Goal: Feedback & Contribution: Submit feedback/report problem

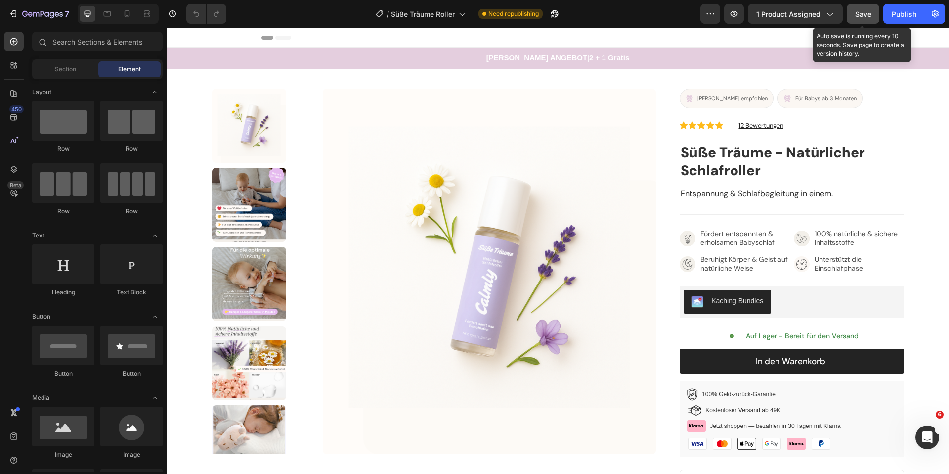
click at [870, 20] on button "Save" at bounding box center [863, 14] width 33 height 20
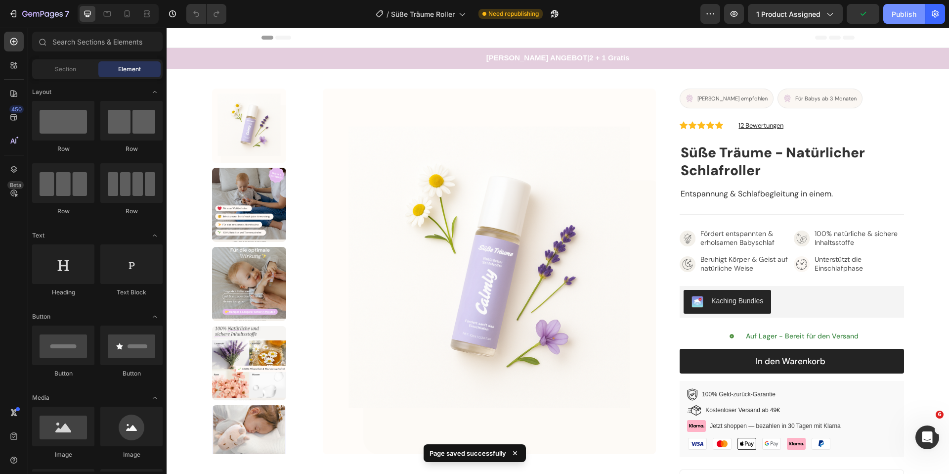
drag, startPoint x: 898, startPoint y: 17, endPoint x: 692, endPoint y: 6, distance: 206.4
click at [898, 17] on div "Publish" at bounding box center [904, 14] width 25 height 10
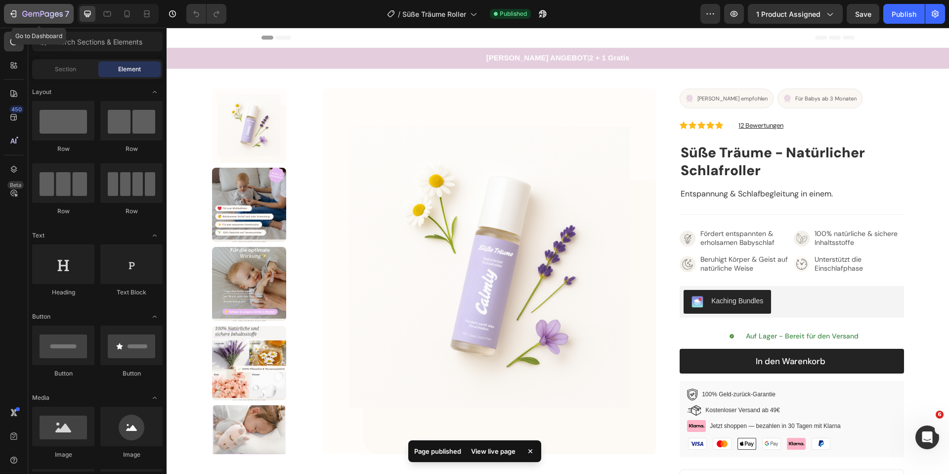
click at [13, 9] on icon "button" at bounding box center [13, 14] width 10 height 10
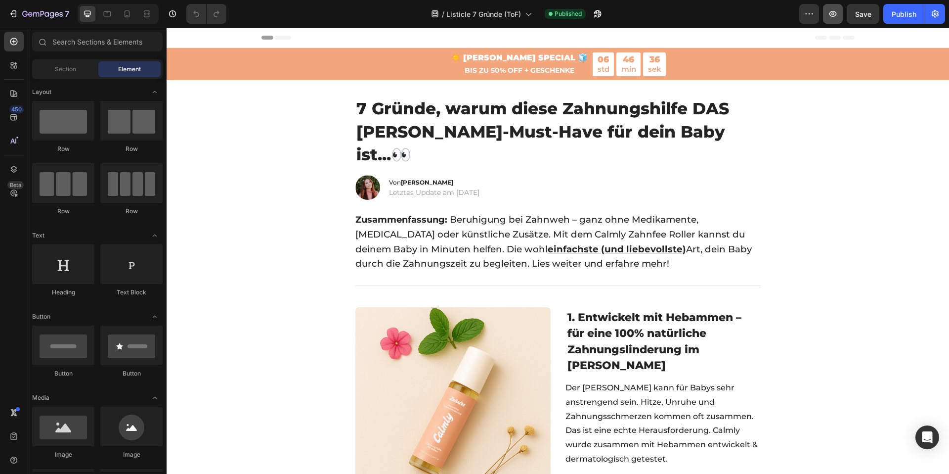
click at [842, 15] on button "button" at bounding box center [833, 14] width 20 height 20
click at [922, 438] on icon "Intercom-Nachrichtendienst öffnen" at bounding box center [926, 436] width 16 height 16
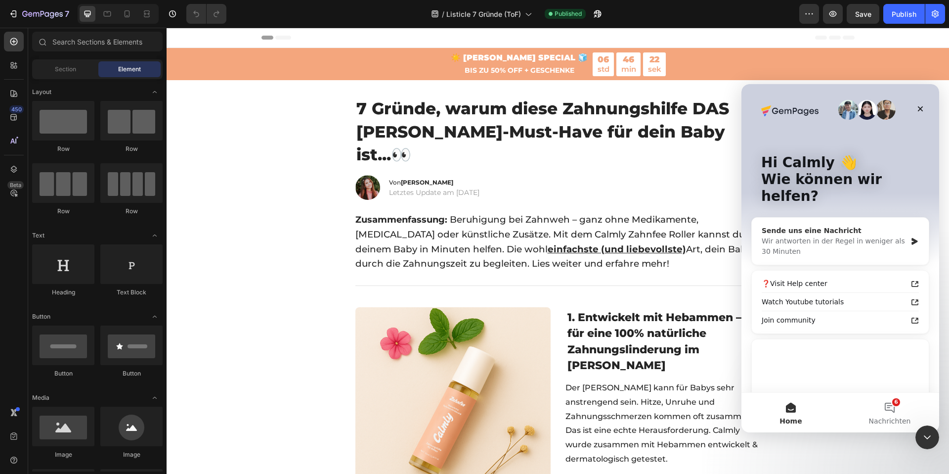
click at [858, 225] on div "Sende uns eine Nachricht" at bounding box center [834, 230] width 145 height 10
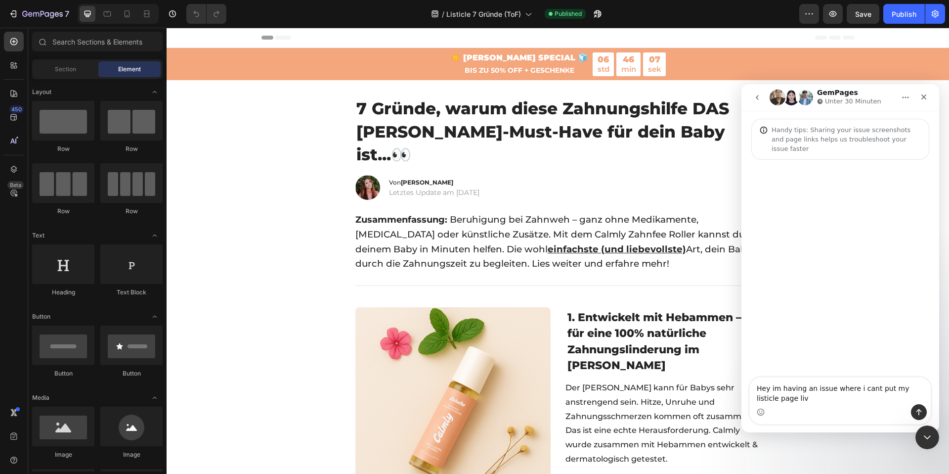
type textarea "Hey im having an issue where i cant put my listicle page live"
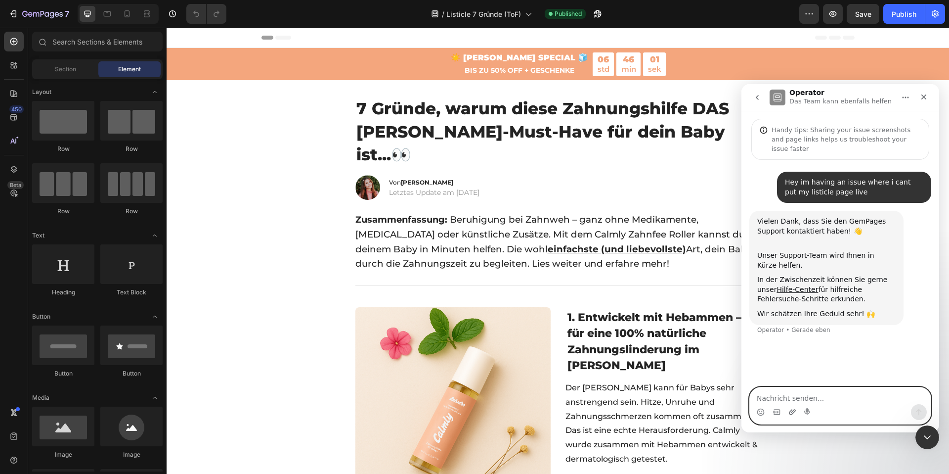
click at [792, 410] on icon "Anhang hochladen" at bounding box center [792, 412] width 8 height 8
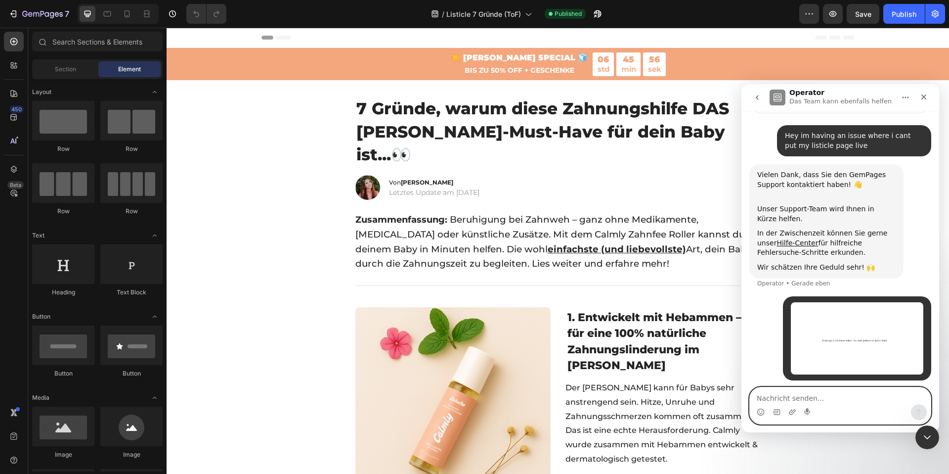
scroll to position [50, 0]
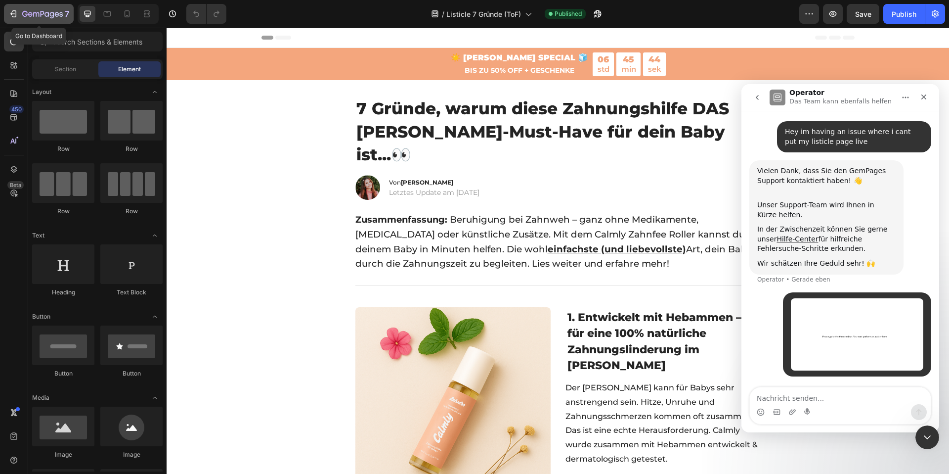
click at [17, 13] on icon "button" at bounding box center [13, 14] width 10 height 10
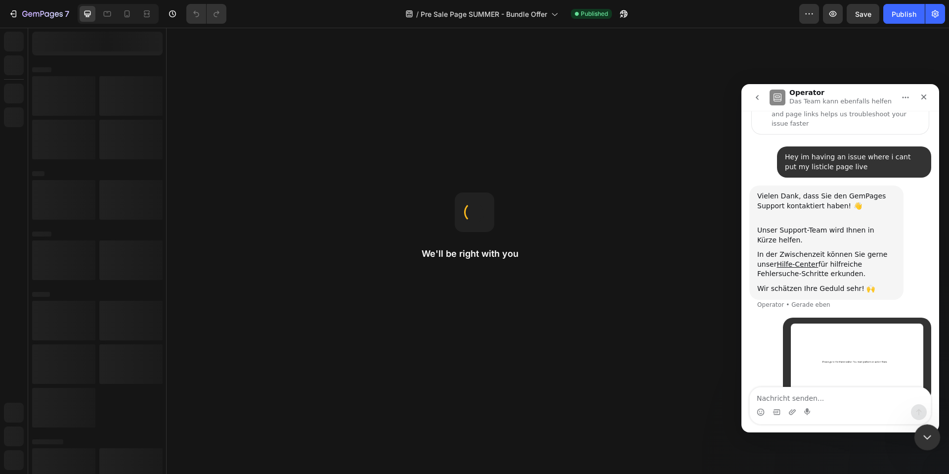
scroll to position [50, 0]
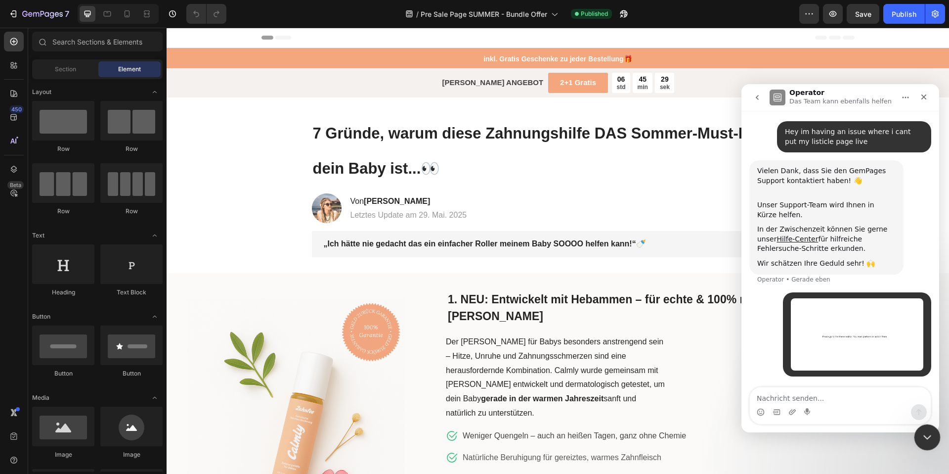
drag, startPoint x: 1833, startPoint y: 849, endPoint x: 924, endPoint y: 429, distance: 1001.0
click at [928, 432] on icon "Intercom-Nachrichtendienst schließen" at bounding box center [926, 436] width 12 height 12
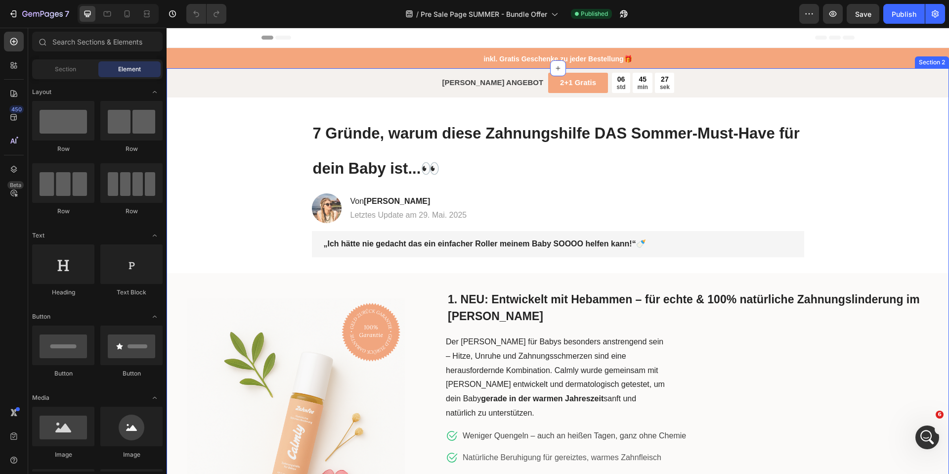
scroll to position [0, 0]
click at [826, 13] on button "button" at bounding box center [833, 14] width 20 height 20
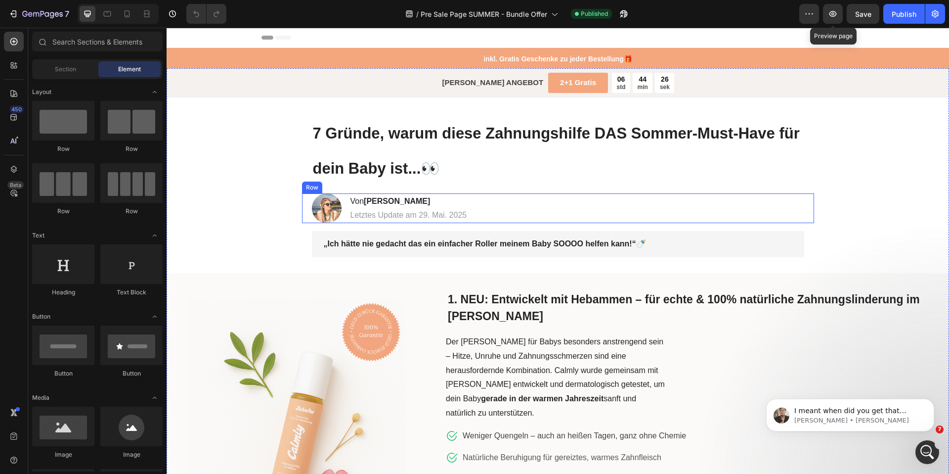
scroll to position [203, 0]
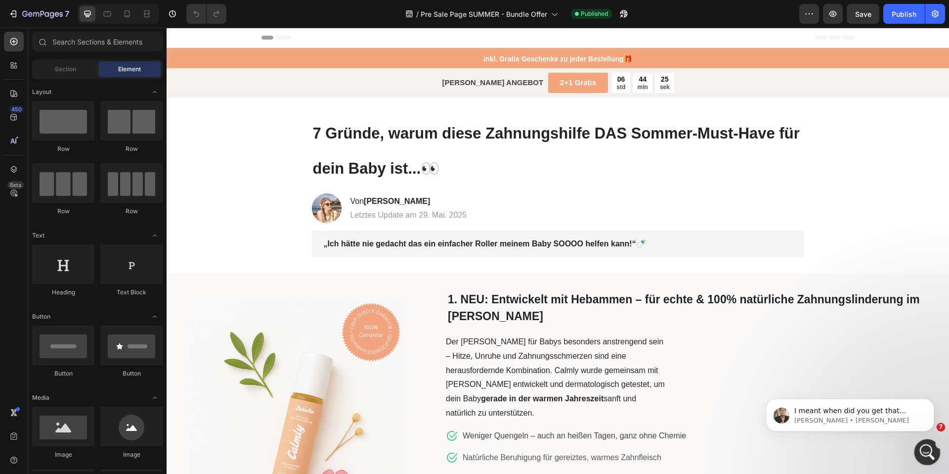
click at [931, 455] on div "Intercom-Nachrichtendienst öffnen" at bounding box center [926, 450] width 33 height 33
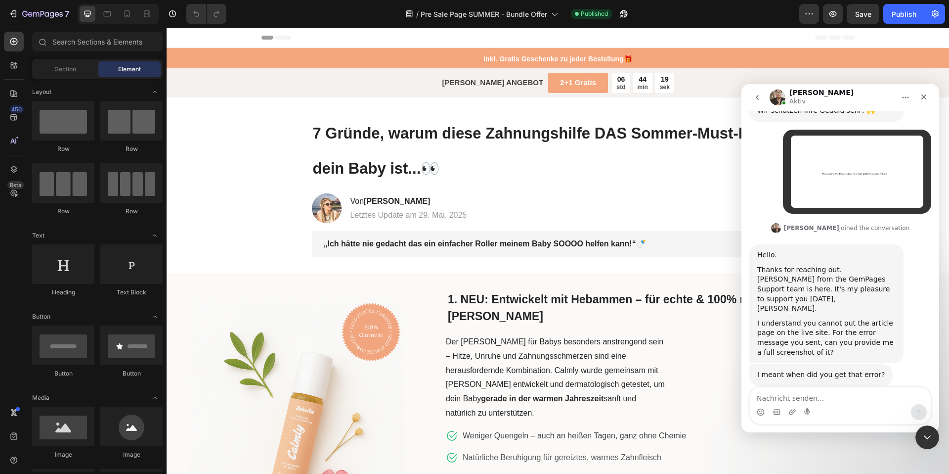
click at [813, 401] on textarea "Nachricht senden..." at bounding box center [840, 395] width 181 height 17
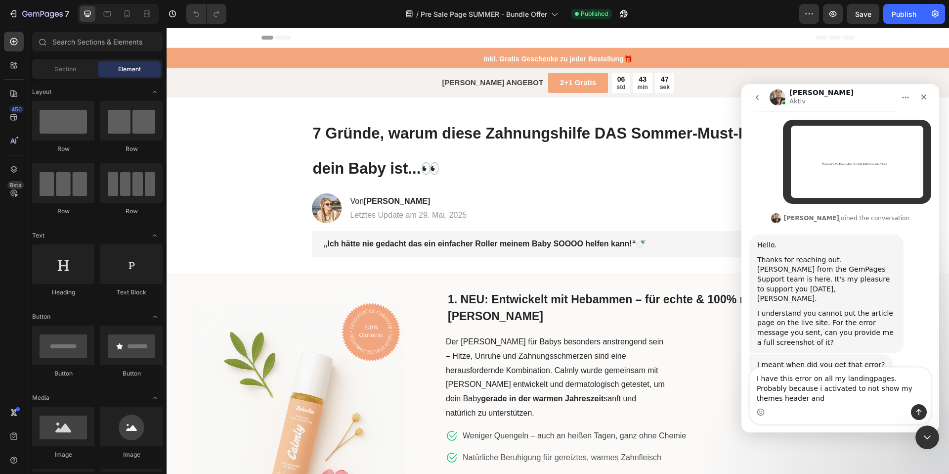
scroll to position [223, 0]
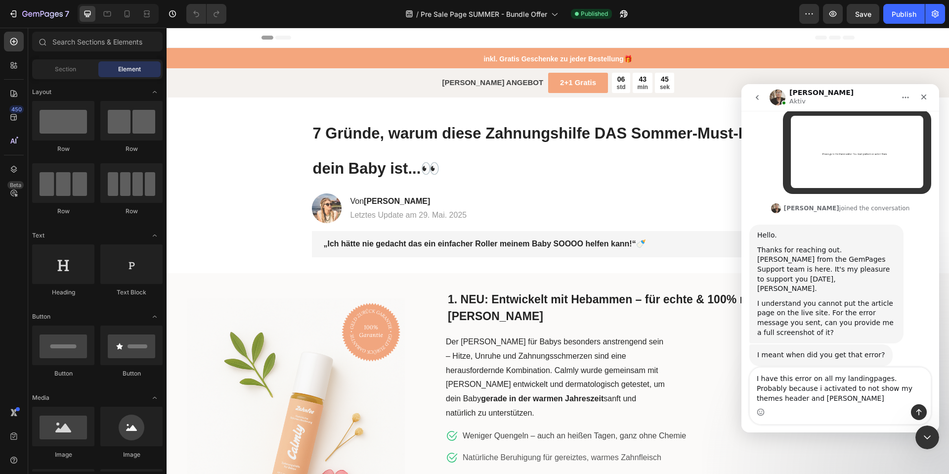
type textarea "I have this error on all my landingpages. Probably because i activated to not s…"
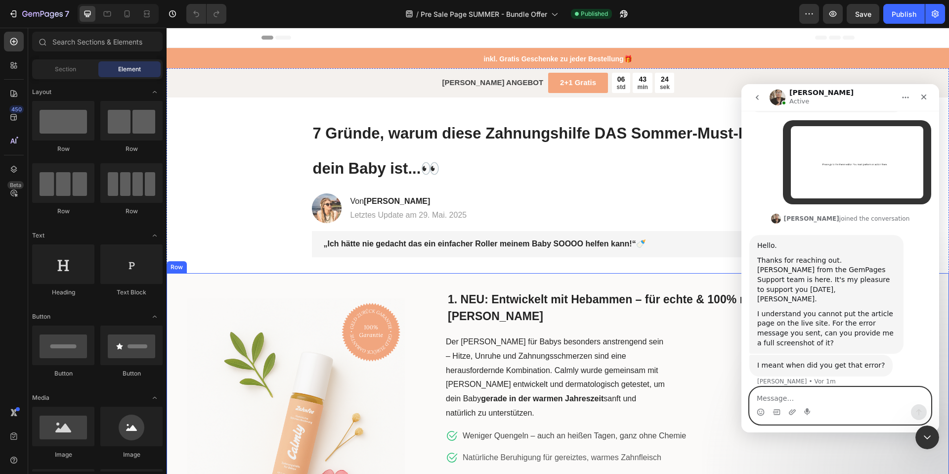
scroll to position [291, 0]
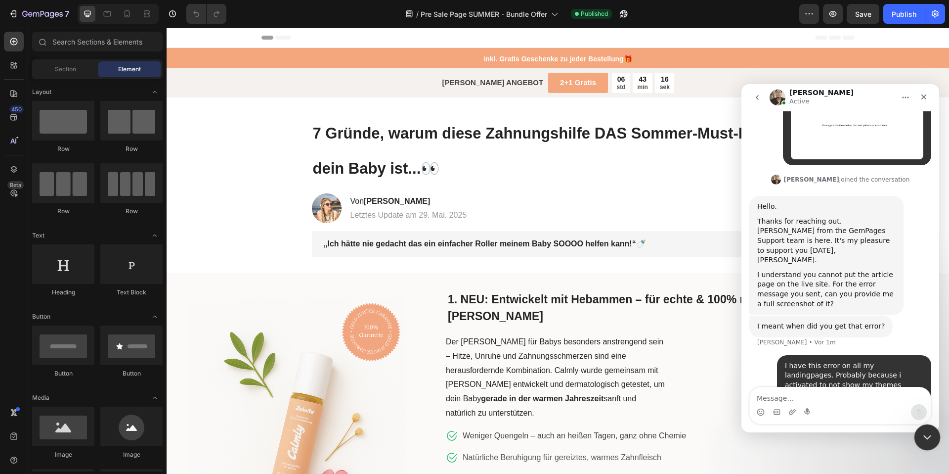
click at [929, 442] on div "Intercom-Nachrichtendienst schließen" at bounding box center [926, 436] width 24 height 24
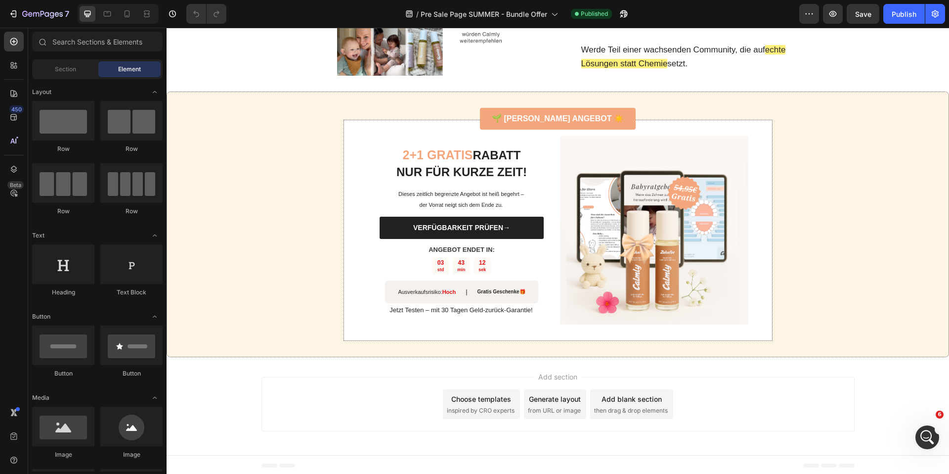
scroll to position [2260, 0]
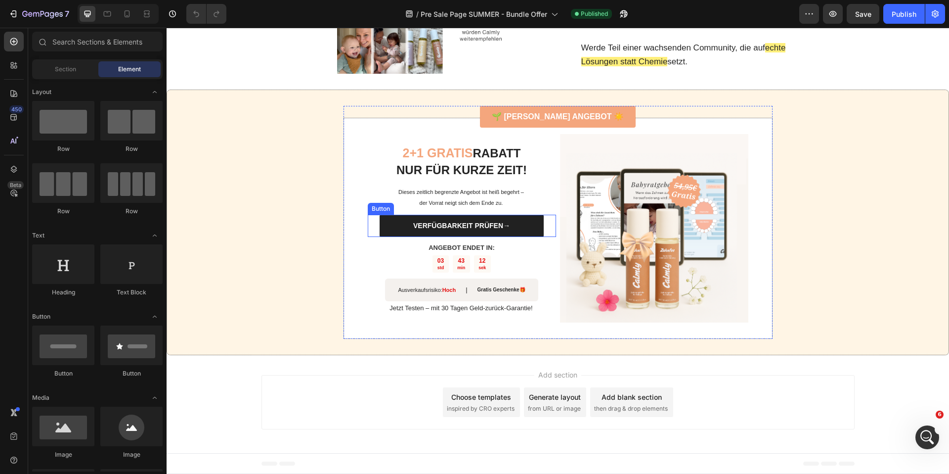
click at [382, 234] on link "VERFÜGBARKEIT PRÜFEN→" at bounding box center [462, 226] width 164 height 22
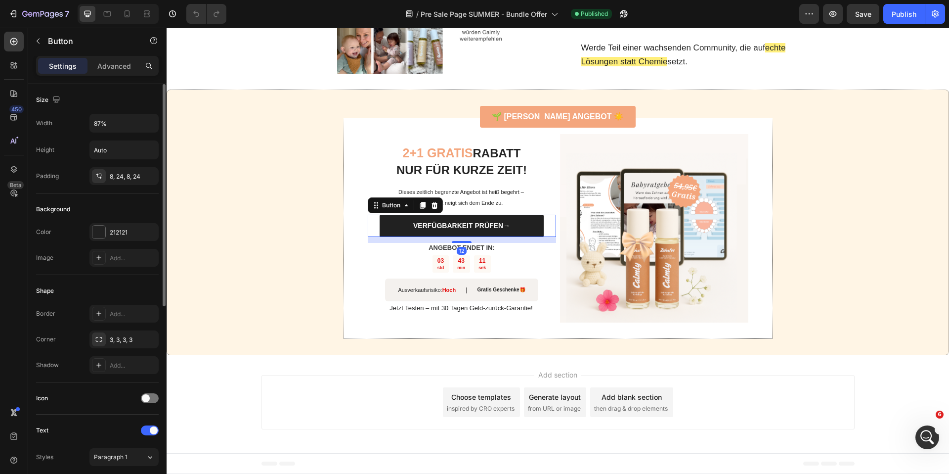
scroll to position [368, 0]
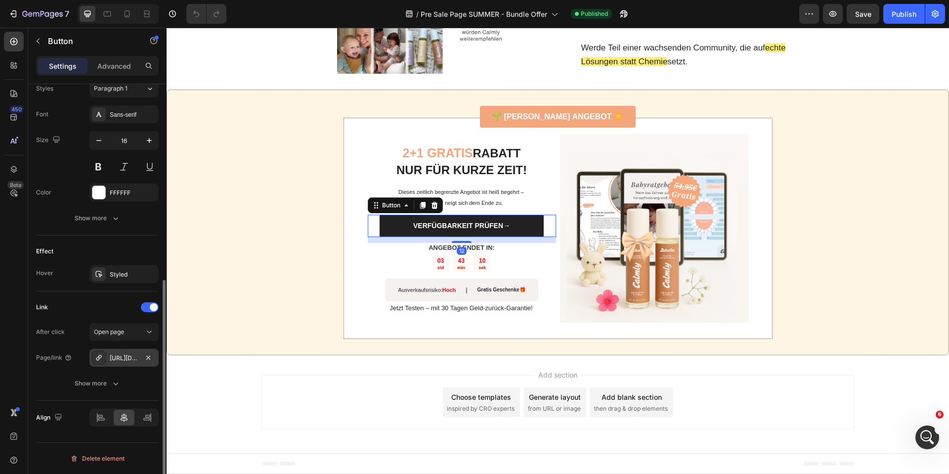
click at [122, 353] on div "https://www.mycalmly.de/zahnfee" at bounding box center [124, 357] width 29 height 9
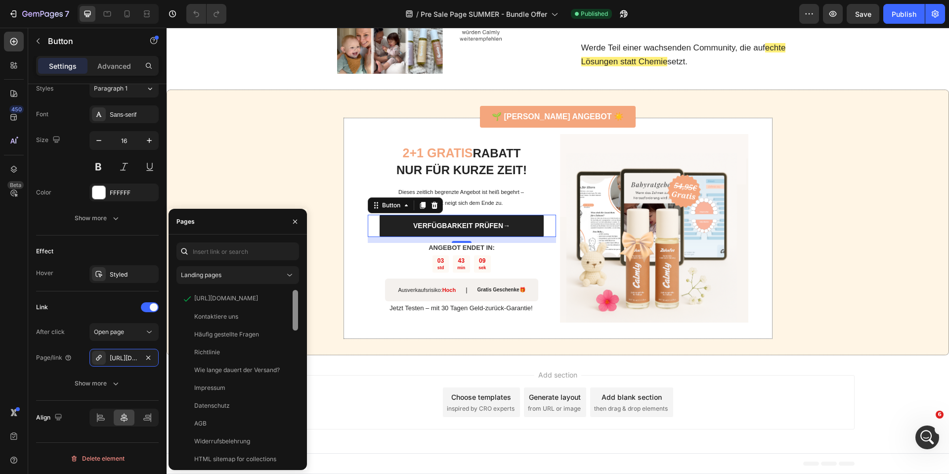
click at [292, 297] on div at bounding box center [295, 376] width 7 height 172
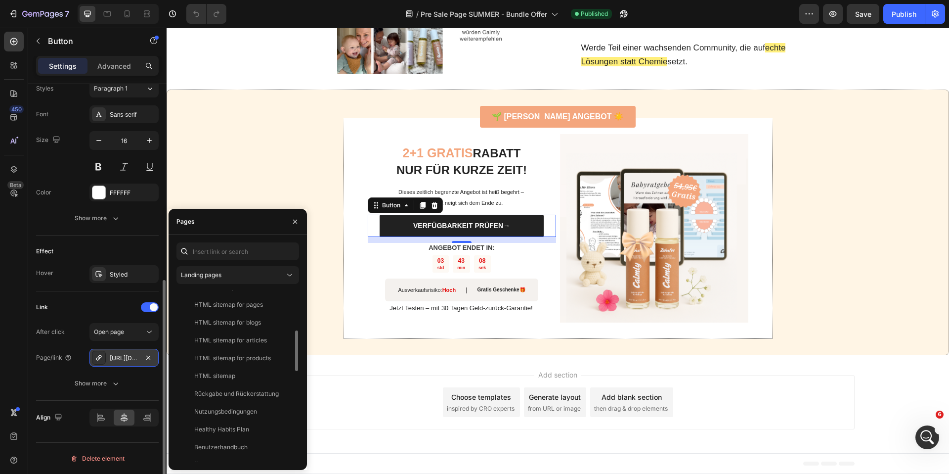
click at [114, 362] on div "https://www.mycalmly.de/zahnfee" at bounding box center [123, 357] width 69 height 18
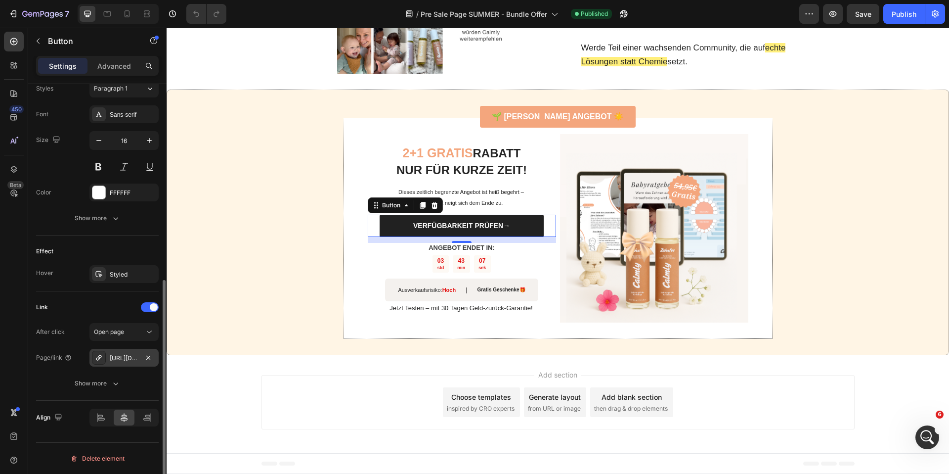
click at [133, 356] on div "https://www.mycalmly.de/zahnfee" at bounding box center [124, 357] width 29 height 9
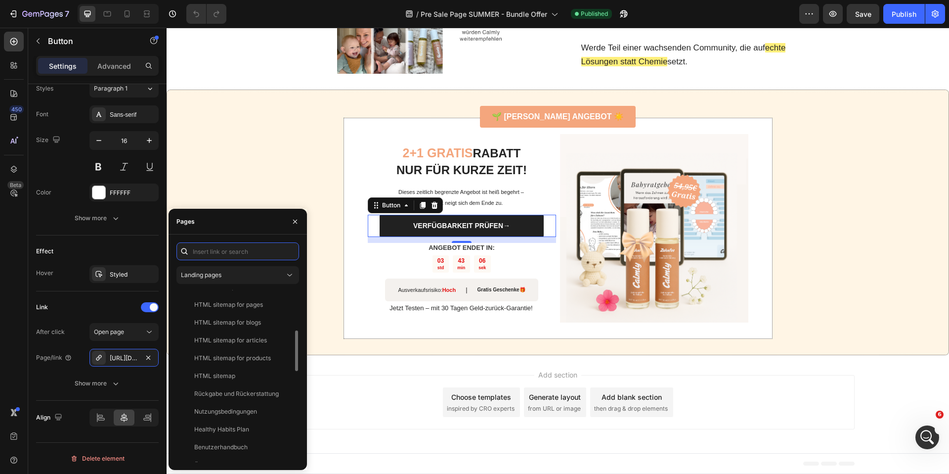
scroll to position [0, 0]
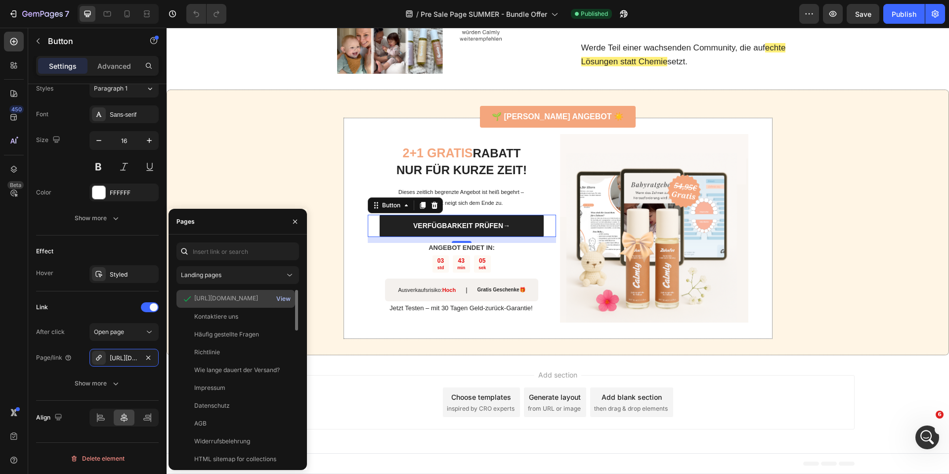
click at [277, 296] on div "View" at bounding box center [283, 298] width 14 height 9
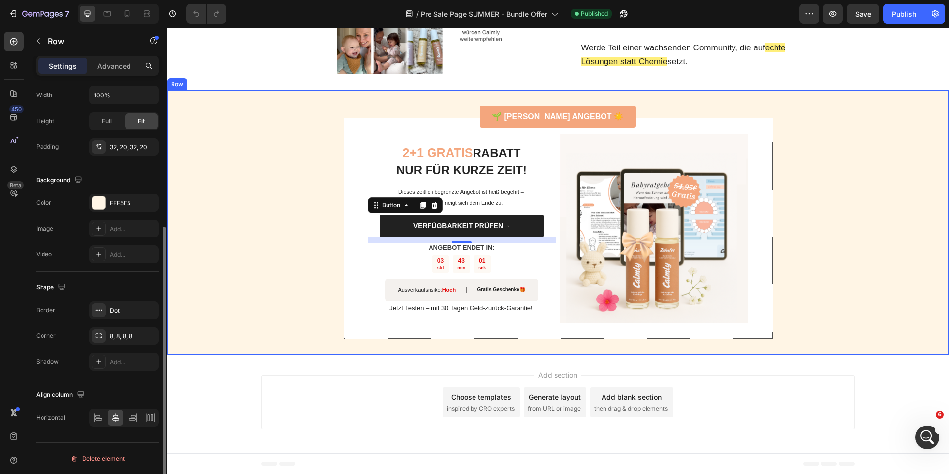
click at [227, 120] on div "🌱 SOMMER ANGEBOT ☀️ Button 2+1 GRATIS RABATT NUR FÜR KURZE ZEIT! Heading Dieses…" at bounding box center [558, 222] width 782 height 266
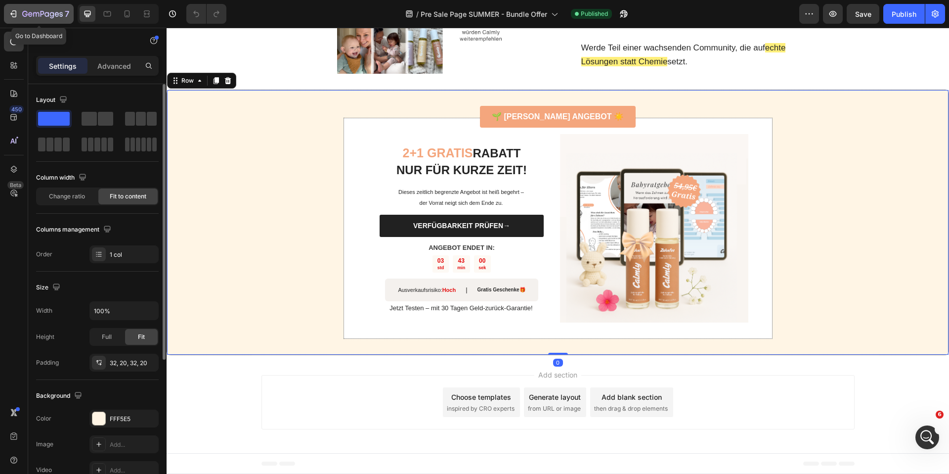
click at [13, 10] on icon "button" at bounding box center [13, 14] width 10 height 10
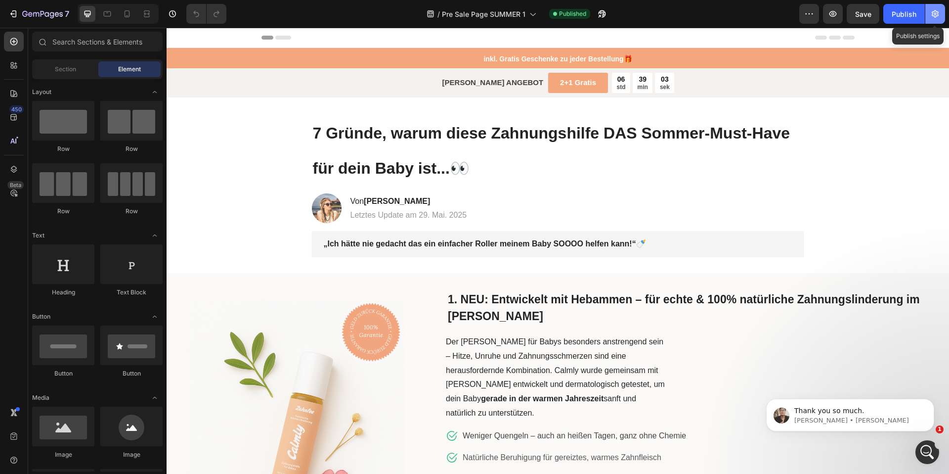
click at [933, 12] on icon "button" at bounding box center [935, 14] width 10 height 10
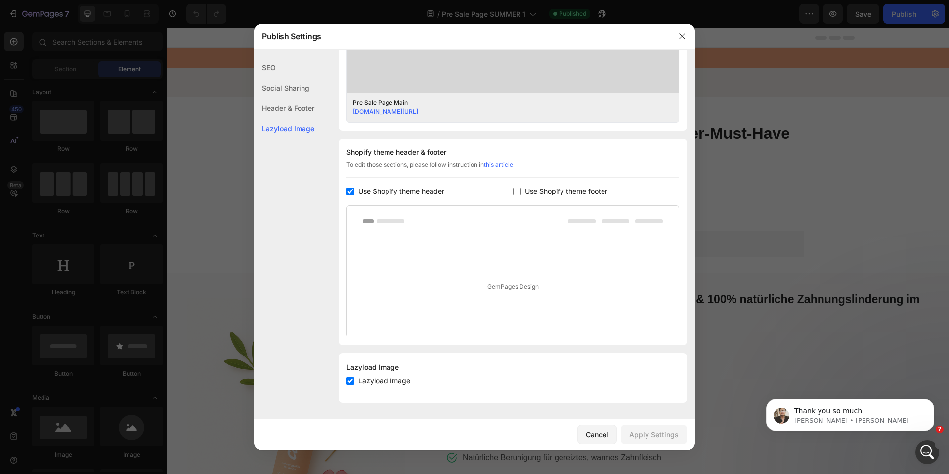
click at [395, 188] on span "Use Shopify theme header" at bounding box center [401, 191] width 86 height 12
checkbox input "false"
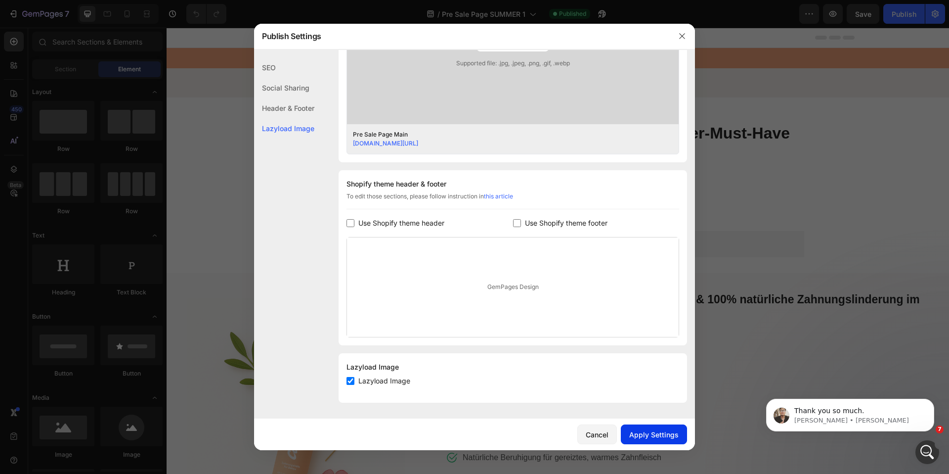
click at [647, 430] on div "Apply Settings" at bounding box center [653, 434] width 49 height 10
click at [741, 162] on div at bounding box center [474, 237] width 949 height 474
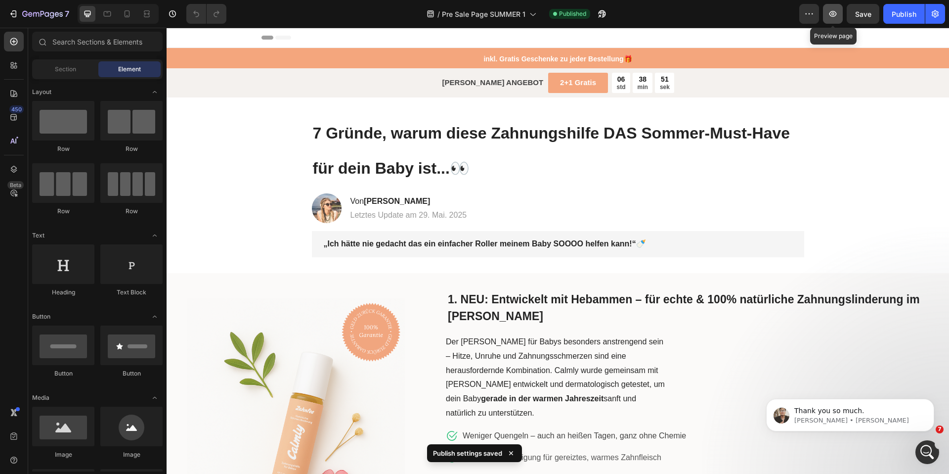
click at [825, 10] on button "button" at bounding box center [833, 14] width 20 height 20
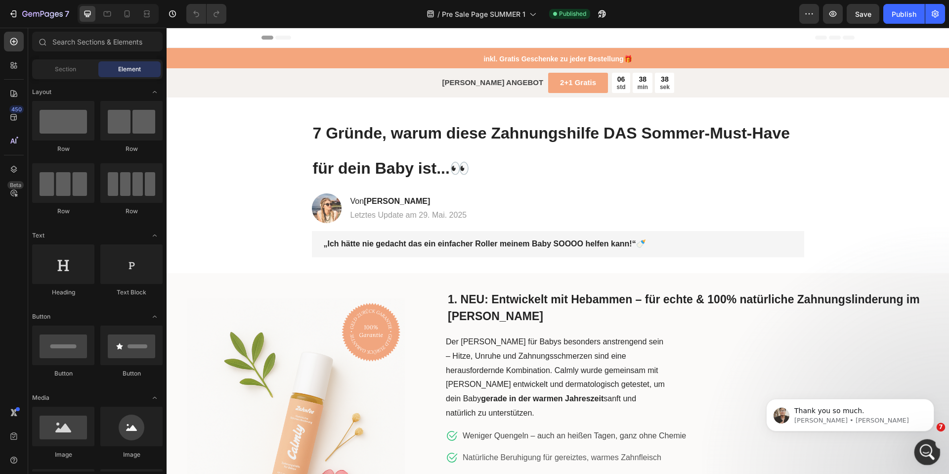
click at [920, 438] on div "Intercom-Nachrichtendienst öffnen" at bounding box center [926, 450] width 33 height 33
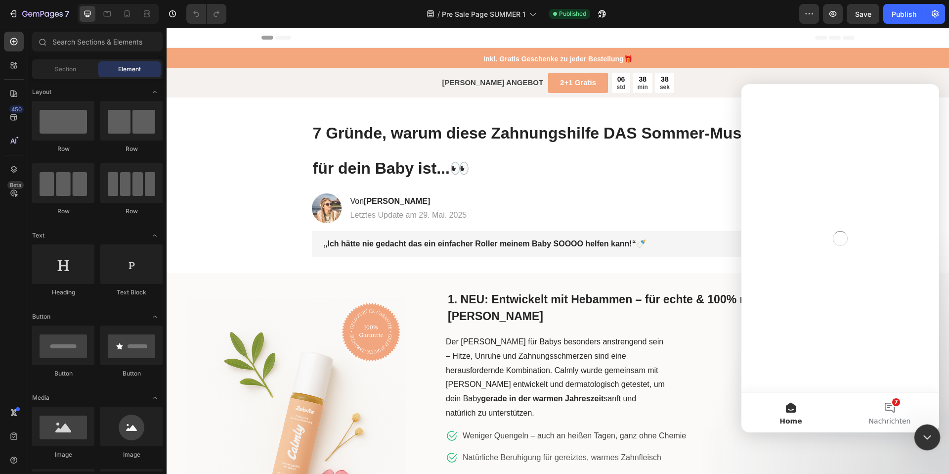
scroll to position [0, 0]
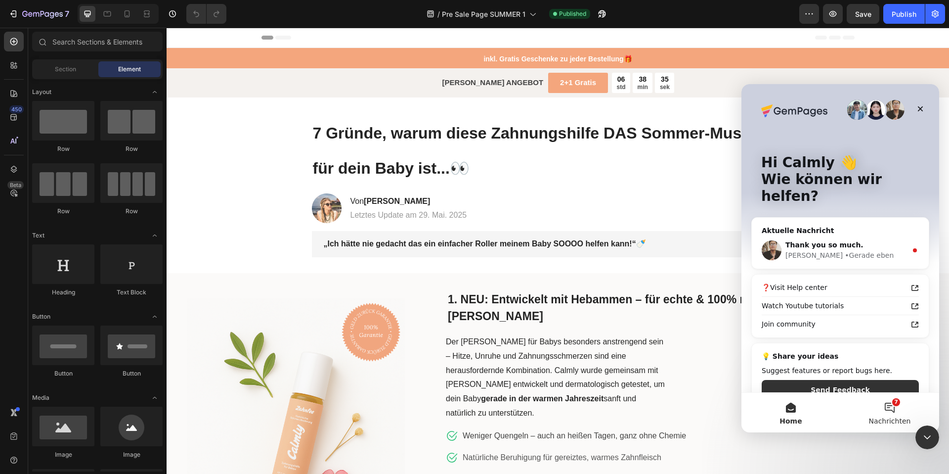
click at [891, 409] on button "7 Nachrichten" at bounding box center [889, 412] width 99 height 40
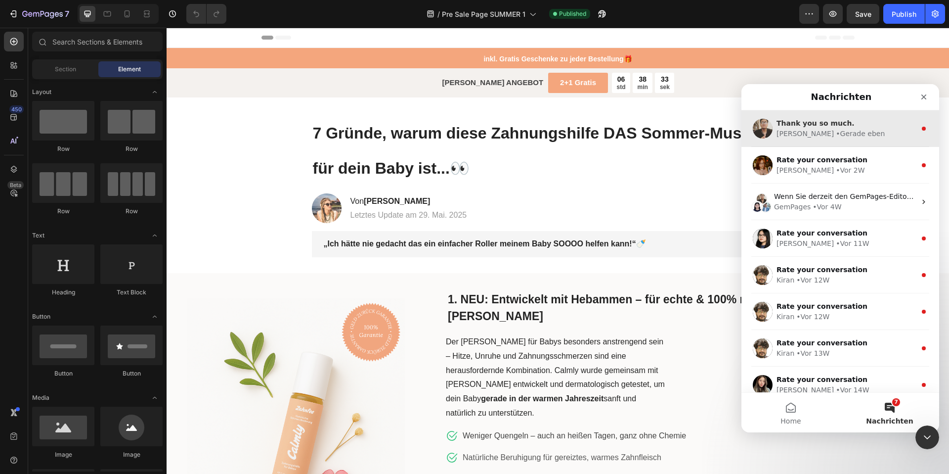
click at [841, 121] on span "Thank you so much." at bounding box center [816, 123] width 78 height 8
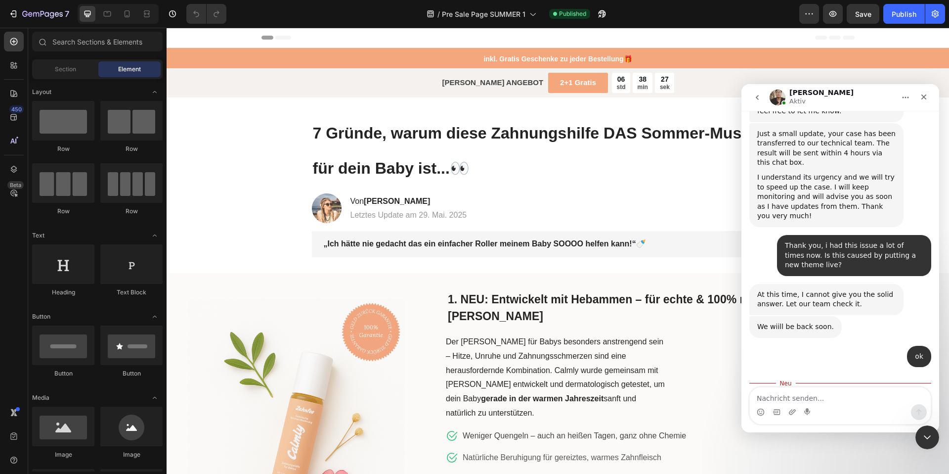
scroll to position [677, 0]
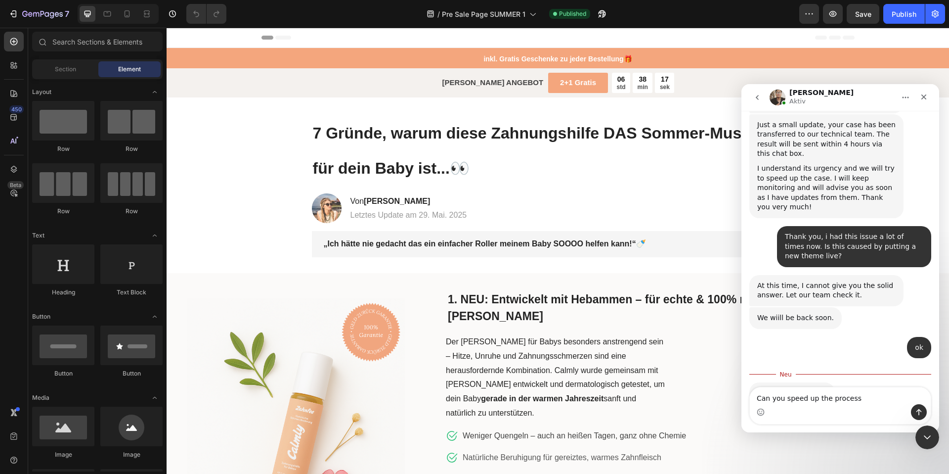
click at [785, 398] on textarea "Can you speed up the process" at bounding box center [840, 395] width 181 height 17
click at [884, 397] on textarea "Can you please speed up the process" at bounding box center [840, 395] width 181 height 17
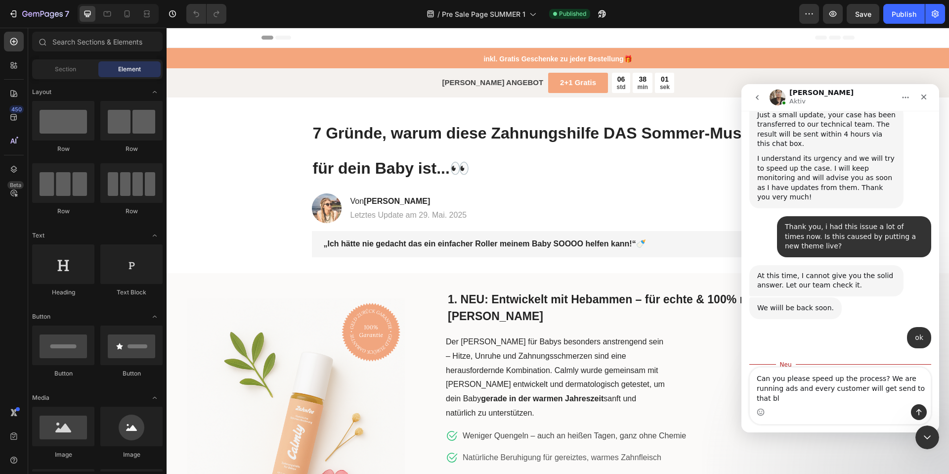
scroll to position [696, 0]
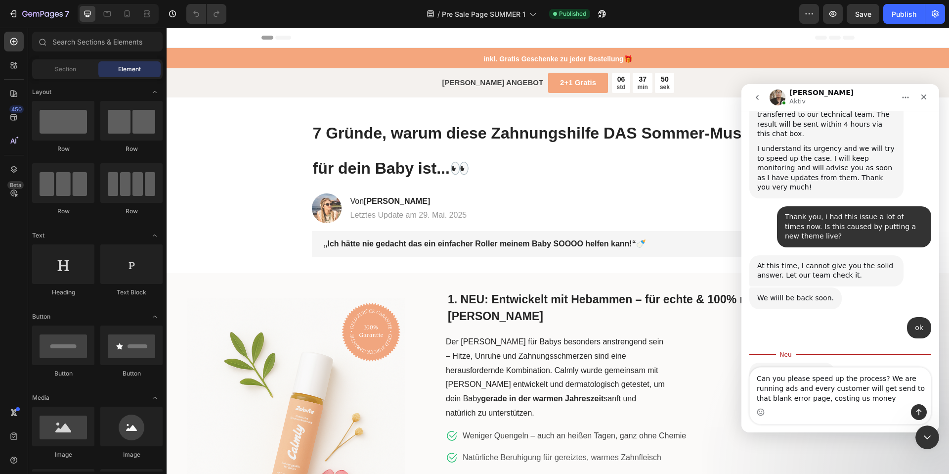
type textarea "Can you please speed up the process? We are running ads and every customer will…"
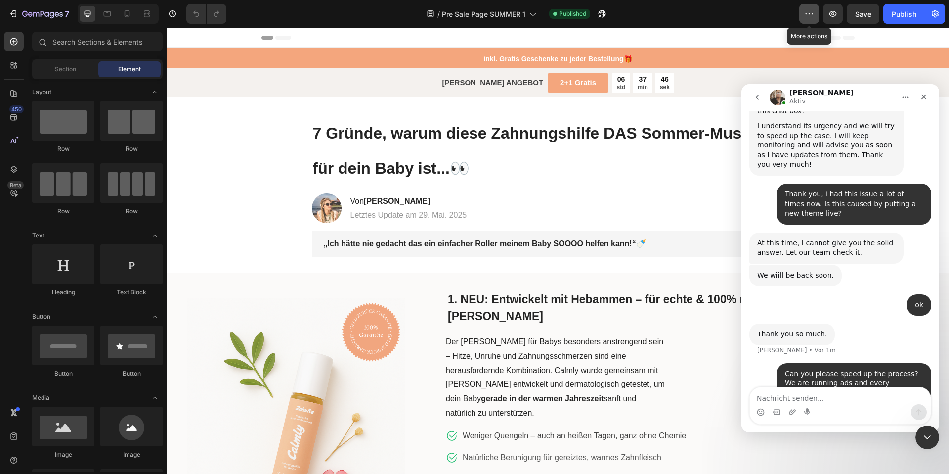
click at [808, 10] on icon "button" at bounding box center [809, 14] width 10 height 10
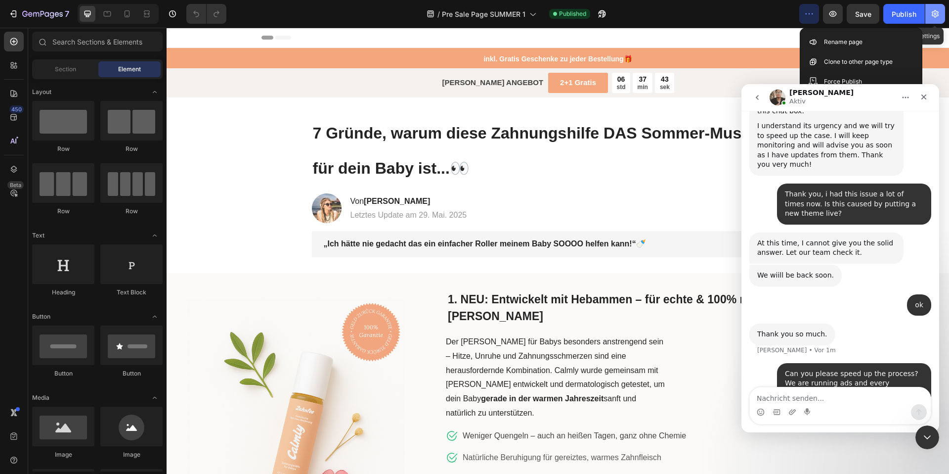
click at [941, 15] on button "button" at bounding box center [935, 14] width 20 height 20
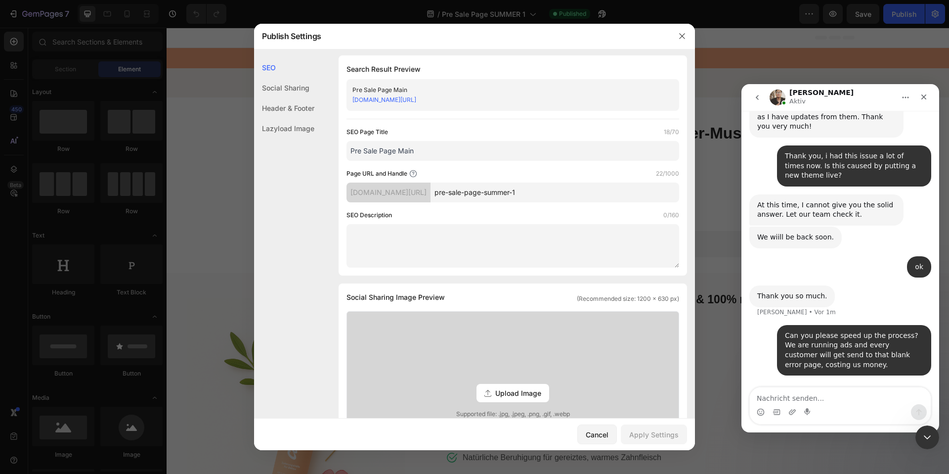
click at [306, 118] on div "Header & Footer" at bounding box center [284, 128] width 60 height 20
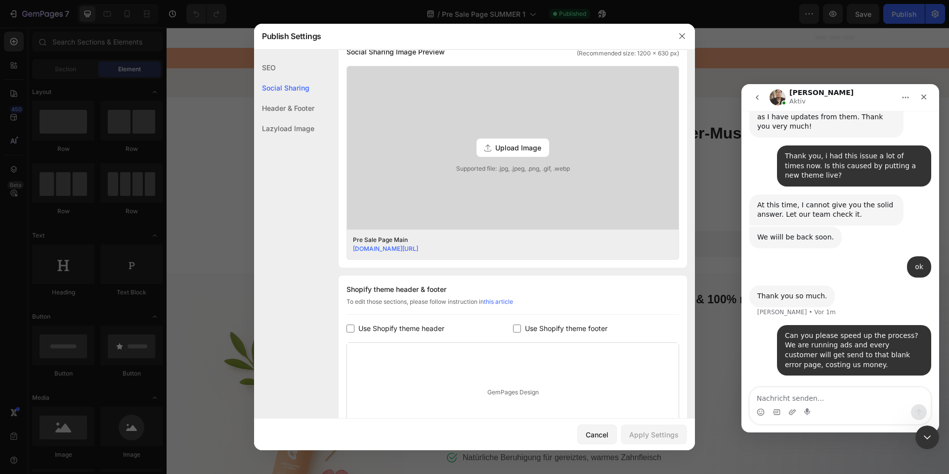
scroll to position [352, 0]
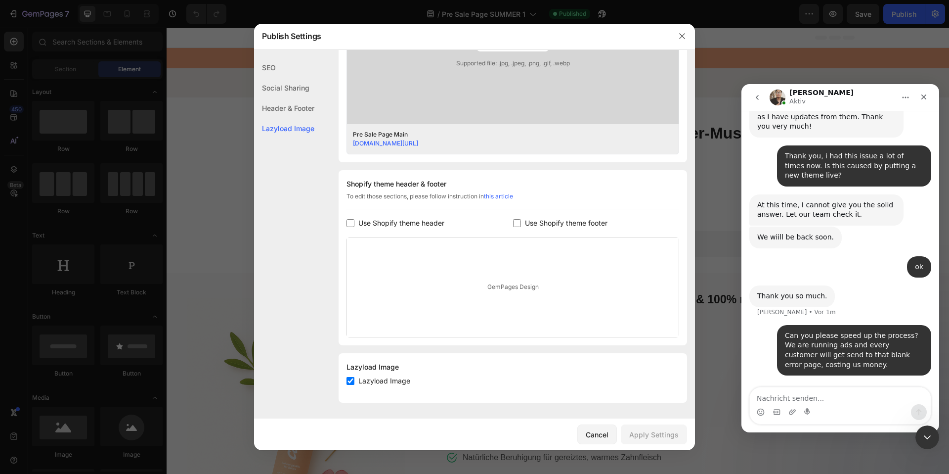
click at [395, 225] on span "Use Shopify theme header" at bounding box center [401, 223] width 86 height 12
checkbox input "true"
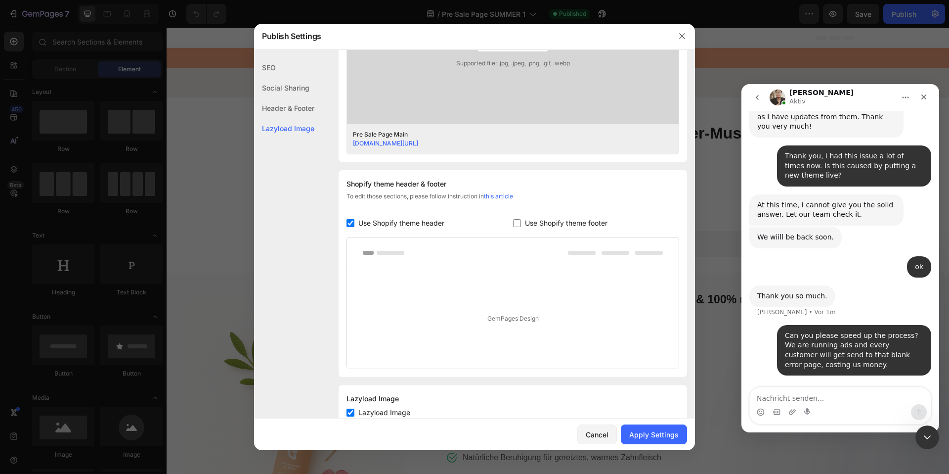
click at [541, 221] on span "Use Shopify theme footer" at bounding box center [566, 223] width 83 height 12
checkbox input "true"
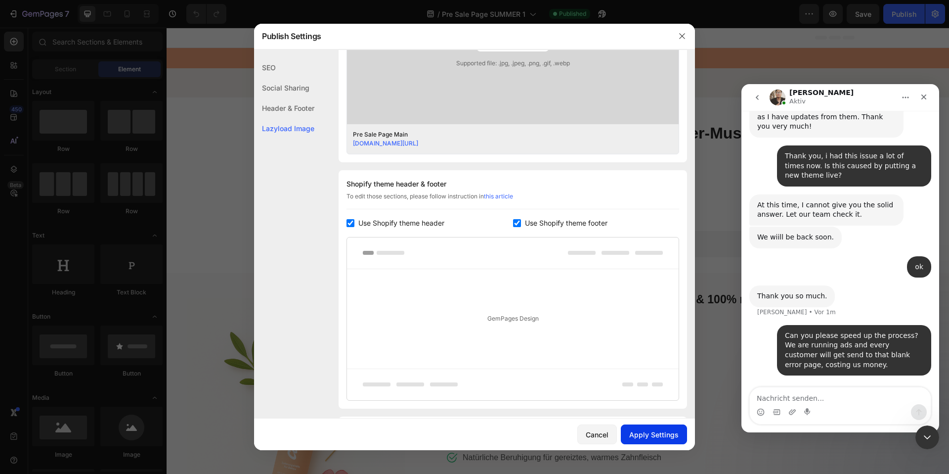
click at [667, 426] on button "Apply Settings" at bounding box center [654, 434] width 66 height 20
click at [716, 152] on div at bounding box center [474, 237] width 949 height 474
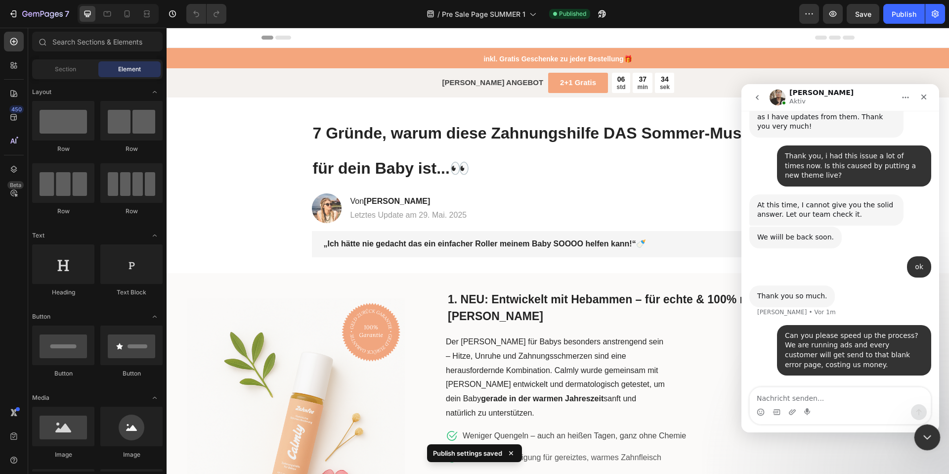
click at [929, 440] on icon "Intercom-Nachrichtendienst schließen" at bounding box center [926, 436] width 12 height 12
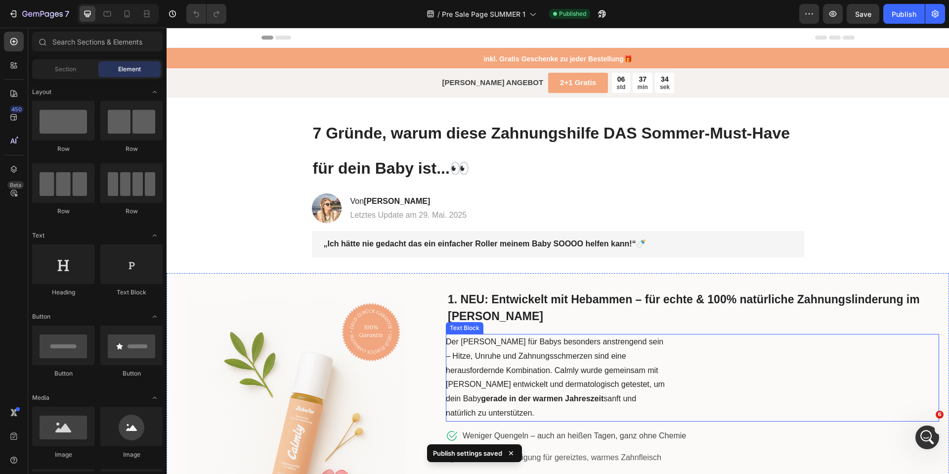
scroll to position [757, 0]
click at [833, 16] on icon "button" at bounding box center [832, 14] width 7 height 6
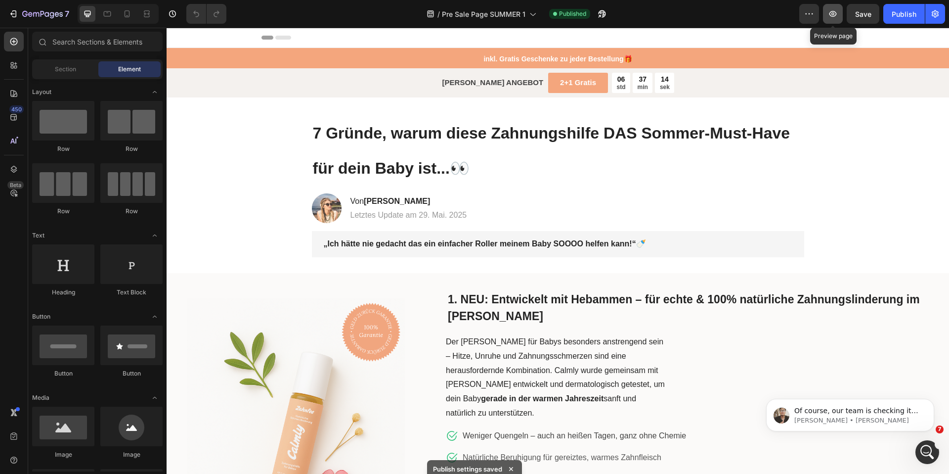
scroll to position [758, 0]
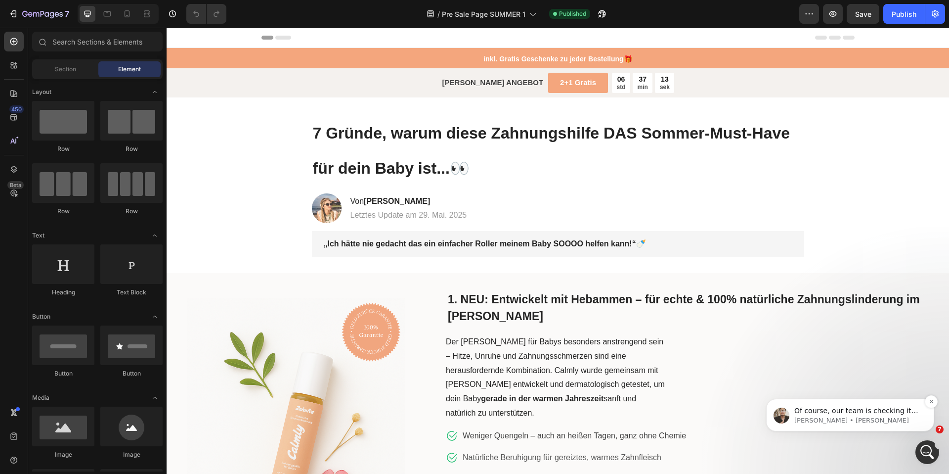
click at [890, 409] on p "Of course, our team is checking it now. It will be updated soon." at bounding box center [858, 411] width 128 height 10
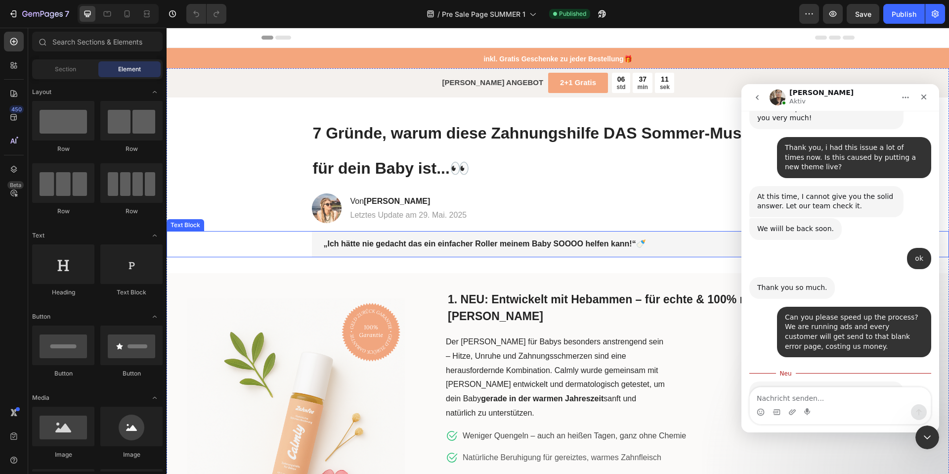
scroll to position [775, 0]
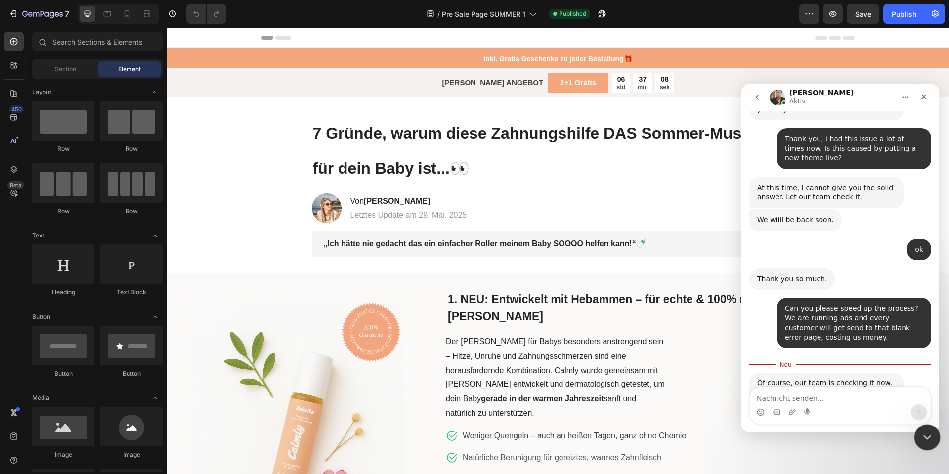
click at [930, 428] on div "Intercom-Nachrichtendienst schließen" at bounding box center [926, 436] width 24 height 24
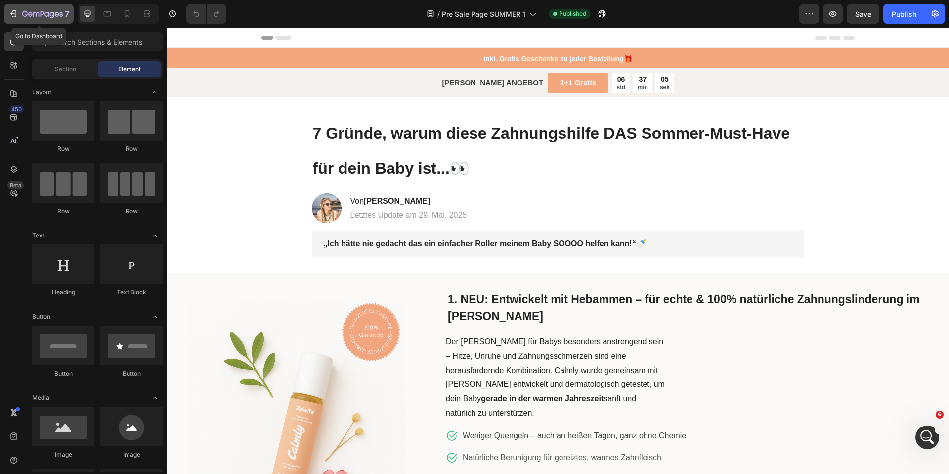
click at [10, 9] on icon "button" at bounding box center [13, 14] width 10 height 10
click at [941, 15] on button "button" at bounding box center [935, 14] width 20 height 20
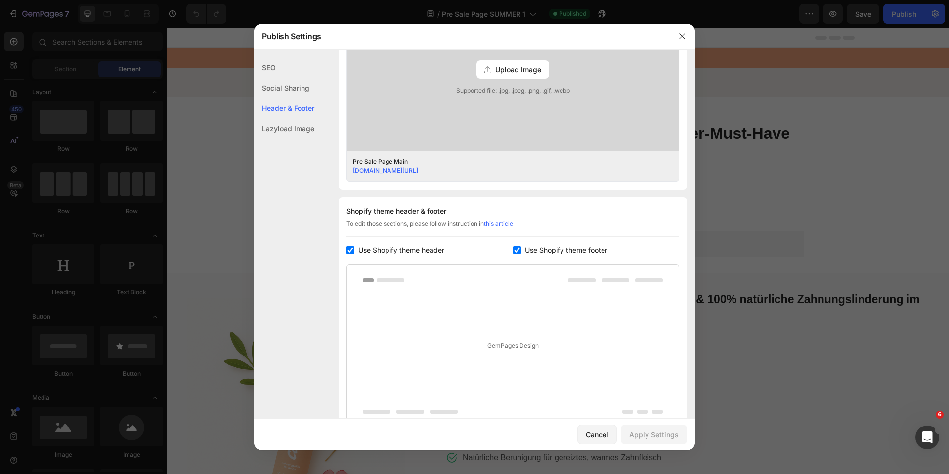
scroll to position [330, 0]
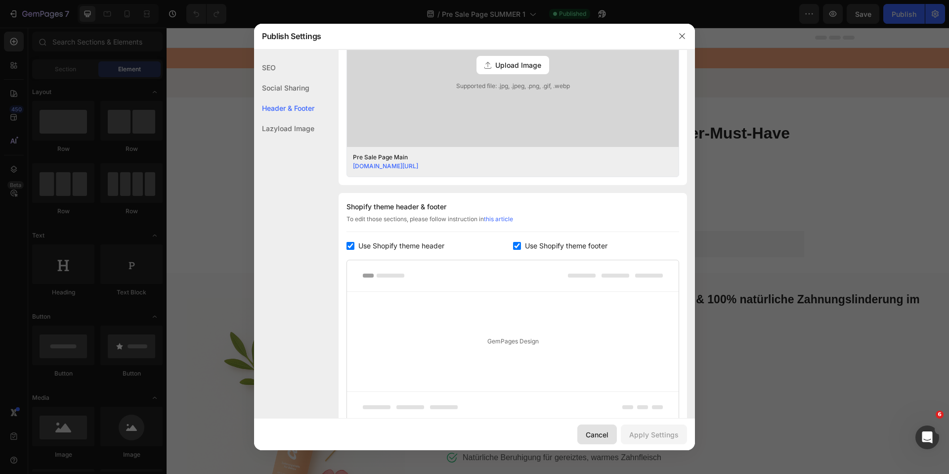
click at [610, 439] on button "Cancel" at bounding box center [597, 434] width 40 height 20
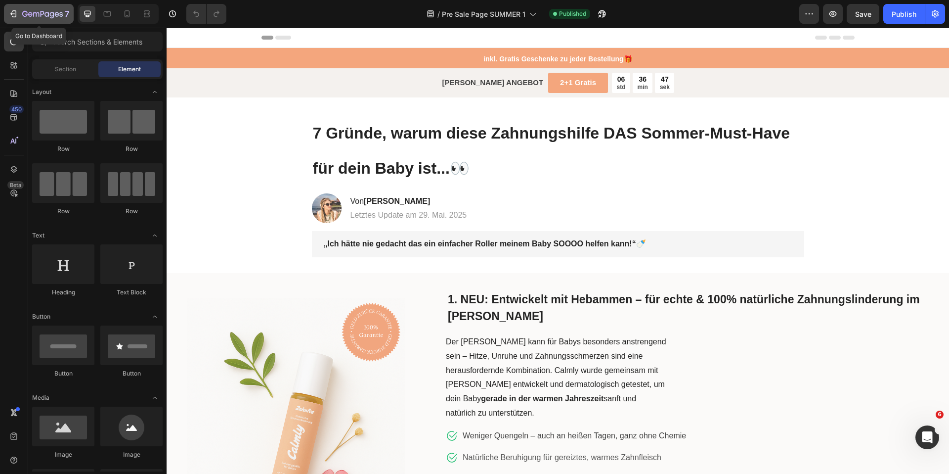
click at [26, 10] on icon "button" at bounding box center [42, 14] width 41 height 8
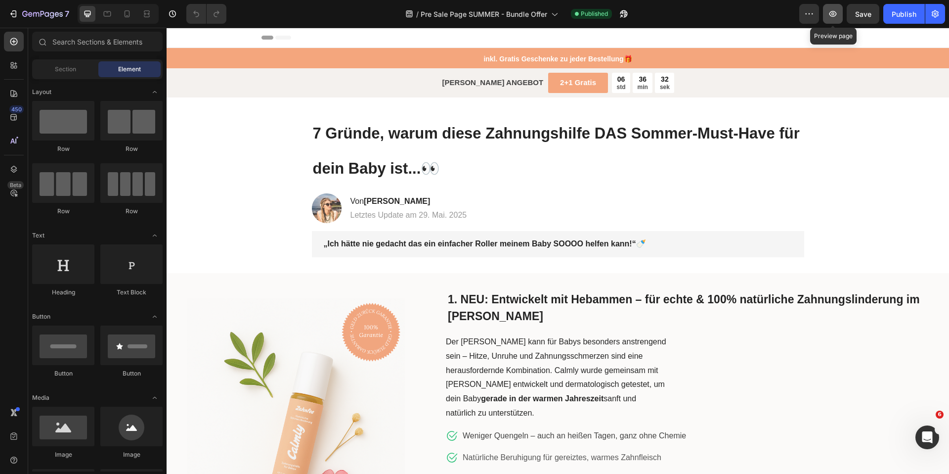
click at [835, 13] on icon "button" at bounding box center [833, 14] width 10 height 10
click at [949, 15] on div "7 Version history / Pre Sale Page SUMMER - Bundle Offer Published Preview Save …" at bounding box center [474, 14] width 949 height 28
click at [941, 13] on button "button" at bounding box center [935, 14] width 20 height 20
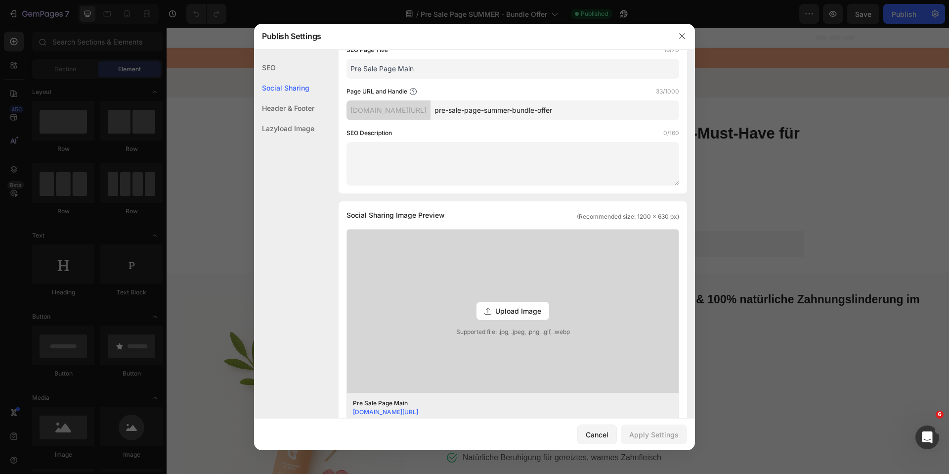
scroll to position [273, 0]
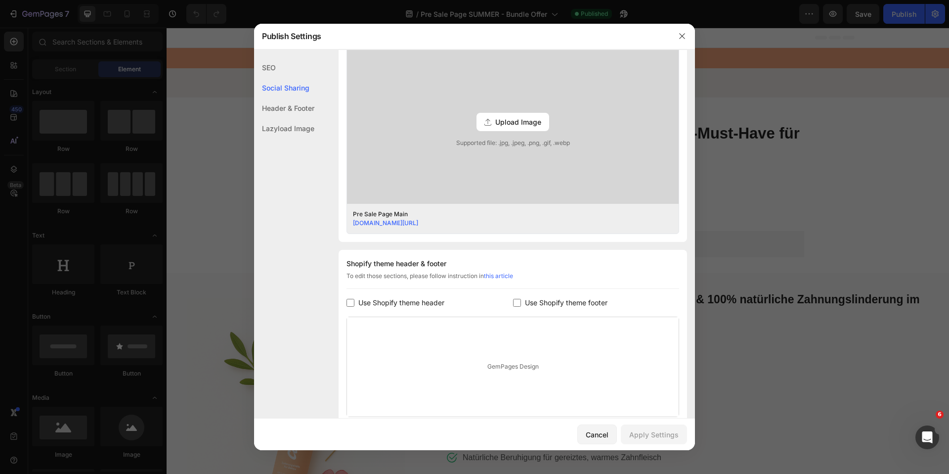
click at [525, 305] on span "Use Shopify theme footer" at bounding box center [566, 303] width 83 height 12
checkbox input "true"
click at [399, 301] on span "Use Shopify theme header" at bounding box center [401, 303] width 86 height 12
checkbox input "true"
click at [653, 435] on div "Apply Settings" at bounding box center [653, 434] width 49 height 10
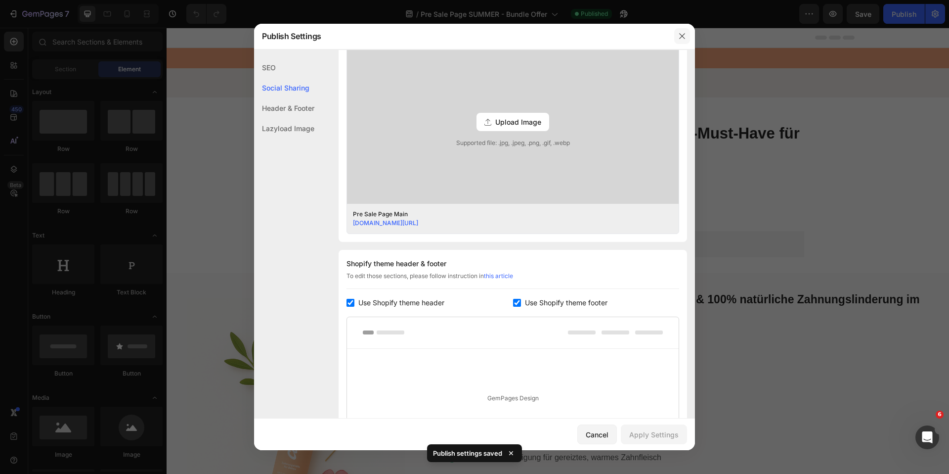
click at [680, 38] on icon "button" at bounding box center [681, 36] width 5 height 5
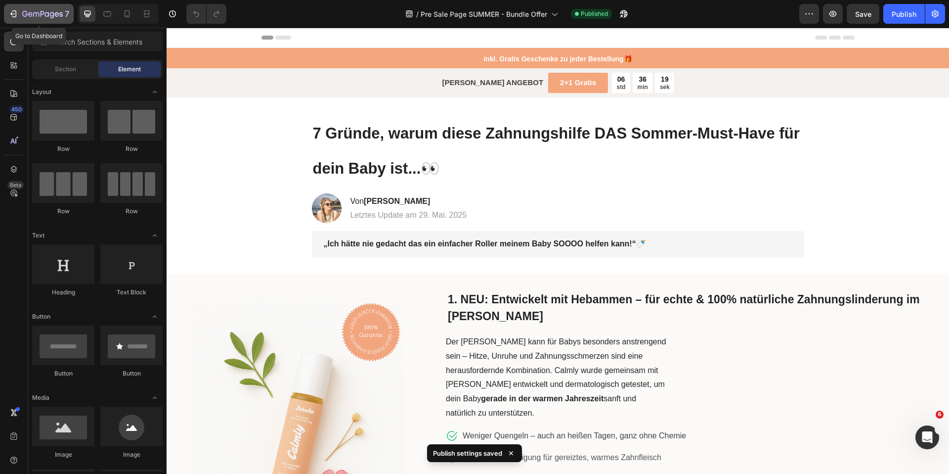
click at [30, 15] on icon "button" at bounding box center [42, 14] width 41 height 8
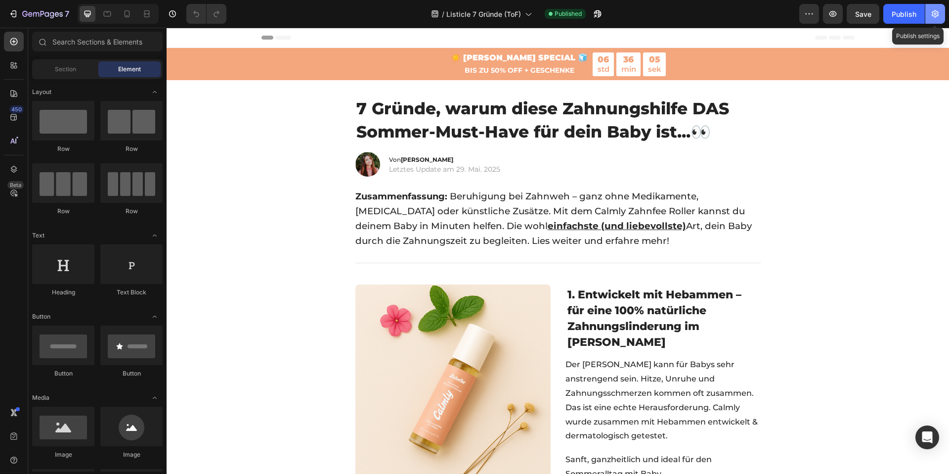
click at [938, 16] on icon "button" at bounding box center [935, 14] width 10 height 10
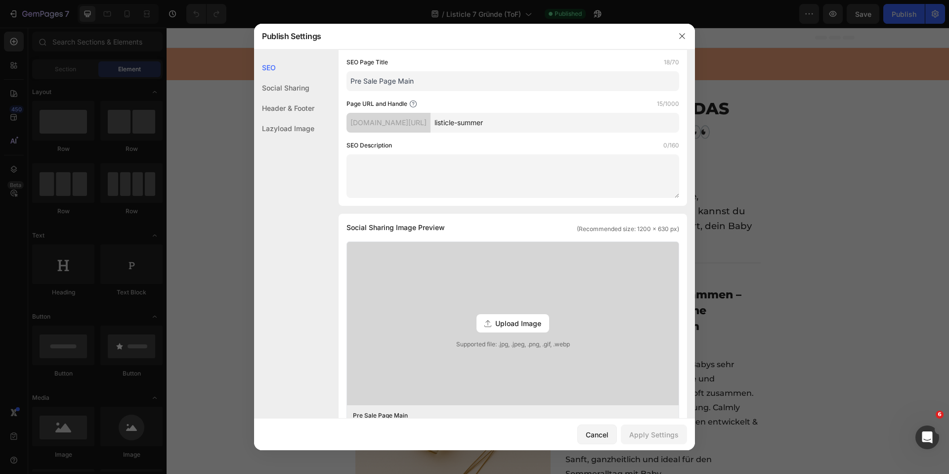
scroll to position [164, 0]
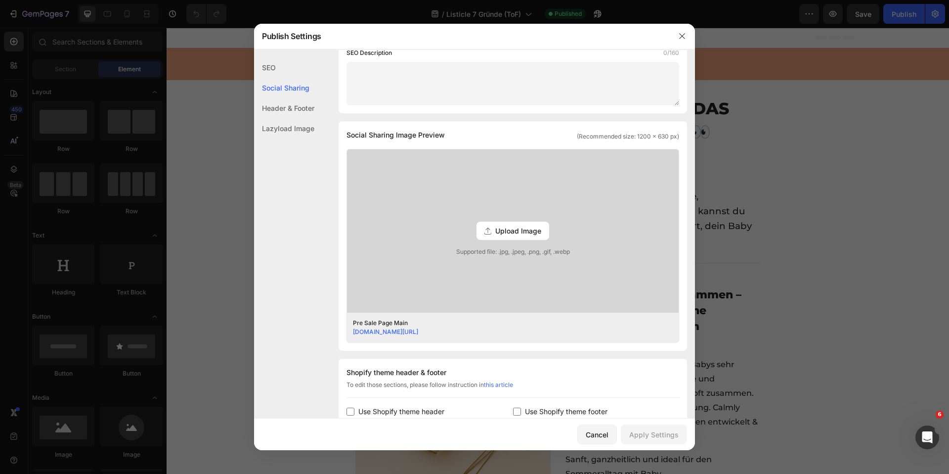
click at [392, 412] on span "Use Shopify theme header" at bounding box center [401, 411] width 86 height 12
checkbox input "true"
click at [531, 410] on span "Use Shopify theme footer" at bounding box center [566, 411] width 83 height 12
checkbox input "true"
click at [651, 432] on div "Apply Settings" at bounding box center [653, 434] width 49 height 10
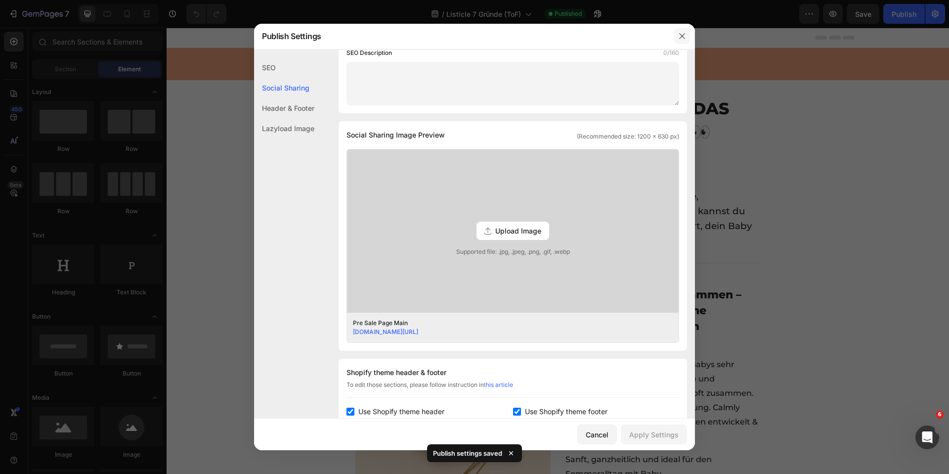
drag, startPoint x: 686, startPoint y: 31, endPoint x: 552, endPoint y: 0, distance: 137.9
click at [686, 31] on button "button" at bounding box center [682, 36] width 16 height 16
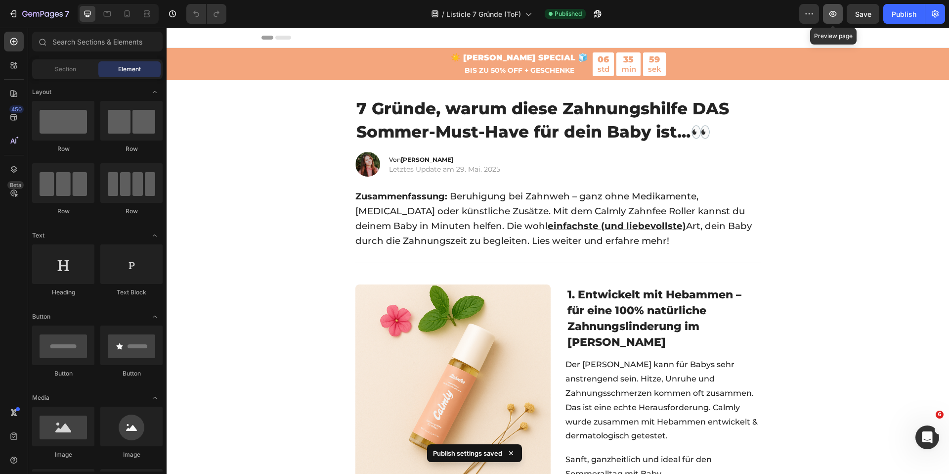
click at [826, 13] on button "button" at bounding box center [833, 14] width 20 height 20
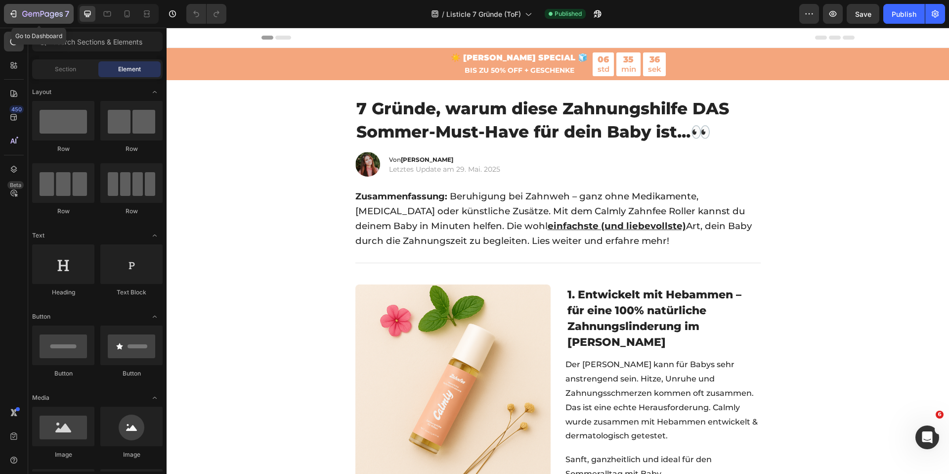
click at [11, 9] on icon "button" at bounding box center [13, 14] width 10 height 10
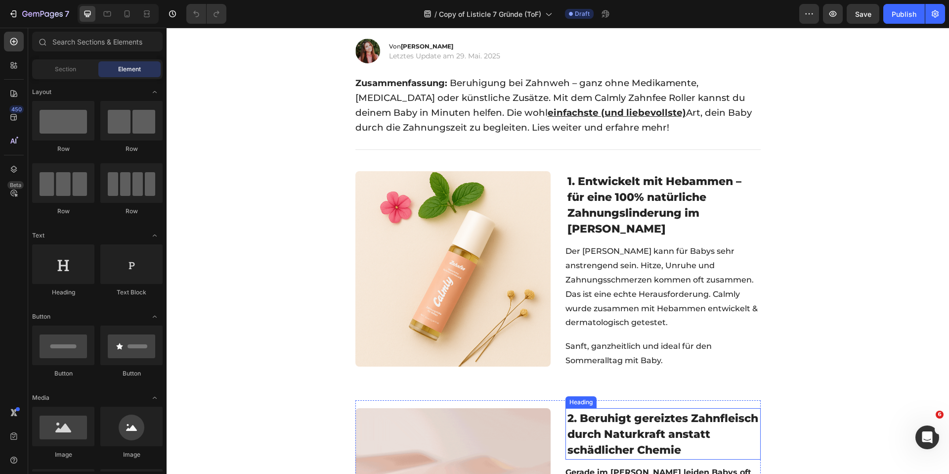
scroll to position [213, 0]
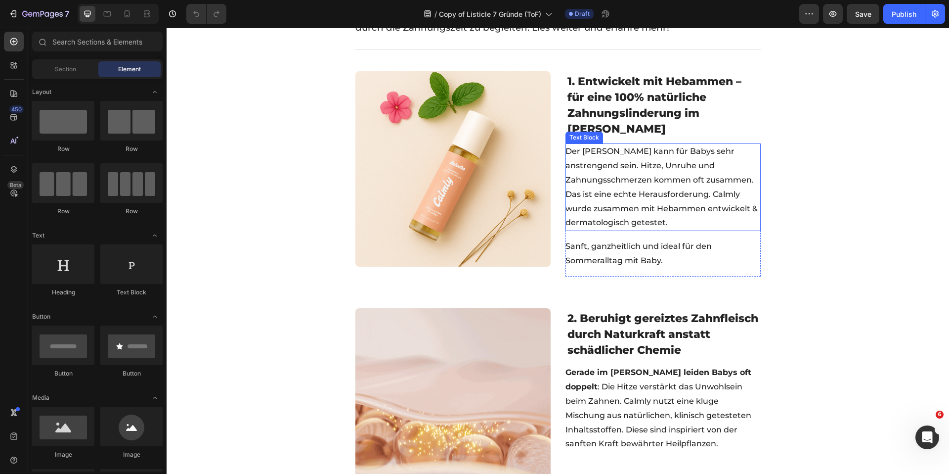
click at [631, 174] on span "Der [PERSON_NAME] kann für Babys sehr anstrengend sein. Hitze, Unruhe und Zahnu…" at bounding box center [661, 186] width 192 height 81
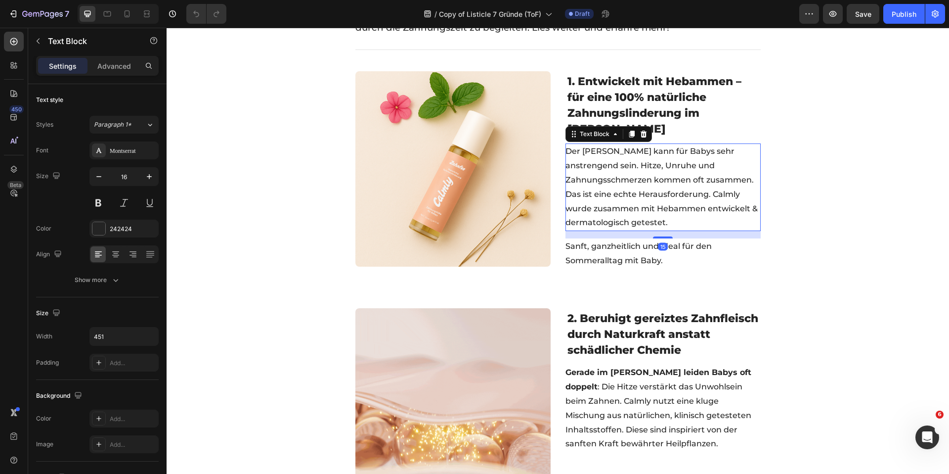
click at [631, 174] on span "Der Sommer kann für Babys sehr anstrengend sein. Hitze, Unruhe und Zahnungsschm…" at bounding box center [661, 186] width 192 height 81
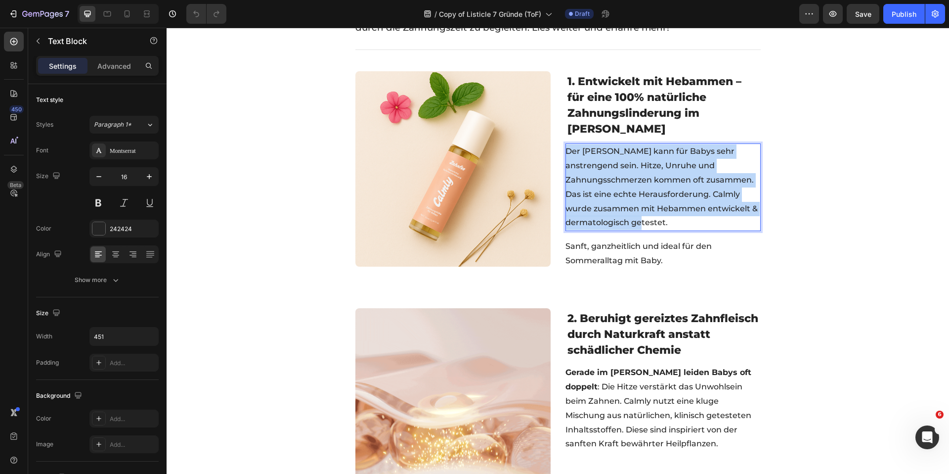
click at [631, 174] on span "Der Sommer kann für Babys sehr anstrengend sein. Hitze, Unruhe und Zahnungsschm…" at bounding box center [661, 186] width 192 height 81
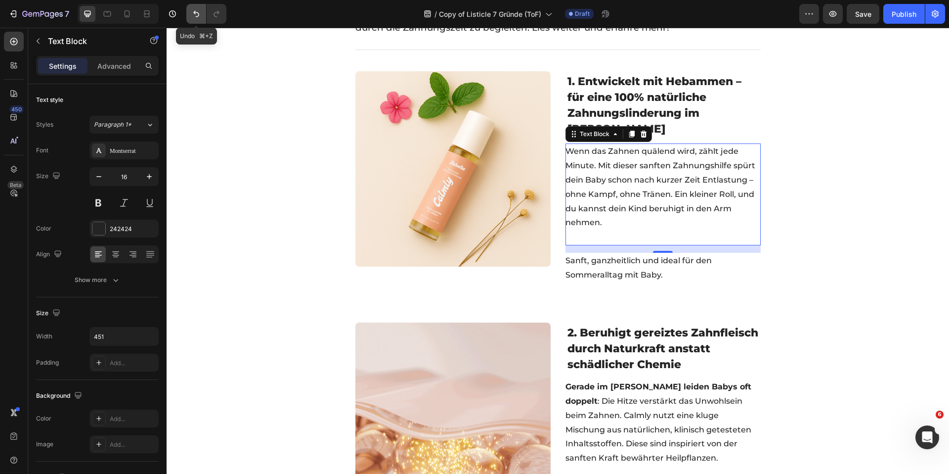
click at [195, 9] on icon "Undo/Redo" at bounding box center [196, 14] width 10 height 10
click at [214, 19] on button "Undo/Redo" at bounding box center [217, 14] width 20 height 20
click at [195, 18] on icon "Undo/Redo" at bounding box center [196, 14] width 10 height 10
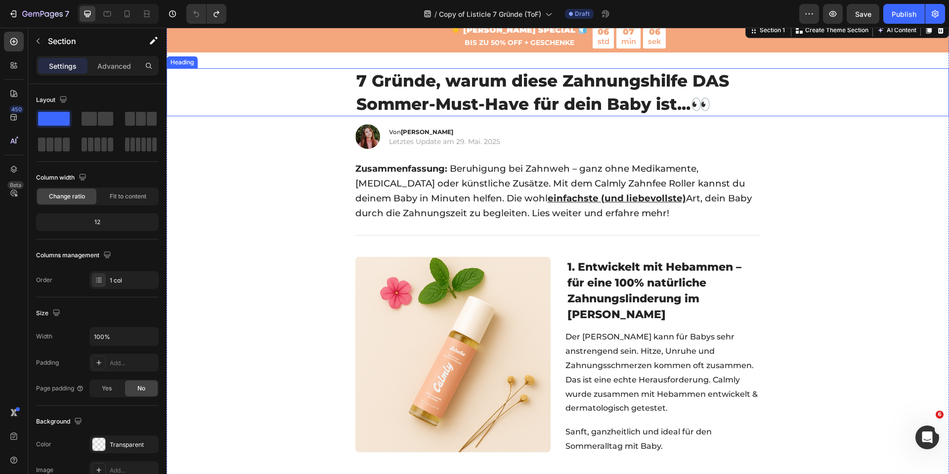
scroll to position [0, 0]
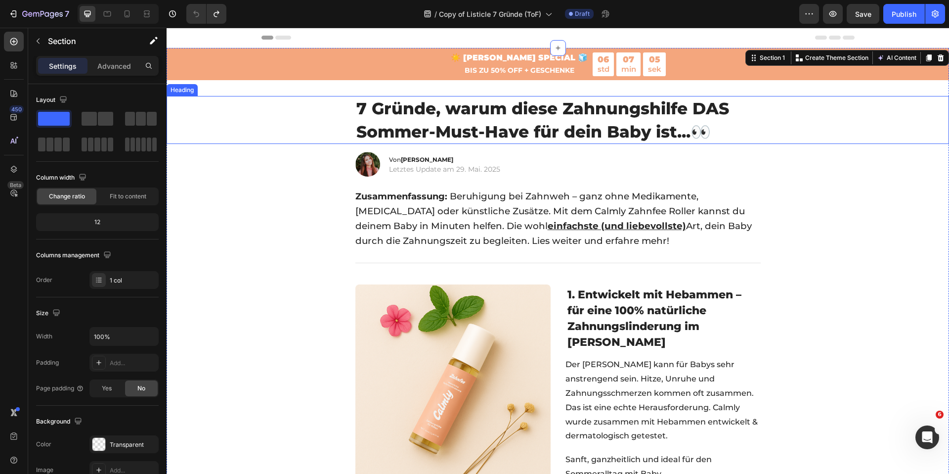
click at [437, 115] on span "7 Gründe, warum diese Zahnungshilfe DAS Sommer-Must-Have für dein Baby ist..." at bounding box center [542, 119] width 373 height 43
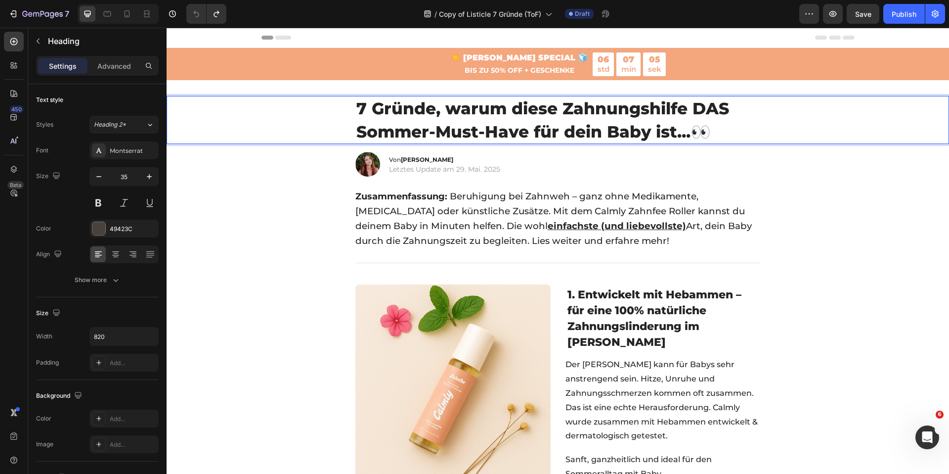
click at [437, 115] on span "7 Gründe, warum diese Zahnungshilfe DAS Sommer-Must-Have für dein Baby ist..." at bounding box center [542, 119] width 373 height 43
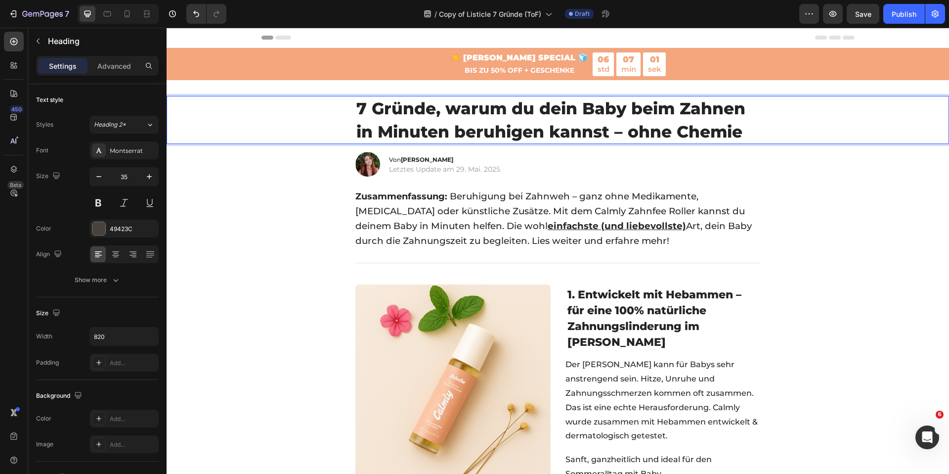
click at [440, 116] on span "7 Gründe, warum du dein Baby beim Zahnen in Minuten beruhigen kannst – ohne Che…" at bounding box center [550, 119] width 389 height 43
click at [740, 130] on p "7 Gründe, warum du dein Baby beim Zahnen in Minuten beruhigen kannst – ohne Che…" at bounding box center [557, 120] width 403 height 46
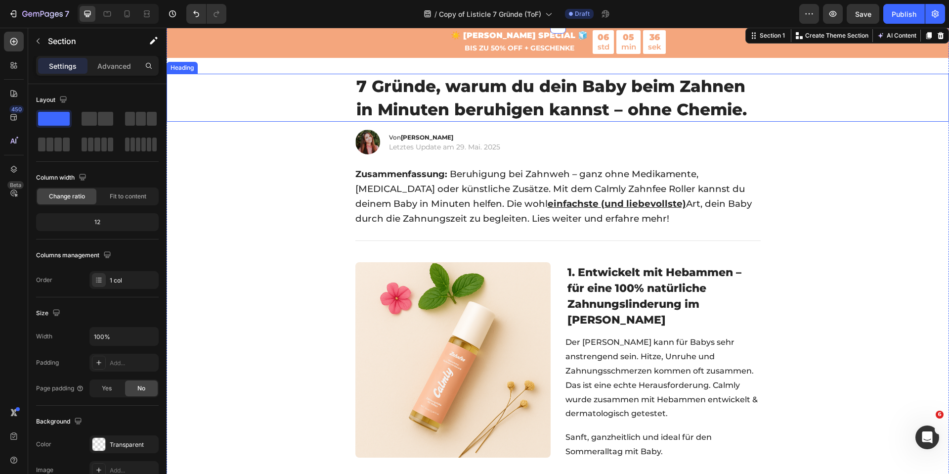
scroll to position [23, 0]
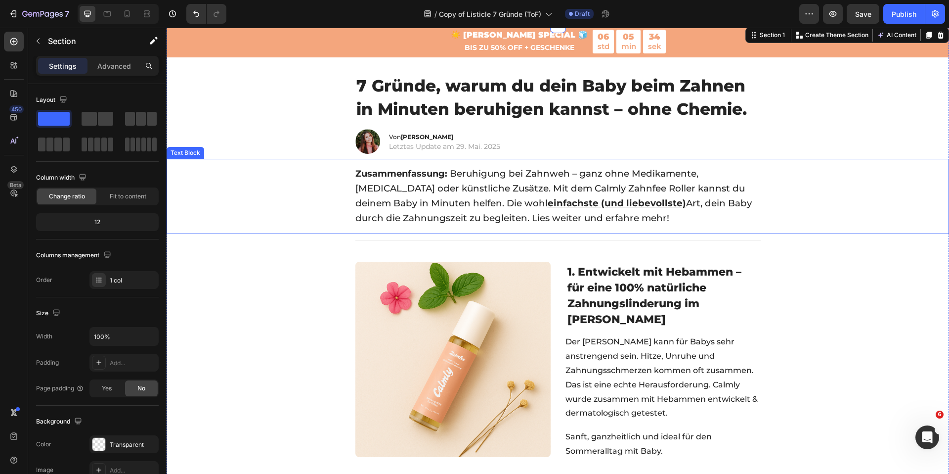
click at [482, 187] on span "Beruhigung bei Zahnweh – ganz ohne Medikamente, Alkohol oder künstliche Zusätze…" at bounding box center [553, 195] width 396 height 55
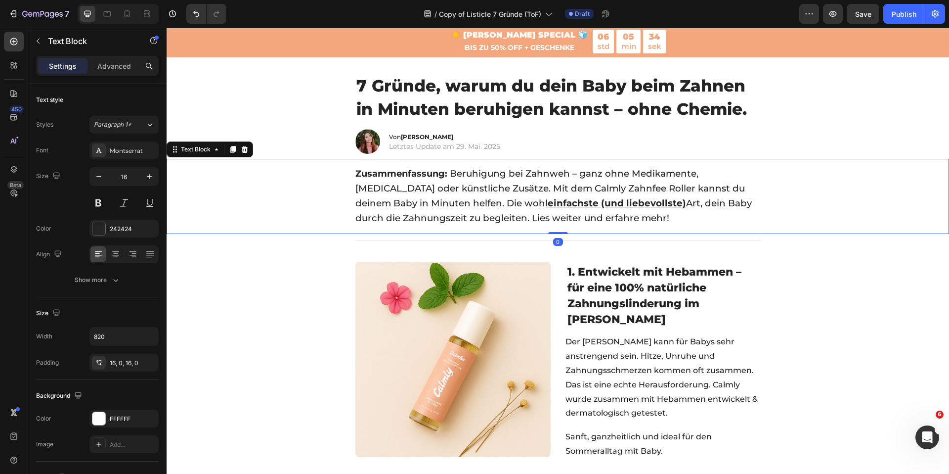
click at [482, 187] on span "Beruhigung bei Zahnweh – ganz ohne Medikamente, Alkohol oder künstliche Zusätze…" at bounding box center [553, 195] width 396 height 55
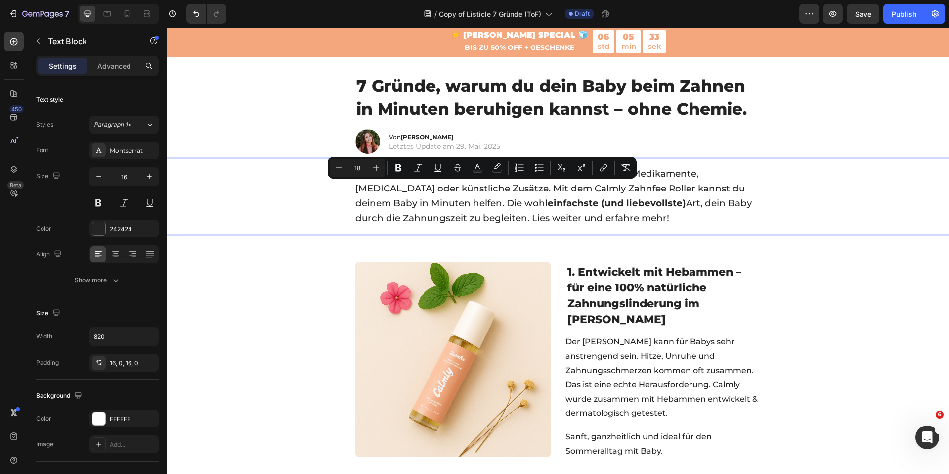
click at [446, 187] on span "Beruhigung bei Zahnweh – ganz ohne Medikamente, Alkohol oder künstliche Zusätze…" at bounding box center [553, 195] width 396 height 55
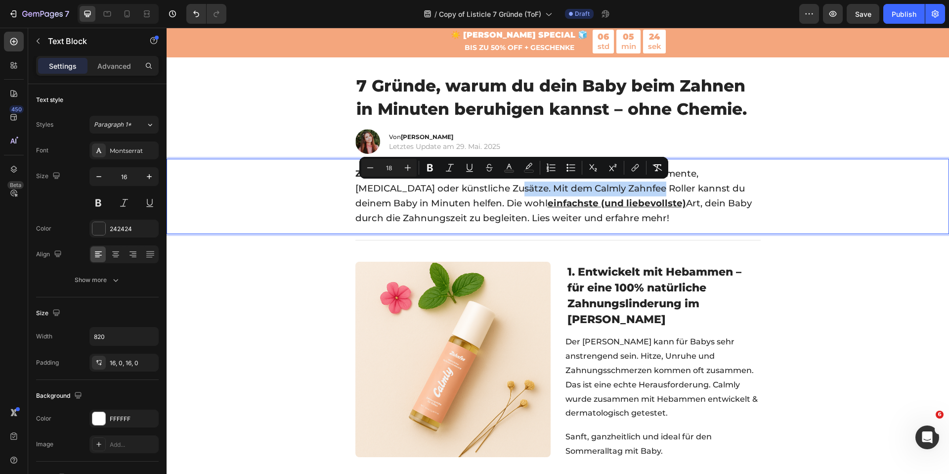
drag, startPoint x: 445, startPoint y: 186, endPoint x: 586, endPoint y: 189, distance: 140.9
click at [586, 189] on span "Beruhigung bei Zahnweh – ganz ohne Medikamente, Alkohol oder künstliche Zusätze…" at bounding box center [553, 195] width 396 height 55
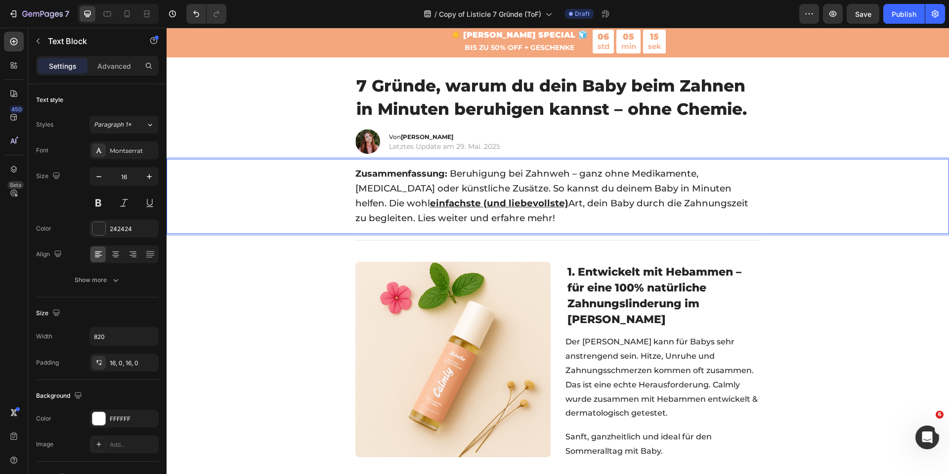
click at [552, 178] on span "Beruhigung bei Zahnweh – ganz ohne Medikamente, Alkohol oder künstliche Zusätze…" at bounding box center [551, 195] width 393 height 55
click at [622, 189] on span "Beruhigung bei Zahnweh – ganz ohne Medikamente, Alkohol oder künstliche Zusätze…" at bounding box center [551, 195] width 393 height 55
click at [125, 21] on div at bounding box center [127, 14] width 16 height 16
type input "15"
type input "100%"
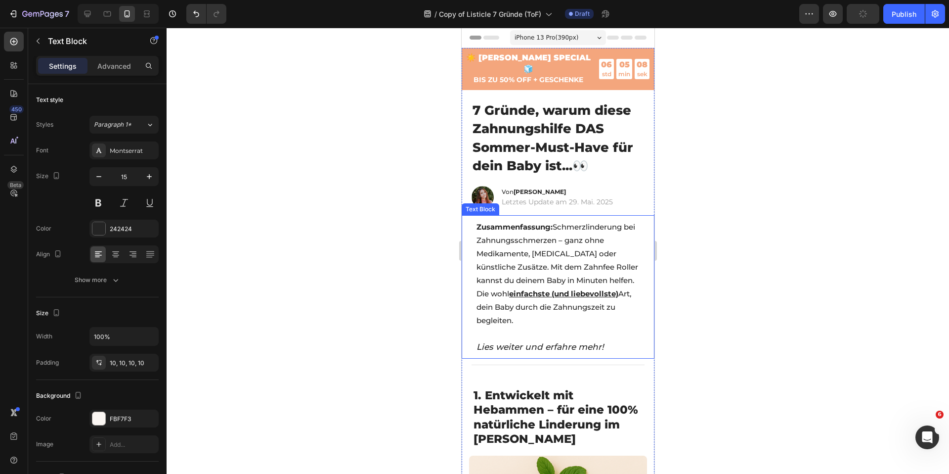
click at [550, 256] on span "Zusammenfassung: Schmerzlinderung bei Zahnungsschmerzen – ganz ohne Medikamente…" at bounding box center [557, 273] width 162 height 103
drag, startPoint x: 512, startPoint y: 255, endPoint x: 597, endPoint y: 258, distance: 85.1
click at [597, 258] on span "Zusammenfassung: Schmerzlinderung bei Zahnungsschmerzen – ganz ohne Medikamente…" at bounding box center [557, 273] width 162 height 103
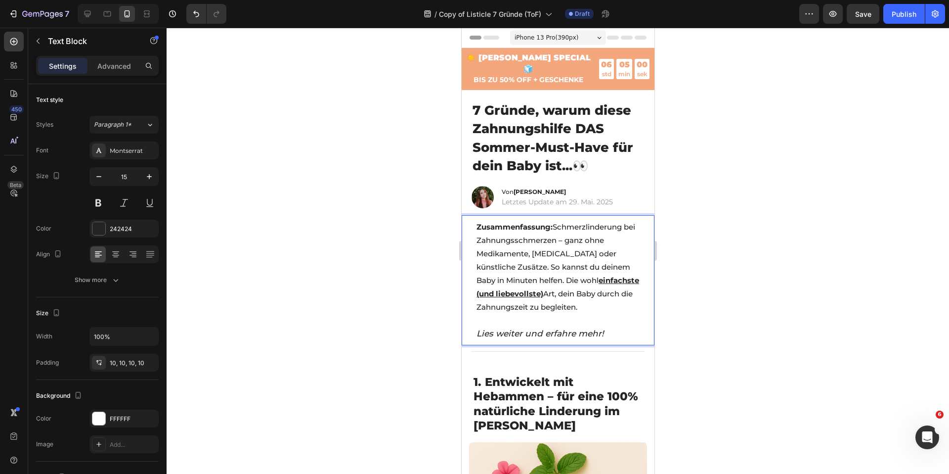
click at [313, 213] on div at bounding box center [558, 251] width 782 height 446
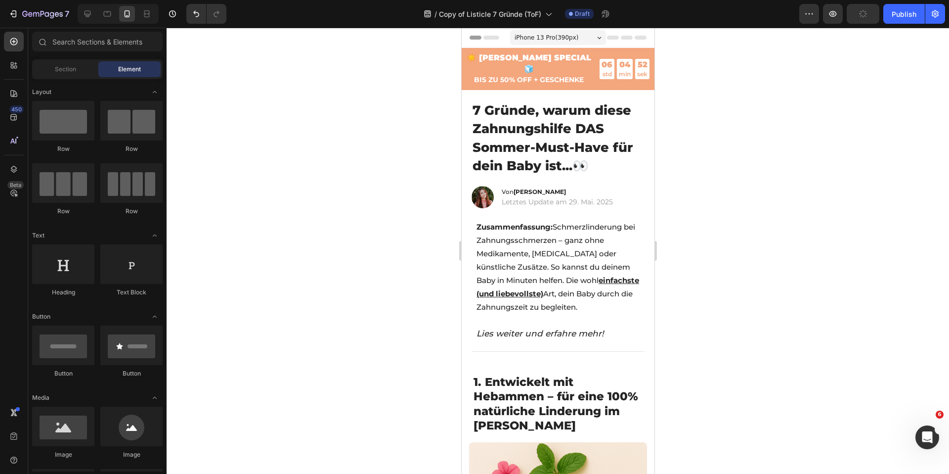
click at [395, 219] on div at bounding box center [558, 251] width 782 height 446
click at [87, 12] on icon at bounding box center [88, 14] width 10 height 10
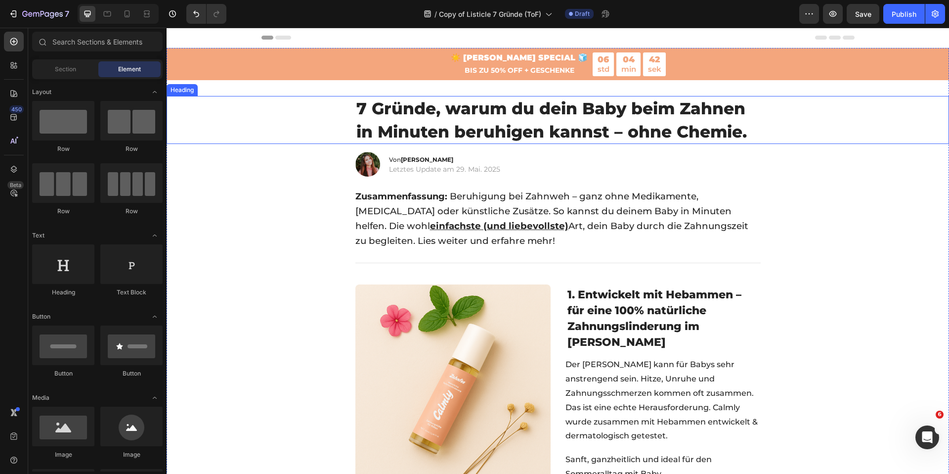
click at [477, 139] on span "7 Gründe, warum du dein Baby beim Zahnen in Minuten beruhigen kannst – ohne Che…" at bounding box center [551, 119] width 390 height 43
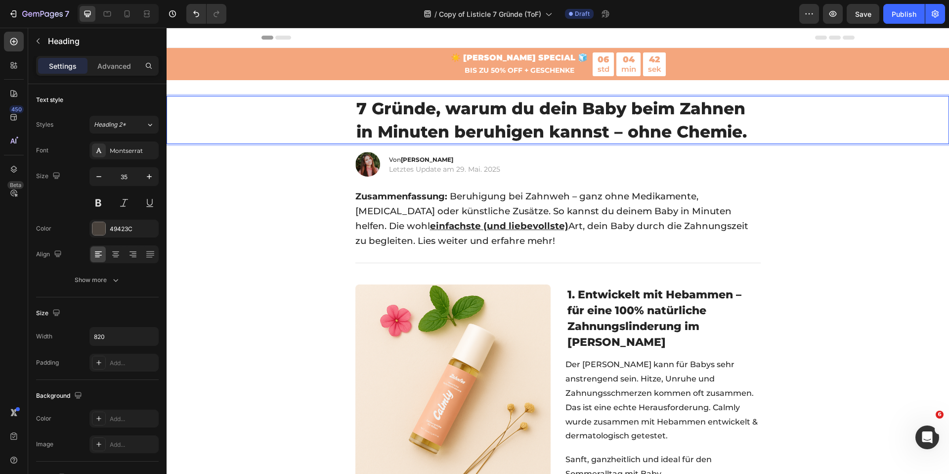
click at [477, 139] on span "7 Gründe, warum du dein Baby beim Zahnen in Minuten beruhigen kannst – ohne Che…" at bounding box center [551, 119] width 390 height 43
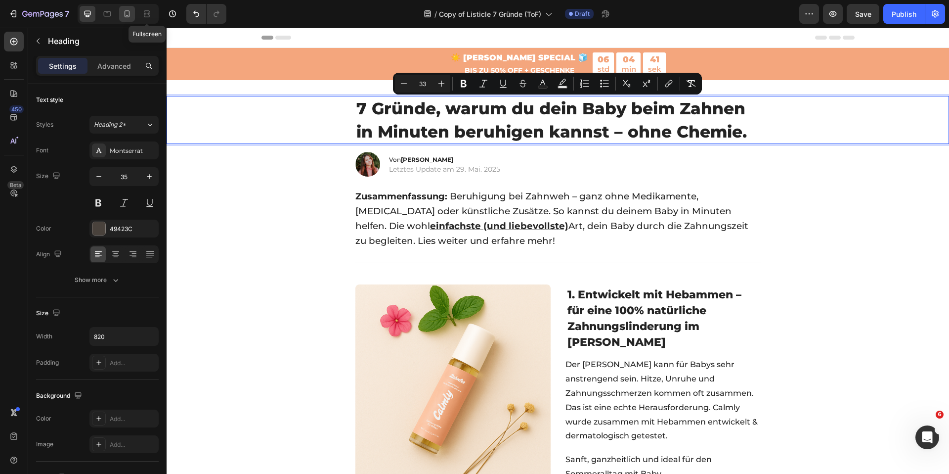
click at [127, 14] on icon at bounding box center [127, 14] width 10 height 10
type input "28"
type input "100%"
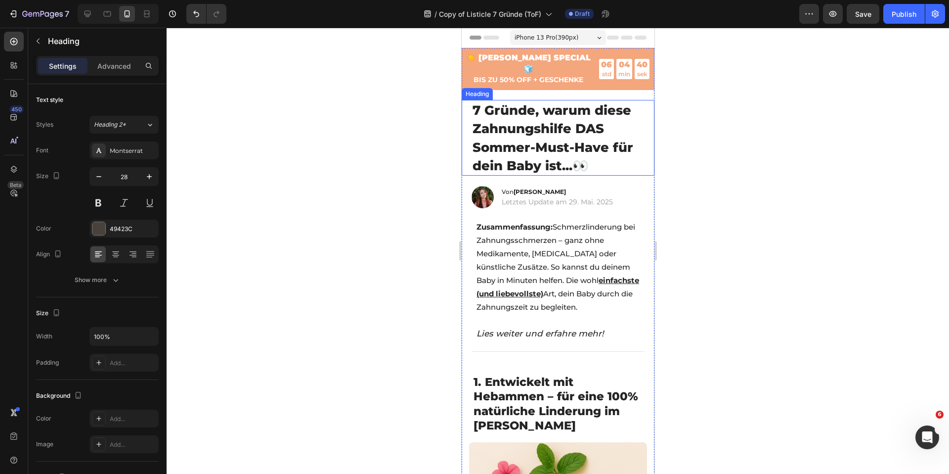
click at [504, 143] on span "7 Gründe, warum diese Zahnungshilfe DAS Sommer-Must-Have für dein Baby ist..." at bounding box center [552, 137] width 161 height 71
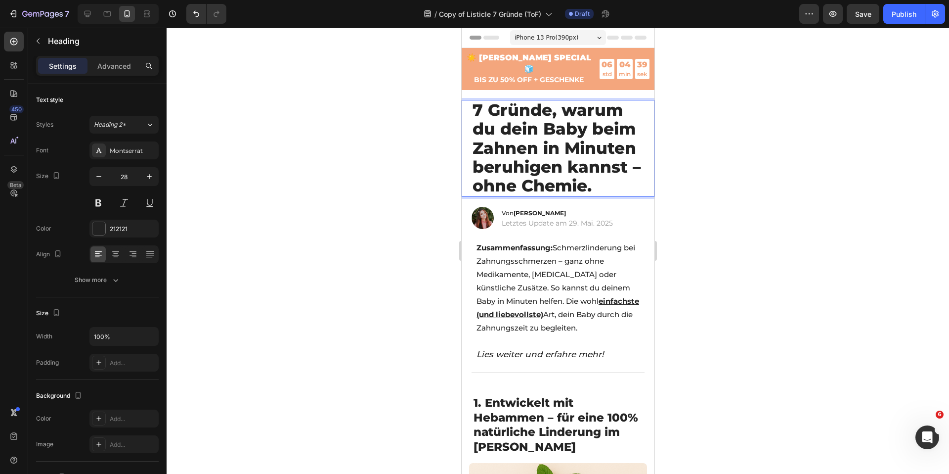
click at [504, 143] on span "7 Gründe, warum du dein Baby beim Zahnen in Minuten beruhigen kannst – ohne Che…" at bounding box center [556, 148] width 169 height 96
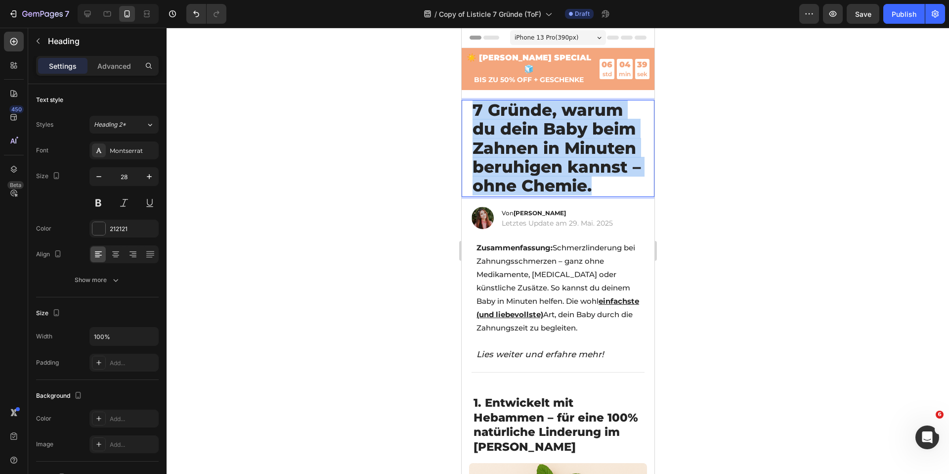
click at [504, 143] on span "7 Gründe, warum du dein Baby beim Zahnen in Minuten beruhigen kannst – ohne Che…" at bounding box center [556, 148] width 169 height 96
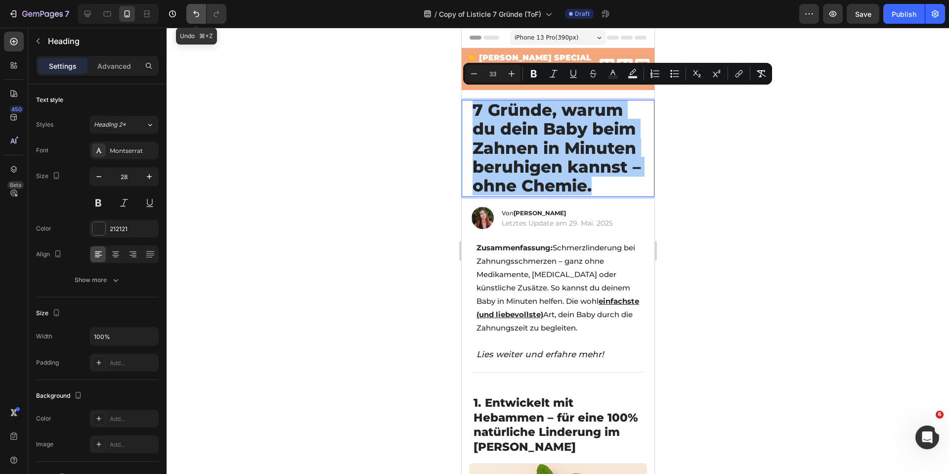
click at [189, 17] on button "Undo/Redo" at bounding box center [196, 14] width 20 height 20
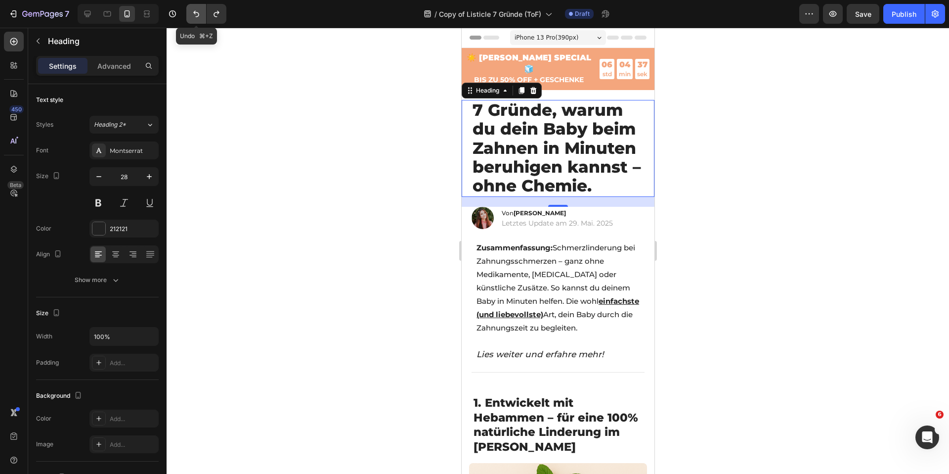
click at [189, 16] on button "Undo/Redo" at bounding box center [196, 14] width 20 height 20
click at [195, 16] on icon "Undo/Redo" at bounding box center [196, 14] width 10 height 10
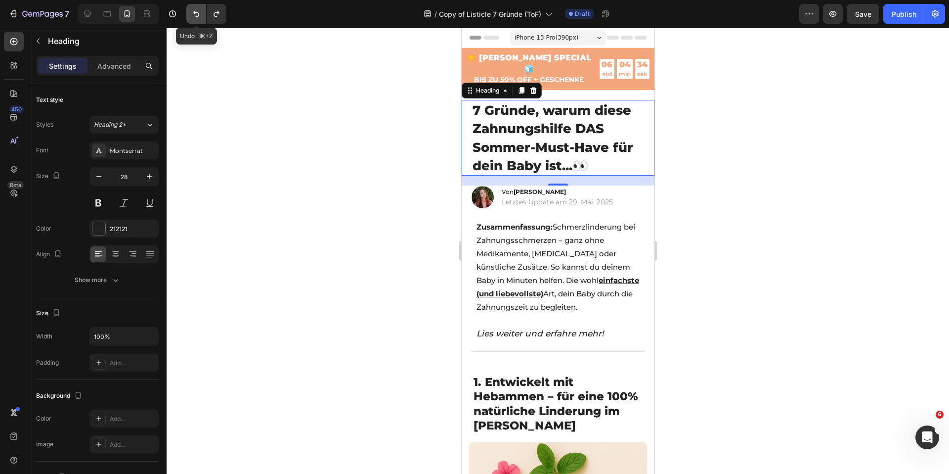
click at [195, 16] on icon "Undo/Redo" at bounding box center [196, 14] width 10 height 10
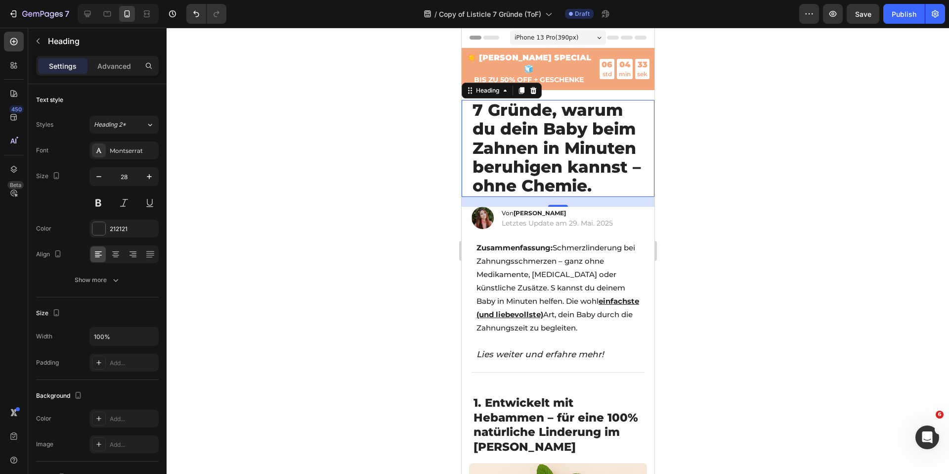
click at [252, 82] on div at bounding box center [558, 251] width 782 height 446
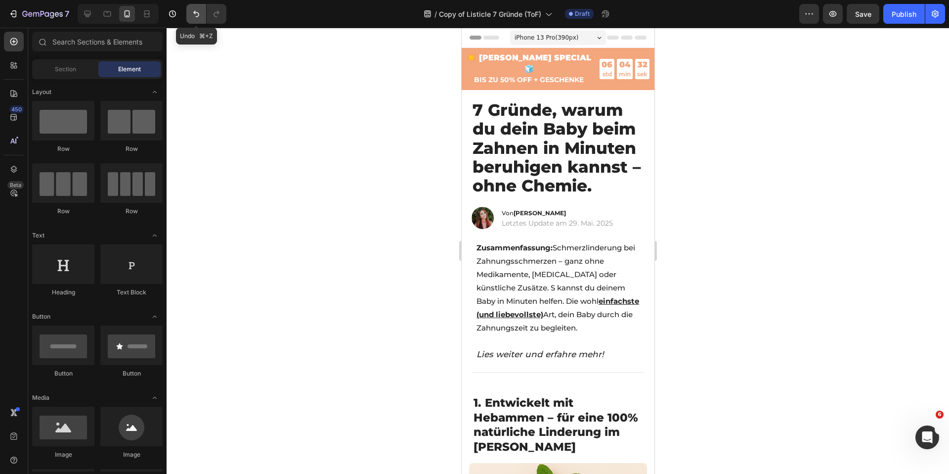
click at [205, 15] on button "Undo/Redo" at bounding box center [196, 14] width 20 height 20
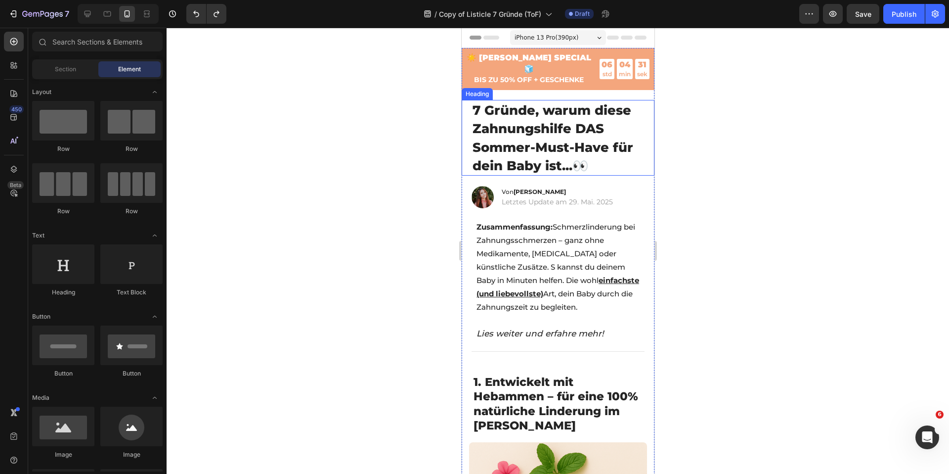
click at [501, 138] on span "7 Gründe, warum diese Zahnungshilfe DAS Sommer-Must-Have für dein Baby ist..." at bounding box center [552, 137] width 161 height 71
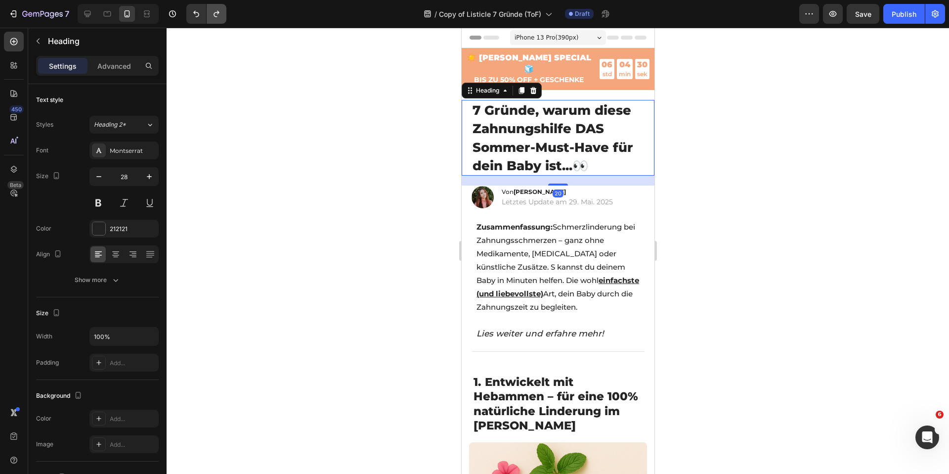
click at [211, 19] on button "Undo/Redo" at bounding box center [217, 14] width 20 height 20
click at [195, 16] on icon "Undo/Redo" at bounding box center [196, 14] width 10 height 10
click at [200, 17] on icon "Undo/Redo" at bounding box center [196, 14] width 10 height 10
click at [486, 246] on span "Zusammenfassung: Schmerzlinderung bei Zahnungsschmerzen – ganz ohne Medikamente…" at bounding box center [557, 266] width 163 height 89
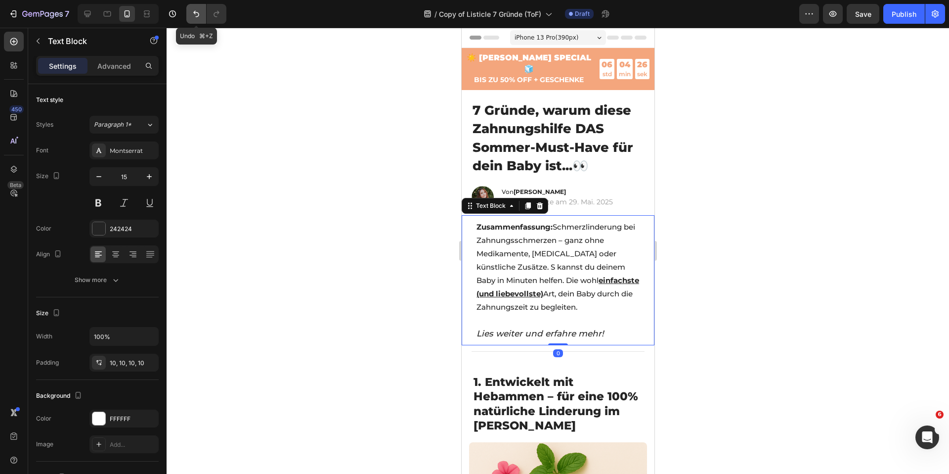
click at [195, 19] on button "Undo/Redo" at bounding box center [196, 14] width 20 height 20
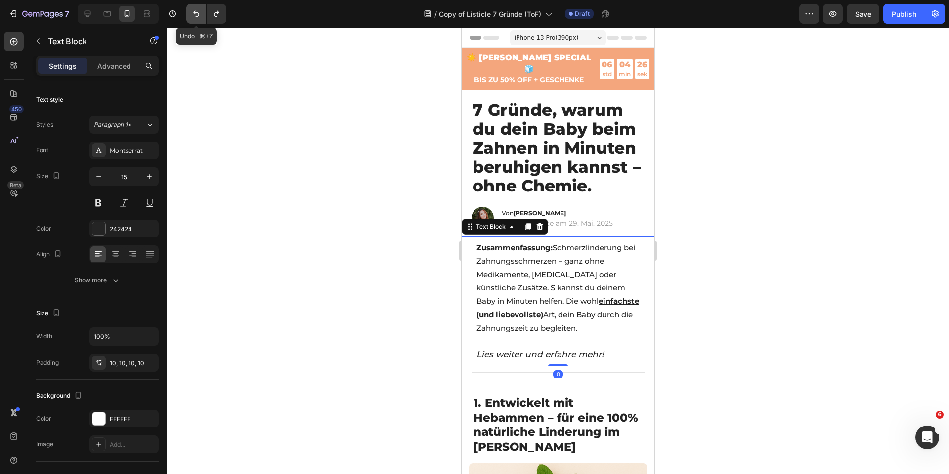
click at [195, 19] on button "Undo/Redo" at bounding box center [196, 14] width 20 height 20
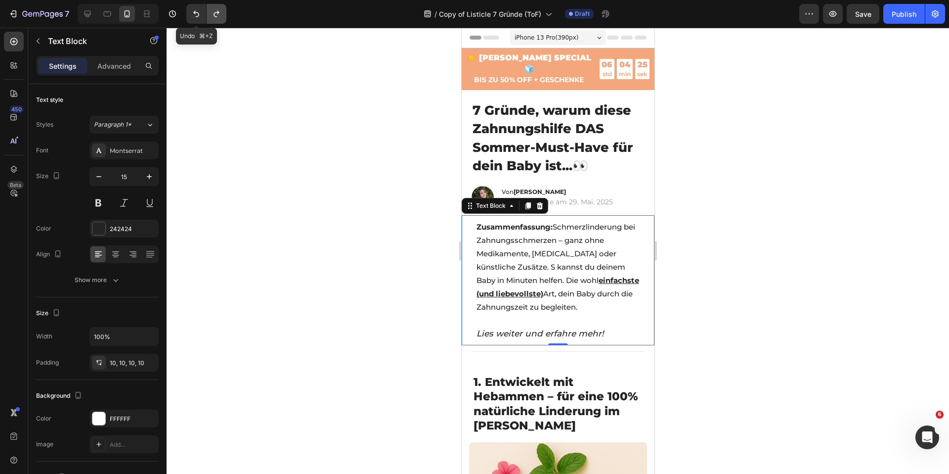
click at [213, 17] on icon "Undo/Redo" at bounding box center [217, 14] width 10 height 10
click at [924, 436] on icon "Intercom-Nachrichtendienst öffnen" at bounding box center [926, 436] width 16 height 16
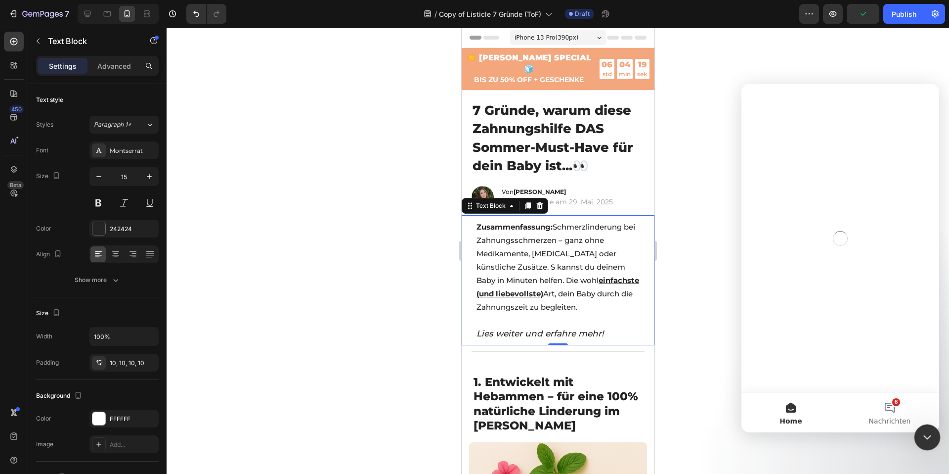
click at [926, 438] on icon "Intercom-Nachrichtendienst schließen" at bounding box center [926, 436] width 12 height 12
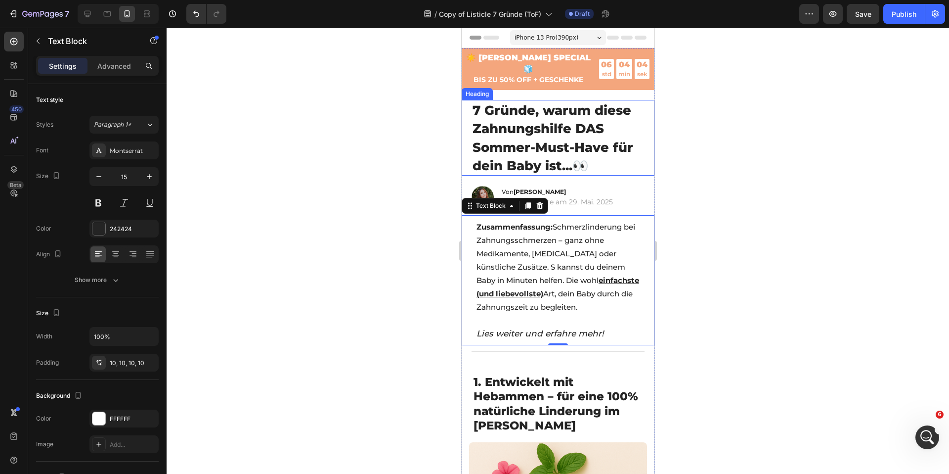
click at [522, 136] on span "7 Gründe, warum diese Zahnungshilfe DAS Sommer-Must-Have für dein Baby ist..." at bounding box center [552, 137] width 161 height 71
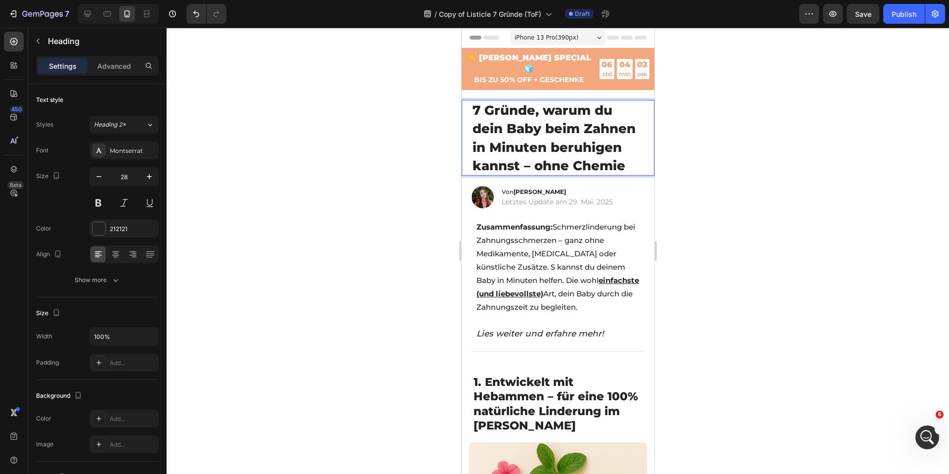
click at [393, 120] on div at bounding box center [558, 251] width 782 height 446
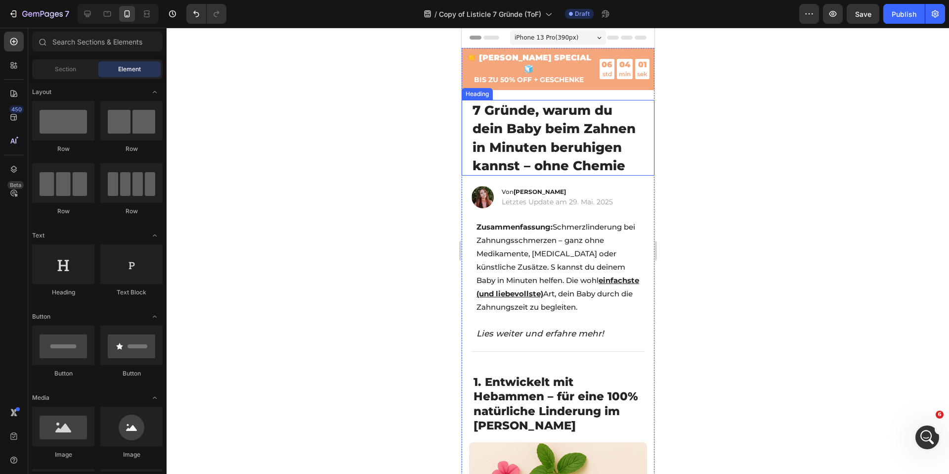
click at [615, 153] on span "7 Gründe, warum du dein Baby beim Zahnen in Minuten beruhigen kannst – ohne Che…" at bounding box center [553, 137] width 163 height 71
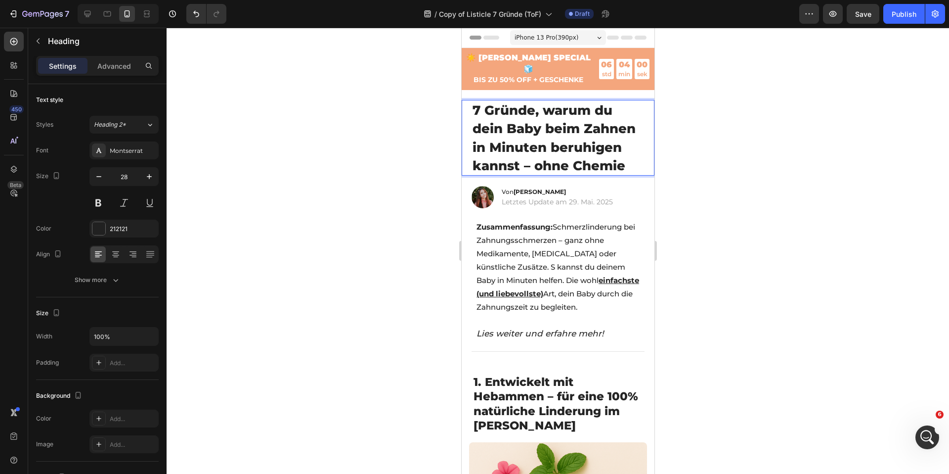
click at [622, 155] on span "7 Gründe, warum du dein Baby beim Zahnen in Minuten beruhigen kannst – ohne Che…" at bounding box center [553, 137] width 163 height 71
click at [405, 162] on div at bounding box center [558, 251] width 782 height 446
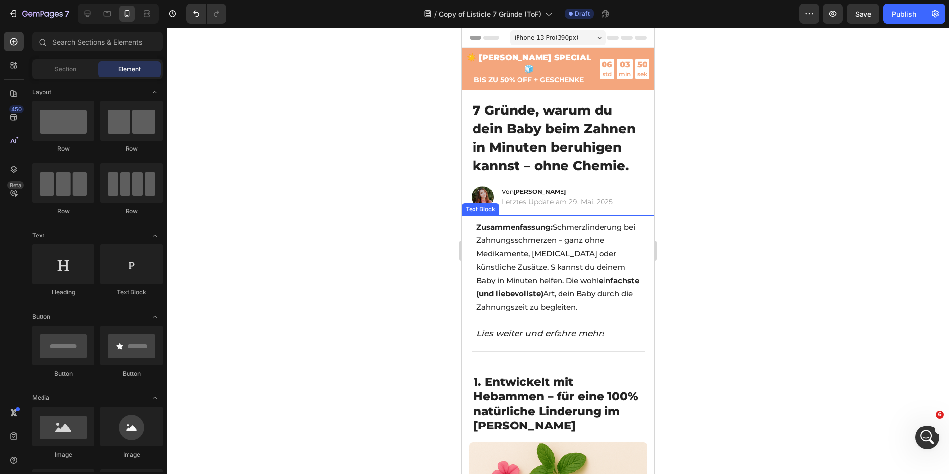
click at [433, 142] on div at bounding box center [558, 251] width 782 height 446
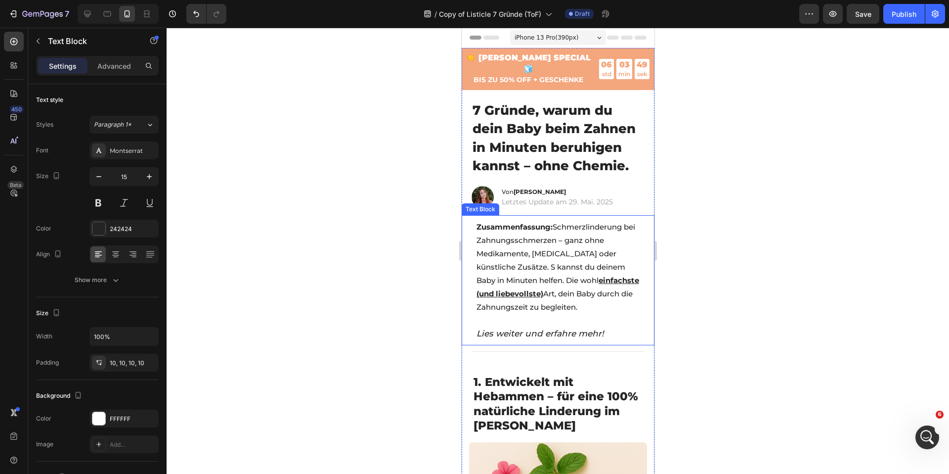
click at [519, 252] on span "Zusammenfassung: Schmerzlinderung bei Zahnungsschmerzen – ganz ohne Medikamente…" at bounding box center [557, 266] width 163 height 89
click at [513, 256] on span "Zusammenfassung: Schmerzlinderung bei Zahnungsschmerzen – ganz ohne Medikamente…" at bounding box center [557, 266] width 163 height 89
click at [409, 231] on div at bounding box center [558, 251] width 782 height 446
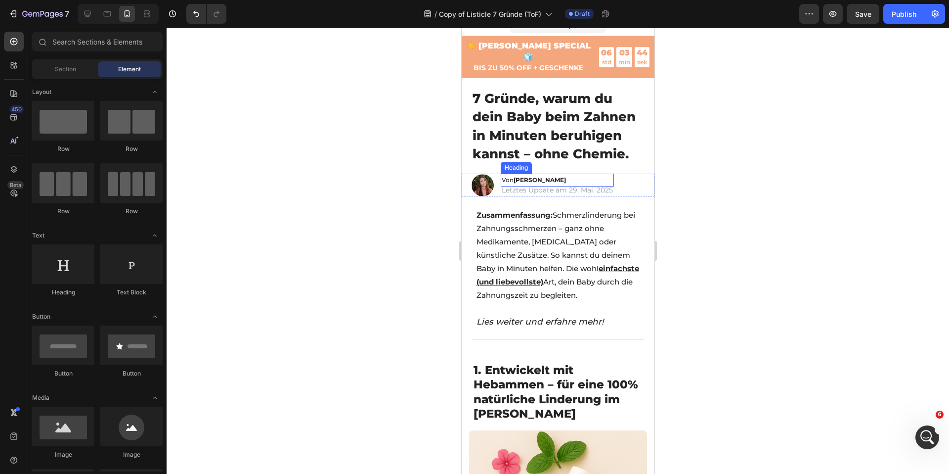
scroll to position [14, 0]
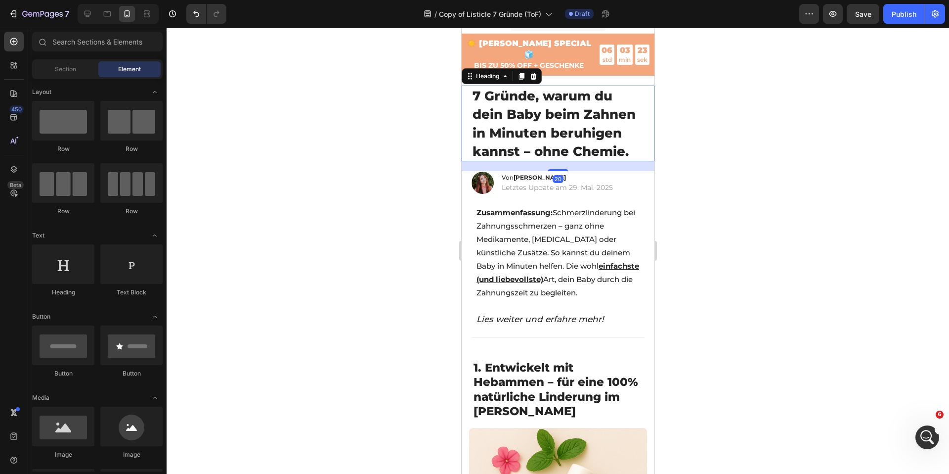
click at [501, 115] on span "7 Gründe, warum du dein Baby beim Zahnen in Minuten beruhigen kannst – ohne Che…" at bounding box center [553, 123] width 163 height 71
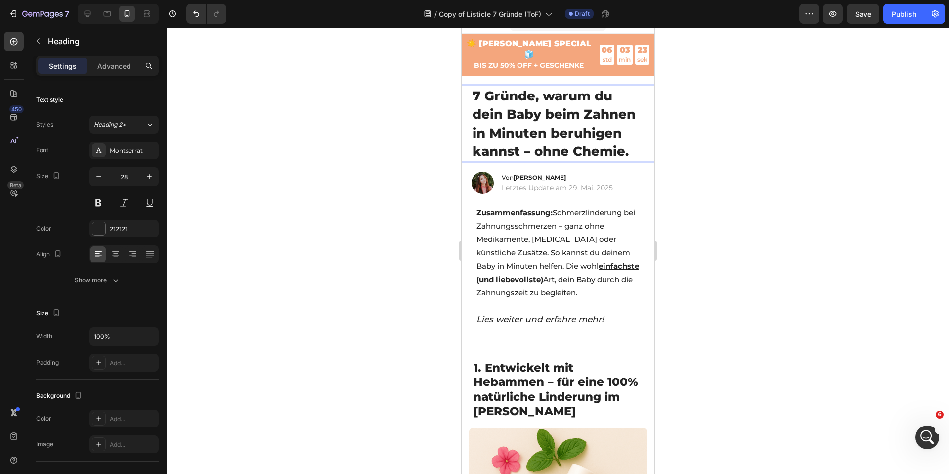
click at [501, 115] on span "7 Gründe, warum du dein Baby beim Zahnen in Minuten beruhigen kannst – ohne Che…" at bounding box center [553, 123] width 163 height 71
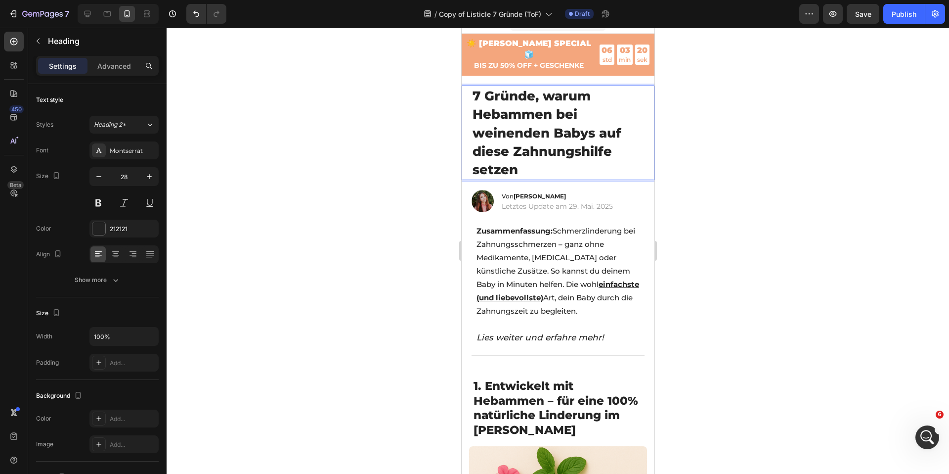
click at [502, 110] on span "7 Gründe, warum Hebammen bei weinenden Babys auf diese Zahnungshilfe setzen" at bounding box center [546, 133] width 149 height 90
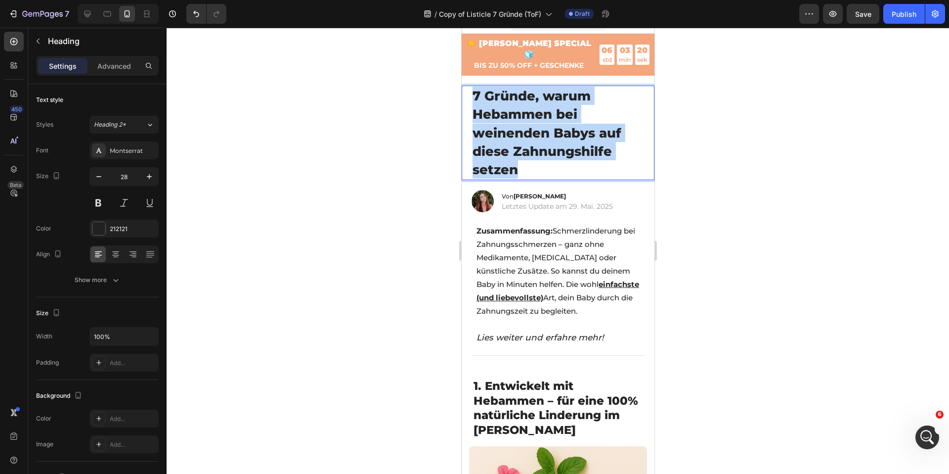
click at [502, 110] on span "7 Gründe, warum Hebammen bei weinenden Babys auf diese Zahnungshilfe setzen" at bounding box center [546, 133] width 149 height 90
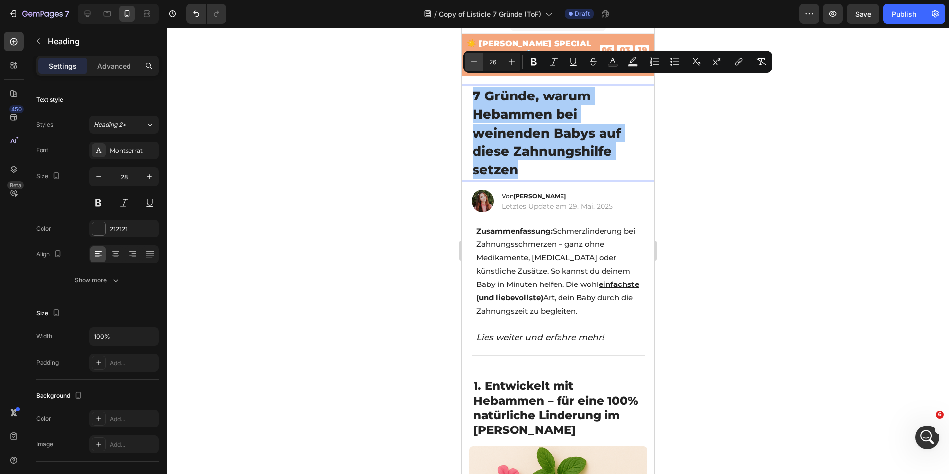
click at [469, 58] on icon "Editor contextual toolbar" at bounding box center [474, 62] width 10 height 10
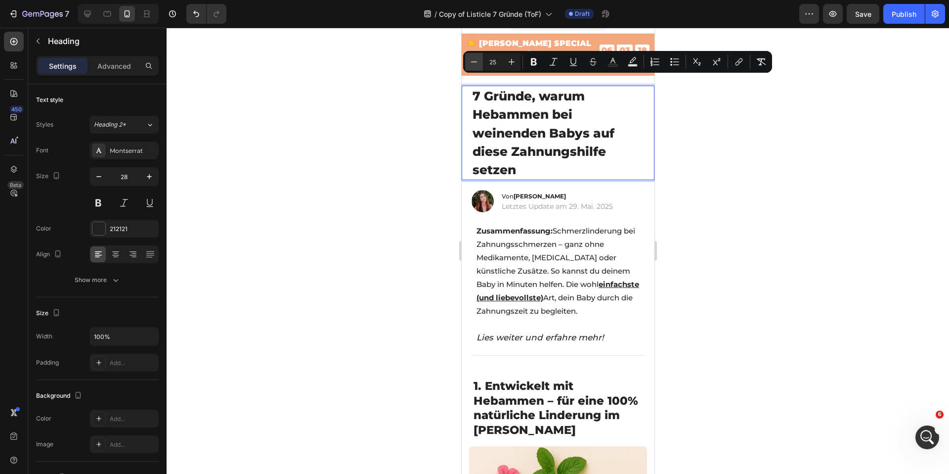
click at [469, 58] on icon "Editor contextual toolbar" at bounding box center [474, 62] width 10 height 10
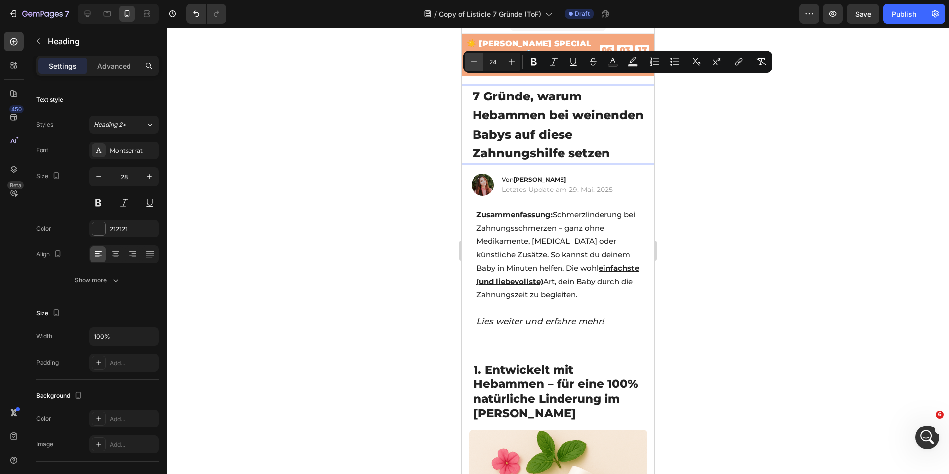
click at [480, 61] on button "Minus" at bounding box center [474, 62] width 18 height 18
click at [475, 61] on icon "Editor contextual toolbar" at bounding box center [474, 62] width 10 height 10
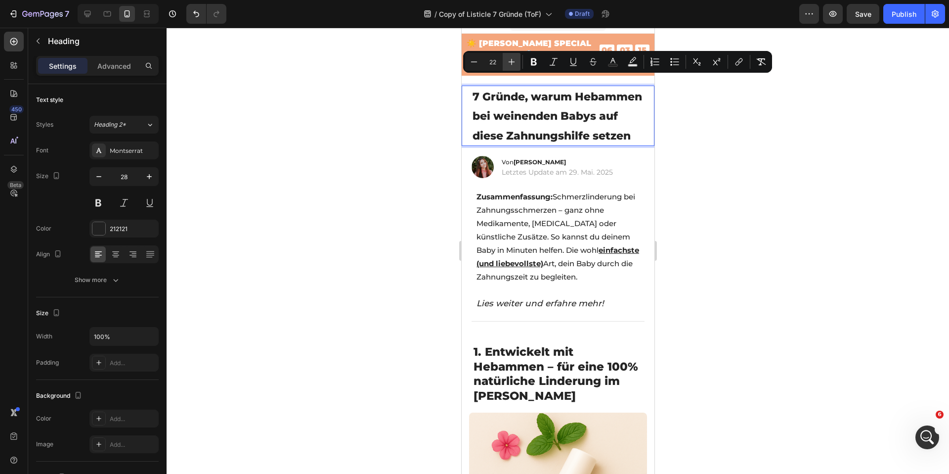
click at [504, 60] on button "Plus" at bounding box center [512, 62] width 18 height 18
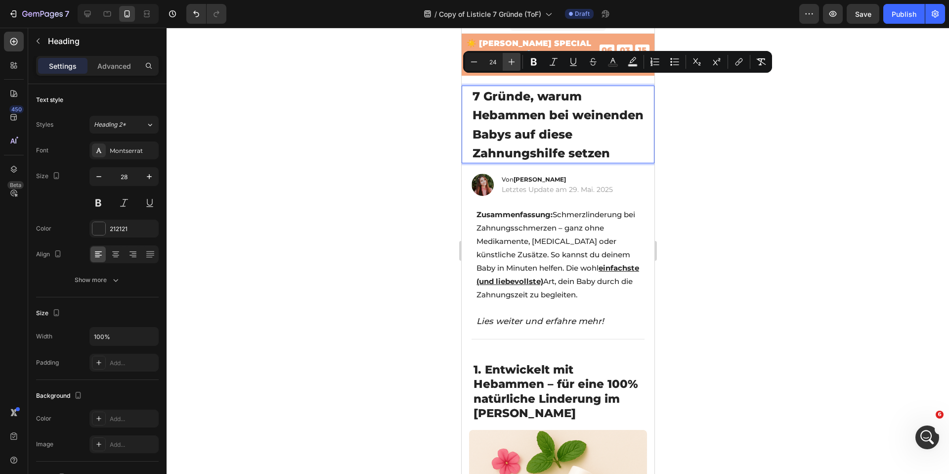
click at [504, 60] on button "Plus" at bounding box center [512, 62] width 18 height 18
type input "25"
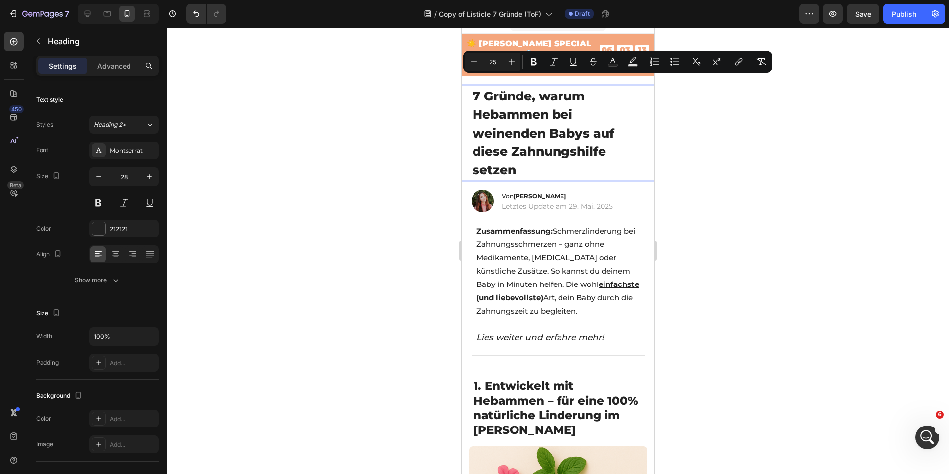
click at [354, 118] on div at bounding box center [558, 251] width 782 height 446
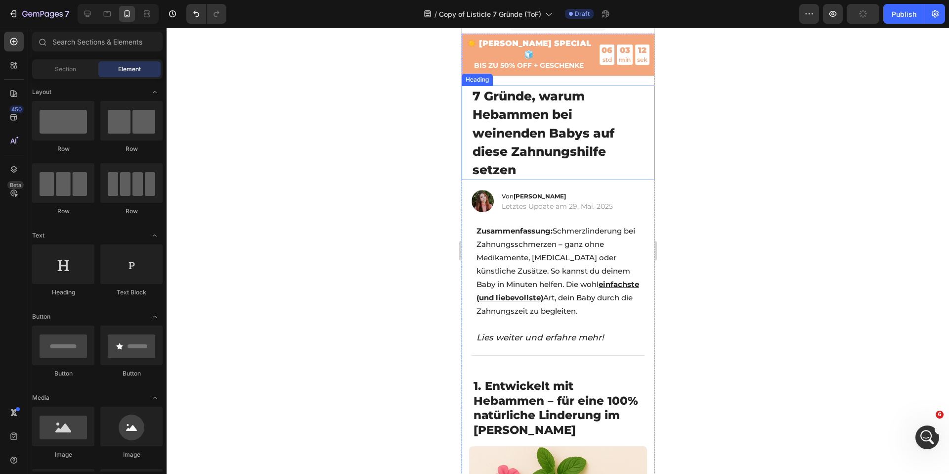
click at [515, 123] on span "7 Gründe, warum Hebammen bei weinenden Babys auf diese Zahnungshilfe setzen" at bounding box center [543, 132] width 142 height 89
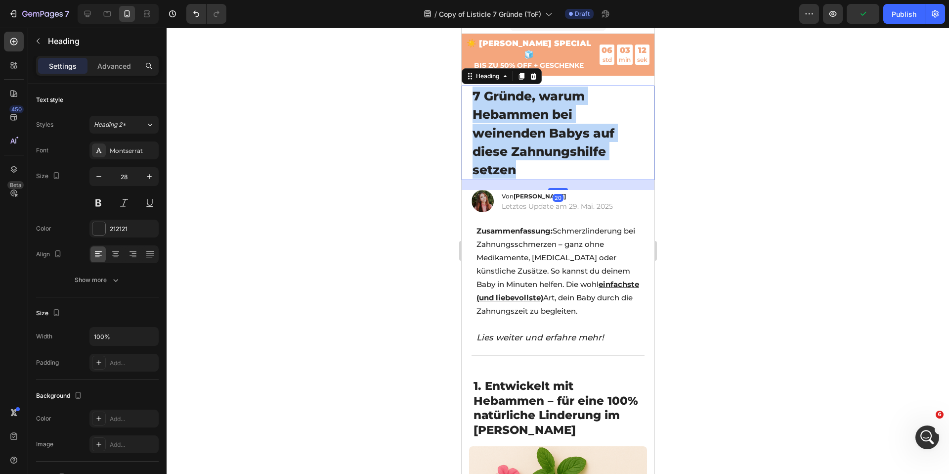
click at [515, 123] on span "7 Gründe, warum Hebammen bei weinenden Babys auf diese Zahnungshilfe setzen" at bounding box center [543, 132] width 142 height 89
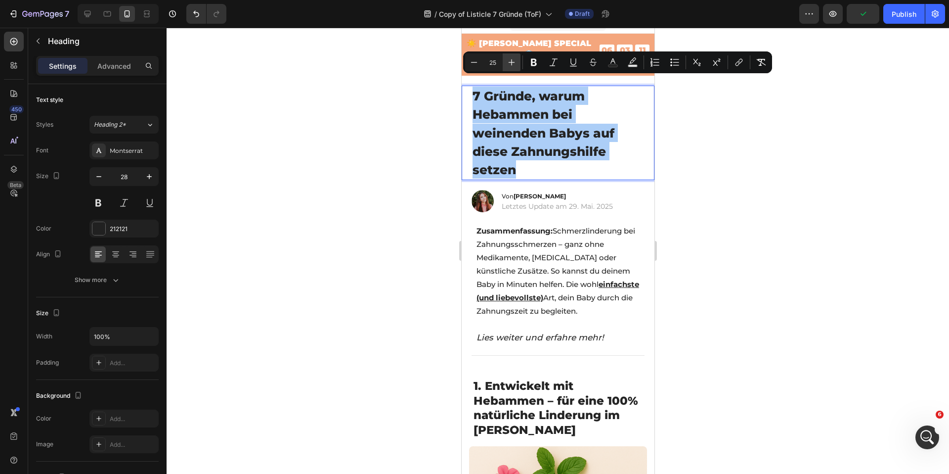
click at [512, 62] on icon "Editor contextual toolbar" at bounding box center [512, 62] width 10 height 10
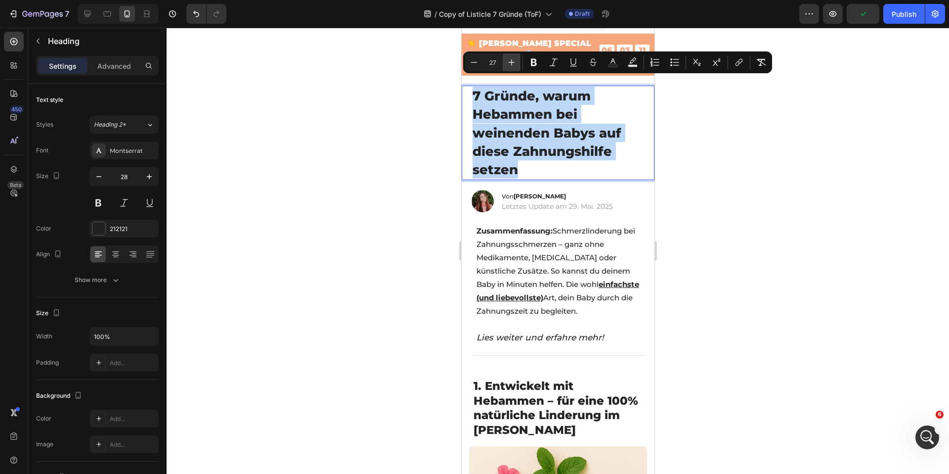
type input "28"
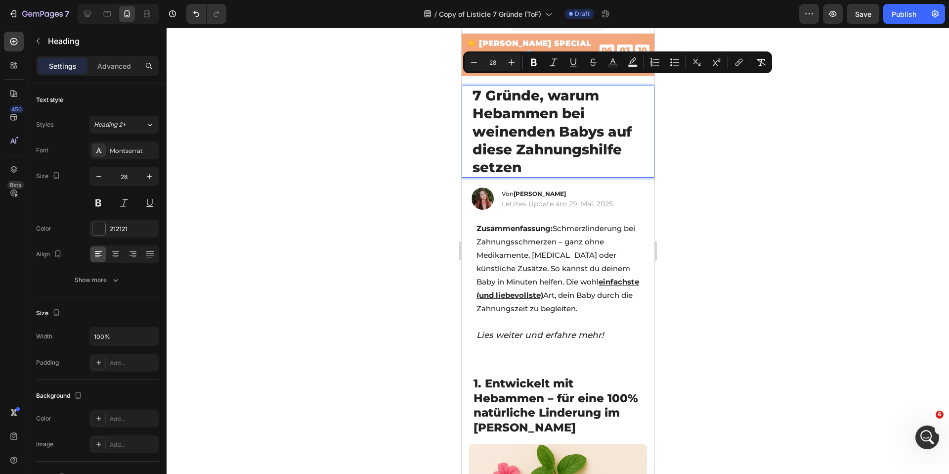
click at [394, 123] on div at bounding box center [558, 251] width 782 height 446
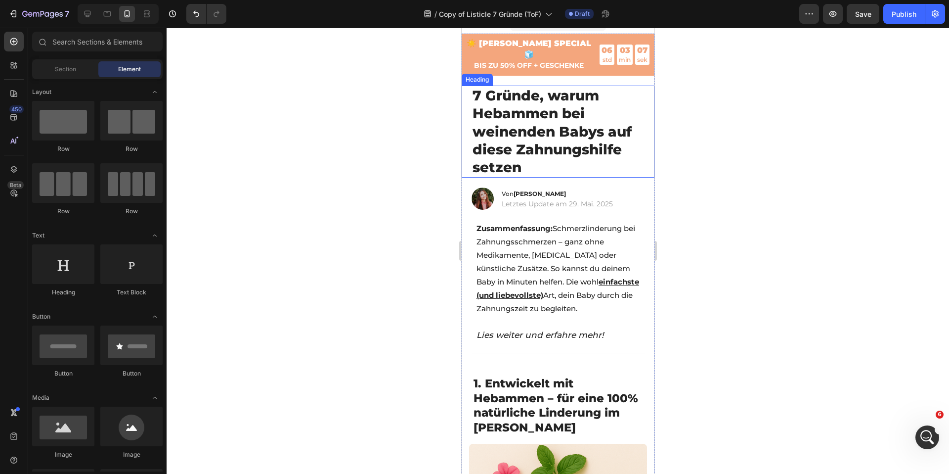
click at [497, 120] on span "7 Gründe, warum Hebammen bei weinenden Babys auf diese Zahnungshilfe setzen" at bounding box center [551, 131] width 159 height 89
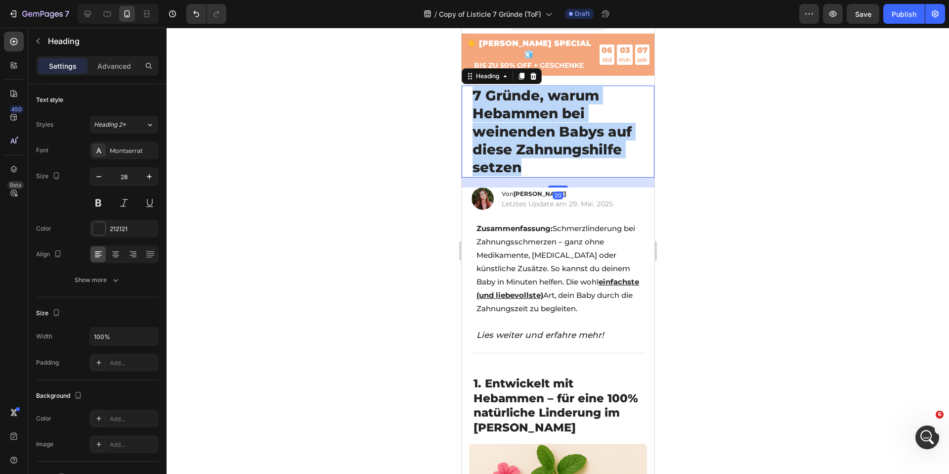
click at [497, 119] on span "7 Gründe, warum Hebammen bei weinenden Babys auf diese Zahnungshilfe setzen" at bounding box center [551, 131] width 159 height 89
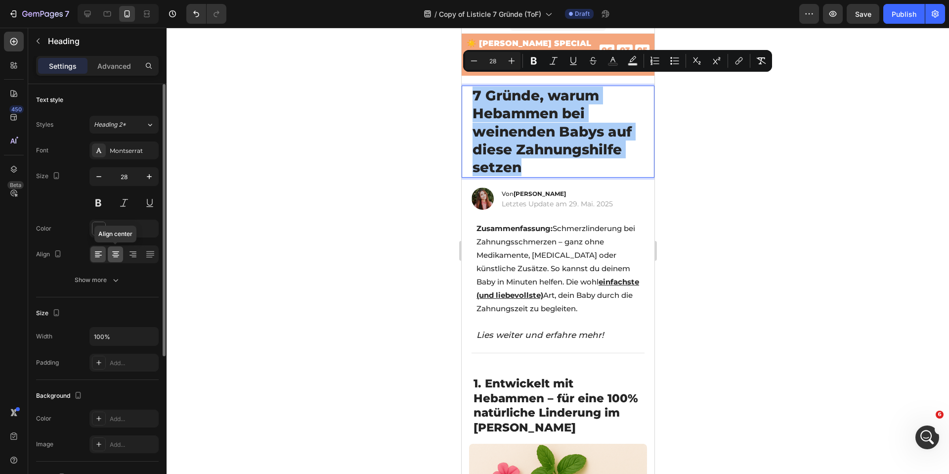
click at [119, 248] on div at bounding box center [115, 254] width 15 height 16
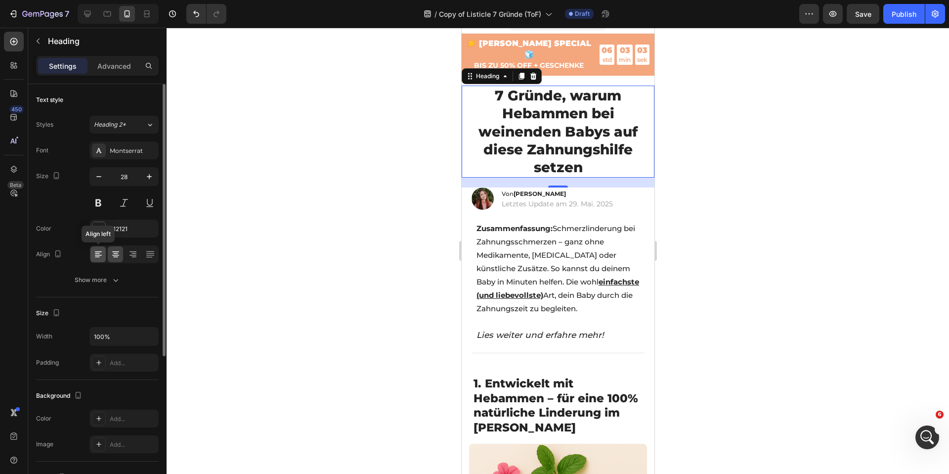
click at [102, 251] on icon at bounding box center [98, 254] width 10 height 10
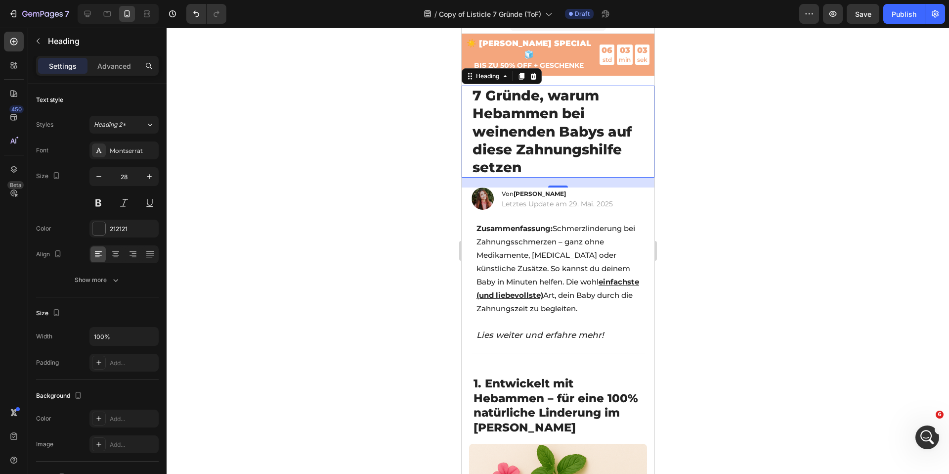
click at [313, 169] on div at bounding box center [558, 251] width 782 height 446
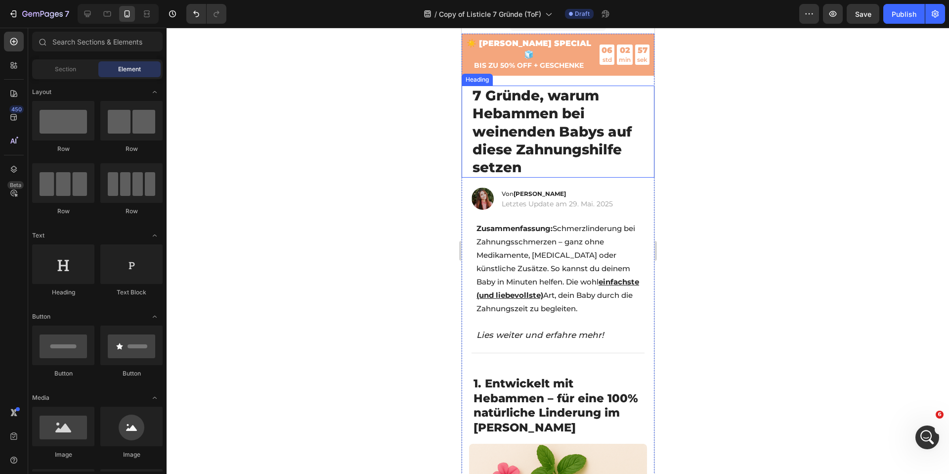
click at [562, 110] on span "7 Gründe, warum Hebammen bei weinenden Babys auf diese Zahnungshilfe setzen" at bounding box center [551, 131] width 159 height 89
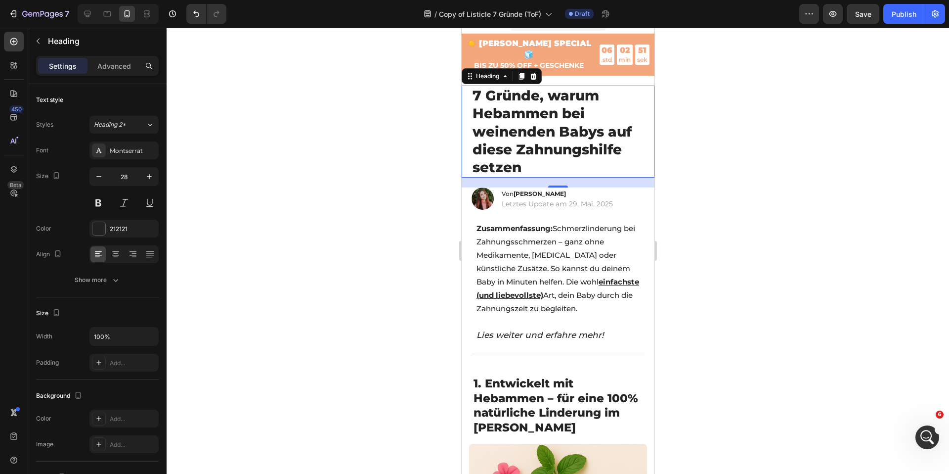
click at [446, 107] on div at bounding box center [558, 251] width 782 height 446
click at [512, 106] on span "7 Gründe, warum Hebammen bei weinenden Babys auf diese Zahnungshilfe setzen" at bounding box center [551, 131] width 159 height 89
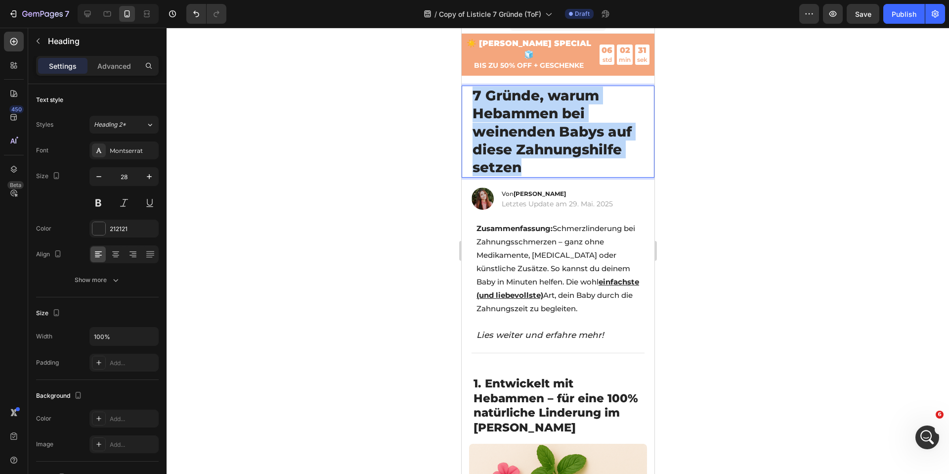
click at [512, 106] on span "7 Gründe, warum Hebammen bei weinenden Babys auf diese Zahnungshilfe setzen" at bounding box center [551, 131] width 159 height 89
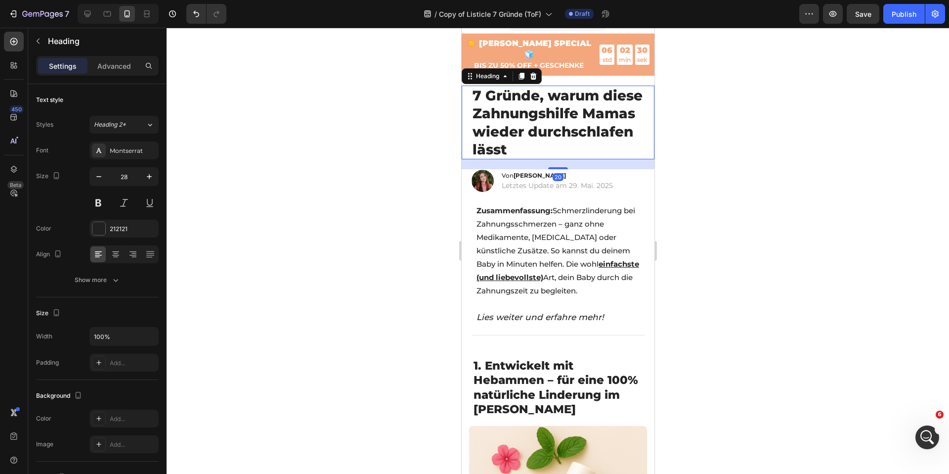
click at [287, 119] on div at bounding box center [558, 251] width 782 height 446
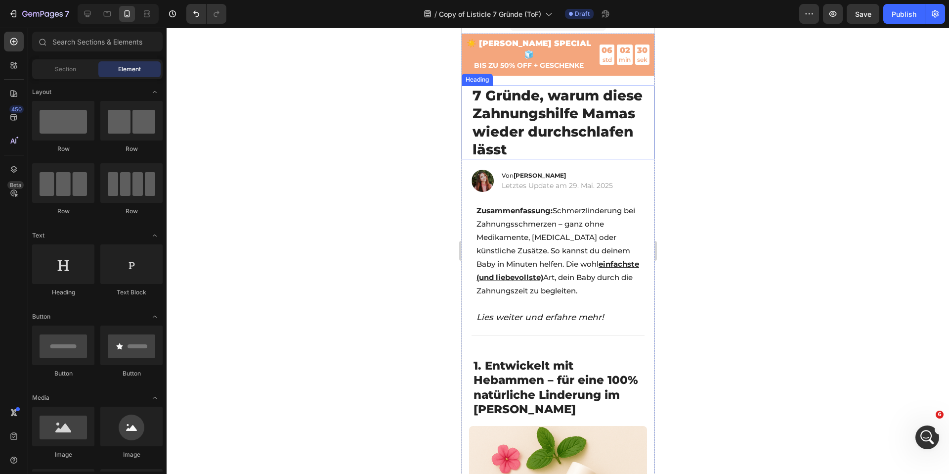
click at [506, 109] on span "7 Gründe, warum diese Zahnungshilfe Mamas wieder durchschlafen lässt" at bounding box center [557, 122] width 170 height 71
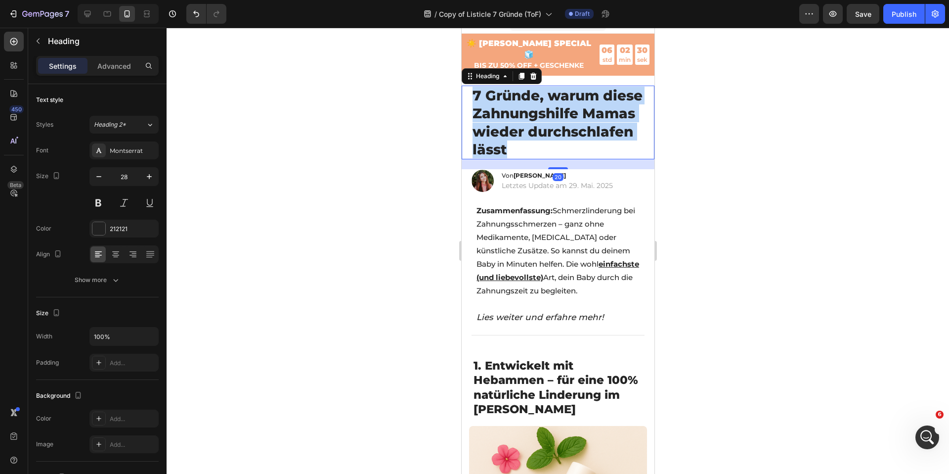
click at [506, 109] on span "7 Gründe, warum diese Zahnungshilfe Mamas wieder durchschlafen lässt" at bounding box center [557, 122] width 170 height 71
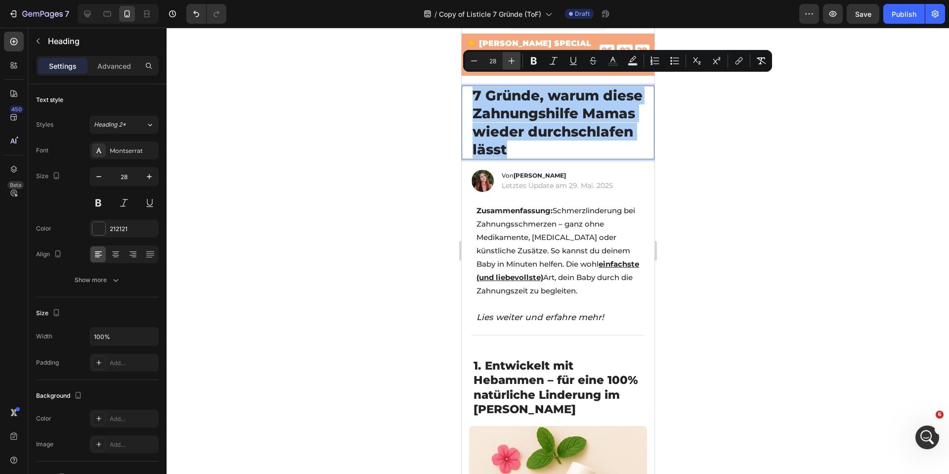
click at [508, 63] on icon "Editor contextual toolbar" at bounding box center [512, 61] width 10 height 10
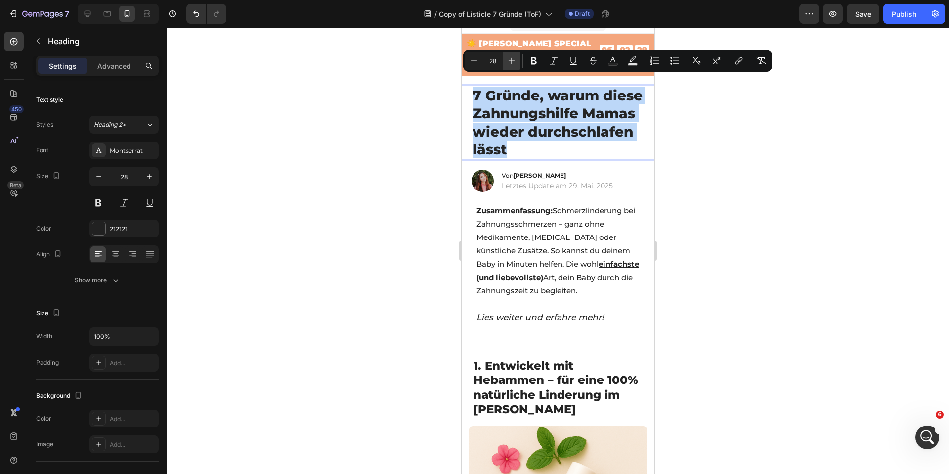
type input "29"
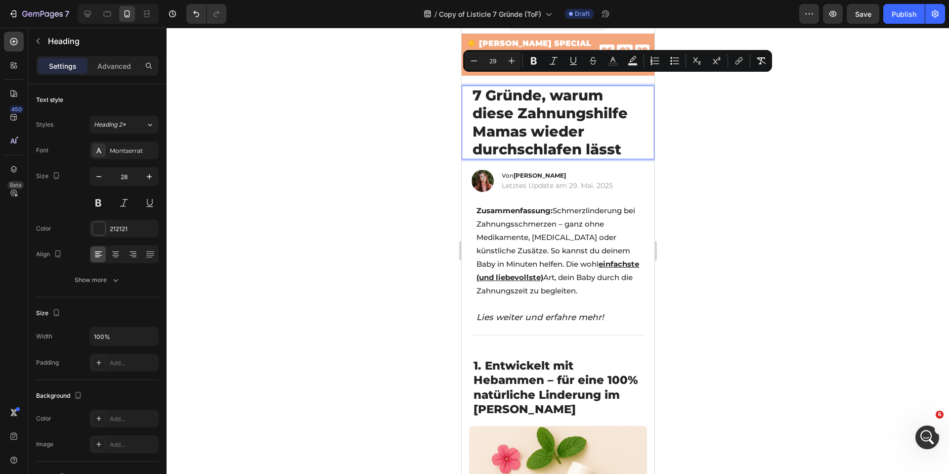
click at [409, 130] on div at bounding box center [558, 251] width 782 height 446
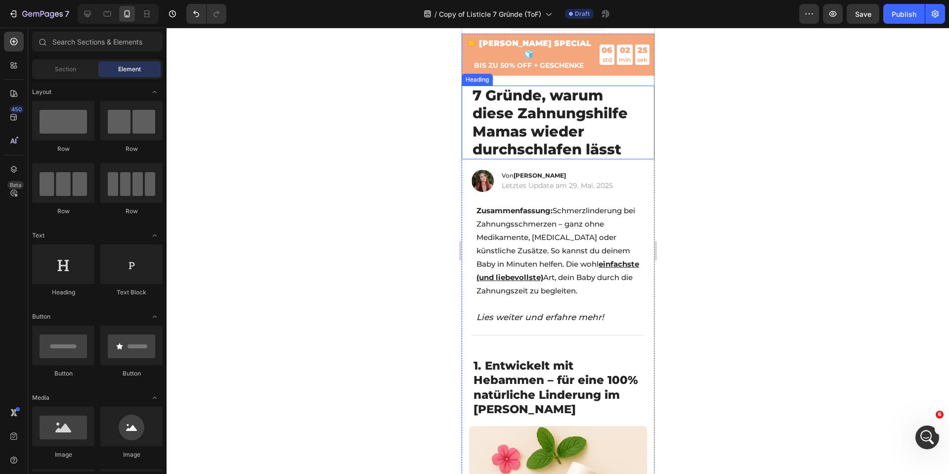
click at [298, 83] on div at bounding box center [558, 251] width 782 height 446
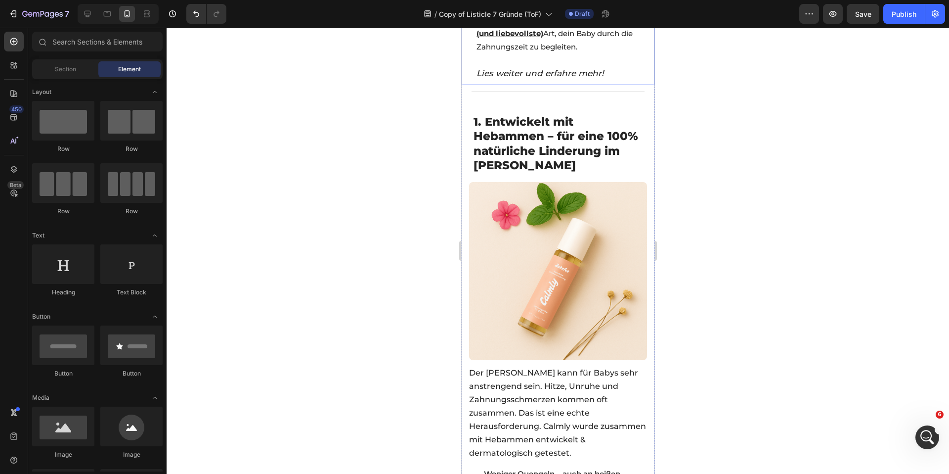
scroll to position [259, 0]
click at [514, 124] on span "1. Entwickelt mit Hebammen – für eine 100% natürliche Linderung im Sommer" at bounding box center [555, 143] width 165 height 58
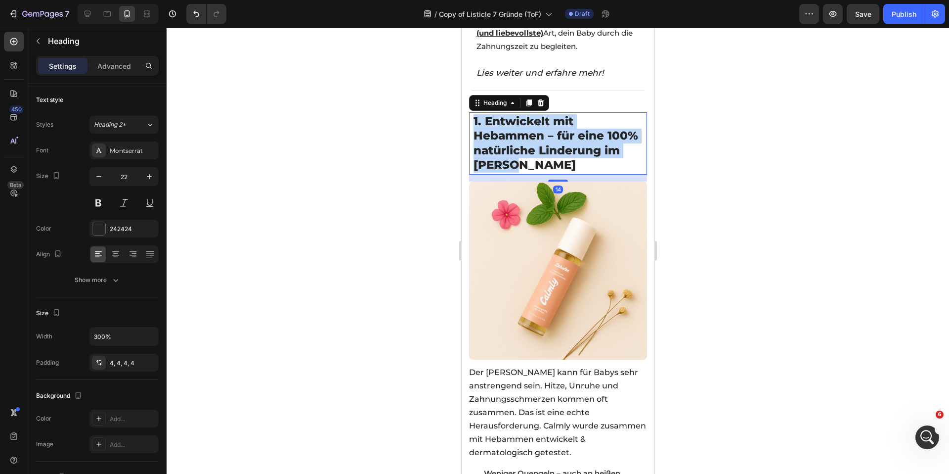
click at [514, 124] on span "1. Entwickelt mit Hebammen – für eine 100% natürliche Linderung im Sommer" at bounding box center [555, 143] width 165 height 58
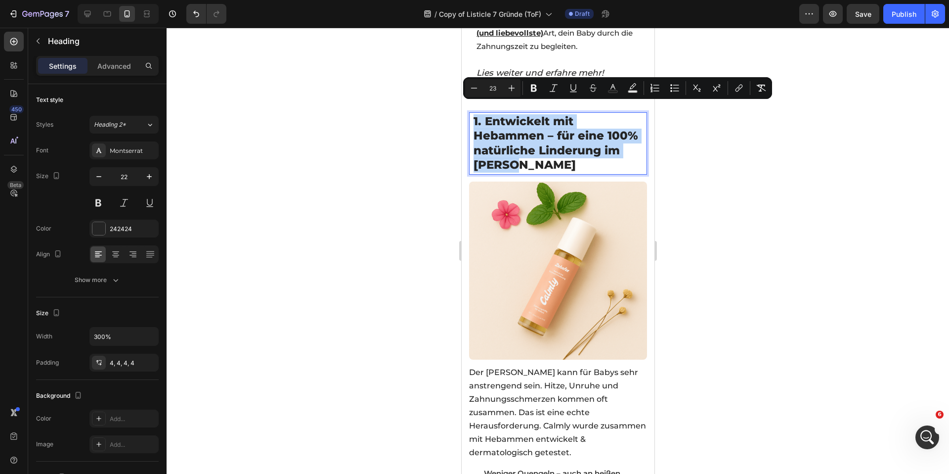
click at [487, 114] on span "1. Entwickelt mit Hebammen – für eine 100% natürliche Linderung im Sommer" at bounding box center [555, 143] width 165 height 58
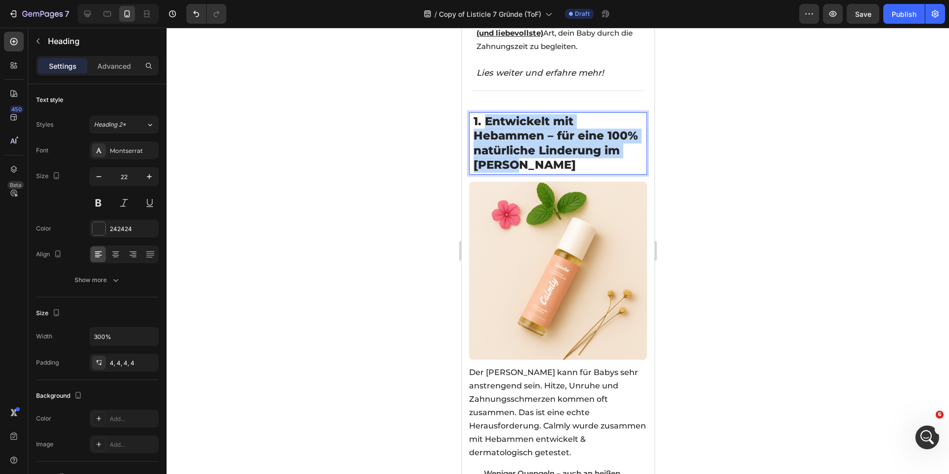
drag, startPoint x: 484, startPoint y: 107, endPoint x: 615, endPoint y: 152, distance: 138.3
click at [614, 152] on p "1. Entwickelt mit Hebammen – für eine 100% natürliche Linderung im Sommer" at bounding box center [557, 143] width 169 height 58
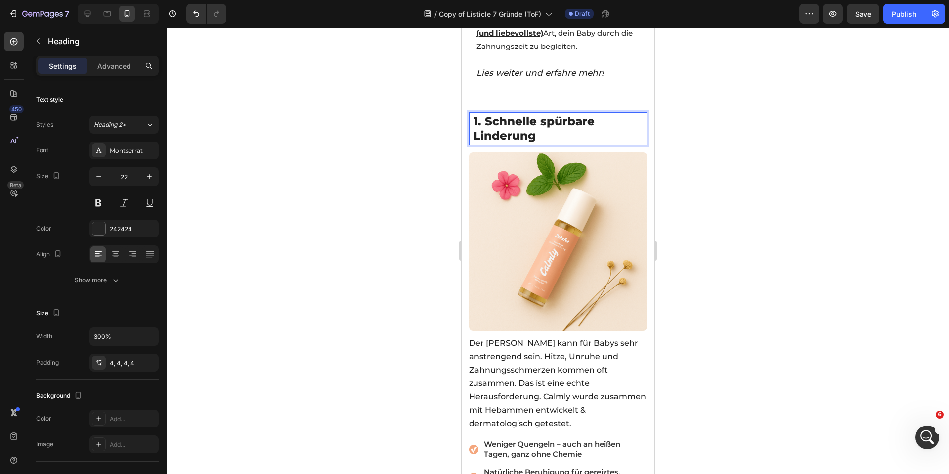
click at [539, 116] on span "1. Schnelle spürbare Linderung" at bounding box center [533, 128] width 121 height 29
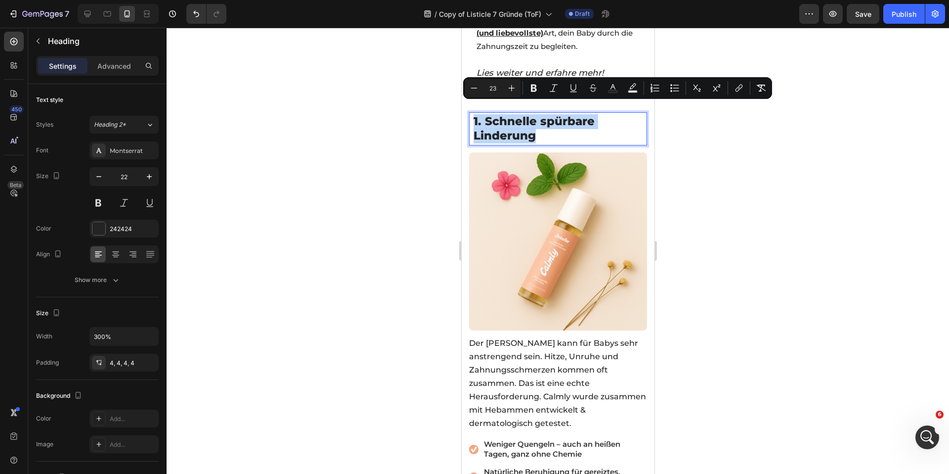
click at [508, 114] on span "1. Schnelle spürbare Linderung" at bounding box center [533, 128] width 121 height 29
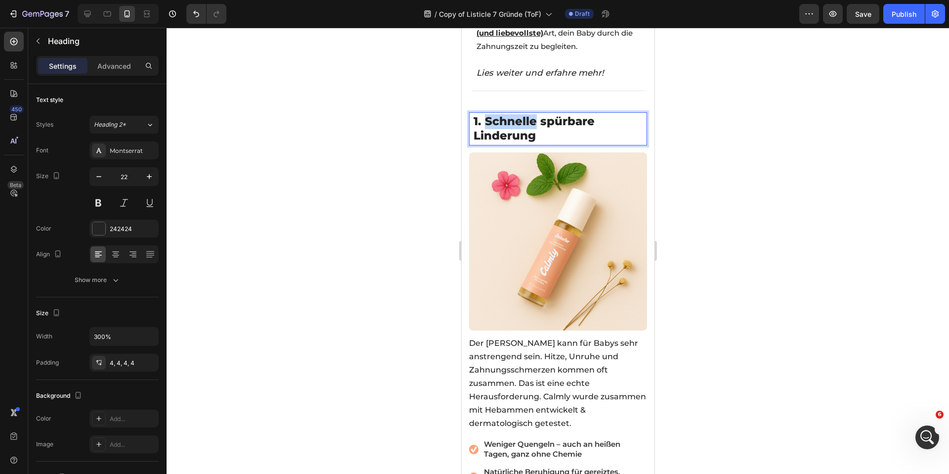
click at [508, 114] on span "1. Schnelle spürbare Linderung" at bounding box center [533, 128] width 121 height 29
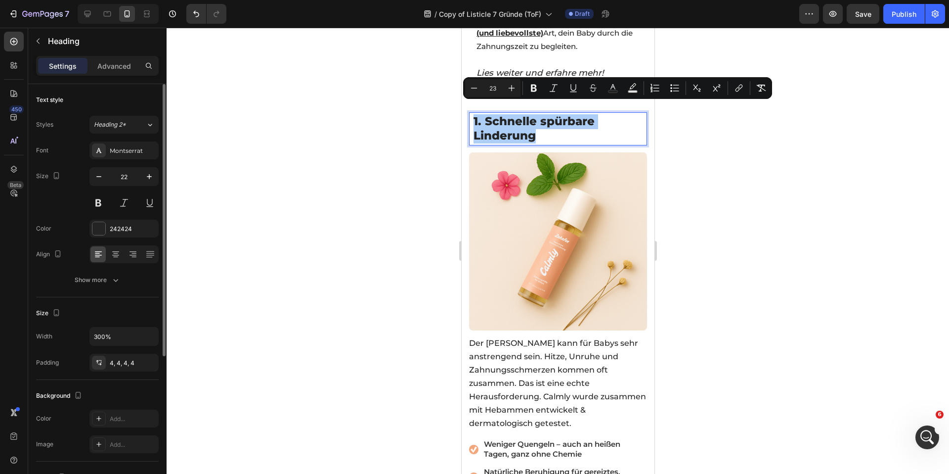
click at [127, 161] on div "Font Montserrat Size 22 Color 242424 Align Show more" at bounding box center [97, 214] width 123 height 147
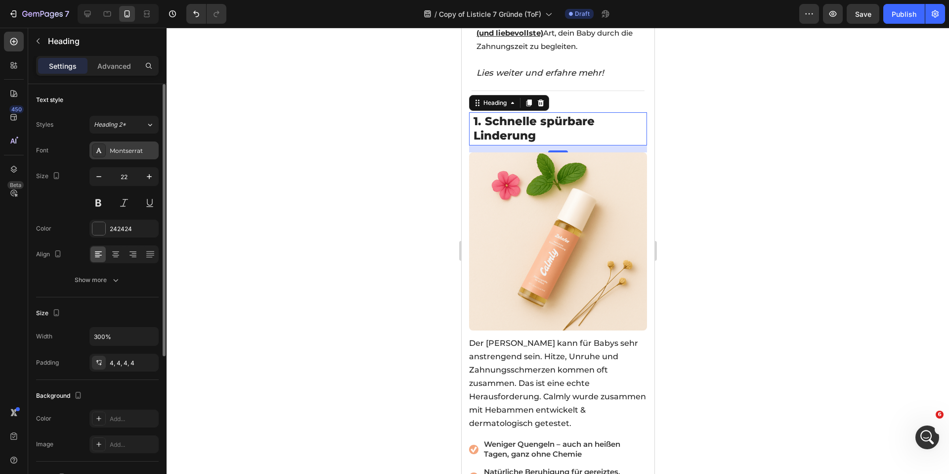
click at [126, 156] on div "Montserrat" at bounding box center [123, 150] width 69 height 18
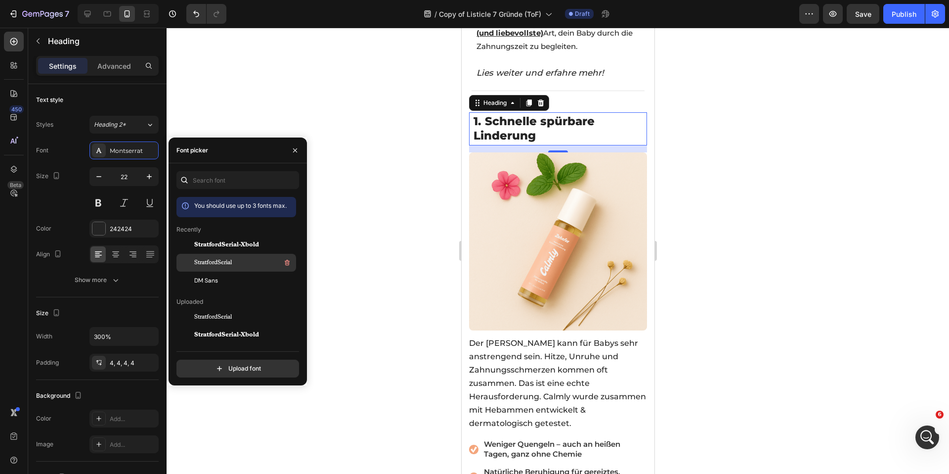
click at [256, 261] on div "StratfordSerial" at bounding box center [244, 263] width 100 height 12
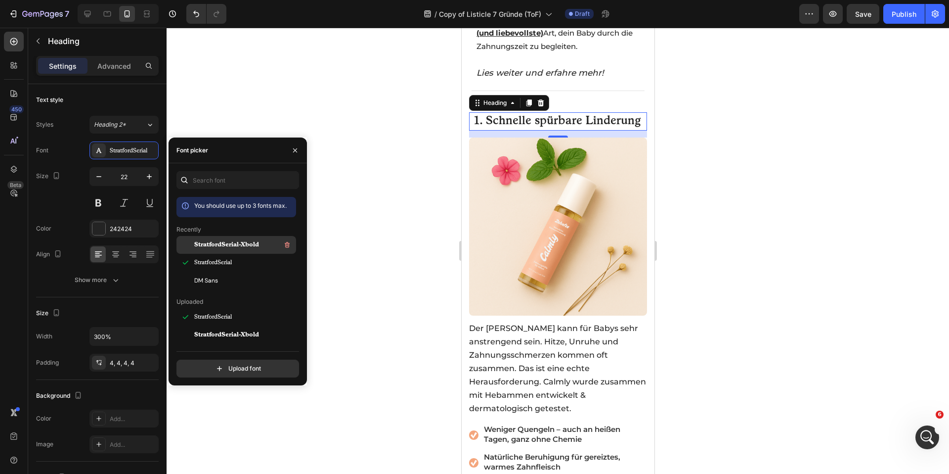
click at [233, 240] on span "StratfordSerial-Xbold" at bounding box center [226, 244] width 65 height 9
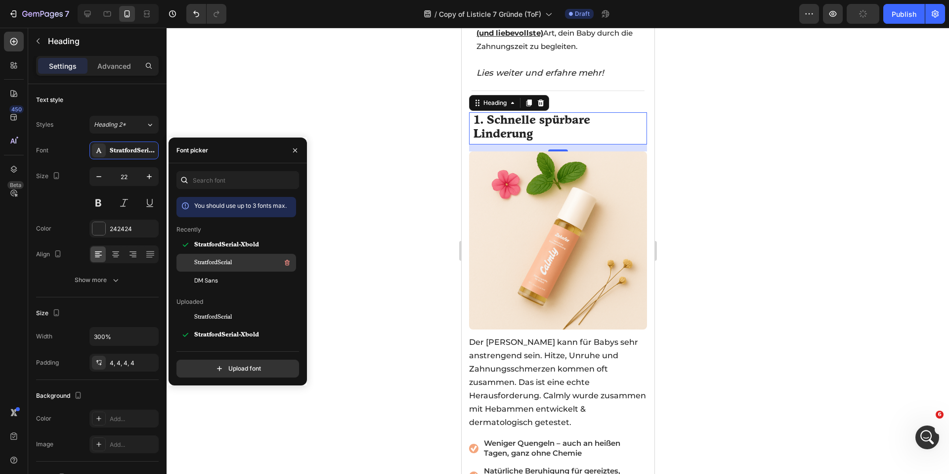
click at [233, 257] on div "StratfordSerial" at bounding box center [244, 263] width 100 height 12
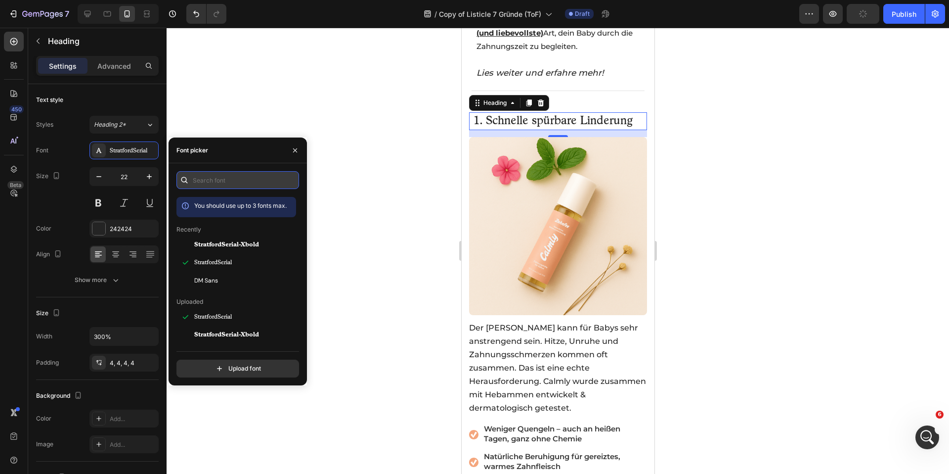
click at [203, 172] on input "text" at bounding box center [237, 180] width 123 height 18
click at [203, 172] on input "mon" at bounding box center [237, 180] width 123 height 18
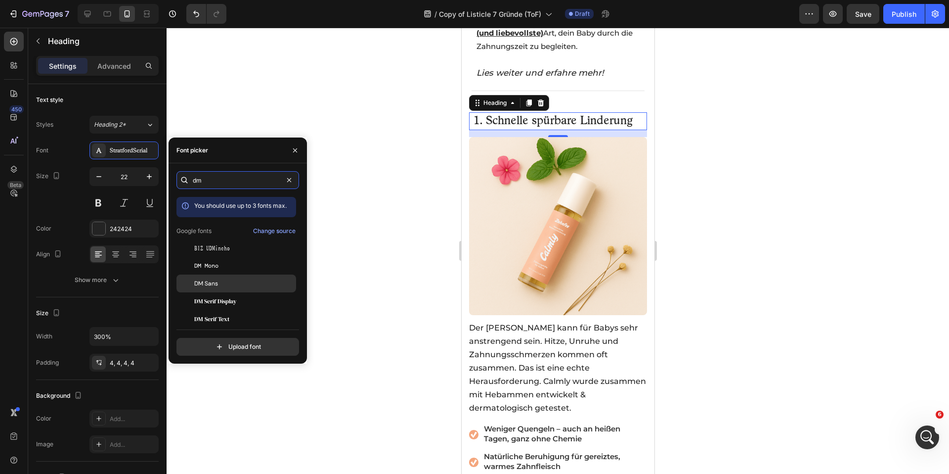
type input "dm"
click at [222, 280] on div "DM Sans" at bounding box center [244, 283] width 100 height 9
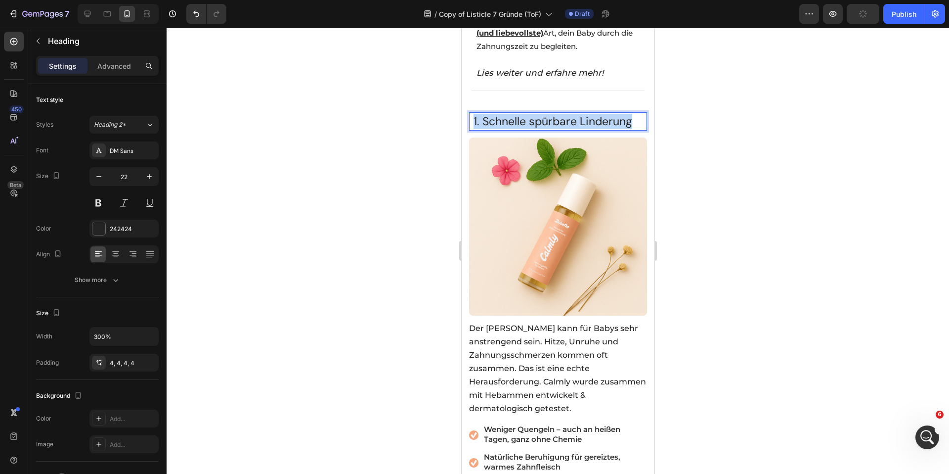
click at [528, 114] on span "1. Schnelle spürbare Linderung" at bounding box center [552, 121] width 159 height 15
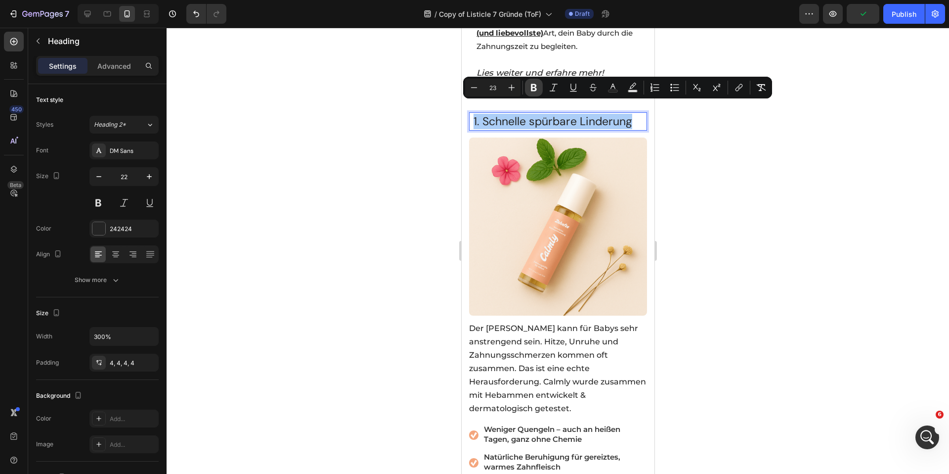
click at [533, 89] on icon "Editor contextual toolbar" at bounding box center [534, 88] width 10 height 10
drag, startPoint x: 330, startPoint y: 126, endPoint x: 4, endPoint y: 76, distance: 329.1
click at [330, 126] on div at bounding box center [558, 251] width 782 height 446
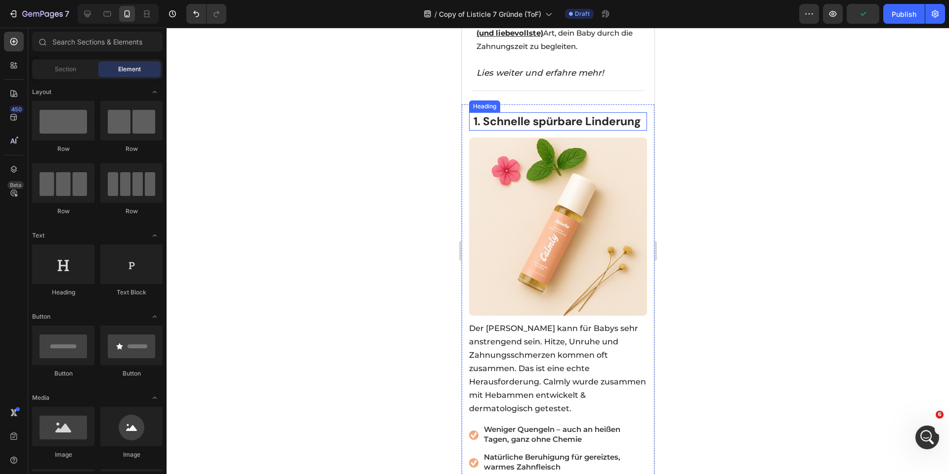
click at [504, 125] on strong "1. Schnelle spürbare Linderung" at bounding box center [557, 121] width 168 height 15
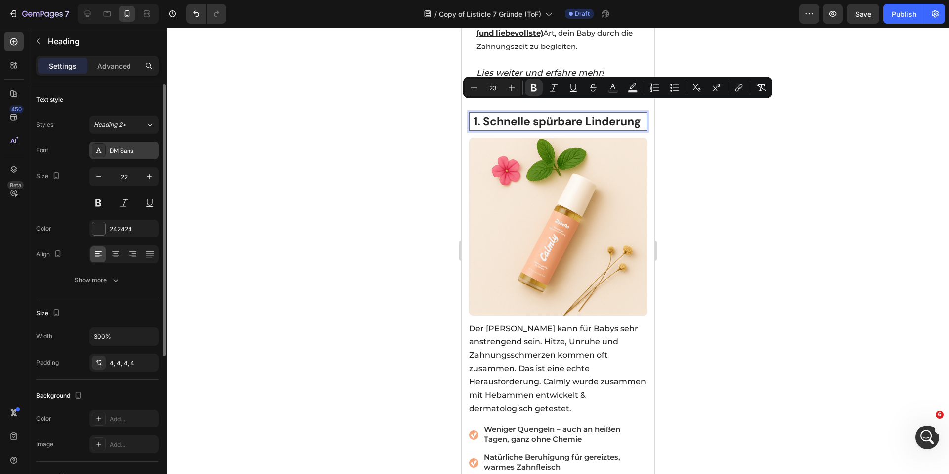
click at [131, 150] on div "DM Sans" at bounding box center [133, 150] width 46 height 9
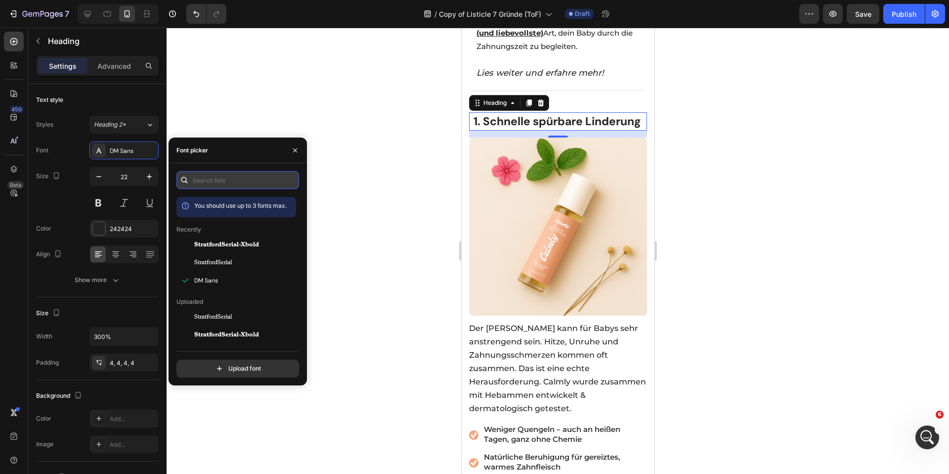
click at [236, 183] on input "text" at bounding box center [237, 180] width 123 height 18
type input "o"
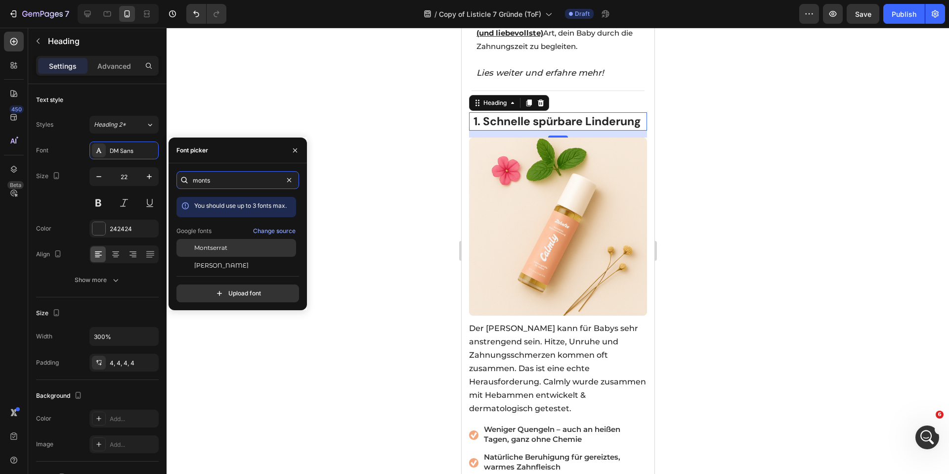
type input "monts"
click at [232, 242] on div "Montserrat" at bounding box center [236, 248] width 120 height 18
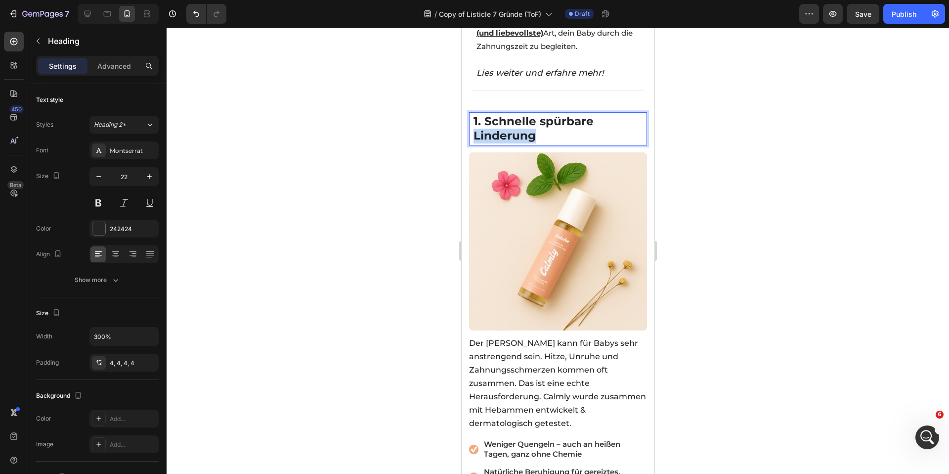
click at [487, 128] on strong "1. Schnelle spürbare Linderung" at bounding box center [533, 128] width 120 height 29
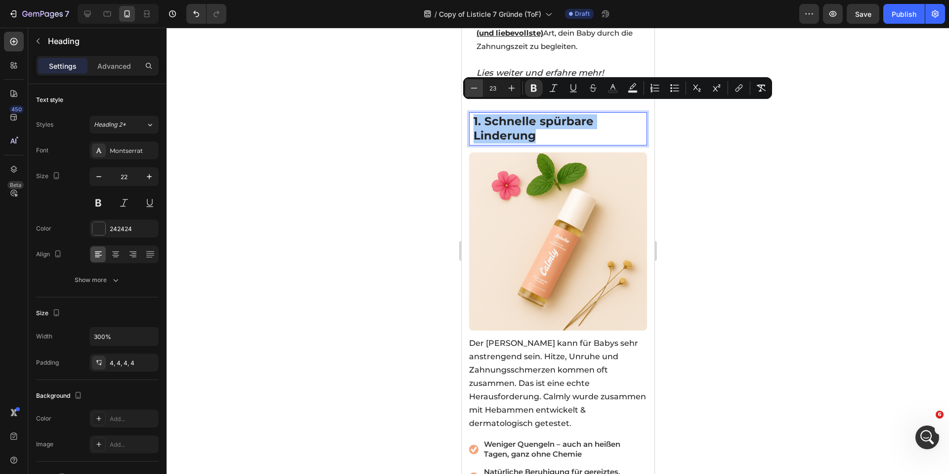
click at [474, 85] on icon "Editor contextual toolbar" at bounding box center [474, 88] width 10 height 10
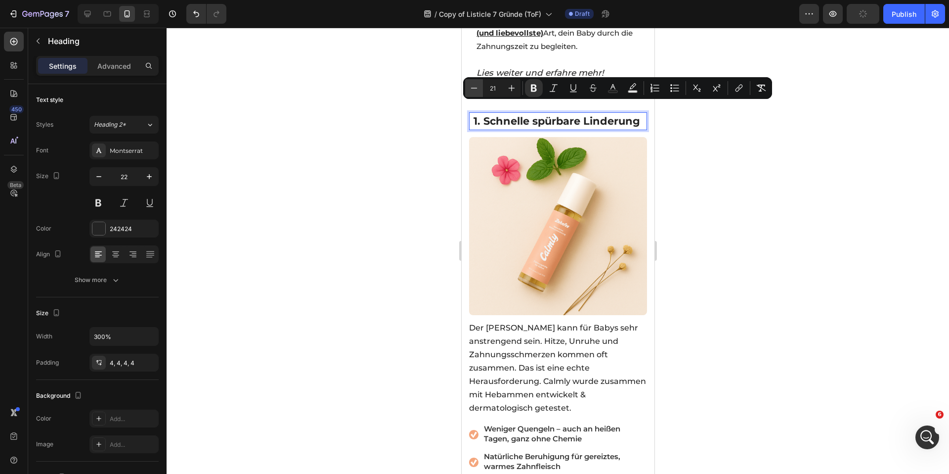
click at [474, 85] on icon "Editor contextual toolbar" at bounding box center [474, 88] width 10 height 10
type input "20"
click at [438, 108] on div at bounding box center [558, 251] width 782 height 446
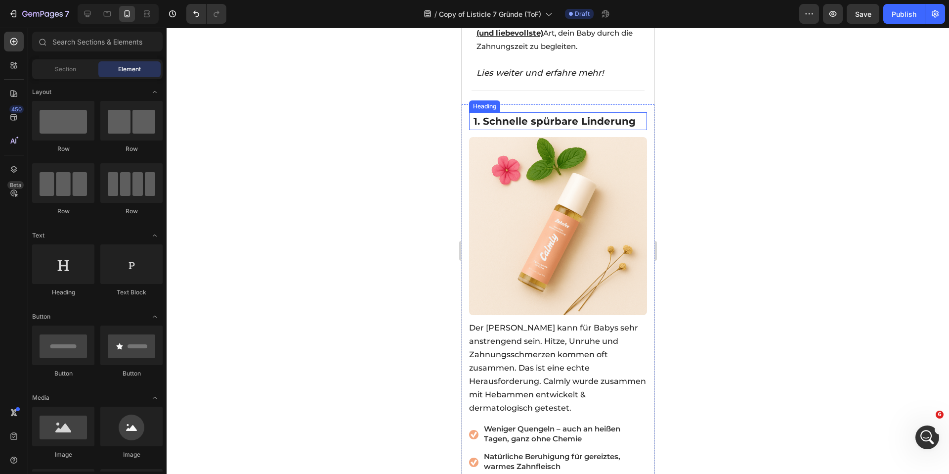
click at [530, 115] on strong "1. Schnelle spürbare Linderung" at bounding box center [554, 121] width 162 height 12
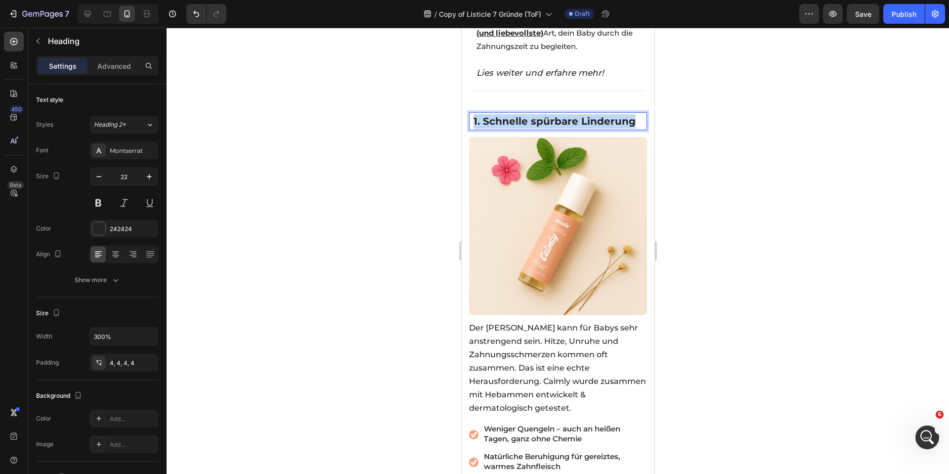
click at [530, 115] on strong "1. Schnelle spürbare Linderung" at bounding box center [554, 121] width 162 height 12
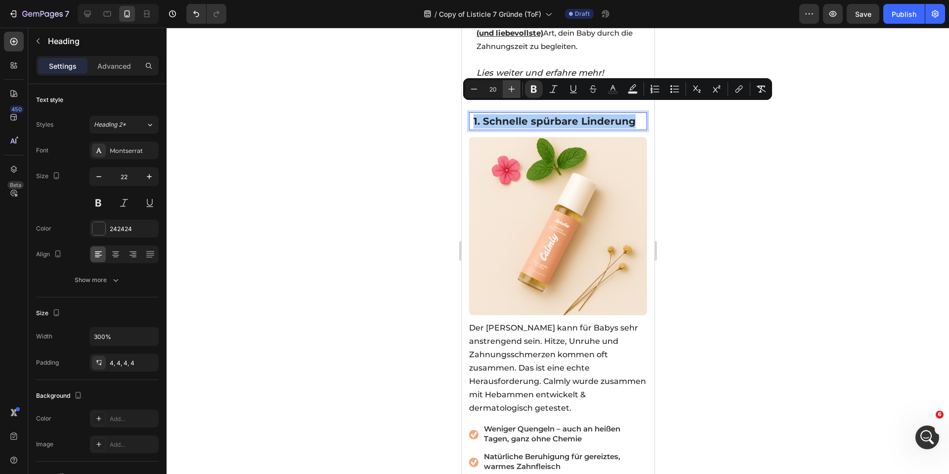
click at [509, 87] on icon "Editor contextual toolbar" at bounding box center [512, 89] width 10 height 10
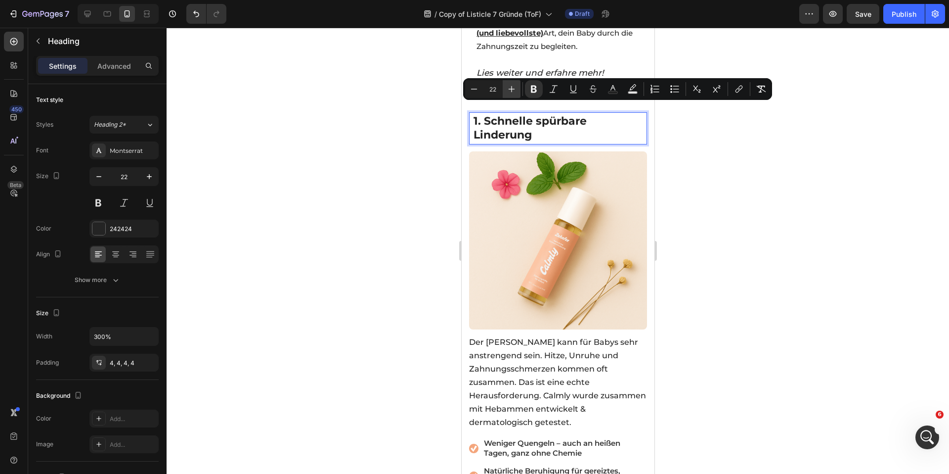
click at [509, 87] on icon "Editor contextual toolbar" at bounding box center [512, 89] width 10 height 10
type input "25"
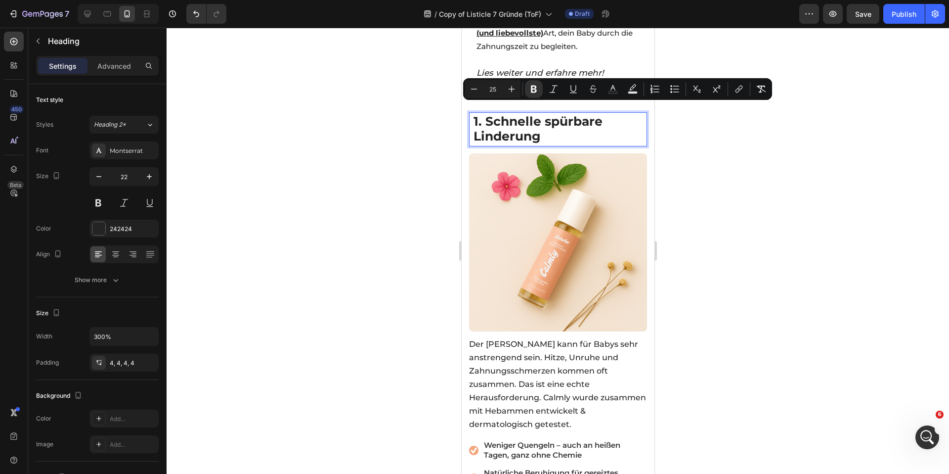
click at [401, 127] on div at bounding box center [558, 251] width 782 height 446
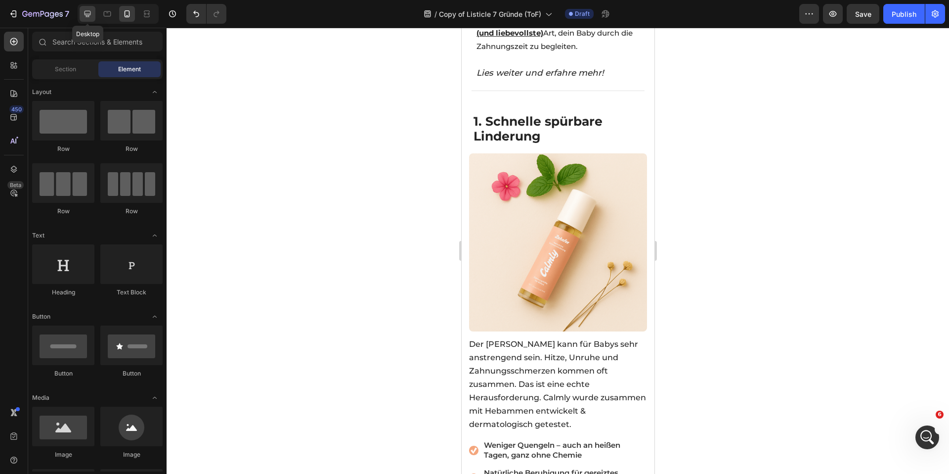
click at [87, 11] on icon at bounding box center [88, 14] width 6 height 6
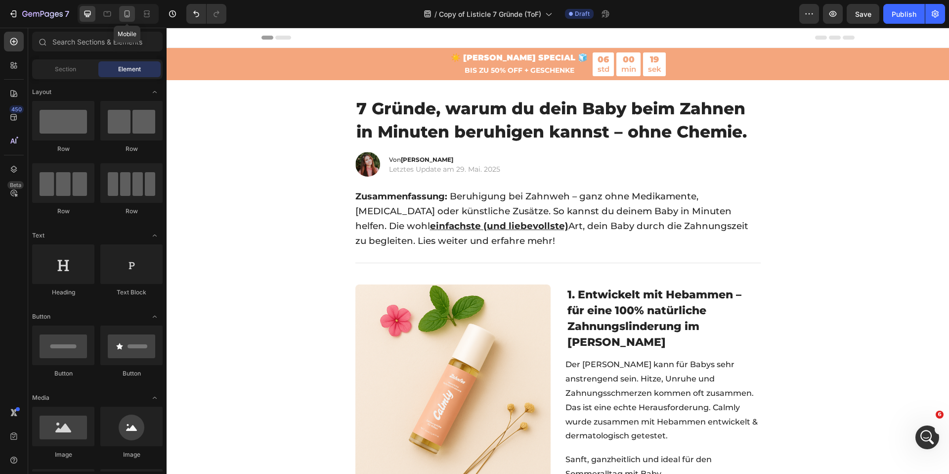
click at [134, 13] on div at bounding box center [127, 14] width 16 height 16
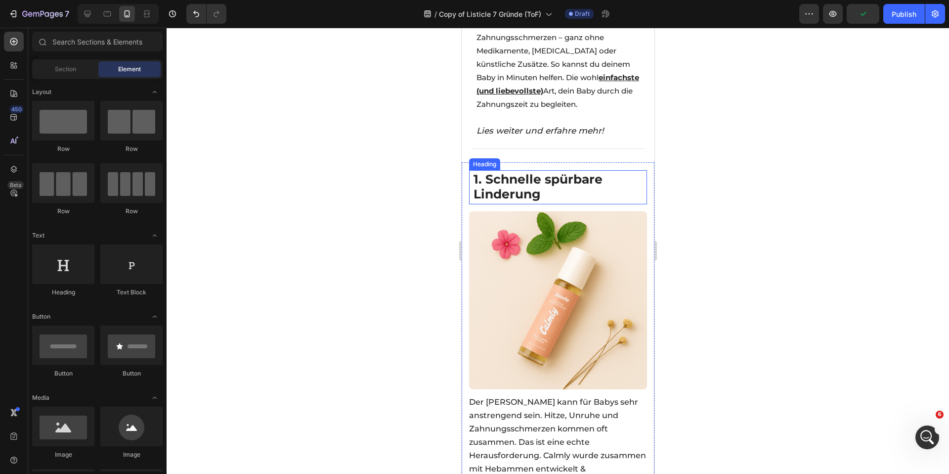
scroll to position [221, 0]
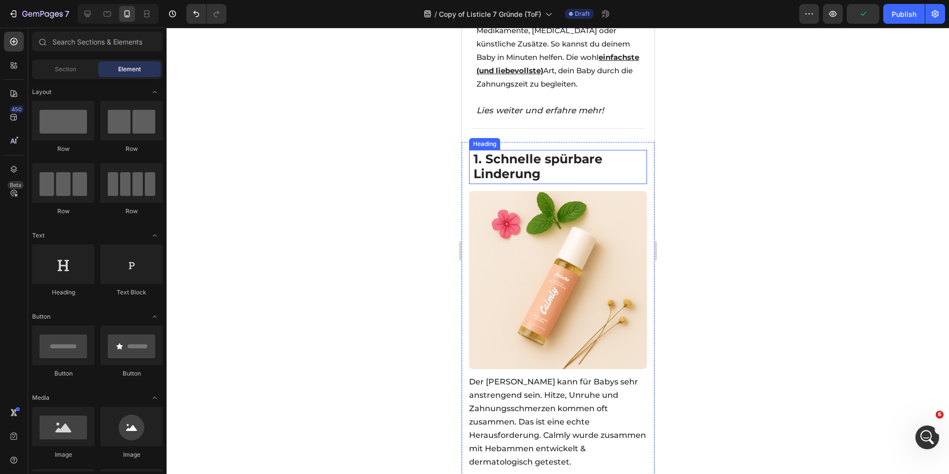
click at [555, 154] on strong "1. Schnelle spürbare Linderung" at bounding box center [537, 166] width 129 height 30
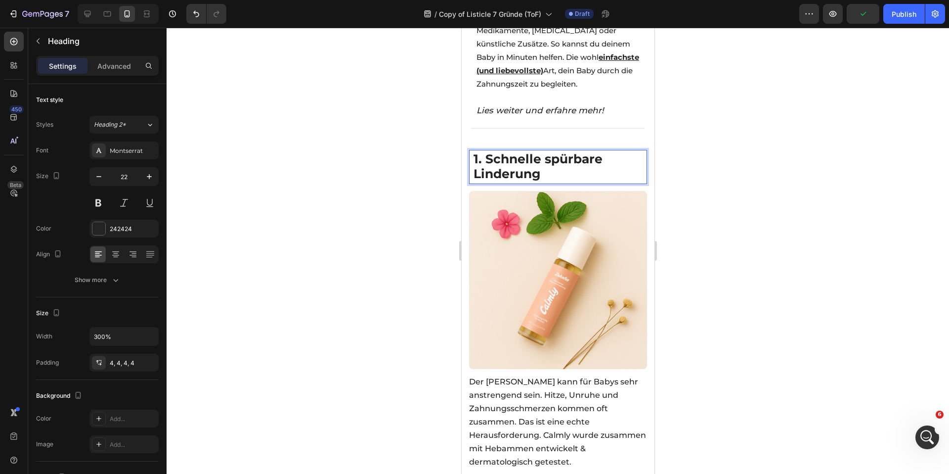
click at [555, 154] on strong "1. Schnelle spürbare Linderung" at bounding box center [537, 166] width 129 height 30
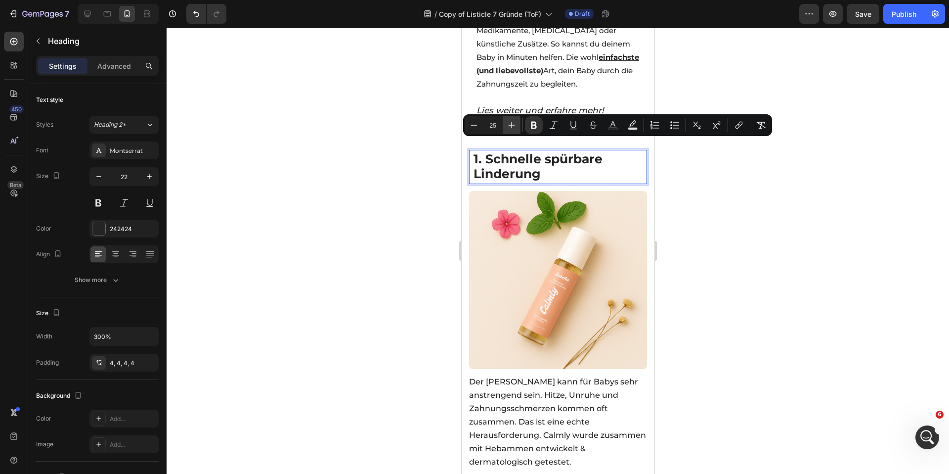
click at [511, 130] on button "Plus" at bounding box center [512, 125] width 18 height 18
type input "28"
click at [408, 156] on div at bounding box center [558, 251] width 782 height 446
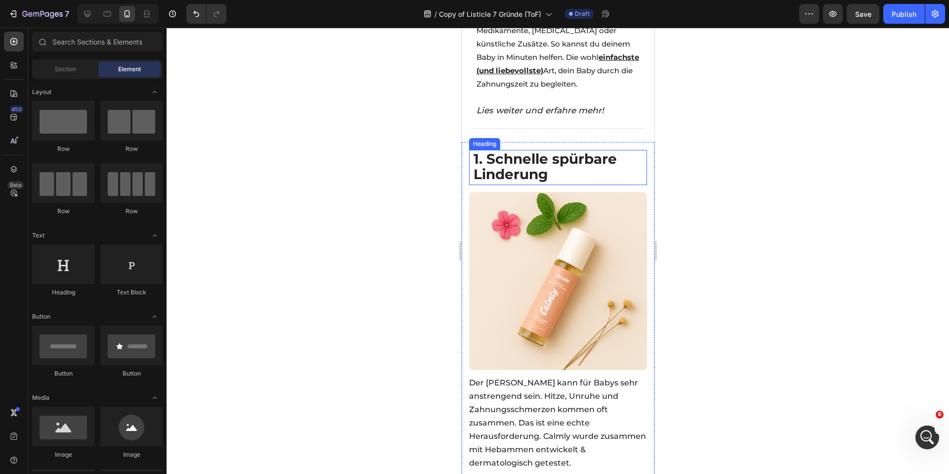
click at [506, 150] on strong "1. Schnelle spürbare Linderung" at bounding box center [544, 166] width 143 height 33
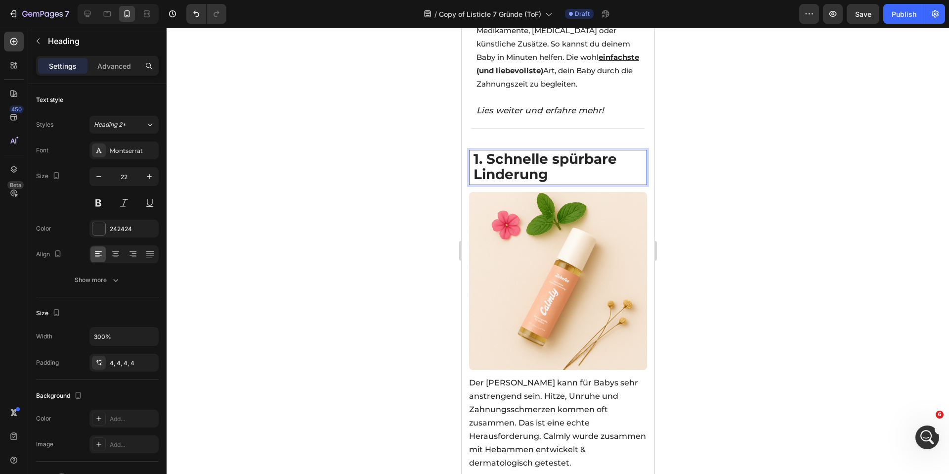
click at [506, 150] on strong "1. Schnelle spürbare Linderung" at bounding box center [544, 166] width 143 height 33
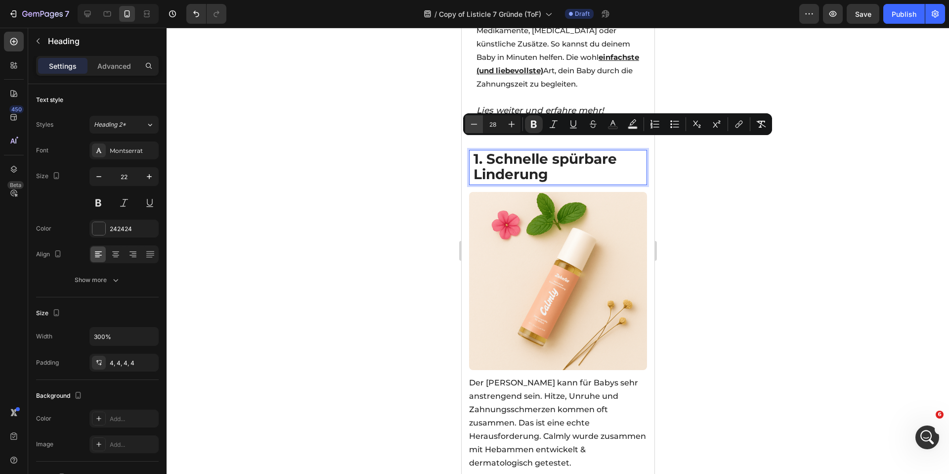
click at [473, 124] on icon "Editor contextual toolbar" at bounding box center [474, 124] width 6 height 0
type input "25"
click at [430, 159] on div at bounding box center [558, 251] width 782 height 446
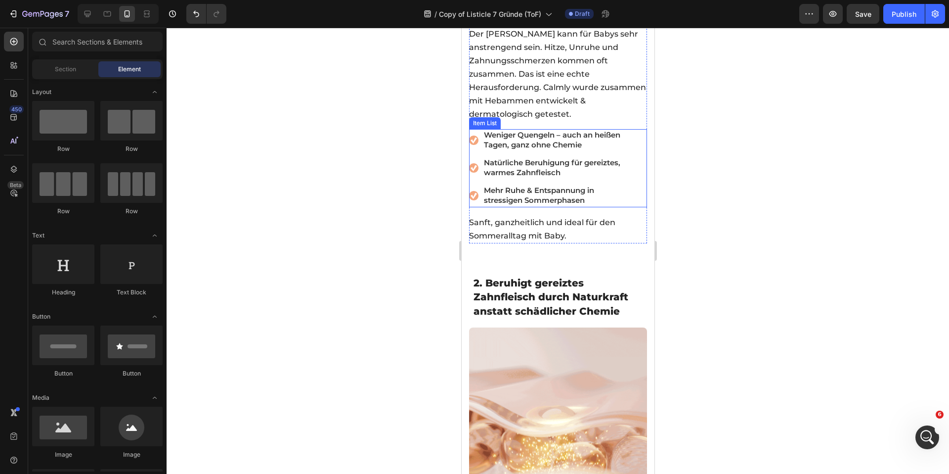
scroll to position [608, 0]
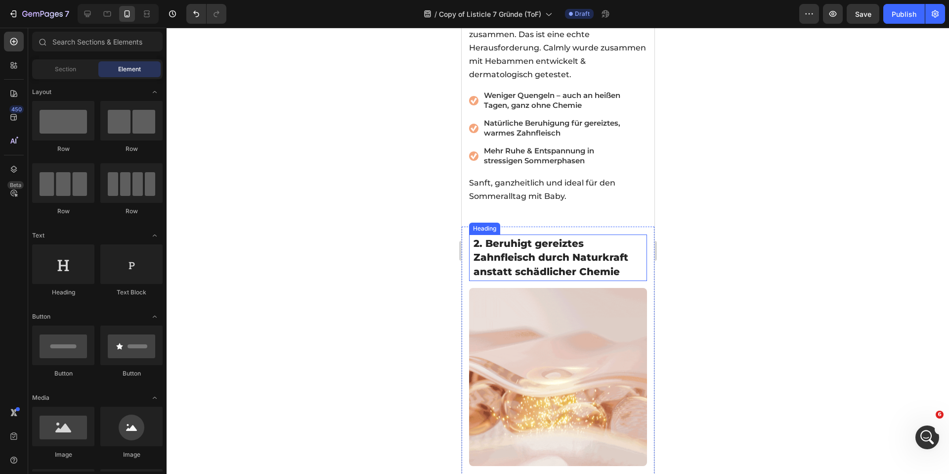
click at [525, 252] on span "2. Beruhigt gereiztes Zahnfleisch durch Naturkraft anstatt schädlicher Chemie" at bounding box center [550, 257] width 155 height 40
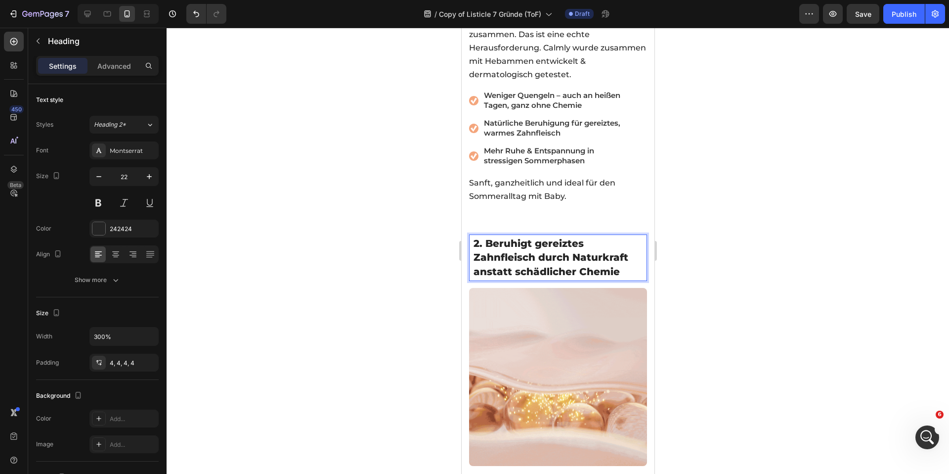
click at [488, 237] on span "2. Beruhigt gereiztes Zahnfleisch durch Naturkraft anstatt schädlicher Chemie" at bounding box center [550, 257] width 155 height 40
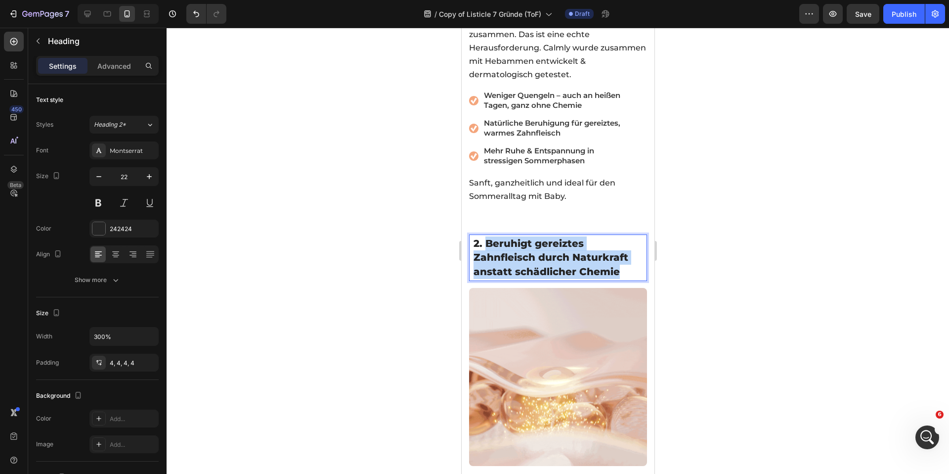
drag, startPoint x: 485, startPoint y: 222, endPoint x: 635, endPoint y: 254, distance: 153.0
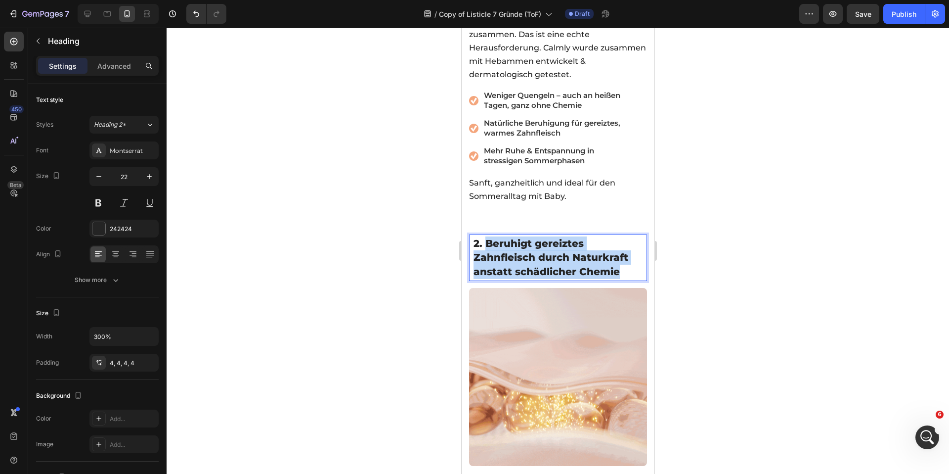
click at [635, 254] on h2 "2. Beruhigt gereiztes Zahnfleisch durch Naturkraft anstatt schädlicher Chemie" at bounding box center [557, 257] width 173 height 46
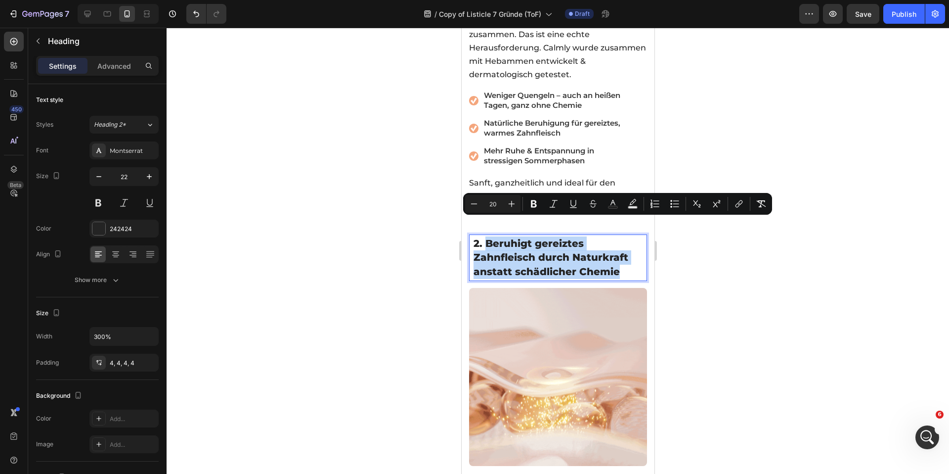
click at [489, 237] on span "2. Beruhigt gereiztes Zahnfleisch durch Naturkraft anstatt schädlicher Chemie" at bounding box center [550, 257] width 155 height 40
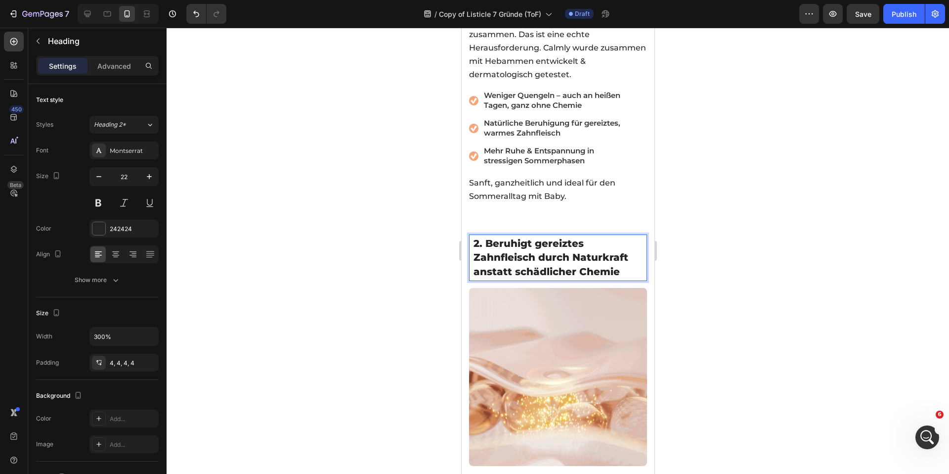
click at [486, 237] on span "2. Beruhigt gereiztes Zahnfleisch durch Naturkraft anstatt schädlicher Chemie" at bounding box center [550, 257] width 155 height 40
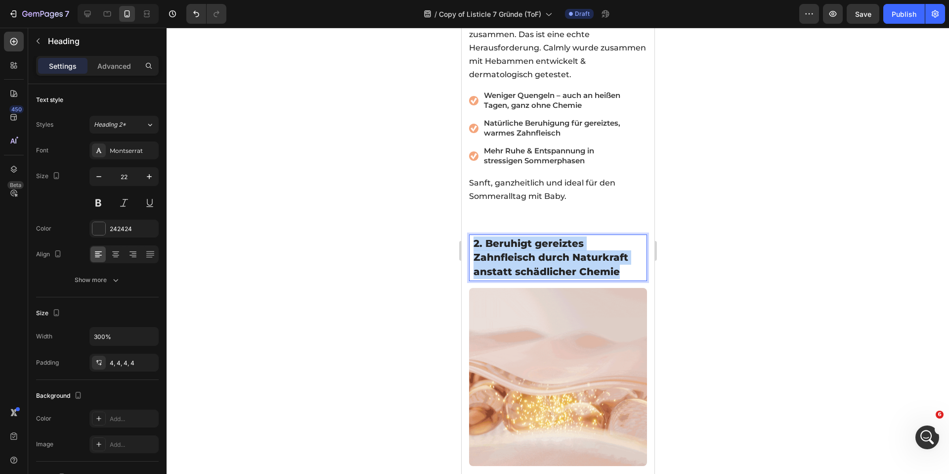
click at [486, 237] on span "2. Beruhigt gereiztes Zahnfleisch durch Naturkraft anstatt schädlicher Chemie" at bounding box center [550, 257] width 155 height 40
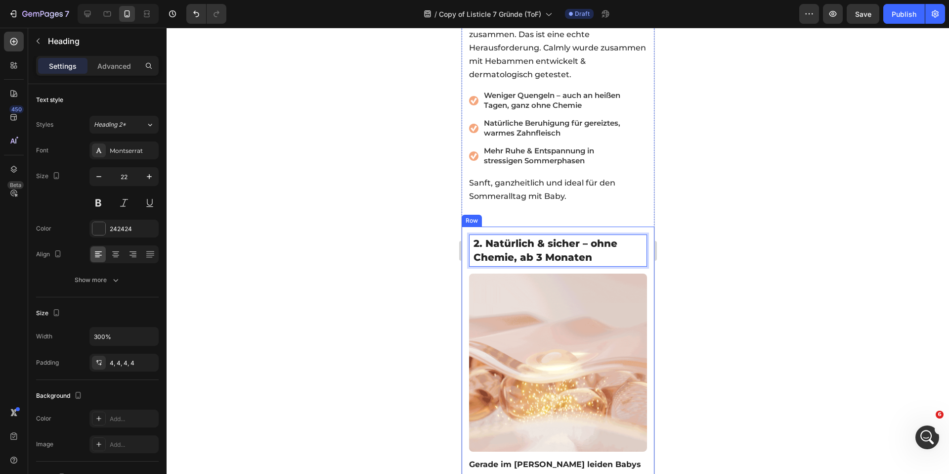
click at [387, 216] on div at bounding box center [558, 251] width 782 height 446
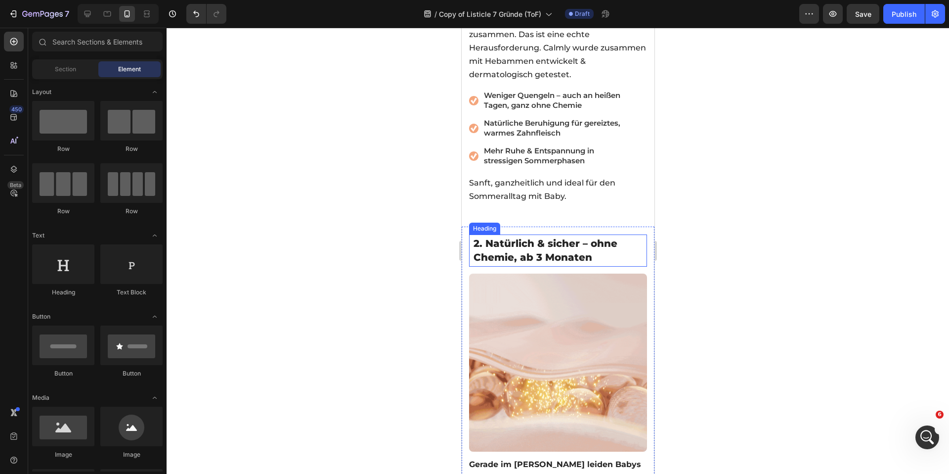
click at [532, 241] on span "2. Natürlich & sicher – ohne Chemie, ab 3 Monaten" at bounding box center [545, 250] width 144 height 26
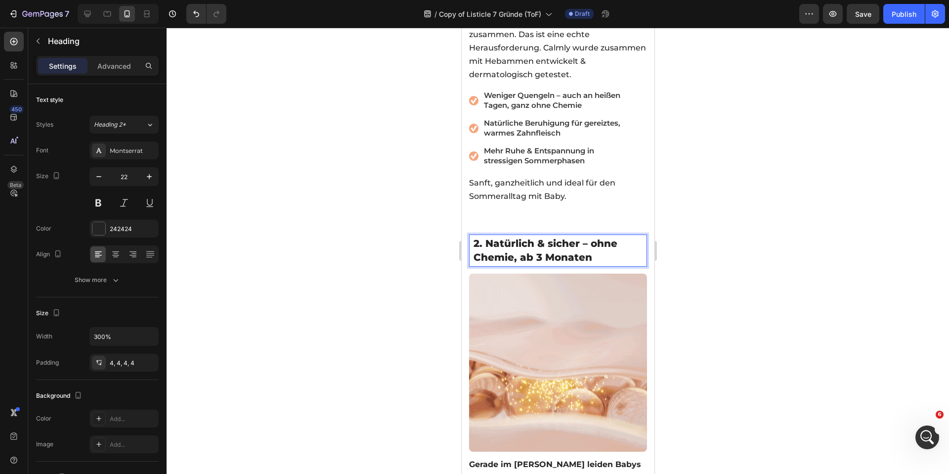
click at [533, 241] on span "2. Natürlich & sicher – ohne Chemie, ab 3 Monaten" at bounding box center [545, 250] width 144 height 26
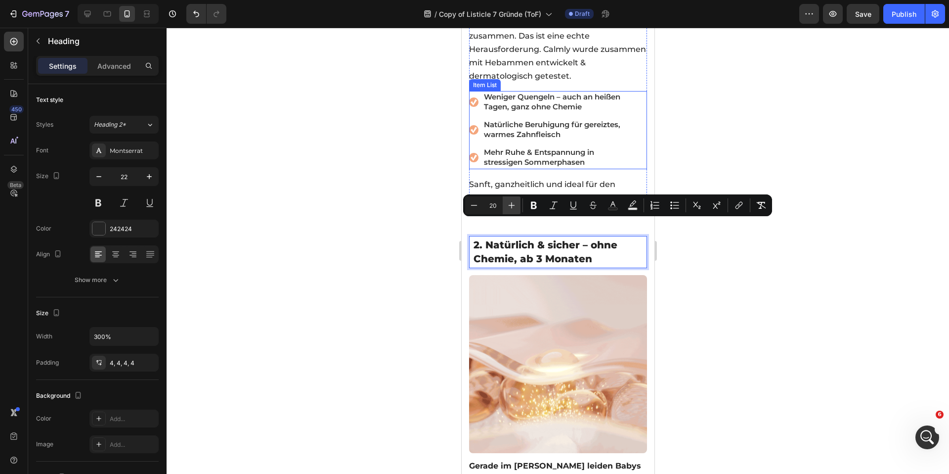
scroll to position [606, 0]
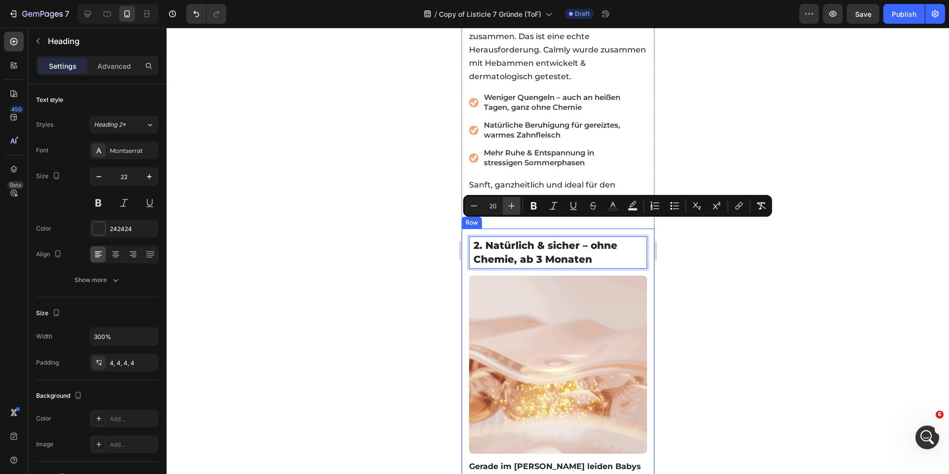
click at [510, 214] on button "Plus" at bounding box center [512, 206] width 18 height 18
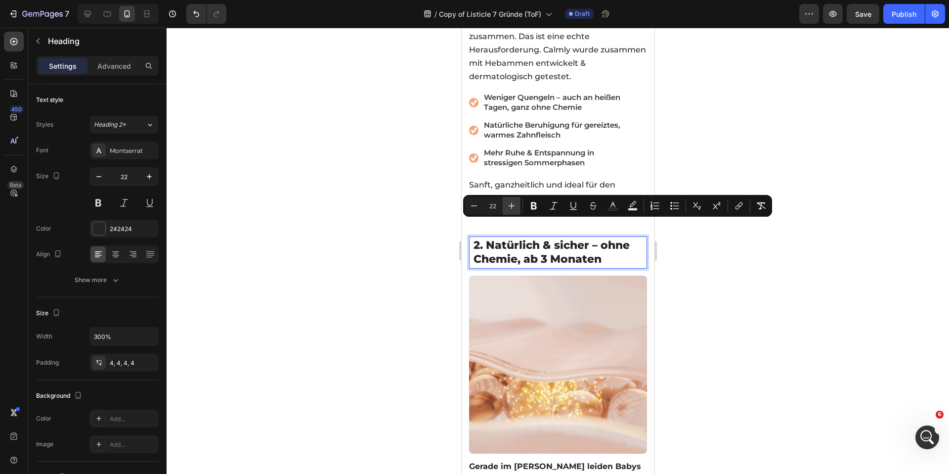
click at [510, 214] on button "Plus" at bounding box center [512, 206] width 18 height 18
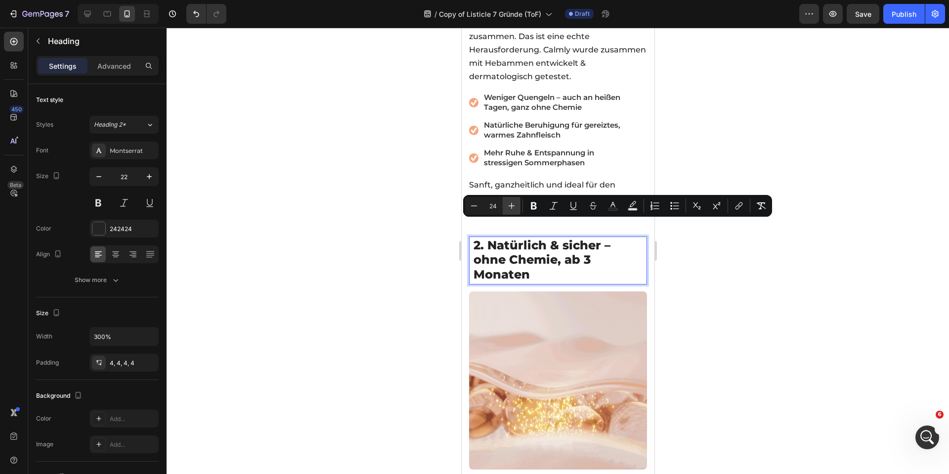
click at [510, 214] on button "Plus" at bounding box center [512, 206] width 18 height 18
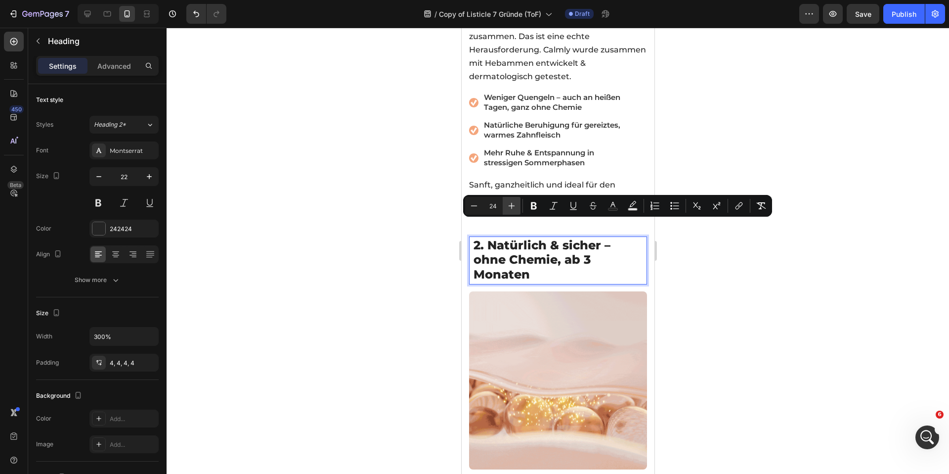
type input "25"
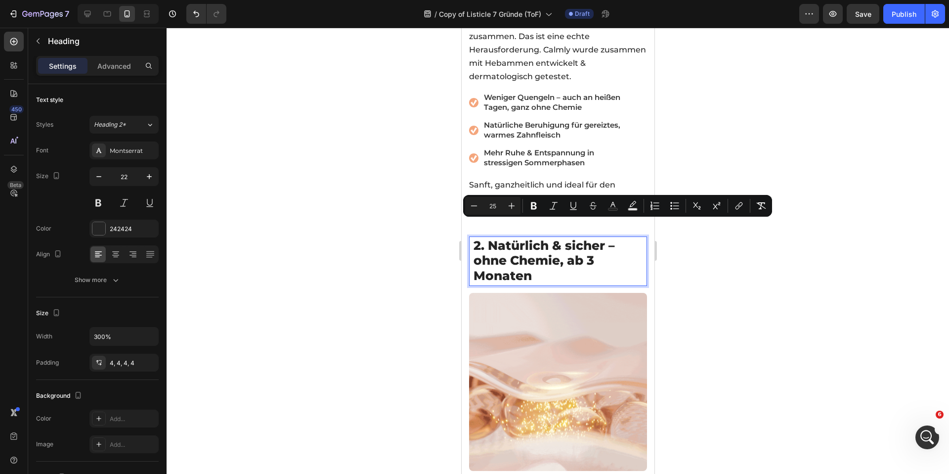
click at [566, 245] on span "2. Natürlich & sicher – ohne Chemie, ab 3 Monaten" at bounding box center [543, 260] width 141 height 45
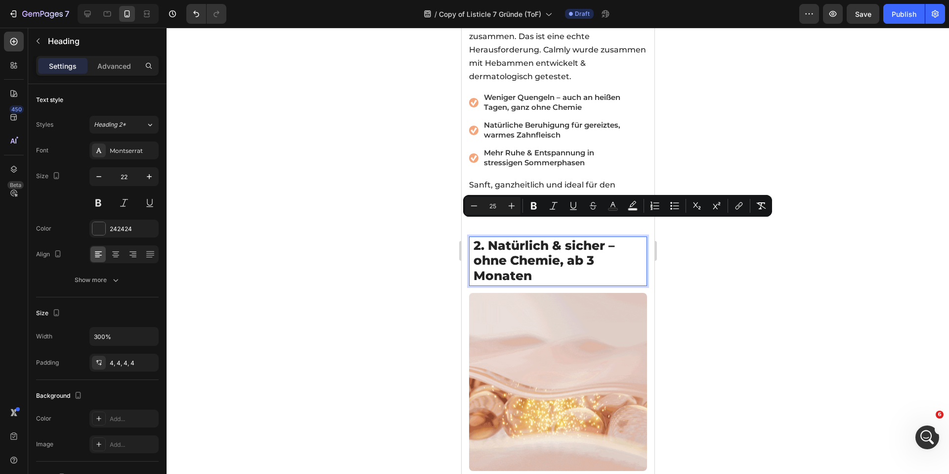
click at [567, 246] on span "2. Natürlich & sicher – ohne Chemie, ab 3 Monaten" at bounding box center [543, 260] width 141 height 45
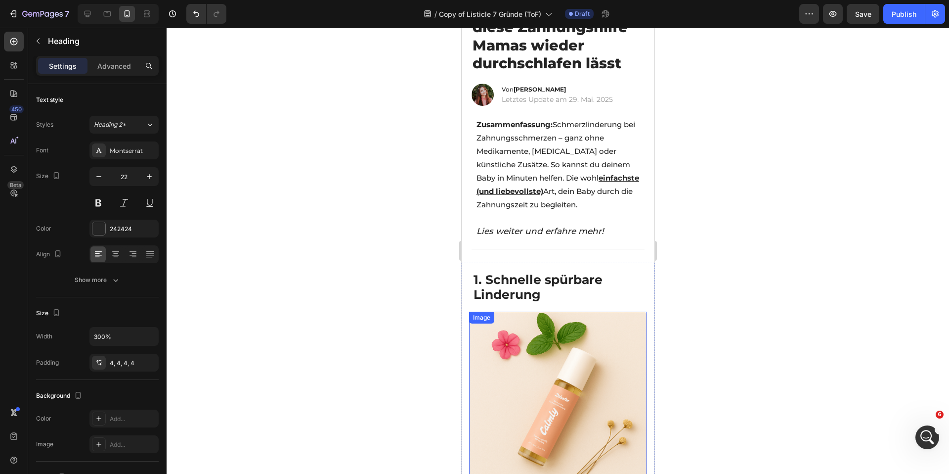
scroll to position [98, 0]
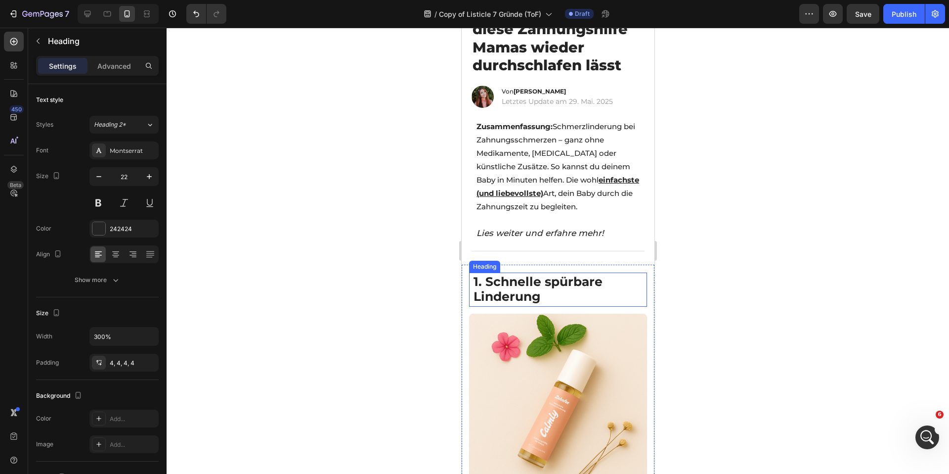
click at [520, 274] on strong "1. Schnelle spürbare Linderung" at bounding box center [537, 289] width 129 height 30
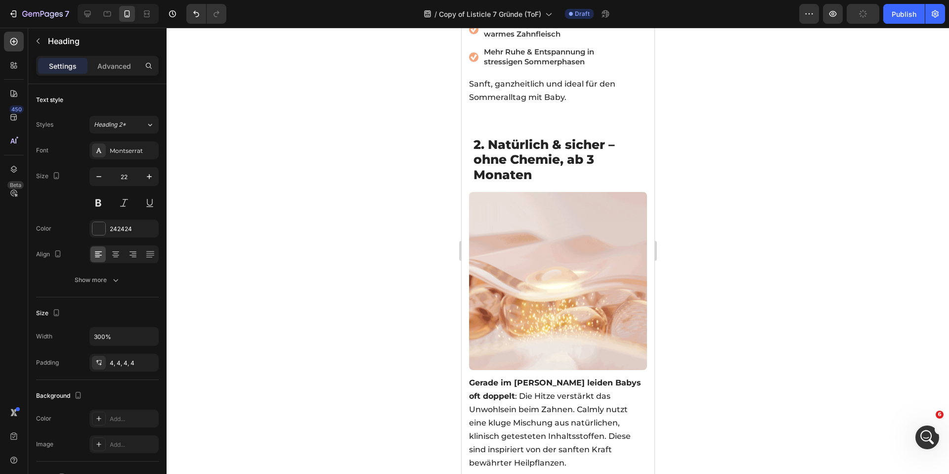
scroll to position [698, 0]
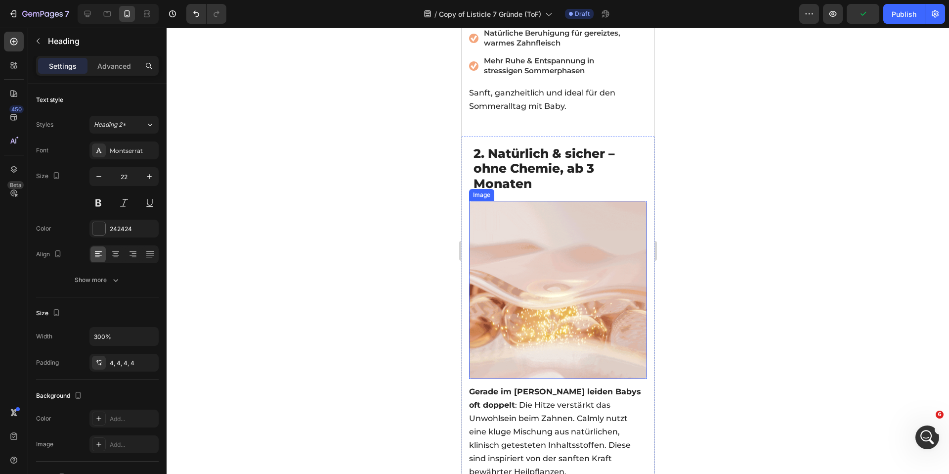
click at [526, 146] on span "2. Natürlich & sicher – ohne Chemie, ab 3 Monaten" at bounding box center [543, 168] width 141 height 45
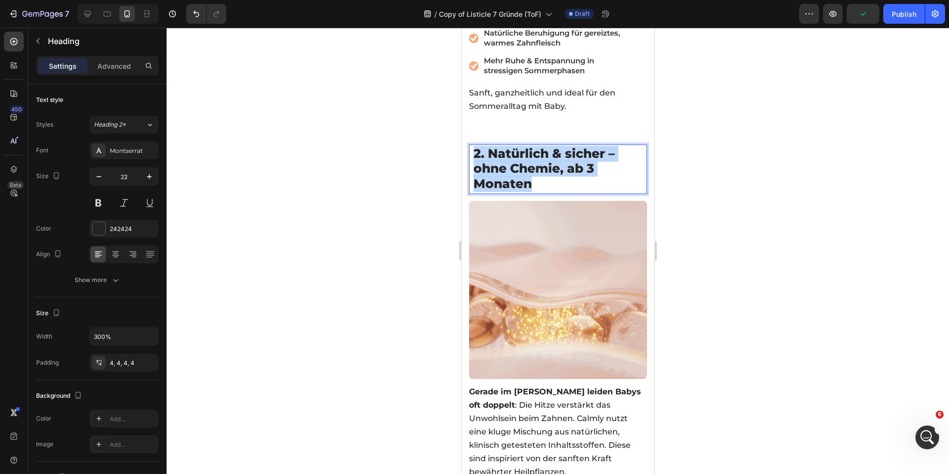
click at [526, 146] on span "2. Natürlich & sicher – ohne Chemie, ab 3 Monaten" at bounding box center [543, 168] width 141 height 45
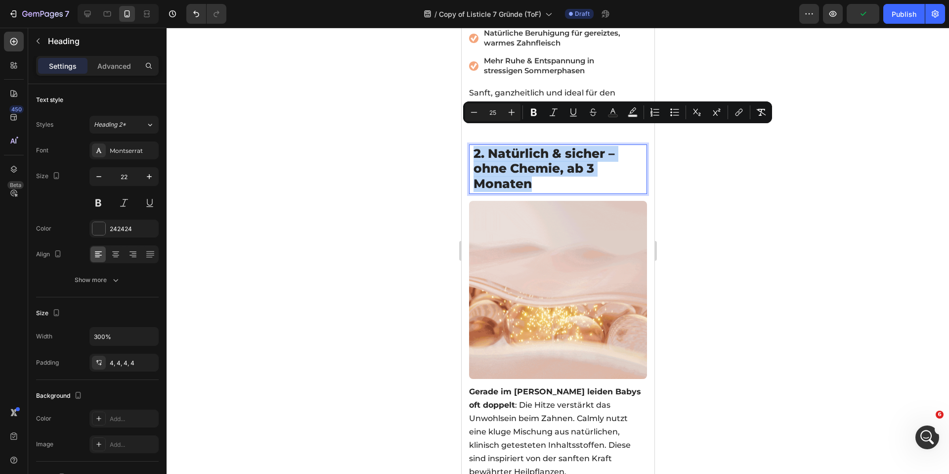
click at [569, 166] on p "2. Natürlich & sicher – ohne Chemie, ab 3 Monaten" at bounding box center [557, 168] width 169 height 45
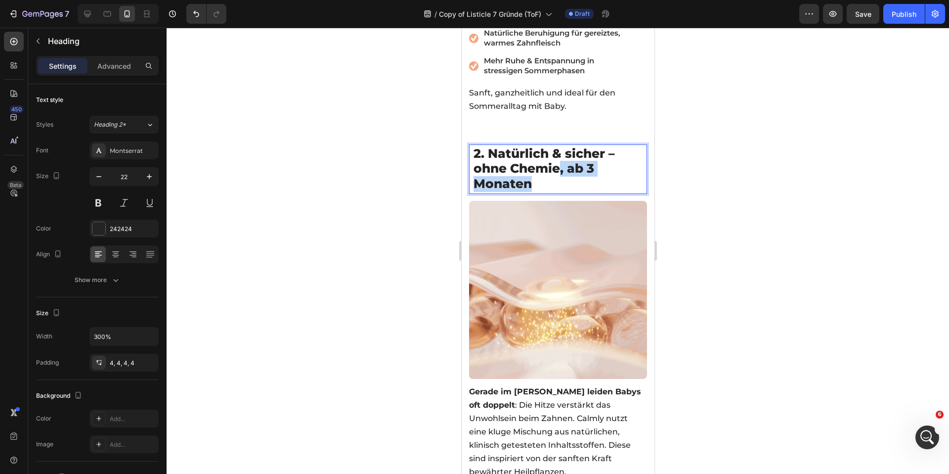
drag, startPoint x: 561, startPoint y: 150, endPoint x: 602, endPoint y: 162, distance: 43.0
click at [603, 162] on p "2. Natürlich & sicher – ohne Chemie, ab 3 Monaten" at bounding box center [557, 168] width 169 height 45
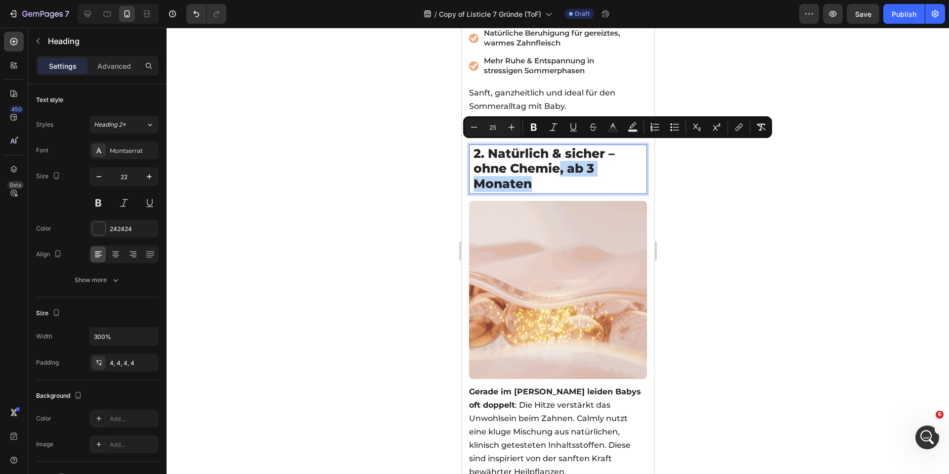
click at [571, 164] on p "2. Natürlich & sicher – ohne Chemie, ab 3 Monaten" at bounding box center [557, 168] width 169 height 45
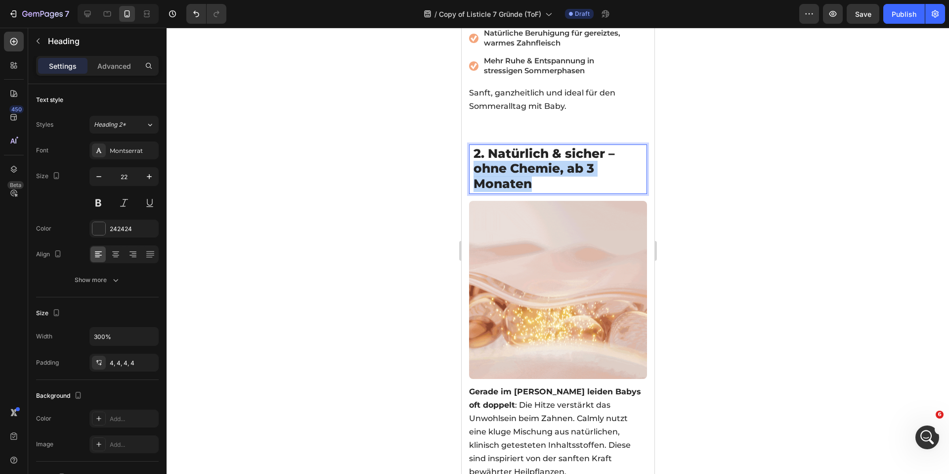
drag, startPoint x: 542, startPoint y: 166, endPoint x: 469, endPoint y: 150, distance: 75.0
click at [469, 150] on div "2. Natürlich & sicher – ohne Chemie, ab 3 Monaten Heading 14" at bounding box center [558, 168] width 178 height 49
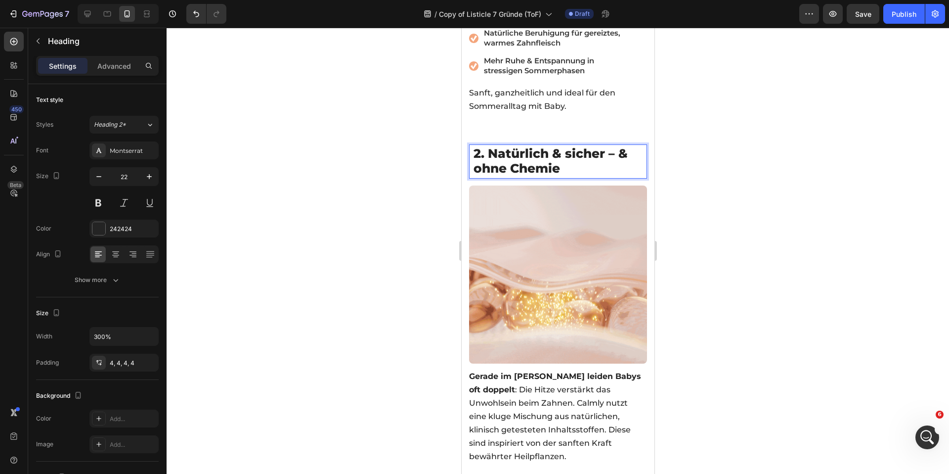
click at [323, 190] on div at bounding box center [558, 251] width 782 height 446
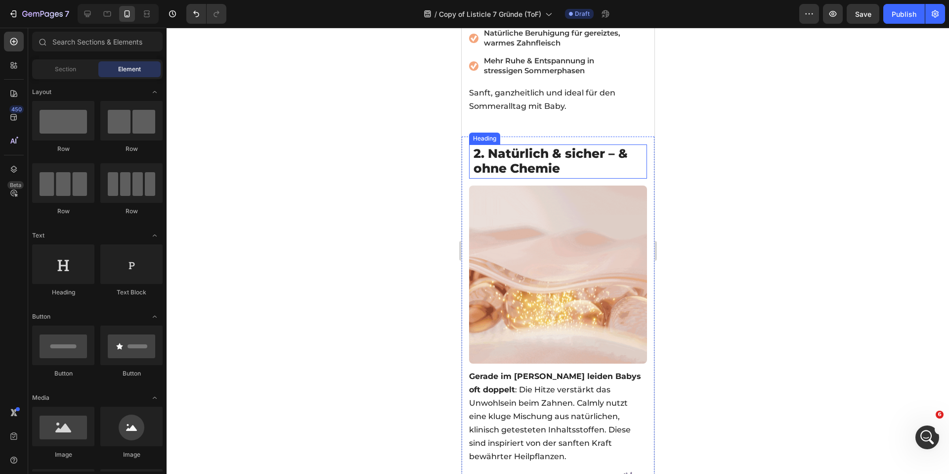
click at [625, 146] on span "2. Natürlich & sicher – & ohne Chemie" at bounding box center [550, 161] width 154 height 30
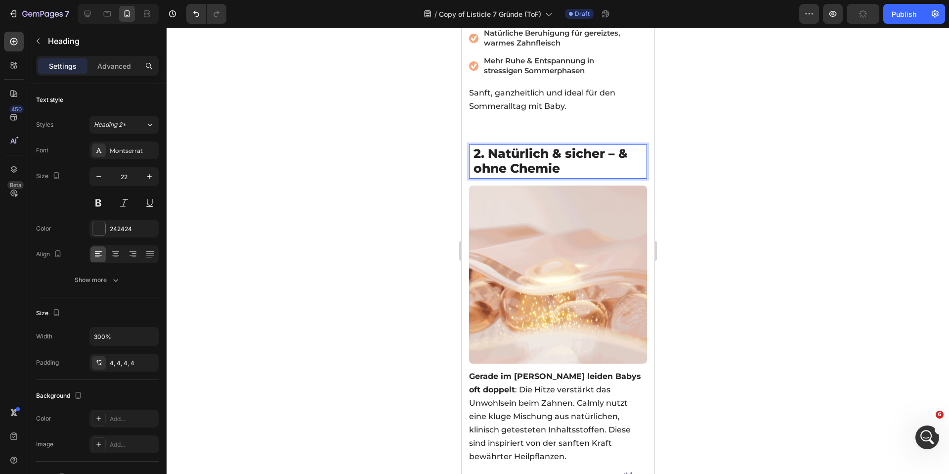
click at [627, 146] on span "2. Natürlich & sicher – & ohne Chemie" at bounding box center [550, 161] width 154 height 30
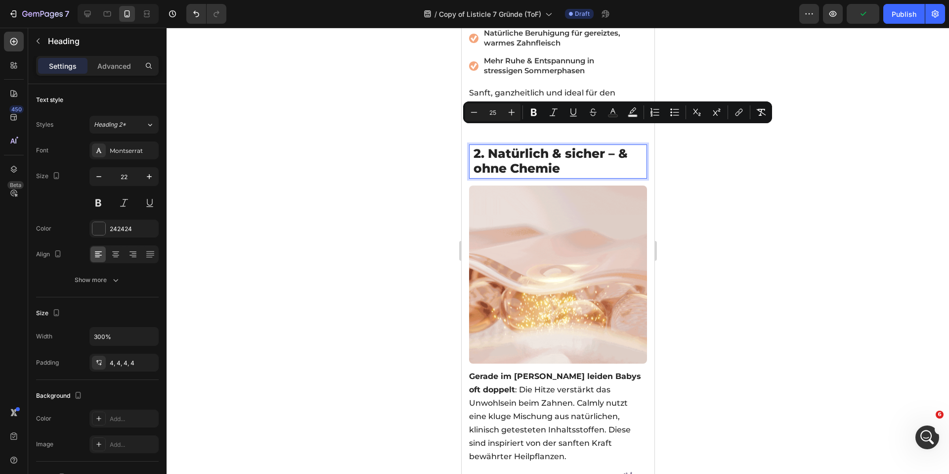
click at [630, 146] on p "2. Natürlich & sicher – & ohne Chemie" at bounding box center [557, 161] width 169 height 30
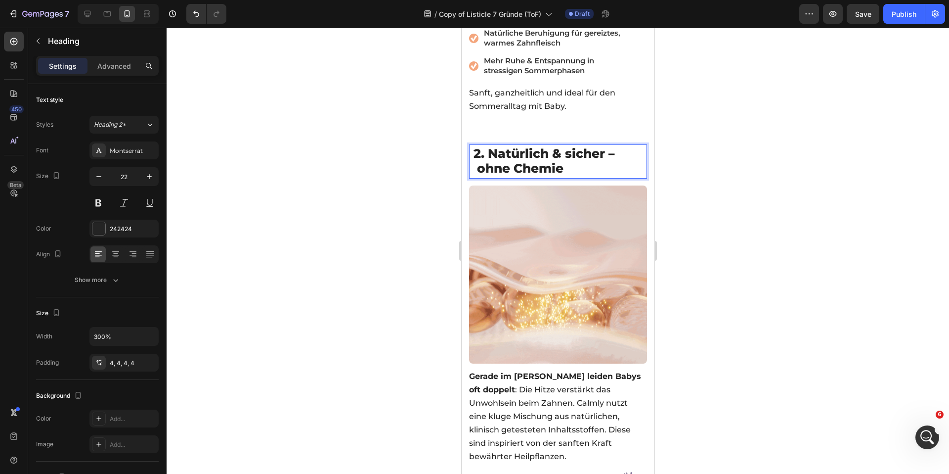
click at [480, 150] on span "2. Natürlich & sicher – ohne Chemie" at bounding box center [543, 161] width 141 height 30
click at [486, 153] on span "2. Natürlich & sicher – ohne Chemie" at bounding box center [543, 161] width 141 height 30
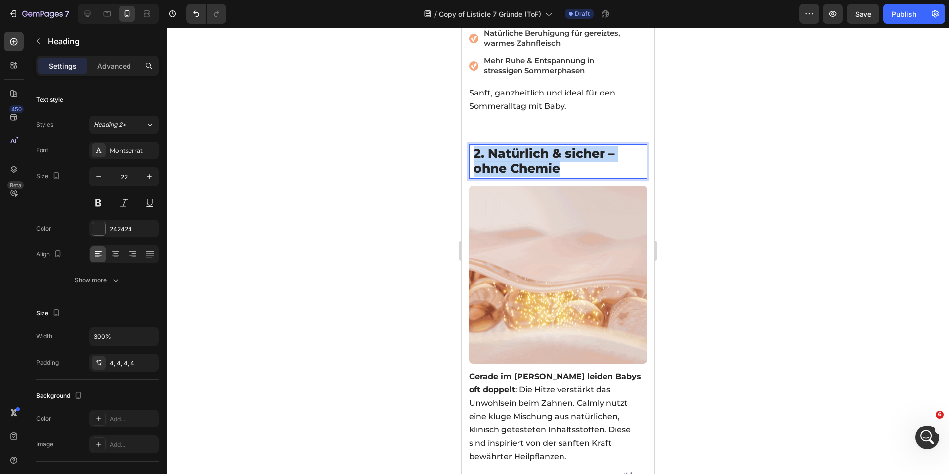
click at [486, 153] on span "2. Natürlich & sicher – ohne Chemie" at bounding box center [543, 161] width 141 height 30
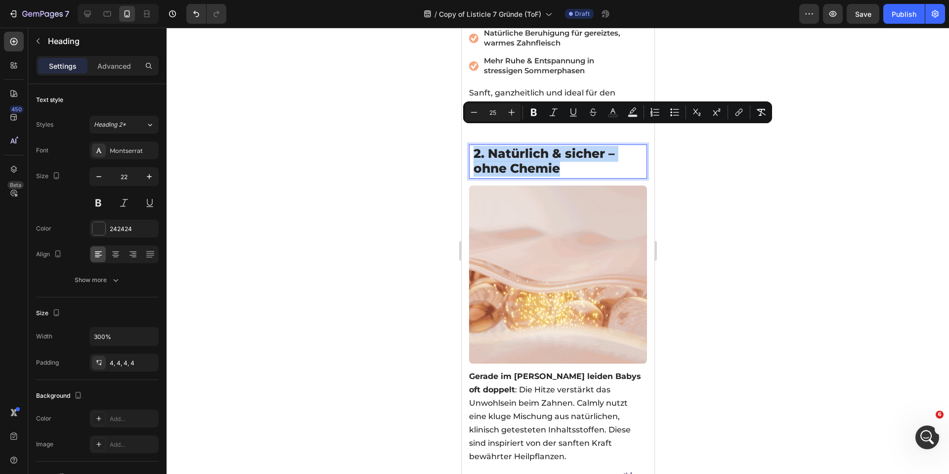
click at [503, 148] on span "2. Natürlich & sicher – ohne Chemie" at bounding box center [543, 161] width 141 height 30
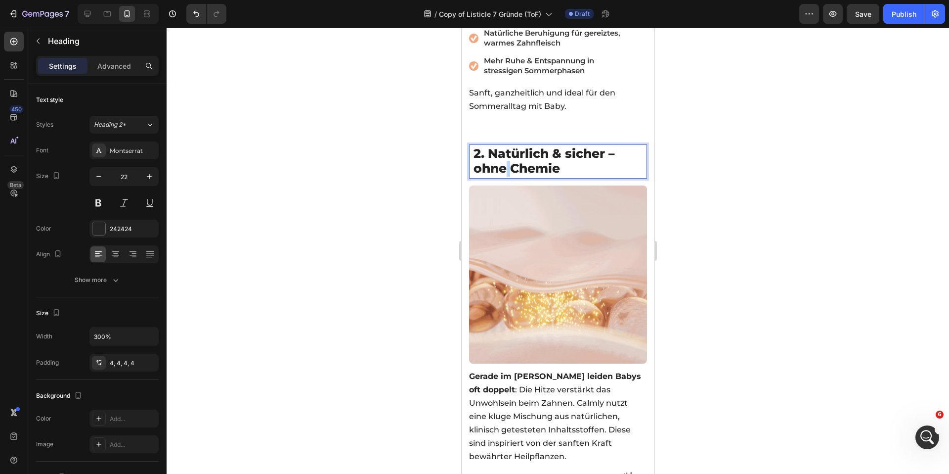
click at [503, 148] on span "2. Natürlich & sicher – ohne Chemie" at bounding box center [543, 161] width 141 height 30
drag, startPoint x: 574, startPoint y: 153, endPoint x: 474, endPoint y: 160, distance: 100.5
click at [474, 160] on h2 "2. Natürlich & sicher – ohne Chemie" at bounding box center [557, 161] width 173 height 34
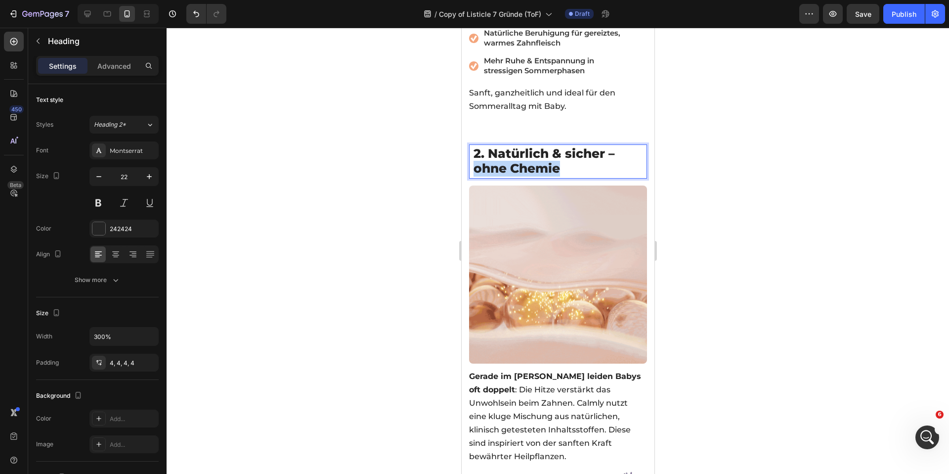
drag, startPoint x: 572, startPoint y: 151, endPoint x: 479, endPoint y: 155, distance: 93.0
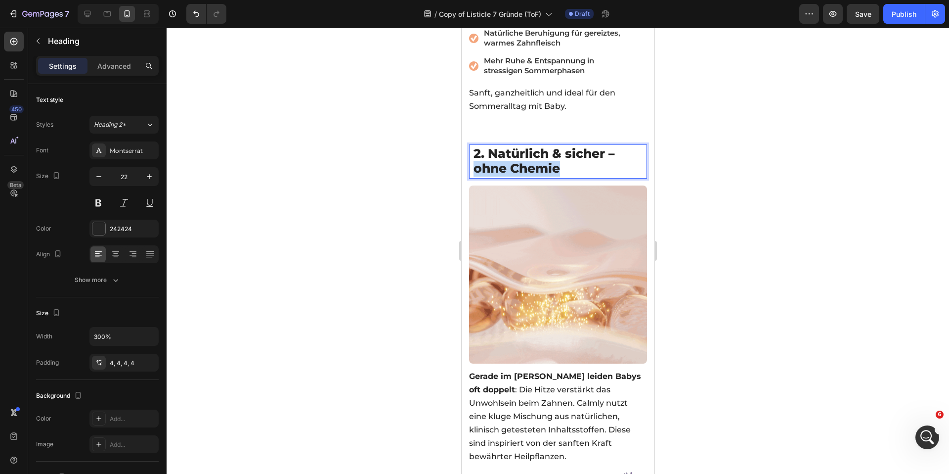
click at [476, 154] on p "2. Natürlich & sicher – ohne Chemie" at bounding box center [557, 161] width 169 height 30
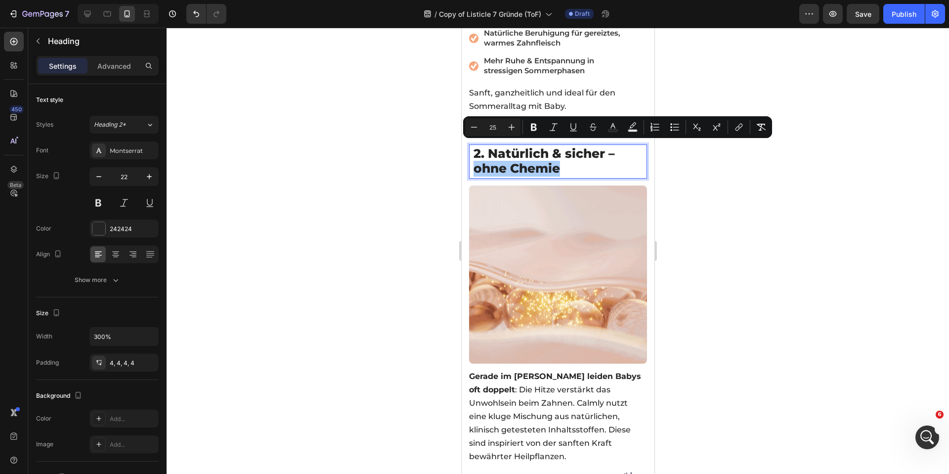
drag, startPoint x: 579, startPoint y: 130, endPoint x: 540, endPoint y: 137, distance: 39.7
click at [579, 130] on button "Underline" at bounding box center [573, 127] width 18 height 18
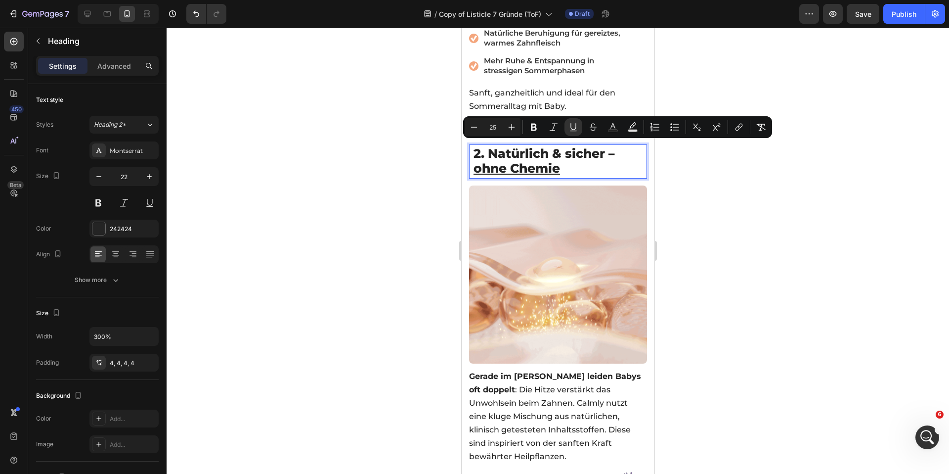
click at [390, 145] on div at bounding box center [558, 251] width 782 height 446
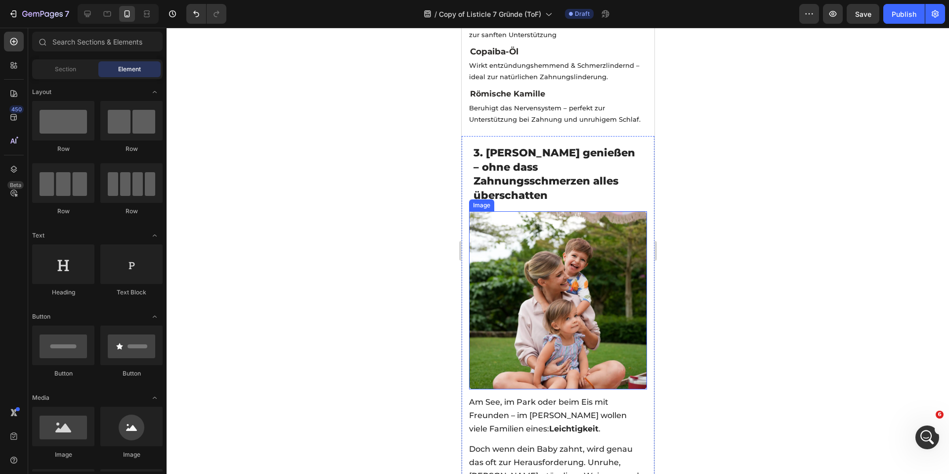
scroll to position [1170, 0]
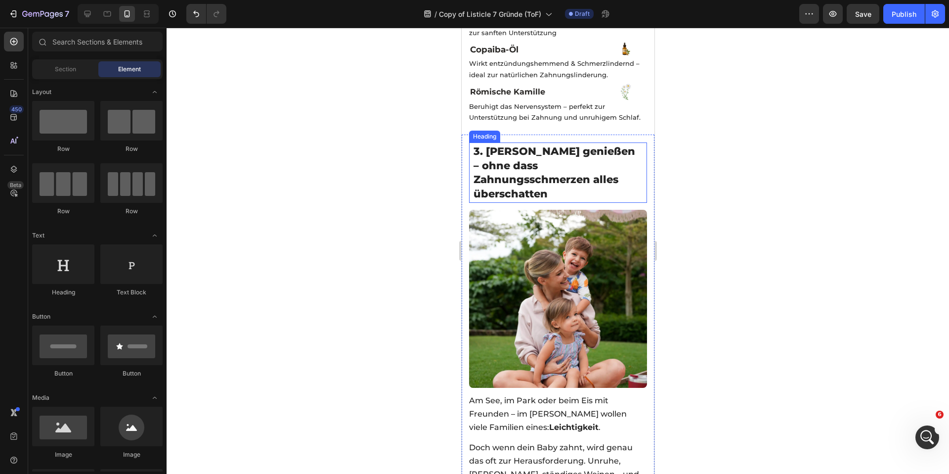
click at [518, 145] on span "3. Sommer genießen – ohne dass Zahnungsschmerzen alles überschatten" at bounding box center [554, 172] width 162 height 55
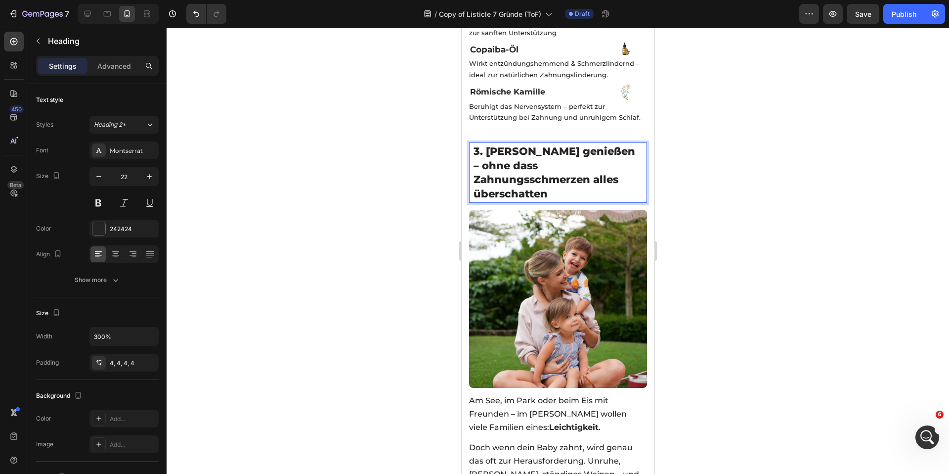
click at [493, 145] on span "3. Sommer genießen – ohne dass Zahnungsschmerzen alles überschatten" at bounding box center [554, 172] width 162 height 55
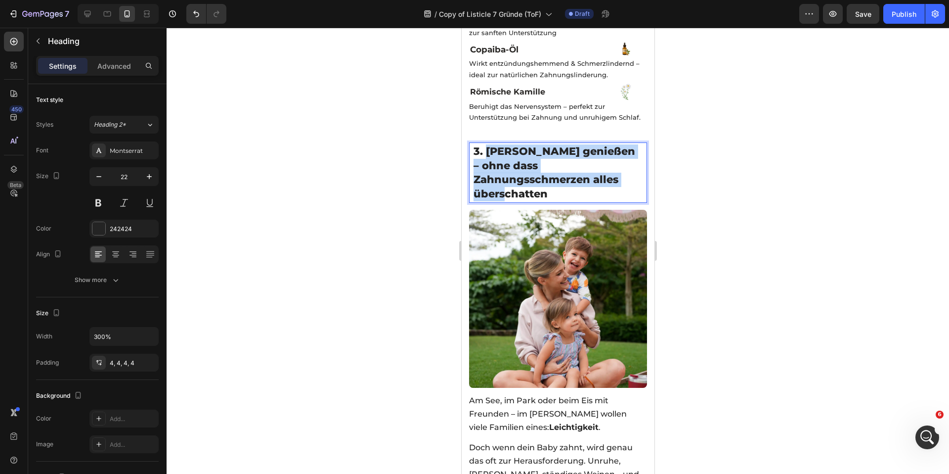
drag, startPoint x: 487, startPoint y: 125, endPoint x: 607, endPoint y: 162, distance: 125.4
click at [607, 162] on h2 "3. Sommer genießen – ohne dass Zahnungsschmerzen alles überschatten" at bounding box center [557, 172] width 173 height 60
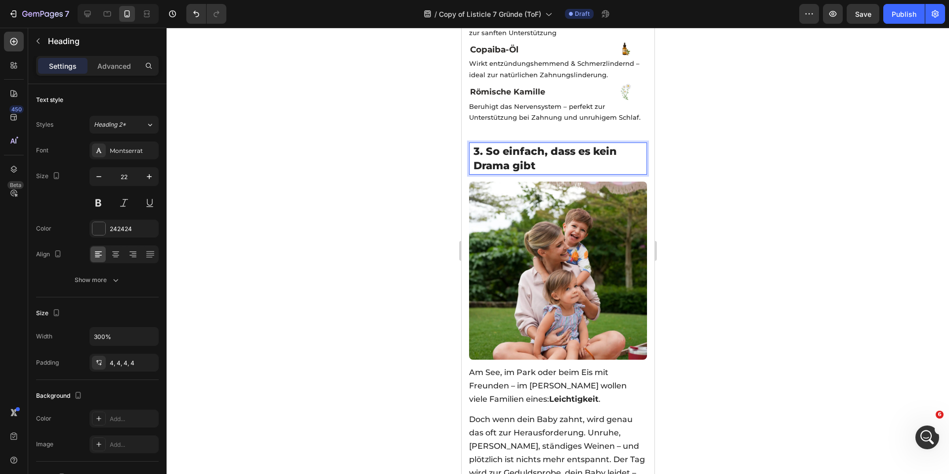
click at [547, 145] on span "3. So einfach, dass es kein Drama gibt" at bounding box center [544, 158] width 143 height 27
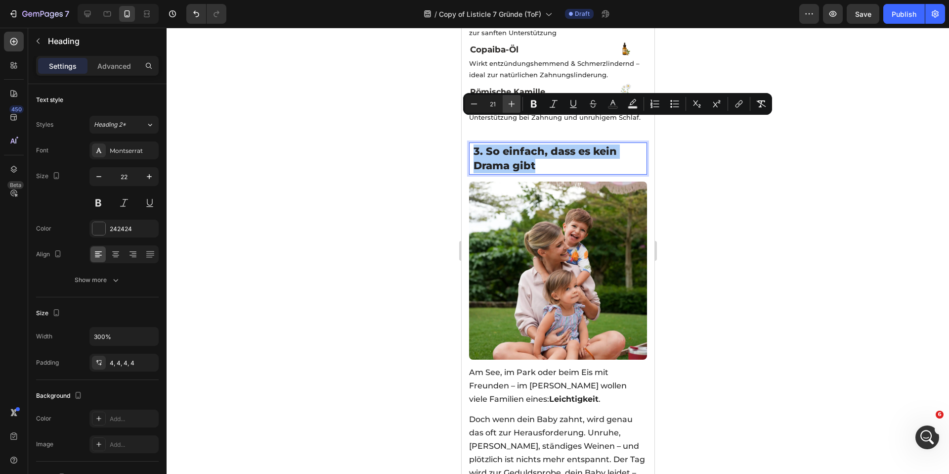
click at [505, 107] on button "Plus" at bounding box center [512, 104] width 18 height 18
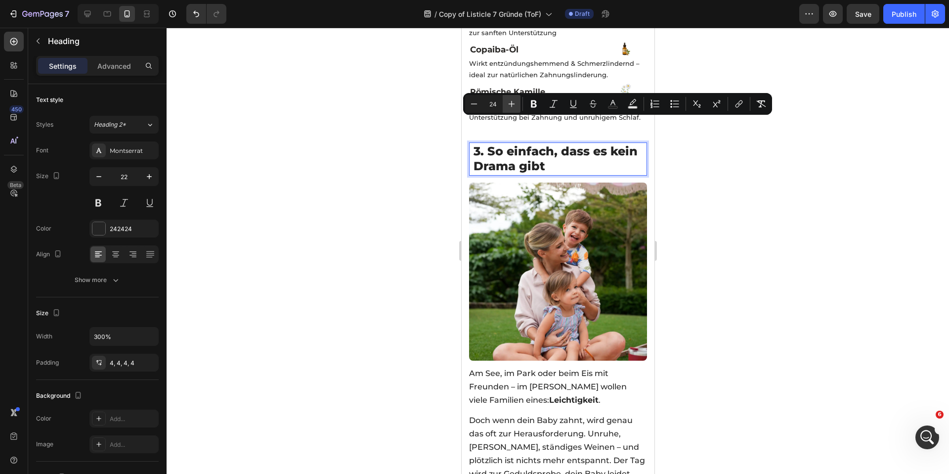
click at [505, 107] on button "Plus" at bounding box center [512, 104] width 18 height 18
type input "25"
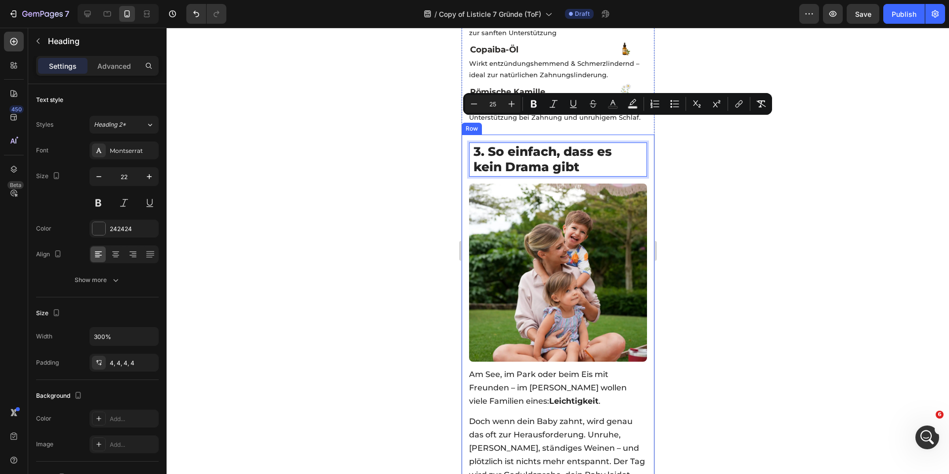
click at [418, 150] on div at bounding box center [558, 251] width 782 height 446
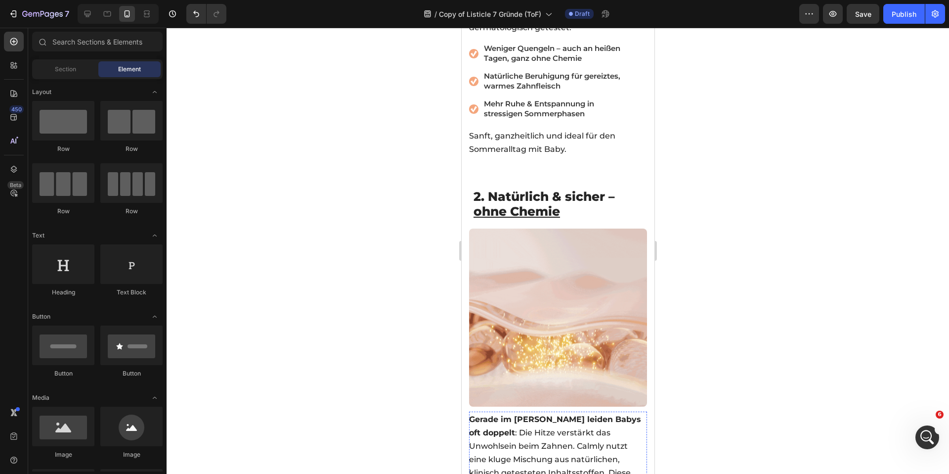
scroll to position [633, 0]
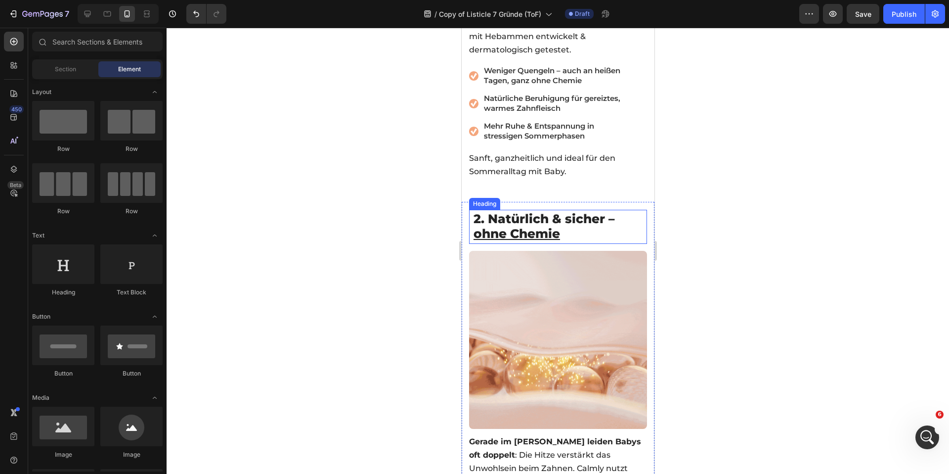
click at [548, 211] on span "2. Natürlich & sicher – ohne Chemie" at bounding box center [543, 226] width 141 height 30
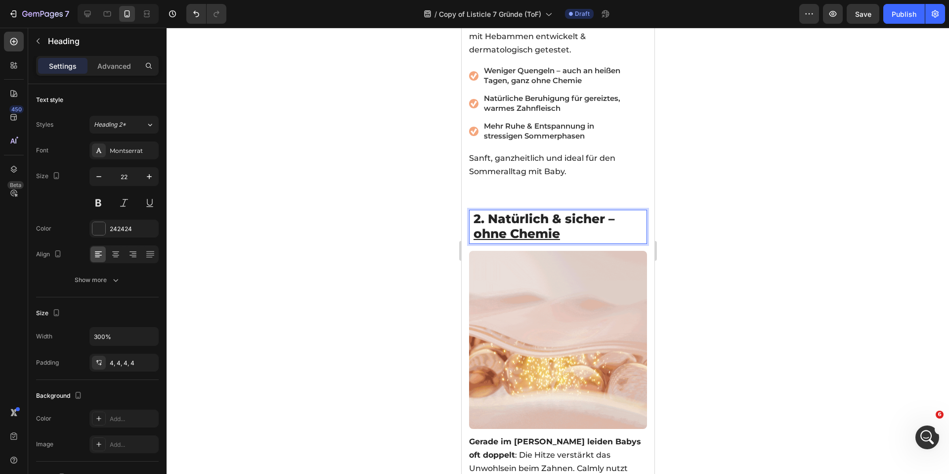
click at [548, 211] on span "2. Natürlich & sicher – ohne Chemie" at bounding box center [543, 226] width 141 height 30
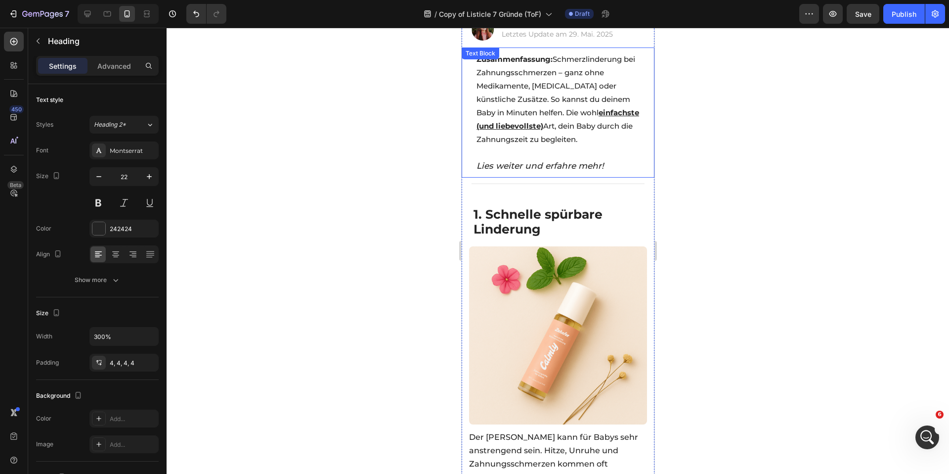
scroll to position [168, 0]
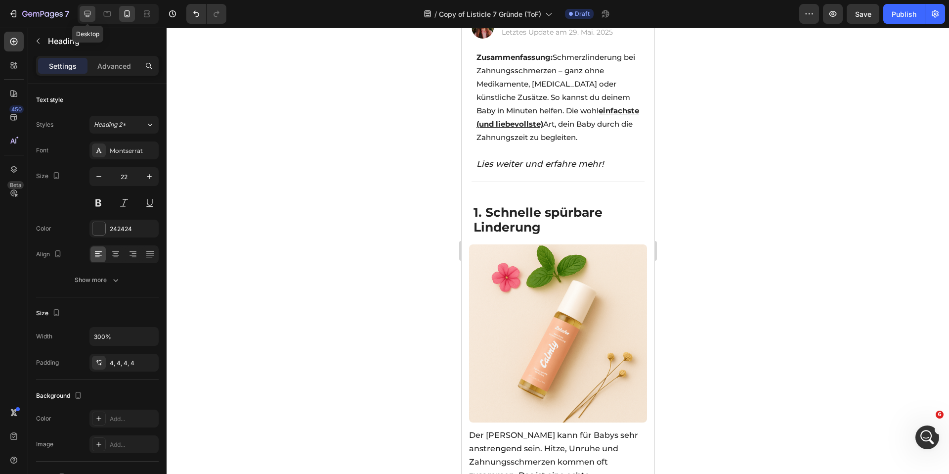
click at [83, 11] on icon at bounding box center [88, 14] width 10 height 10
type input "27"
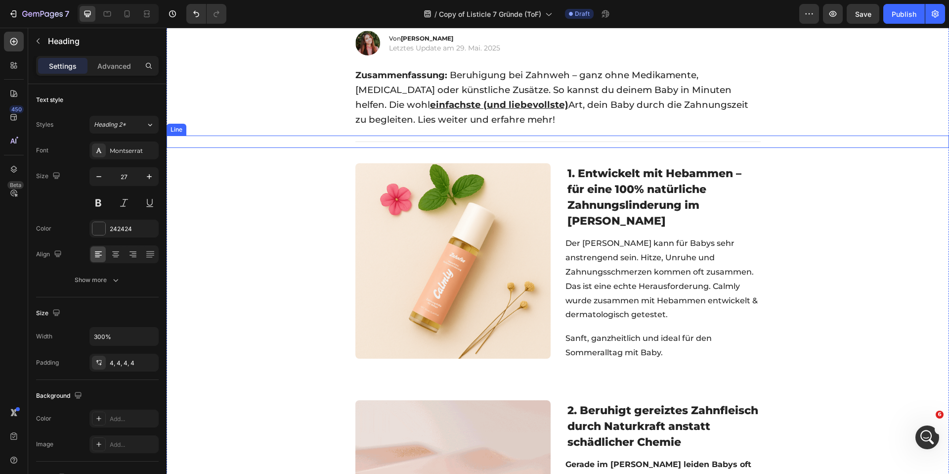
scroll to position [112, 0]
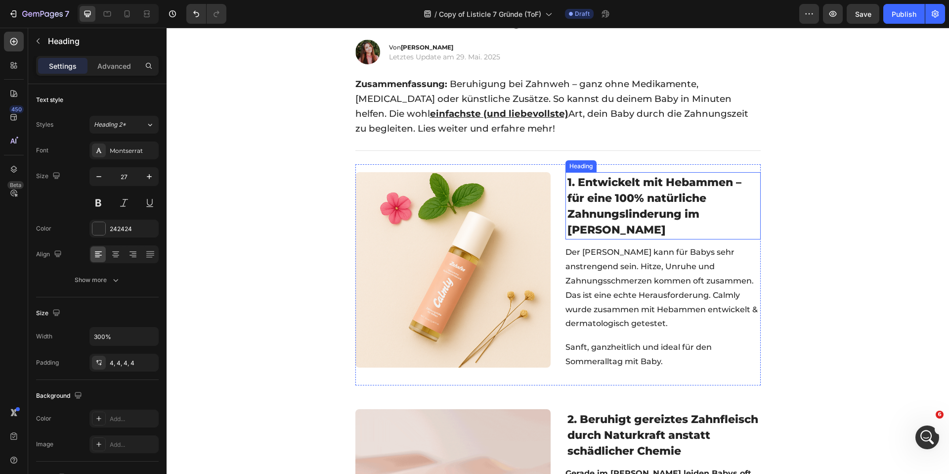
click at [582, 182] on span "1. Entwickelt mit Hebammen – für eine 100% natürliche Zahnungslinderung im Somm…" at bounding box center [654, 205] width 174 height 61
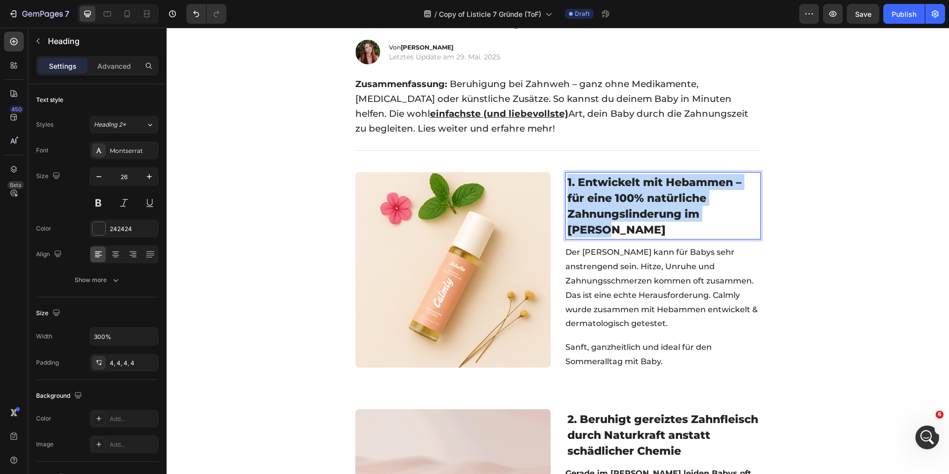
click at [576, 181] on span "1. Entwickelt mit Hebammen – für eine 100% natürliche Zahnungslinderung im Somm…" at bounding box center [654, 205] width 174 height 61
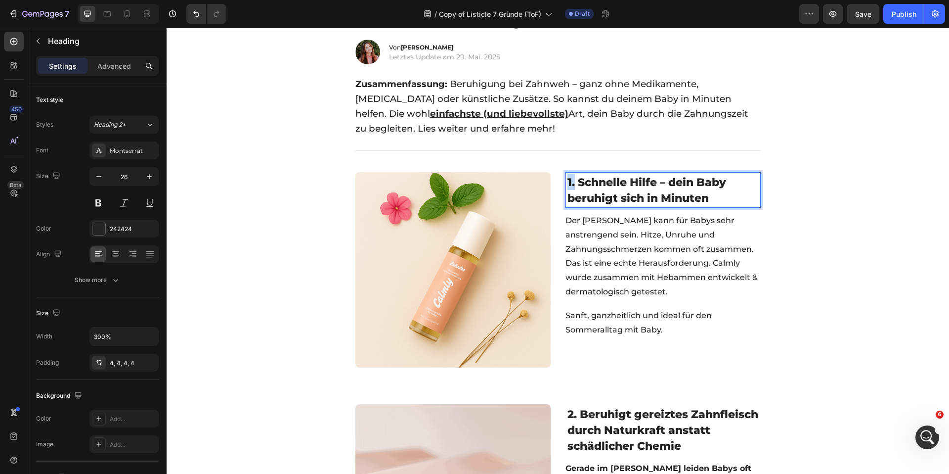
drag, startPoint x: 570, startPoint y: 181, endPoint x: 563, endPoint y: 178, distance: 8.4
click at [560, 178] on div "⁠⁠⁠⁠⁠⁠⁠ 1. Schnelle spürbare Linderung Heading Image 1. Schnelle Hilfe – dein B…" at bounding box center [557, 272] width 405 height 216
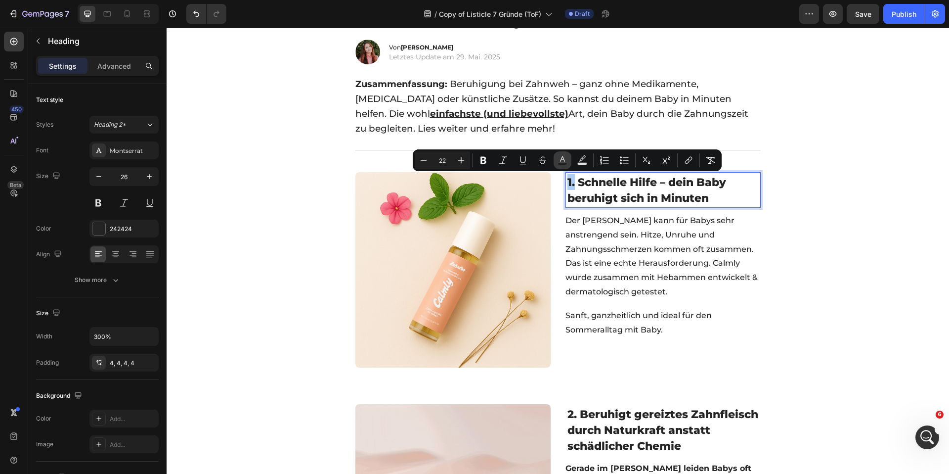
click at [565, 163] on rect "Editor contextual toolbar" at bounding box center [562, 164] width 9 height 2
type input "242424"
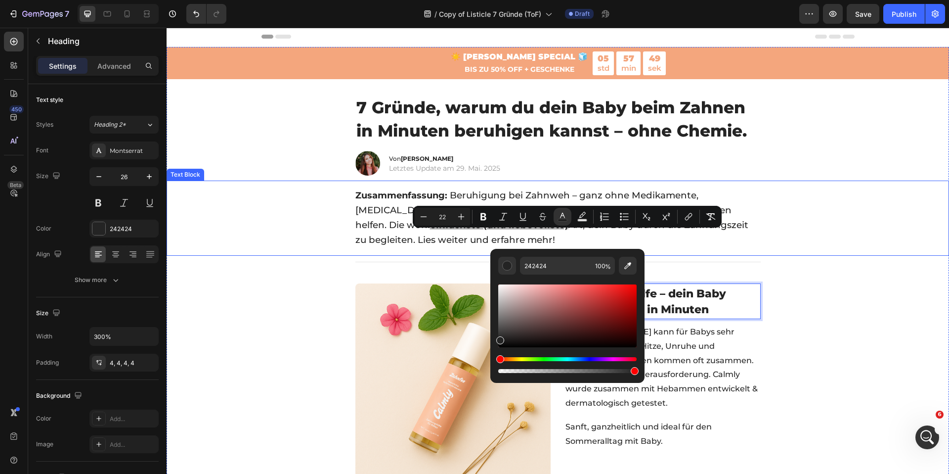
scroll to position [0, 0]
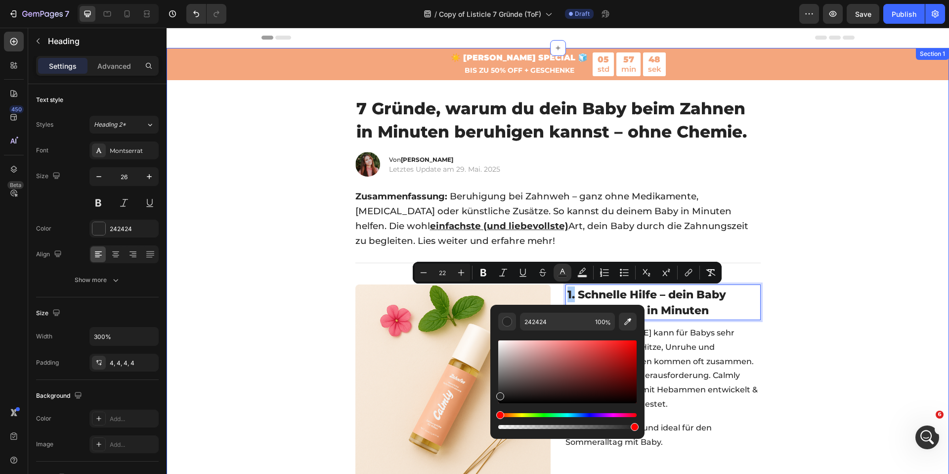
click at [414, 71] on div "☀️ SOMMER SPECIAL 🧊 BIS ZU 50% OFF + GESCHENKE Text Block 05 std 57 min 48 sek …" at bounding box center [558, 64] width 782 height 32
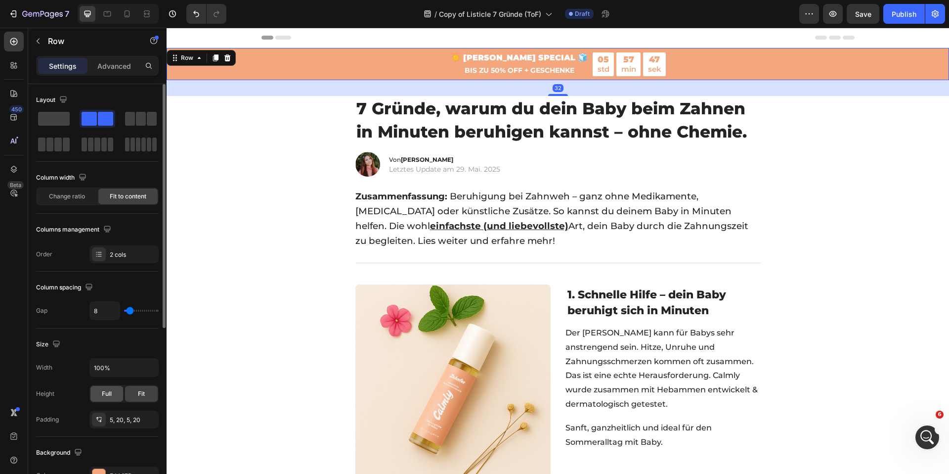
scroll to position [298, 0]
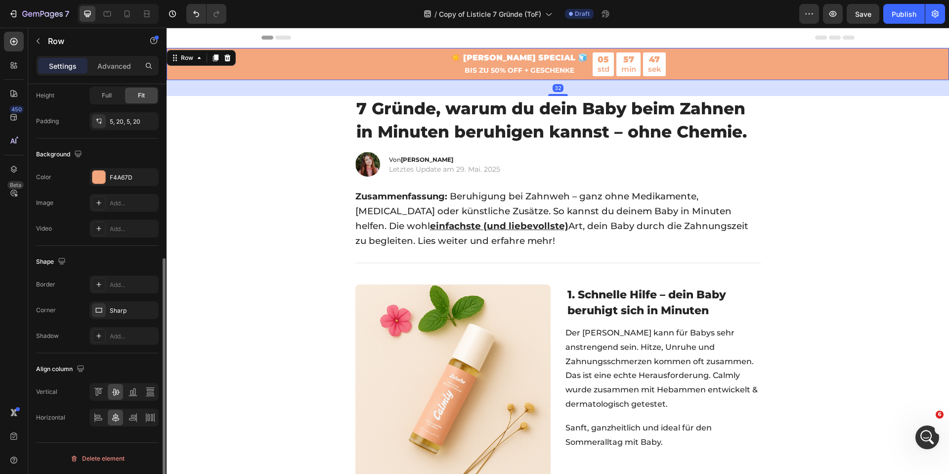
click at [120, 166] on div "Background The changes might be hidden by the video. Color F4A67D Image Add... …" at bounding box center [97, 191] width 123 height 107
click at [120, 172] on div "F4A67D" at bounding box center [123, 177] width 69 height 18
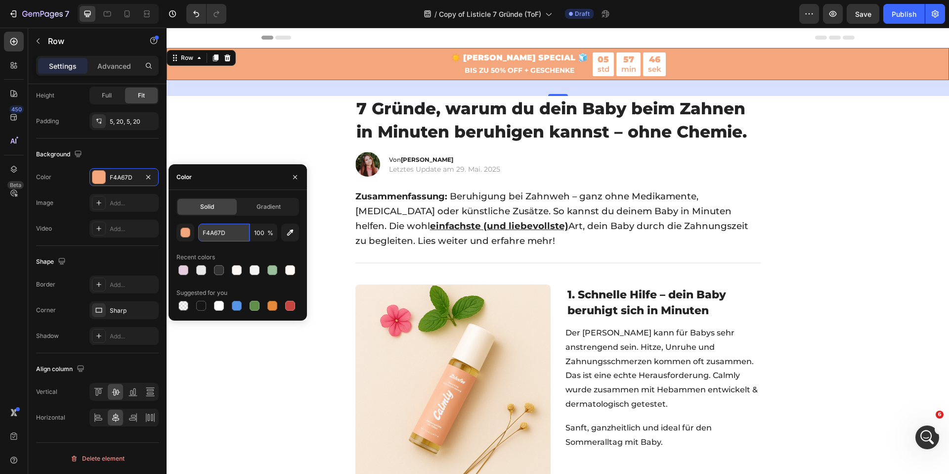
click at [224, 234] on input "F4A67D" at bounding box center [223, 232] width 51 height 18
click at [578, 296] on span "1. Schnelle Hilfe – dein Baby beruhigt sich in Minuten" at bounding box center [646, 302] width 159 height 29
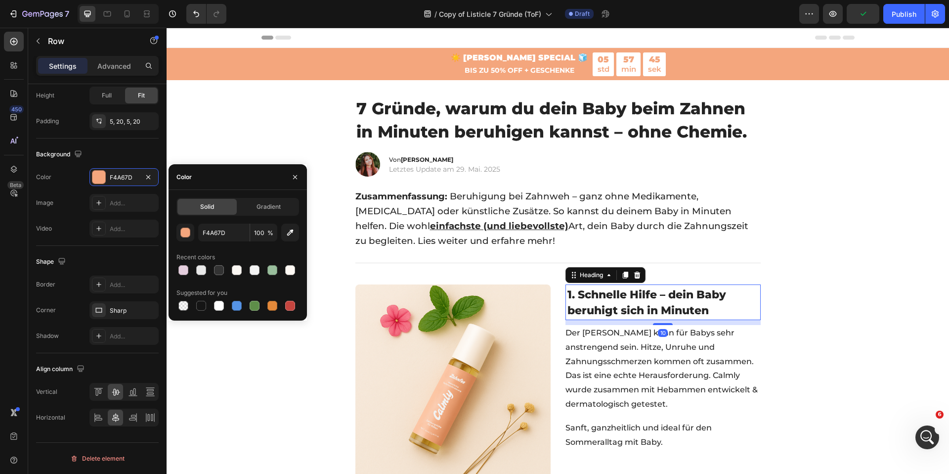
scroll to position [0, 0]
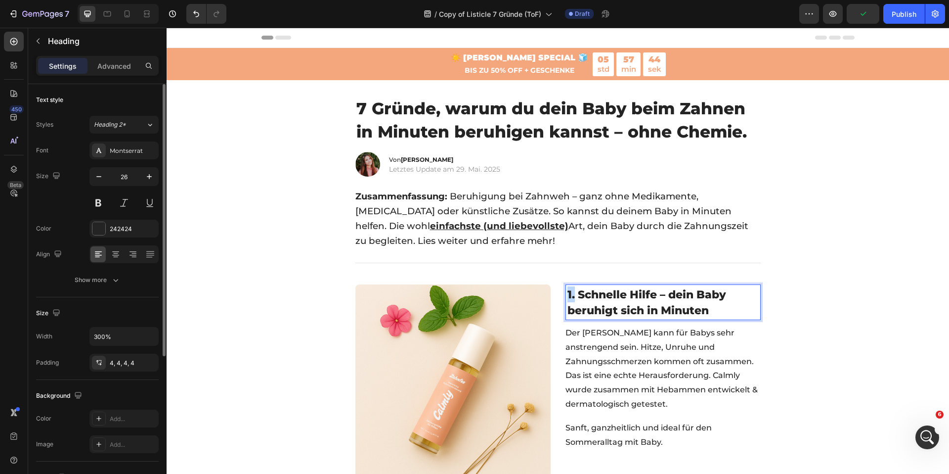
drag, startPoint x: 572, startPoint y: 296, endPoint x: 562, endPoint y: 293, distance: 10.3
click at [560, 293] on div "⁠⁠⁠⁠⁠⁠⁠ 1. Schnelle spürbare Linderung Heading Image 1. Schnelle Hilfe – dein B…" at bounding box center [557, 384] width 405 height 216
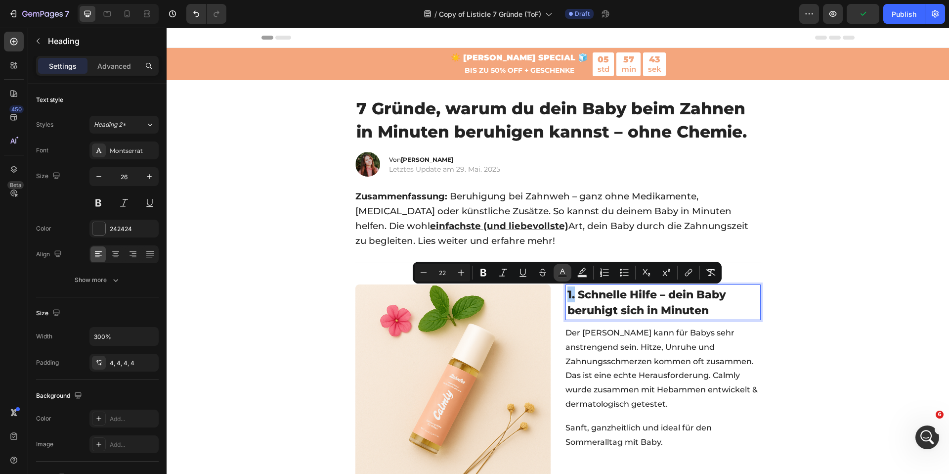
click at [559, 273] on icon "Editor contextual toolbar" at bounding box center [563, 272] width 10 height 10
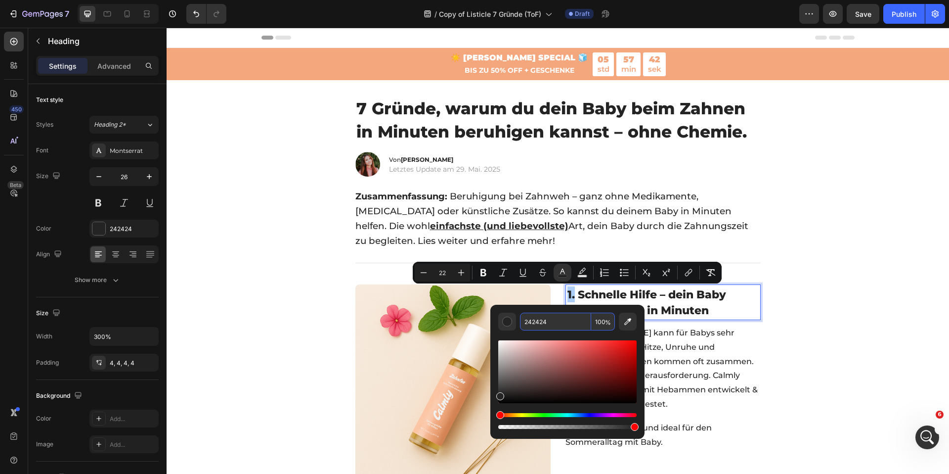
click at [546, 325] on input "242424" at bounding box center [555, 321] width 71 height 18
paste input "F4A67D"
type input "F4A67D"
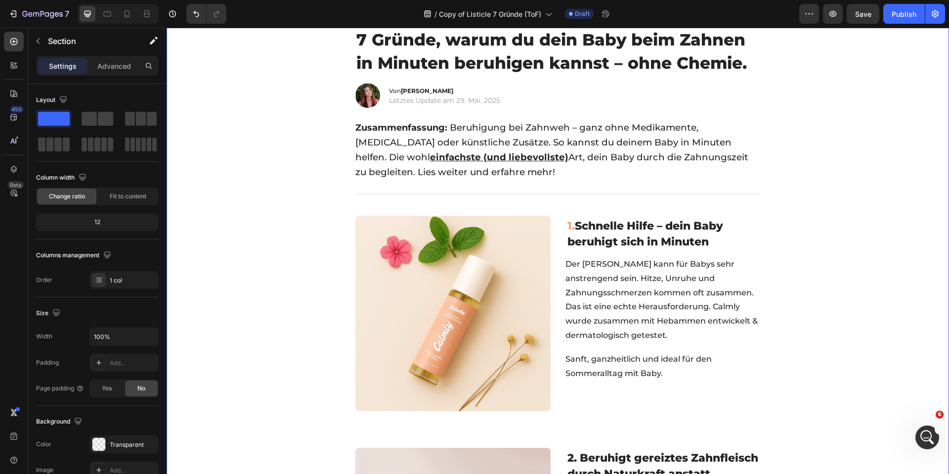
scroll to position [80, 0]
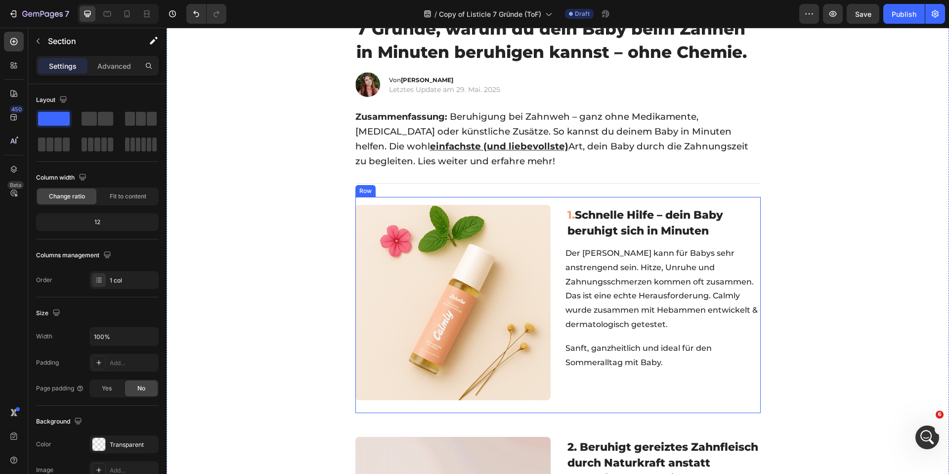
click at [573, 200] on div "⁠⁠⁠⁠⁠⁠⁠ 1. Schnelle spürbare Linderung Heading Image ⁠⁠⁠⁠⁠⁠⁠ 1. Schnelle Hilfe …" at bounding box center [557, 305] width 405 height 216
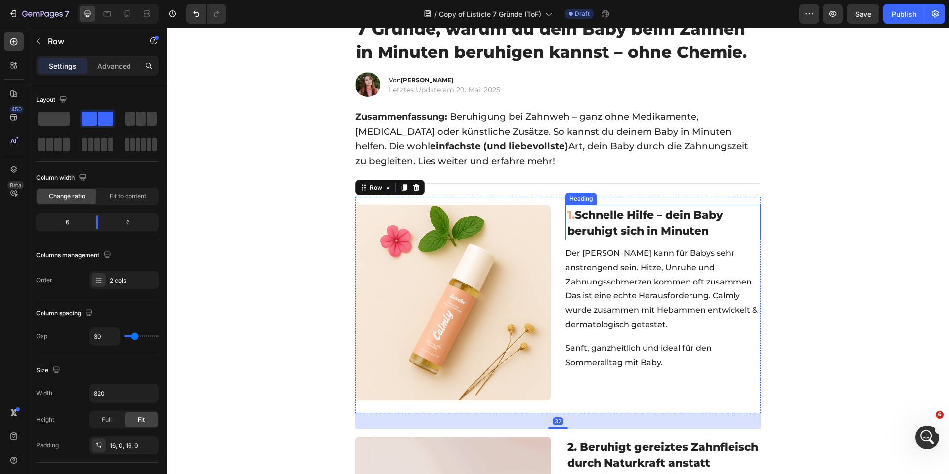
click at [573, 211] on span "Schnelle Hilfe – dein Baby beruhigt sich in Minuten" at bounding box center [645, 222] width 156 height 29
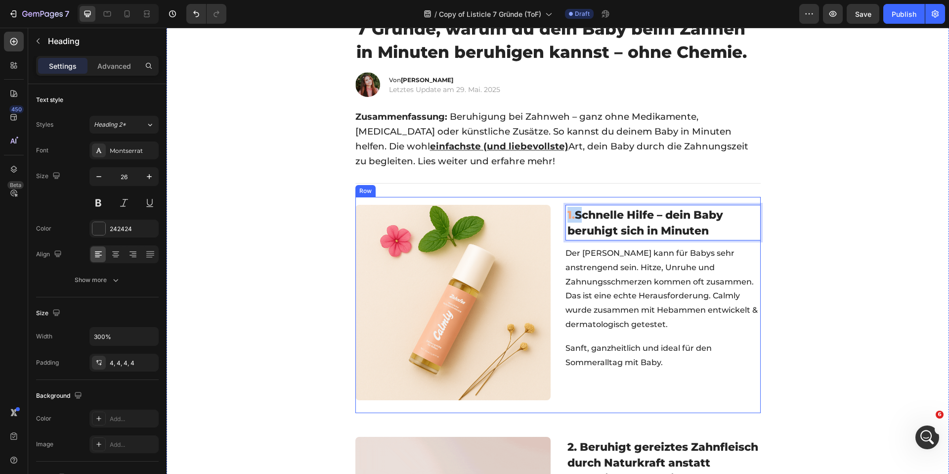
drag, startPoint x: 573, startPoint y: 214, endPoint x: 557, endPoint y: 214, distance: 15.8
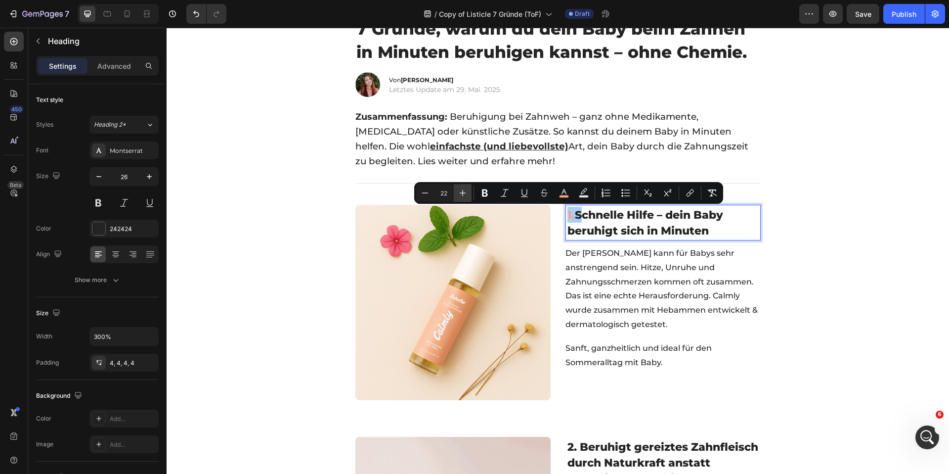
click at [466, 188] on icon "Editor contextual toolbar" at bounding box center [463, 193] width 10 height 10
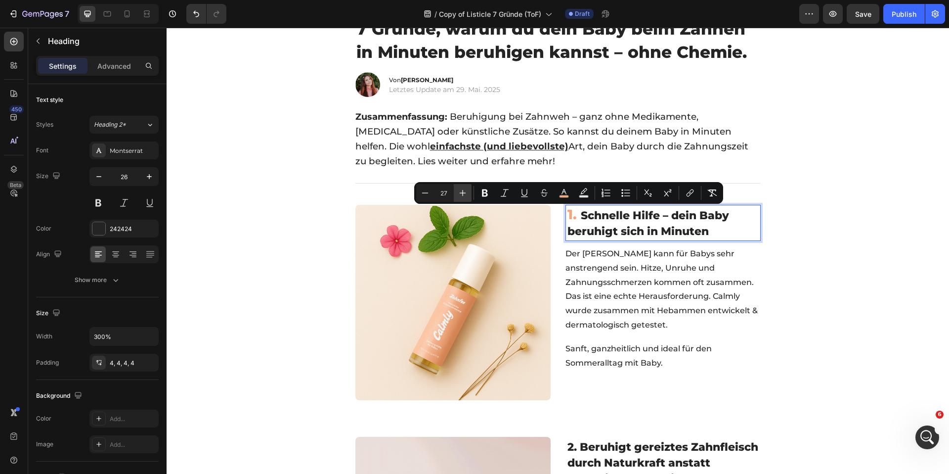
click at [466, 188] on icon "Editor contextual toolbar" at bounding box center [463, 193] width 10 height 10
type input "30"
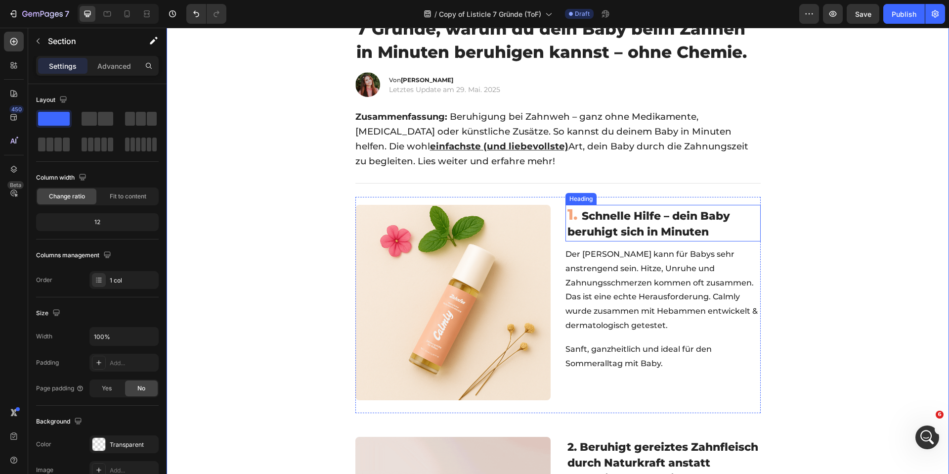
click at [568, 215] on span "1." at bounding box center [572, 214] width 10 height 18
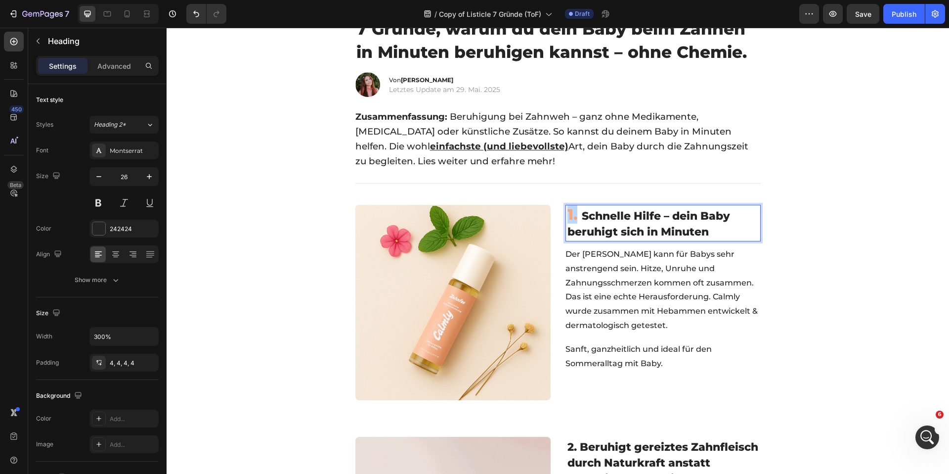
drag, startPoint x: 575, startPoint y: 216, endPoint x: 566, endPoint y: 214, distance: 9.5
click at [567, 214] on p "1. Schnelle Hilfe – dein Baby beruhigt sich in Minuten" at bounding box center [662, 223] width 191 height 33
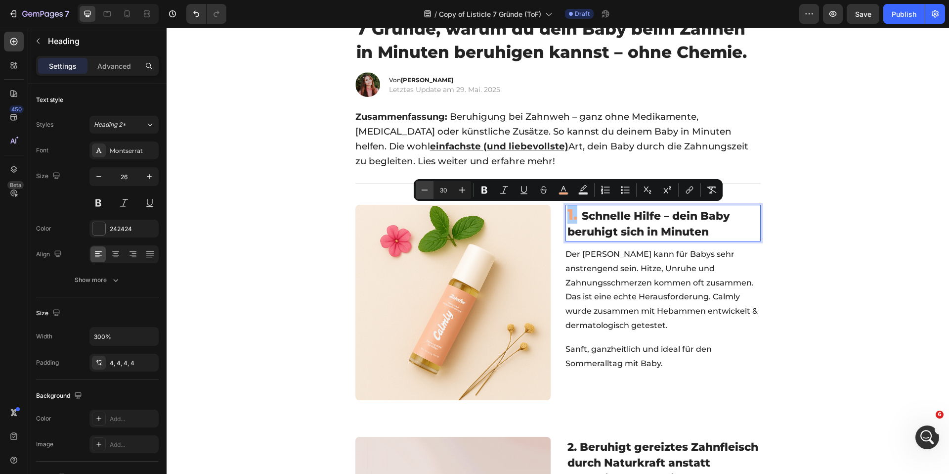
click at [429, 190] on icon "Editor contextual toolbar" at bounding box center [425, 190] width 10 height 10
click at [428, 190] on icon "Editor contextual toolbar" at bounding box center [425, 190] width 10 height 10
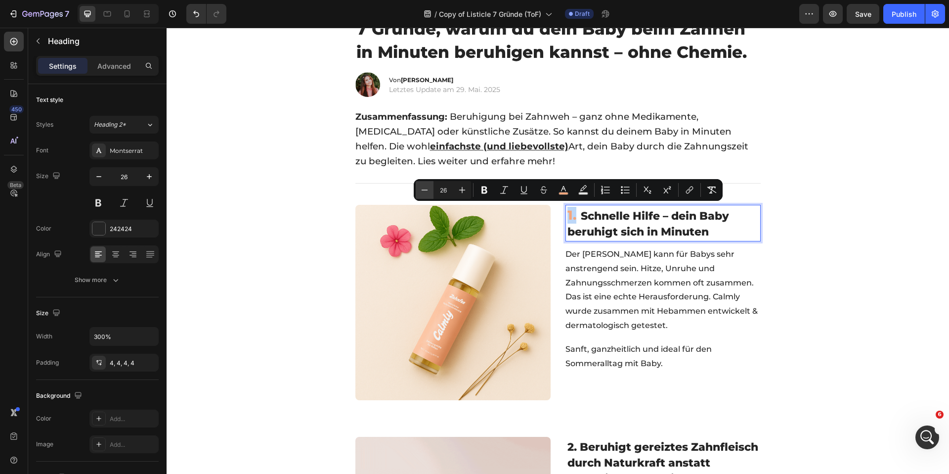
type input "25"
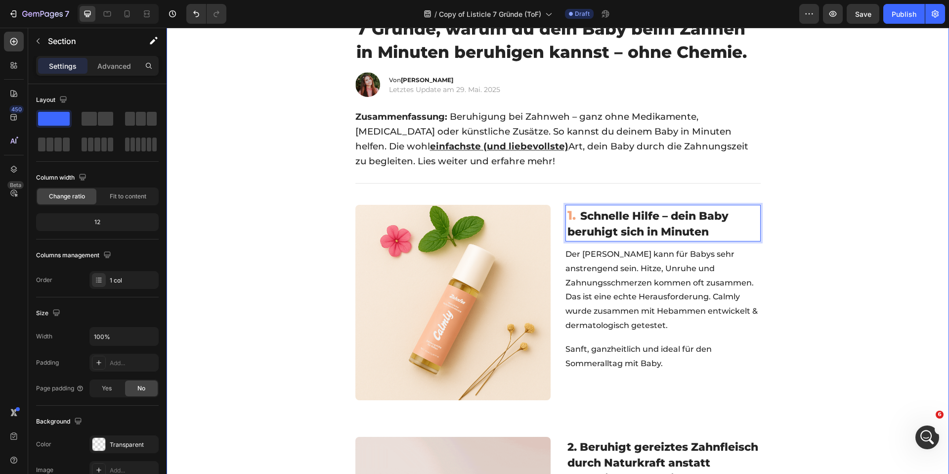
drag, startPoint x: 312, startPoint y: 203, endPoint x: 321, endPoint y: 203, distance: 8.4
click at [133, 19] on div at bounding box center [127, 14] width 16 height 16
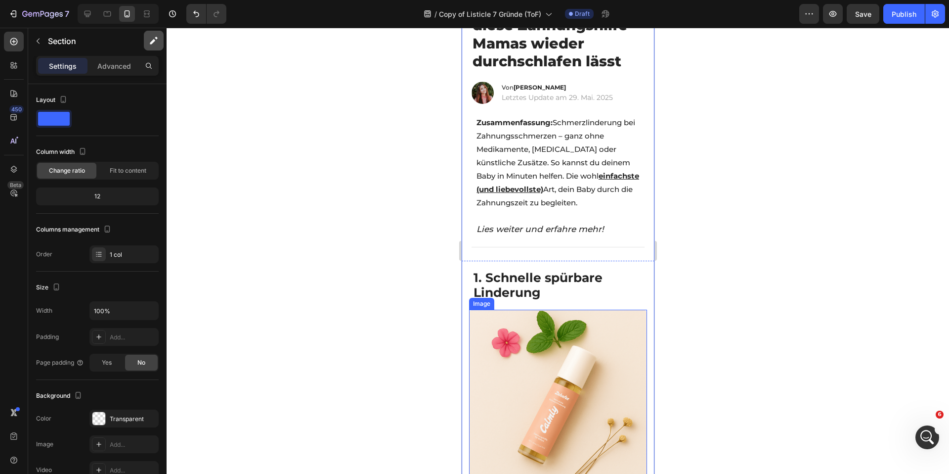
scroll to position [6, 0]
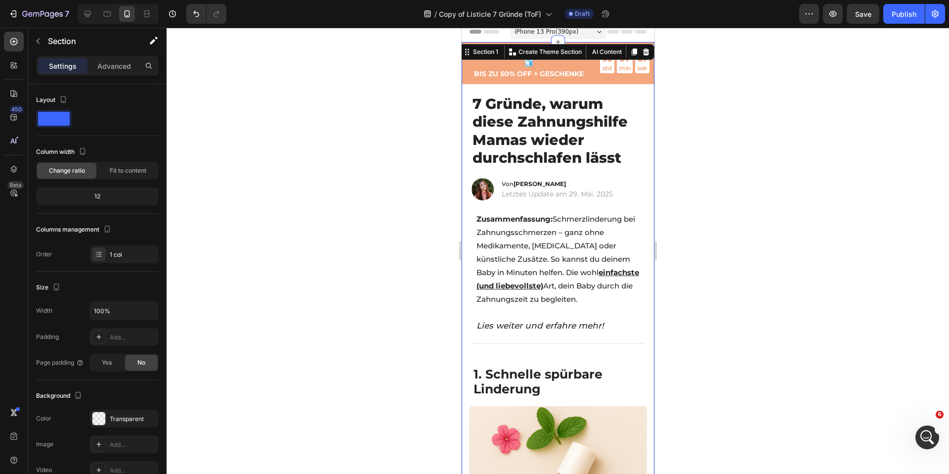
click at [98, 15] on div at bounding box center [118, 14] width 81 height 20
click at [92, 15] on icon at bounding box center [88, 14] width 10 height 10
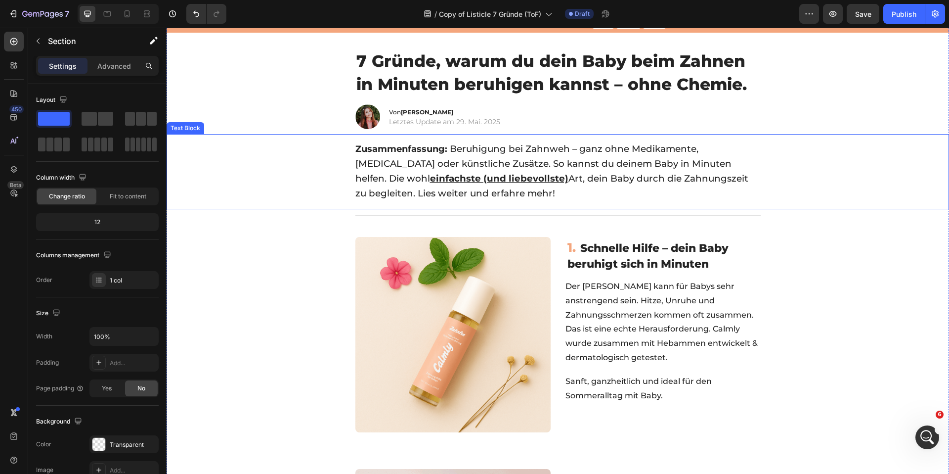
scroll to position [42, 0]
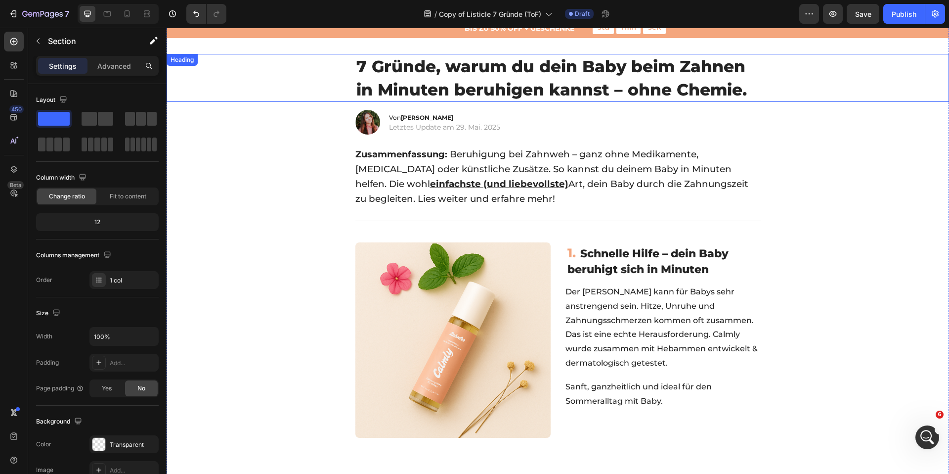
click at [361, 71] on span "7 Gründe, warum du dein Baby beim Zahnen in Minuten beruhigen kannst – ohne Che…" at bounding box center [551, 77] width 390 height 43
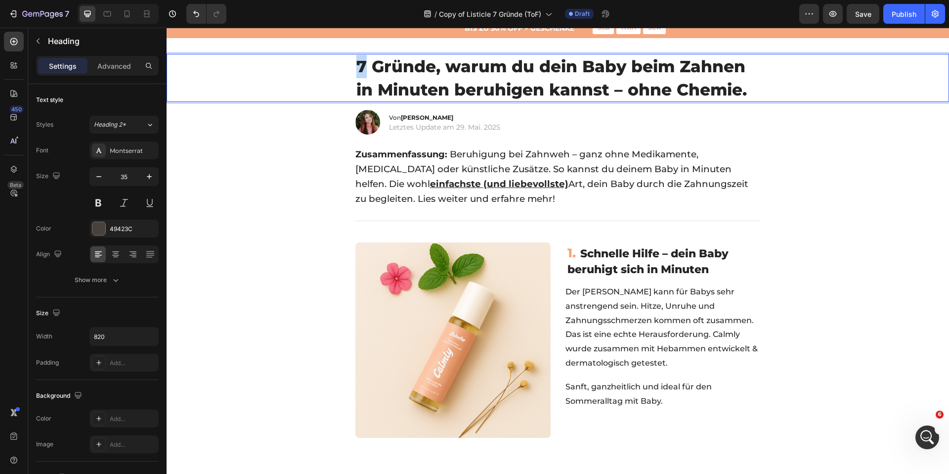
drag, startPoint x: 361, startPoint y: 69, endPoint x: 350, endPoint y: 68, distance: 10.4
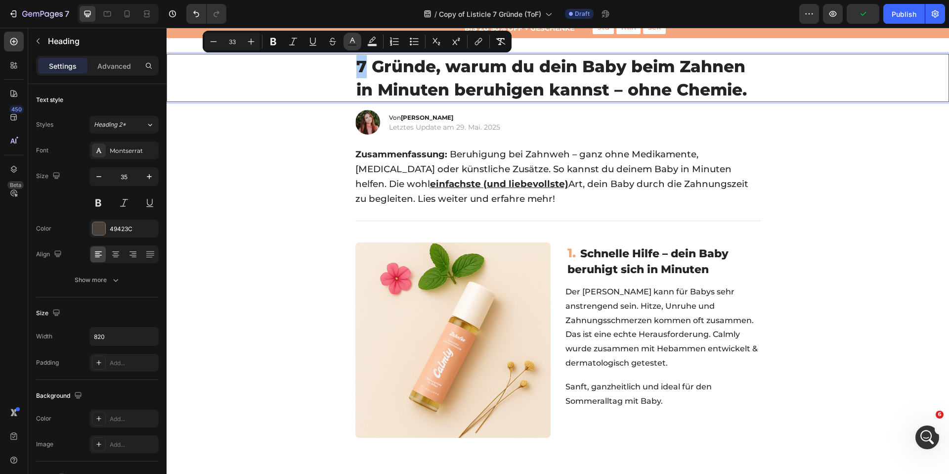
drag, startPoint x: 345, startPoint y: 42, endPoint x: 207, endPoint y: 47, distance: 137.5
click at [345, 42] on button "color" at bounding box center [353, 42] width 18 height 18
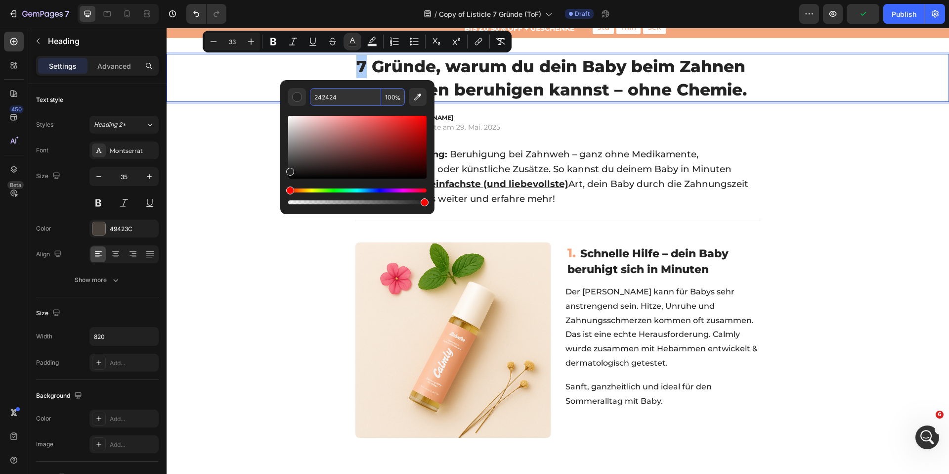
click at [347, 98] on input "242424" at bounding box center [345, 97] width 71 height 18
paste input "F4A67D"
type input "F4A67D"
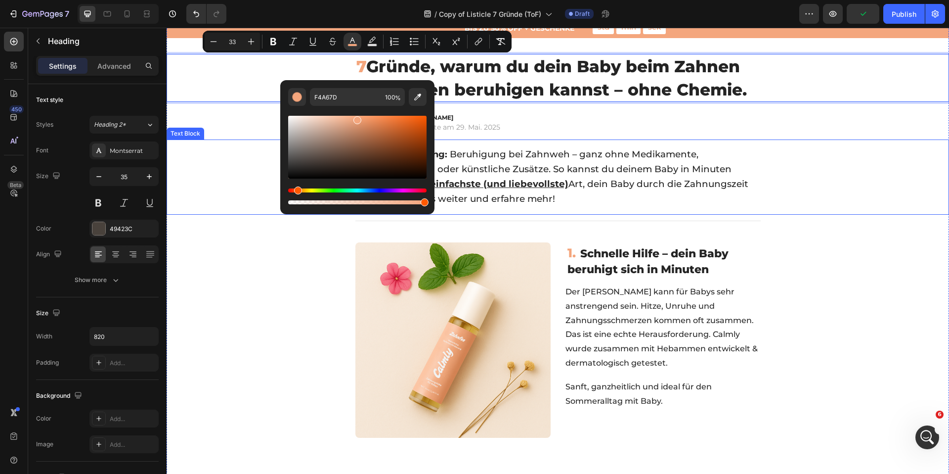
click at [215, 148] on div "Zusammenfassung: Beruhigung bei Zahnweh – ganz ohne Medikamente, Alkohol oder k…" at bounding box center [558, 176] width 782 height 75
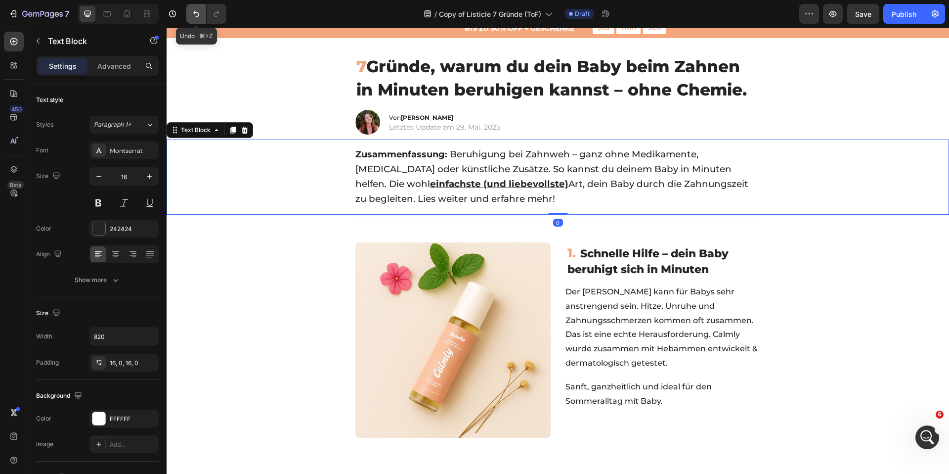
click at [193, 15] on icon "Undo/Redo" at bounding box center [196, 14] width 10 height 10
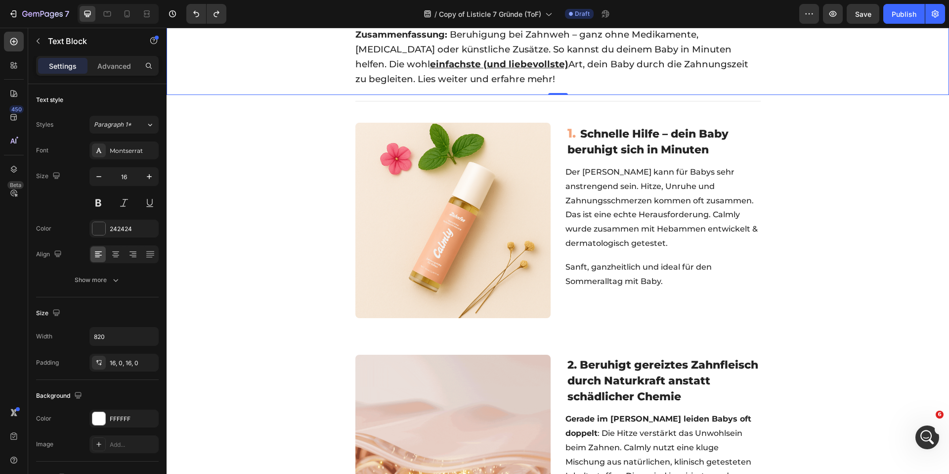
scroll to position [175, 0]
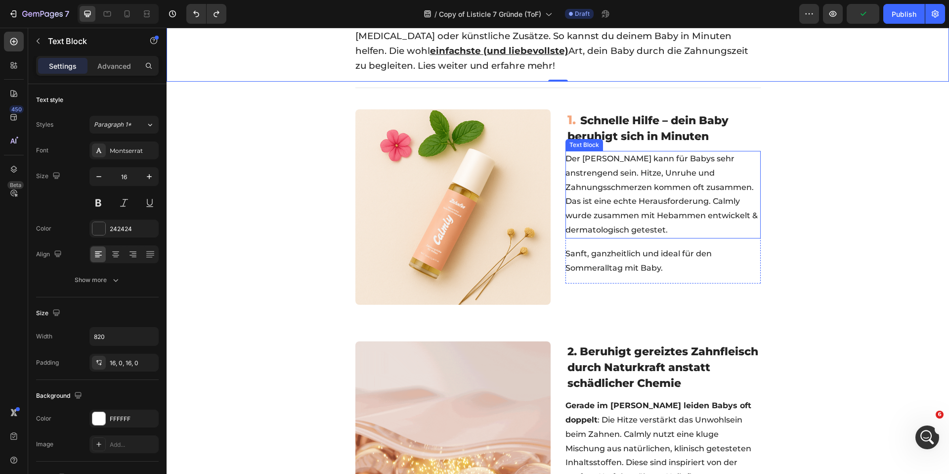
click at [624, 182] on span "Der Sommer kann für Babys sehr anstrengend sein. Hitze, Unruhe und Zahnungsschm…" at bounding box center [661, 194] width 192 height 81
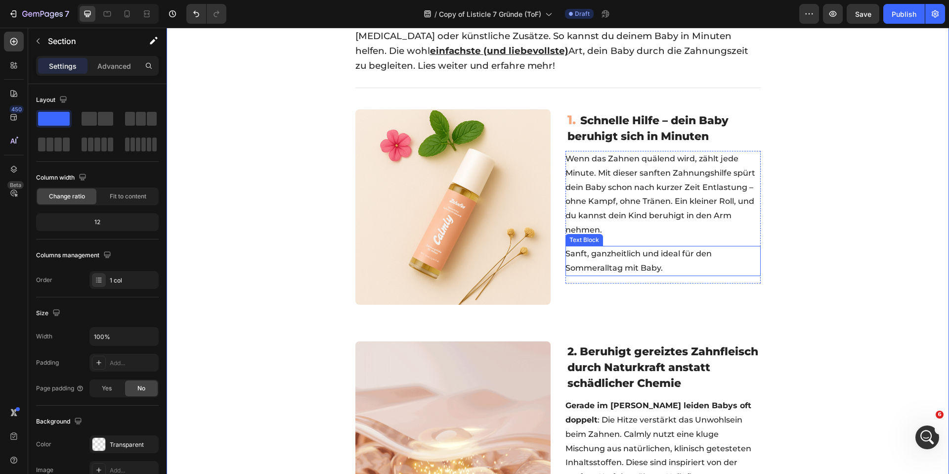
click at [623, 257] on span "Sanft, ganzheitlich und ideal für den Sommeralltag mit Baby." at bounding box center [638, 261] width 146 height 24
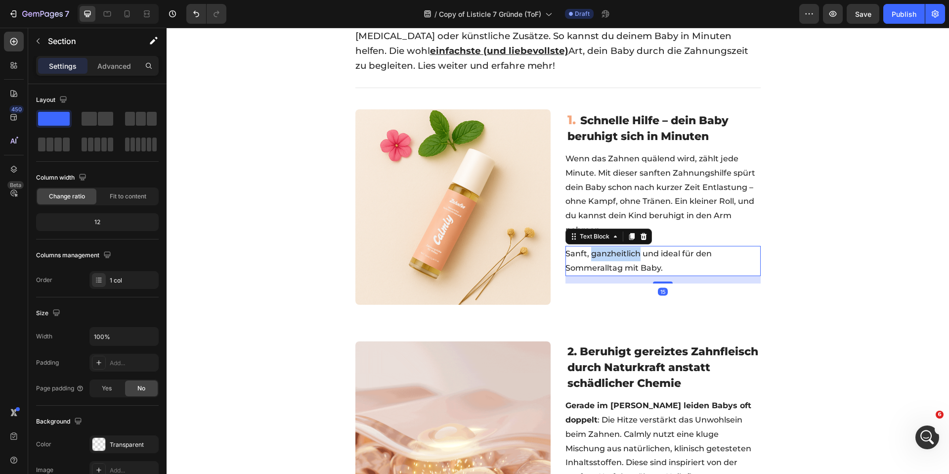
click at [623, 257] on span "Sanft, ganzheitlich und ideal für den Sommeralltag mit Baby." at bounding box center [638, 261] width 146 height 24
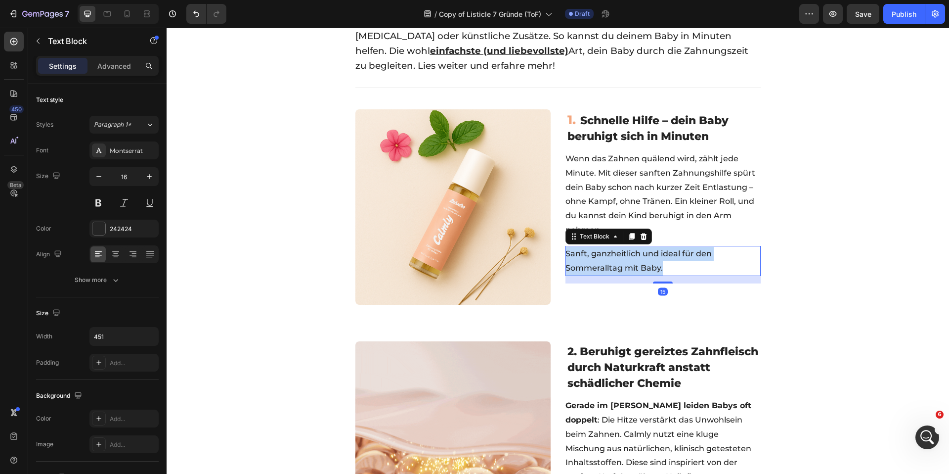
click at [623, 257] on span "Sanft, ganzheitlich und ideal für den Sommeralltag mit Baby." at bounding box center [638, 261] width 146 height 24
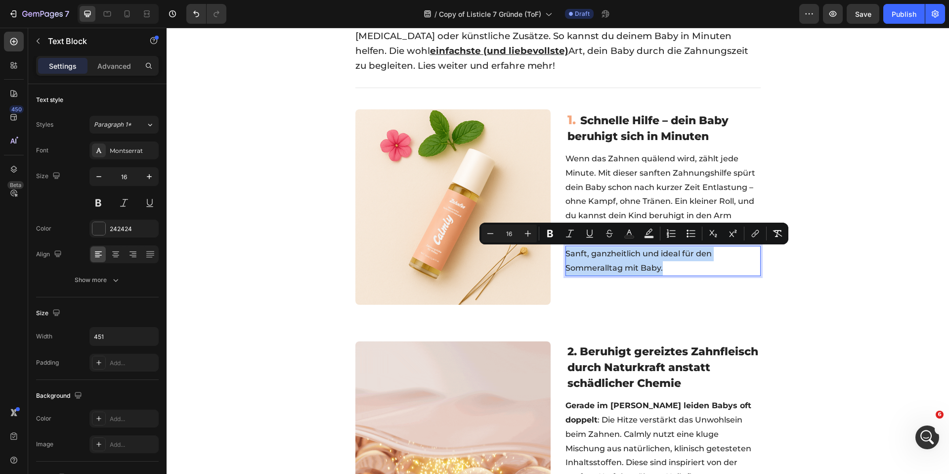
click at [615, 261] on p "Sanft, ganzheitlich und ideal für den Sommeralltag mit Baby." at bounding box center [662, 261] width 194 height 29
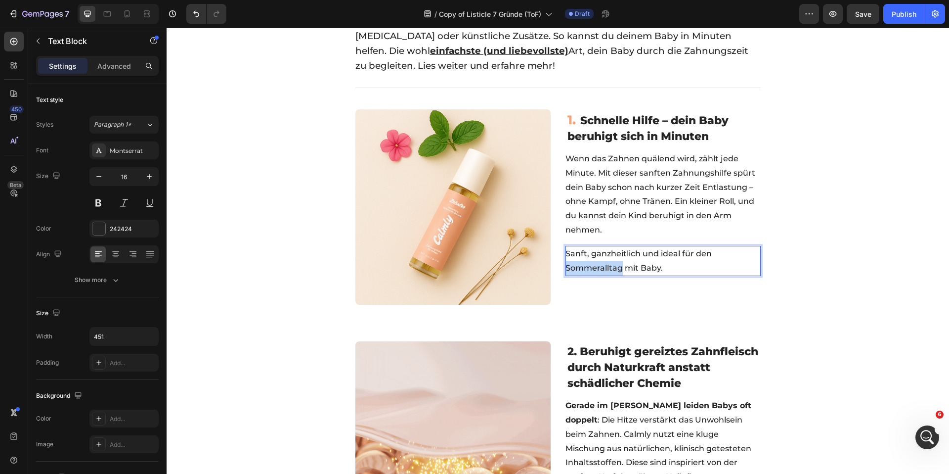
click at [615, 261] on p "Sanft, ganzheitlich und ideal für den Sommeralltag mit Baby." at bounding box center [662, 261] width 194 height 29
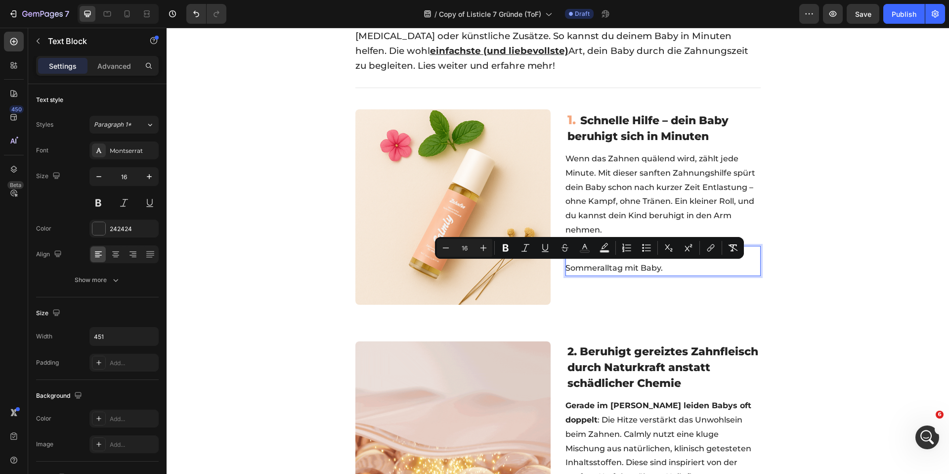
click at [658, 268] on p "Sanft, ganzheitlich und ideal für den Sommeralltag mit Baby." at bounding box center [662, 261] width 194 height 29
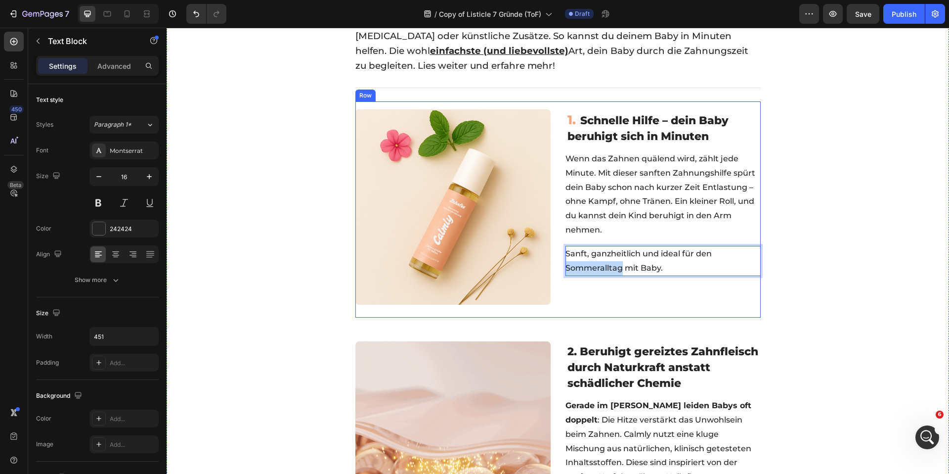
drag, startPoint x: 617, startPoint y: 269, endPoint x: 550, endPoint y: 265, distance: 67.3
click at [550, 265] on div "⁠⁠⁠⁠⁠⁠⁠ 1. Schnelle spürbare Linderung Heading Image ⁠⁠⁠⁠⁠⁠⁠ 1. Schnelle Hilfe …" at bounding box center [557, 209] width 405 height 216
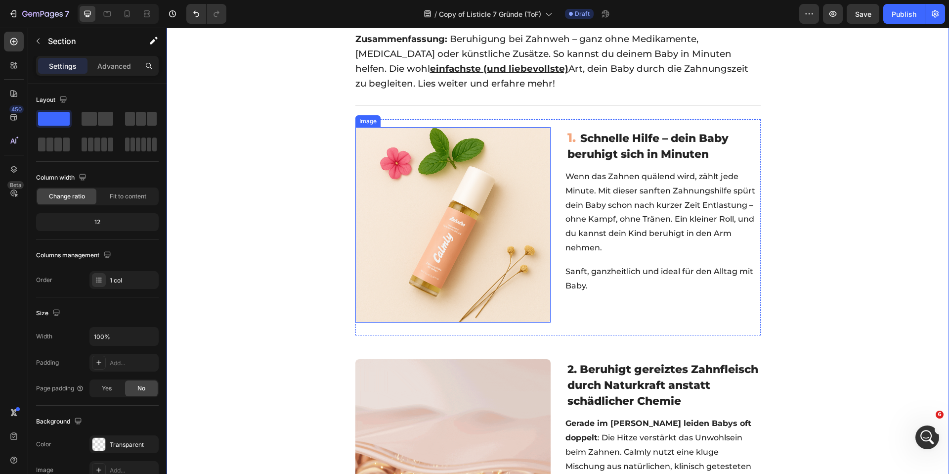
scroll to position [157, 0]
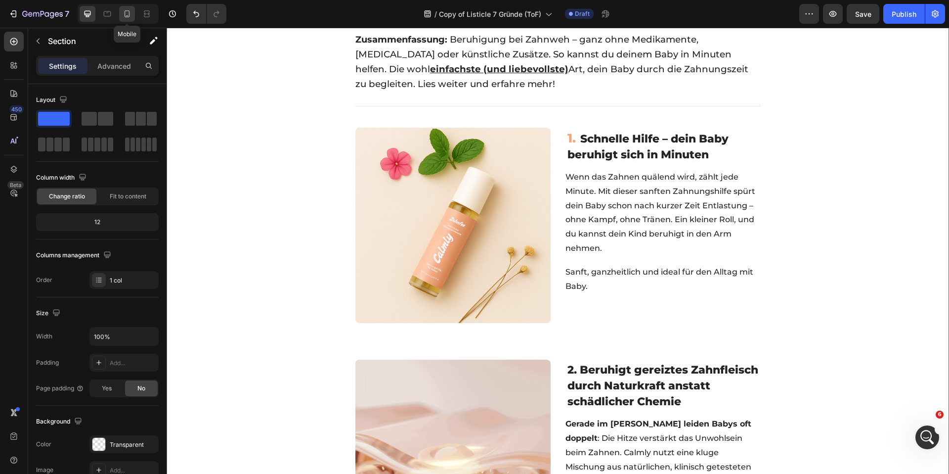
click at [126, 15] on icon at bounding box center [127, 14] width 10 height 10
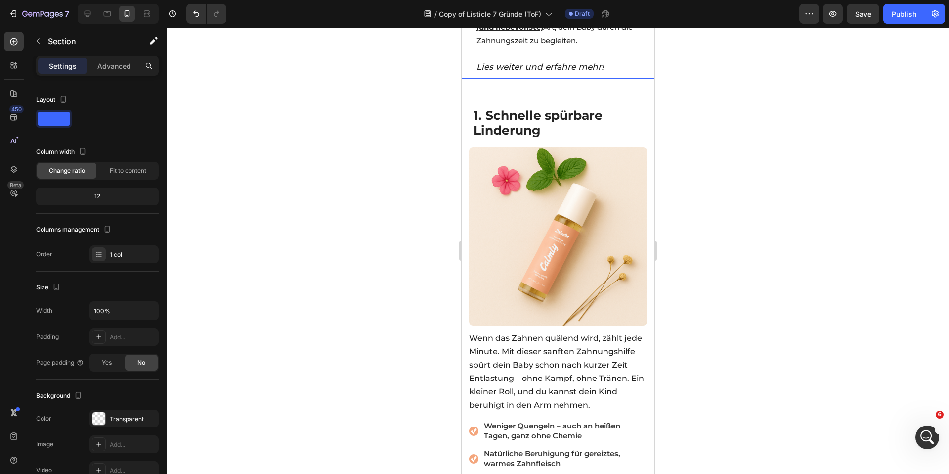
scroll to position [273, 0]
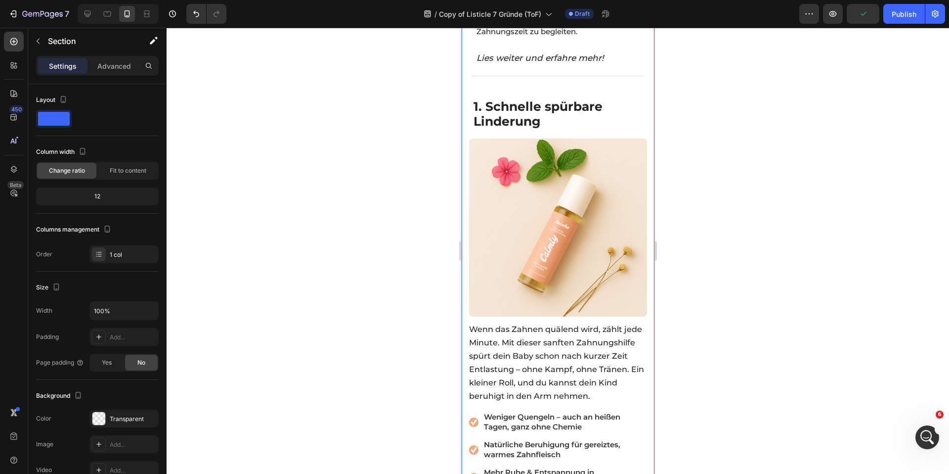
click at [96, 16] on div at bounding box center [118, 14] width 81 height 20
click at [87, 16] on icon at bounding box center [88, 14] width 10 height 10
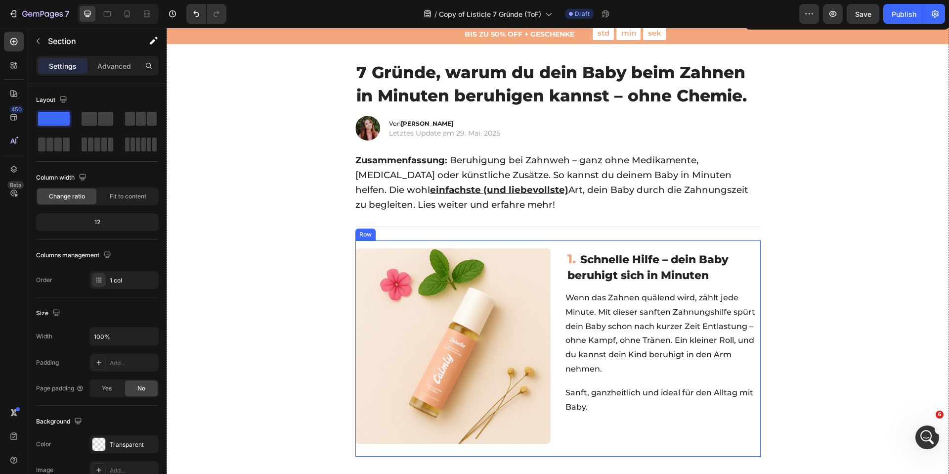
scroll to position [88, 0]
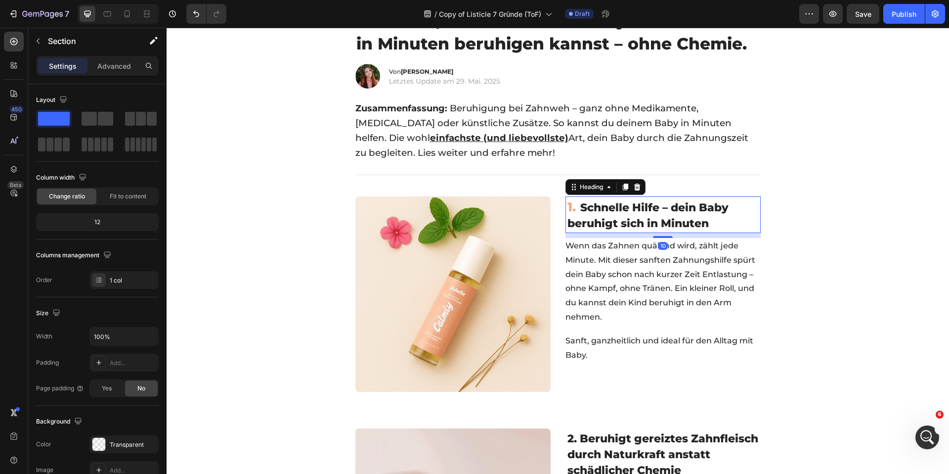
click at [581, 211] on span "Schnelle Hilfe – dein Baby beruhigt sich in Minuten" at bounding box center [647, 215] width 161 height 29
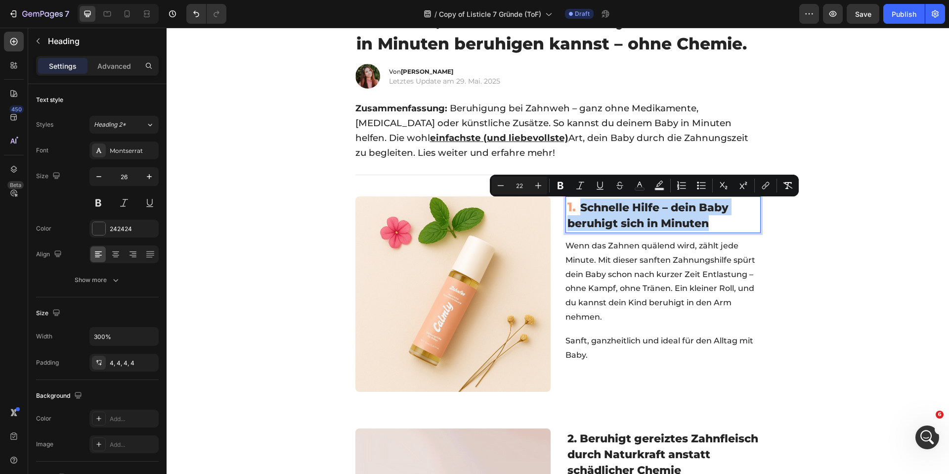
drag, startPoint x: 579, startPoint y: 208, endPoint x: 739, endPoint y: 230, distance: 161.7
click at [131, 14] on icon at bounding box center [127, 14] width 10 height 10
type input "24"
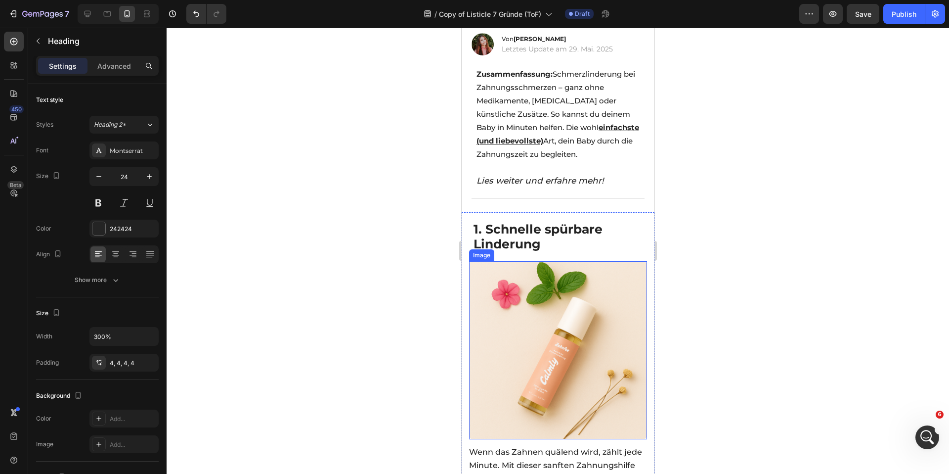
scroll to position [155, 0]
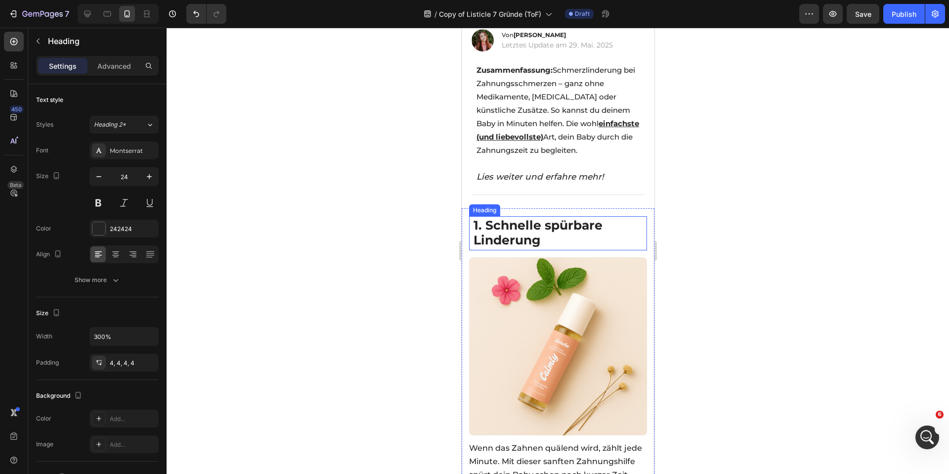
click at [503, 217] on strong "1. Schnelle spürbare Linderung" at bounding box center [537, 232] width 129 height 30
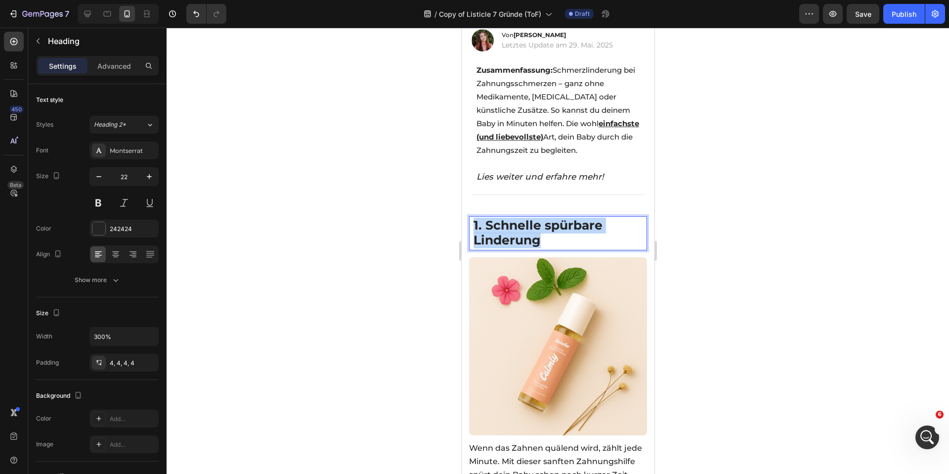
click at [503, 217] on strong "1. Schnelle spürbare Linderung" at bounding box center [537, 232] width 129 height 30
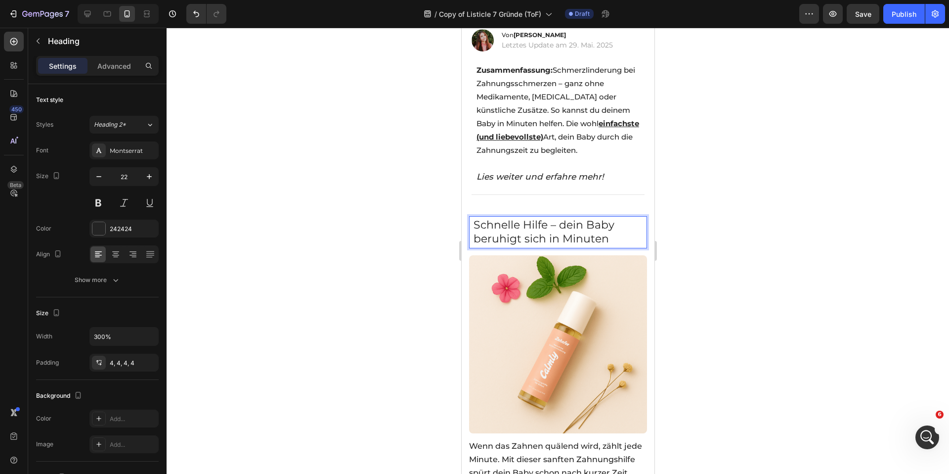
click at [476, 218] on span "Schnelle Hilfe – dein Baby beruhigt sich in Minuten" at bounding box center [543, 232] width 141 height 28
click at [503, 223] on span "1. Schnelle Hilfe – dein Baby beruhigt sich in Minuten" at bounding box center [548, 232] width 150 height 28
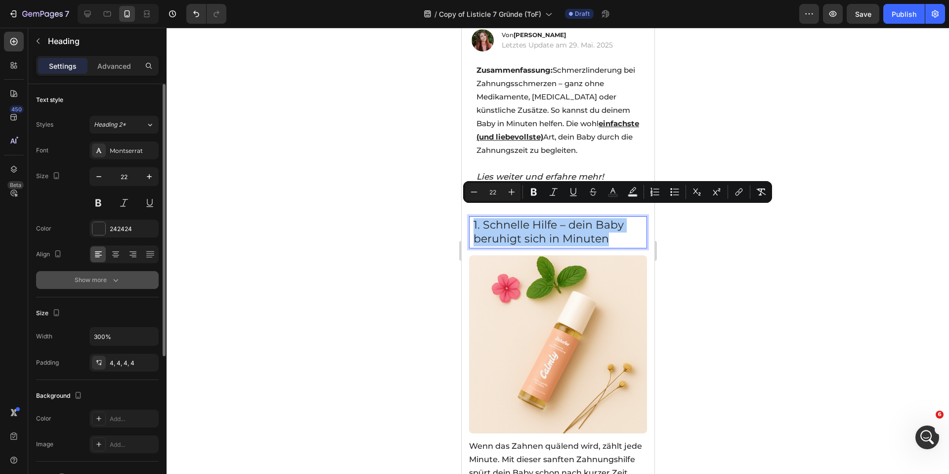
click at [105, 275] on div "Show more" at bounding box center [98, 280] width 46 height 10
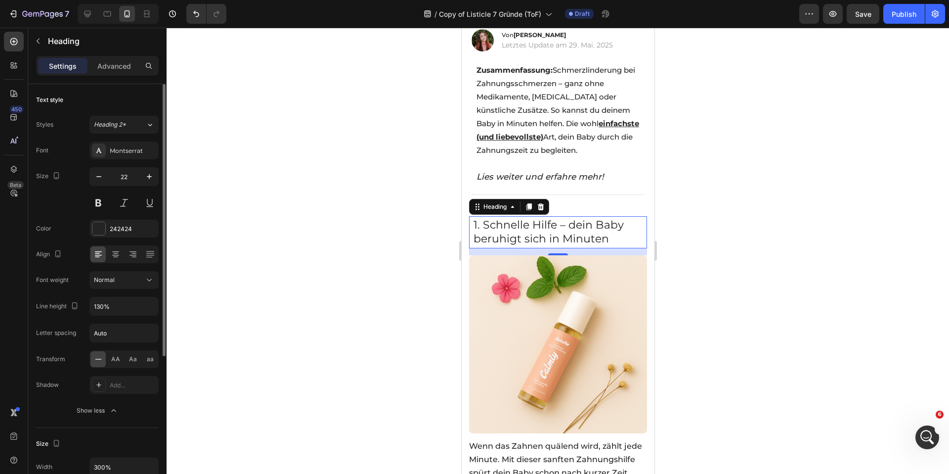
click at [136, 291] on div "Font Montserrat Size 22 Color 242424 Align Font weight Normal Line height 130% …" at bounding box center [97, 280] width 123 height 278
drag, startPoint x: 137, startPoint y: 280, endPoint x: 136, endPoint y: 288, distance: 8.0
click at [138, 279] on div "Normal" at bounding box center [119, 279] width 50 height 9
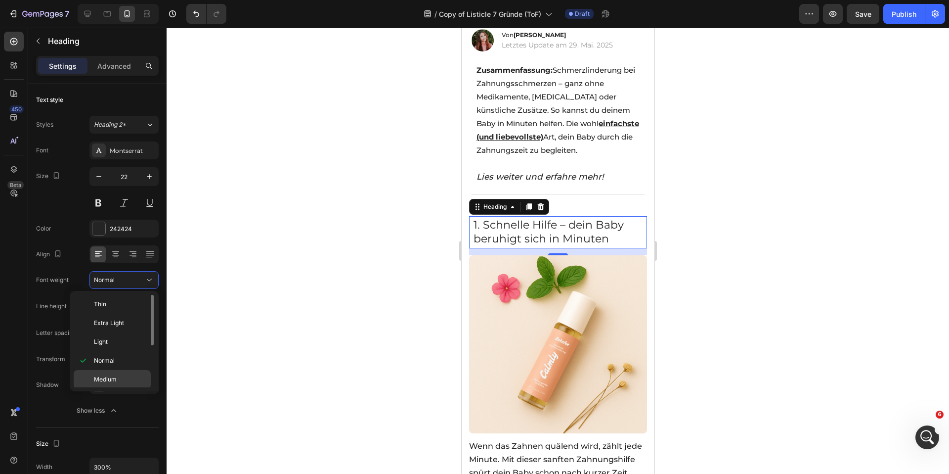
scroll to position [77, 0]
click at [125, 342] on p "Bold" at bounding box center [120, 340] width 52 height 9
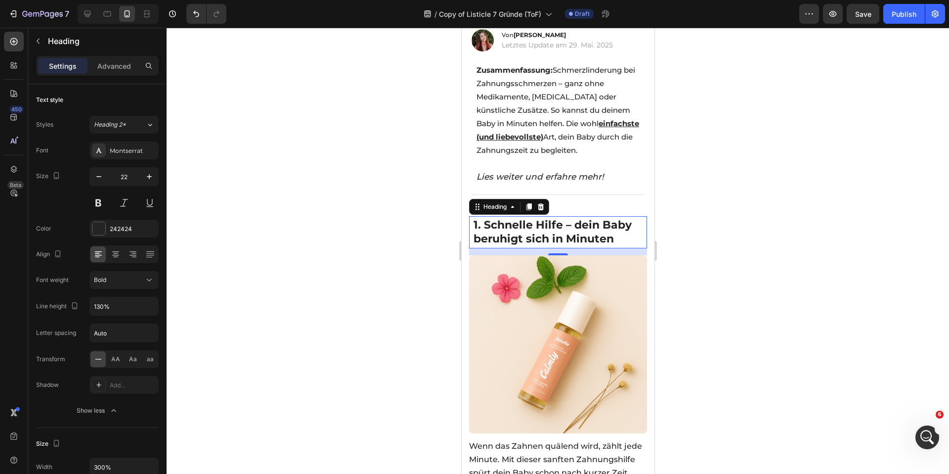
click at [361, 236] on div at bounding box center [558, 251] width 782 height 446
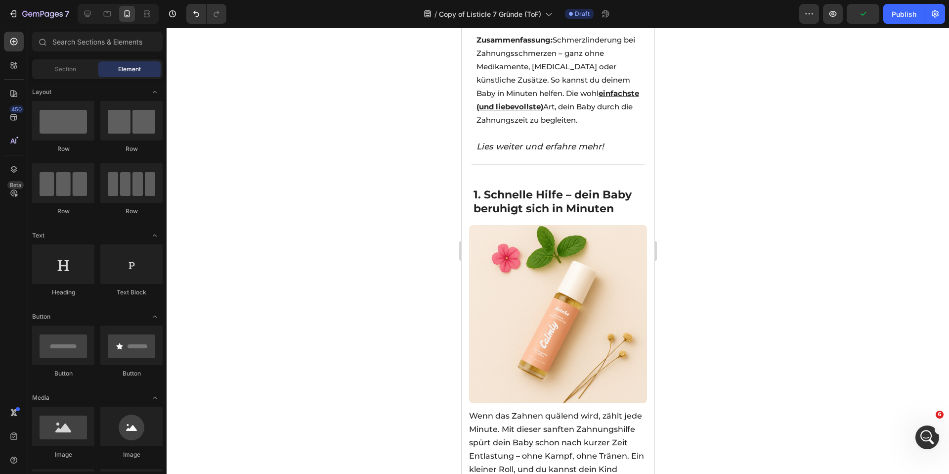
scroll to position [201, 0]
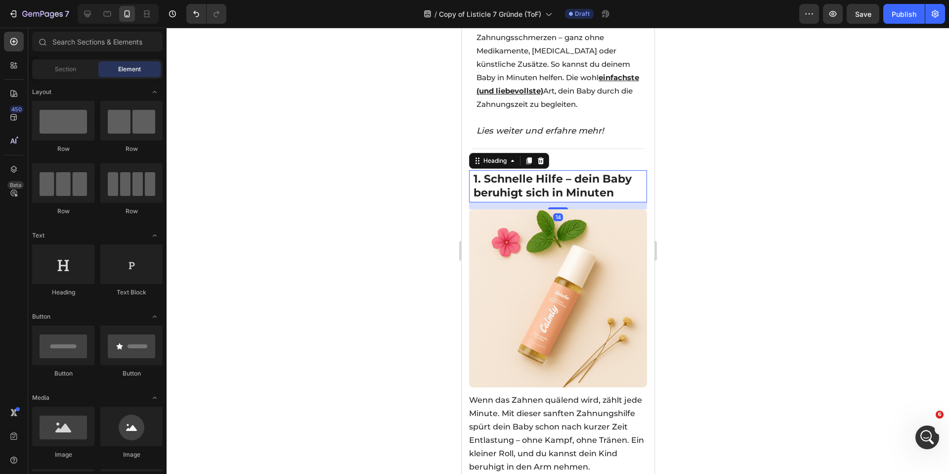
click at [537, 182] on span "1. Schnelle Hilfe – dein Baby beruhigt sich in Minuten" at bounding box center [552, 186] width 158 height 28
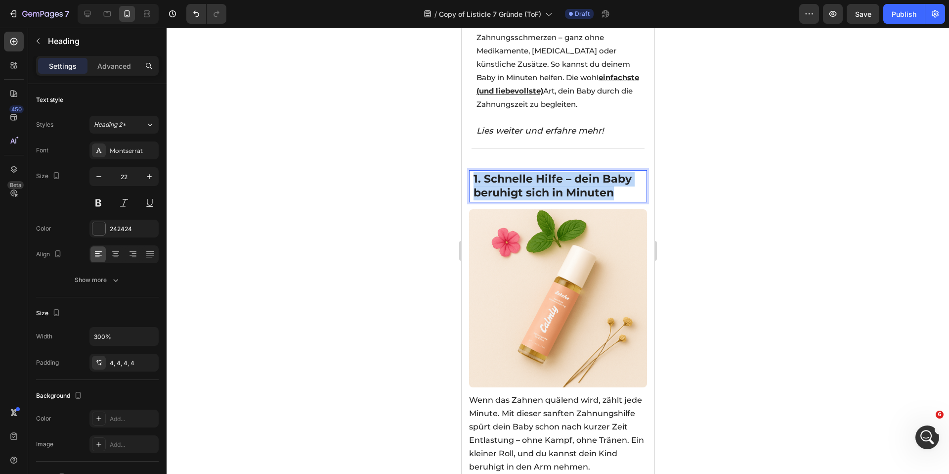
click at [537, 182] on span "1. Schnelle Hilfe – dein Baby beruhigt sich in Minuten" at bounding box center [552, 186] width 158 height 28
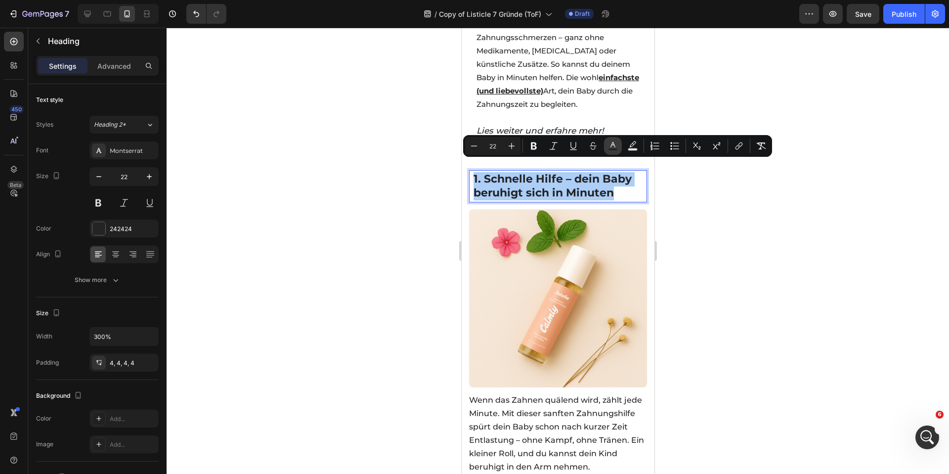
click at [607, 146] on button "Text Color" at bounding box center [613, 146] width 18 height 18
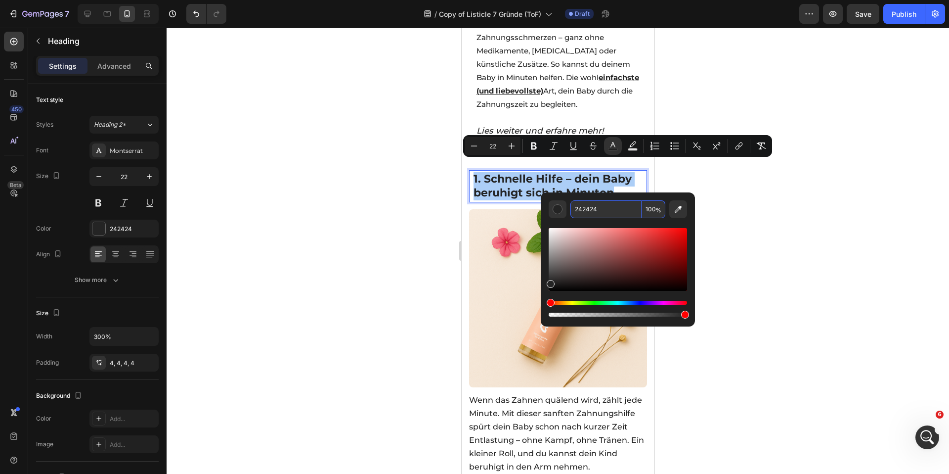
click at [618, 214] on input "242424" at bounding box center [605, 209] width 71 height 18
type input "333333"
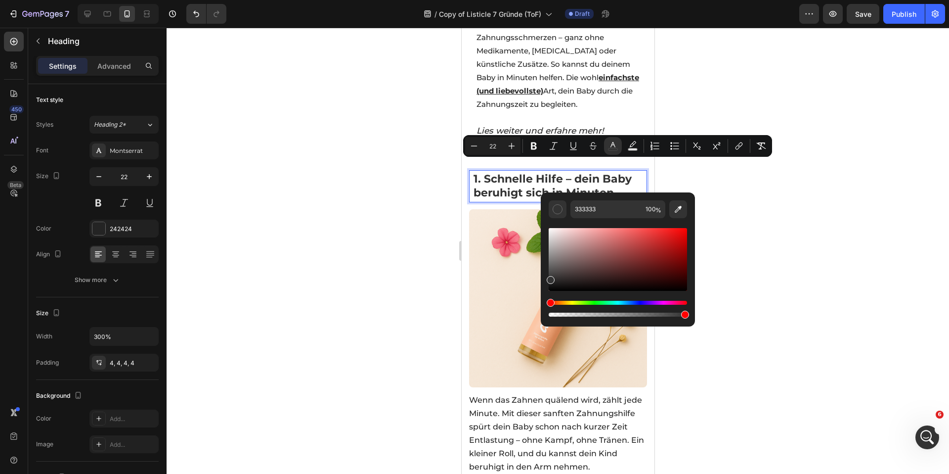
click at [402, 235] on div at bounding box center [558, 251] width 782 height 446
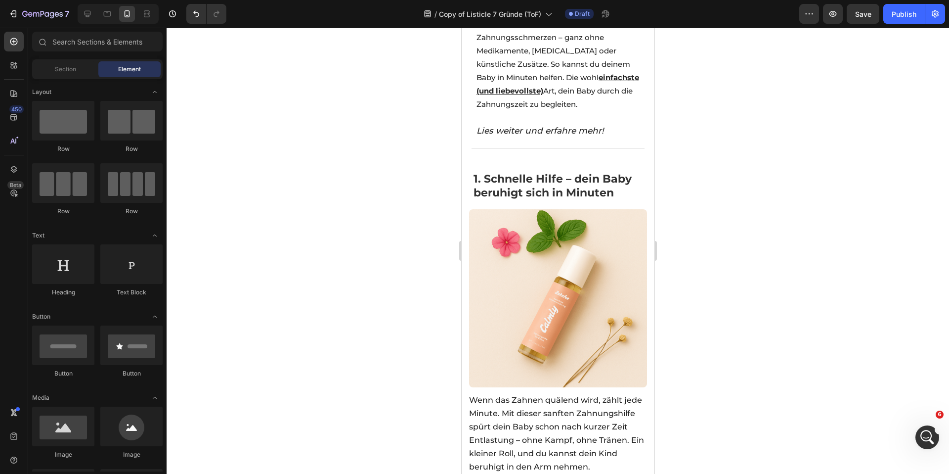
click at [518, 181] on span "1. Schnelle Hilfe – dein Baby beruhigt sich in Minuten" at bounding box center [552, 186] width 158 height 28
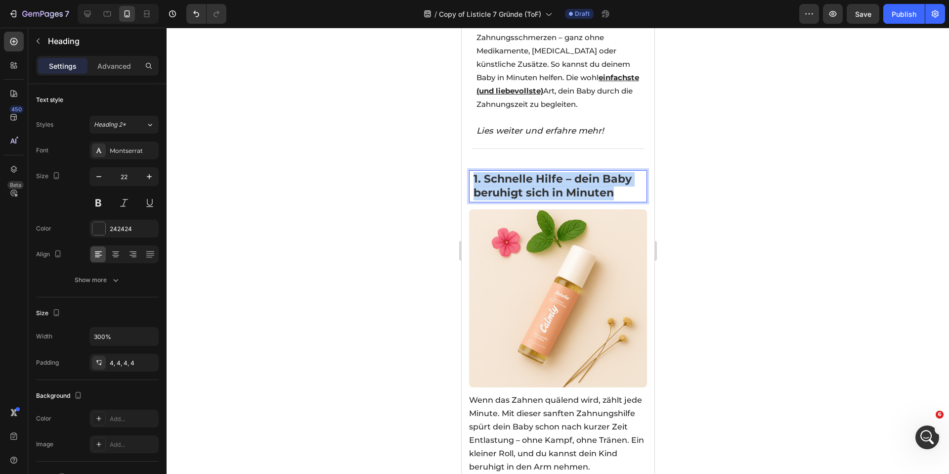
click at [518, 181] on span "1. Schnelle Hilfe – dein Baby beruhigt sich in Minuten" at bounding box center [552, 186] width 158 height 28
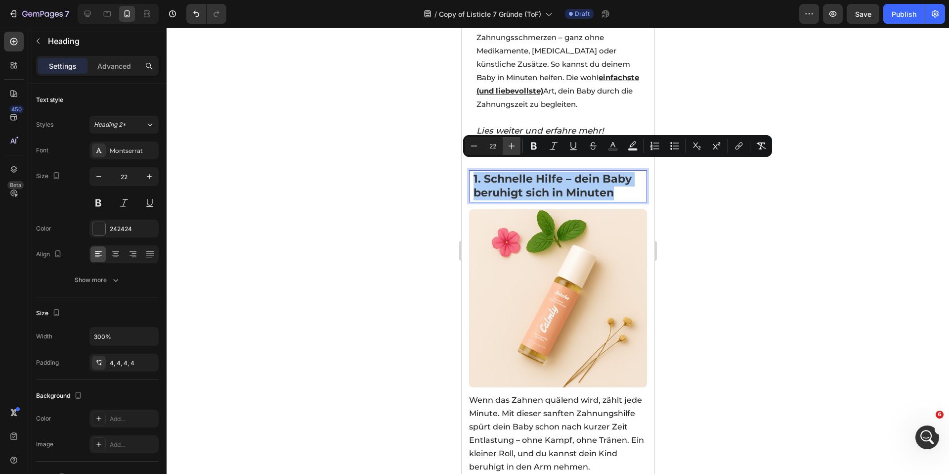
click at [508, 146] on icon "Editor contextual toolbar" at bounding box center [512, 146] width 10 height 10
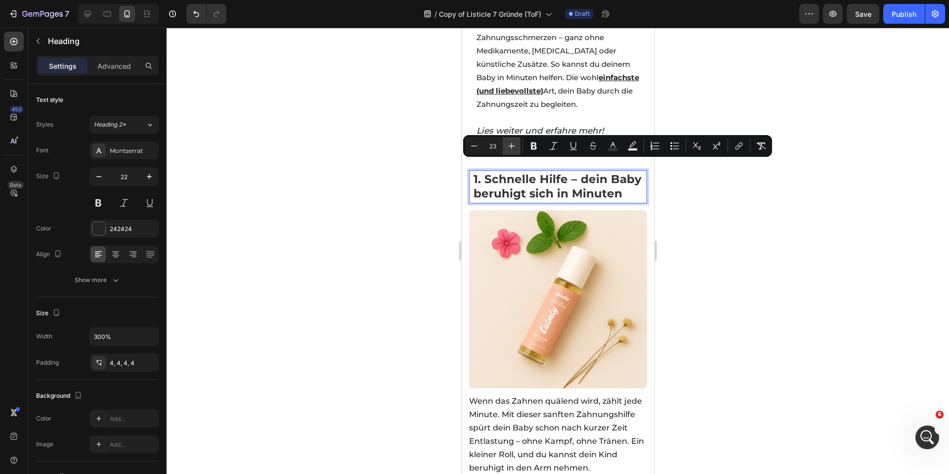
click at [508, 146] on icon "Editor contextual toolbar" at bounding box center [512, 146] width 10 height 10
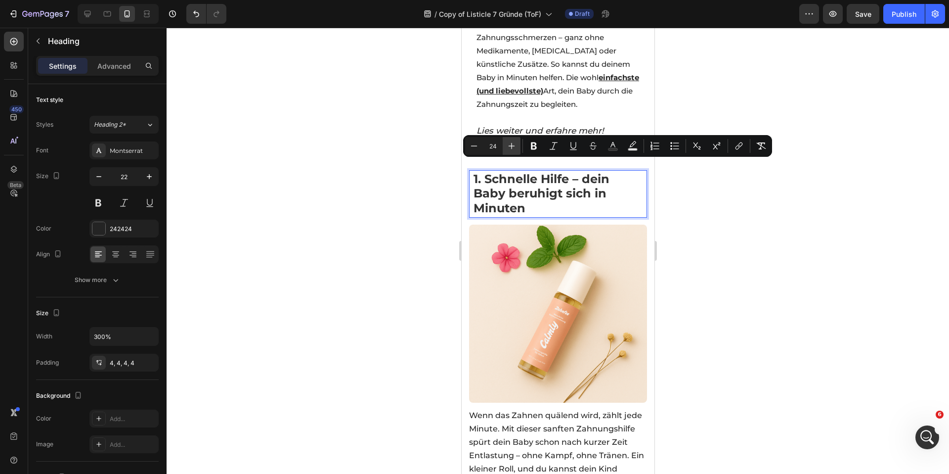
click at [508, 146] on icon "Editor contextual toolbar" at bounding box center [512, 146] width 10 height 10
type input "25"
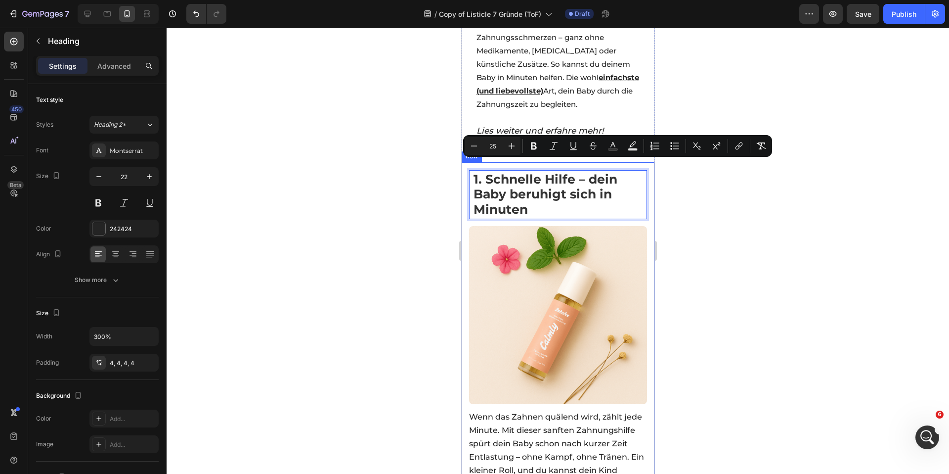
click at [418, 185] on div at bounding box center [558, 251] width 782 height 446
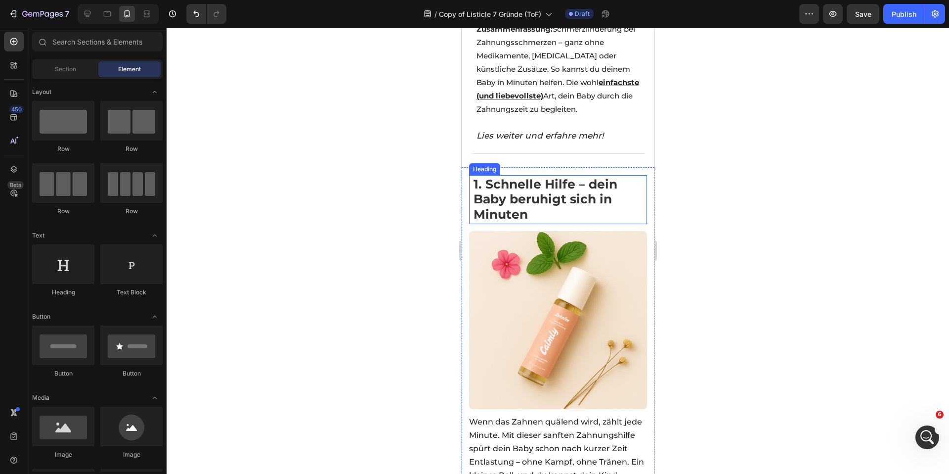
scroll to position [200, 0]
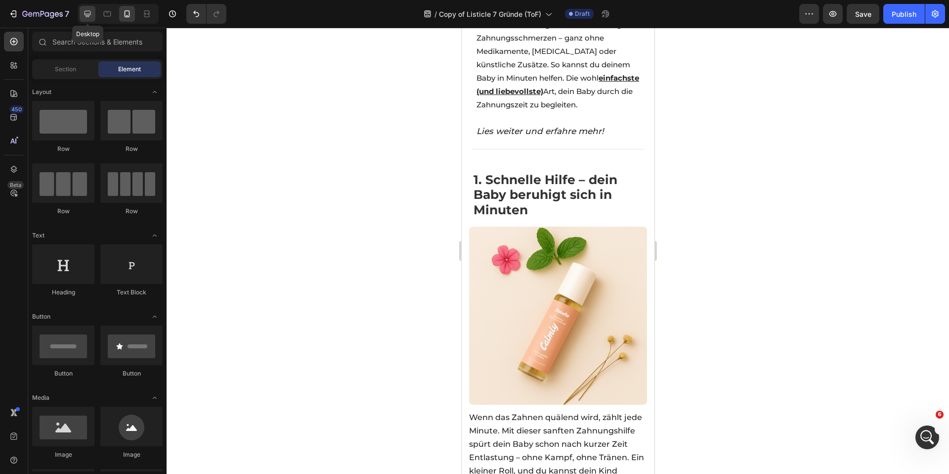
click at [83, 14] on icon at bounding box center [88, 14] width 10 height 10
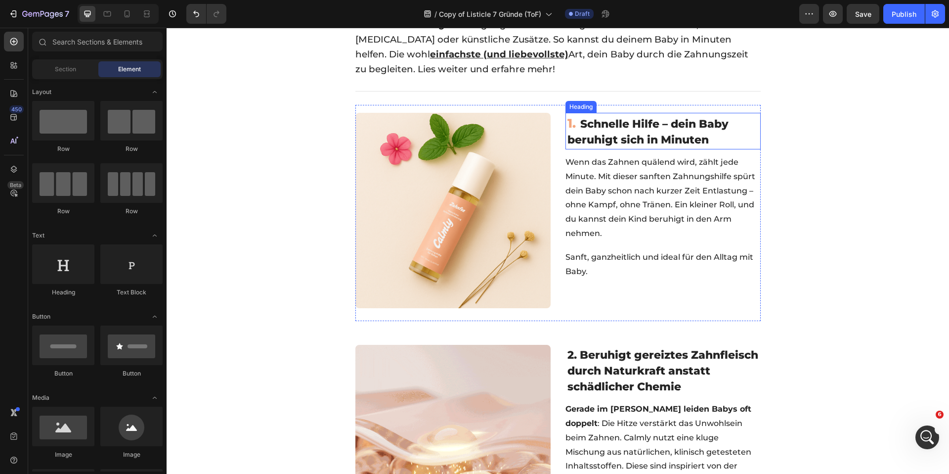
scroll to position [170, 0]
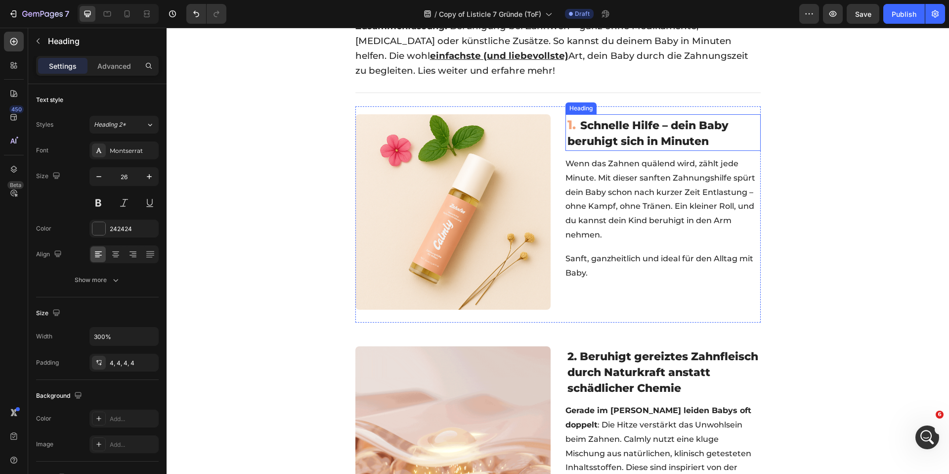
click at [638, 139] on span "Schnelle Hilfe – dein Baby beruhigt sich in Minuten" at bounding box center [647, 133] width 161 height 29
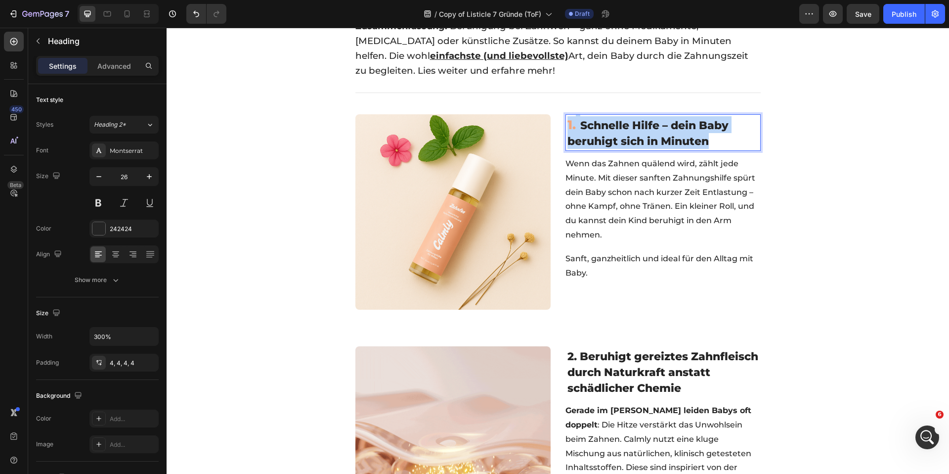
click at [638, 139] on span "Schnelle Hilfe – dein Baby beruhigt sich in Minuten" at bounding box center [647, 133] width 161 height 29
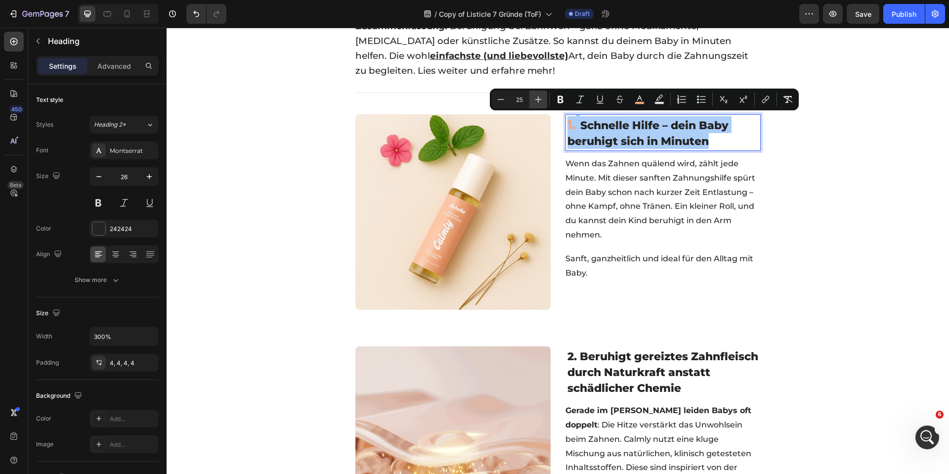
click at [535, 93] on button "Plus" at bounding box center [538, 99] width 18 height 18
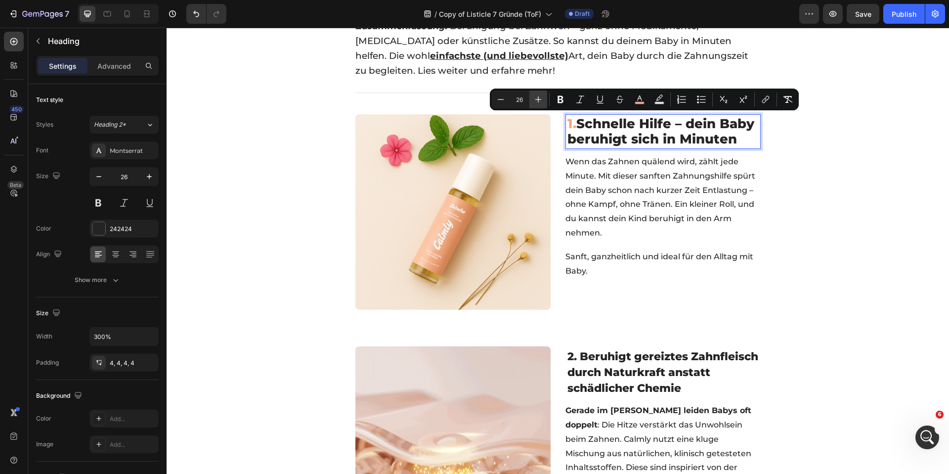
click at [535, 93] on button "Plus" at bounding box center [538, 99] width 18 height 18
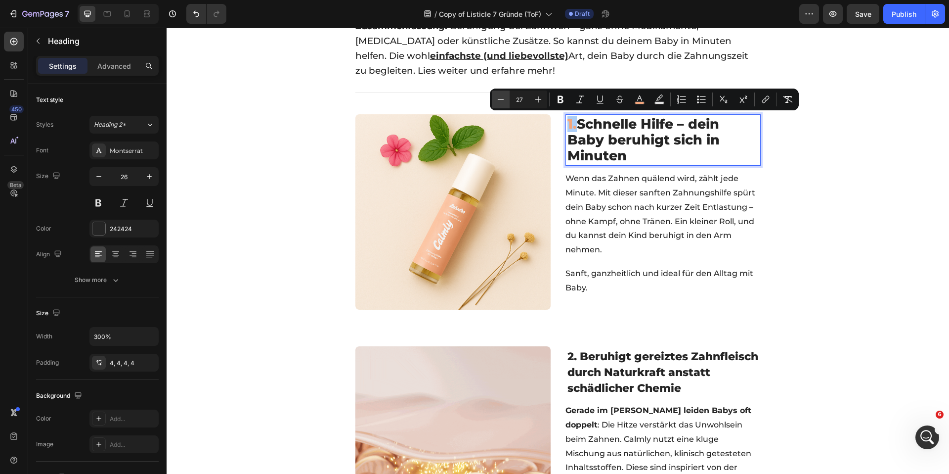
click at [502, 99] on icon "Editor contextual toolbar" at bounding box center [501, 99] width 6 height 0
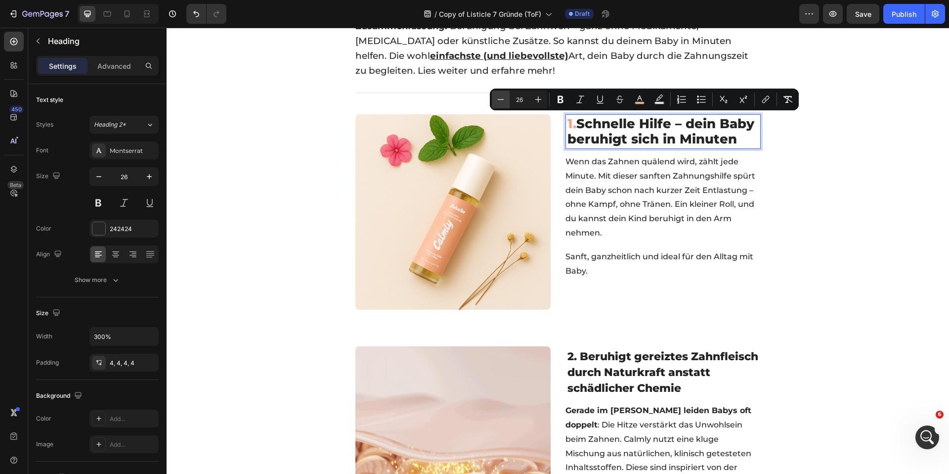
click at [502, 99] on icon "Editor contextual toolbar" at bounding box center [501, 99] width 6 height 0
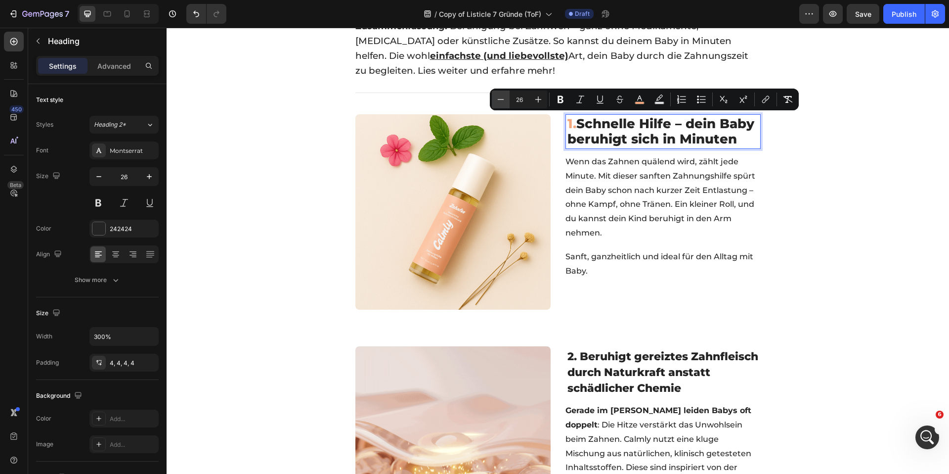
type input "25"
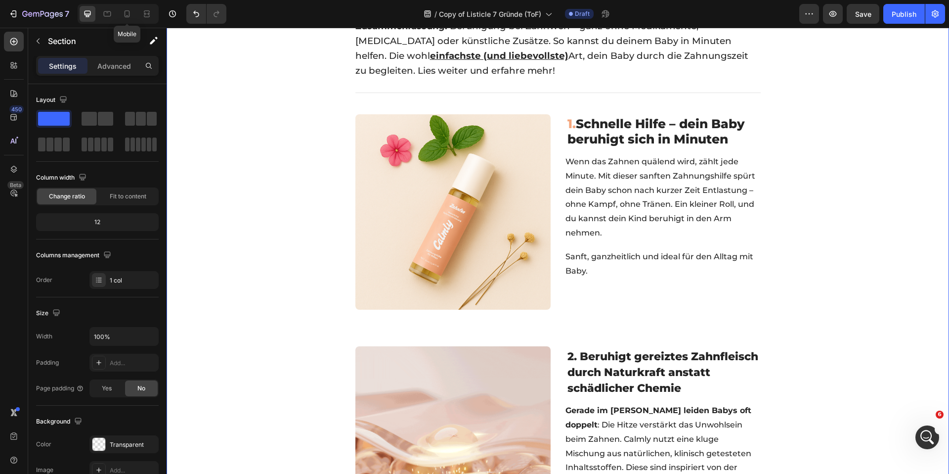
drag, startPoint x: 120, startPoint y: 10, endPoint x: 137, endPoint y: 7, distance: 18.1
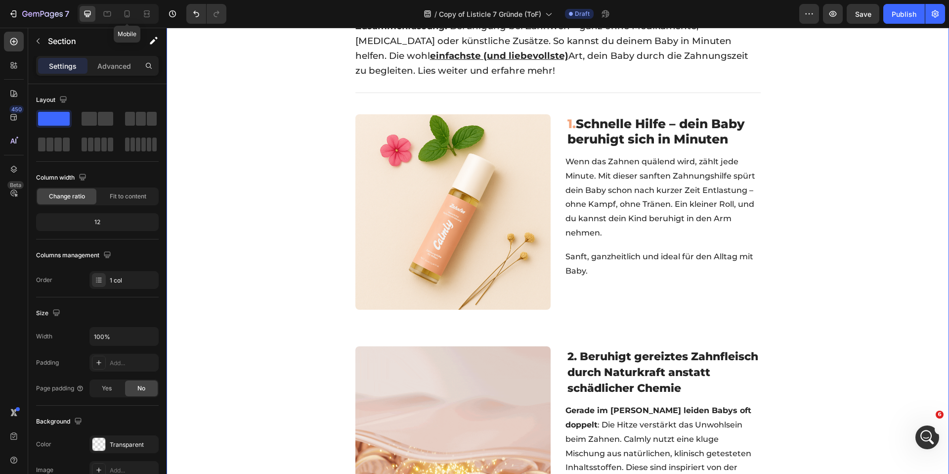
click at [120, 10] on div at bounding box center [127, 14] width 16 height 16
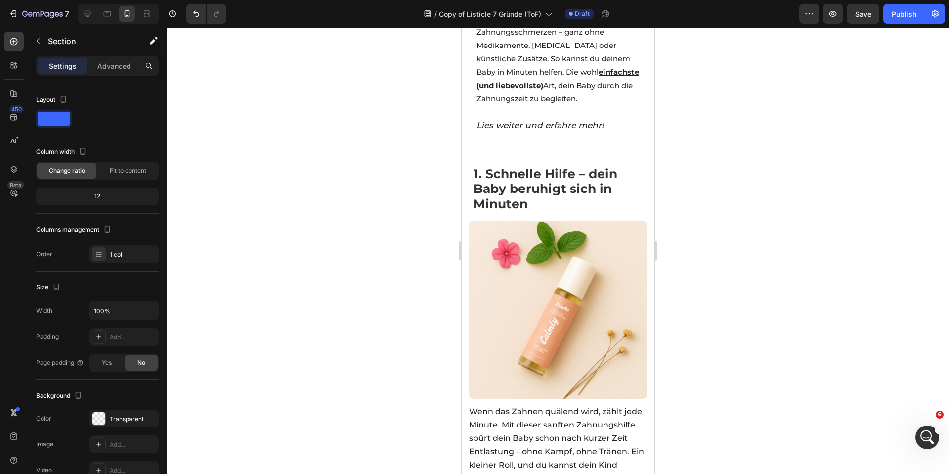
scroll to position [175, 0]
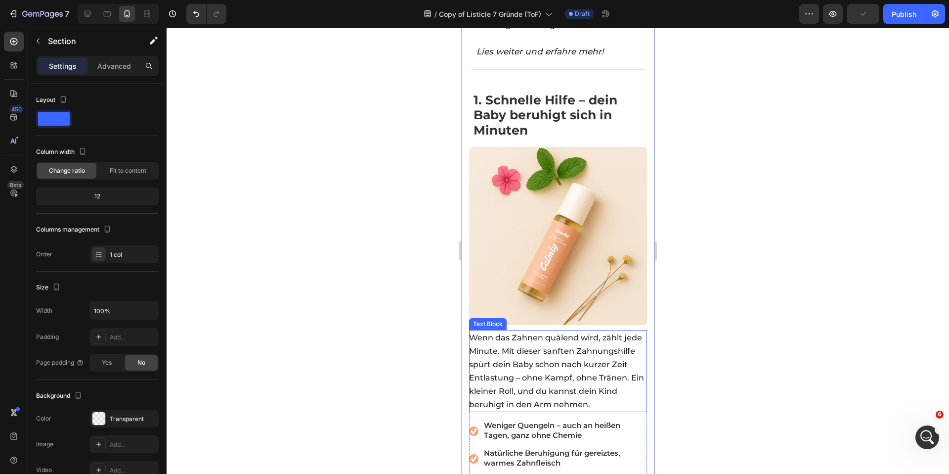
scroll to position [463, 0]
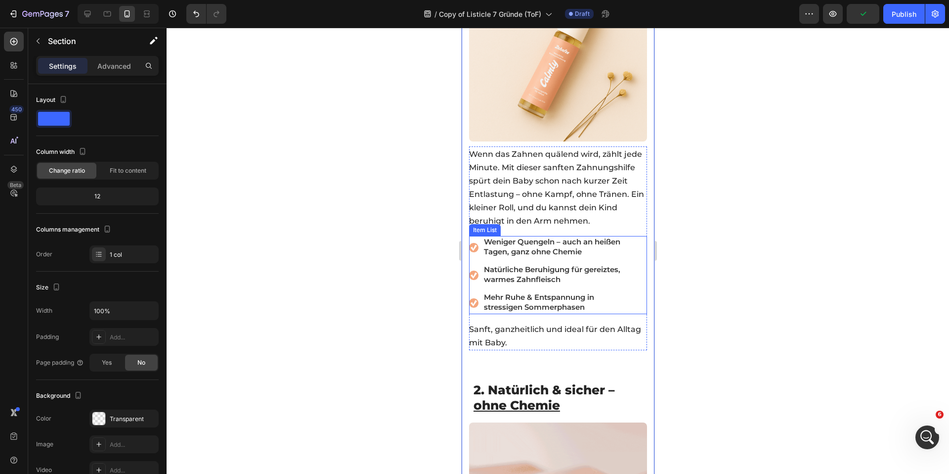
click at [509, 243] on span "Weniger Quengeln – auch an heißen Tagen, ganz ohne Chemie" at bounding box center [551, 246] width 136 height 19
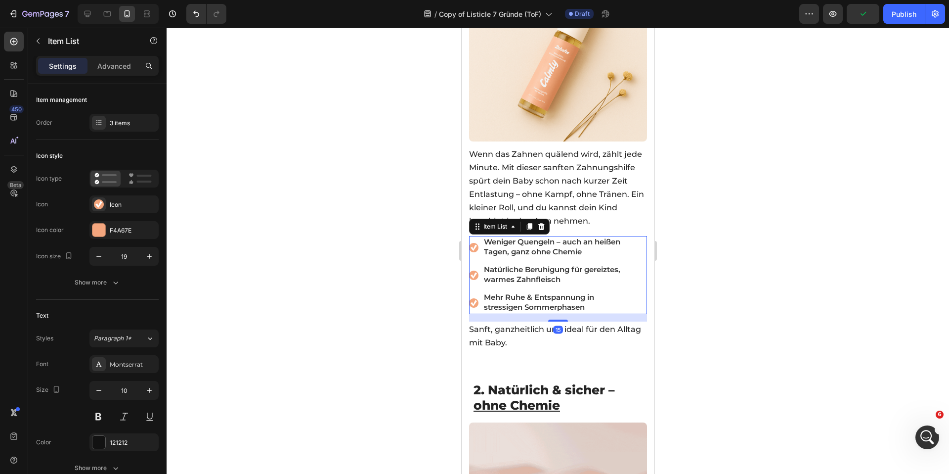
click at [509, 243] on span "Weniger Quengeln – auch an heißen Tagen, ganz ohne Chemie" at bounding box center [551, 246] width 136 height 19
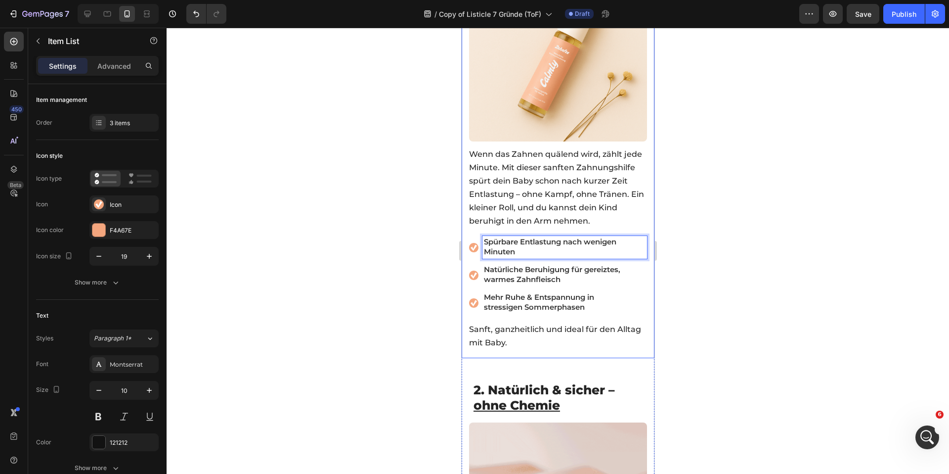
click at [418, 225] on div at bounding box center [558, 251] width 782 height 446
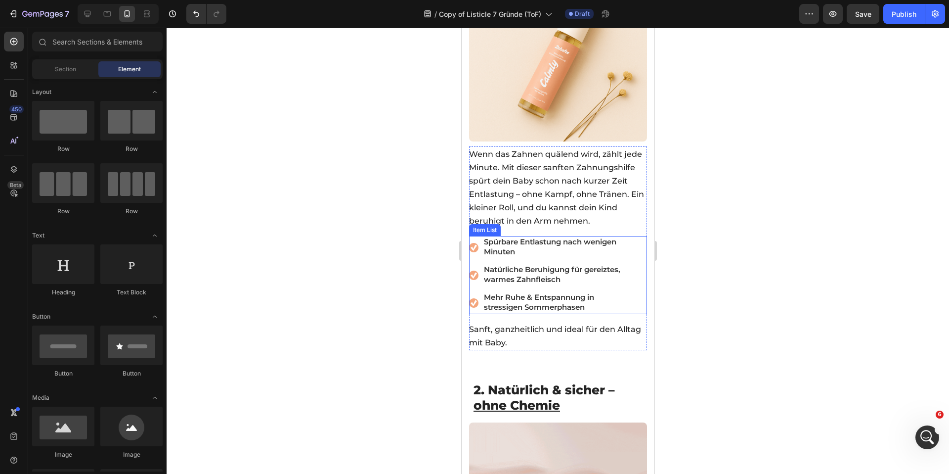
click at [534, 272] on span "Natürliche Beruhigung für gereiztes, warmes Zahnfleisch" at bounding box center [551, 273] width 136 height 19
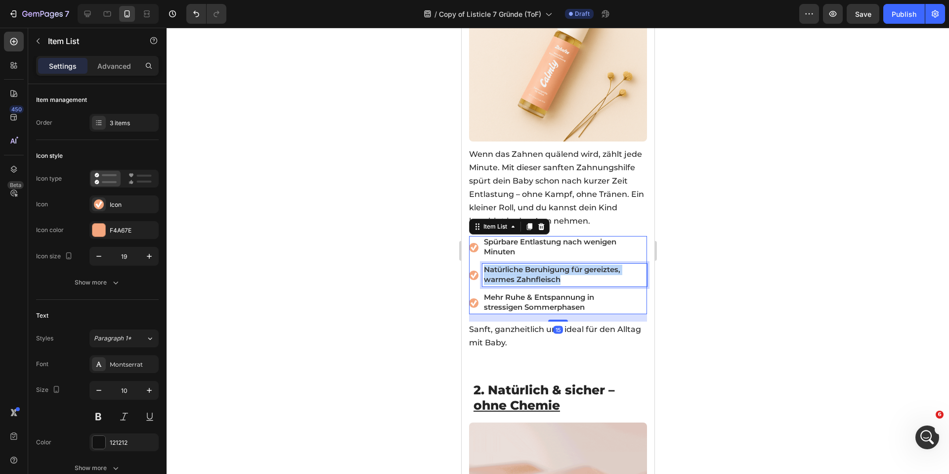
click at [534, 272] on span "Natürliche Beruhigung für gereiztes, warmes Zahnfleisch" at bounding box center [551, 273] width 136 height 19
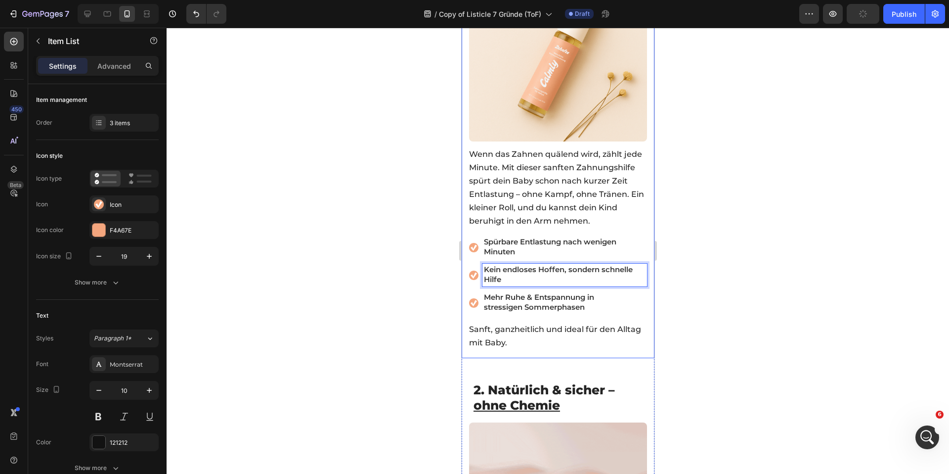
click at [423, 263] on div at bounding box center [558, 251] width 782 height 446
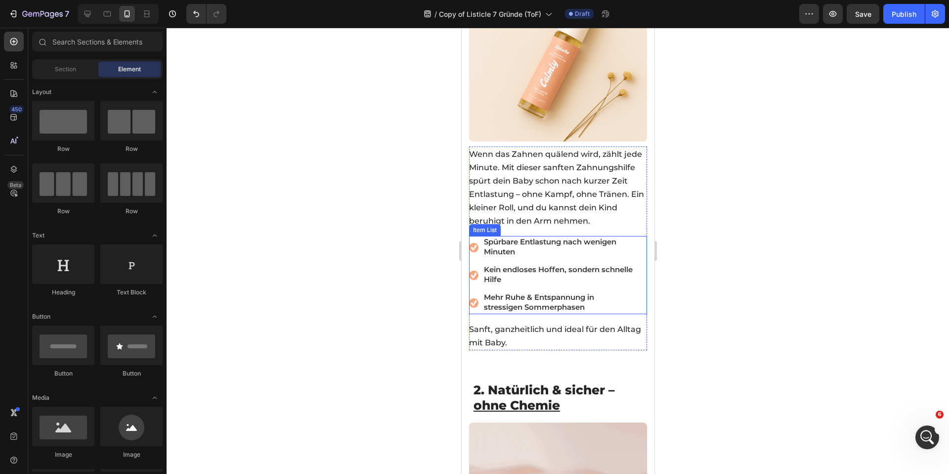
click at [540, 302] on span "stressigen Sommerphasen" at bounding box center [533, 306] width 101 height 9
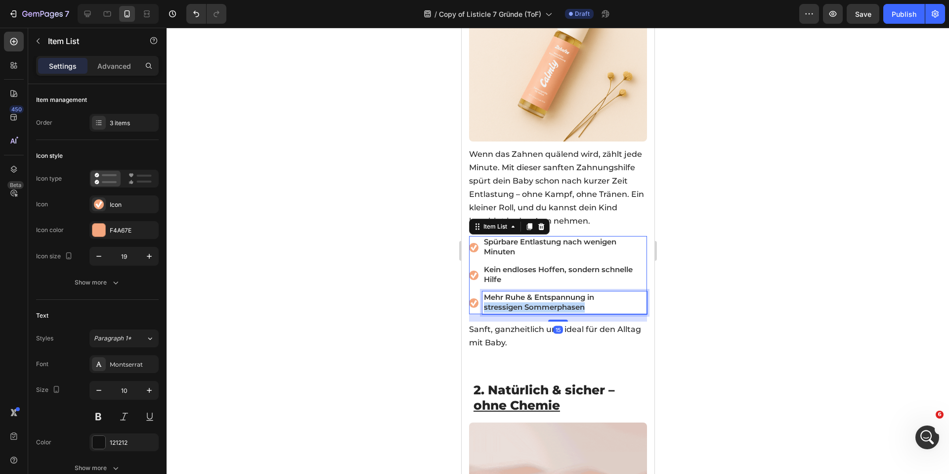
click at [540, 302] on span "stressigen Sommerphasen" at bounding box center [533, 306] width 101 height 9
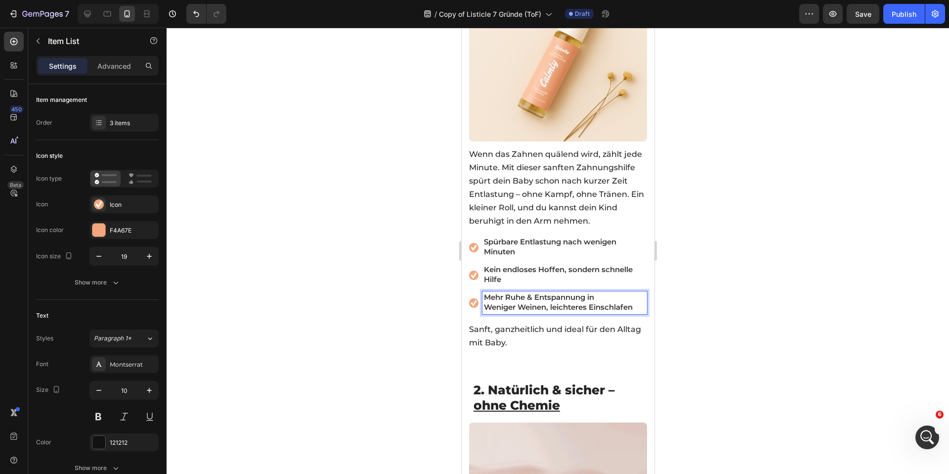
click at [540, 302] on span "Weniger Weinen, leichteres Einschlafen" at bounding box center [557, 306] width 149 height 9
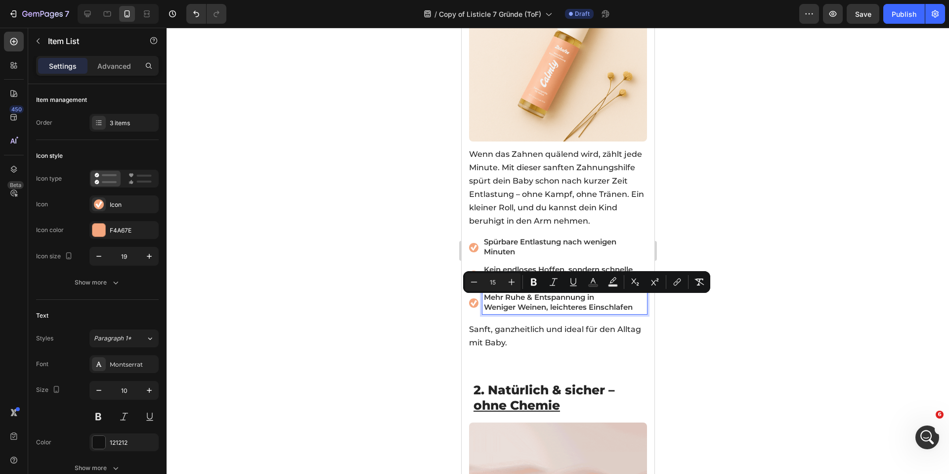
drag, startPoint x: 590, startPoint y: 299, endPoint x: 619, endPoint y: 303, distance: 29.5
click at [590, 302] on span "Weniger Weinen, leichteres Einschlafen" at bounding box center [557, 306] width 149 height 9
click at [632, 303] on span "Weniger Weinen, leichteres Einschlafen" at bounding box center [557, 306] width 149 height 9
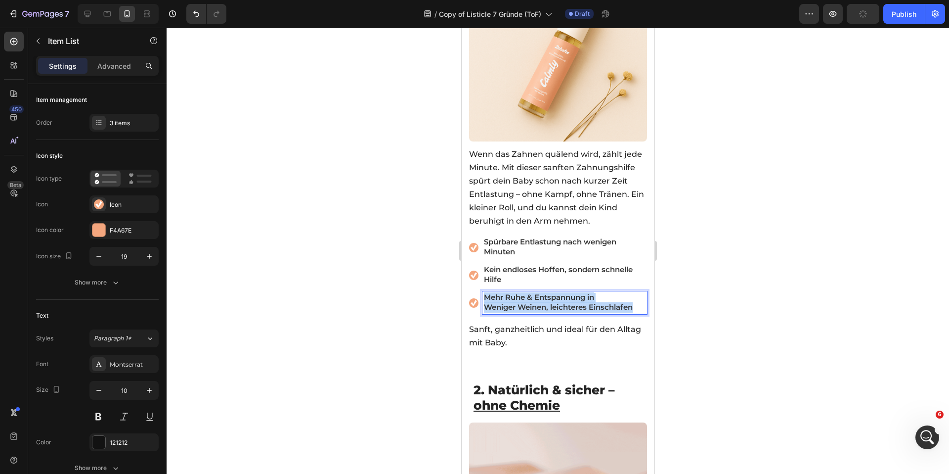
drag, startPoint x: 637, startPoint y: 303, endPoint x: 482, endPoint y: 295, distance: 154.9
click at [482, 295] on div "Mehr Ruhe & Entspannung in Weniger Weinen, leichteres Einschlafen" at bounding box center [564, 302] width 165 height 23
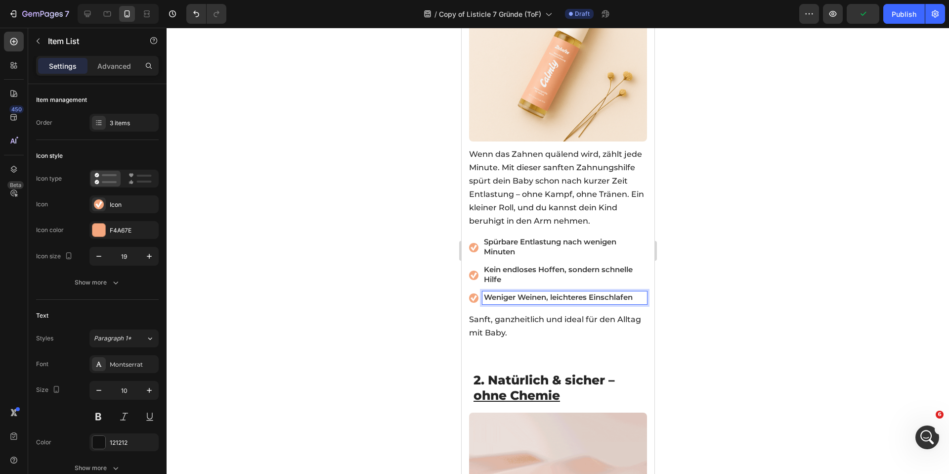
click at [404, 286] on div at bounding box center [558, 251] width 782 height 446
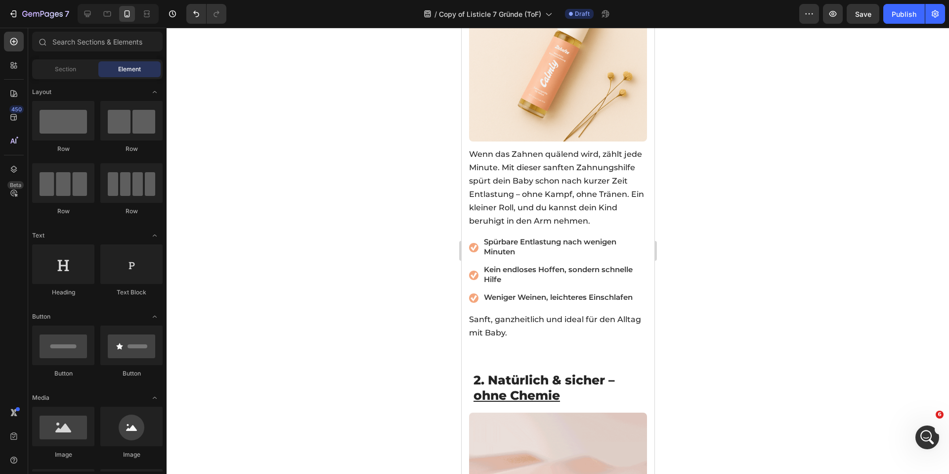
click at [344, 203] on div at bounding box center [558, 251] width 782 height 446
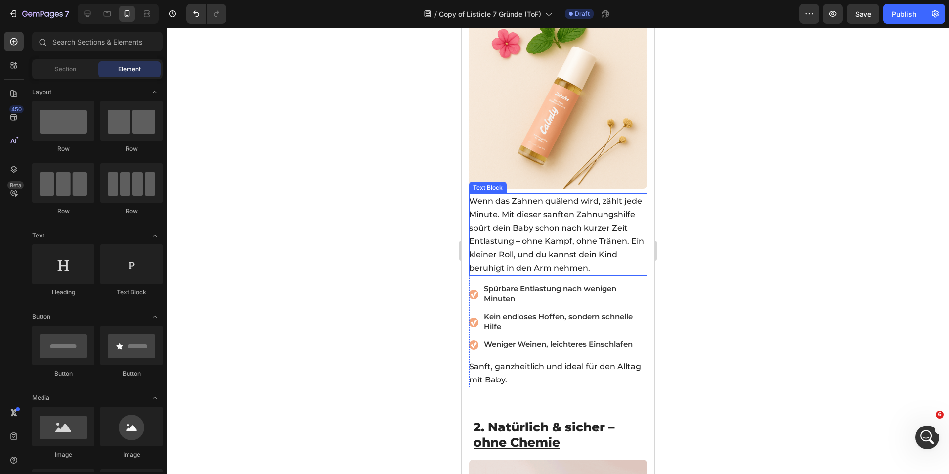
scroll to position [415, 0]
click at [562, 373] on p "Sanft, ganzheitlich und ideal für den Alltag mit Baby." at bounding box center [557, 373] width 177 height 27
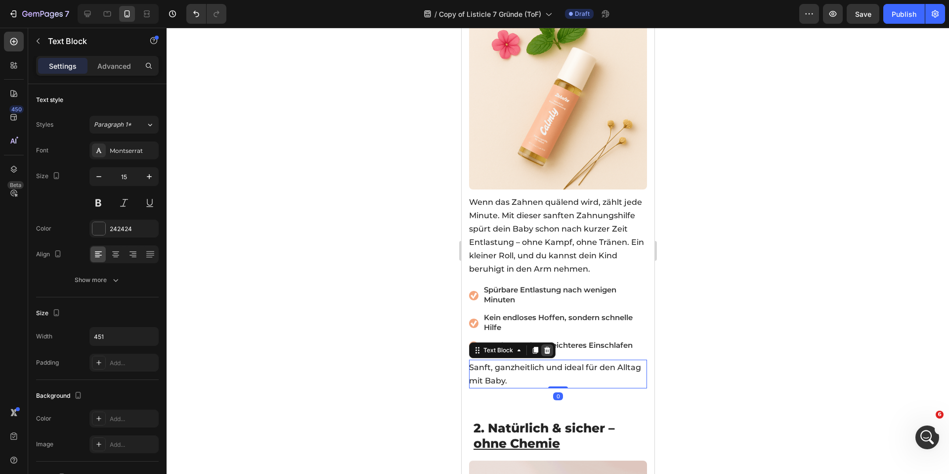
click at [548, 346] on icon at bounding box center [547, 350] width 8 height 8
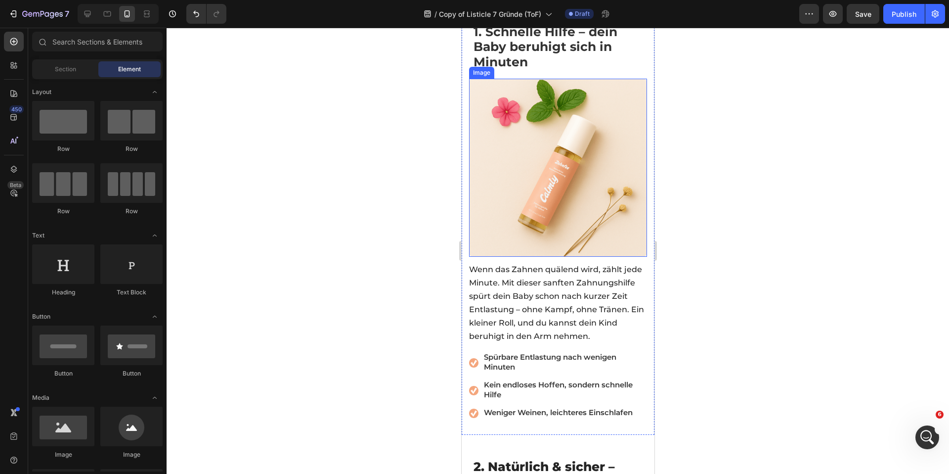
scroll to position [416, 0]
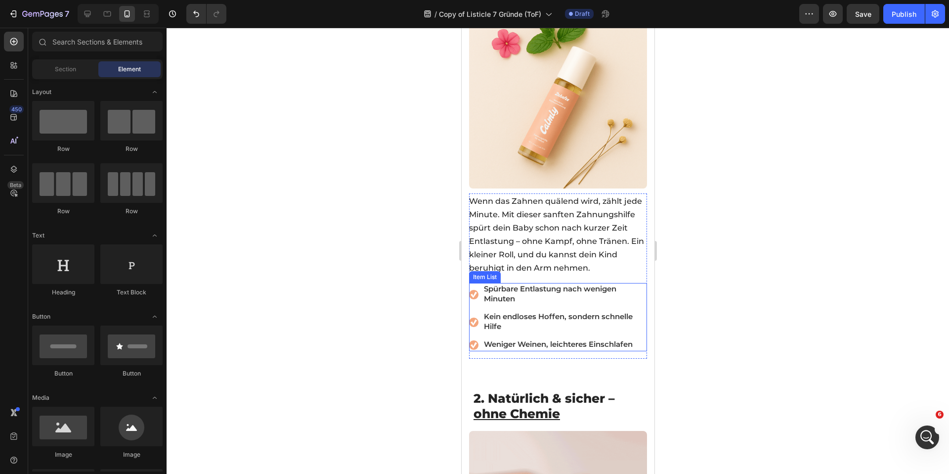
click at [530, 341] on span "Weniger Weinen, leichteres Einschlafen" at bounding box center [557, 343] width 149 height 9
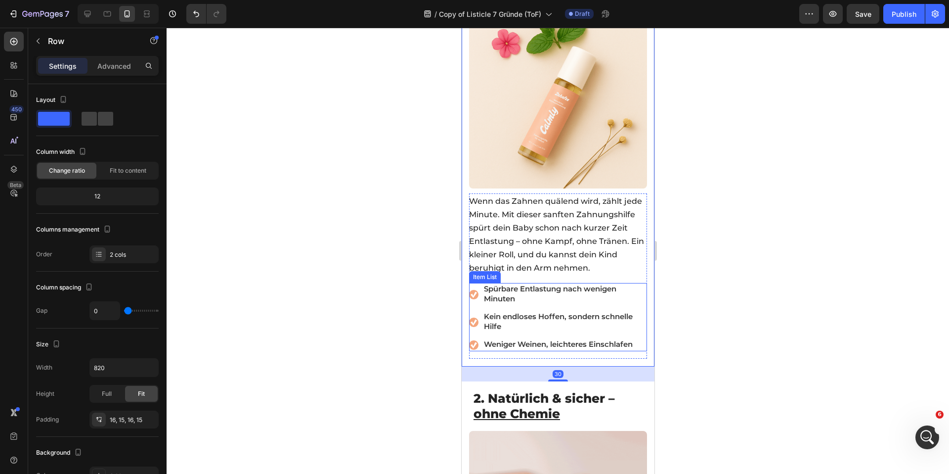
click at [554, 344] on p "Weniger Weinen, leichteres Einschlafen" at bounding box center [564, 345] width 162 height 10
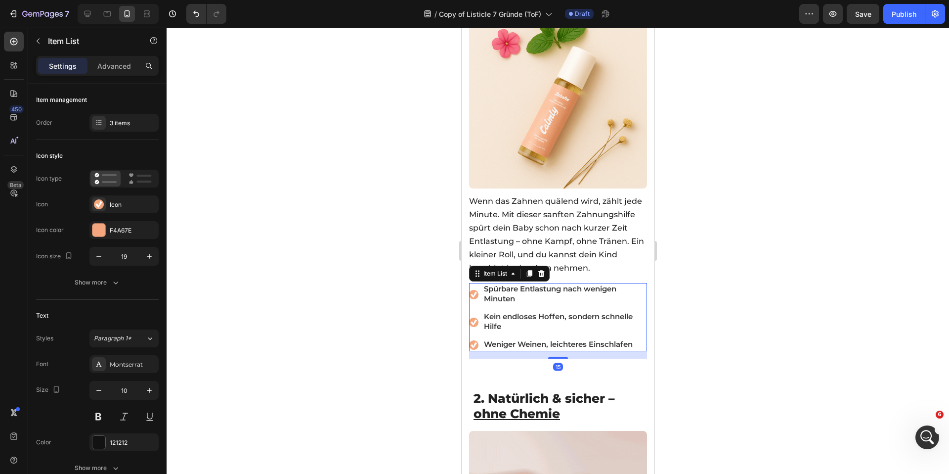
click at [557, 351] on div "15" at bounding box center [558, 354] width 178 height 7
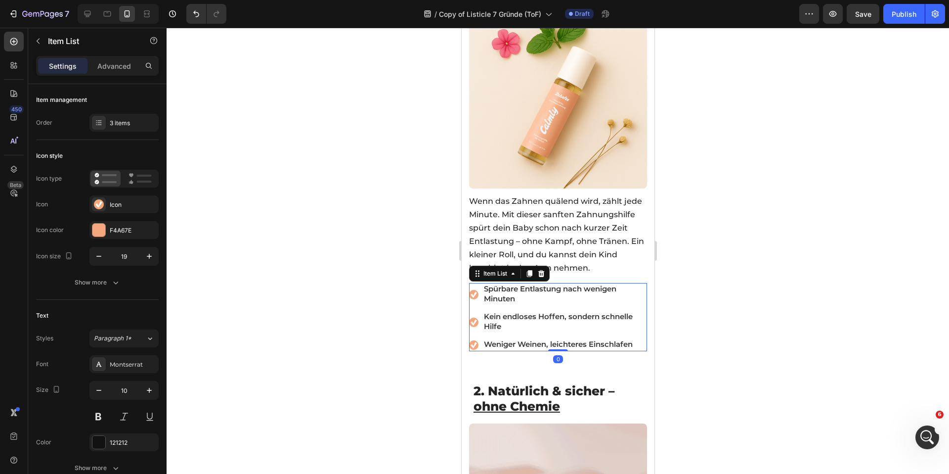
scroll to position [409, 0]
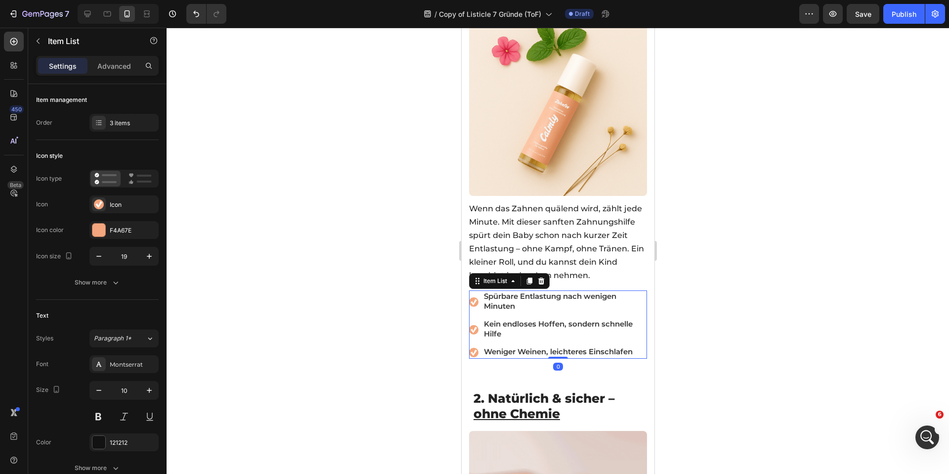
drag, startPoint x: 557, startPoint y: 351, endPoint x: 557, endPoint y: 332, distance: 19.3
click at [557, 332] on div "Spürbare Entlastung nach wenigen Minuten Kein endloses Hoffen, sondern schnelle…" at bounding box center [558, 324] width 178 height 68
type input "100%"
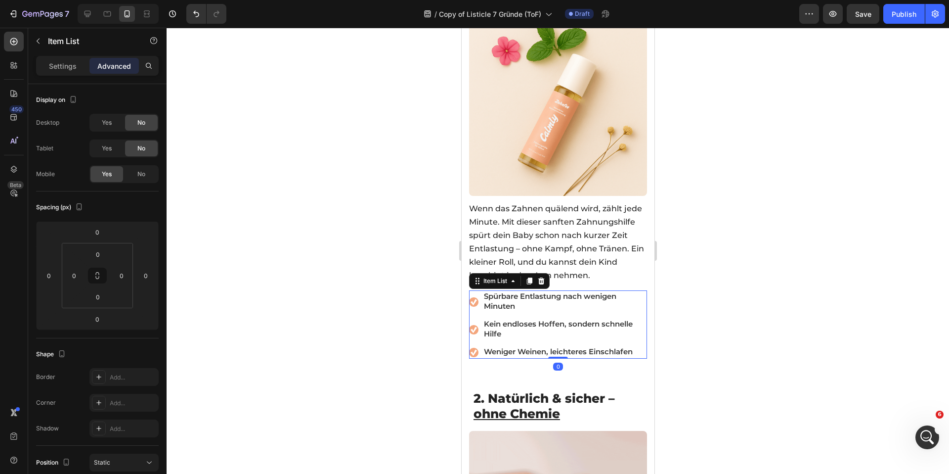
click at [366, 312] on div at bounding box center [558, 251] width 782 height 446
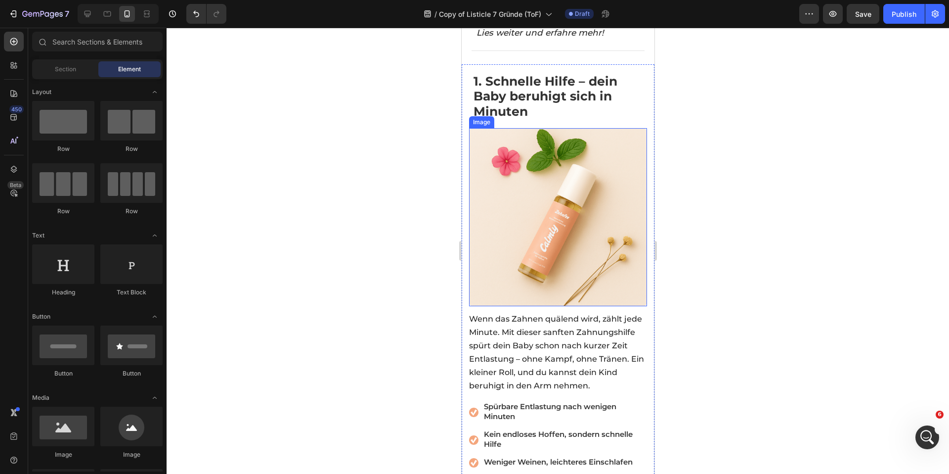
scroll to position [239, 0]
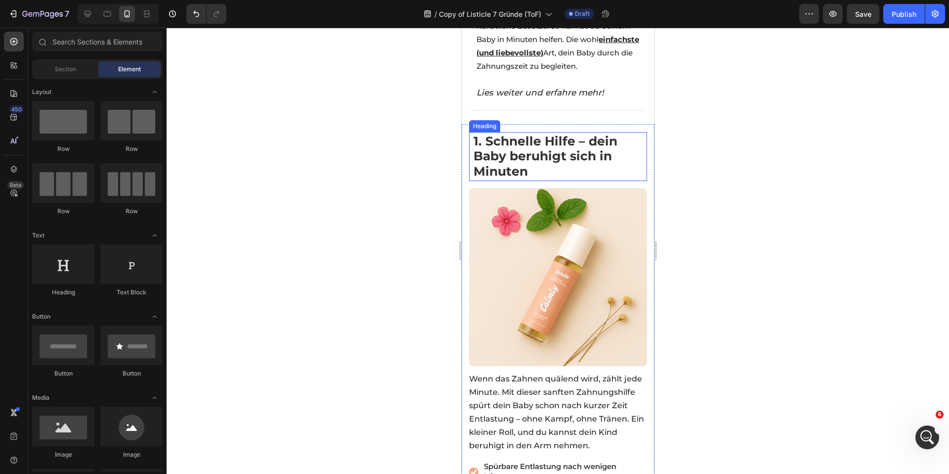
click at [526, 138] on span "1. Schnelle Hilfe – dein Baby beruhigt sich in Minuten" at bounding box center [545, 155] width 144 height 45
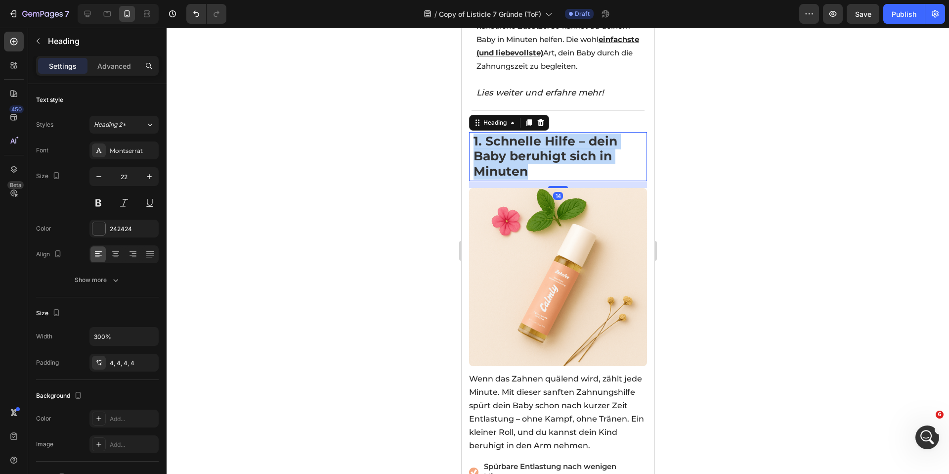
click at [526, 138] on span "1. Schnelle Hilfe – dein Baby beruhigt sich in Minuten" at bounding box center [545, 155] width 144 height 45
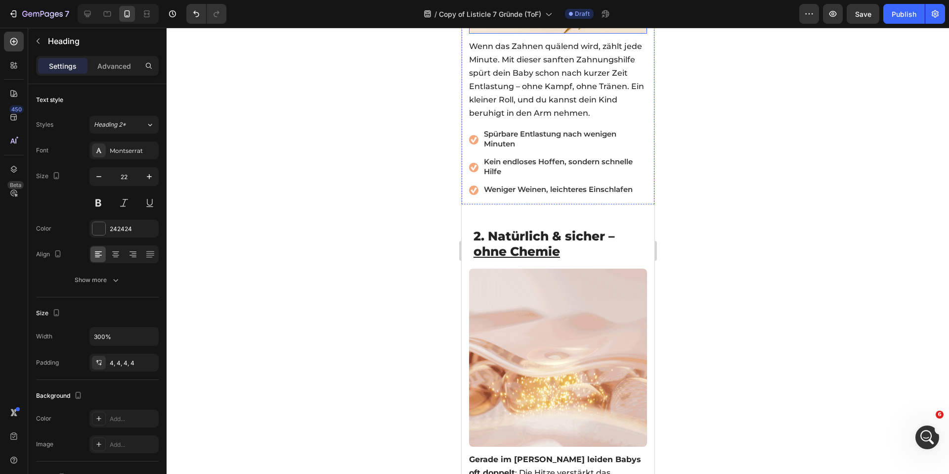
scroll to position [573, 0]
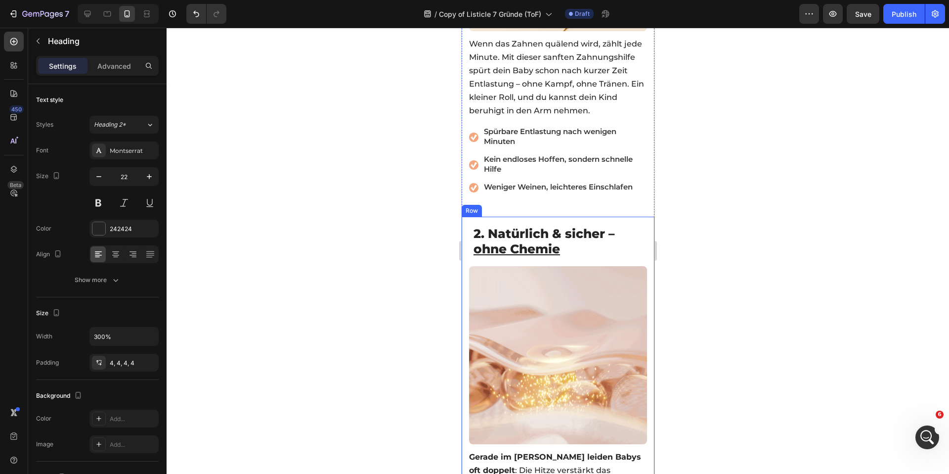
click at [516, 231] on span "2. Natürlich & sicher – ohne Chemie" at bounding box center [543, 241] width 141 height 30
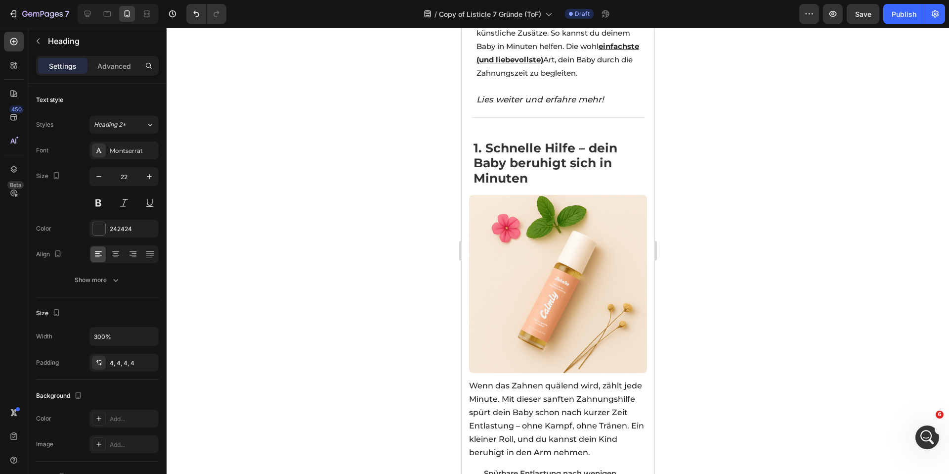
click at [370, 161] on div at bounding box center [558, 251] width 782 height 446
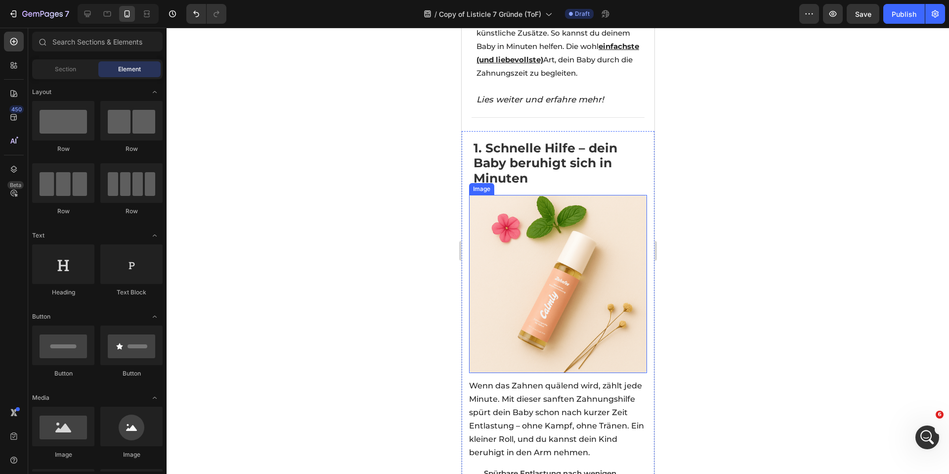
scroll to position [234, 0]
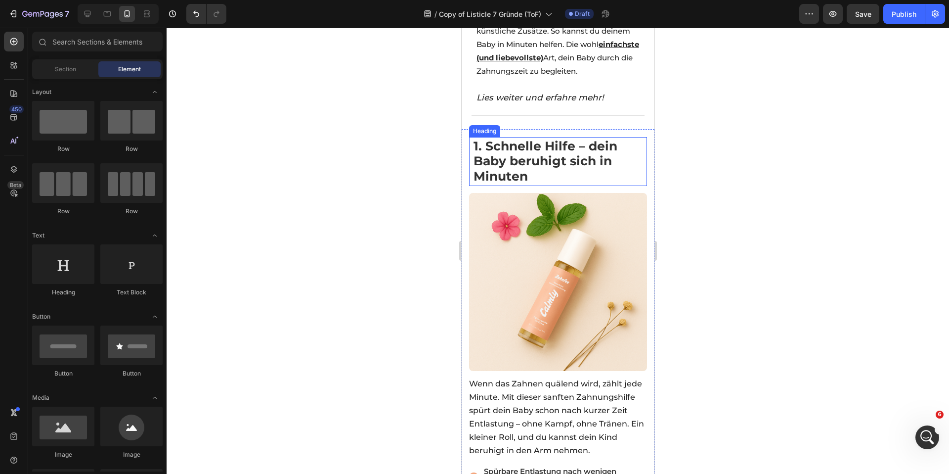
click at [524, 142] on span "1. Schnelle Hilfe – dein Baby beruhigt sich in Minuten" at bounding box center [545, 160] width 144 height 45
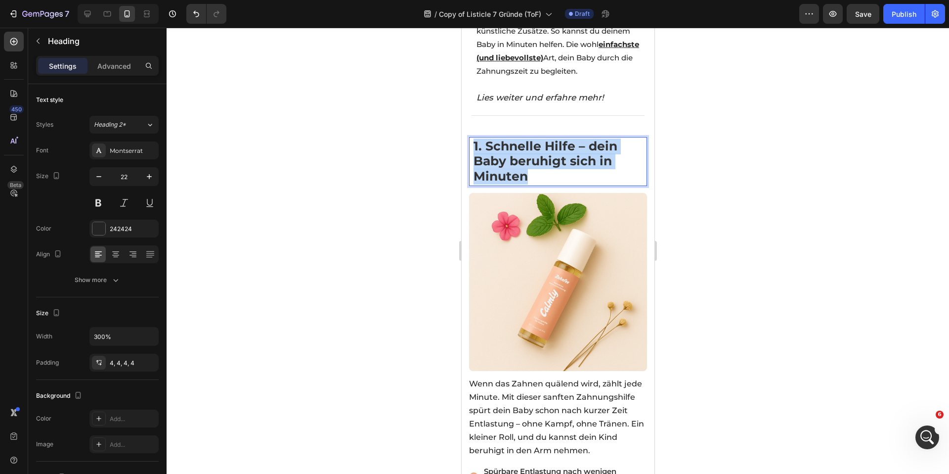
click at [524, 142] on span "1. Schnelle Hilfe – dein Baby beruhigt sich in Minuten" at bounding box center [545, 160] width 144 height 45
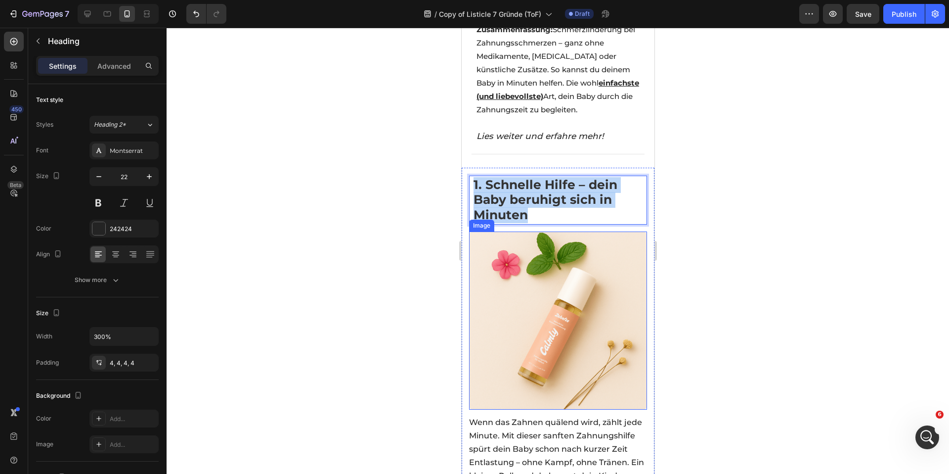
scroll to position [187, 0]
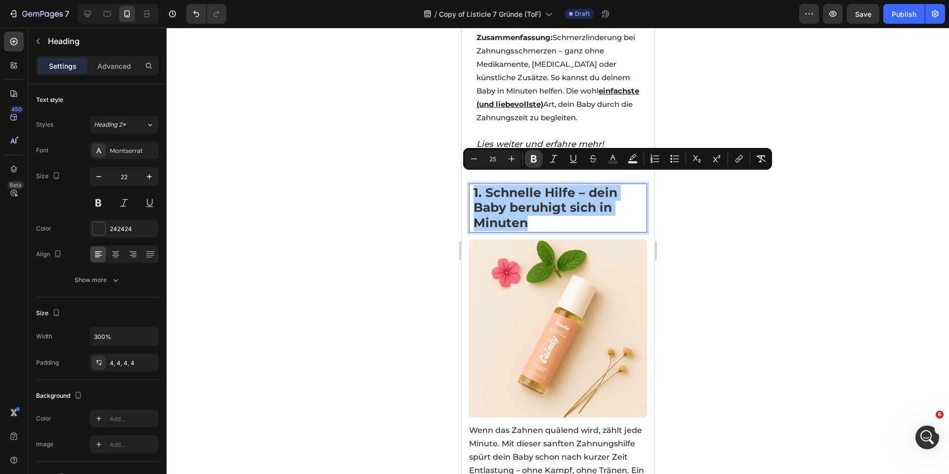
click at [536, 155] on icon "Editor contextual toolbar" at bounding box center [534, 159] width 10 height 10
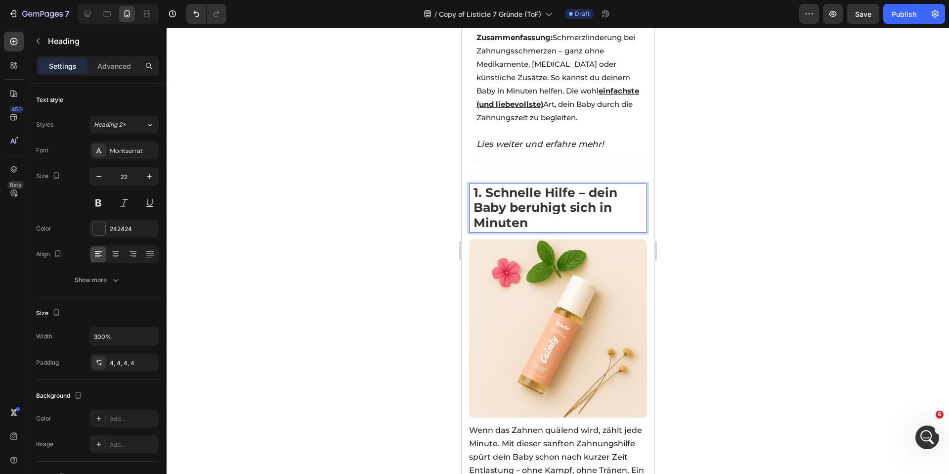
click at [526, 186] on strong "1. Schnelle Hilfe – dein Baby beruhigt sich in Minuten" at bounding box center [545, 207] width 144 height 45
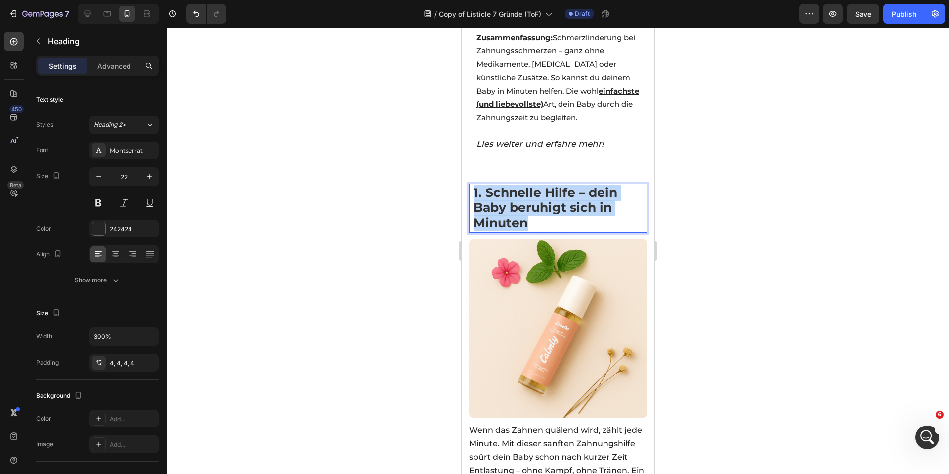
click at [526, 186] on strong "1. Schnelle Hilfe – dein Baby beruhigt sich in Minuten" at bounding box center [545, 207] width 144 height 45
click at [524, 187] on strong "1. Schnelle Hilfe – dein Baby beruhigt sich in Minuten" at bounding box center [545, 207] width 144 height 45
click at [514, 156] on div "Title Line" at bounding box center [557, 162] width 193 height 12
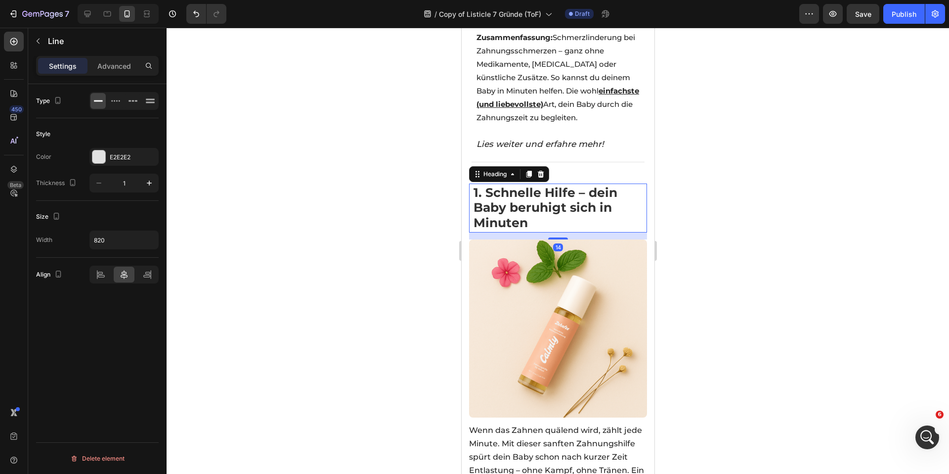
click at [525, 192] on strong "1. Schnelle Hilfe – dein Baby beruhigt sich in Minuten" at bounding box center [545, 207] width 144 height 45
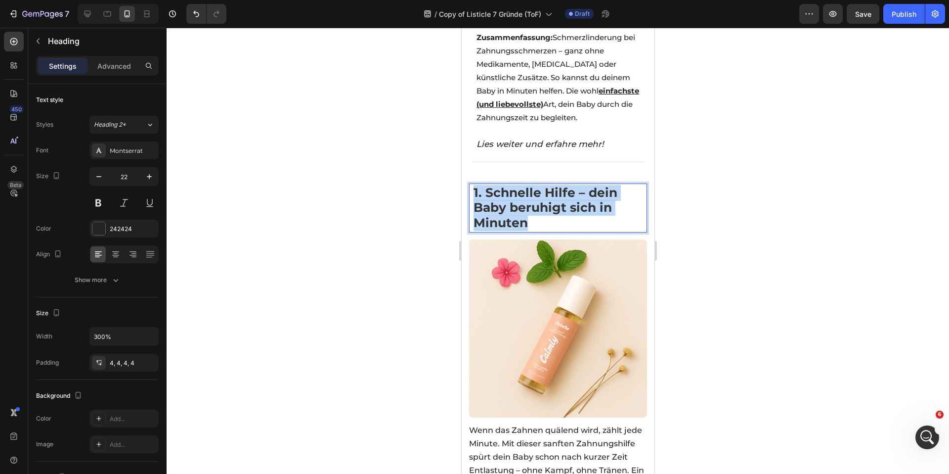
click at [525, 192] on strong "1. Schnelle Hilfe – dein Baby beruhigt sich in Minuten" at bounding box center [545, 207] width 144 height 45
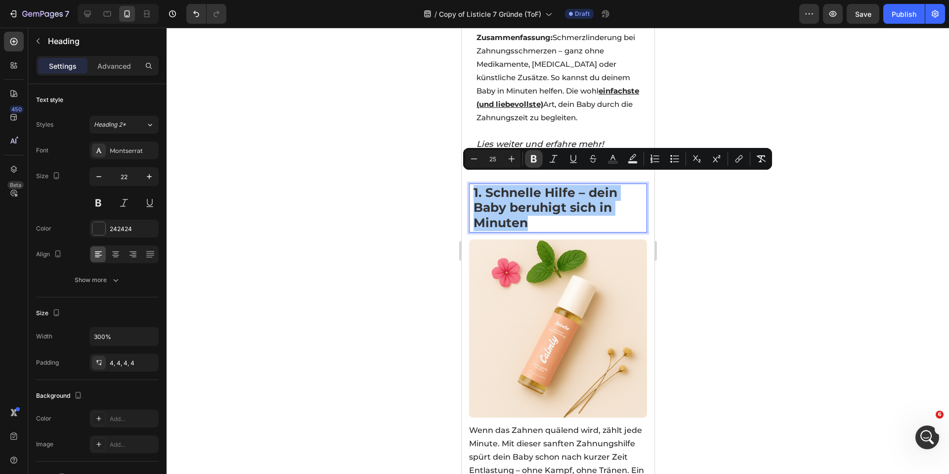
click at [531, 158] on icon "Editor contextual toolbar" at bounding box center [534, 158] width 6 height 7
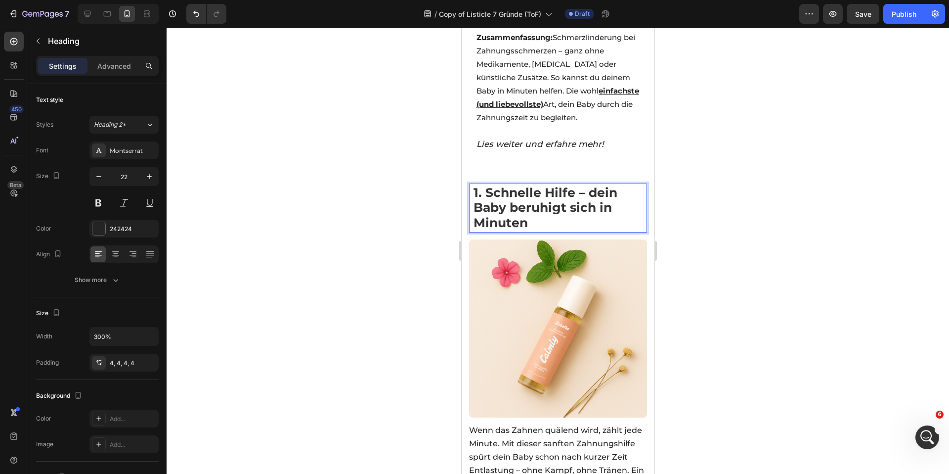
click at [410, 178] on div at bounding box center [558, 251] width 782 height 446
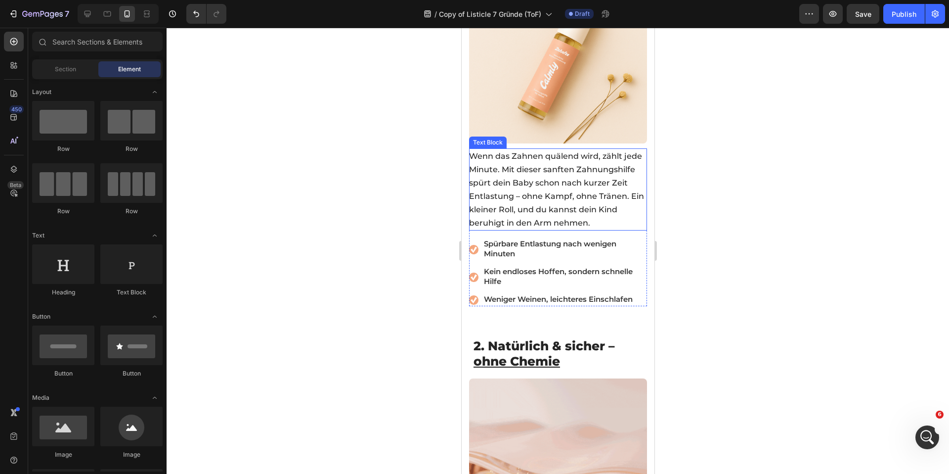
scroll to position [469, 0]
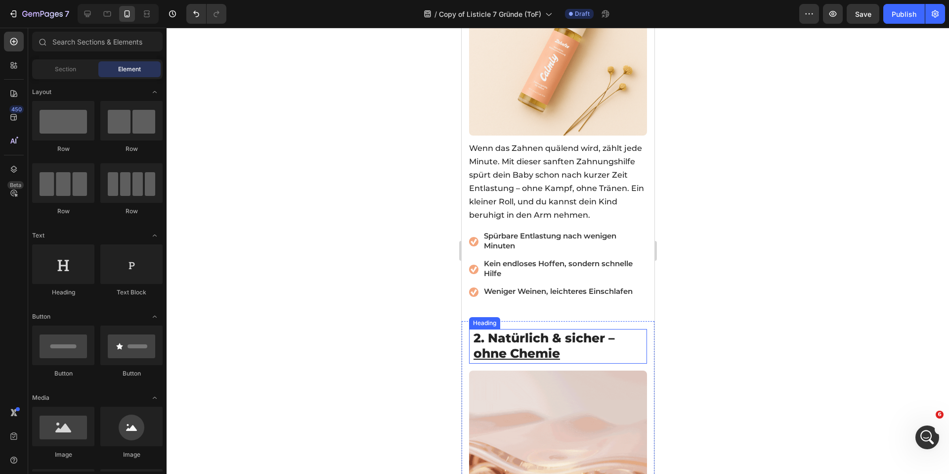
click at [519, 331] on span "2. Natürlich & sicher – ohne Chemie" at bounding box center [543, 345] width 141 height 30
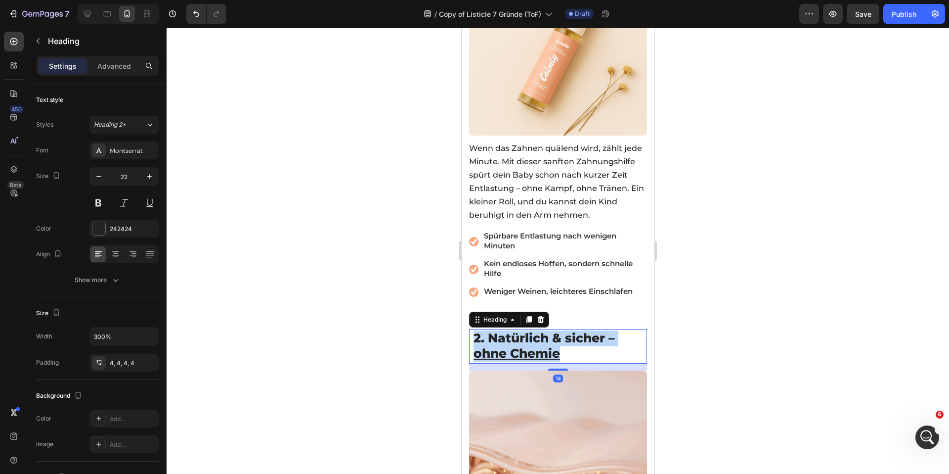
click at [519, 331] on span "2. Natürlich & sicher – ohne Chemie" at bounding box center [543, 345] width 141 height 30
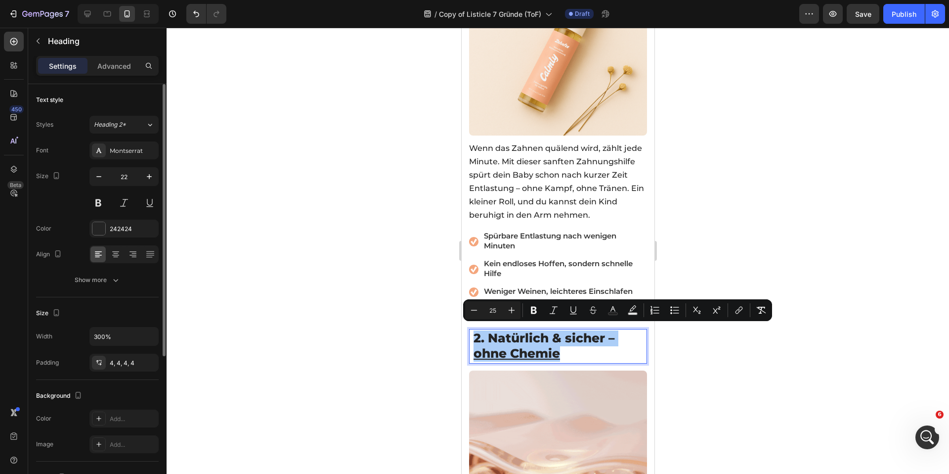
click at [95, 267] on div "Font Montserrat Size 22 Color 242424 Align Show more" at bounding box center [97, 214] width 123 height 147
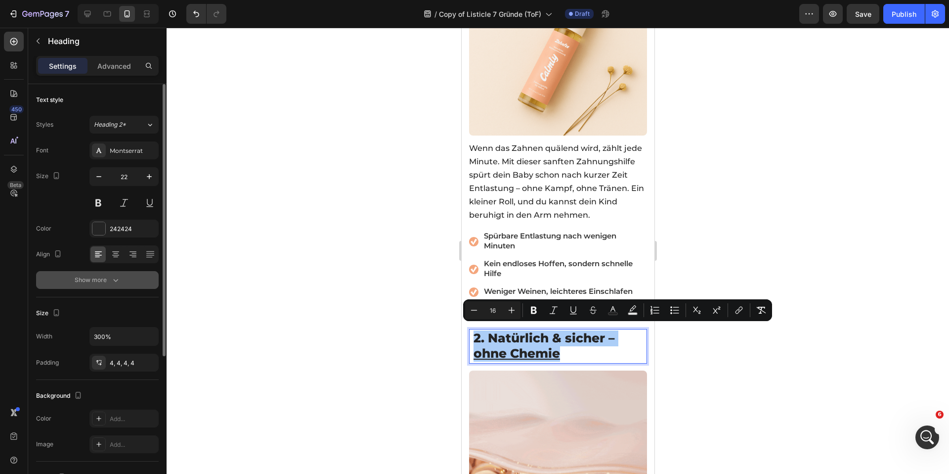
click at [98, 278] on div "Show more" at bounding box center [98, 280] width 46 height 10
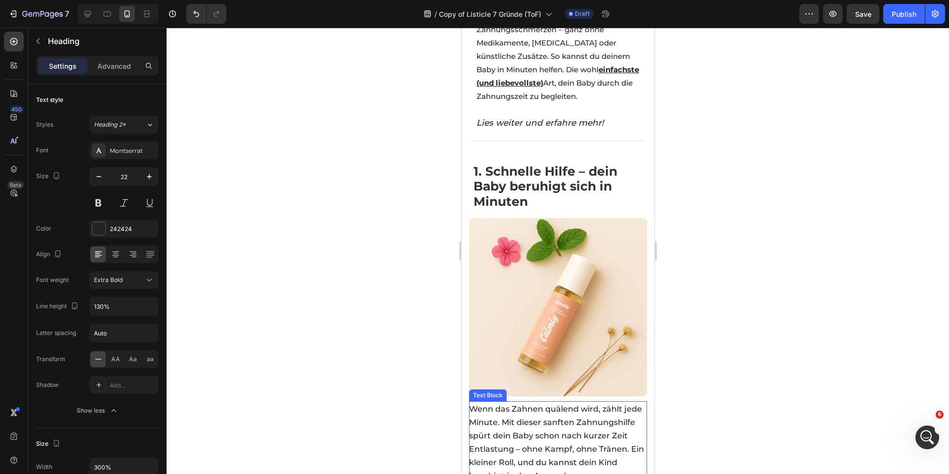
scroll to position [204, 0]
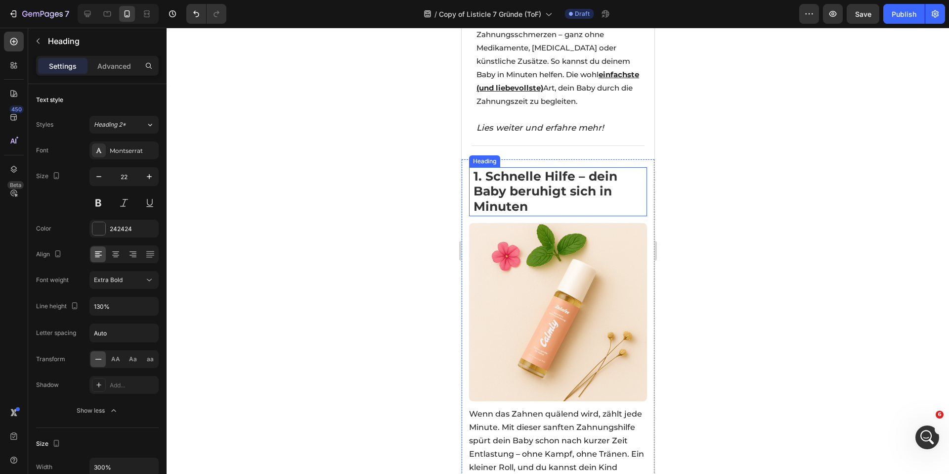
click at [515, 169] on span "1. Schnelle Hilfe – dein Baby beruhigt sich in Minuten" at bounding box center [545, 191] width 144 height 45
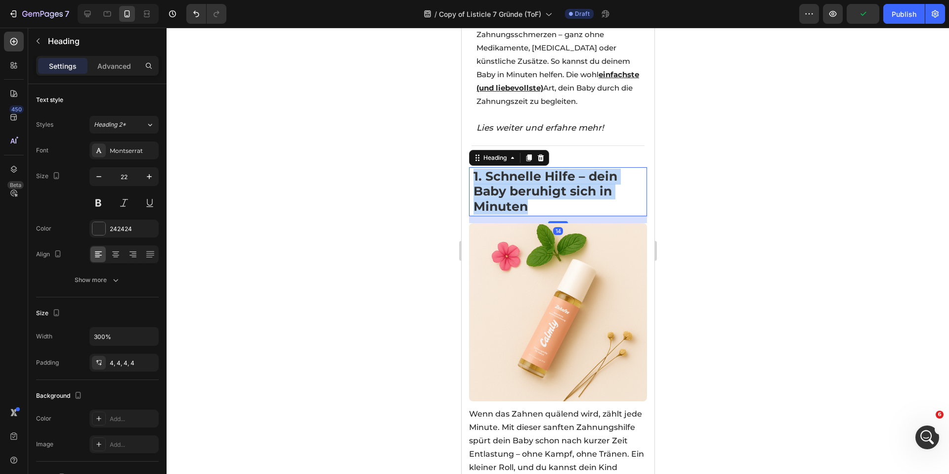
click at [515, 169] on span "1. Schnelle Hilfe – dein Baby beruhigt sich in Minuten" at bounding box center [545, 191] width 144 height 45
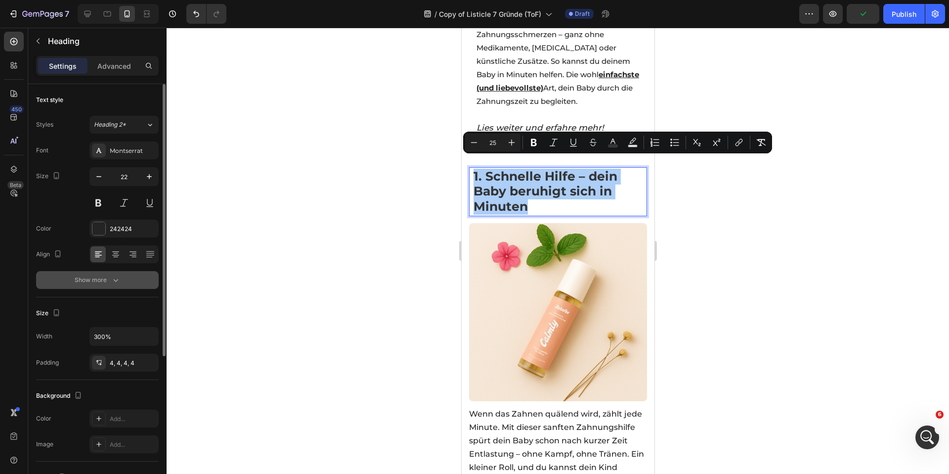
click at [99, 275] on div "Show more" at bounding box center [98, 280] width 46 height 10
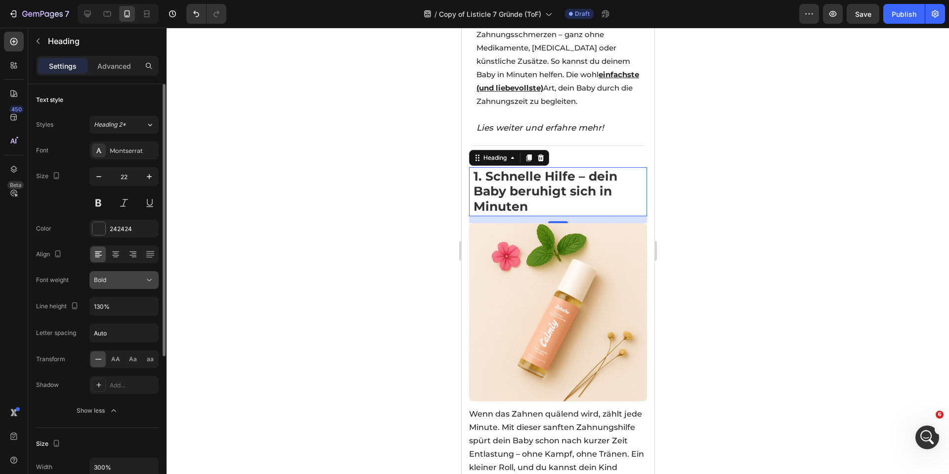
click at [132, 283] on div "Bold" at bounding box center [119, 279] width 50 height 9
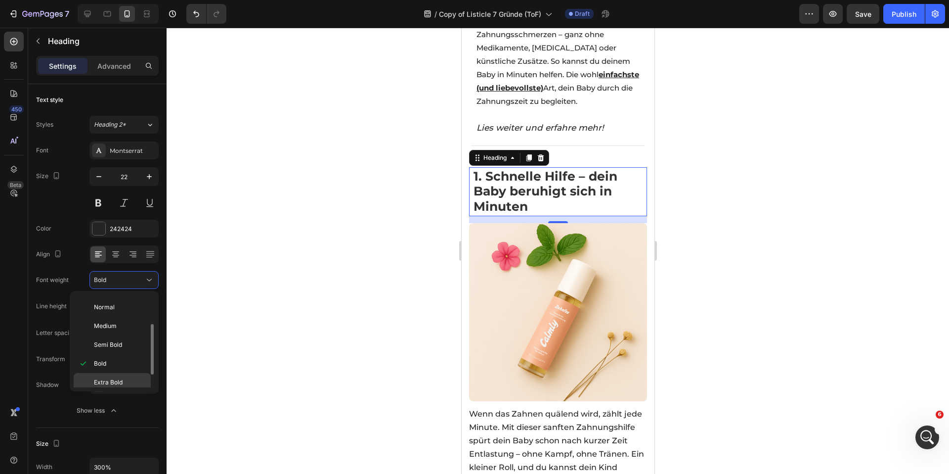
click at [121, 380] on span "Extra Bold" at bounding box center [108, 382] width 29 height 9
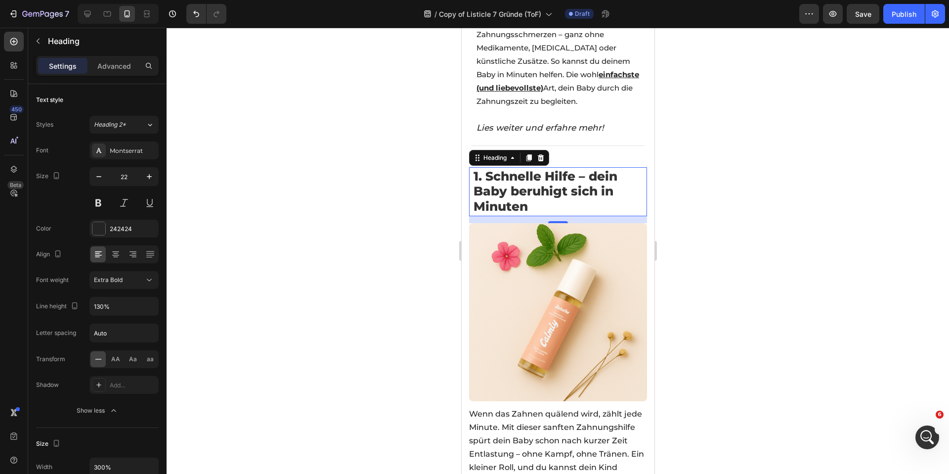
click at [322, 252] on div at bounding box center [558, 251] width 782 height 446
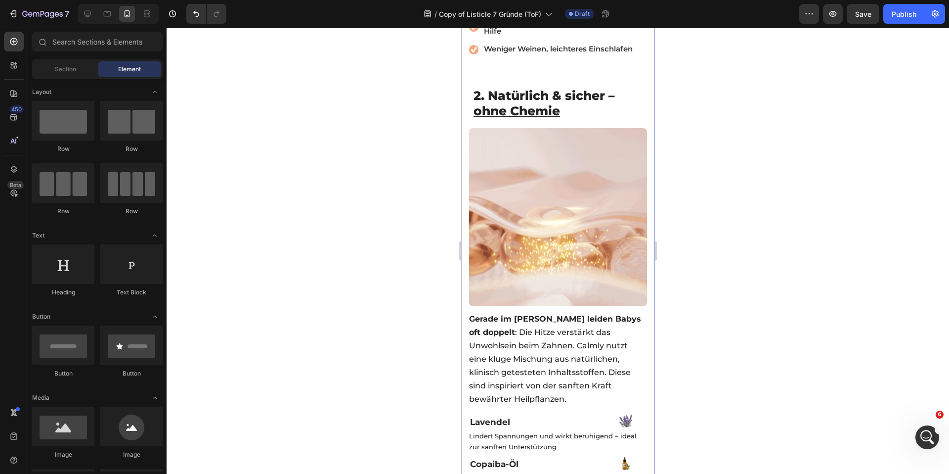
scroll to position [713, 0]
click at [548, 328] on span "Gerade im Sommer leiden Babys oft doppelt : Die Hitze verstärkt das Unwohlsein …" at bounding box center [555, 356] width 172 height 89
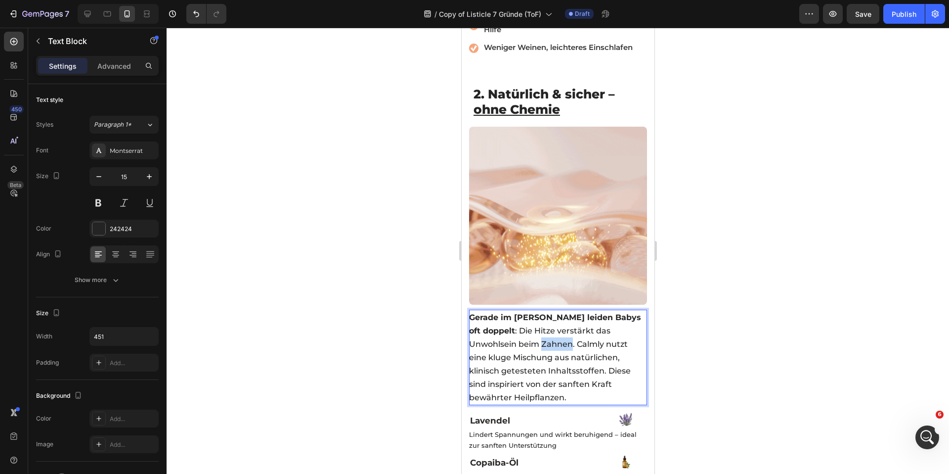
click at [548, 328] on span "Gerade im Sommer leiden Babys oft doppelt : Die Hitze verstärkt das Unwohlsein …" at bounding box center [555, 356] width 172 height 89
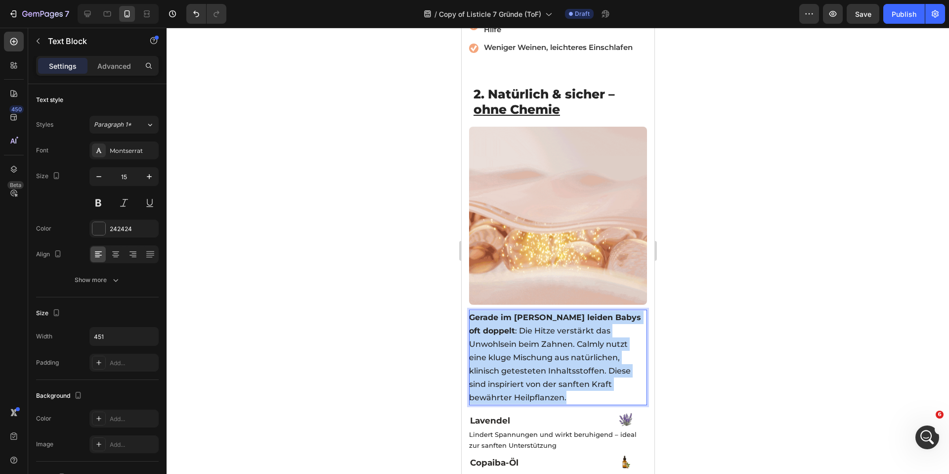
click at [548, 328] on span "Gerade im Sommer leiden Babys oft doppelt : Die Hitze verstärkt das Unwohlsein …" at bounding box center [555, 356] width 172 height 89
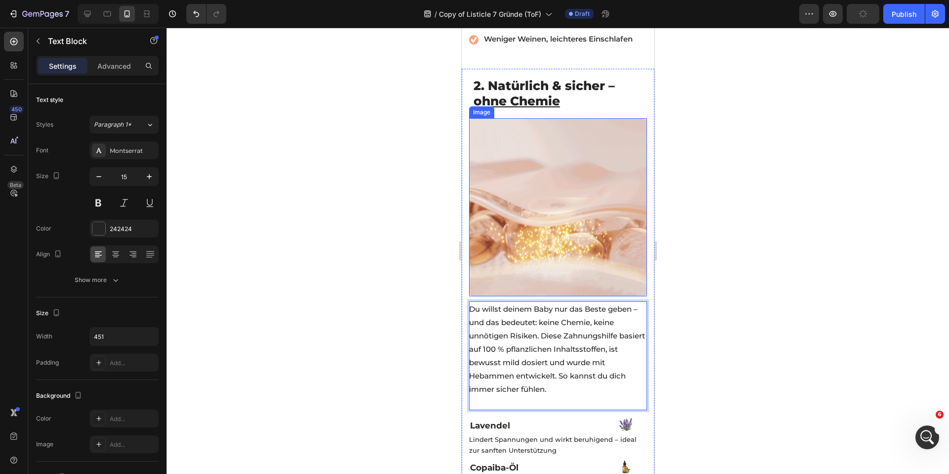
scroll to position [770, 0]
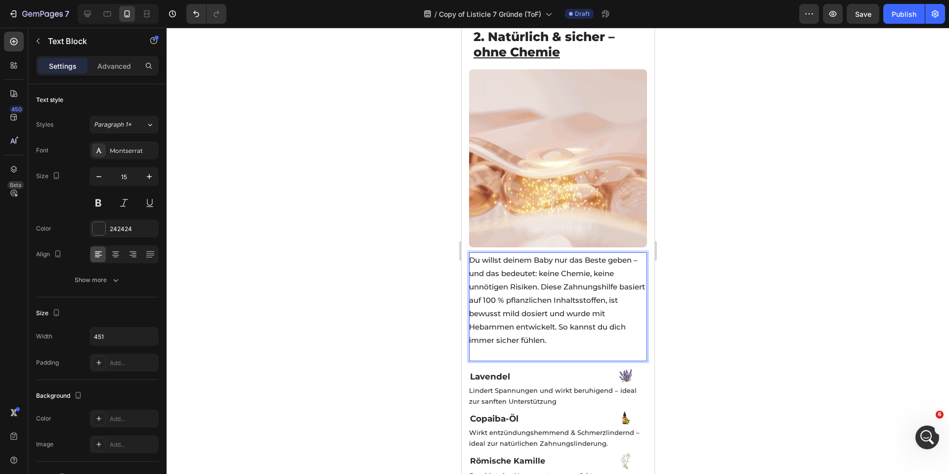
click at [508, 263] on p "Du willst deinem Baby nur das Beste geben – und das bedeutet: keine Chemie, kei…" at bounding box center [557, 299] width 177 height 93
click at [547, 260] on p "Du willst deinem Baby nur das Beste geben – und das bedeutet: keine Chemie, kei…" at bounding box center [557, 299] width 177 height 93
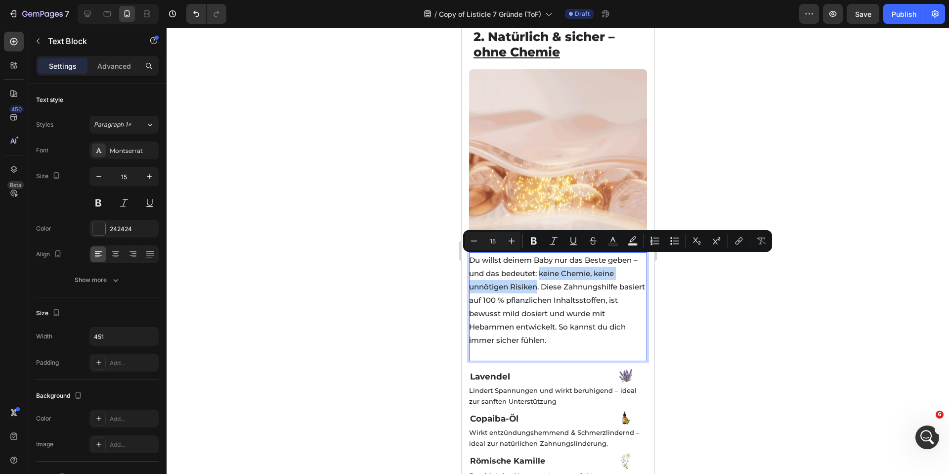
drag, startPoint x: 545, startPoint y: 259, endPoint x: 538, endPoint y: 272, distance: 15.3
click at [537, 272] on p "Du willst deinem Baby nur das Beste geben – und das bedeutet: keine Chemie, kei…" at bounding box center [557, 299] width 177 height 93
click at [535, 242] on icon "Editor contextual toolbar" at bounding box center [534, 240] width 6 height 7
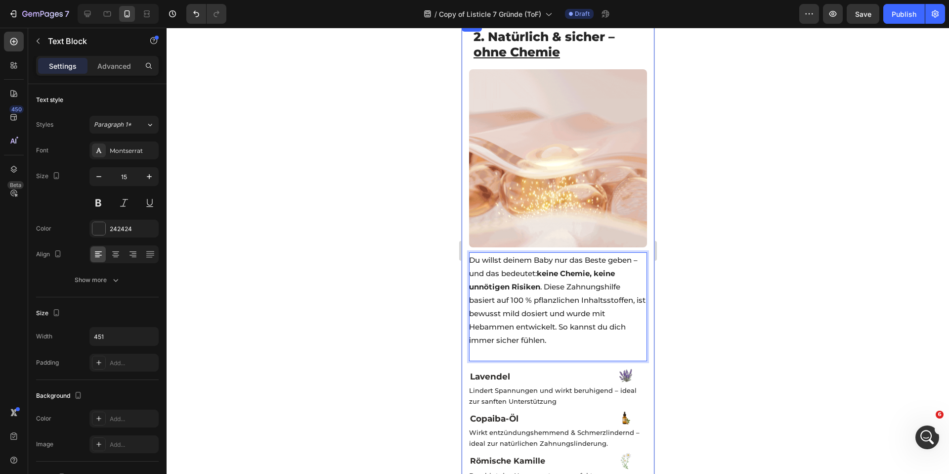
click at [378, 258] on div at bounding box center [558, 251] width 782 height 446
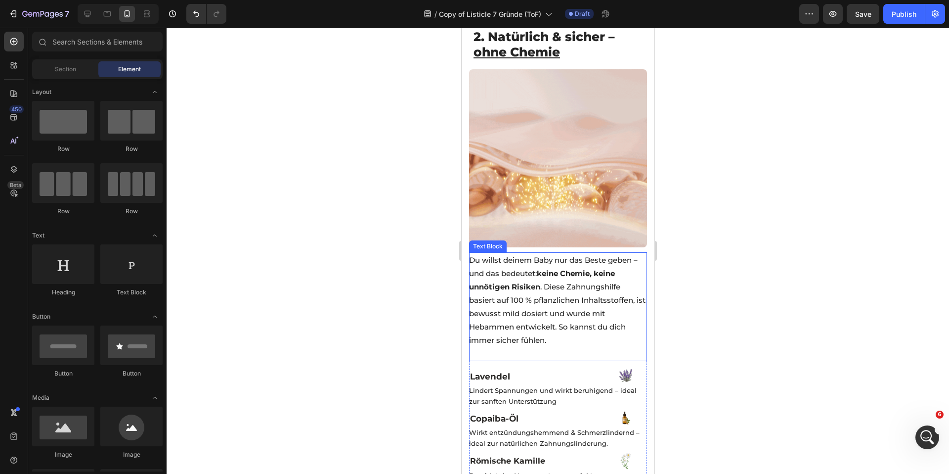
click at [533, 281] on p "Du willst deinem Baby nur das Beste geben – und das bedeutet: keine Chemie, kei…" at bounding box center [557, 299] width 177 height 93
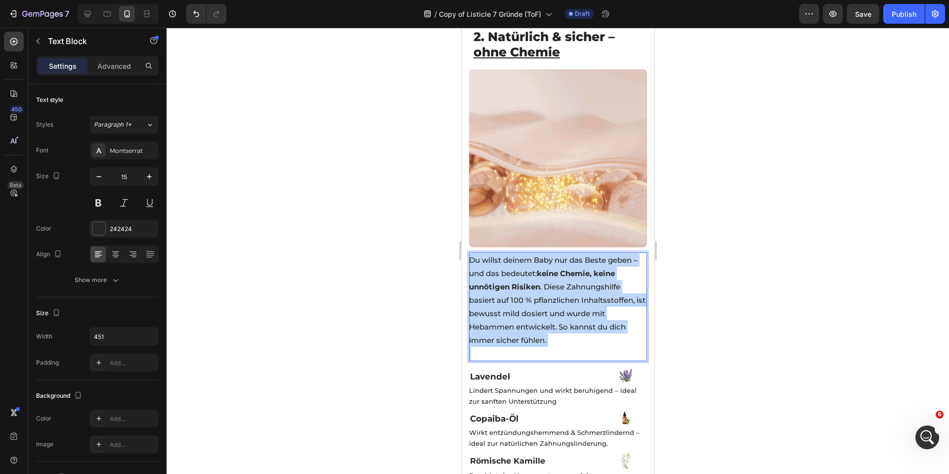
click at [534, 281] on p "Du willst deinem Baby nur das Beste geben – und das bedeutet: keine Chemie, kei…" at bounding box center [557, 299] width 177 height 93
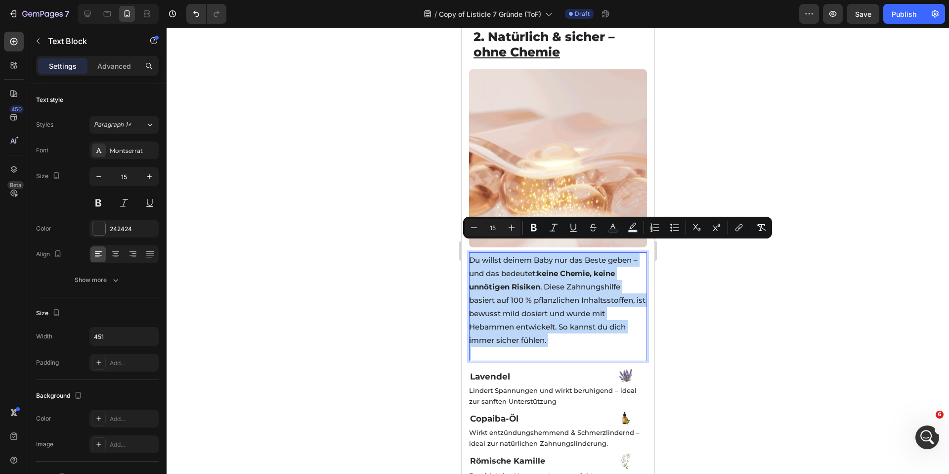
click at [521, 347] on p "Rich Text Editor. Editing area: main" at bounding box center [557, 353] width 177 height 13
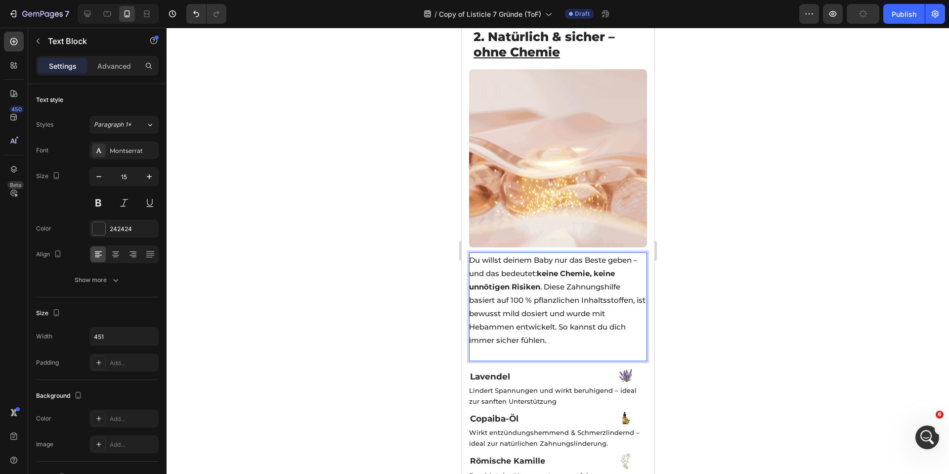
click at [521, 347] on p "Rich Text Editor. Editing area: main" at bounding box center [557, 353] width 177 height 13
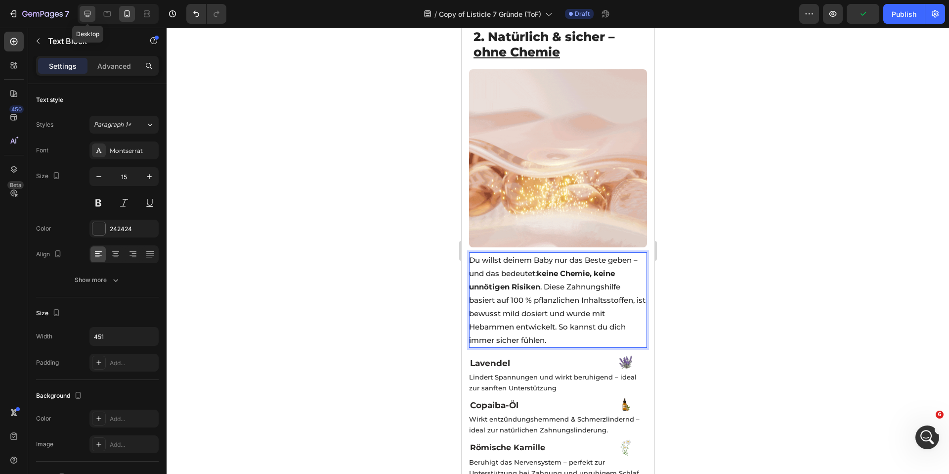
click at [87, 13] on icon at bounding box center [88, 14] width 10 height 10
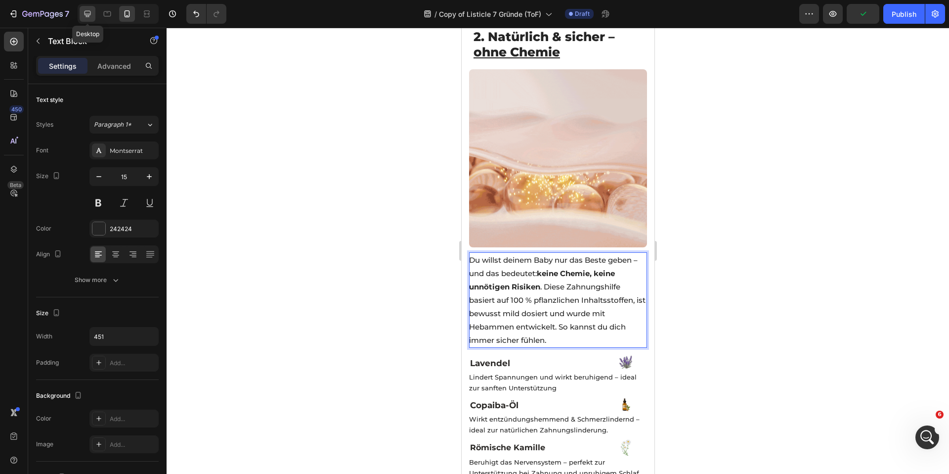
type input "16"
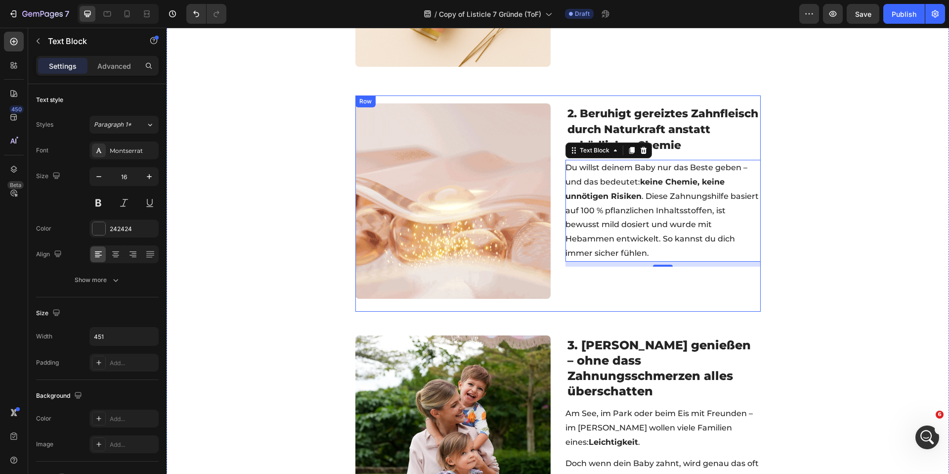
scroll to position [404, 0]
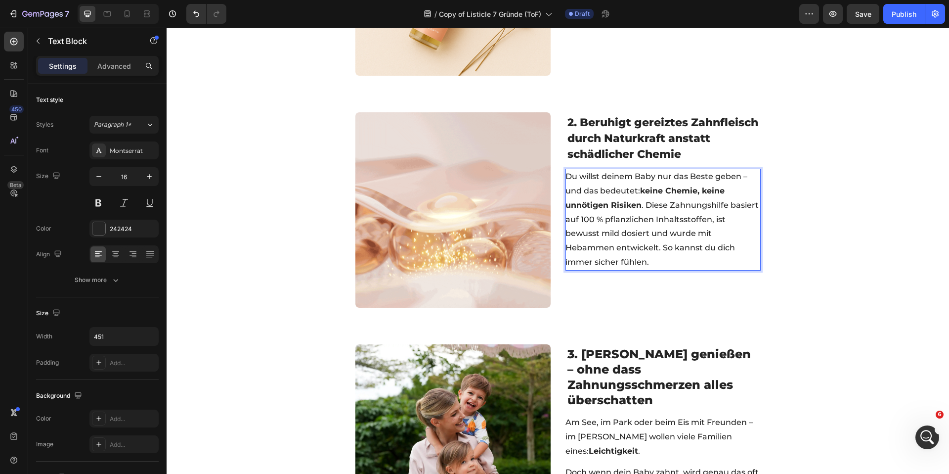
click at [611, 202] on strong "keine Chemie, keine unnötigen Risiken" at bounding box center [644, 198] width 159 height 24
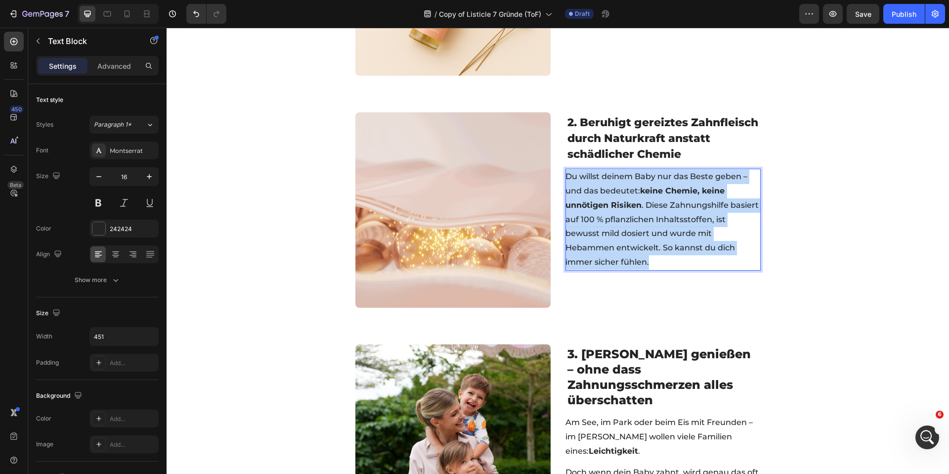
click at [611, 202] on strong "keine Chemie, keine unnötigen Risiken" at bounding box center [644, 198] width 159 height 24
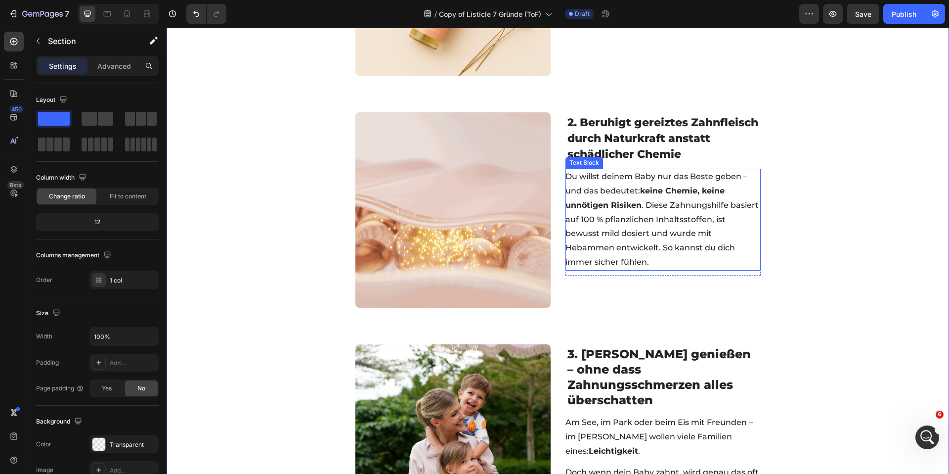
click at [707, 236] on p "Du willst deinem Baby nur das Beste geben – und das bedeutet: keine Chemie, kei…" at bounding box center [662, 220] width 194 height 100
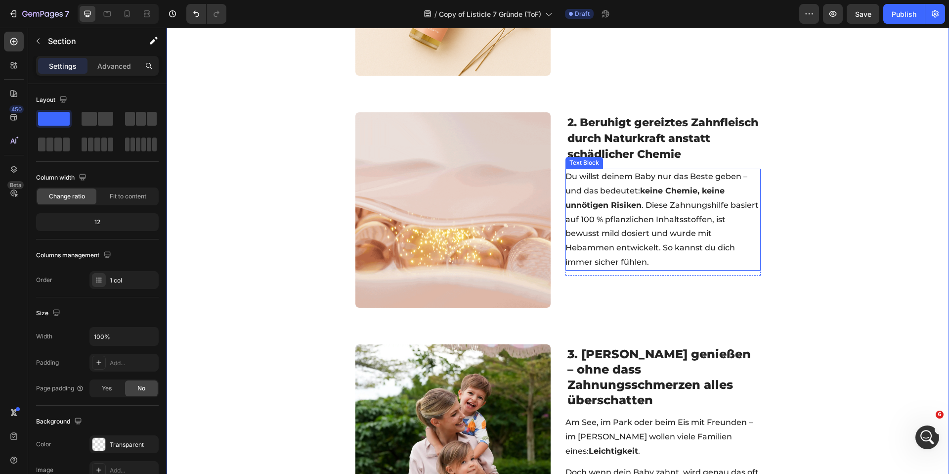
click at [682, 261] on p "Du willst deinem Baby nur das Beste geben – und das bedeutet: keine Chemie, kei…" at bounding box center [662, 220] width 194 height 100
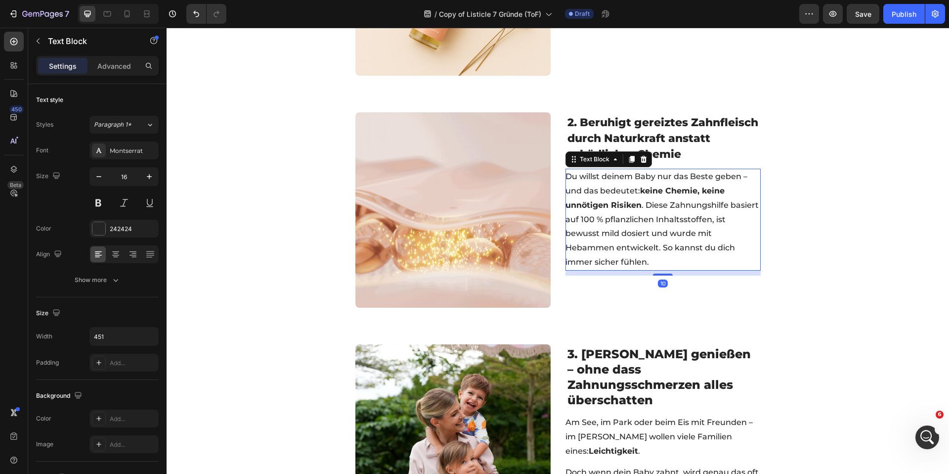
drag, startPoint x: 657, startPoint y: 273, endPoint x: 674, endPoint y: 263, distance: 19.5
click at [659, 273] on div at bounding box center [663, 274] width 20 height 2
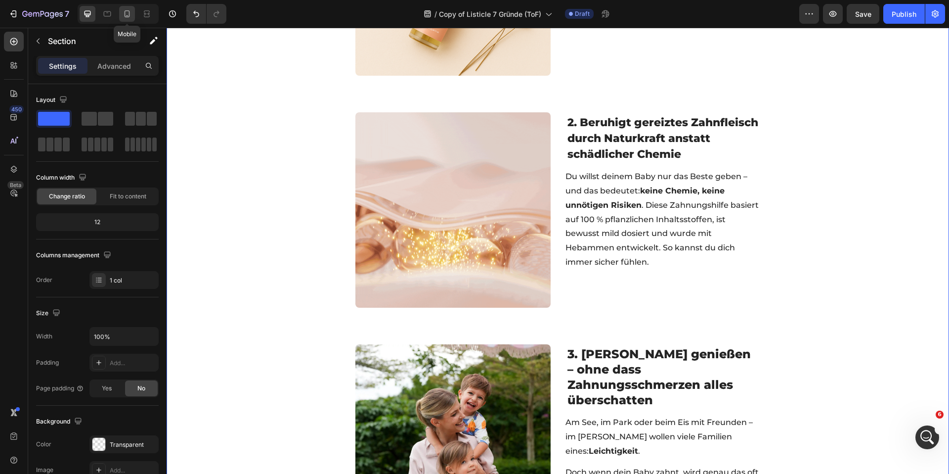
click at [123, 13] on icon at bounding box center [127, 14] width 10 height 10
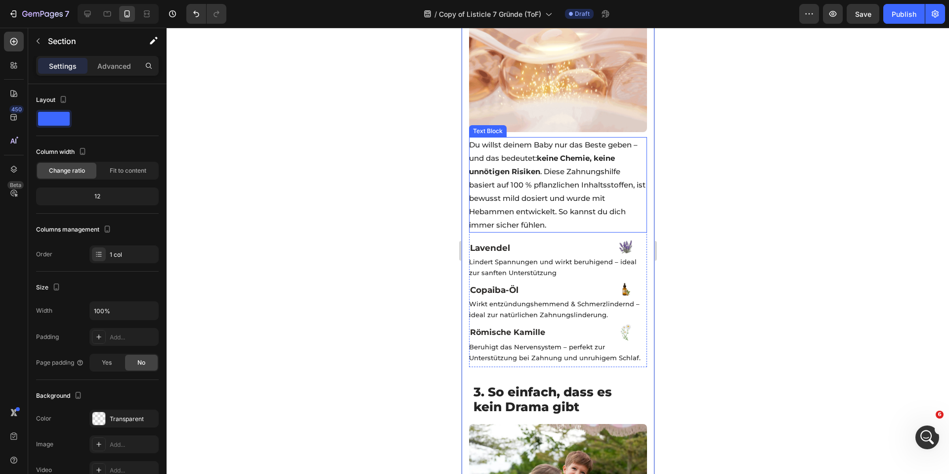
scroll to position [887, 0]
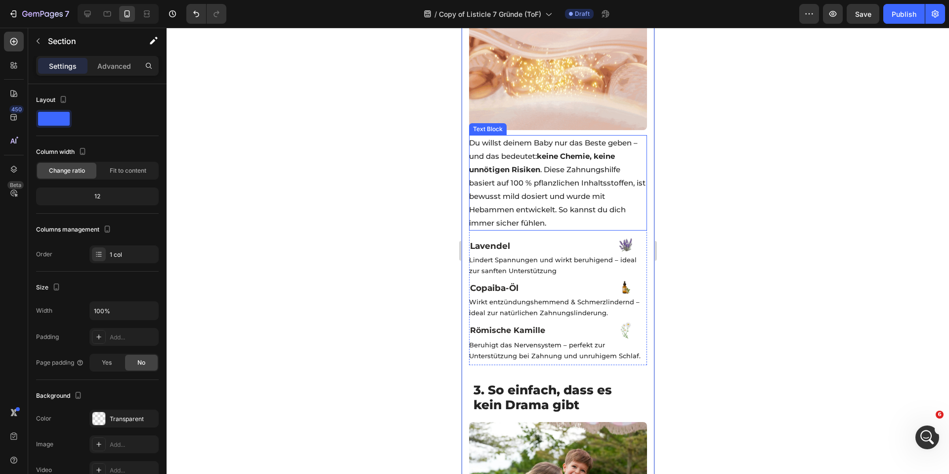
click at [587, 183] on p "Du willst deinem Baby nur das Beste geben – und das bedeutet: keine Chemie, kei…" at bounding box center [557, 182] width 177 height 93
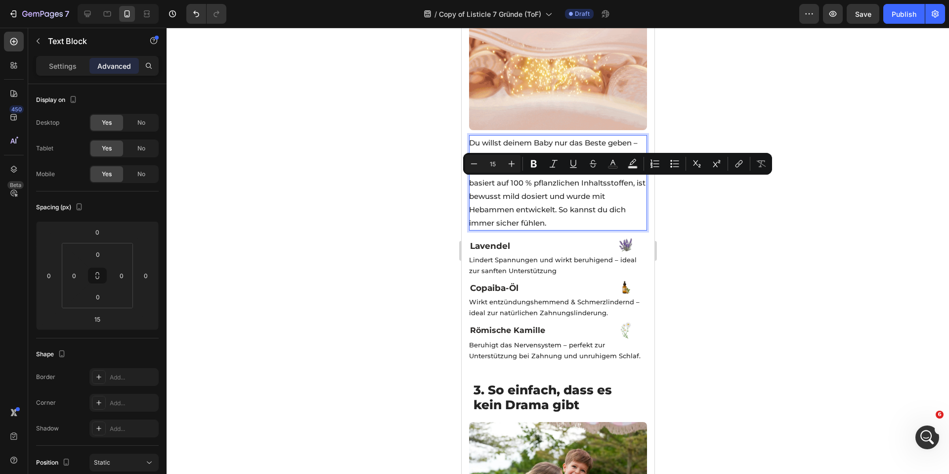
drag, startPoint x: 576, startPoint y: 183, endPoint x: 587, endPoint y: 184, distance: 11.0
click at [581, 182] on p "Du willst deinem Baby nur das Beste geben – und das bedeutet: keine Chemie, kei…" at bounding box center [557, 182] width 177 height 93
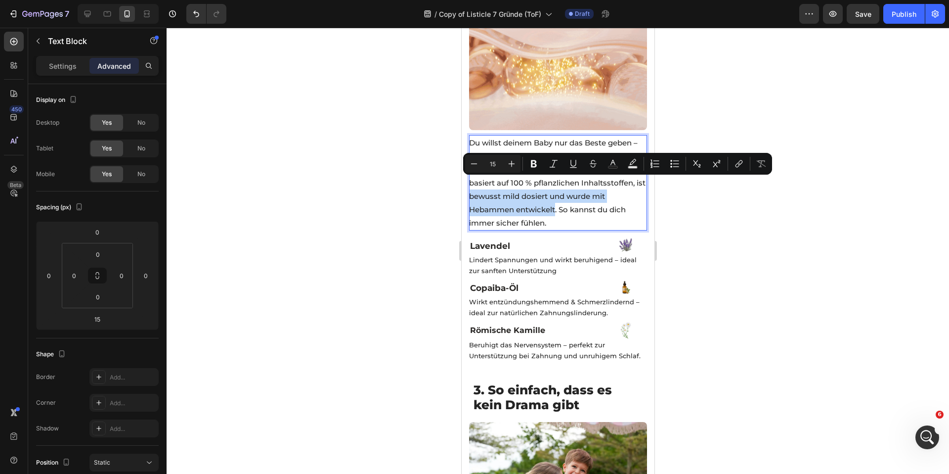
drag, startPoint x: 481, startPoint y: 183, endPoint x: 555, endPoint y: 197, distance: 75.5
click at [555, 197] on p "Du willst deinem Baby nur das Beste geben – und das bedeutet: keine Chemie, kei…" at bounding box center [557, 182] width 177 height 93
click at [533, 166] on icon "Editor contextual toolbar" at bounding box center [534, 164] width 10 height 10
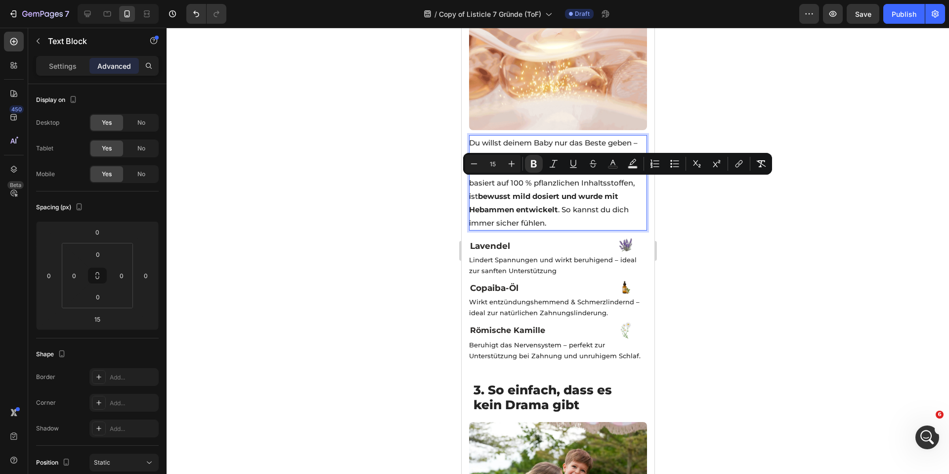
click at [410, 171] on div at bounding box center [558, 251] width 782 height 446
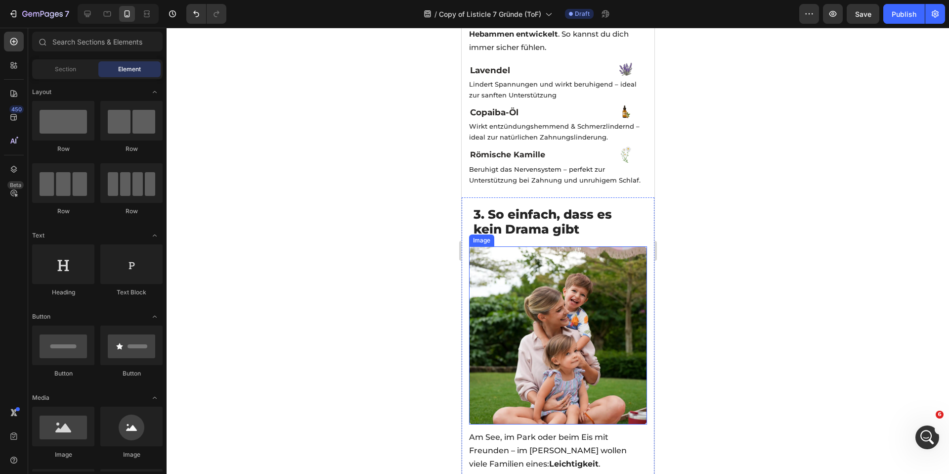
scroll to position [1250, 0]
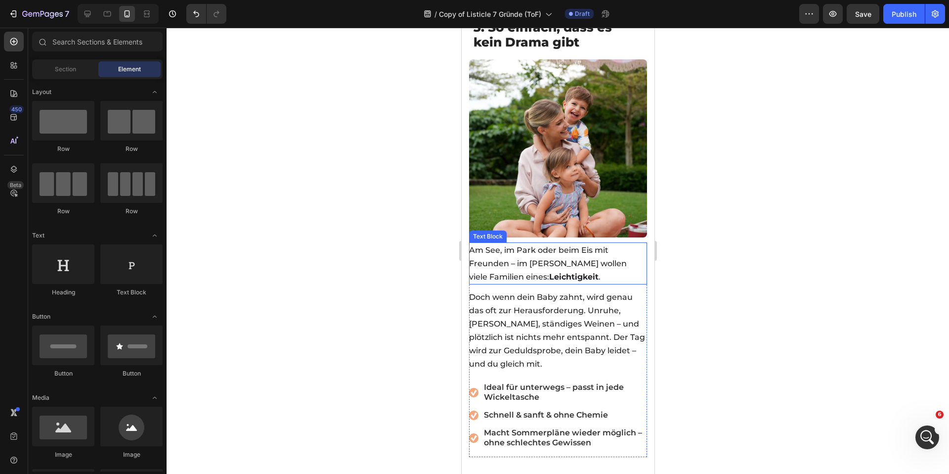
click at [518, 245] on span "Am See, im Park oder beim Eis mit Freunden – im Sommer wollen viele Familien ei…" at bounding box center [548, 263] width 158 height 36
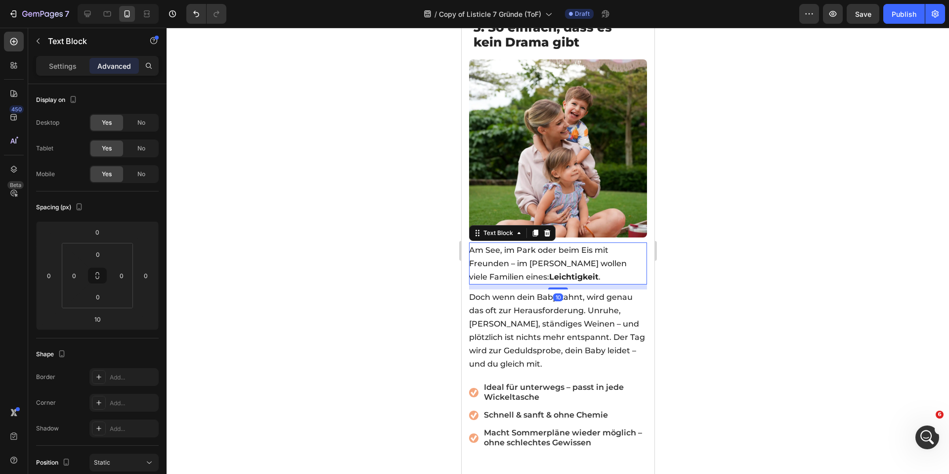
click at [518, 245] on span "Am See, im Park oder beim Eis mit Freunden – im Sommer wollen viele Familien ei…" at bounding box center [548, 263] width 158 height 36
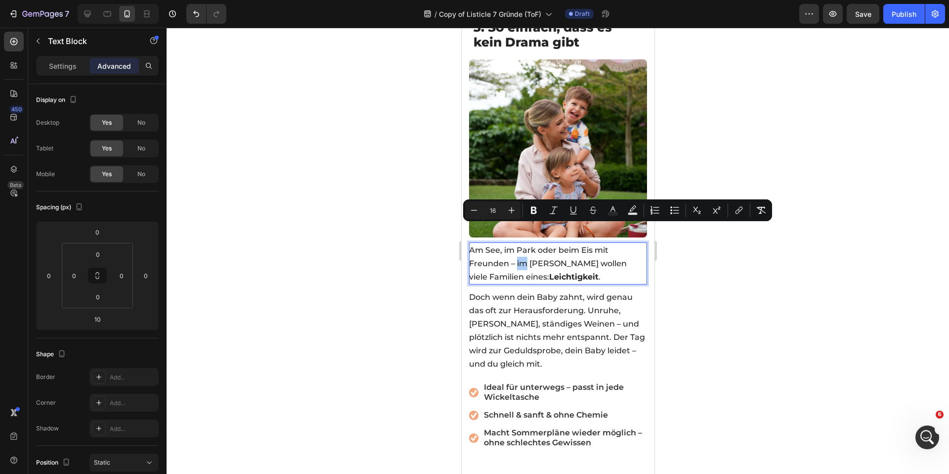
click at [363, 245] on div at bounding box center [558, 251] width 782 height 446
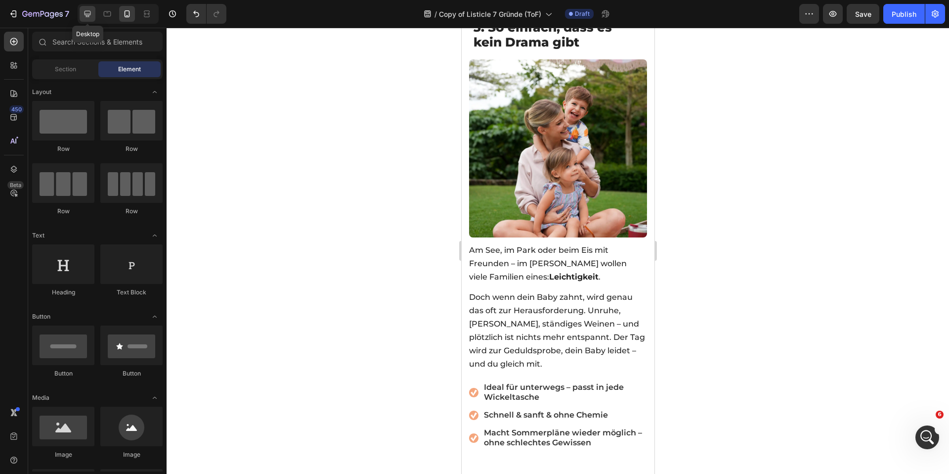
click at [84, 17] on icon at bounding box center [88, 14] width 10 height 10
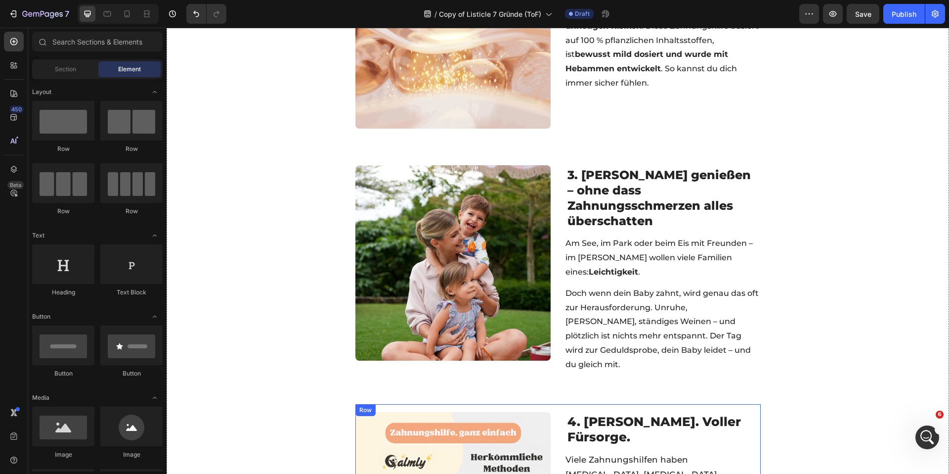
scroll to position [616, 0]
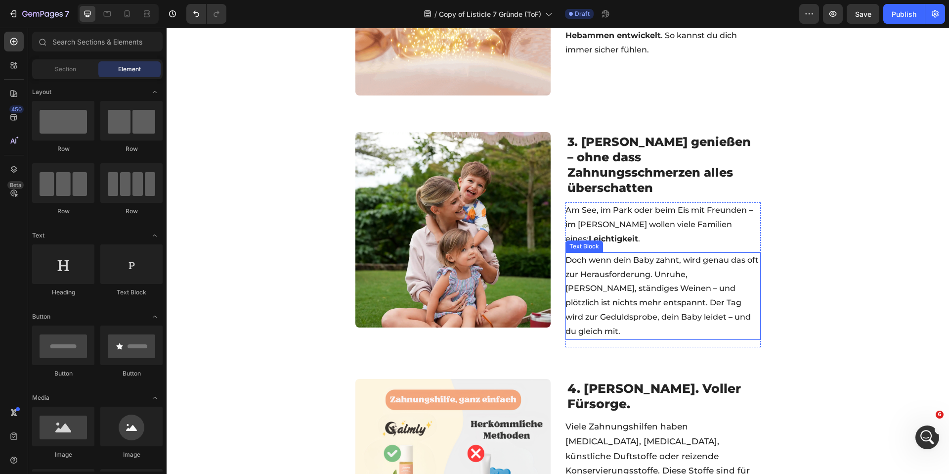
click at [627, 208] on span "Am See, im Park oder beim Eis mit Freunden – im Sommer wollen viele Familien ei…" at bounding box center [658, 224] width 187 height 38
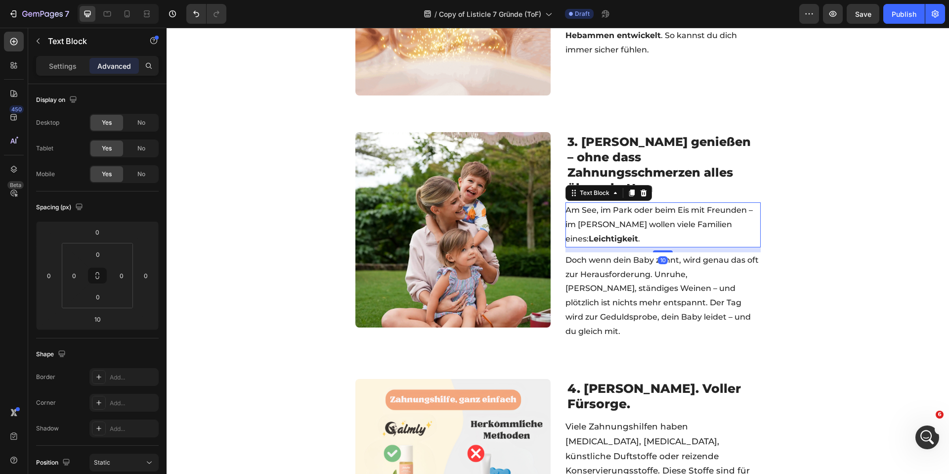
click at [640, 189] on icon at bounding box center [643, 192] width 6 height 7
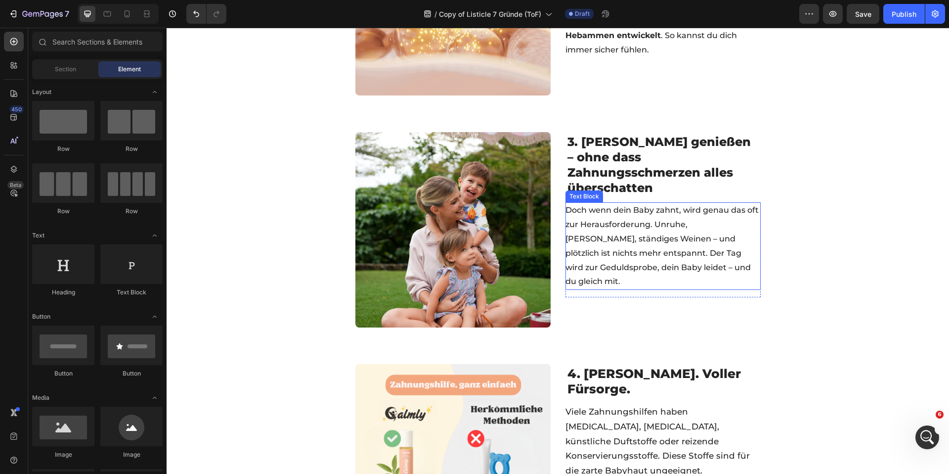
click at [632, 221] on span "Doch wenn dein Baby zahnt, wird genau das oft zur Herausforderung. Unruhe, Quen…" at bounding box center [661, 245] width 193 height 81
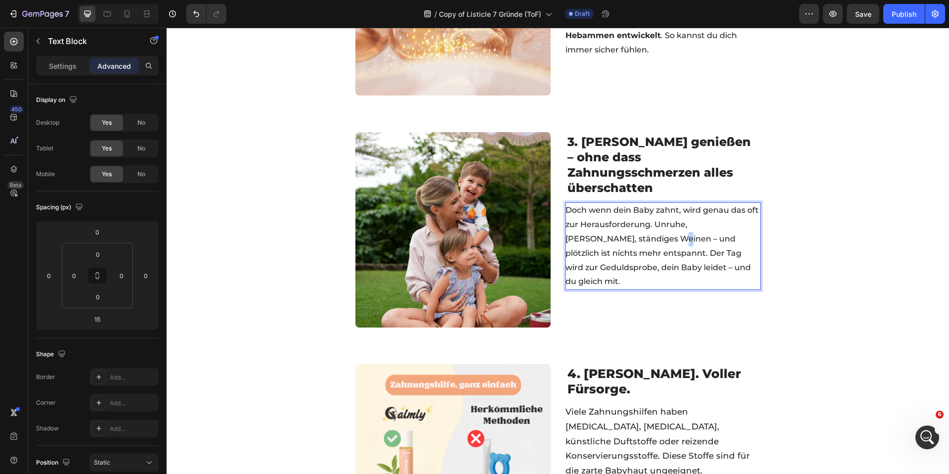
click at [632, 221] on span "Doch wenn dein Baby zahnt, wird genau das oft zur Herausforderung. Unruhe, Quen…" at bounding box center [661, 245] width 193 height 81
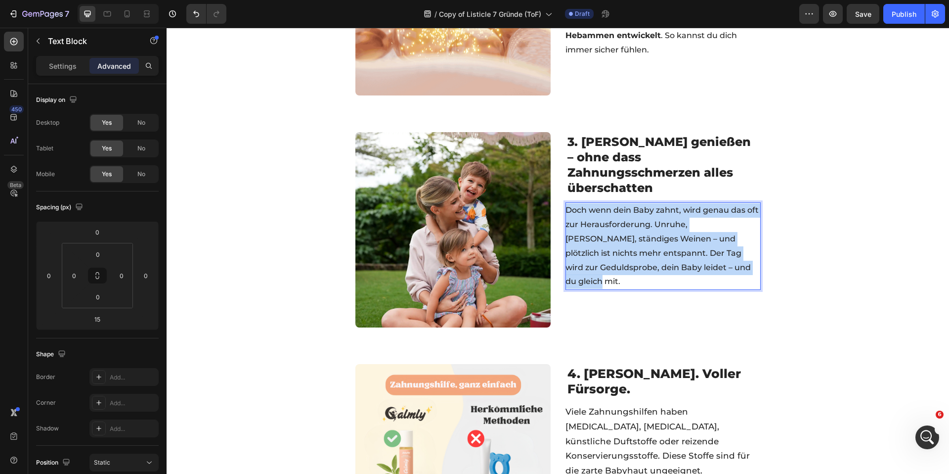
click at [632, 221] on span "Doch wenn dein Baby zahnt, wird genau das oft zur Herausforderung. Unruhe, Quen…" at bounding box center [661, 245] width 193 height 81
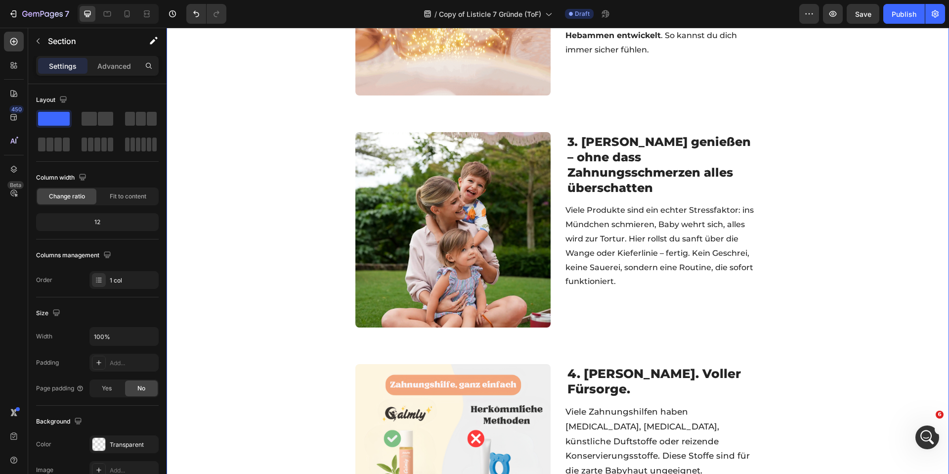
click at [835, 220] on div "☀️ SOMMER SPECIAL 🧊 BIS ZU 50% OFF + GESCHENKE Text Block 05 std 53 min 16 sek …" at bounding box center [558, 419] width 782 height 1974
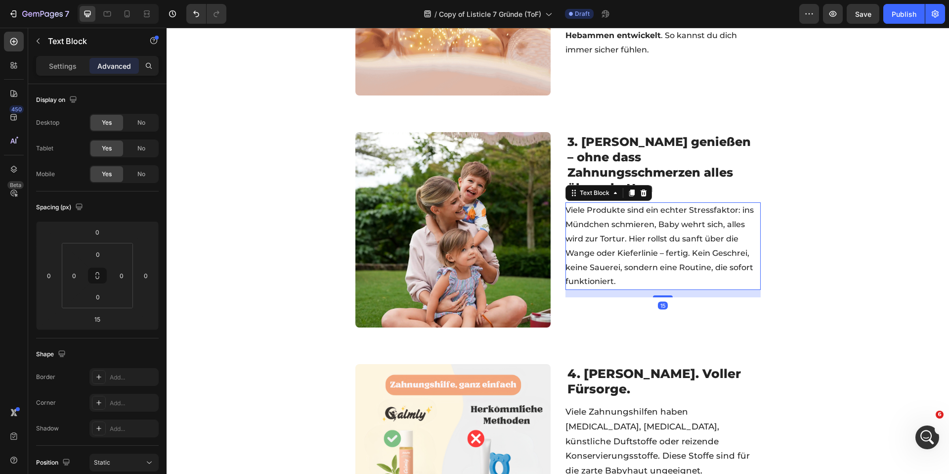
click at [618, 238] on span "Viele Produkte sind ein echter Stressfaktor: ins Mündchen schmieren, Baby wehrt…" at bounding box center [659, 245] width 188 height 81
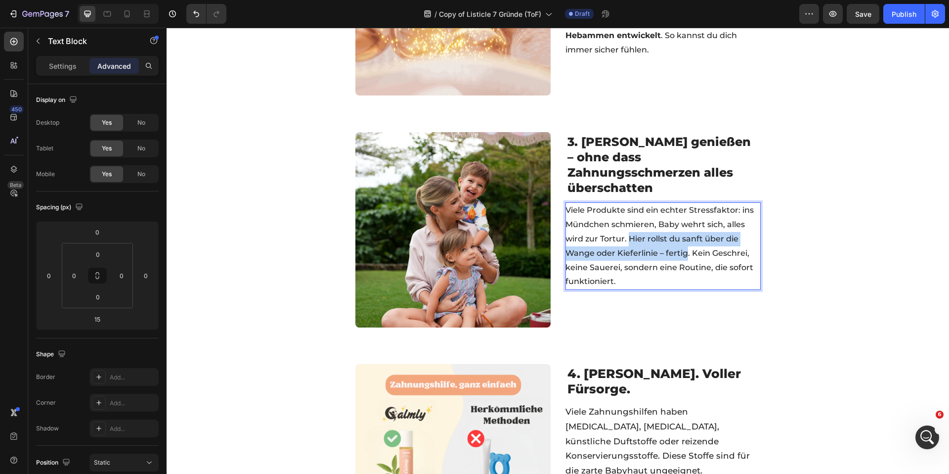
drag, startPoint x: 628, startPoint y: 221, endPoint x: 682, endPoint y: 238, distance: 56.4
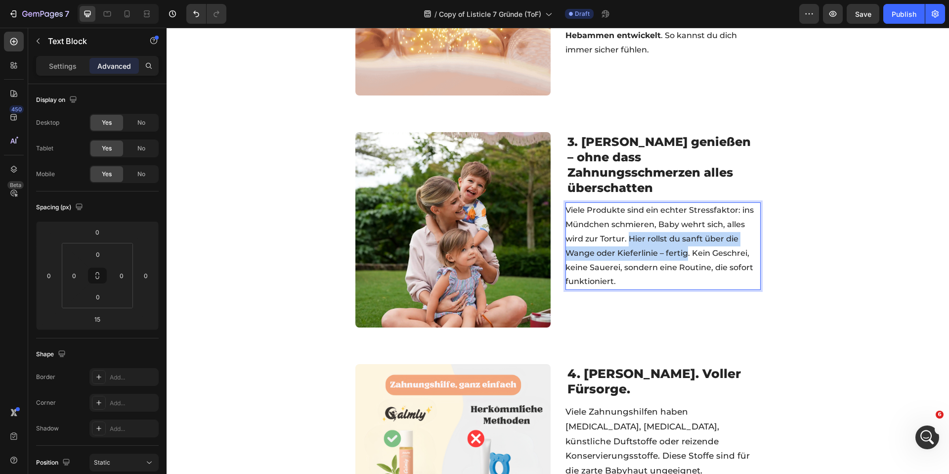
click at [682, 238] on span "Viele Produkte sind ein echter Stressfaktor: ins Mündchen schmieren, Baby wehrt…" at bounding box center [659, 245] width 188 height 81
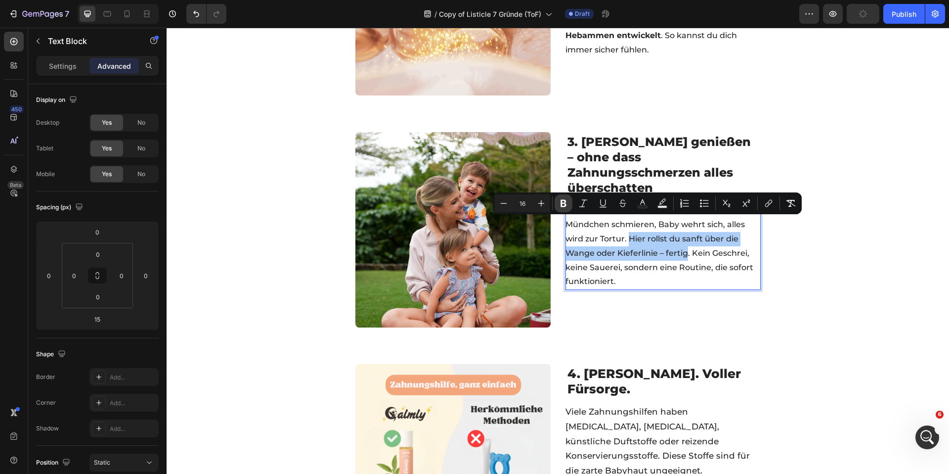
click at [565, 202] on icon "Editor contextual toolbar" at bounding box center [564, 203] width 6 height 7
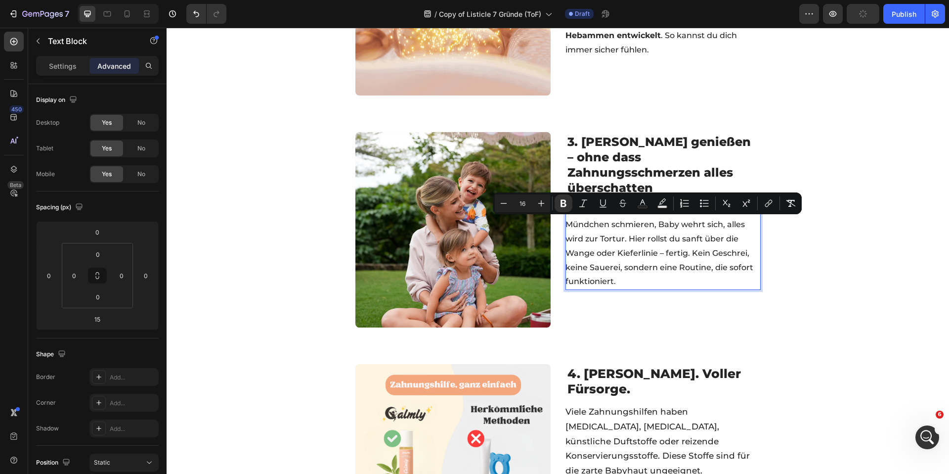
click at [656, 164] on span "3. Sommer genießen – ohne dass Zahnungsschmerzen alles überschatten" at bounding box center [658, 164] width 183 height 61
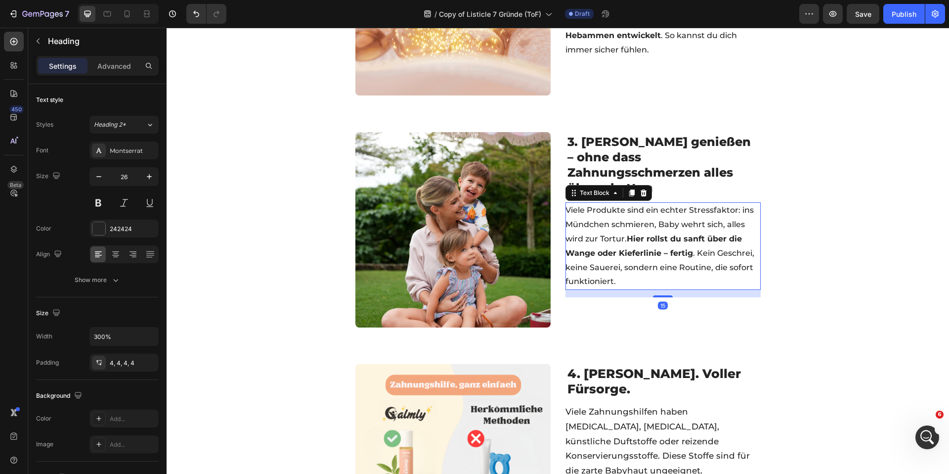
click at [669, 248] on span "Viele Produkte sind ein echter Stressfaktor: ins Mündchen schmieren, Baby wehrt…" at bounding box center [659, 245] width 189 height 81
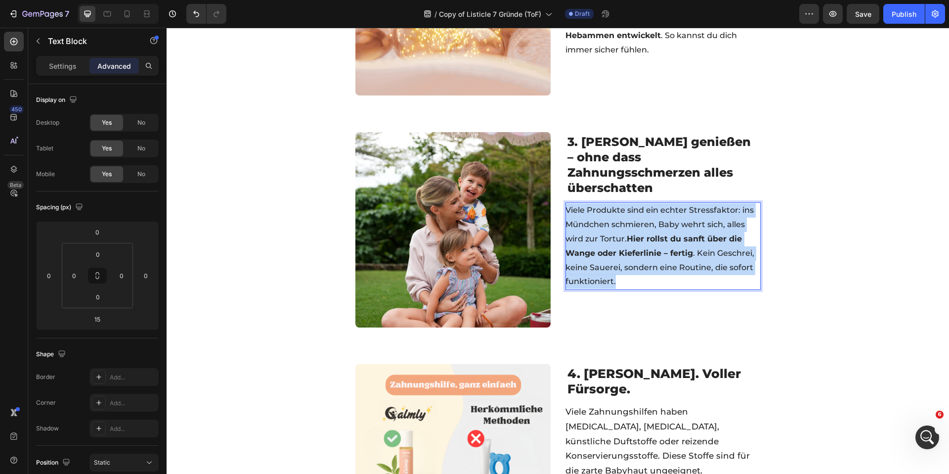
click at [669, 248] on span "Viele Produkte sind ein echter Stressfaktor: ins Mündchen schmieren, Baby wehrt…" at bounding box center [659, 245] width 189 height 81
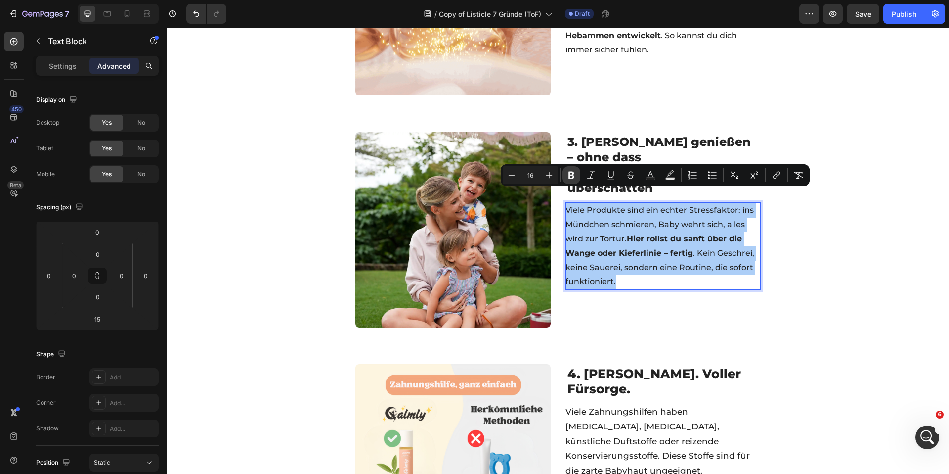
click at [572, 173] on icon "Editor contextual toolbar" at bounding box center [571, 175] width 6 height 7
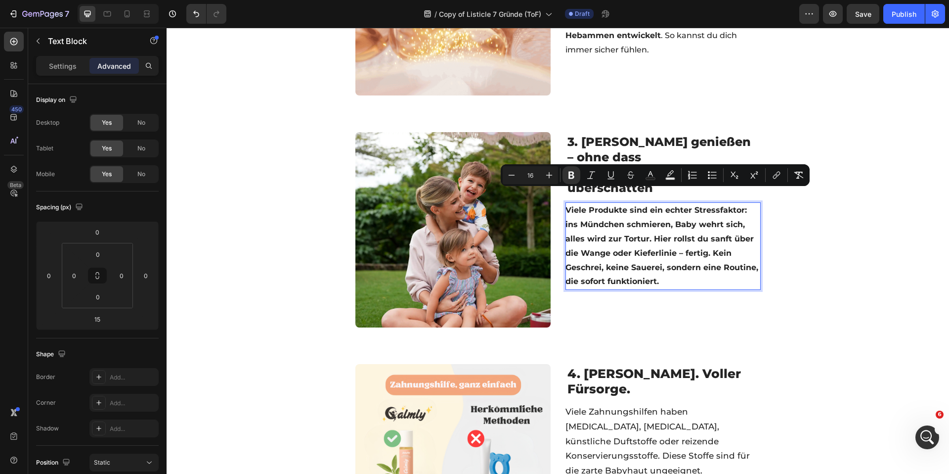
click at [677, 250] on strong "Viele Produkte sind ein echter Stressfaktor: ins Mündchen schmieren, Baby wehrt…" at bounding box center [661, 245] width 193 height 81
click at [572, 171] on icon "Editor contextual toolbar" at bounding box center [571, 175] width 10 height 10
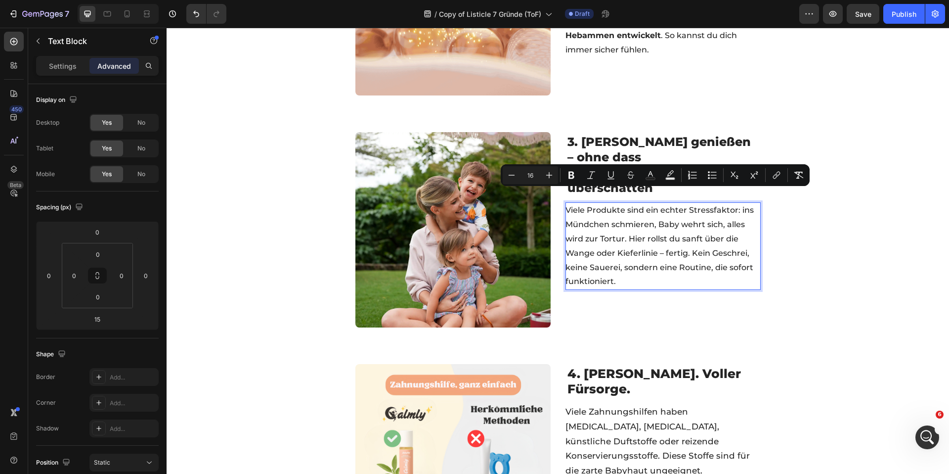
drag, startPoint x: 638, startPoint y: 227, endPoint x: 672, endPoint y: 245, distance: 38.2
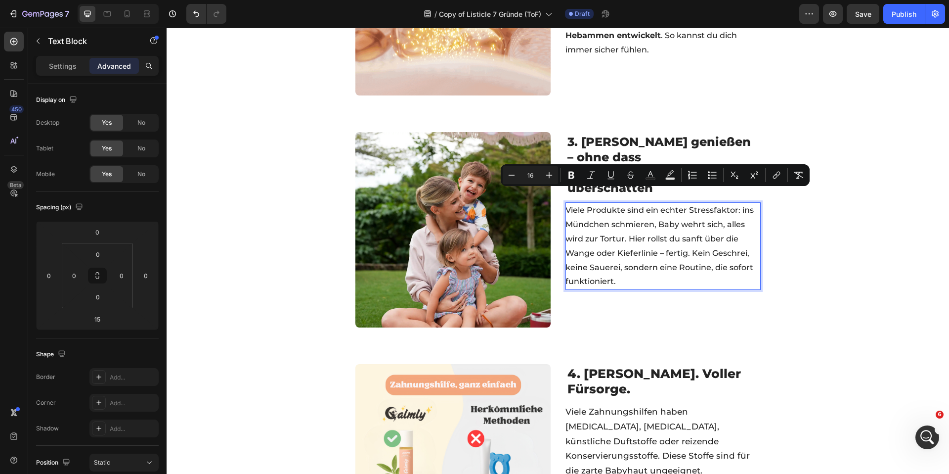
click at [638, 227] on span "Viele Produkte sind ein echter Stressfaktor: ins Mündchen schmieren, Baby wehrt…" at bounding box center [659, 245] width 188 height 81
click at [686, 247] on span "Viele Produkte sind ein echter Stressfaktor: ins Mündchen schmieren, Baby wehrt…" at bounding box center [659, 245] width 188 height 81
drag, startPoint x: 689, startPoint y: 239, endPoint x: 708, endPoint y: 234, distance: 20.0
click at [689, 239] on span "Viele Produkte sind ein echter Stressfaktor: ins Mündchen schmieren, Baby wehrt…" at bounding box center [659, 245] width 188 height 81
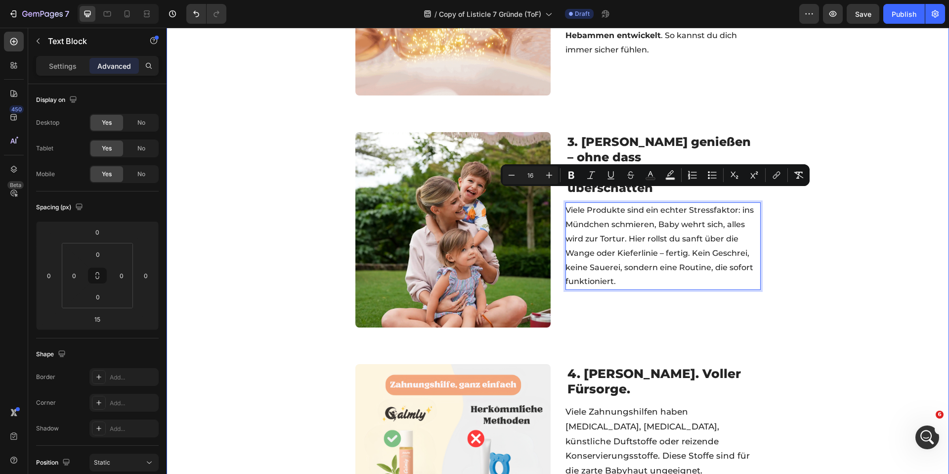
click at [780, 228] on div "☀️ SOMMER SPECIAL 🧊 BIS ZU 50% OFF + GESCHENKE Text Block 05 std 52 min 59 sek …" at bounding box center [558, 419] width 782 height 1974
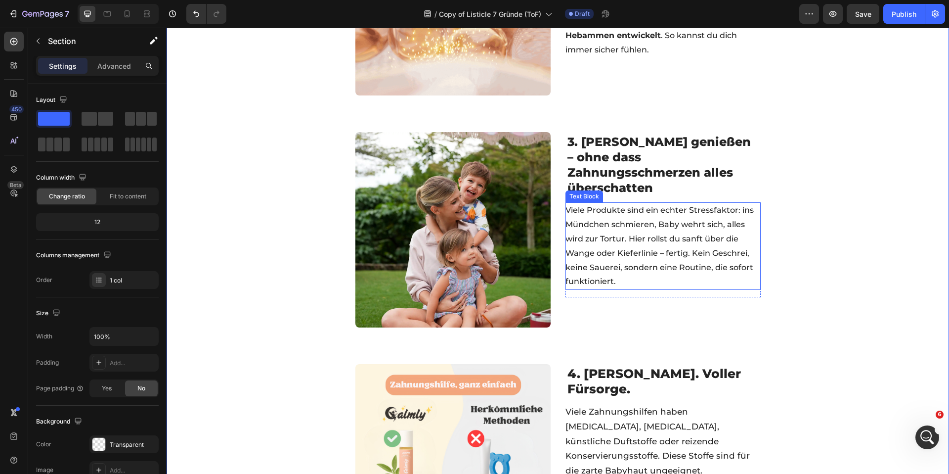
click at [687, 239] on span "Viele Produkte sind ein echter Stressfaktor: ins Mündchen schmieren, Baby wehrt…" at bounding box center [659, 245] width 188 height 81
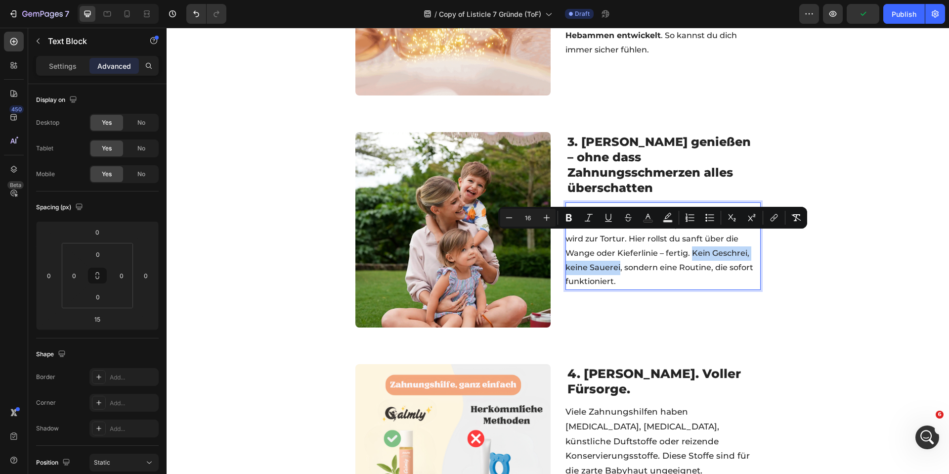
drag, startPoint x: 688, startPoint y: 236, endPoint x: 615, endPoint y: 253, distance: 74.1
click at [565, 215] on icon "Editor contextual toolbar" at bounding box center [569, 218] width 10 height 10
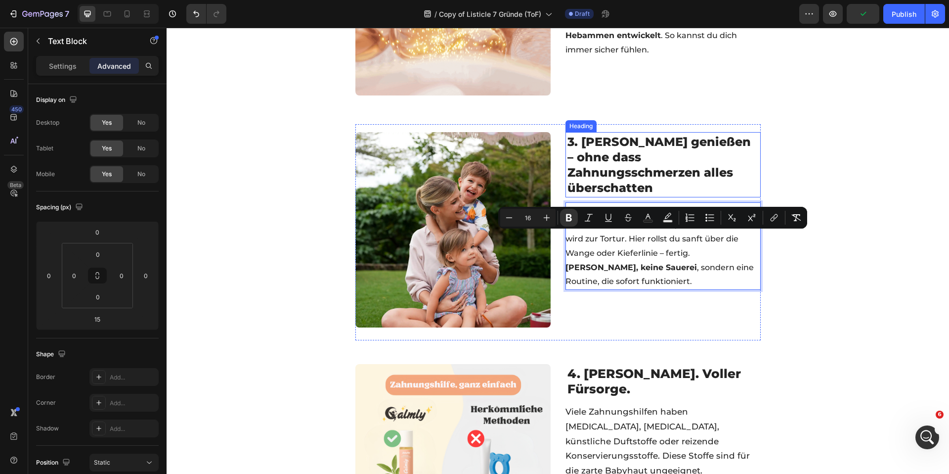
click at [671, 166] on span "3. Sommer genießen – ohne dass Zahnungsschmerzen alles überschatten" at bounding box center [658, 164] width 183 height 61
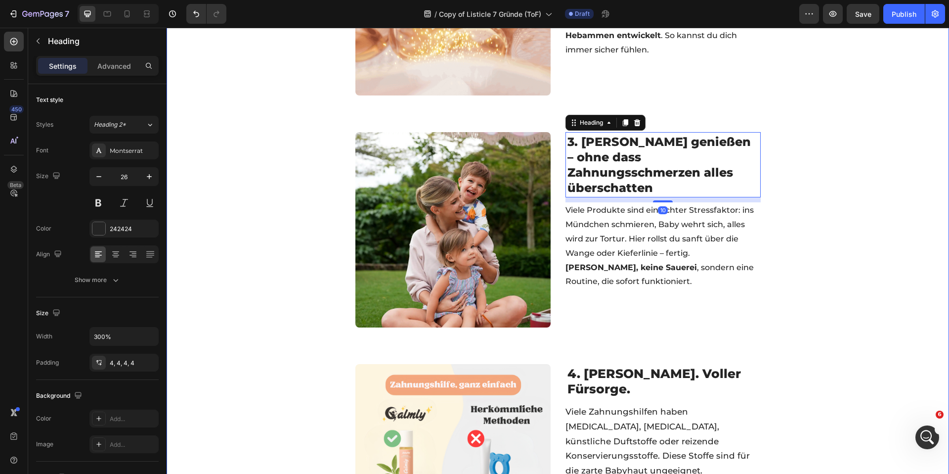
click at [821, 145] on div "☀️ SOMMER SPECIAL 🧊 BIS ZU 50% OFF + GESCHENKE Text Block 05 std 52 min 54 sek …" at bounding box center [558, 419] width 782 height 1974
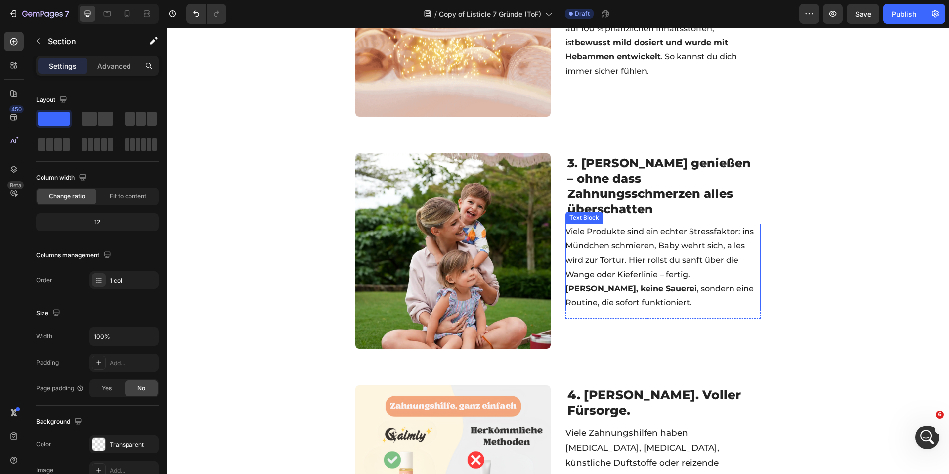
scroll to position [593, 0]
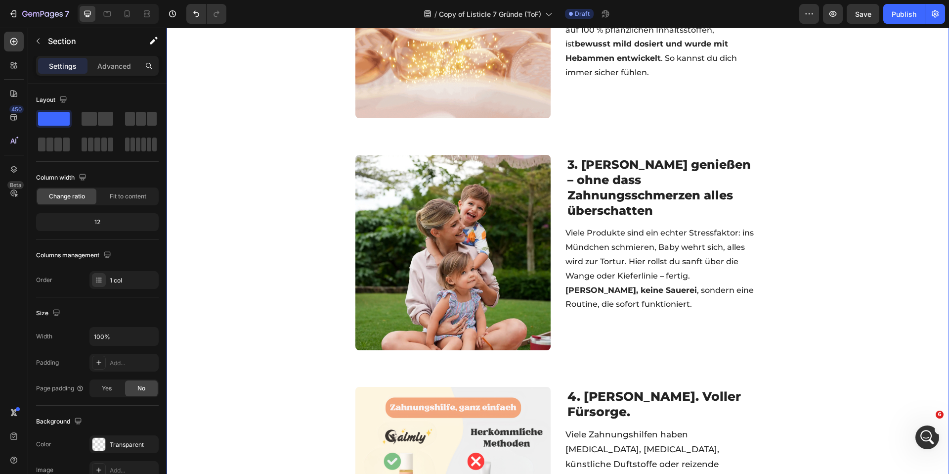
click at [135, 17] on div at bounding box center [118, 14] width 81 height 20
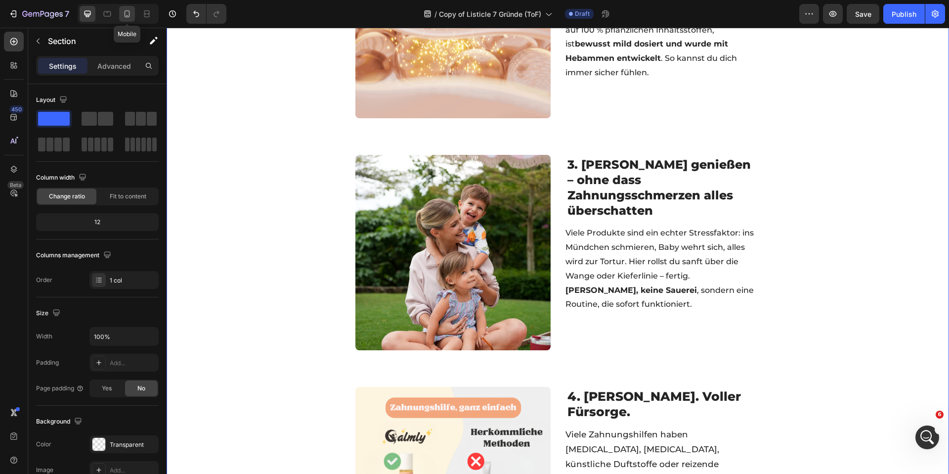
click at [131, 16] on icon at bounding box center [127, 14] width 10 height 10
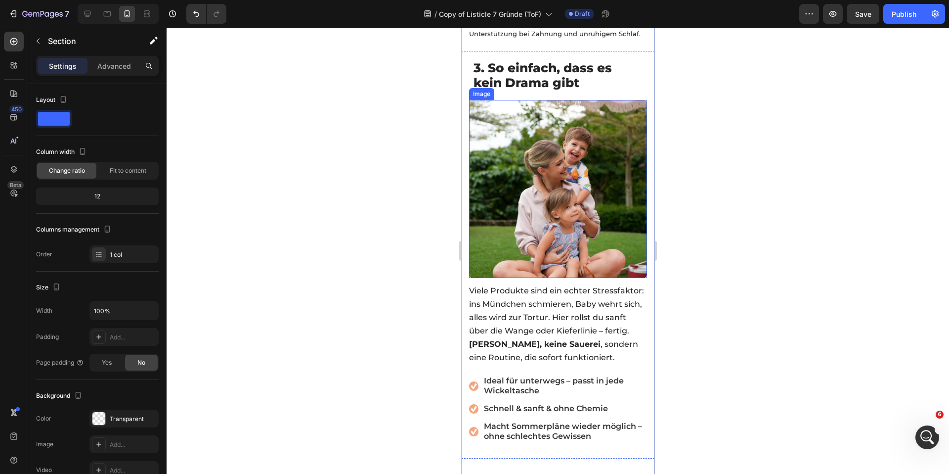
scroll to position [1198, 0]
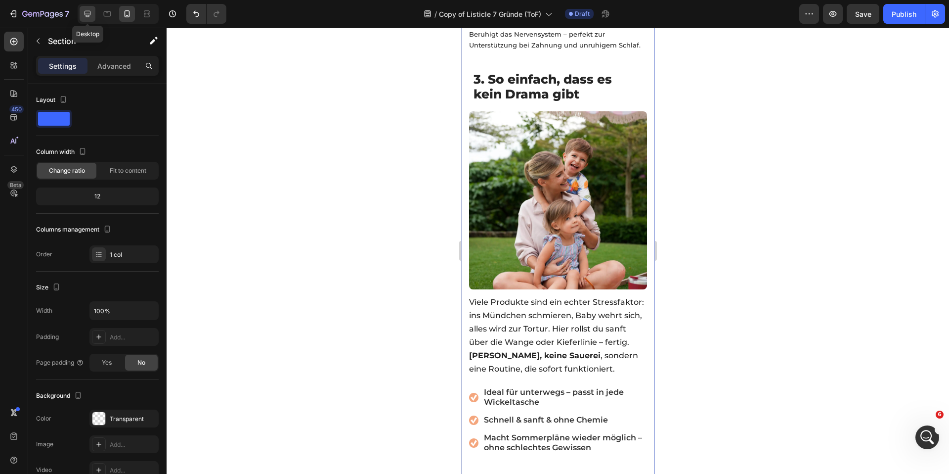
click at [88, 13] on icon at bounding box center [88, 14] width 6 height 6
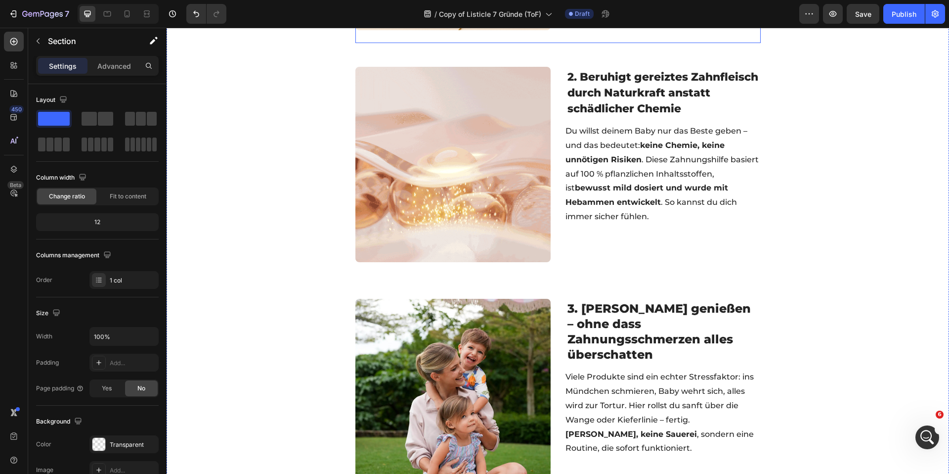
scroll to position [459, 0]
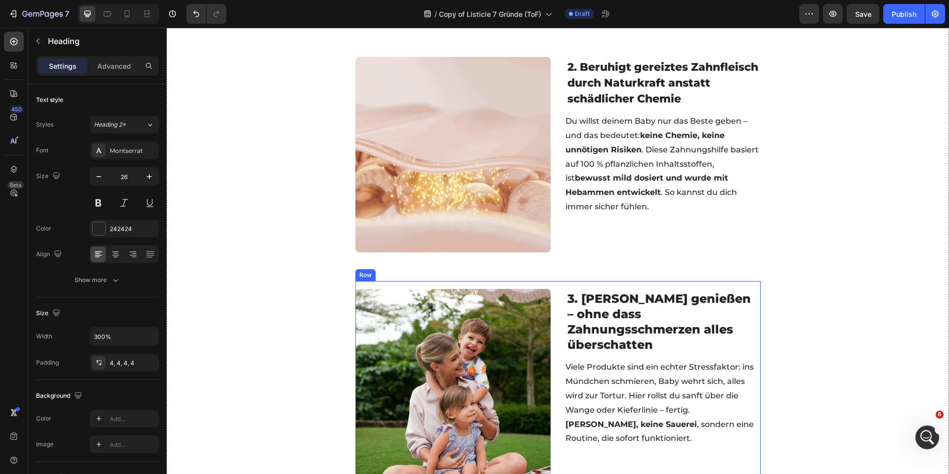
click at [611, 303] on span "3. Sommer genießen – ohne dass Zahnungsschmerzen alles überschatten" at bounding box center [658, 321] width 183 height 61
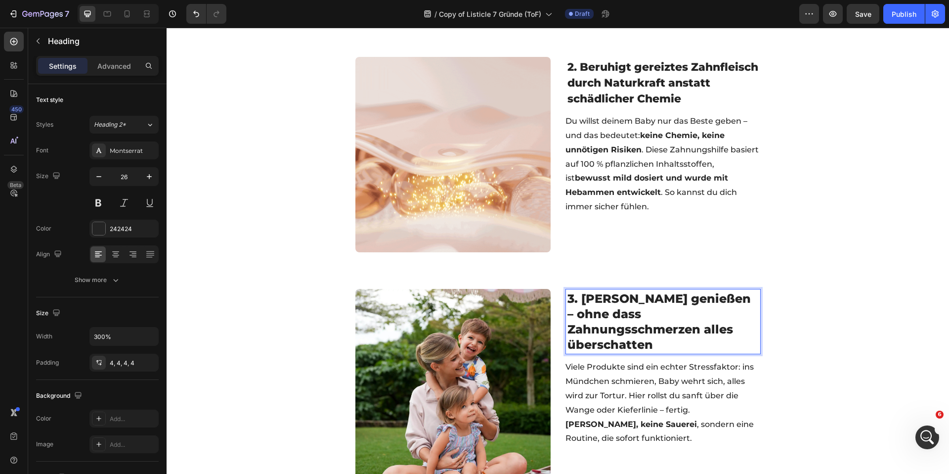
click at [611, 303] on span "3. Sommer genießen – ohne dass Zahnungsschmerzen alles überschatten" at bounding box center [658, 321] width 183 height 61
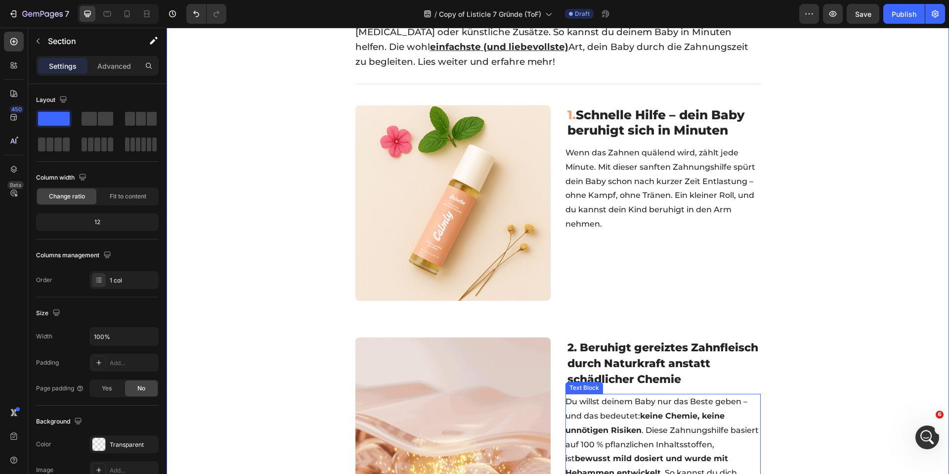
scroll to position [178, 0]
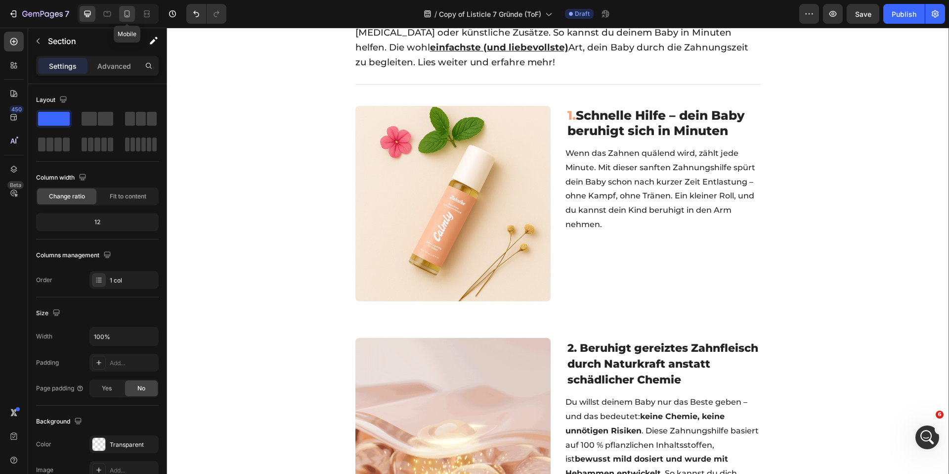
click at [126, 10] on icon at bounding box center [127, 13] width 5 height 7
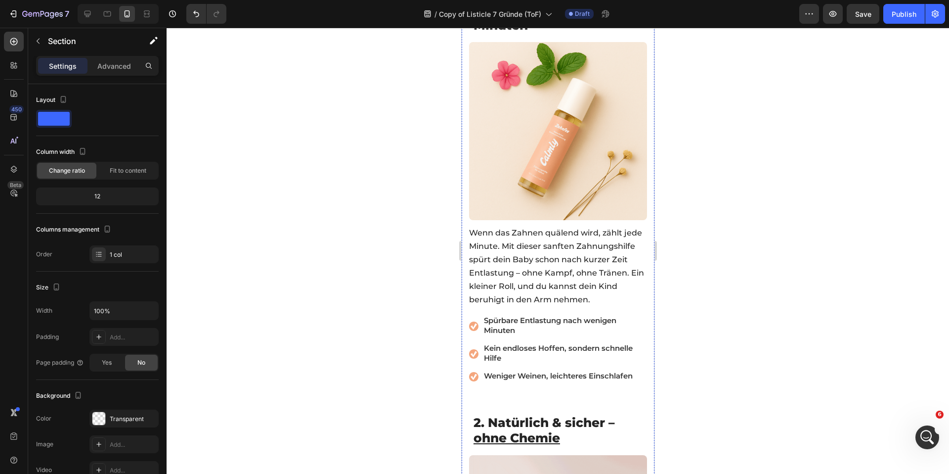
scroll to position [406, 0]
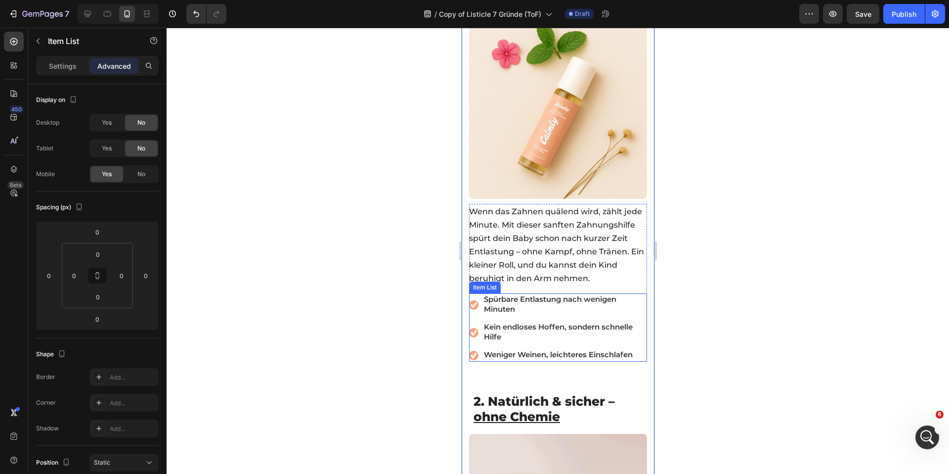
click at [634, 314] on div "Spürbare Entlastung nach wenigen Minuten Kein endloses Hoffen, sondern schnelle…" at bounding box center [558, 327] width 178 height 68
click at [529, 281] on icon at bounding box center [528, 284] width 5 height 7
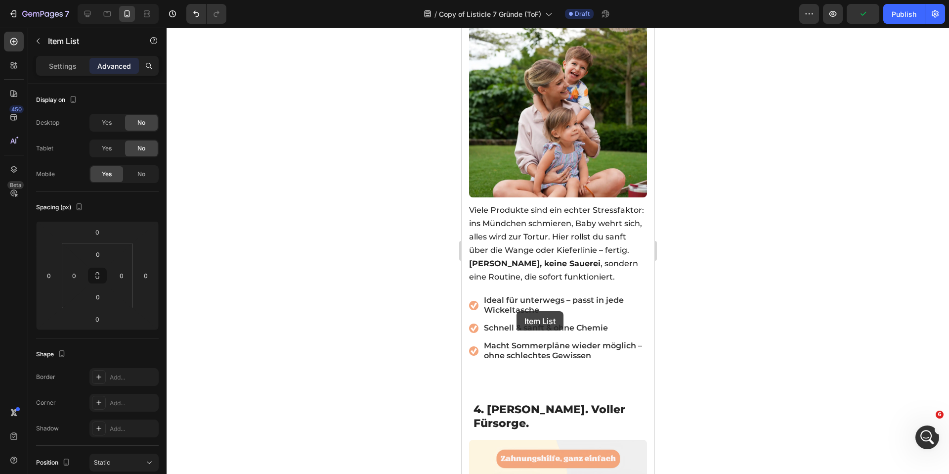
scroll to position [1396, 0]
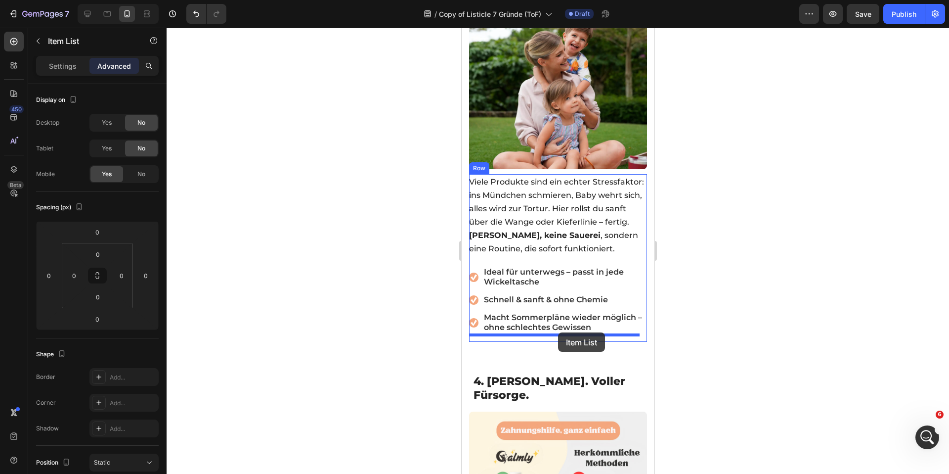
drag, startPoint x: 474, startPoint y: 351, endPoint x: 558, endPoint y: 332, distance: 86.2
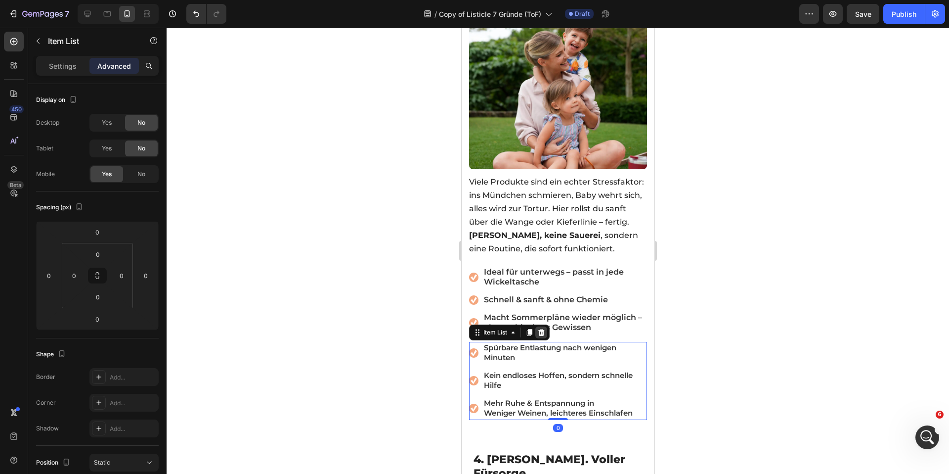
click at [544, 328] on icon at bounding box center [541, 332] width 8 height 8
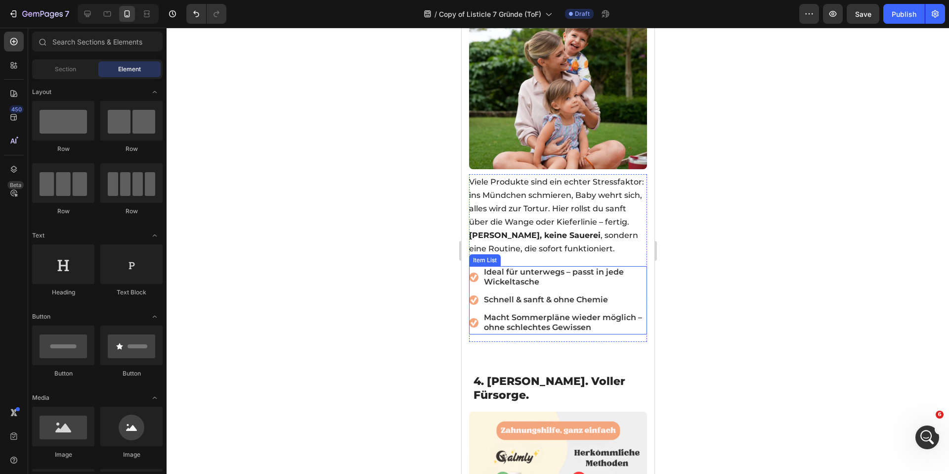
click at [518, 267] on span "Ideal für unterwegs – passt in jede Wickeltasche" at bounding box center [553, 276] width 140 height 19
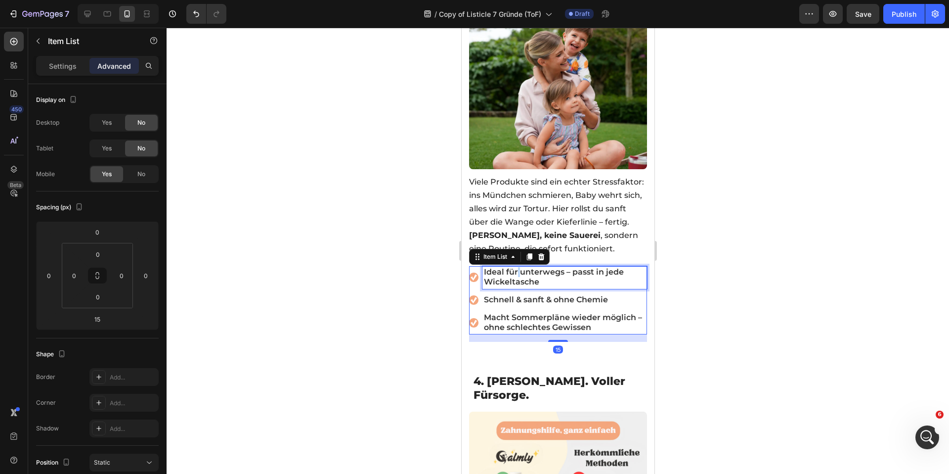
click at [518, 267] on span "Ideal für unterwegs – passt in jede Wickeltasche" at bounding box center [553, 276] width 140 height 19
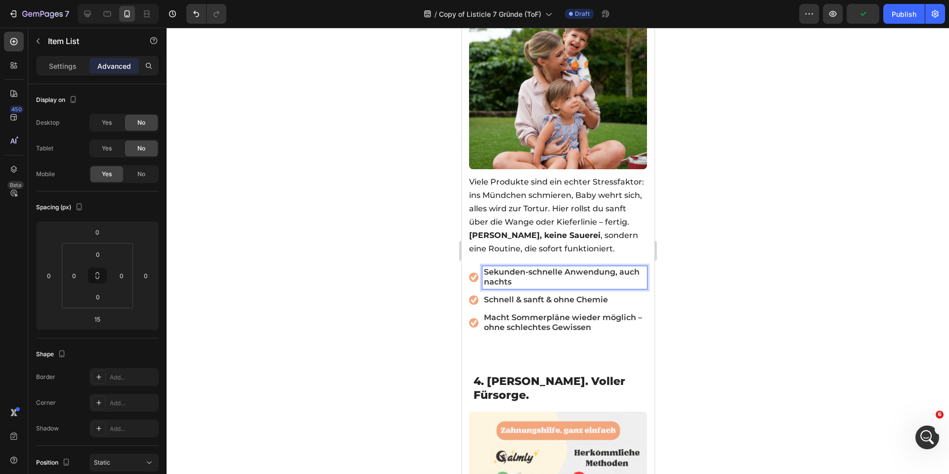
click at [526, 312] on span "Macht Sommerpläne wieder möglich – ohne schlechtes Gewissen" at bounding box center [562, 321] width 158 height 19
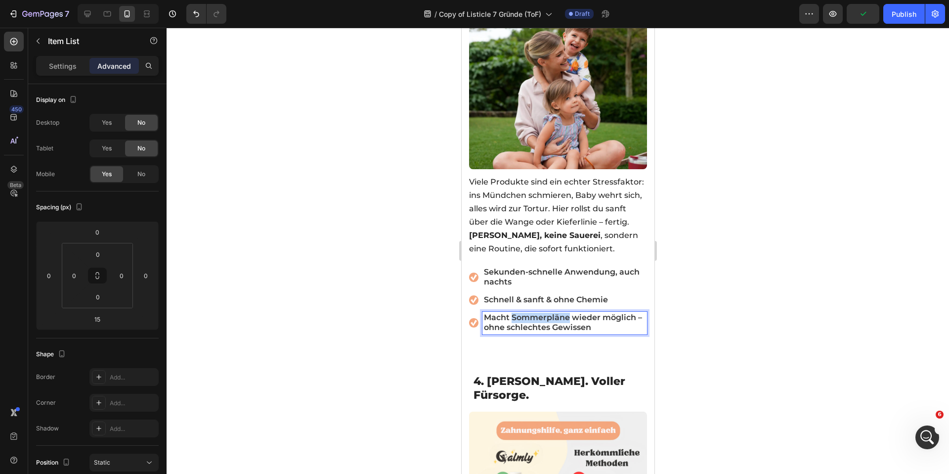
click at [526, 312] on span "Macht Sommerpläne wieder möglich – ohne schlechtes Gewissen" at bounding box center [562, 321] width 158 height 19
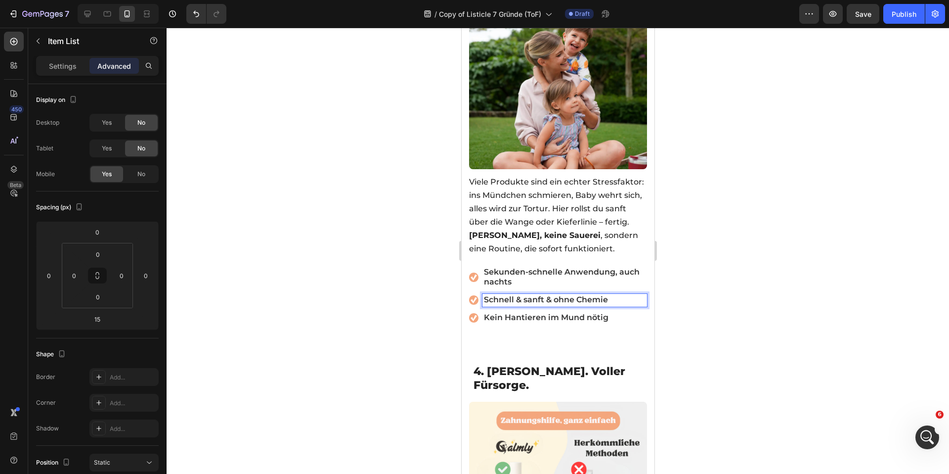
click at [506, 296] on span "Schnell & sanft & ohne Chemie" at bounding box center [545, 299] width 124 height 9
click at [506, 295] on span "Schnell & sanft & ohne Chemie" at bounding box center [545, 299] width 124 height 9
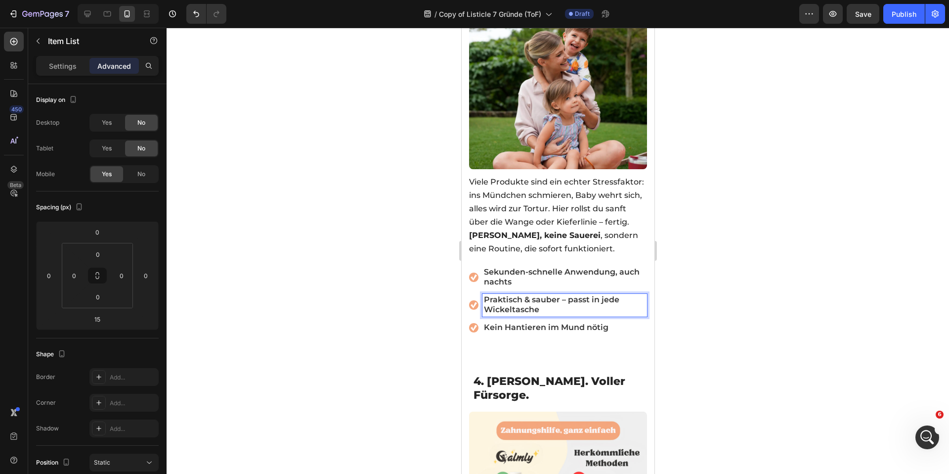
click at [395, 302] on div at bounding box center [558, 251] width 782 height 446
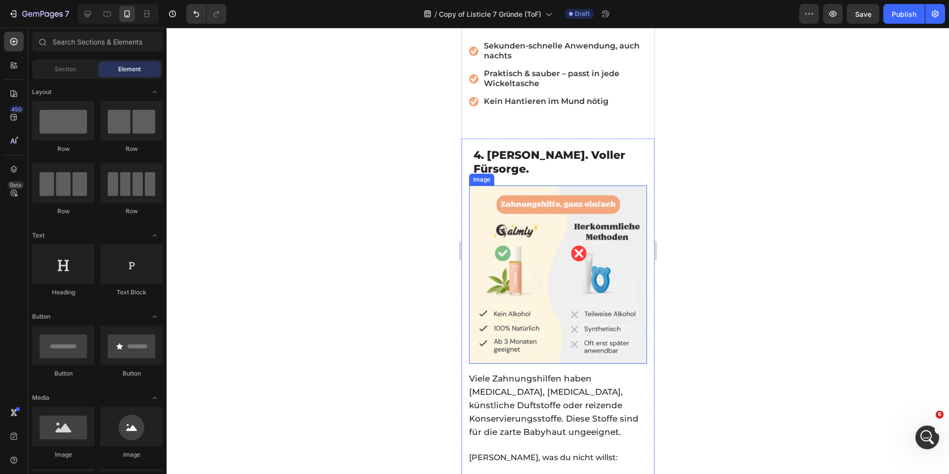
scroll to position [1534, 0]
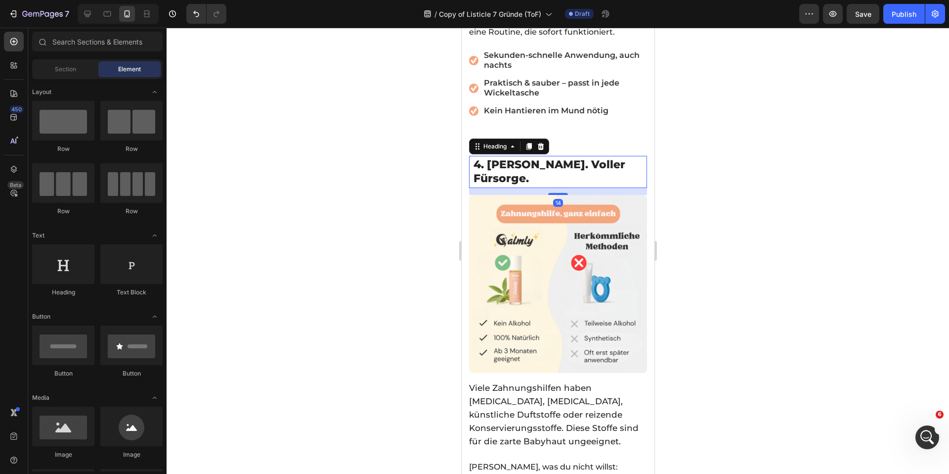
click at [526, 167] on span "4. Frei von Reizstoffen. Voller Fürsorge." at bounding box center [549, 172] width 152 height 28
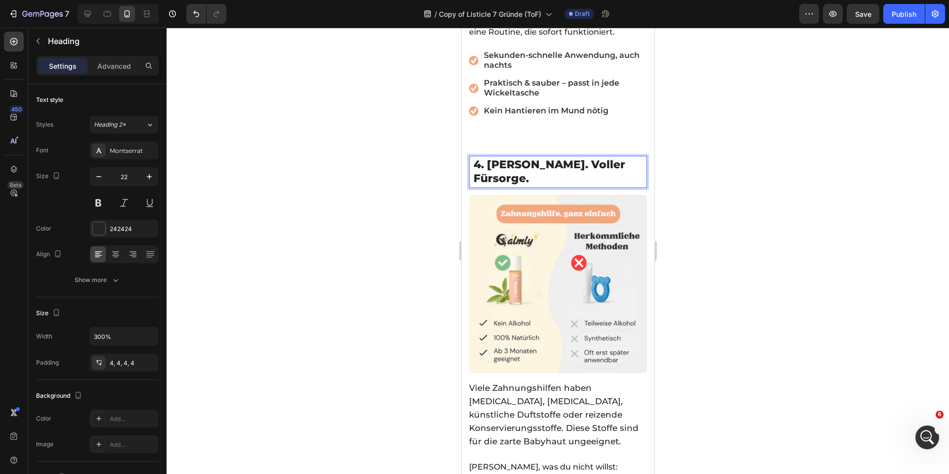
click at [526, 167] on span "4. Frei von Reizstoffen. Voller Fürsorge." at bounding box center [549, 172] width 152 height 28
drag, startPoint x: 496, startPoint y: 157, endPoint x: 584, endPoint y: 158, distance: 87.5
click at [584, 158] on span "4. Das Richtige tun – ohne schlechtes Gewissen" at bounding box center [548, 172] width 150 height 28
drag, startPoint x: 581, startPoint y: 156, endPoint x: 606, endPoint y: 156, distance: 25.2
click at [606, 158] on span "4. Keine Chemie – ohne schlechtes Gewissen" at bounding box center [540, 172] width 134 height 28
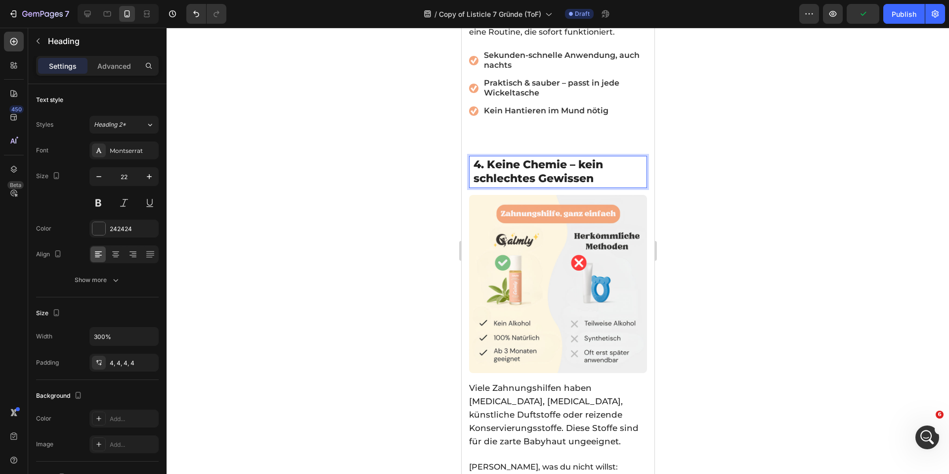
click at [372, 166] on div at bounding box center [558, 251] width 782 height 446
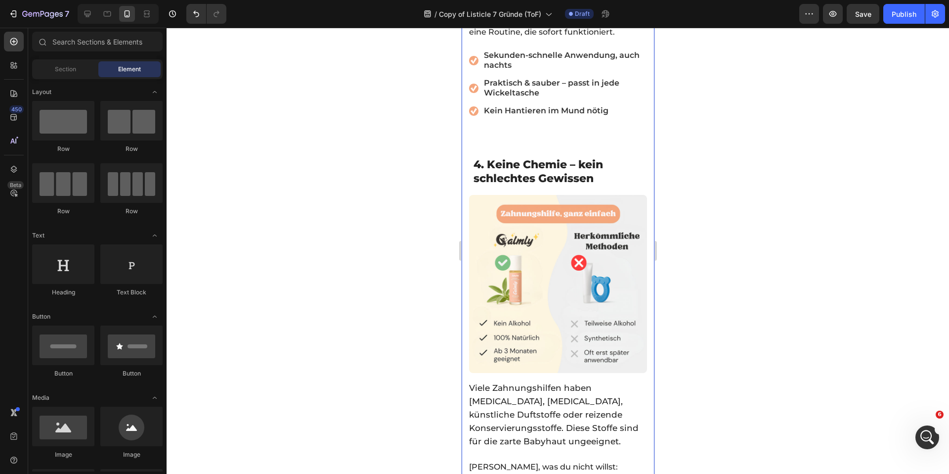
click at [541, 140] on div "☀️ SOMMER SPECIAL 🧊 BIS ZU 50% OFF + GESCHENKE Text Block 05 std 51 min 26 sek …" at bounding box center [557, 327] width 193 height 3627
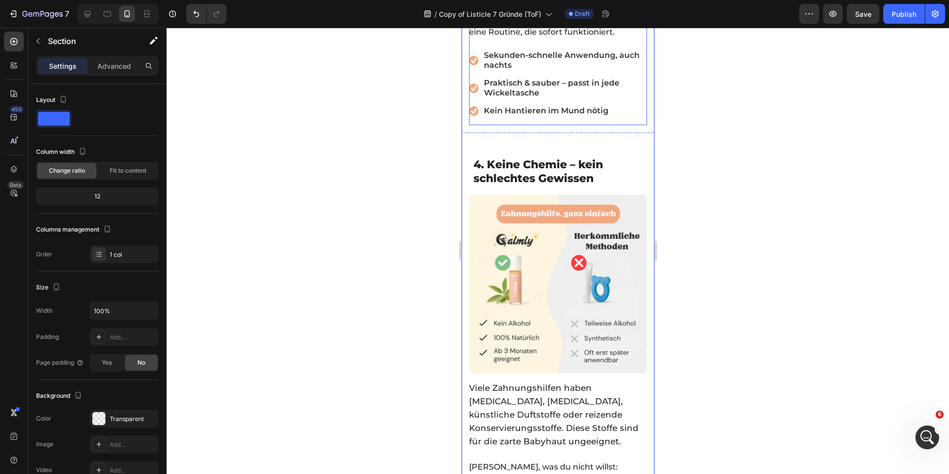
click at [552, 115] on div "Viele Produkte sind ein echter Stressfaktor: ins Mündchen schmieren, Baby wehrt…" at bounding box center [558, 41] width 178 height 168
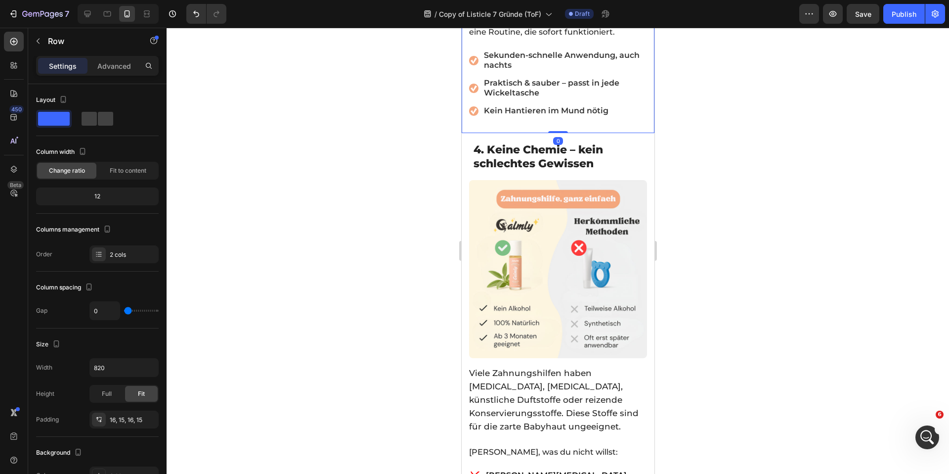
drag, startPoint x: 550, startPoint y: 138, endPoint x: 553, endPoint y: 120, distance: 19.0
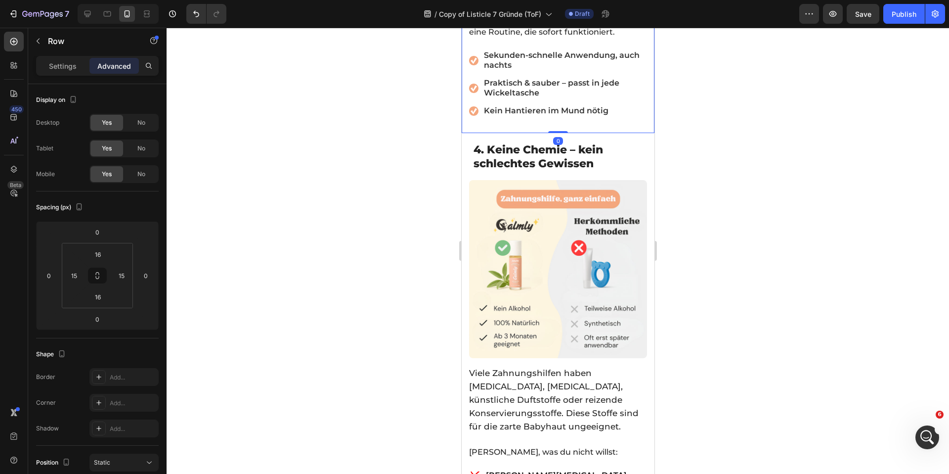
click at [368, 149] on div at bounding box center [558, 251] width 782 height 446
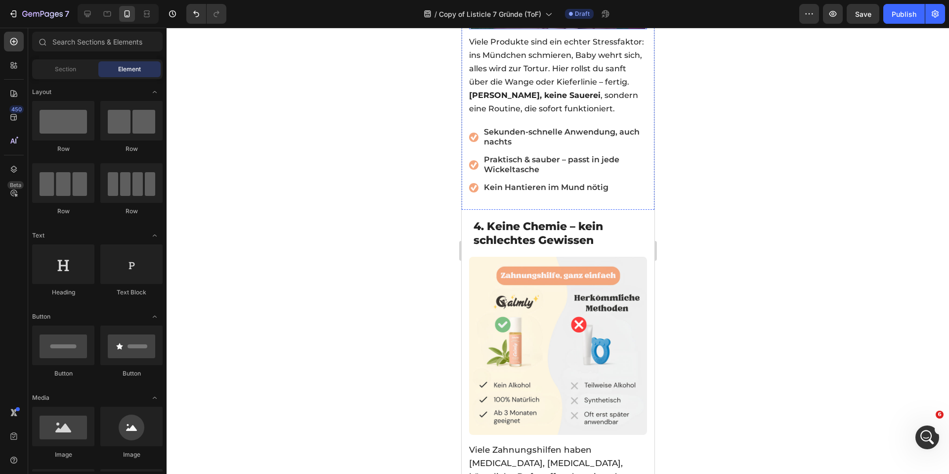
scroll to position [1468, 0]
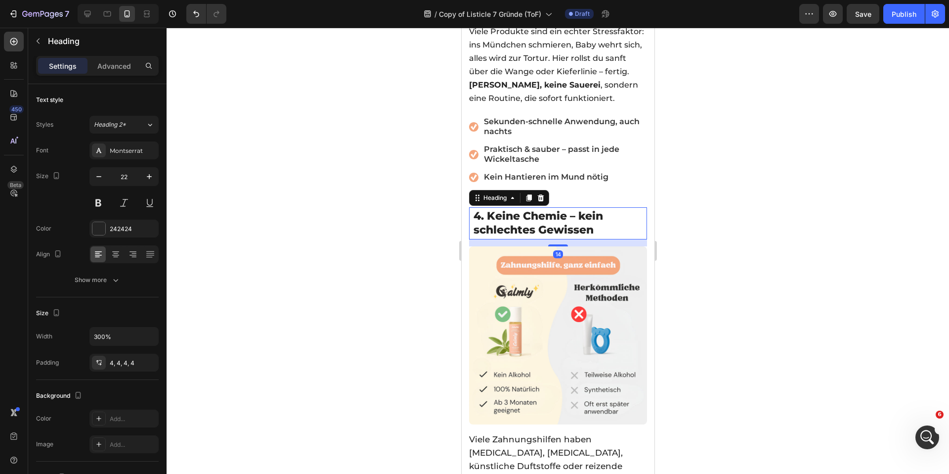
click at [544, 221] on span "4. Keine Chemie – kein schlechtes Gewissen" at bounding box center [538, 223] width 130 height 28
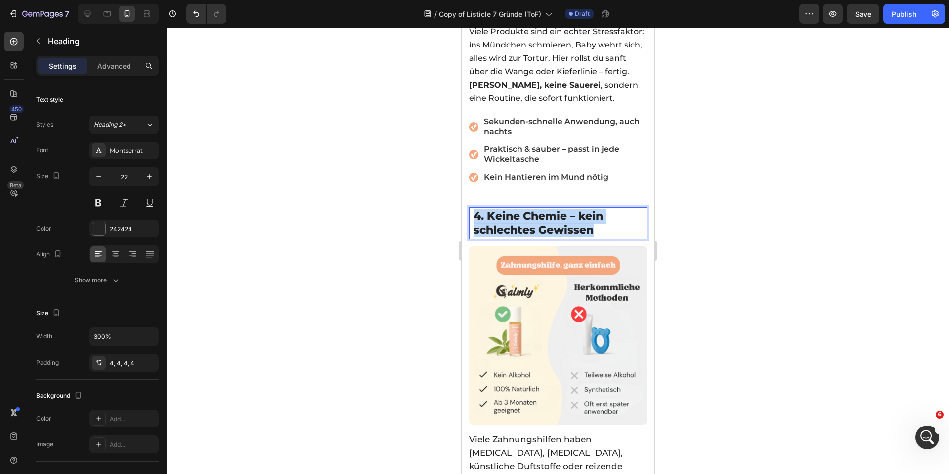
click at [544, 221] on span "4. Keine Chemie – kein schlechtes Gewissen" at bounding box center [538, 223] width 130 height 28
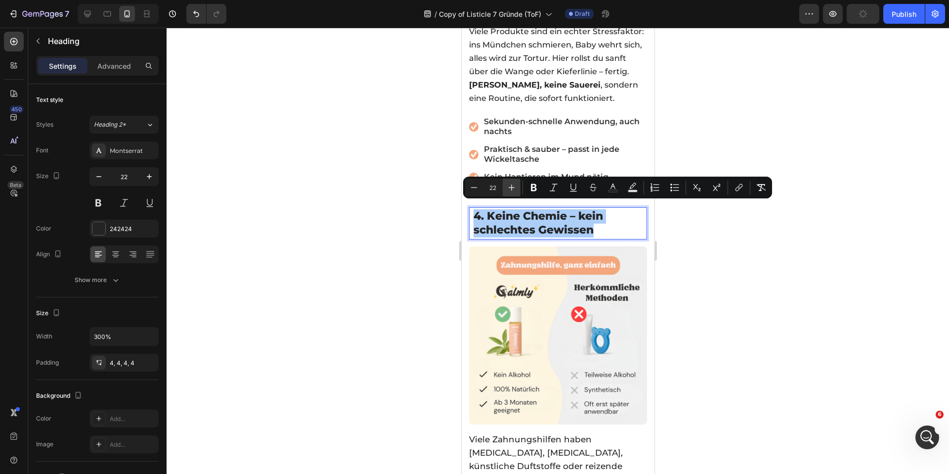
click at [509, 181] on button "Plus" at bounding box center [512, 187] width 18 height 18
type input "25"
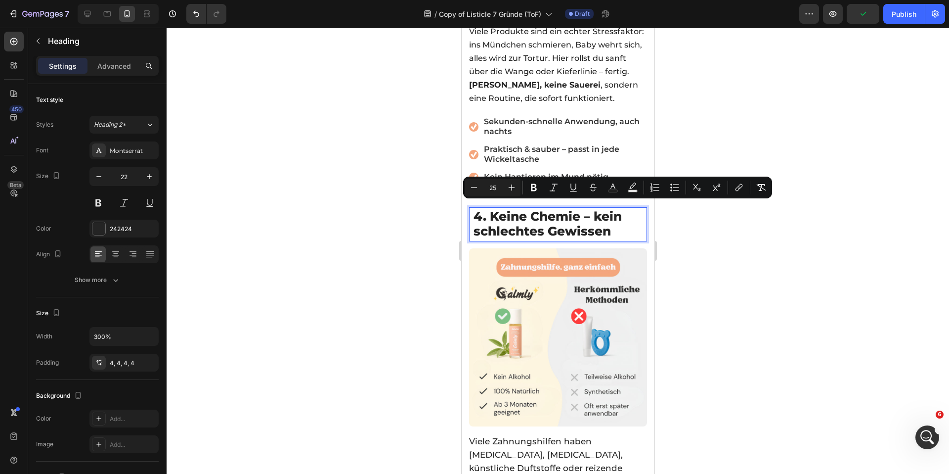
click at [395, 197] on div at bounding box center [558, 251] width 782 height 446
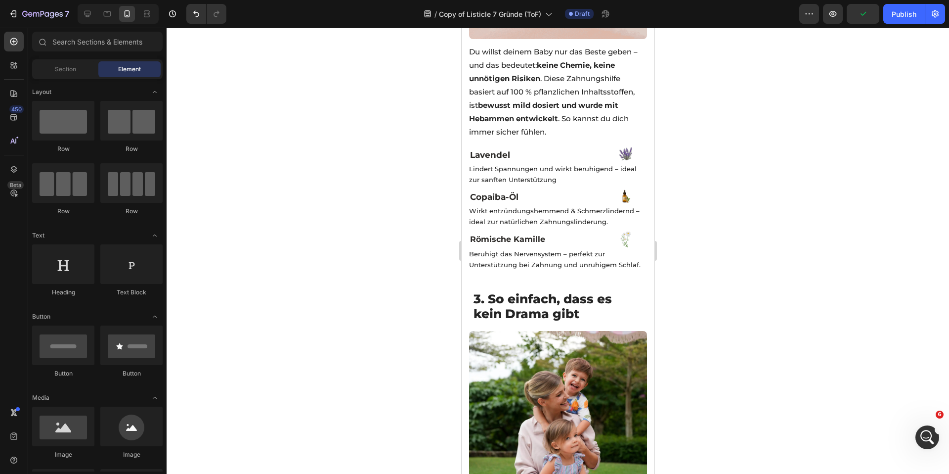
scroll to position [978, 0]
click at [527, 290] on h2 "⁠⁠⁠⁠⁠⁠⁠ 3. So einfach, dass es kein Drama gibt" at bounding box center [557, 307] width 173 height 34
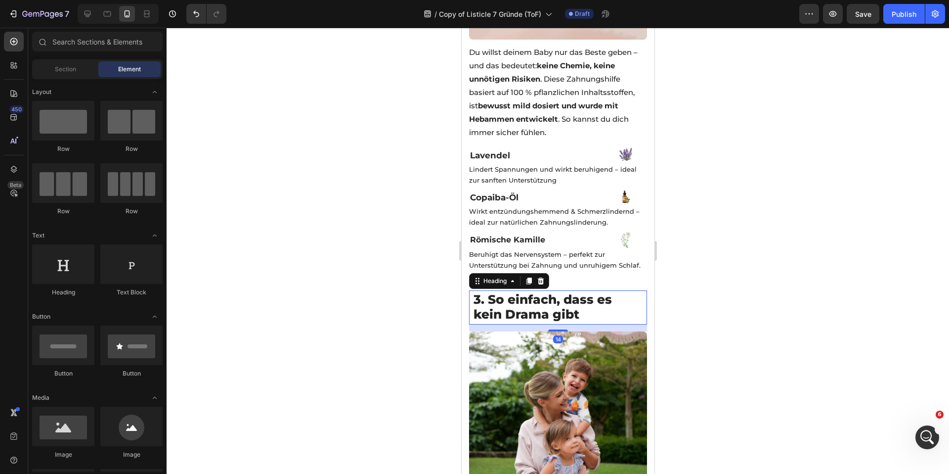
click at [527, 290] on h2 "⁠⁠⁠⁠⁠⁠⁠ 3. So einfach, dass es kein Drama gibt" at bounding box center [557, 307] width 173 height 34
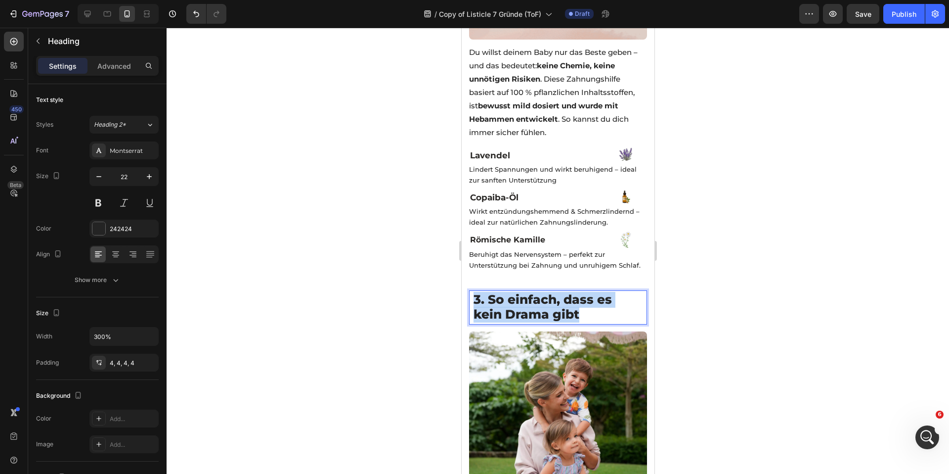
click at [527, 290] on h2 "3. So einfach, dass es kein Drama gibt" at bounding box center [557, 307] width 173 height 34
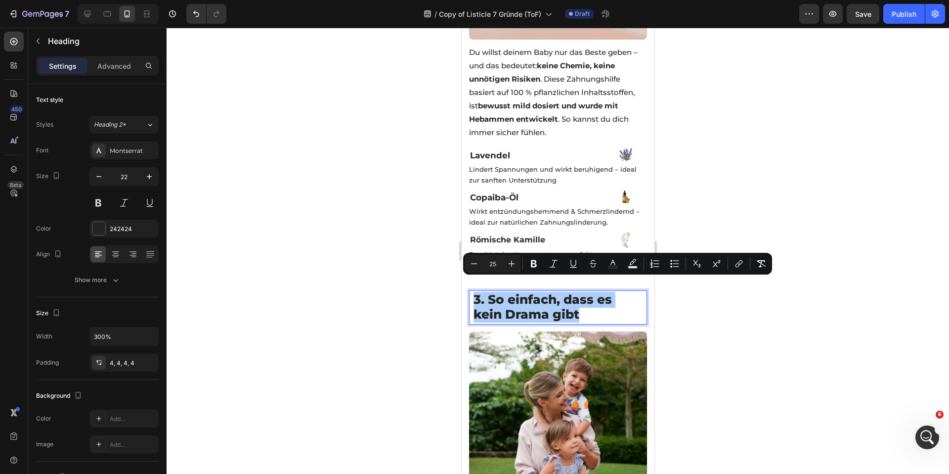
click at [426, 253] on div at bounding box center [558, 251] width 782 height 446
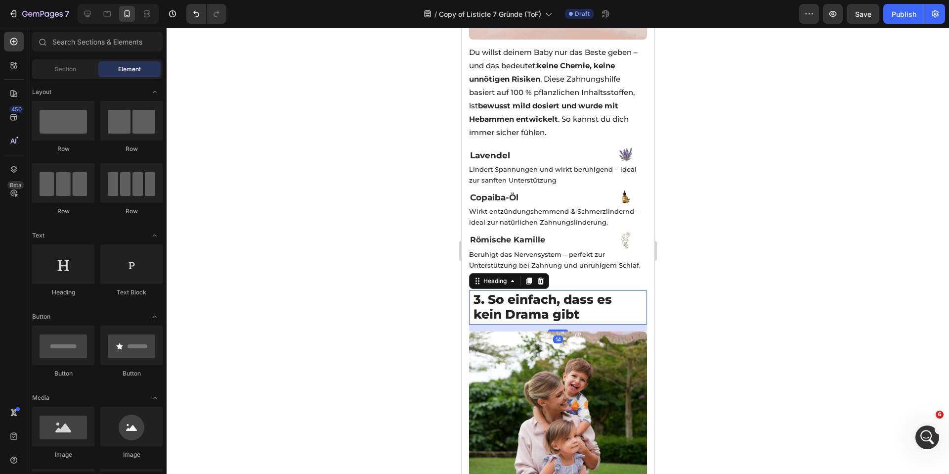
click at [528, 292] on span "3. So einfach, dass es kein Drama gibt" at bounding box center [542, 307] width 138 height 30
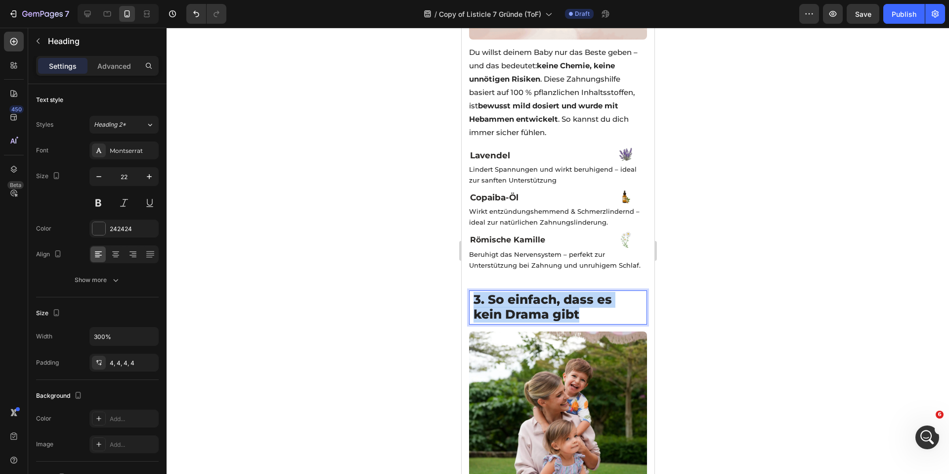
click at [528, 292] on span "3. So einfach, dass es kein Drama gibt" at bounding box center [542, 307] width 138 height 30
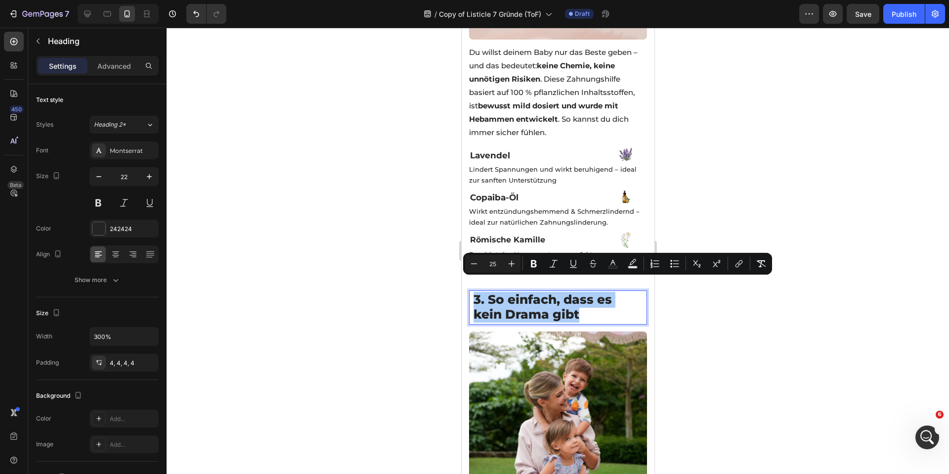
click at [421, 285] on div at bounding box center [558, 251] width 782 height 446
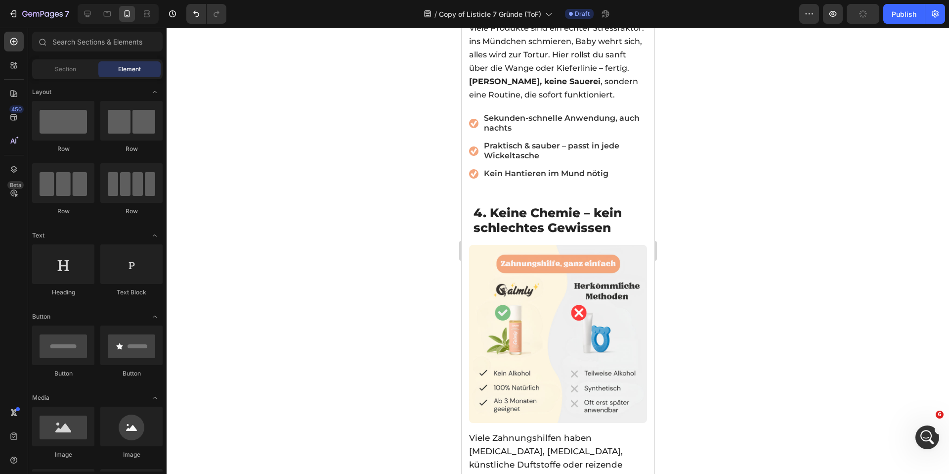
scroll to position [1472, 0]
click at [415, 177] on div at bounding box center [558, 251] width 782 height 446
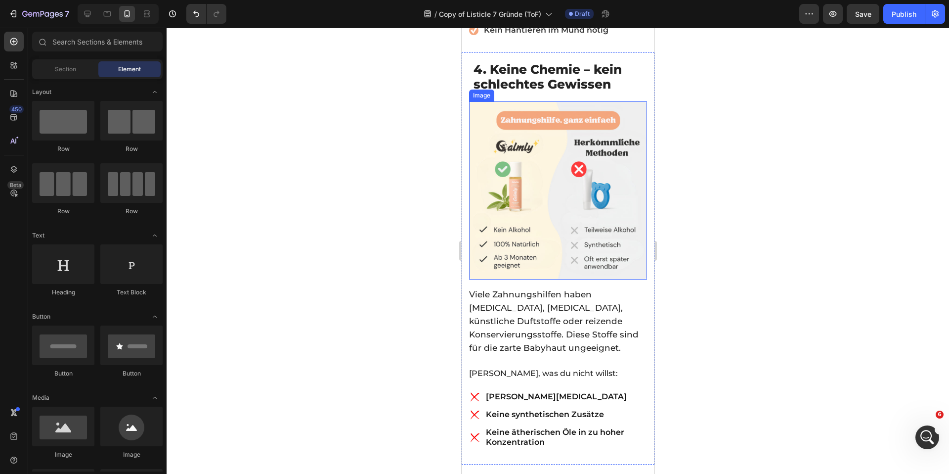
scroll to position [1618, 0]
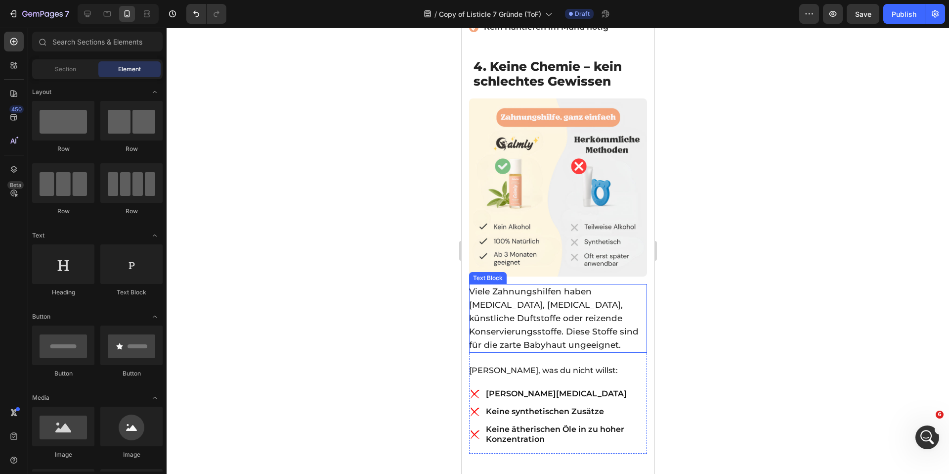
click at [538, 292] on span "Viele Zahnungshilfen haben Alkohol, Menthol, künstliche Duftstoffe oder reizend…" at bounding box center [554, 317] width 170 height 63
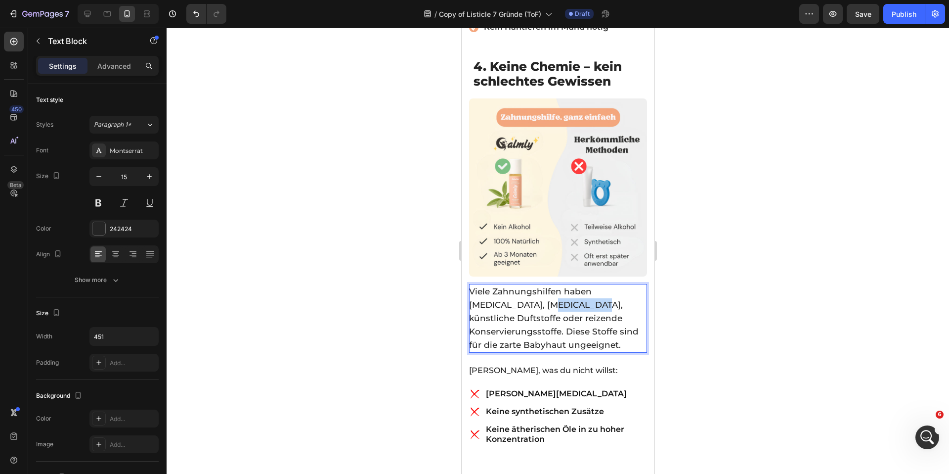
click at [538, 292] on span "Viele Zahnungshilfen haben Alkohol, Menthol, künstliche Duftstoffe oder reizend…" at bounding box center [554, 317] width 170 height 63
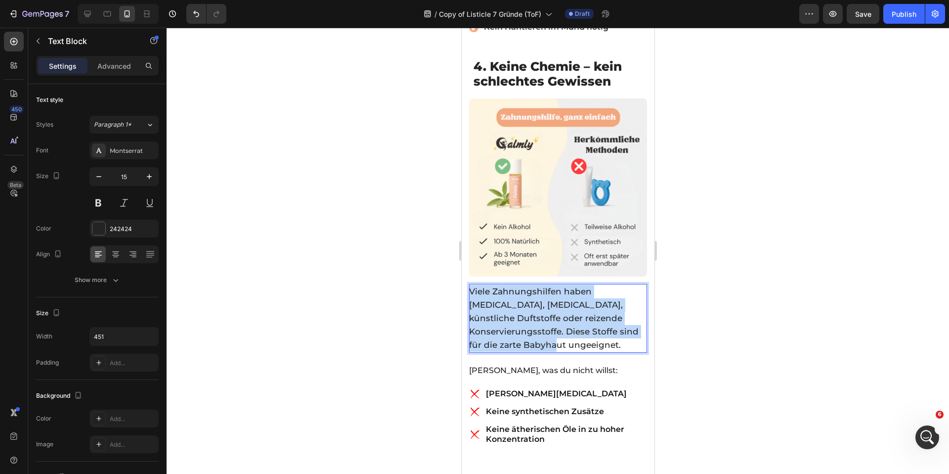
click at [538, 292] on span "Viele Zahnungshilfen haben Alkohol, Menthol, künstliche Duftstoffe oder reizend…" at bounding box center [554, 317] width 170 height 63
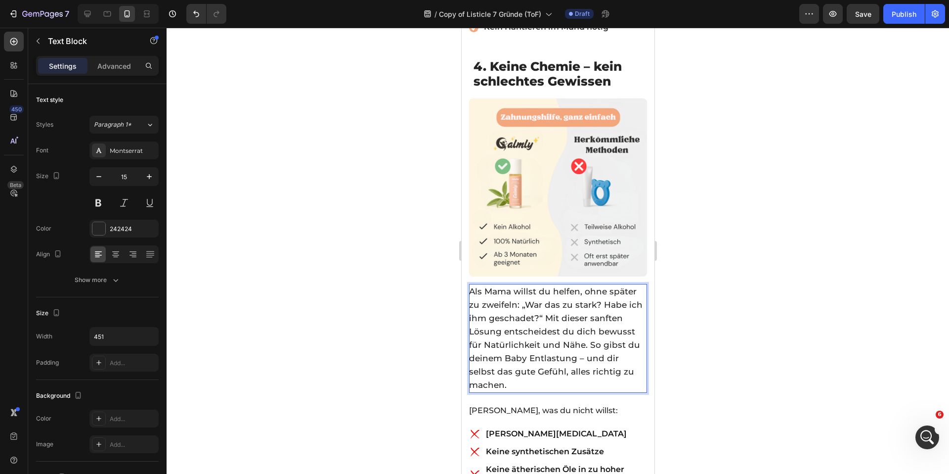
click at [397, 287] on div at bounding box center [558, 251] width 782 height 446
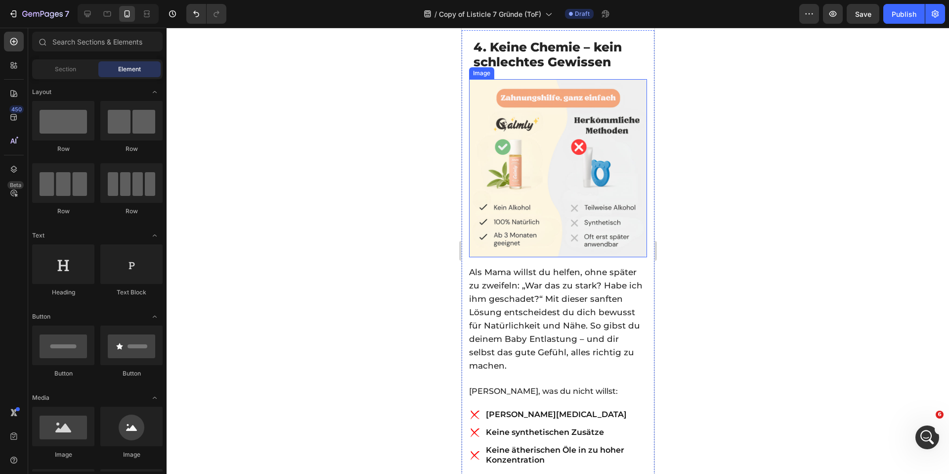
scroll to position [1663, 0]
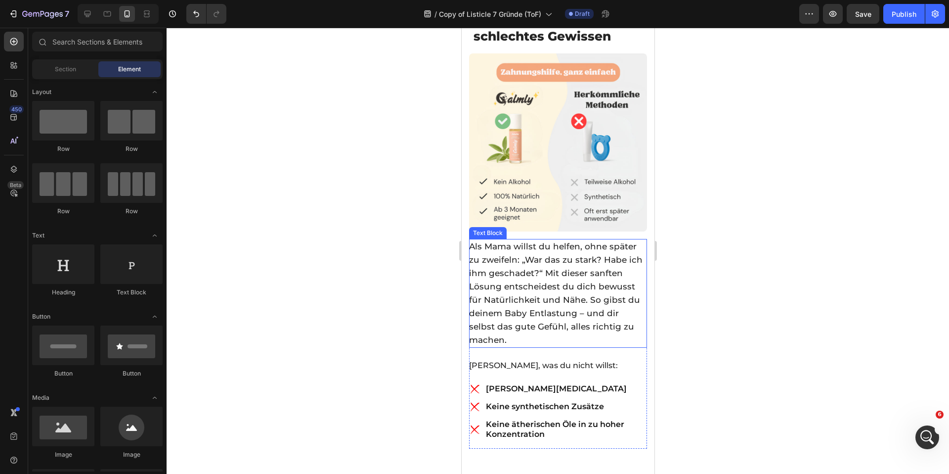
click at [544, 266] on p "Als Mama willst du helfen, ohne später zu zweifeln: „War das zu stark? Habe ich…" at bounding box center [557, 293] width 177 height 107
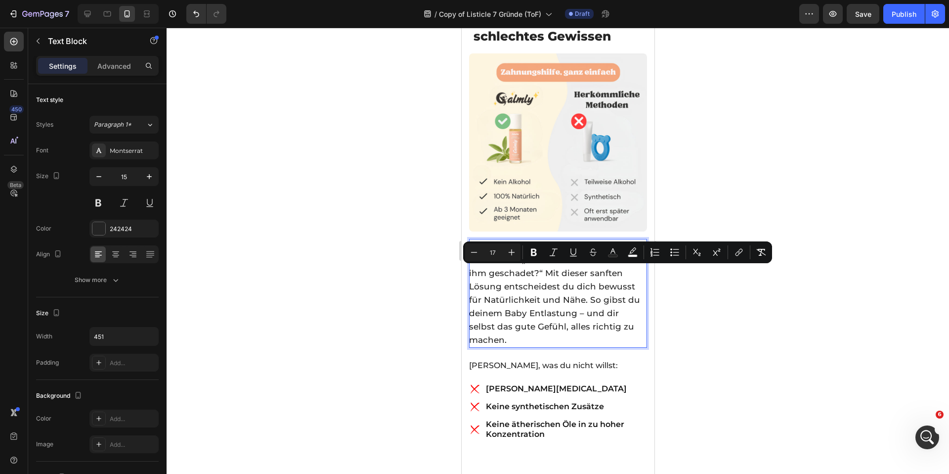
click at [544, 281] on span "Als Mama willst du helfen, ohne später zu zweifeln: „War das zu stark? Habe ich…" at bounding box center [555, 292] width 173 height 103
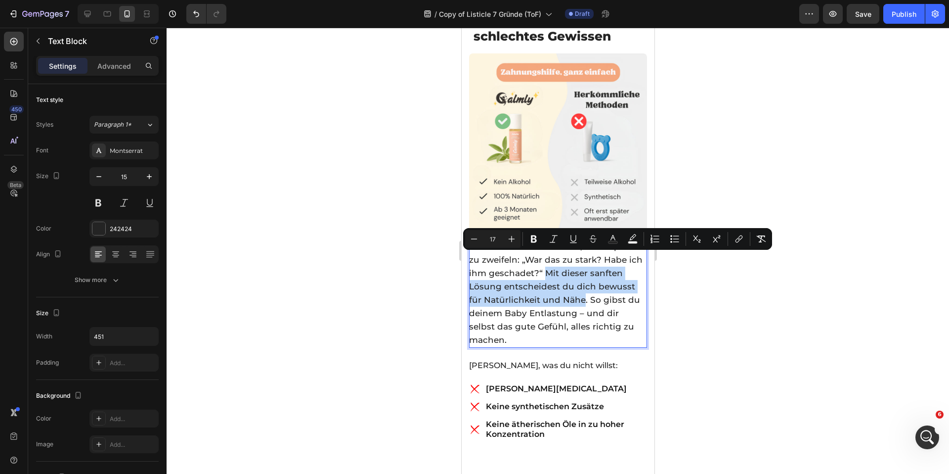
drag, startPoint x: 561, startPoint y: 257, endPoint x: 583, endPoint y: 286, distance: 36.4
click at [583, 286] on span "Als Mama willst du helfen, ohne später zu zweifeln: „War das zu stark? Habe ich…" at bounding box center [555, 292] width 173 height 103
click at [537, 237] on icon "Editor contextual toolbar" at bounding box center [534, 239] width 10 height 10
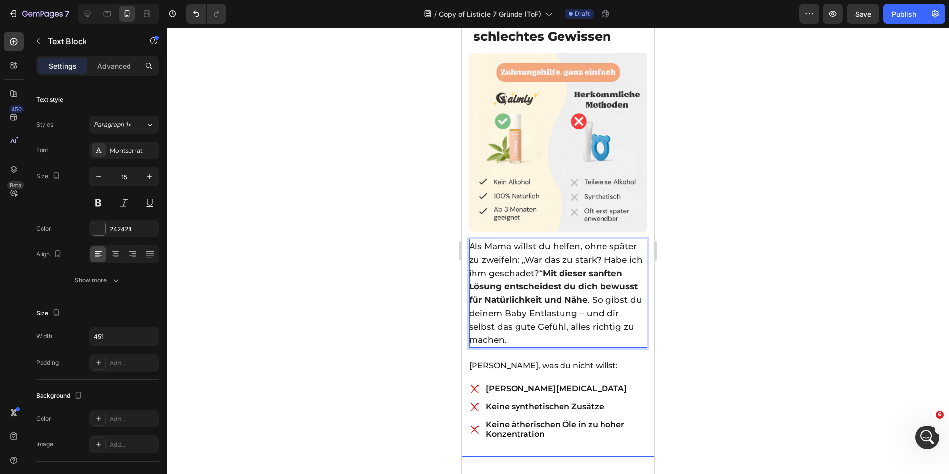
click at [413, 258] on div at bounding box center [558, 251] width 782 height 446
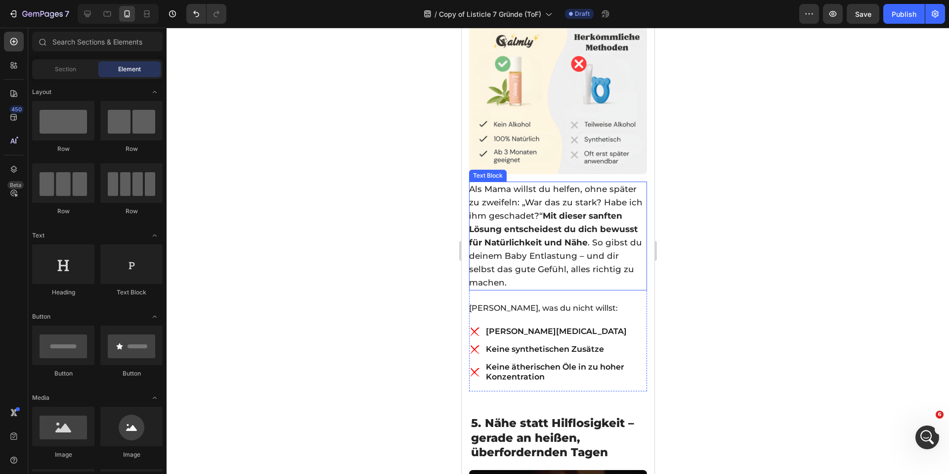
scroll to position [1737, 0]
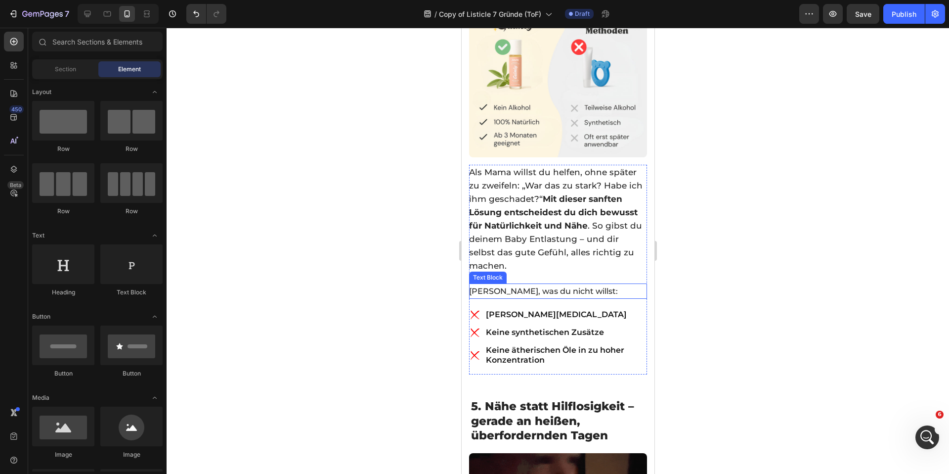
click at [552, 286] on span "[PERSON_NAME] [PERSON_NAME], was du nicht willst:" at bounding box center [543, 290] width 149 height 9
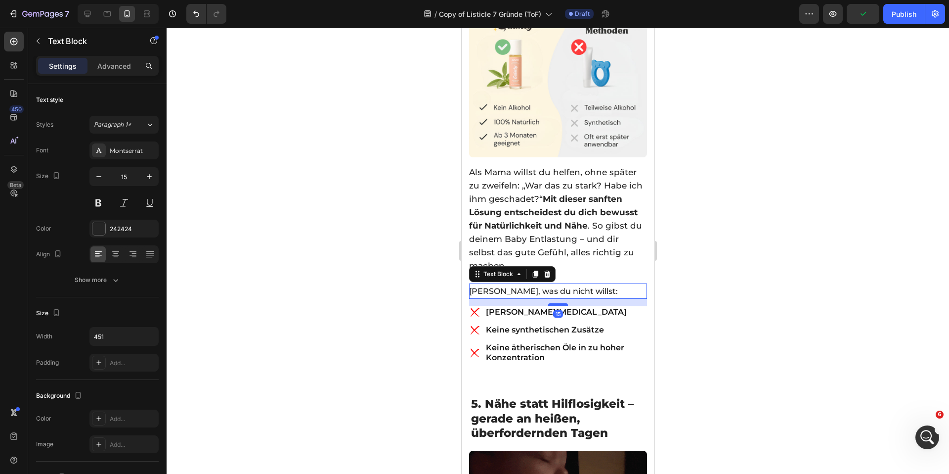
click at [555, 303] on div at bounding box center [558, 304] width 20 height 3
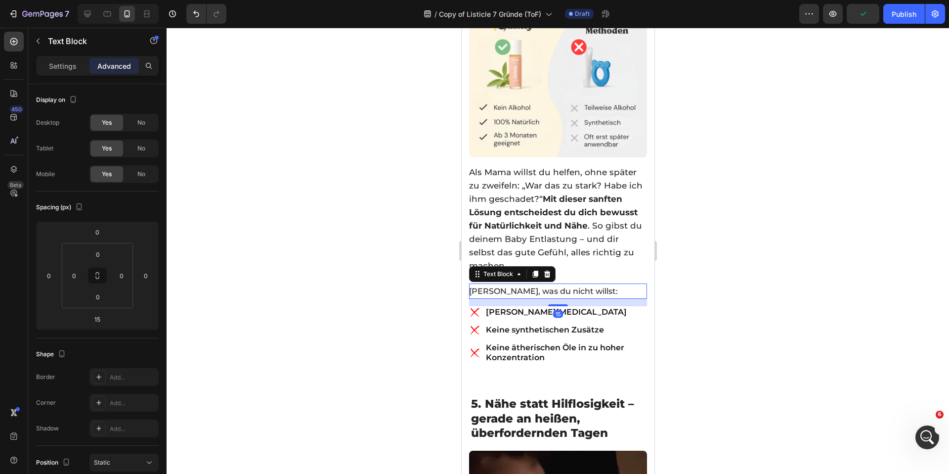
click at [376, 285] on div at bounding box center [558, 251] width 782 height 446
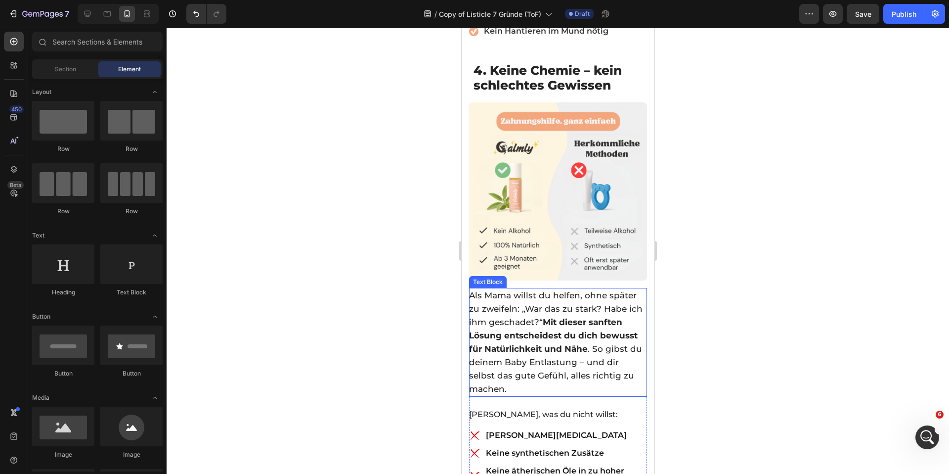
scroll to position [1559, 0]
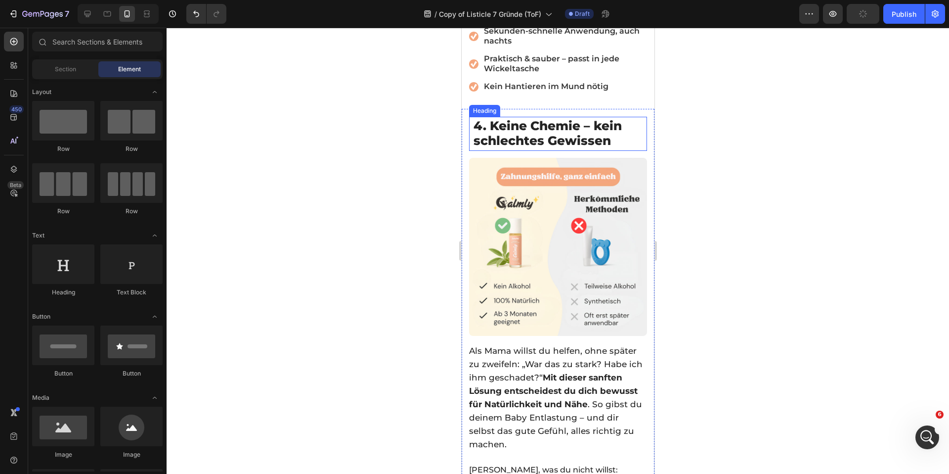
click at [550, 122] on span "4. Keine Chemie – kein schlechtes Gewissen" at bounding box center [547, 133] width 148 height 30
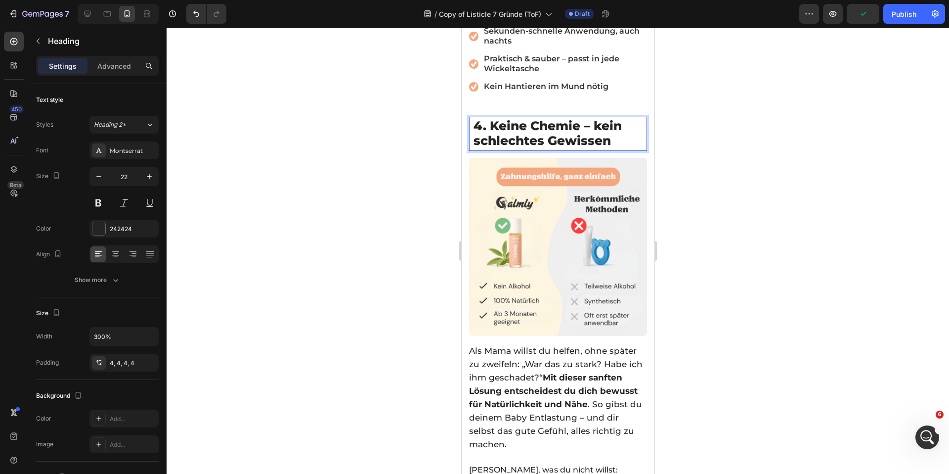
click at [567, 124] on span "4. Keine Chemie – kein schlechtes Gewissen" at bounding box center [547, 133] width 148 height 30
drag, startPoint x: 579, startPoint y: 122, endPoint x: 532, endPoint y: 120, distance: 46.5
click at [532, 120] on span "4. Keine Chemie – kein schlechtes Gewissen" at bounding box center [547, 133] width 148 height 30
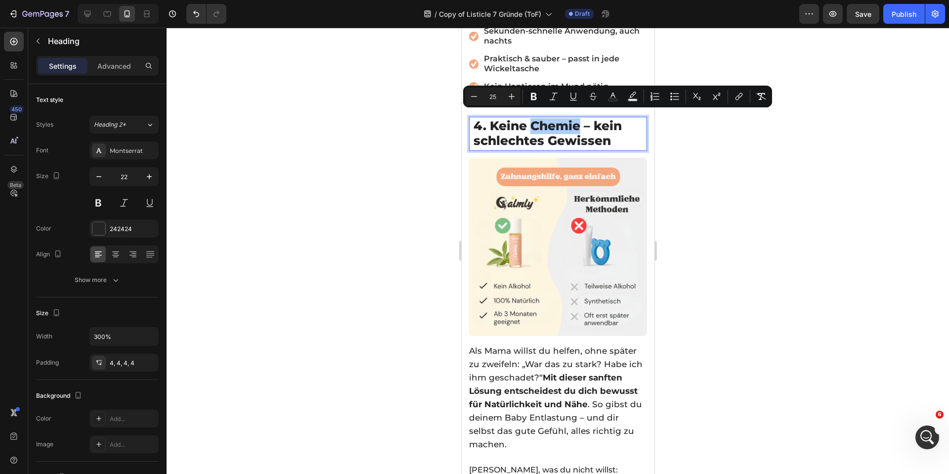
click at [365, 167] on div at bounding box center [558, 251] width 782 height 446
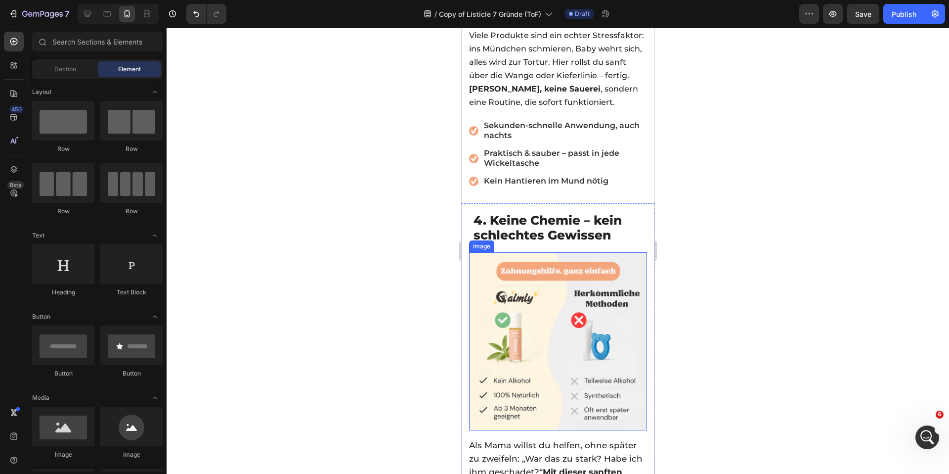
scroll to position [1475, 0]
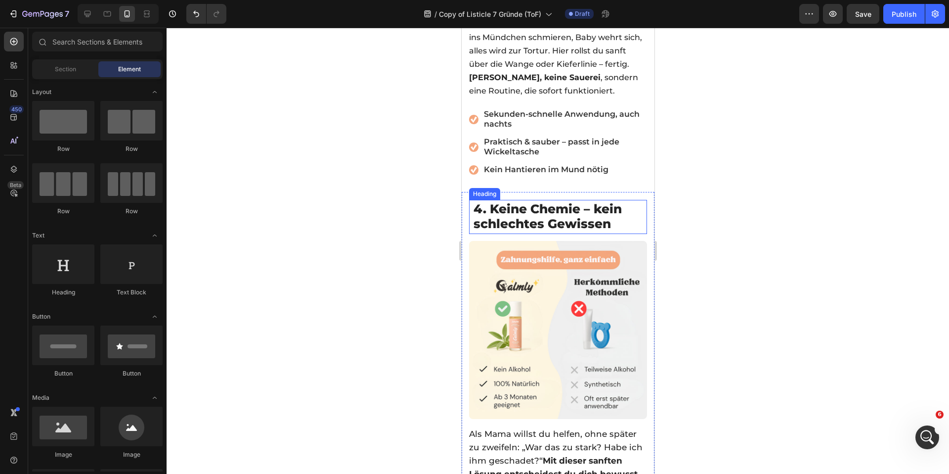
click at [539, 201] on span "4. Keine Chemie – kein schlechtes Gewissen" at bounding box center [547, 216] width 148 height 30
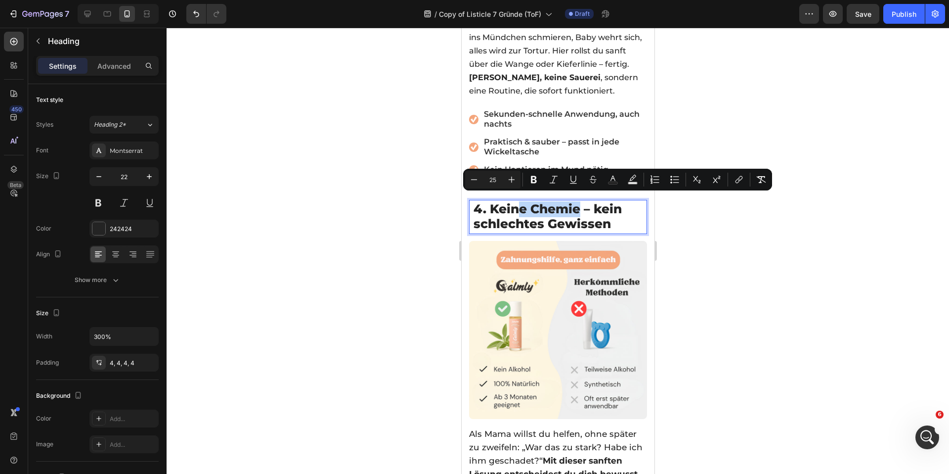
drag, startPoint x: 521, startPoint y: 202, endPoint x: 577, endPoint y: 201, distance: 56.4
click at [577, 201] on span "4. Keine Chemie – kein schlechtes Gewissen" at bounding box center [547, 216] width 148 height 30
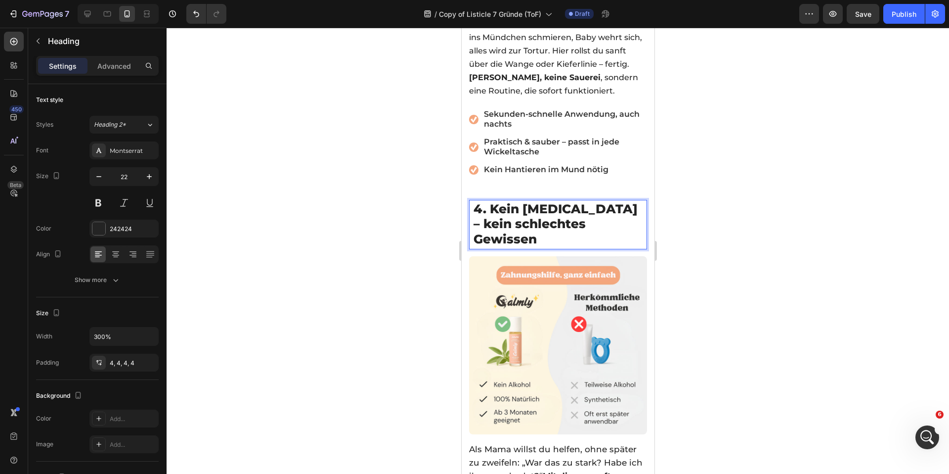
click at [379, 184] on div at bounding box center [558, 251] width 782 height 446
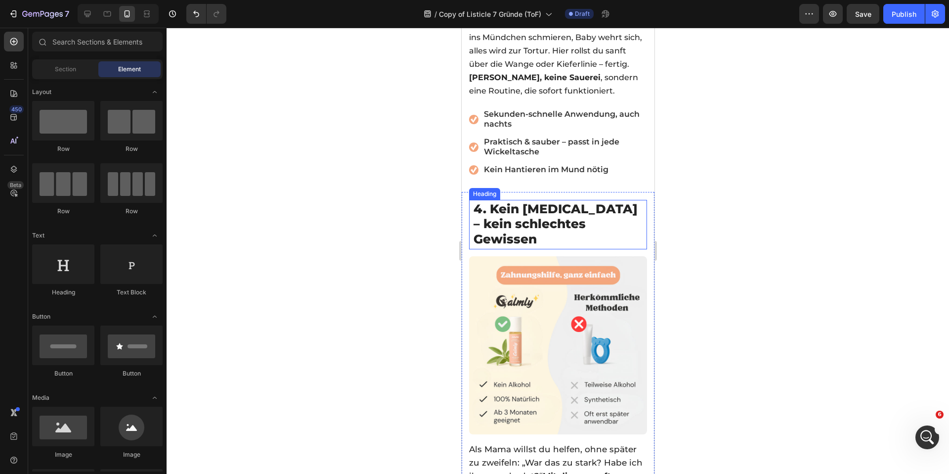
click at [527, 201] on span "4. Kein Alkohol – kein schlechtes Gewissen" at bounding box center [555, 223] width 164 height 45
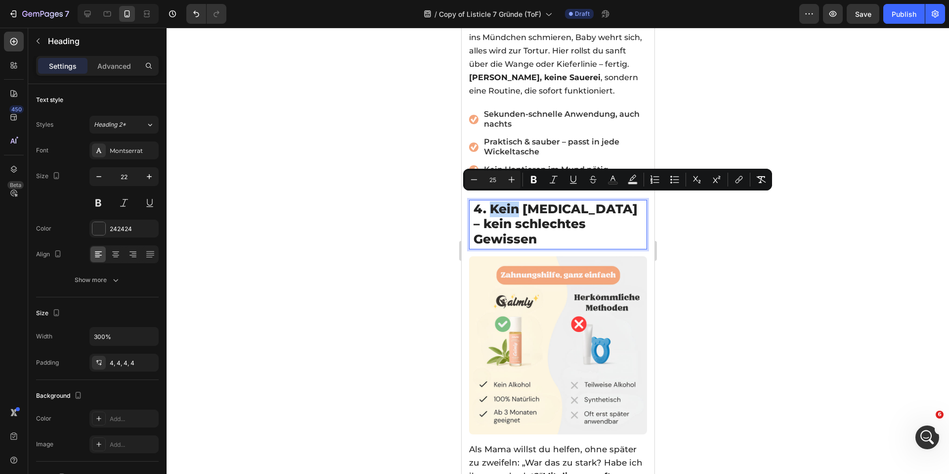
drag, startPoint x: 519, startPoint y: 203, endPoint x: 491, endPoint y: 204, distance: 27.7
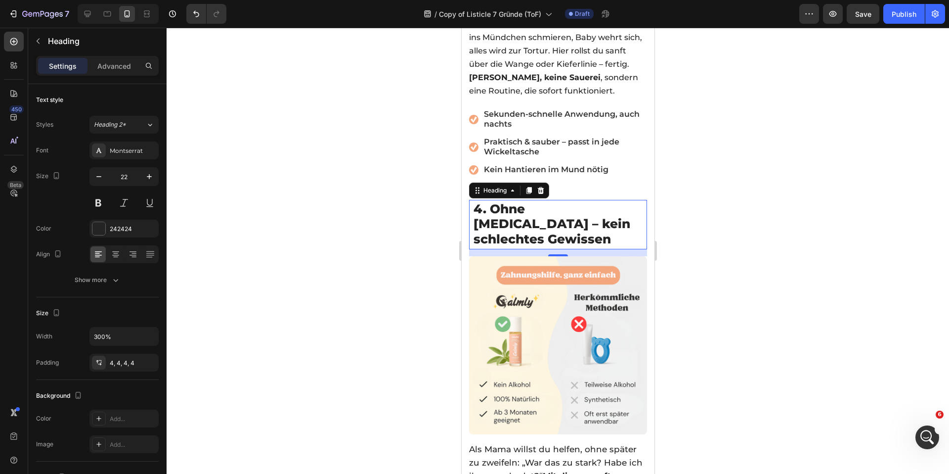
click at [282, 204] on div at bounding box center [558, 251] width 782 height 446
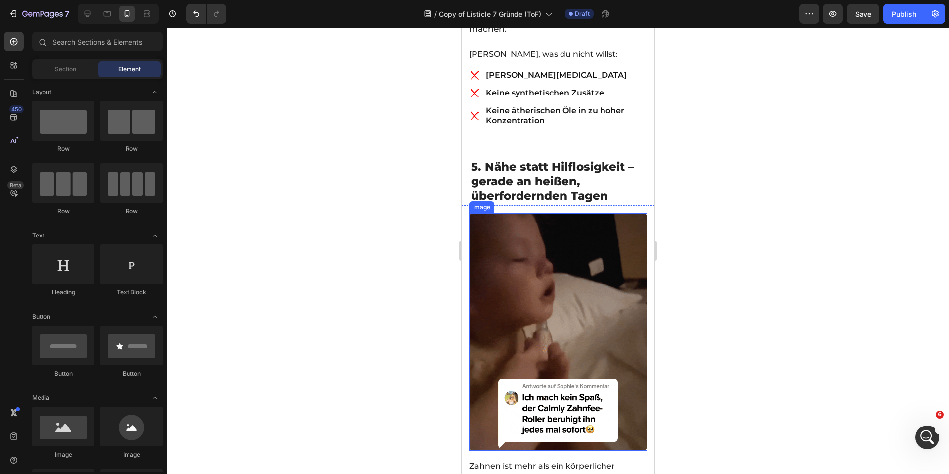
scroll to position [2024, 0]
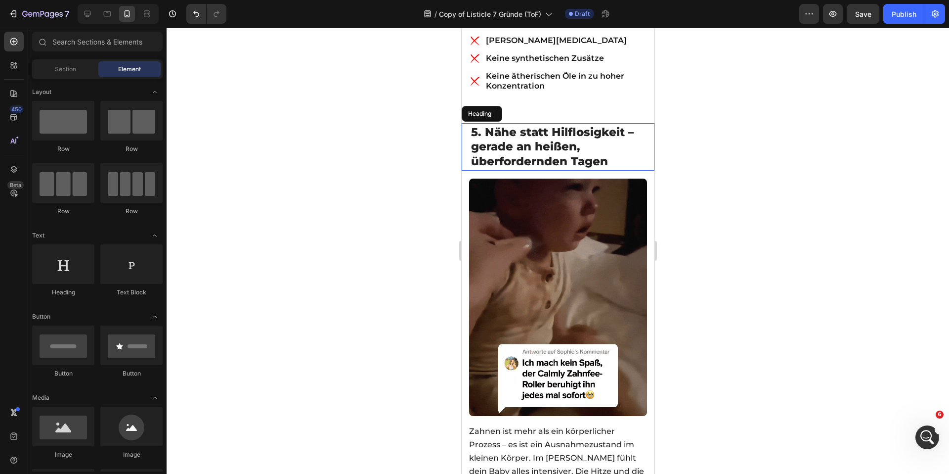
click at [545, 130] on span "5. Nähe statt Hilflosigkeit – gerade an heißen, überfordernden Tagen" at bounding box center [552, 146] width 163 height 43
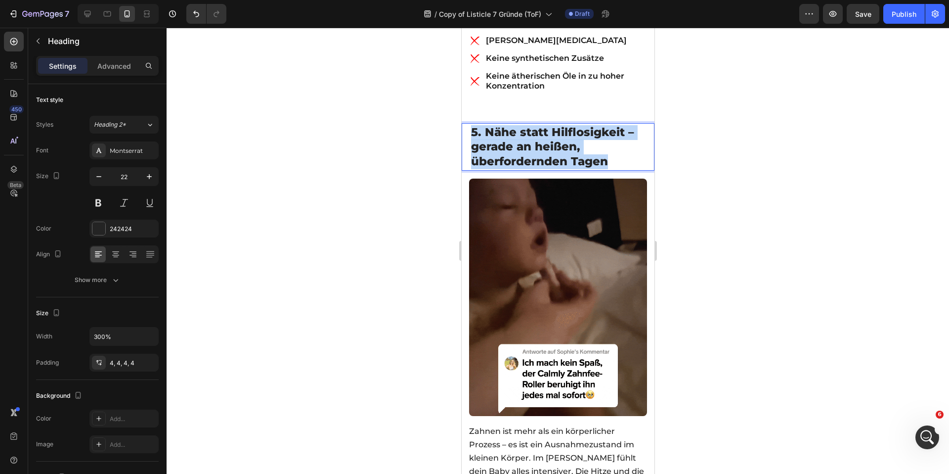
click at [545, 130] on span "5. Nähe statt Hilflosigkeit – gerade an heißen, überfordernden Tagen" at bounding box center [552, 146] width 163 height 43
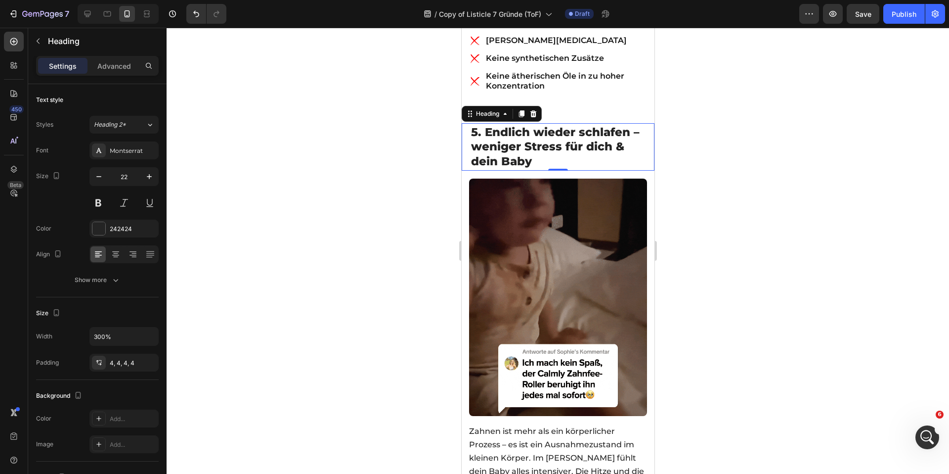
click at [350, 142] on div at bounding box center [558, 251] width 782 height 446
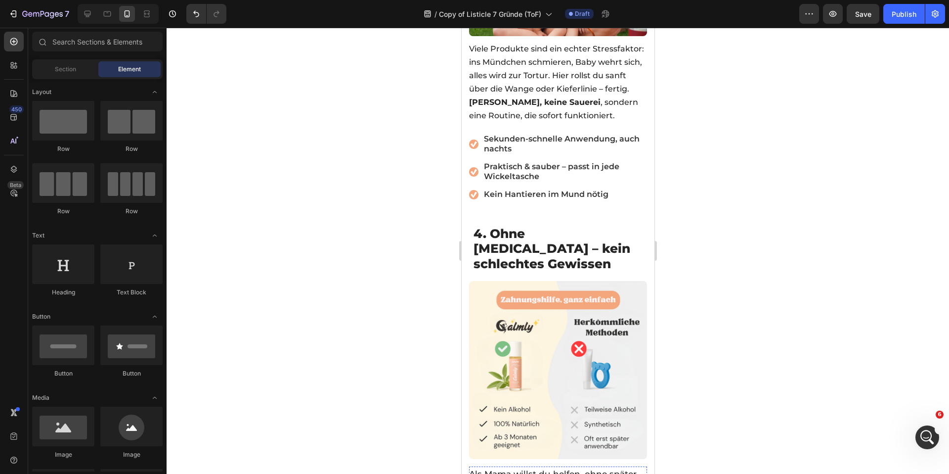
scroll to position [1435, 0]
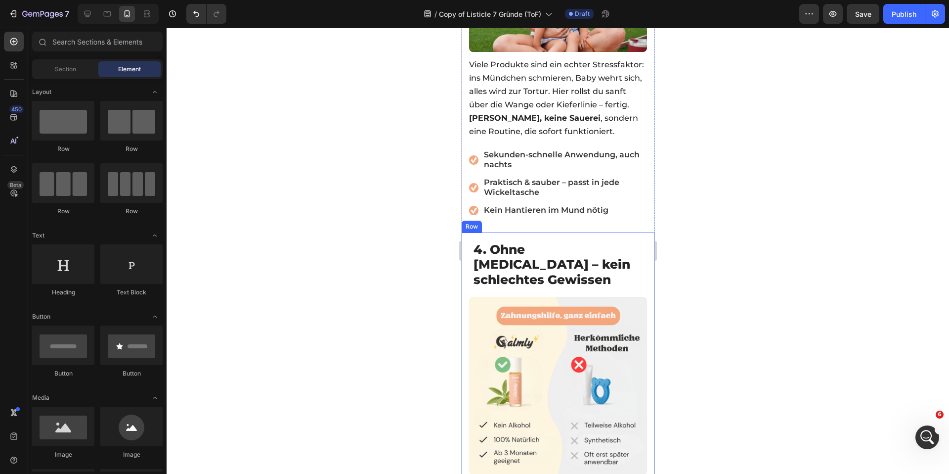
click at [542, 242] on span "4. Ohne Alkohol – kein schlechtes Gewissen" at bounding box center [551, 264] width 157 height 45
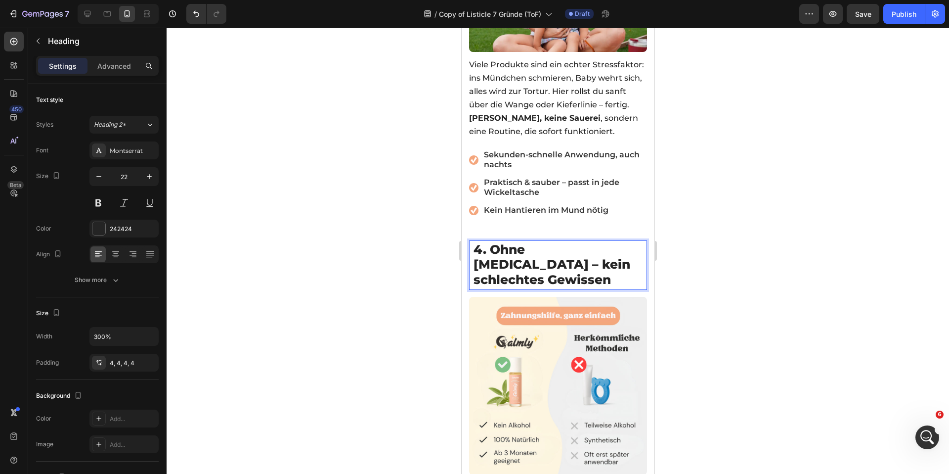
click at [542, 242] on span "4. Ohne Alkohol – kein schlechtes Gewissen" at bounding box center [551, 264] width 157 height 45
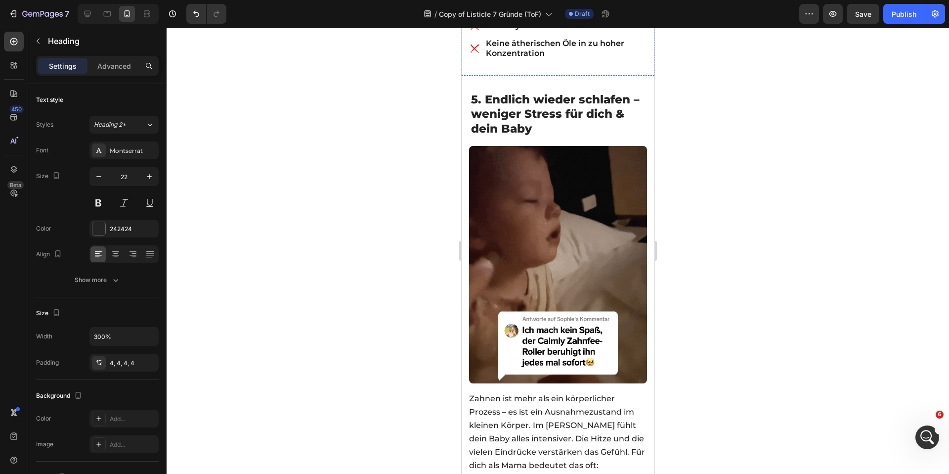
scroll to position [2057, 0]
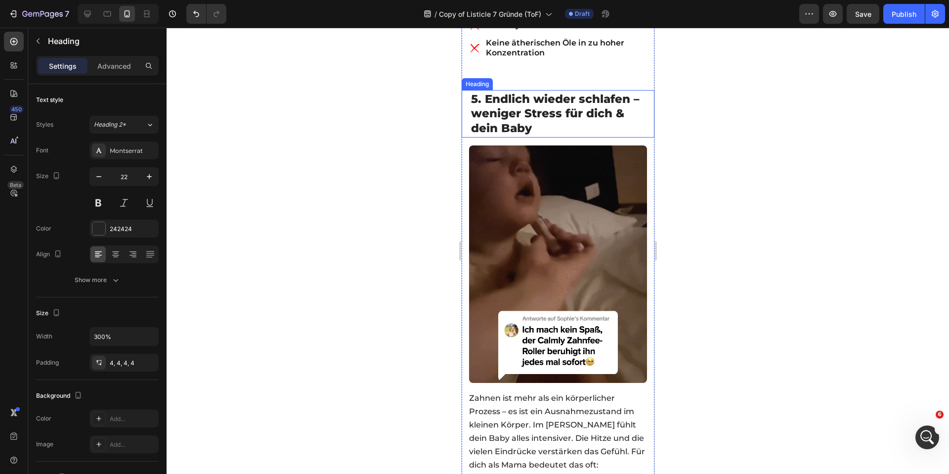
click at [528, 92] on span "5. Endlich wieder schlafen – weniger Stress für dich & dein Baby" at bounding box center [555, 113] width 169 height 43
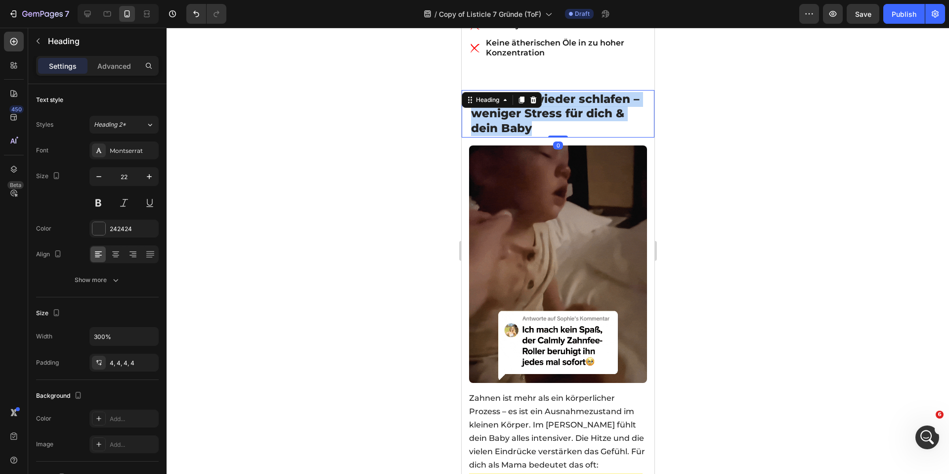
click at [527, 92] on span "5. Endlich wieder schlafen – weniger Stress für dich & dein Baby" at bounding box center [555, 113] width 169 height 43
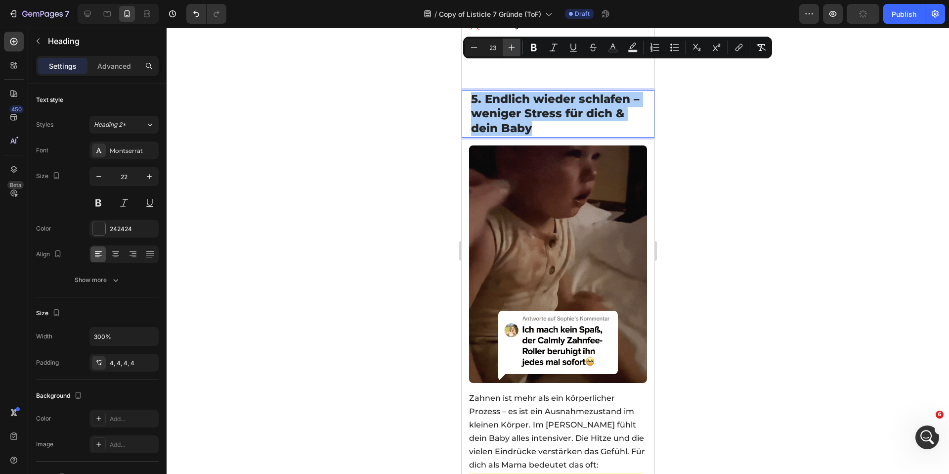
click at [506, 43] on button "Plus" at bounding box center [512, 48] width 18 height 18
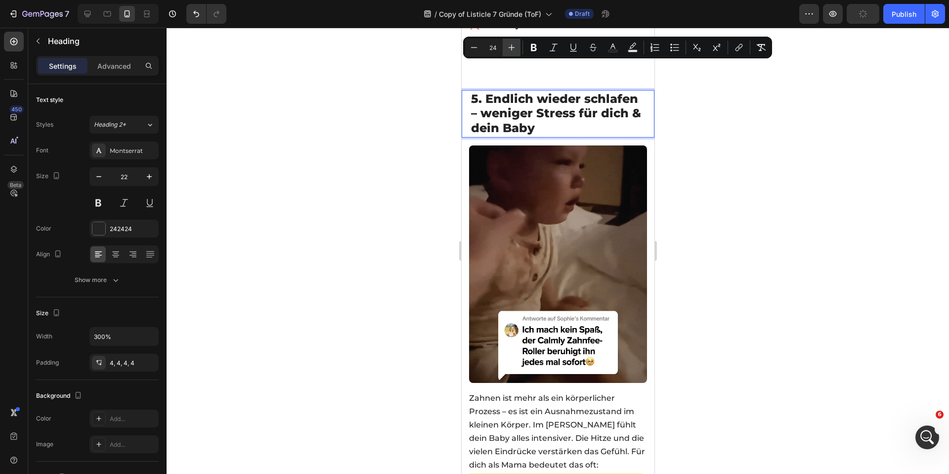
click at [506, 43] on button "Plus" at bounding box center [512, 48] width 18 height 18
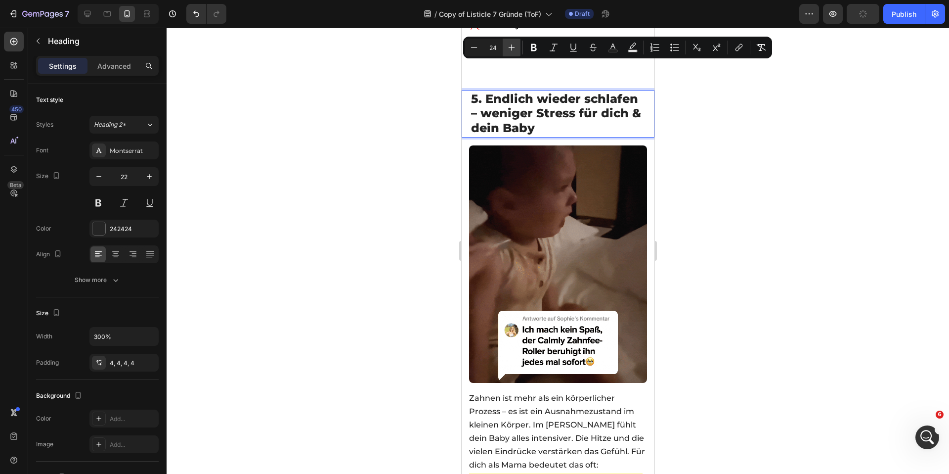
type input "25"
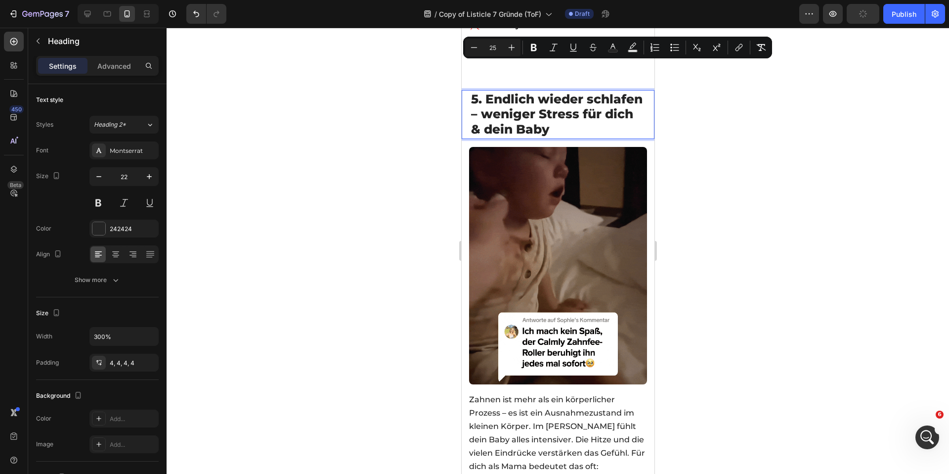
click at [412, 91] on div at bounding box center [558, 251] width 782 height 446
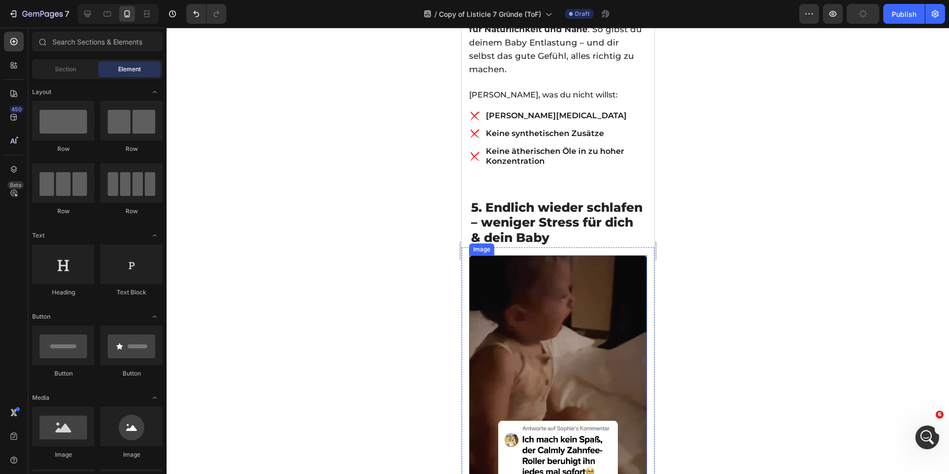
scroll to position [1925, 0]
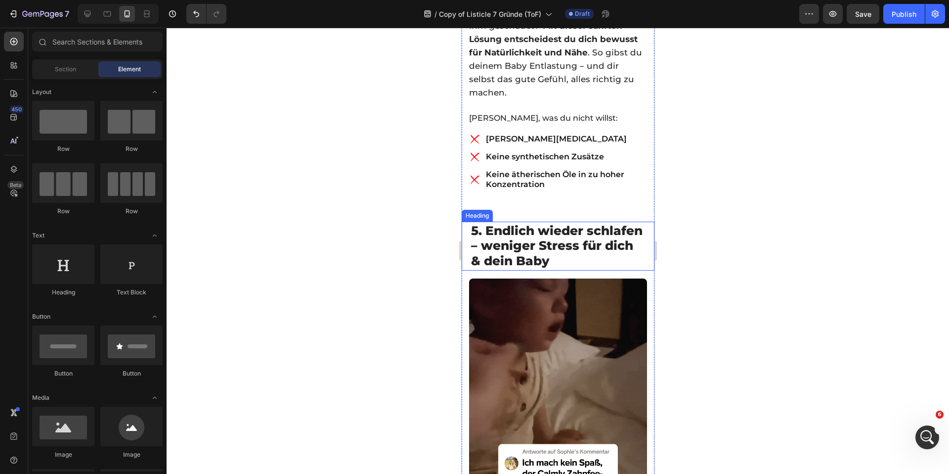
click at [549, 223] on span "5. Endlich wieder schlafen – weniger Stress für dich & dein Baby" at bounding box center [557, 245] width 172 height 45
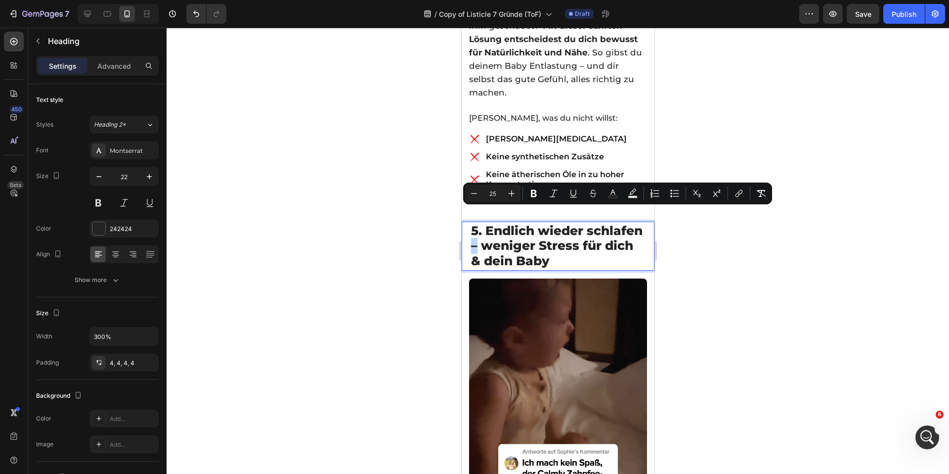
drag, startPoint x: 529, startPoint y: 215, endPoint x: 537, endPoint y: 214, distance: 7.5
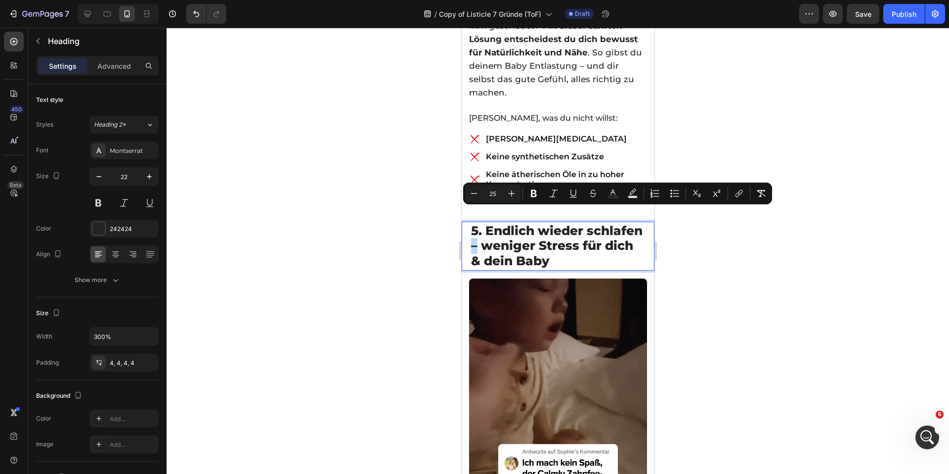
click at [537, 223] on span "5. Endlich wieder schlafen – weniger Stress für dich & dein Baby" at bounding box center [557, 245] width 172 height 45
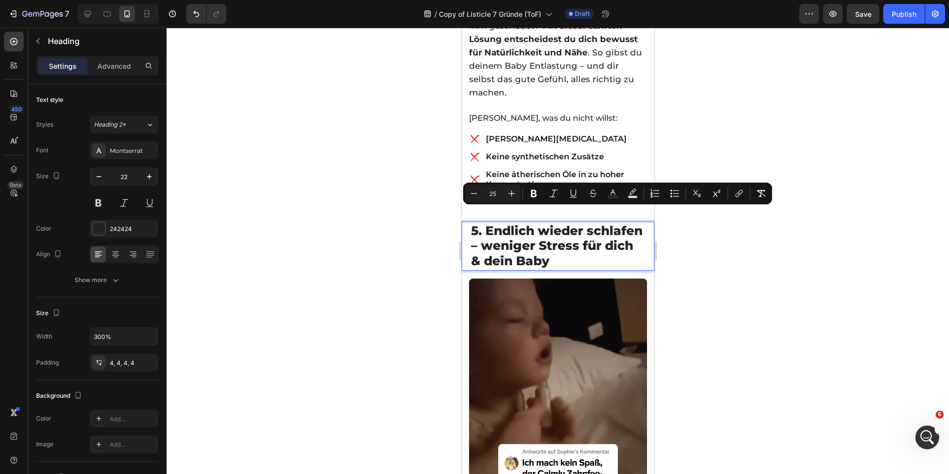
click at [563, 238] on span "5. Endlich wieder schlafen – weniger Stress für dich & dein Baby" at bounding box center [557, 245] width 172 height 45
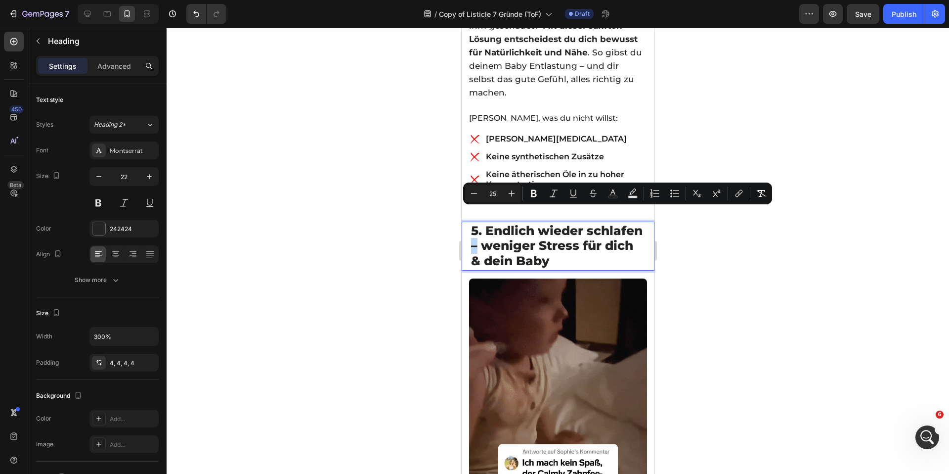
drag, startPoint x: 537, startPoint y: 218, endPoint x: 530, endPoint y: 217, distance: 7.0
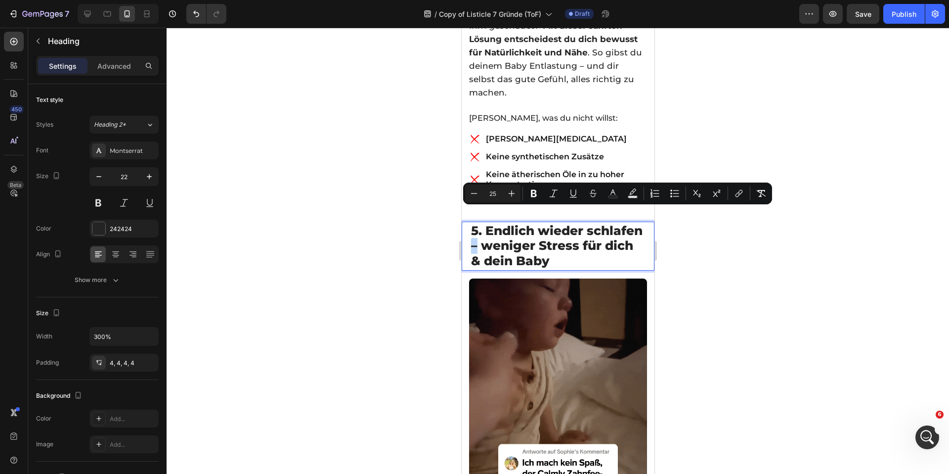
click at [530, 223] on span "5. Endlich wieder schlafen – weniger Stress für dich & dein Baby" at bounding box center [557, 245] width 172 height 45
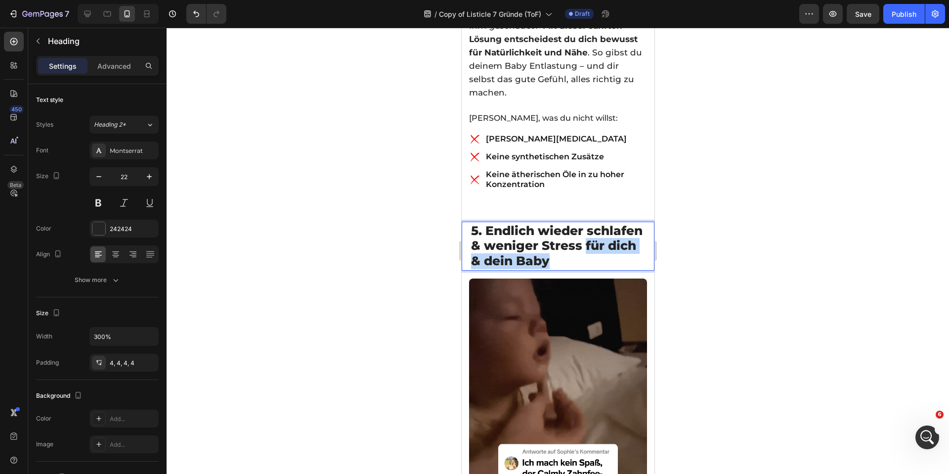
drag, startPoint x: 513, startPoint y: 229, endPoint x: 534, endPoint y: 246, distance: 26.7
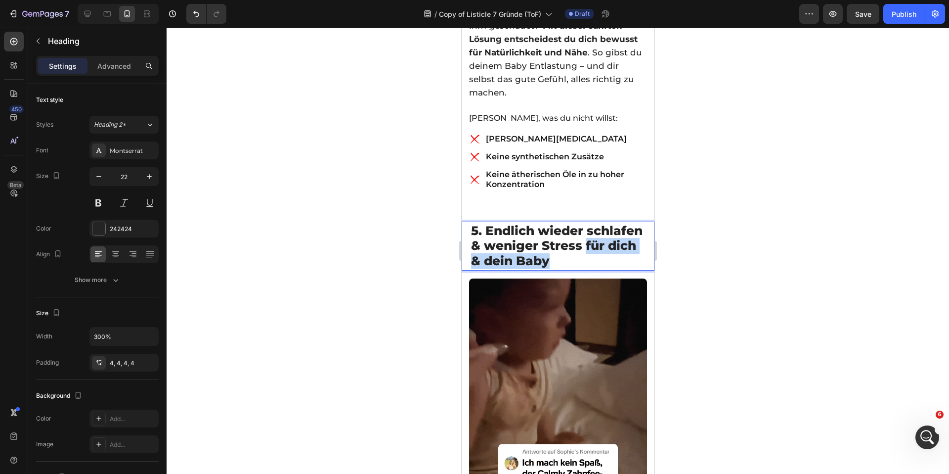
click at [534, 246] on p "5. Endlich wieder schlafen & weniger Stress für dich & dein Baby" at bounding box center [558, 245] width 174 height 45
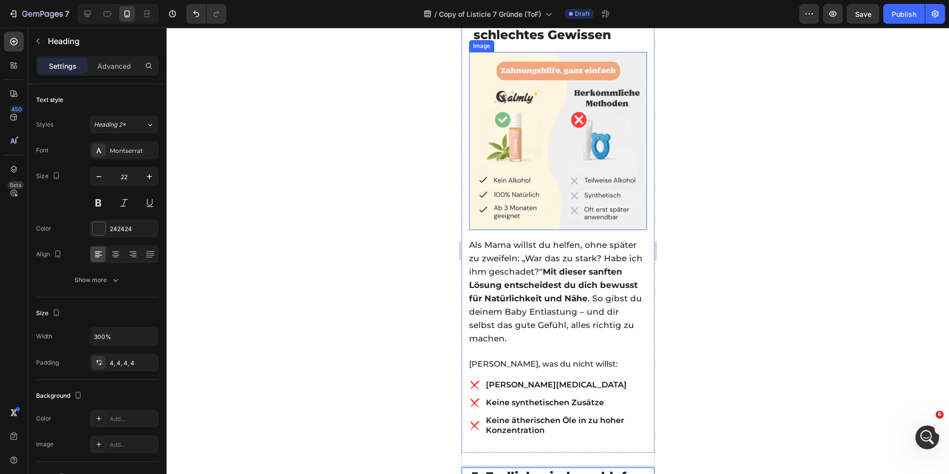
scroll to position [1916, 0]
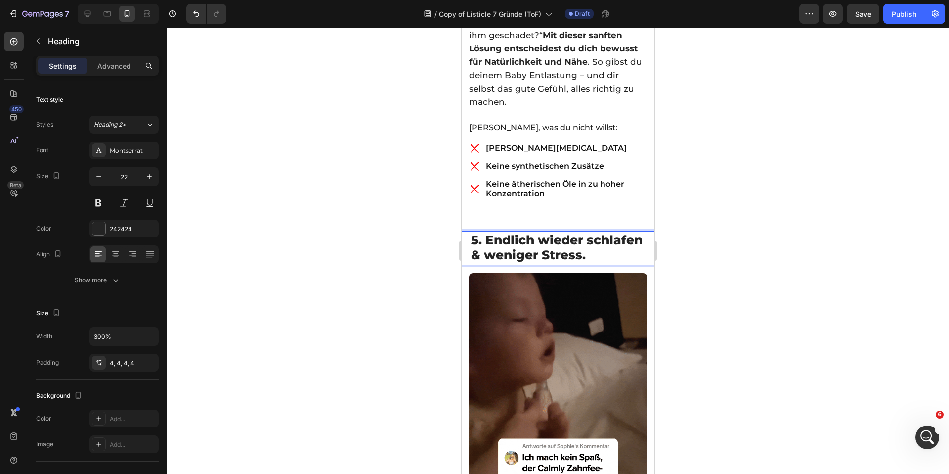
click at [359, 241] on div at bounding box center [558, 251] width 782 height 446
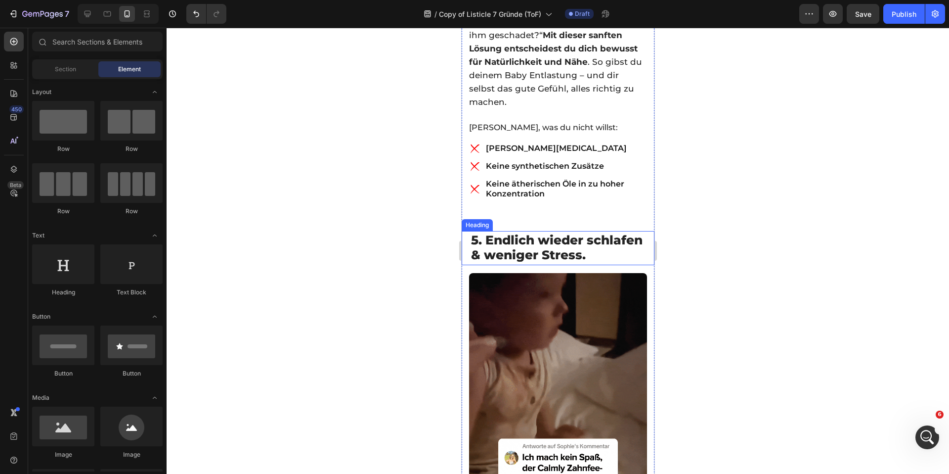
click at [512, 232] on span "5. Endlich wieder schlafen & weniger Stress." at bounding box center [557, 247] width 172 height 30
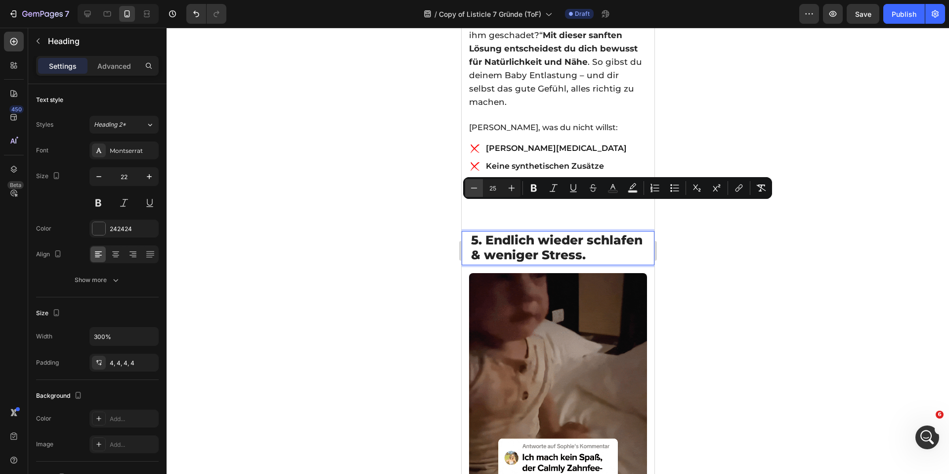
click at [479, 193] on button "Minus" at bounding box center [474, 188] width 18 height 18
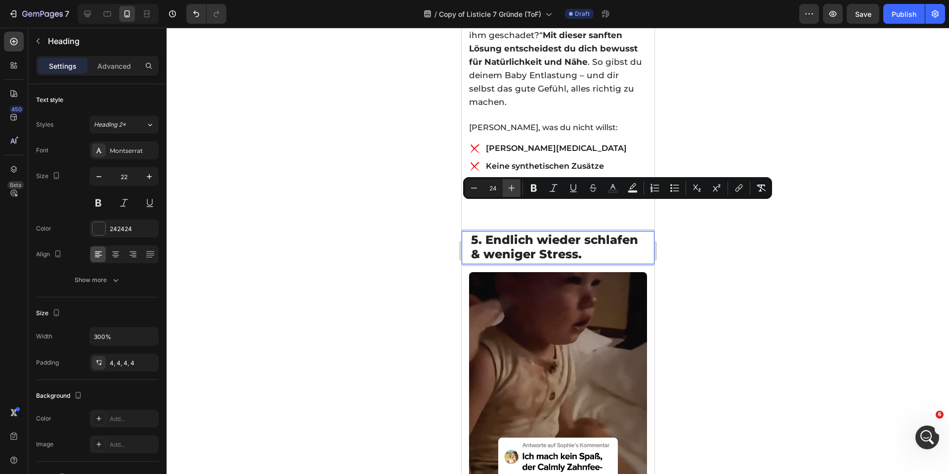
click at [517, 193] on button "Plus" at bounding box center [512, 188] width 18 height 18
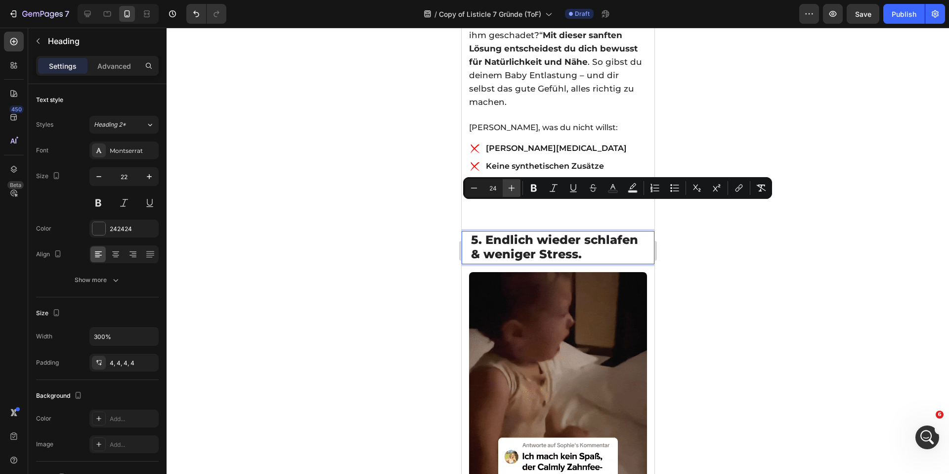
type input "25"
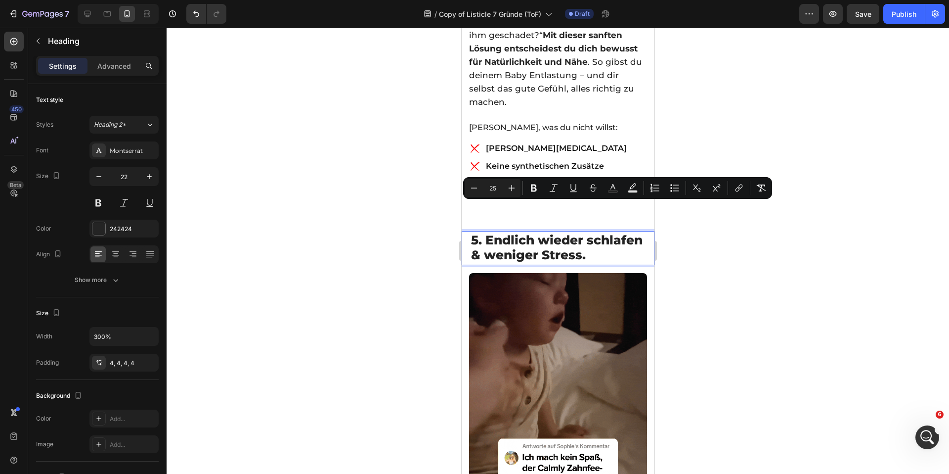
click at [414, 242] on div at bounding box center [558, 251] width 782 height 446
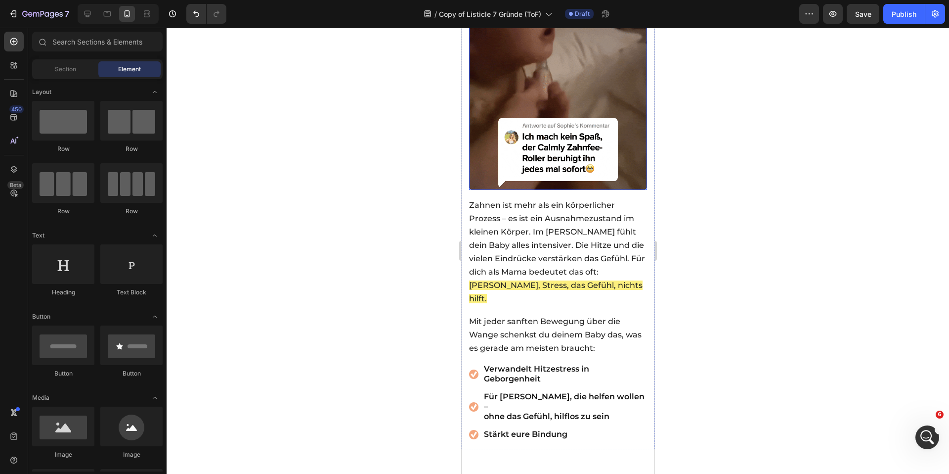
scroll to position [2249, 0]
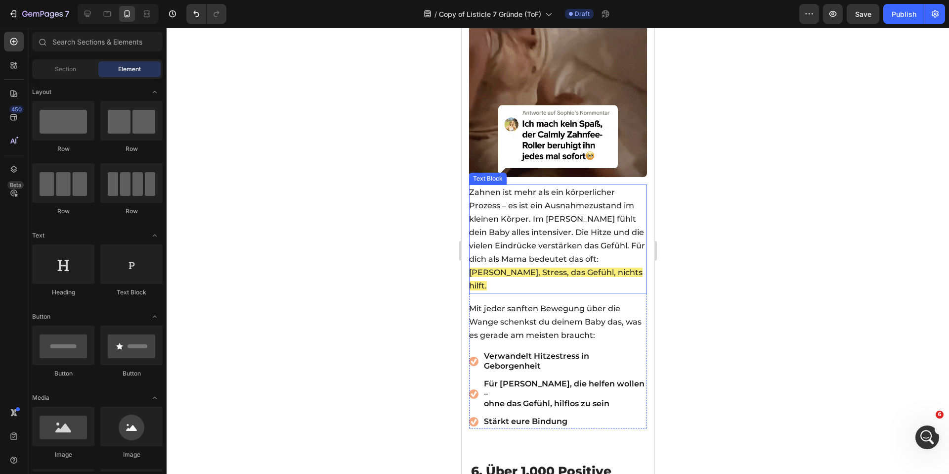
click at [525, 214] on p "Zahnen ist mehr als ein körperlicher Prozess – es ist ein Ausnahmezustand im kl…" at bounding box center [557, 238] width 177 height 107
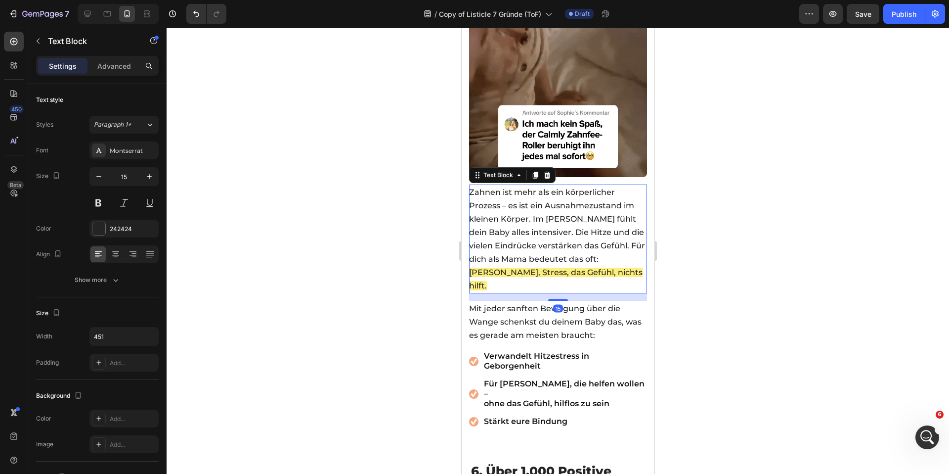
click at [576, 309] on span "Mit jeder sanften Bewegung über die Wange schenkst du deinem Baby das, was es g…" at bounding box center [555, 321] width 173 height 36
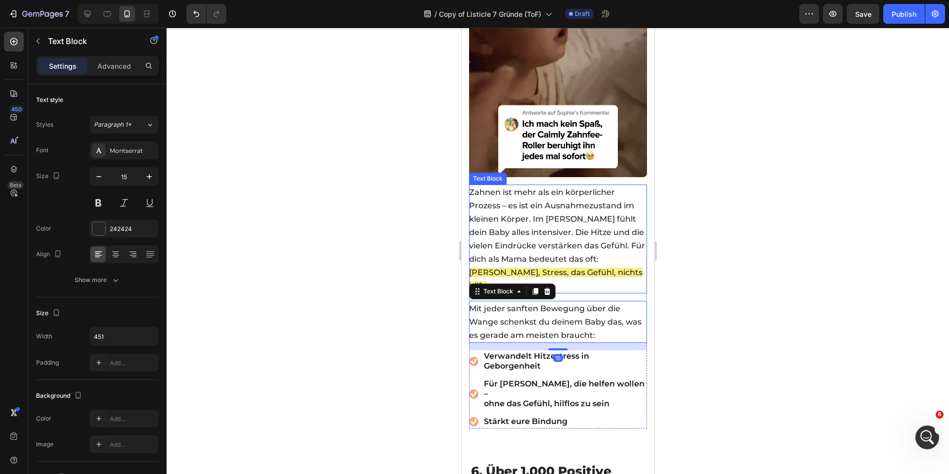
click at [564, 225] on span "Zahnen ist mehr als ein körperlicher Prozess – es ist ein Ausnahmezustand im kl…" at bounding box center [557, 225] width 176 height 76
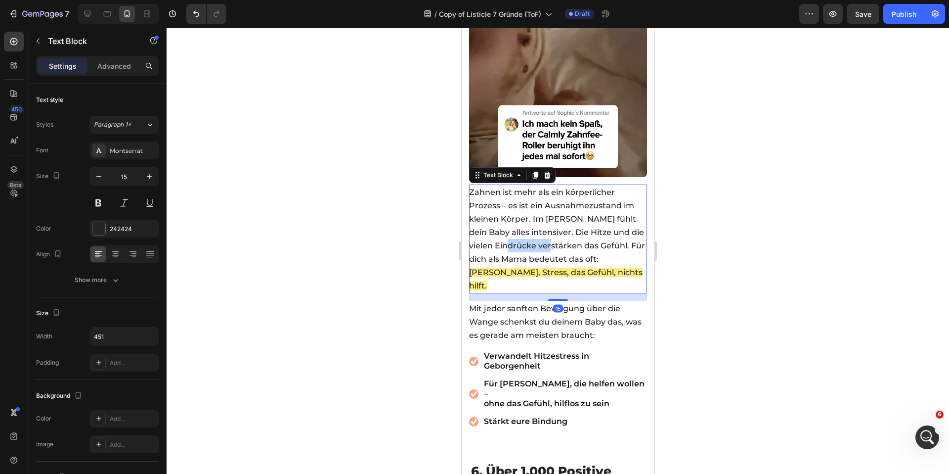
click at [564, 225] on span "Zahnen ist mehr als ein körperlicher Prozess – es ist ein Ausnahmezustand im kl…" at bounding box center [557, 225] width 176 height 76
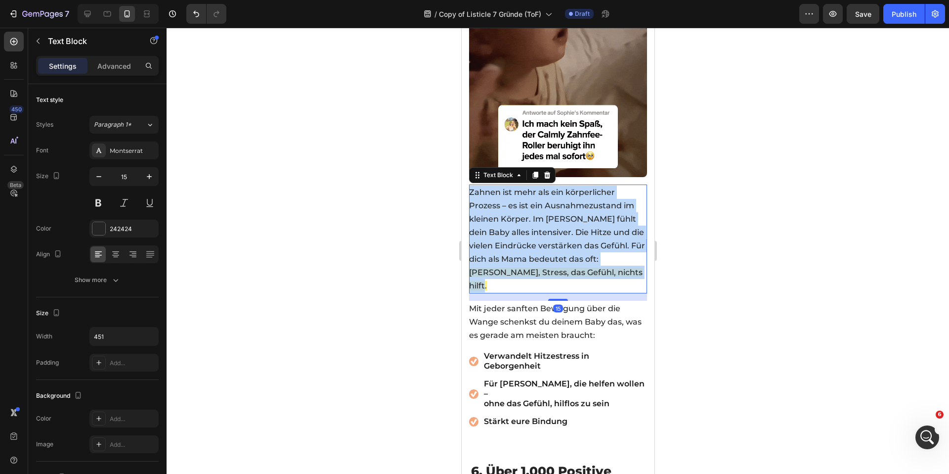
click at [564, 225] on span "Zahnen ist mehr als ein körperlicher Prozess – es ist ein Ausnahmezustand im kl…" at bounding box center [557, 225] width 176 height 76
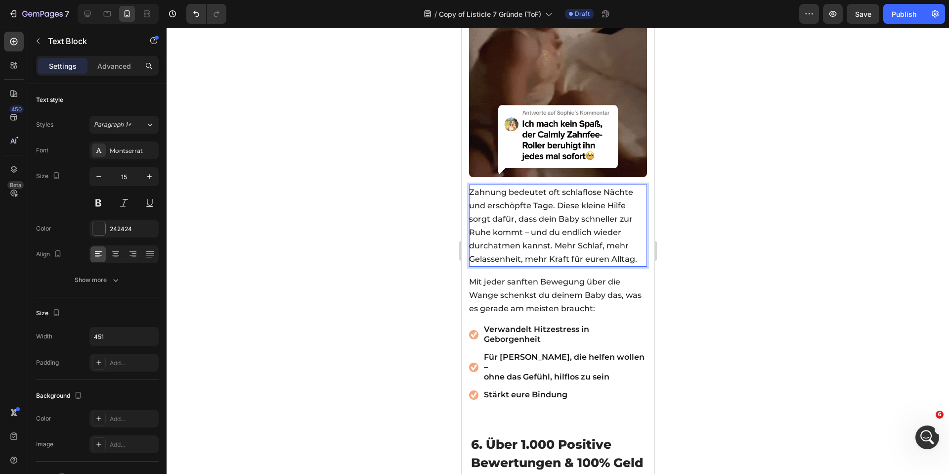
click at [401, 218] on div at bounding box center [558, 251] width 782 height 446
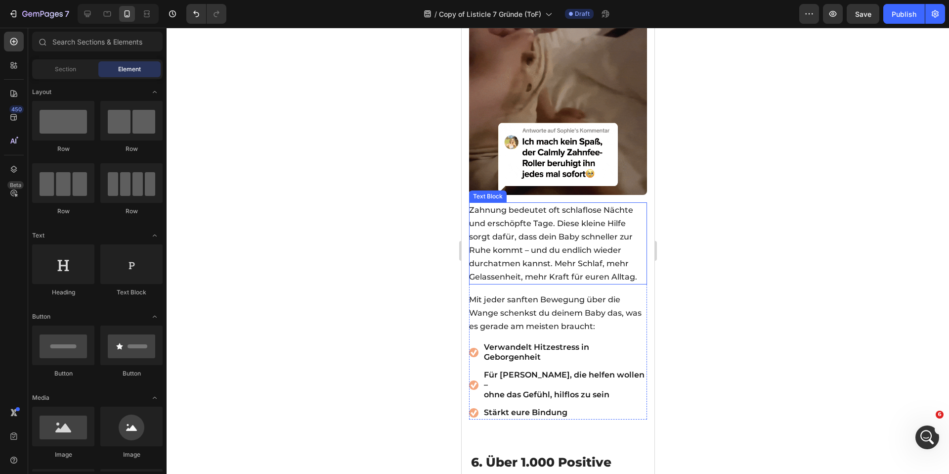
scroll to position [2231, 0]
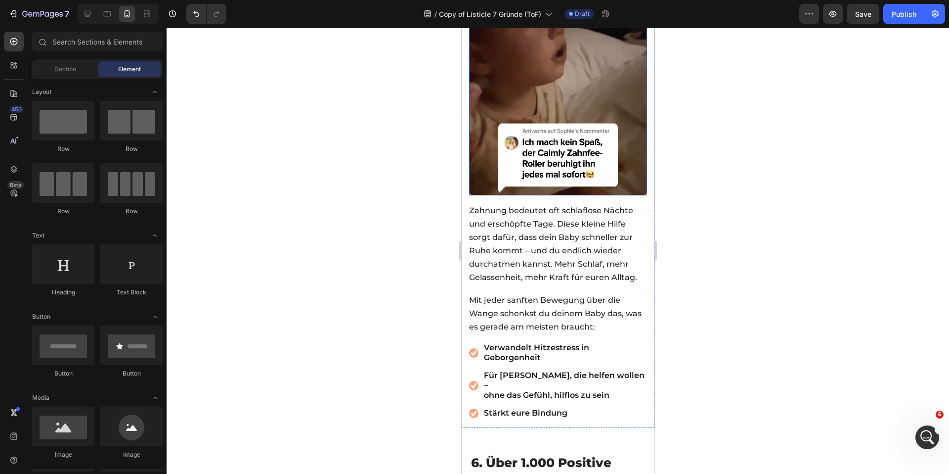
click at [550, 234] on span "Zahnung bedeutet oft schlaflose Nächte und erschöpfte Tage. Diese kleine Hilfe …" at bounding box center [553, 244] width 168 height 76
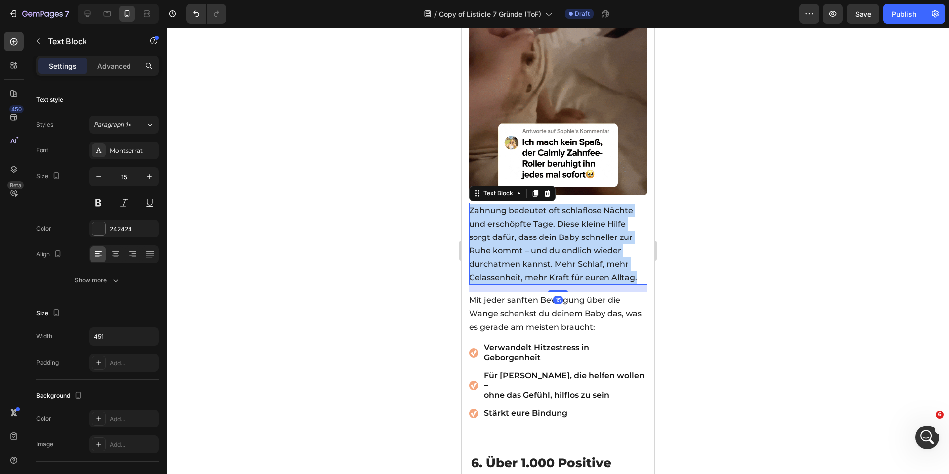
click at [550, 234] on span "Zahnung bedeutet oft schlaflose Nächte und erschöpfte Tage. Diese kleine Hilfe …" at bounding box center [553, 244] width 168 height 76
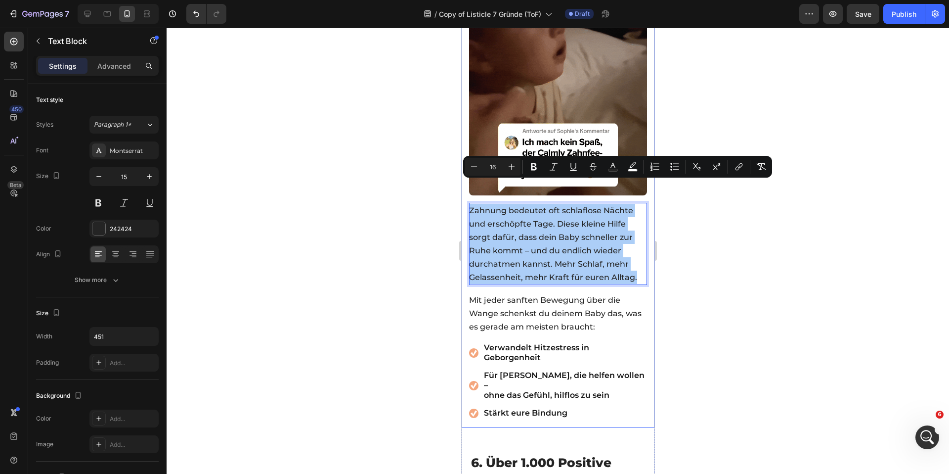
click at [426, 218] on div at bounding box center [558, 251] width 782 height 446
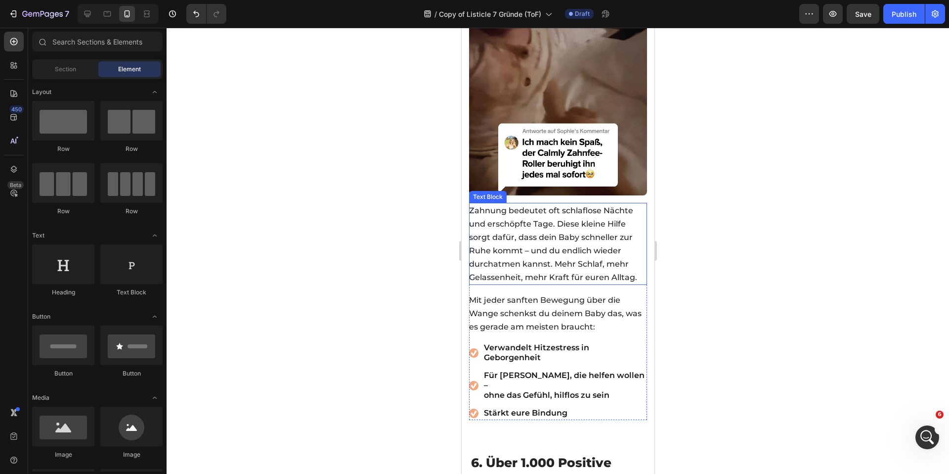
click at [530, 223] on span "Zahnung bedeutet oft schlaflose Nächte und erschöpfte Tage. Diese kleine Hilfe …" at bounding box center [553, 244] width 168 height 76
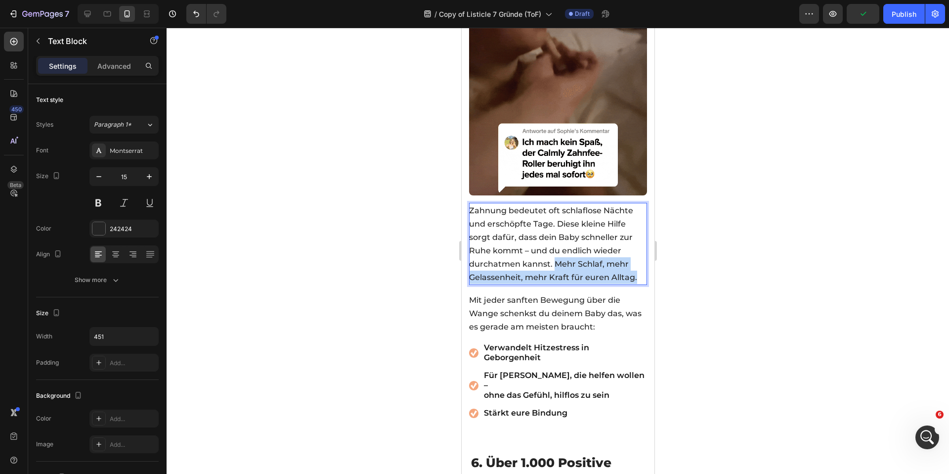
drag, startPoint x: 555, startPoint y: 238, endPoint x: 637, endPoint y: 253, distance: 83.4
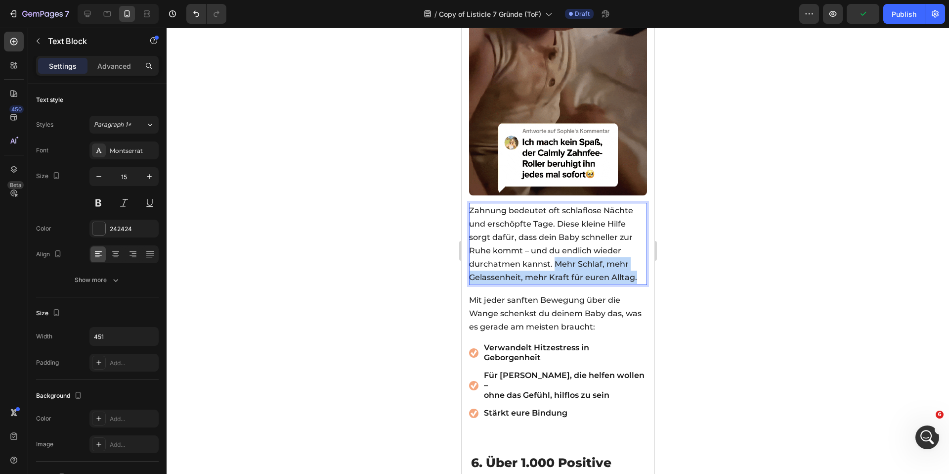
click at [636, 253] on p "Zahnung bedeutet oft schlaflose Nächte und erschöpfte Tage. Diese kleine Hilfe …" at bounding box center [557, 244] width 177 height 80
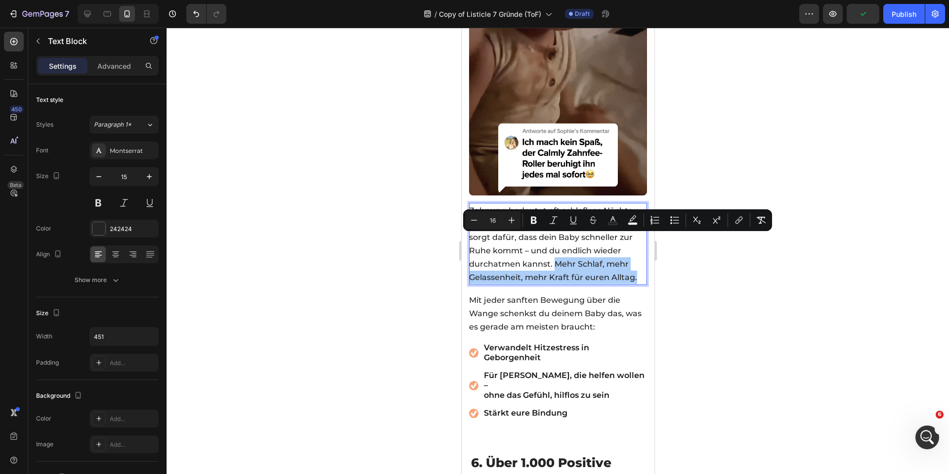
click at [530, 219] on icon "Editor contextual toolbar" at bounding box center [534, 220] width 10 height 10
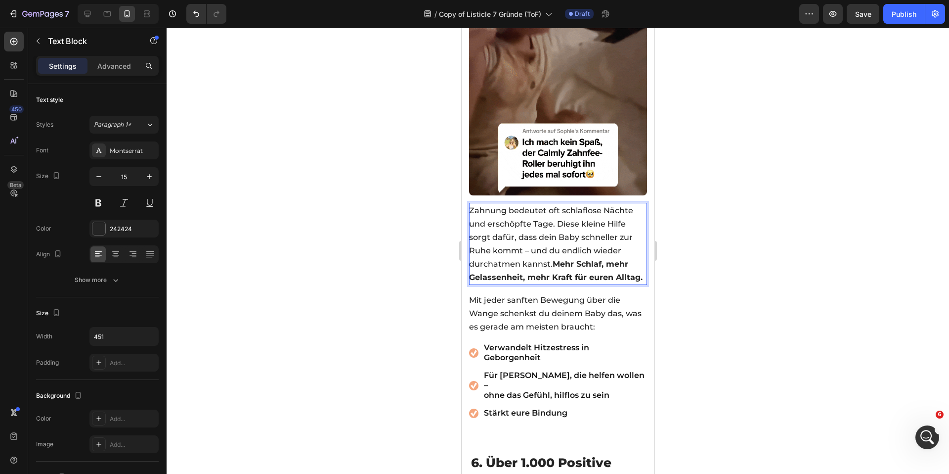
click at [386, 216] on div at bounding box center [558, 251] width 782 height 446
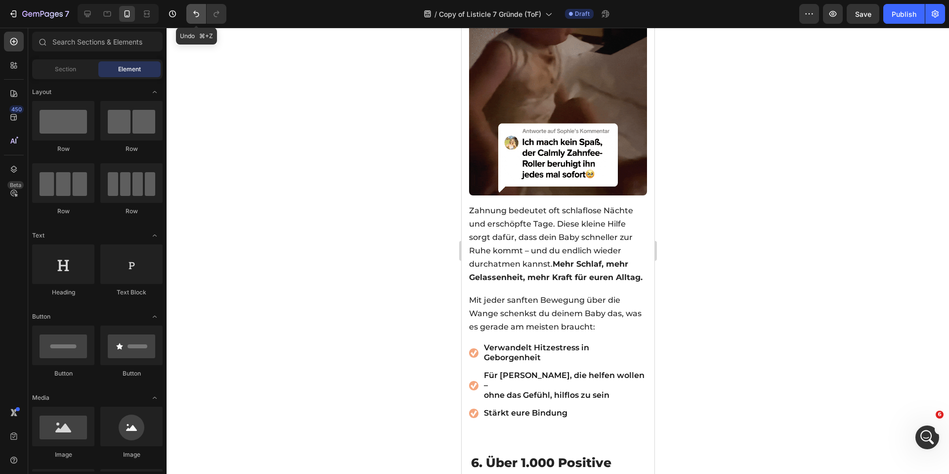
click at [196, 17] on icon "Undo/Redo" at bounding box center [196, 14] width 10 height 10
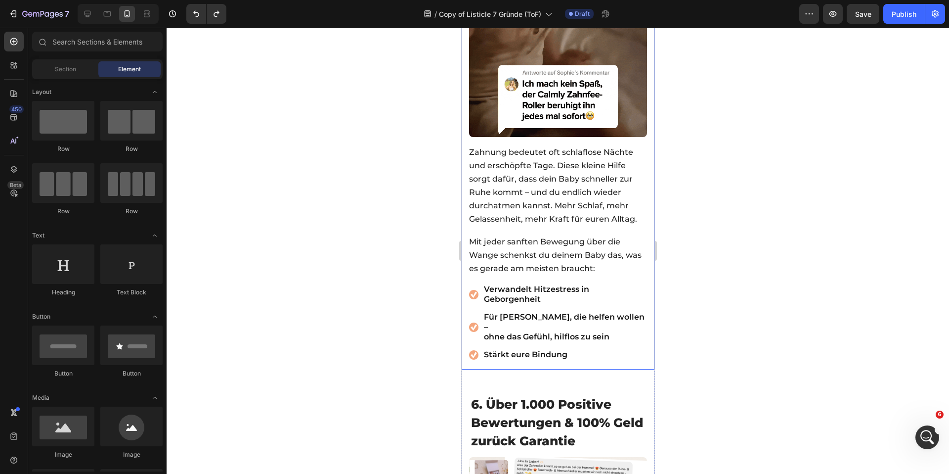
scroll to position [2629, 0]
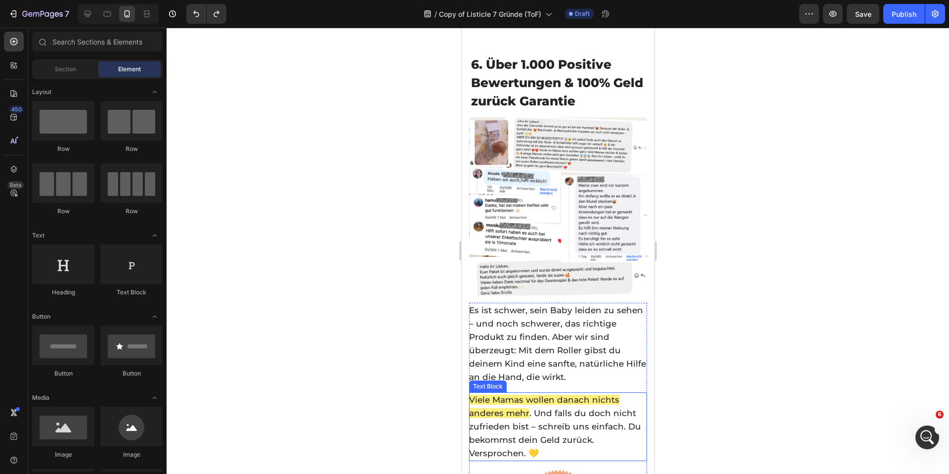
click at [493, 393] on p "Viele Mamas wollen danach nichts anderes mehr . Und falls du doch nicht zufried…" at bounding box center [557, 426] width 177 height 67
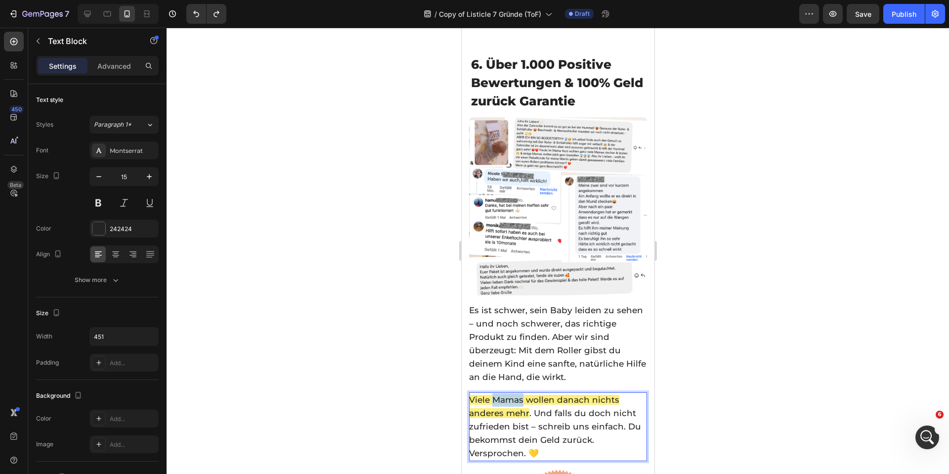
click at [493, 393] on p "Viele Mamas wollen danach nichts anderes mehr . Und falls du doch nicht zufried…" at bounding box center [557, 426] width 177 height 67
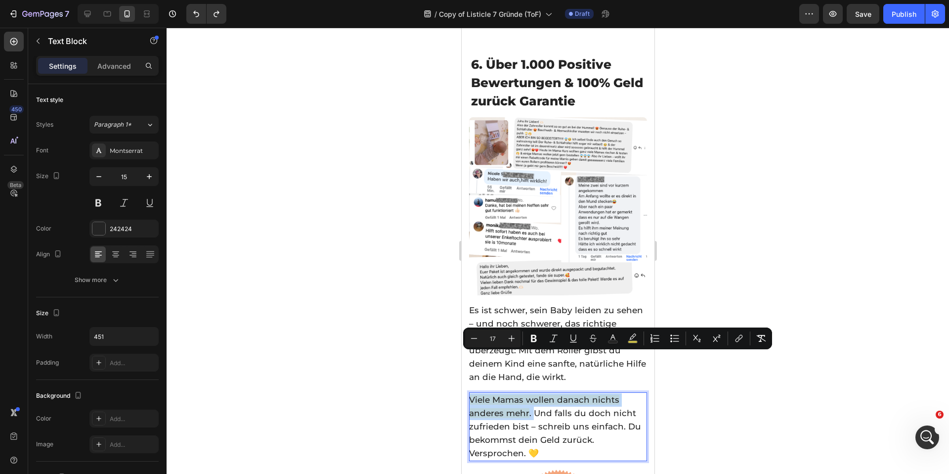
drag, startPoint x: 531, startPoint y: 371, endPoint x: 467, endPoint y: 356, distance: 65.6
click at [468, 356] on div "6. Über 1.000 Positive Bewertungen & 100% Geld zurück Garantie Heading Image 6.…" at bounding box center [557, 266] width 193 height 443
click at [634, 337] on icon "Editor contextual toolbar" at bounding box center [633, 338] width 10 height 10
type input "FFEB54"
type input "77"
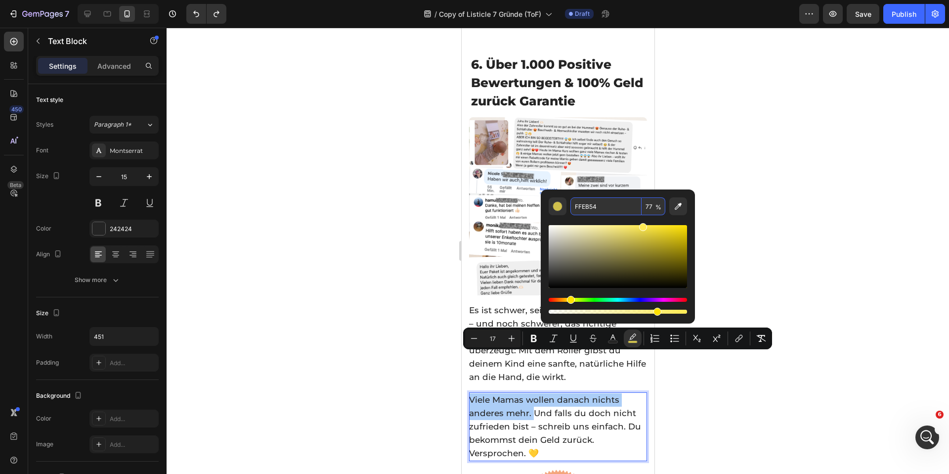
click at [594, 205] on input "FFEB54" at bounding box center [605, 206] width 71 height 18
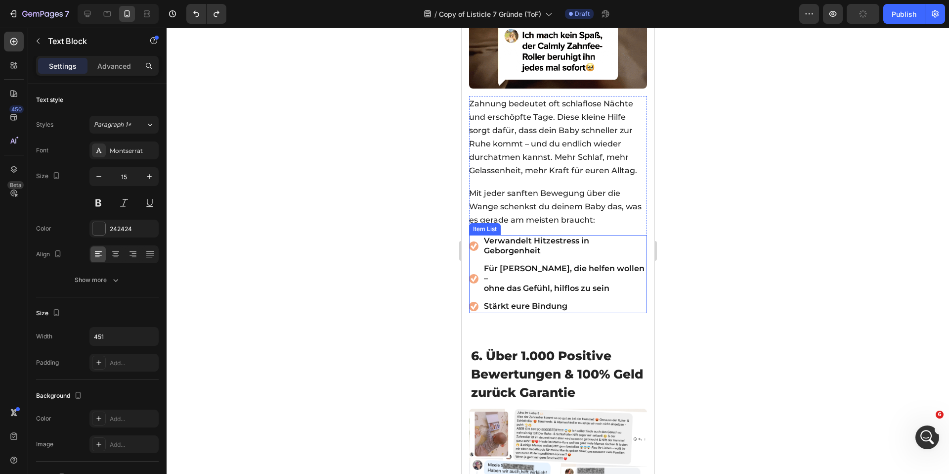
click at [374, 244] on div at bounding box center [558, 251] width 782 height 446
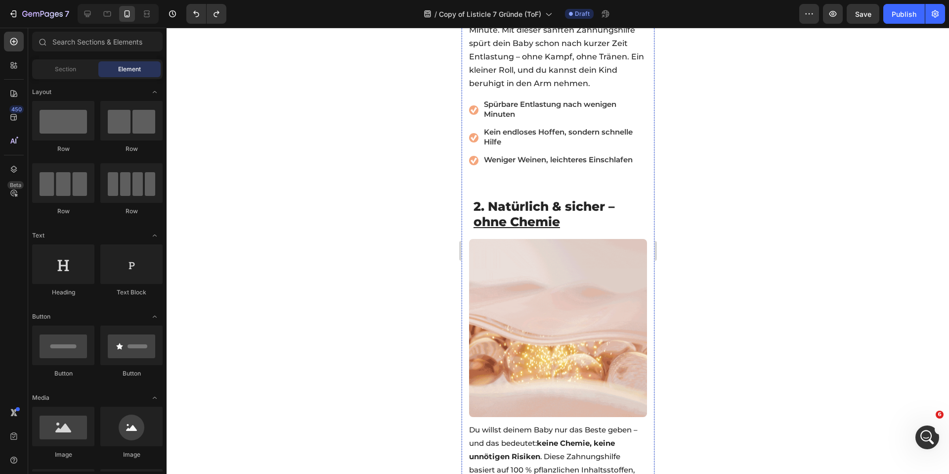
scroll to position [813, 0]
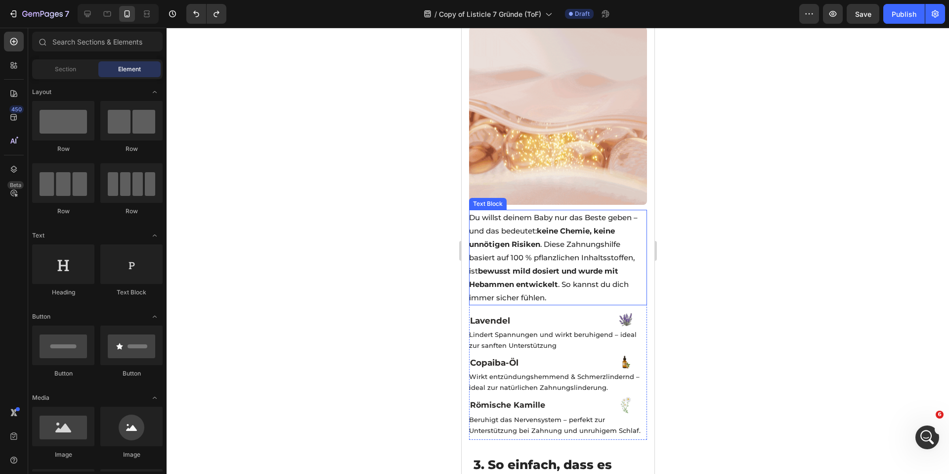
click at [557, 231] on p "Du willst deinem Baby nur das Beste geben – und das bedeutet: keine Chemie, kei…" at bounding box center [557, 257] width 177 height 93
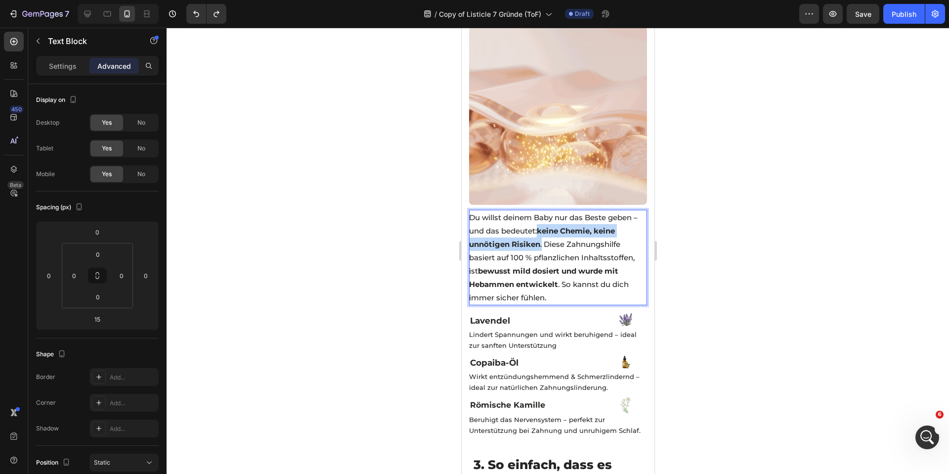
drag, startPoint x: 546, startPoint y: 217, endPoint x: 542, endPoint y: 230, distance: 13.6
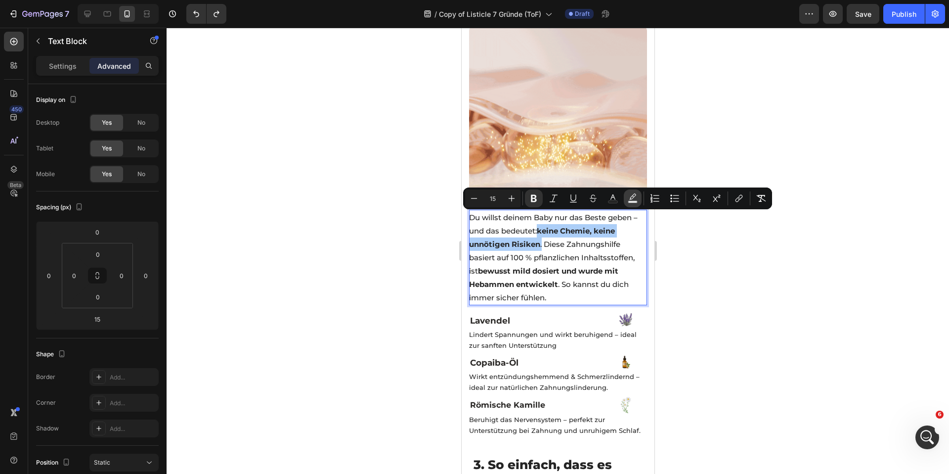
click at [624, 197] on button "Text Background Color" at bounding box center [633, 198] width 18 height 18
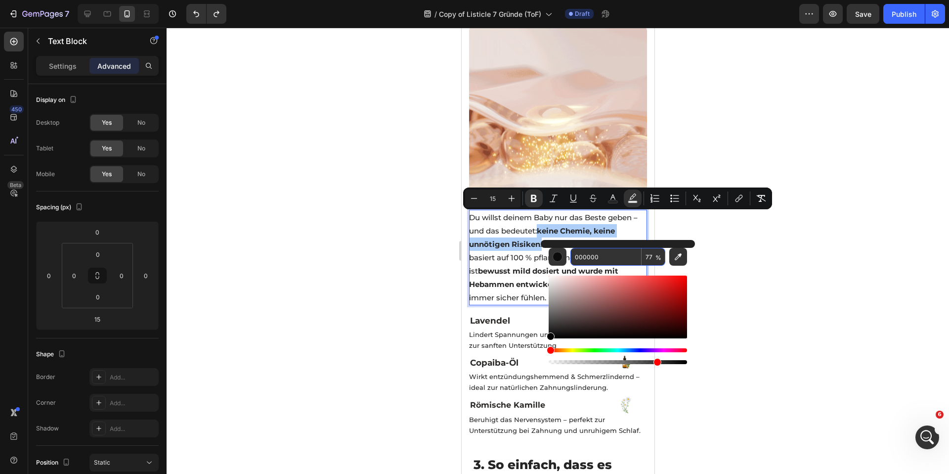
click at [599, 260] on input "000000" at bounding box center [605, 257] width 71 height 18
paste input "FFEB54"
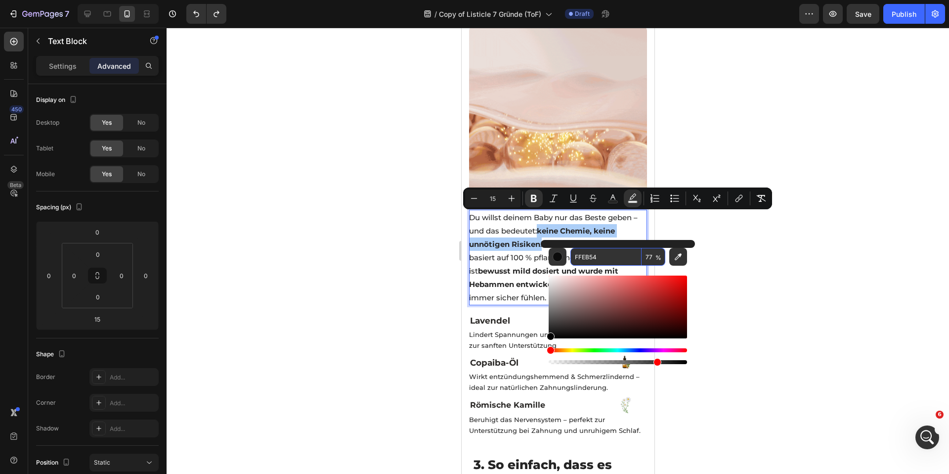
type input "FFEB54"
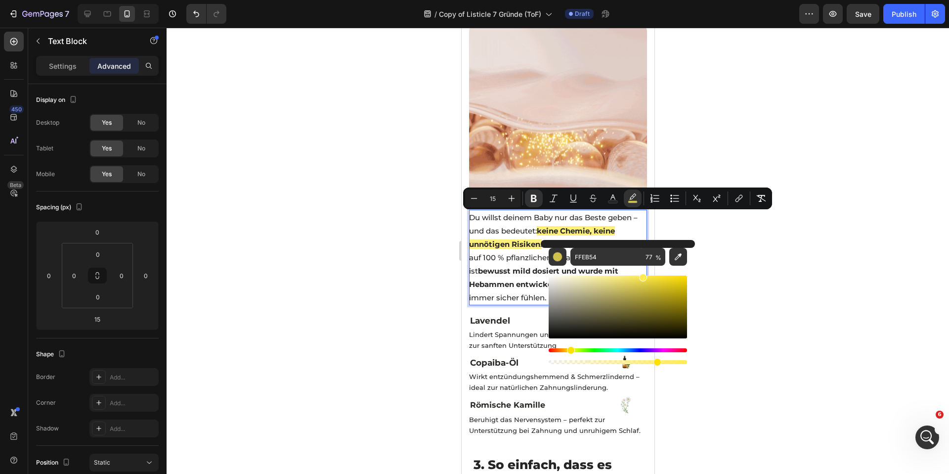
click at [363, 243] on div at bounding box center [558, 251] width 782 height 446
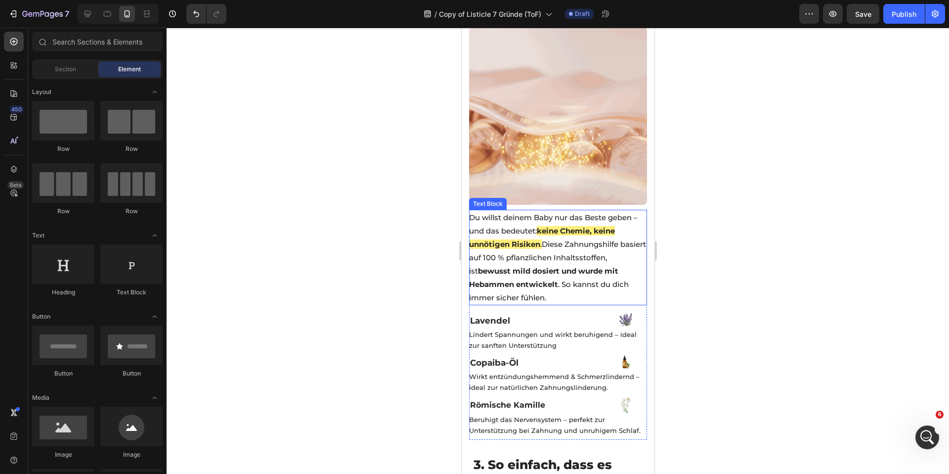
click at [514, 266] on strong "bewusst mild dosiert und wurde mit Hebammen entwickelt" at bounding box center [543, 277] width 149 height 23
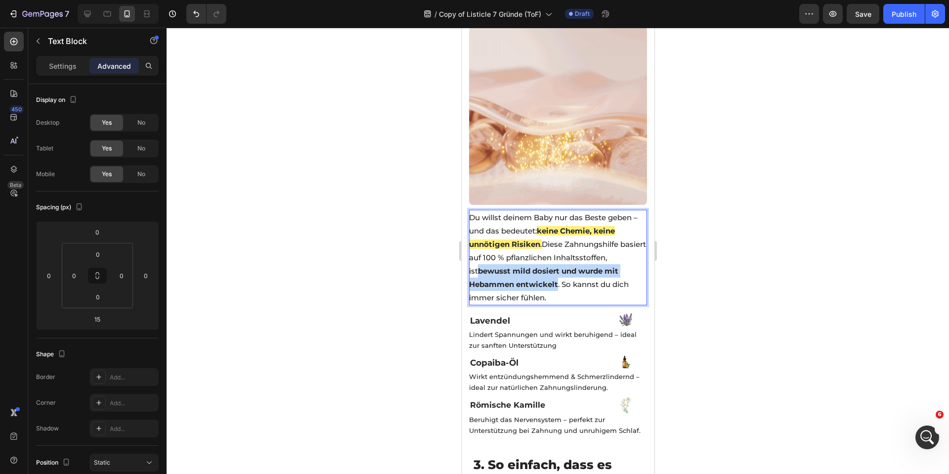
drag, startPoint x: 478, startPoint y: 257, endPoint x: 557, endPoint y: 269, distance: 80.0
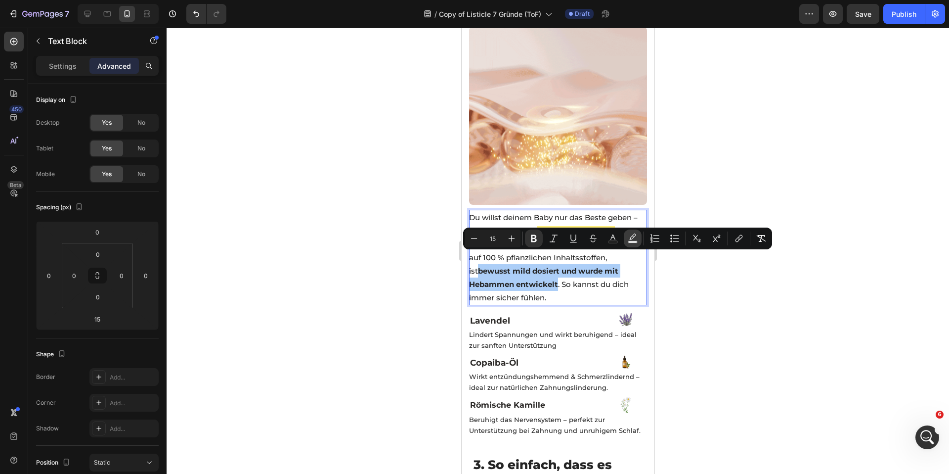
click at [628, 238] on icon "Editor contextual toolbar" at bounding box center [633, 238] width 10 height 10
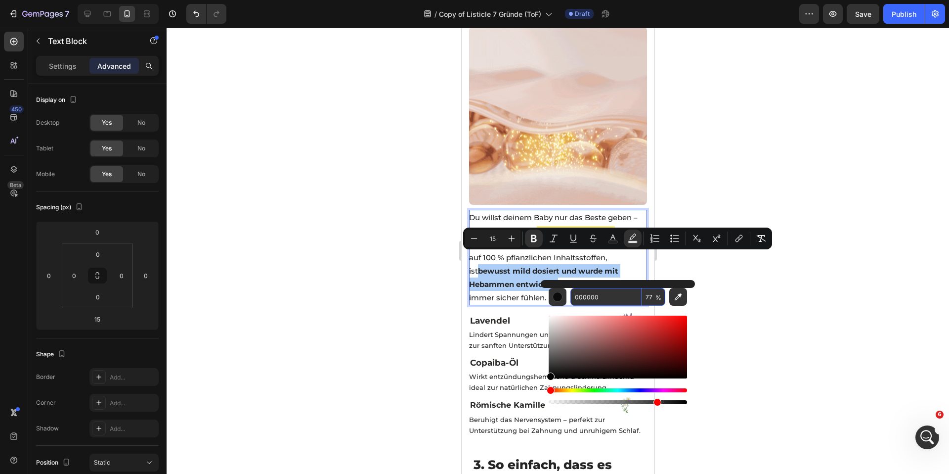
click at [624, 297] on input "000000" at bounding box center [605, 297] width 71 height 18
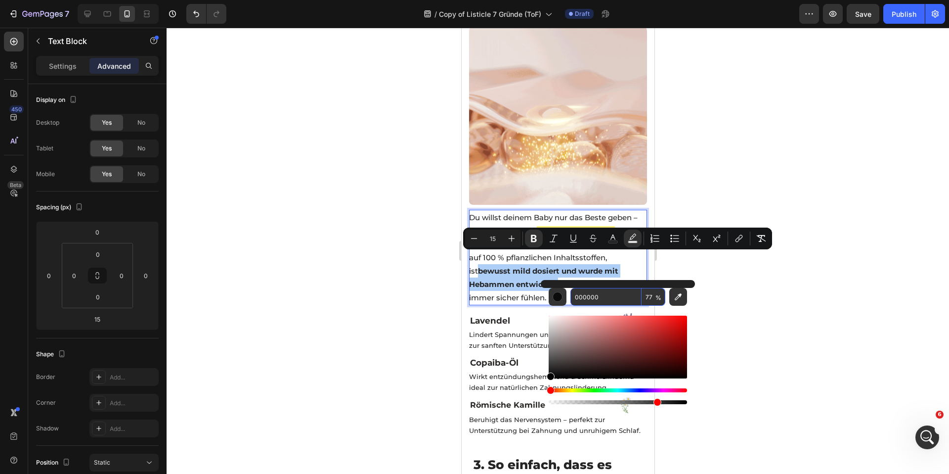
paste input "FFEB54"
type input "FFEB54"
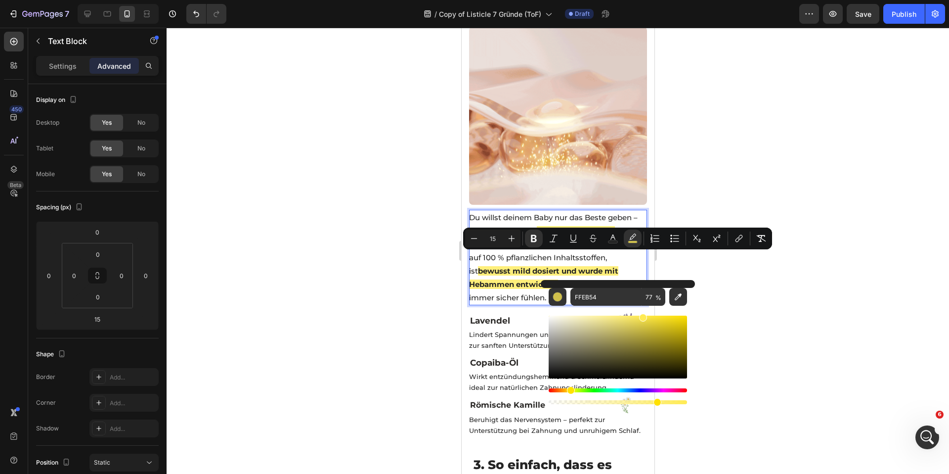
click at [380, 267] on div at bounding box center [558, 251] width 782 height 446
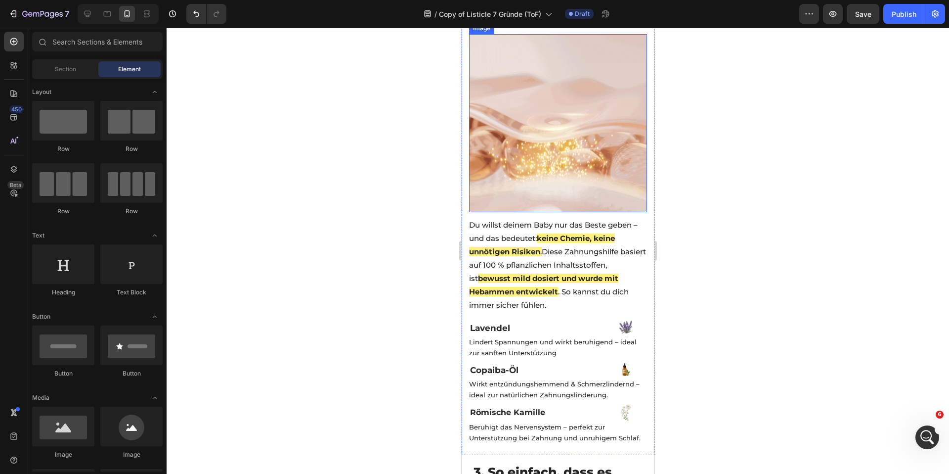
scroll to position [806, 0]
click at [483, 273] on strong "bewusst mild dosiert und wurde mit Hebammen entwickelt" at bounding box center [543, 284] width 149 height 23
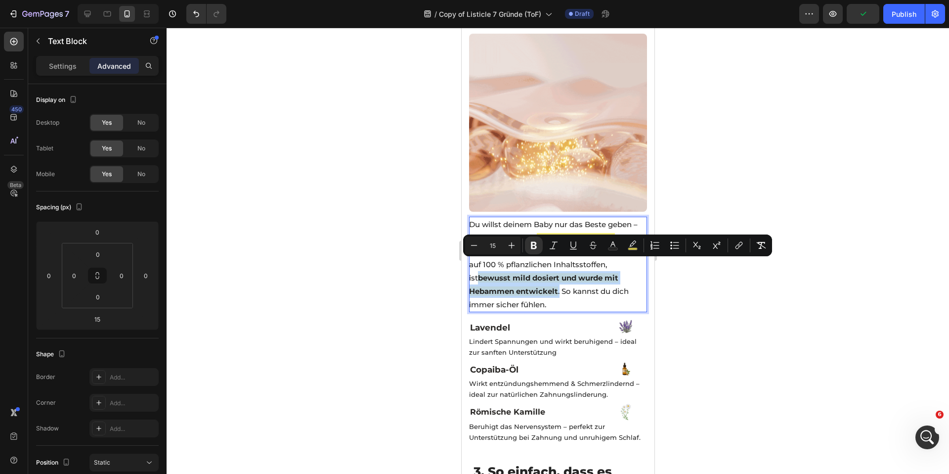
drag, startPoint x: 479, startPoint y: 263, endPoint x: 559, endPoint y: 279, distance: 80.6
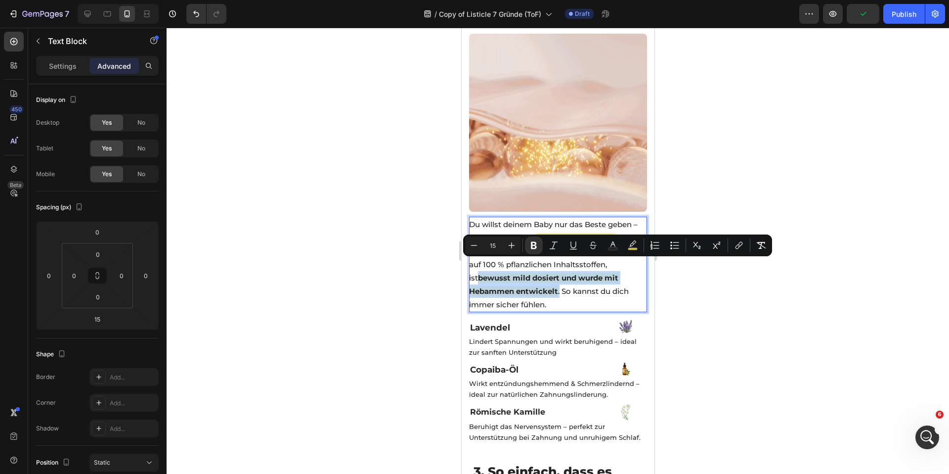
click at [559, 279] on p "Du willst deinem Baby nur das Beste geben – und das bedeutet: keine Chemie, kei…" at bounding box center [557, 263] width 177 height 93
click at [629, 248] on rect "Editor contextual toolbar" at bounding box center [632, 249] width 9 height 2
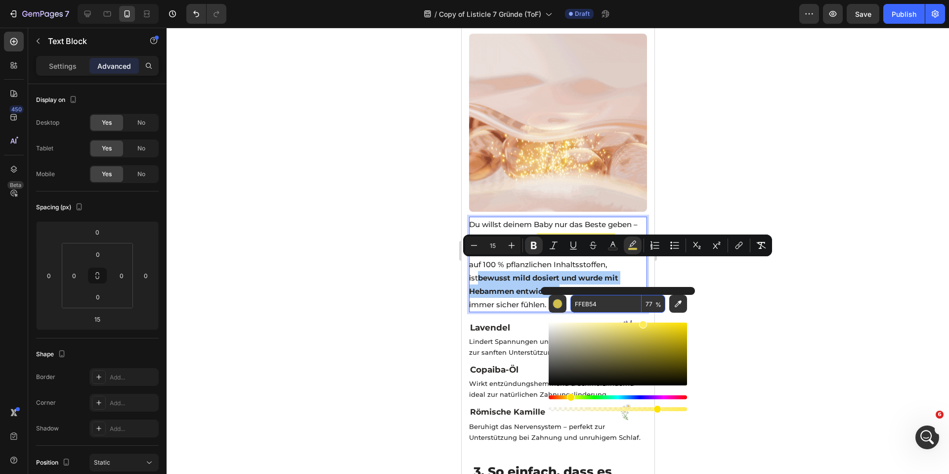
click at [598, 304] on input "FFEB54" at bounding box center [605, 304] width 71 height 18
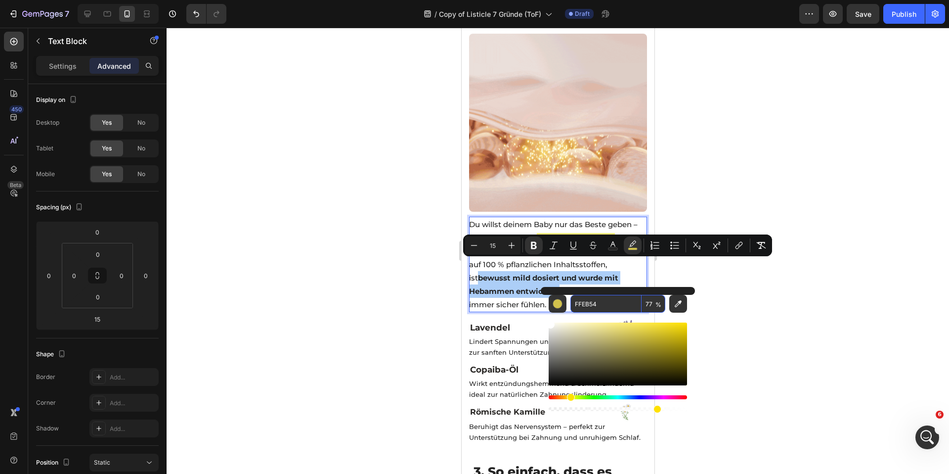
drag, startPoint x: 647, startPoint y: 325, endPoint x: 544, endPoint y: 318, distance: 102.5
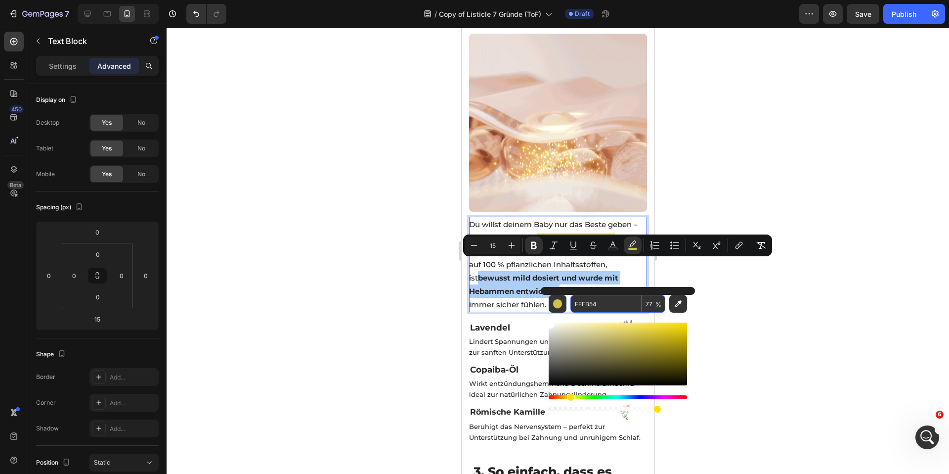
click at [545, 318] on div "FFEB54 77 %" at bounding box center [618, 350] width 154 height 126
type input "FFFFFF"
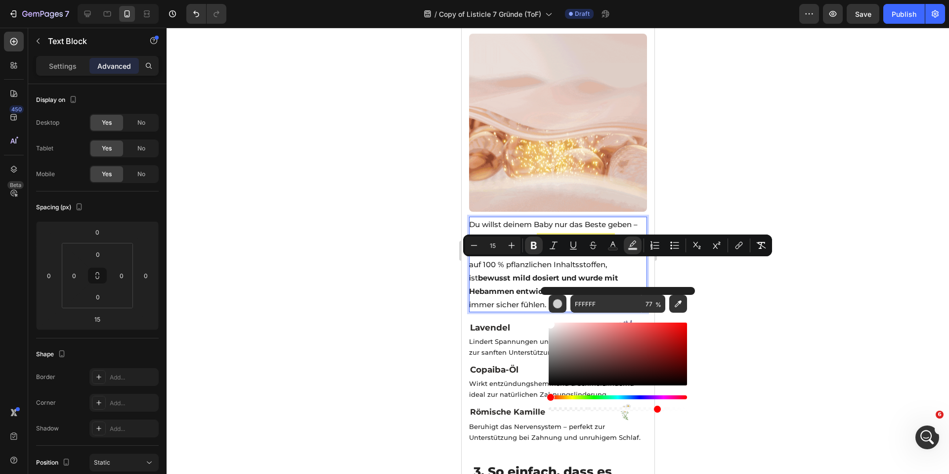
click at [417, 293] on div at bounding box center [558, 251] width 782 height 446
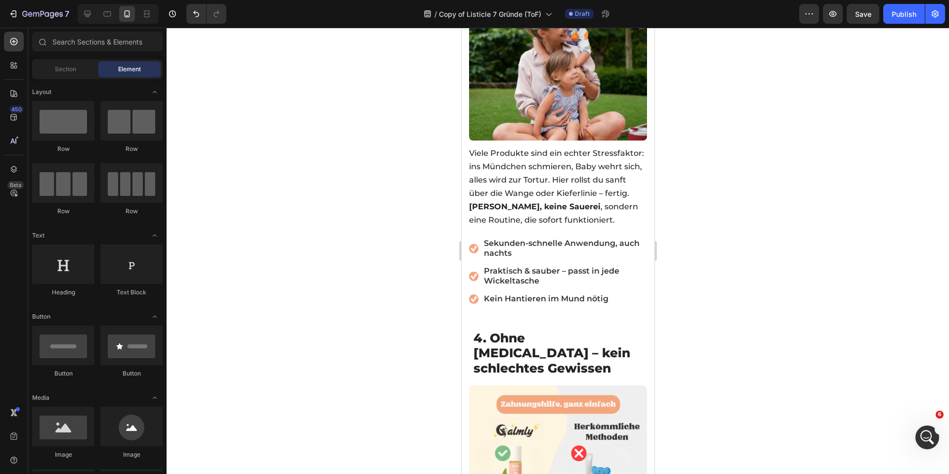
scroll to position [1347, 0]
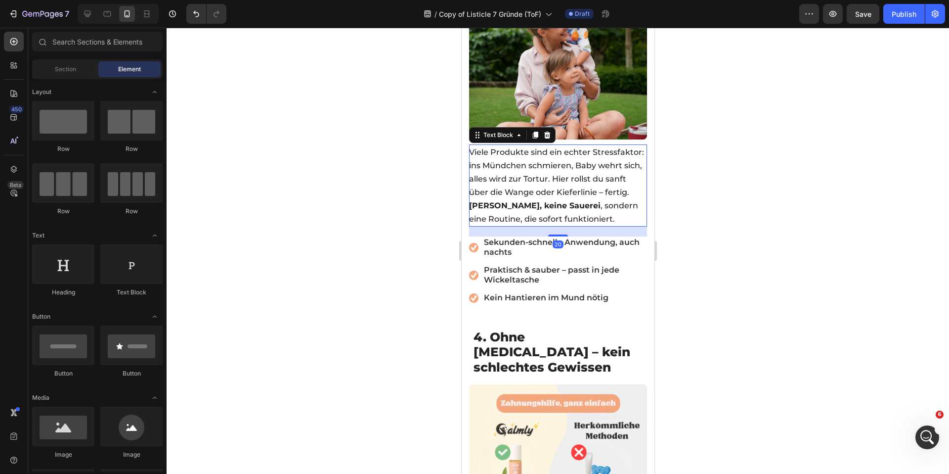
click at [544, 201] on strong "[PERSON_NAME], keine Sauerei" at bounding box center [534, 205] width 131 height 9
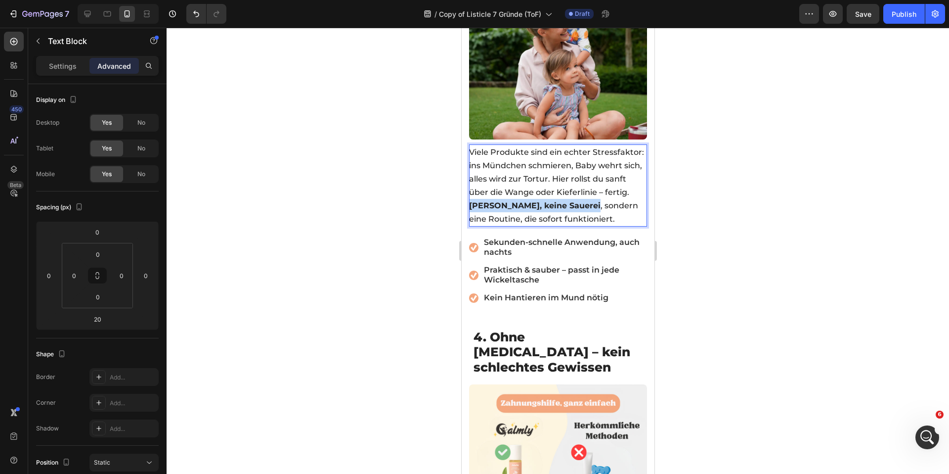
drag, startPoint x: 545, startPoint y: 183, endPoint x: 501, endPoint y: 195, distance: 45.6
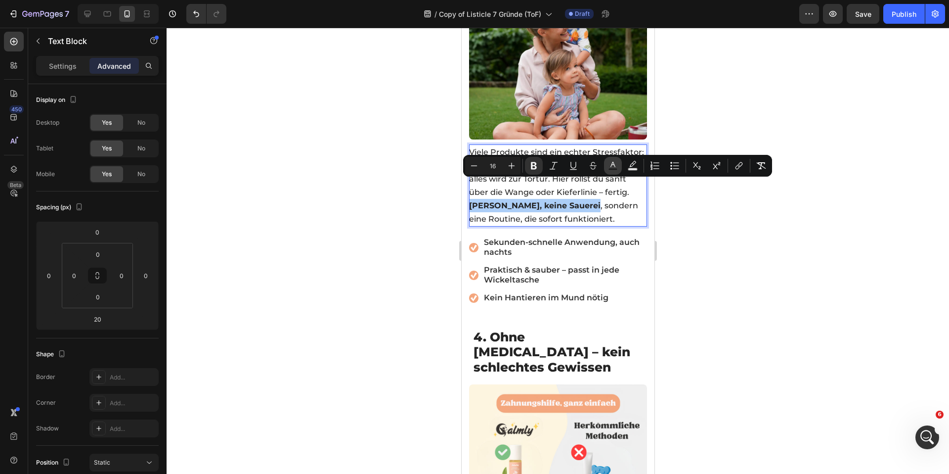
click at [611, 169] on rect "Editor contextual toolbar" at bounding box center [612, 169] width 9 height 2
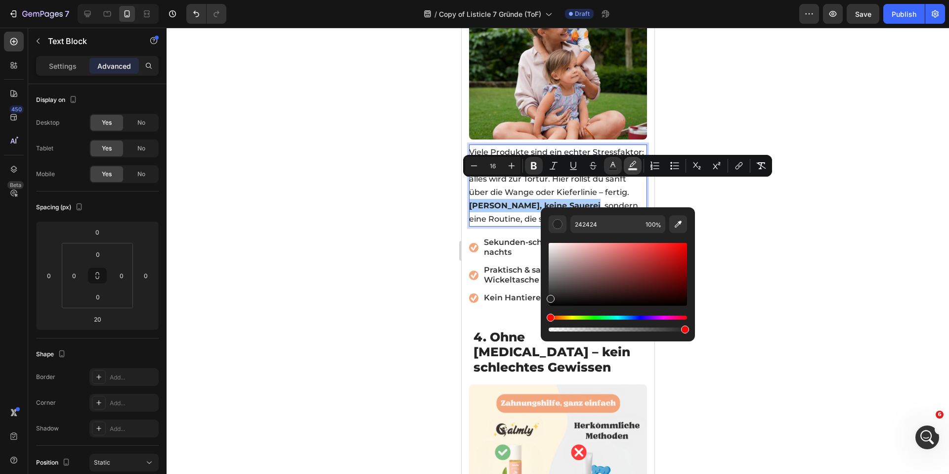
click at [630, 167] on icon "Editor contextual toolbar" at bounding box center [633, 166] width 10 height 10
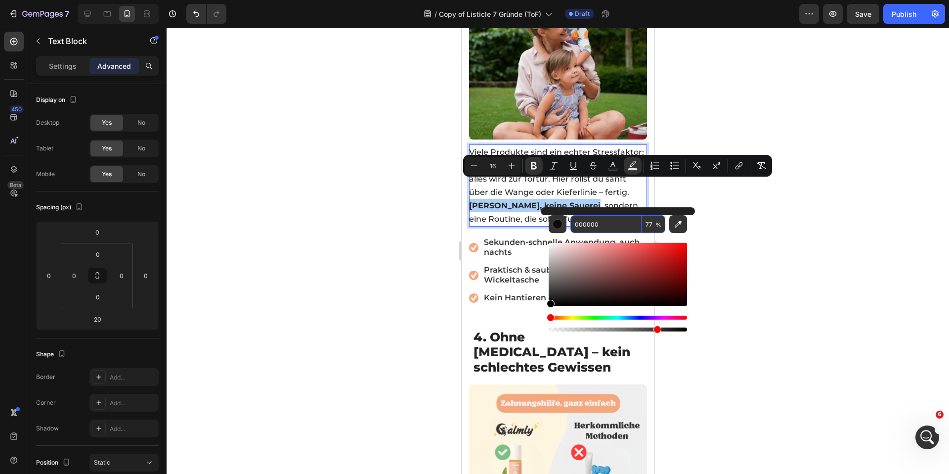
click at [635, 225] on input "000000" at bounding box center [605, 224] width 71 height 18
paste input "FFEB54"
type input "FFEB54"
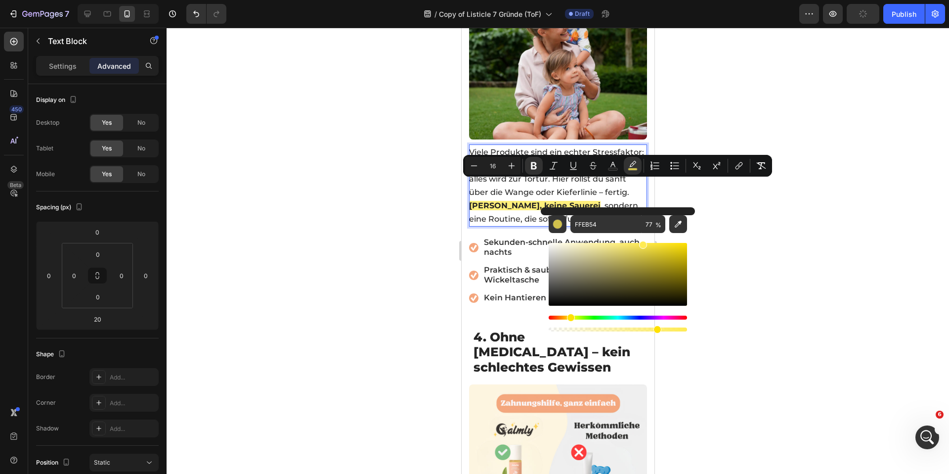
click at [388, 209] on div at bounding box center [558, 251] width 782 height 446
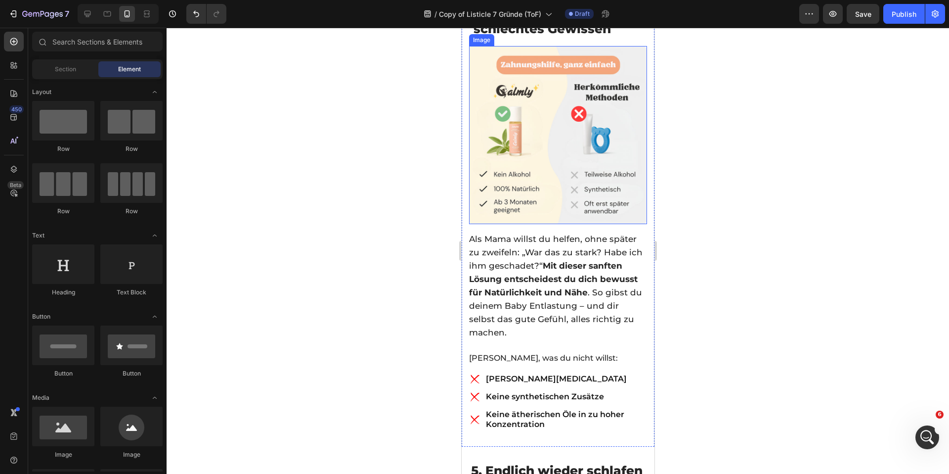
scroll to position [1723, 0]
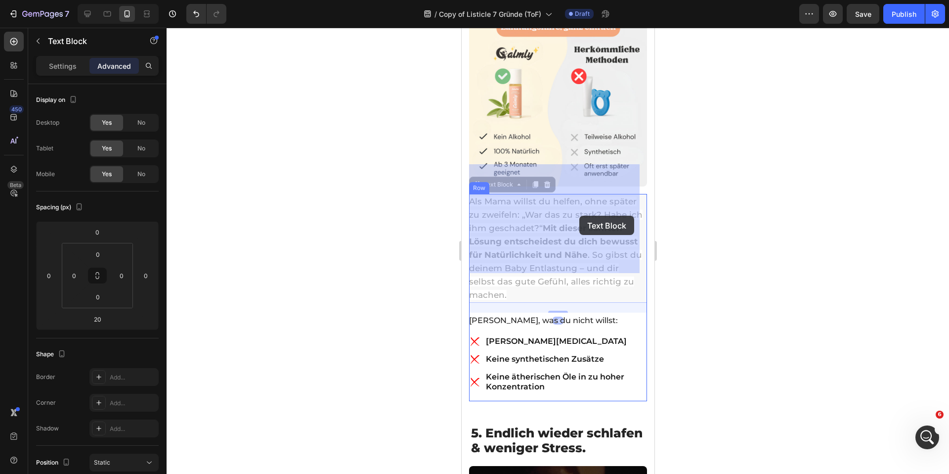
drag, startPoint x: 562, startPoint y: 196, endPoint x: 579, endPoint y: 216, distance: 26.3
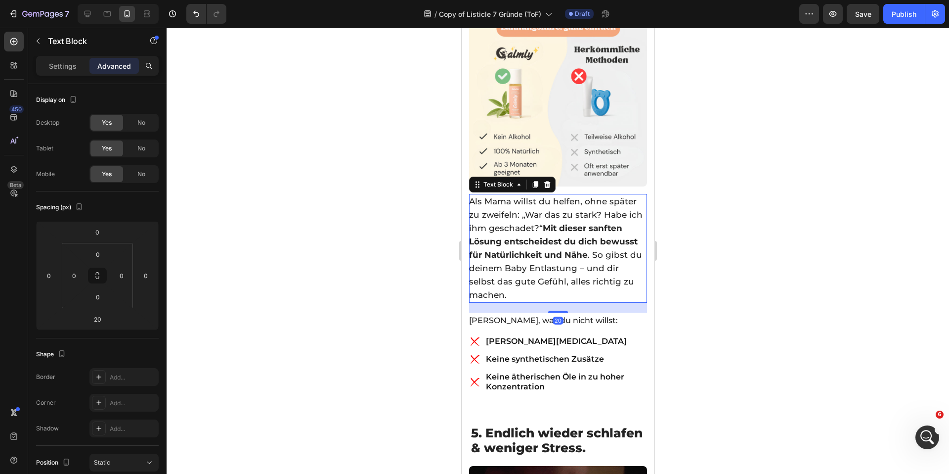
click at [394, 206] on div at bounding box center [558, 251] width 782 height 446
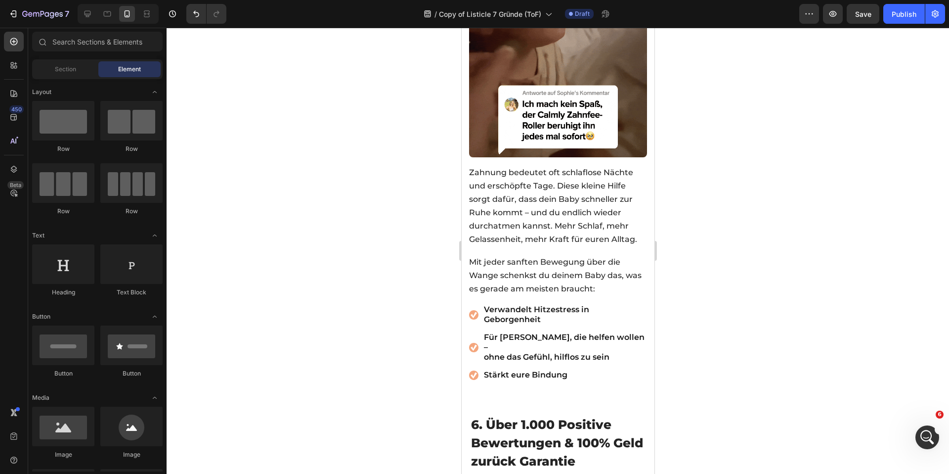
scroll to position [2272, 0]
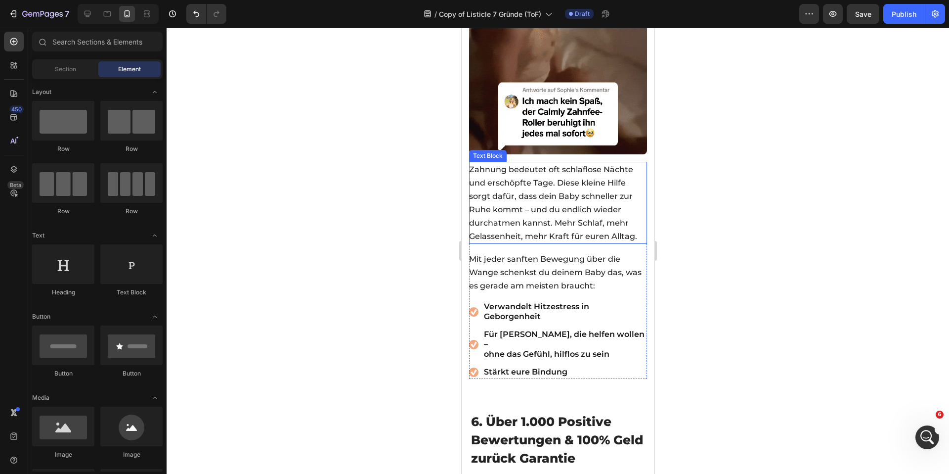
click at [517, 179] on p "Zahnung bedeutet oft schlaflose Nächte und erschöpfte Tage. Diese kleine Hilfe …" at bounding box center [557, 203] width 177 height 80
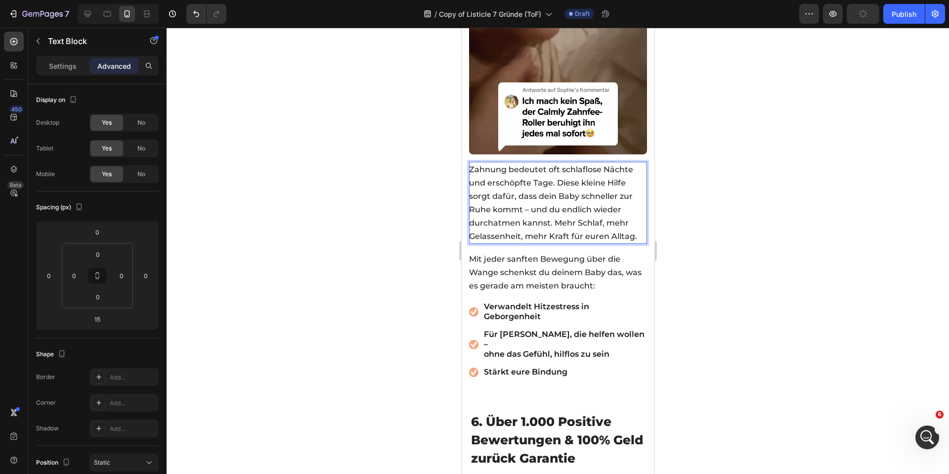
click at [517, 179] on p "Zahnung bedeutet oft schlaflose Nächte und erschöpfte Tage. Diese kleine Hilfe …" at bounding box center [557, 203] width 177 height 80
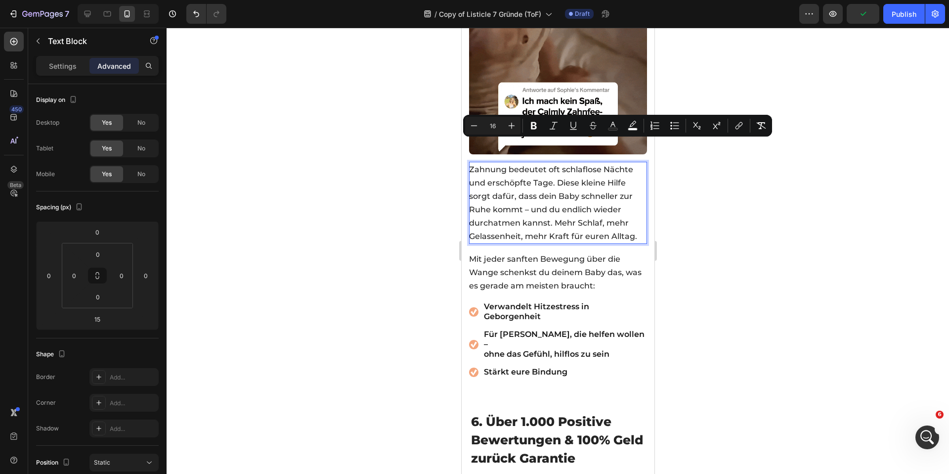
click at [545, 184] on span "Zahnung bedeutet oft schlaflose Nächte und erschöpfte Tage. Diese kleine Hilfe …" at bounding box center [553, 203] width 168 height 76
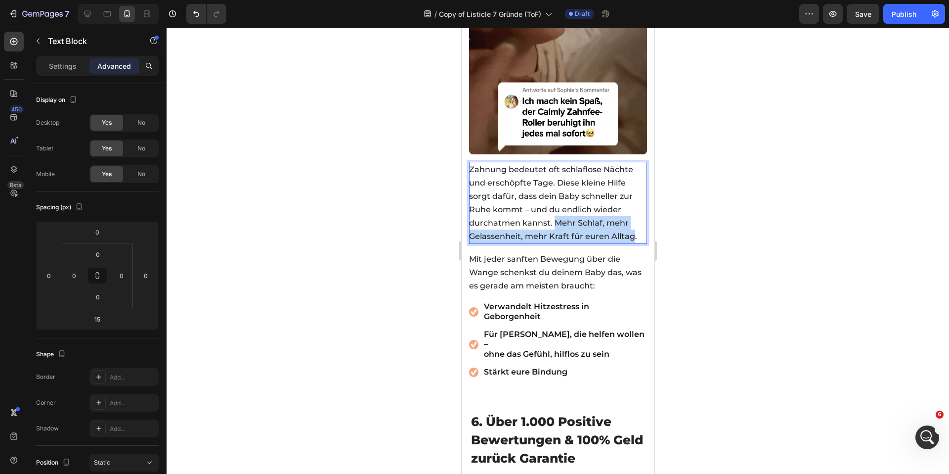
drag, startPoint x: 556, startPoint y: 197, endPoint x: 632, endPoint y: 213, distance: 77.7
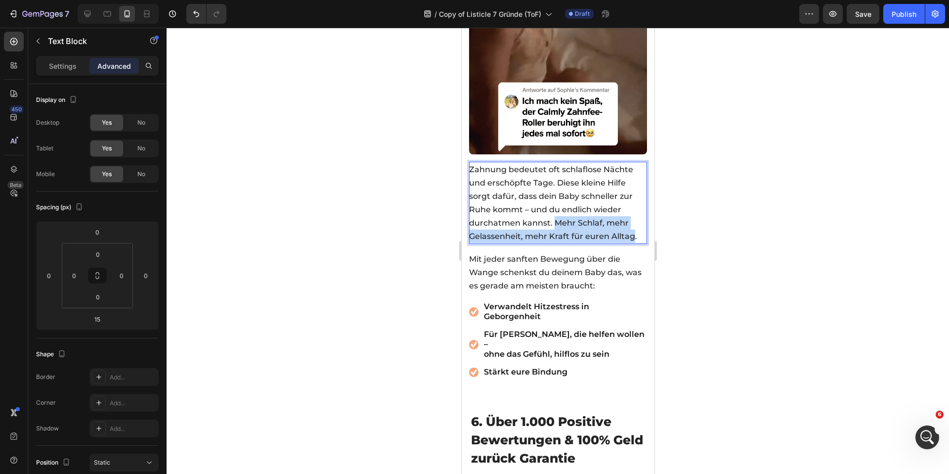
click at [632, 213] on span "Zahnung bedeutet oft schlaflose Nächte und erschöpfte Tage. Diese kleine Hilfe …" at bounding box center [553, 203] width 168 height 76
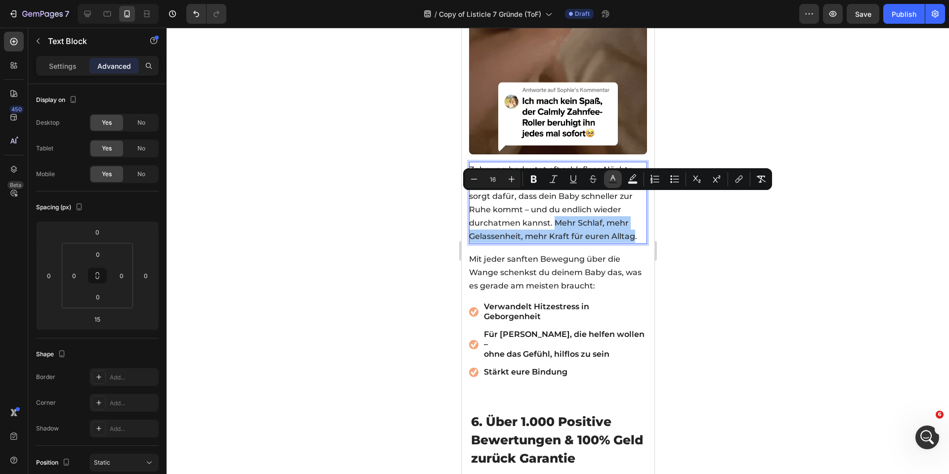
click at [616, 179] on icon "Editor contextual toolbar" at bounding box center [613, 179] width 10 height 10
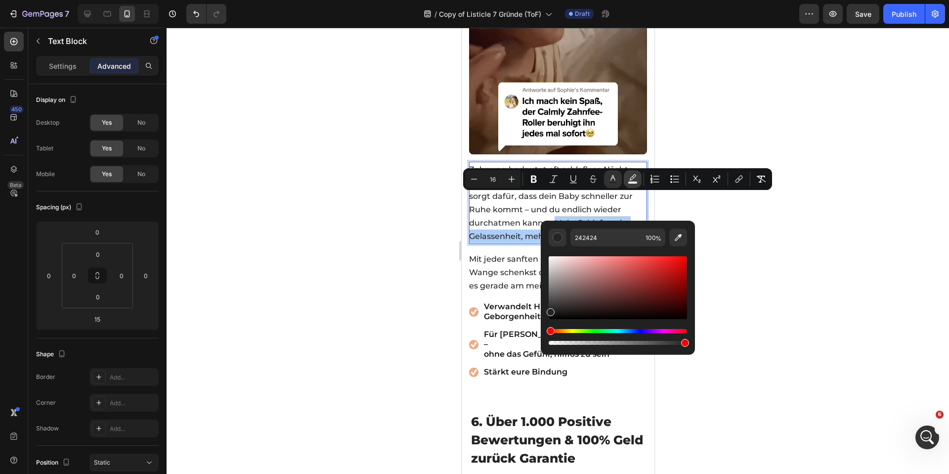
click at [630, 185] on button "color" at bounding box center [633, 179] width 18 height 18
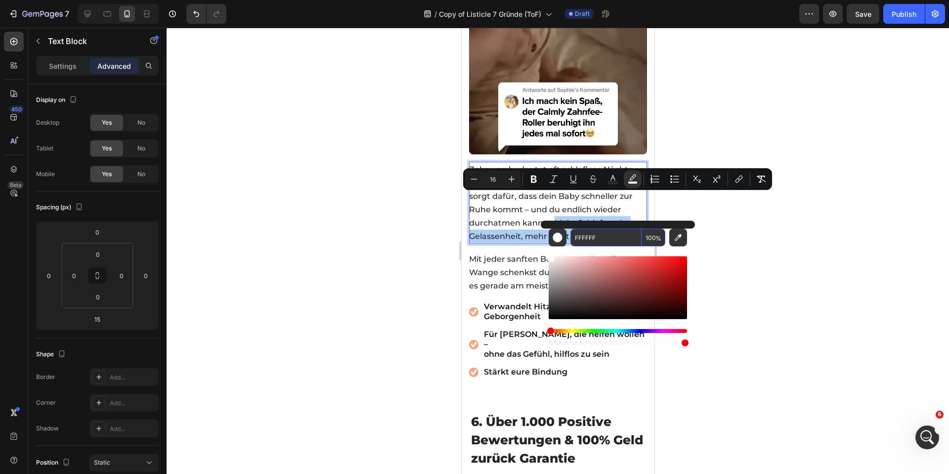
click at [620, 237] on input "FFFFFF" at bounding box center [605, 237] width 71 height 18
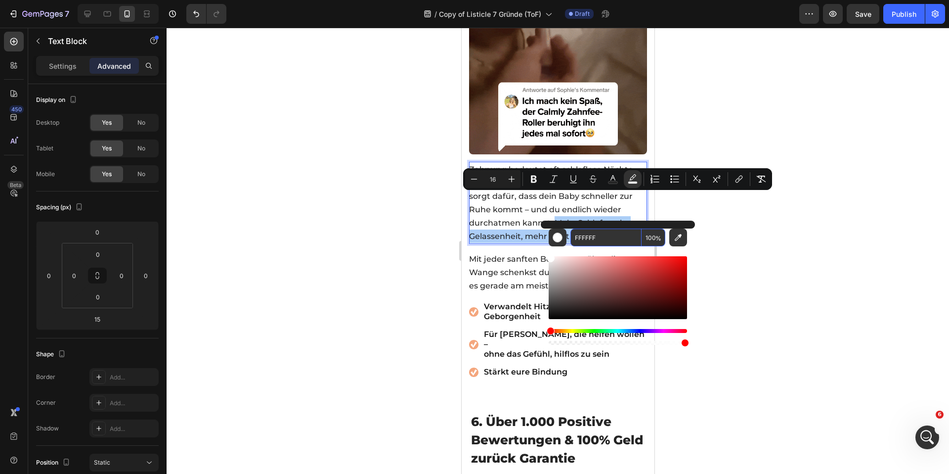
paste input "EB54"
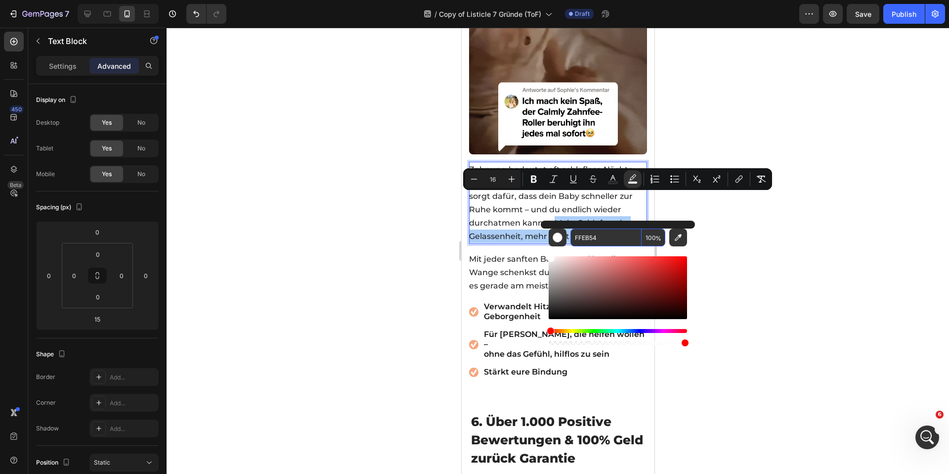
type input "FFEB54"
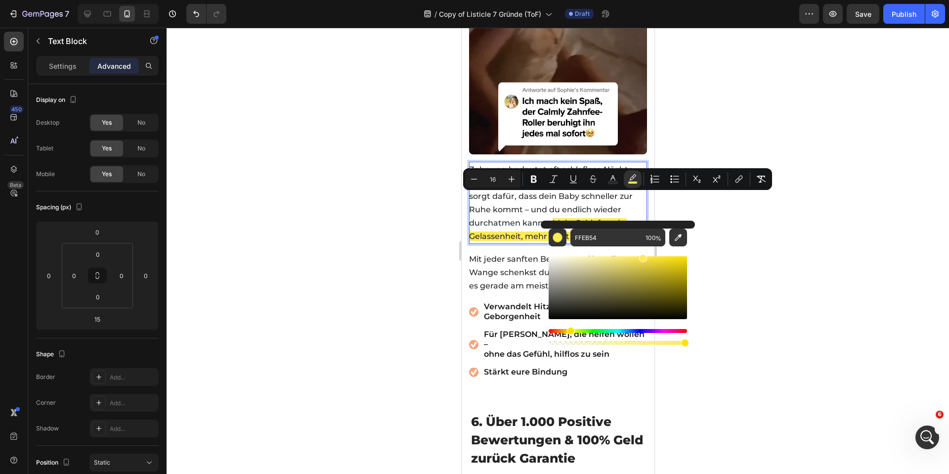
click at [370, 202] on div at bounding box center [558, 251] width 782 height 446
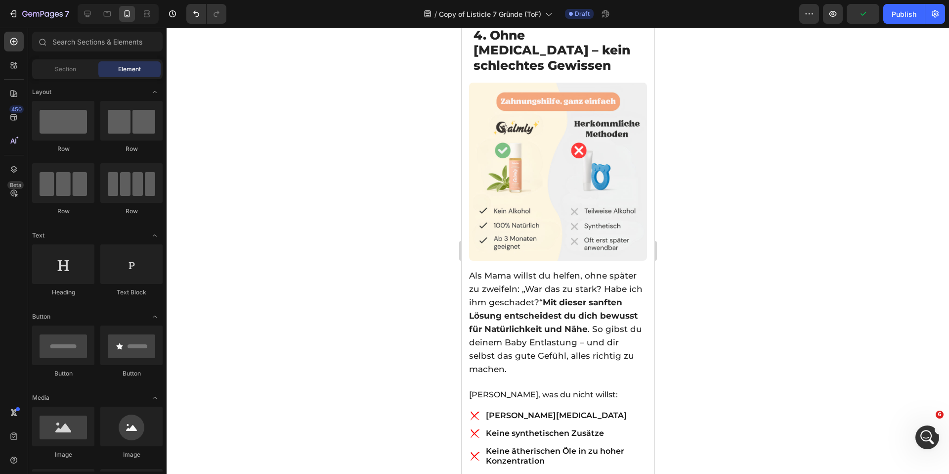
scroll to position [1645, 0]
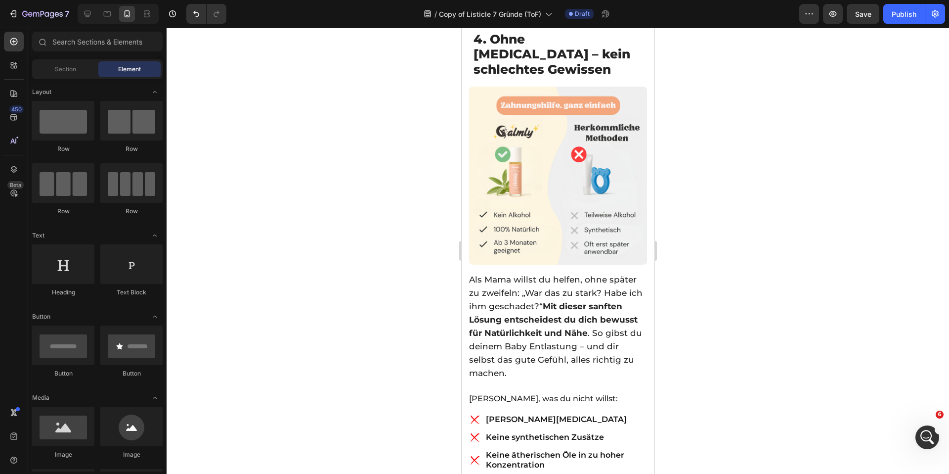
click at [399, 258] on div at bounding box center [558, 251] width 782 height 446
click at [413, 300] on div at bounding box center [558, 251] width 782 height 446
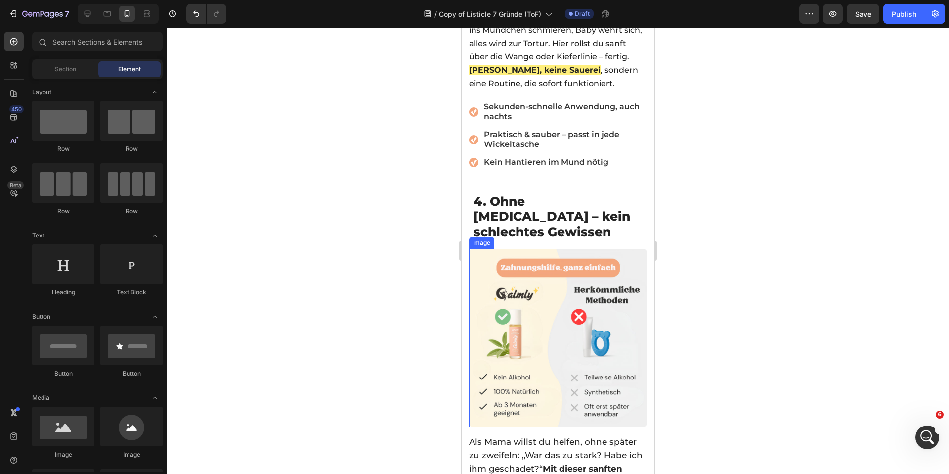
click at [558, 289] on img at bounding box center [558, 338] width 178 height 178
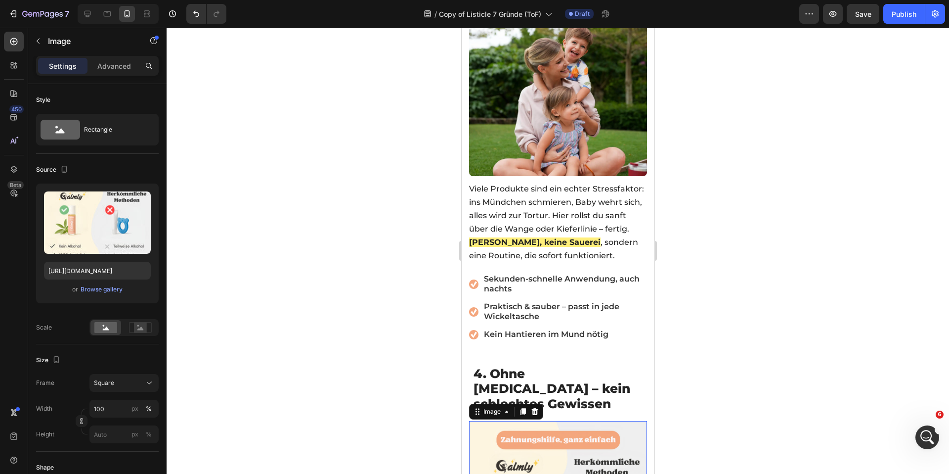
click at [558, 293] on div "Sekunden-schnelle Anwendung, auch nachts Praktisch & sauber – passt in jede Wic…" at bounding box center [558, 307] width 178 height 68
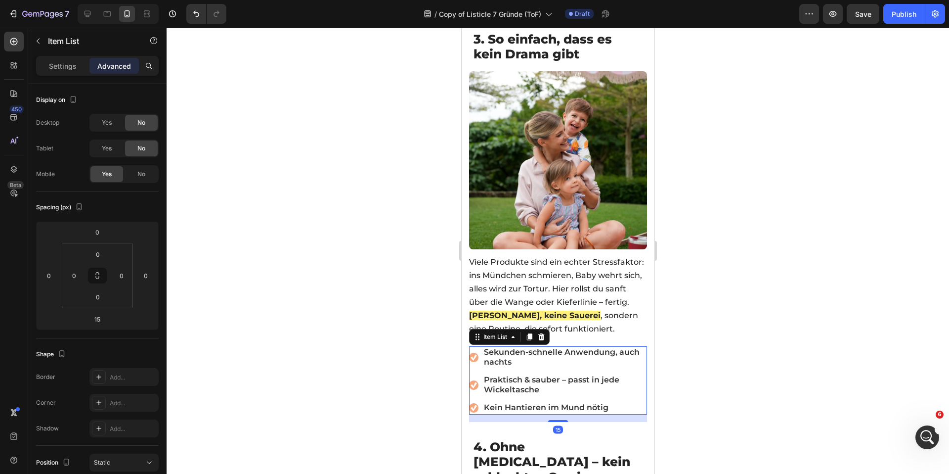
scroll to position [1223, 0]
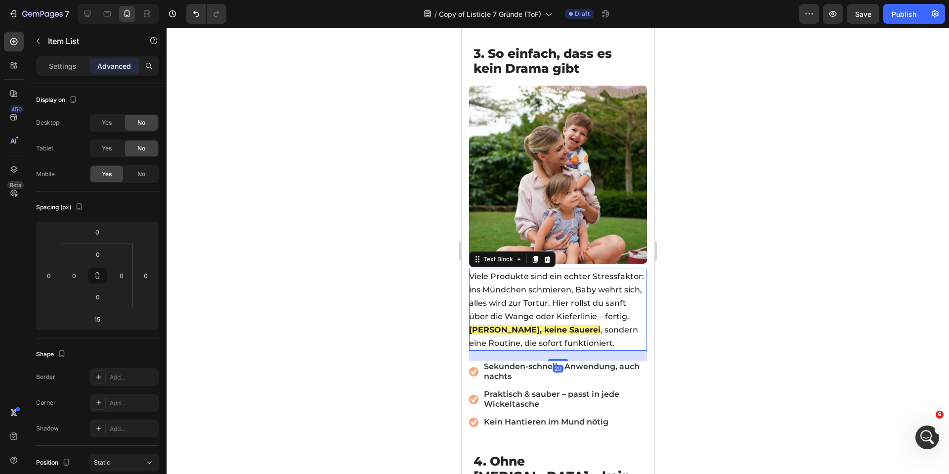
click at [558, 296] on span "Viele Produkte sind ein echter Stressfaktor: ins Mündchen schmieren, Baby wehrt…" at bounding box center [556, 295] width 175 height 49
click at [413, 264] on div at bounding box center [558, 251] width 782 height 446
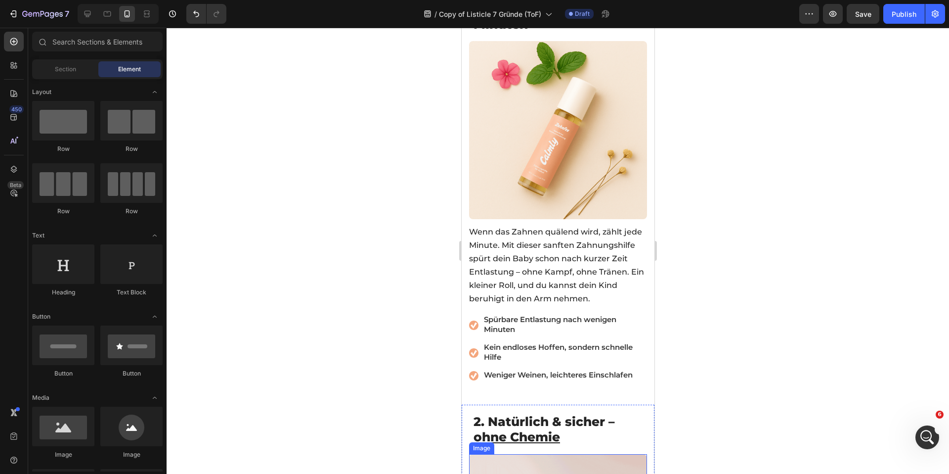
scroll to position [369, 0]
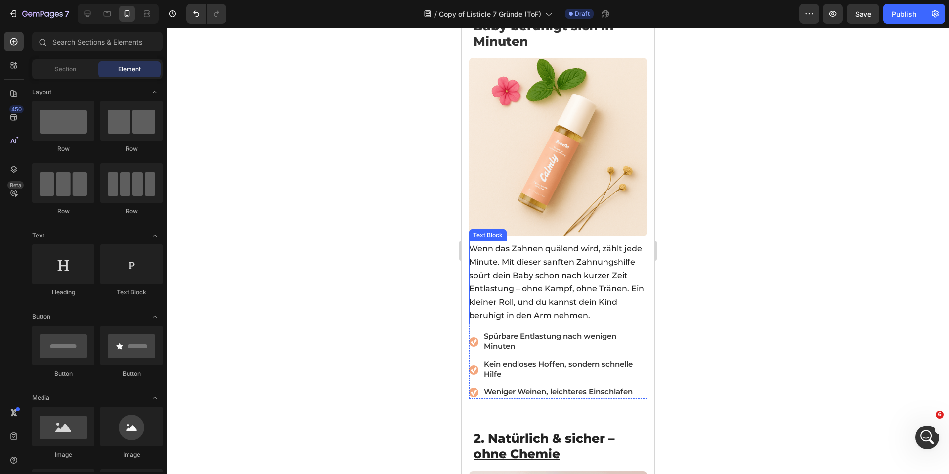
click at [520, 260] on span "Wenn das Zahnen quälend wird, zählt jede Minute. Mit dieser sanften Zahnungshil…" at bounding box center [556, 282] width 175 height 76
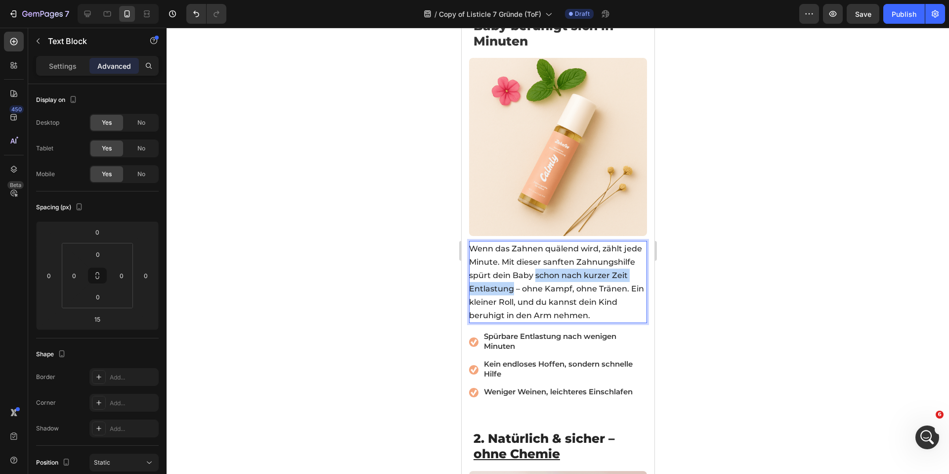
drag, startPoint x: 595, startPoint y: 255, endPoint x: 578, endPoint y: 268, distance: 21.5
click at [578, 268] on span "Wenn das Zahnen quälend wird, zählt jede Minute. Mit dieser sanften Zahnungshil…" at bounding box center [556, 282] width 175 height 76
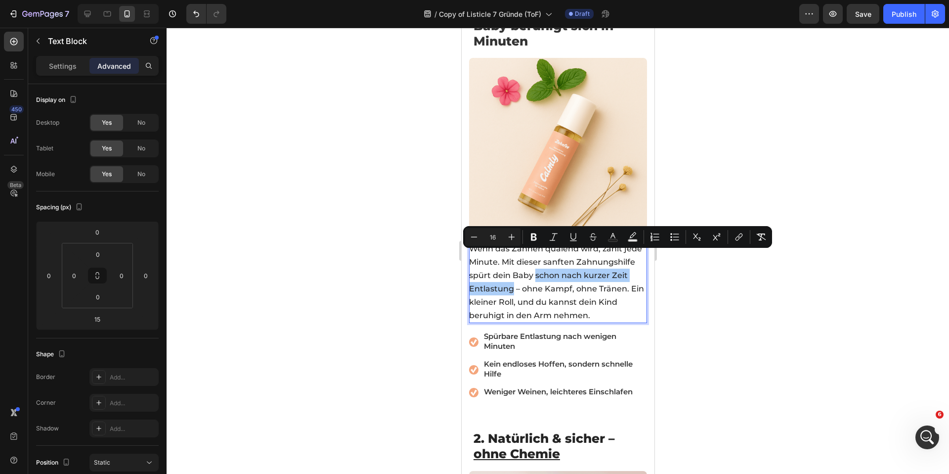
click at [628, 237] on icon "Editor contextual toolbar" at bounding box center [633, 237] width 10 height 10
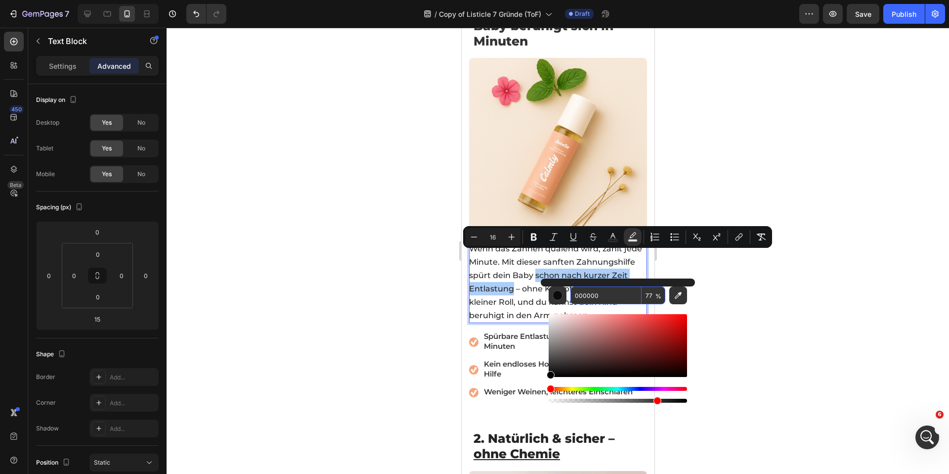
click at [644, 291] on input "77" at bounding box center [654, 295] width 24 height 18
paste input "Editor contextual toolbar"
type input "77"
click at [628, 290] on input "000000" at bounding box center [605, 295] width 71 height 18
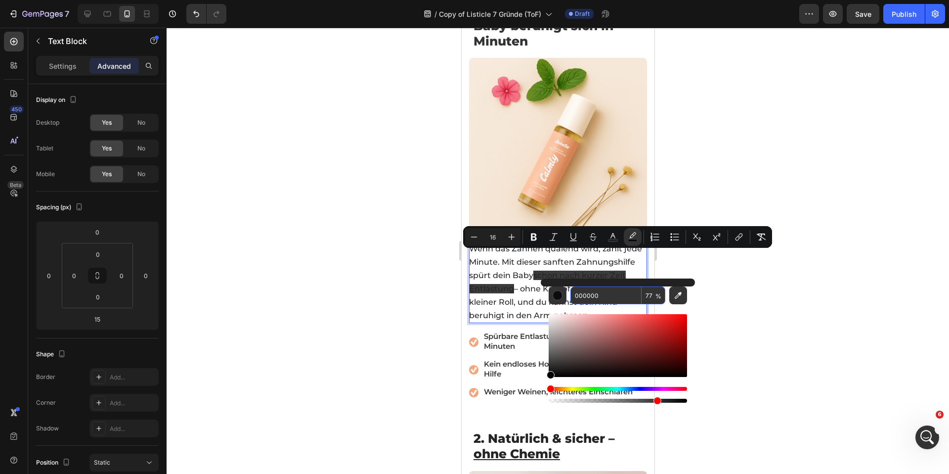
scroll to position [0, 0]
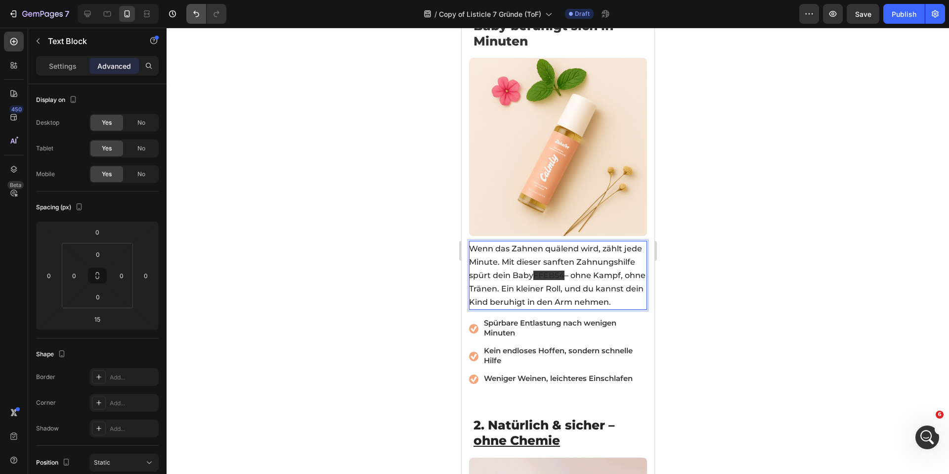
click at [197, 18] on icon "Undo/Redo" at bounding box center [196, 14] width 10 height 10
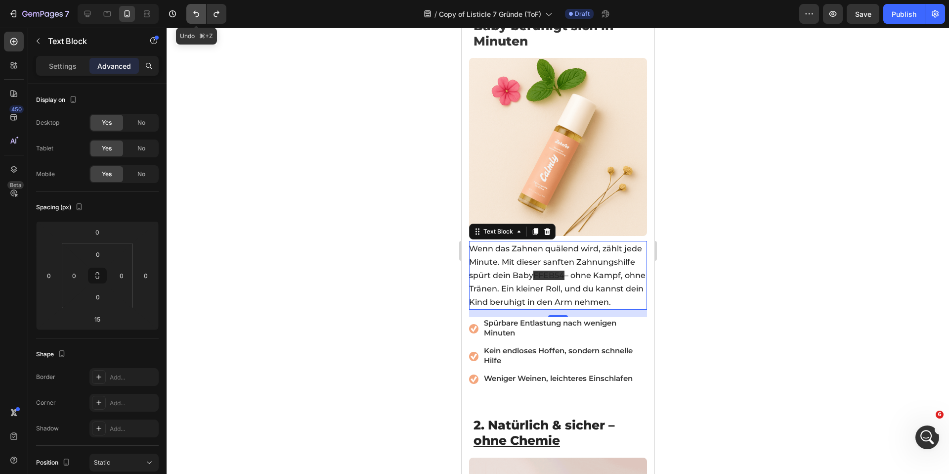
click at [197, 18] on icon "Undo/Redo" at bounding box center [196, 14] width 10 height 10
click at [207, 19] on button "Undo/Redo" at bounding box center [217, 14] width 20 height 20
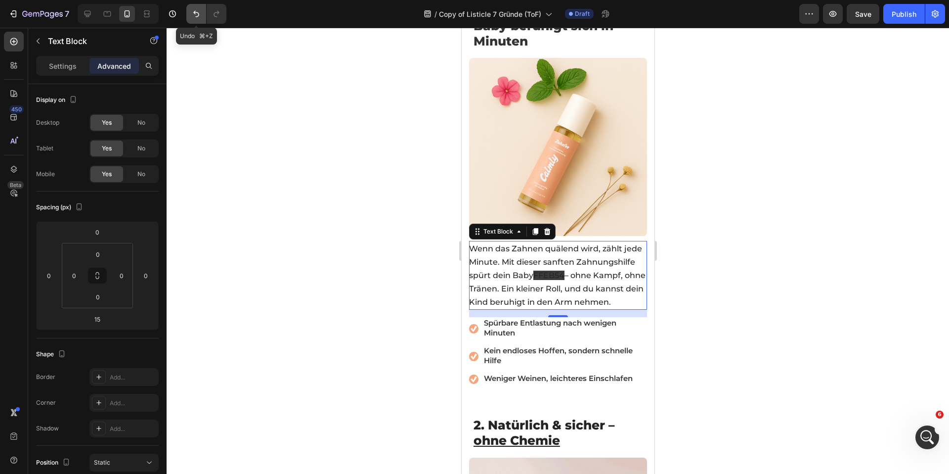
click at [201, 19] on button "Undo/Redo" at bounding box center [196, 14] width 20 height 20
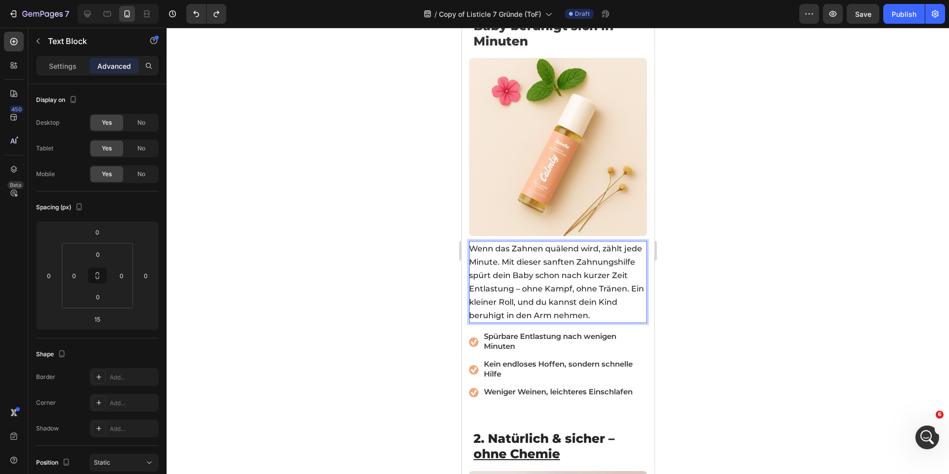
click at [563, 258] on span "Wenn das Zahnen quälend wird, zählt jede Minute. Mit dieser sanften Zahnungshil…" at bounding box center [556, 282] width 175 height 76
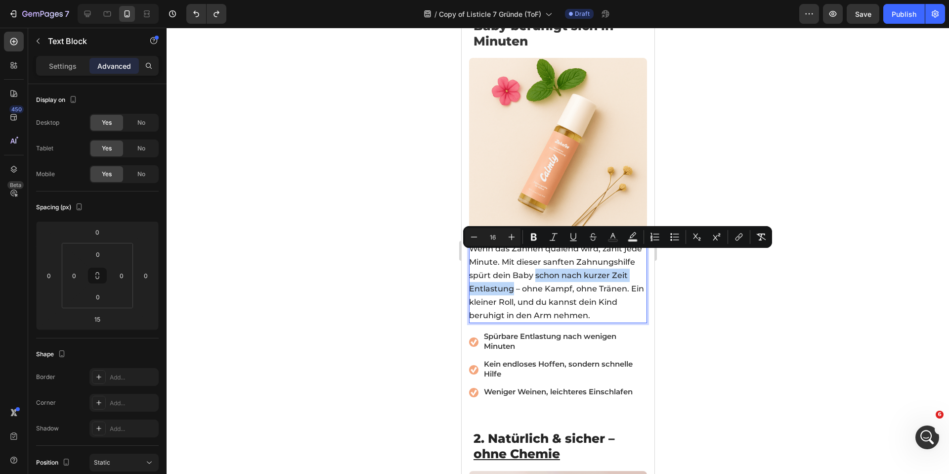
drag, startPoint x: 597, startPoint y: 257, endPoint x: 579, endPoint y: 272, distance: 23.1
click at [579, 272] on span "Wenn das Zahnen quälend wird, zählt jede Minute. Mit dieser sanften Zahnungshil…" at bounding box center [556, 282] width 175 height 76
click at [609, 243] on button "Text Color" at bounding box center [613, 237] width 18 height 18
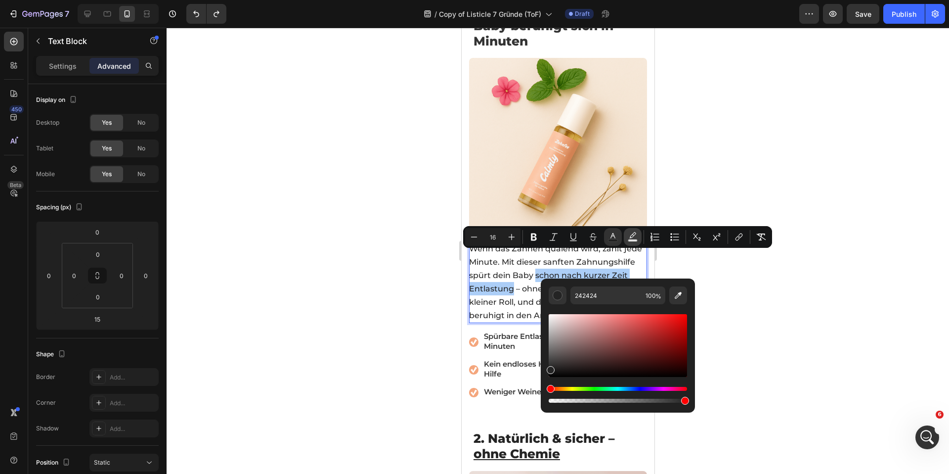
click at [626, 244] on button "Text Background Color" at bounding box center [633, 237] width 18 height 18
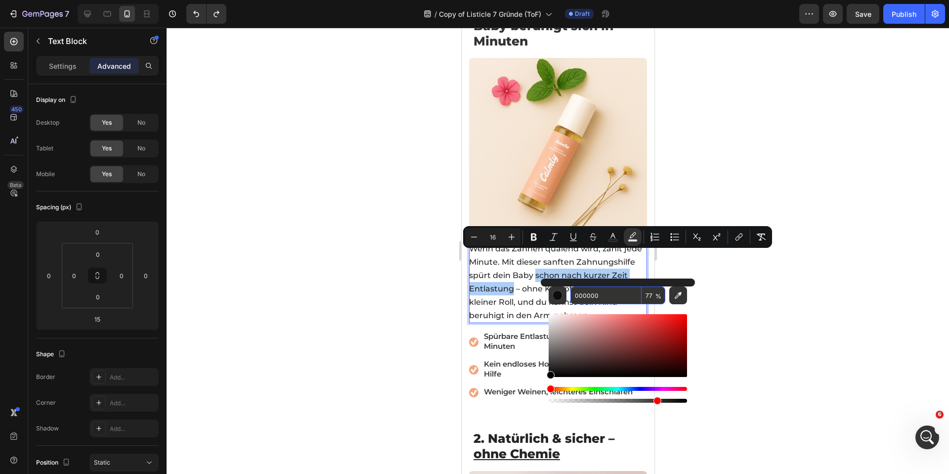
click at [608, 295] on input "000000" at bounding box center [605, 295] width 71 height 18
paste input "FFEB54"
type input "FFEB54"
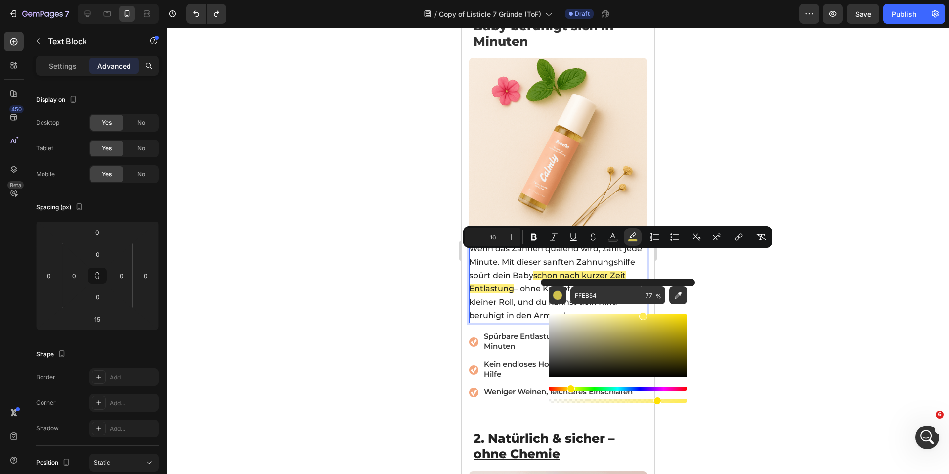
click at [368, 250] on div at bounding box center [558, 251] width 782 height 446
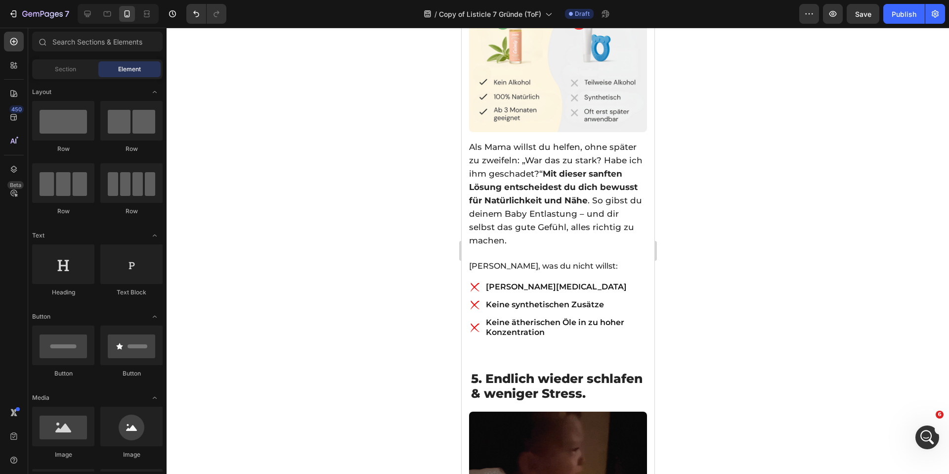
scroll to position [1742, 0]
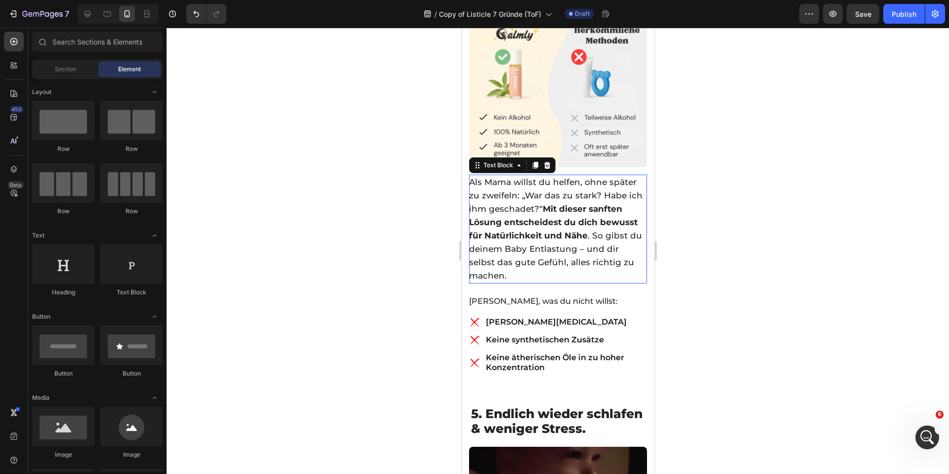
click at [559, 204] on strong "Mit dieser sanften Lösung entscheidest du dich bewusst für Natürlichkeit und Nä…" at bounding box center [553, 222] width 169 height 37
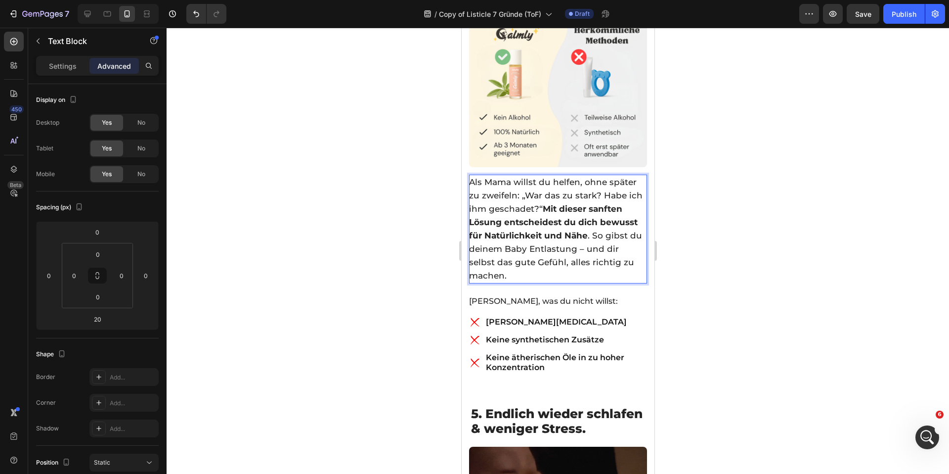
click at [426, 186] on div at bounding box center [558, 251] width 782 height 446
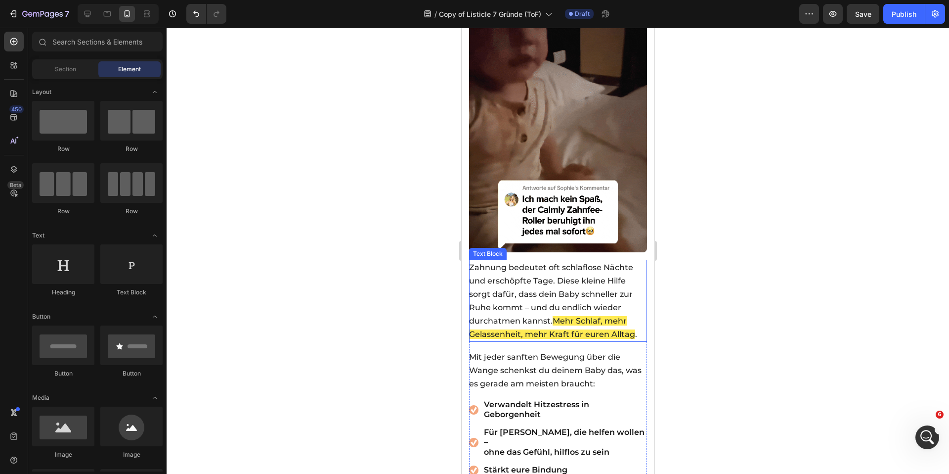
scroll to position [2334, 0]
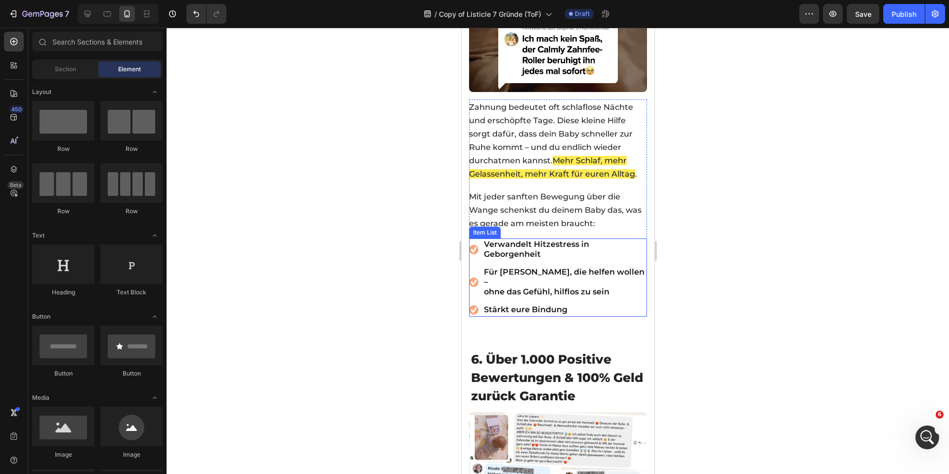
click at [511, 239] on span "Verwandelt Hitzestress in Geborgenheit" at bounding box center [535, 248] width 105 height 19
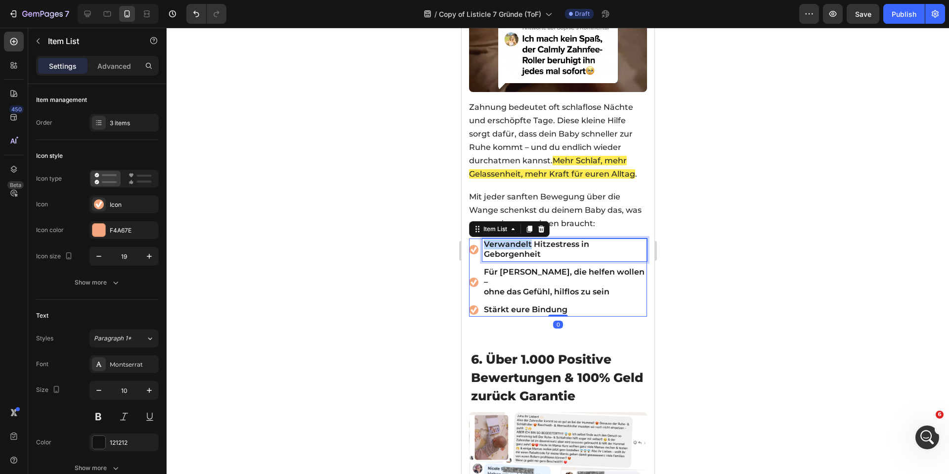
click at [511, 239] on span "Verwandelt Hitzestress in Geborgenheit" at bounding box center [535, 248] width 105 height 19
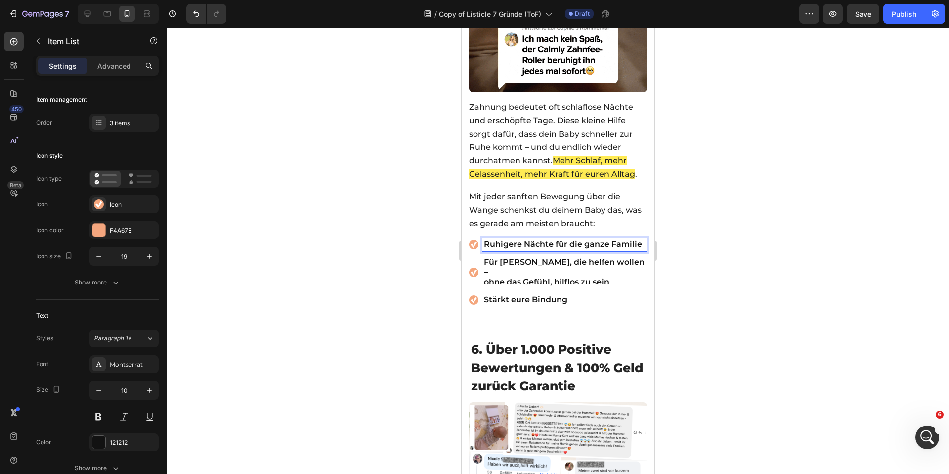
click at [501, 257] on span "Für Mütter, die helfen wollen –" at bounding box center [563, 266] width 161 height 19
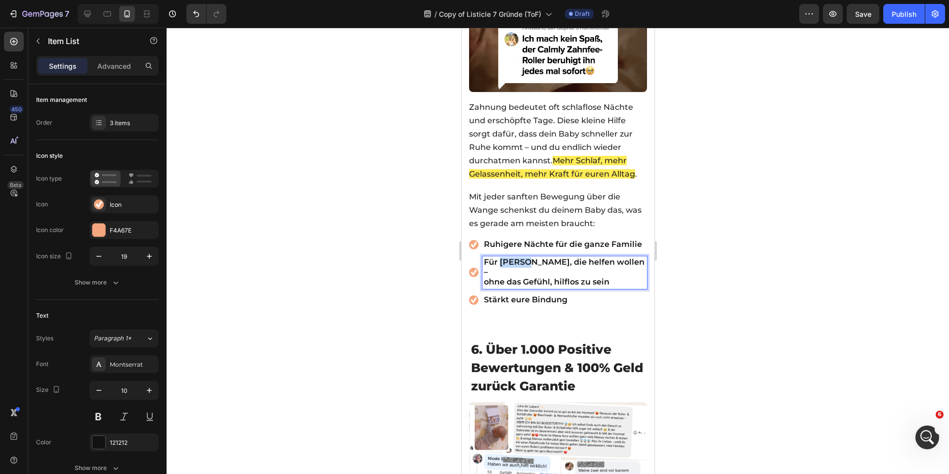
click at [502, 257] on span "Für Mütter, die helfen wollen –" at bounding box center [563, 266] width 161 height 19
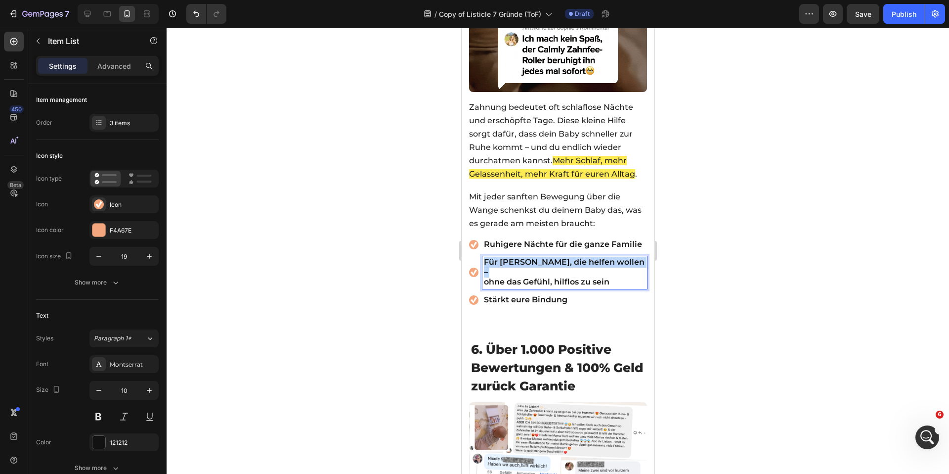
click at [502, 257] on span "Für Mütter, die helfen wollen –" at bounding box center [563, 266] width 161 height 19
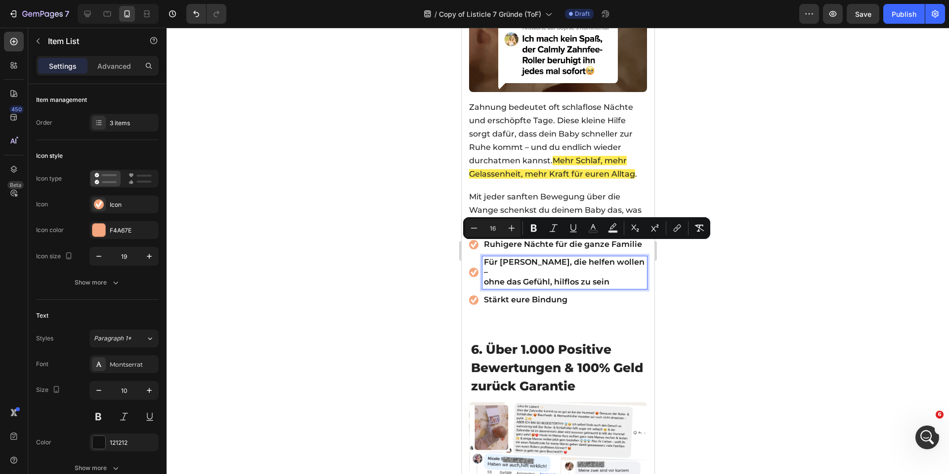
click at [583, 277] on span "ohne das Gefühl, hilflos zu sein" at bounding box center [546, 281] width 126 height 9
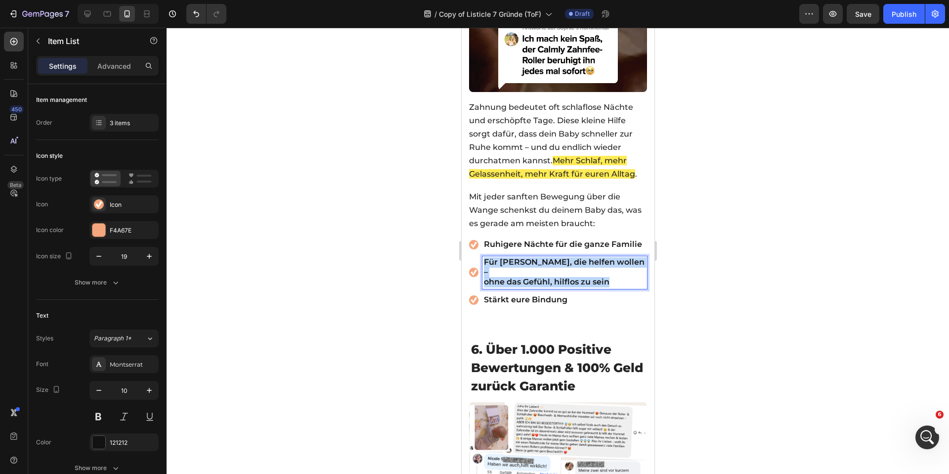
drag, startPoint x: 608, startPoint y: 260, endPoint x: 483, endPoint y: 246, distance: 125.4
click at [484, 258] on p "Für Mütter, die helfen wollen – ohne das Gefühl, hilflos zu sein" at bounding box center [564, 273] width 162 height 30
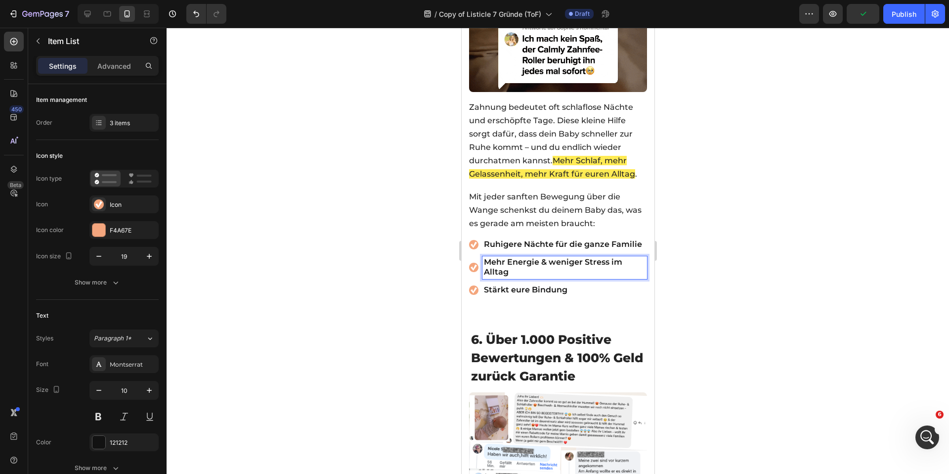
click at [501, 285] on span "Stärkt eure Bindung" at bounding box center [525, 289] width 84 height 9
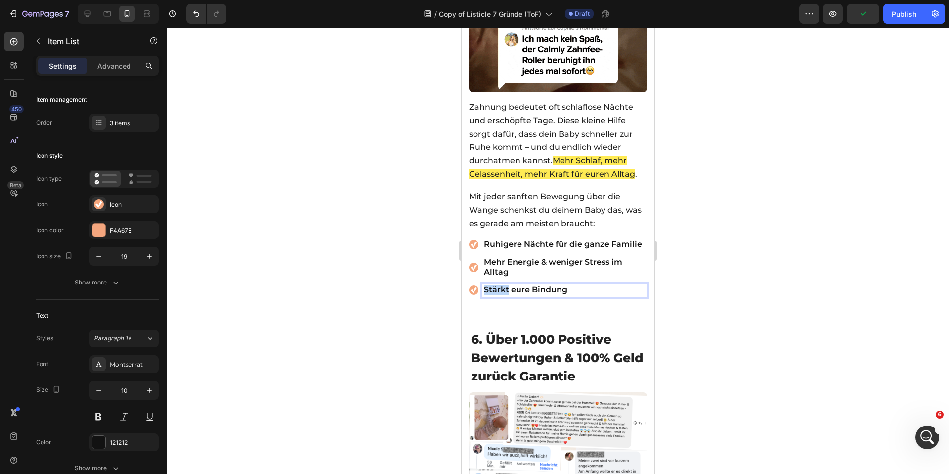
click at [501, 285] on span "Stärkt eure Bindung" at bounding box center [525, 289] width 84 height 9
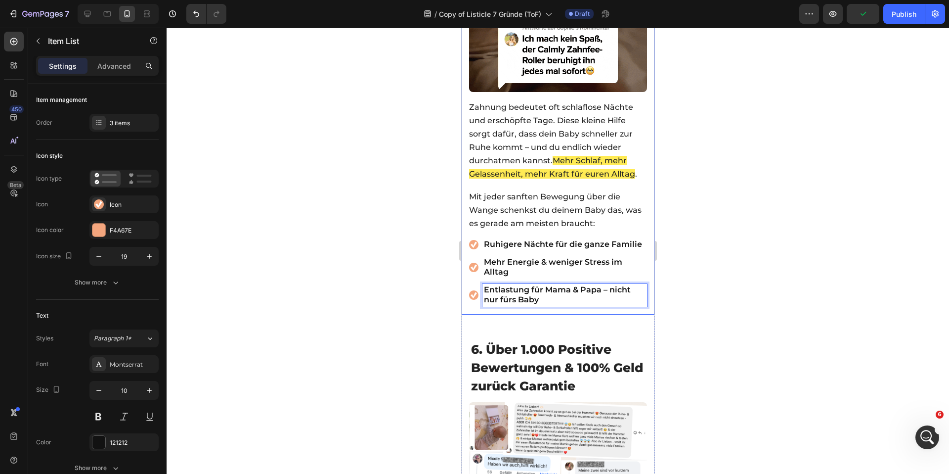
click at [400, 273] on div at bounding box center [558, 251] width 782 height 446
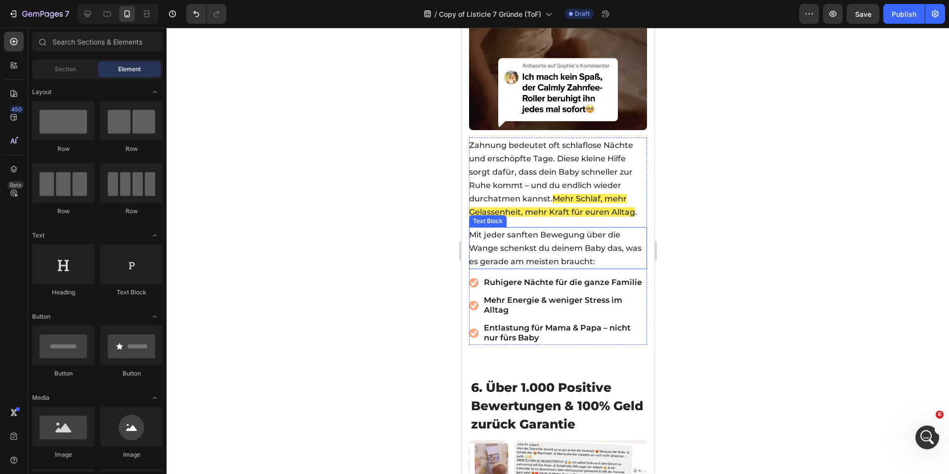
scroll to position [2293, 0]
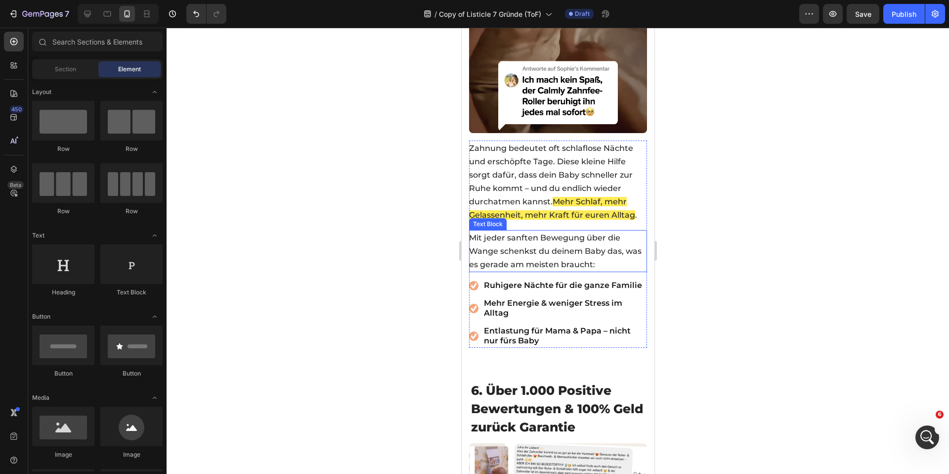
click at [546, 280] on span "Ruhigere Nächte für die ganze Familie" at bounding box center [562, 284] width 158 height 9
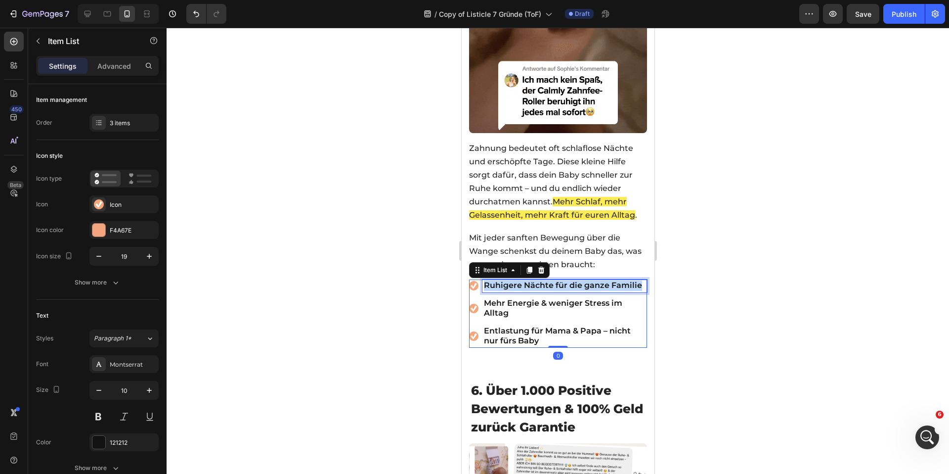
click at [546, 280] on span "Ruhigere Nächte für die ganze Familie" at bounding box center [562, 284] width 158 height 9
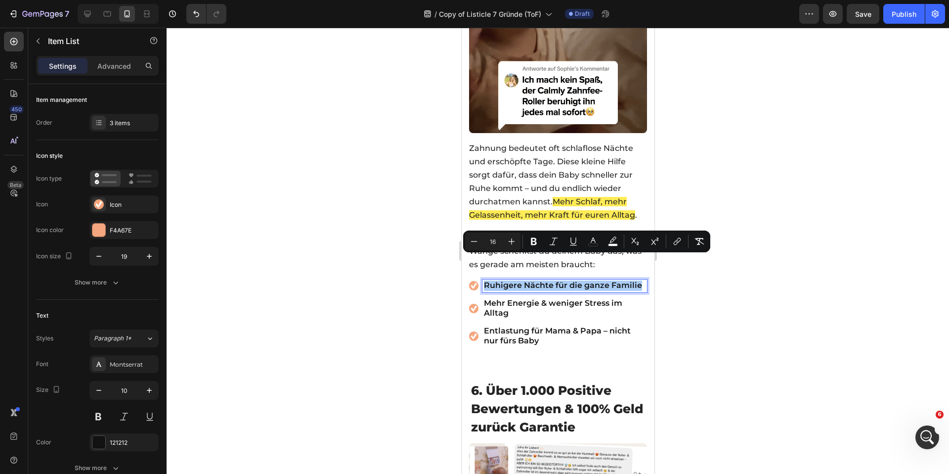
drag, startPoint x: 596, startPoint y: 242, endPoint x: 598, endPoint y: 251, distance: 9.1
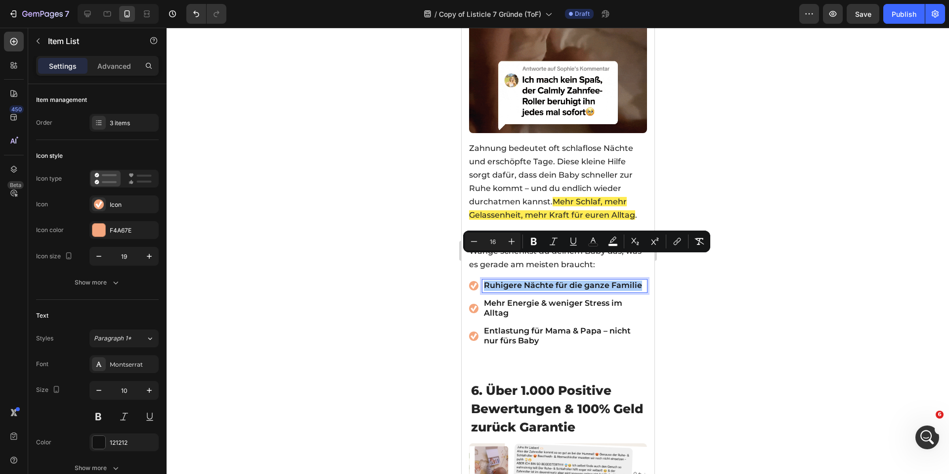
click at [596, 242] on icon "Editor contextual toolbar" at bounding box center [593, 241] width 10 height 10
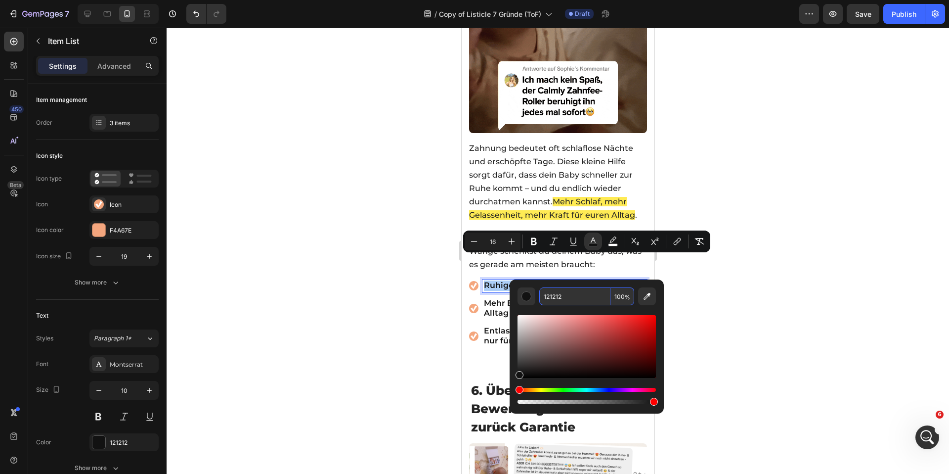
click at [573, 296] on input "121212" at bounding box center [574, 296] width 71 height 18
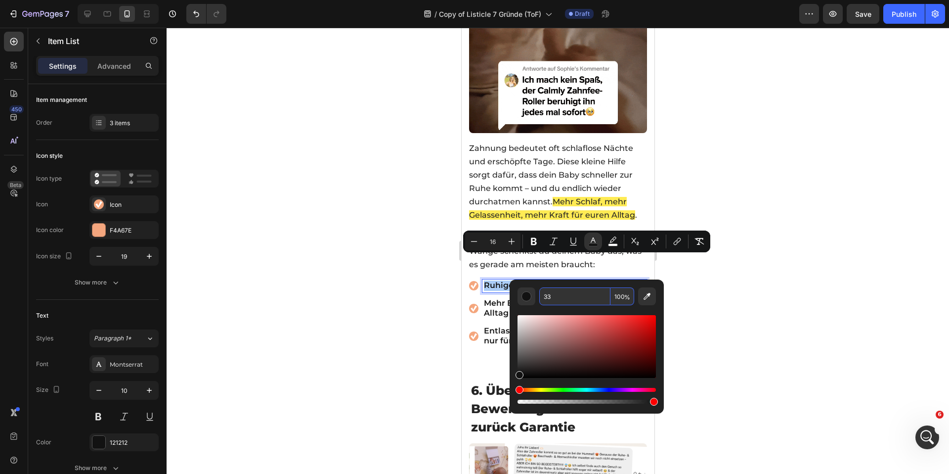
type input "333"
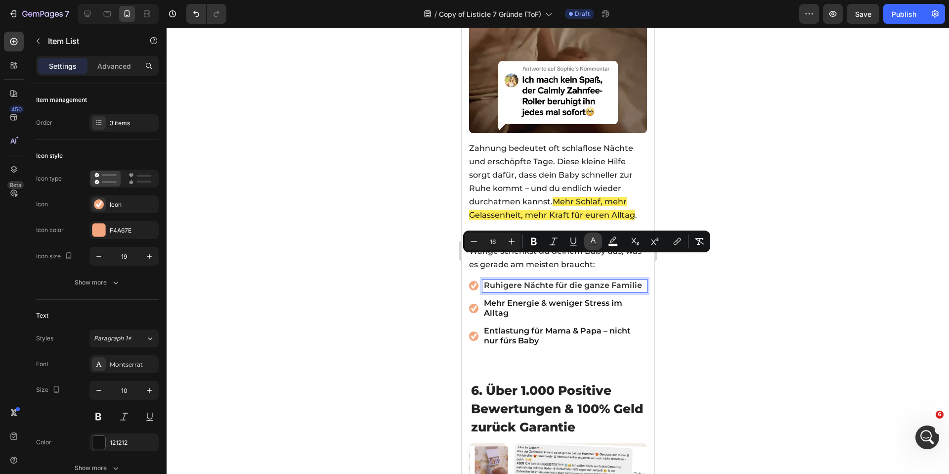
click at [587, 244] on button "color" at bounding box center [593, 241] width 18 height 18
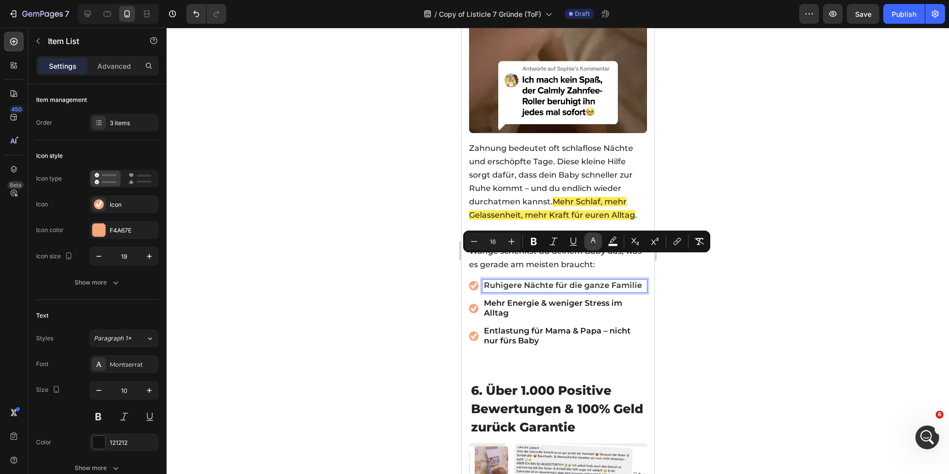
click at [599, 245] on button "color" at bounding box center [593, 241] width 18 height 18
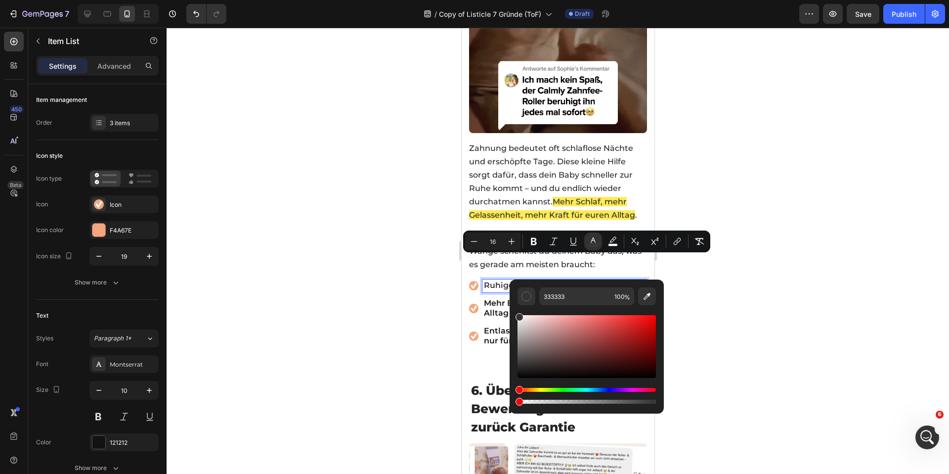
click at [363, 274] on div at bounding box center [558, 251] width 782 height 446
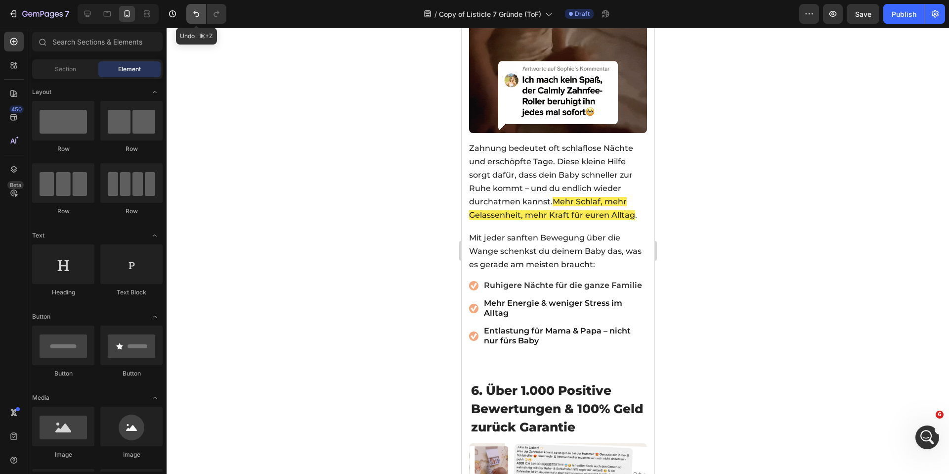
click at [190, 8] on button "Undo/Redo" at bounding box center [196, 14] width 20 height 20
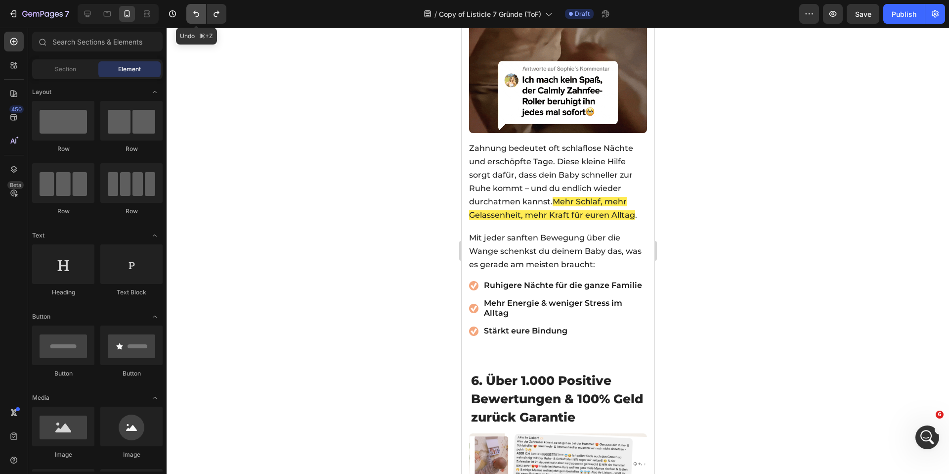
click at [194, 20] on button "Undo/Redo" at bounding box center [196, 14] width 20 height 20
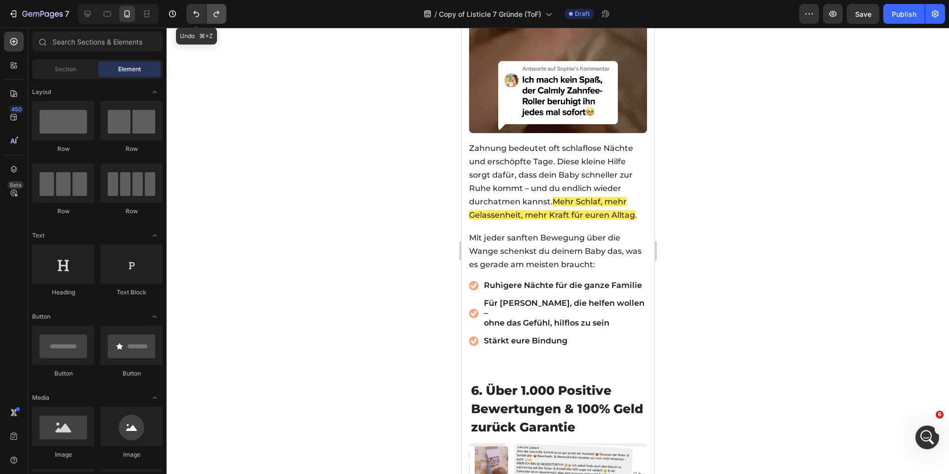
click at [220, 20] on button "Undo/Redo" at bounding box center [217, 14] width 20 height 20
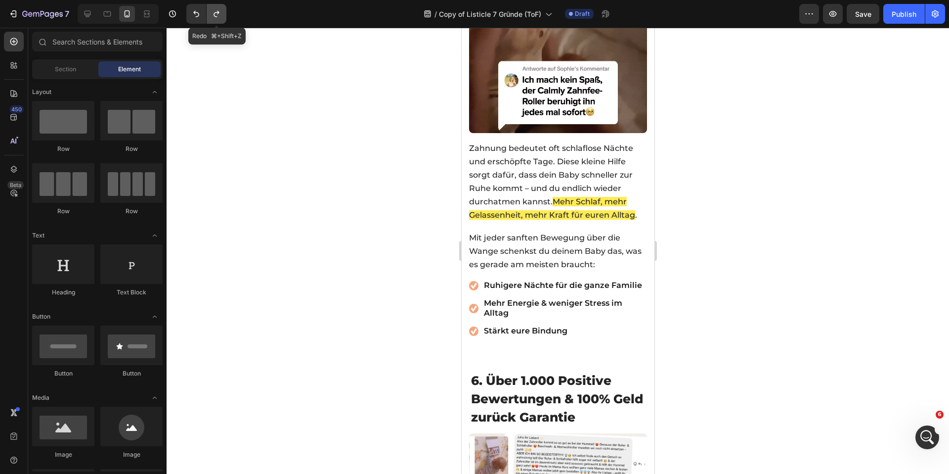
click at [220, 20] on button "Undo/Redo" at bounding box center [217, 14] width 20 height 20
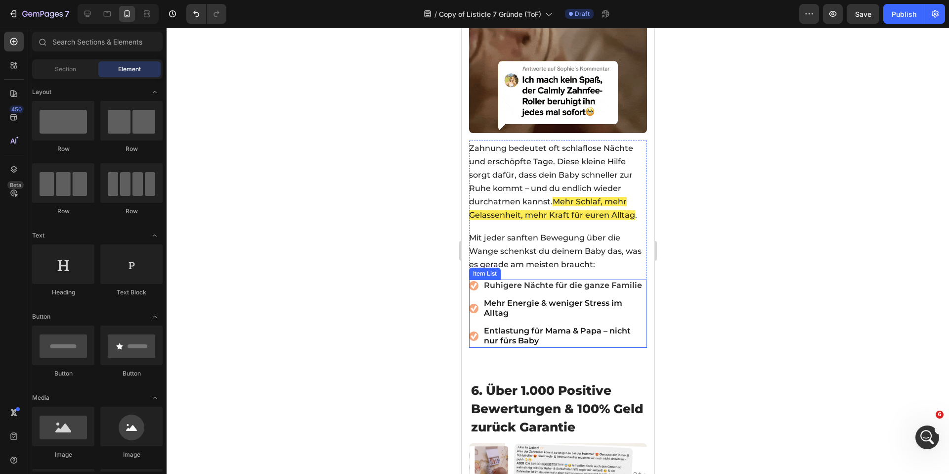
click at [522, 280] on span "Ruhigere Nächte für die ganze Familie" at bounding box center [562, 284] width 158 height 9
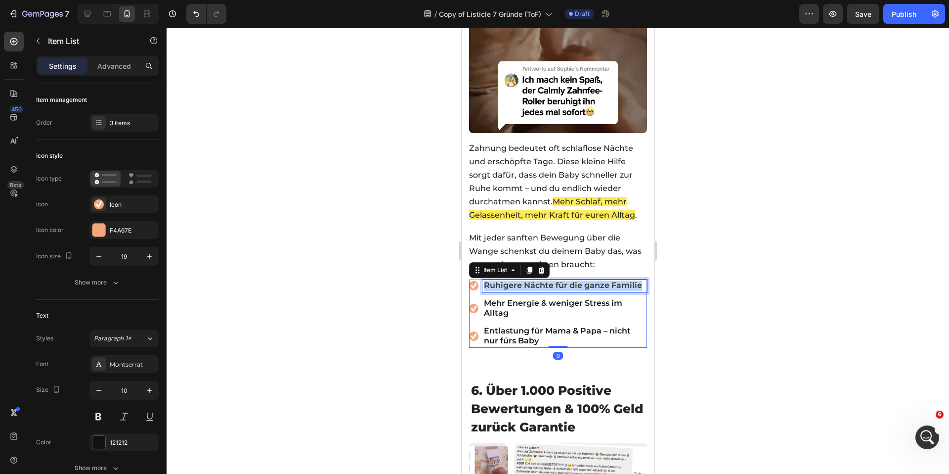
click at [522, 280] on span "Ruhigere Nächte für die ganze Familie" at bounding box center [562, 284] width 158 height 9
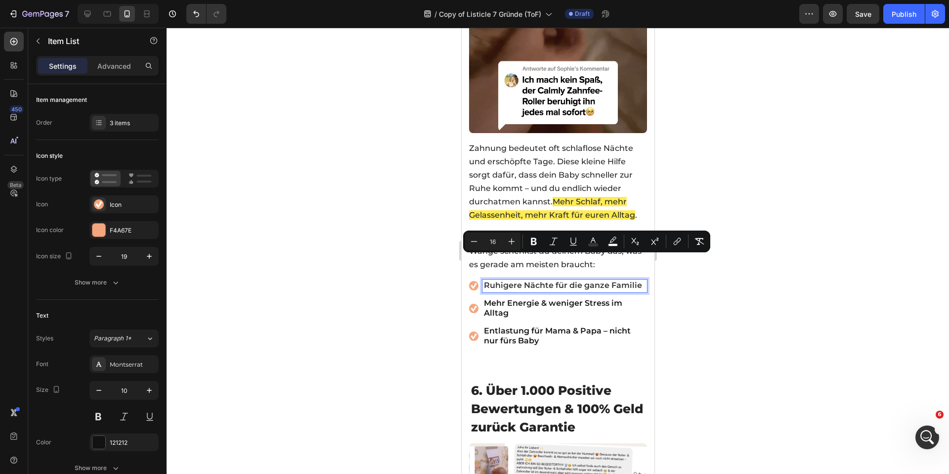
click at [516, 298] on span "Mehr Energie & weniger Stress im Alltag" at bounding box center [552, 307] width 138 height 19
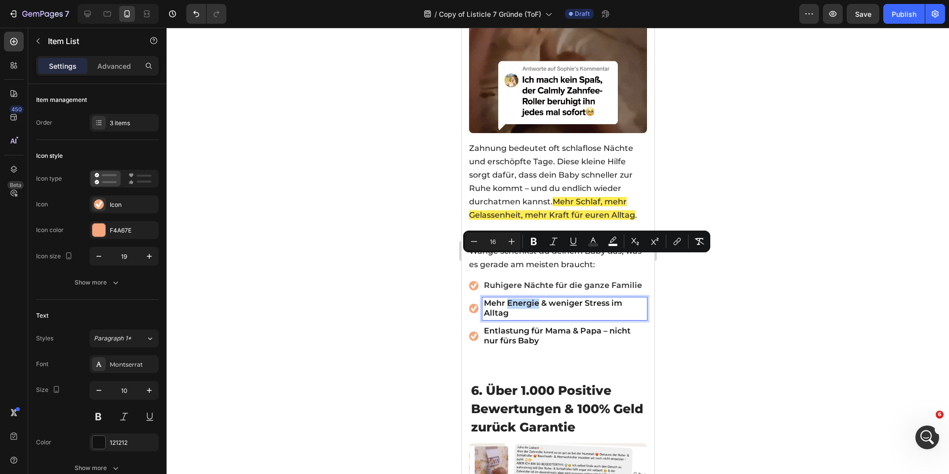
click at [516, 298] on span "Mehr Energie & weniger Stress im Alltag" at bounding box center [552, 307] width 138 height 19
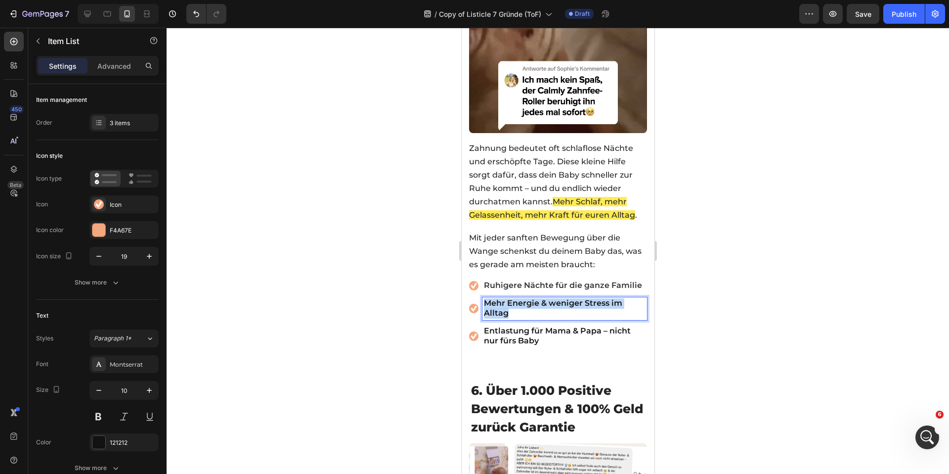
click at [516, 298] on span "Mehr Energie & weniger Stress im Alltag" at bounding box center [552, 307] width 138 height 19
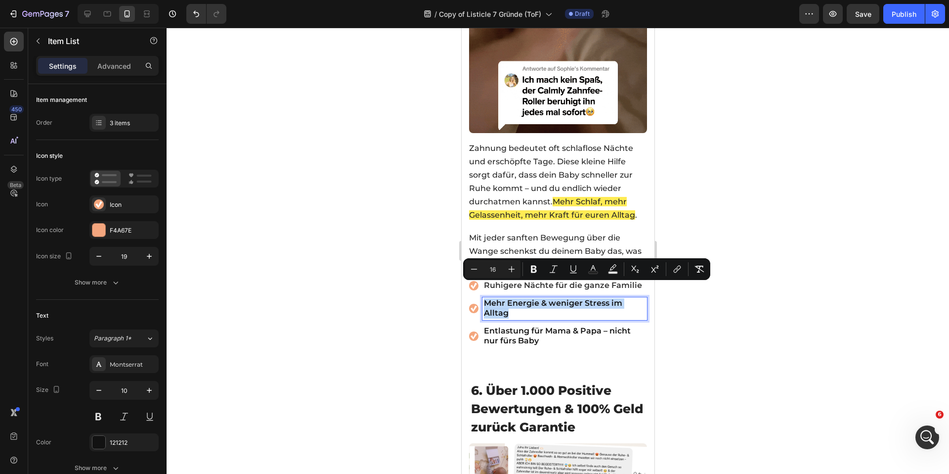
copy span "Mehr Energie & weniger Stress im Alltag"
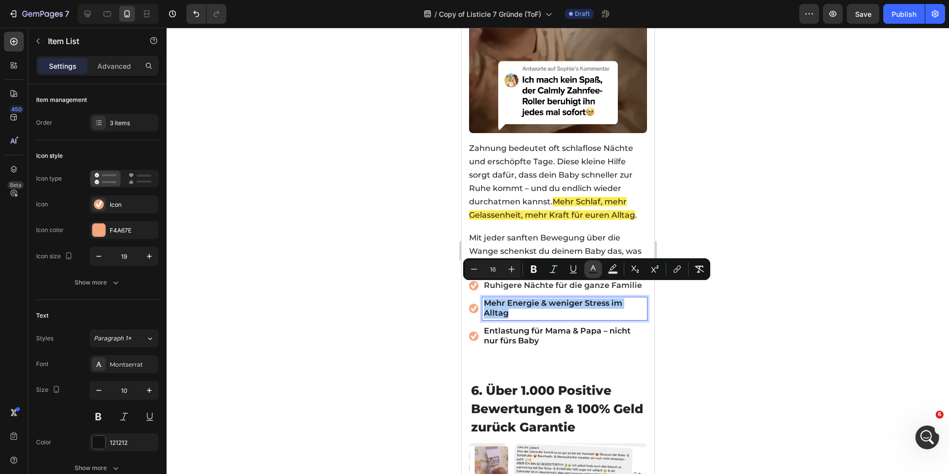
click at [586, 276] on button "Text Color" at bounding box center [593, 269] width 18 height 18
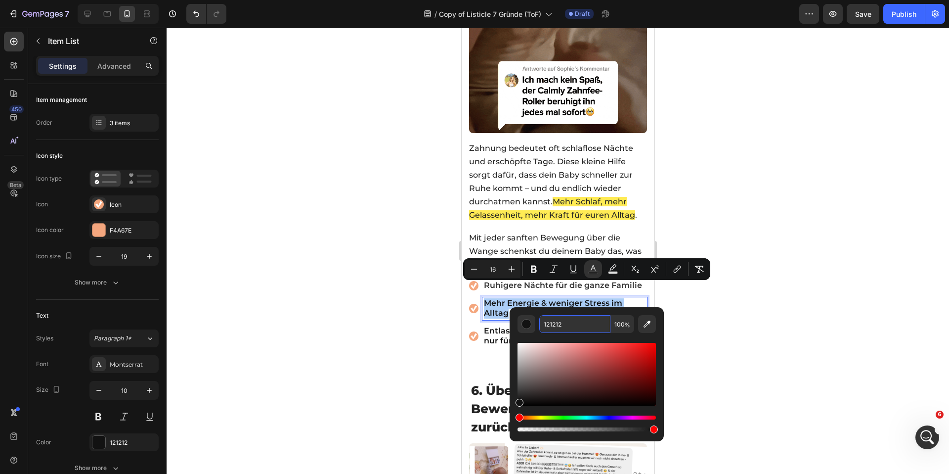
click at [574, 316] on input "121212" at bounding box center [574, 324] width 71 height 18
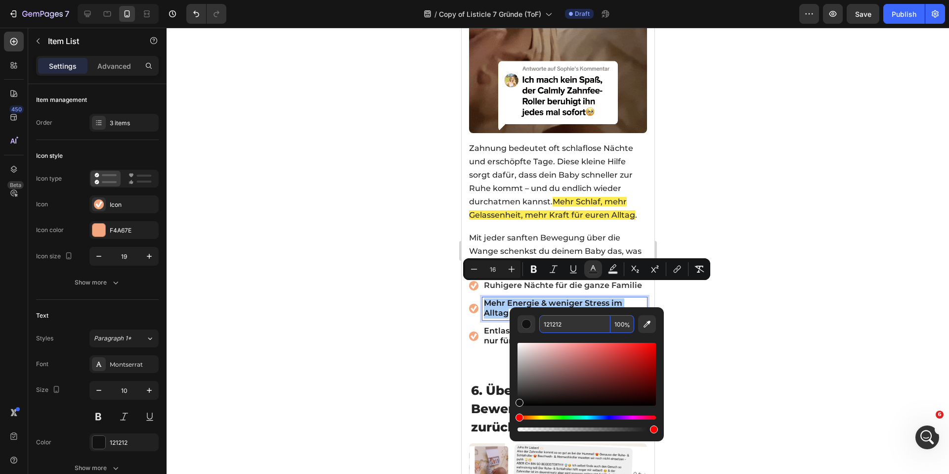
click at [574, 316] on input "121212" at bounding box center [574, 324] width 71 height 18
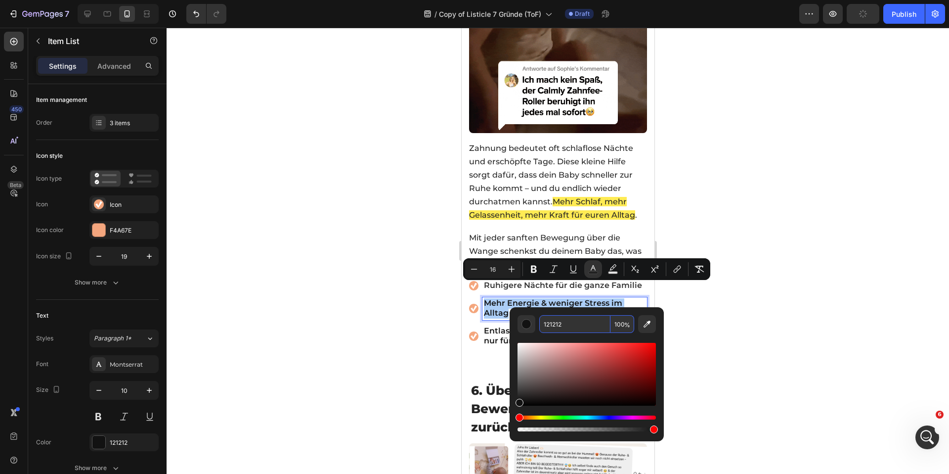
click at [574, 316] on input "121212" at bounding box center [574, 324] width 71 height 18
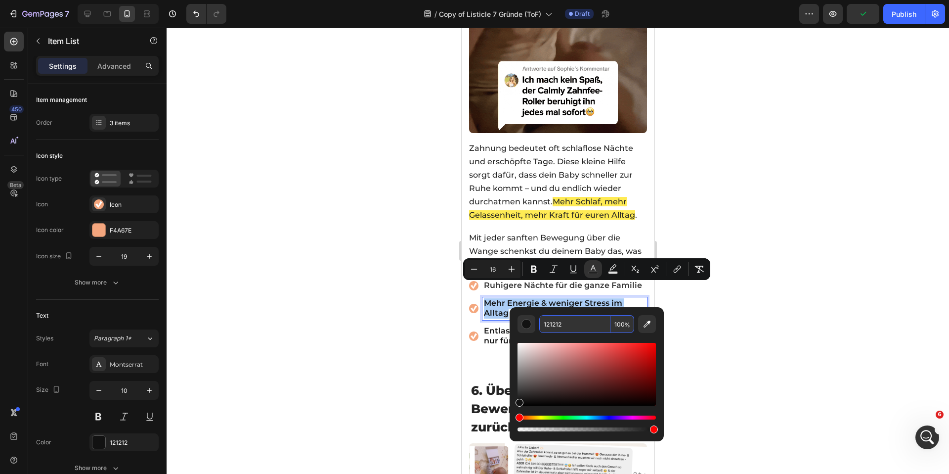
click at [384, 285] on div at bounding box center [558, 251] width 782 height 446
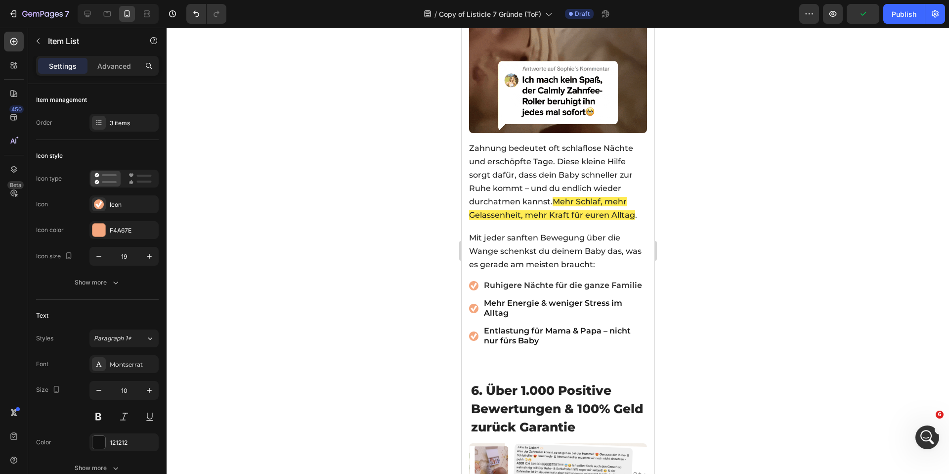
click at [479, 279] on div "Ruhigere Nächte für die ganze Familie" at bounding box center [558, 285] width 178 height 13
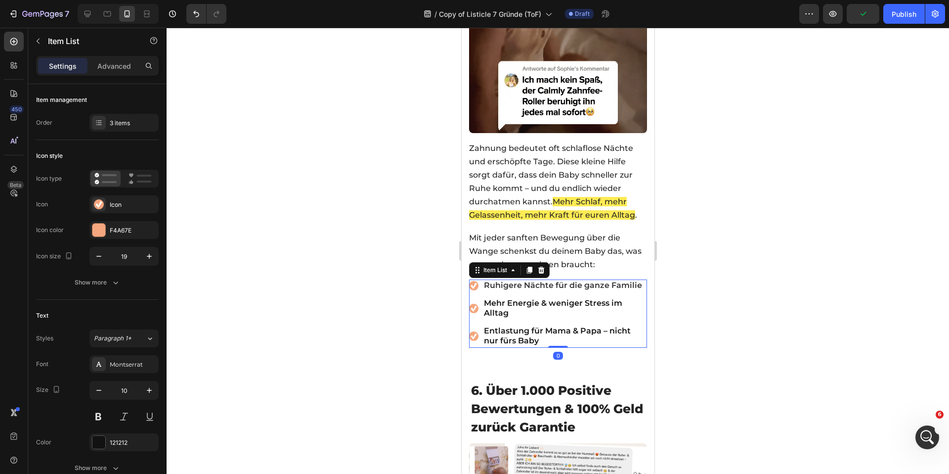
click at [479, 279] on div "Ruhigere Nächte für die ganze Familie" at bounding box center [558, 285] width 178 height 13
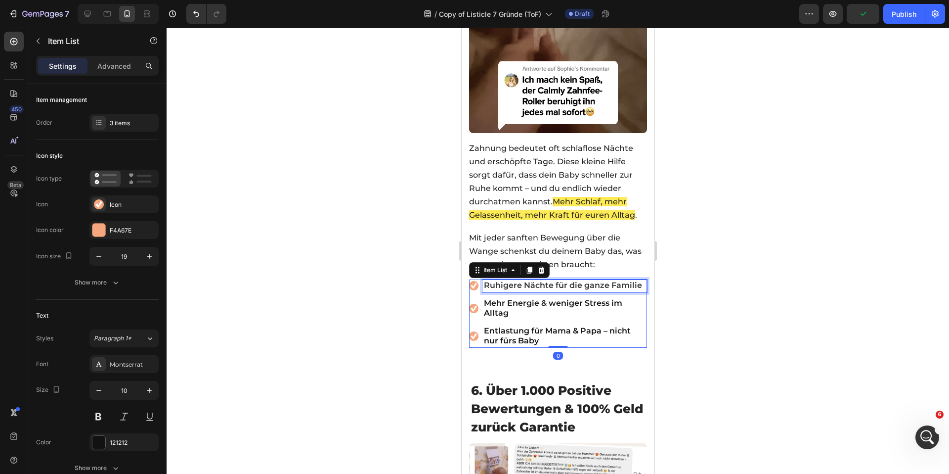
click at [496, 280] on span "Ruhigere Nächte für die ganze Familie" at bounding box center [562, 284] width 158 height 9
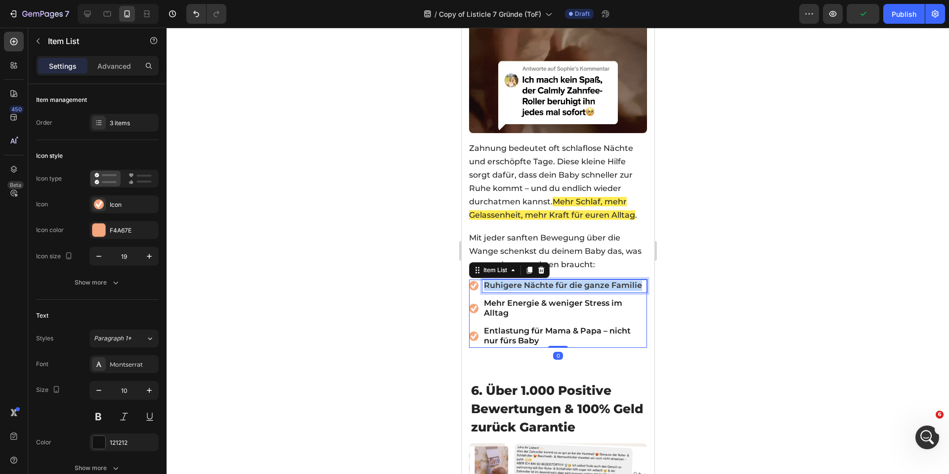
click at [496, 280] on span "Ruhigere Nächte für die ganze Familie" at bounding box center [562, 284] width 158 height 9
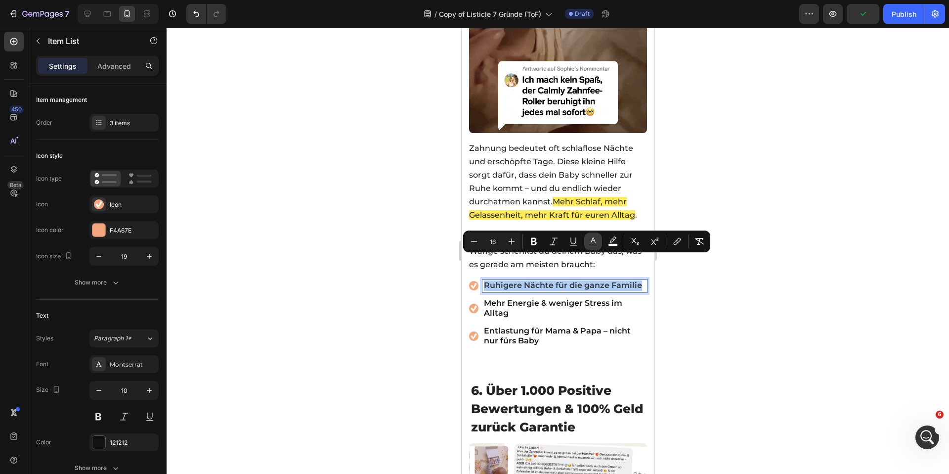
click at [589, 246] on icon "Editor contextual toolbar" at bounding box center [593, 241] width 10 height 10
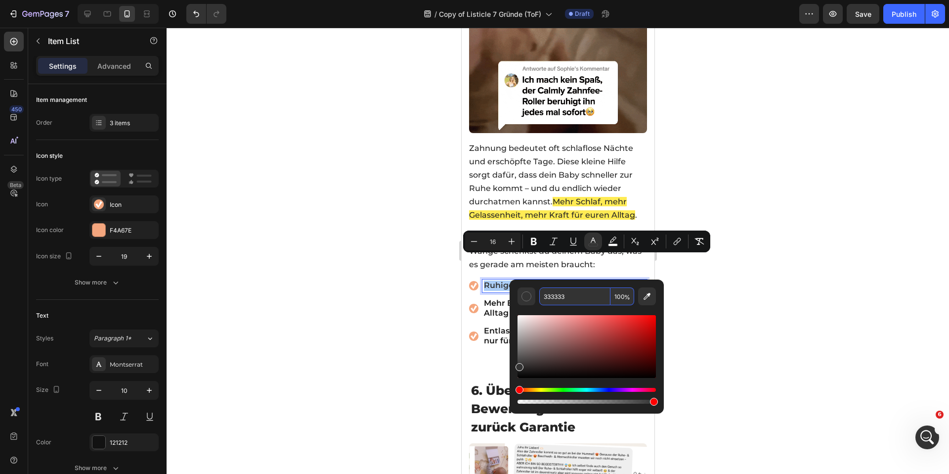
click at [575, 288] on input "333333" at bounding box center [574, 296] width 71 height 18
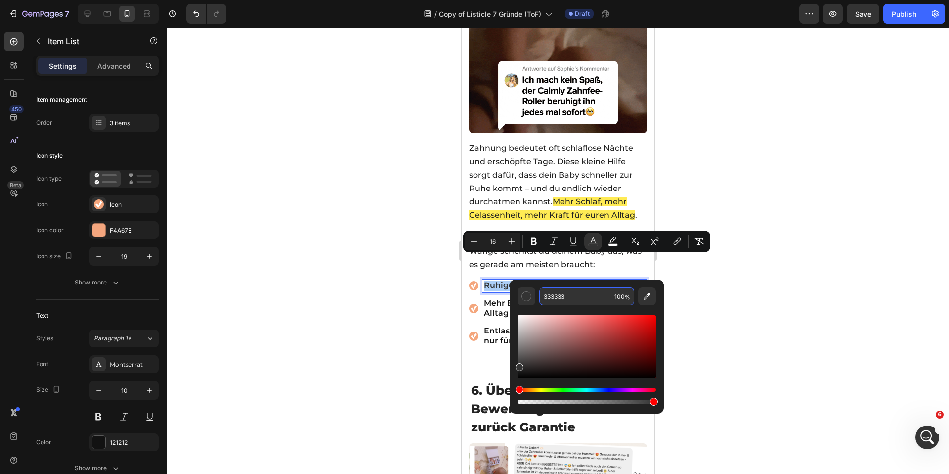
paste input "121212"
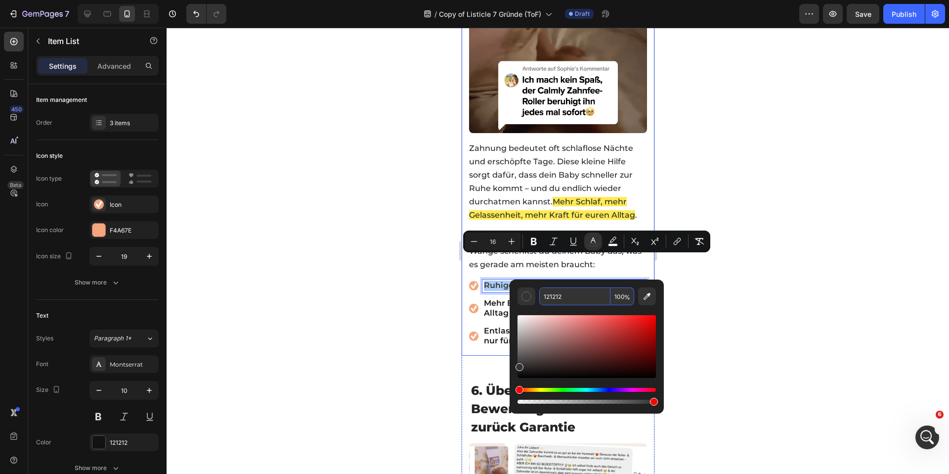
type input "121212"
click at [399, 265] on div at bounding box center [558, 251] width 782 height 446
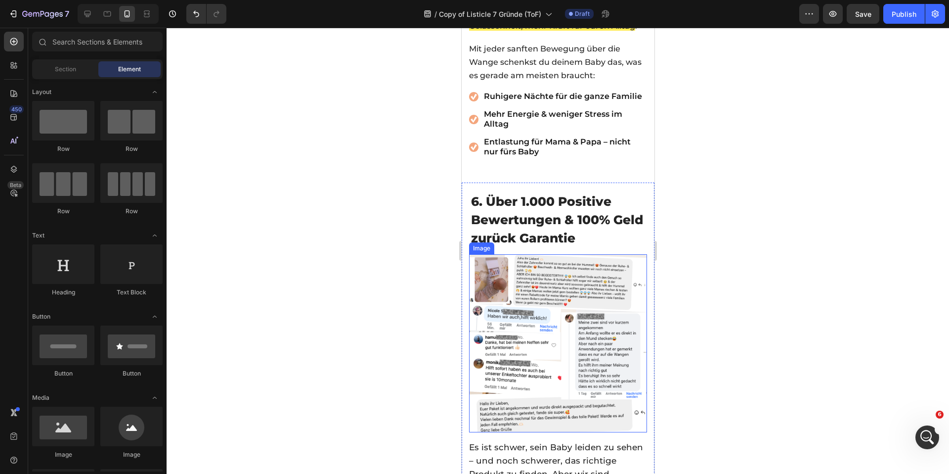
scroll to position [2449, 0]
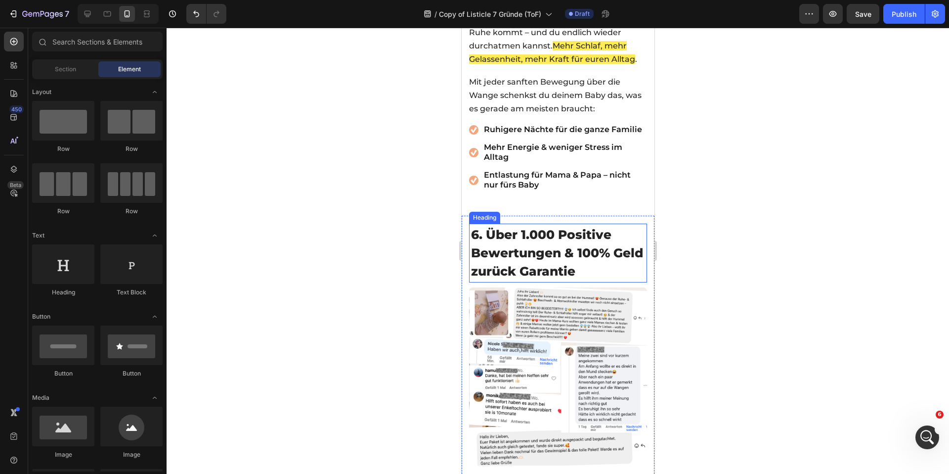
click at [520, 244] on span "6. Über 1.000 Positive Bewertungen & 100% Geld zurück Garantie" at bounding box center [557, 252] width 172 height 51
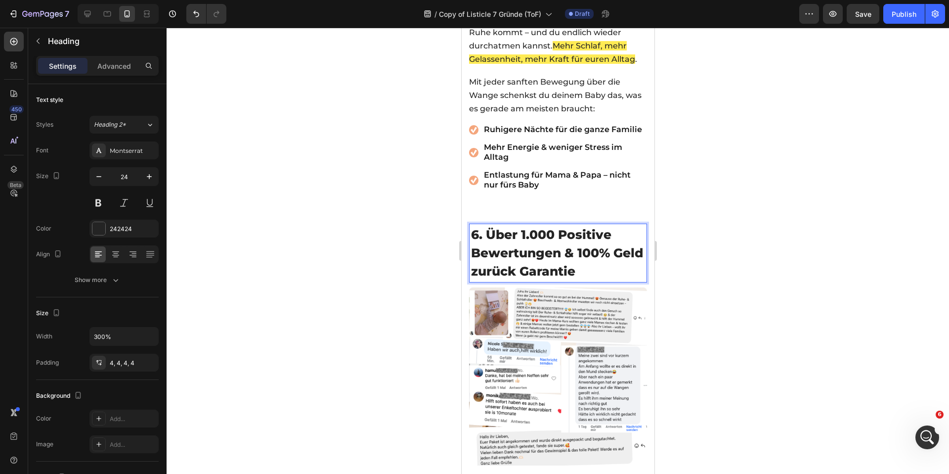
click at [520, 244] on span "6. Über 1.000 Positive Bewertungen & 100% Geld zurück Garantie" at bounding box center [557, 252] width 172 height 51
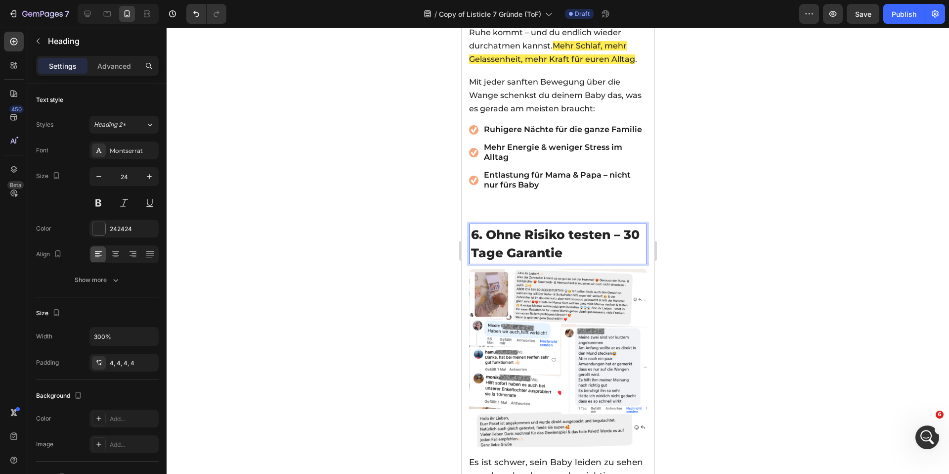
click at [510, 235] on span "6. Ohne Risiko testen – 30 Tage Garantie" at bounding box center [555, 243] width 169 height 33
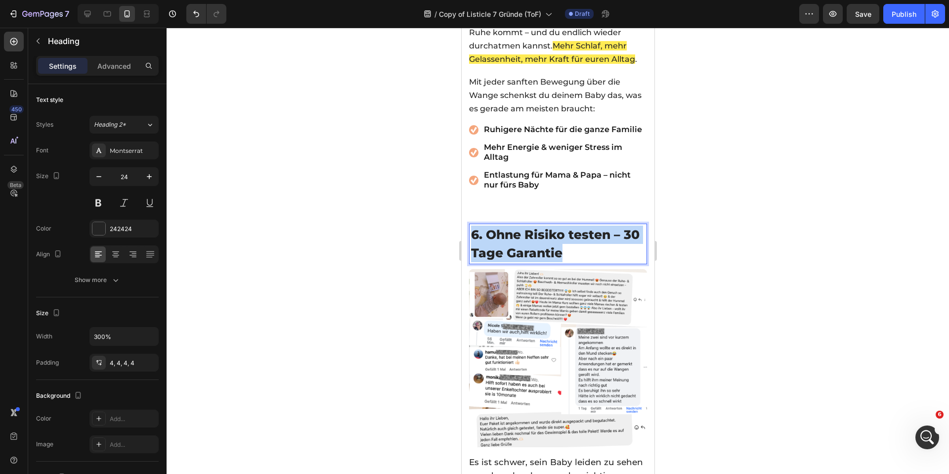
click at [510, 235] on span "6. Ohne Risiko testen – 30 Tage Garantie" at bounding box center [555, 243] width 169 height 33
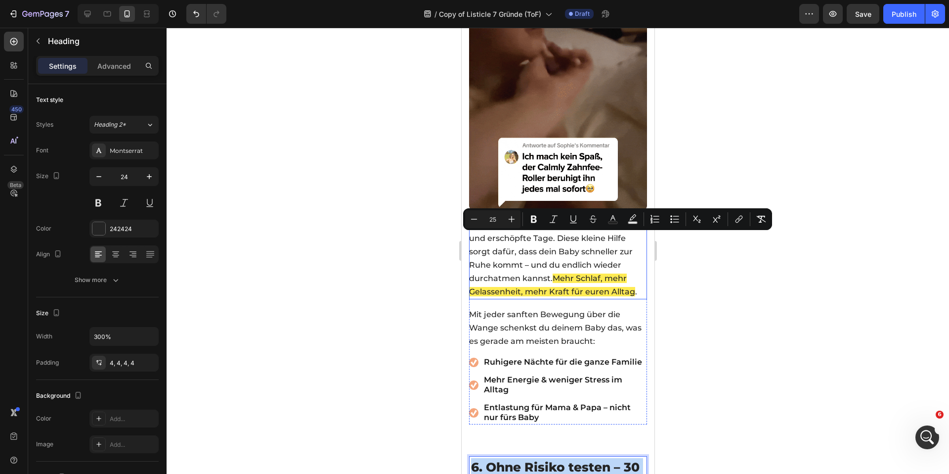
scroll to position [2034, 0]
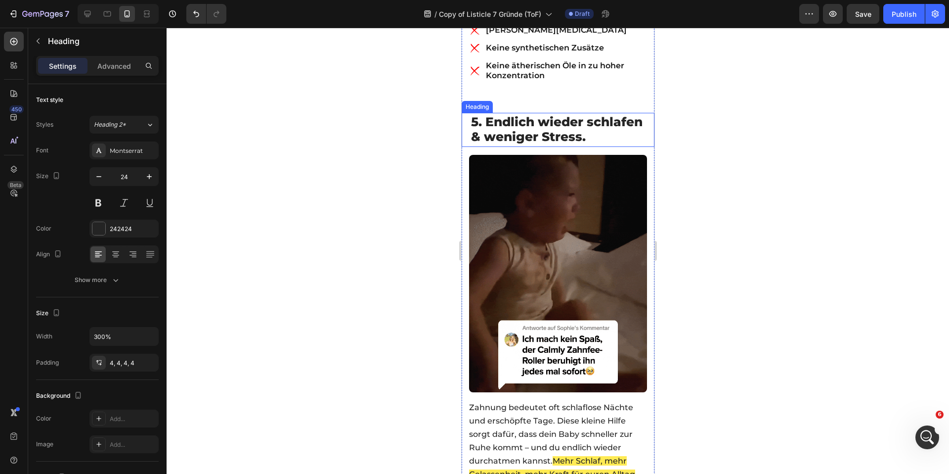
click at [539, 120] on p "⁠⁠⁠⁠⁠⁠⁠ 5. Endlich wieder schlafen & weniger Stress." at bounding box center [558, 130] width 174 height 30
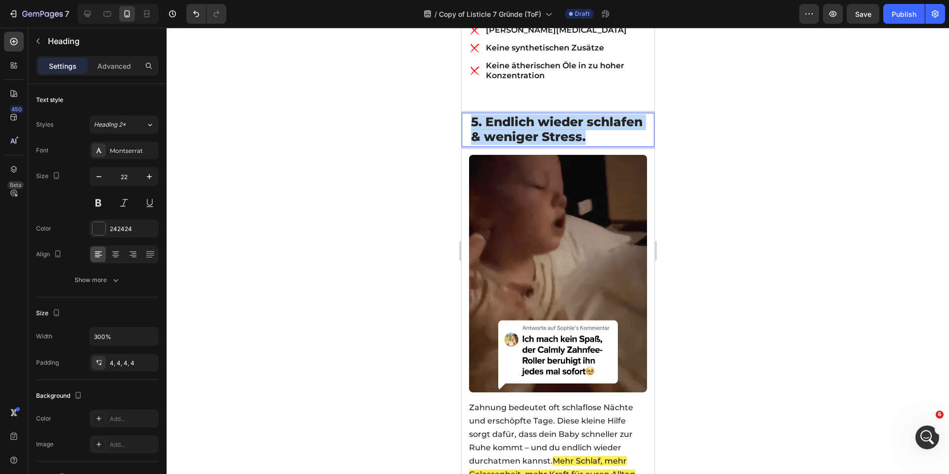
click at [539, 120] on p "5. Endlich wieder schlafen & weniger Stress." at bounding box center [558, 130] width 174 height 30
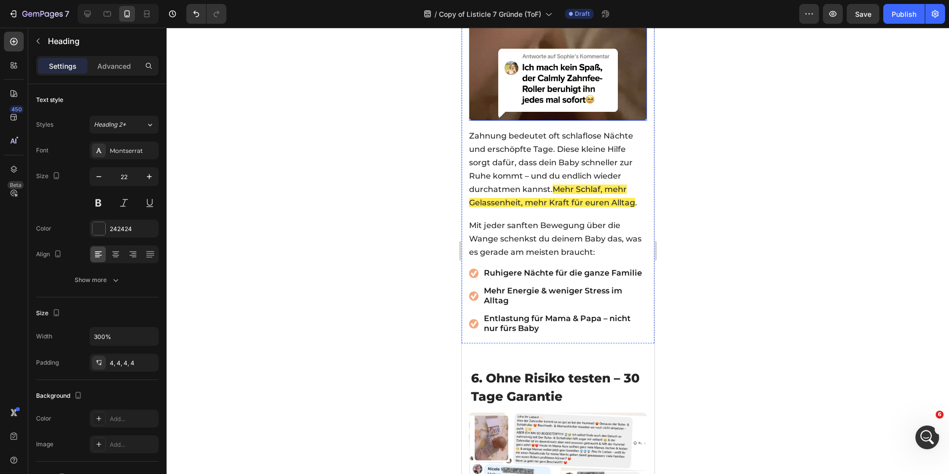
scroll to position [2359, 0]
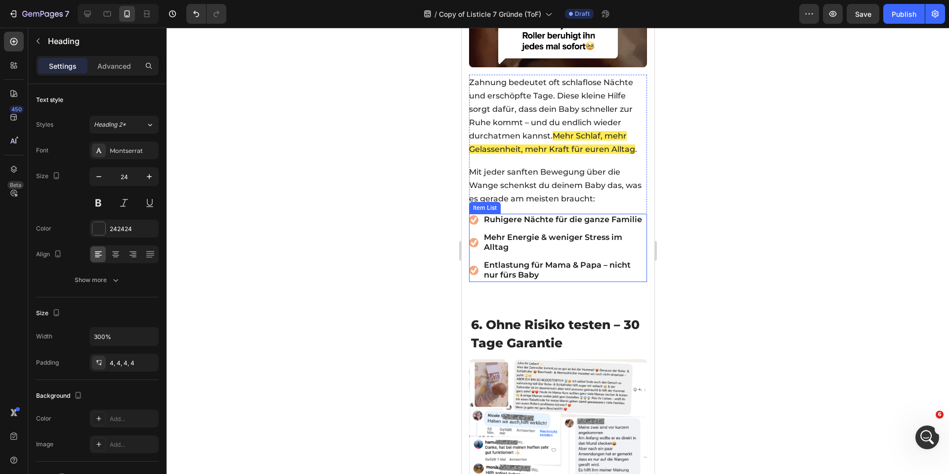
click at [524, 313] on h2 "⁠⁠⁠⁠⁠⁠⁠ 6. Ohne Risiko testen – 30 Tage Garantie" at bounding box center [558, 333] width 178 height 41
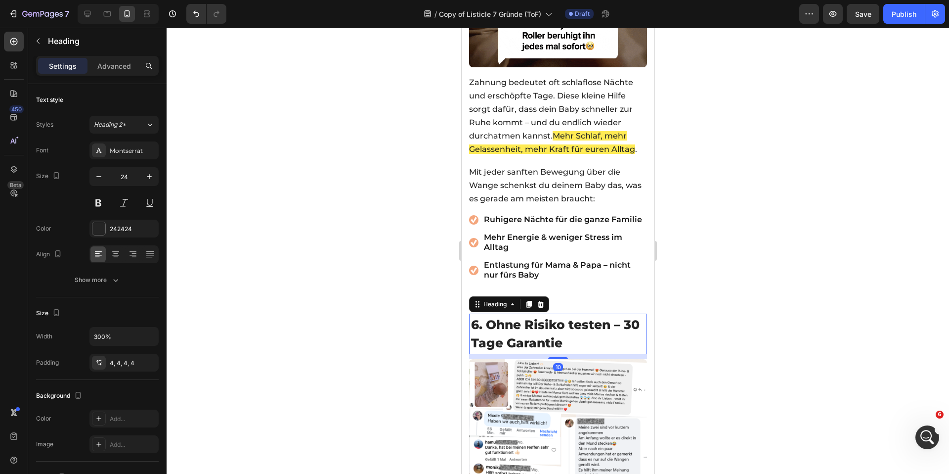
click at [524, 313] on h2 "⁠⁠⁠⁠⁠⁠⁠ 6. Ohne Risiko testen – 30 Tage Garantie" at bounding box center [558, 333] width 178 height 41
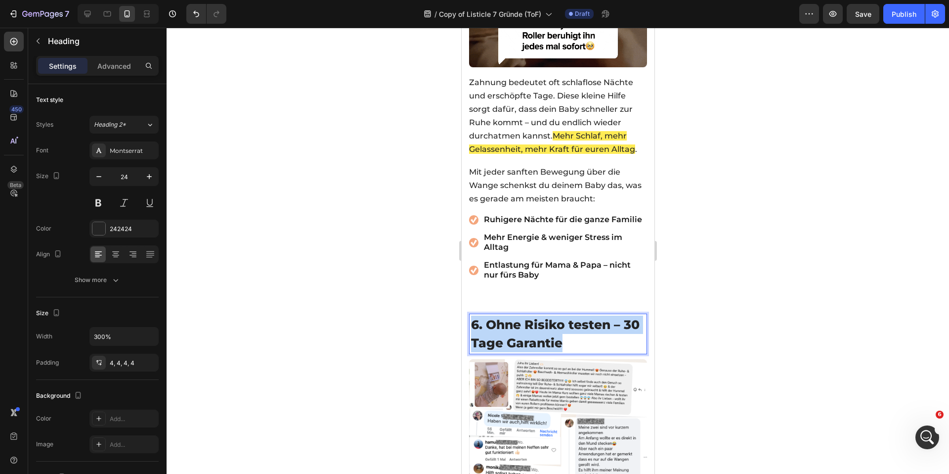
click at [524, 313] on h2 "6. Ohne Risiko testen – 30 Tage Garantie" at bounding box center [558, 333] width 178 height 41
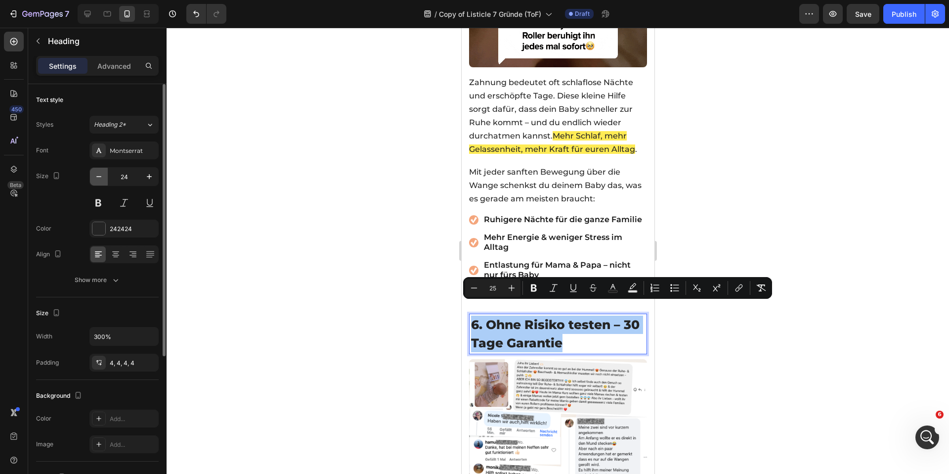
click at [99, 174] on icon "button" at bounding box center [99, 177] width 10 height 10
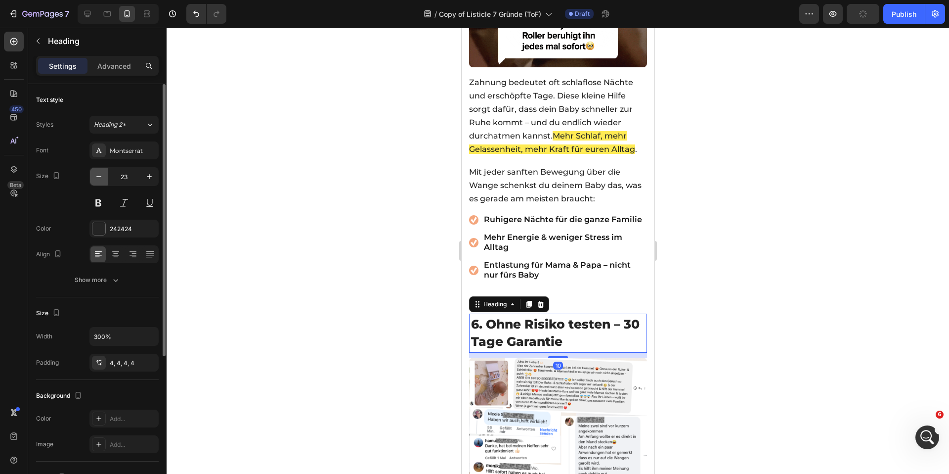
type input "22"
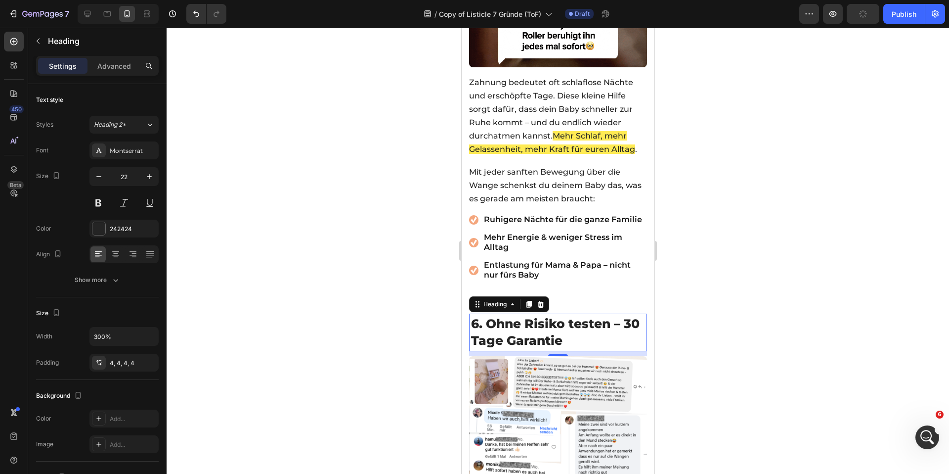
click at [281, 206] on div at bounding box center [558, 251] width 782 height 446
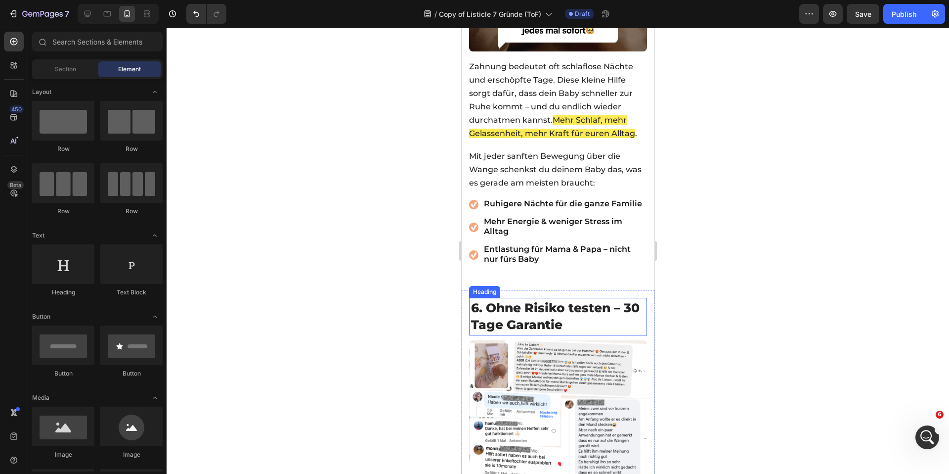
click at [553, 327] on span "6. Ohne Risiko testen – 30 Tage Garantie" at bounding box center [555, 316] width 169 height 32
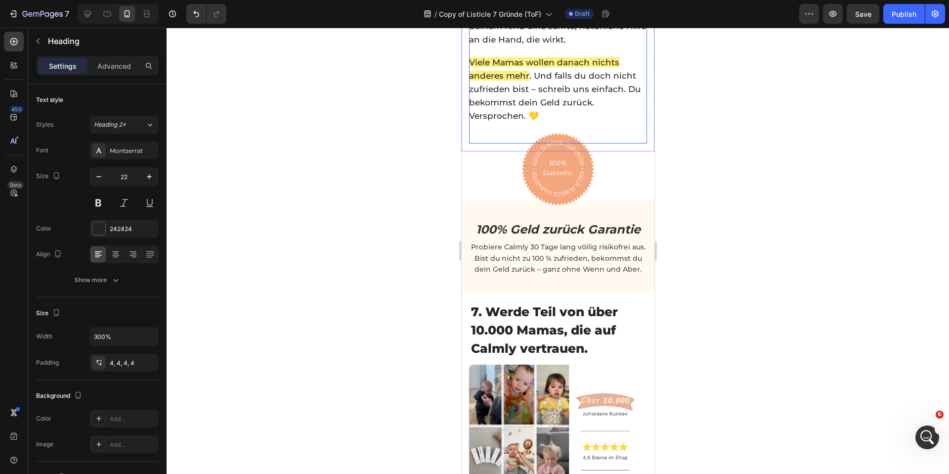
scroll to position [2945, 0]
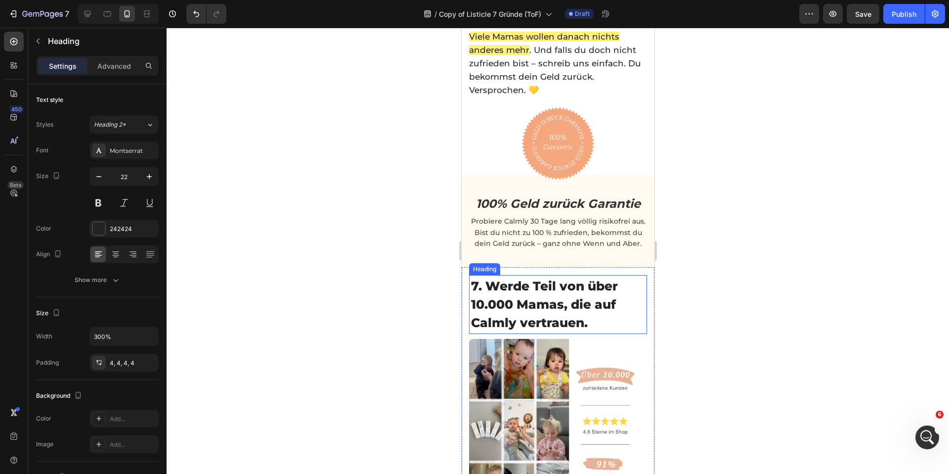
click at [523, 295] on span "7. Werde Teil von über 10.000 Mamas, die auf Calmly vertrauen." at bounding box center [544, 303] width 147 height 51
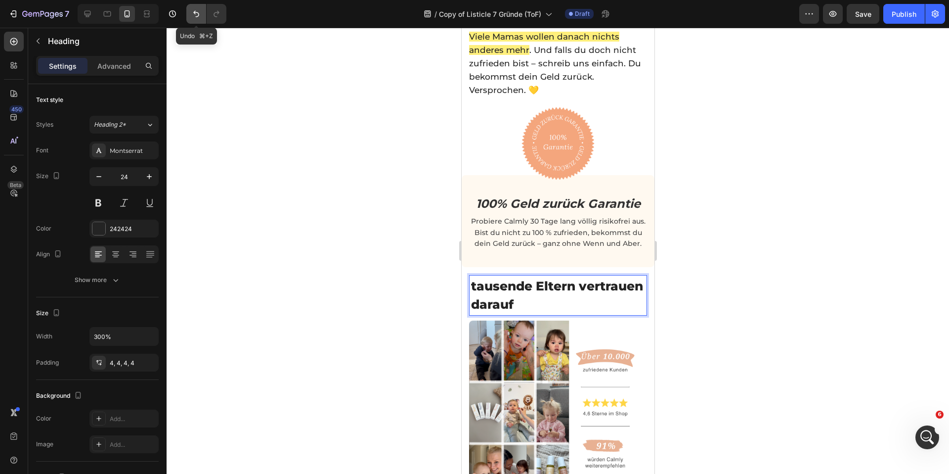
click at [198, 14] on icon "Undo/Redo" at bounding box center [196, 14] width 10 height 10
click at [505, 247] on p "Probiere Calmly 30 Tage lang völlig risikofrei aus. Bist du nicht zu 100 % zufr…" at bounding box center [558, 233] width 176 height 34
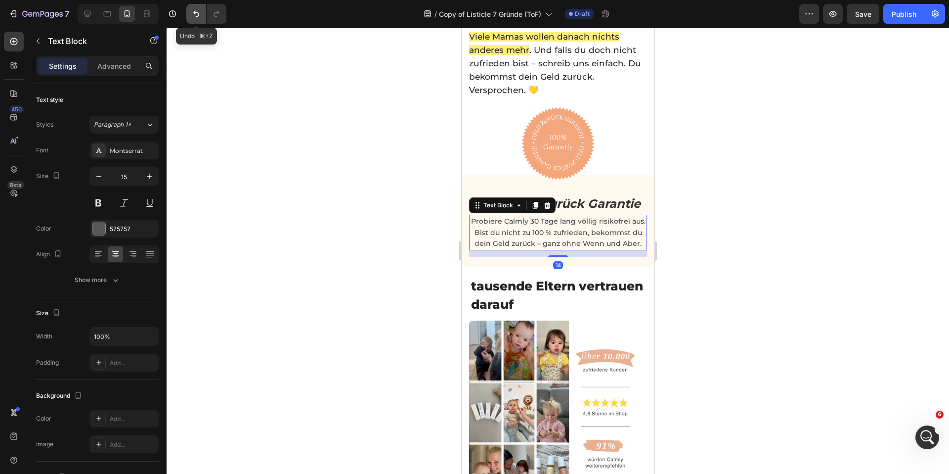
click at [194, 12] on icon "Undo/Redo" at bounding box center [196, 14] width 6 height 6
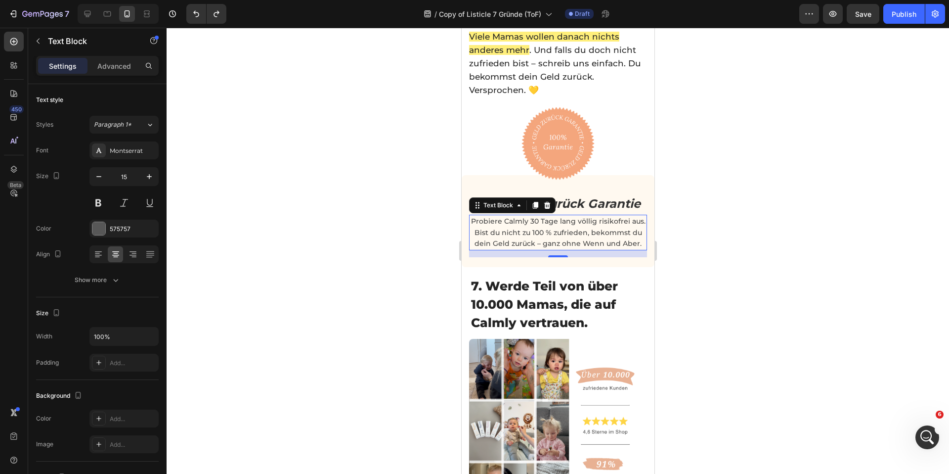
click at [404, 279] on div at bounding box center [558, 251] width 782 height 446
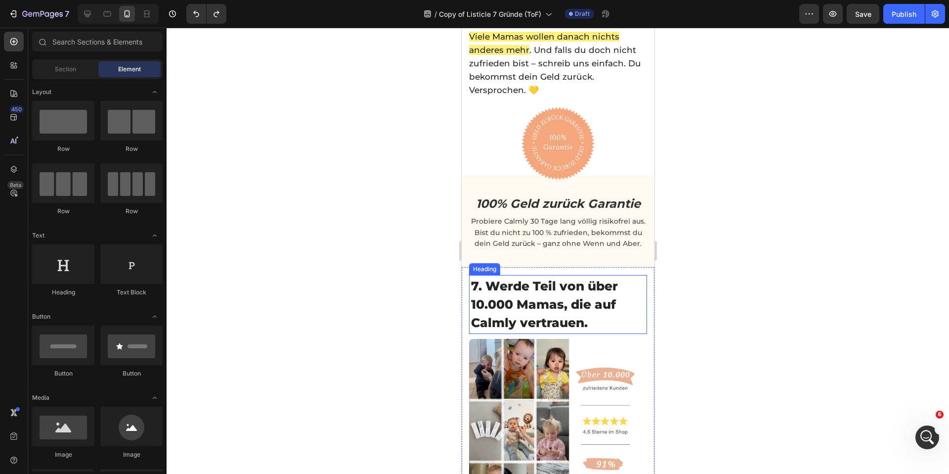
click at [568, 311] on span "7. Werde Teil von über 10.000 Mamas, die auf Calmly vertrauen." at bounding box center [544, 303] width 147 height 51
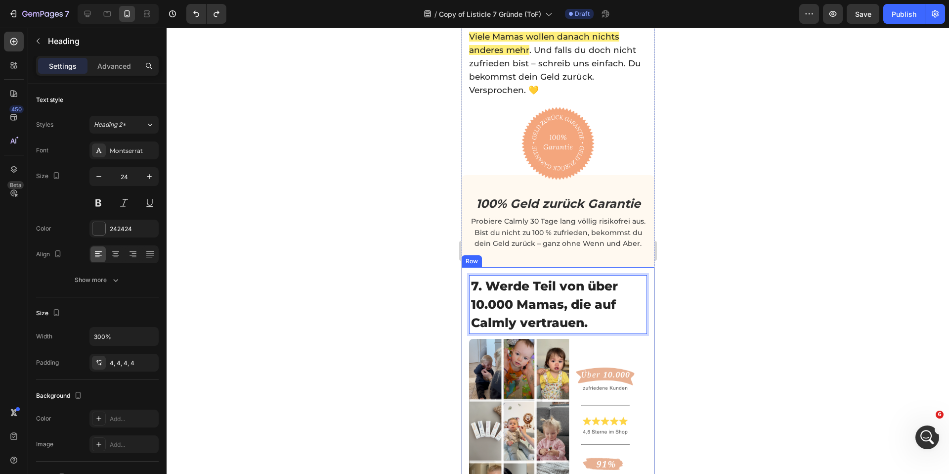
click at [417, 272] on div at bounding box center [558, 251] width 782 height 446
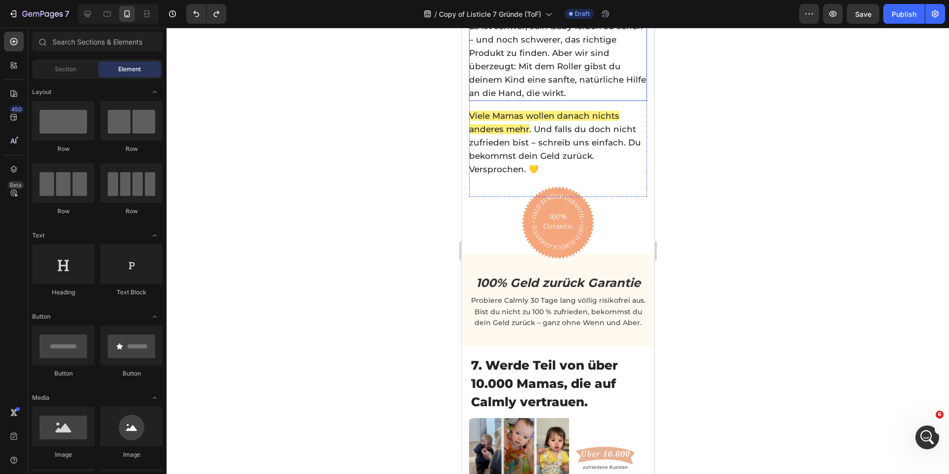
scroll to position [2896, 0]
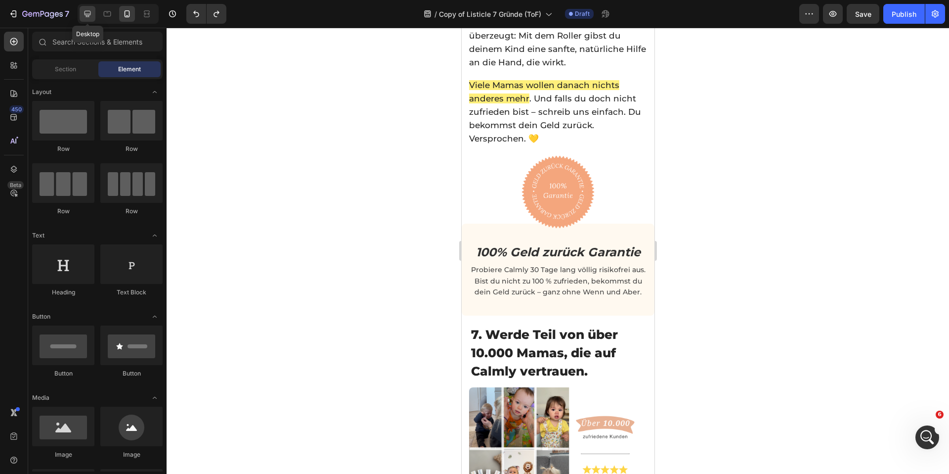
click at [80, 16] on div at bounding box center [88, 14] width 16 height 16
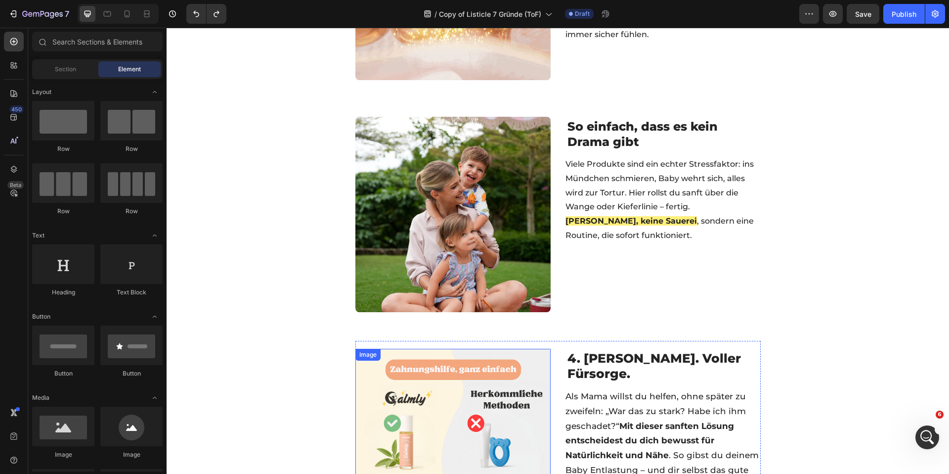
scroll to position [637, 0]
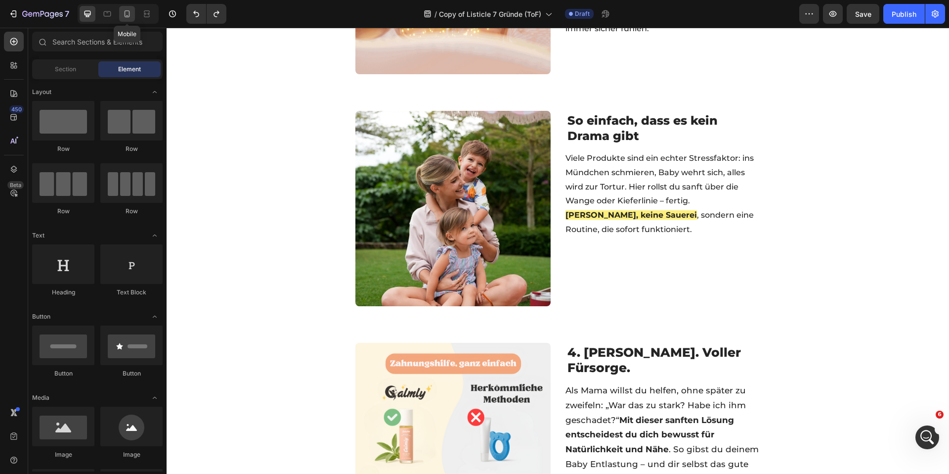
click at [130, 12] on icon at bounding box center [127, 14] width 10 height 10
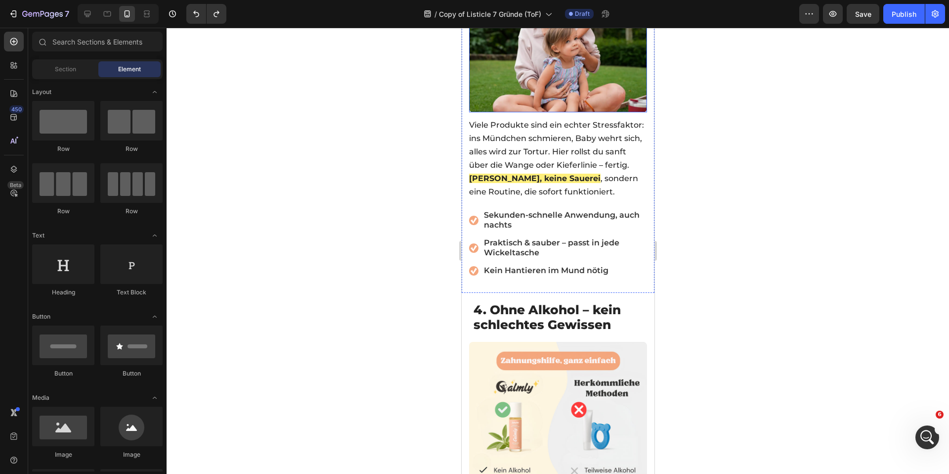
scroll to position [1389, 0]
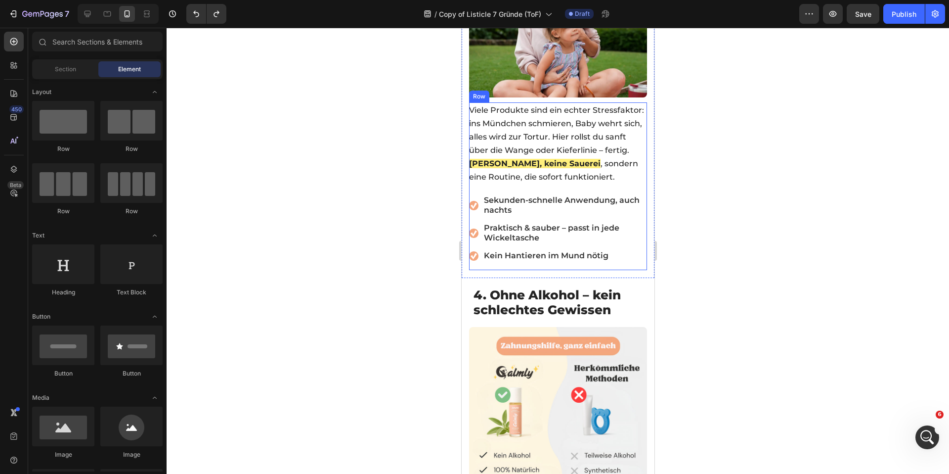
click at [634, 259] on div "Viele Produkte sind ein echter Stressfaktor: ins Mündchen schmieren, Baby wehrt…" at bounding box center [558, 186] width 178 height 168
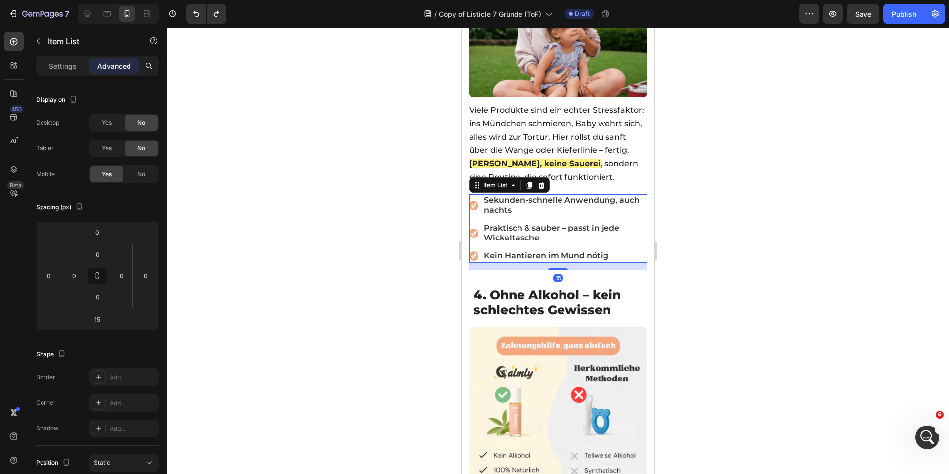
click at [598, 238] on div "Sekunden-schnelle Anwendung, auch nachts Praktisch & sauber – passt in jede Wic…" at bounding box center [558, 228] width 178 height 68
click at [132, 173] on div "No" at bounding box center [141, 174] width 33 height 16
drag, startPoint x: 113, startPoint y: 121, endPoint x: 108, endPoint y: 134, distance: 14.1
click at [113, 121] on div "Yes" at bounding box center [106, 123] width 33 height 16
click at [107, 143] on div "Yes" at bounding box center [106, 148] width 33 height 16
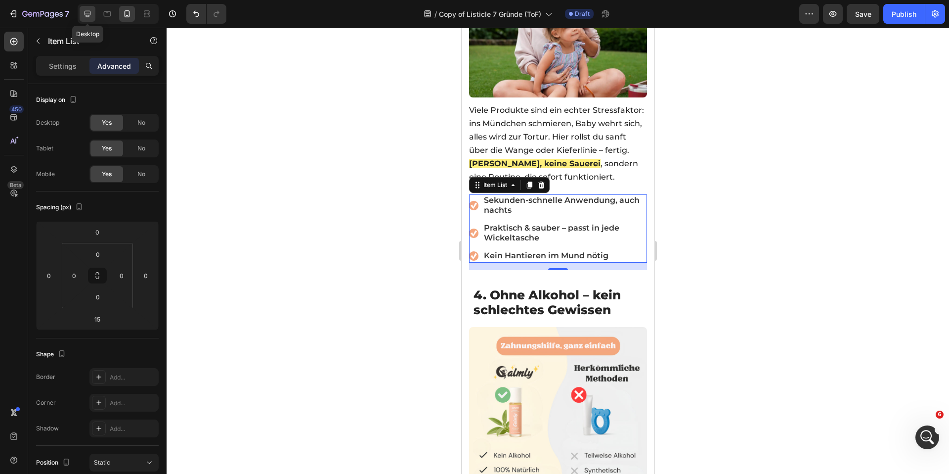
click at [91, 17] on icon at bounding box center [88, 14] width 10 height 10
type input "0"
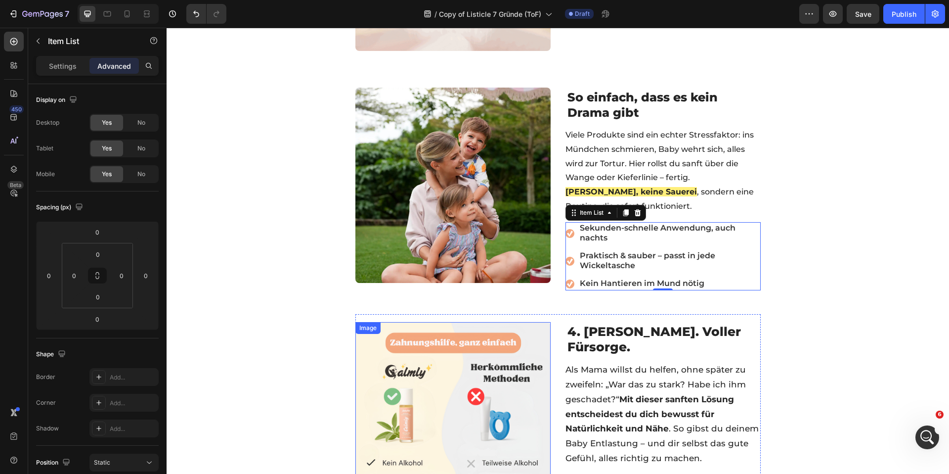
scroll to position [652, 0]
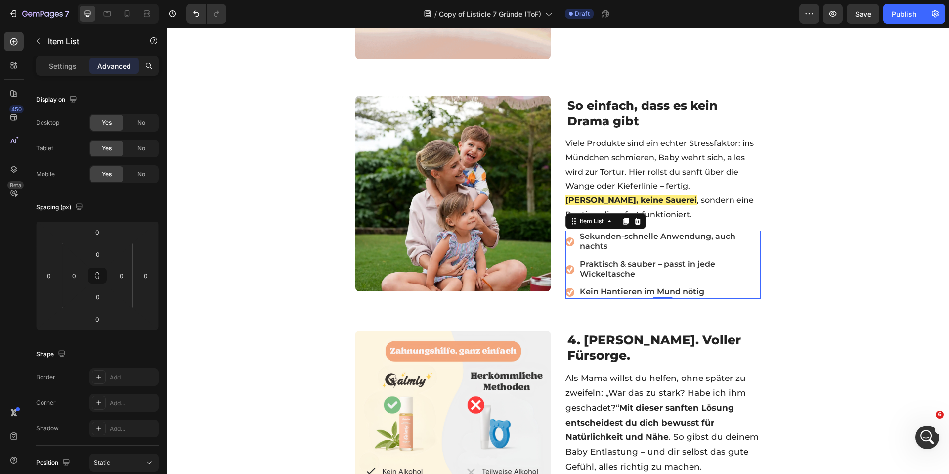
click at [252, 239] on div "☀️ SOMMER SPECIAL 🧊 BIS ZU 50% OFF + GESCHENKE Text Block 05 std 43 min 35 sek …" at bounding box center [558, 394] width 782 height 1996
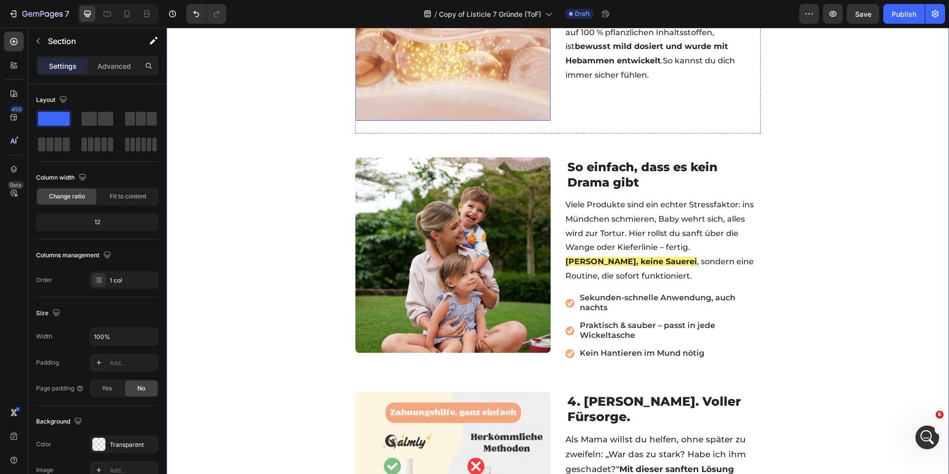
scroll to position [624, 0]
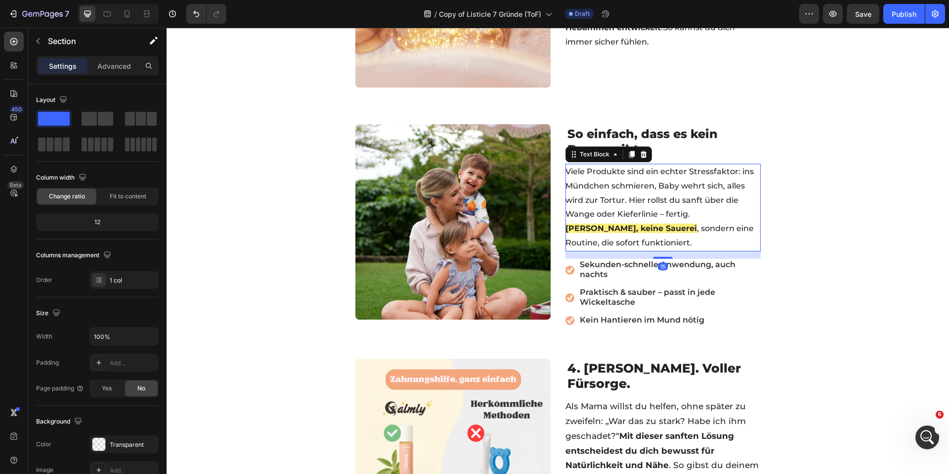
click at [648, 246] on p "Viele Produkte sind ein echter Stressfaktor: ins Mündchen schmieren, Baby wehrt…" at bounding box center [662, 208] width 194 height 86
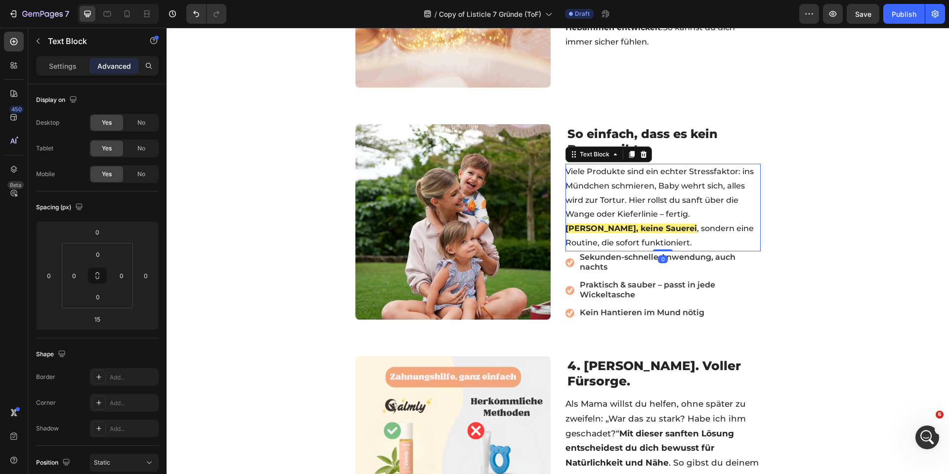
drag, startPoint x: 655, startPoint y: 257, endPoint x: 674, endPoint y: 244, distance: 22.8
click at [657, 249] on div at bounding box center [663, 250] width 20 height 2
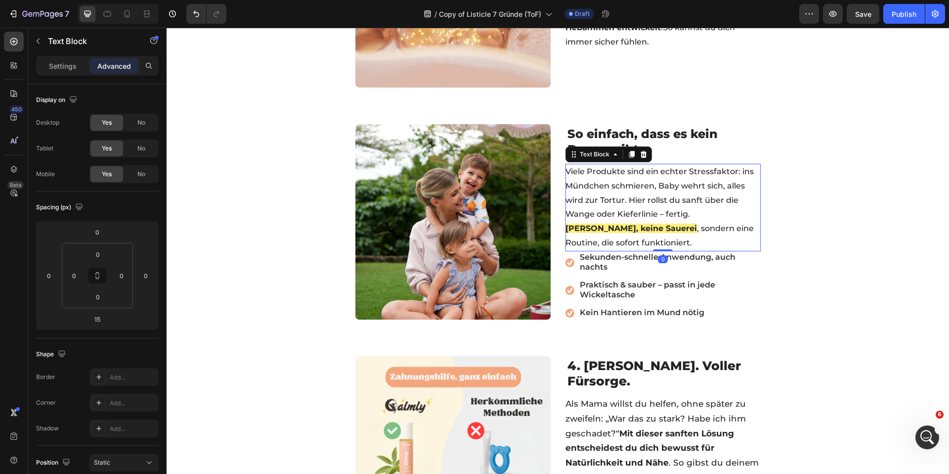
type input "0"
click at [783, 245] on div "☀️ SOMMER SPECIAL 🧊 BIS ZU 50% OFF + GESCHENKE Text Block 05 std 43 min 29 sek …" at bounding box center [558, 420] width 782 height 1993
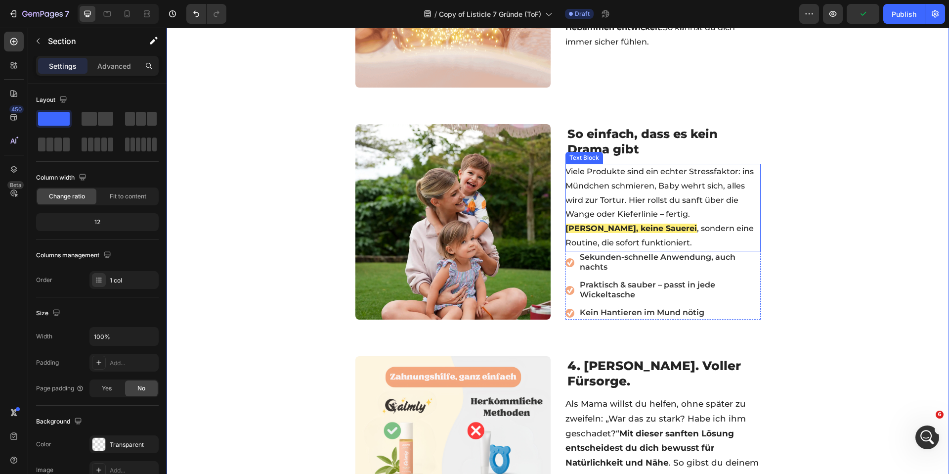
click at [670, 232] on span ", sondern eine Routine, die sofort funktioniert." at bounding box center [659, 235] width 188 height 24
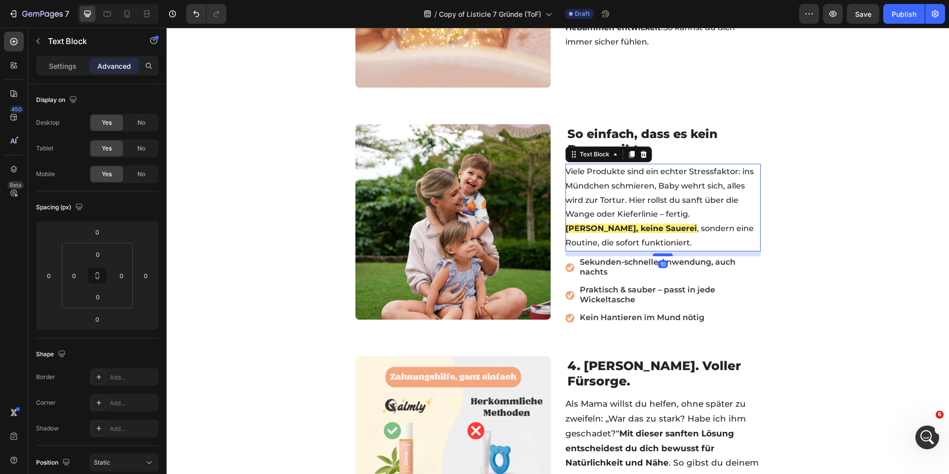
drag, startPoint x: 654, startPoint y: 249, endPoint x: 653, endPoint y: 254, distance: 5.2
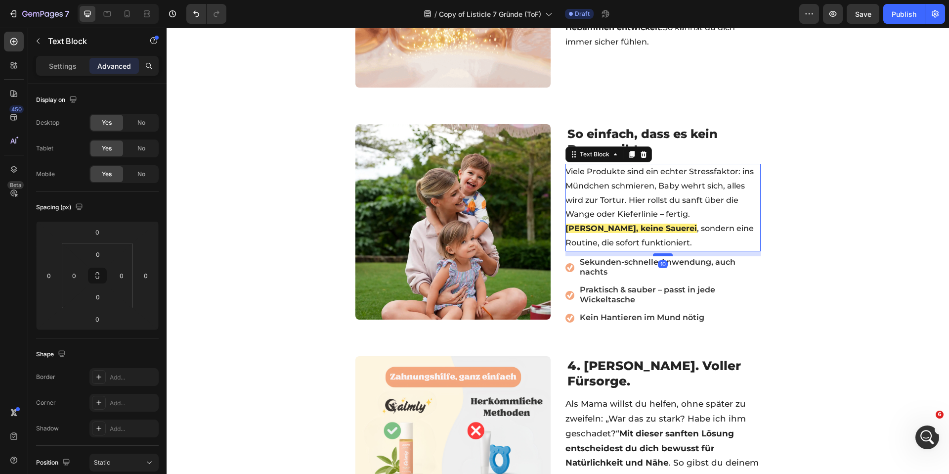
click at [653, 254] on div at bounding box center [663, 254] width 20 height 3
type input "10"
click at [779, 251] on div "☀️ SOMMER SPECIAL 🧊 BIS ZU 50% OFF + GESCHENKE Text Block 05 std 43 min 22 sek …" at bounding box center [558, 421] width 782 height 1994
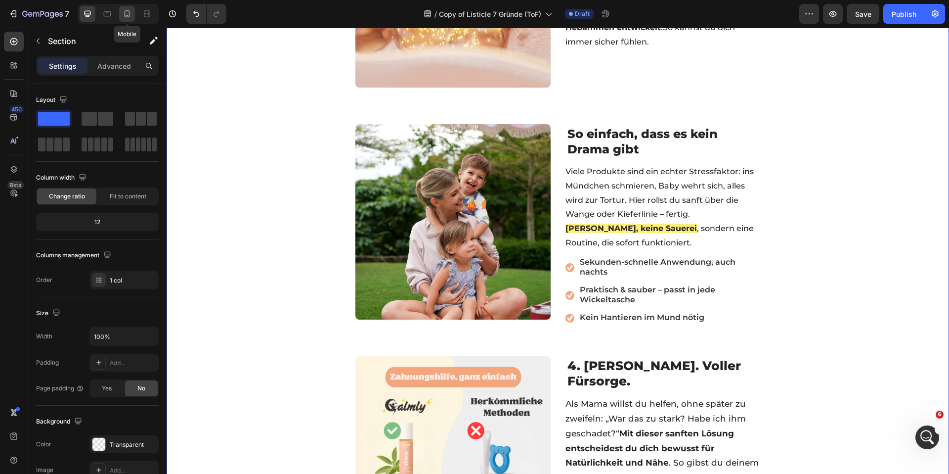
click at [133, 17] on div at bounding box center [127, 14] width 16 height 16
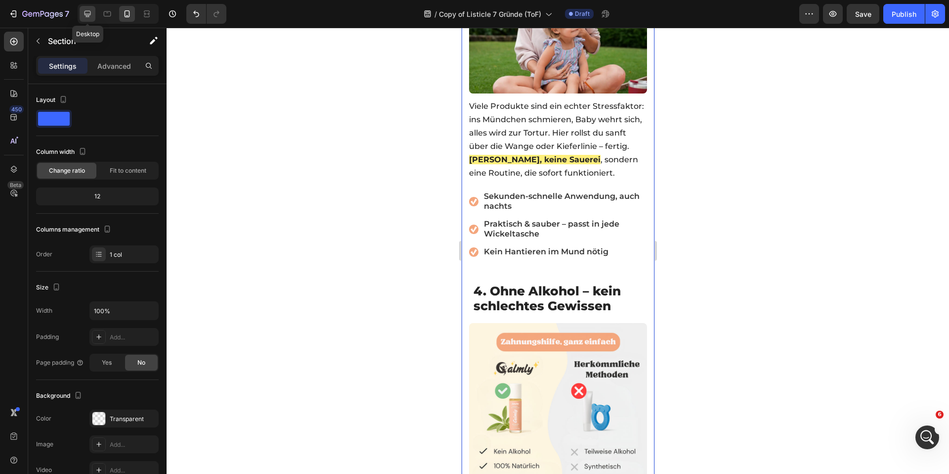
click at [91, 15] on icon at bounding box center [88, 14] width 10 height 10
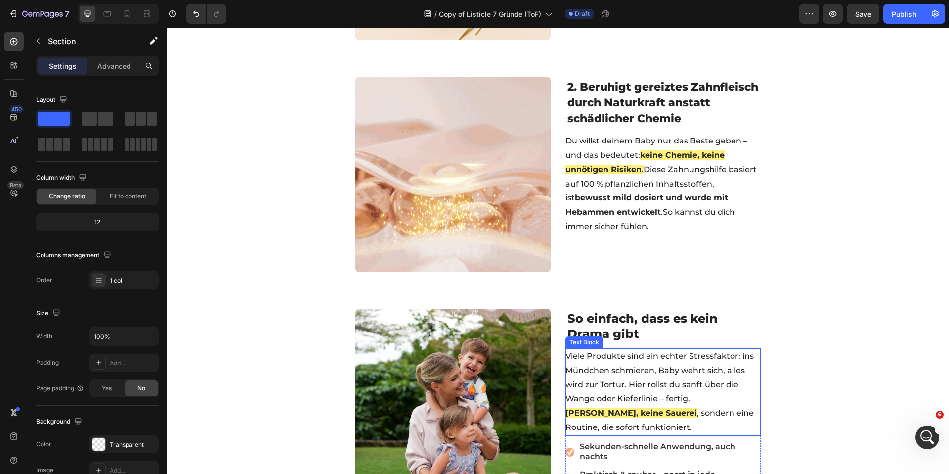
scroll to position [678, 0]
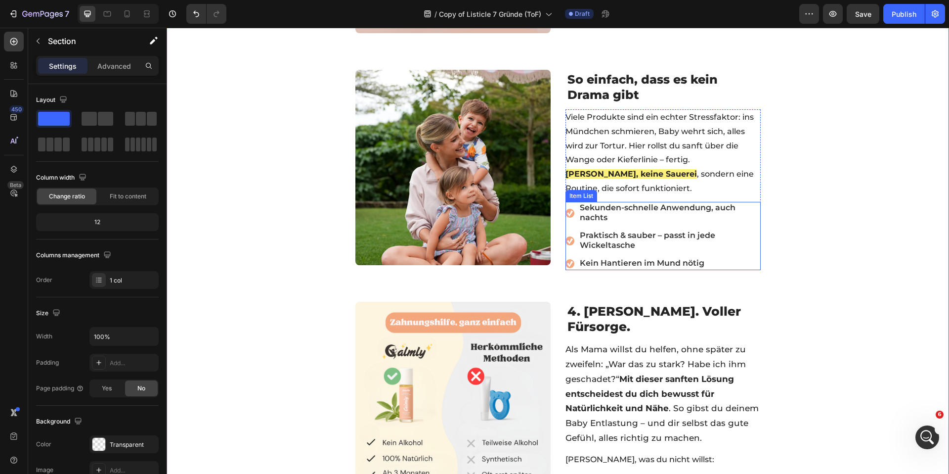
click at [751, 248] on p "Praktisch & sauber – passt in jede Wickeltasche" at bounding box center [669, 241] width 179 height 20
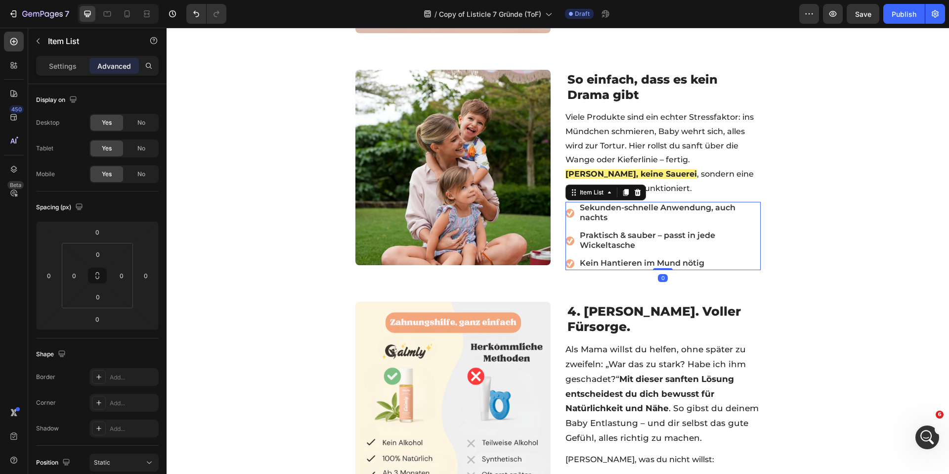
click at [753, 253] on div "Sekunden-schnelle Anwendung, auch nachts Praktisch & sauber – passt in jede Wic…" at bounding box center [662, 236] width 195 height 68
click at [129, 119] on div "No" at bounding box center [141, 123] width 33 height 16
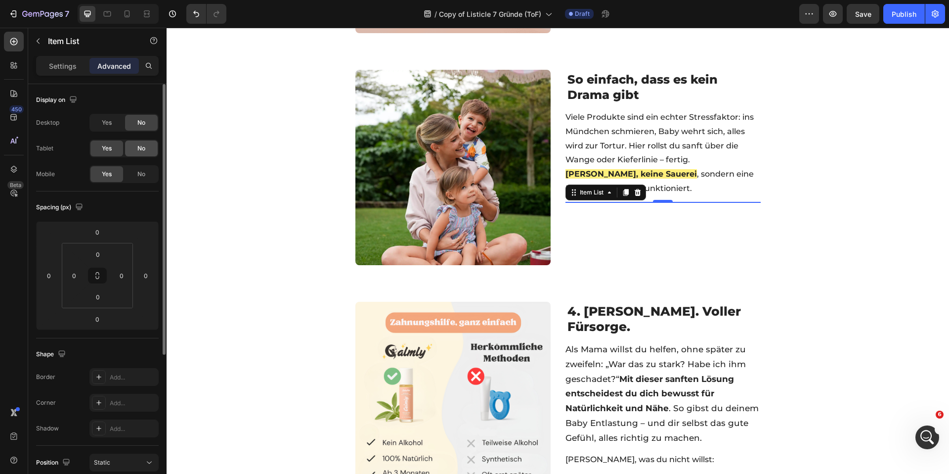
click at [140, 150] on span "No" at bounding box center [141, 148] width 8 height 9
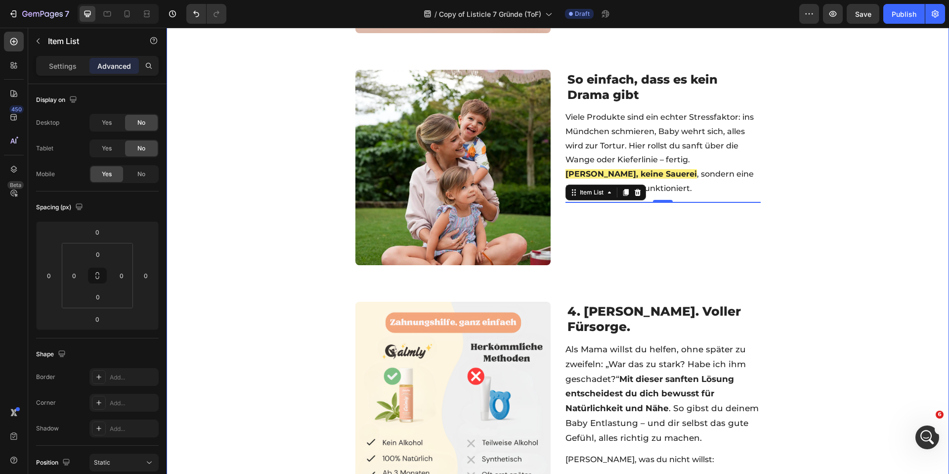
click at [265, 148] on div "☀️ SOMMER SPECIAL 🧊 BIS ZU 50% OFF + GESCHENKE Text Block 05 std 43 min 02 sek …" at bounding box center [558, 366] width 782 height 1993
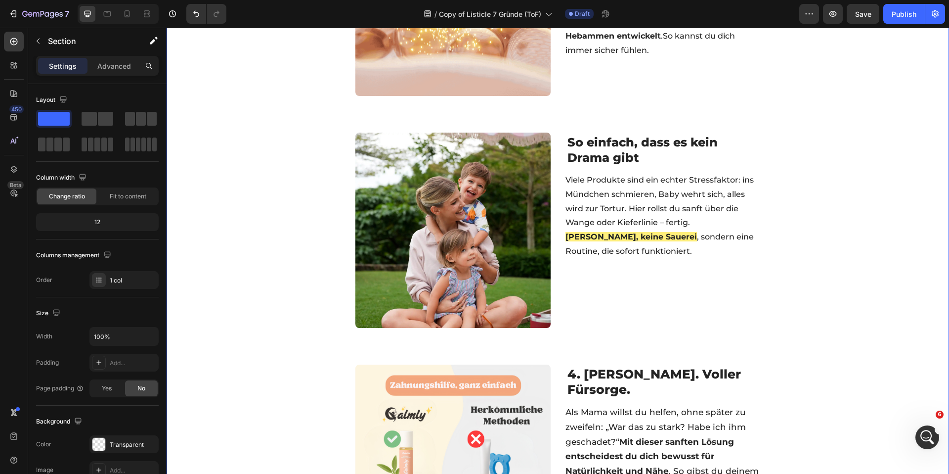
scroll to position [405, 0]
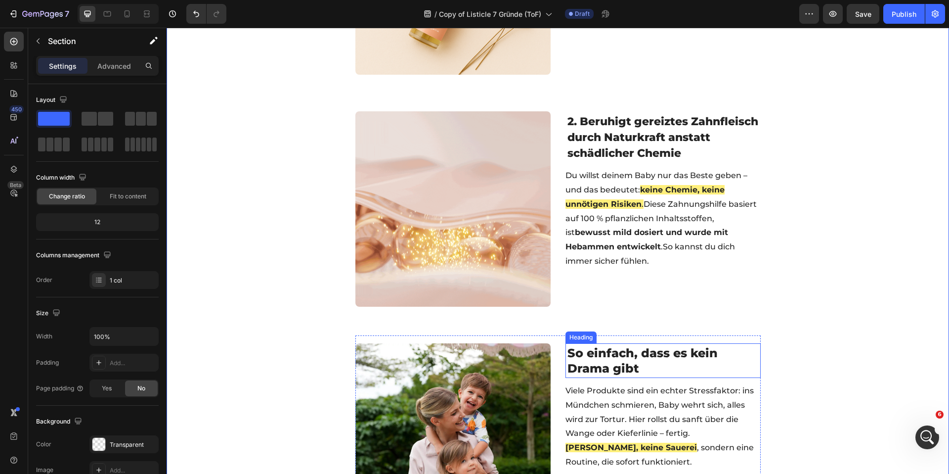
click at [572, 356] on span "So einfach, dass es kein Drama gibt" at bounding box center [642, 361] width 150 height 30
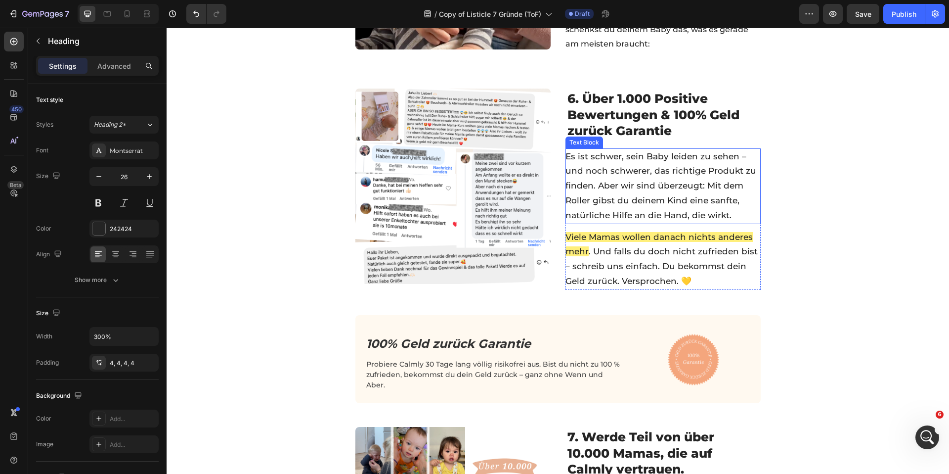
scroll to position [1392, 0]
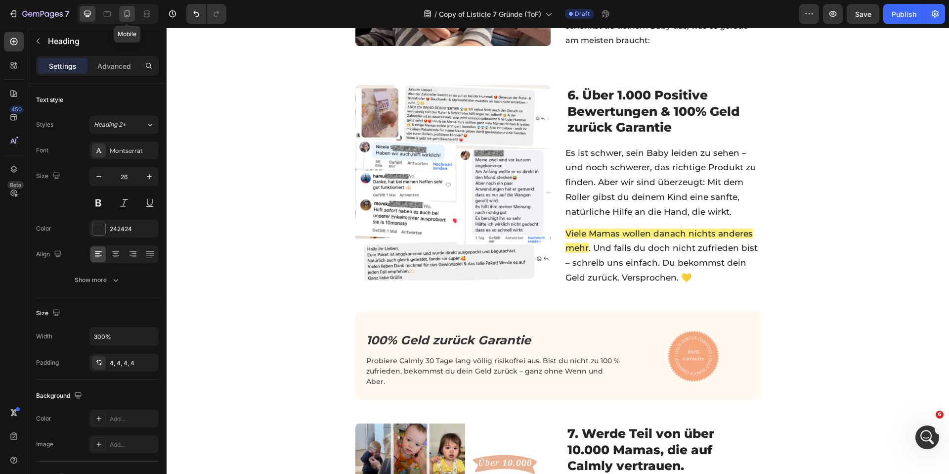
click at [122, 14] on icon at bounding box center [127, 14] width 10 height 10
type input "24"
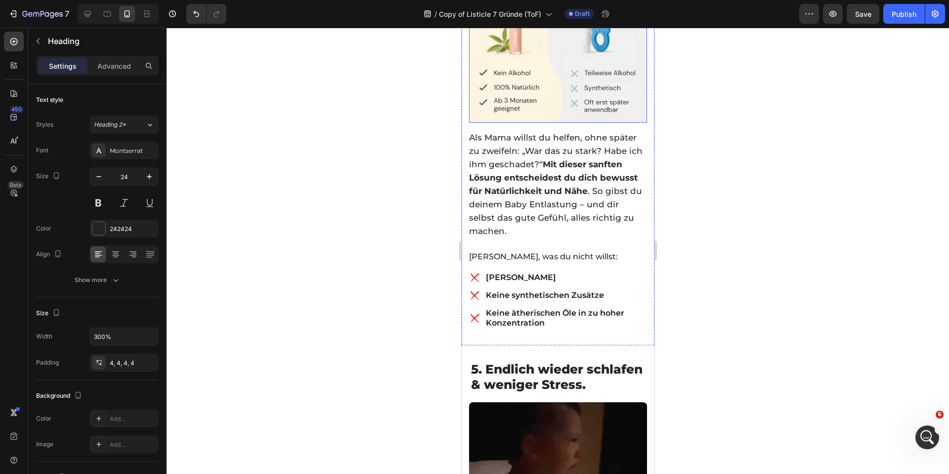
scroll to position [1783, 0]
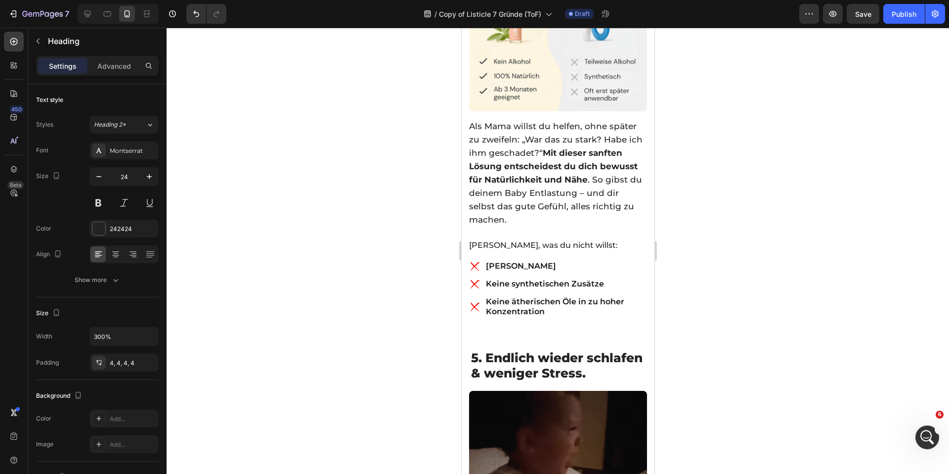
click at [425, 158] on div at bounding box center [558, 251] width 782 height 446
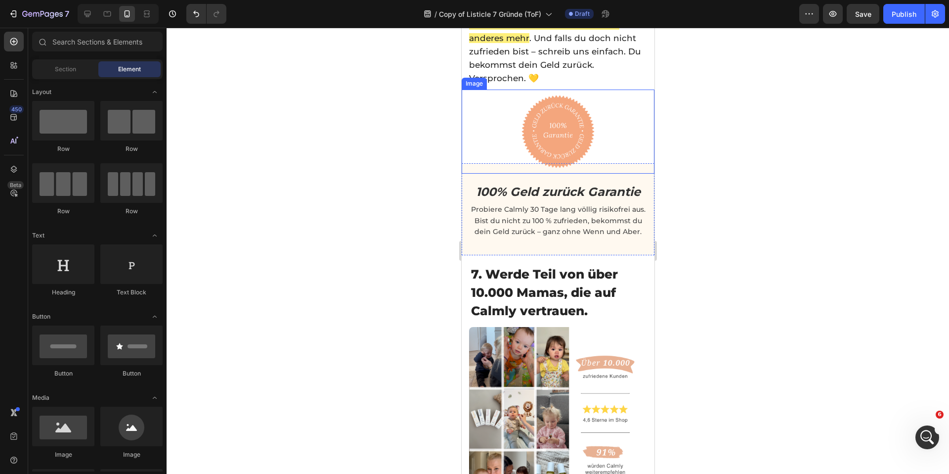
scroll to position [2965, 0]
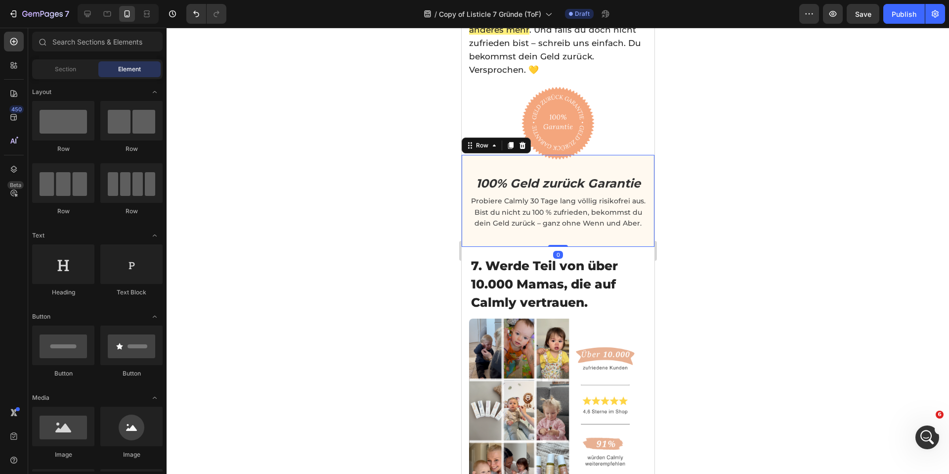
click at [470, 247] on div "100% Geld zurück Garantie Heading Probiere Calmly 30 Tage lang völlig risikofre…" at bounding box center [557, 201] width 193 height 92
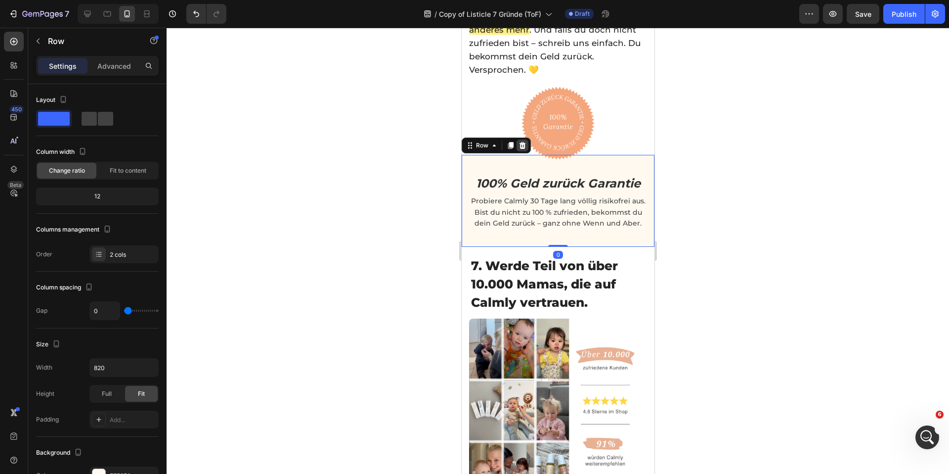
click at [520, 142] on icon at bounding box center [522, 145] width 6 height 7
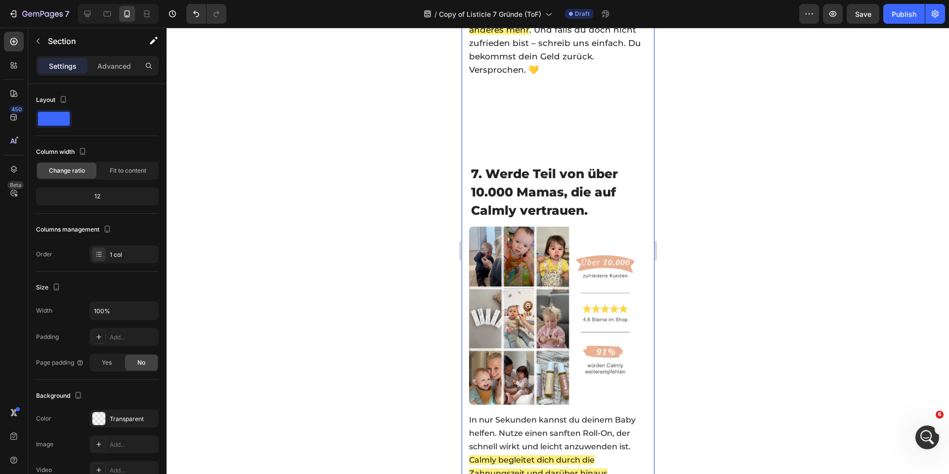
click at [542, 83] on div "Es ist schwer, sein Baby leiden zu sehen – und noch schwerer, das richtige Prod…" at bounding box center [558, 8] width 178 height 178
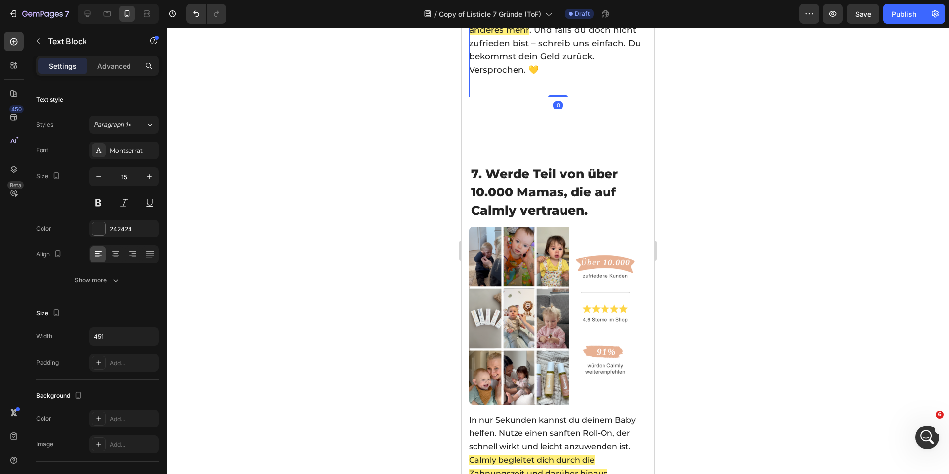
click at [542, 70] on div "Viele Mamas wollen danach nichts anderes mehr . Und falls du doch nicht zufried…" at bounding box center [558, 43] width 178 height 69
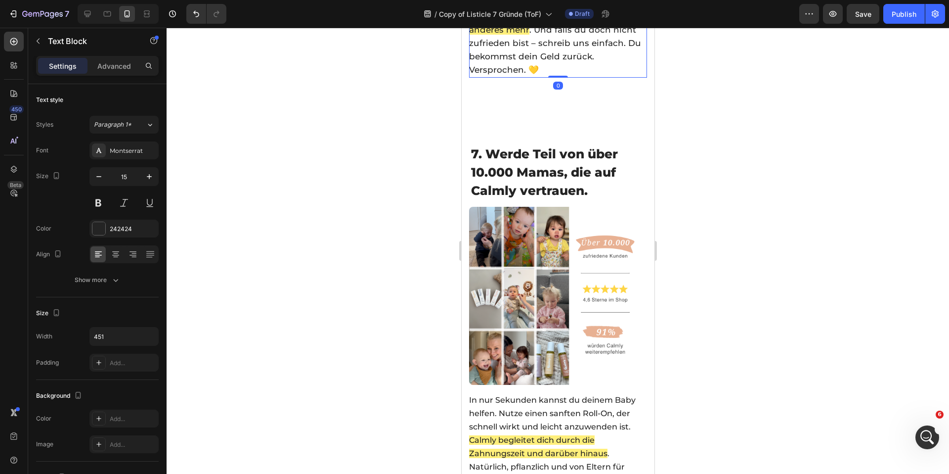
drag, startPoint x: 550, startPoint y: 89, endPoint x: 554, endPoint y: 56, distance: 33.3
click at [554, 56] on div "Viele Mamas wollen danach nichts anderes mehr . Und falls du doch nicht zufried…" at bounding box center [558, 43] width 178 height 69
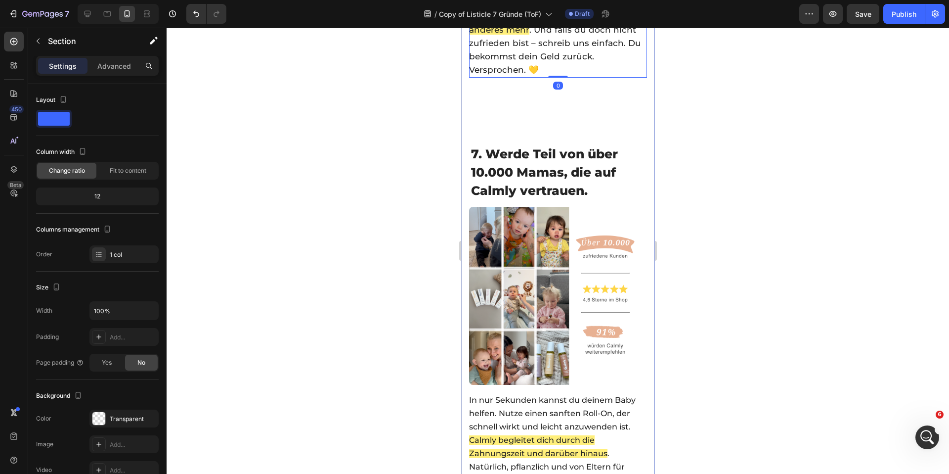
click at [78, 14] on div at bounding box center [118, 14] width 81 height 20
click at [95, 11] on div at bounding box center [88, 14] width 16 height 16
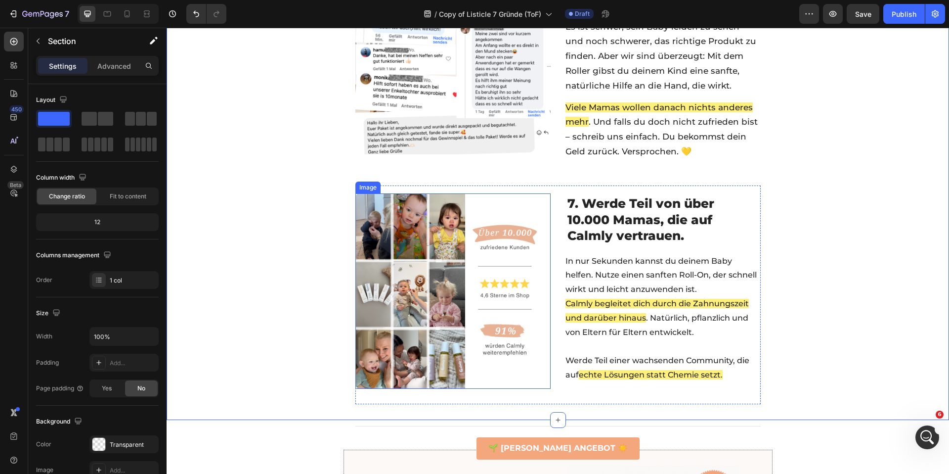
scroll to position [1671, 0]
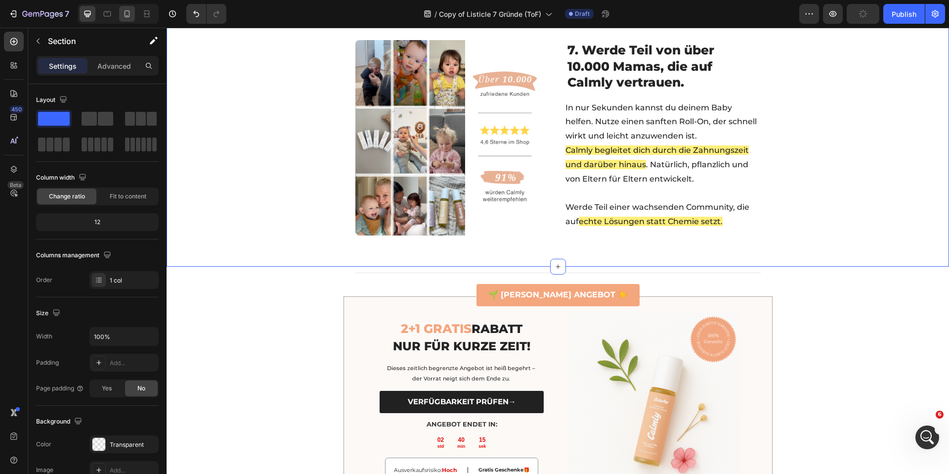
click at [131, 13] on icon at bounding box center [127, 14] width 10 height 10
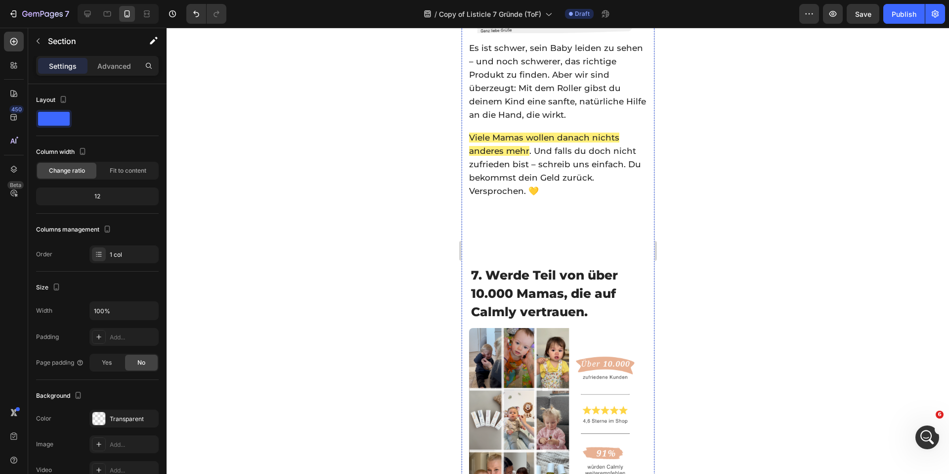
scroll to position [2837, 0]
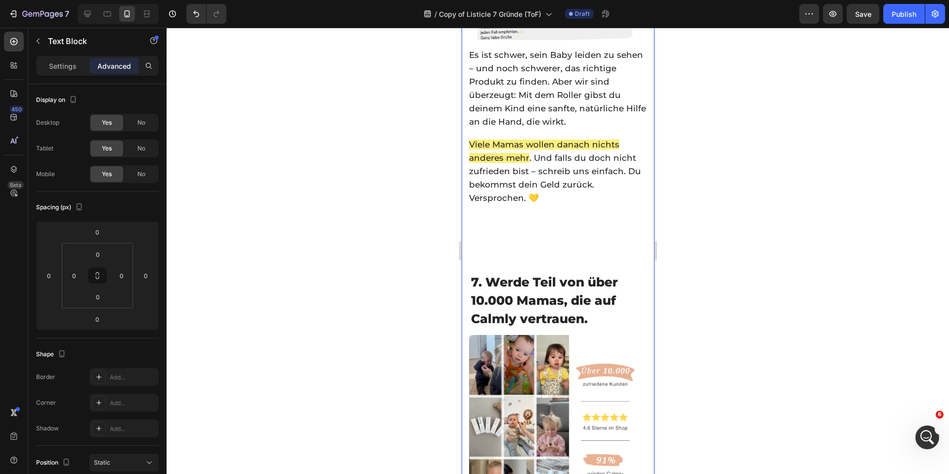
click at [540, 178] on span ". Und falls du doch nicht zufrieden bist – schreib uns einfach. Du bekommst dei…" at bounding box center [555, 178] width 172 height 50
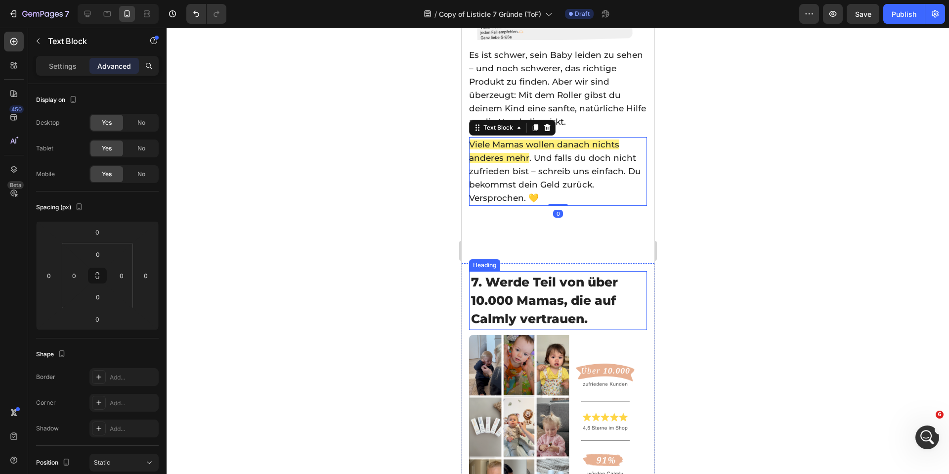
click at [504, 273] on p "⁠⁠⁠⁠⁠⁠⁠ 7. Werde Teil von über 10.000 Mamas, die auf Calmly vertrauen." at bounding box center [558, 300] width 174 height 55
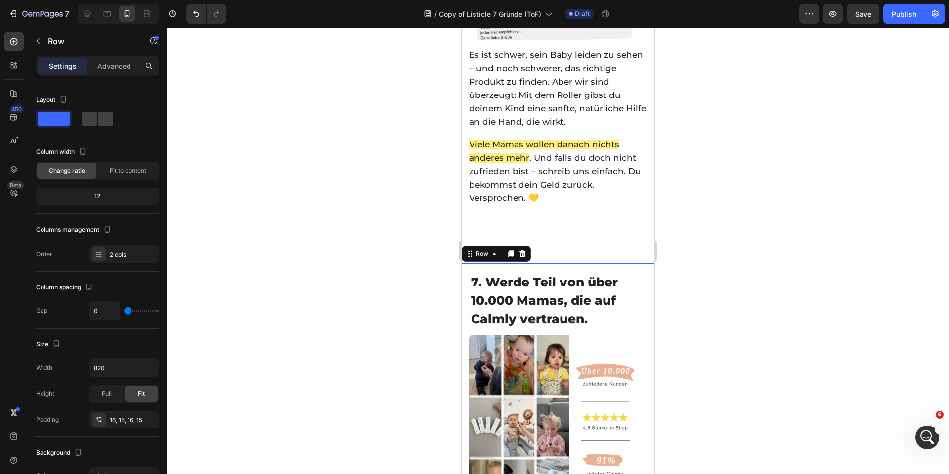
click at [590, 263] on div "⁠⁠⁠⁠⁠⁠⁠ 7. Werde Teil von über 10.000 Mamas, die auf Calmly vertrauen. Heading …" at bounding box center [557, 463] width 193 height 400
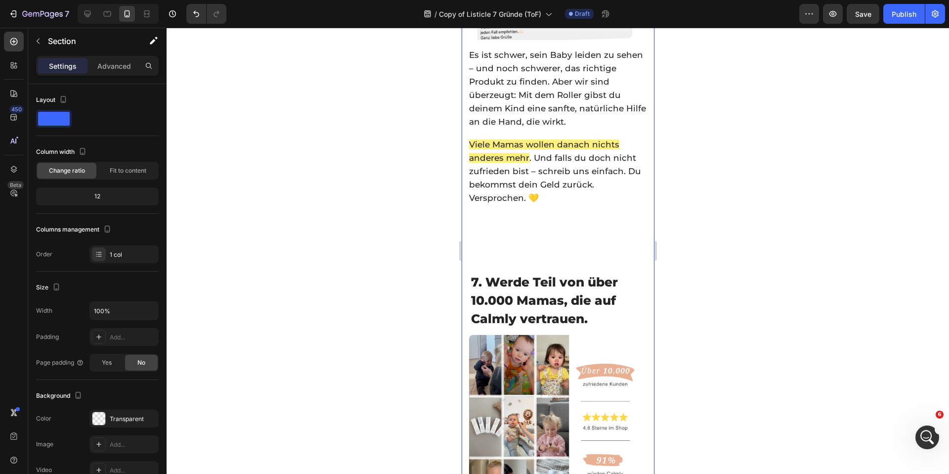
click at [124, 67] on p "Advanced" at bounding box center [114, 66] width 34 height 10
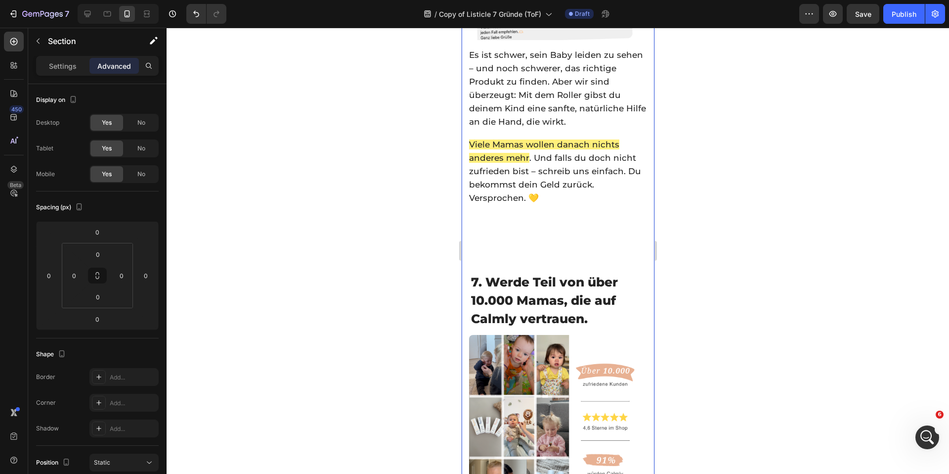
drag, startPoint x: 66, startPoint y: 67, endPoint x: 71, endPoint y: 80, distance: 14.1
click at [66, 67] on p "Settings" at bounding box center [63, 66] width 28 height 10
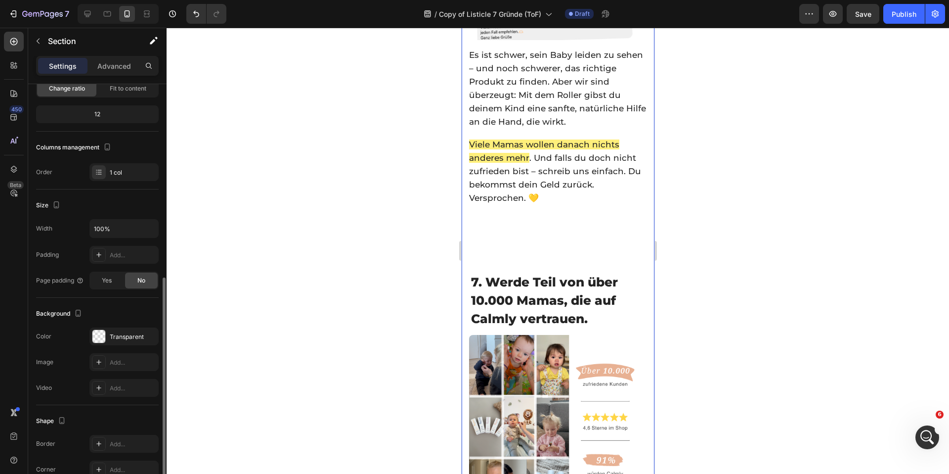
scroll to position [160, 0]
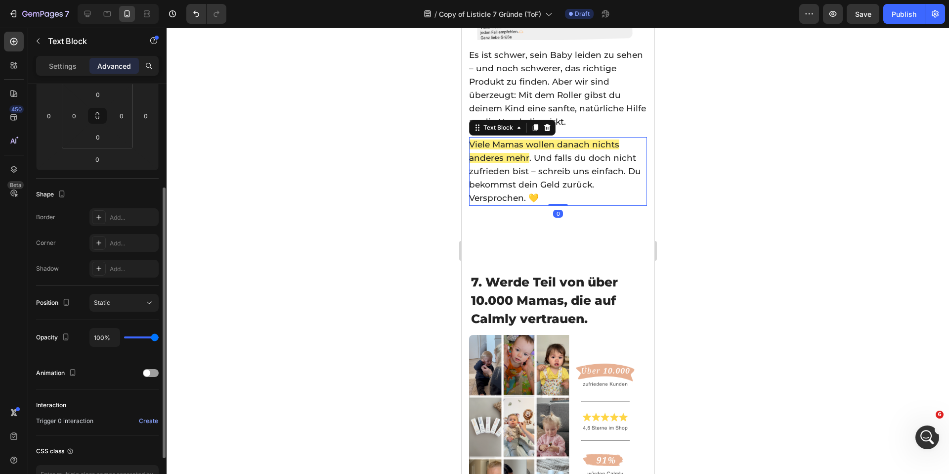
click at [529, 186] on span ". Und falls du doch nicht zufrieden bist – schreib uns einfach. Du bekommst dei…" at bounding box center [555, 178] width 172 height 50
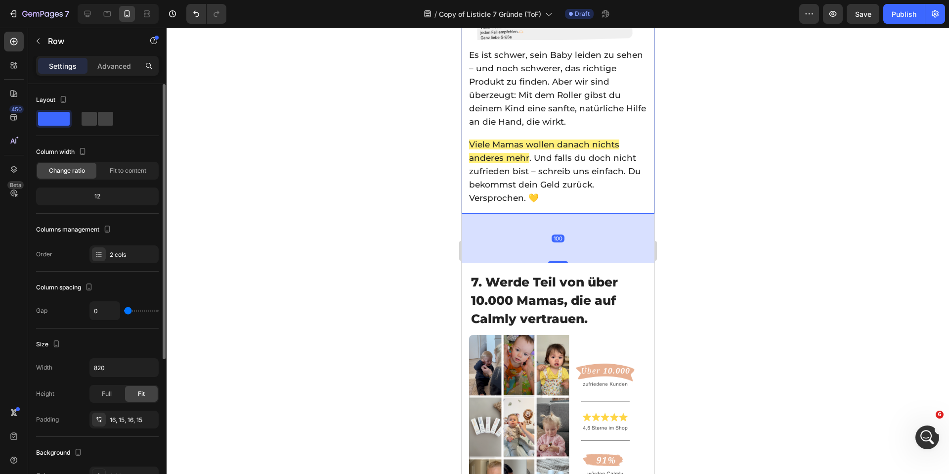
click at [543, 204] on div "⁠⁠⁠⁠⁠⁠⁠ 6. Ohne Risiko testen – 30 Tage Garantie Heading Image 6. Über 1.000 Po…" at bounding box center [557, 13] width 193 height 402
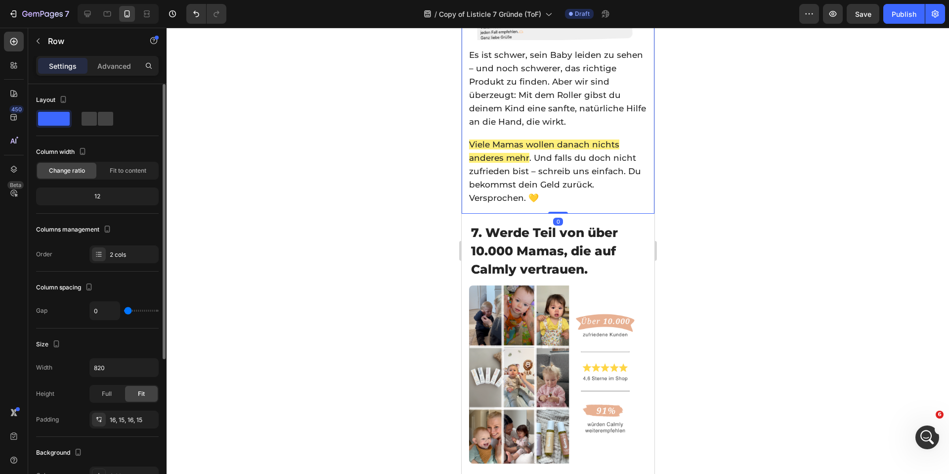
drag, startPoint x: 556, startPoint y: 255, endPoint x: 556, endPoint y: 197, distance: 57.8
click at [556, 197] on div "⁠⁠⁠⁠⁠⁠⁠ 6. Ohne Risiko testen – 30 Tage Garantie Heading Image 6. Über 1.000 Po…" at bounding box center [557, 13] width 193 height 402
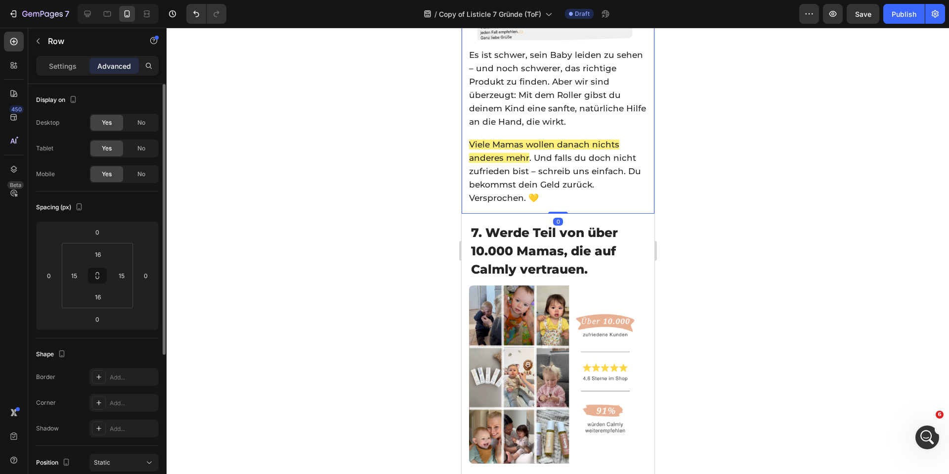
click at [339, 204] on div at bounding box center [558, 251] width 782 height 446
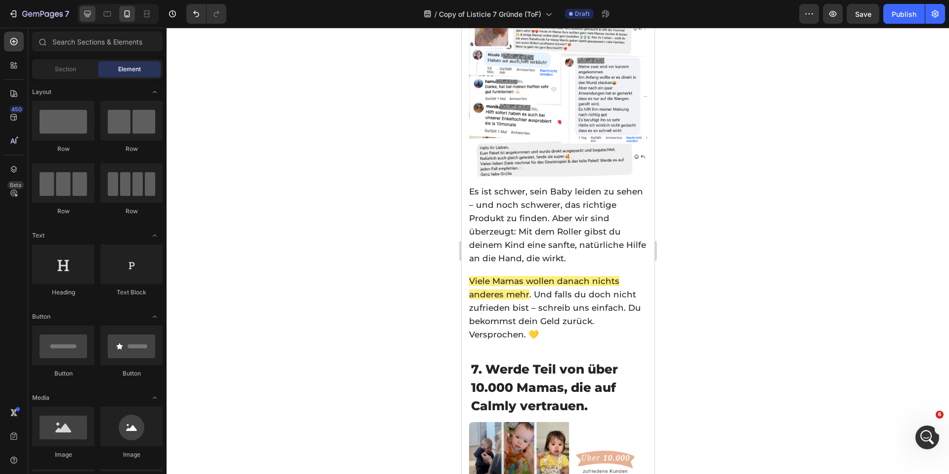
click at [92, 21] on div at bounding box center [88, 14] width 16 height 16
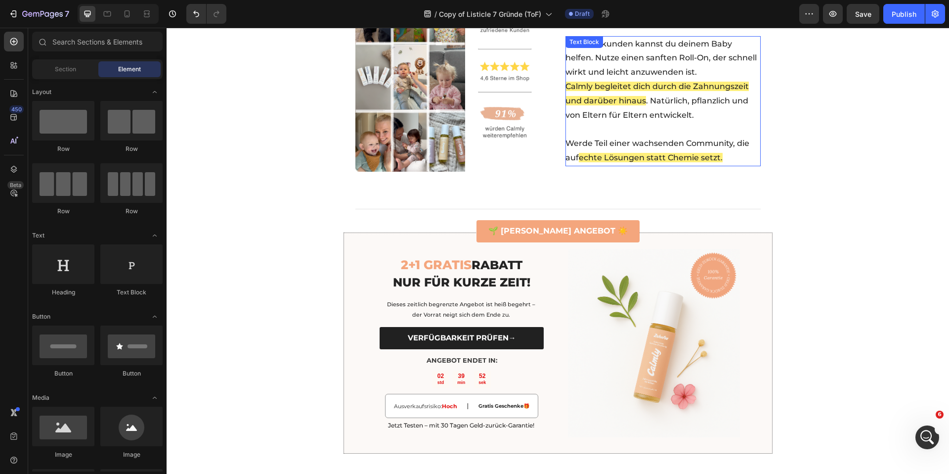
scroll to position [1711, 0]
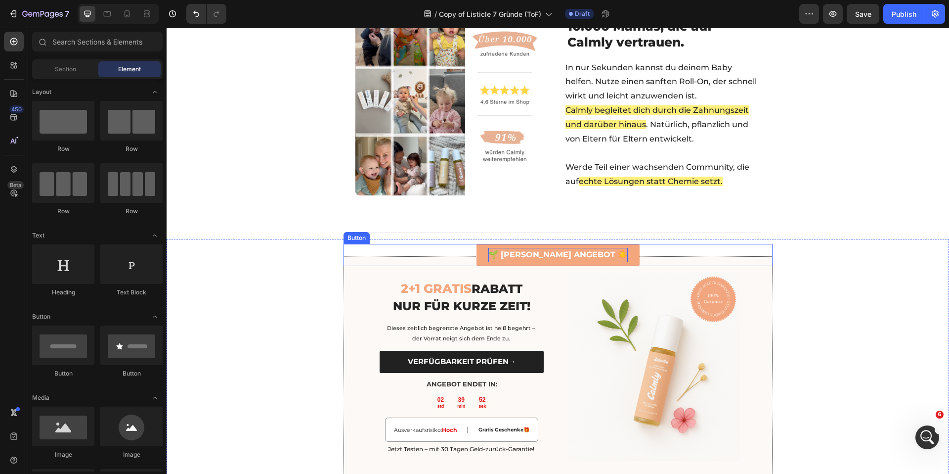
click at [539, 252] on strong "🌱 SOMMER ANGEBOT ☀️" at bounding box center [557, 254] width 139 height 9
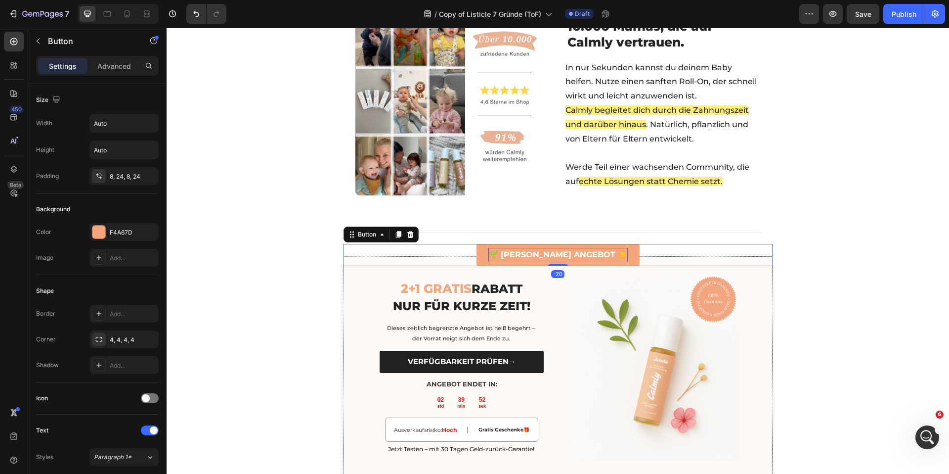
click at [539, 252] on strong "🌱 SOMMER ANGEBOT ☀️" at bounding box center [557, 254] width 139 height 9
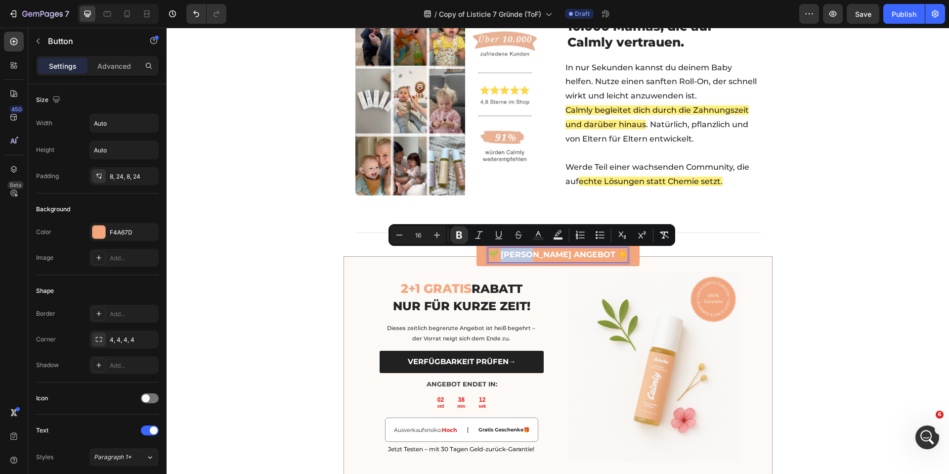
click at [540, 260] on p "🌱 SOMMER ANGEBOT ☀️" at bounding box center [557, 255] width 139 height 14
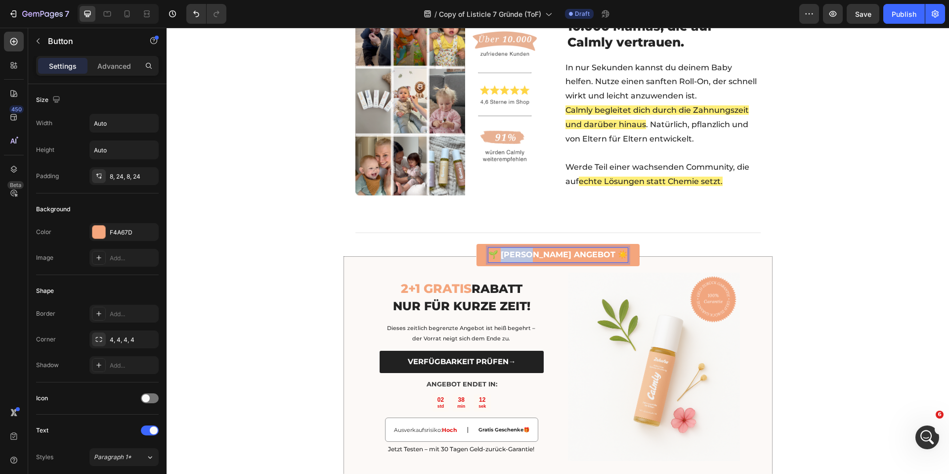
click at [540, 260] on p "🌱 SOMMER ANGEBOT ☀️" at bounding box center [557, 255] width 139 height 14
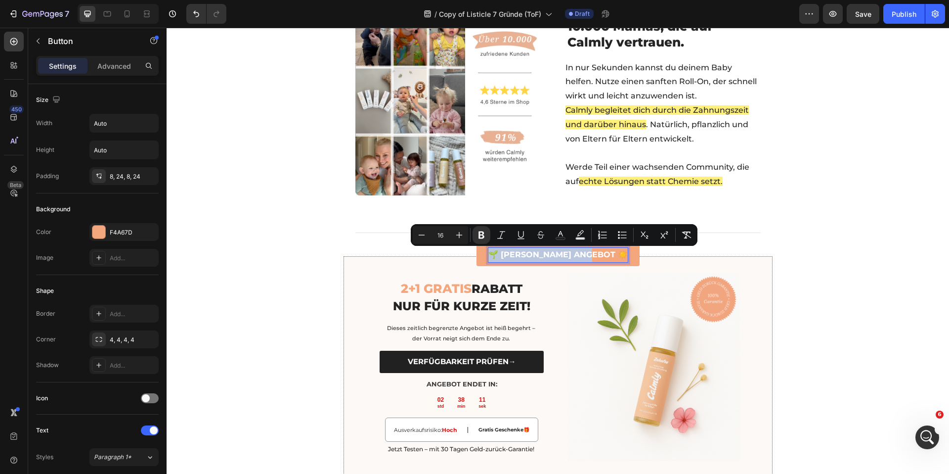
click at [602, 256] on strong "🌱 SOMMER ANGEBOT ☀️" at bounding box center [557, 254] width 139 height 9
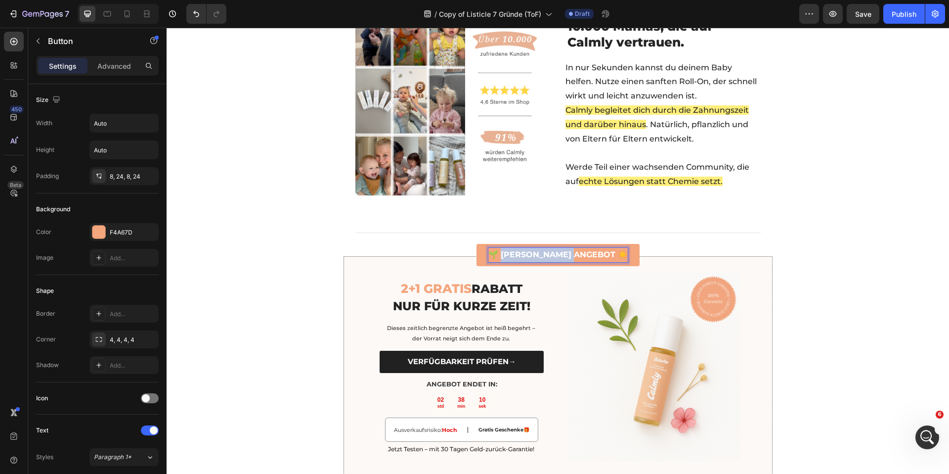
drag, startPoint x: 593, startPoint y: 254, endPoint x: 515, endPoint y: 252, distance: 77.6
click at [515, 252] on strong "🌱 SOMMER ANGEBOT ☀️" at bounding box center [557, 254] width 139 height 9
click at [700, 234] on div "Title Line" at bounding box center [558, 232] width 782 height 12
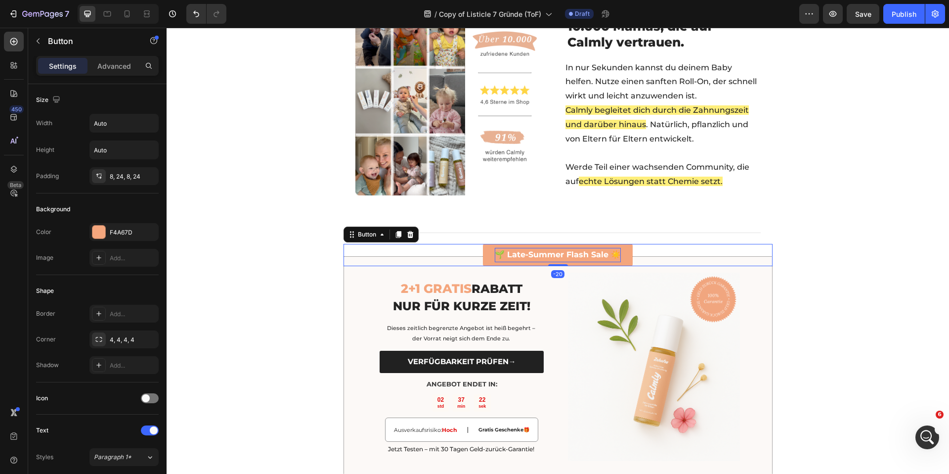
click at [556, 254] on strong "🌱 Late-Summer Flash Sale ☀️" at bounding box center [558, 254] width 126 height 9
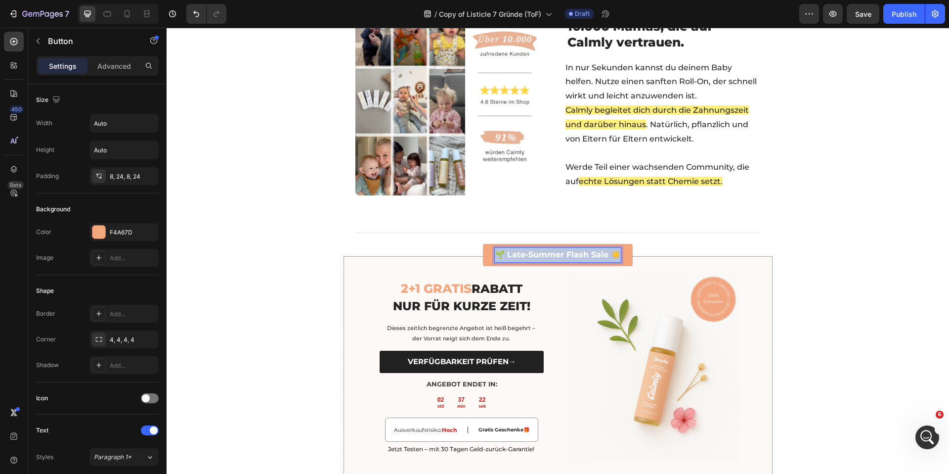
click at [556, 254] on strong "🌱 Late-Summer Flash Sale ☀️" at bounding box center [558, 254] width 126 height 9
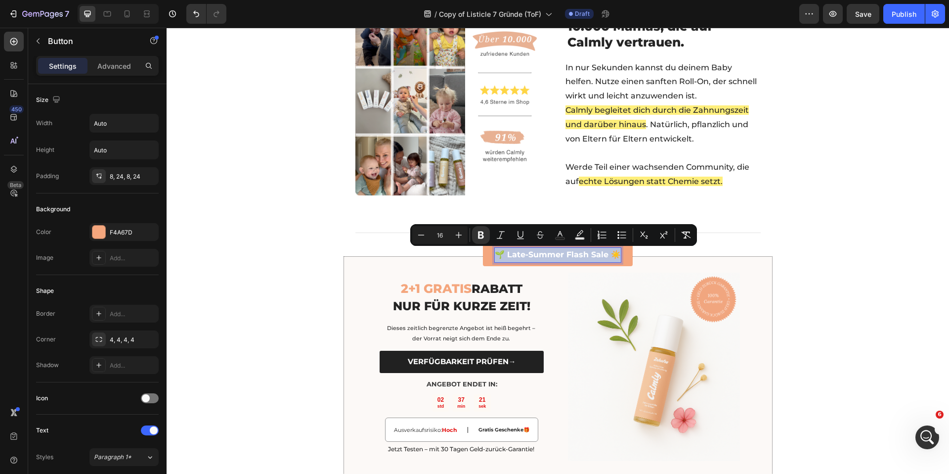
click at [585, 254] on strong "🌱 Late-Summer Flash Sale ☀️" at bounding box center [558, 254] width 126 height 9
click at [532, 257] on strong "🌱 Late-Summer Flash Sale ☀️" at bounding box center [558, 254] width 126 height 9
drag, startPoint x: 504, startPoint y: 255, endPoint x: 603, endPoint y: 255, distance: 98.9
click at [603, 255] on strong "🌱 Late-Summer Flash Sale ☀️" at bounding box center [558, 254] width 126 height 9
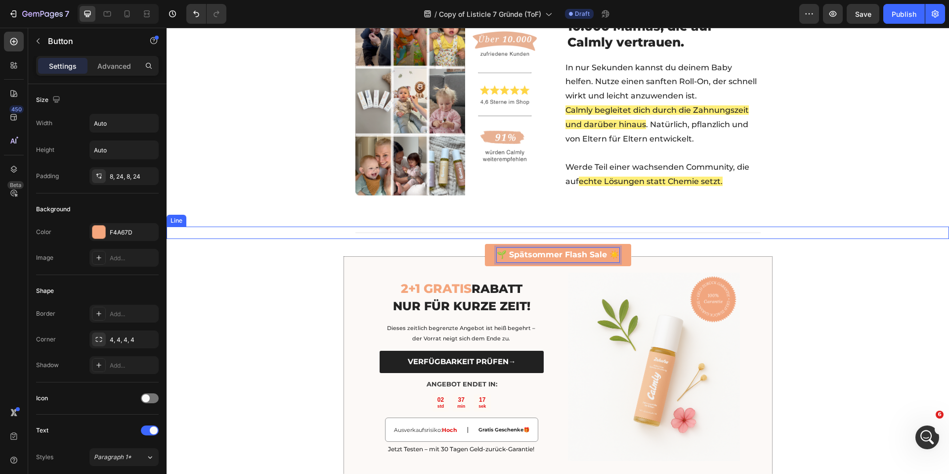
click at [284, 229] on div "Title Line" at bounding box center [558, 232] width 782 height 12
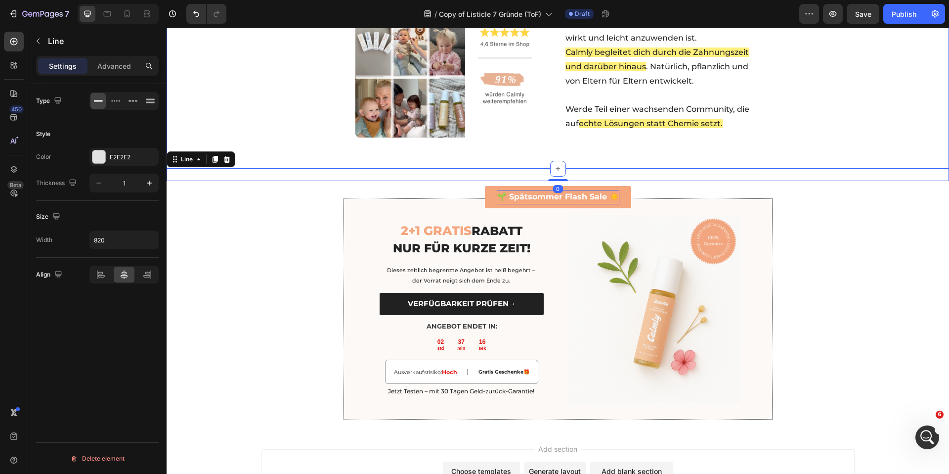
scroll to position [1791, 0]
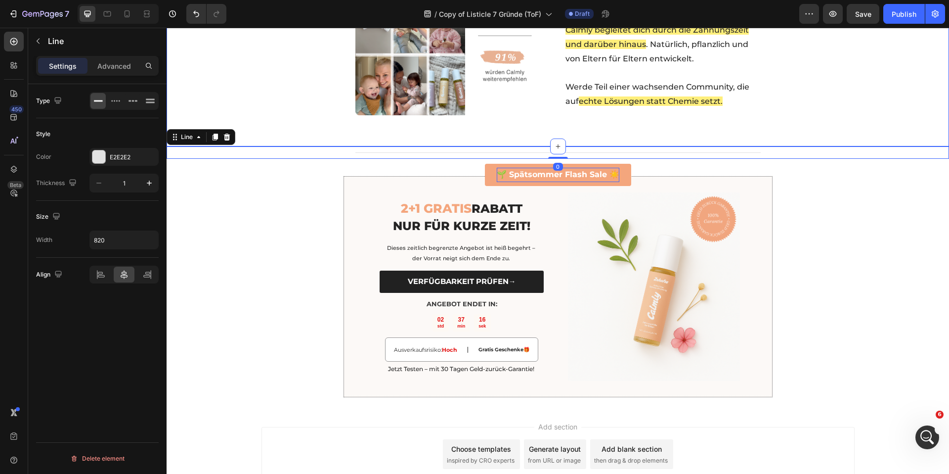
click at [291, 221] on div "🌱 Spätsommer Flash Sale ☀️ Button 2+1 GRATIS RABATT NUR FÜR KURZE ZEIT! Heading…" at bounding box center [558, 283] width 782 height 248
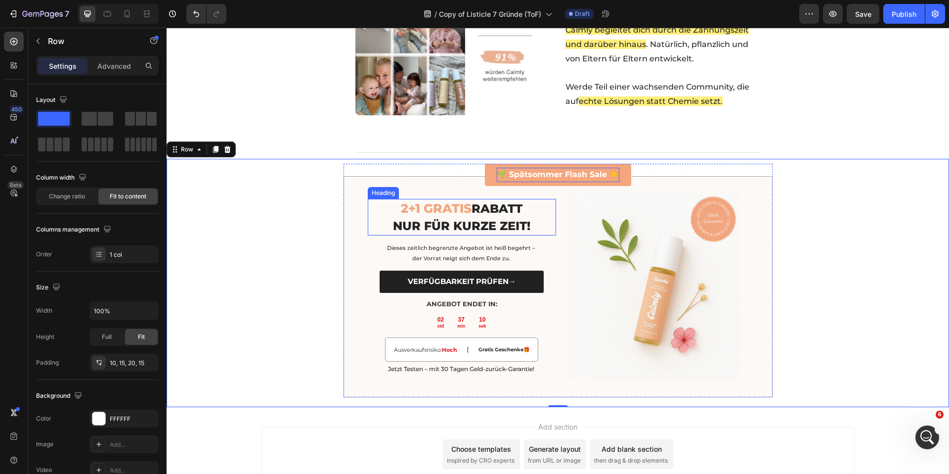
click at [446, 225] on span "NUR FÜR KURZE ZEIT!" at bounding box center [461, 225] width 137 height 14
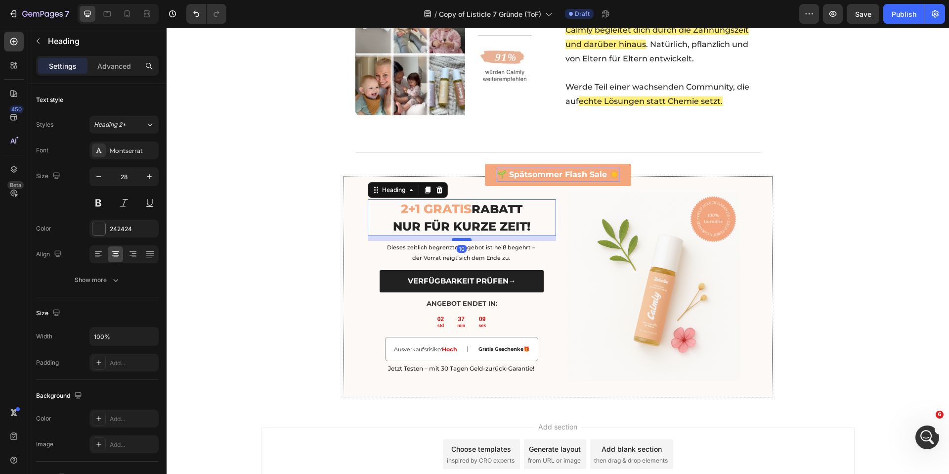
click at [462, 239] on div at bounding box center [462, 239] width 20 height 3
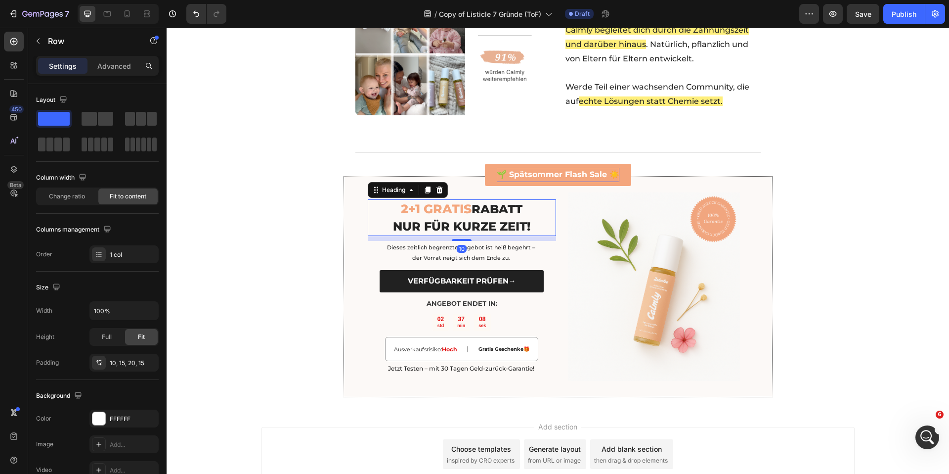
click at [321, 241] on div "🌱 Spätsommer Flash Sale ☀️ Button 2+1 GRATIS RABATT NUR FÜR KURZE ZEIT! Heading…" at bounding box center [558, 283] width 782 height 248
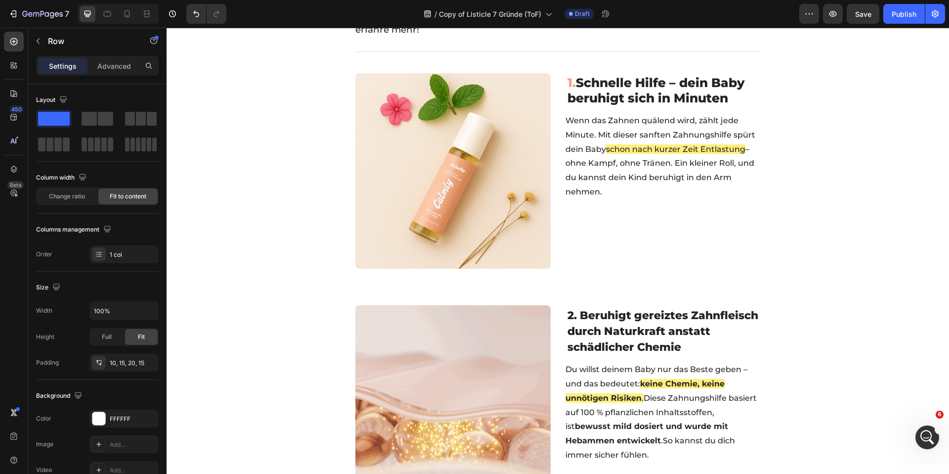
scroll to position [212, 0]
click at [568, 81] on span "1." at bounding box center [571, 82] width 8 height 15
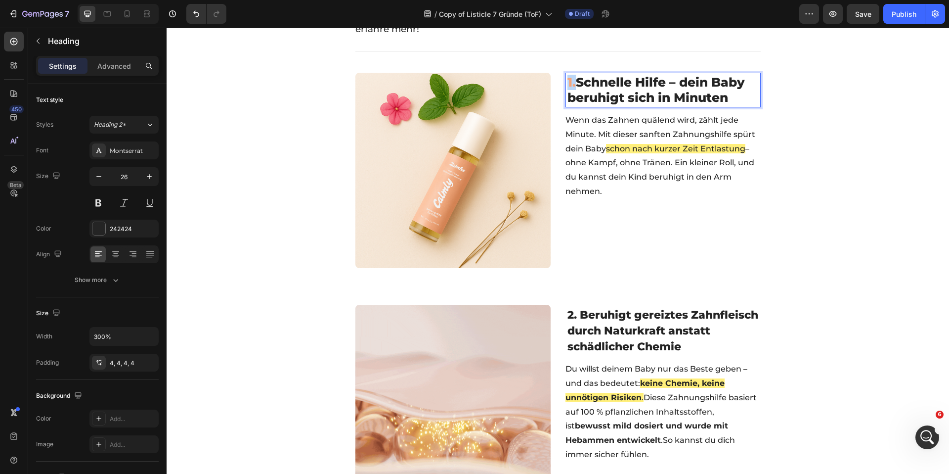
drag, startPoint x: 569, startPoint y: 82, endPoint x: 561, endPoint y: 80, distance: 8.5
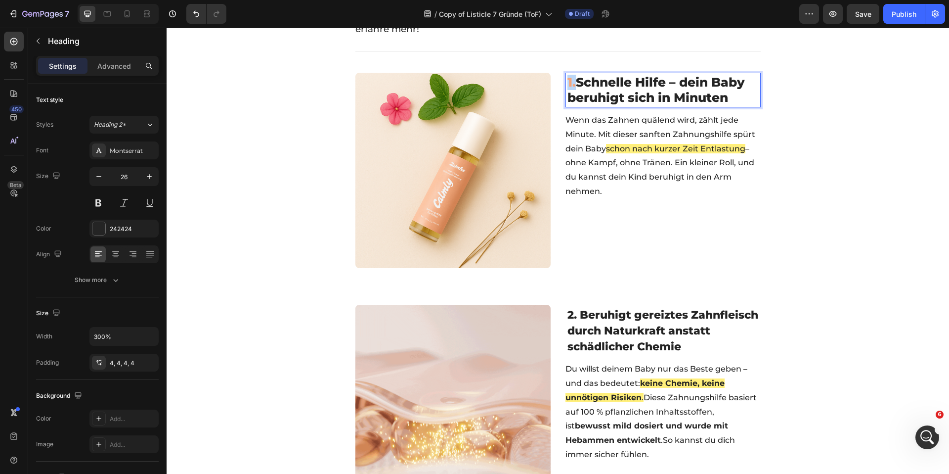
click at [565, 80] on h2 "1. Schnelle Hilfe – dein Baby beruhigt sich in Minuten" at bounding box center [662, 90] width 195 height 35
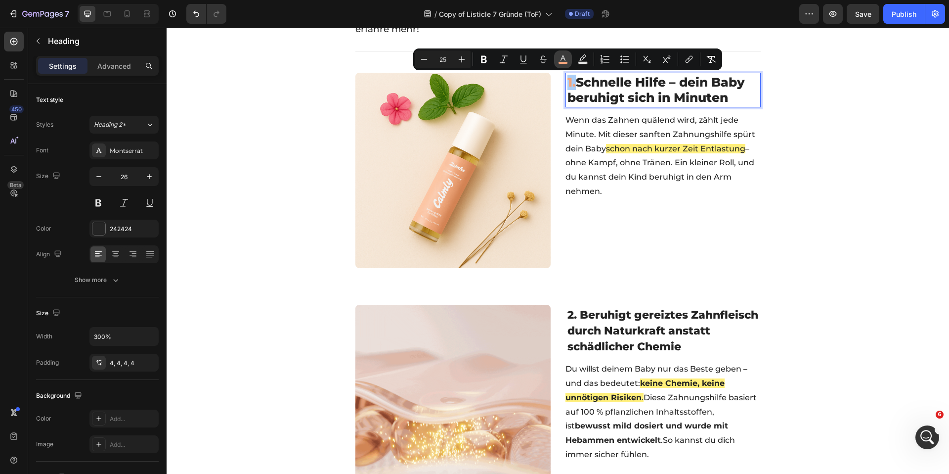
click at [563, 65] on button "color" at bounding box center [563, 59] width 18 height 18
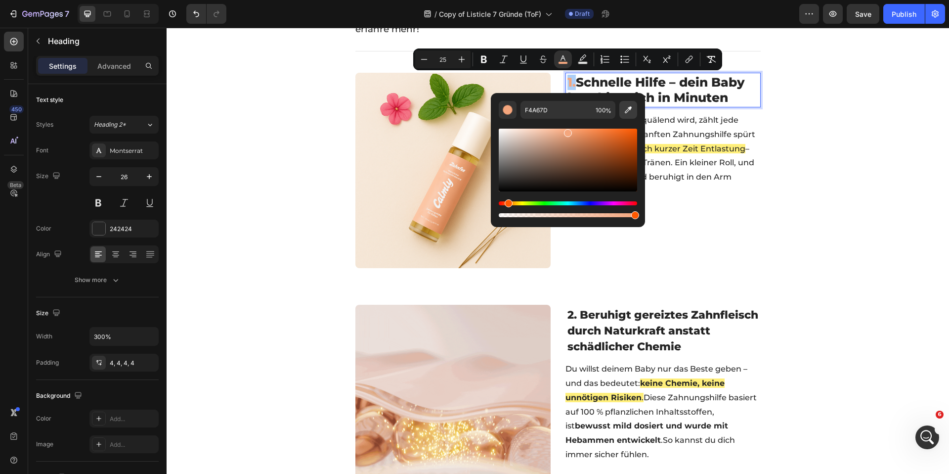
click at [626, 110] on icon "Editor contextual toolbar" at bounding box center [628, 110] width 10 height 10
type input "242424"
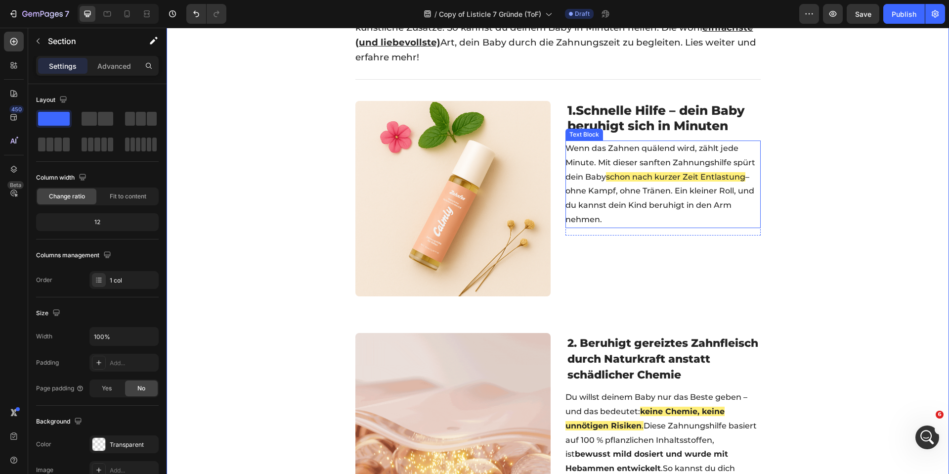
scroll to position [185, 0]
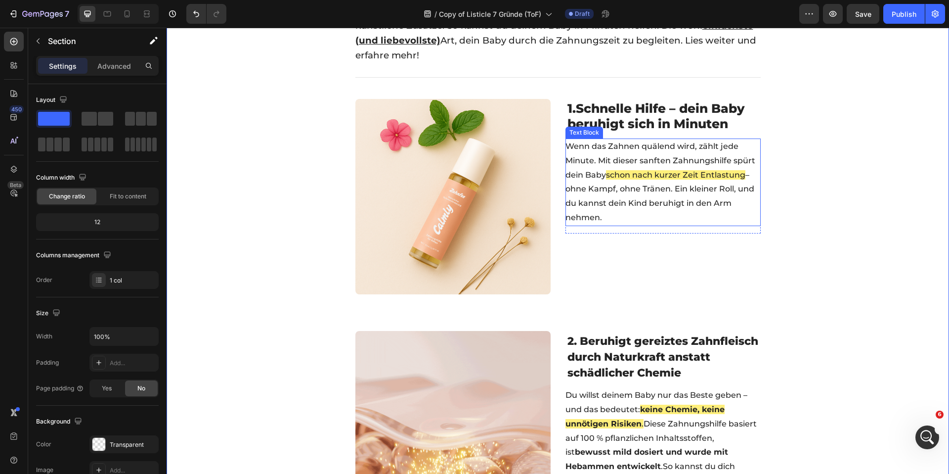
click at [610, 169] on p "Wenn das Zahnen quälend wird, zählt jede Minute. Mit dieser sanften Zahnungshil…" at bounding box center [662, 182] width 194 height 86
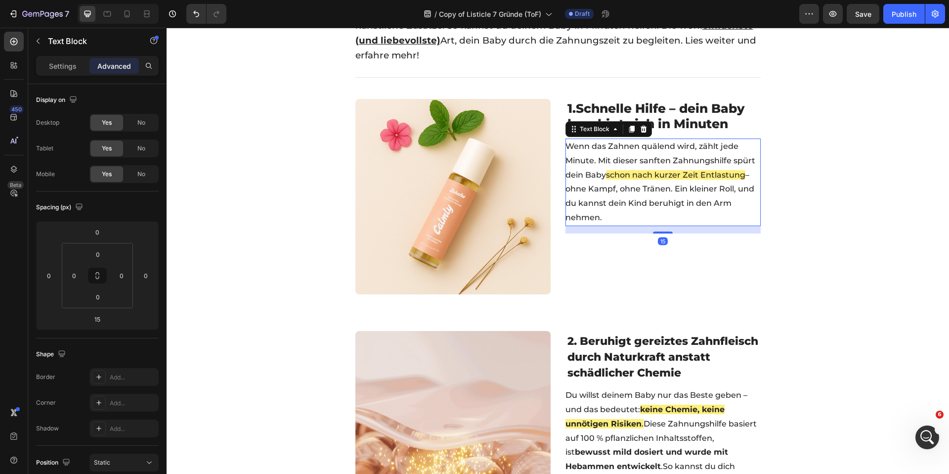
click at [606, 174] on span "schon nach kurzer Zeit Entlastung" at bounding box center [675, 174] width 139 height 9
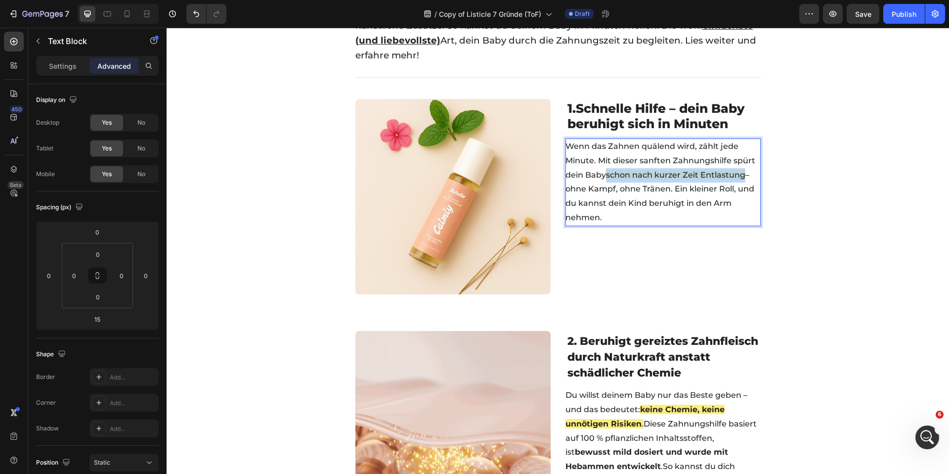
drag, startPoint x: 605, startPoint y: 174, endPoint x: 740, endPoint y: 175, distance: 135.4
click at [740, 175] on span "schon nach kurzer Zeit Entlastung" at bounding box center [675, 174] width 139 height 9
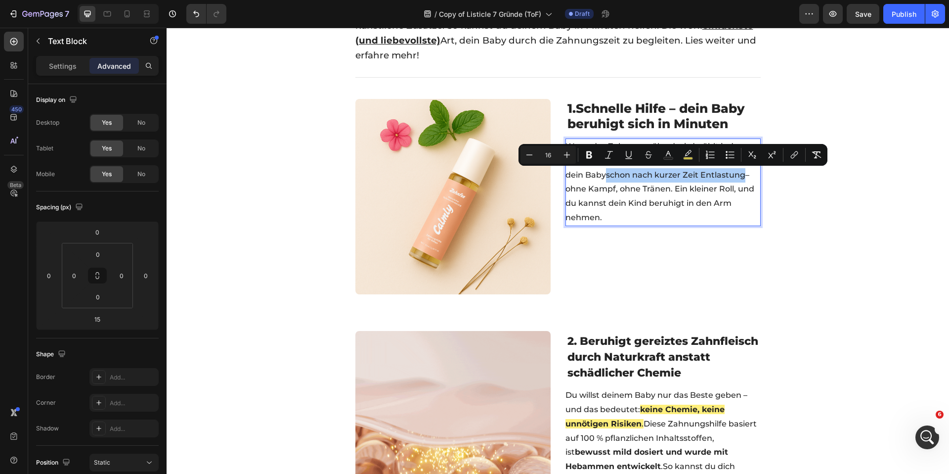
click at [593, 151] on icon "Editor contextual toolbar" at bounding box center [589, 155] width 10 height 10
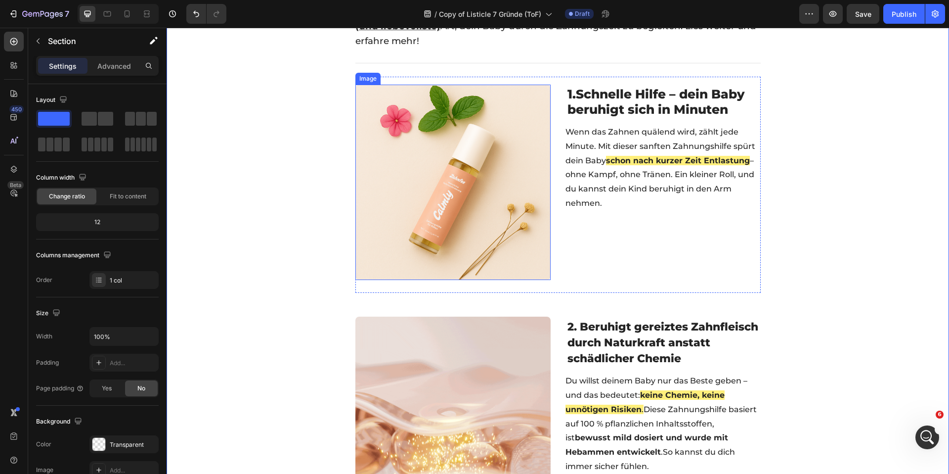
scroll to position [397, 0]
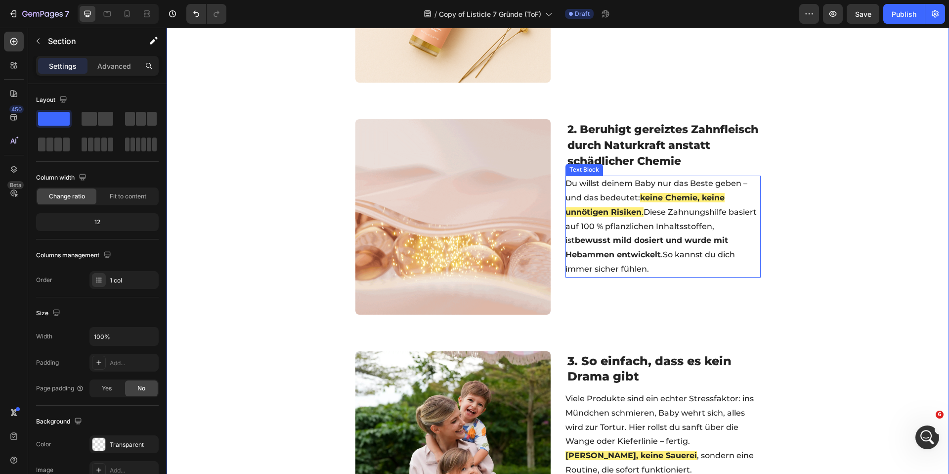
click at [623, 243] on strong "bewusst mild dosiert und wurde mit Hebammen entwickelt" at bounding box center [646, 247] width 163 height 24
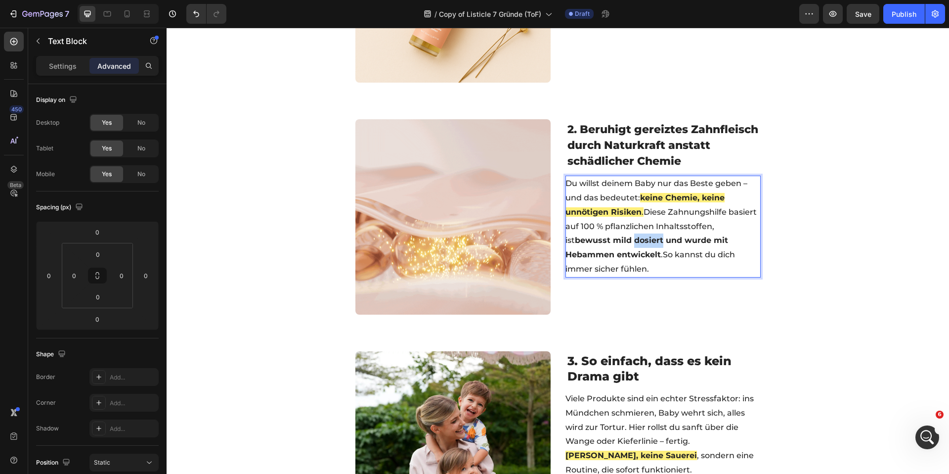
click at [623, 243] on strong "bewusst mild dosiert und wurde mit Hebammen entwickelt" at bounding box center [646, 247] width 163 height 24
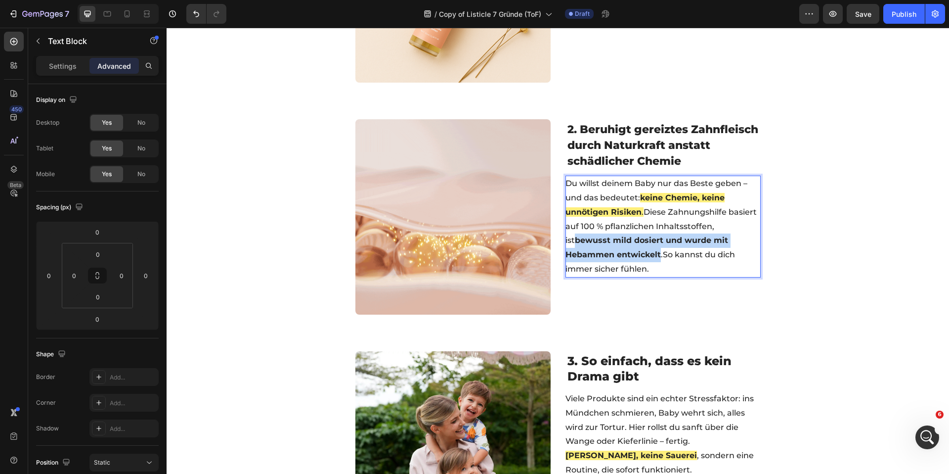
drag, startPoint x: 563, startPoint y: 239, endPoint x: 655, endPoint y: 254, distance: 93.6
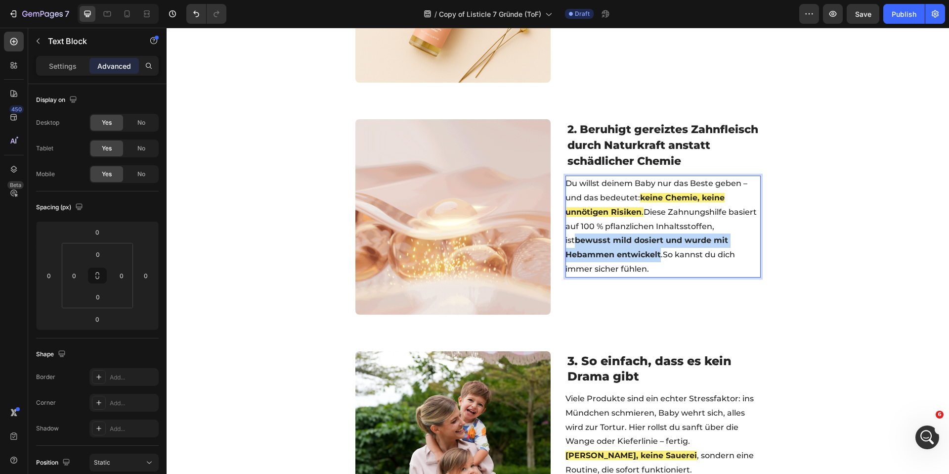
click at [655, 254] on strong "bewusst mild dosiert und wurde mit Hebammen entwickelt" at bounding box center [646, 247] width 163 height 24
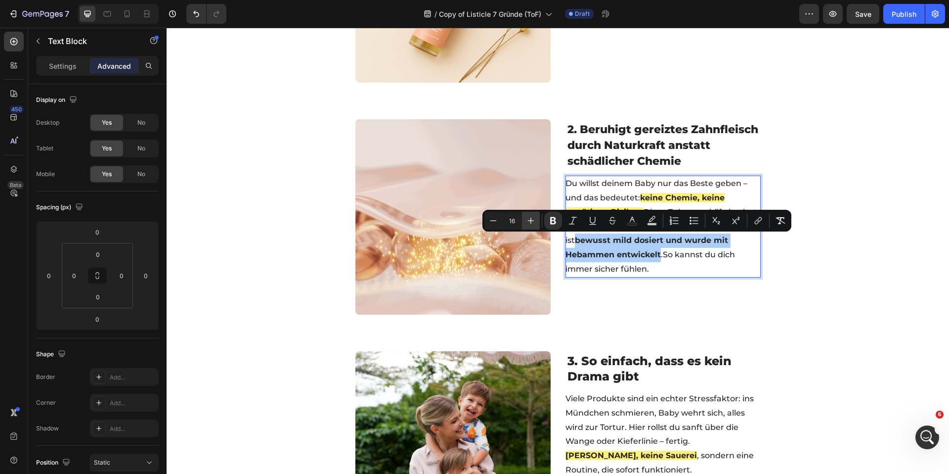
drag, startPoint x: 553, startPoint y: 218, endPoint x: 525, endPoint y: 218, distance: 27.7
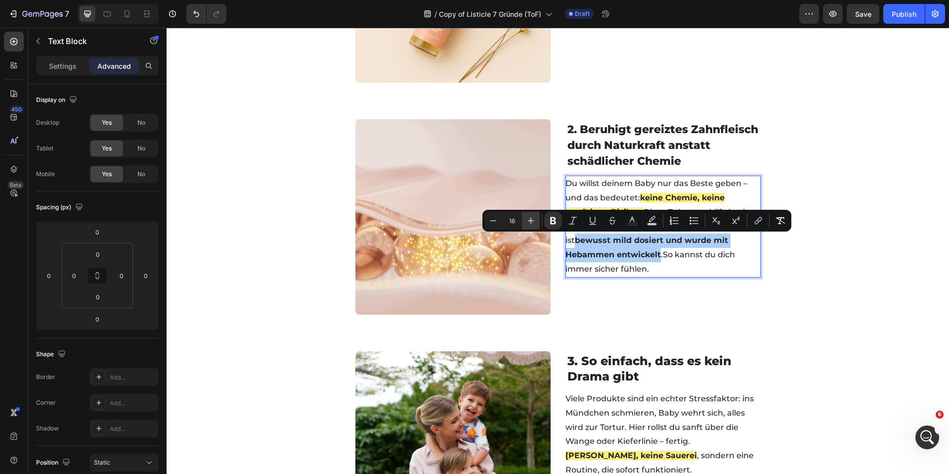
click at [553, 218] on icon "Editor contextual toolbar" at bounding box center [553, 221] width 10 height 10
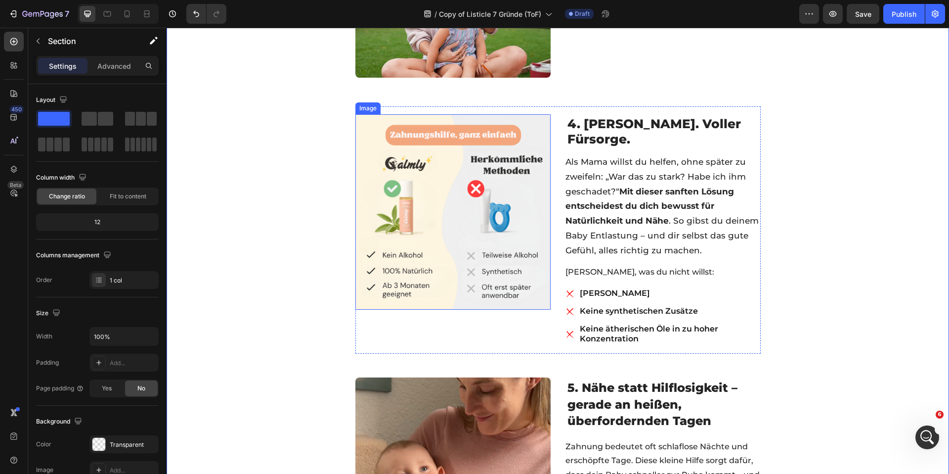
scroll to position [868, 0]
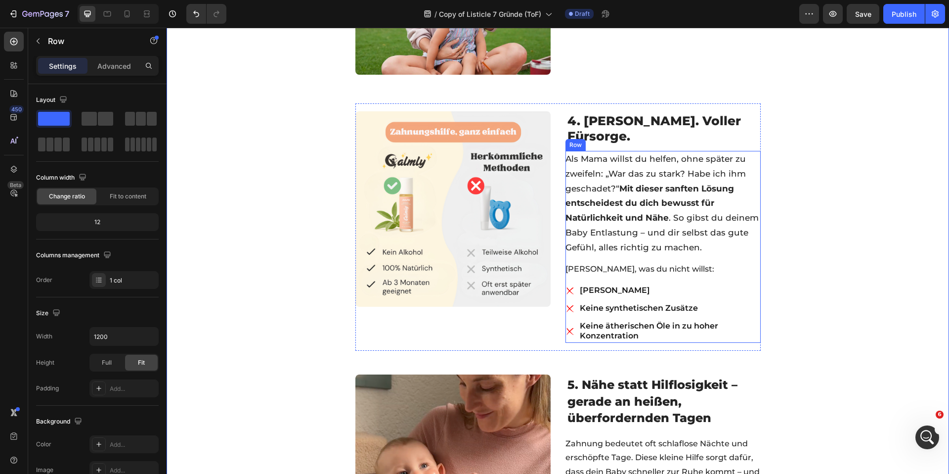
click at [728, 278] on div "Als Mama willst du helfen, ohne später zu zweifeln: „War das zu stark? Habe ich…" at bounding box center [662, 247] width 195 height 192
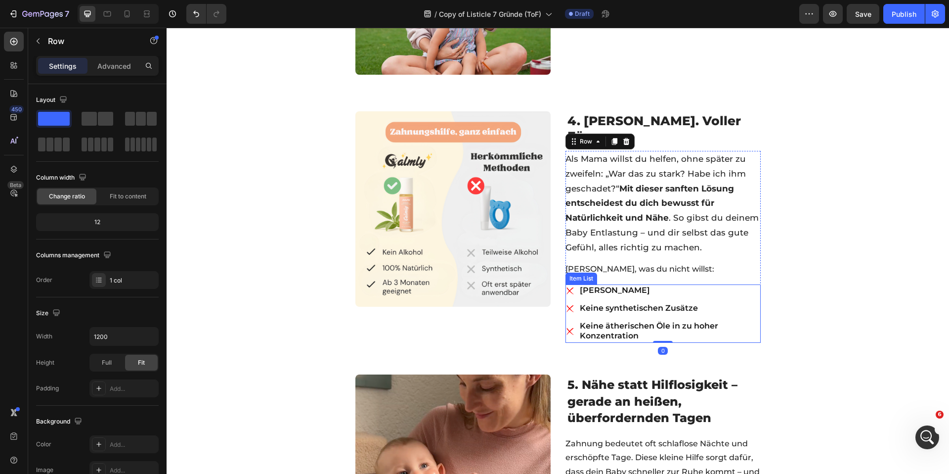
click at [754, 308] on p "Keine synthetischen Zusätze" at bounding box center [669, 308] width 179 height 10
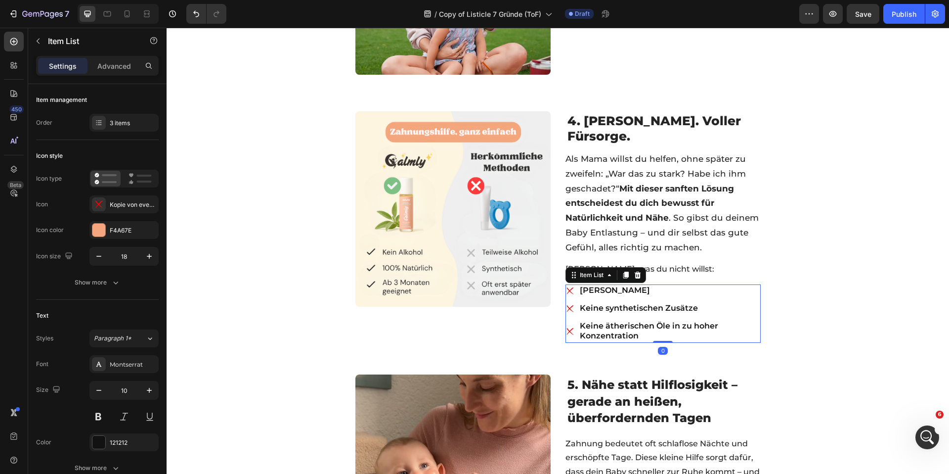
click at [754, 321] on p "Keine ätherischen Öle in zu hoher Konzentration" at bounding box center [669, 331] width 179 height 20
click at [754, 315] on div "Kein Alkohol Keine synthetischen Zusätze Keine ätherischen Öle in zu hoher Konz…" at bounding box center [662, 313] width 195 height 58
click at [106, 74] on div "Settings Advanced" at bounding box center [97, 66] width 123 height 20
click at [107, 69] on p "Advanced" at bounding box center [114, 66] width 34 height 10
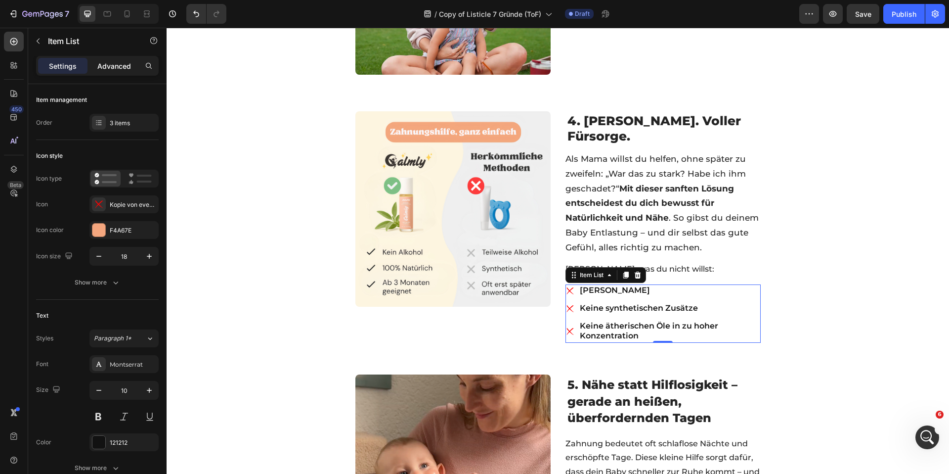
type input "100%"
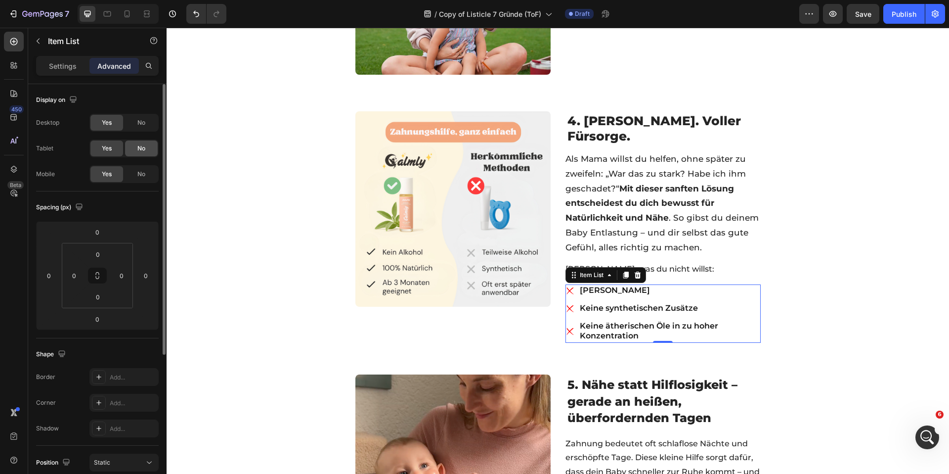
click at [139, 147] on span "No" at bounding box center [141, 148] width 8 height 9
click at [139, 125] on span "No" at bounding box center [141, 122] width 8 height 9
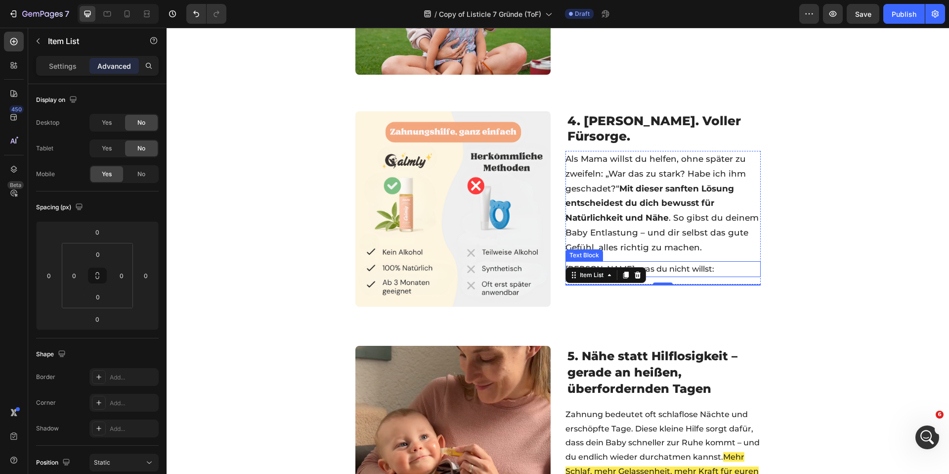
click at [718, 273] on p "[PERSON_NAME] [PERSON_NAME], was du nicht willst:" at bounding box center [662, 269] width 194 height 14
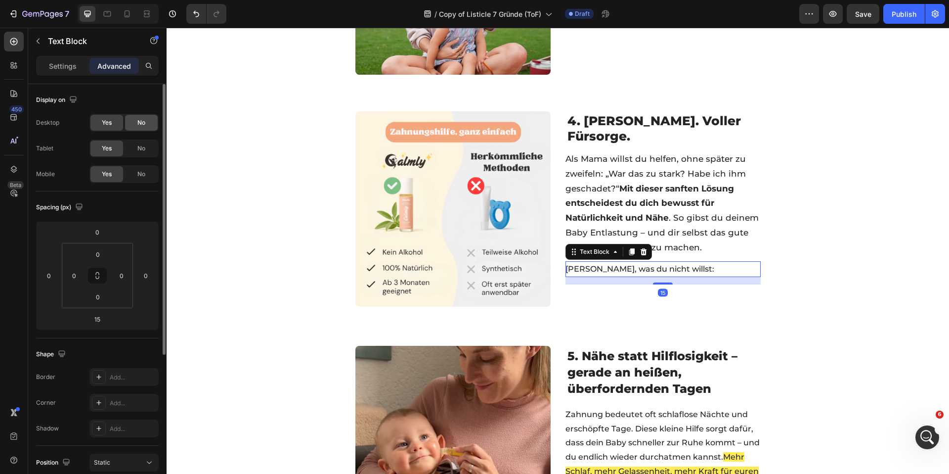
click at [135, 126] on div "No" at bounding box center [141, 123] width 33 height 16
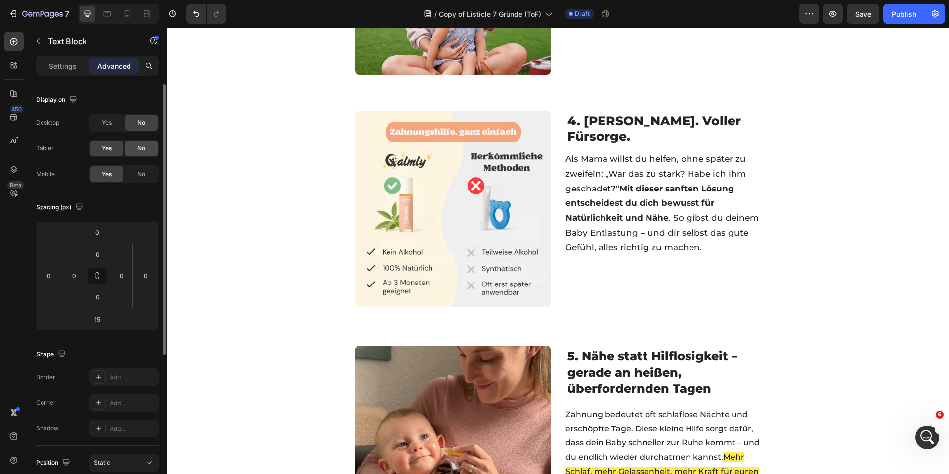
click at [136, 144] on div "No" at bounding box center [141, 148] width 33 height 16
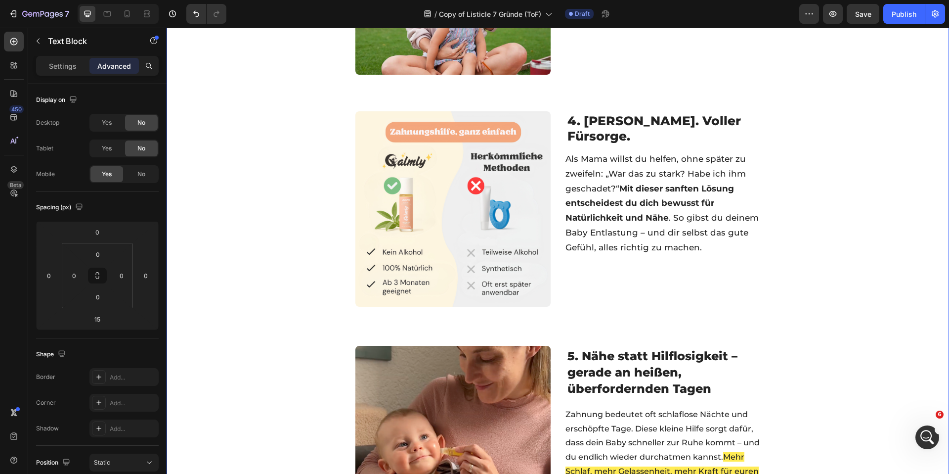
click at [278, 147] on div "☀️ SOMMER SPECIAL 🧊 BIS ZU 50% OFF + GESCHENKE Text Block 05 std 35 min 43 sek …" at bounding box center [558, 109] width 782 height 1861
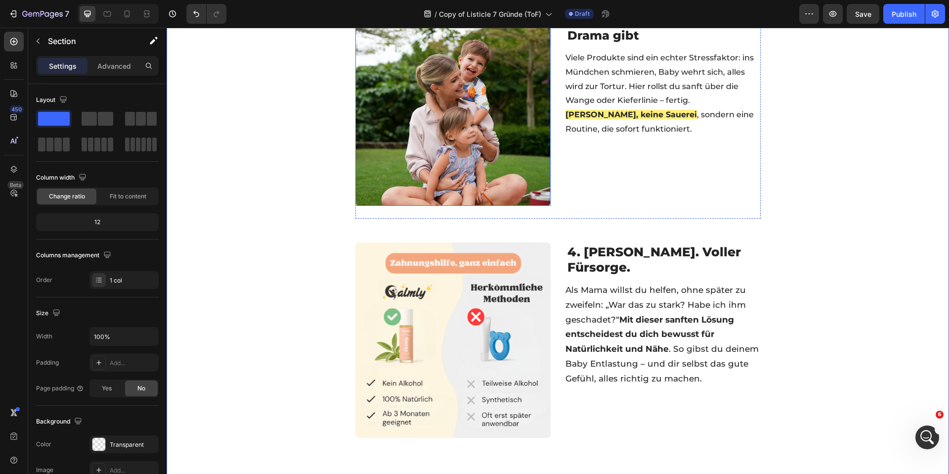
scroll to position [890, 0]
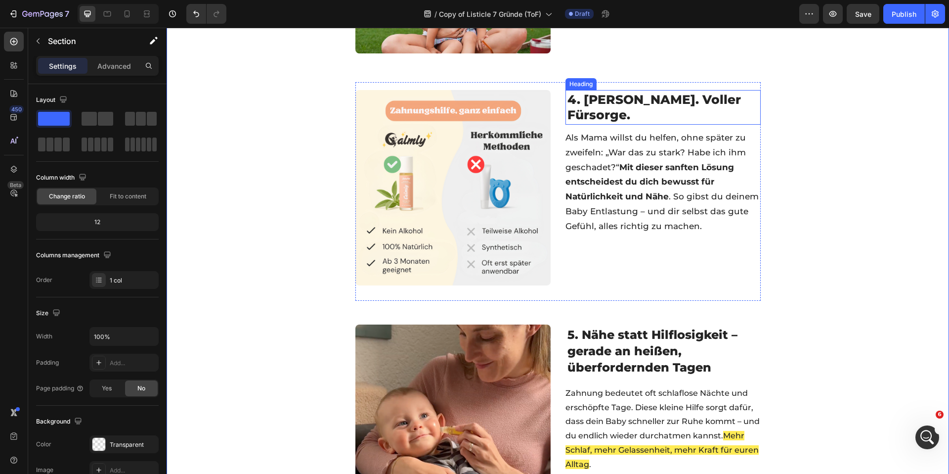
click at [689, 119] on h2 "4. Frei von Reizstoffen. Voller Fürsorge." at bounding box center [662, 107] width 195 height 35
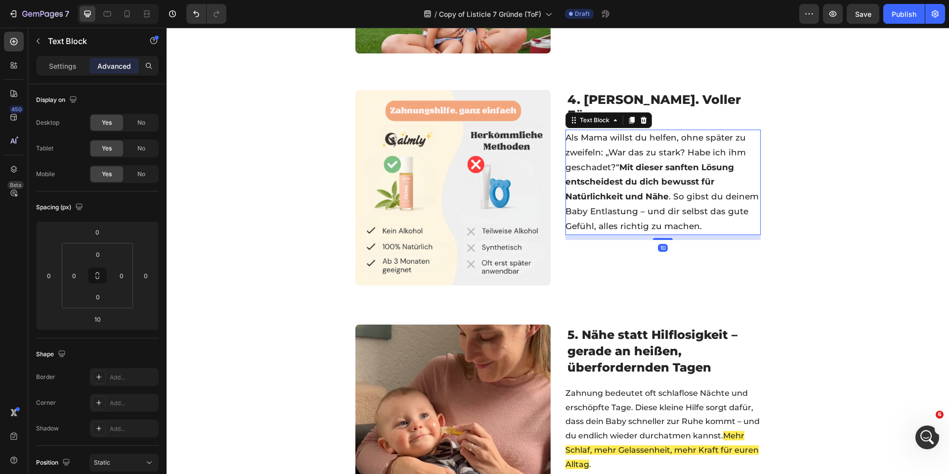
click at [754, 145] on p "Als Mama willst du helfen, ohne später zu zweifeln: „War das zu stark? Habe ich…" at bounding box center [662, 181] width 194 height 103
click at [575, 256] on div "4. Frei von Reizstoffen. Voller Fürsorge. Heading Als Mama willst du helfen, oh…" at bounding box center [662, 191] width 195 height 203
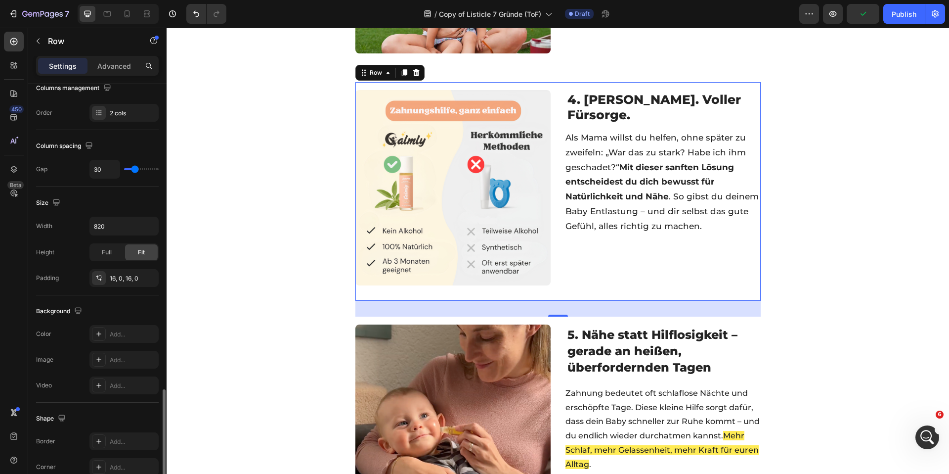
scroll to position [298, 0]
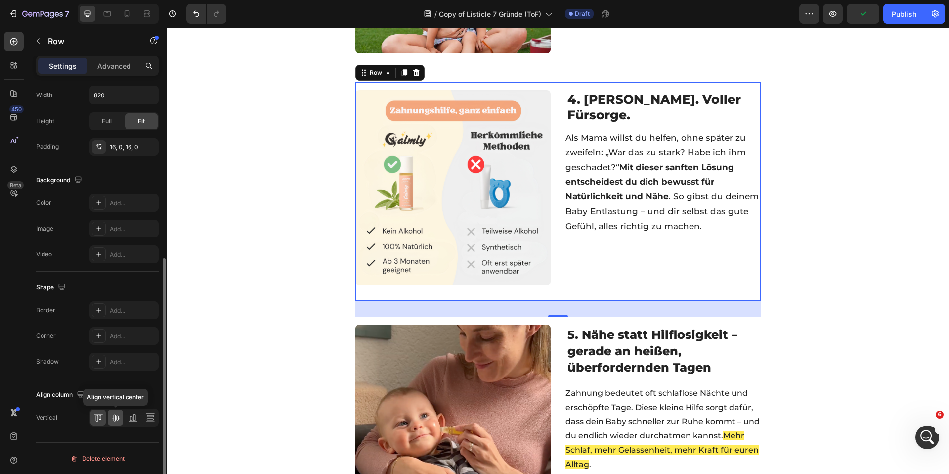
click at [117, 420] on icon at bounding box center [116, 417] width 8 height 7
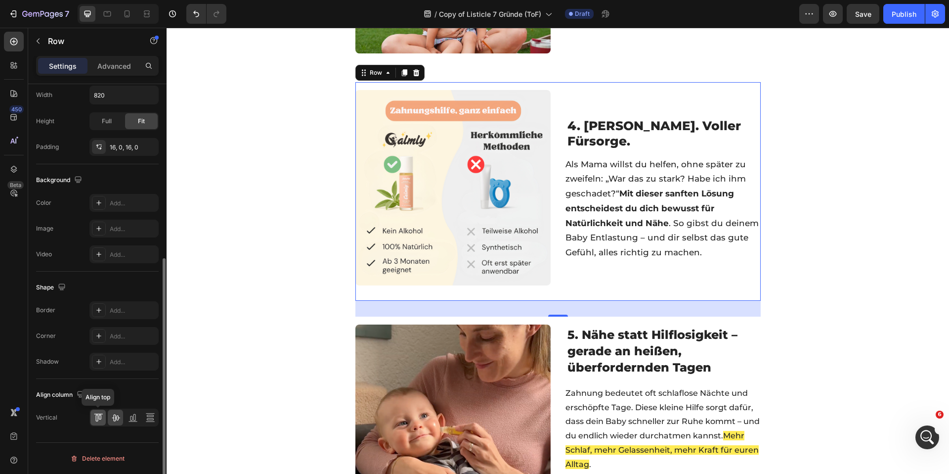
click at [95, 419] on icon at bounding box center [98, 417] width 10 height 10
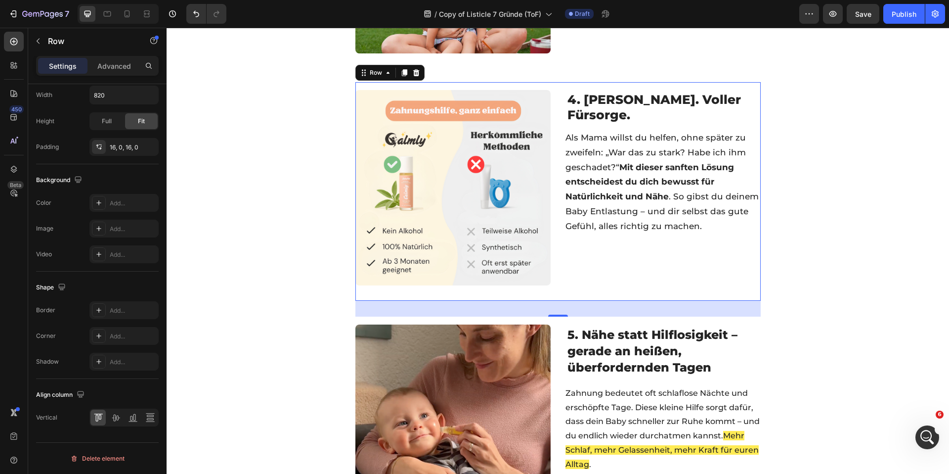
click at [554, 157] on div "4. Ohne Alkohol – kein schlechtes Gewissen Heading Image 4. Frei von Reizstoffe…" at bounding box center [557, 191] width 405 height 218
click at [115, 424] on div at bounding box center [115, 417] width 15 height 16
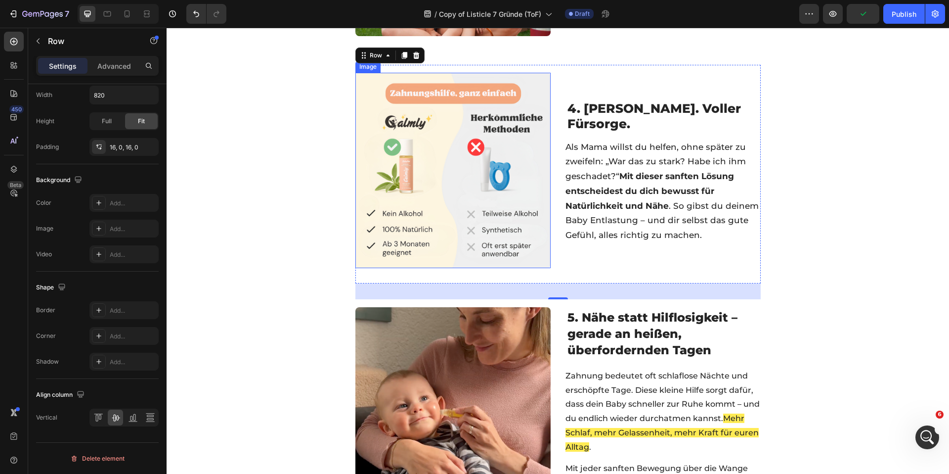
scroll to position [1059, 0]
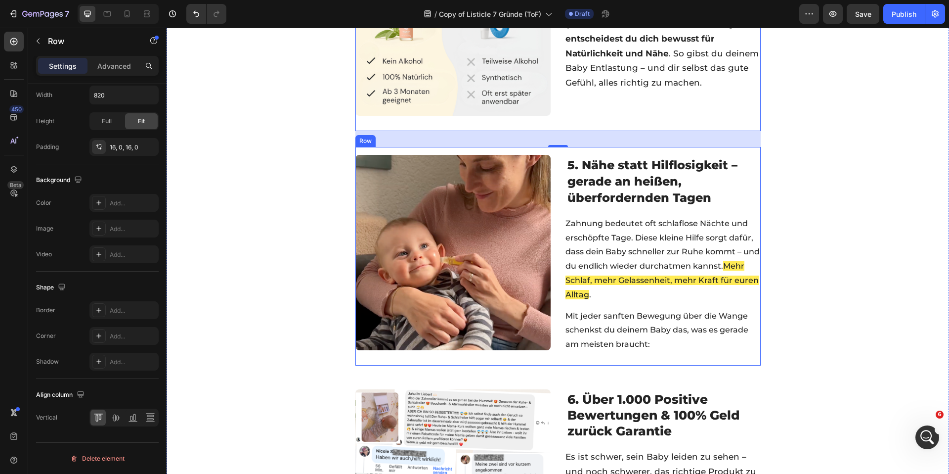
click at [555, 231] on div "Image 5. Nähe statt Hilflosigkeit – gerade an heißen, überfordernden Tagen Head…" at bounding box center [557, 256] width 405 height 218
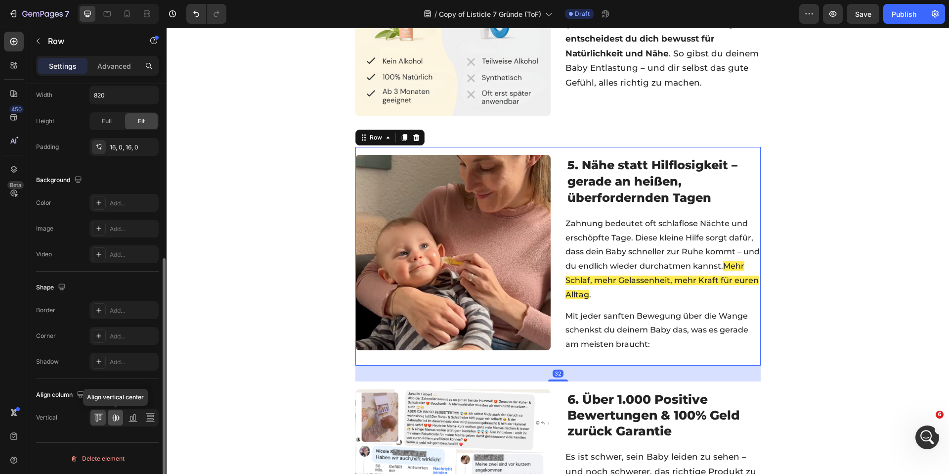
click at [118, 416] on icon at bounding box center [116, 417] width 8 height 7
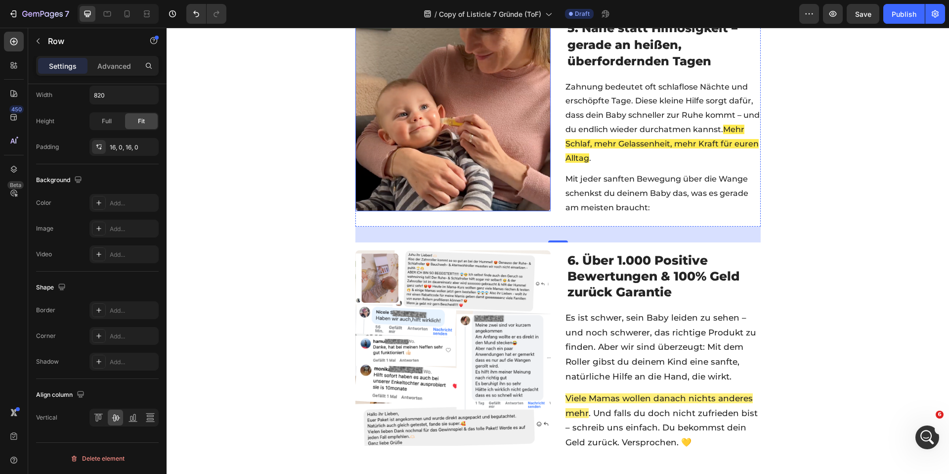
scroll to position [1200, 0]
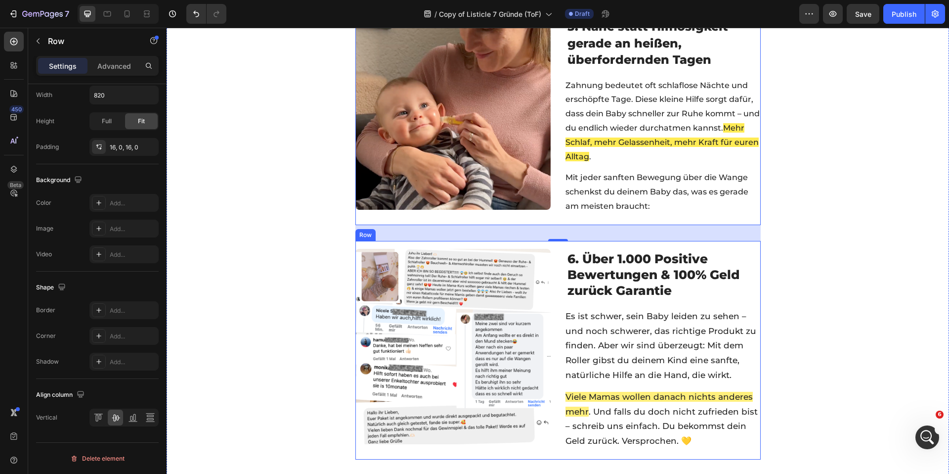
click at [557, 288] on div "6. Ohne Risiko testen – 30 Tage Garantie Heading Image 6. Über 1.000 Positive B…" at bounding box center [557, 350] width 405 height 218
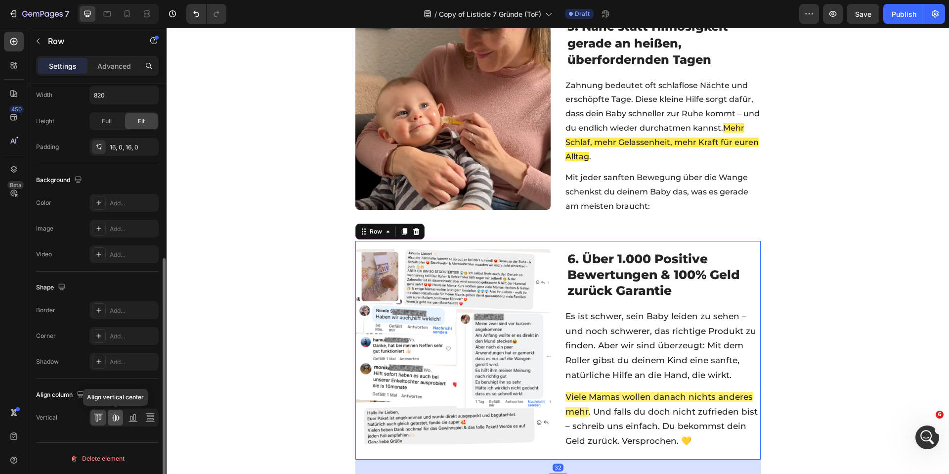
click at [114, 419] on icon at bounding box center [116, 417] width 10 height 10
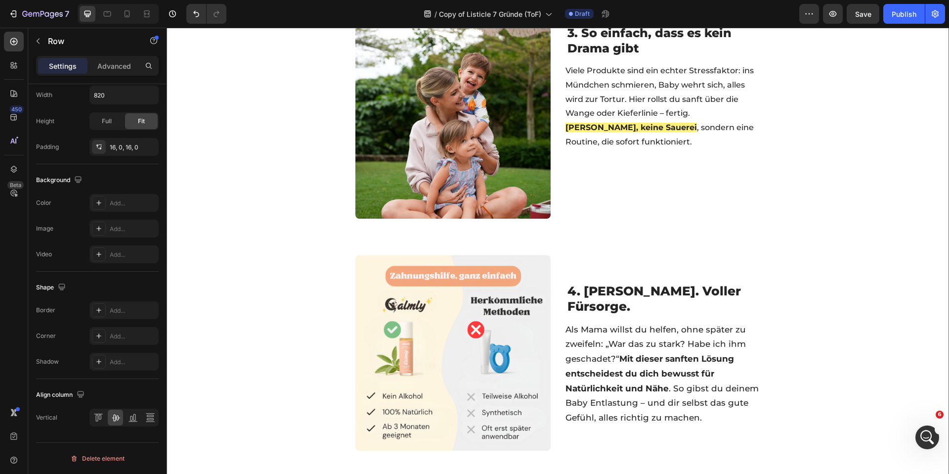
scroll to position [698, 0]
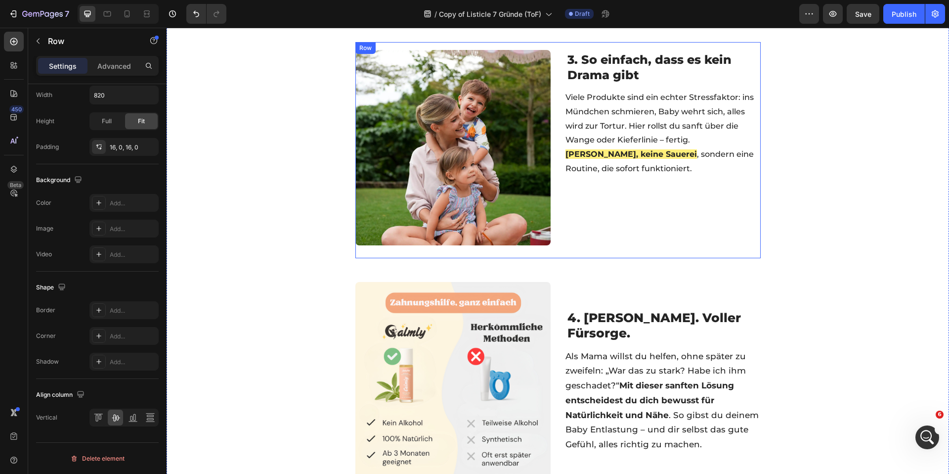
click at [554, 144] on div "3. So einfach, dass es kein Drama gibt Heading Image 3. So einfach, dass es kei…" at bounding box center [557, 150] width 405 height 216
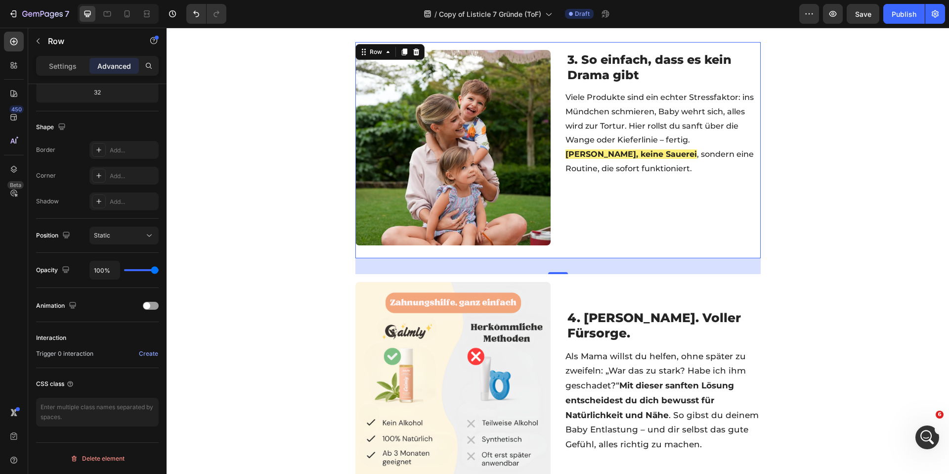
click at [555, 92] on div "3. So einfach, dass es kein Drama gibt Heading Image 3. So einfach, dass es kei…" at bounding box center [557, 150] width 405 height 216
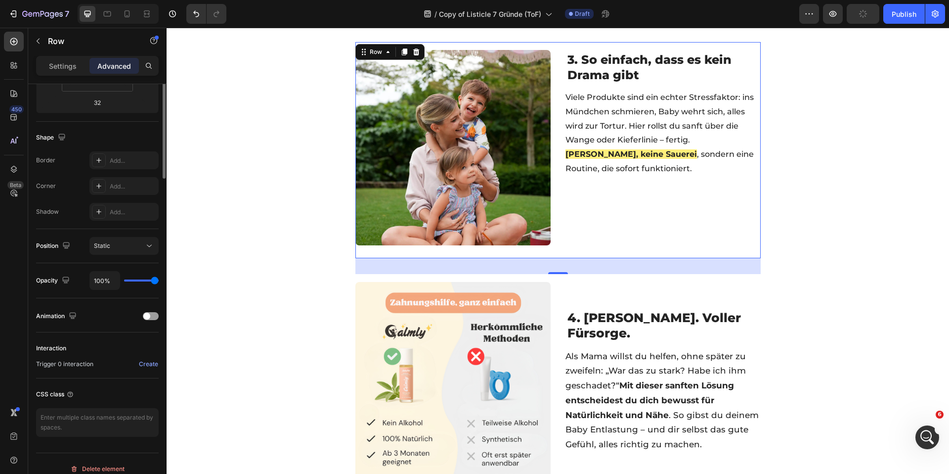
scroll to position [25, 0]
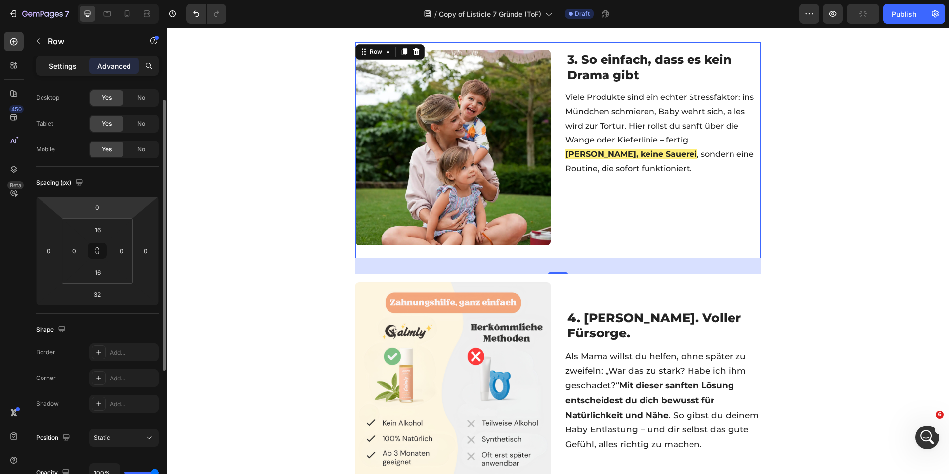
click at [58, 65] on p "Settings" at bounding box center [63, 66] width 28 height 10
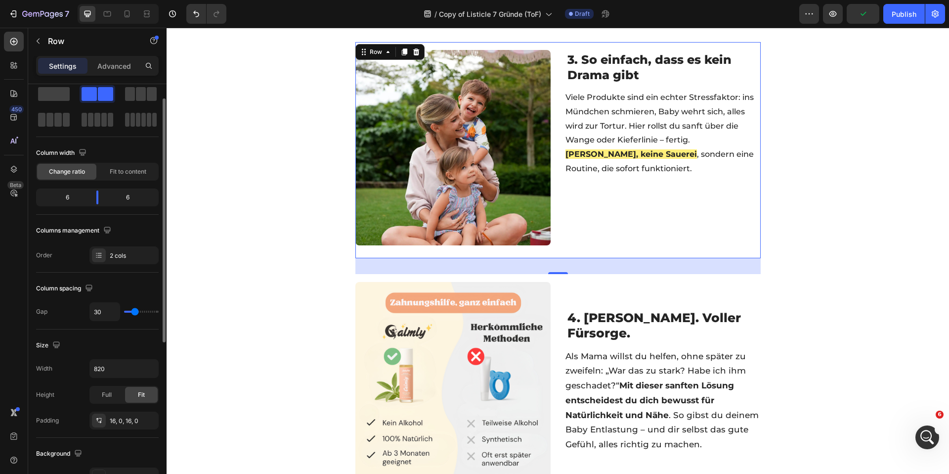
scroll to position [298, 0]
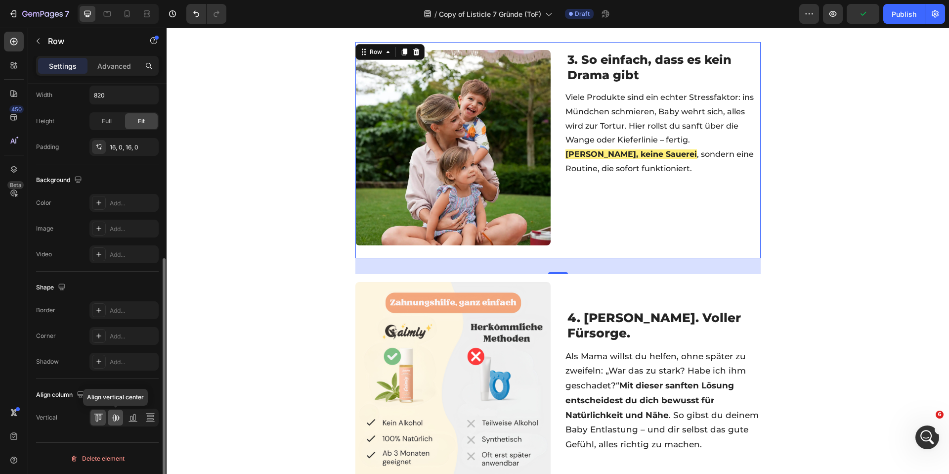
click at [114, 422] on icon at bounding box center [116, 417] width 10 height 10
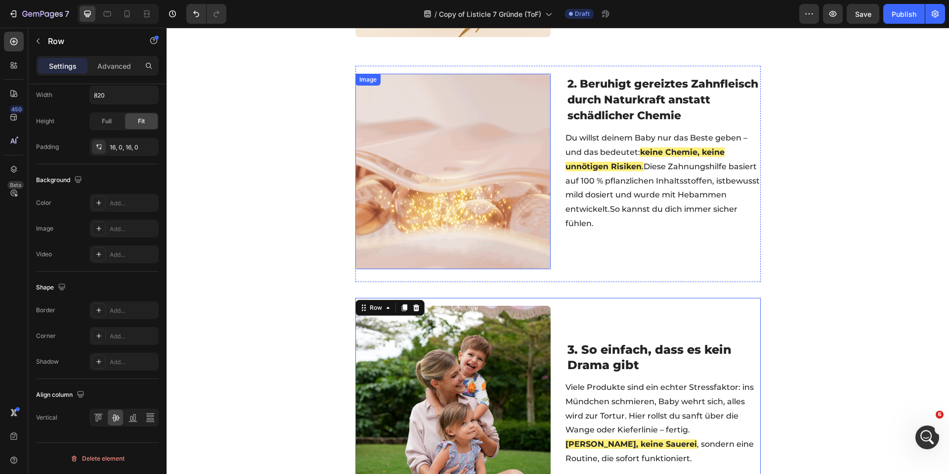
scroll to position [430, 0]
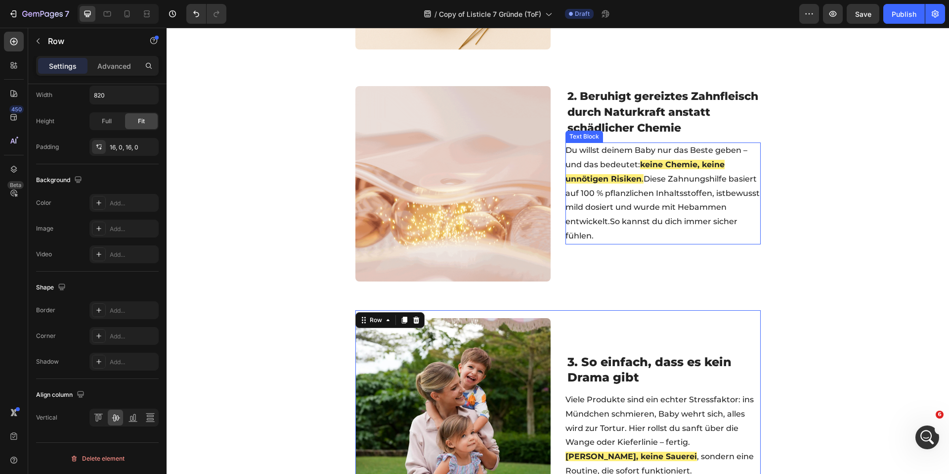
click at [556, 176] on div "2. Natürlich & sicher – ohne Chemie Heading Image 2. Beruhigt gereiztes Zahnfle…" at bounding box center [557, 186] width 405 height 216
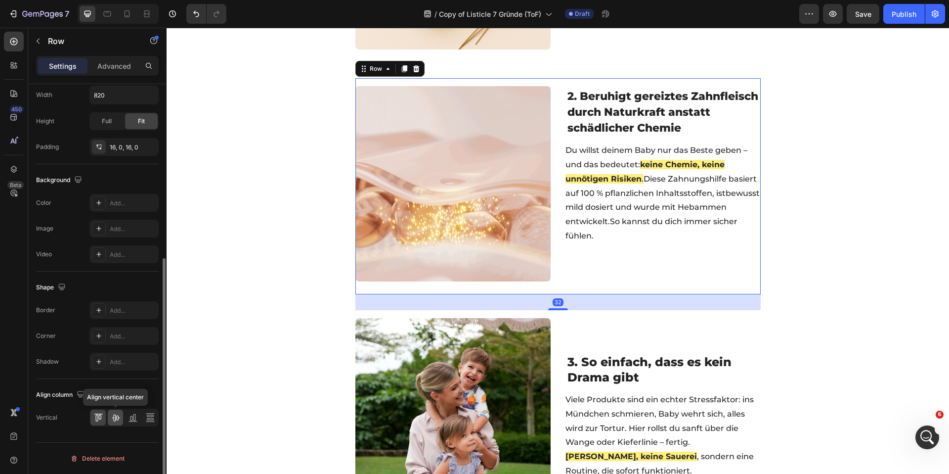
click at [115, 423] on div at bounding box center [115, 417] width 15 height 16
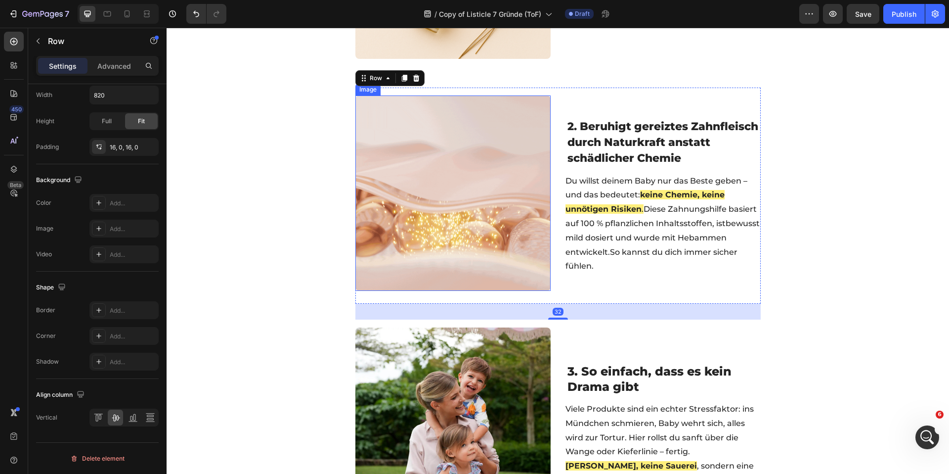
scroll to position [124, 0]
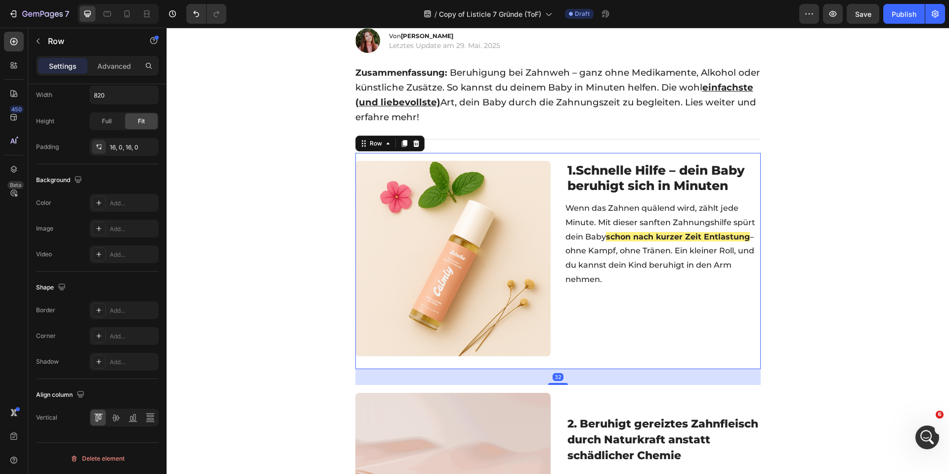
click at [553, 227] on div "1. Schnelle Hilfe – dein Baby beruhigt sich in Minuten Heading Image ⁠⁠⁠⁠⁠⁠⁠ 1.…" at bounding box center [557, 261] width 405 height 216
click at [114, 417] on icon at bounding box center [116, 417] width 10 height 10
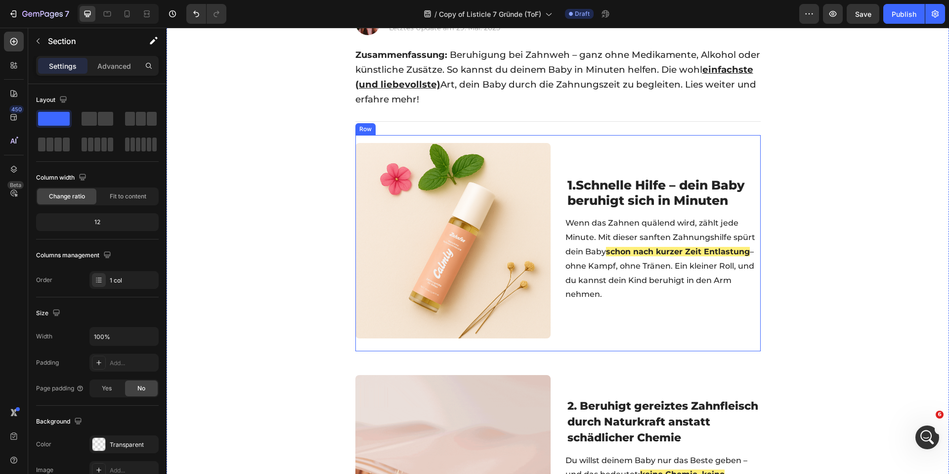
scroll to position [147, 0]
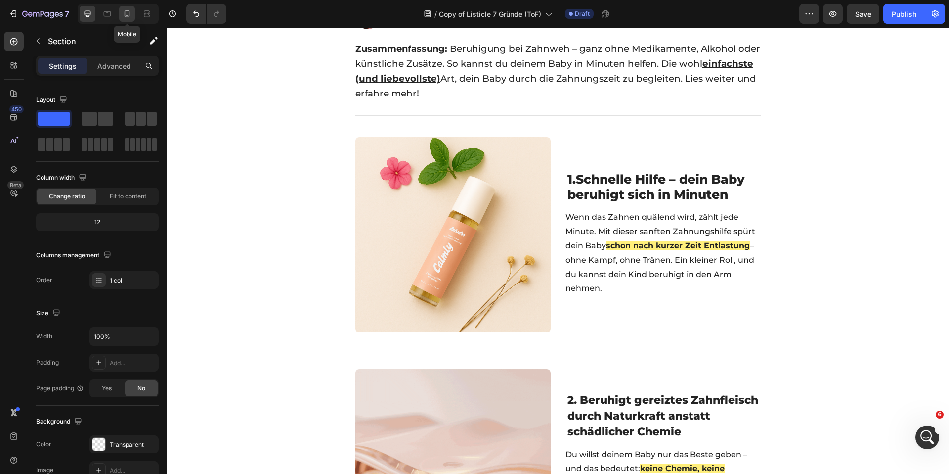
click at [125, 13] on icon at bounding box center [127, 13] width 5 height 7
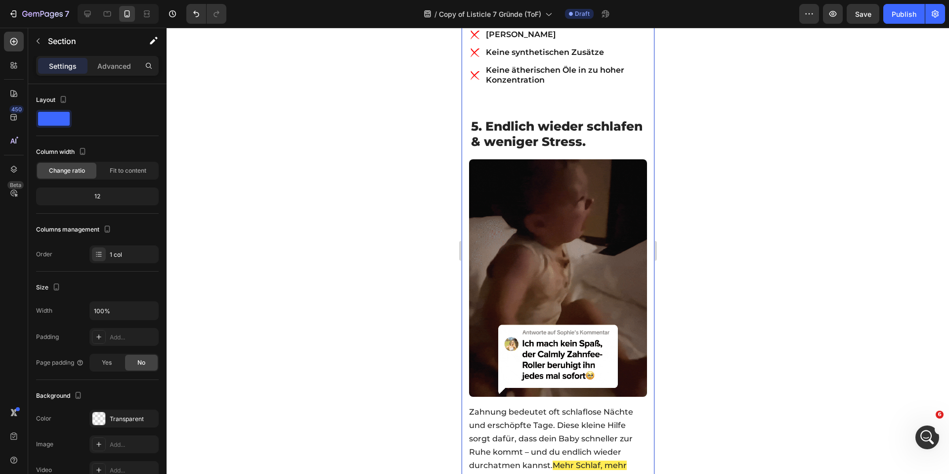
scroll to position [2015, 0]
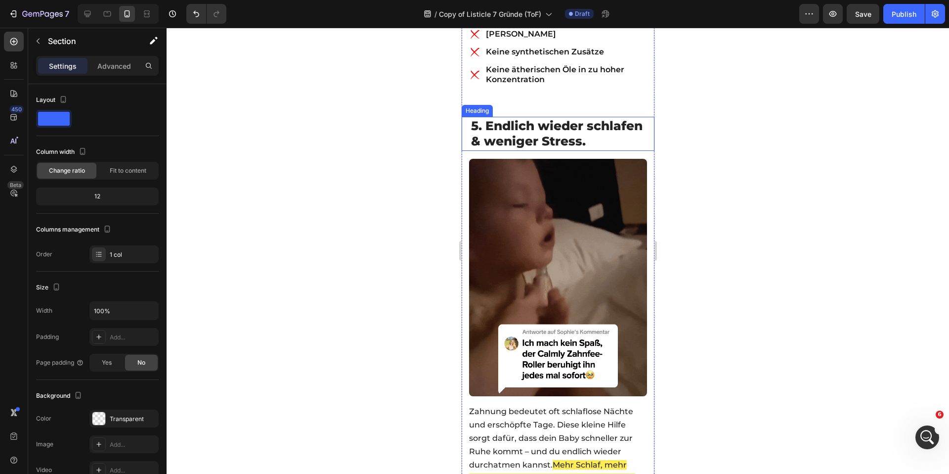
click at [558, 129] on span "5. Endlich wieder schlafen & weniger Stress." at bounding box center [557, 133] width 172 height 30
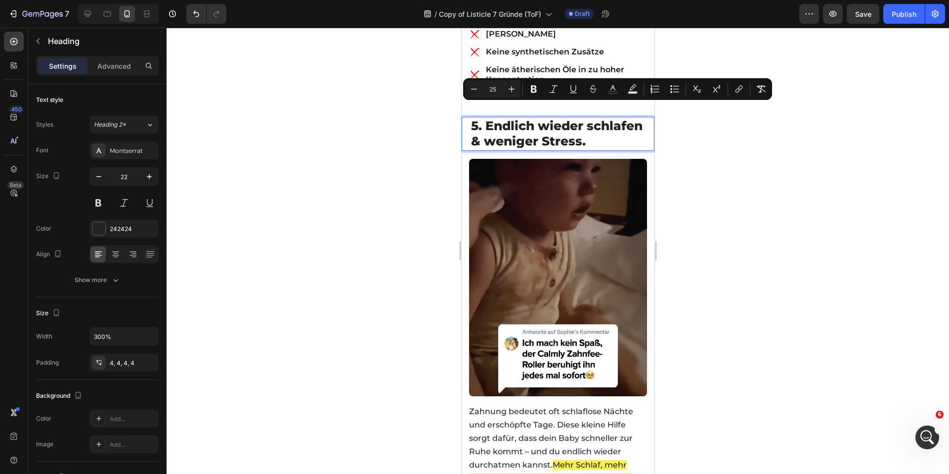
click at [434, 126] on div at bounding box center [558, 251] width 782 height 446
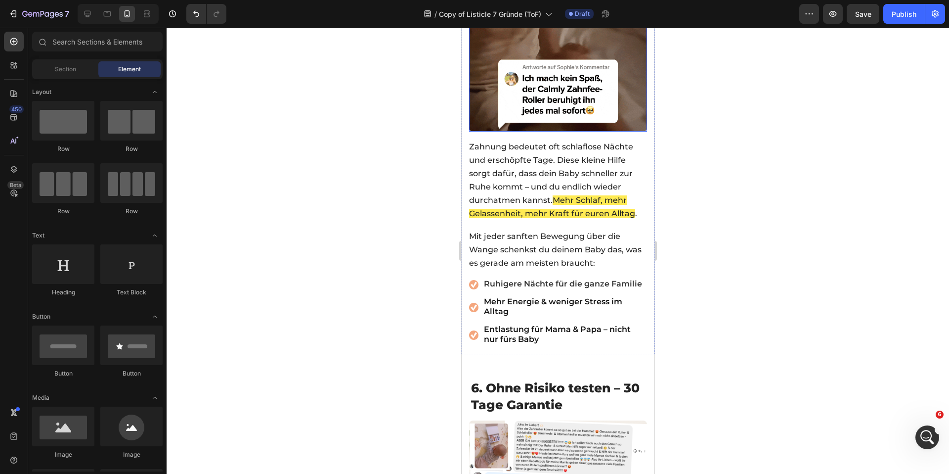
scroll to position [2291, 0]
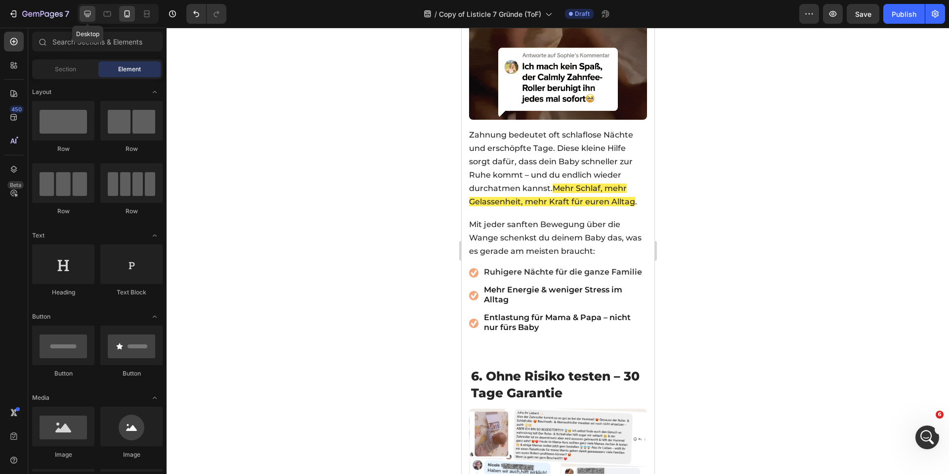
click at [87, 11] on icon at bounding box center [88, 14] width 6 height 6
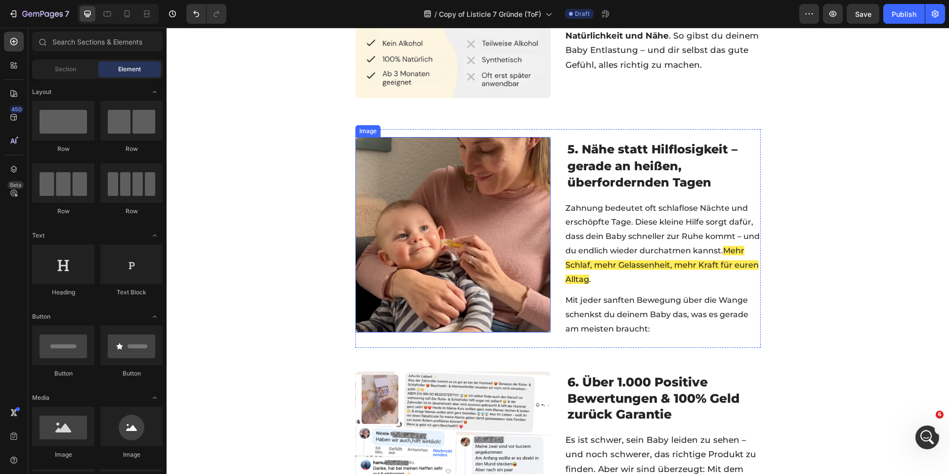
scroll to position [923, 0]
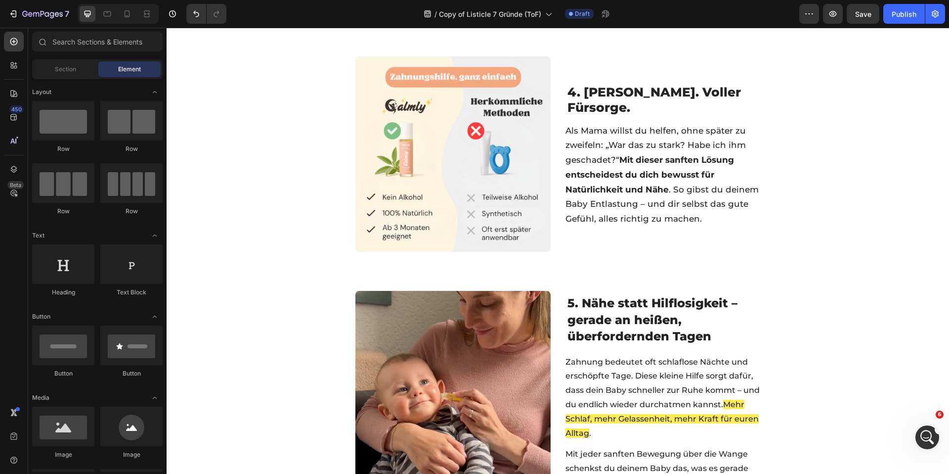
click at [116, 9] on div at bounding box center [118, 14] width 81 height 20
click at [122, 12] on icon at bounding box center [127, 14] width 10 height 10
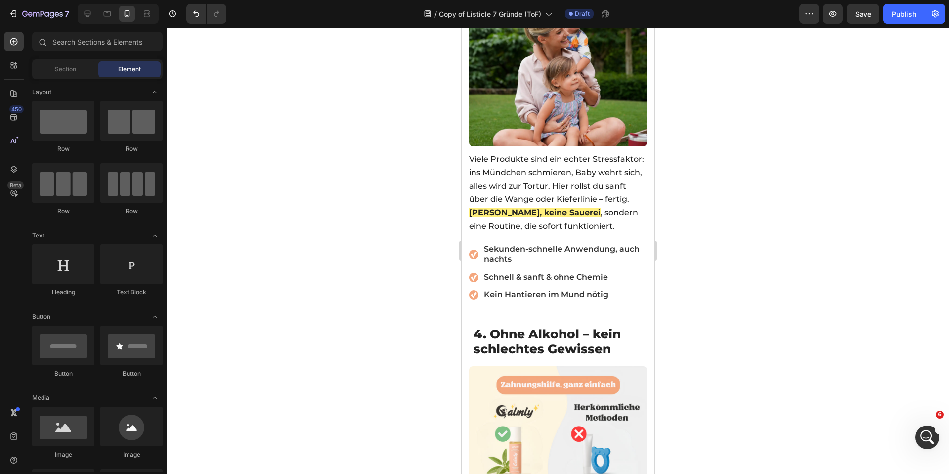
scroll to position [1396, 0]
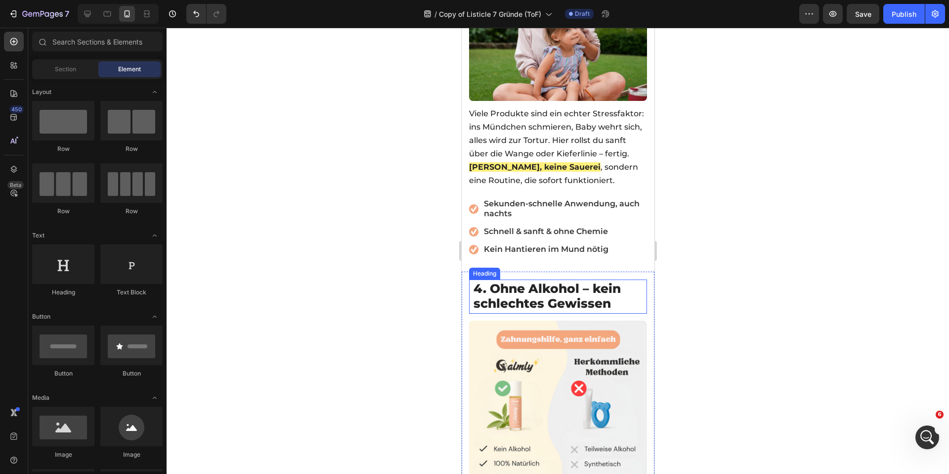
click at [541, 281] on span "4. Ohne Alkohol – kein schlechtes Gewissen" at bounding box center [546, 296] width 147 height 30
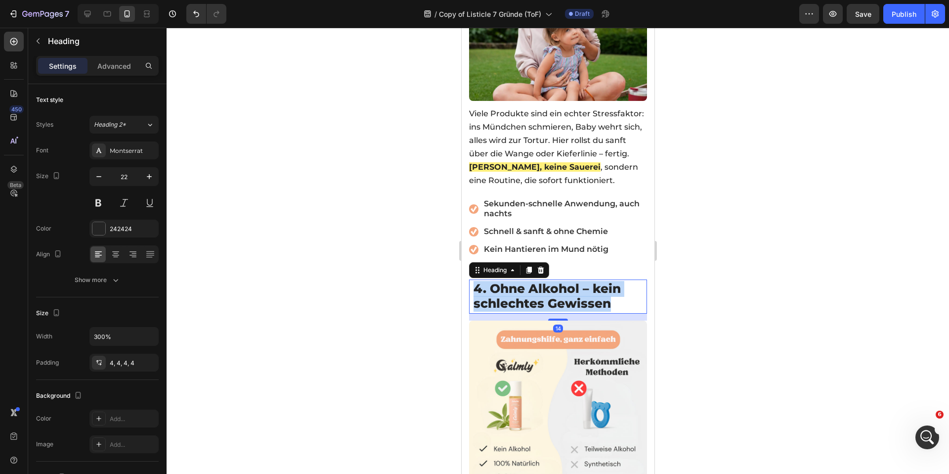
click at [542, 281] on span "4. Ohne Alkohol – kein schlechtes Gewissen" at bounding box center [546, 296] width 147 height 30
copy span "4. Ohne Alkohol – kein schlechtes Gewissen"
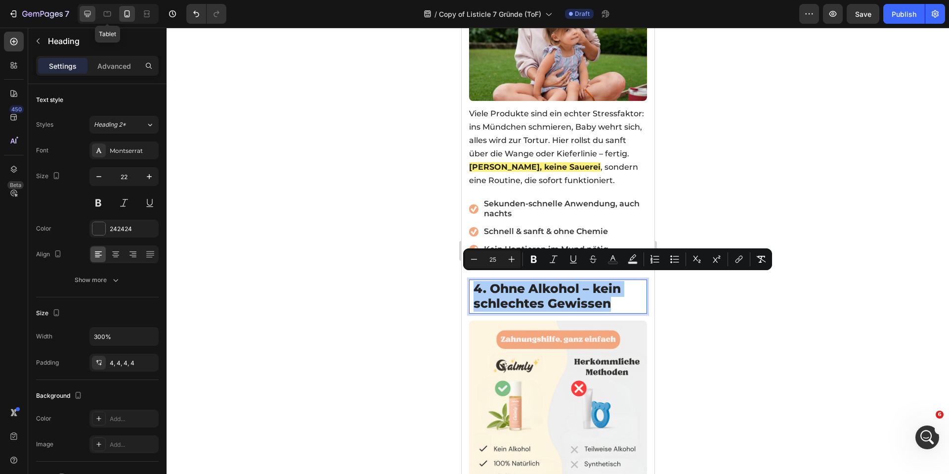
click at [92, 11] on div at bounding box center [88, 14] width 16 height 16
type input "27"
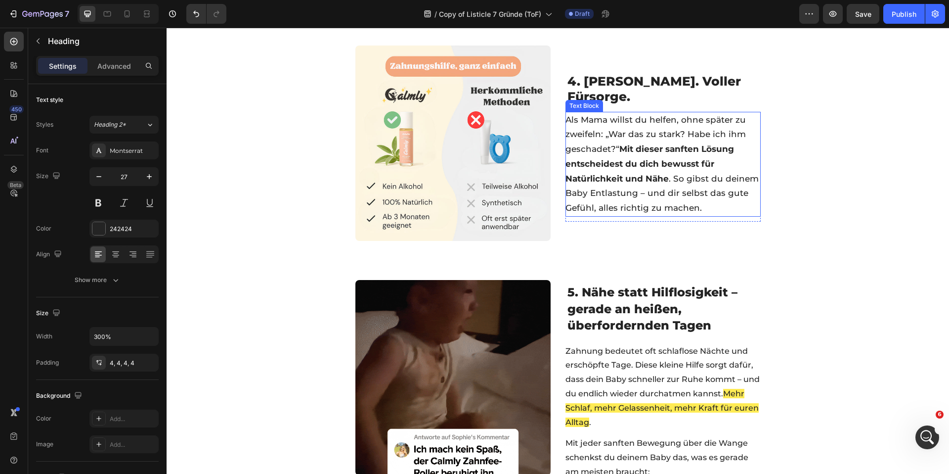
scroll to position [918, 0]
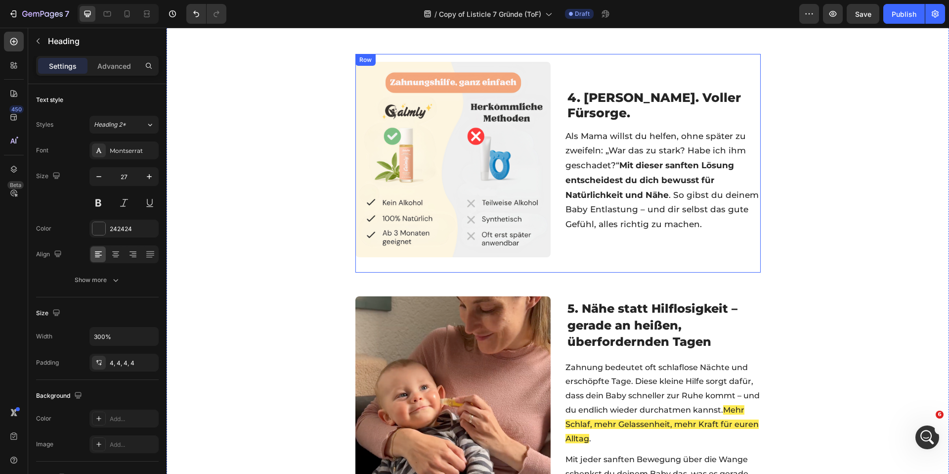
click at [612, 87] on div "4. Frei von Reizstoffen. Voller Fürsorge. Heading Als Mama willst du helfen, oh…" at bounding box center [662, 163] width 195 height 203
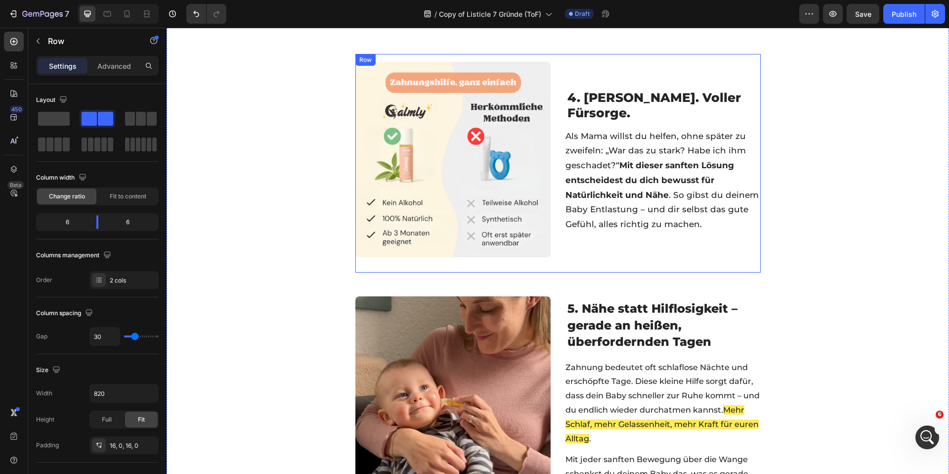
click at [612, 87] on div "4. Frei von Reizstoffen. Voller Fürsorge. Heading Als Mama willst du helfen, oh…" at bounding box center [662, 163] width 195 height 203
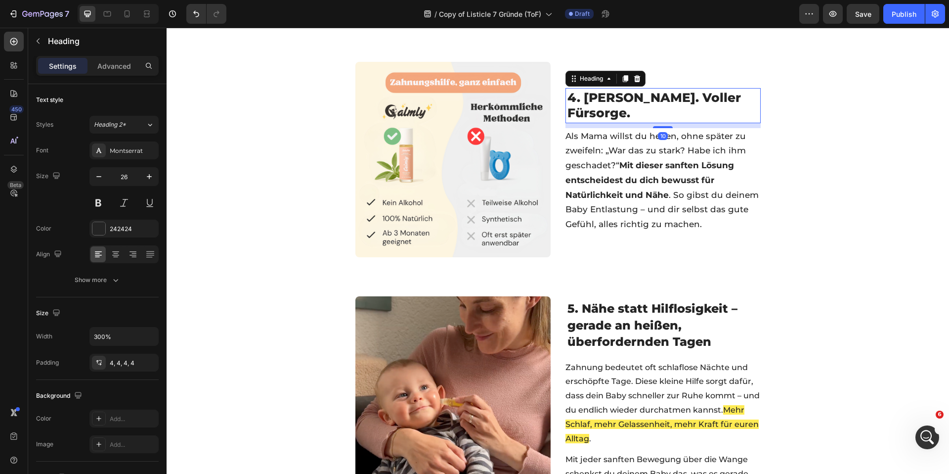
click at [612, 101] on span "4. Frei von Reizstoffen. Voller Fürsorge." at bounding box center [653, 105] width 173 height 30
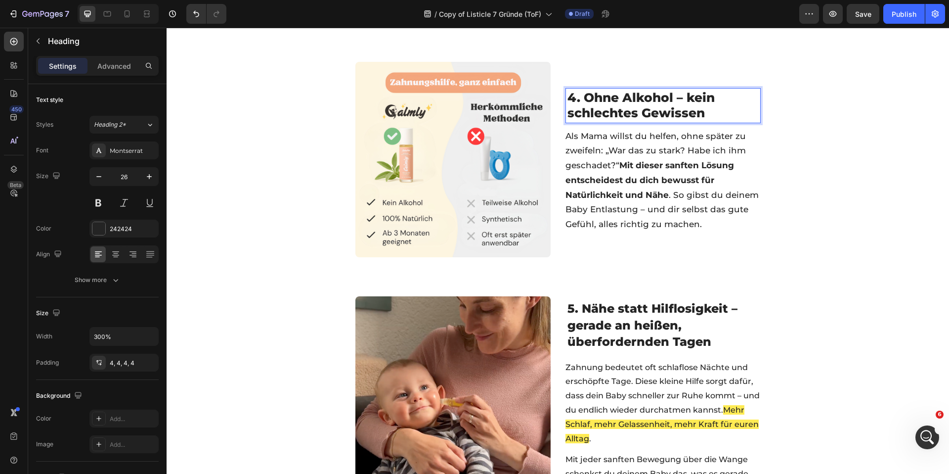
click at [581, 101] on span "4. Ohne Alkohol – kein schlechtes Gewissen" at bounding box center [640, 105] width 147 height 30
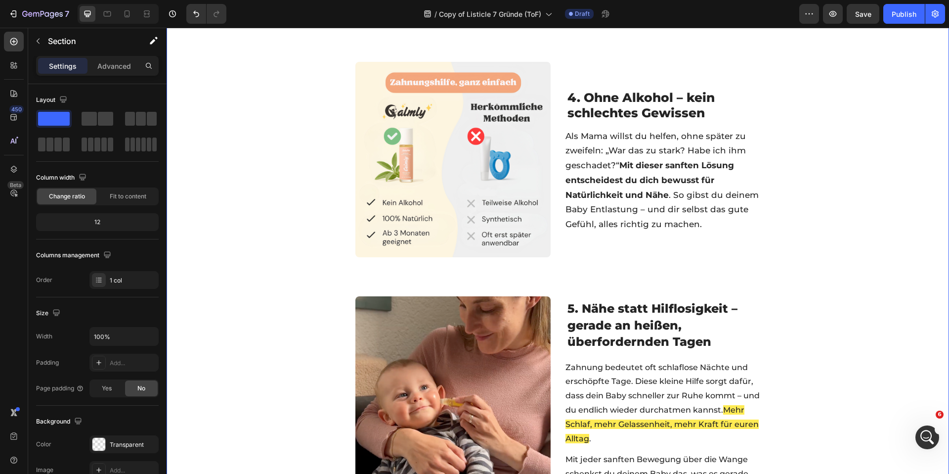
click at [269, 146] on div "☀️ SOMMER SPECIAL 🧊 BIS ZU 50% OFF + GESCHENKE Text Block 05 std 34 min 24 sek …" at bounding box center [558, 60] width 782 height 1861
click at [589, 314] on span "5. Nähe statt Hilflosigkeit – gerade an heißen, überfordernden Tagen" at bounding box center [652, 324] width 170 height 47
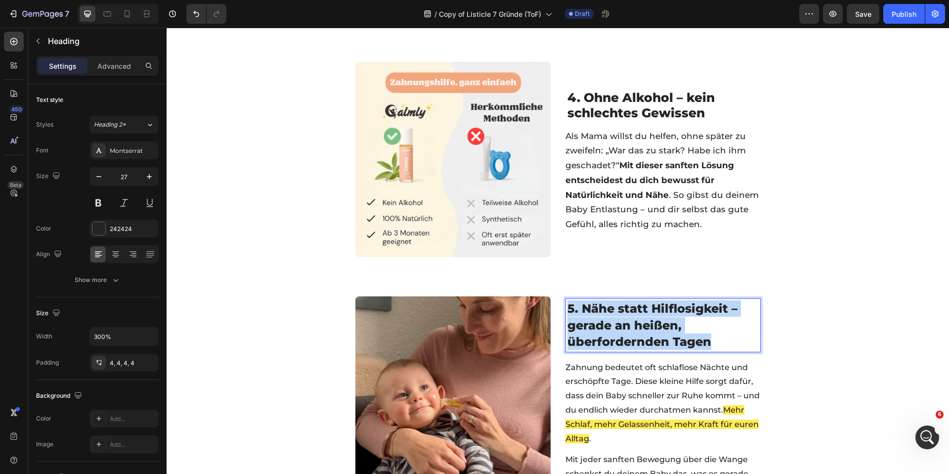
click at [589, 314] on span "5. Nähe statt Hilflosigkeit – gerade an heißen, überfordernden Tagen" at bounding box center [652, 324] width 170 height 47
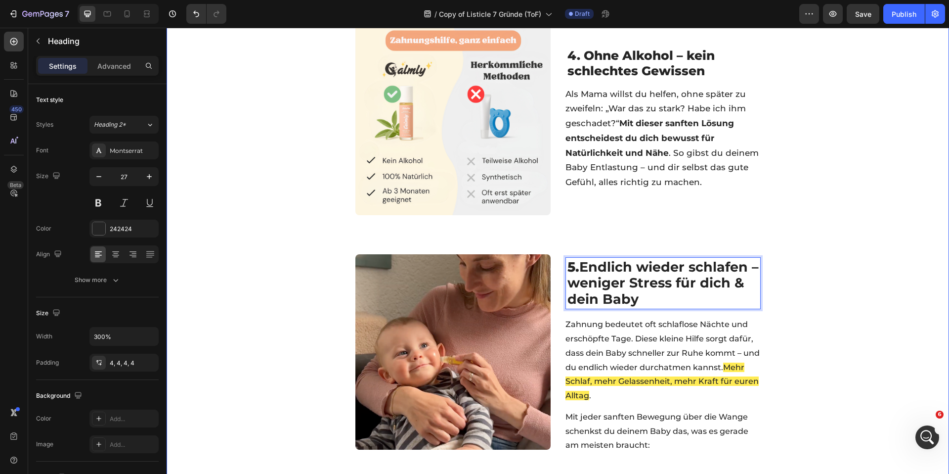
scroll to position [968, 0]
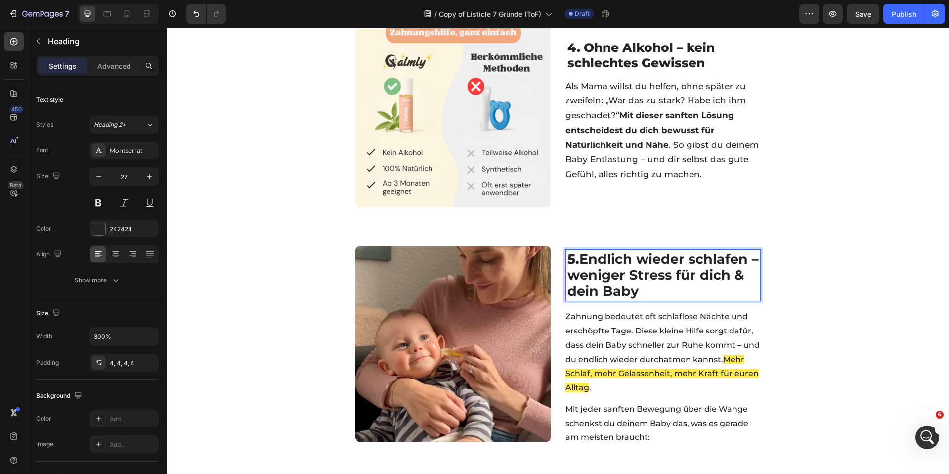
click at [646, 262] on strong "Endlich wieder schlafen – weniger Stress für dich & dein Baby" at bounding box center [662, 275] width 191 height 48
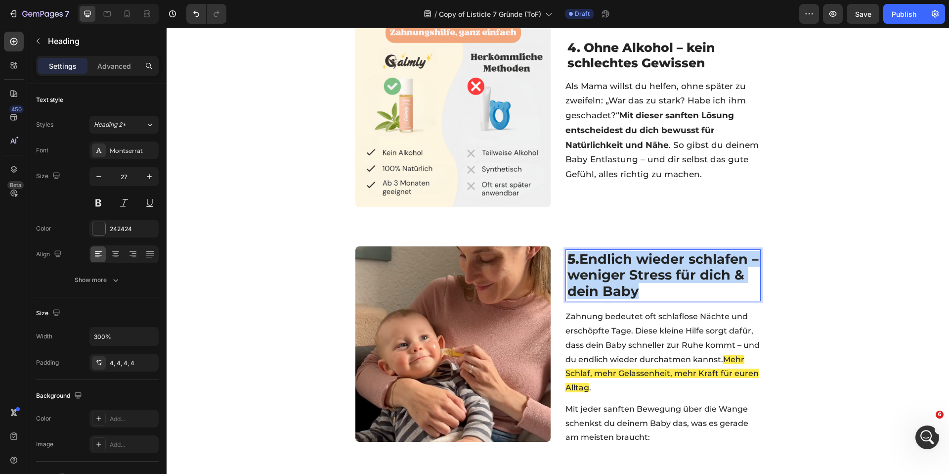
click at [646, 262] on strong "Endlich wieder schlafen – weniger Stress für dich & dein Baby" at bounding box center [662, 275] width 191 height 48
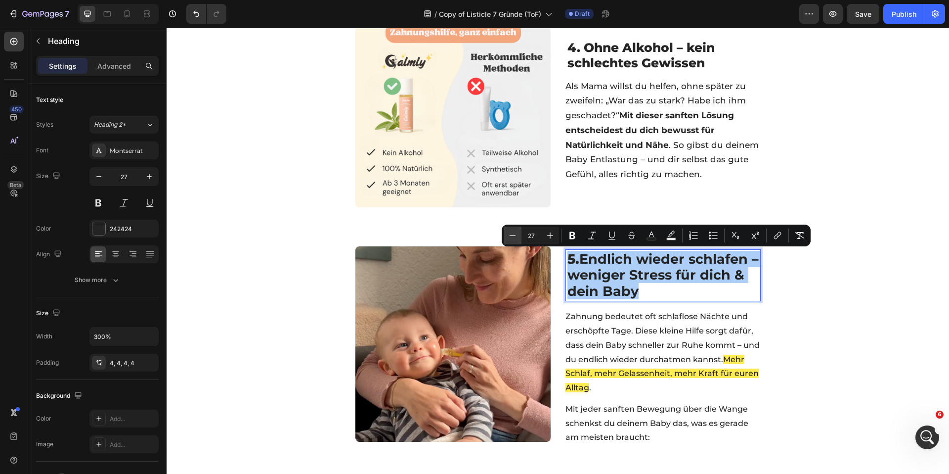
click at [517, 237] on icon "Editor contextual toolbar" at bounding box center [513, 235] width 10 height 10
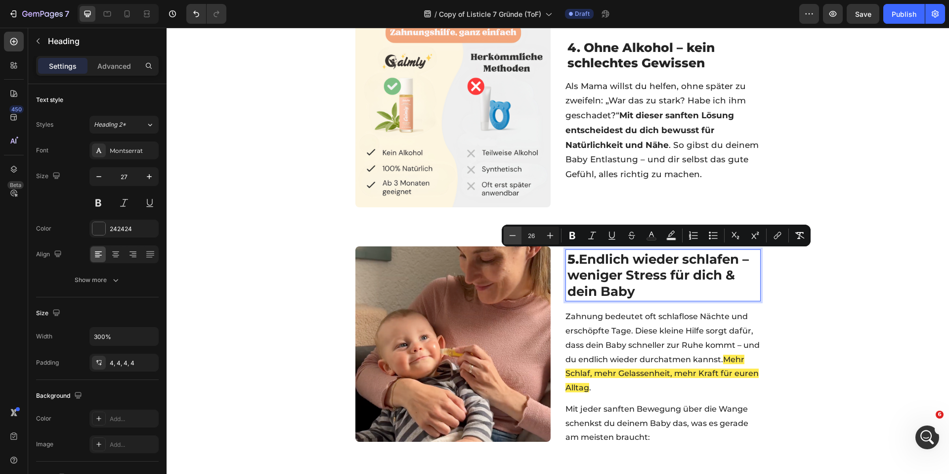
click at [517, 237] on icon "Editor contextual toolbar" at bounding box center [513, 235] width 10 height 10
type input "25"
click at [274, 242] on div "☀️ SOMMER SPECIAL 🧊 BIS ZU 50% OFF + GESCHENKE Text Block 05 std 34 min 08 sek …" at bounding box center [558, 10] width 782 height 1861
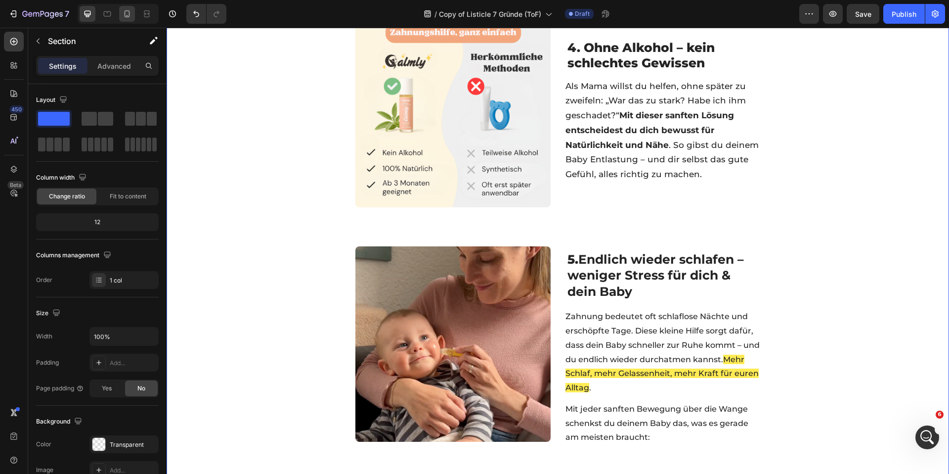
click at [123, 15] on icon at bounding box center [127, 14] width 10 height 10
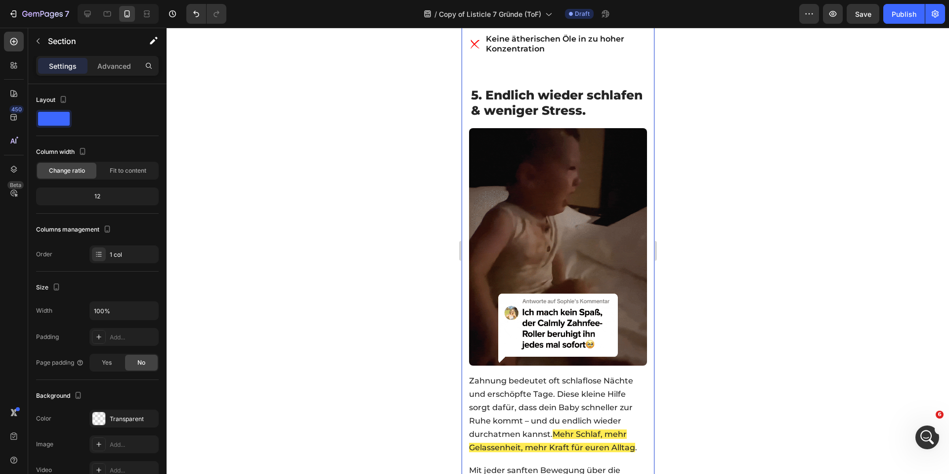
scroll to position [1830, 0]
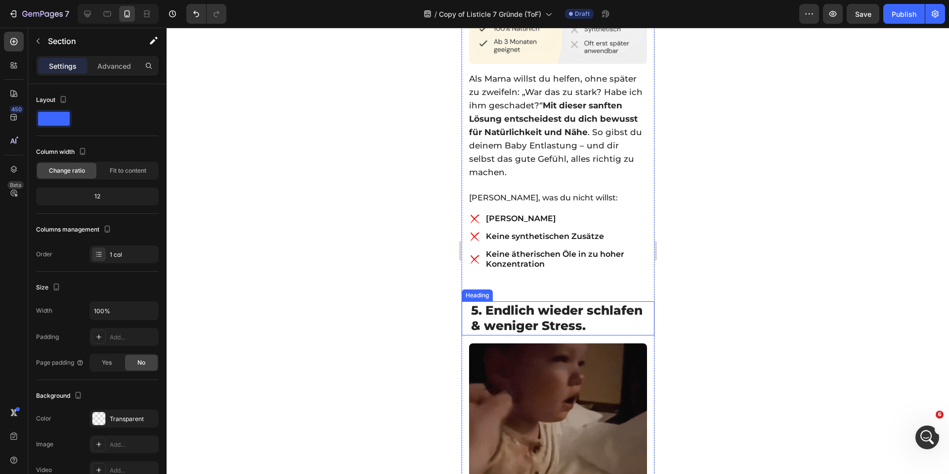
click at [526, 320] on p "⁠⁠⁠⁠⁠⁠⁠ 5. Endlich wieder schlafen & weniger Stress." at bounding box center [558, 318] width 174 height 30
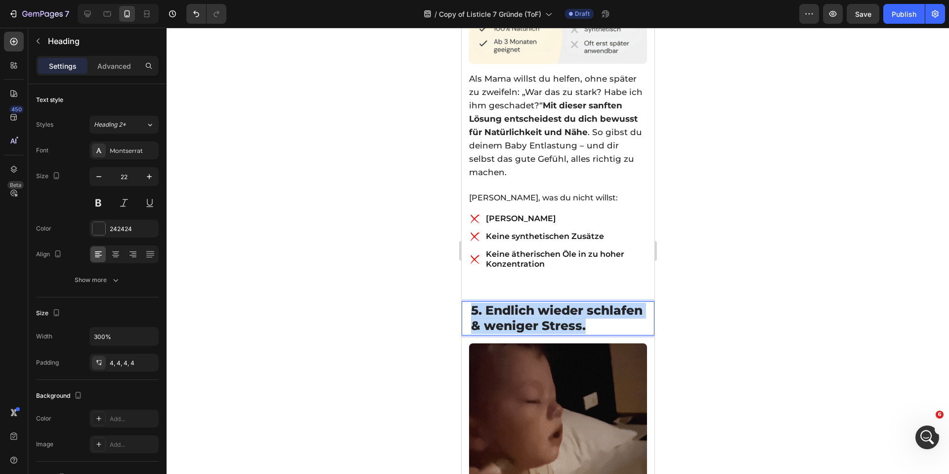
click at [526, 320] on p "5. Endlich wieder schlafen & weniger Stress." at bounding box center [558, 318] width 174 height 30
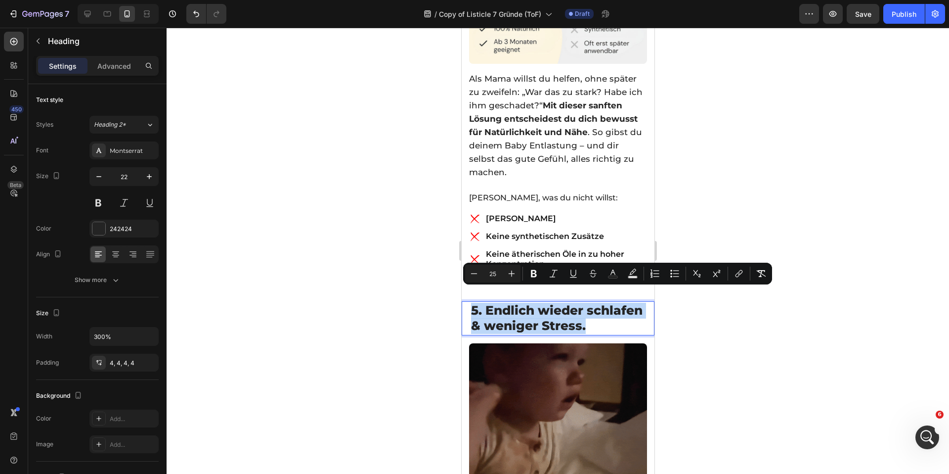
copy span "5. Endlich wieder schlafen & weniger Stress."
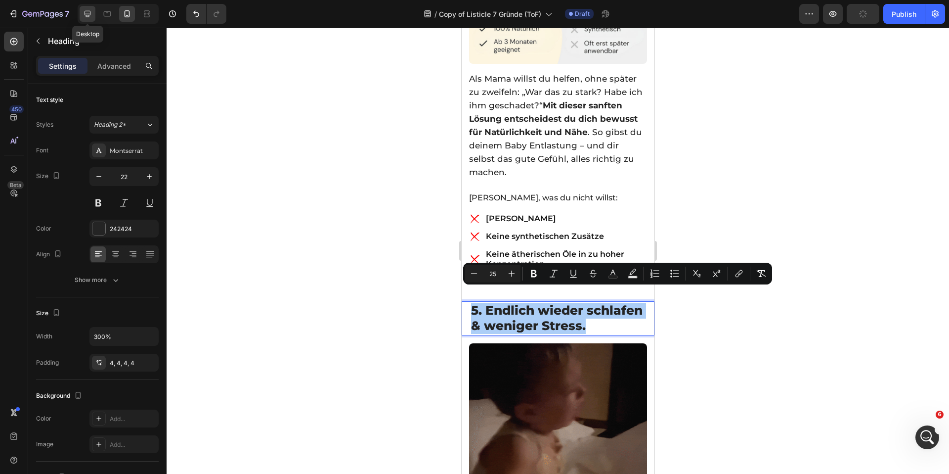
click at [90, 8] on div at bounding box center [88, 14] width 16 height 16
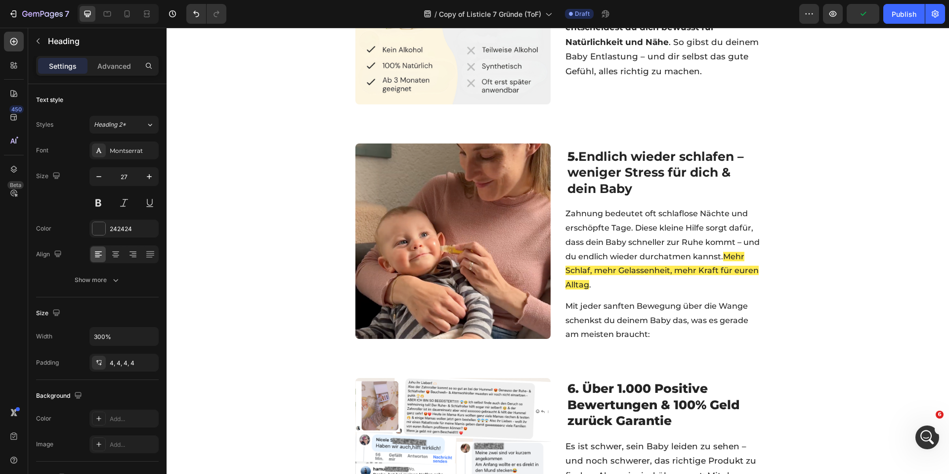
scroll to position [1067, 0]
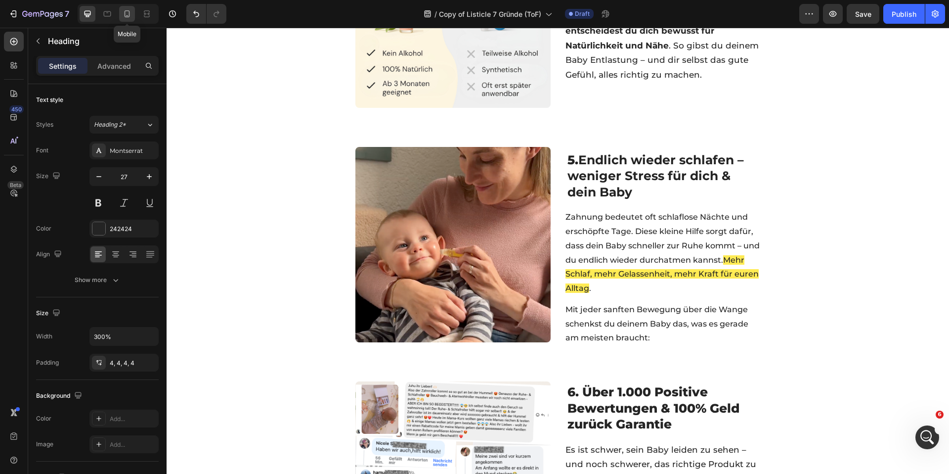
click at [131, 11] on icon at bounding box center [127, 14] width 10 height 10
type input "22"
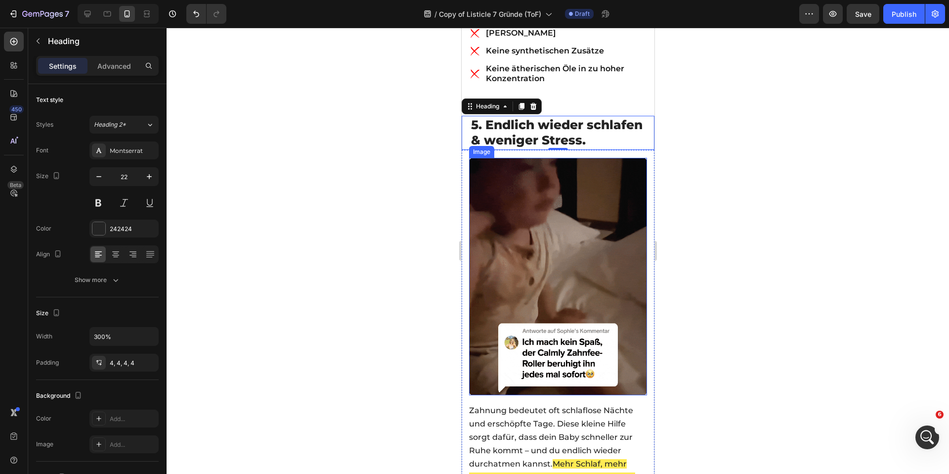
scroll to position [1991, 0]
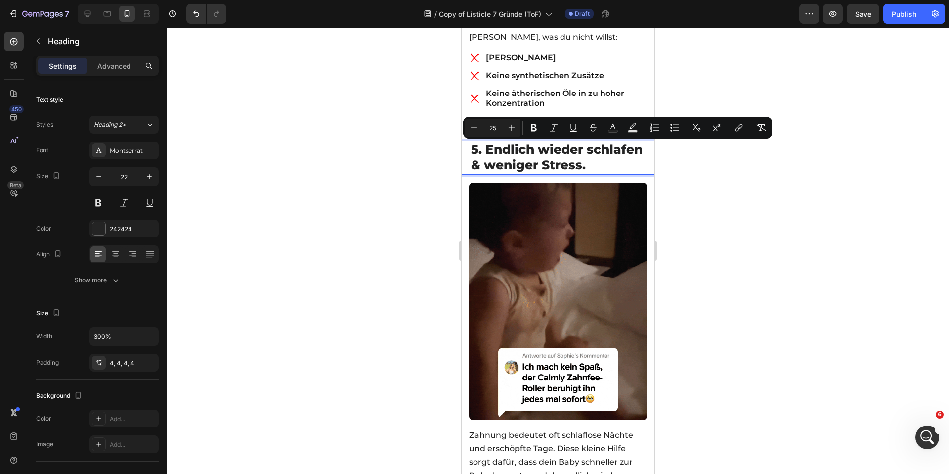
click at [473, 152] on span "5. Endlich wieder schlafen & weniger Stress." at bounding box center [557, 157] width 172 height 30
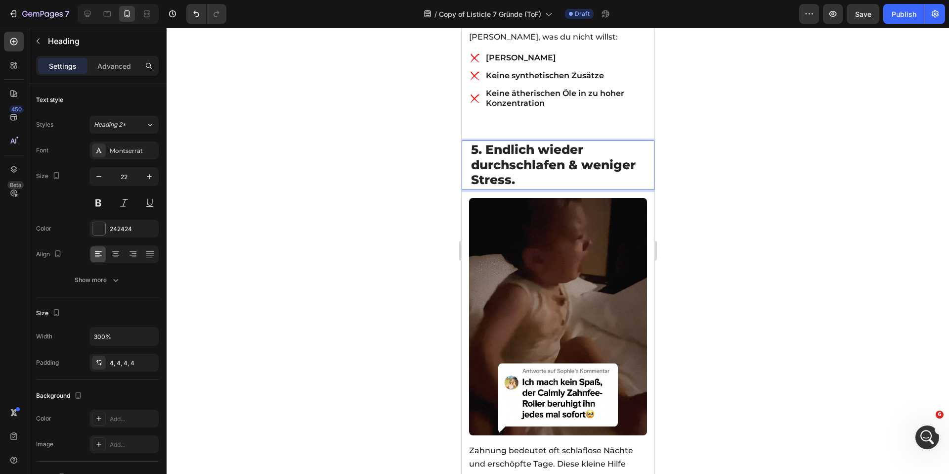
click at [373, 164] on div at bounding box center [558, 251] width 782 height 446
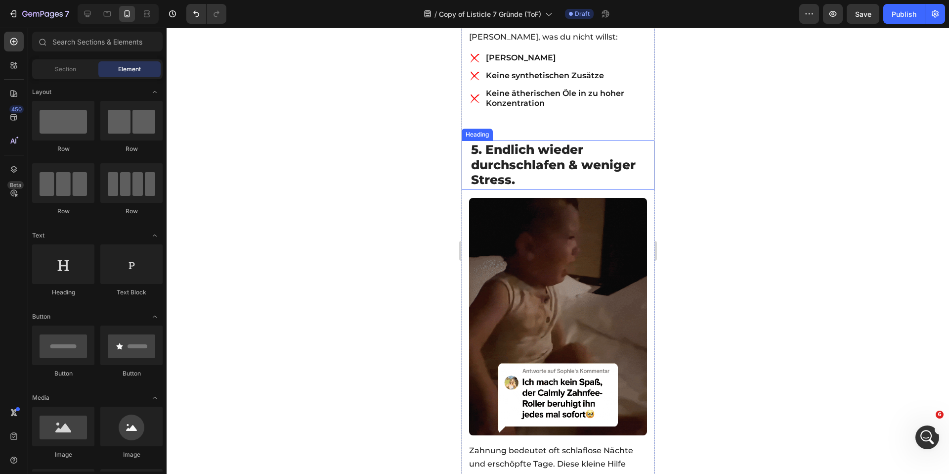
click at [566, 154] on span "5. Endlich wieder durchschlafen & weniger Stress." at bounding box center [553, 164] width 165 height 45
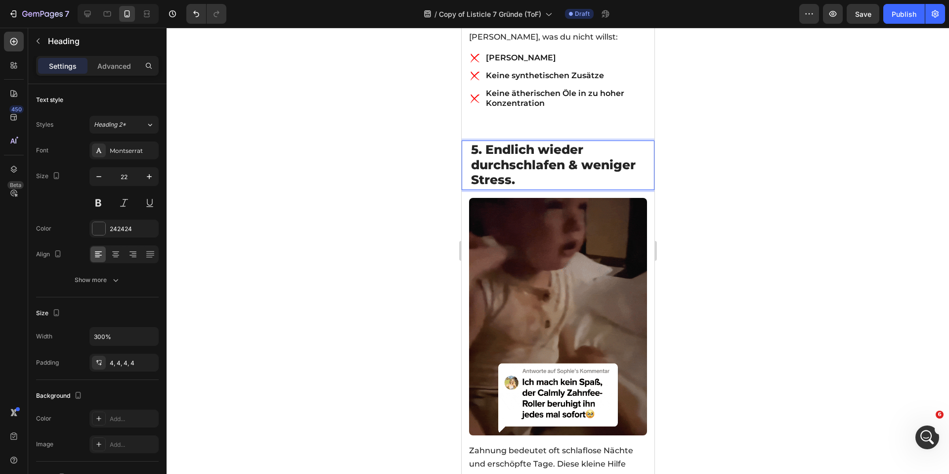
click at [566, 154] on span "5. Endlich wieder durchschlafen & weniger Stress." at bounding box center [553, 164] width 165 height 45
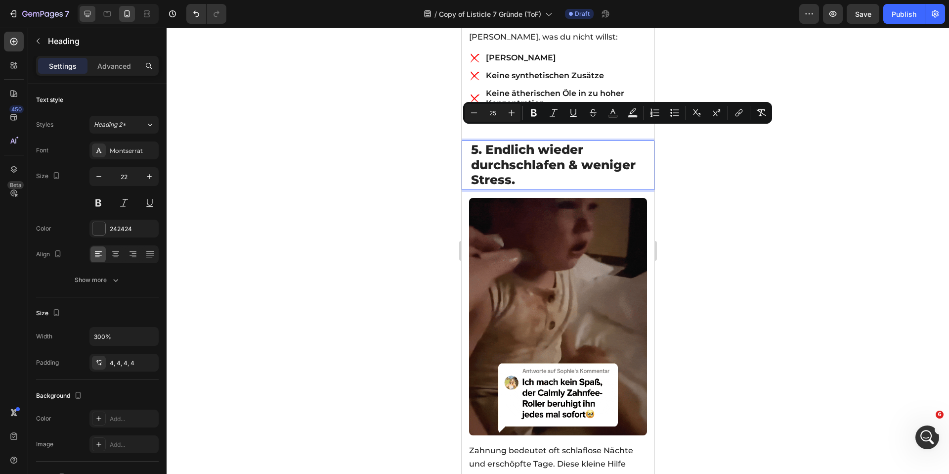
click at [85, 18] on icon at bounding box center [88, 14] width 10 height 10
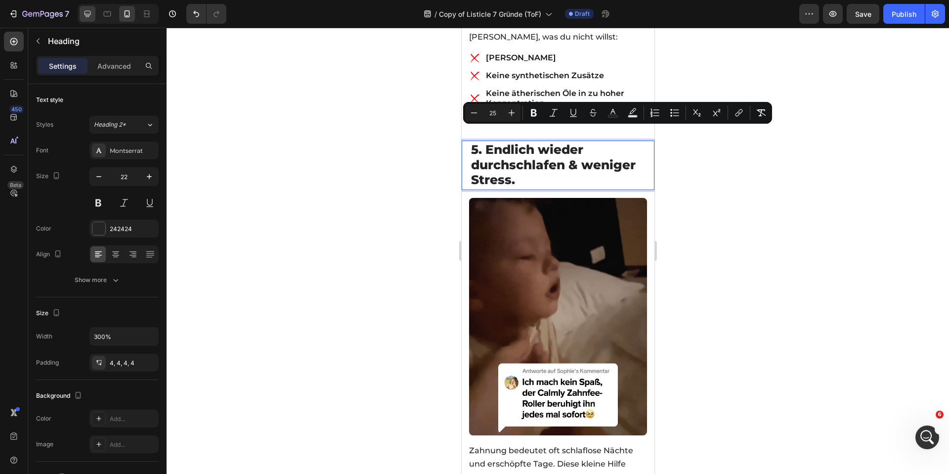
type input "27"
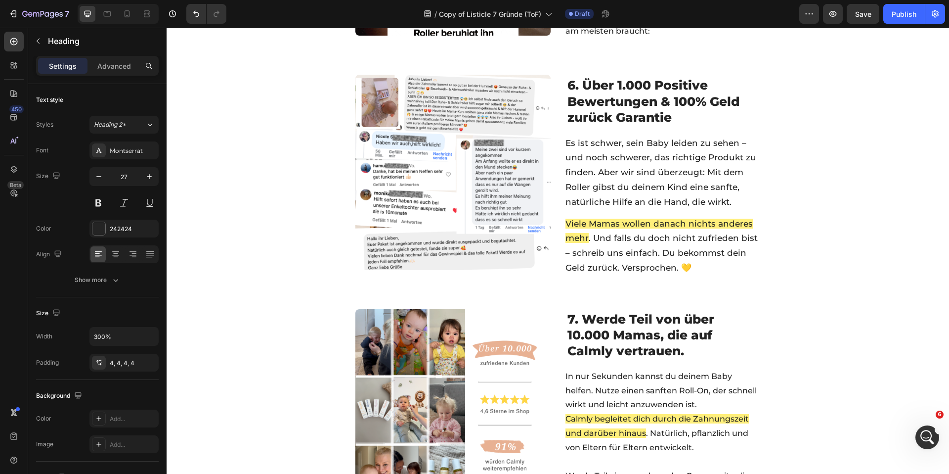
scroll to position [1156, 0]
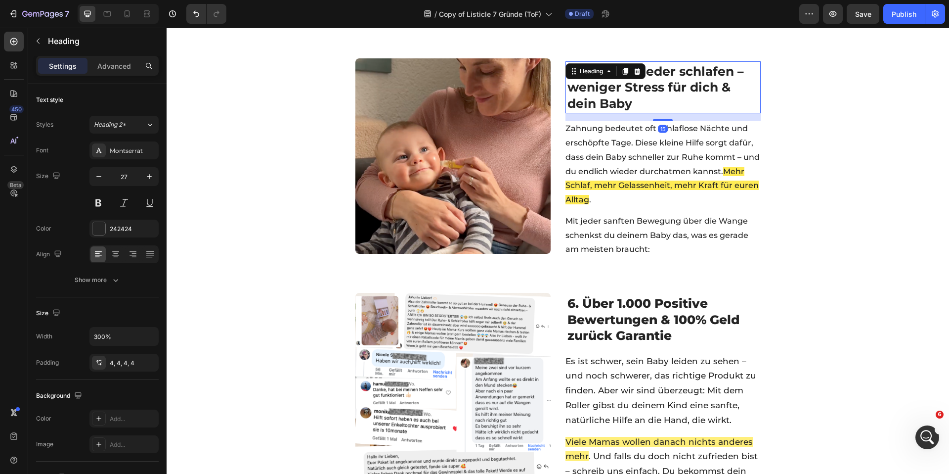
click at [620, 94] on p "⁠⁠⁠⁠⁠⁠⁠ 5. Endlich wieder schlafen – weniger Stress für dich & dein Baby" at bounding box center [662, 87] width 191 height 48
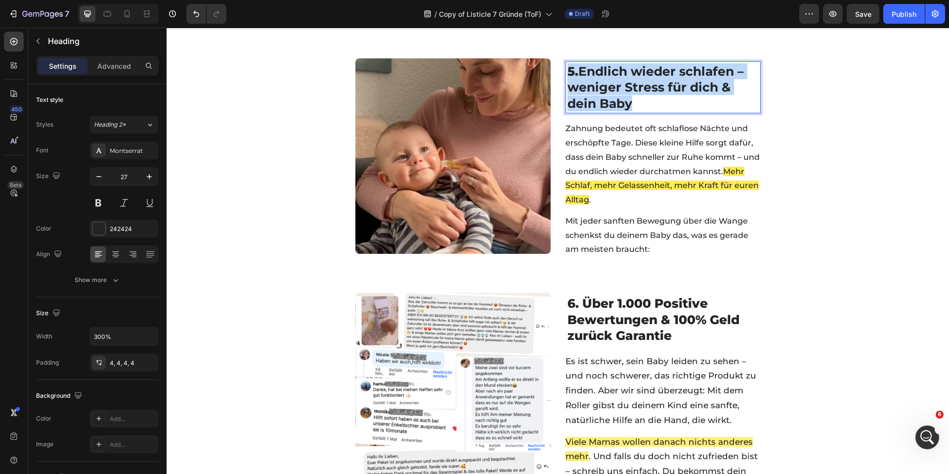
click at [620, 94] on strong "Endlich wieder schlafen – weniger Stress für dich & dein Baby" at bounding box center [655, 87] width 176 height 47
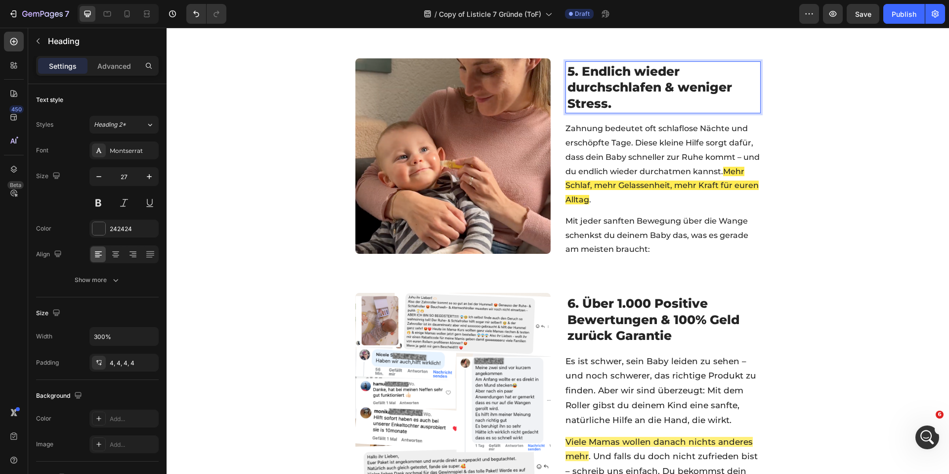
click at [619, 94] on span "5. Endlich wieder durchschlafen & weniger Stress." at bounding box center [649, 87] width 165 height 47
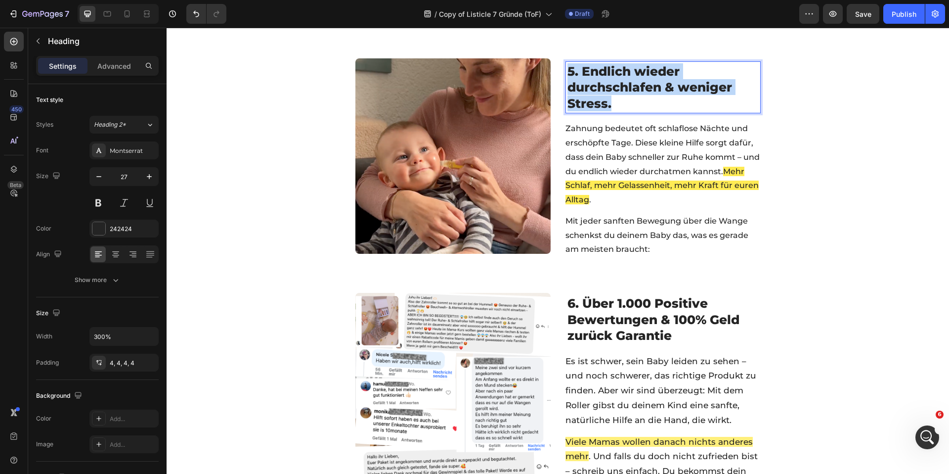
click at [619, 94] on span "5. Endlich wieder durchschlafen & weniger Stress." at bounding box center [649, 87] width 165 height 47
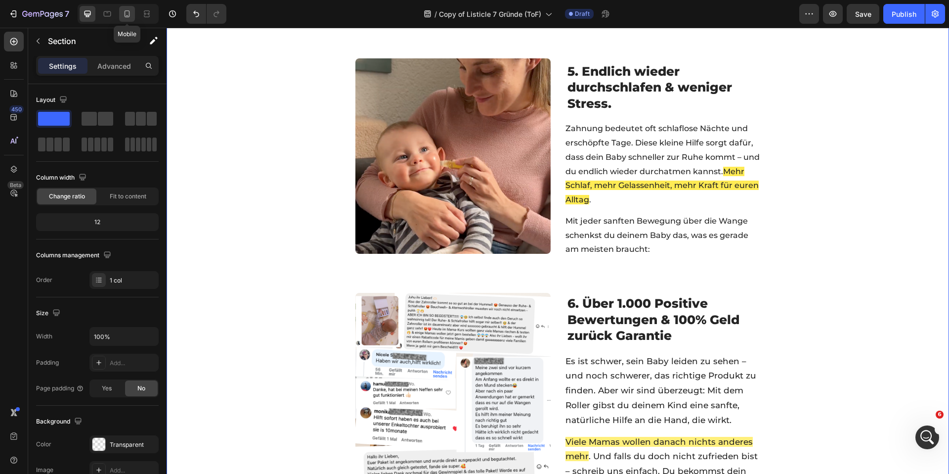
click at [127, 11] on icon at bounding box center [127, 14] width 10 height 10
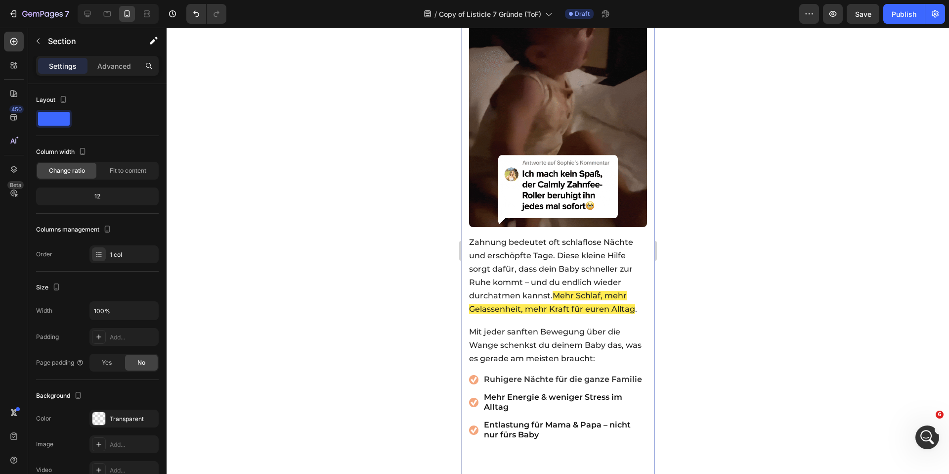
scroll to position [2201, 0]
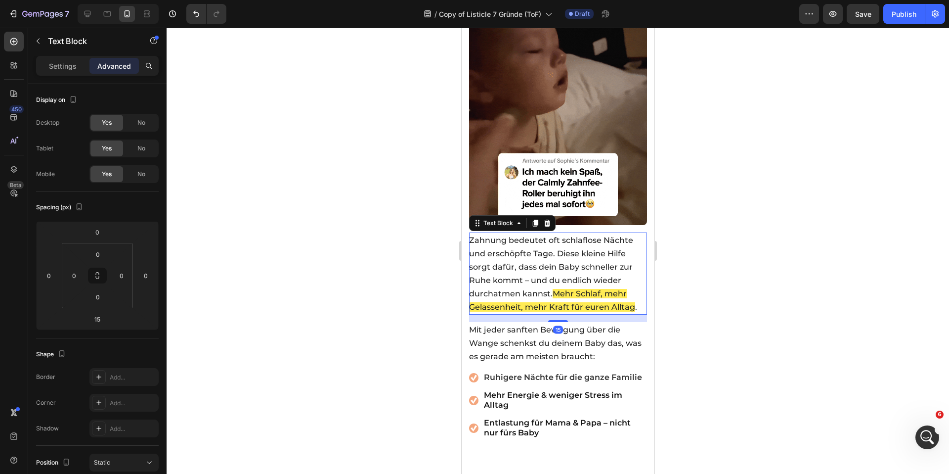
click at [527, 262] on p "Zahnung bedeutet oft schlaflose Nächte und erschöpfte Tage. Diese kleine Hilfe …" at bounding box center [557, 273] width 177 height 80
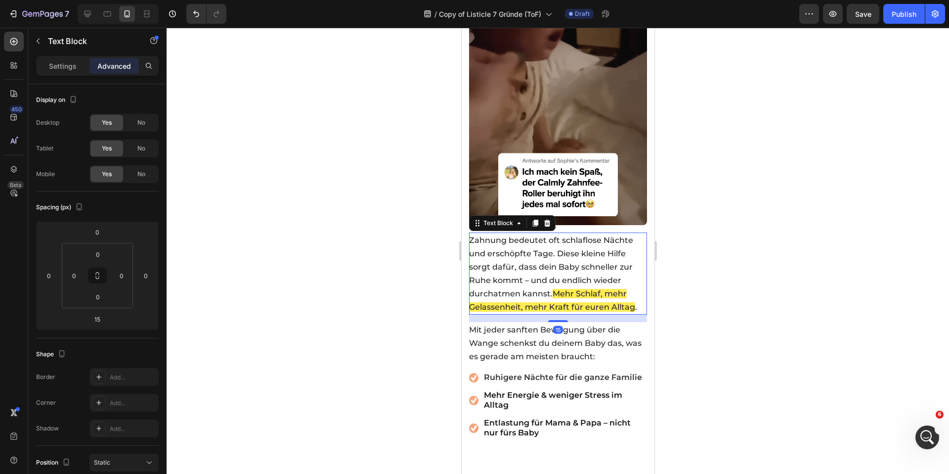
click at [527, 262] on p "Zahnung bedeutet oft schlaflose Nächte und erschöpfte Tage. Diese kleine Hilfe …" at bounding box center [557, 273] width 177 height 80
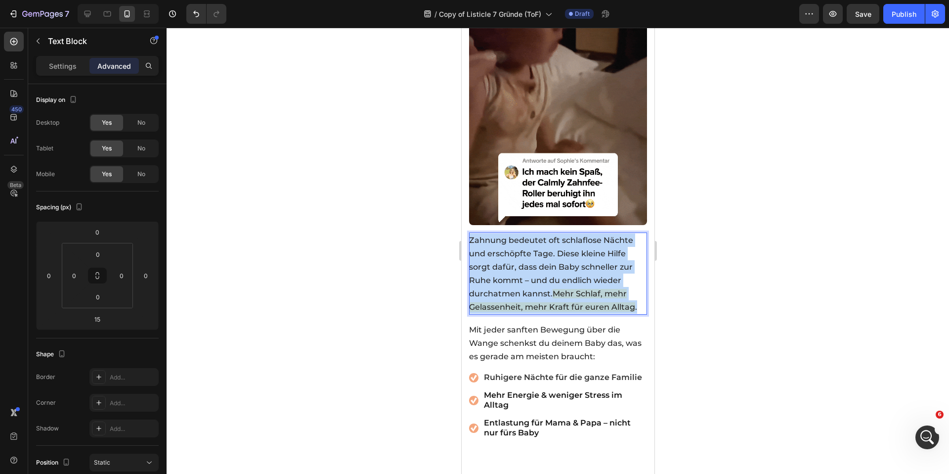
click at [527, 262] on p "Zahnung bedeutet oft schlaflose Nächte und erschöpfte Tage. Diese kleine Hilfe …" at bounding box center [557, 273] width 177 height 80
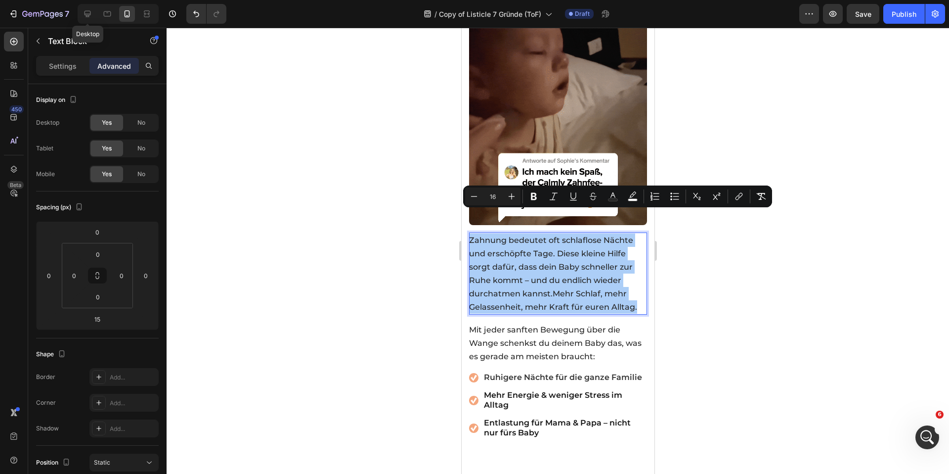
click at [77, 14] on div "Desktop" at bounding box center [116, 14] width 85 height 20
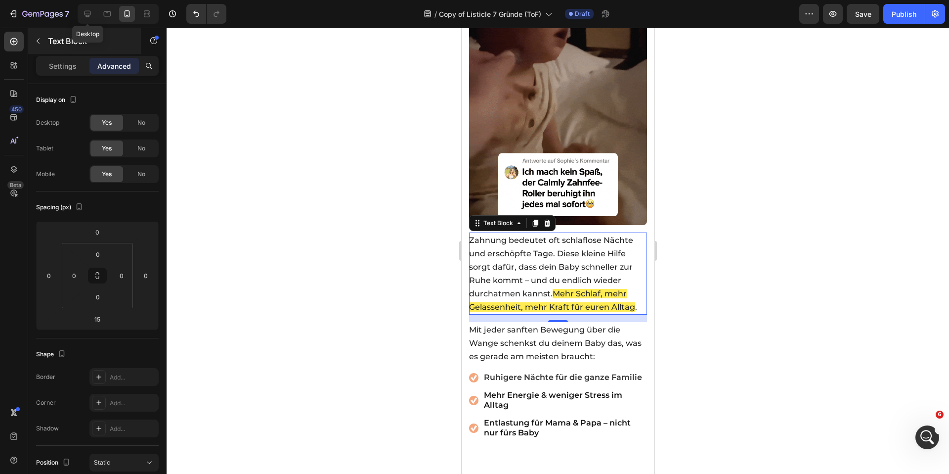
click at [90, 12] on icon at bounding box center [88, 14] width 10 height 10
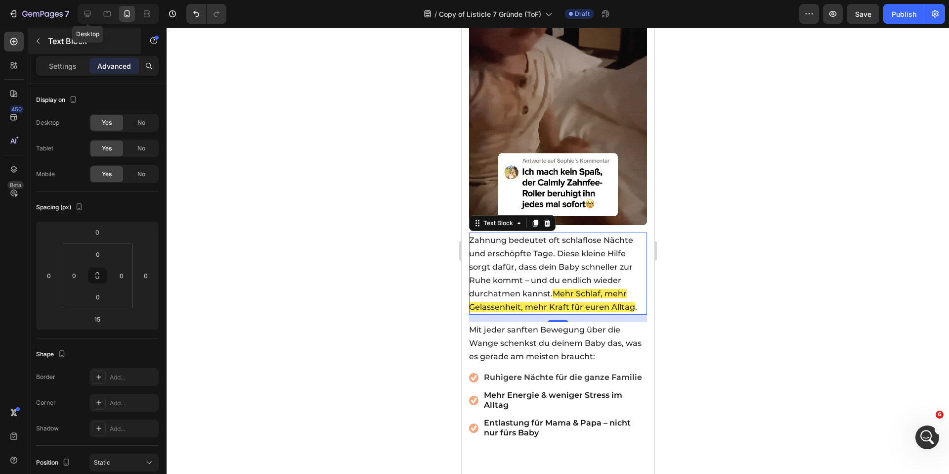
type input "10"
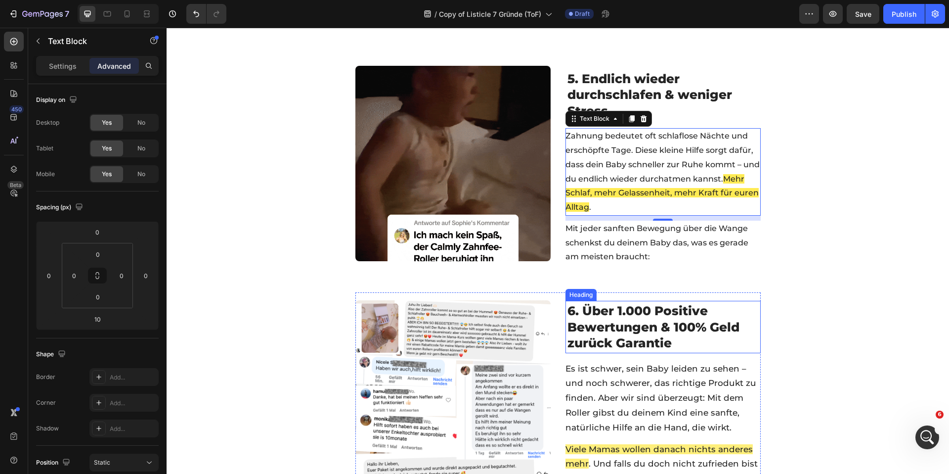
scroll to position [1141, 0]
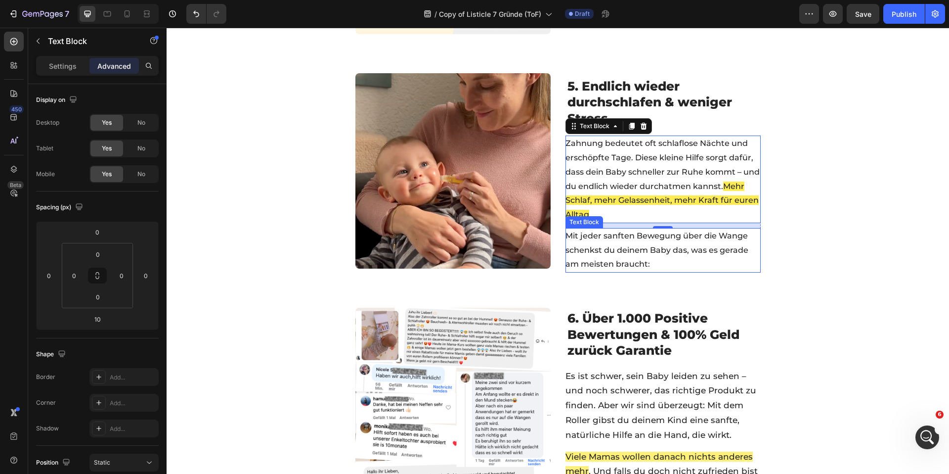
click at [609, 238] on span "Mit jeder sanften Bewegung über die Wange schenkst du deinem Baby das, was es g…" at bounding box center [656, 250] width 183 height 38
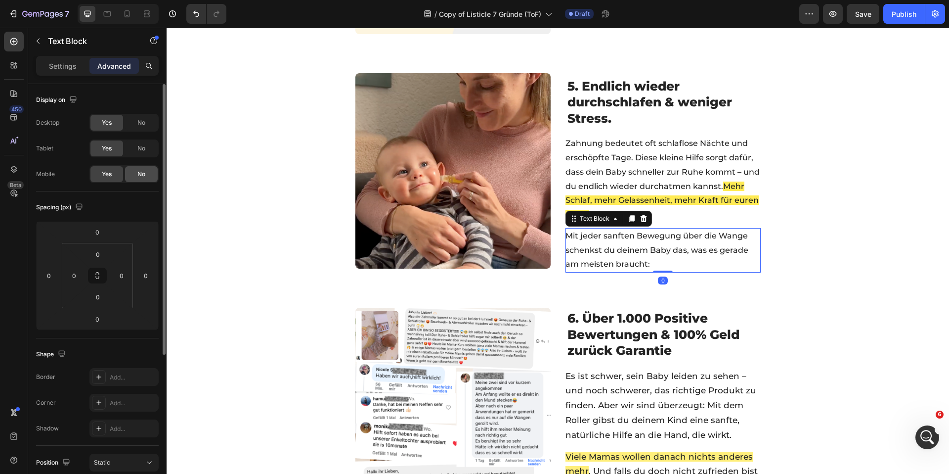
click at [138, 177] on span "No" at bounding box center [141, 174] width 8 height 9
click at [107, 175] on span "Yes" at bounding box center [107, 174] width 10 height 9
click at [142, 123] on span "No" at bounding box center [141, 122] width 8 height 9
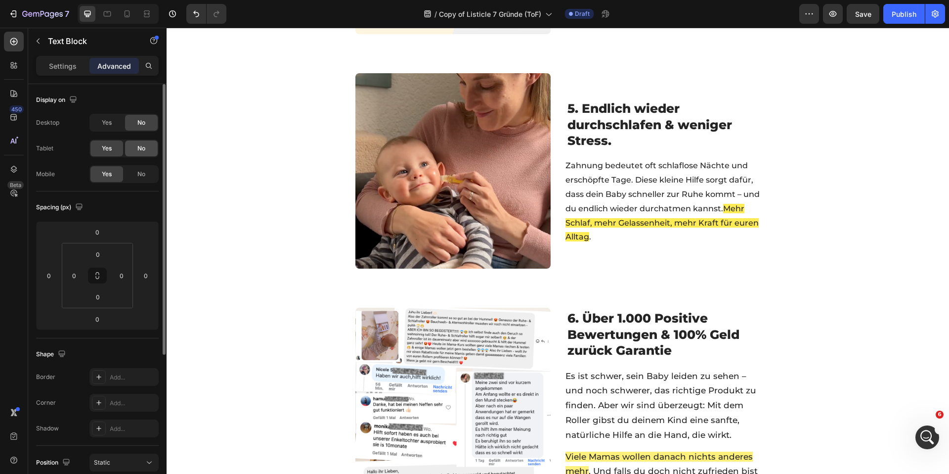
click at [139, 144] on span "No" at bounding box center [141, 148] width 8 height 9
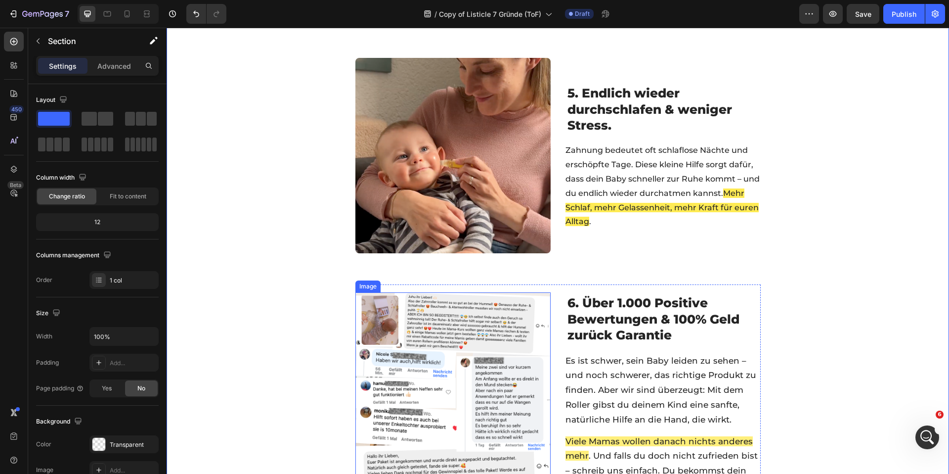
scroll to position [1163, 0]
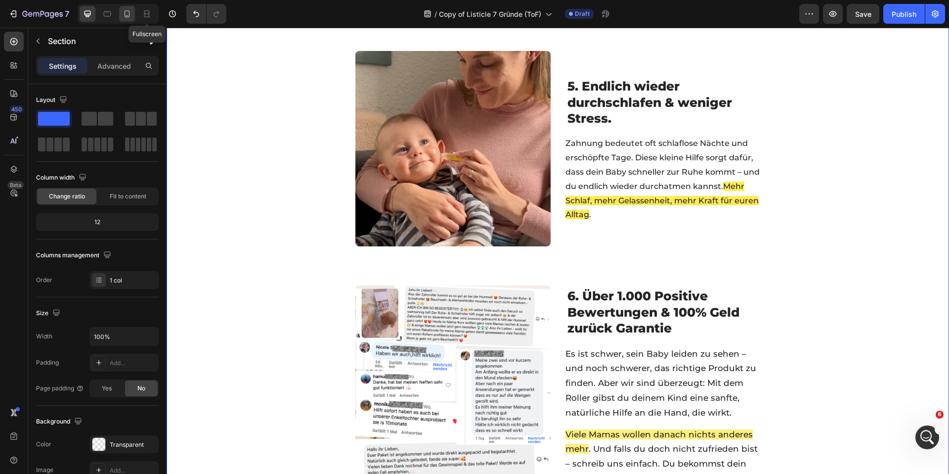
click at [132, 16] on div at bounding box center [127, 14] width 16 height 16
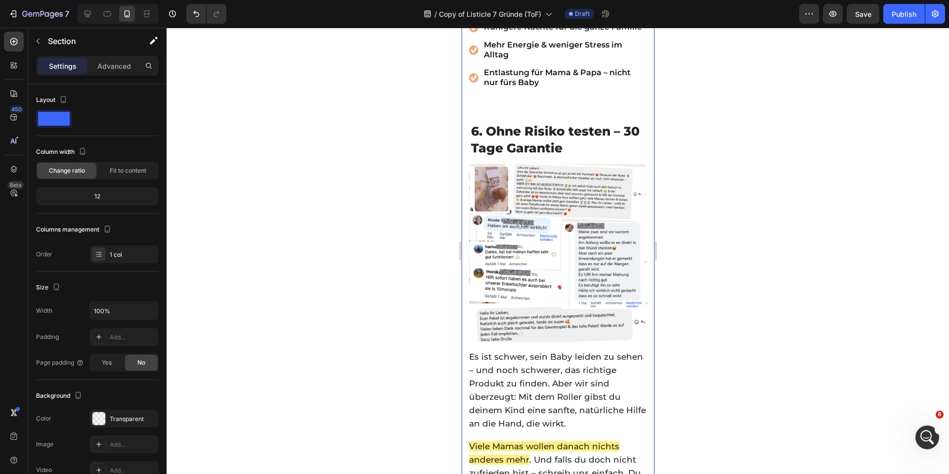
scroll to position [2546, 0]
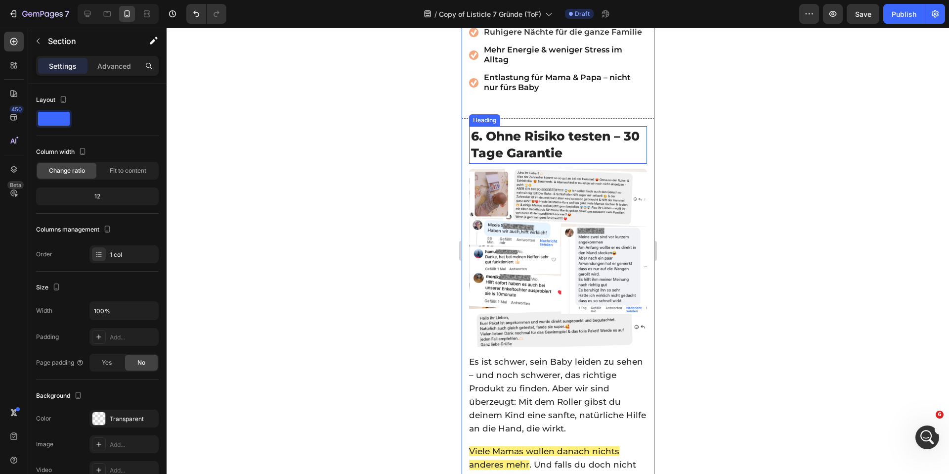
click at [530, 129] on span "6. Ohne Risiko testen – 30 Tage Garantie" at bounding box center [555, 145] width 169 height 32
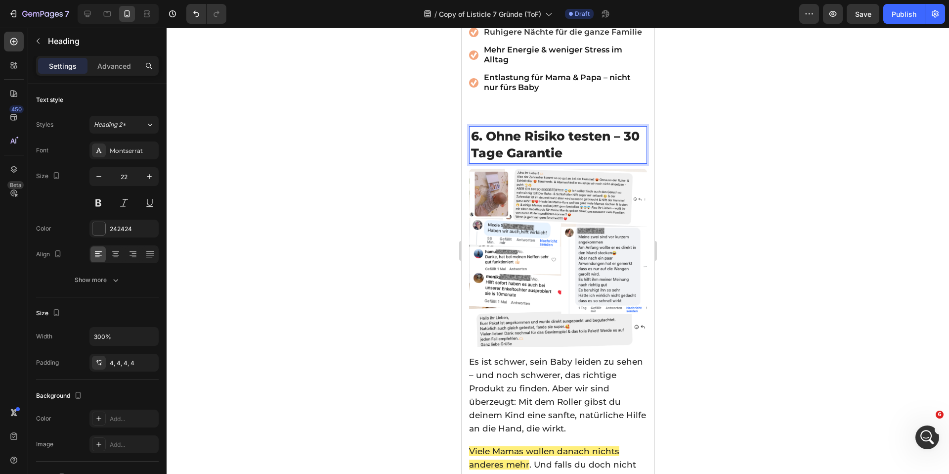
click at [530, 129] on span "6. Ohne Risiko testen – 30 Tage Garantie" at bounding box center [555, 145] width 169 height 32
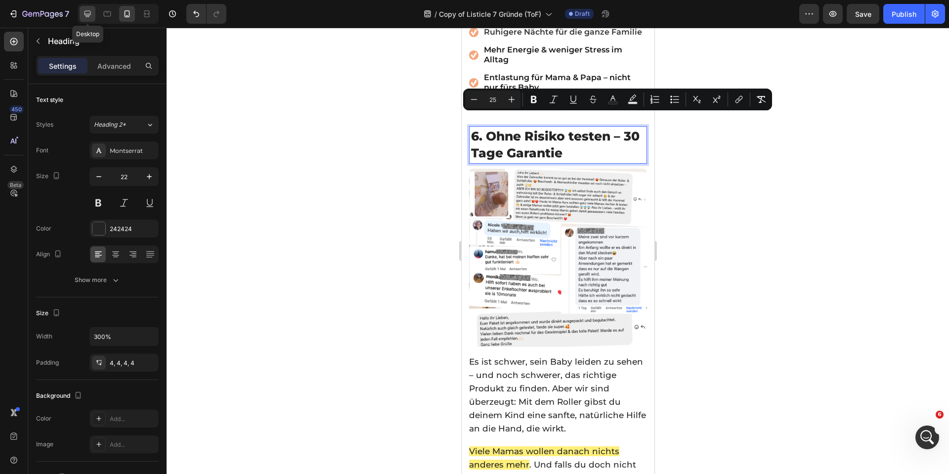
click at [89, 10] on icon at bounding box center [88, 14] width 10 height 10
type input "27"
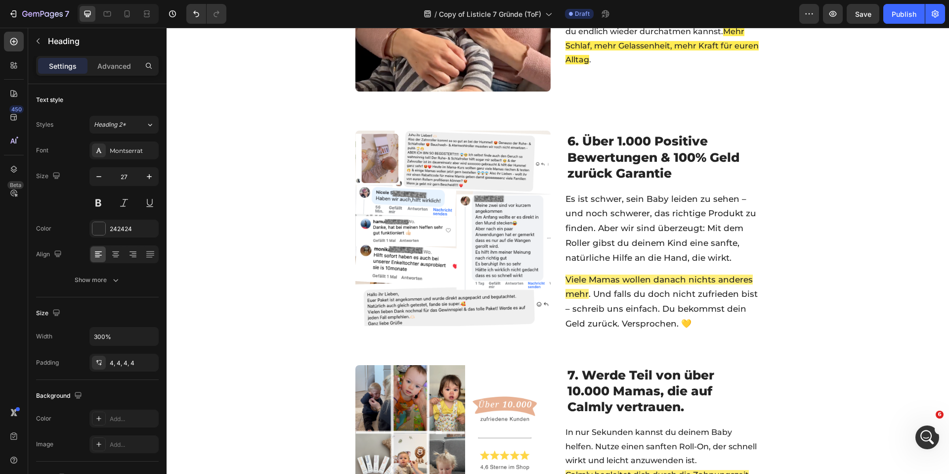
scroll to position [1194, 0]
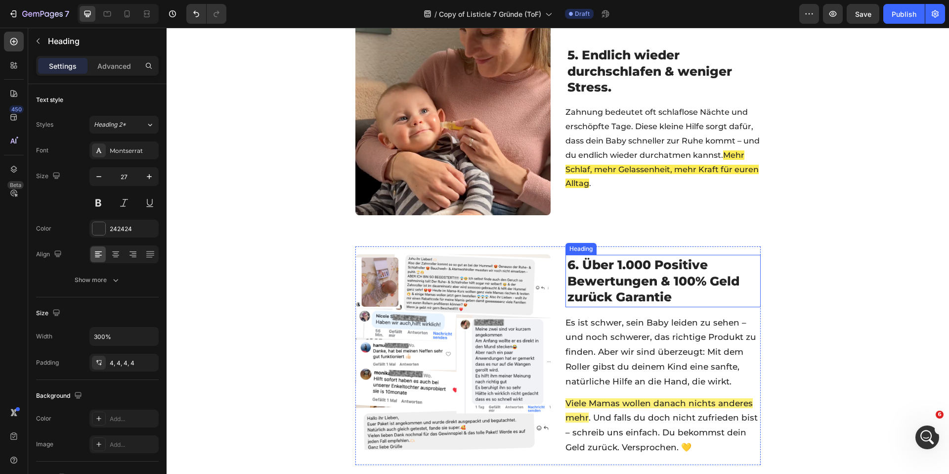
click at [631, 278] on span "6. Über 1.000 Positive Bewertungen & 100% Geld zurück Garantie" at bounding box center [653, 280] width 172 height 47
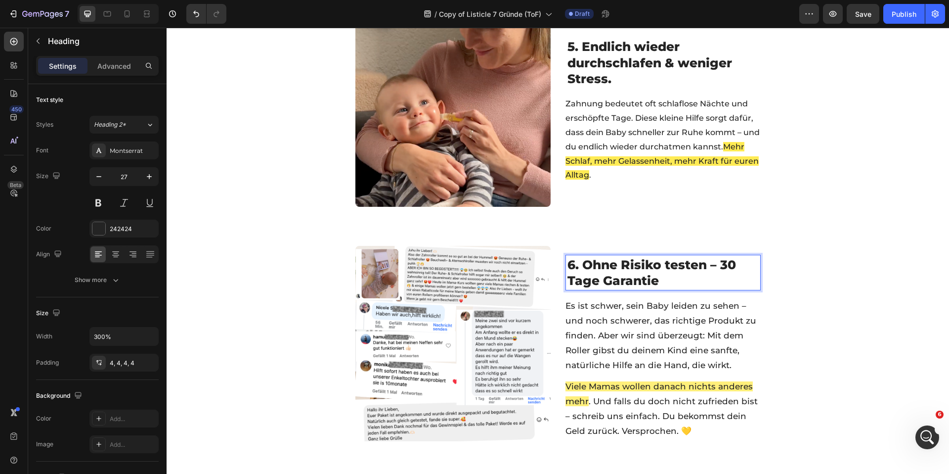
click at [630, 278] on span "6. Ohne Risiko testen – 30 Tage Garantie" at bounding box center [651, 272] width 169 height 31
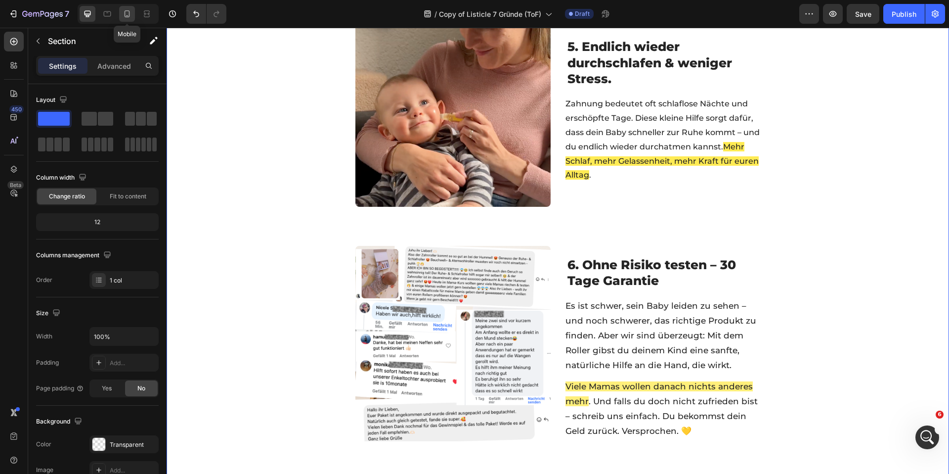
click at [125, 17] on icon at bounding box center [127, 14] width 10 height 10
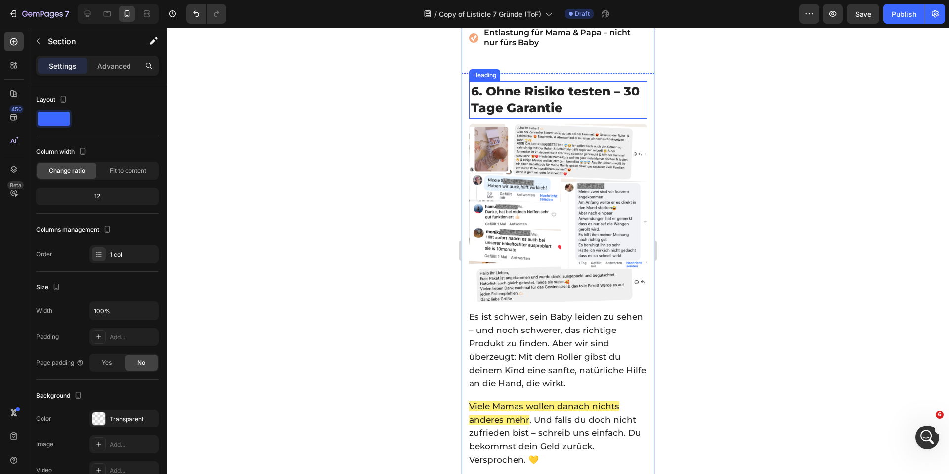
scroll to position [2597, 0]
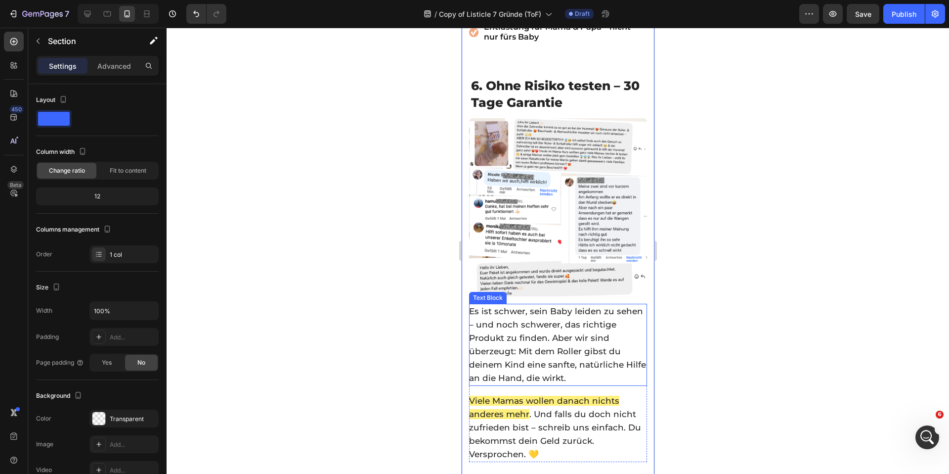
click at [562, 350] on p "Es ist schwer, sein Baby leiden zu sehen – und noch schwerer, das richtige Prod…" at bounding box center [557, 344] width 177 height 80
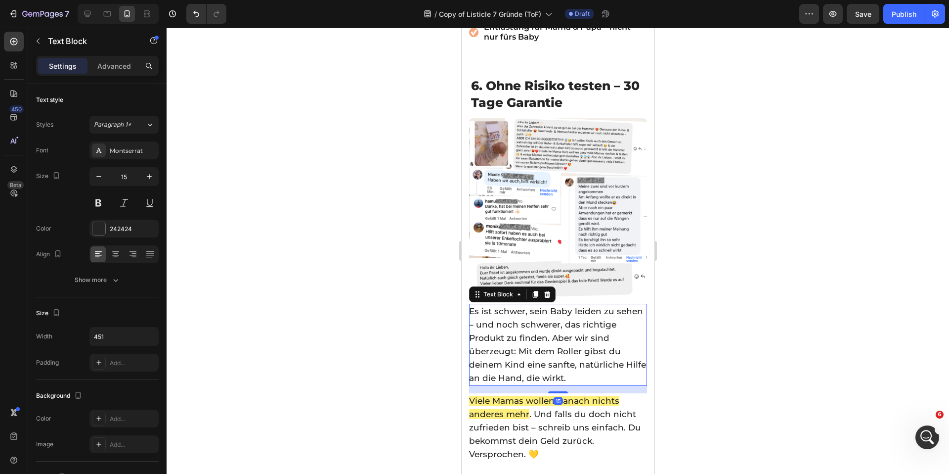
click at [562, 350] on p "Es ist schwer, sein Baby leiden zu sehen – und noch schwerer, das richtige Prod…" at bounding box center [557, 344] width 177 height 80
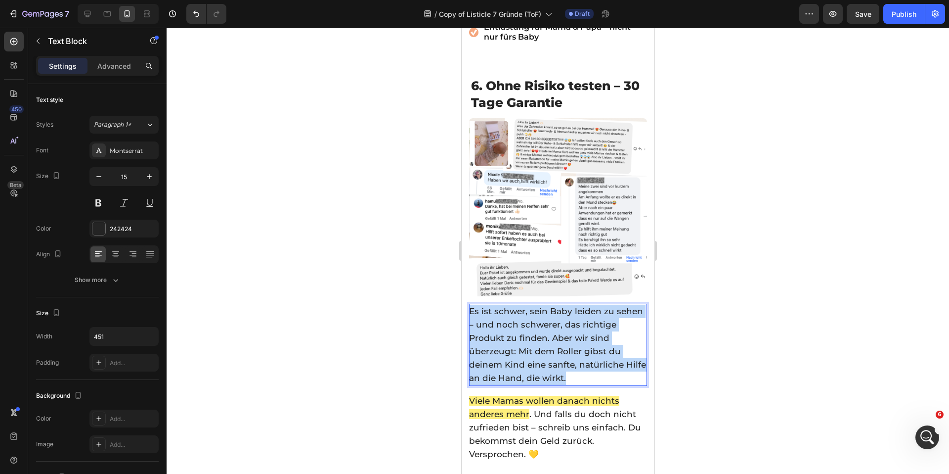
click at [562, 350] on p "Es ist schwer, sein Baby leiden zu sehen – und noch schwerer, das richtige Prod…" at bounding box center [557, 344] width 177 height 80
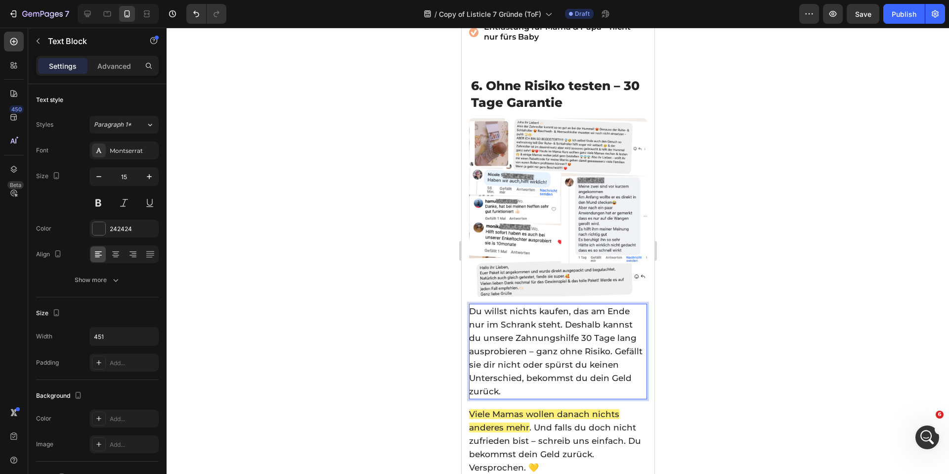
click at [396, 338] on div at bounding box center [558, 251] width 782 height 446
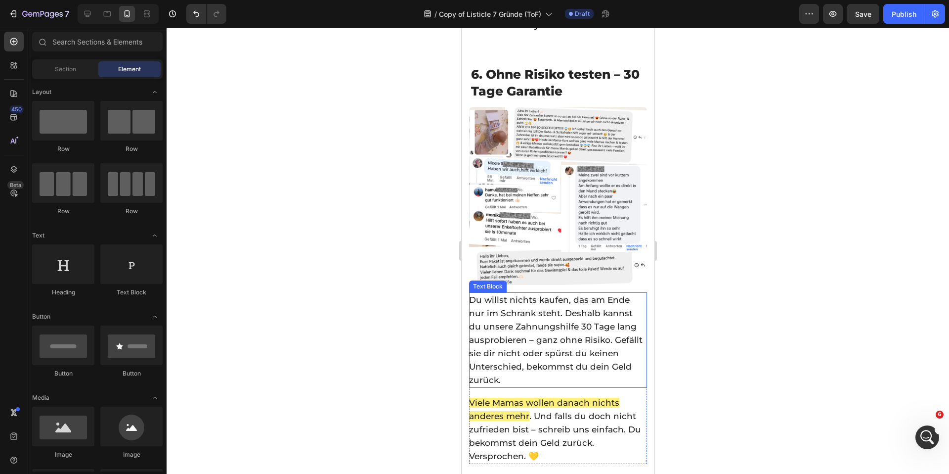
scroll to position [2613, 0]
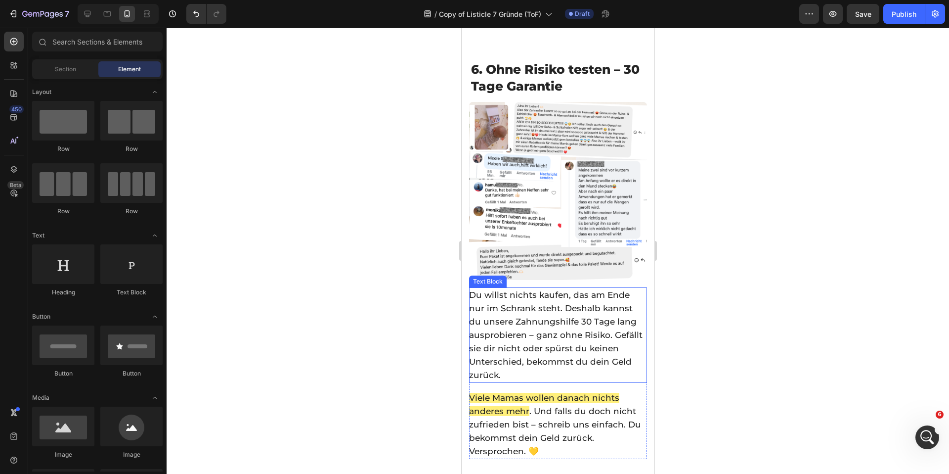
click at [581, 300] on span "Du willst nichts kaufen, das am Ende nur im Schrank steht. Deshalb kannst du un…" at bounding box center [555, 335] width 173 height 90
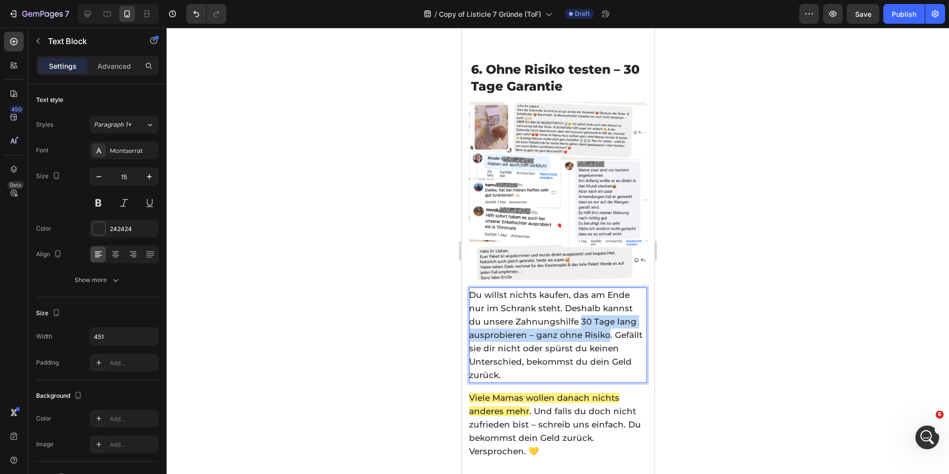
drag, startPoint x: 579, startPoint y: 299, endPoint x: 604, endPoint y: 314, distance: 28.7
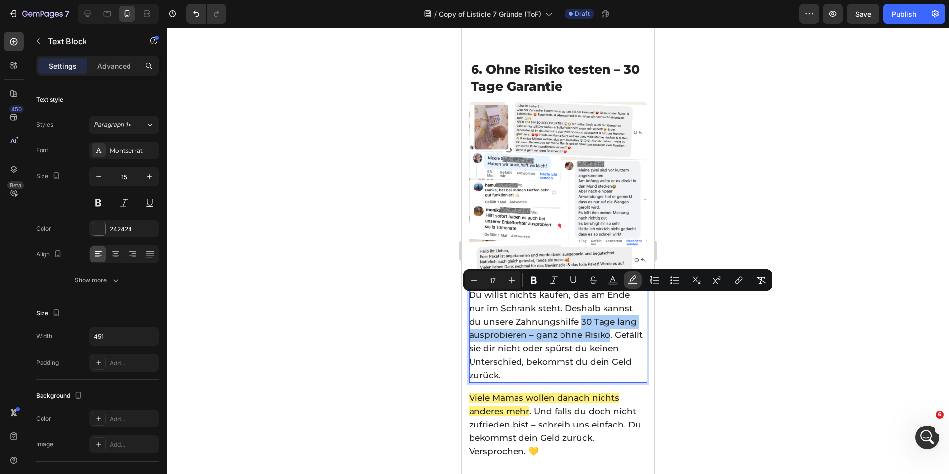
click at [630, 282] on rect "Editor contextual toolbar" at bounding box center [632, 283] width 9 height 2
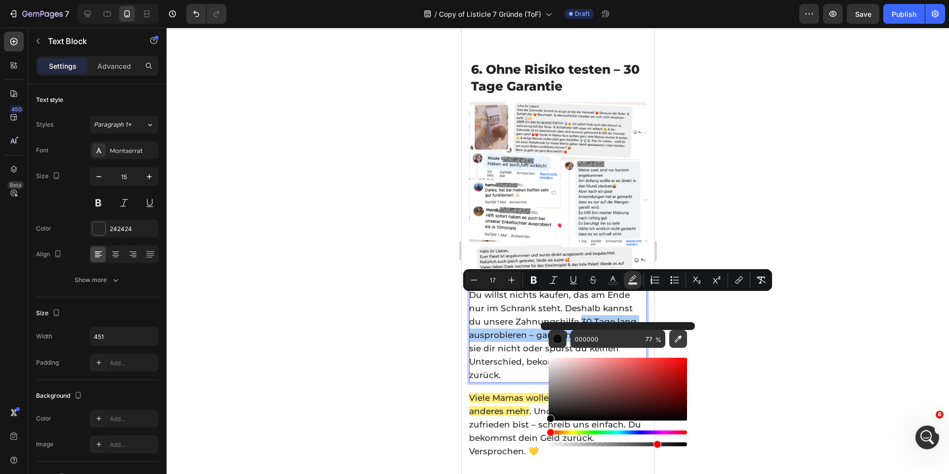
drag, startPoint x: 674, startPoint y: 341, endPoint x: 669, endPoint y: 342, distance: 5.5
click at [674, 341] on icon "Editor contextual toolbar" at bounding box center [678, 339] width 10 height 10
type input "FCEF7E"
type input "100"
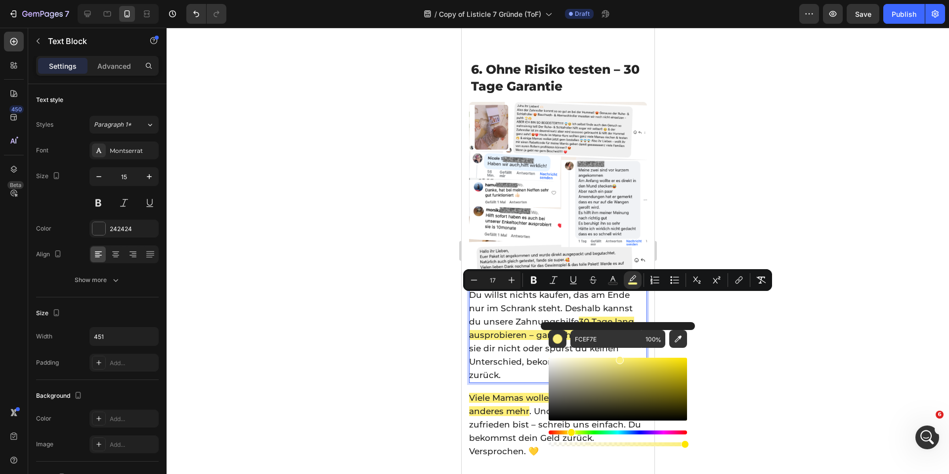
click at [386, 300] on div at bounding box center [558, 251] width 782 height 446
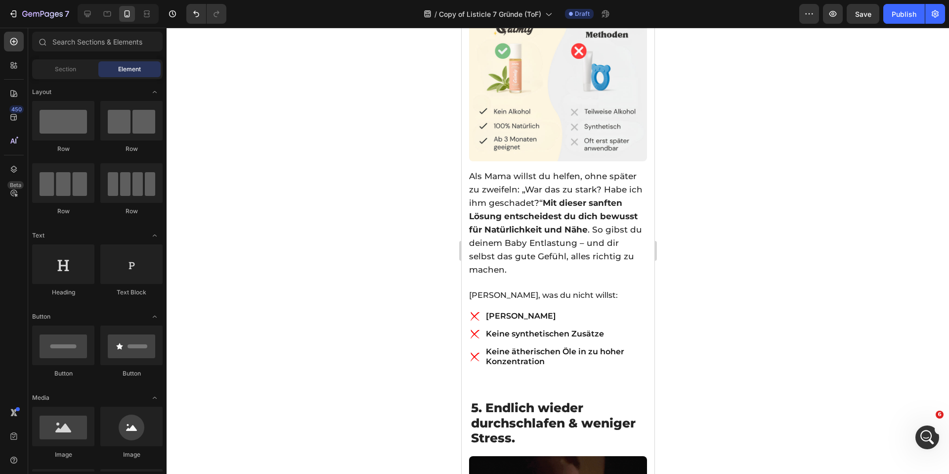
scroll to position [1413, 0]
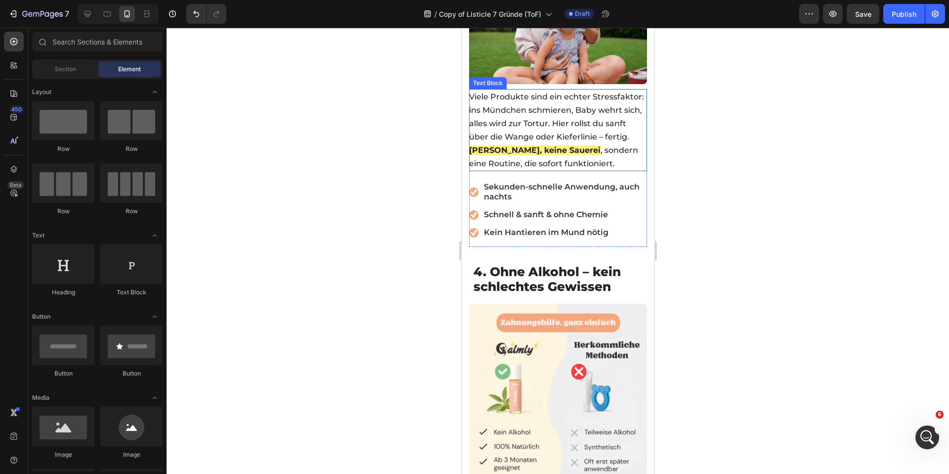
click at [551, 145] on span ", sondern eine Routine, die sofort funktioniert." at bounding box center [553, 156] width 169 height 23
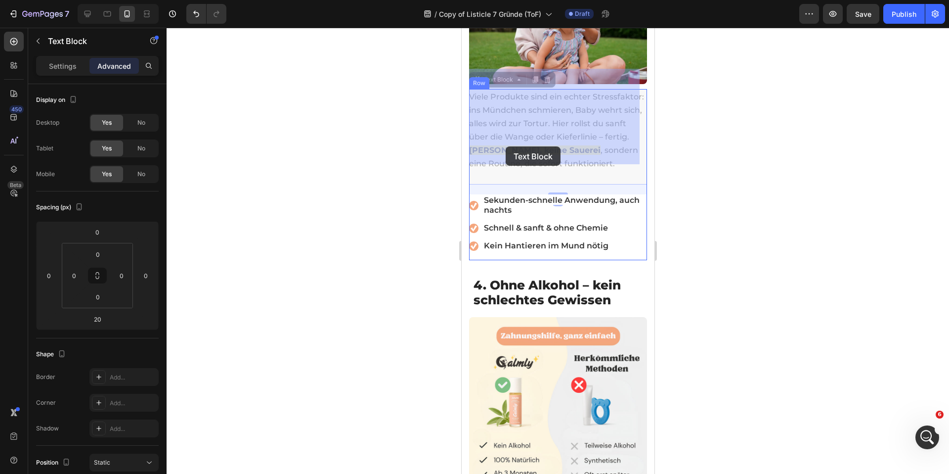
drag, startPoint x: 545, startPoint y: 129, endPoint x: 501, endPoint y: 146, distance: 46.8
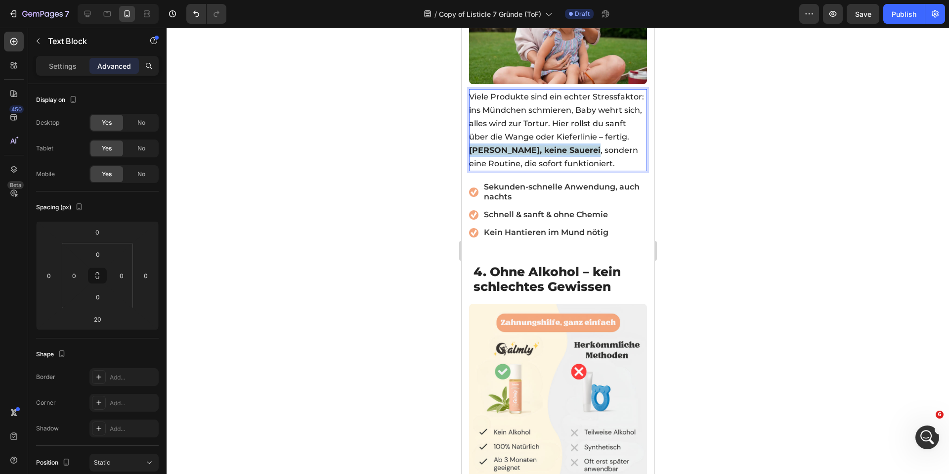
drag, startPoint x: 544, startPoint y: 129, endPoint x: 500, endPoint y: 142, distance: 46.0
click at [500, 142] on p "Viele Produkte sind ein echter Stressfaktor: ins Mündchen schmieren, Baby wehrt…" at bounding box center [557, 130] width 177 height 80
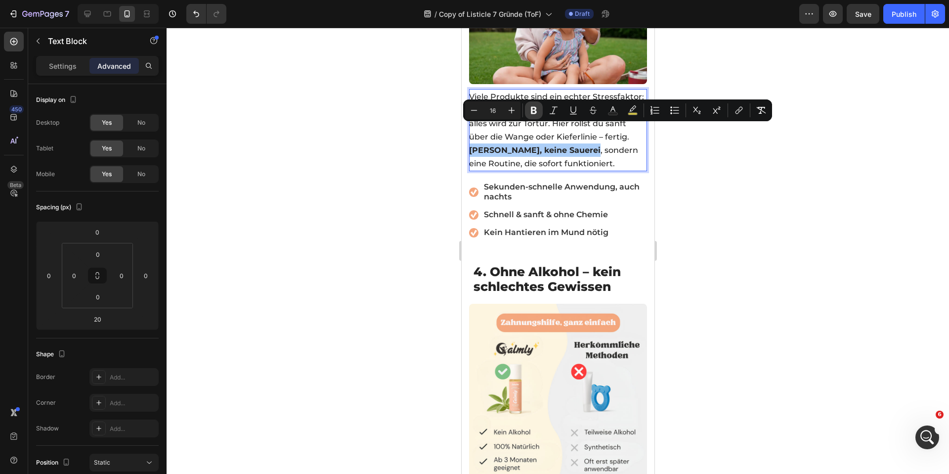
click at [534, 112] on icon "Editor contextual toolbar" at bounding box center [534, 110] width 10 height 10
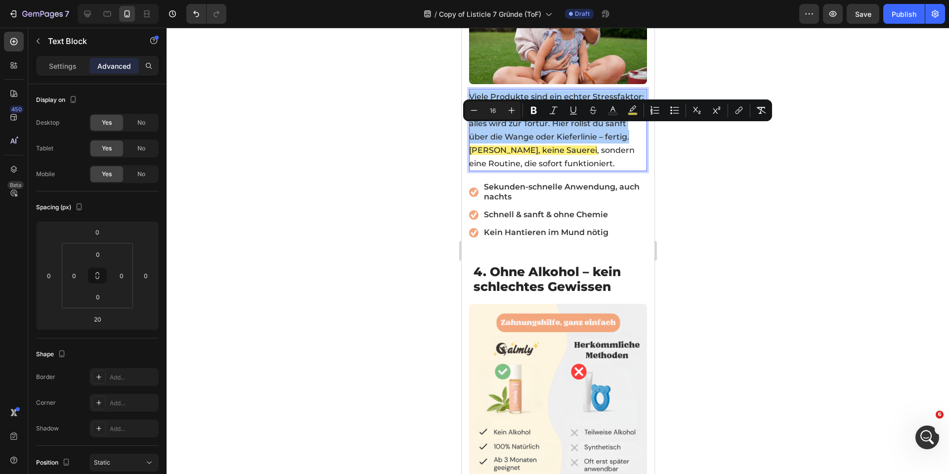
click at [390, 139] on div at bounding box center [558, 251] width 782 height 446
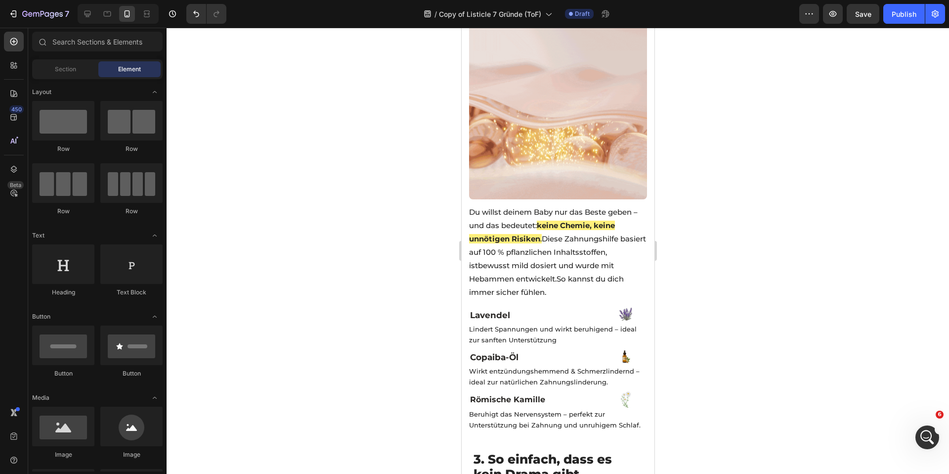
scroll to position [775, 0]
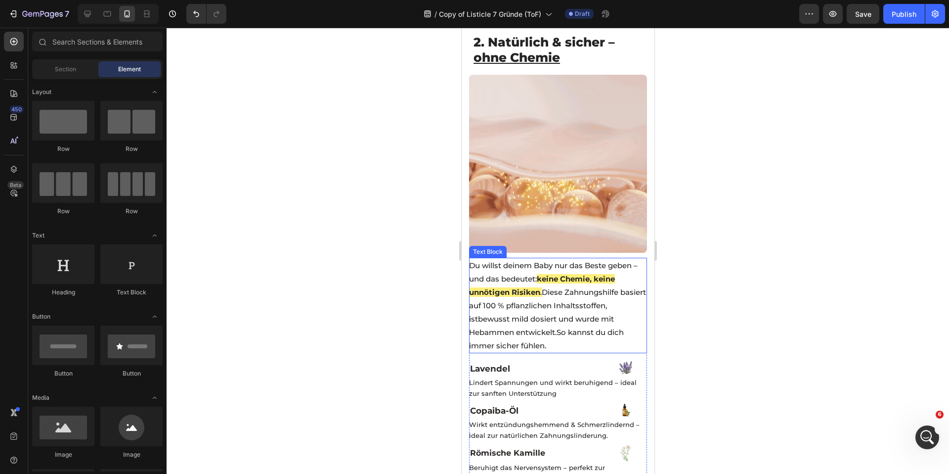
click at [543, 262] on p "Du willst deinem Baby nur das Beste geben – und das bedeutet: keine Chemie, kei…" at bounding box center [557, 305] width 177 height 93
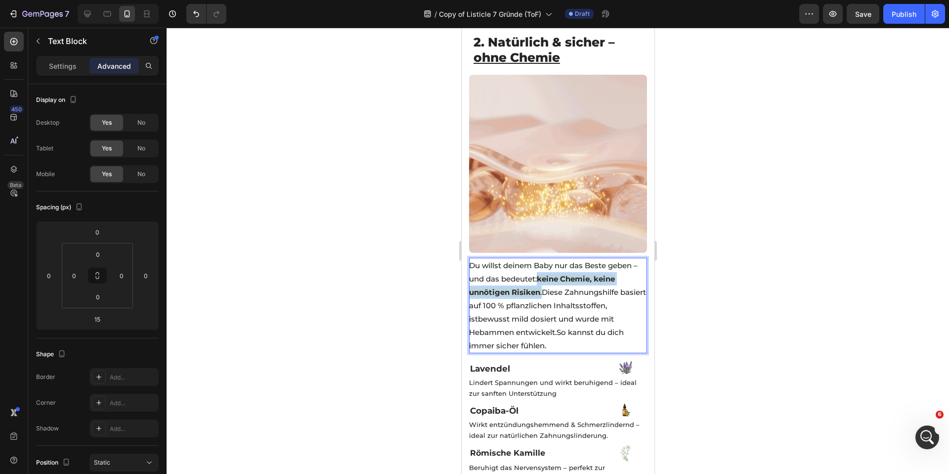
drag, startPoint x: 545, startPoint y: 264, endPoint x: 541, endPoint y: 279, distance: 14.7
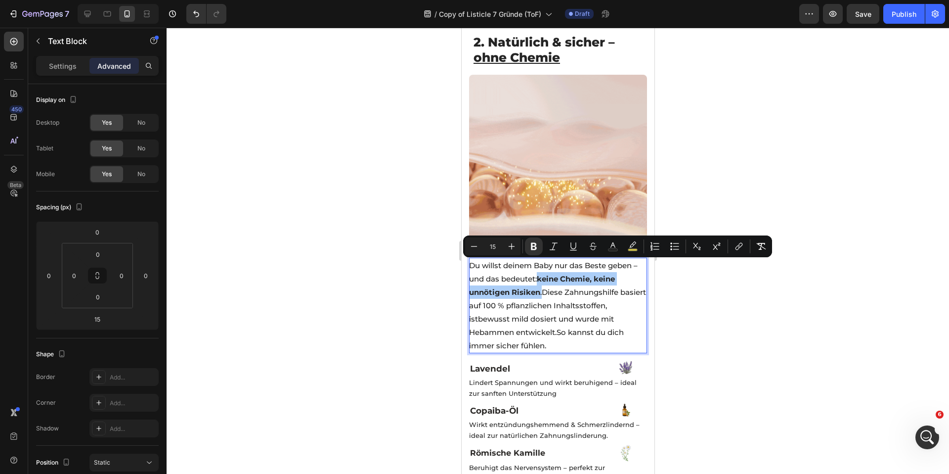
drag, startPoint x: 533, startPoint y: 245, endPoint x: 433, endPoint y: 235, distance: 100.3
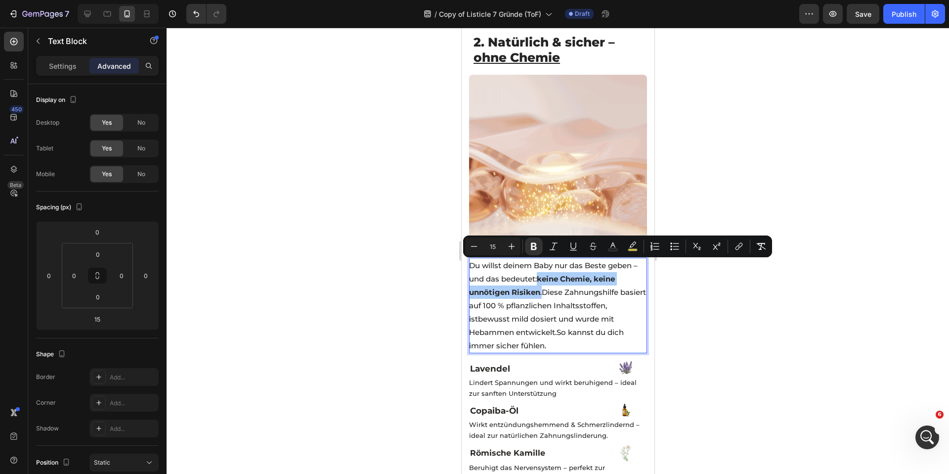
click at [532, 245] on icon "Editor contextual toolbar" at bounding box center [534, 246] width 10 height 10
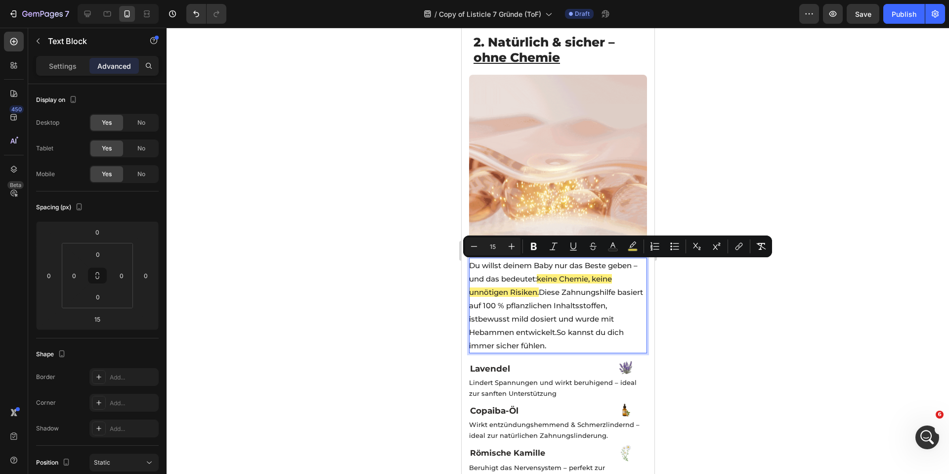
click at [421, 232] on div at bounding box center [558, 251] width 782 height 446
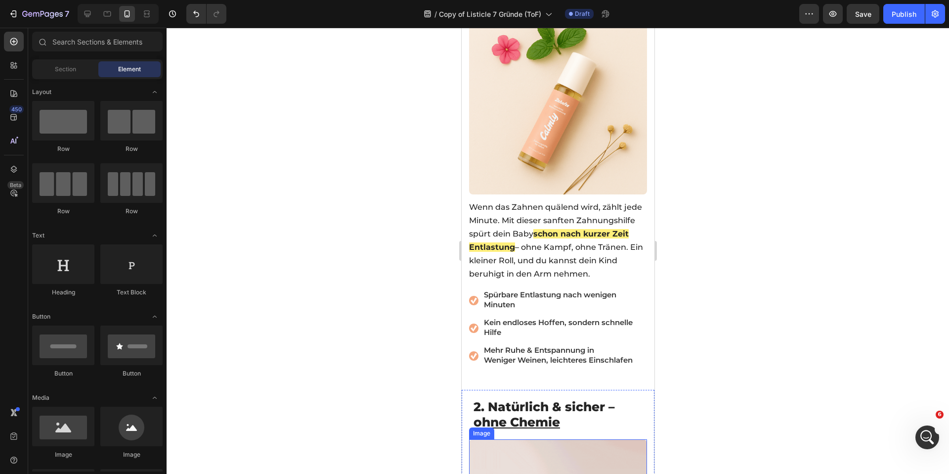
scroll to position [362, 0]
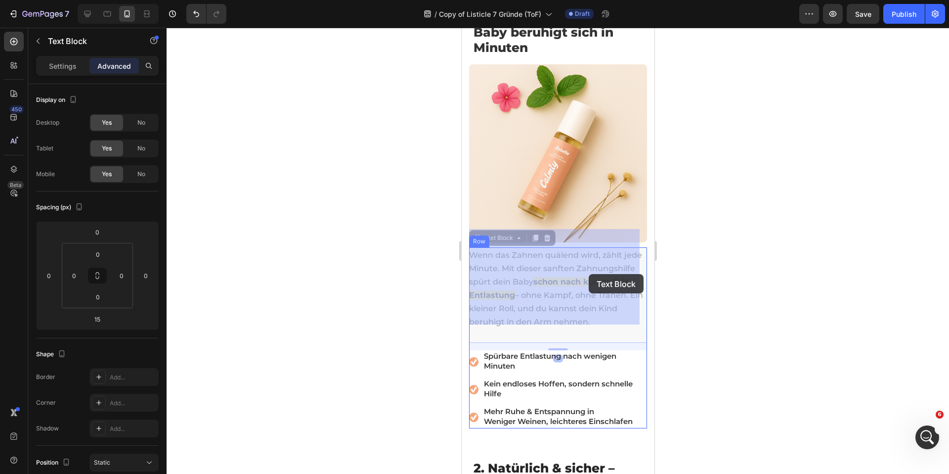
drag, startPoint x: 595, startPoint y: 260, endPoint x: 595, endPoint y: 267, distance: 6.4
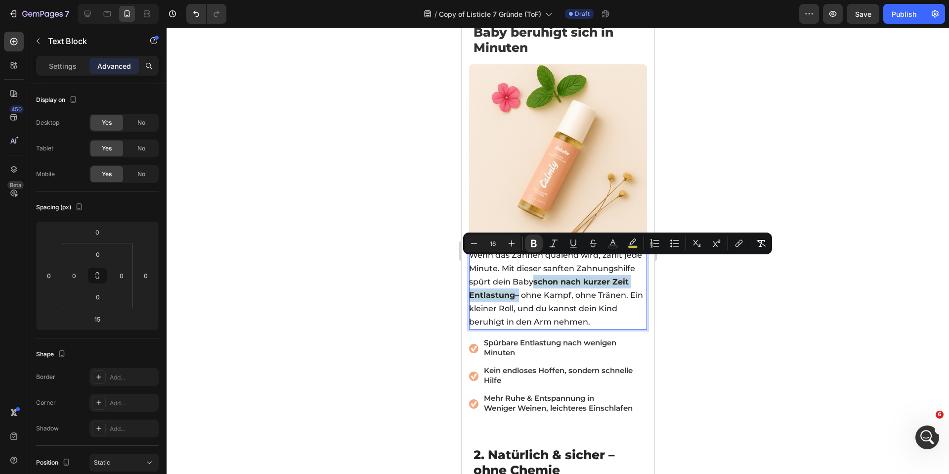
drag, startPoint x: 596, startPoint y: 263, endPoint x: 586, endPoint y: 276, distance: 16.9
click at [586, 276] on p "Wenn das Zahnen quälend wird, zählt jede Minute. Mit dieser sanften Zahnungshil…" at bounding box center [557, 288] width 177 height 80
click at [534, 241] on icon "Editor contextual toolbar" at bounding box center [534, 243] width 10 height 10
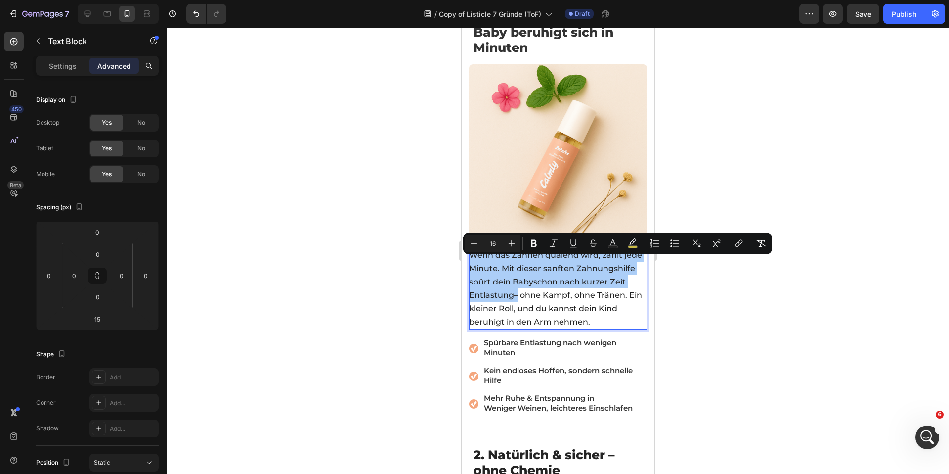
click at [410, 237] on div at bounding box center [558, 251] width 782 height 446
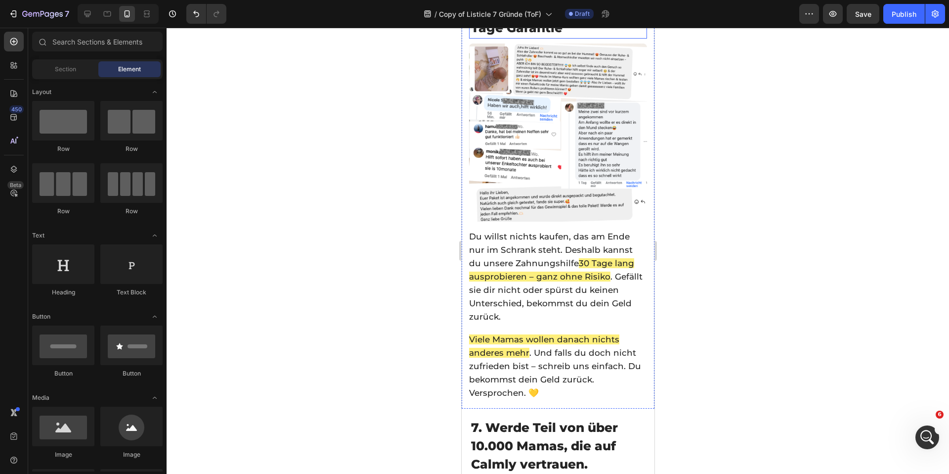
scroll to position [2684, 0]
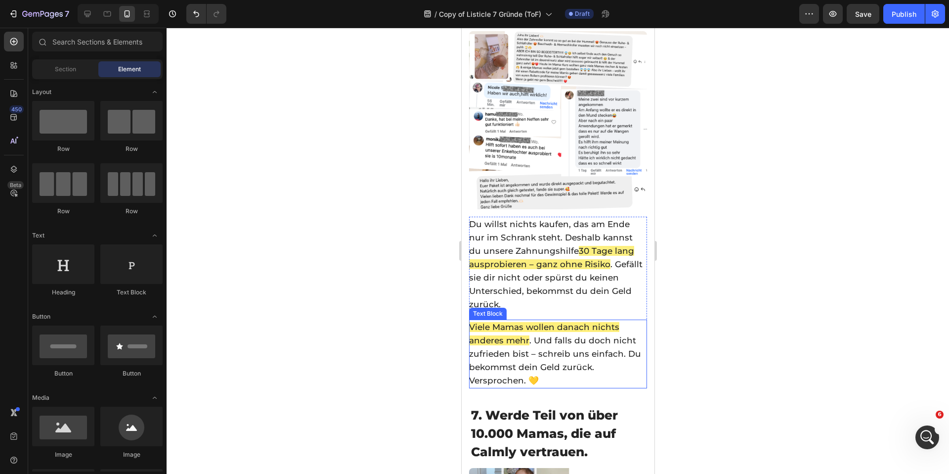
click at [533, 335] on span ". Und falls du doch nicht zufrieden bist – schreib uns einfach. Du bekommst dei…" at bounding box center [555, 360] width 172 height 50
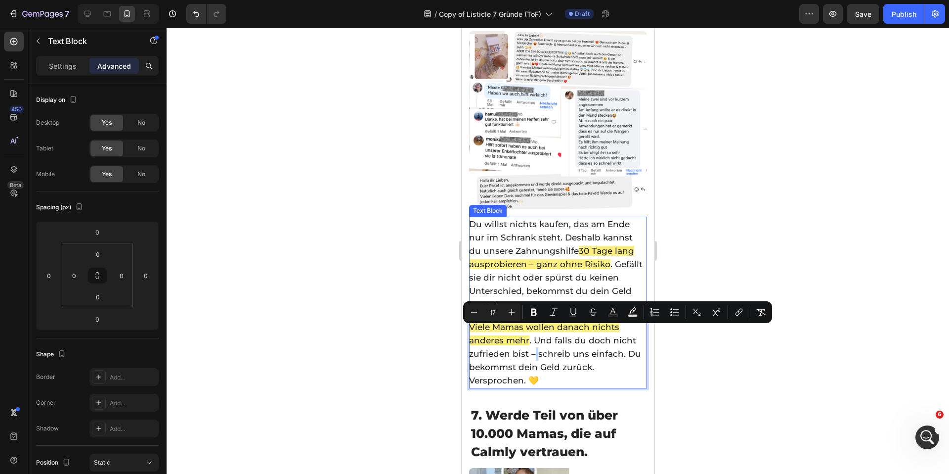
click at [519, 263] on p "Du willst nichts kaufen, das am Ende nur im Schrank steht. Deshalb kannst du un…" at bounding box center [557, 263] width 177 height 93
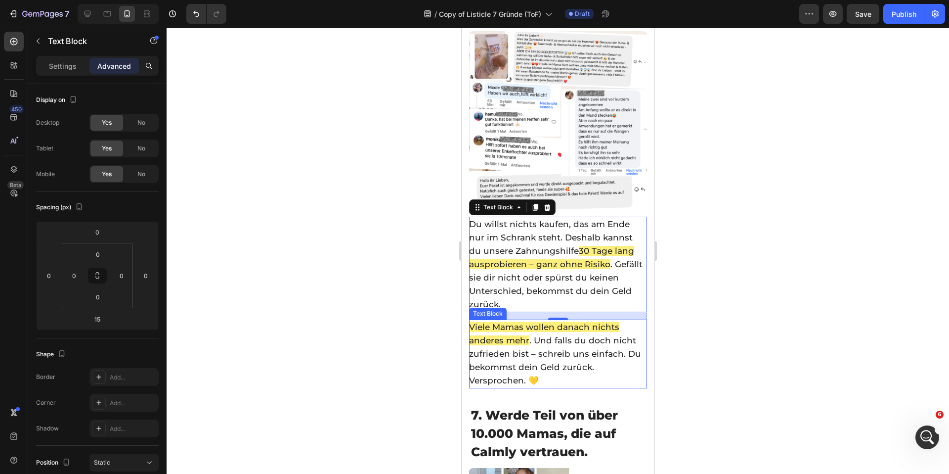
click at [515, 338] on p "Viele Mamas wollen danach nichts anderes mehr . Und falls du doch nicht zufried…" at bounding box center [557, 353] width 177 height 67
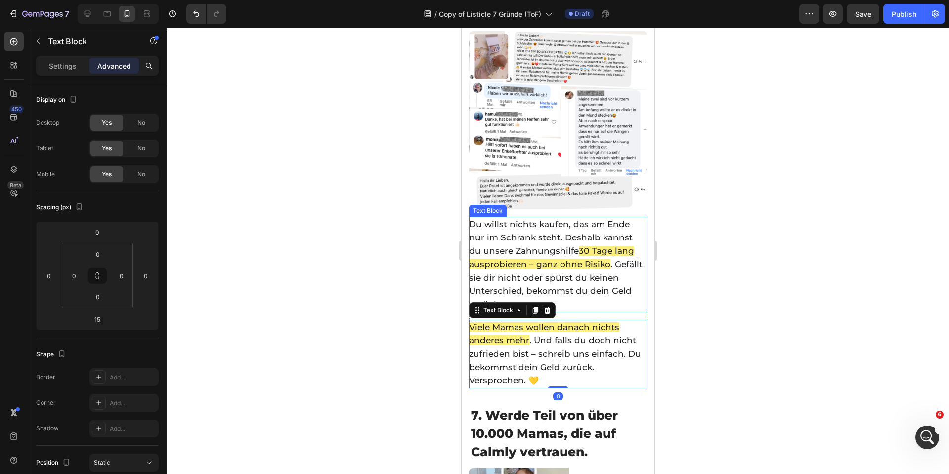
click at [517, 259] on span ". Gefällt sie dir nicht oder spürst du keinen Unterschied, bekommst du dein Gel…" at bounding box center [555, 284] width 173 height 50
click at [523, 335] on span ". Und falls du doch nicht zufrieden bist – schreib uns einfach. Du bekommst dei…" at bounding box center [555, 360] width 172 height 50
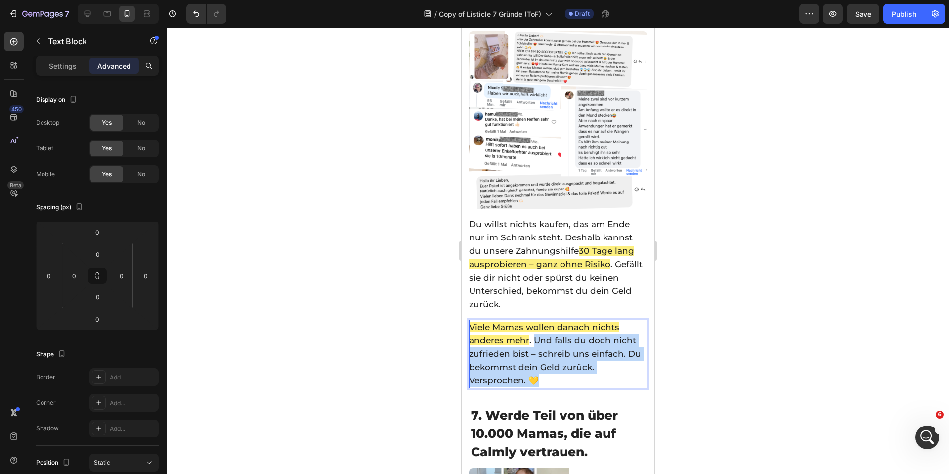
drag, startPoint x: 532, startPoint y: 316, endPoint x: 577, endPoint y: 360, distance: 62.6
click at [576, 360] on p "Viele Mamas wollen danach nichts anderes mehr . Und falls du doch nicht zufried…" at bounding box center [557, 353] width 177 height 67
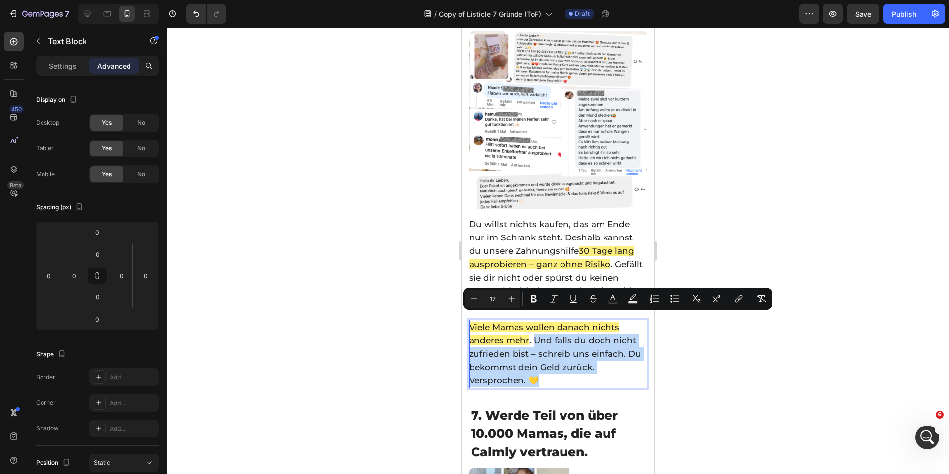
click at [526, 359] on span ". Und falls du doch nicht zufrieden bist – schreib uns einfach. Du bekommst dei…" at bounding box center [555, 360] width 172 height 50
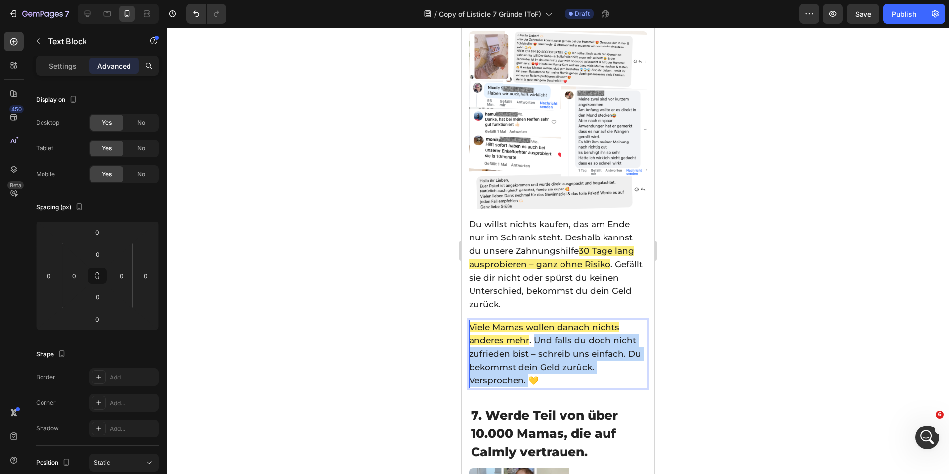
drag, startPoint x: 529, startPoint y: 358, endPoint x: 535, endPoint y: 318, distance: 40.5
click at [535, 335] on span ". Und falls du doch nicht zufrieden bist – schreib uns einfach. Du bekommst dei…" at bounding box center [555, 360] width 172 height 50
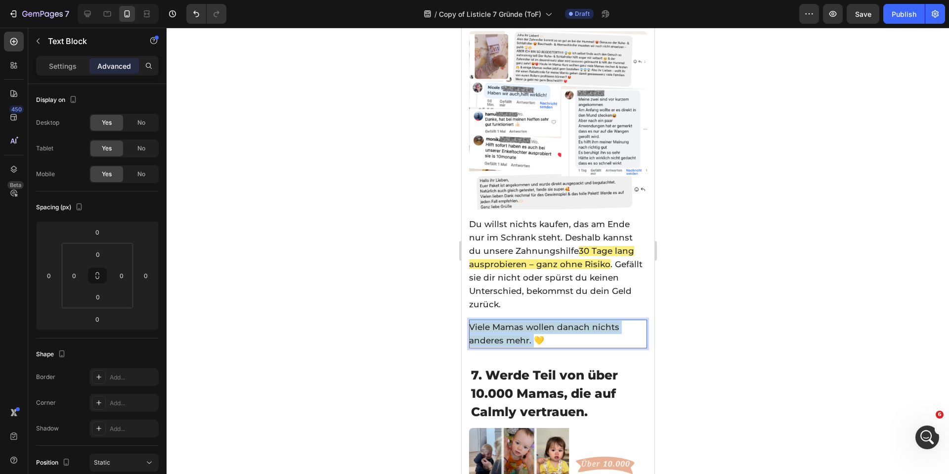
drag, startPoint x: 526, startPoint y: 318, endPoint x: 468, endPoint y: 303, distance: 60.4
click at [469, 320] on p "Viele Mamas wollen danach nichts anderes mehr . 💛" at bounding box center [557, 333] width 177 height 27
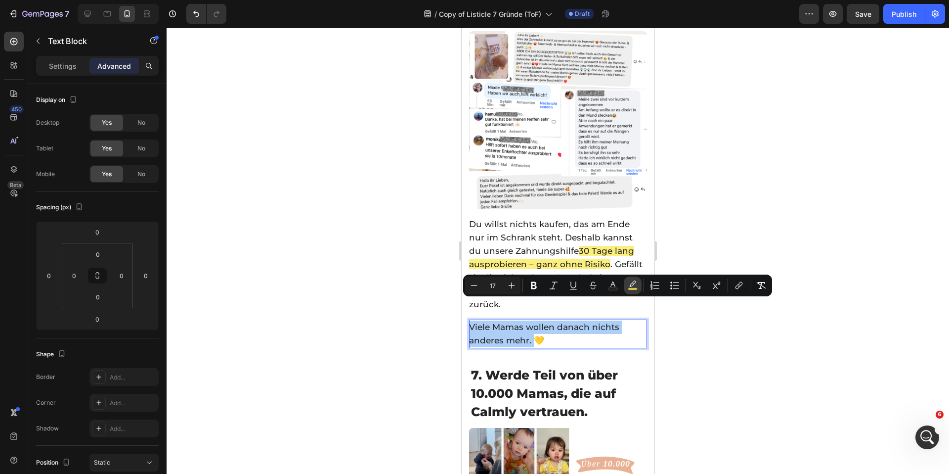
click at [629, 288] on rect "Editor contextual toolbar" at bounding box center [632, 289] width 9 height 2
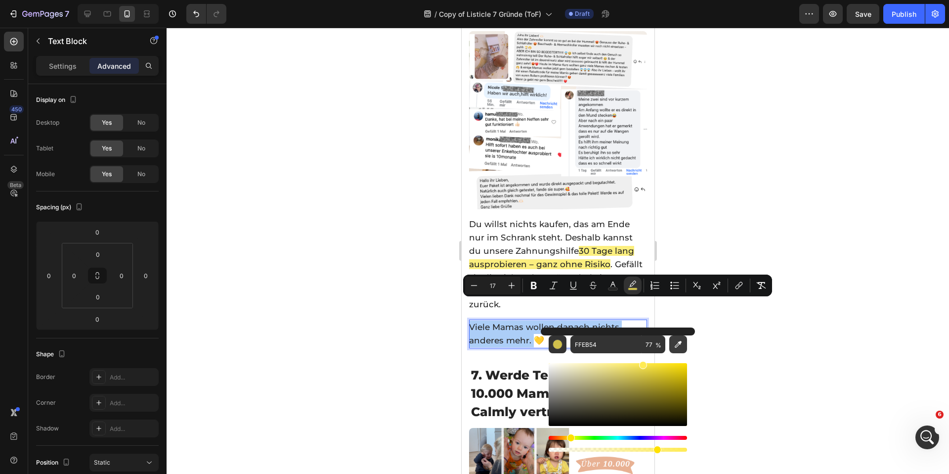
click at [677, 344] on icon "Editor contextual toolbar" at bounding box center [678, 344] width 10 height 10
type input "FFFFFF"
type input "100"
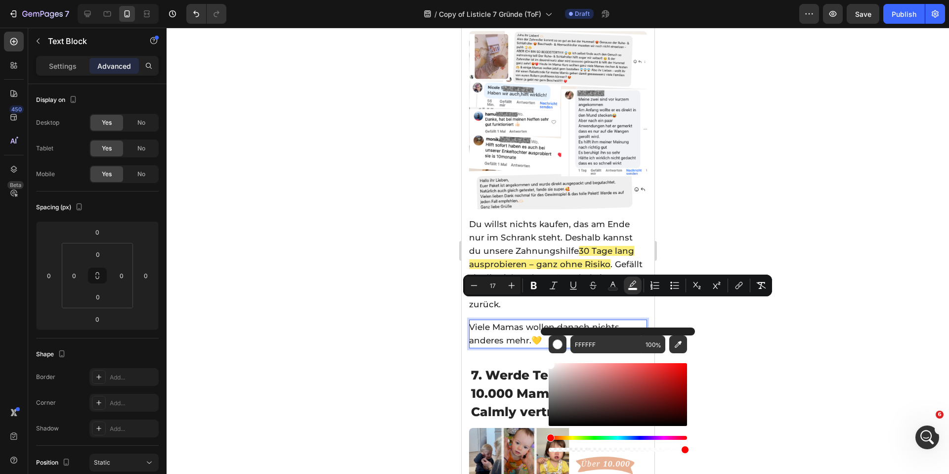
click at [375, 297] on div at bounding box center [558, 251] width 782 height 446
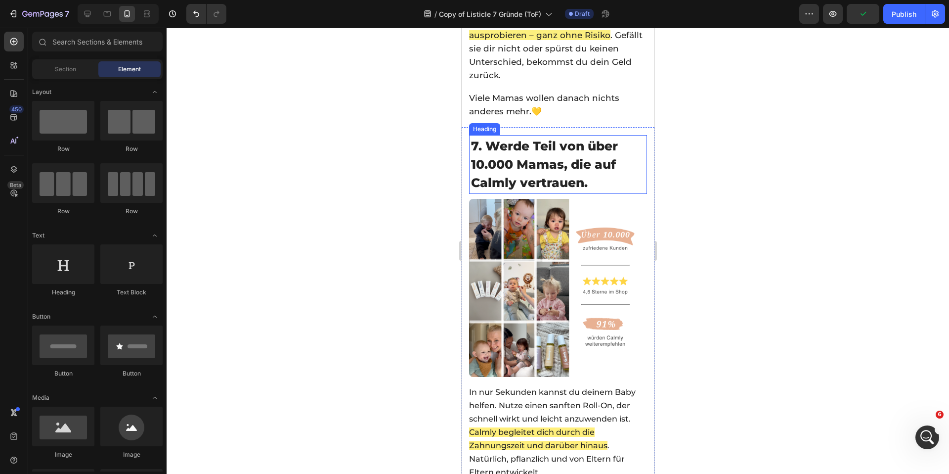
scroll to position [3048, 0]
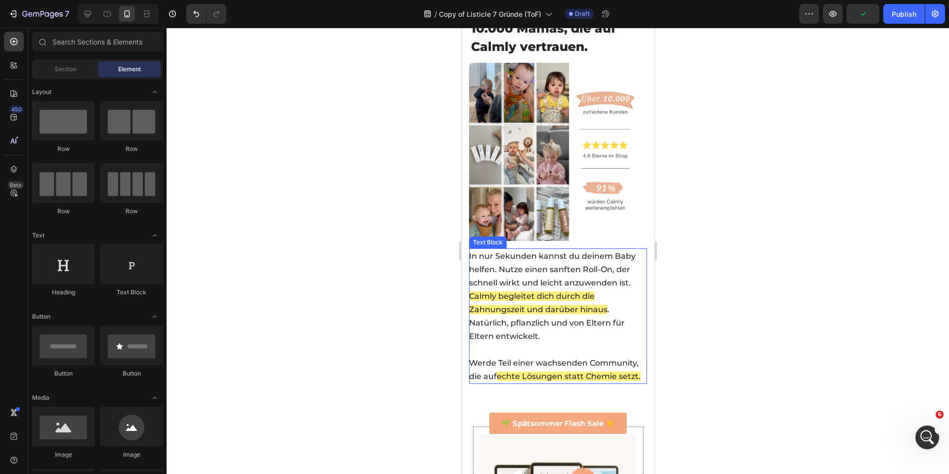
click at [533, 259] on p "In nur Sekunden kannst du deinem Baby helfen. Nutze einen sanften Roll-On, der …" at bounding box center [557, 302] width 177 height 107
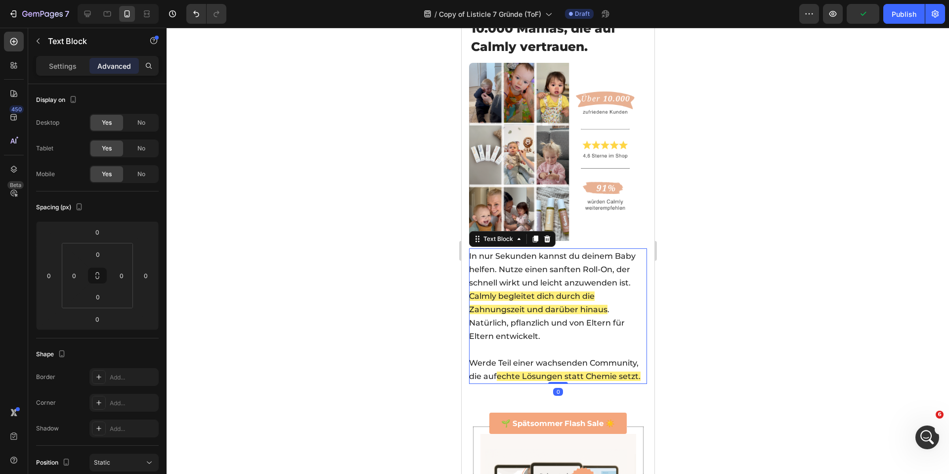
click at [533, 259] on p "In nur Sekunden kannst du deinem Baby helfen. Nutze einen sanften Roll-On, der …" at bounding box center [557, 302] width 177 height 107
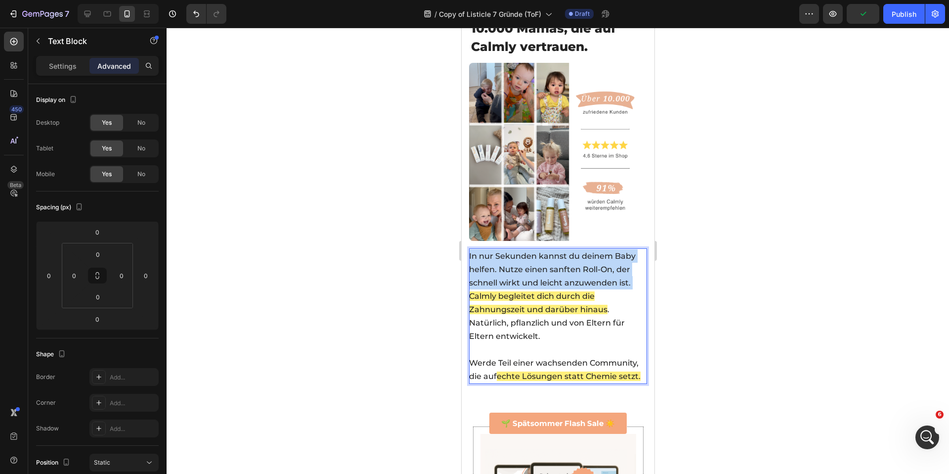
click at [533, 259] on p "In nur Sekunden kannst du deinem Baby helfen. Nutze einen sanften Roll-On, der …" at bounding box center [557, 302] width 177 height 107
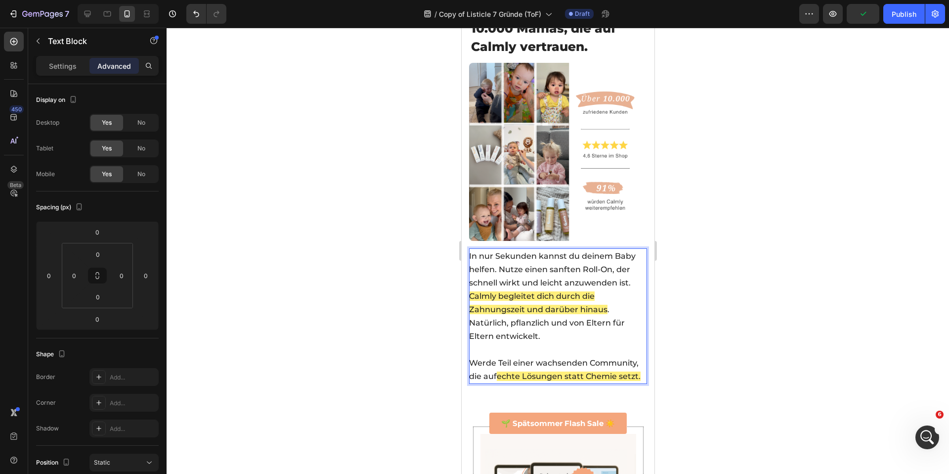
click at [545, 356] on p "Werde Teil einer wachsenden Community, die auf echte Lösungen statt Chemie setz…" at bounding box center [557, 369] width 177 height 27
drag, startPoint x: 543, startPoint y: 361, endPoint x: 472, endPoint y: 236, distance: 143.5
drag, startPoint x: 519, startPoint y: 349, endPoint x: 469, endPoint y: 225, distance: 133.6
click at [469, 248] on div "In nur Sekunden kannst du deinem Baby helfen. Nutze einen sanften Roll-On, der …" at bounding box center [558, 315] width 178 height 135
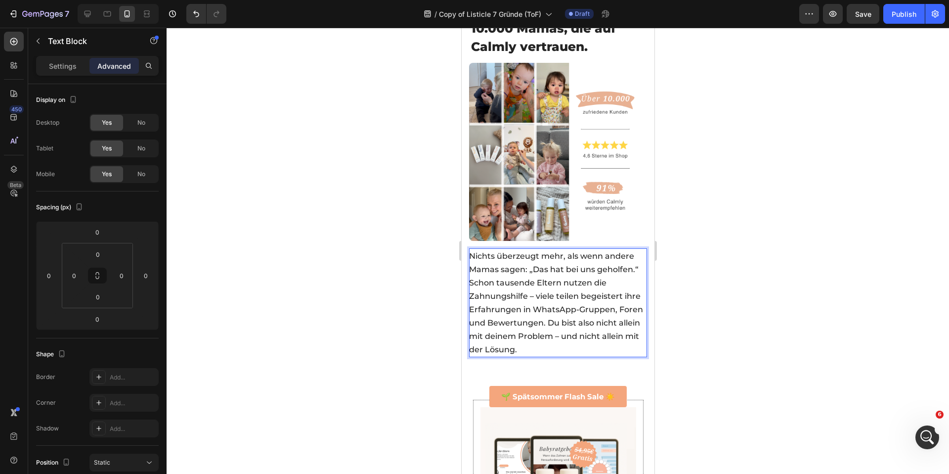
click at [417, 235] on div at bounding box center [558, 251] width 782 height 446
click at [571, 292] on span "Nichts überzeugt mehr, als wenn andere Mamas sagen: „Das hat bei uns geholfen.“…" at bounding box center [556, 302] width 174 height 103
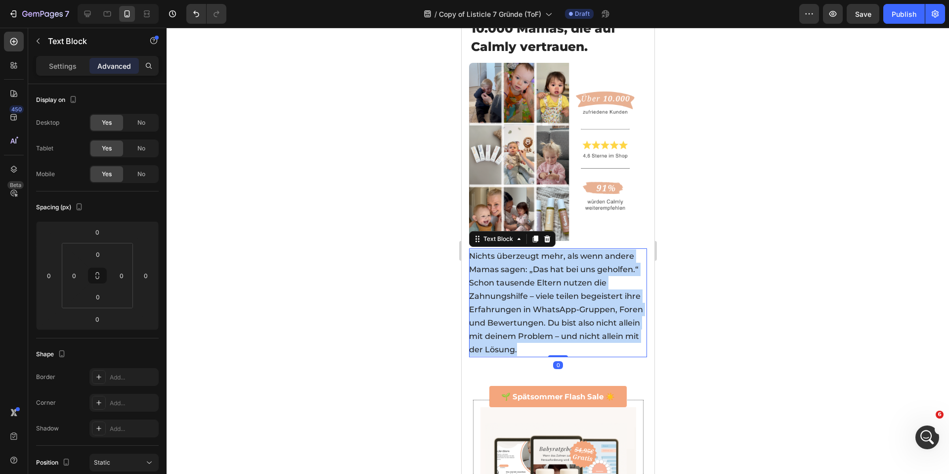
click at [571, 292] on span "Nichts überzeugt mehr, als wenn andere Mamas sagen: „Das hat bei uns geholfen.“…" at bounding box center [556, 302] width 174 height 103
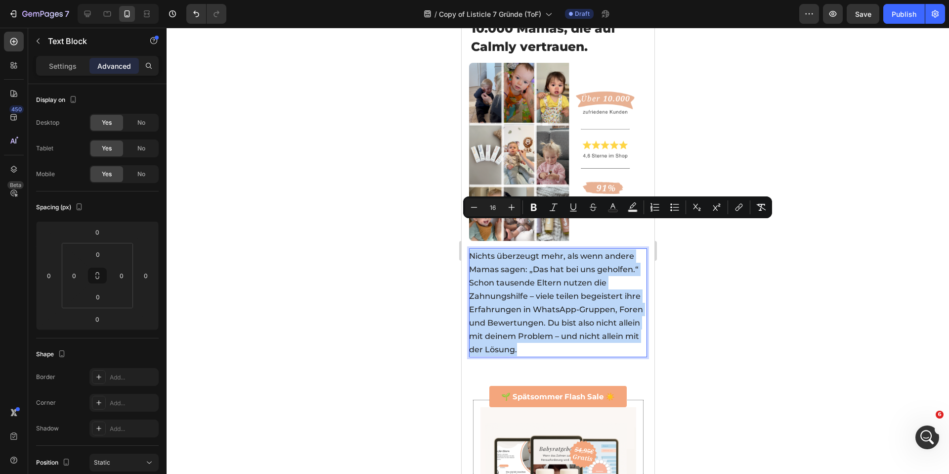
click at [545, 282] on span "Nichts überzeugt mehr, als wenn andere Mamas sagen: „Das hat bei uns geholfen.“…" at bounding box center [556, 302] width 174 height 103
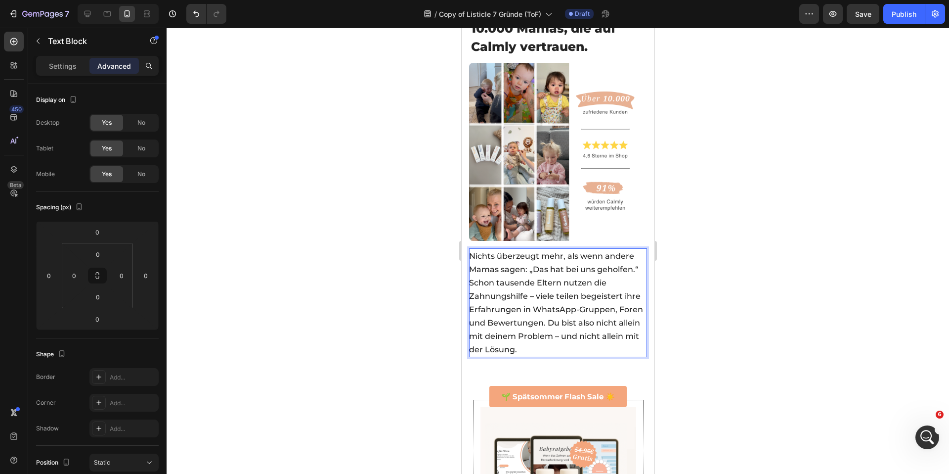
click at [407, 256] on div at bounding box center [558, 251] width 782 height 446
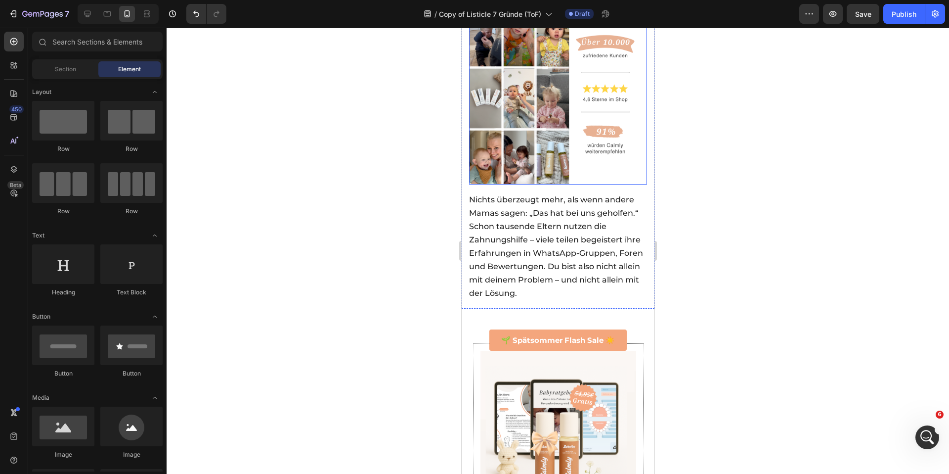
scroll to position [3106, 0]
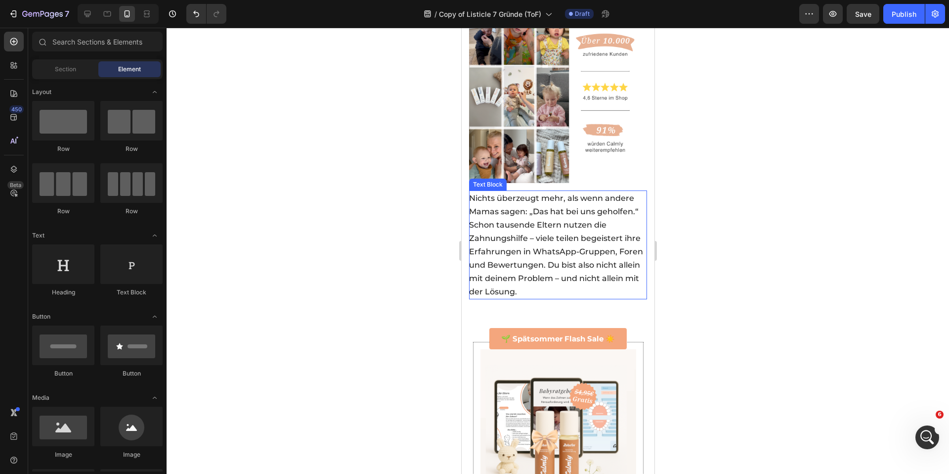
click at [571, 241] on p "Nichts überzeugt mehr, als wenn andere Mamas sagen: „Das hat bei uns geholfen.“…" at bounding box center [557, 244] width 177 height 107
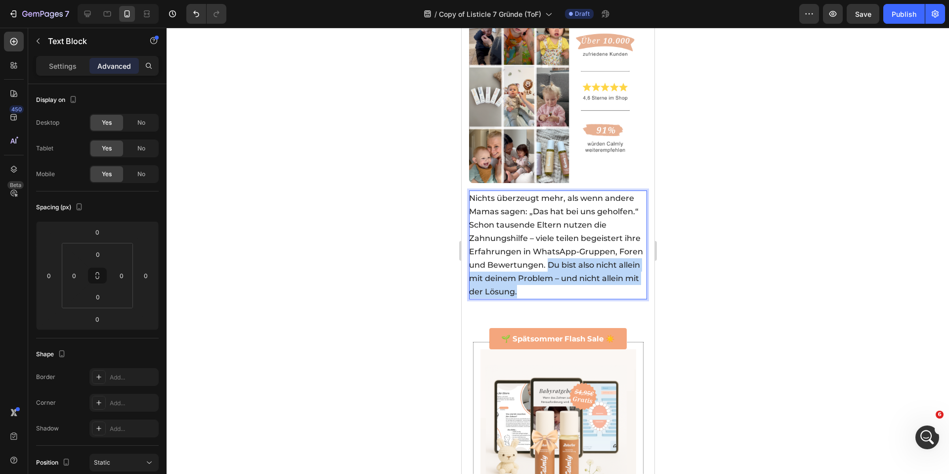
drag, startPoint x: 572, startPoint y: 235, endPoint x: 584, endPoint y: 260, distance: 27.6
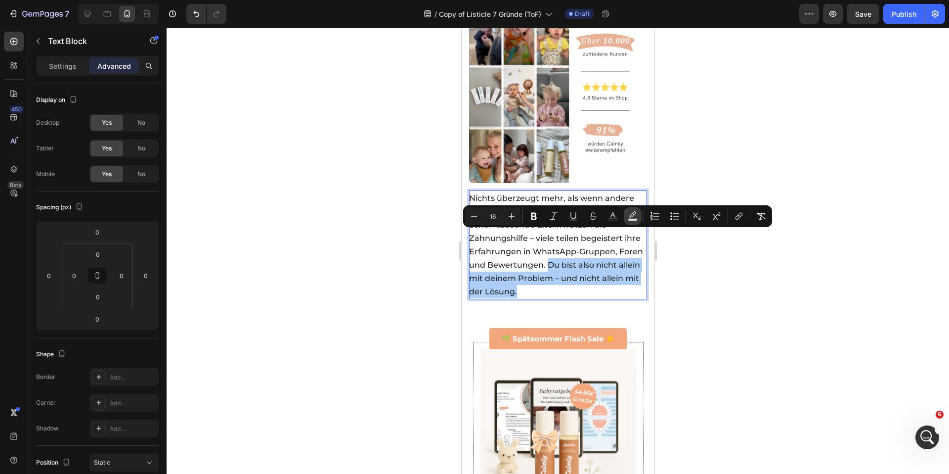
click at [629, 213] on icon "Editor contextual toolbar" at bounding box center [633, 216] width 10 height 10
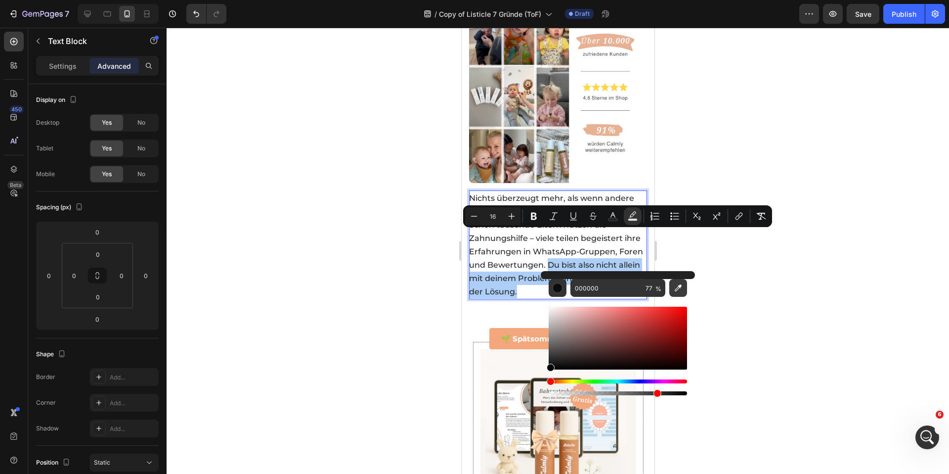
click at [675, 285] on icon "Editor contextual toolbar" at bounding box center [678, 288] width 10 height 10
type input "FAD545"
type input "100"
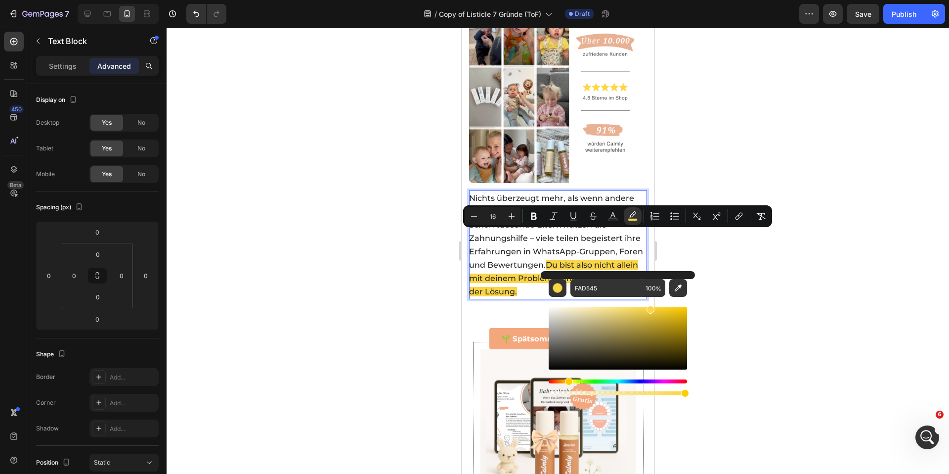
click at [392, 113] on div at bounding box center [558, 251] width 782 height 446
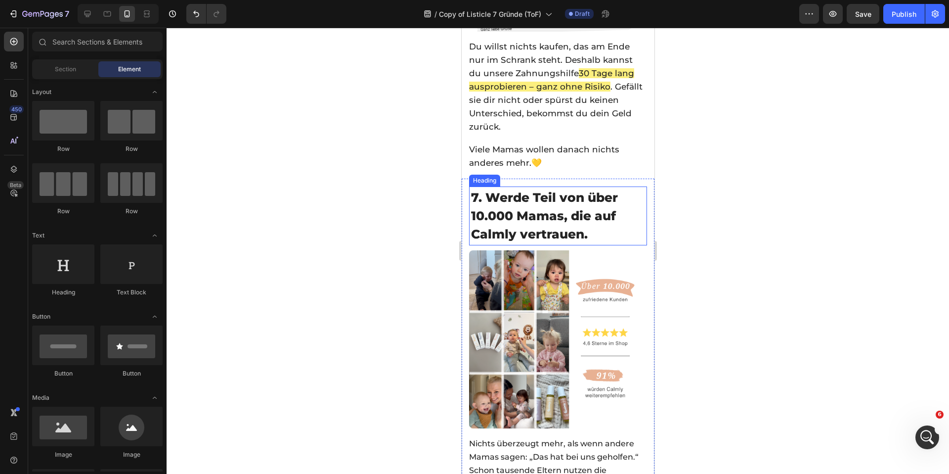
scroll to position [2796, 0]
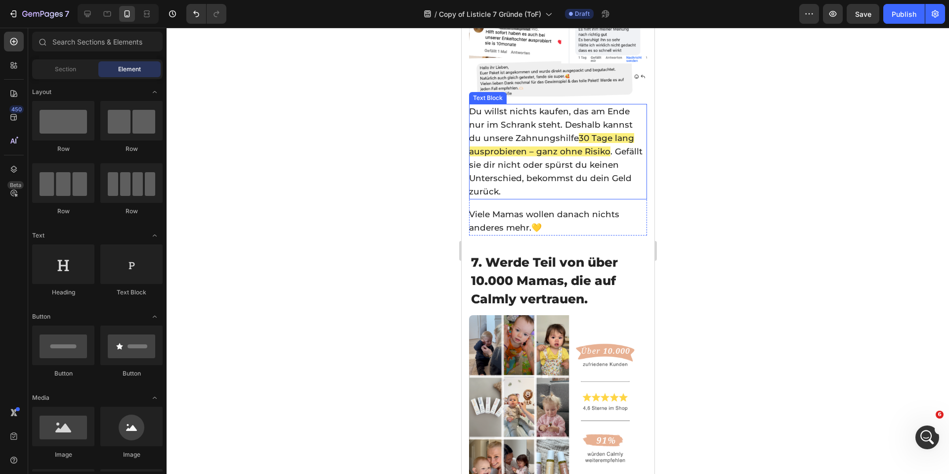
click at [537, 133] on span "30 Tage lang ausprobieren – ganz ohne Risiko" at bounding box center [551, 144] width 165 height 23
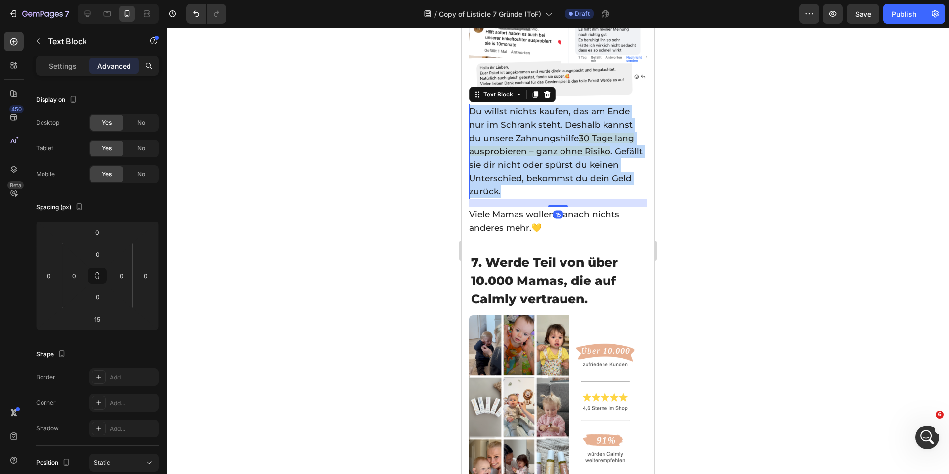
click at [537, 133] on span "30 Tage lang ausprobieren – ganz ohne Risiko" at bounding box center [551, 144] width 165 height 23
click at [538, 133] on span "30 Tage lang ausprobieren – ganz ohne Risiko" at bounding box center [551, 144] width 165 height 23
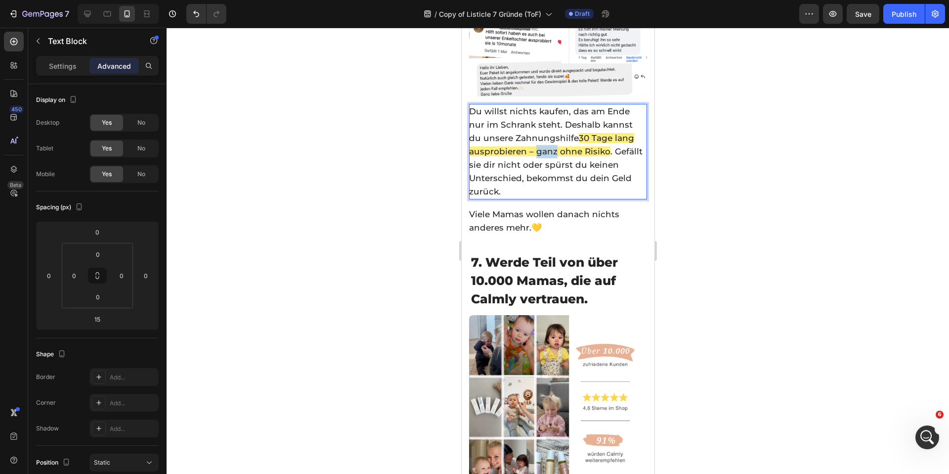
click at [538, 133] on span "30 Tage lang ausprobieren – ganz ohne Risiko" at bounding box center [551, 144] width 165 height 23
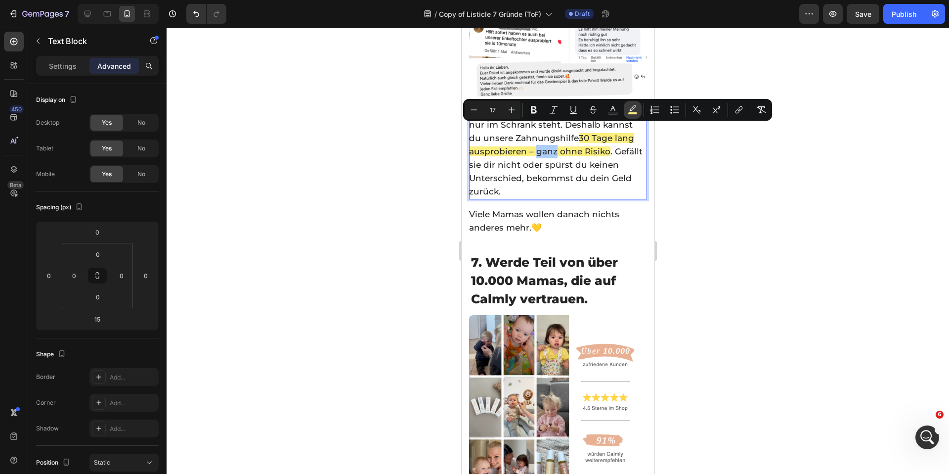
click at [627, 108] on button "color" at bounding box center [633, 110] width 18 height 18
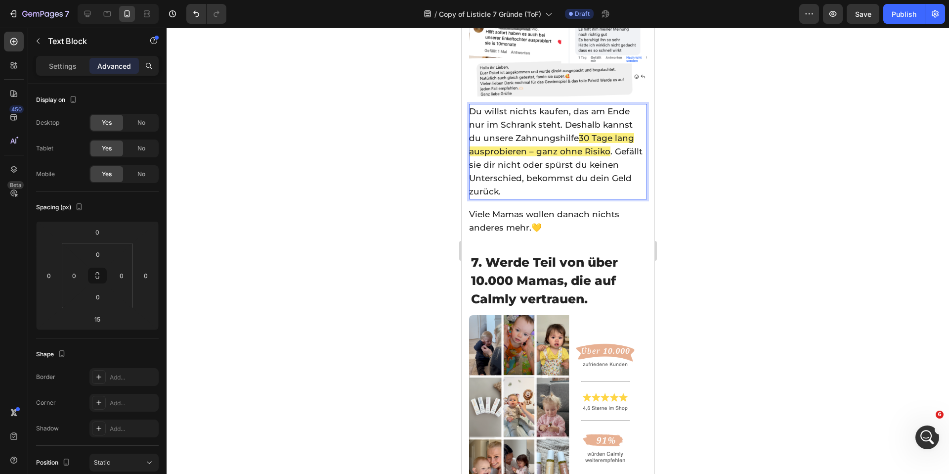
click at [599, 133] on span "30 Tage lang ausprobieren – ganz ohne Risiko" at bounding box center [551, 144] width 165 height 23
click at [598, 133] on span "30 Tage lang ausprobieren – ganz ohne Risiko" at bounding box center [551, 144] width 165 height 23
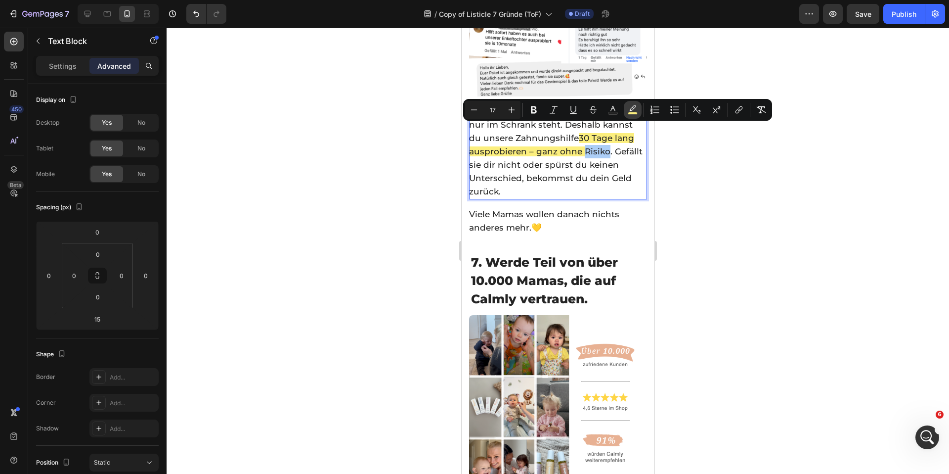
click at [630, 113] on rect "Editor contextual toolbar" at bounding box center [632, 113] width 9 height 2
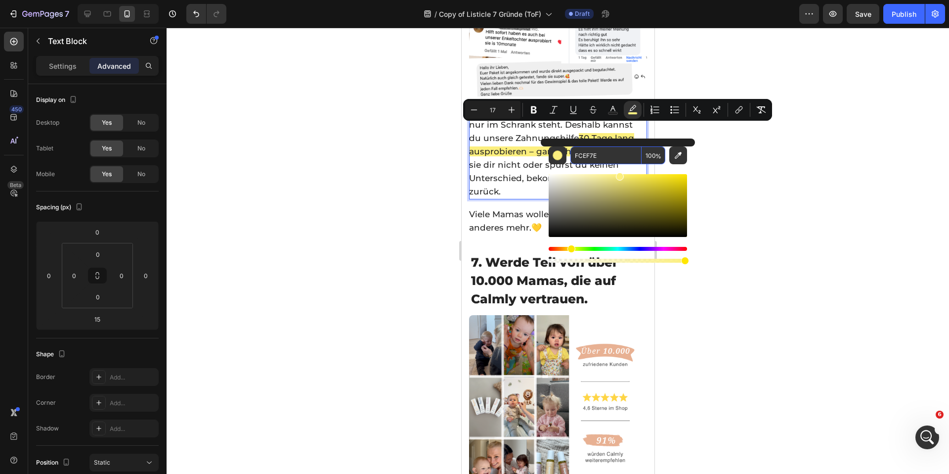
click at [610, 150] on input "FCEF7E" at bounding box center [605, 155] width 71 height 18
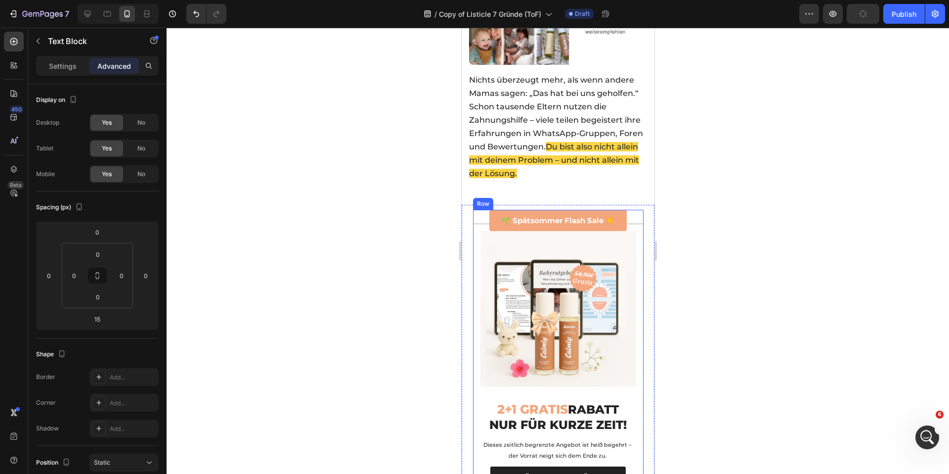
scroll to position [3198, 0]
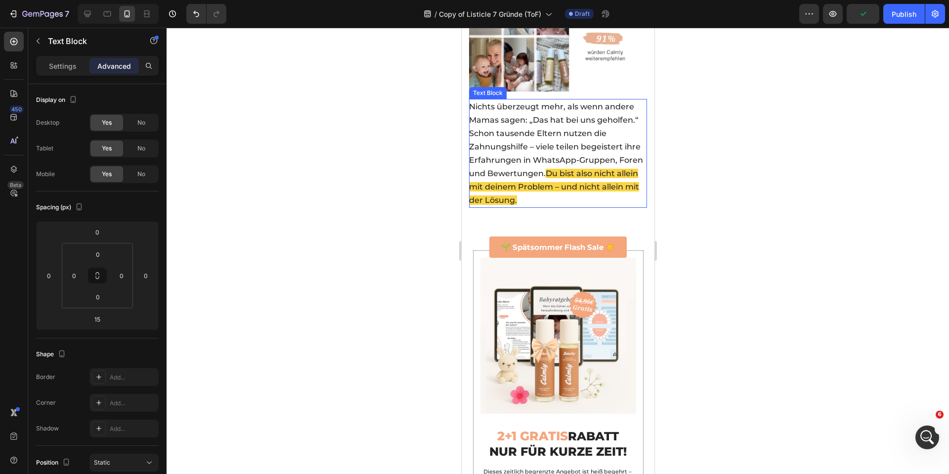
click at [570, 150] on p "Nichts überzeugt mehr, als wenn andere Mamas sagen: „Das hat bei uns geholfen.“…" at bounding box center [557, 153] width 177 height 107
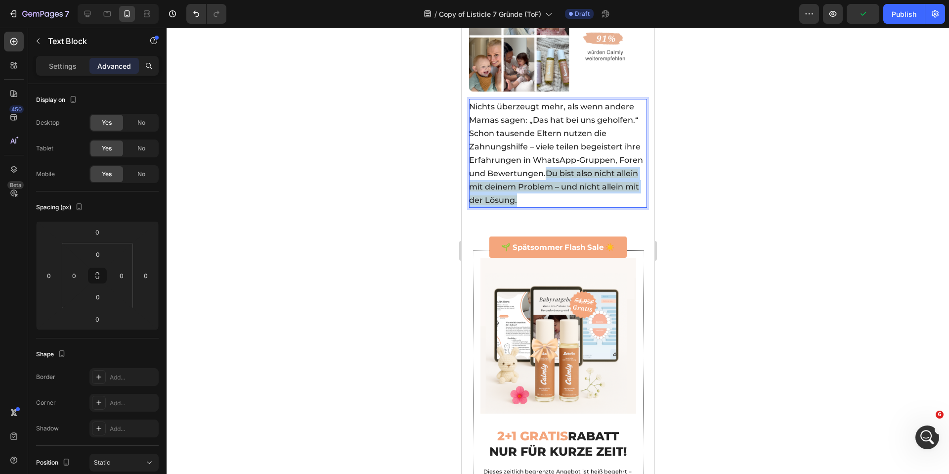
drag, startPoint x: 573, startPoint y: 141, endPoint x: 587, endPoint y: 168, distance: 30.3
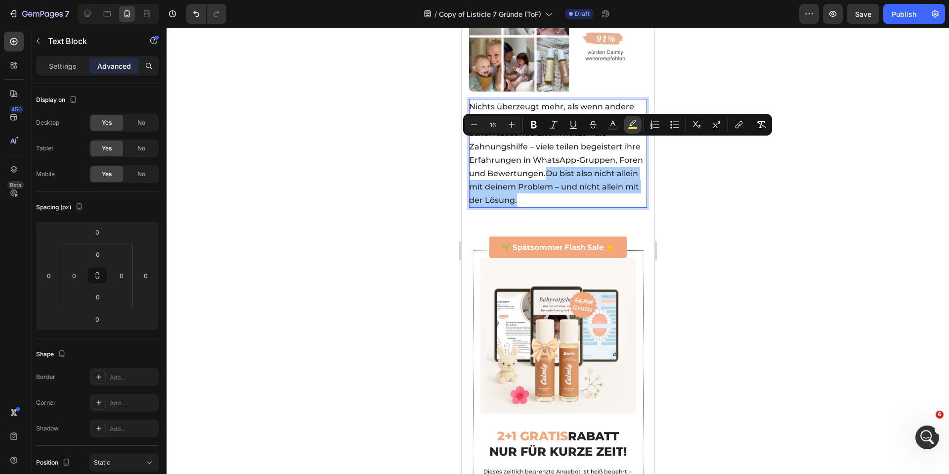
click at [636, 128] on rect "Editor contextual toolbar" at bounding box center [632, 128] width 9 height 2
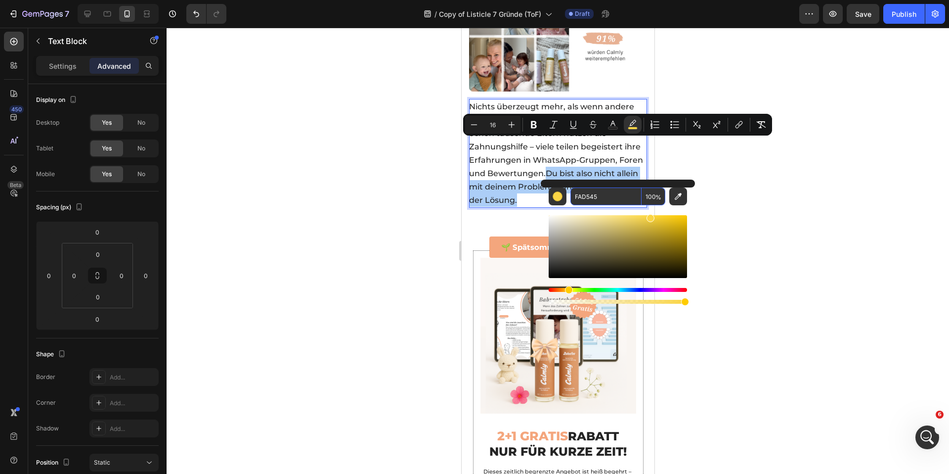
click at [621, 192] on input "FAD545" at bounding box center [605, 196] width 71 height 18
paste input "CEF7E"
type input "FCEF7E"
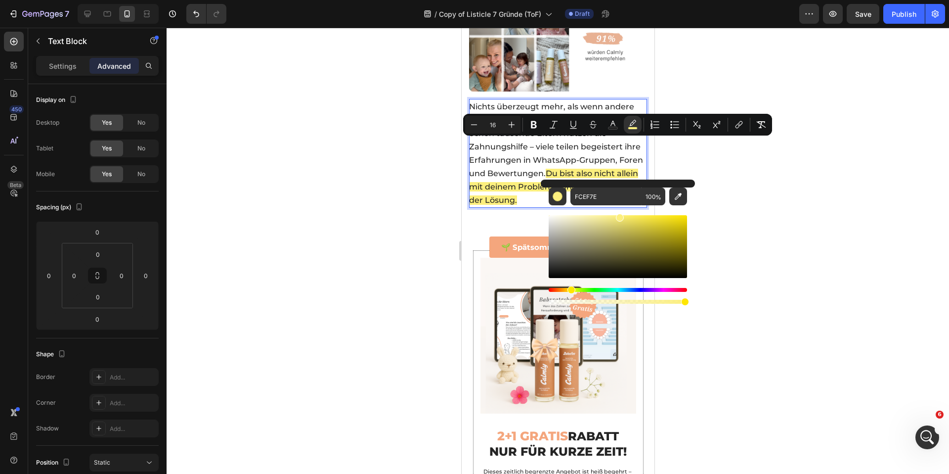
click at [333, 164] on div at bounding box center [558, 251] width 782 height 446
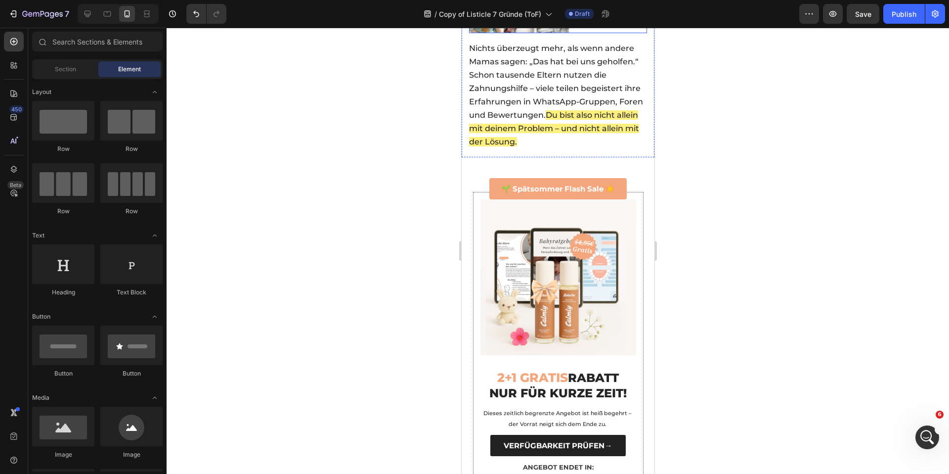
scroll to position [3256, 0]
click at [560, 183] on strong "🌱 Spätsommer Flash Sale ☀️" at bounding box center [558, 187] width 114 height 9
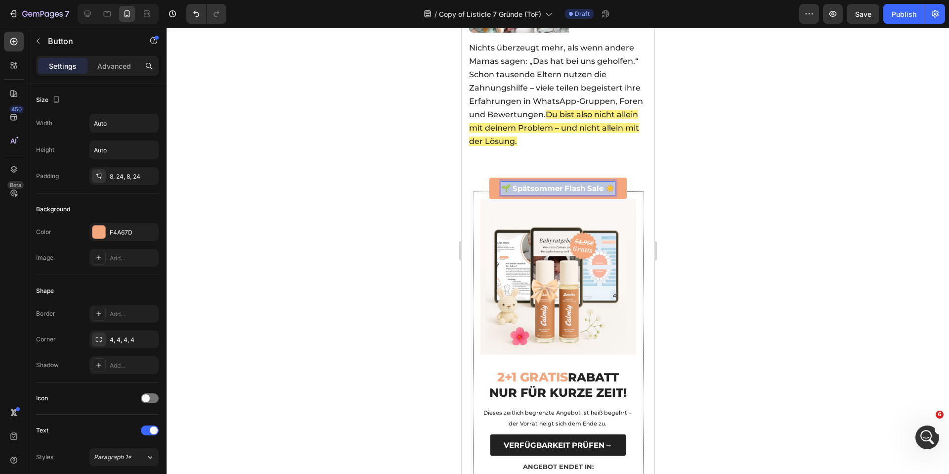
click at [560, 183] on strong "🌱 Spätsommer Flash Sale ☀️" at bounding box center [558, 187] width 114 height 9
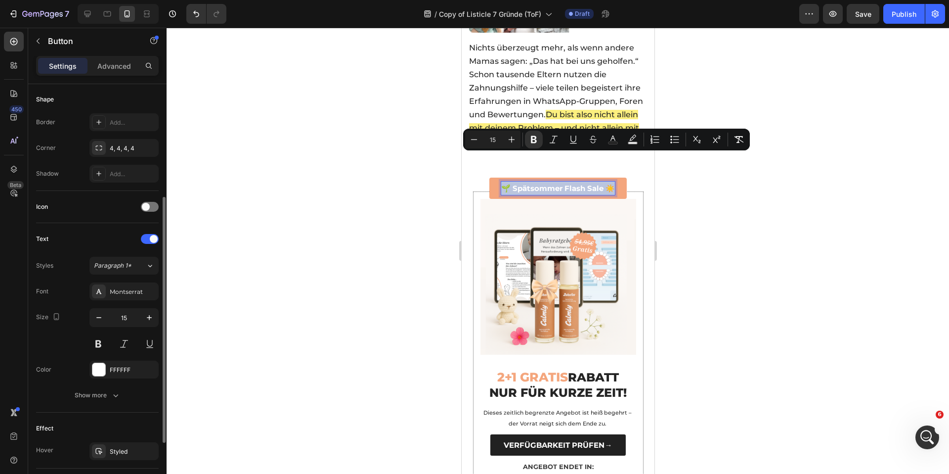
scroll to position [0, 0]
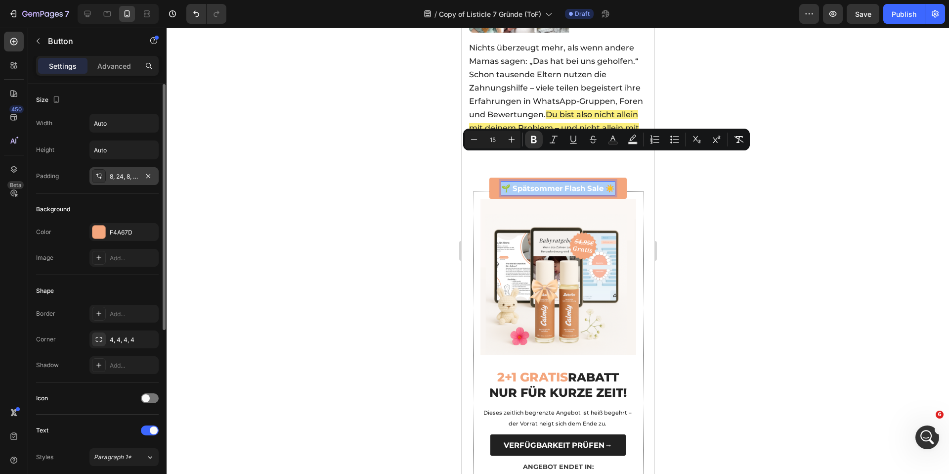
click at [115, 177] on div "8, 24, 8, 24" at bounding box center [124, 176] width 29 height 9
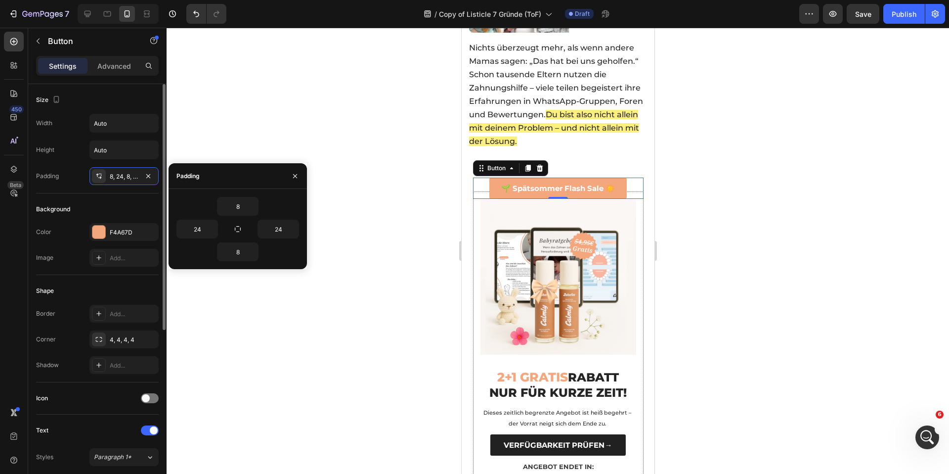
scroll to position [197, 0]
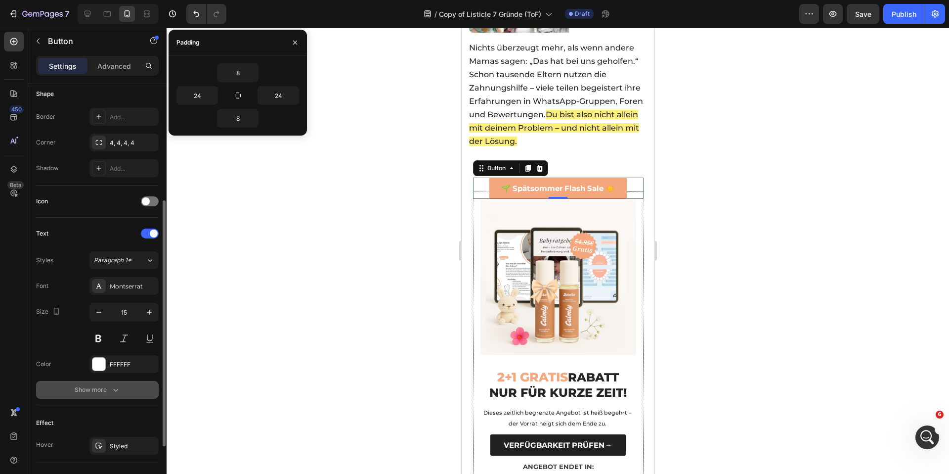
click at [115, 382] on button "Show more" at bounding box center [97, 390] width 123 height 18
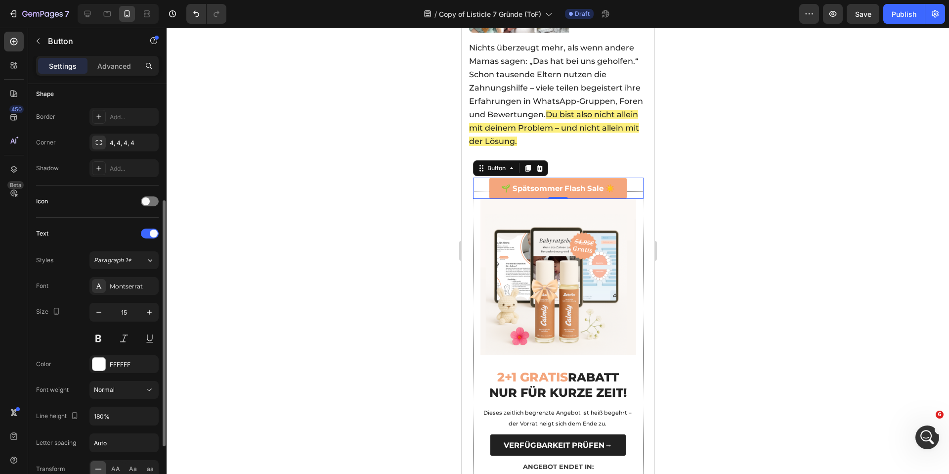
scroll to position [225, 0]
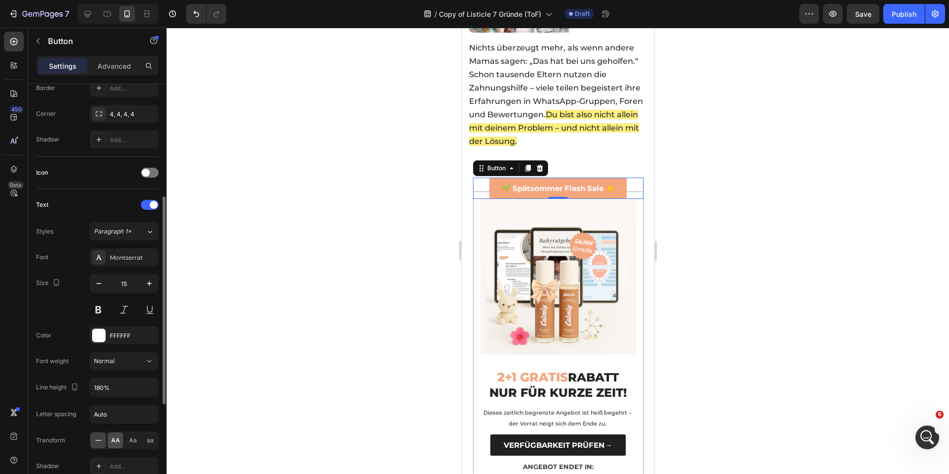
click at [117, 437] on span "AA" at bounding box center [115, 439] width 9 height 9
click at [353, 279] on div at bounding box center [558, 251] width 782 height 446
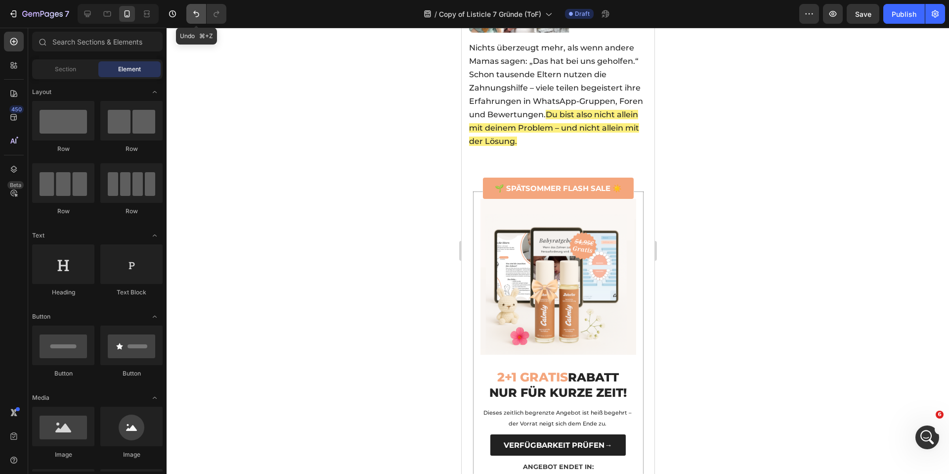
click at [190, 11] on button "Undo/Redo" at bounding box center [196, 14] width 20 height 20
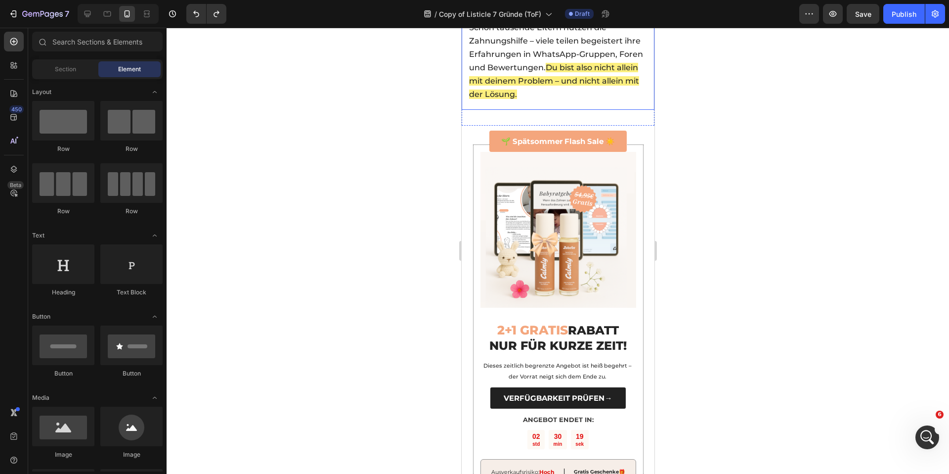
scroll to position [3327, 0]
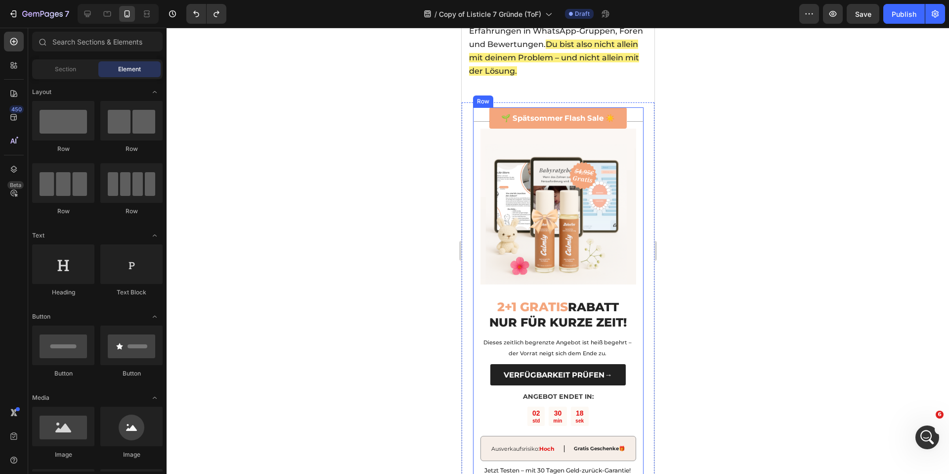
click at [473, 137] on div "2+1 GRATIS RABATT NUR FÜR KURZE ZEIT! Heading Dieses zeitlich begrenzte Angebot…" at bounding box center [558, 302] width 171 height 362
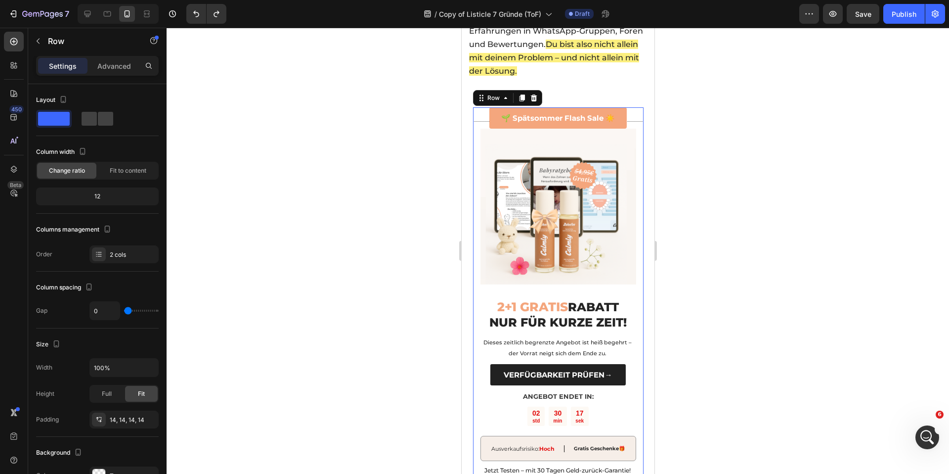
click at [275, 164] on div at bounding box center [558, 251] width 782 height 446
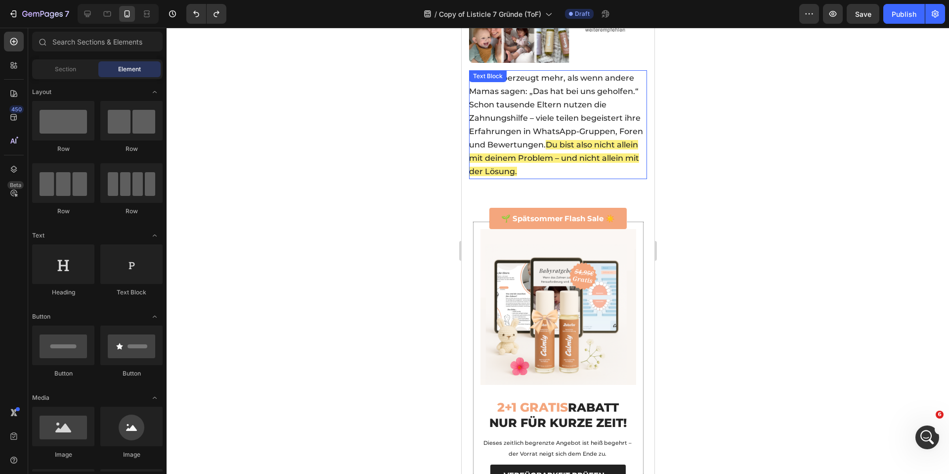
scroll to position [3224, 0]
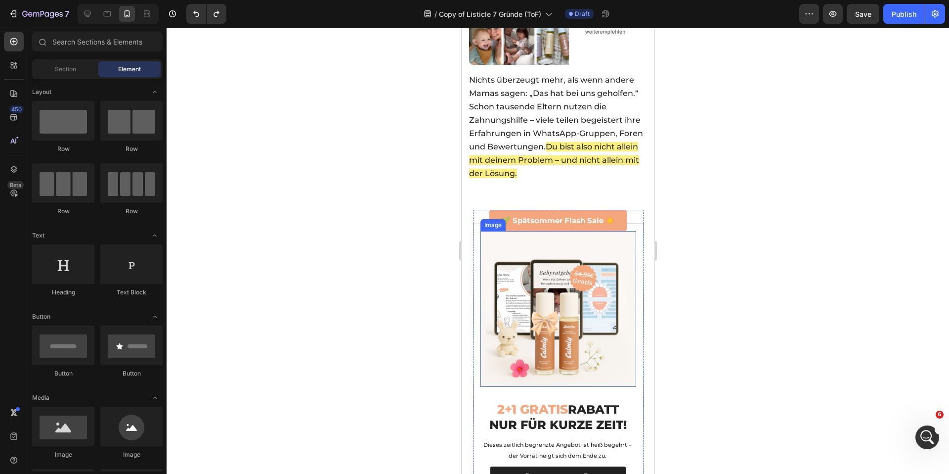
click at [535, 331] on img at bounding box center [558, 309] width 156 height 156
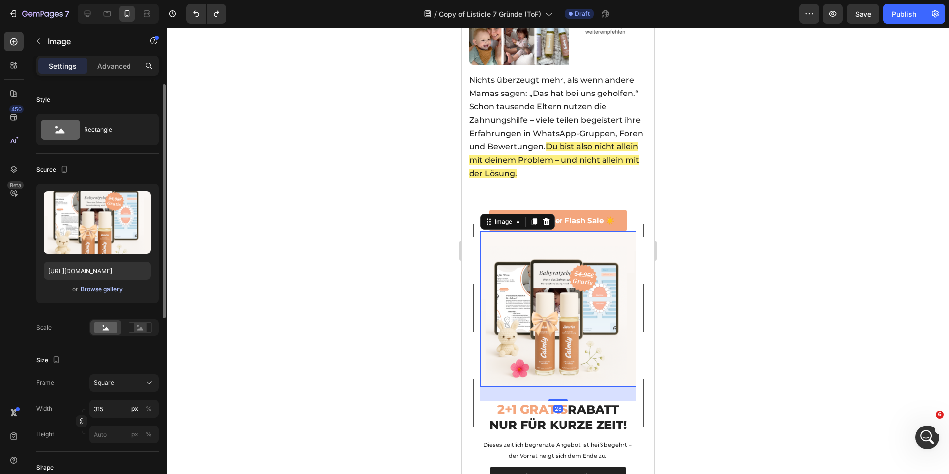
click at [110, 289] on div "Browse gallery" at bounding box center [102, 289] width 42 height 9
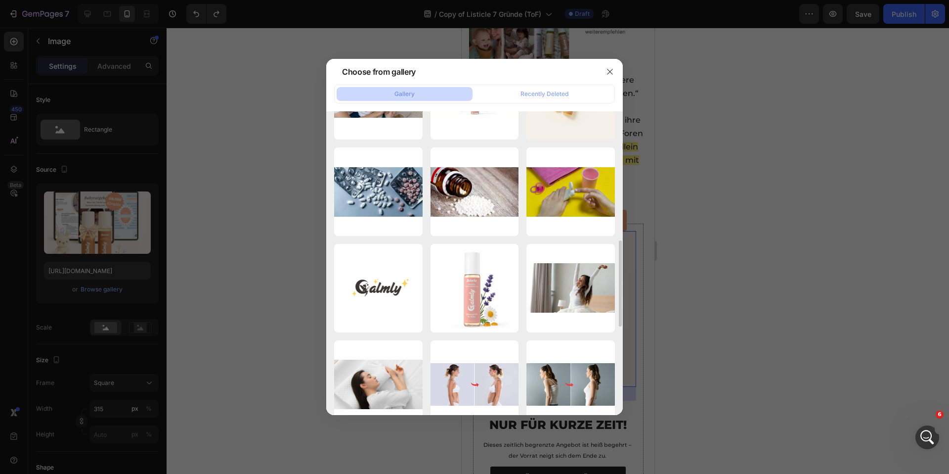
scroll to position [0, 0]
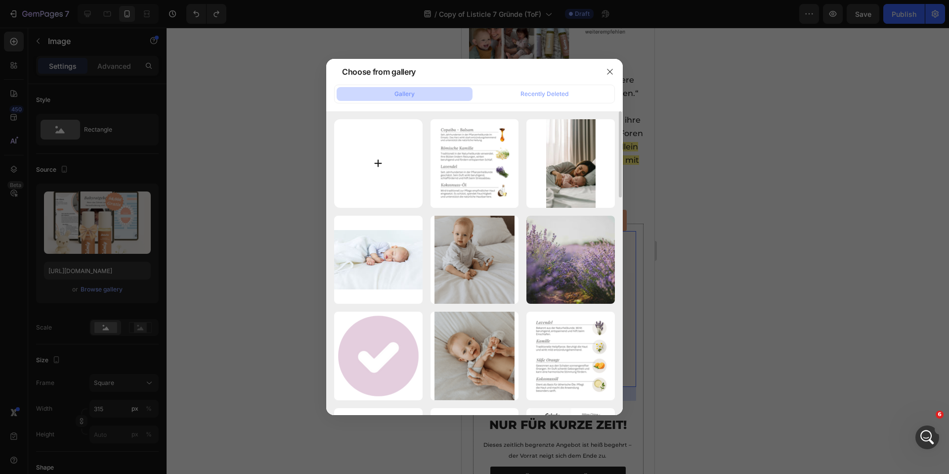
click at [398, 153] on input "file" at bounding box center [378, 163] width 88 height 88
type input "C:\fakepath\CALMLY 2.0 (29).png"
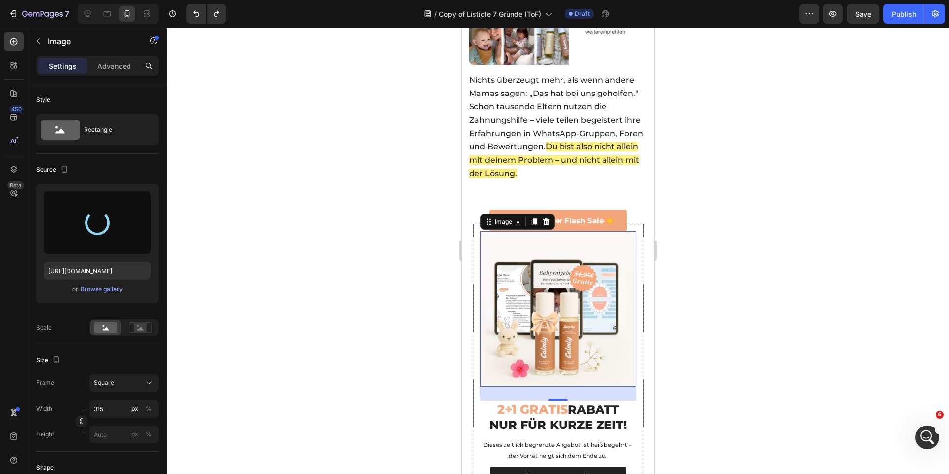
type input "https://cdn.shopify.com/s/files/1/0770/7941/3074/files/gempages_566719462338724…"
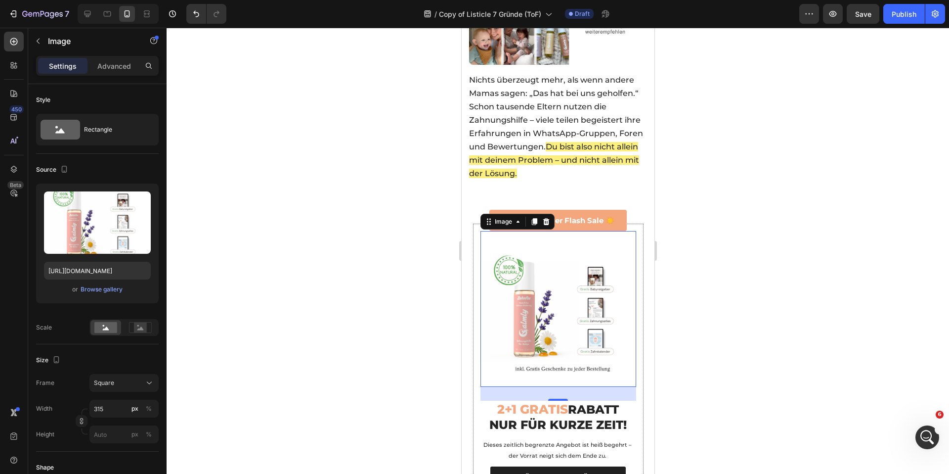
click at [369, 246] on div at bounding box center [558, 251] width 782 height 446
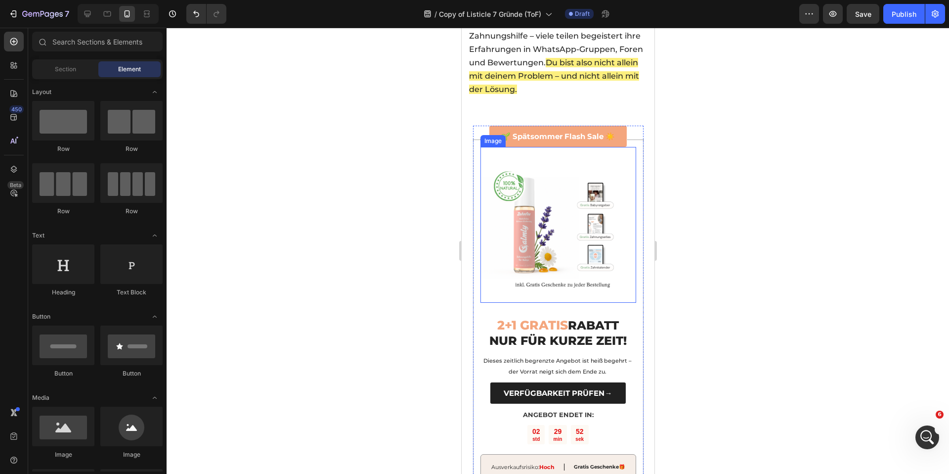
scroll to position [3311, 0]
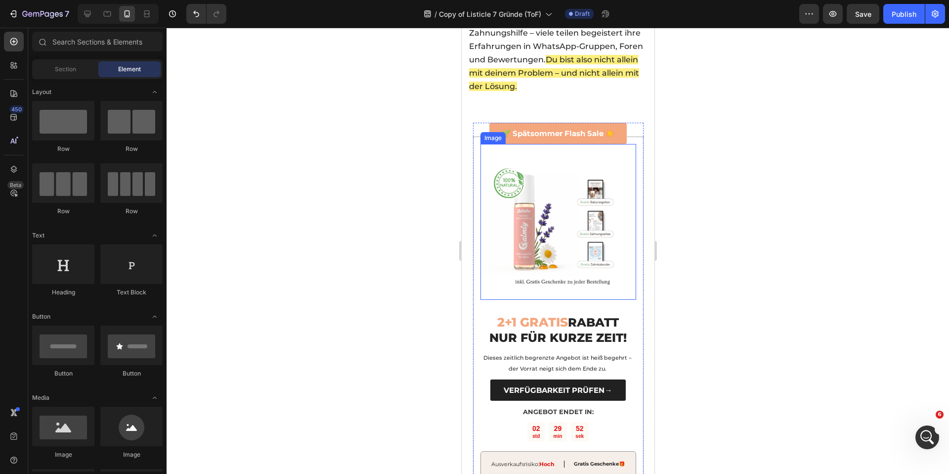
click at [549, 262] on img at bounding box center [558, 222] width 156 height 156
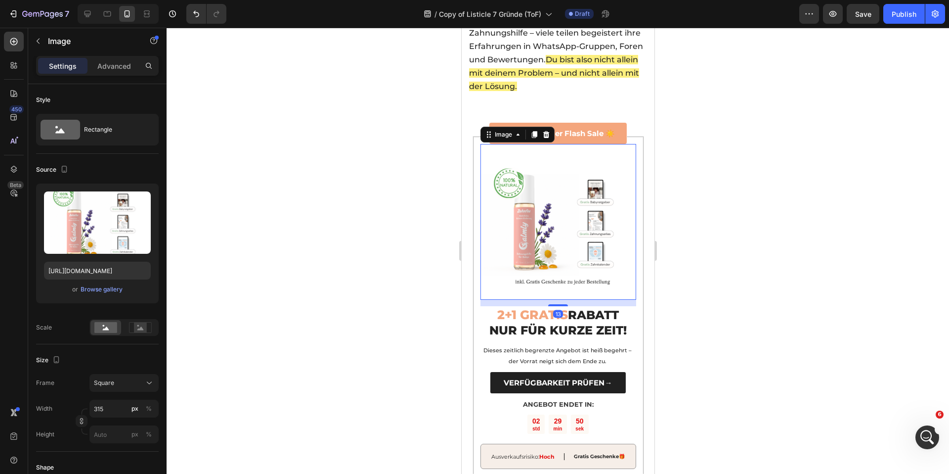
drag, startPoint x: 552, startPoint y: 282, endPoint x: 540, endPoint y: 259, distance: 26.3
click at [553, 261] on div "Image 13" at bounding box center [558, 222] width 156 height 156
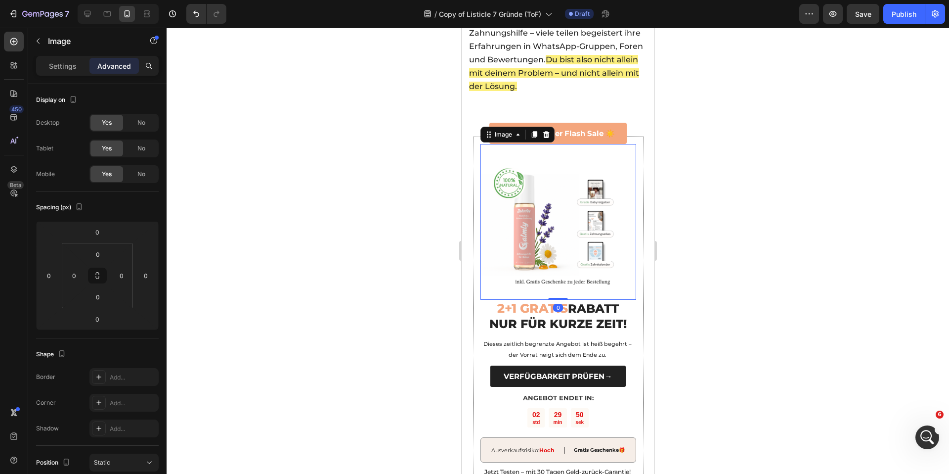
click at [419, 253] on div at bounding box center [558, 251] width 782 height 446
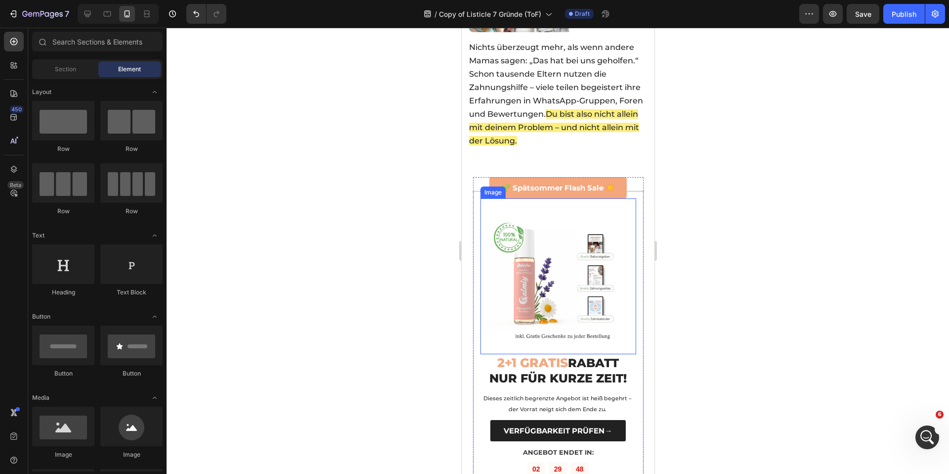
scroll to position [3255, 0]
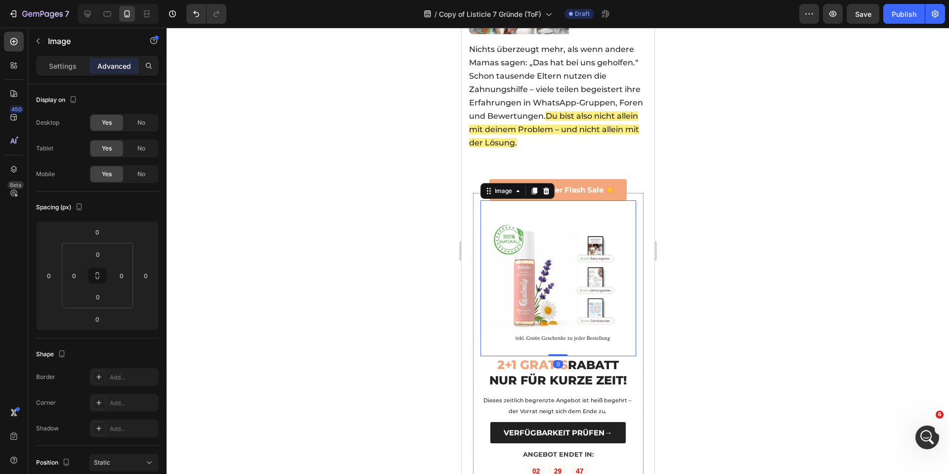
click at [517, 200] on img at bounding box center [558, 278] width 156 height 156
click at [473, 179] on div "🌱 Spätsommer Flash Sale ☀️ Button" at bounding box center [558, 189] width 171 height 21
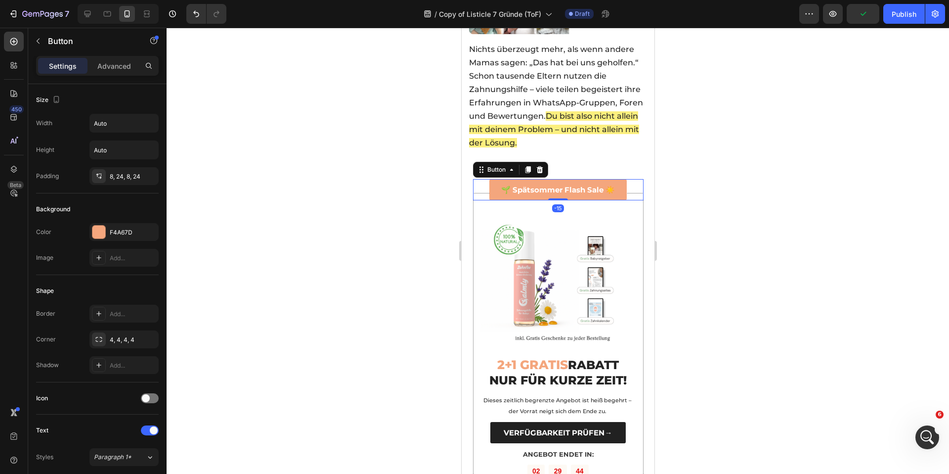
click at [424, 170] on div at bounding box center [558, 251] width 782 height 446
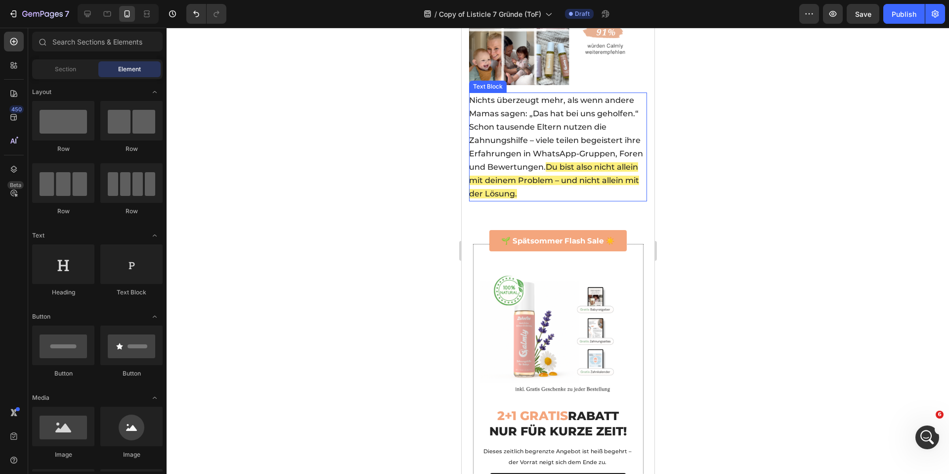
scroll to position [3248, 0]
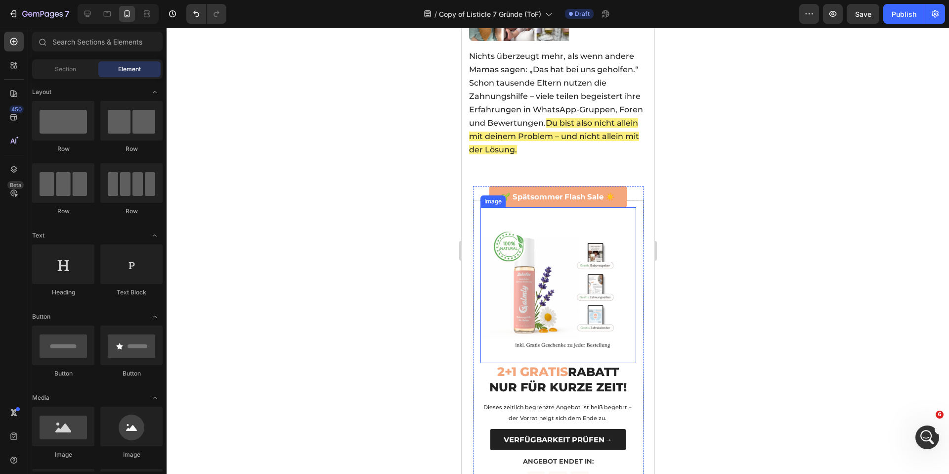
click at [550, 267] on img at bounding box center [558, 285] width 156 height 156
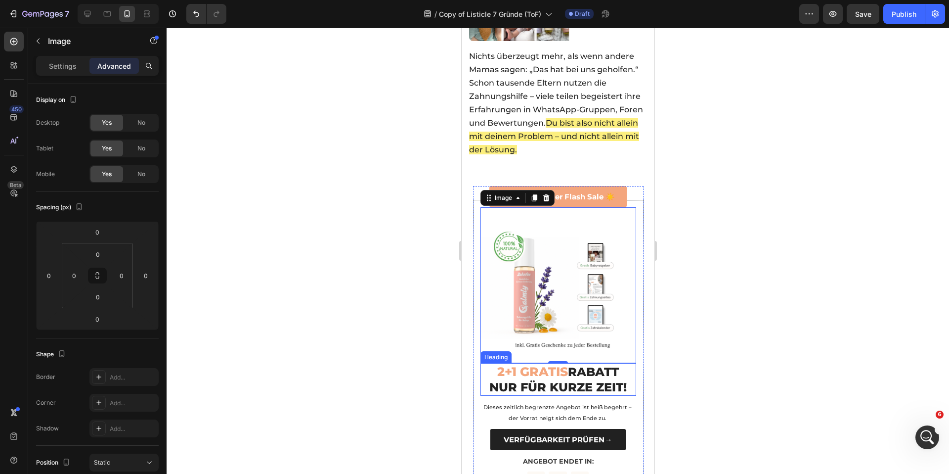
click at [497, 364] on span "2+1 GRATIS" at bounding box center [532, 371] width 71 height 15
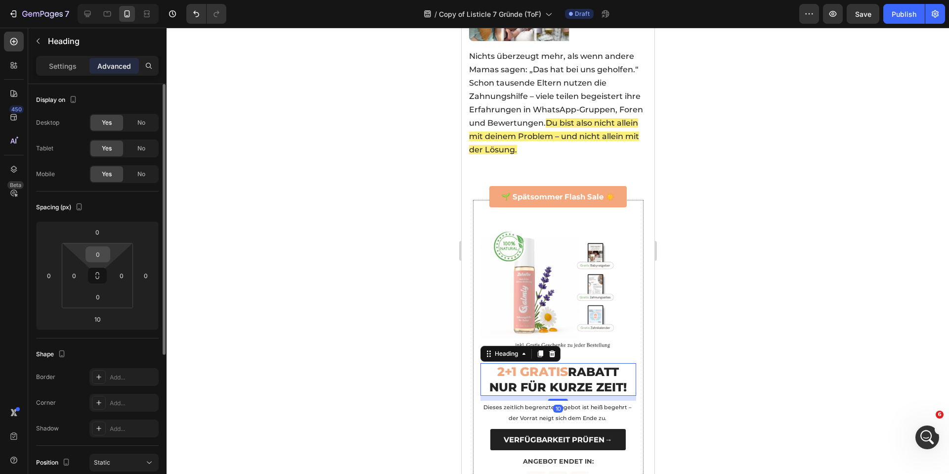
click at [101, 253] on input "0" at bounding box center [98, 254] width 20 height 15
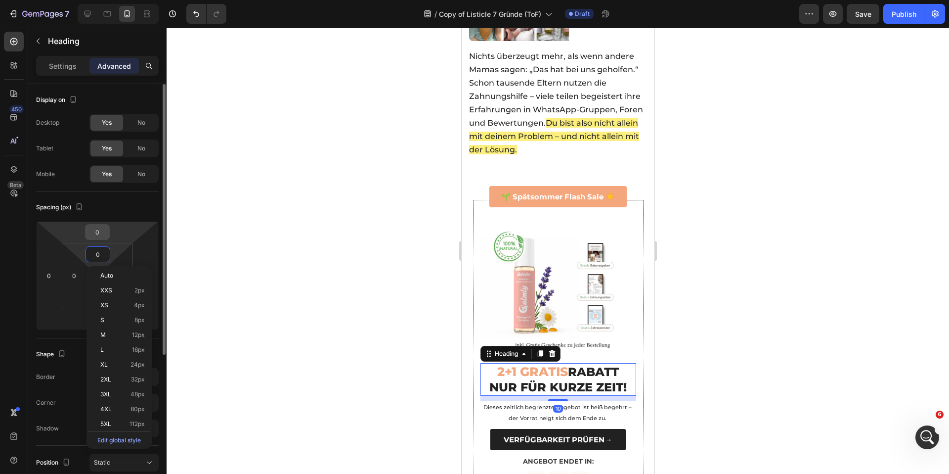
click at [98, 233] on input "0" at bounding box center [97, 231] width 20 height 15
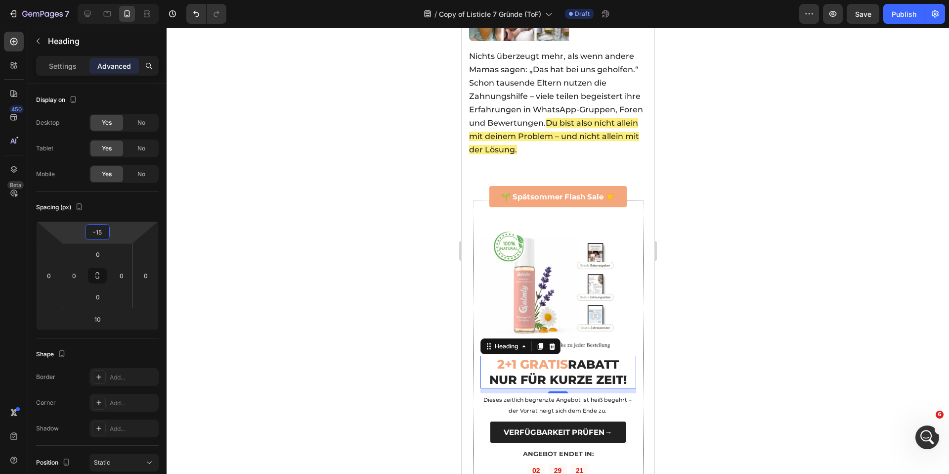
type input "-15"
click at [250, 203] on div at bounding box center [558, 251] width 782 height 446
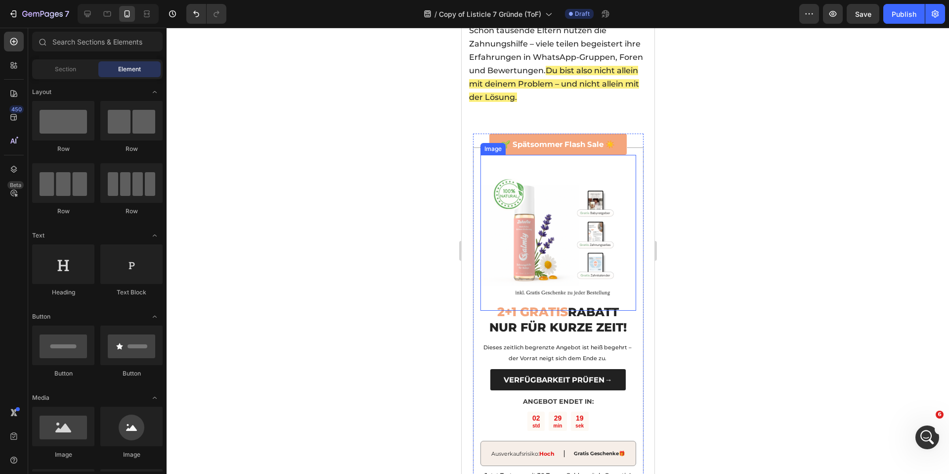
scroll to position [3322, 0]
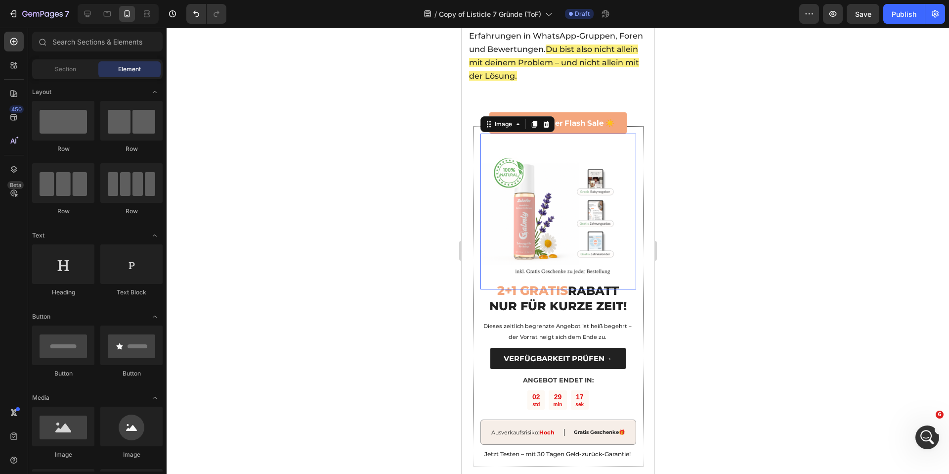
click at [547, 133] on img at bounding box center [558, 211] width 156 height 156
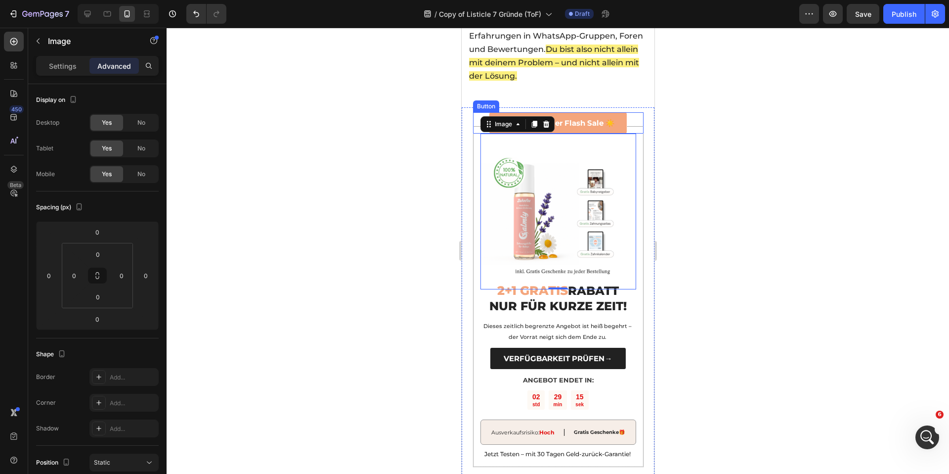
click at [476, 112] on div "🌱 Spätsommer Flash Sale ☀️ Button" at bounding box center [558, 122] width 171 height 21
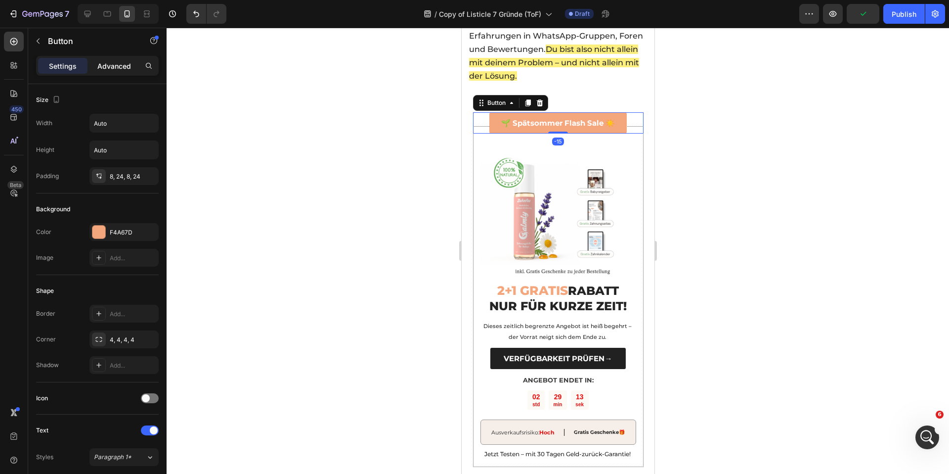
click at [115, 62] on p "Advanced" at bounding box center [114, 66] width 34 height 10
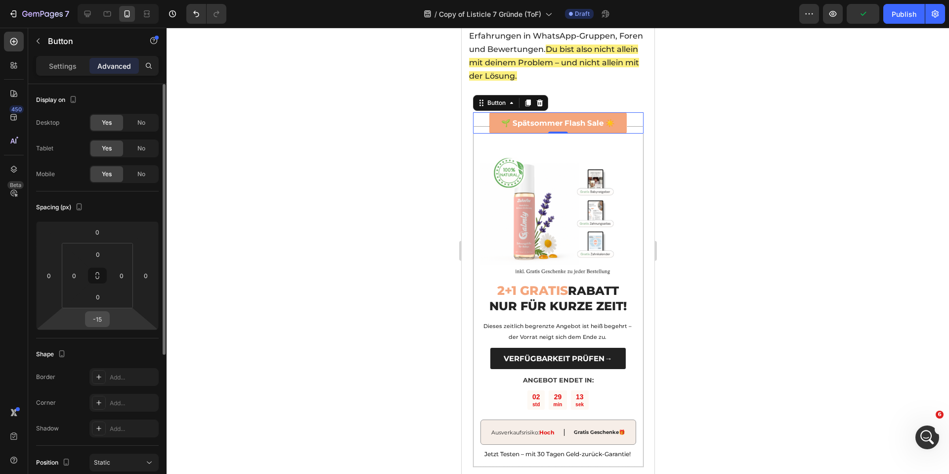
click at [103, 326] on input "-15" at bounding box center [97, 318] width 20 height 15
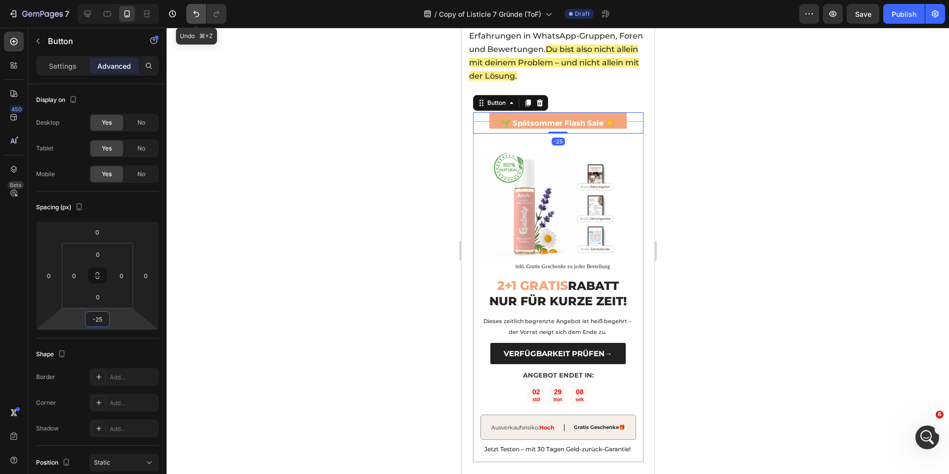
click at [197, 11] on icon "Undo/Redo" at bounding box center [196, 14] width 10 height 10
type input "-15"
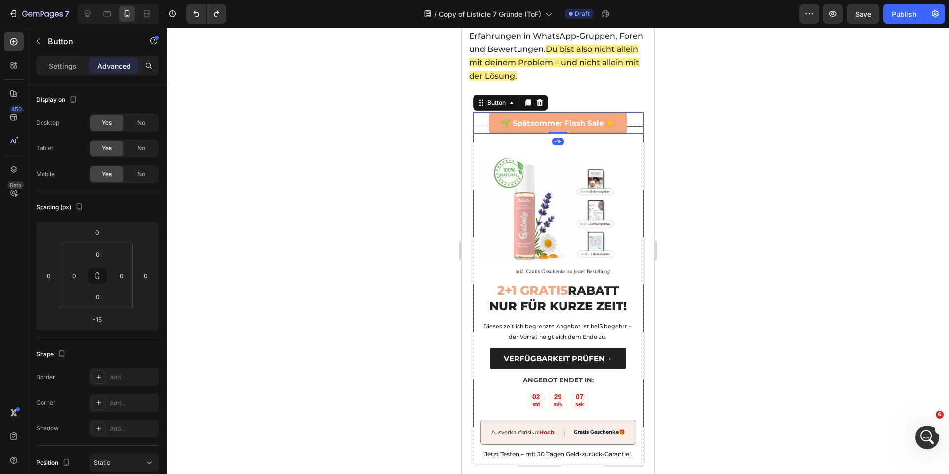
click at [327, 116] on div at bounding box center [558, 251] width 782 height 446
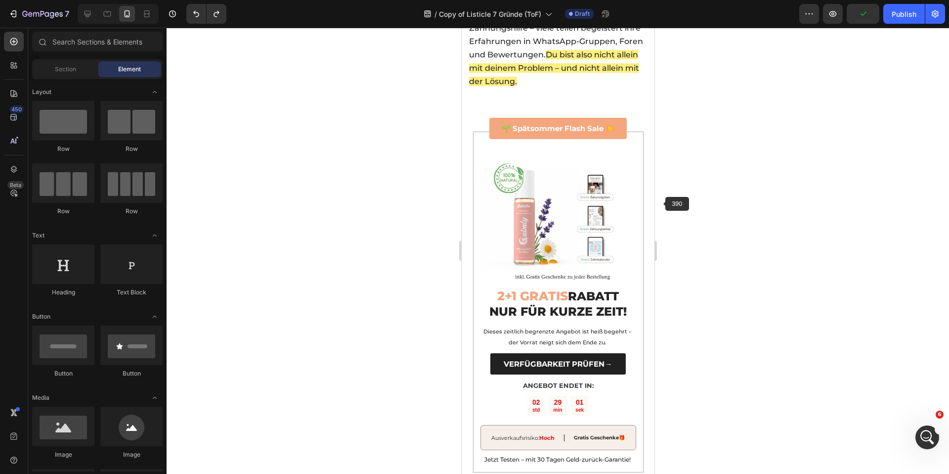
scroll to position [3329, 0]
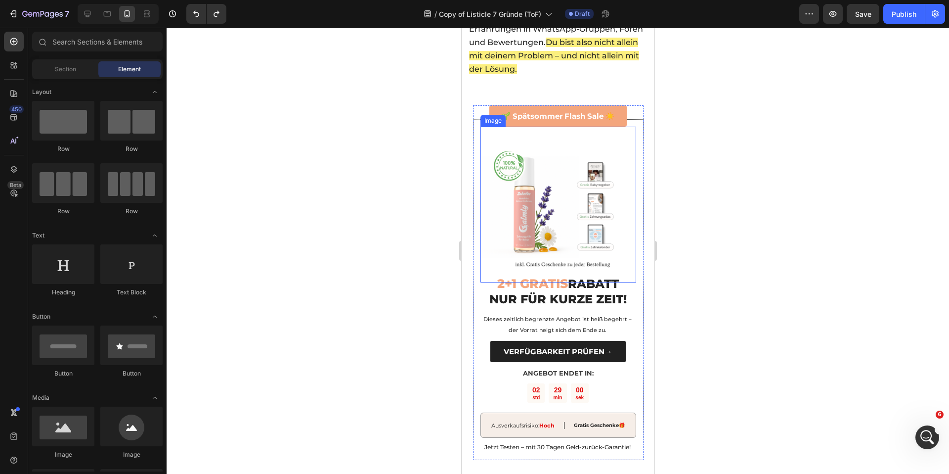
click at [563, 152] on img at bounding box center [558, 205] width 156 height 156
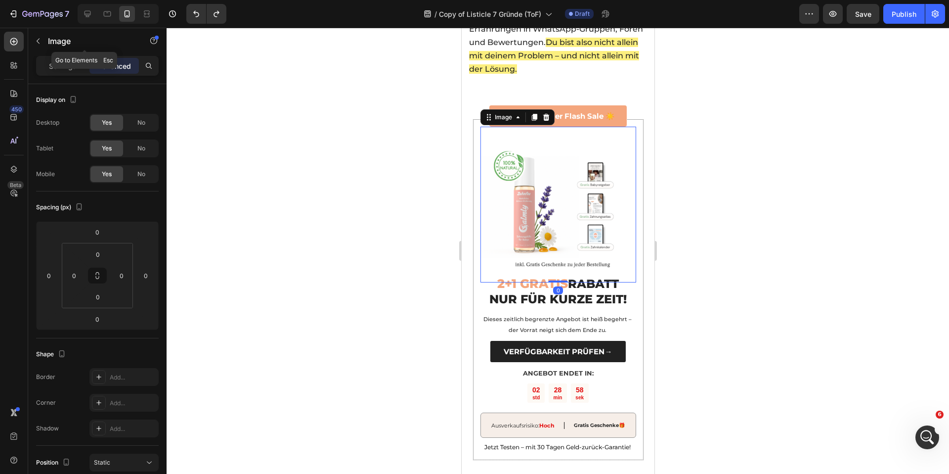
click at [44, 42] on button "button" at bounding box center [38, 41] width 16 height 16
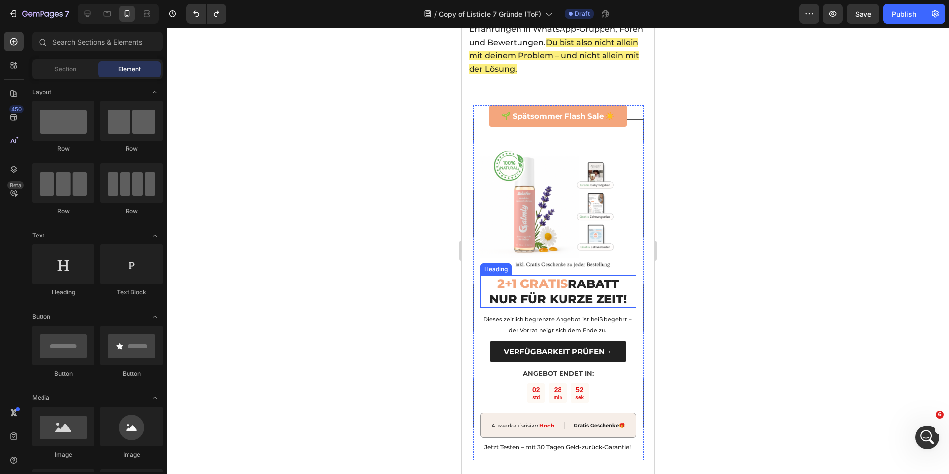
click at [560, 292] on span "NUR FÜR KURZE ZEIT!" at bounding box center [557, 299] width 137 height 14
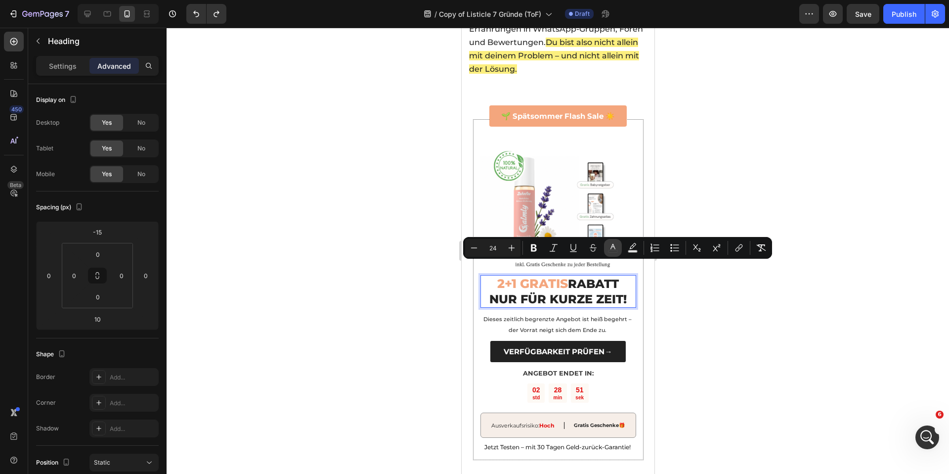
click at [615, 249] on icon "Editor contextual toolbar" at bounding box center [613, 248] width 10 height 10
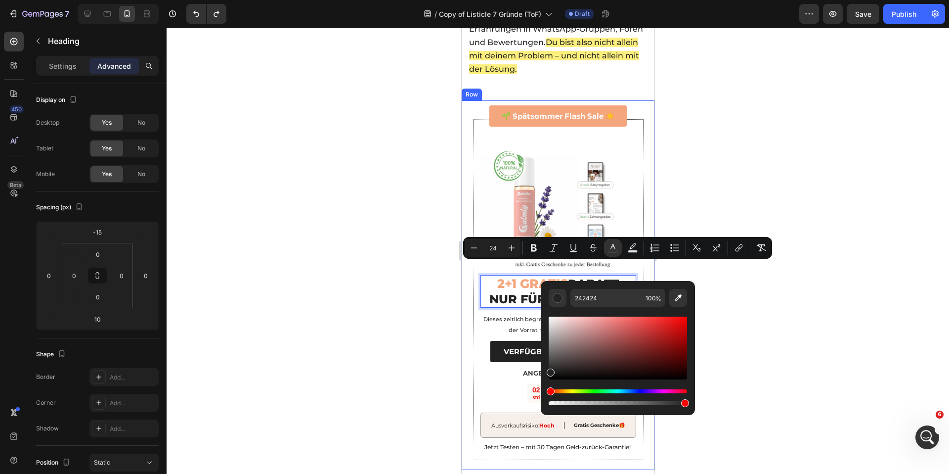
click at [404, 275] on div at bounding box center [558, 251] width 782 height 446
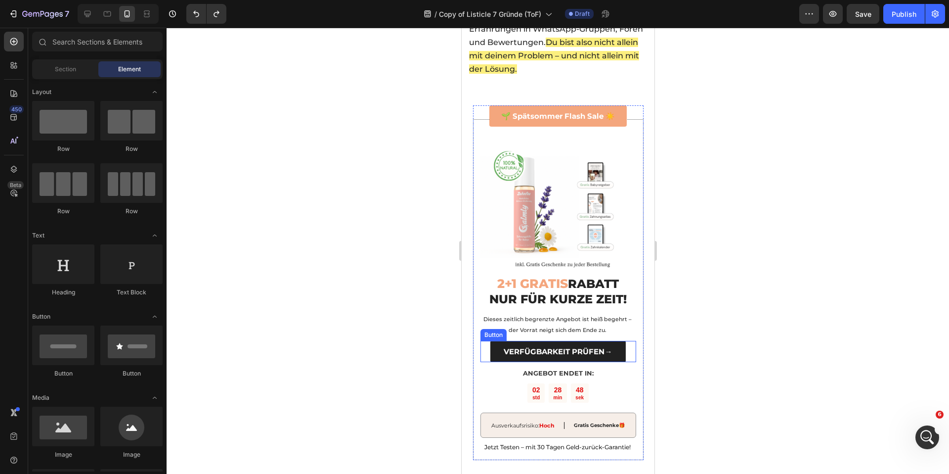
click at [491, 341] on link "VERFÜGBARKEIT PRÜFEN→" at bounding box center [557, 351] width 135 height 21
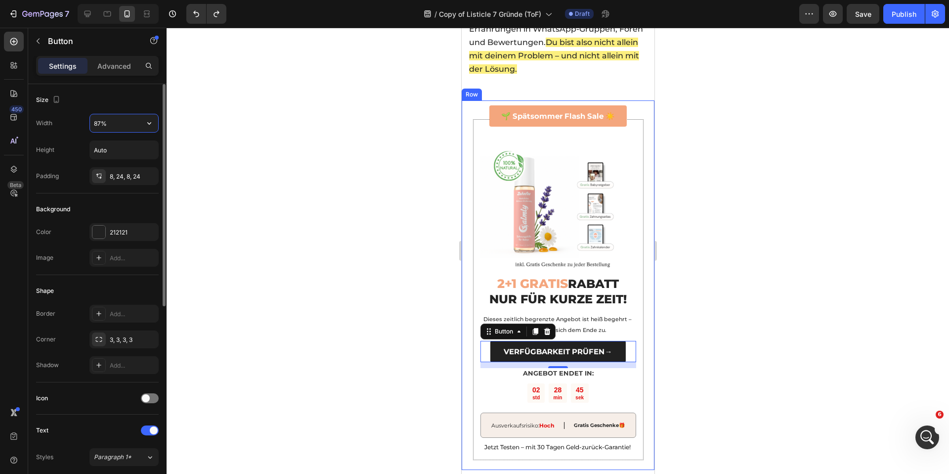
click at [126, 125] on input "87%" at bounding box center [124, 123] width 68 height 18
click at [146, 127] on icon "button" at bounding box center [149, 123] width 10 height 10
click at [124, 163] on p "Full 100%" at bounding box center [121, 167] width 56 height 9
type input "100%"
click at [270, 181] on div at bounding box center [558, 251] width 782 height 446
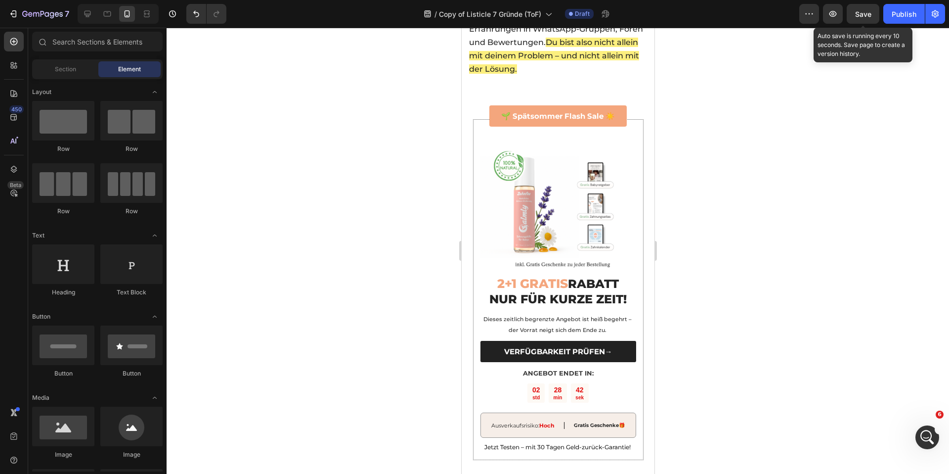
drag, startPoint x: 865, startPoint y: 16, endPoint x: 882, endPoint y: 16, distance: 17.3
click at [865, 16] on span "Save" at bounding box center [863, 14] width 16 height 8
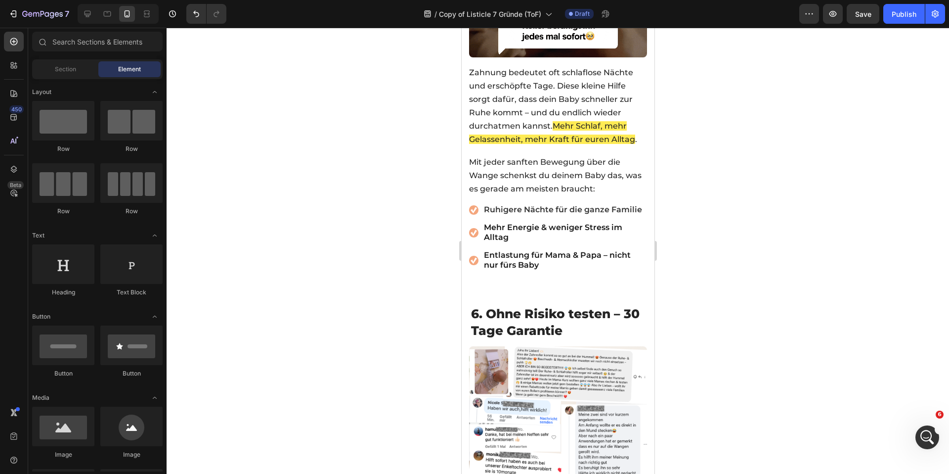
scroll to position [2367, 0]
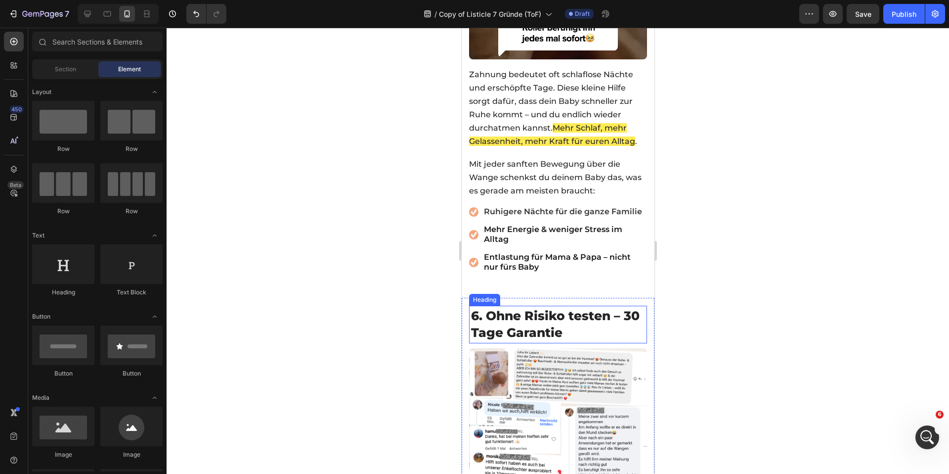
click at [518, 308] on span "6. Ohne Risiko testen – 30 Tage Garantie" at bounding box center [555, 324] width 169 height 32
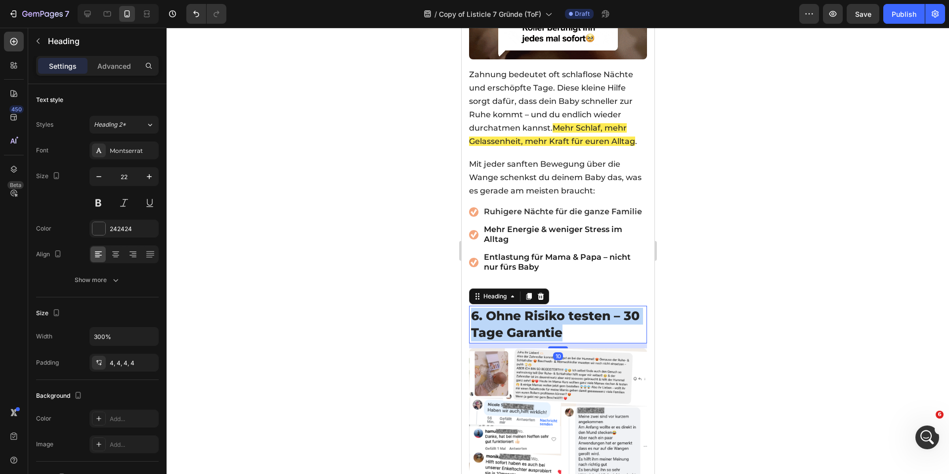
click at [518, 308] on span "6. Ohne Risiko testen – 30 Tage Garantie" at bounding box center [555, 324] width 169 height 32
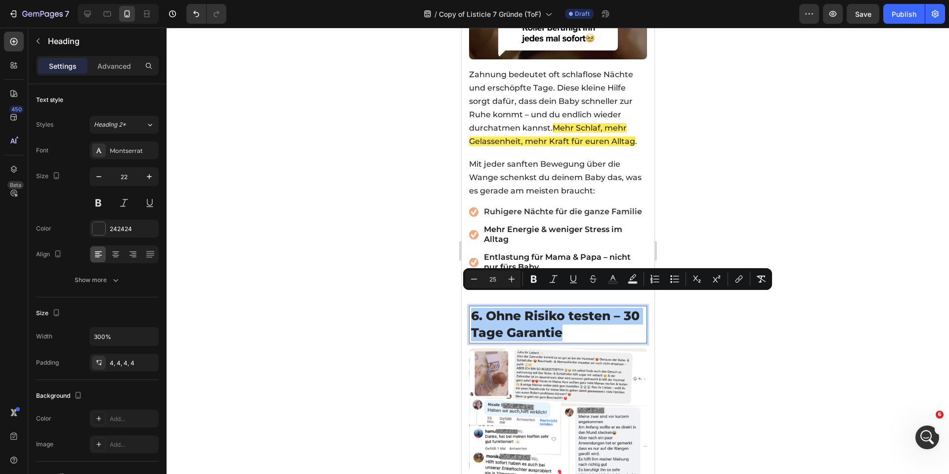
click at [389, 246] on div at bounding box center [558, 251] width 782 height 446
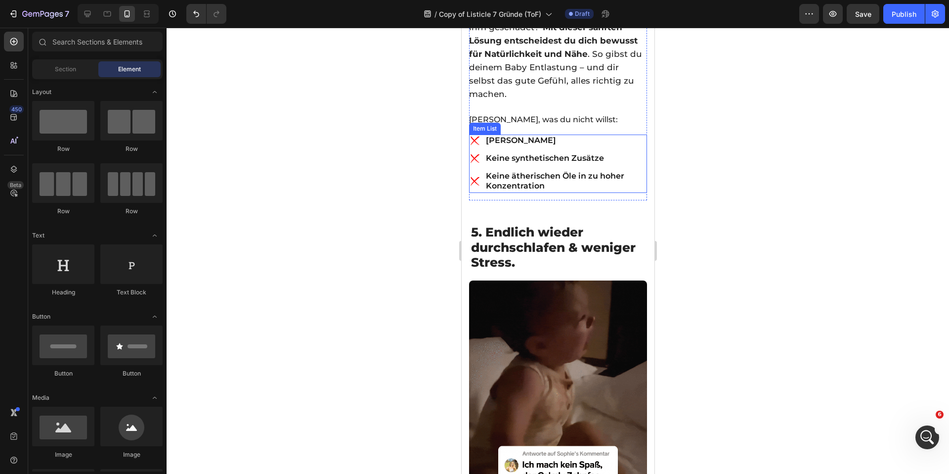
scroll to position [1920, 0]
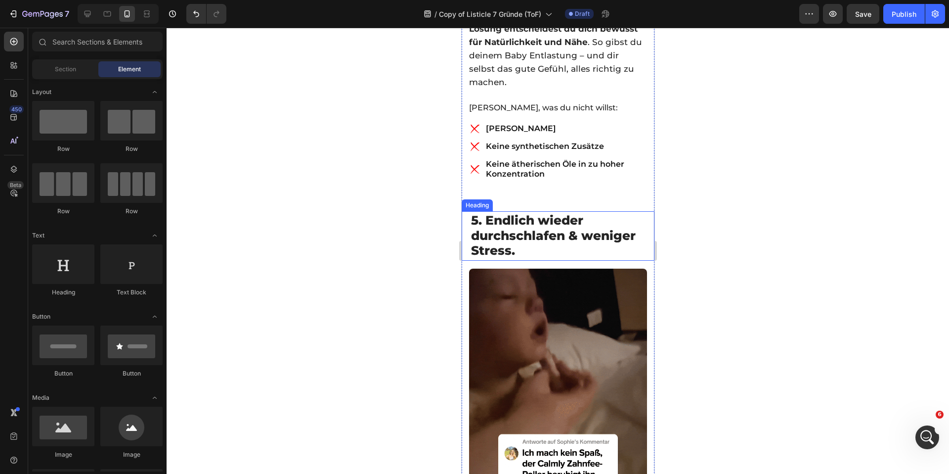
click at [568, 224] on span "5. Endlich wieder durchschlafen & weniger Stress." at bounding box center [553, 235] width 165 height 45
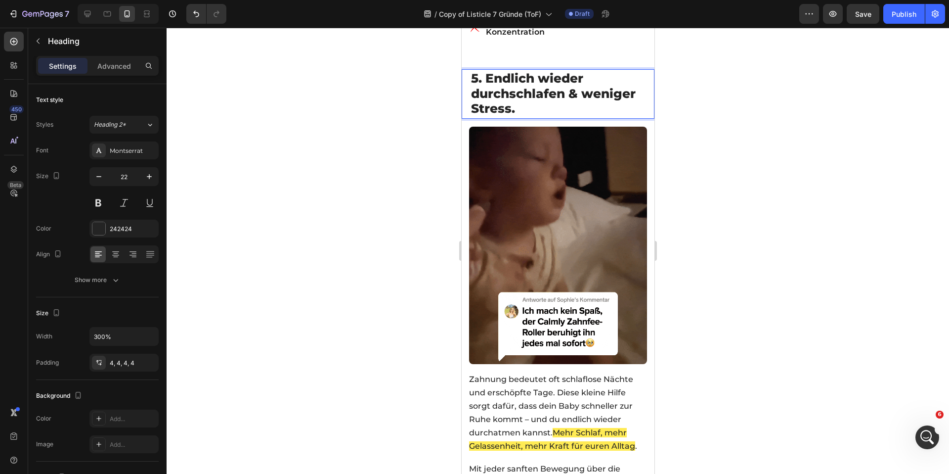
scroll to position [2096, 0]
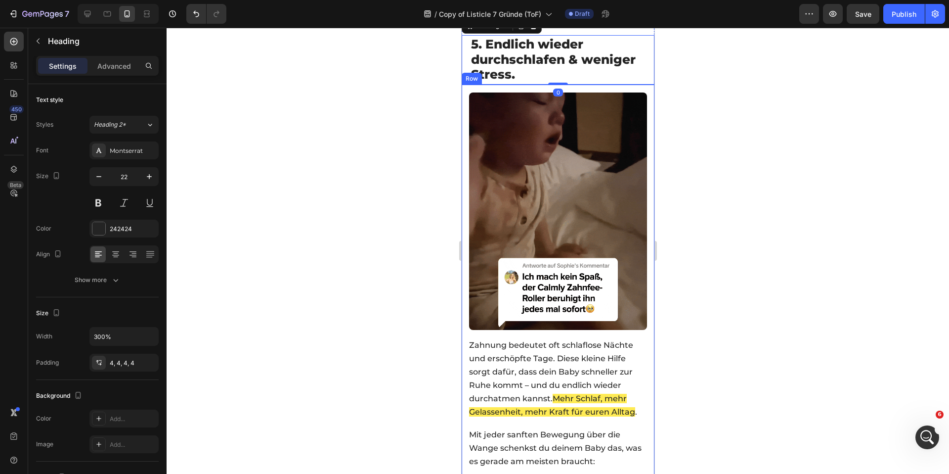
click at [430, 207] on div at bounding box center [558, 251] width 782 height 446
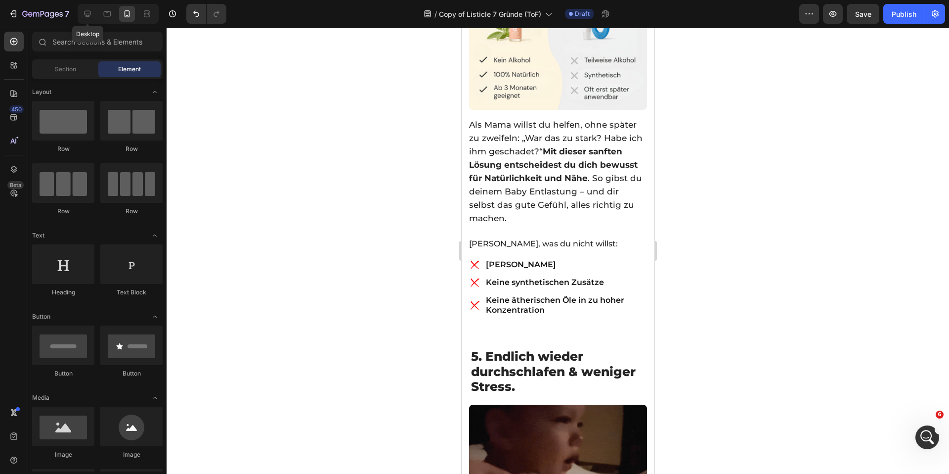
drag, startPoint x: 90, startPoint y: 17, endPoint x: 98, endPoint y: 21, distance: 8.6
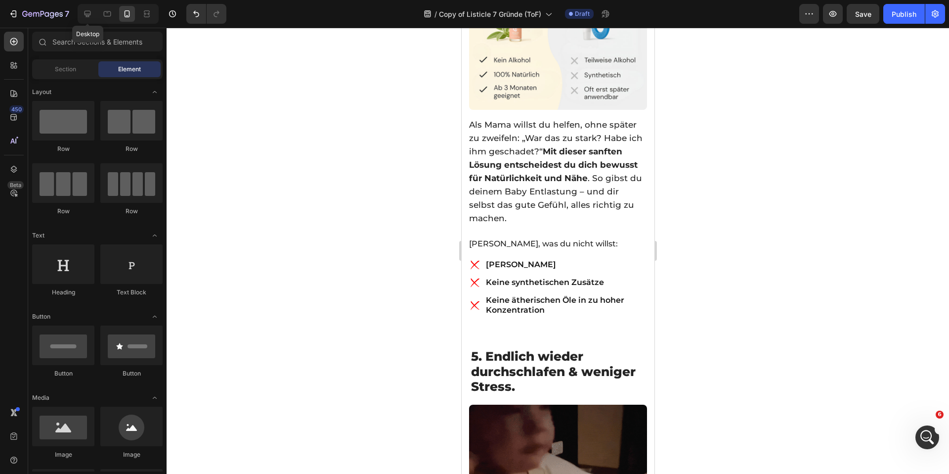
click at [90, 17] on icon at bounding box center [88, 14] width 10 height 10
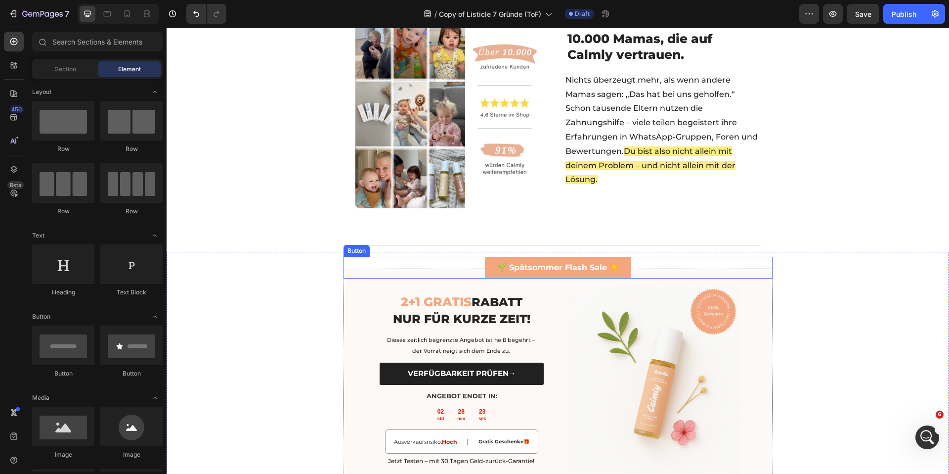
scroll to position [1663, 0]
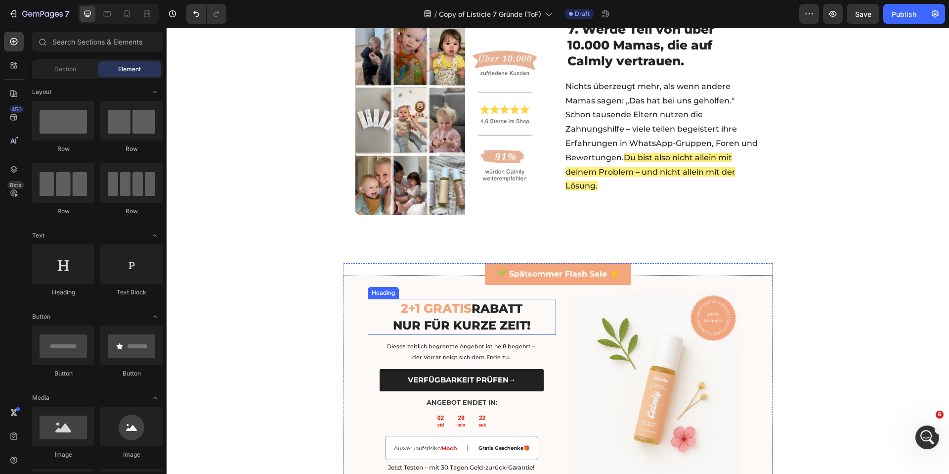
click at [659, 370] on img at bounding box center [654, 385] width 188 height 188
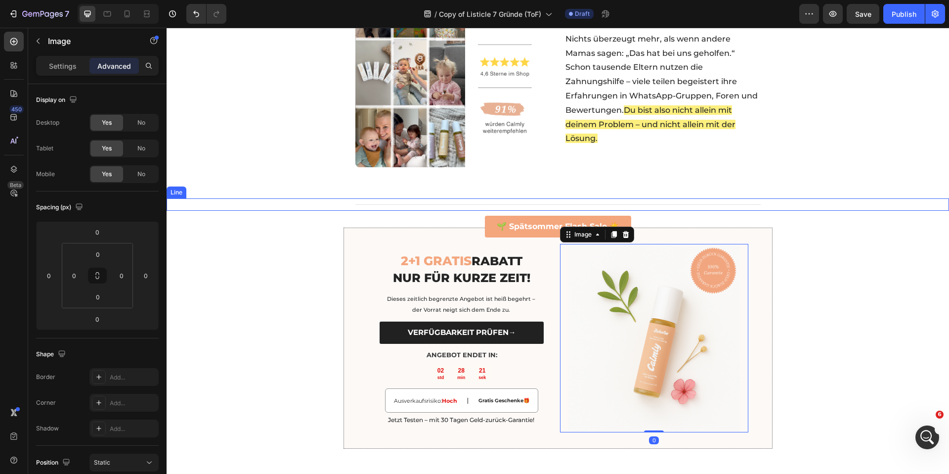
scroll to position [1777, 0]
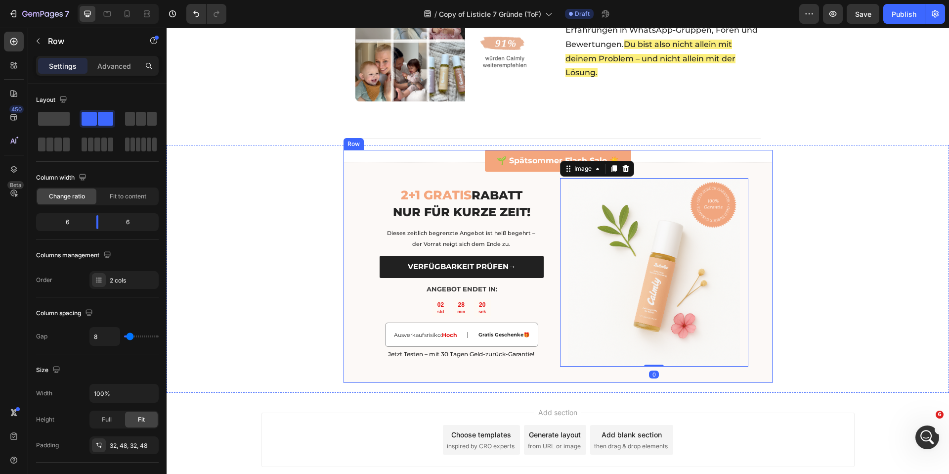
click at [353, 224] on div "2+1 GRATIS RABATT NUR FÜR KURZE ZEIT! Heading Dieses zeitlich begrenzte Angebot…" at bounding box center [558, 272] width 429 height 221
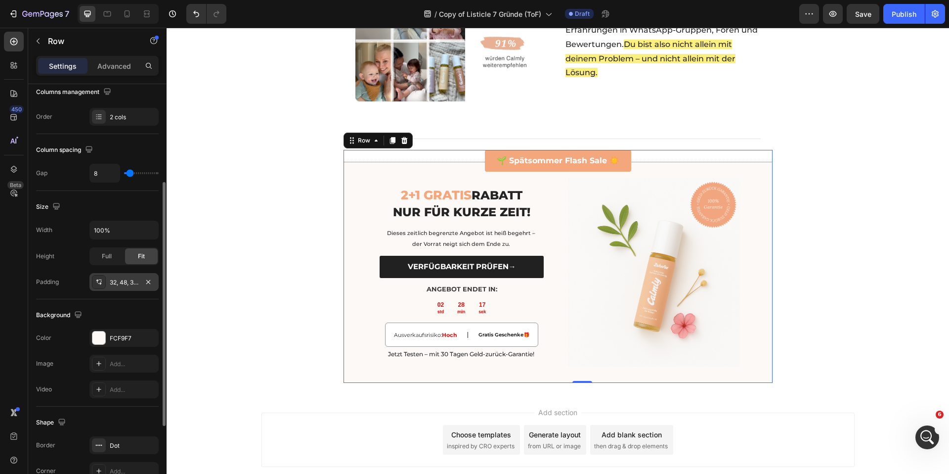
scroll to position [298, 0]
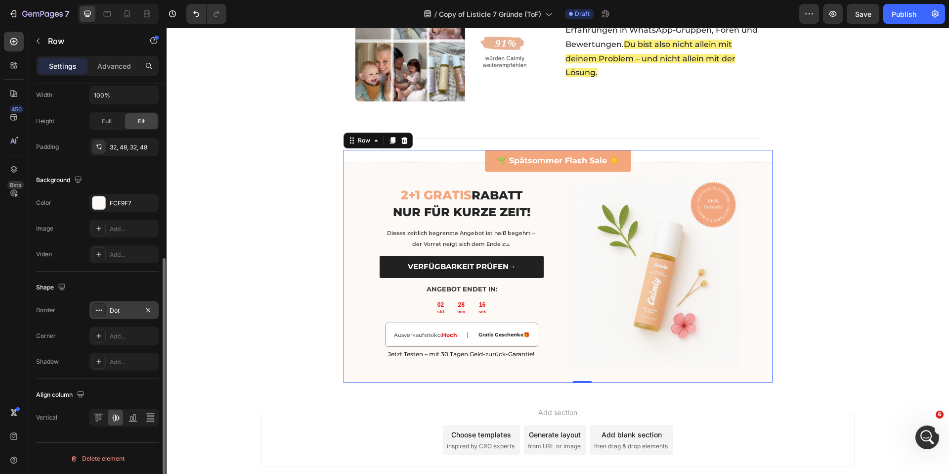
click at [118, 302] on div "Dot" at bounding box center [123, 310] width 69 height 18
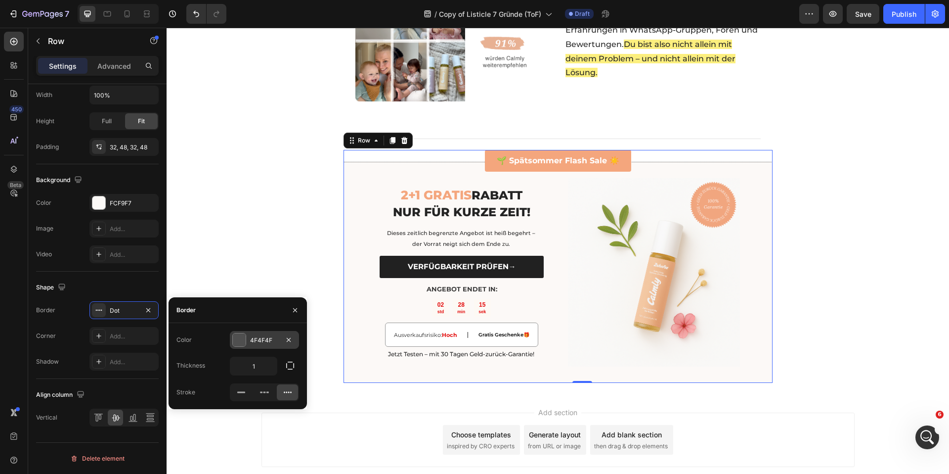
click at [250, 344] on div "4F4F4F" at bounding box center [264, 340] width 29 height 9
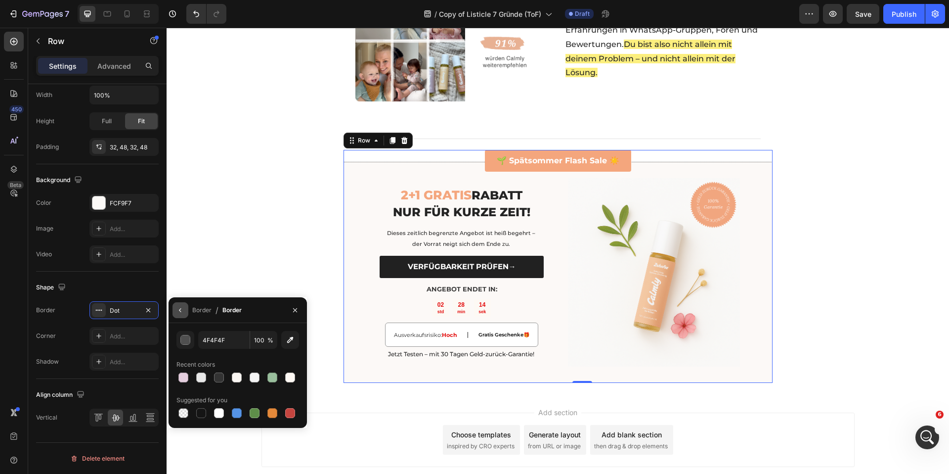
click at [179, 306] on icon "button" at bounding box center [180, 310] width 8 height 8
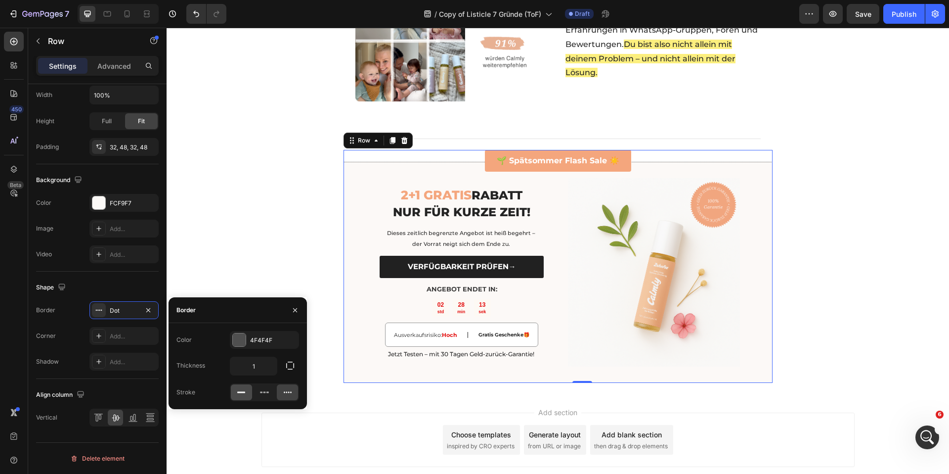
click at [245, 391] on icon at bounding box center [241, 392] width 10 height 10
click at [117, 354] on div "Add..." at bounding box center [123, 361] width 69 height 18
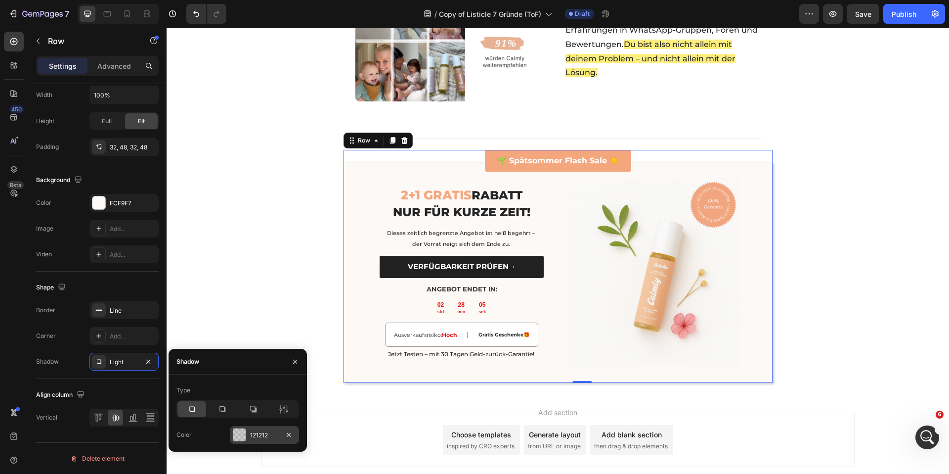
click at [271, 431] on div "121212" at bounding box center [264, 435] width 29 height 9
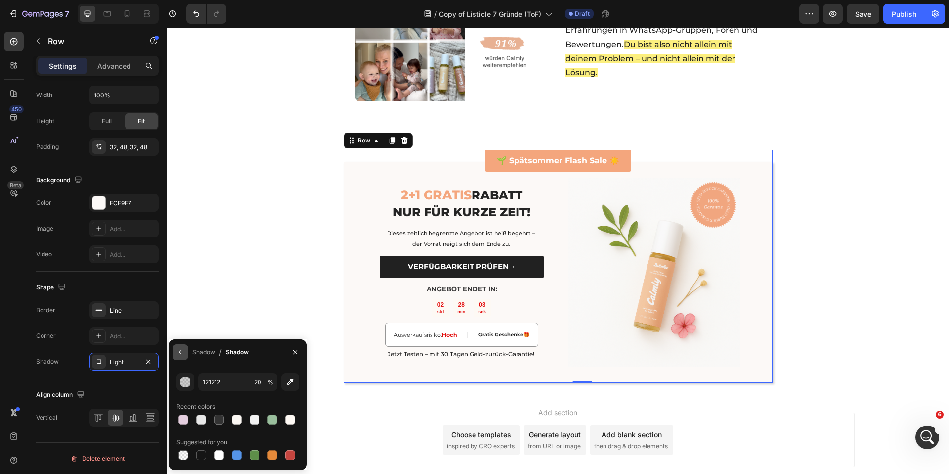
click at [186, 351] on button "button" at bounding box center [181, 352] width 16 height 16
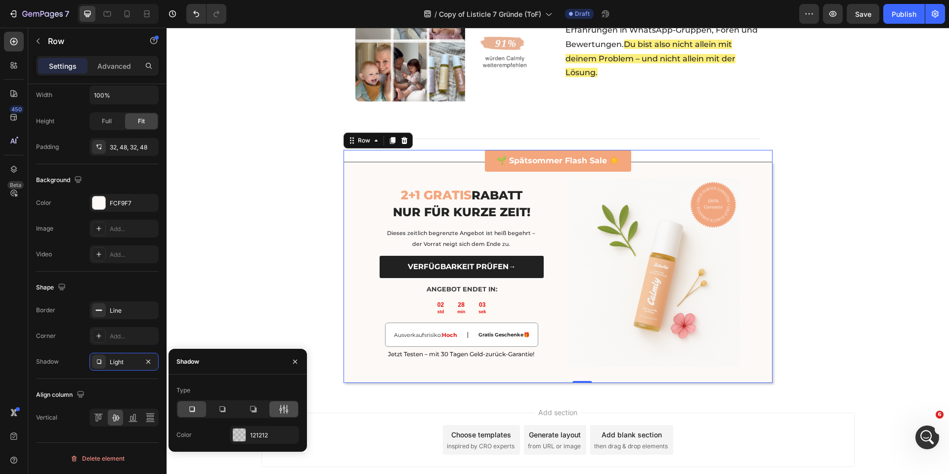
click at [280, 406] on icon at bounding box center [284, 409] width 10 height 10
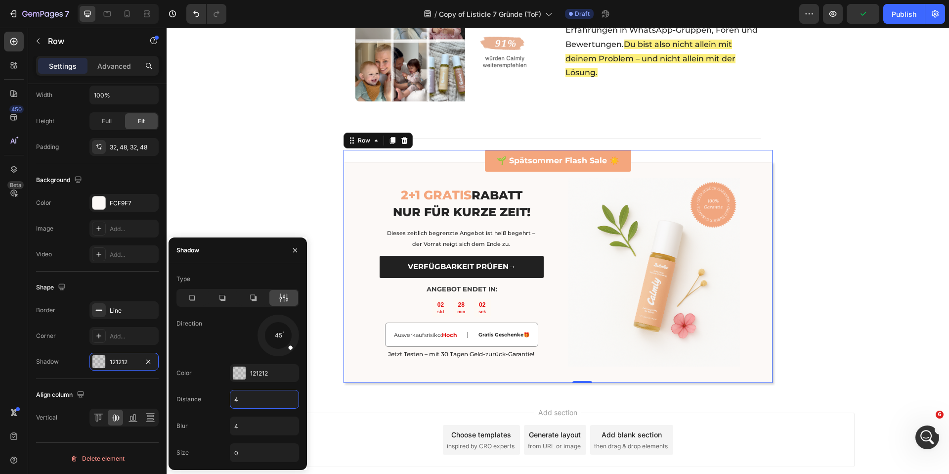
click at [249, 402] on input "4" at bounding box center [264, 399] width 68 height 18
type input "1"
click at [249, 426] on input "4" at bounding box center [264, 426] width 68 height 18
type input "5"
click at [246, 449] on input "0" at bounding box center [264, 452] width 68 height 18
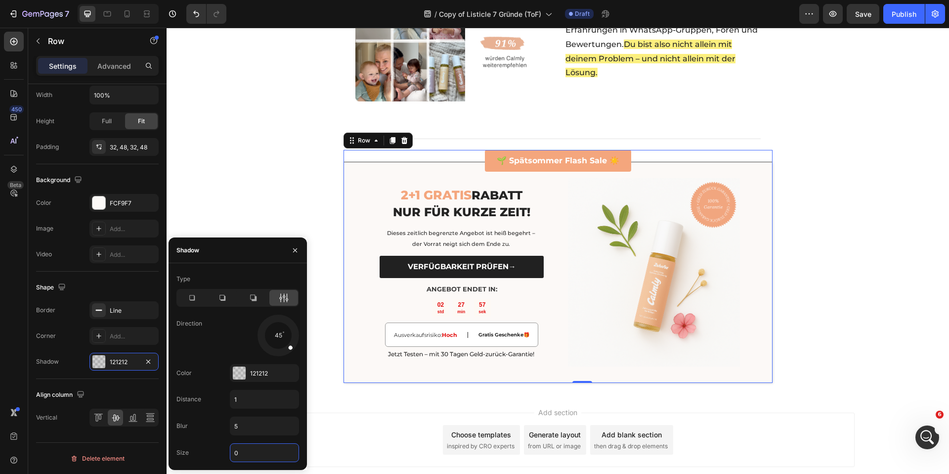
type input "1"
click at [258, 207] on div "🌱 Spätsommer Flash Sale ☀️ Button 2+1 GRATIS RABATT NUR FÜR KURZE ZEIT! Heading…" at bounding box center [558, 269] width 782 height 248
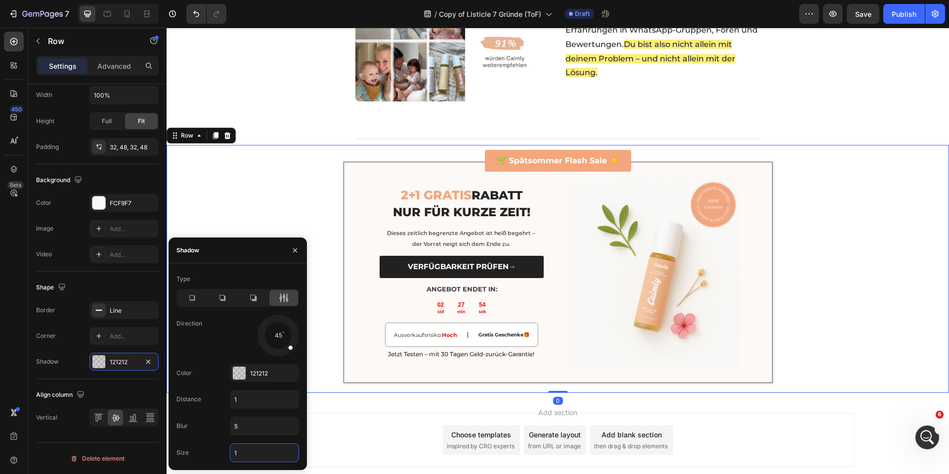
scroll to position [216, 0]
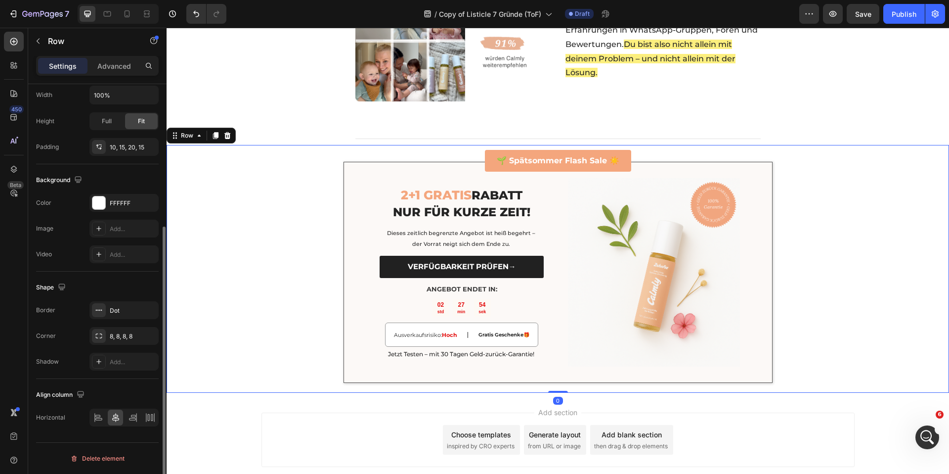
click at [258, 207] on div "🌱 Spätsommer Flash Sale ☀️ Button 2+1 GRATIS RABATT NUR FÜR KURZE ZEIT! Heading…" at bounding box center [558, 269] width 782 height 248
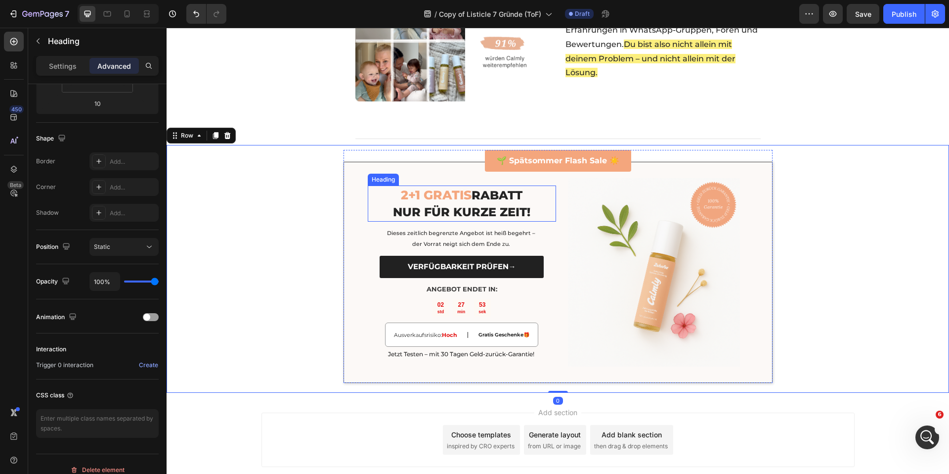
click at [368, 204] on h2 "2+1 GRATIS RABATT NUR FÜR KURZE ZEIT!" at bounding box center [462, 203] width 188 height 36
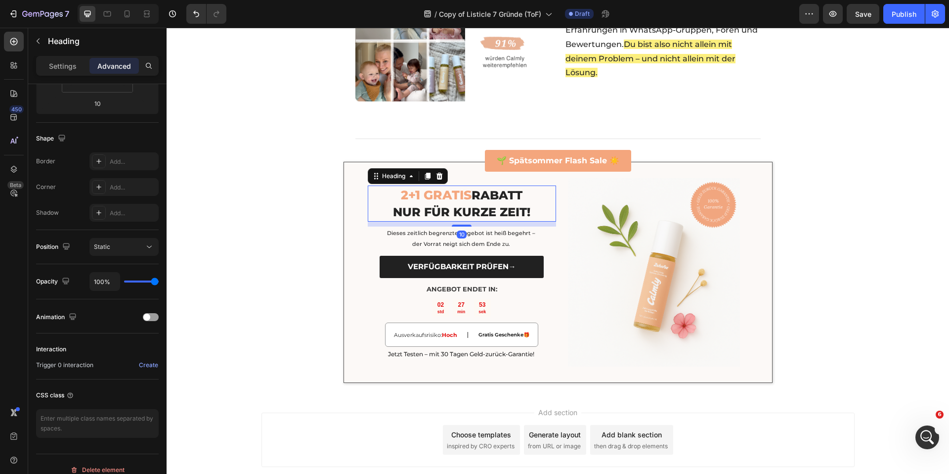
scroll to position [0, 0]
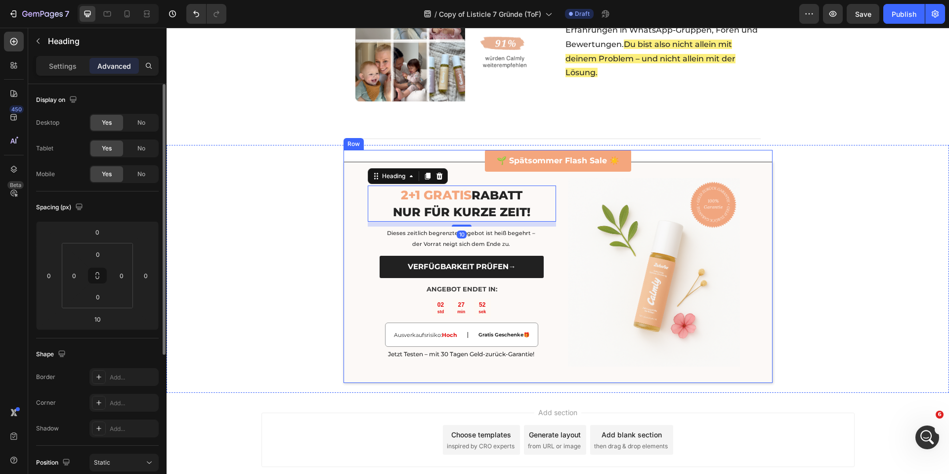
click at [351, 203] on div "2+1 GRATIS RABATT NUR FÜR KURZE ZEIT! Heading 10 Dieses zeitlich begrenzte Ange…" at bounding box center [558, 272] width 429 height 221
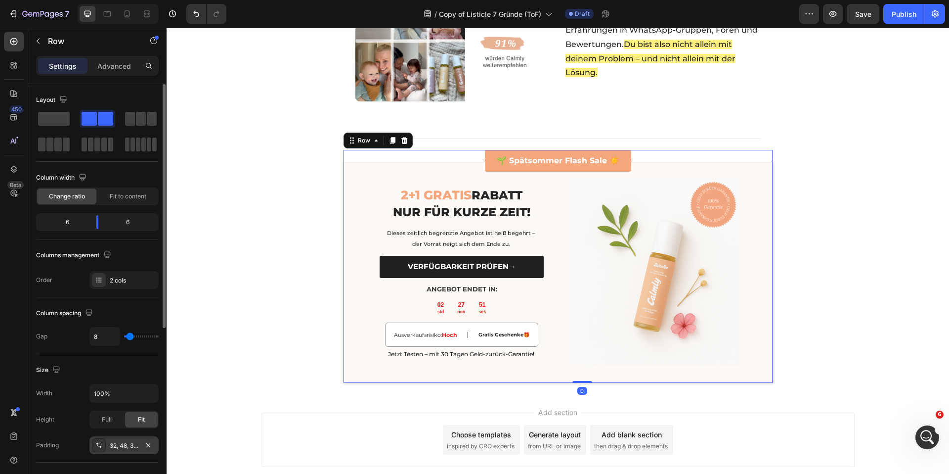
click at [123, 444] on div "32, 48, 32, 48" at bounding box center [124, 445] width 29 height 9
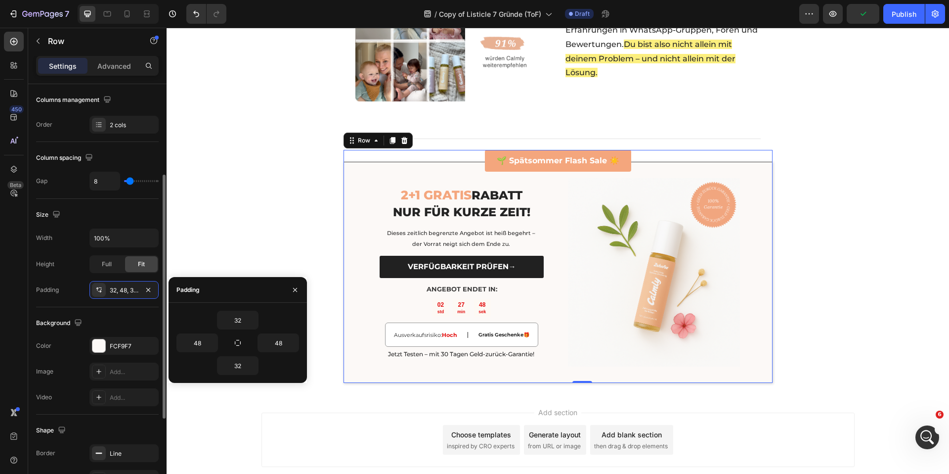
scroll to position [298, 0]
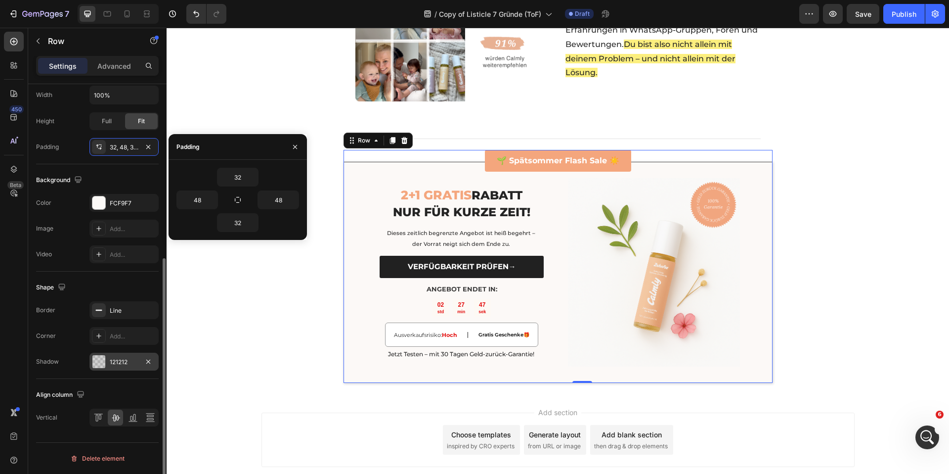
click at [116, 369] on div "121212" at bounding box center [123, 361] width 69 height 18
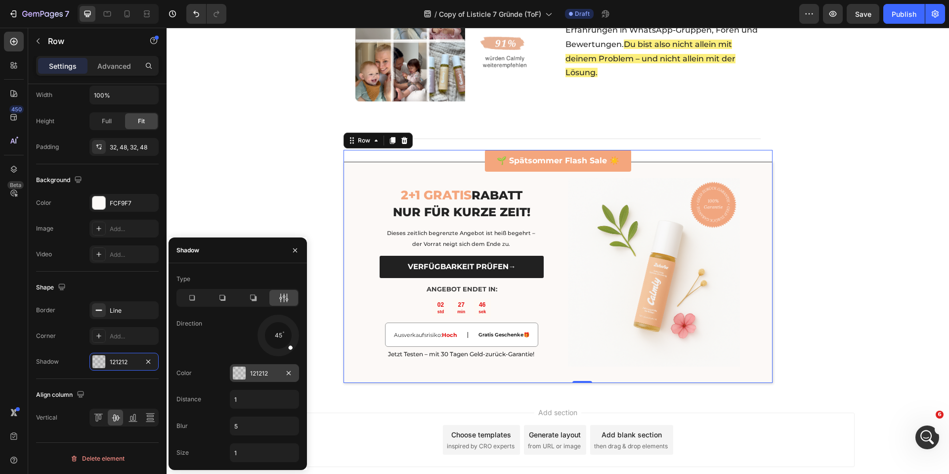
click at [255, 370] on div "121212" at bounding box center [264, 373] width 29 height 9
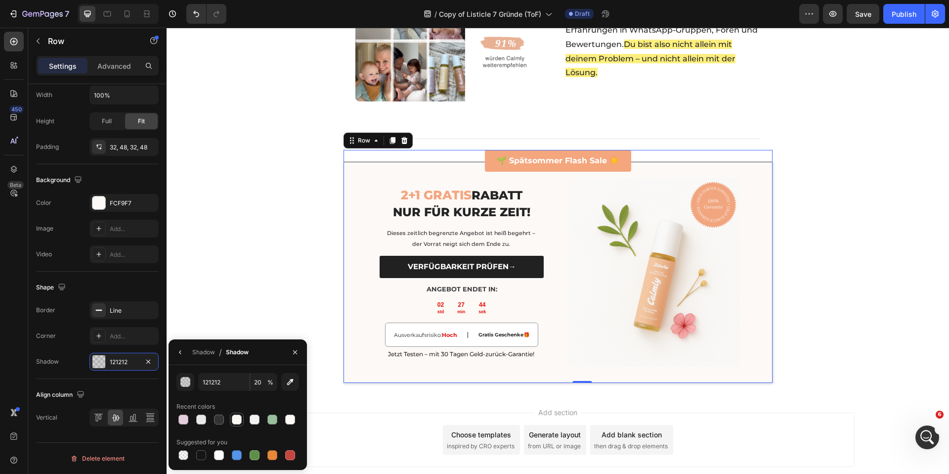
click at [239, 419] on div at bounding box center [237, 419] width 10 height 10
type input "FBF7F3"
type input "100"
click at [253, 419] on div at bounding box center [255, 419] width 10 height 10
type input "F3F3F3"
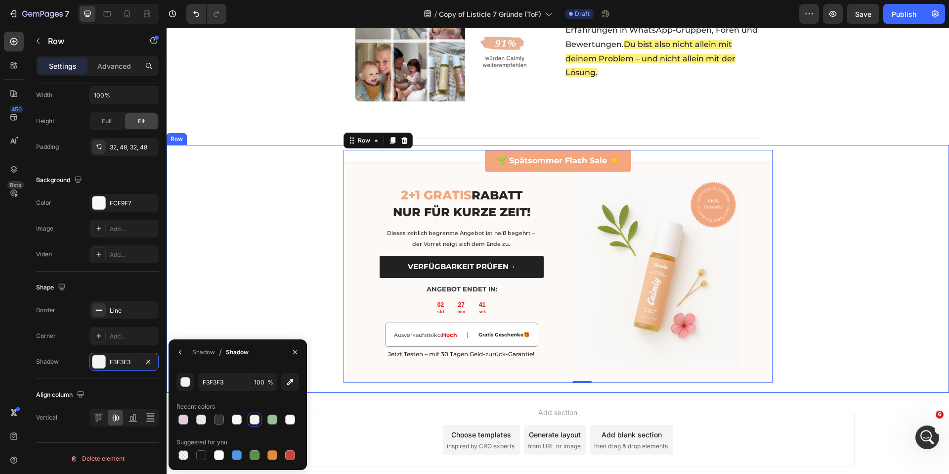
click at [279, 245] on div "🌱 Spätsommer Flash Sale ☀️ Button 2+1 GRATIS RABATT NUR FÜR KURZE ZEIT! Heading…" at bounding box center [558, 269] width 782 height 248
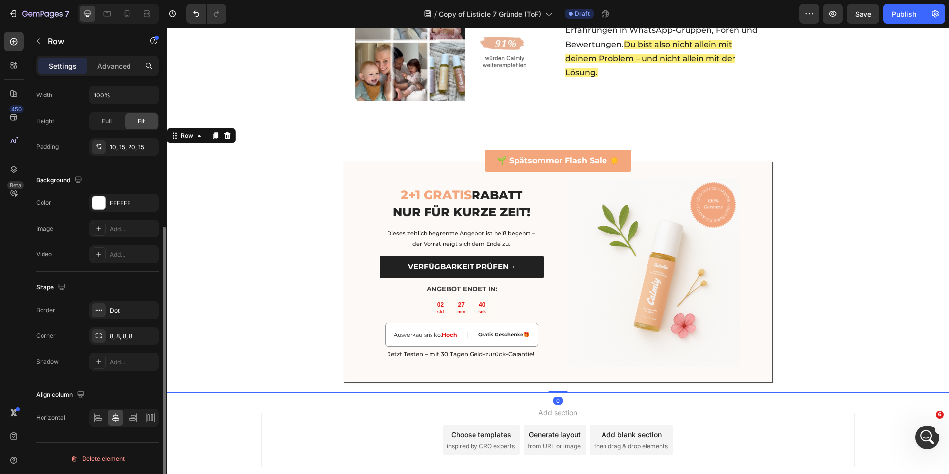
click at [279, 245] on div "🌱 Spätsommer Flash Sale ☀️ Button 2+1 GRATIS RABATT NUR FÜR KURZE ZEIT! Heading…" at bounding box center [558, 269] width 782 height 248
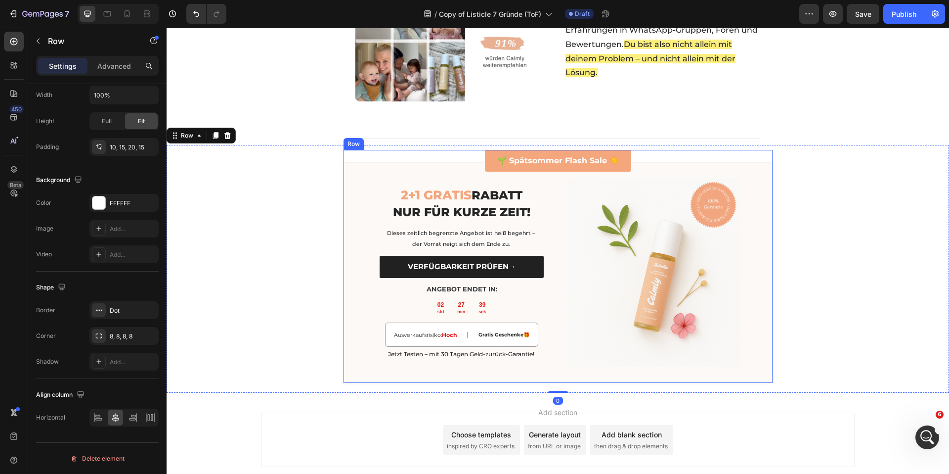
click at [344, 255] on div "2+1 GRATIS RABATT NUR FÜR KURZE ZEIT! Heading Dieses zeitlich begrenzte Angebot…" at bounding box center [558, 272] width 429 height 221
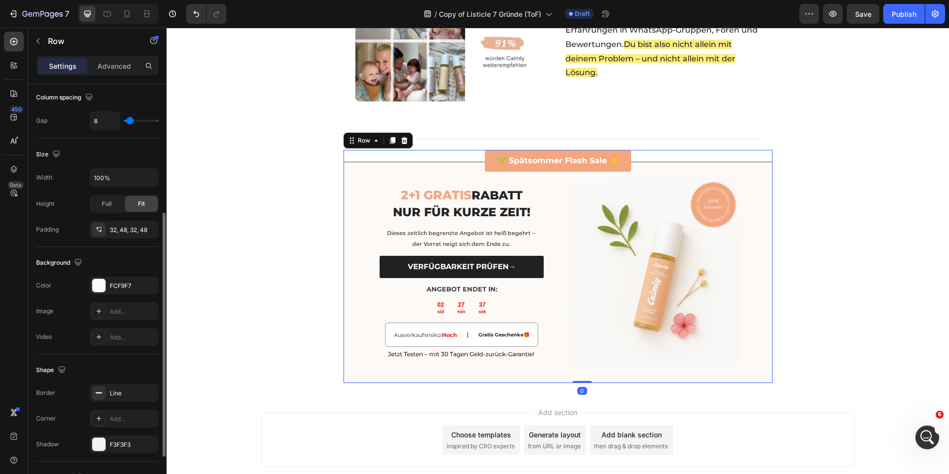
scroll to position [228, 0]
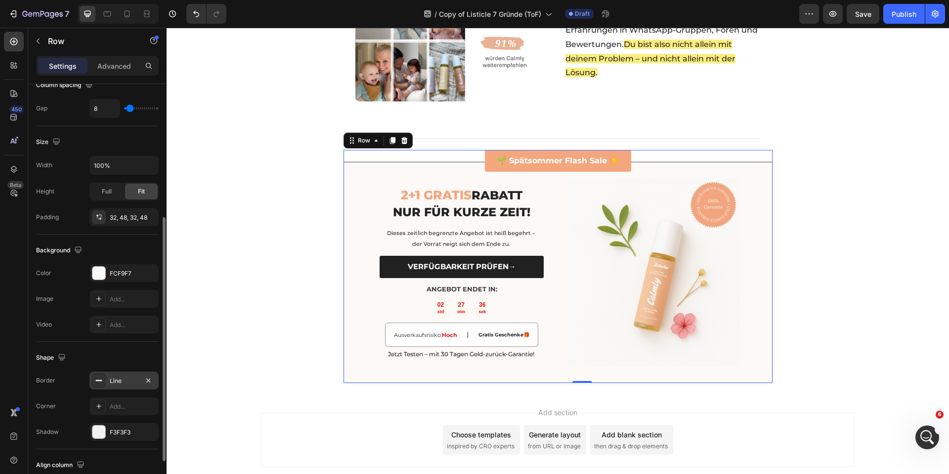
click at [125, 375] on div "Line" at bounding box center [123, 380] width 69 height 18
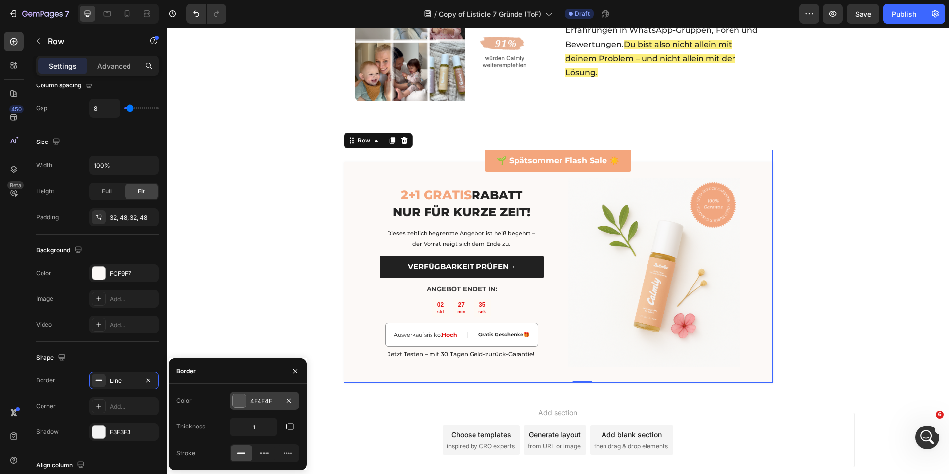
click at [270, 407] on div "4F4F4F" at bounding box center [264, 400] width 69 height 18
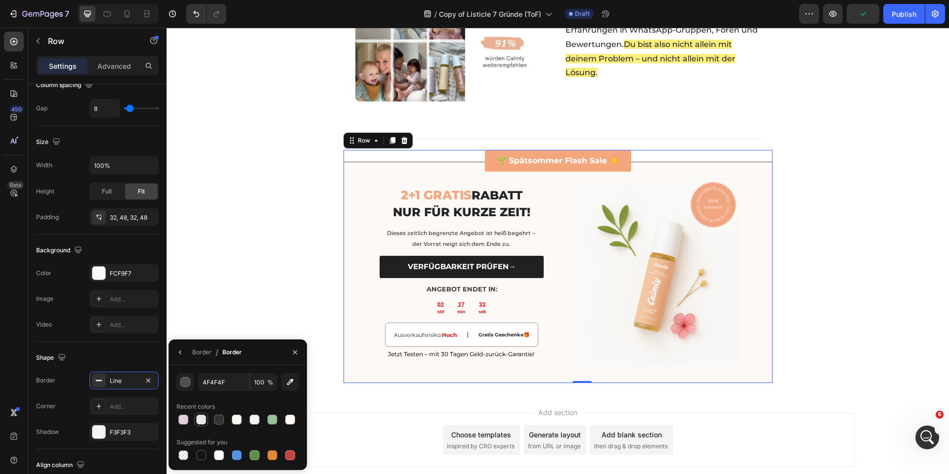
click at [200, 420] on div at bounding box center [201, 419] width 10 height 10
click at [289, 379] on icon "button" at bounding box center [290, 382] width 10 height 10
type input "F4F4F4"
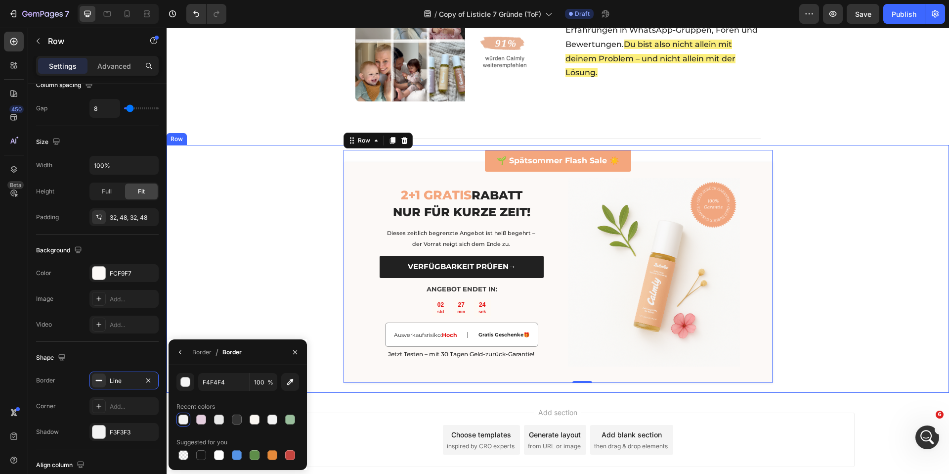
click at [303, 277] on div "🌱 Spätsommer Flash Sale ☀️ Button 2+1 GRATIS RABATT NUR FÜR KURZE ZEIT! Heading…" at bounding box center [558, 269] width 782 height 248
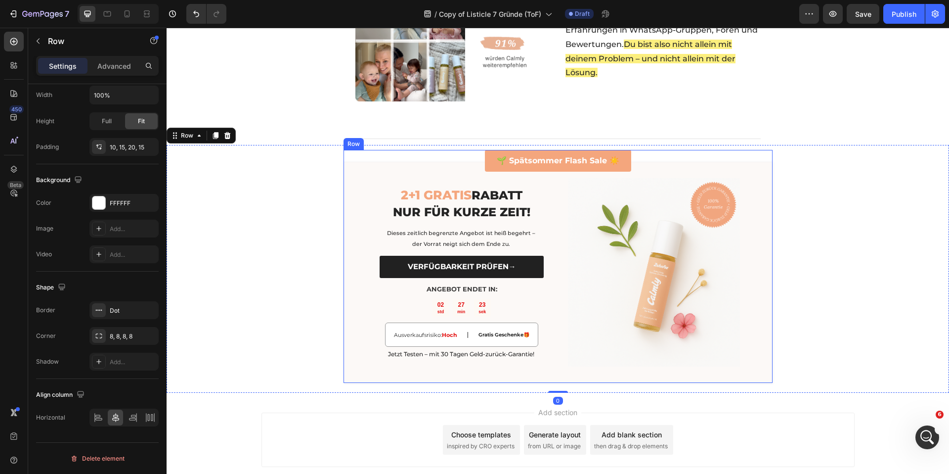
click at [347, 372] on div "2+1 GRATIS RABATT NUR FÜR KURZE ZEIT! Heading Dieses zeitlich begrenzte Angebot…" at bounding box center [558, 272] width 429 height 221
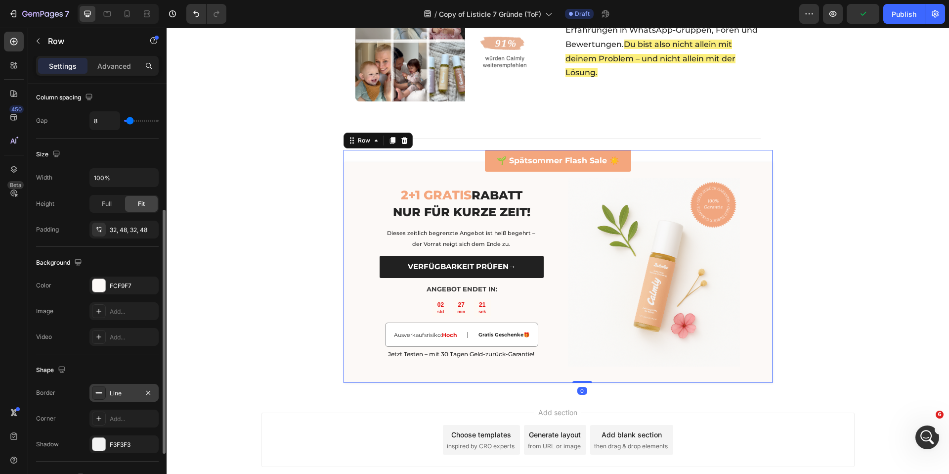
click at [127, 390] on div "Line" at bounding box center [124, 393] width 29 height 9
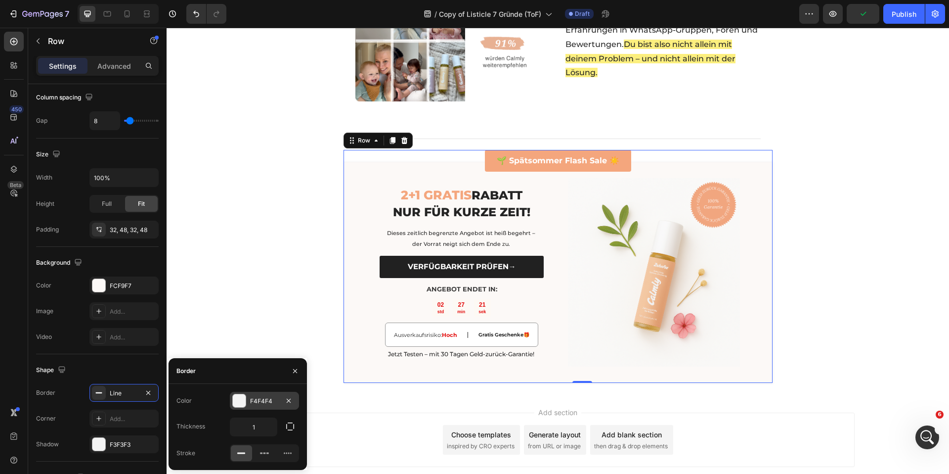
click at [261, 404] on div "F4F4F4" at bounding box center [264, 400] width 29 height 9
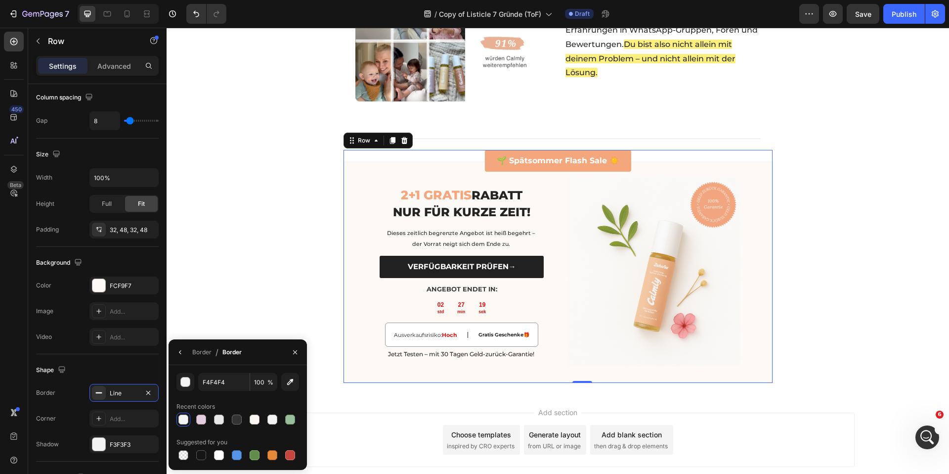
click at [194, 383] on div "F4F4F4 100 %" at bounding box center [237, 382] width 123 height 18
click at [185, 382] on div "button" at bounding box center [186, 382] width 10 height 10
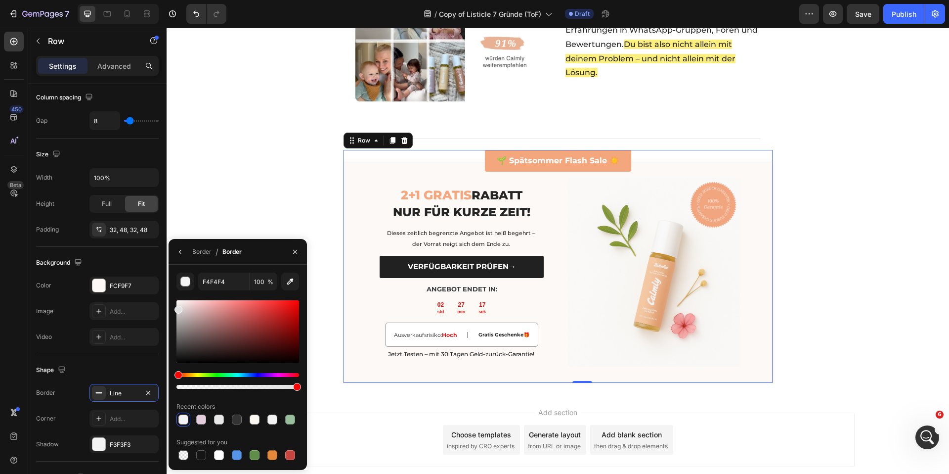
click at [175, 307] on div at bounding box center [178, 309] width 8 height 8
type input "E0E0E0"
click at [254, 198] on div "🌱 Spätsommer Flash Sale ☀️ Button 2+1 GRATIS RABATT NUR FÜR KURZE ZEIT! Heading…" at bounding box center [558, 269] width 782 height 248
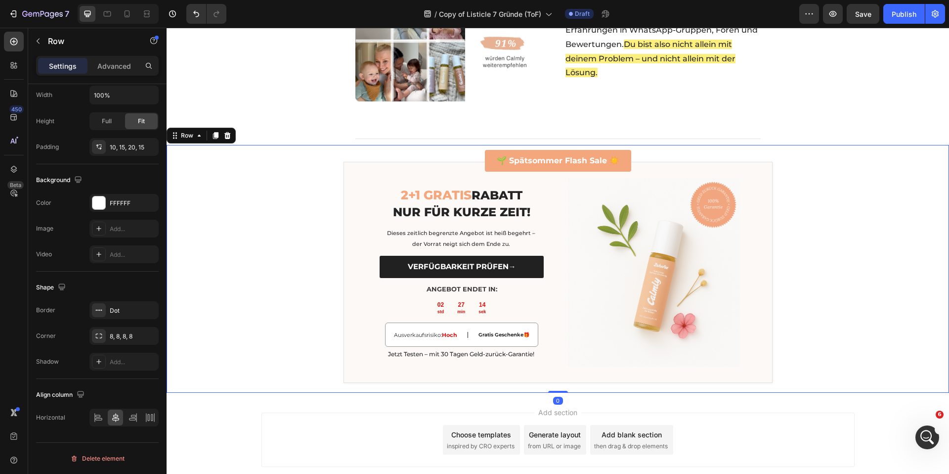
click at [254, 198] on div "🌱 Spätsommer Flash Sale ☀️ Button 2+1 GRATIS RABATT NUR FÜR KURZE ZEIT! Heading…" at bounding box center [558, 269] width 782 height 248
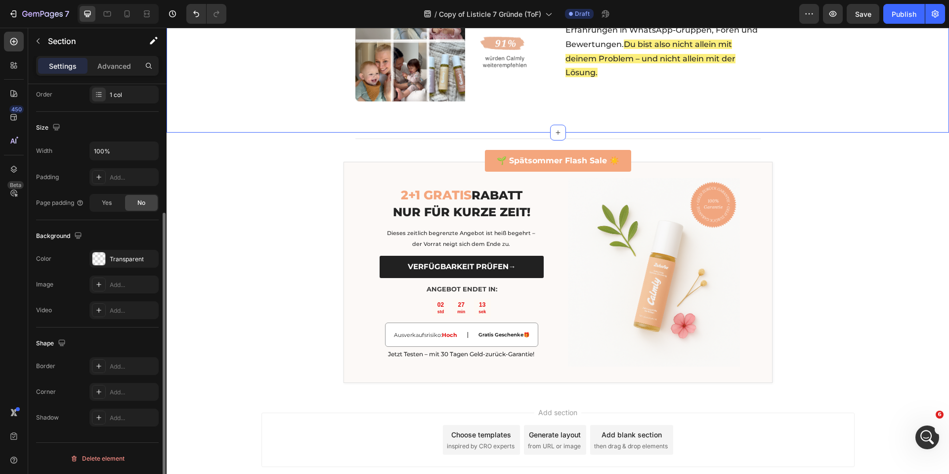
scroll to position [0, 0]
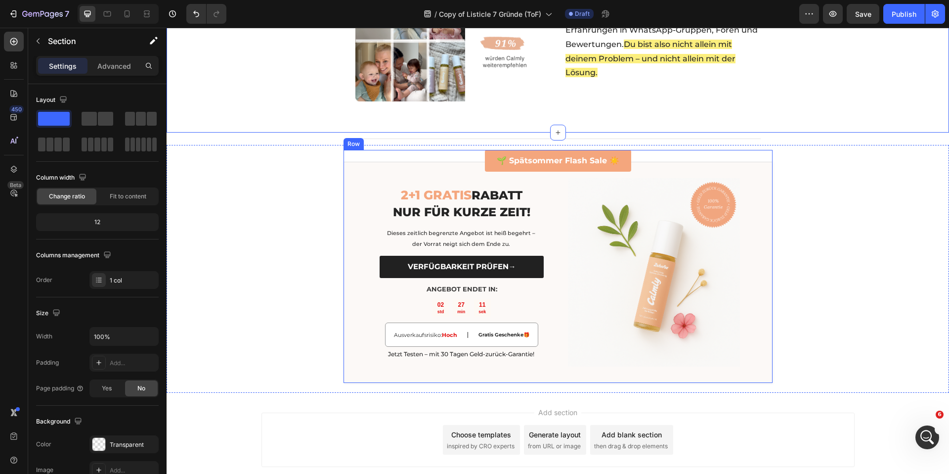
click at [352, 212] on div "2+1 GRATIS RABATT NUR FÜR KURZE ZEIT! Heading Dieses zeitlich begrenzte Angebot…" at bounding box center [558, 272] width 429 height 221
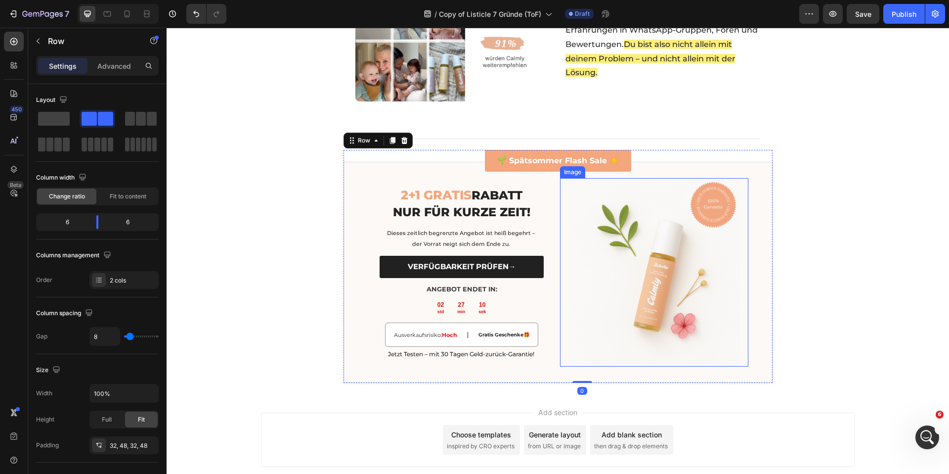
click at [692, 278] on img at bounding box center [654, 272] width 188 height 188
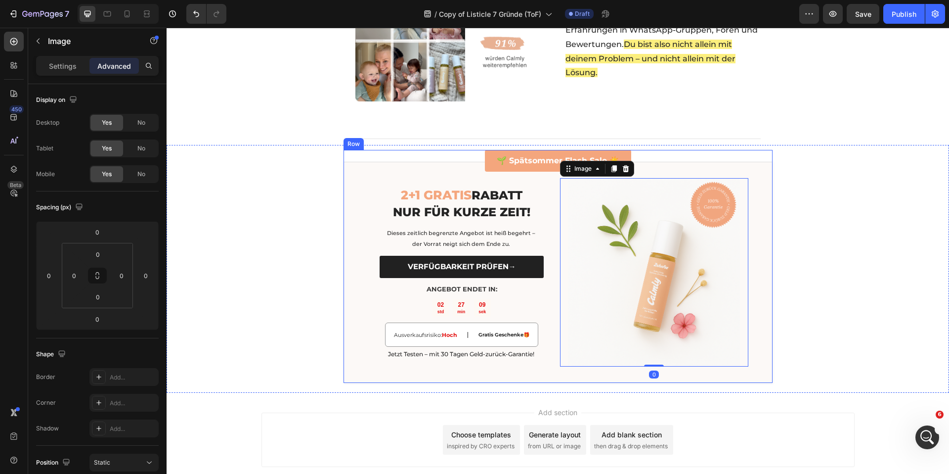
click at [359, 329] on div "2+1 GRATIS RABATT NUR FÜR KURZE ZEIT! Heading Dieses zeitlich begrenzte Angebot…" at bounding box center [558, 272] width 429 height 221
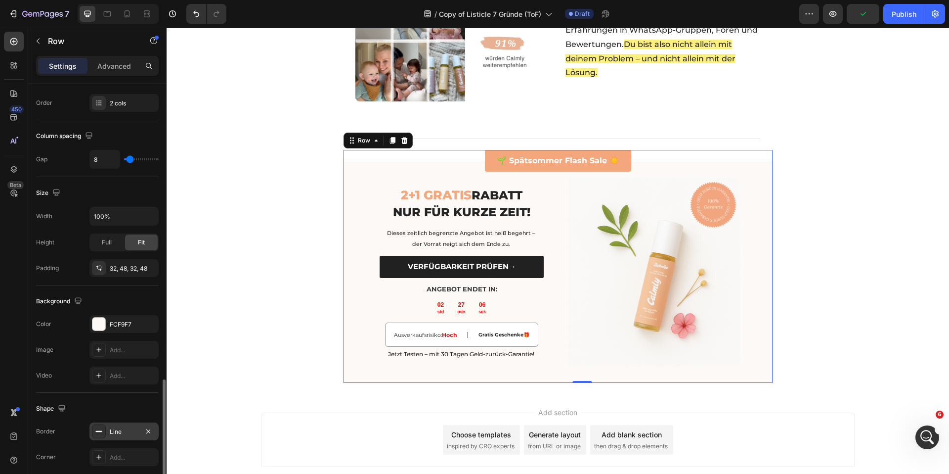
scroll to position [298, 0]
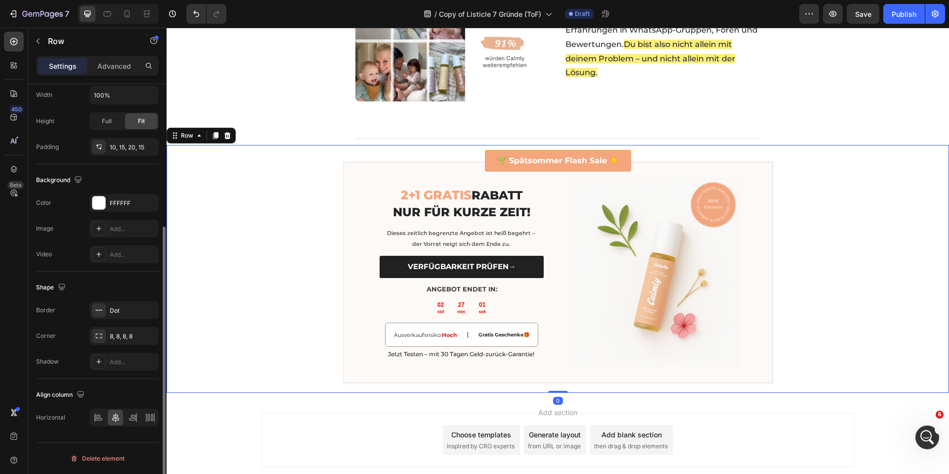
click at [249, 304] on div "🌱 Spätsommer Flash Sale ☀️ Button 2+1 GRATIS RABATT NUR FÜR KURZE ZEIT! Heading…" at bounding box center [558, 269] width 782 height 248
click at [344, 263] on div "2+1 GRATIS RABATT NUR FÜR KURZE ZEIT! Heading Dieses zeitlich begrenzte Angebot…" at bounding box center [558, 272] width 429 height 221
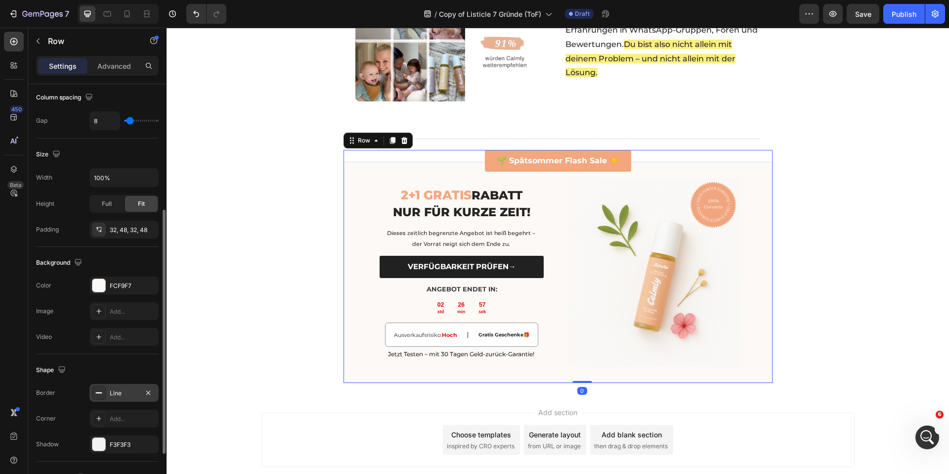
click at [114, 396] on div "Line" at bounding box center [124, 393] width 29 height 9
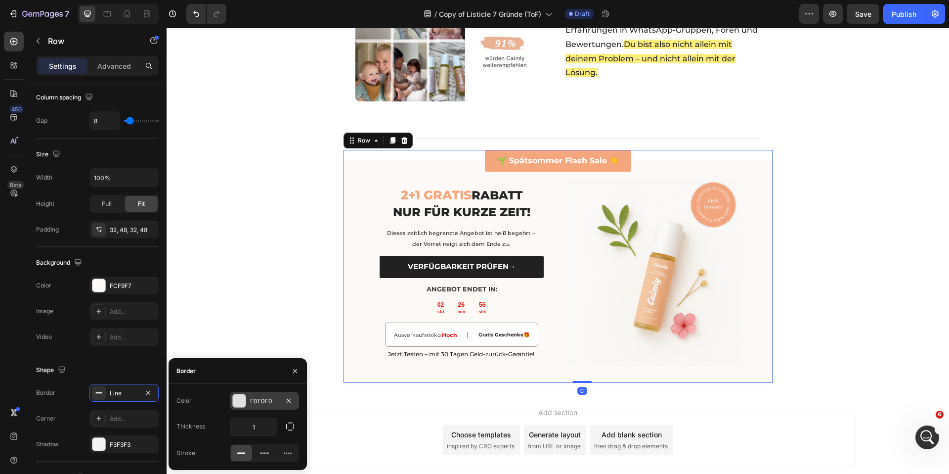
click at [256, 400] on div "E0E0E0" at bounding box center [264, 400] width 29 height 9
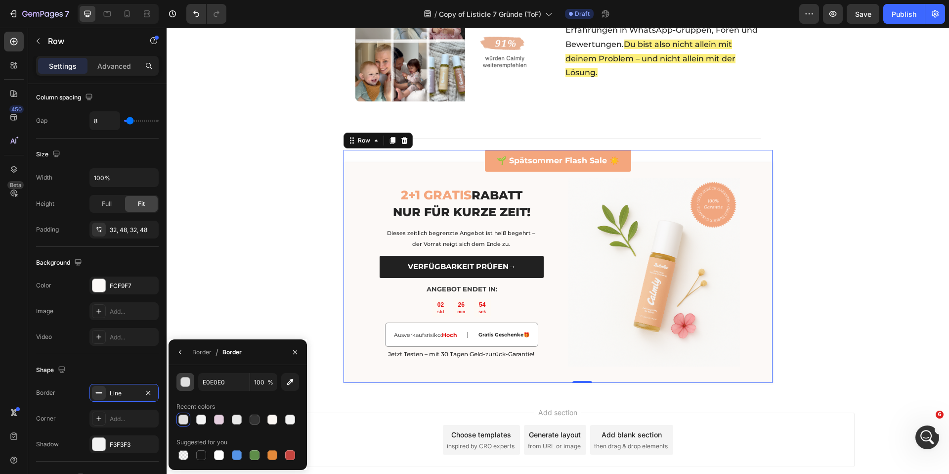
click at [184, 383] on div "button" at bounding box center [186, 382] width 10 height 10
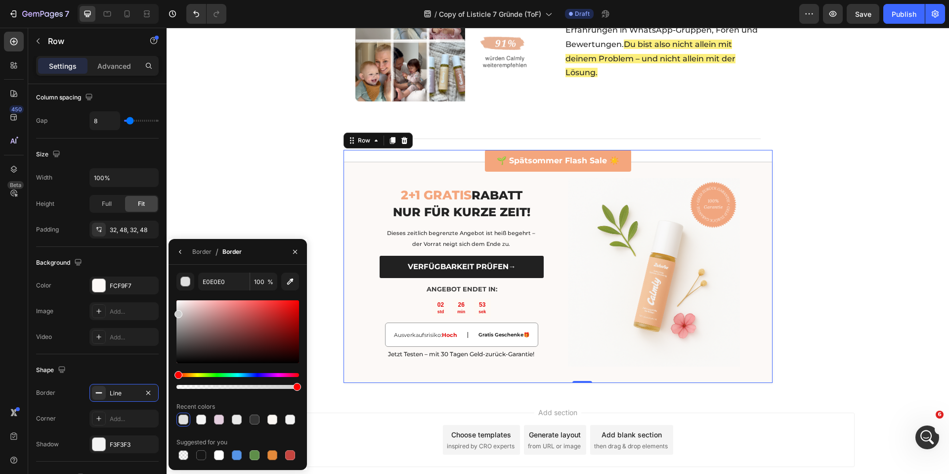
click at [176, 312] on div at bounding box center [178, 314] width 8 height 8
click at [175, 309] on div at bounding box center [178, 312] width 8 height 8
type input "D8D8D8"
click at [12, 380] on div "450 Beta" at bounding box center [14, 217] width 20 height 371
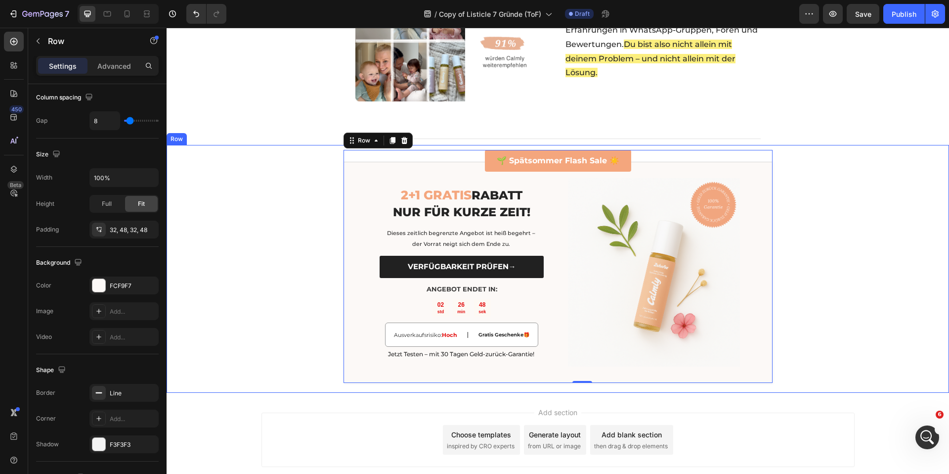
click at [290, 250] on div "🌱 Spätsommer Flash Sale ☀️ Button 2+1 GRATIS RABATT NUR FÜR KURZE ZEIT! Heading…" at bounding box center [558, 269] width 782 height 248
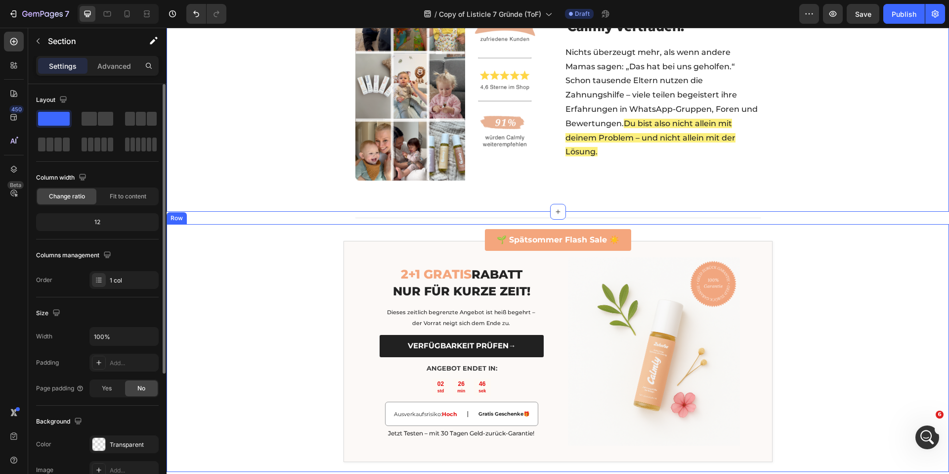
scroll to position [1697, 0]
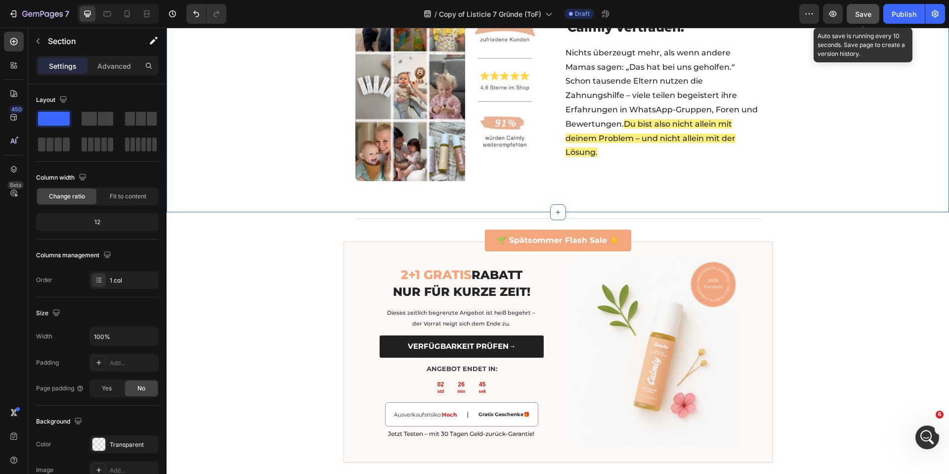
click at [856, 18] on div "Save" at bounding box center [863, 14] width 16 height 10
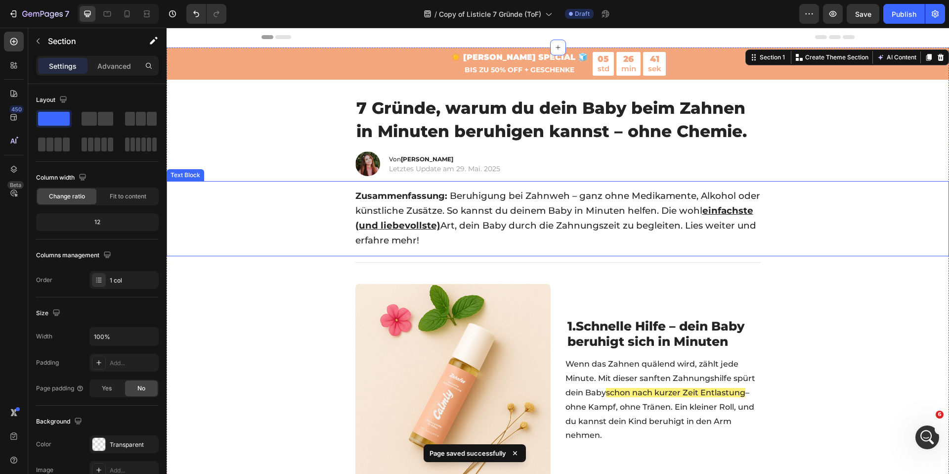
scroll to position [0, 0]
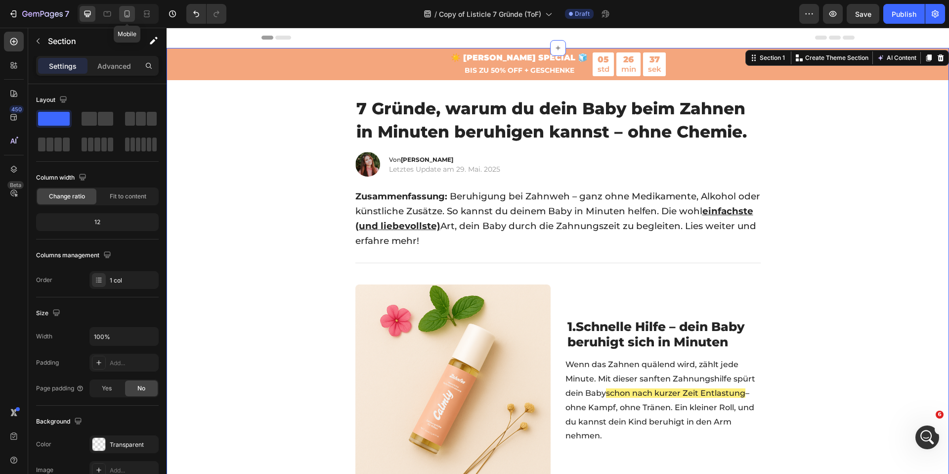
click at [132, 18] on div at bounding box center [127, 14] width 16 height 16
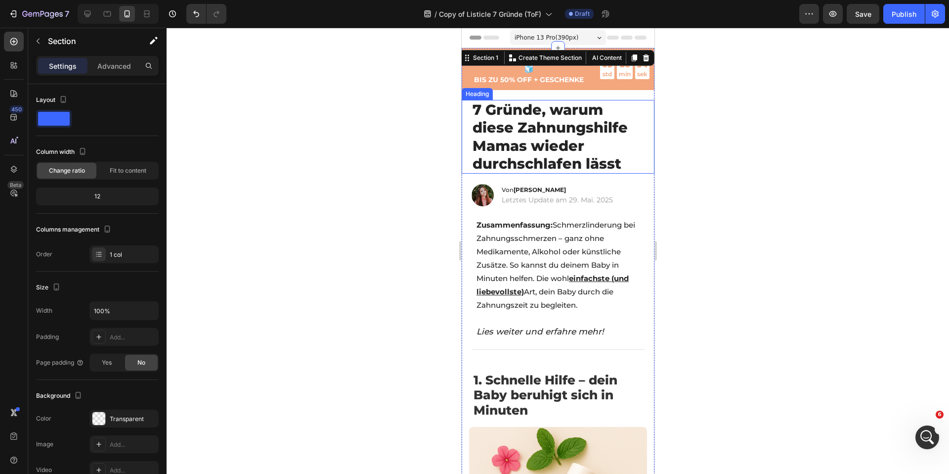
click at [527, 136] on span "7 Gründe, warum diese Zahnungshilfe Mamas wieder durchschlafen lässt" at bounding box center [549, 136] width 155 height 71
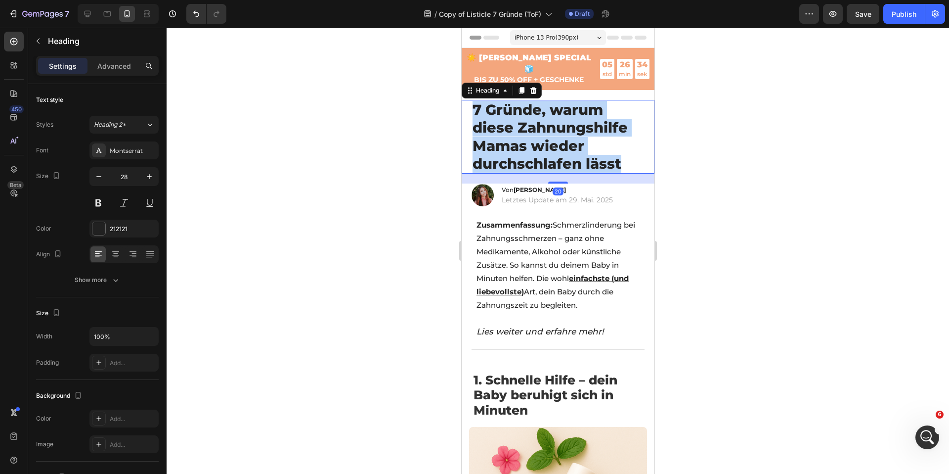
click at [527, 136] on span "7 Gründe, warum diese Zahnungshilfe Mamas wieder durchschlafen lässt" at bounding box center [549, 136] width 155 height 71
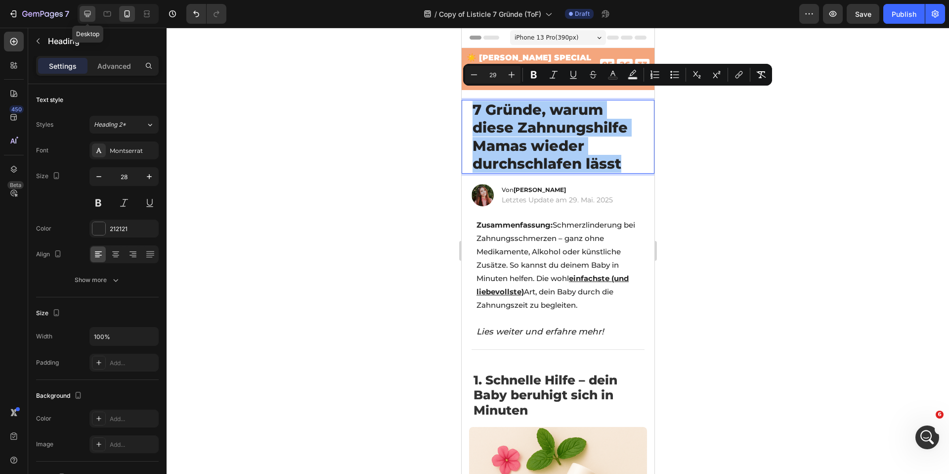
click at [85, 18] on icon at bounding box center [88, 14] width 10 height 10
type input "35"
type input "820"
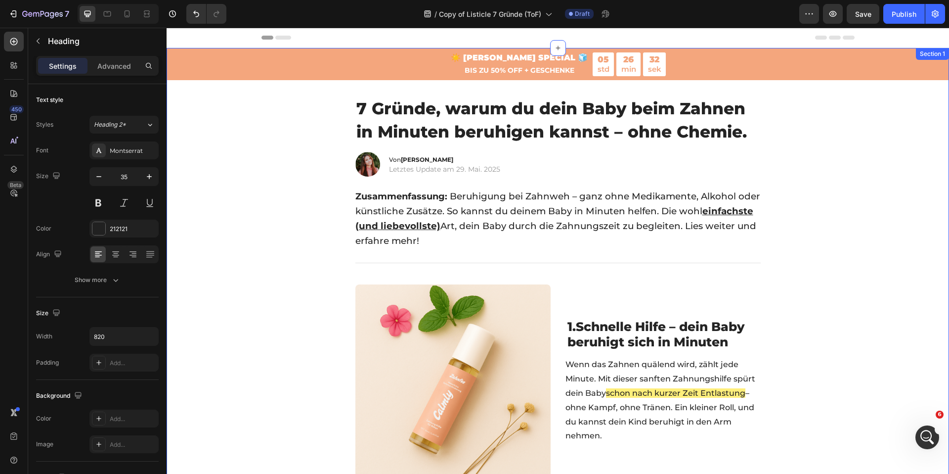
click at [460, 120] on h1 "7 Gründe, warum du dein Baby beim Zahnen in Minuten beruhigen kannst – ohne Che…" at bounding box center [557, 120] width 405 height 48
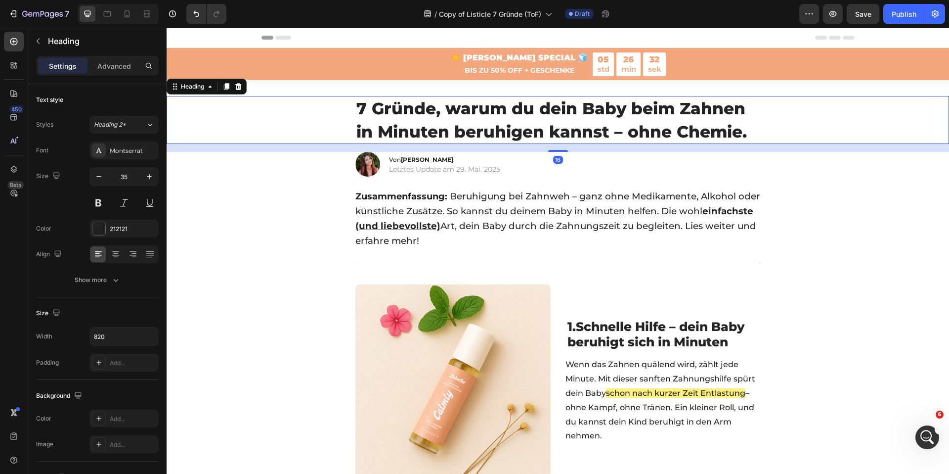
click at [460, 120] on h1 "7 Gründe, warum du dein Baby beim Zahnen in Minuten beruhigen kannst – ohne Che…" at bounding box center [557, 120] width 405 height 48
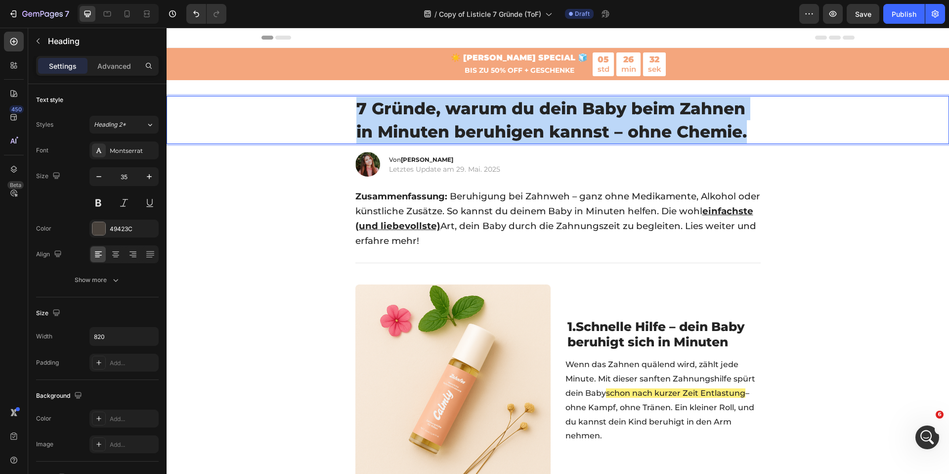
click at [460, 120] on p "7 Gründe, warum du dein Baby beim Zahnen in Minuten beruhigen kannst – ohne Che…" at bounding box center [557, 120] width 403 height 46
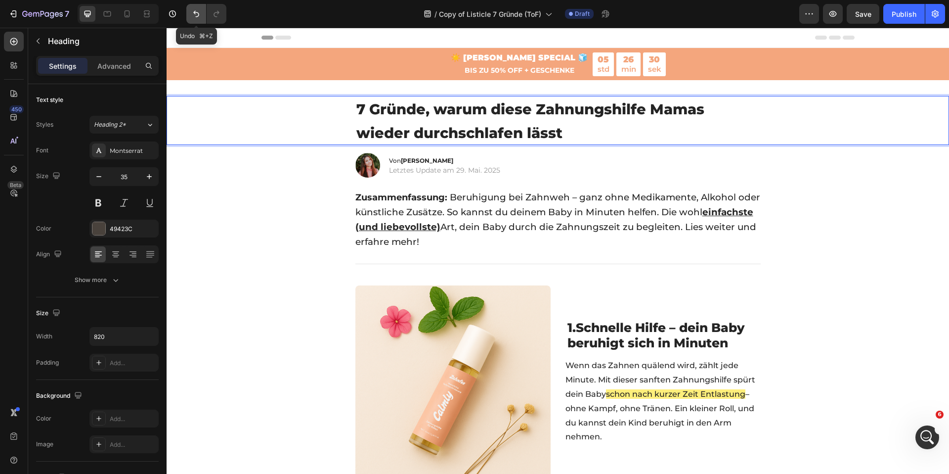
click at [195, 9] on icon "Undo/Redo" at bounding box center [196, 14] width 10 height 10
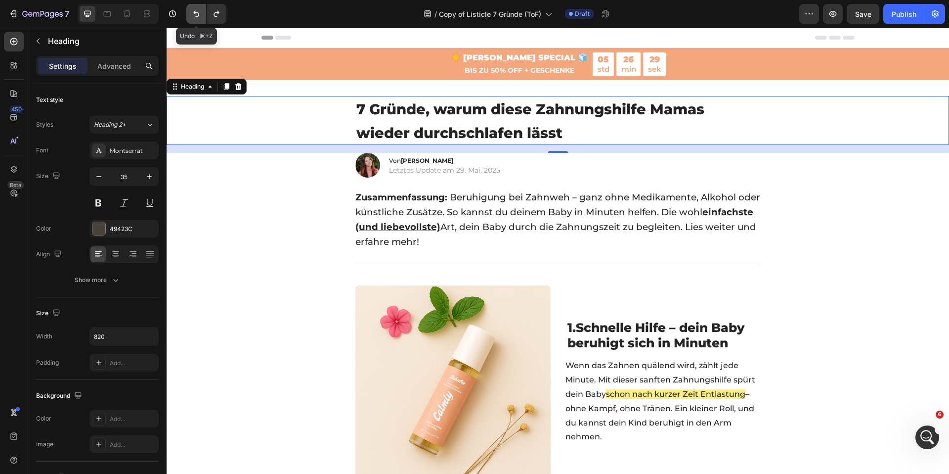
click at [195, 9] on icon "Undo/Redo" at bounding box center [196, 14] width 10 height 10
click at [280, 135] on div "⁠⁠⁠⁠⁠⁠⁠ 7 Gründe, warum diese Zahnungshilfe Mamas wieder durchschlafen lässt" at bounding box center [557, 120] width 763 height 49
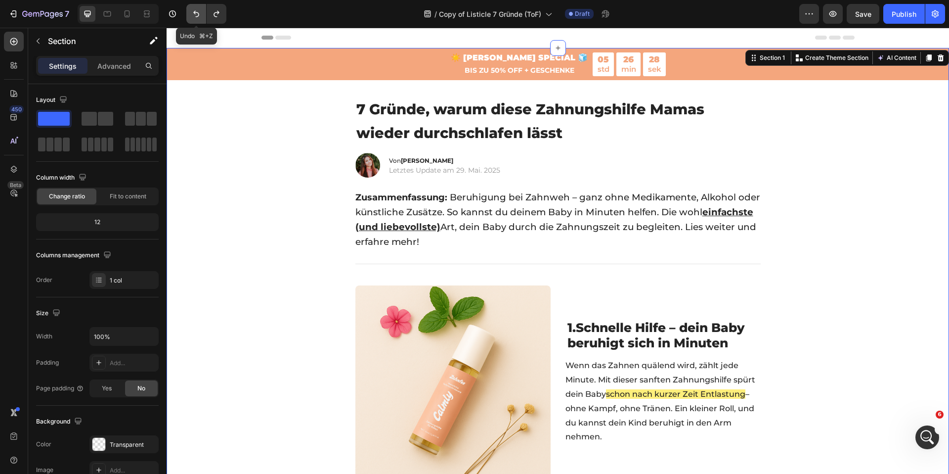
click at [201, 18] on button "Undo/Redo" at bounding box center [196, 14] width 20 height 20
click at [220, 13] on icon "Undo/Redo" at bounding box center [217, 14] width 10 height 10
click at [219, 13] on icon "Undo/Redo" at bounding box center [217, 14] width 10 height 10
click at [195, 15] on icon "Undo/Redo" at bounding box center [196, 14] width 10 height 10
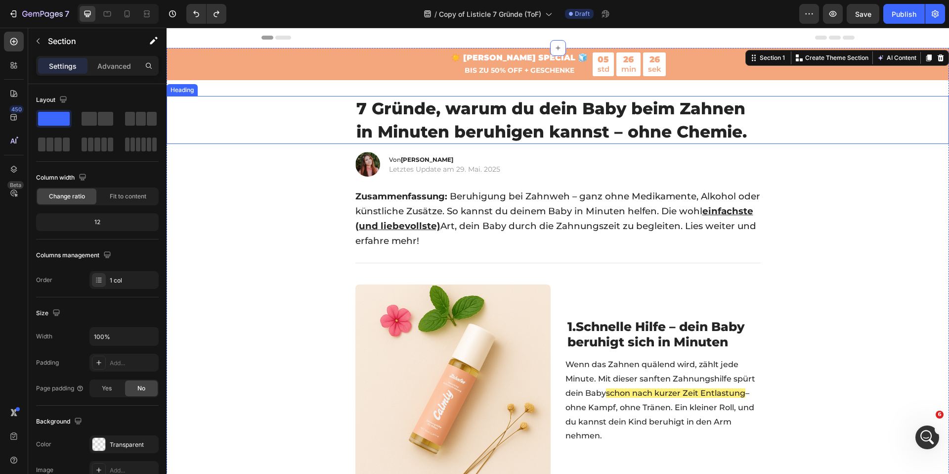
click at [457, 114] on span "7 Gründe, warum du dein Baby beim Zahnen in Minuten beruhigen kannst – ohne Che…" at bounding box center [551, 119] width 390 height 43
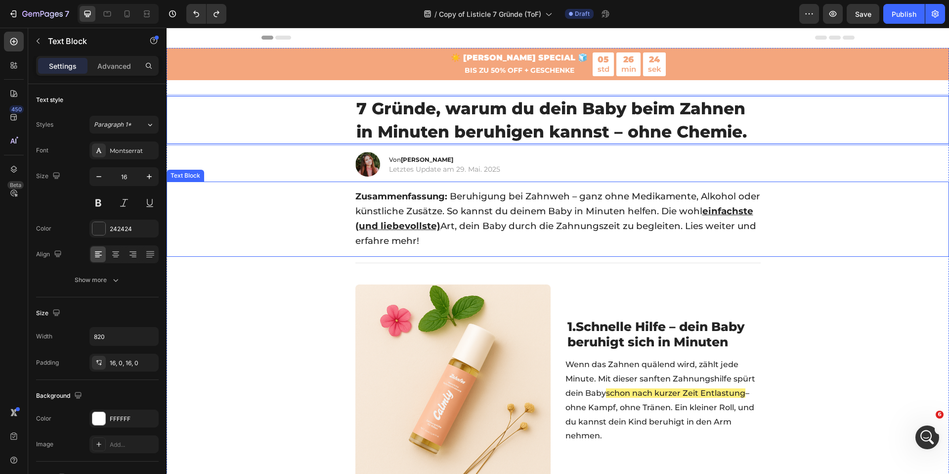
click at [289, 191] on div "Zusammenfassung: Beruhigung bei Zahnweh – ganz ohne Medikamente, Alkohol oder k…" at bounding box center [558, 218] width 782 height 75
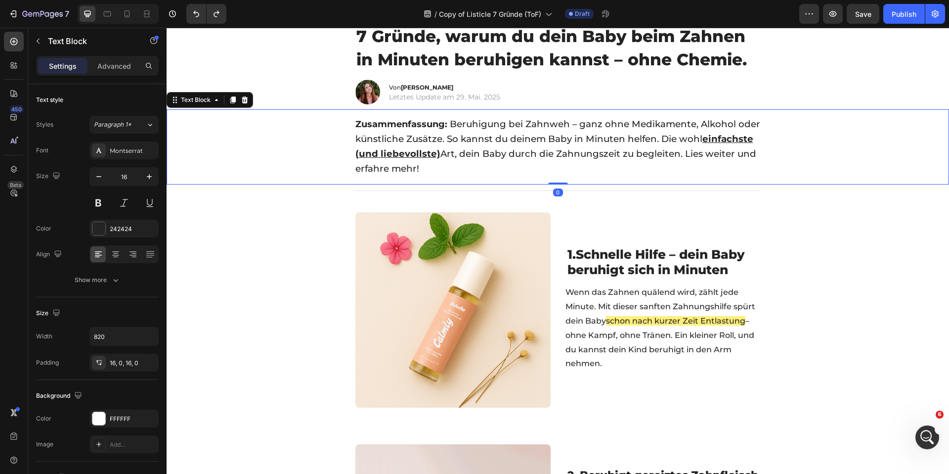
scroll to position [92, 0]
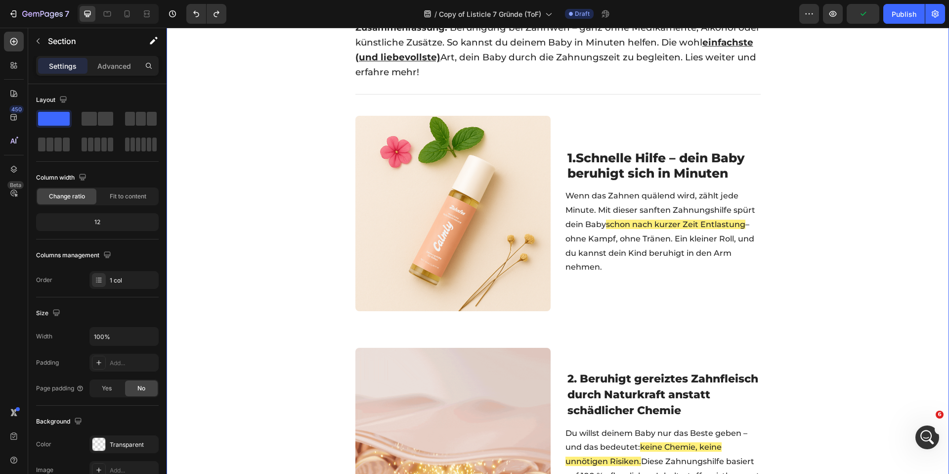
scroll to position [157, 0]
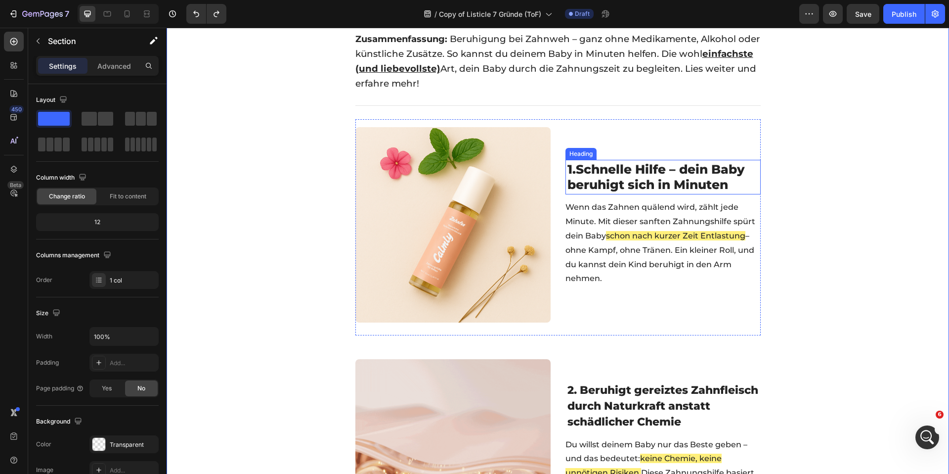
click at [647, 173] on span "Schnelle Hilfe – dein Baby beruhigt sich in Minuten" at bounding box center [655, 177] width 177 height 30
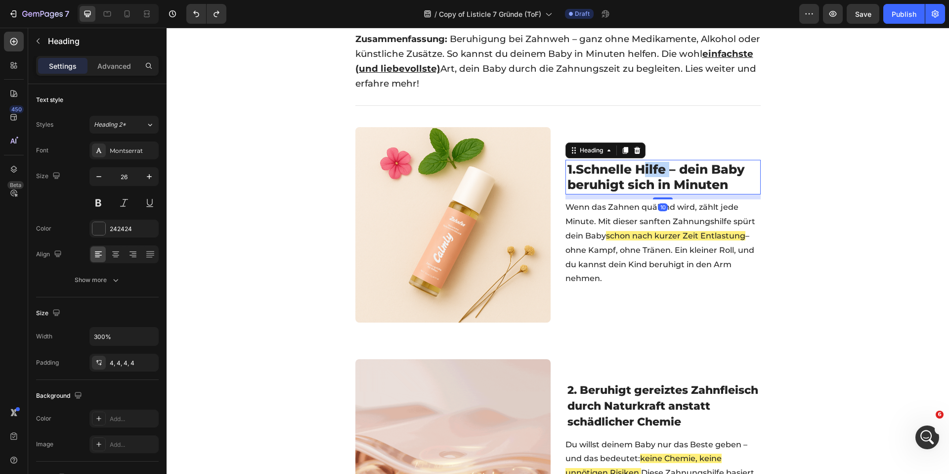
click at [648, 173] on span "Schnelle Hilfe – dein Baby beruhigt sich in Minuten" at bounding box center [655, 177] width 177 height 30
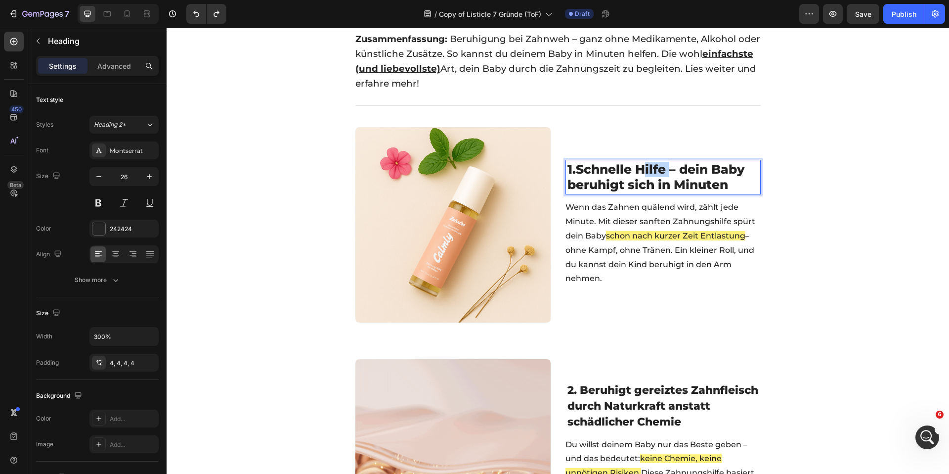
click at [648, 173] on span "Schnelle Hilfe – dein Baby beruhigt sich in Minuten" at bounding box center [655, 177] width 177 height 30
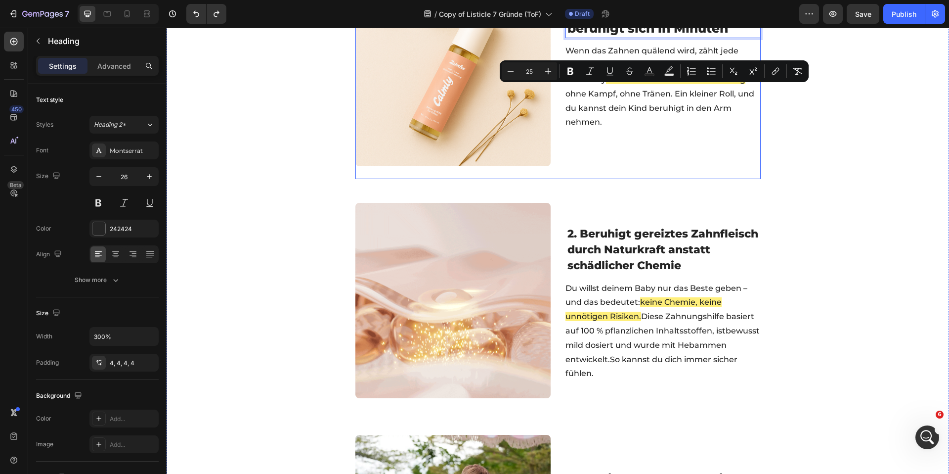
scroll to position [329, 0]
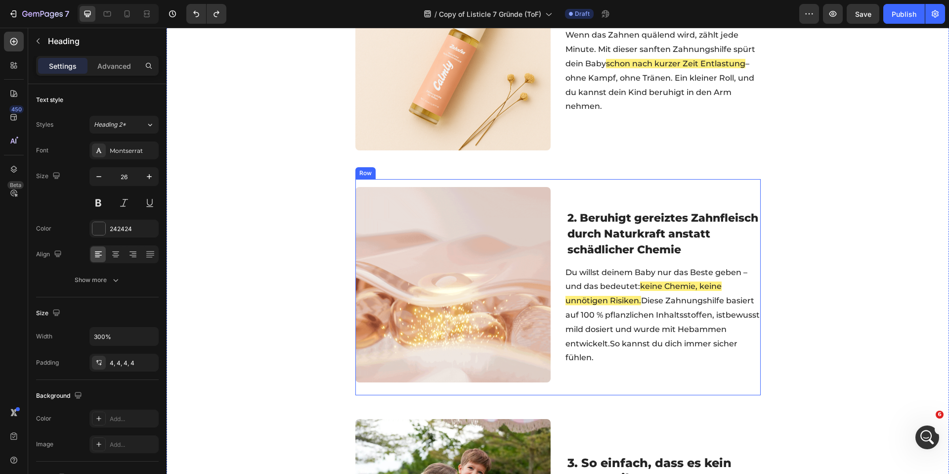
click at [586, 205] on div "2. Beruhigt gereiztes Zahnfleisch durch Naturkraft anstatt schädlicher Chemie H…" at bounding box center [662, 287] width 195 height 200
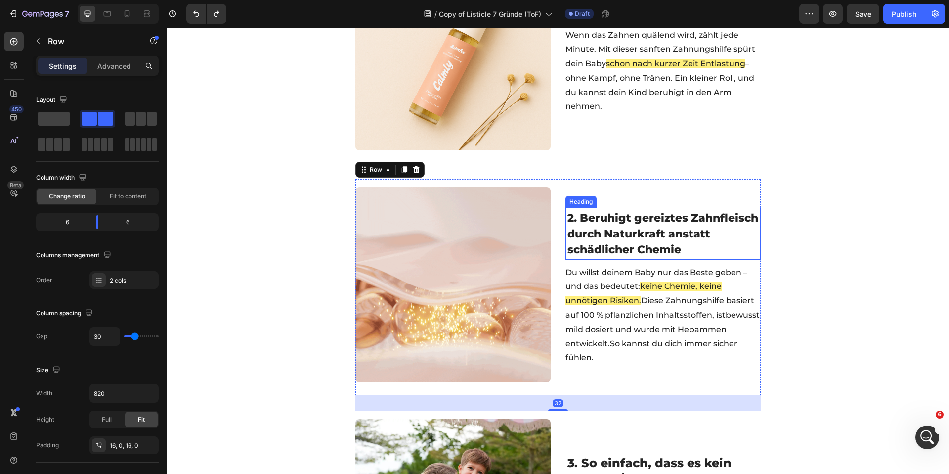
click at [592, 212] on span "2. Beruhigt gereiztes Zahnfleisch durch Naturkraft anstatt schädlicher Chemie" at bounding box center [662, 233] width 191 height 45
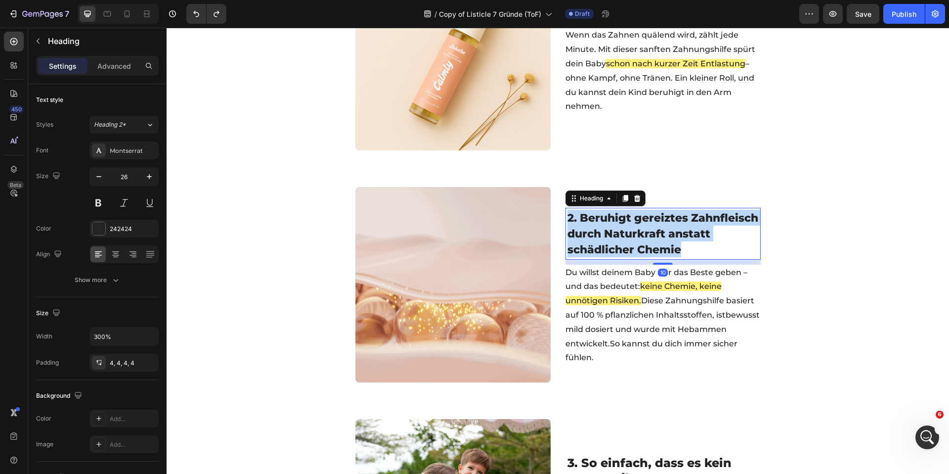
click at [592, 212] on span "2. Beruhigt gereiztes Zahnfleisch durch Naturkraft anstatt schädlicher Chemie" at bounding box center [662, 233] width 191 height 45
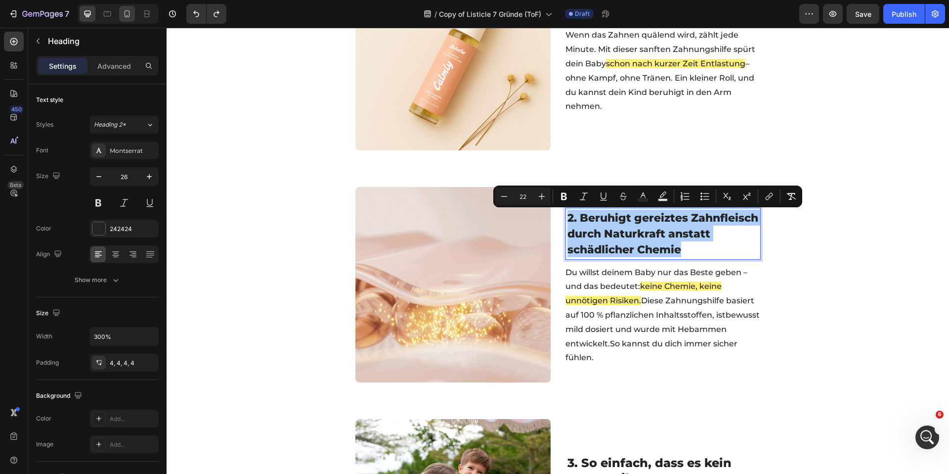
click at [119, 12] on div at bounding box center [127, 14] width 16 height 16
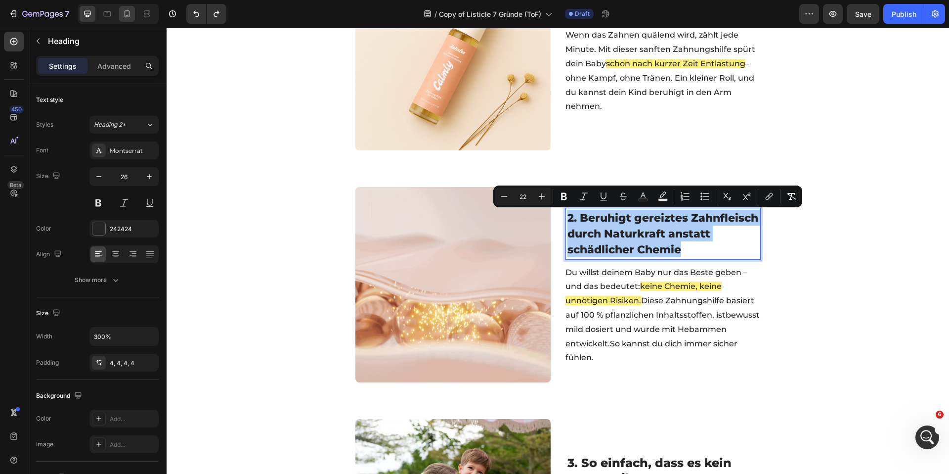
type input "24"
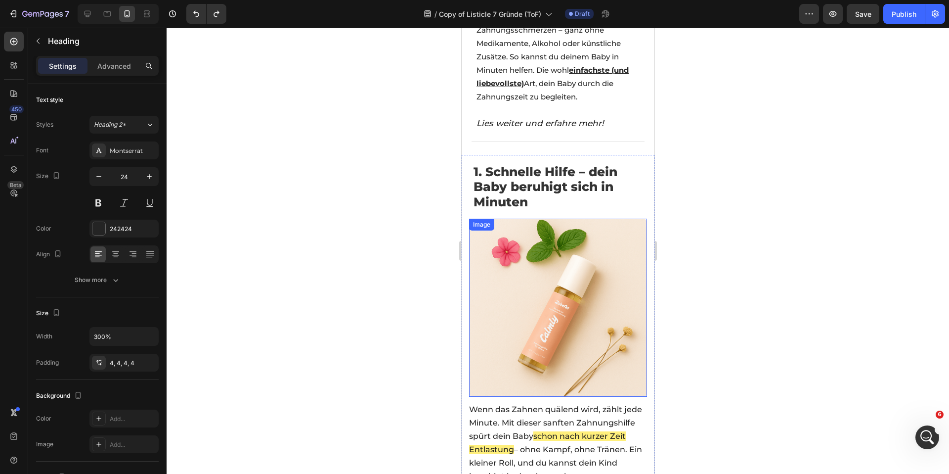
scroll to position [523, 0]
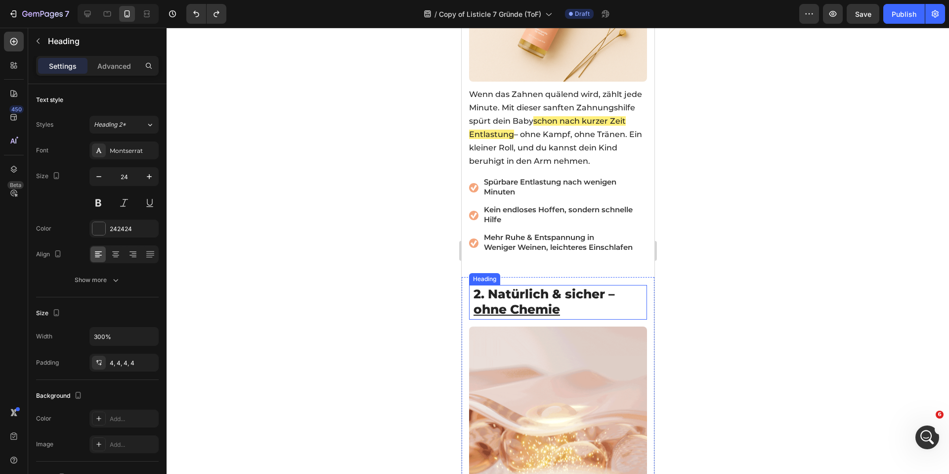
click at [538, 292] on span "2. Natürlich & sicher – ohne Chemie" at bounding box center [543, 301] width 141 height 30
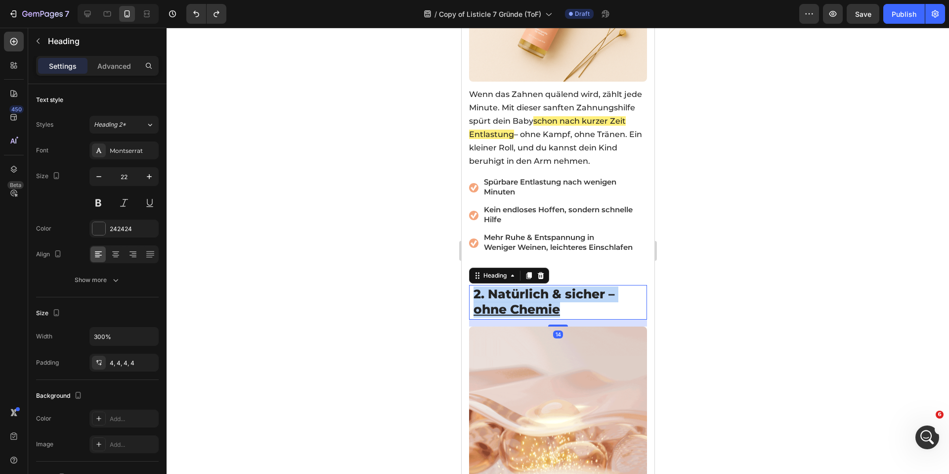
click at [538, 292] on span "2. Natürlich & sicher – ohne Chemie" at bounding box center [543, 301] width 141 height 30
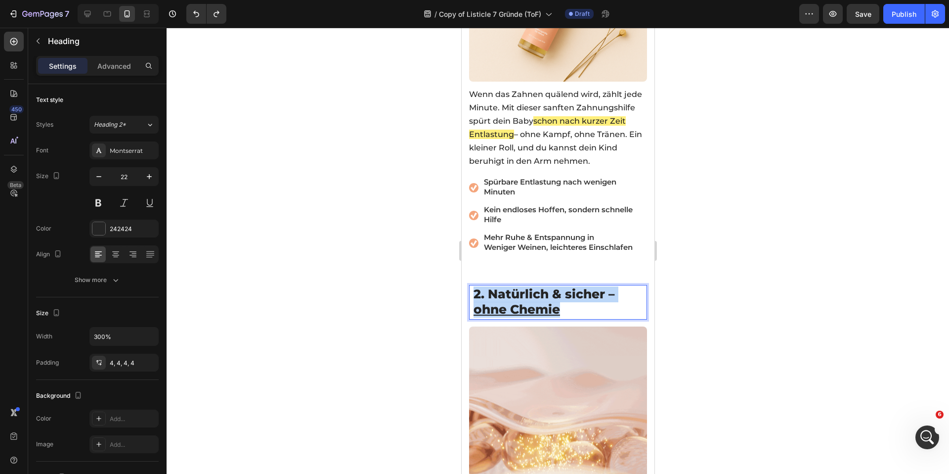
copy span "2. Natürlich & sicher – ohne Chemie"
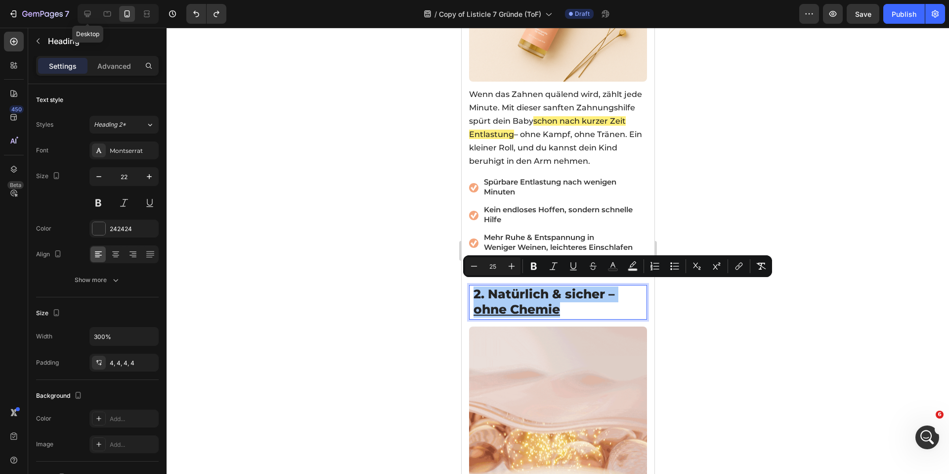
drag, startPoint x: 92, startPoint y: 15, endPoint x: 153, endPoint y: 54, distance: 72.7
click at [92, 15] on icon at bounding box center [88, 14] width 10 height 10
type input "27"
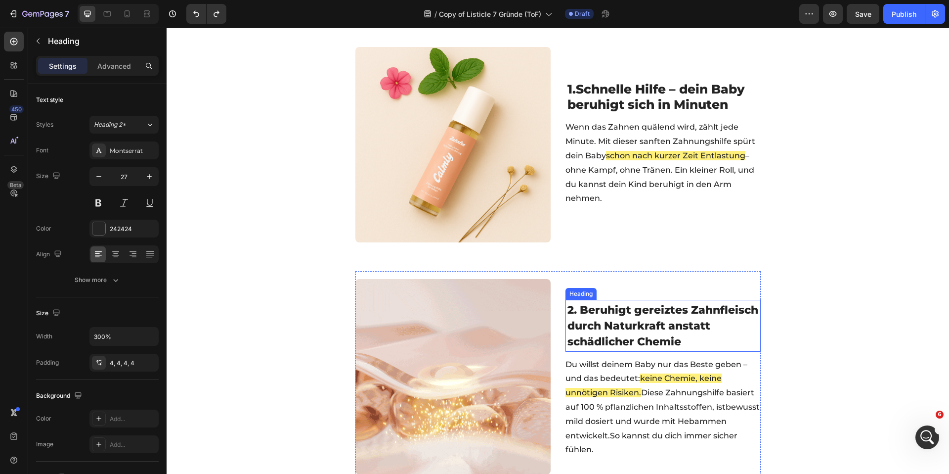
click at [623, 321] on span "2. Beruhigt gereiztes Zahnfleisch durch Naturkraft anstatt schädlicher Chemie" at bounding box center [662, 325] width 191 height 45
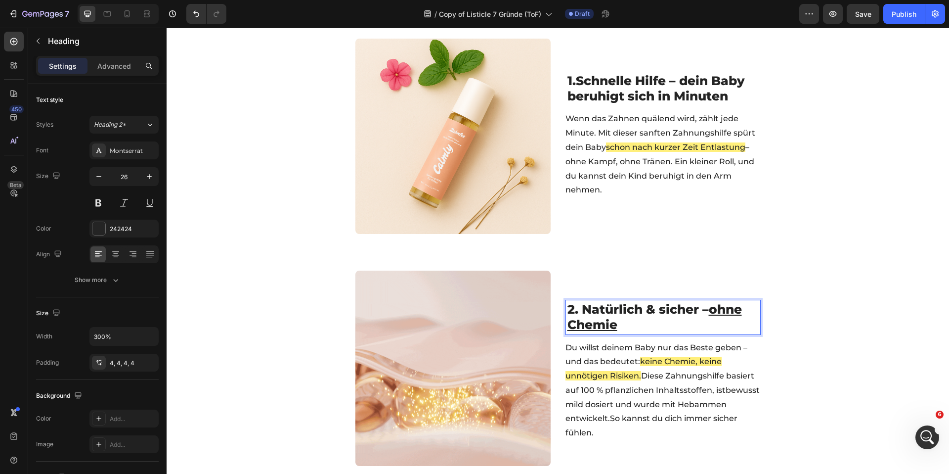
click at [627, 313] on span "2. Natürlich & sicher – ohne Chemie" at bounding box center [654, 317] width 174 height 30
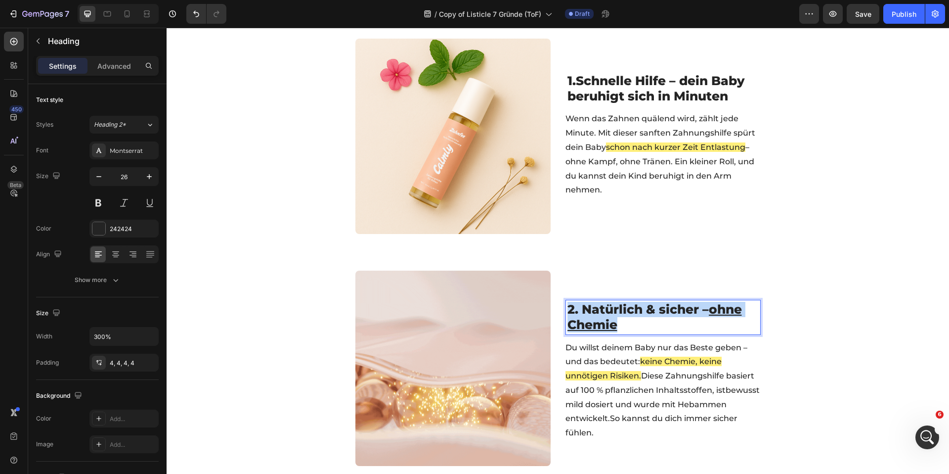
click at [627, 313] on span "2. Natürlich & sicher – ohne Chemie" at bounding box center [654, 317] width 174 height 30
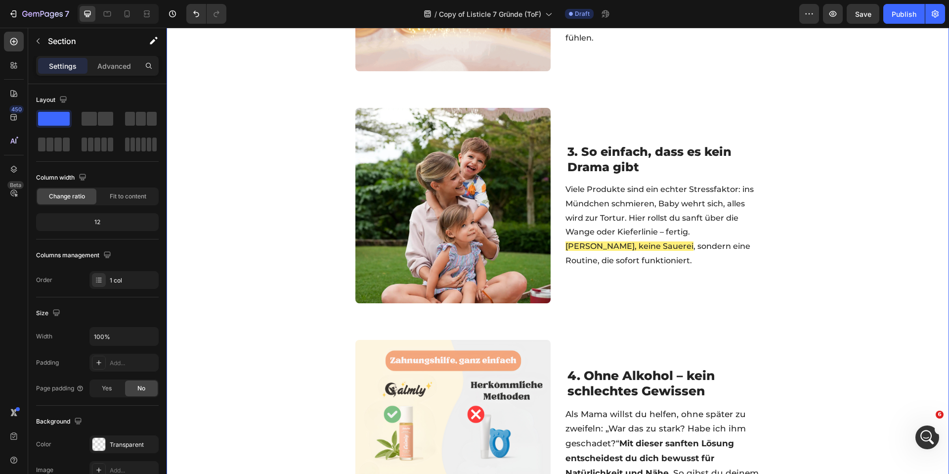
scroll to position [650, 0]
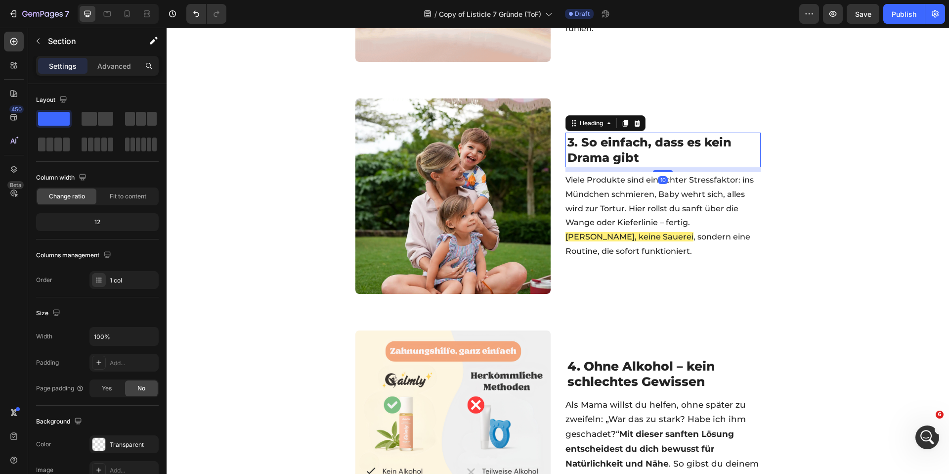
click at [678, 148] on span "3. So einfach, dass es kein Drama gibt" at bounding box center [649, 150] width 164 height 30
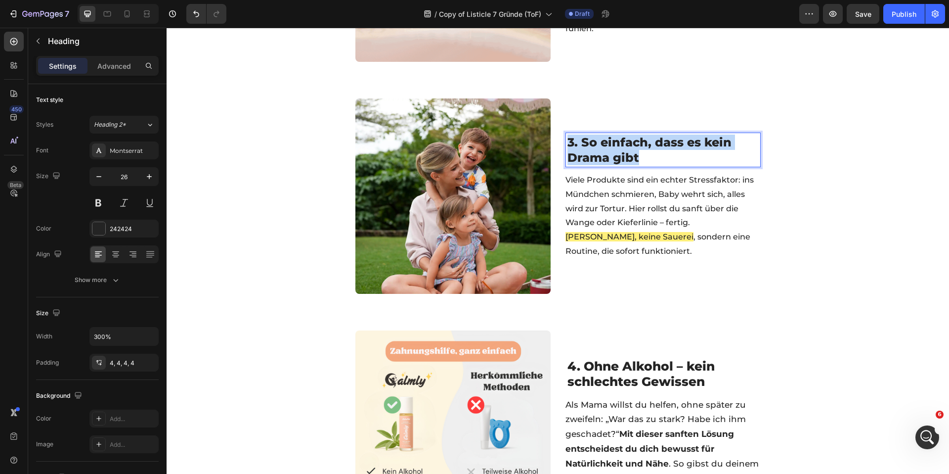
click at [678, 148] on span "3. So einfach, dass es kein Drama gibt" at bounding box center [649, 150] width 164 height 30
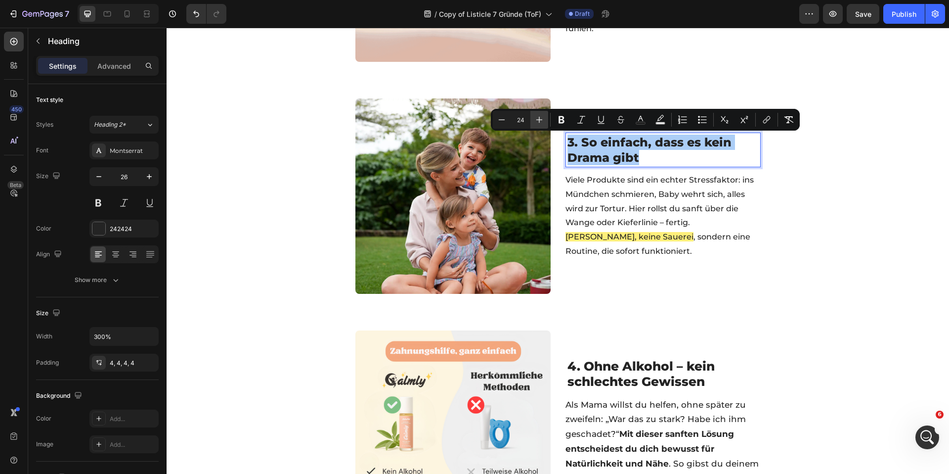
click at [539, 123] on icon "Editor contextual toolbar" at bounding box center [539, 120] width 10 height 10
type input "25"
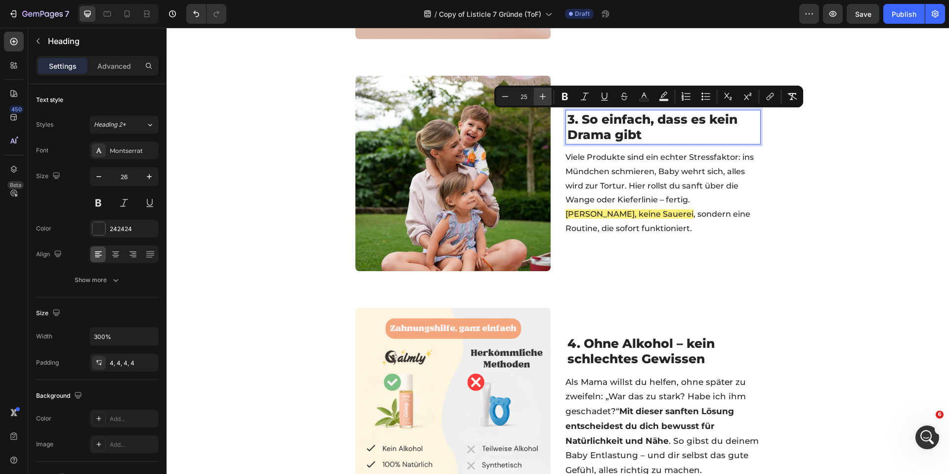
click at [544, 93] on icon "Editor contextual toolbar" at bounding box center [543, 96] width 10 height 10
type input "26"
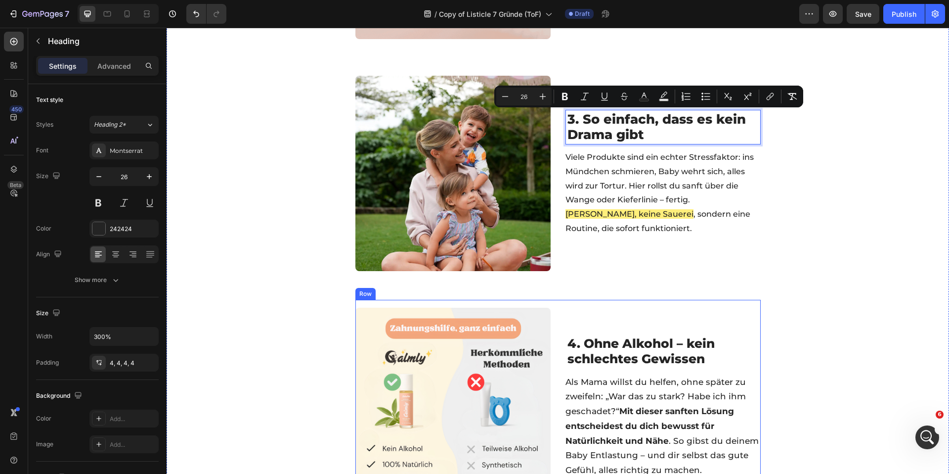
click at [665, 351] on span "4. Ohne Alkohol – kein schlechtes Gewissen" at bounding box center [640, 351] width 147 height 30
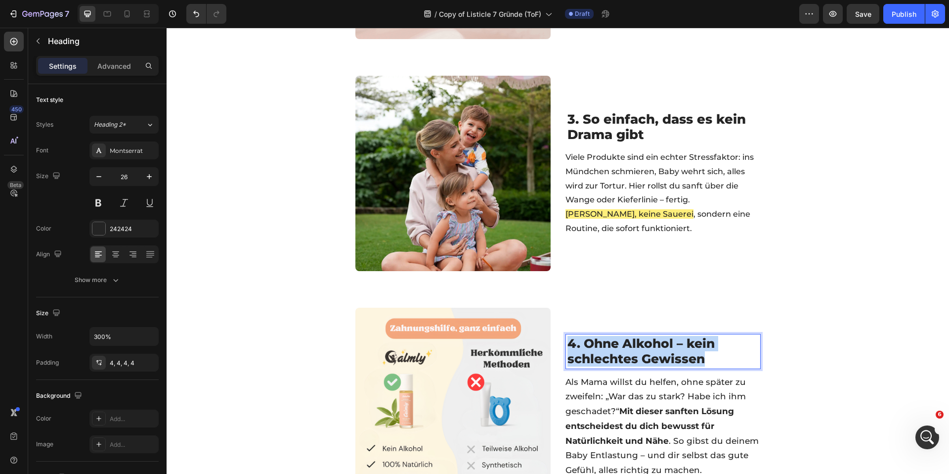
click at [665, 351] on span "4. Ohne Alkohol – kein schlechtes Gewissen" at bounding box center [640, 351] width 147 height 30
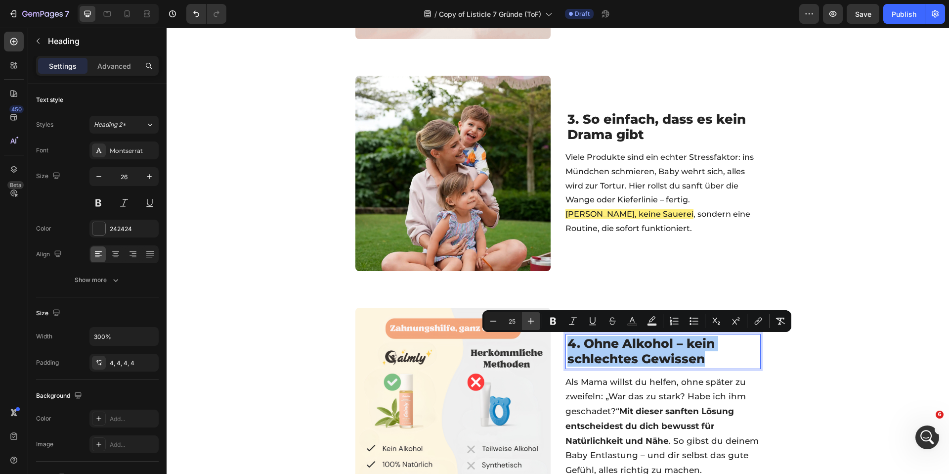
click at [535, 318] on icon "Editor contextual toolbar" at bounding box center [531, 321] width 10 height 10
type input "26"
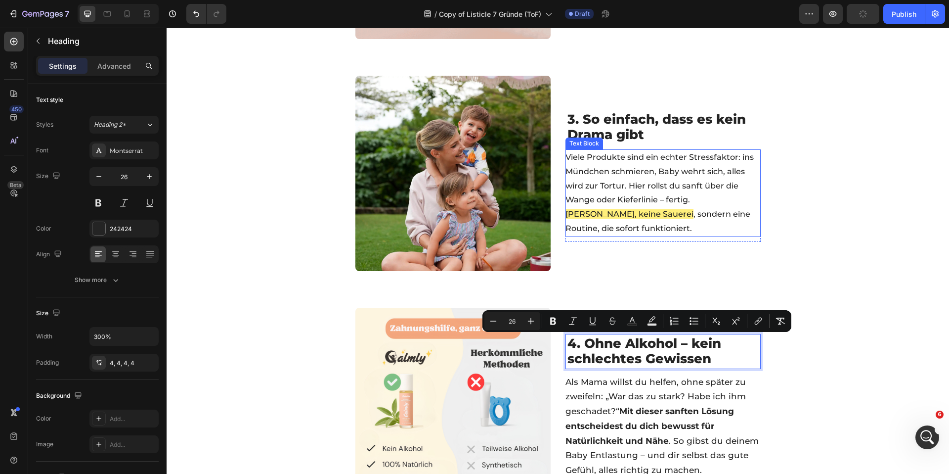
scroll to position [349, 0]
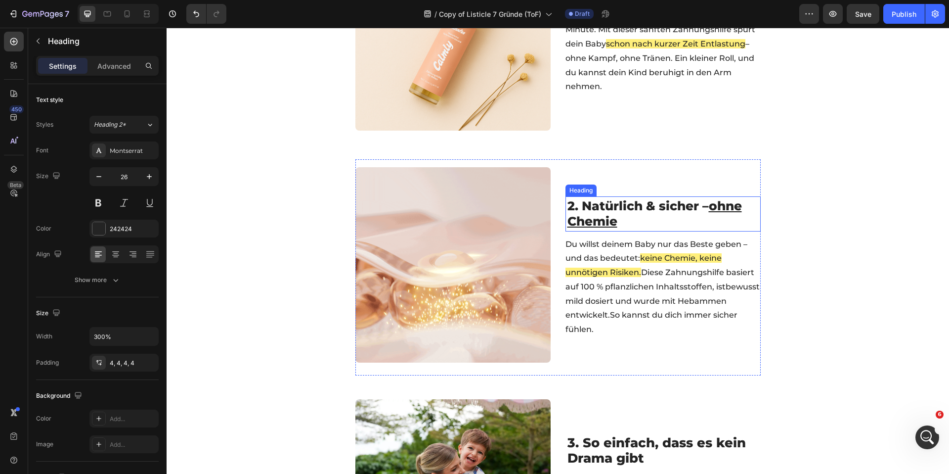
click at [619, 206] on span "2. Natürlich & sicher – ohne Chemie" at bounding box center [654, 213] width 174 height 30
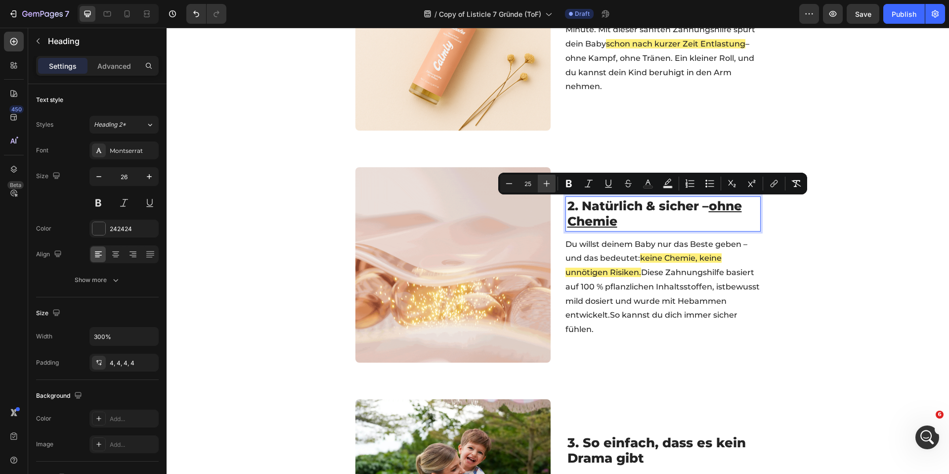
click at [542, 178] on icon "Editor contextual toolbar" at bounding box center [547, 183] width 10 height 10
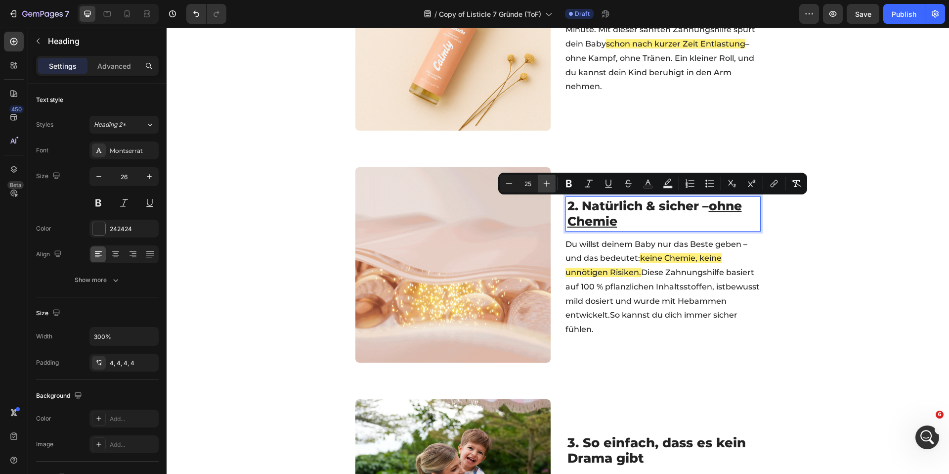
type input "26"
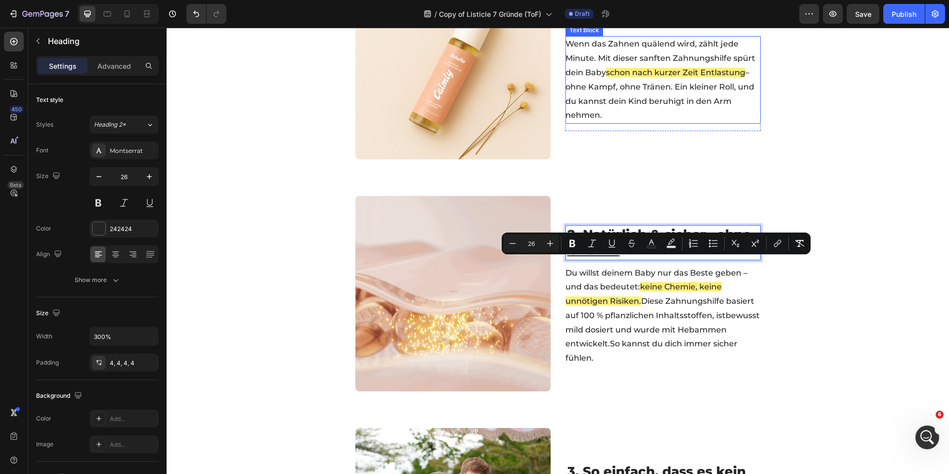
scroll to position [248, 0]
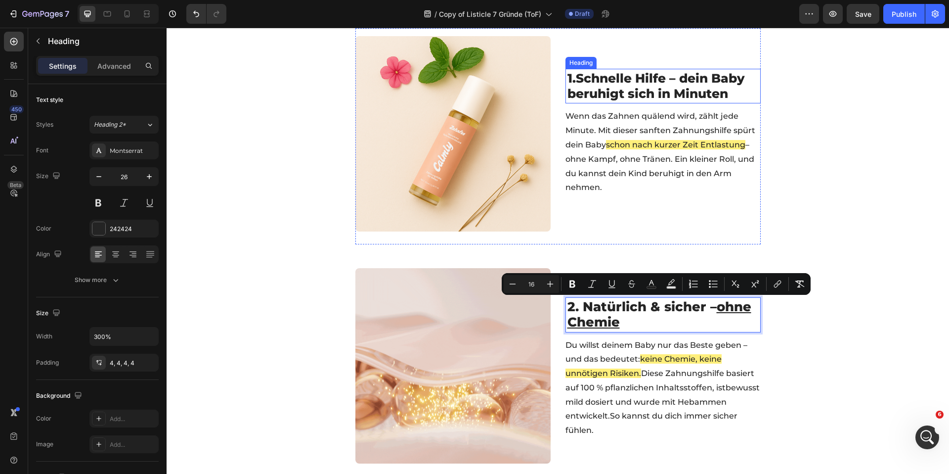
click at [601, 86] on span "Schnelle Hilfe – dein Baby beruhigt sich in Minuten" at bounding box center [655, 86] width 177 height 30
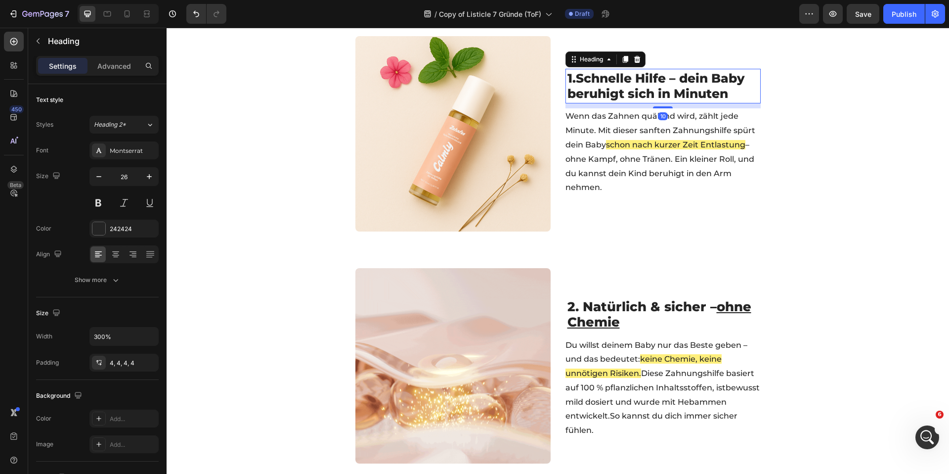
click at [601, 86] on span "Schnelle Hilfe – dein Baby beruhigt sich in Minuten" at bounding box center [655, 86] width 177 height 30
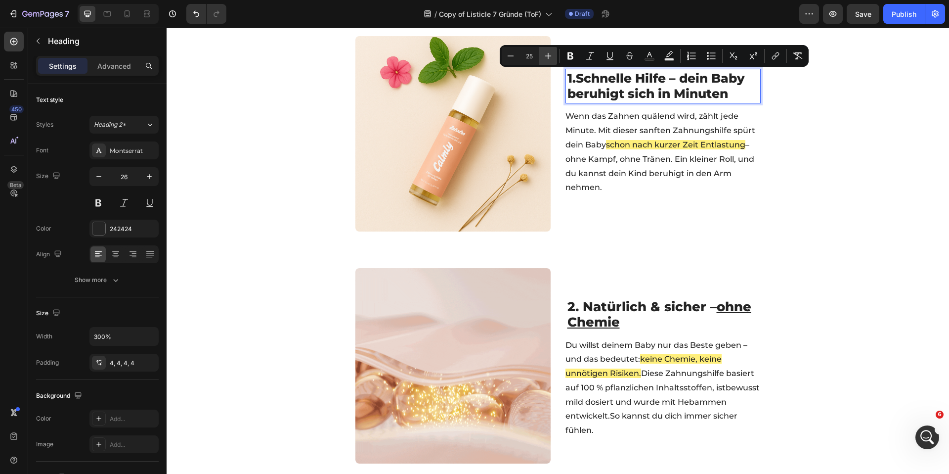
click at [553, 55] on button "Plus" at bounding box center [548, 56] width 18 height 18
type input "26"
click at [712, 301] on span "2. Natürlich & sicher – ohne Chemie" at bounding box center [659, 314] width 184 height 31
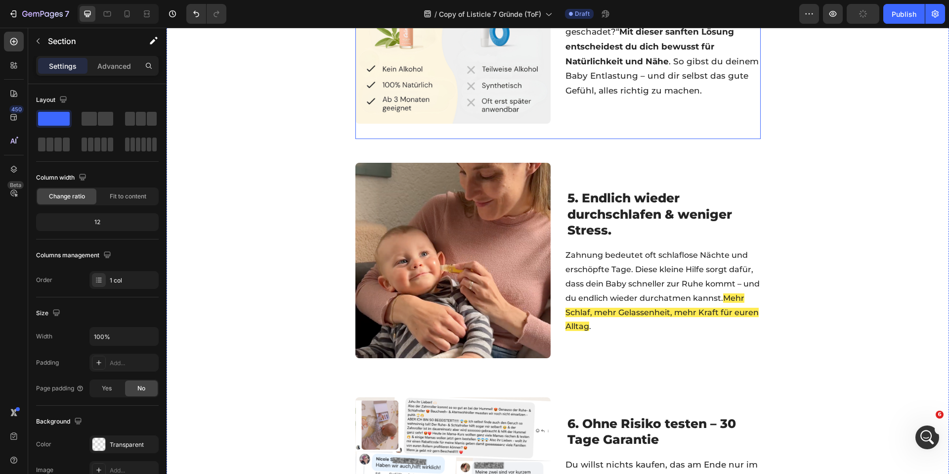
scroll to position [1055, 0]
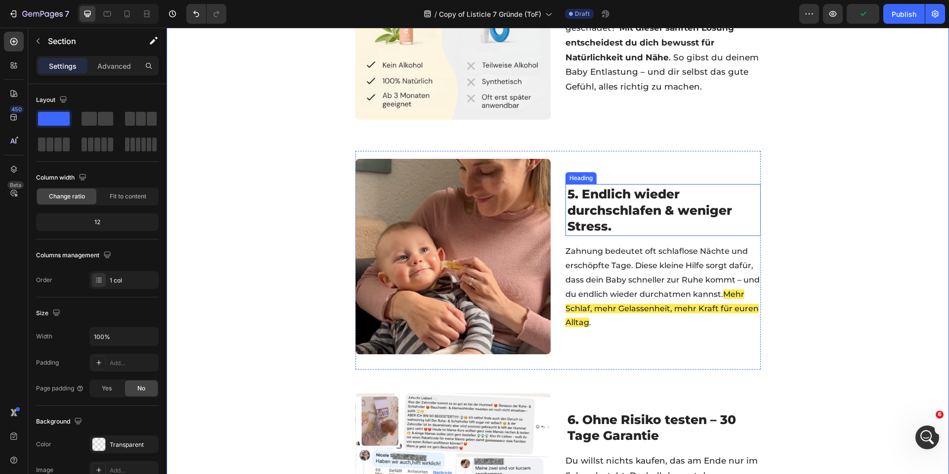
click at [594, 210] on span "5. Endlich wieder durchschlafen & weniger Stress." at bounding box center [649, 209] width 165 height 47
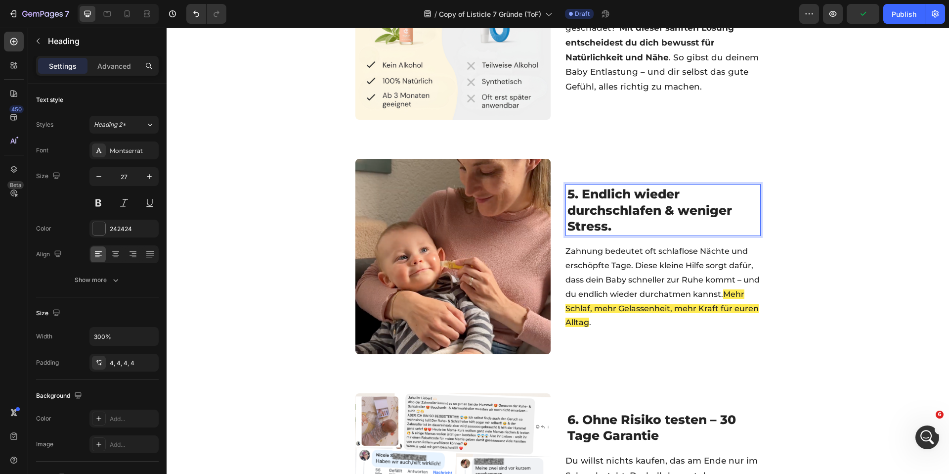
click at [594, 210] on span "5. Endlich wieder durchschlafen & weniger Stress." at bounding box center [649, 209] width 165 height 47
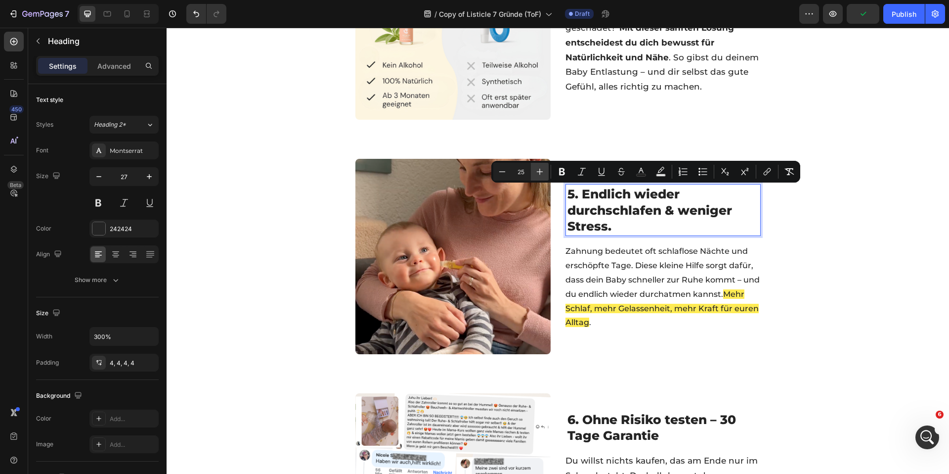
click at [545, 172] on button "Plus" at bounding box center [540, 172] width 18 height 18
type input "26"
click at [624, 415] on span "6. Ohne Risiko testen – 30 Tage Garantie" at bounding box center [651, 427] width 169 height 31
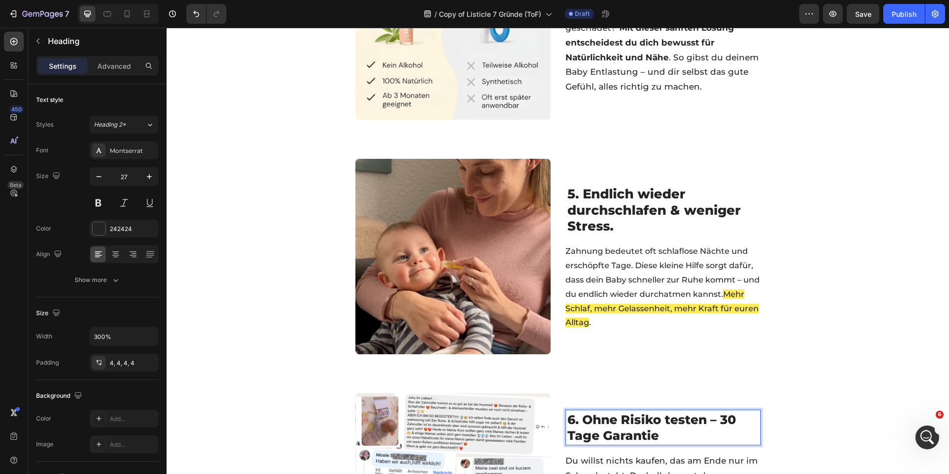
click at [624, 415] on span "6. Ohne Risiko testen – 30 Tage Garantie" at bounding box center [651, 427] width 169 height 31
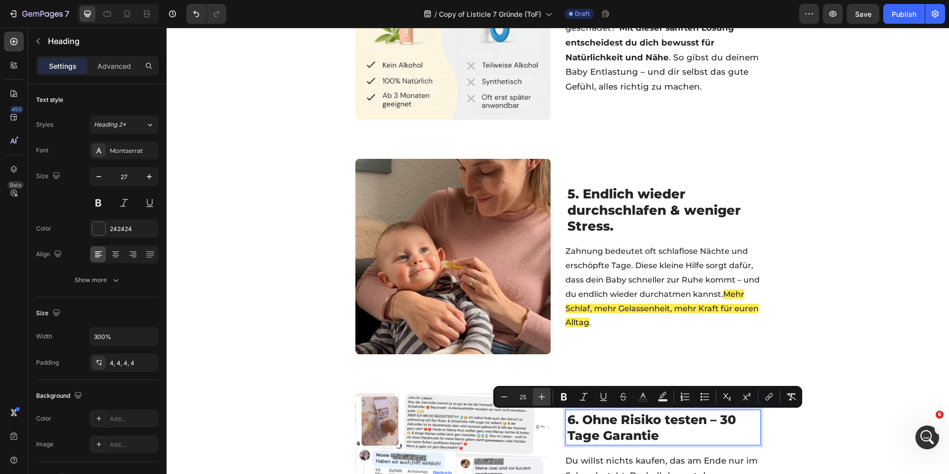
click at [542, 392] on icon "Editor contextual toolbar" at bounding box center [542, 396] width 10 height 10
type input "26"
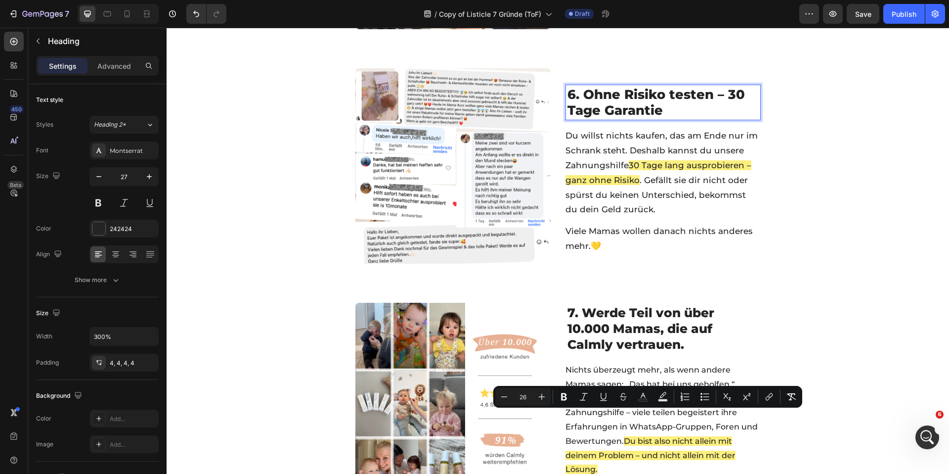
scroll to position [1530, 0]
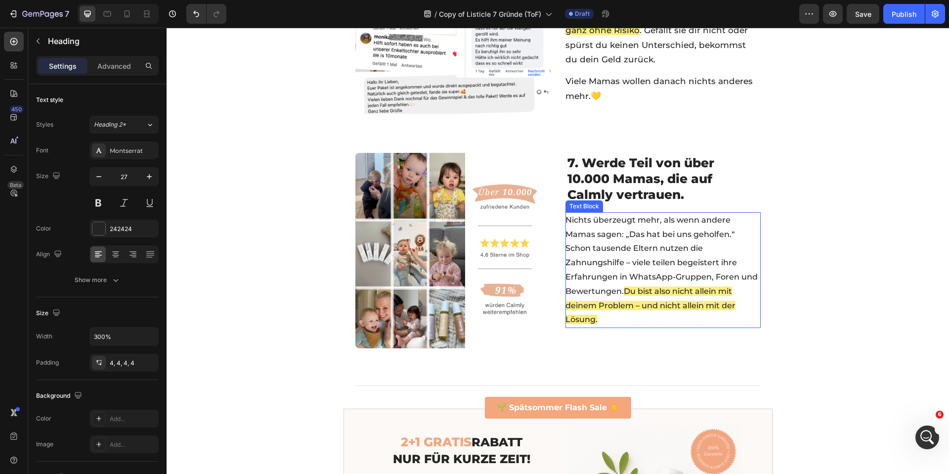
click at [608, 186] on span "7. Werde Teil von über 10.000 Mamas, die auf Calmly vertrauen." at bounding box center [640, 178] width 147 height 47
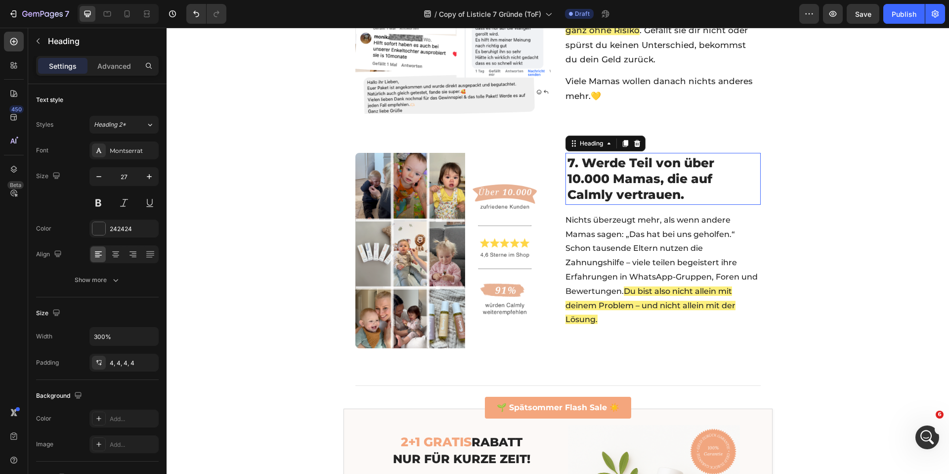
click at [608, 186] on h2 "7. Werde Teil von über 10.000 Mamas, die auf Calmly vertrauen." at bounding box center [662, 179] width 195 height 52
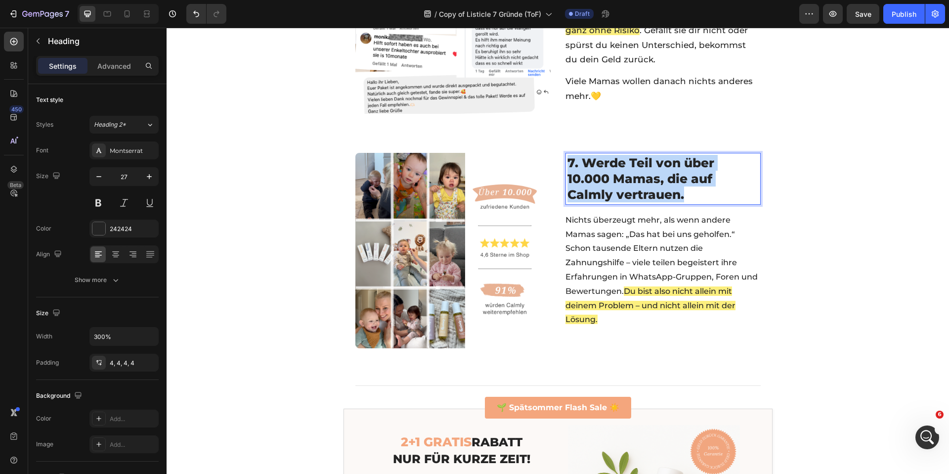
click at [608, 186] on p "7. Werde Teil von über 10.000 Mamas, die auf Calmly vertrauen." at bounding box center [662, 179] width 191 height 48
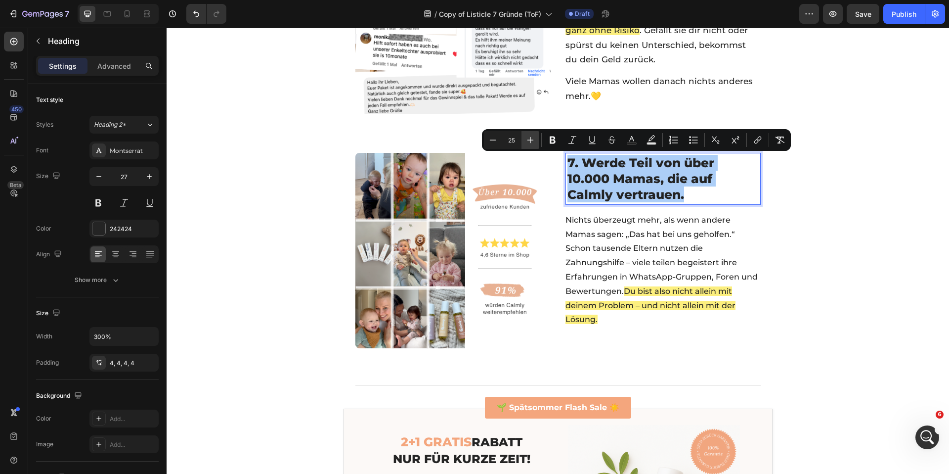
click at [533, 142] on icon "Editor contextual toolbar" at bounding box center [530, 140] width 10 height 10
type input "26"
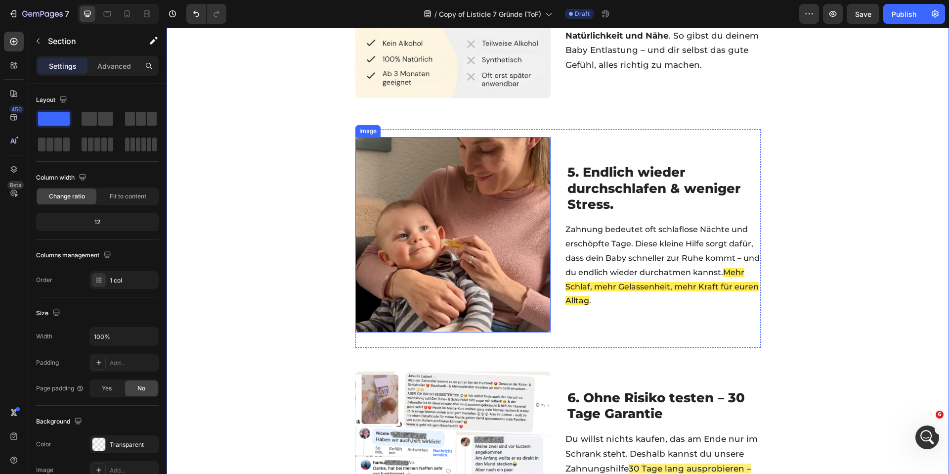
scroll to position [0, 0]
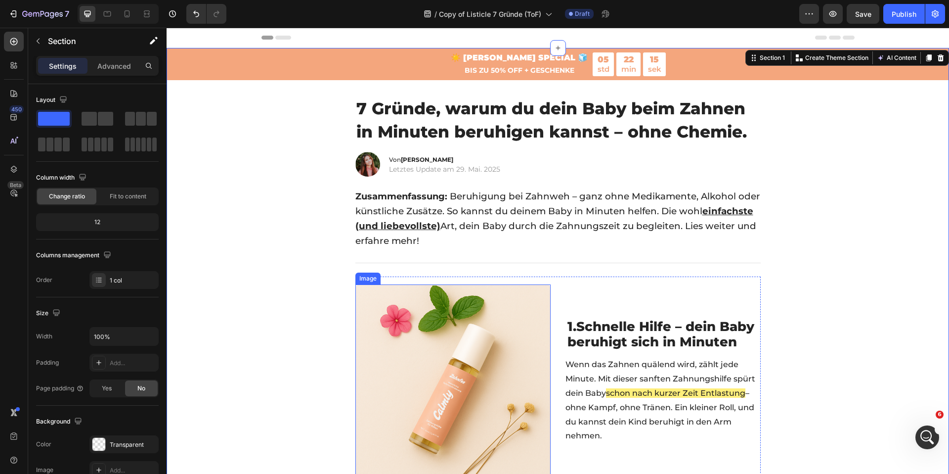
click at [459, 336] on img at bounding box center [452, 381] width 195 height 195
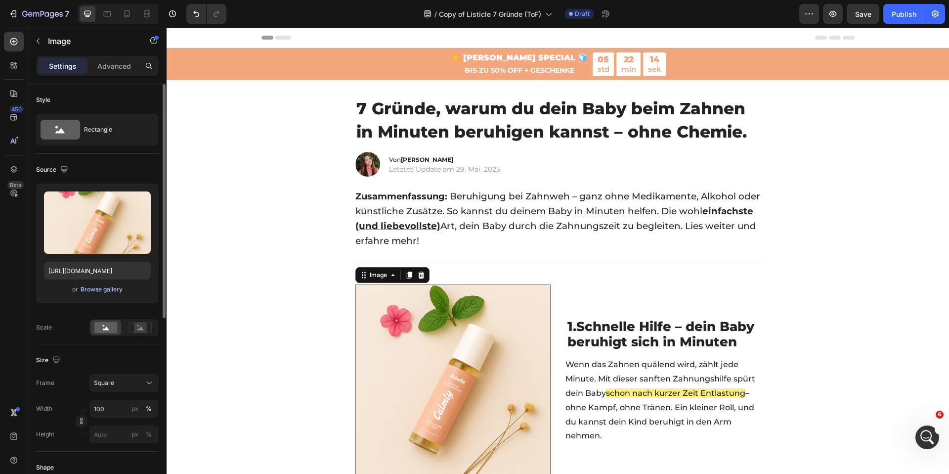
click at [109, 289] on div "Browse gallery" at bounding box center [102, 289] width 42 height 9
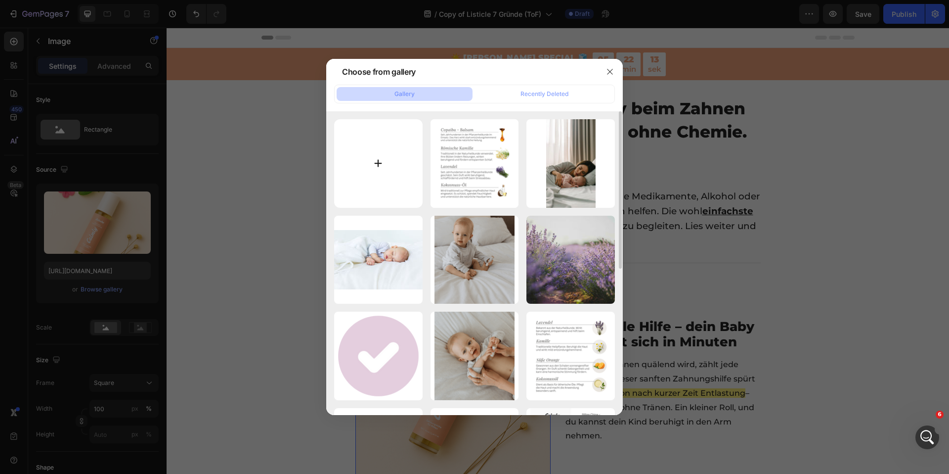
click at [363, 159] on input "file" at bounding box center [378, 163] width 88 height 88
type input "C:\fakepath\CALMLY 2.0 (31).png"
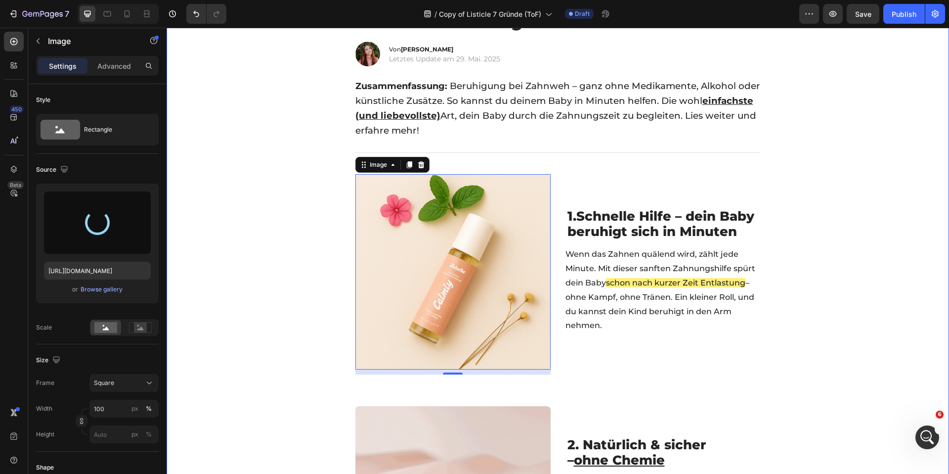
scroll to position [118, 0]
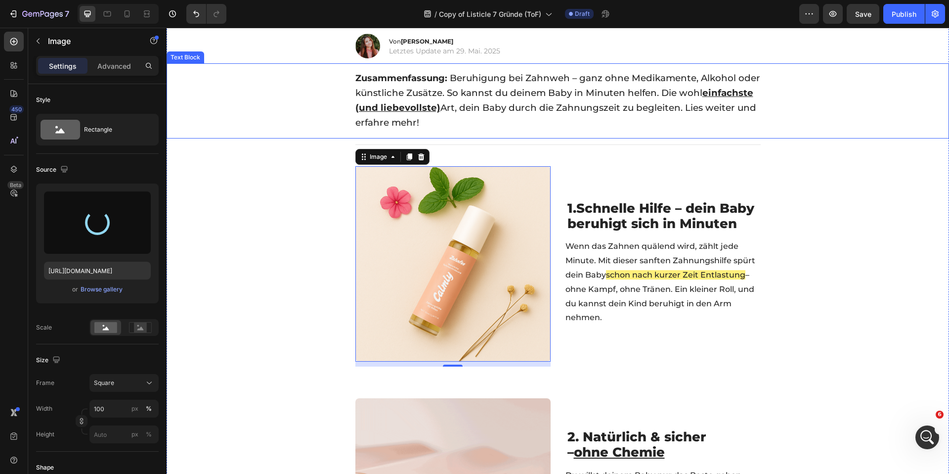
type input "[URL][DOMAIN_NAME]"
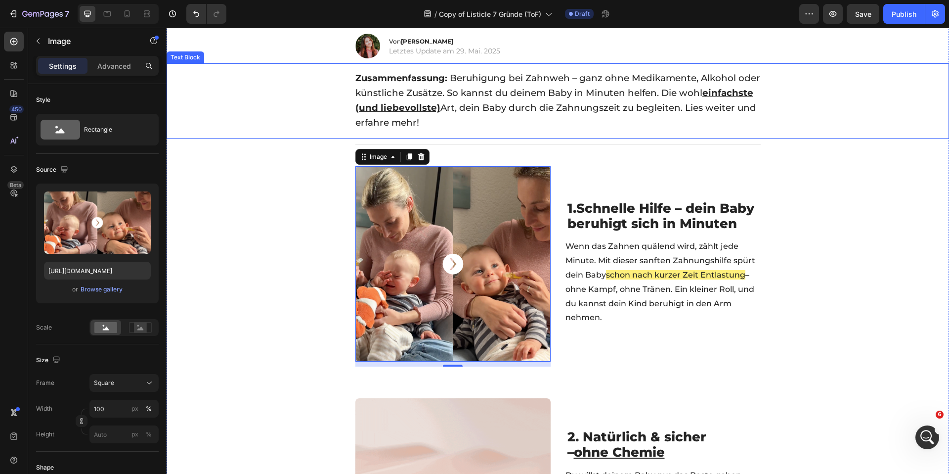
click at [499, 91] on span "Beruhigung bei Zahnweh – ganz ohne Medikamente, Alkohol oder künstliche Zusätze…" at bounding box center [557, 99] width 405 height 55
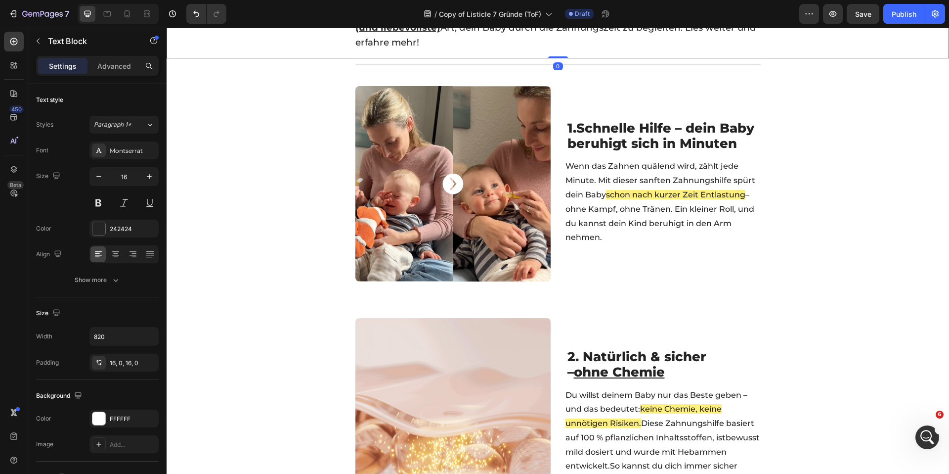
scroll to position [210, 0]
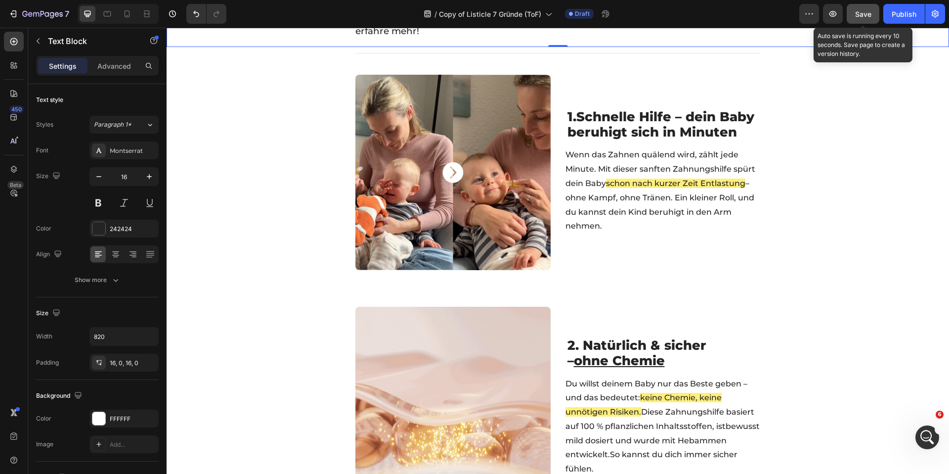
click at [861, 15] on span "Save" at bounding box center [863, 14] width 16 height 8
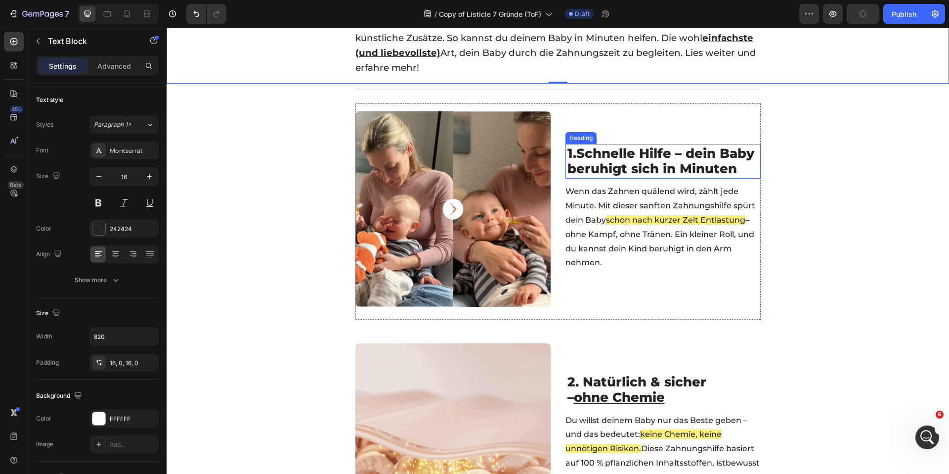
scroll to position [117, 0]
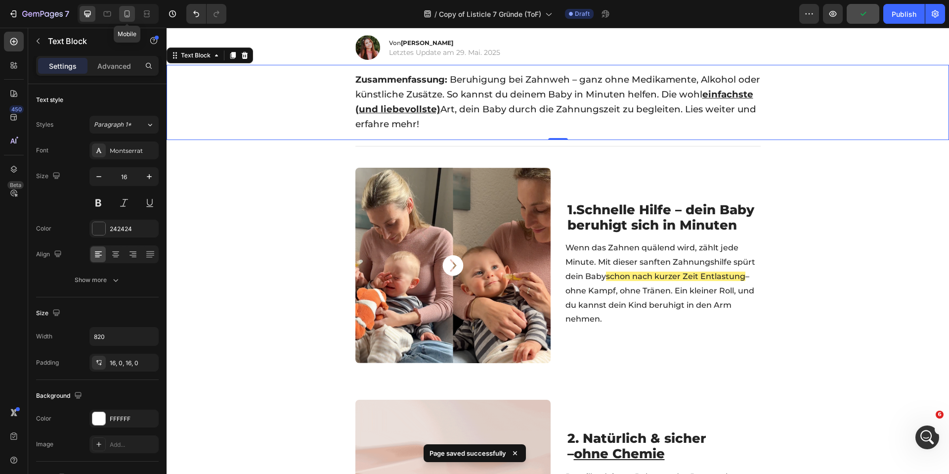
click at [132, 16] on icon at bounding box center [127, 14] width 10 height 10
type input "15"
type input "100%"
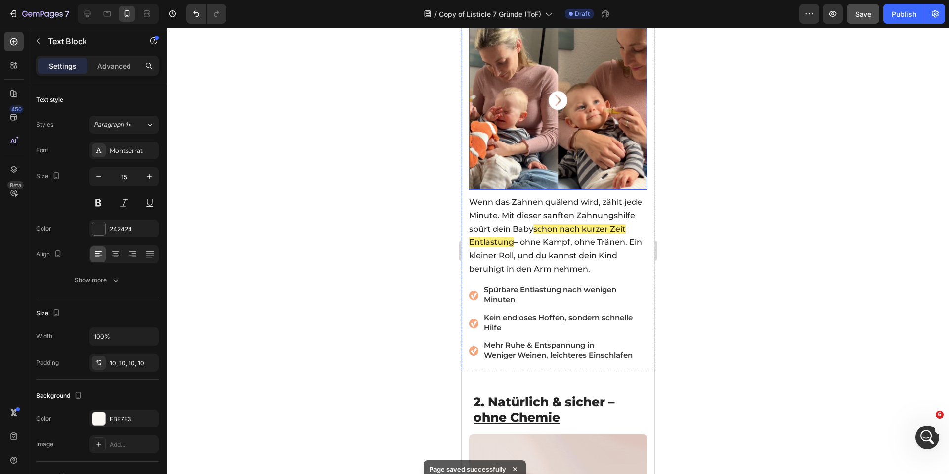
scroll to position [424, 0]
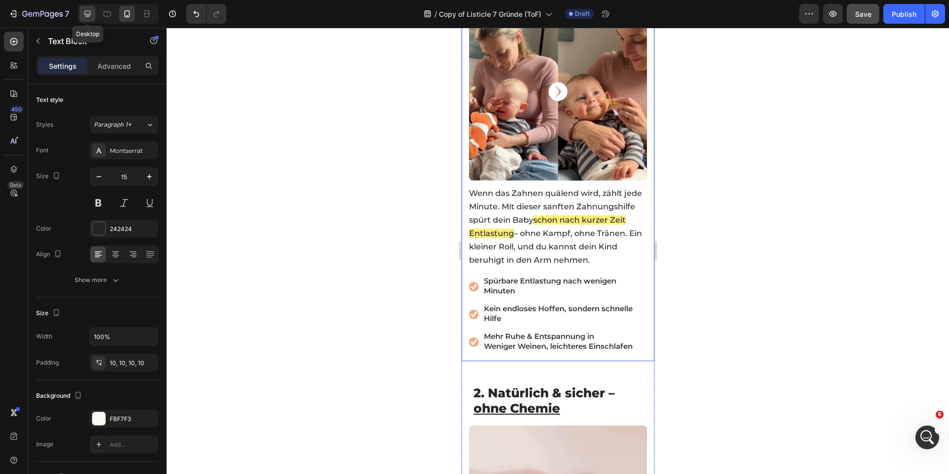
click at [82, 16] on div at bounding box center [88, 14] width 16 height 16
type input "16"
type input "820"
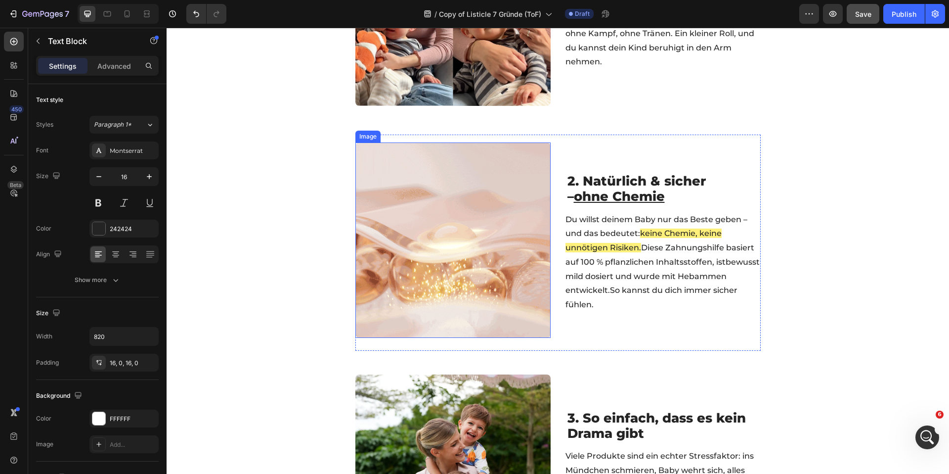
scroll to position [384, 0]
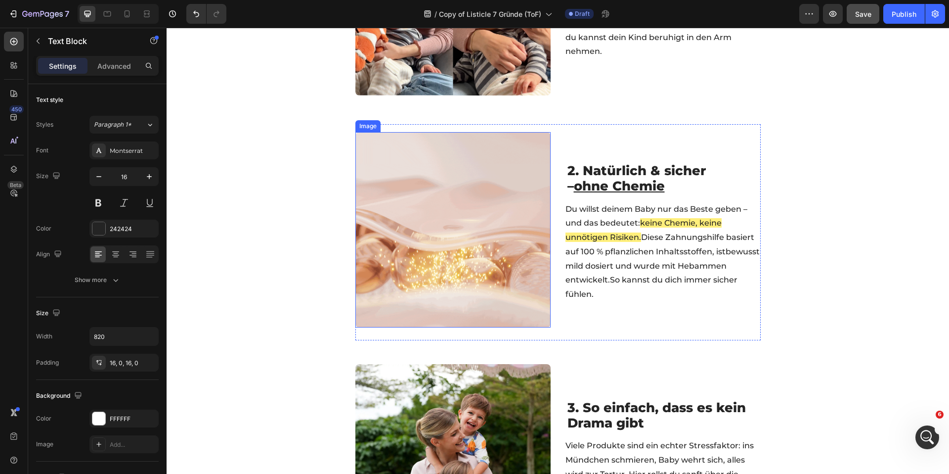
click at [419, 199] on img at bounding box center [452, 229] width 195 height 195
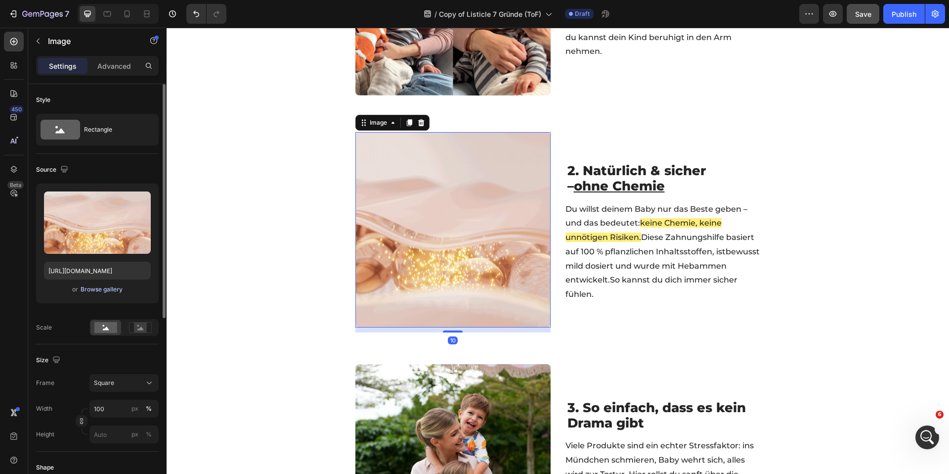
click at [102, 289] on div "Browse gallery" at bounding box center [102, 289] width 42 height 9
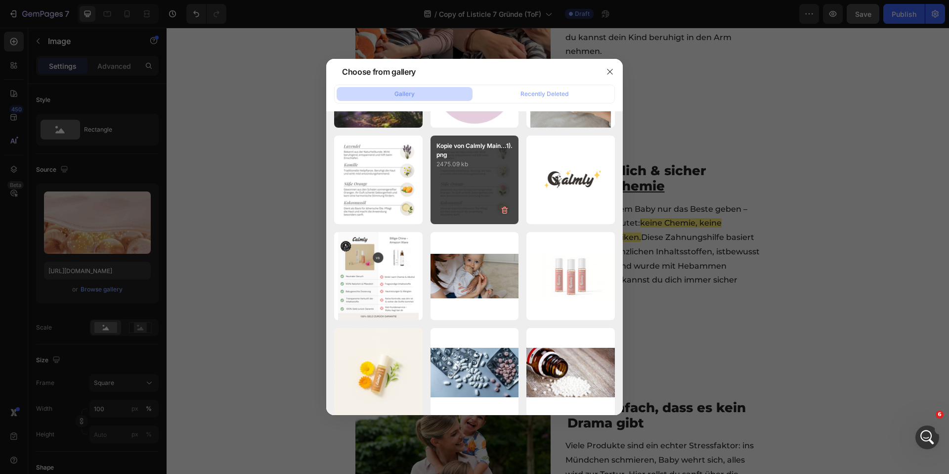
scroll to position [0, 0]
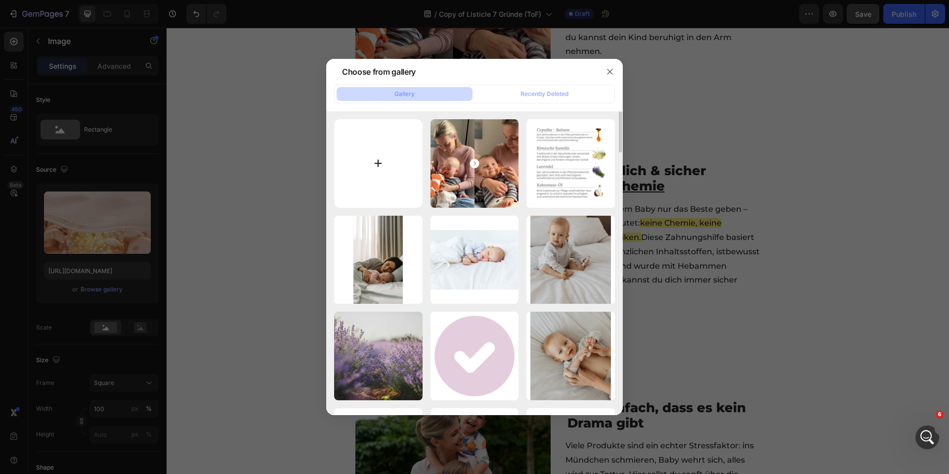
click at [379, 177] on input "file" at bounding box center [378, 163] width 88 height 88
type input "C:\fakepath\CALMLY 2.0 (32).png"
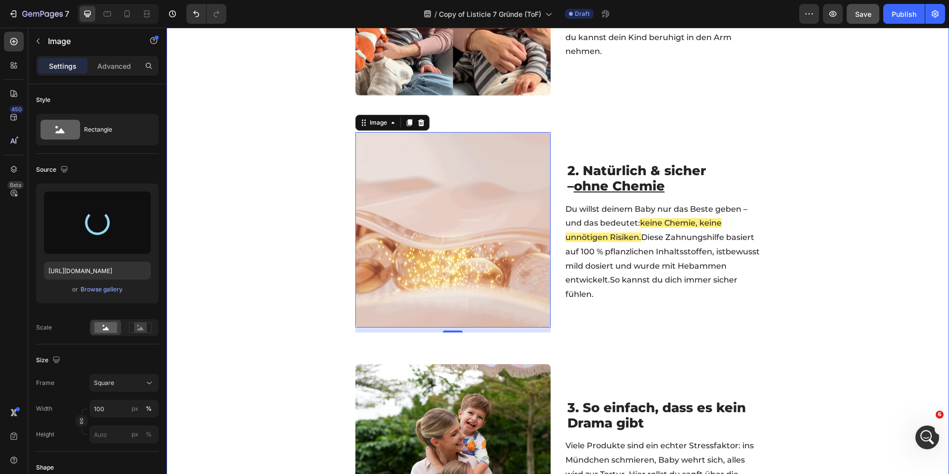
type input "[URL][DOMAIN_NAME]"
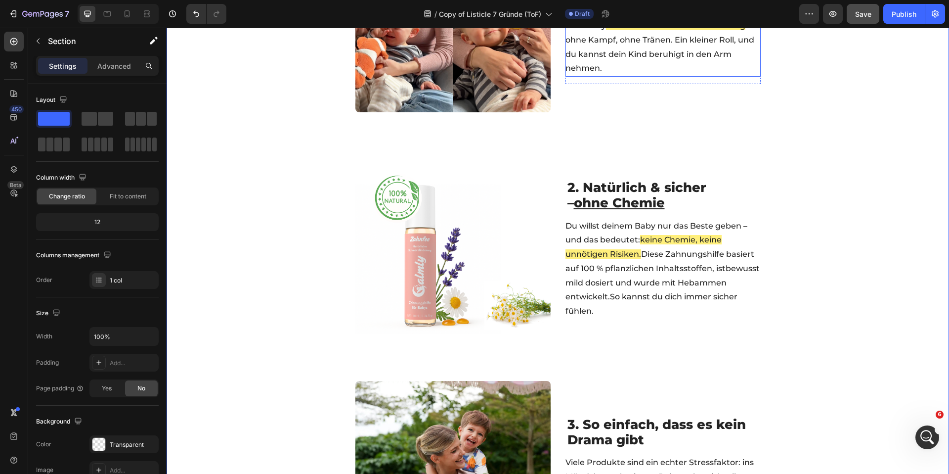
scroll to position [379, 0]
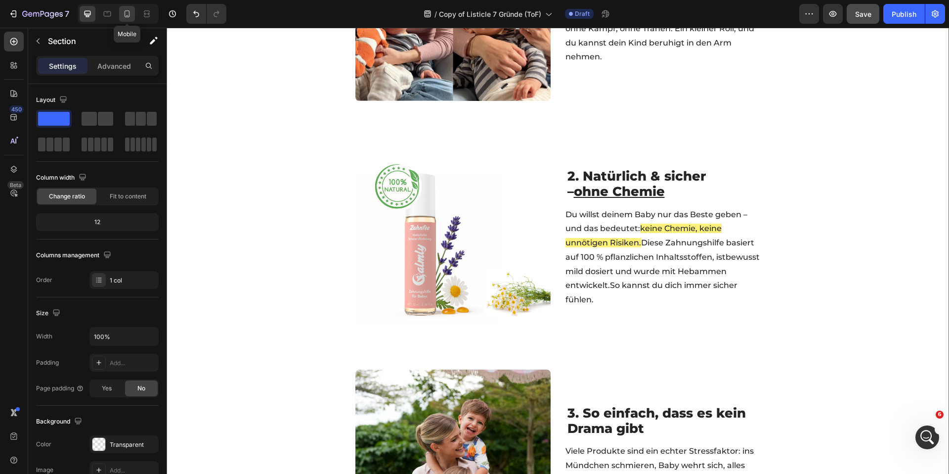
click at [130, 12] on icon at bounding box center [127, 13] width 5 height 7
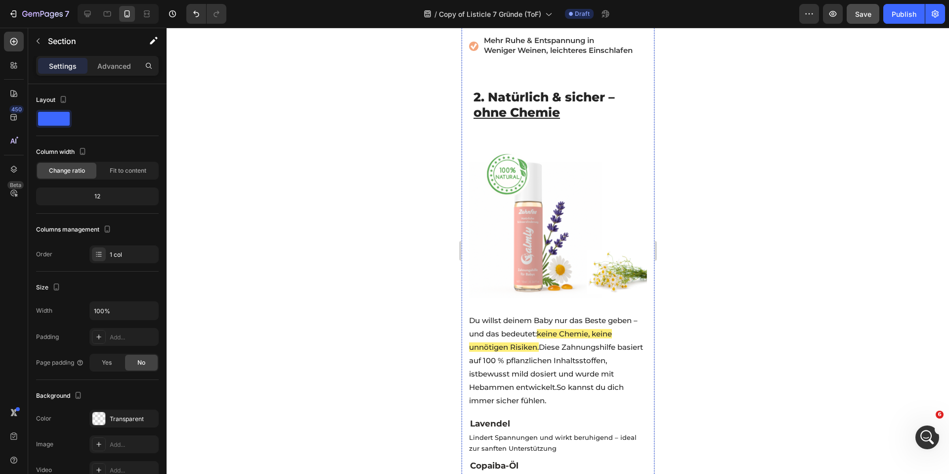
scroll to position [728, 0]
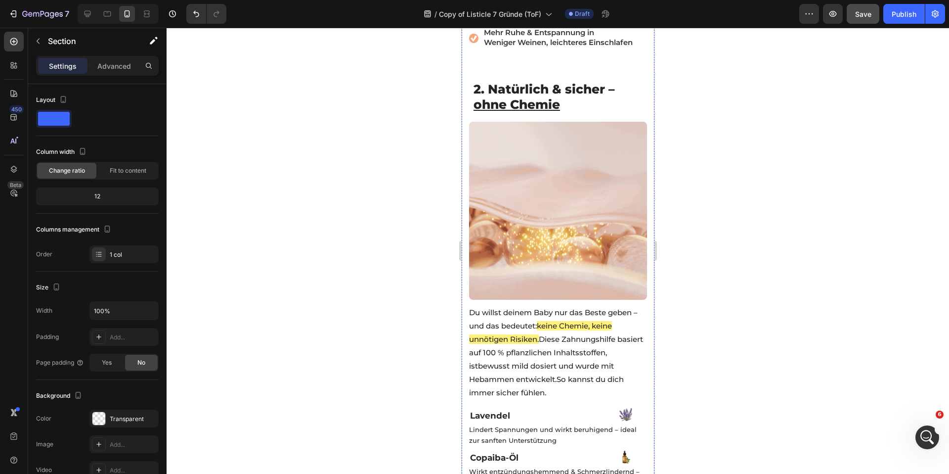
click at [523, 215] on img at bounding box center [558, 211] width 178 height 178
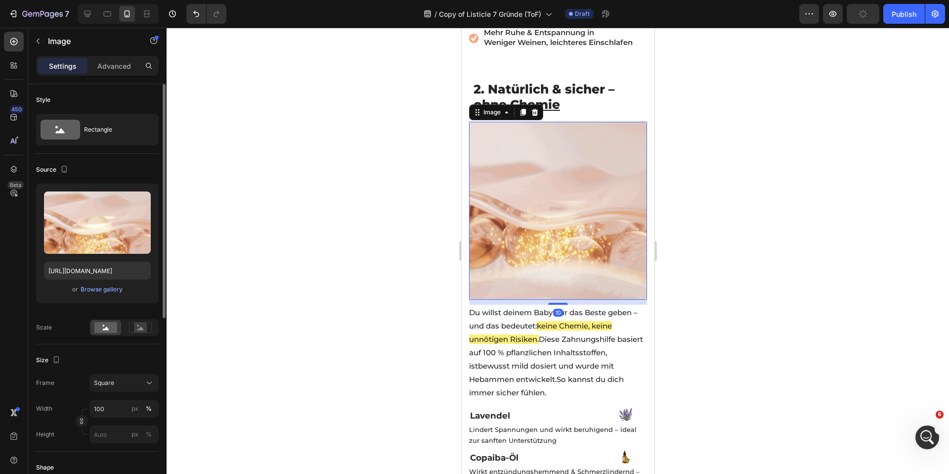
click at [90, 280] on div "Upload Image [URL][DOMAIN_NAME] or Browse gallery" at bounding box center [97, 243] width 123 height 120
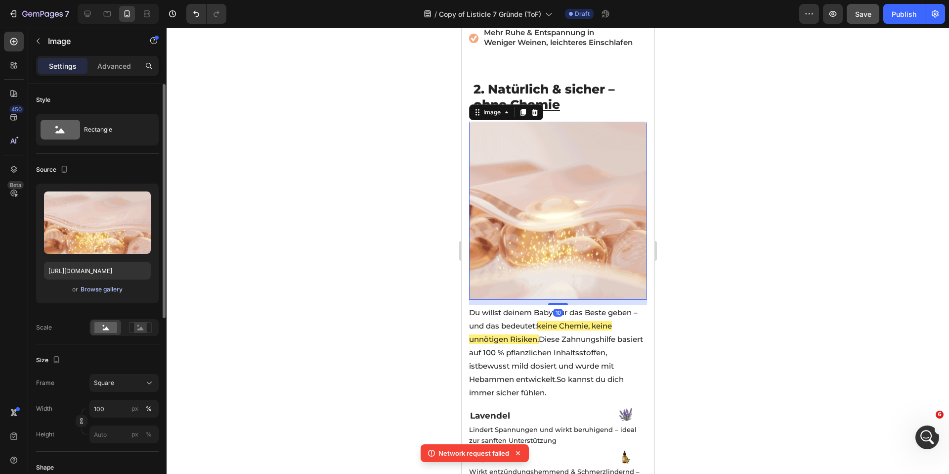
click at [99, 288] on div "Browse gallery" at bounding box center [102, 289] width 42 height 9
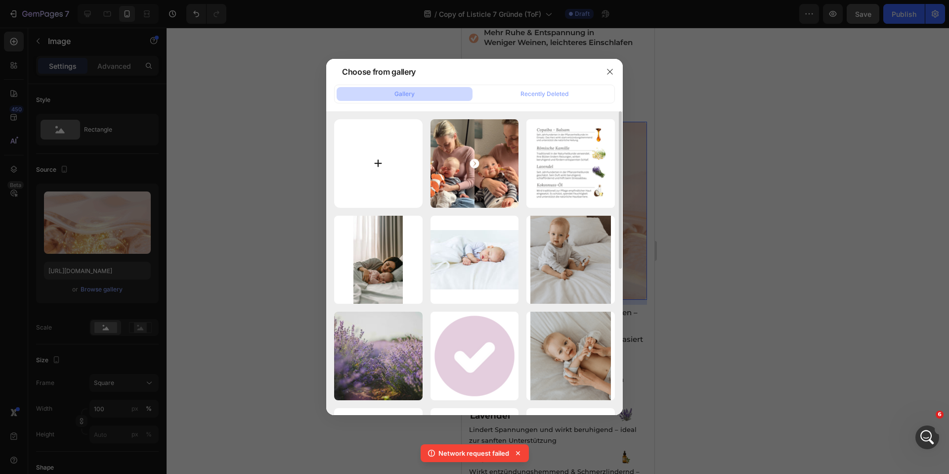
click at [388, 189] on input "file" at bounding box center [378, 163] width 88 height 88
type input "C:\fakepath\CALMLY 2.0 (32).png"
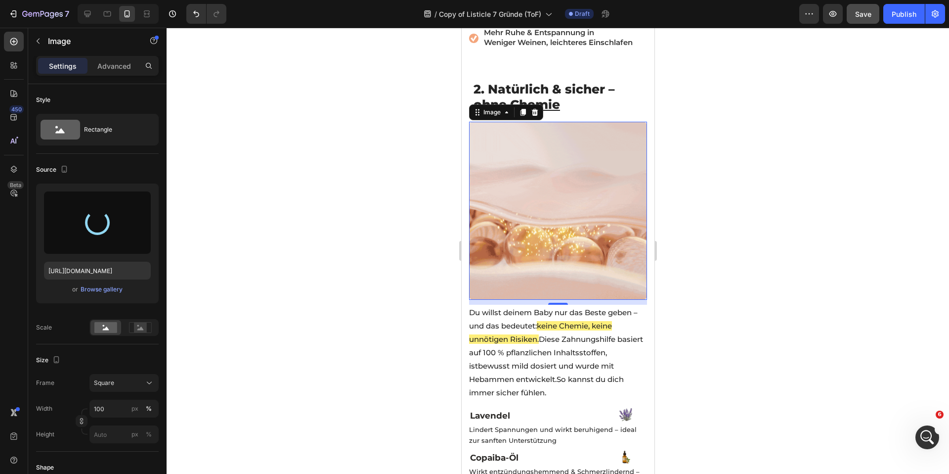
type input "[URL][DOMAIN_NAME]"
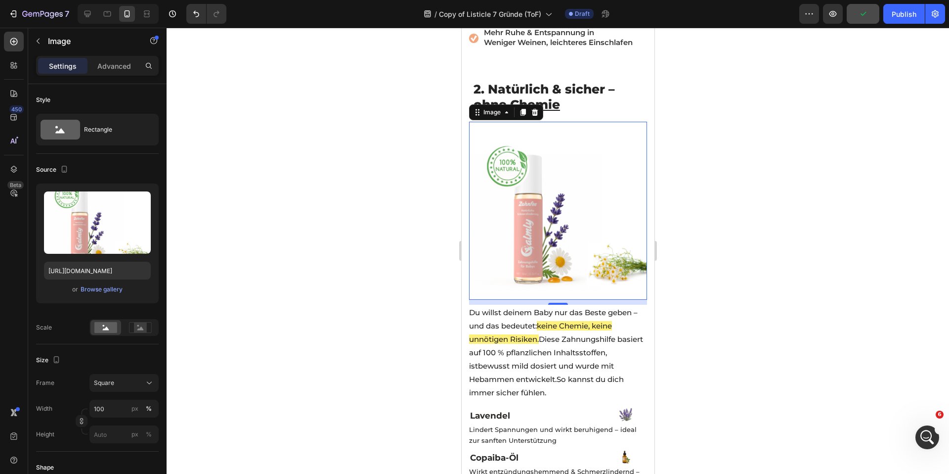
click at [406, 164] on div at bounding box center [558, 251] width 782 height 446
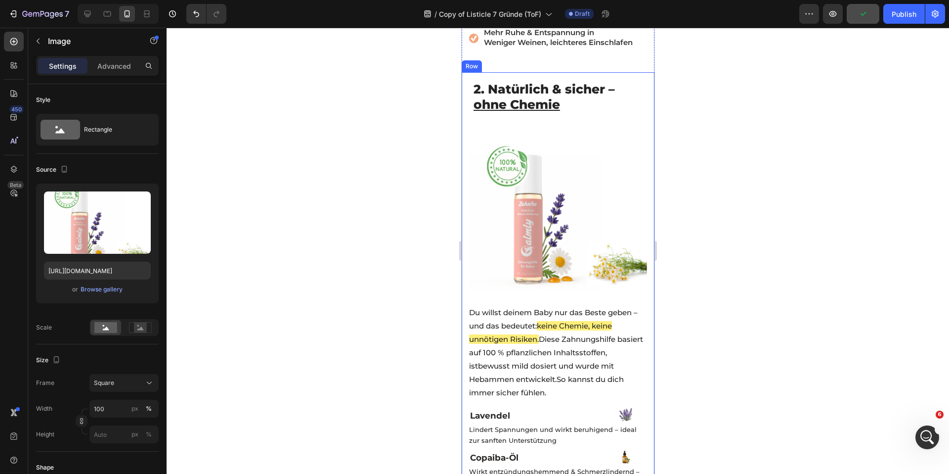
click at [530, 193] on img at bounding box center [558, 211] width 178 height 178
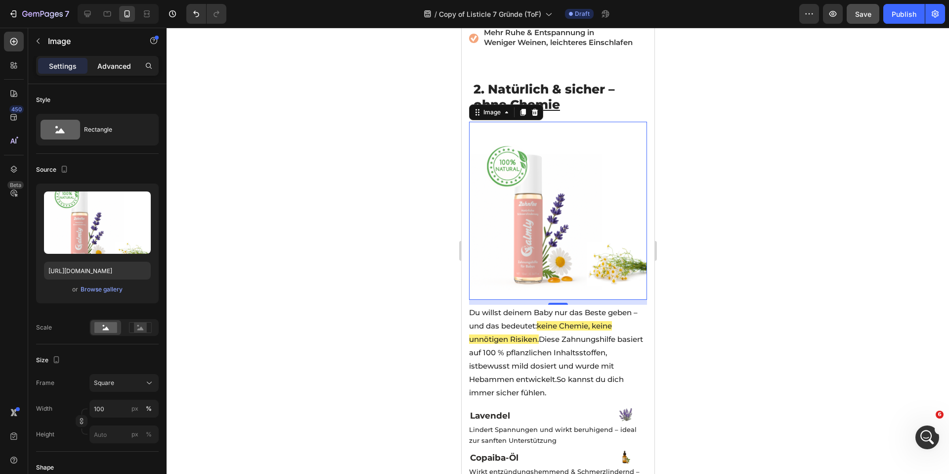
click at [124, 64] on p "Advanced" at bounding box center [114, 66] width 34 height 10
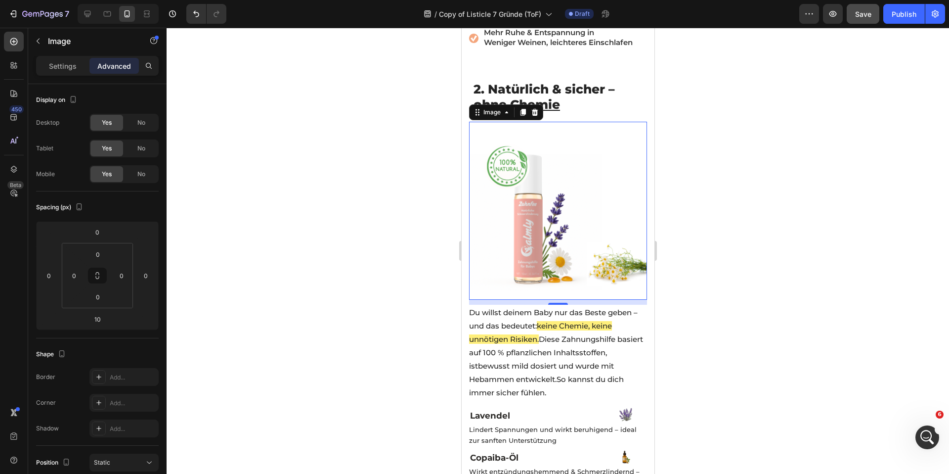
click at [488, 243] on img at bounding box center [558, 211] width 178 height 178
click at [298, 211] on div at bounding box center [558, 251] width 782 height 446
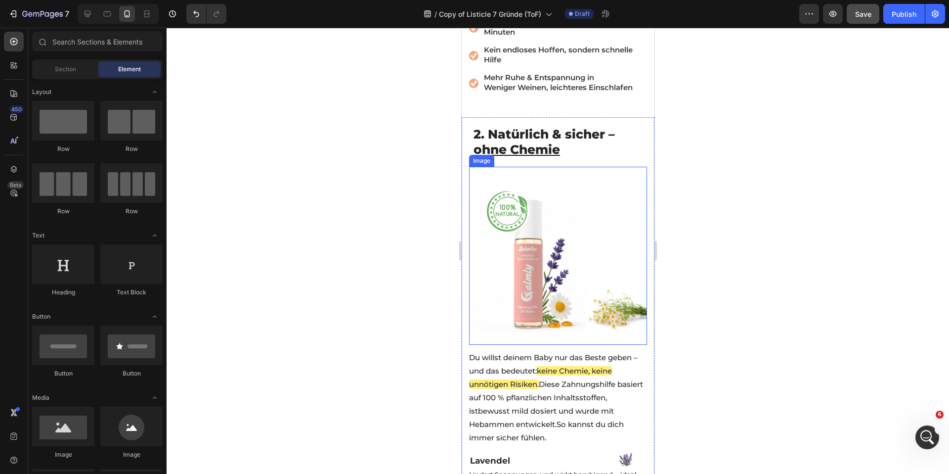
scroll to position [681, 0]
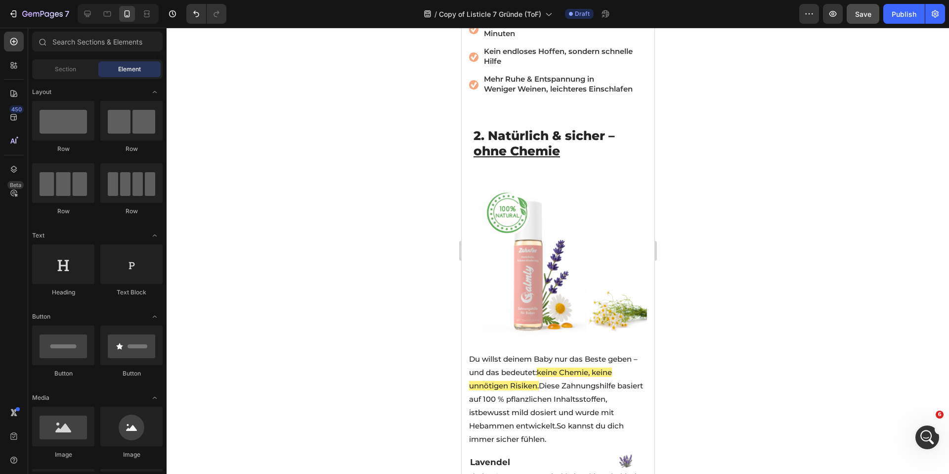
click at [402, 195] on div at bounding box center [558, 251] width 782 height 446
click at [547, 202] on img at bounding box center [558, 257] width 178 height 178
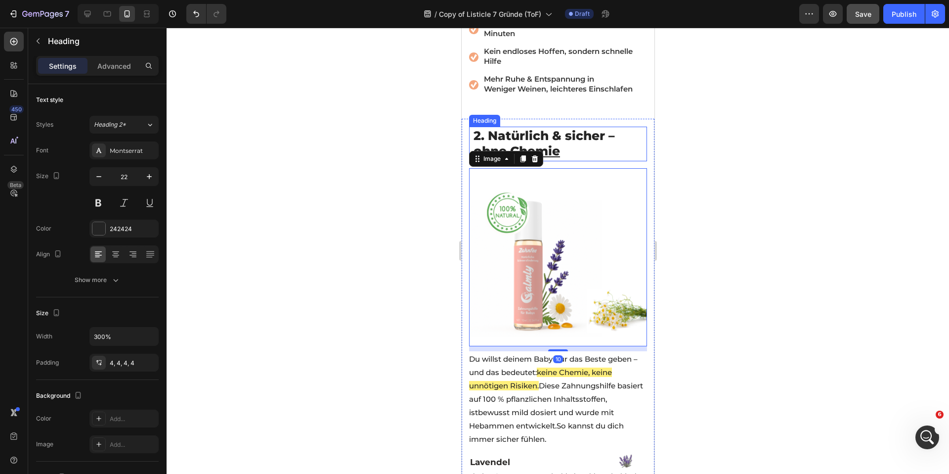
click at [566, 154] on h2 "⁠⁠⁠⁠⁠⁠⁠ 2. Natürlich & sicher – ohne Chemie" at bounding box center [557, 144] width 173 height 34
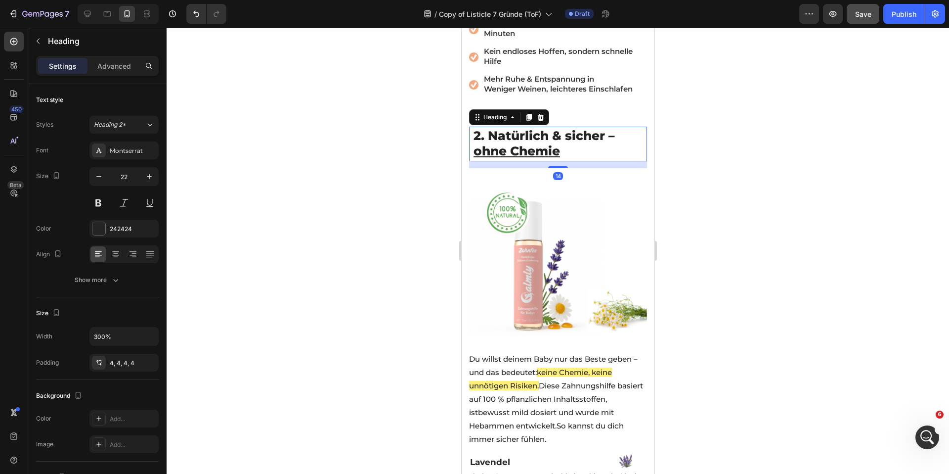
drag, startPoint x: 561, startPoint y: 162, endPoint x: 546, endPoint y: 146, distance: 21.7
click at [561, 145] on div "⁠⁠⁠⁠⁠⁠⁠ 2. Natürlich & sicher – ohne Chemie Heading 14" at bounding box center [558, 144] width 178 height 34
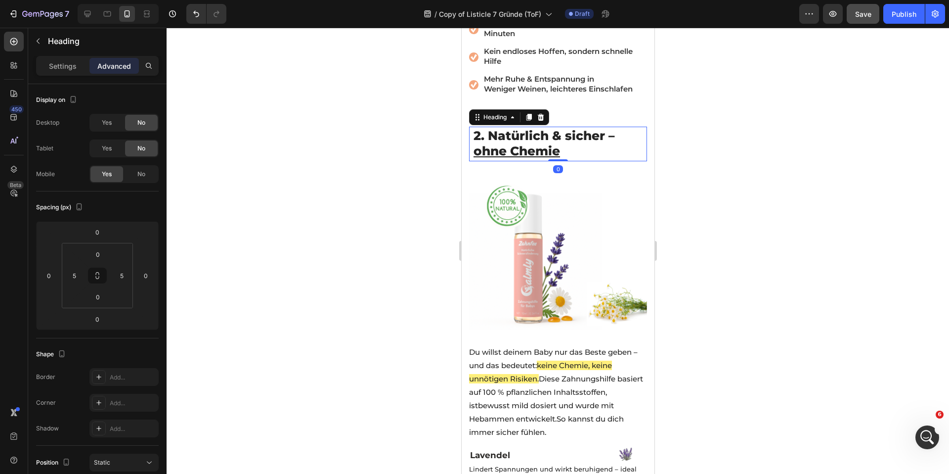
click at [368, 180] on div at bounding box center [558, 251] width 782 height 446
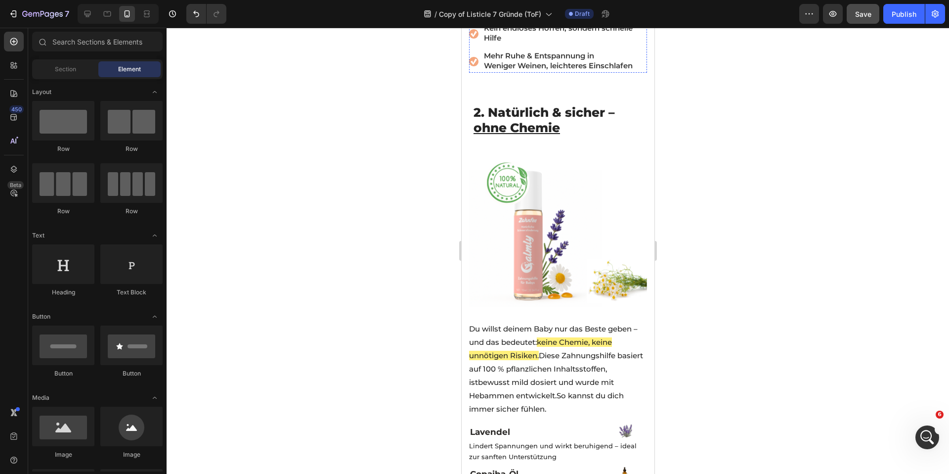
scroll to position [734, 0]
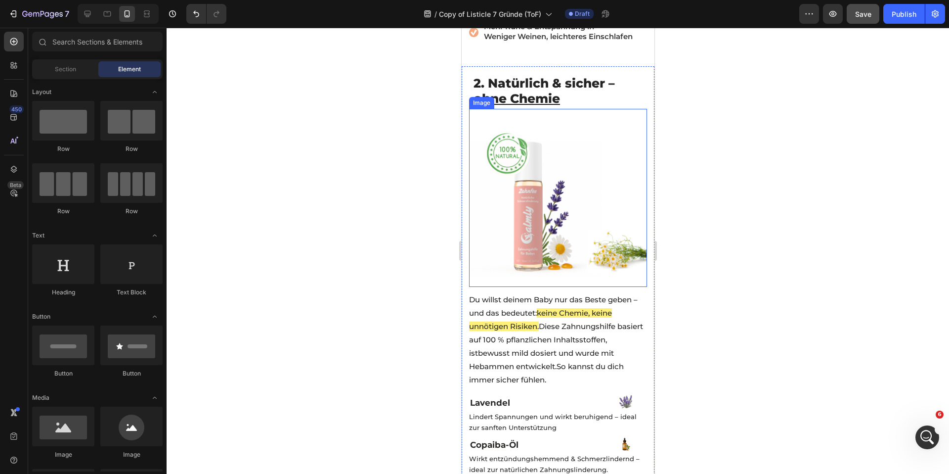
click at [574, 194] on img at bounding box center [558, 198] width 178 height 178
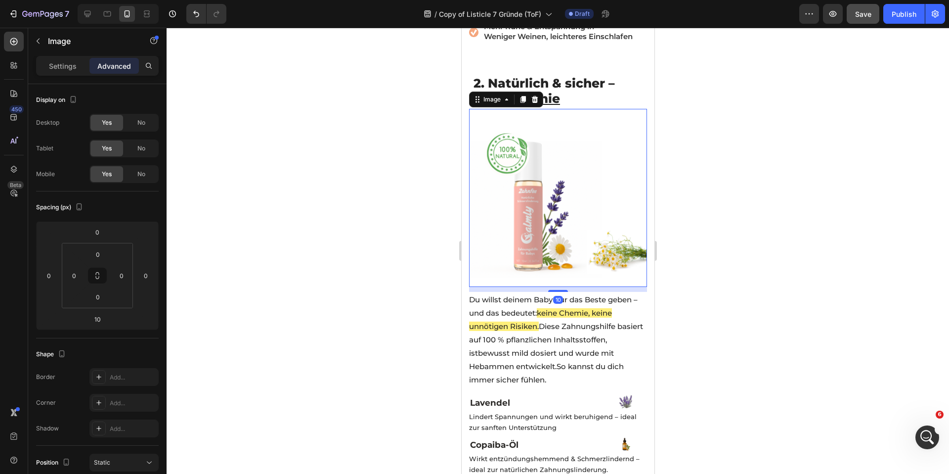
click at [242, 179] on div at bounding box center [558, 251] width 782 height 446
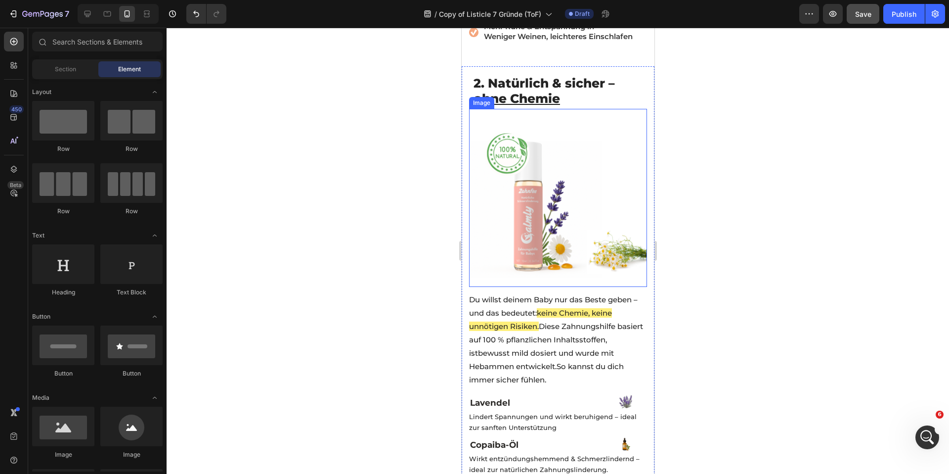
click at [612, 191] on img at bounding box center [558, 198] width 178 height 178
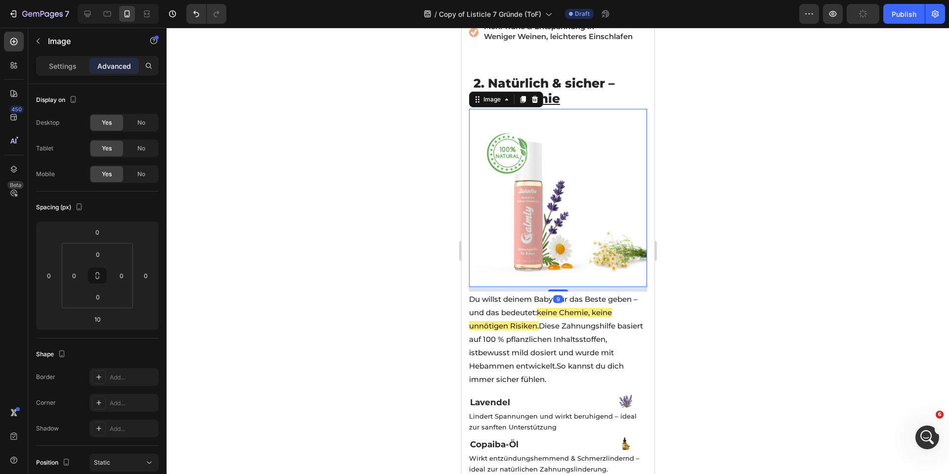
drag, startPoint x: 548, startPoint y: 276, endPoint x: 541, endPoint y: 257, distance: 20.9
click at [548, 262] on div "Image 9" at bounding box center [558, 198] width 178 height 178
type input "0"
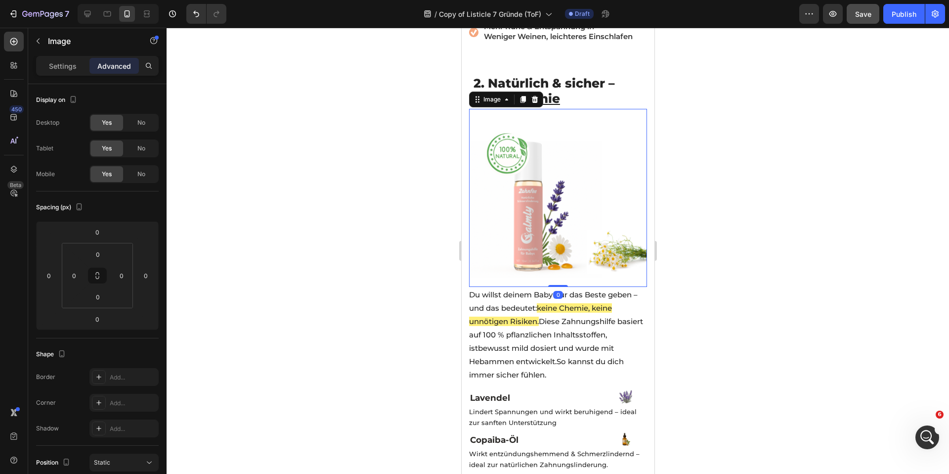
click at [374, 231] on div at bounding box center [558, 251] width 782 height 446
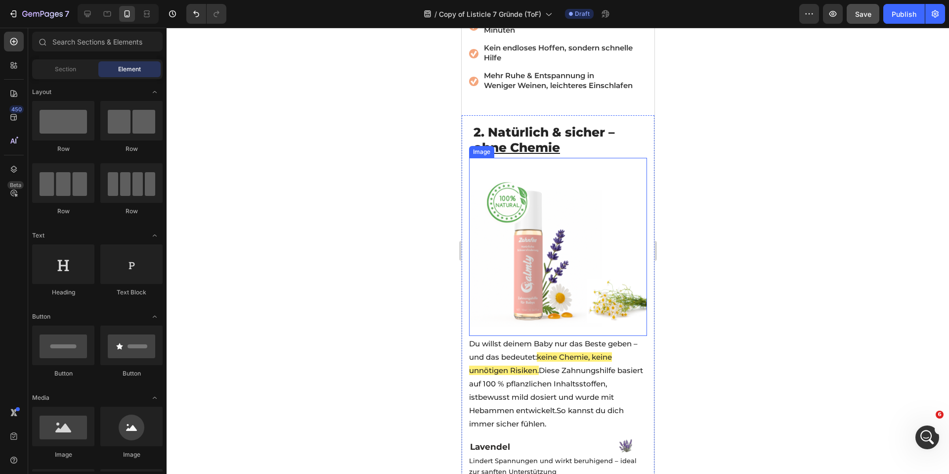
scroll to position [659, 0]
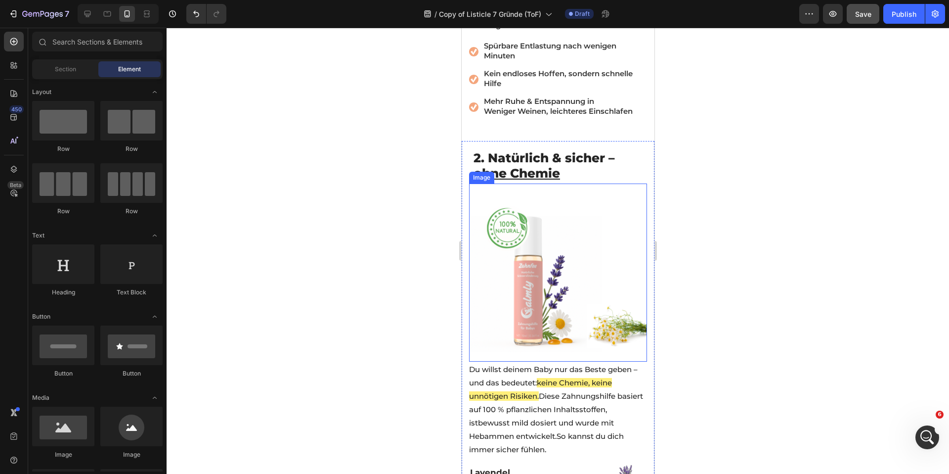
click at [635, 243] on img at bounding box center [558, 272] width 178 height 178
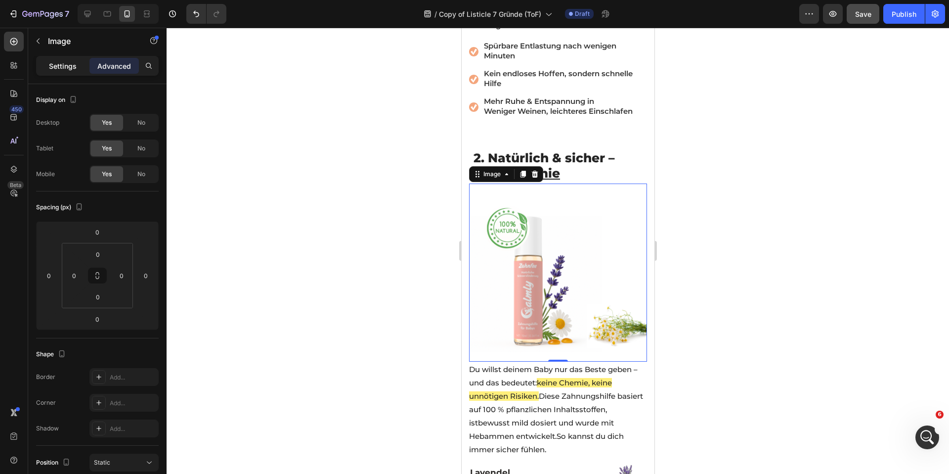
click at [66, 67] on p "Settings" at bounding box center [63, 66] width 28 height 10
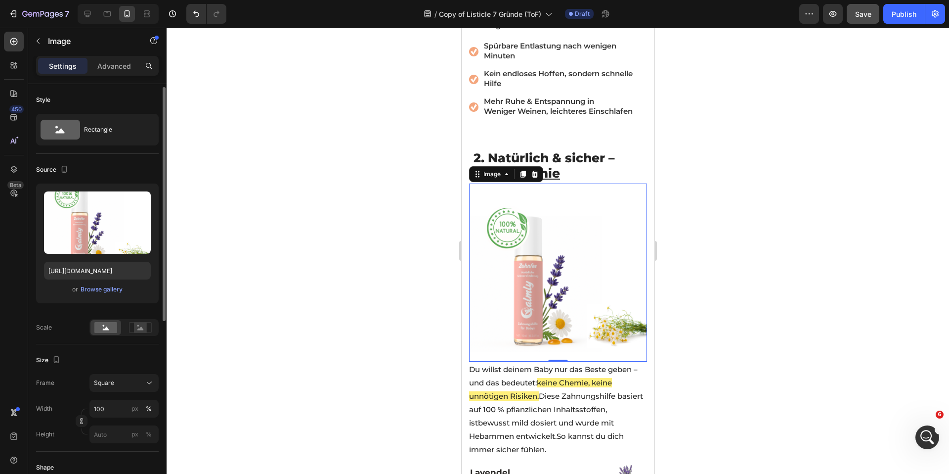
scroll to position [71, 0]
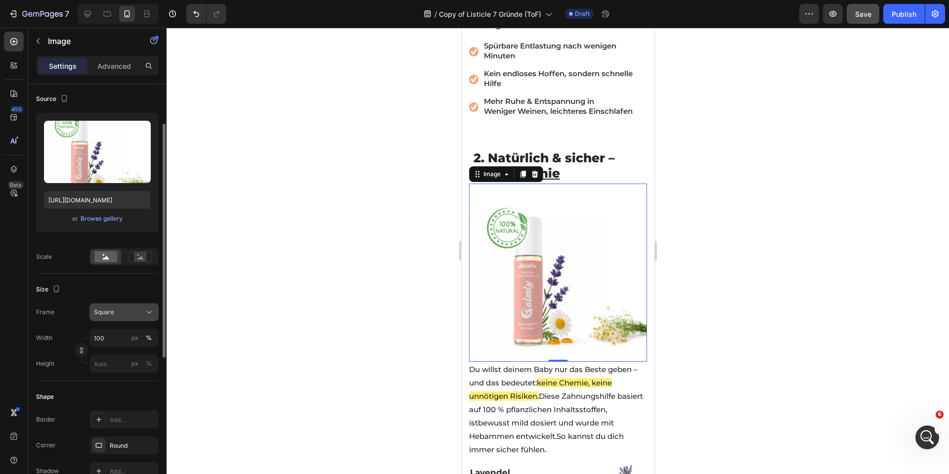
click at [134, 311] on div "Square" at bounding box center [118, 311] width 48 height 9
click at [1, 293] on div "450 Beta" at bounding box center [14, 251] width 28 height 446
click at [136, 253] on rect at bounding box center [140, 257] width 13 height 10
click at [99, 257] on rect at bounding box center [105, 256] width 23 height 11
click at [102, 68] on p "Advanced" at bounding box center [114, 66] width 34 height 10
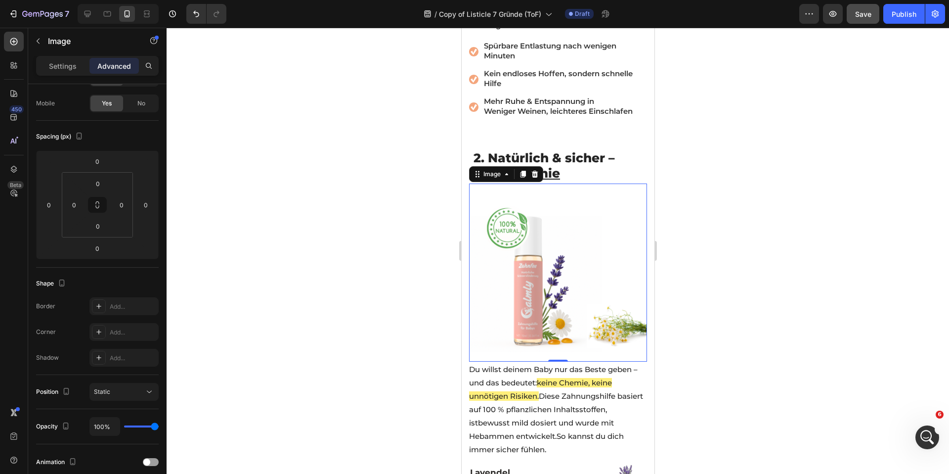
click at [470, 281] on img at bounding box center [558, 272] width 178 height 178
click at [50, 202] on input "0" at bounding box center [49, 204] width 15 height 15
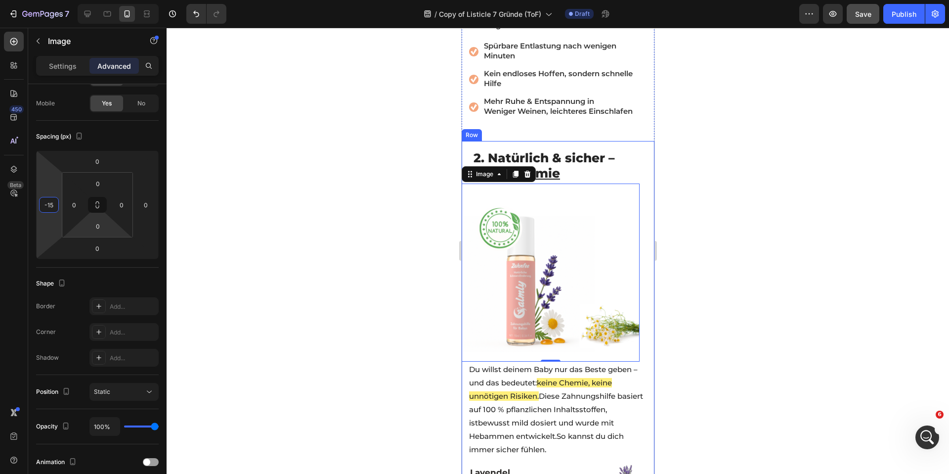
type input "-1"
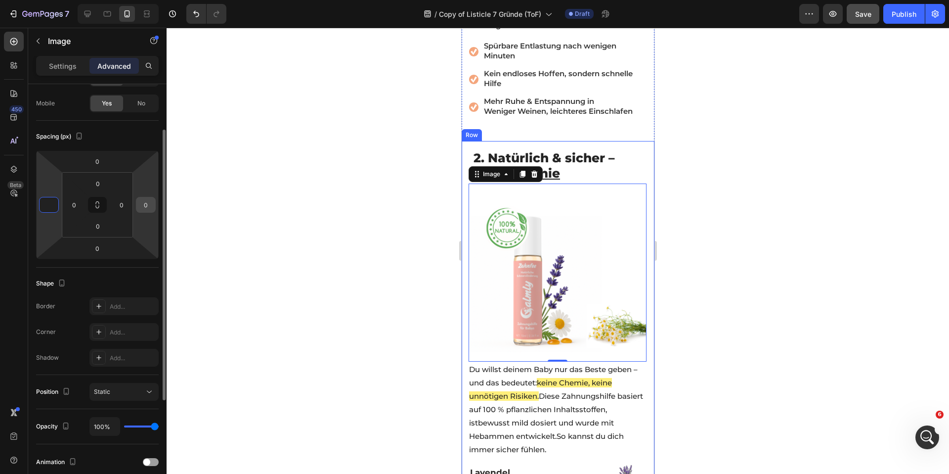
click at [142, 209] on input "0" at bounding box center [145, 204] width 15 height 15
type input "0"
type input "-15"
click at [212, 207] on div at bounding box center [558, 251] width 782 height 446
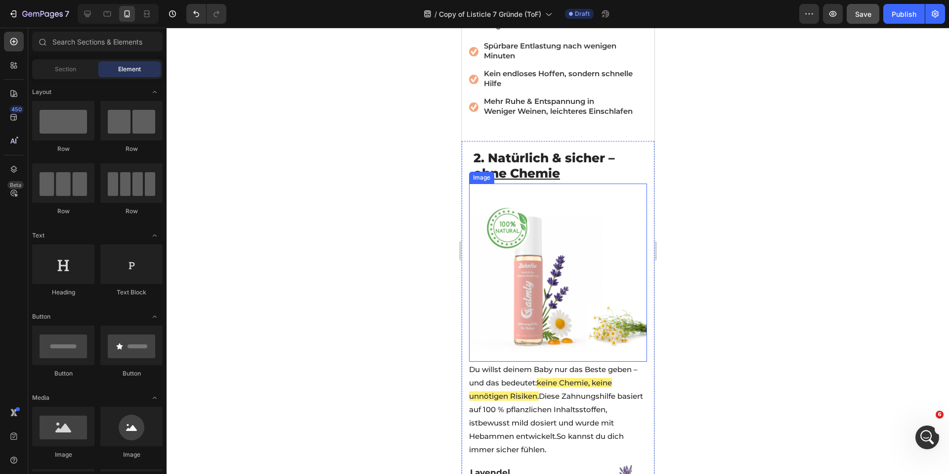
click at [539, 257] on img at bounding box center [558, 272] width 178 height 178
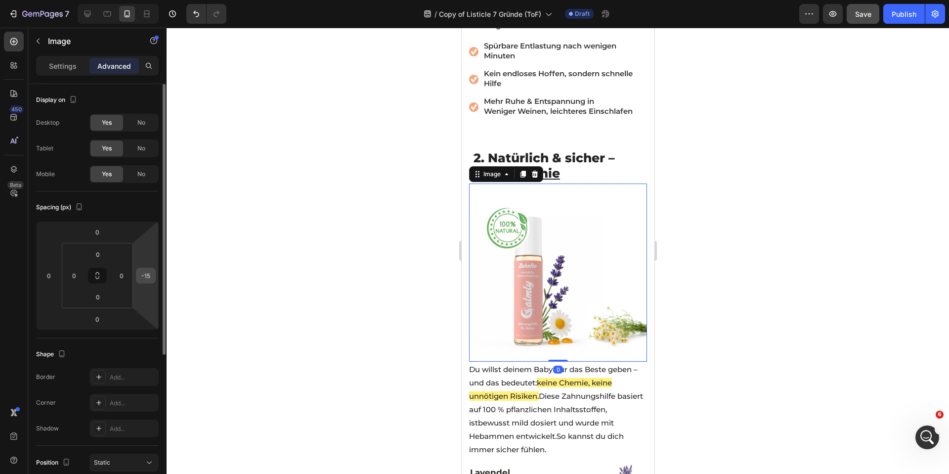
click at [146, 281] on input "-15" at bounding box center [145, 275] width 15 height 15
click at [114, 275] on input "0" at bounding box center [121, 275] width 15 height 15
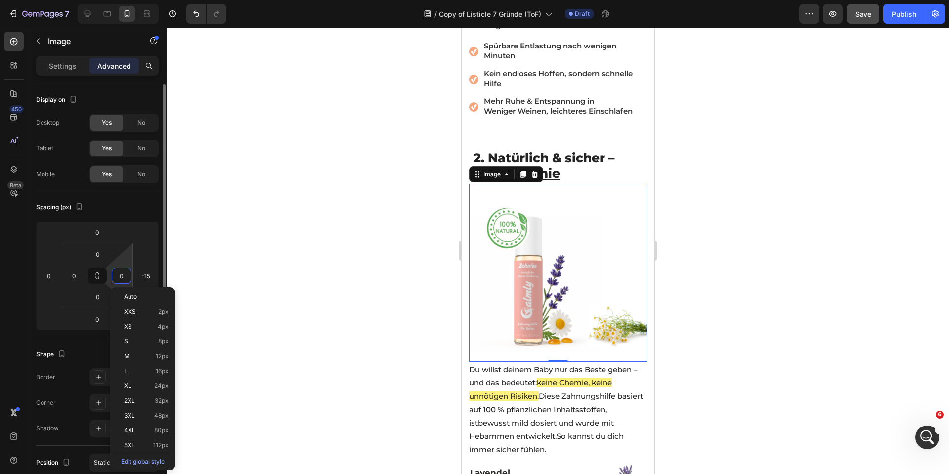
type input "b"
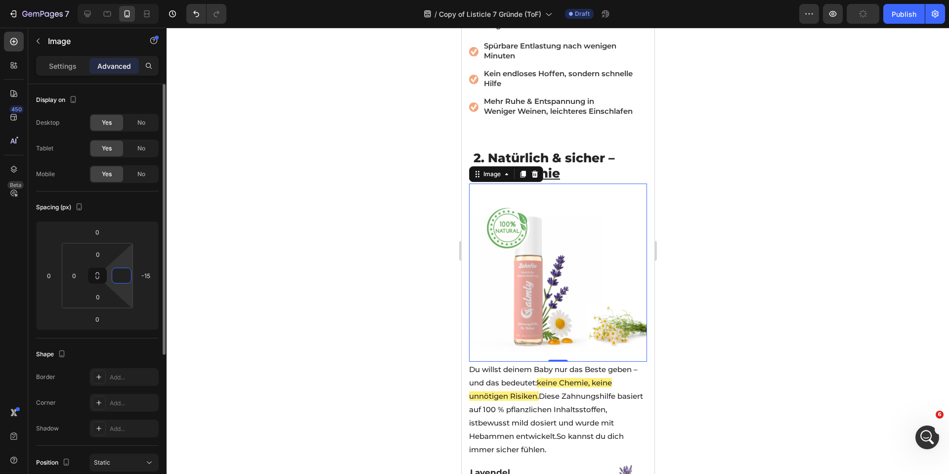
paste input "-15"
type input "-"
click at [142, 275] on input "-15" at bounding box center [145, 275] width 15 height 15
type input "0"
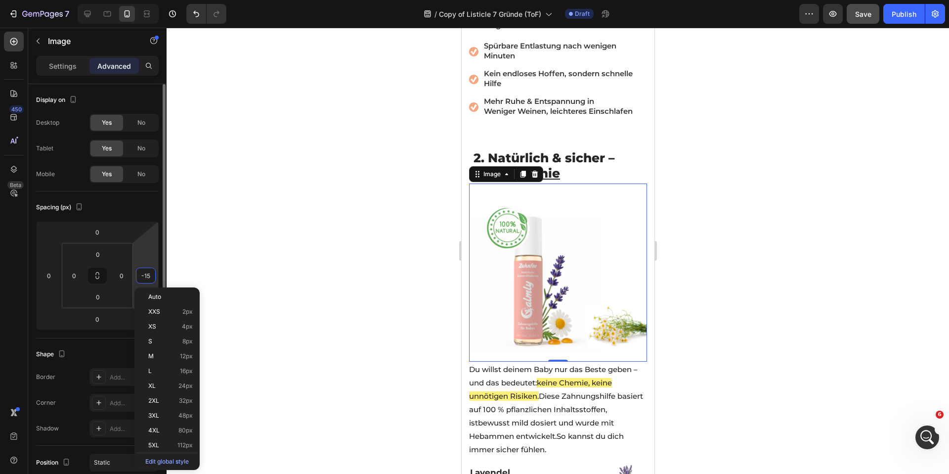
click at [143, 275] on input "-15" at bounding box center [145, 275] width 15 height 15
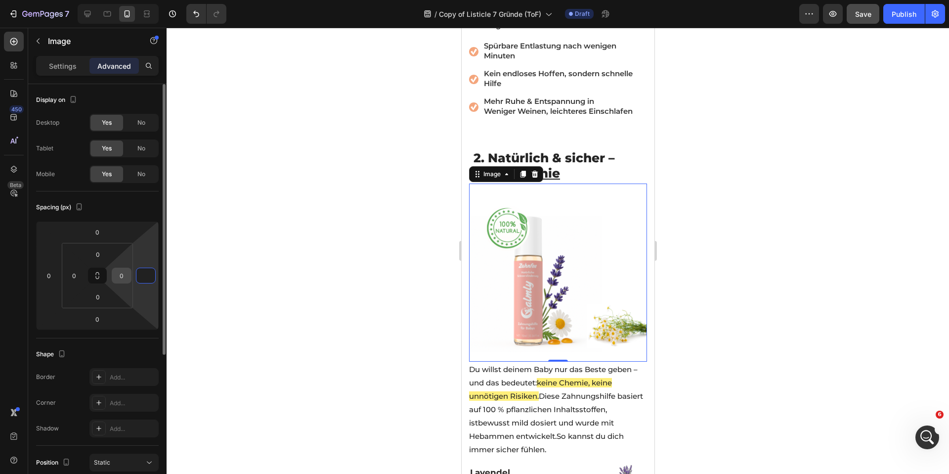
type input "0"
click at [124, 276] on input "0" at bounding box center [121, 275] width 15 height 15
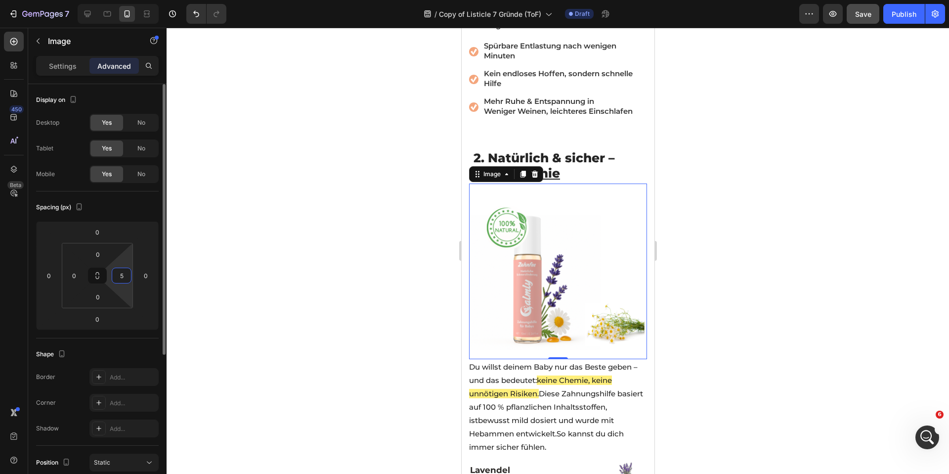
type input "5"
click at [122, 275] on input "5" at bounding box center [121, 275] width 15 height 15
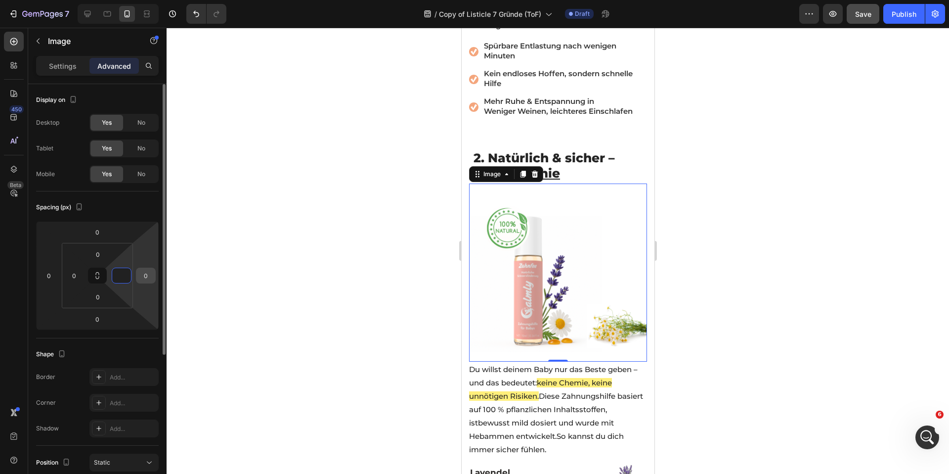
type input "0"
click at [140, 273] on input "0" at bounding box center [145, 275] width 15 height 15
type input "-1"
click at [465, 321] on div "⁠⁠⁠⁠⁠⁠⁠ 2. Natürlich & sicher – ohne Chemie Heading Image 0 ⁠⁠⁠⁠⁠⁠⁠ 2. Natürlic…" at bounding box center [557, 370] width 193 height 458
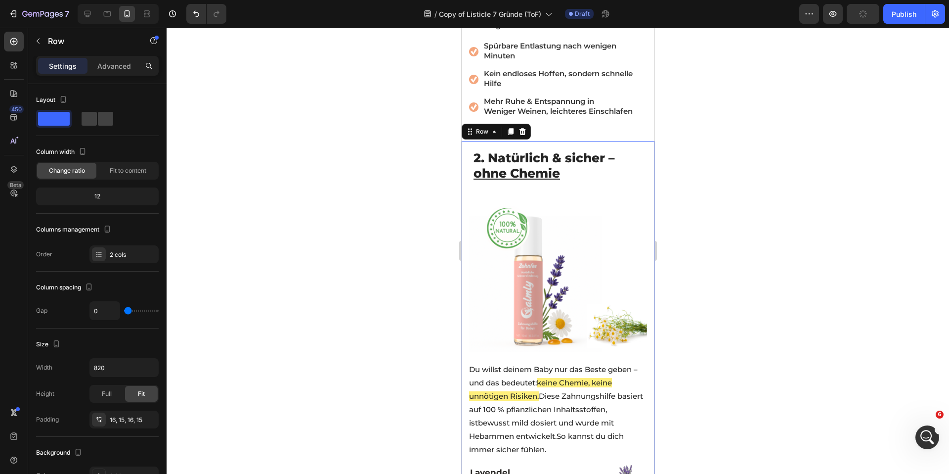
click at [643, 310] on div "⁠⁠⁠⁠⁠⁠⁠ 2. Natürlich & sicher – ohne Chemie Heading Image ⁠⁠⁠⁠⁠⁠⁠ 2. Natürlich …" at bounding box center [557, 370] width 193 height 458
click at [636, 310] on img at bounding box center [558, 272] width 178 height 178
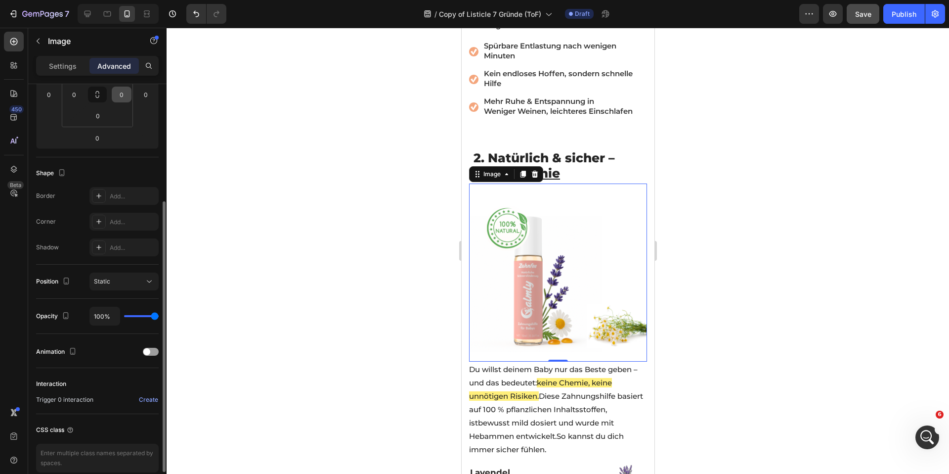
scroll to position [0, 0]
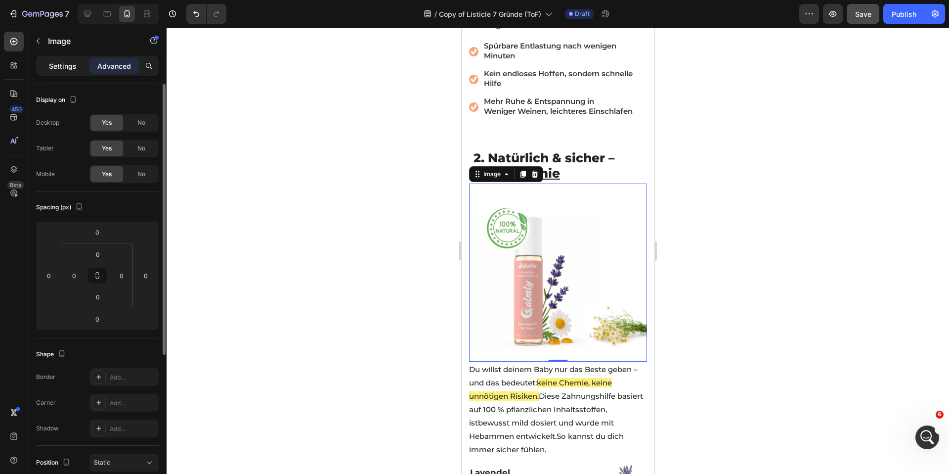
click at [68, 67] on p "Settings" at bounding box center [63, 66] width 28 height 10
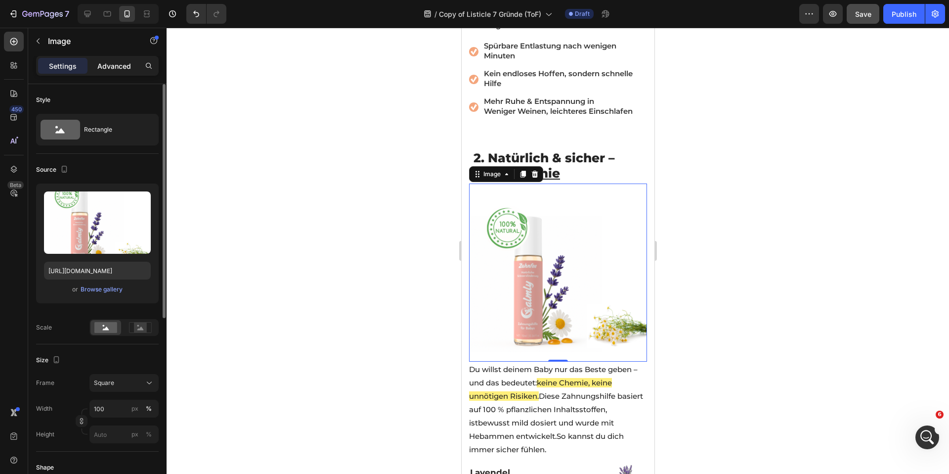
click at [117, 63] on p "Advanced" at bounding box center [114, 66] width 34 height 10
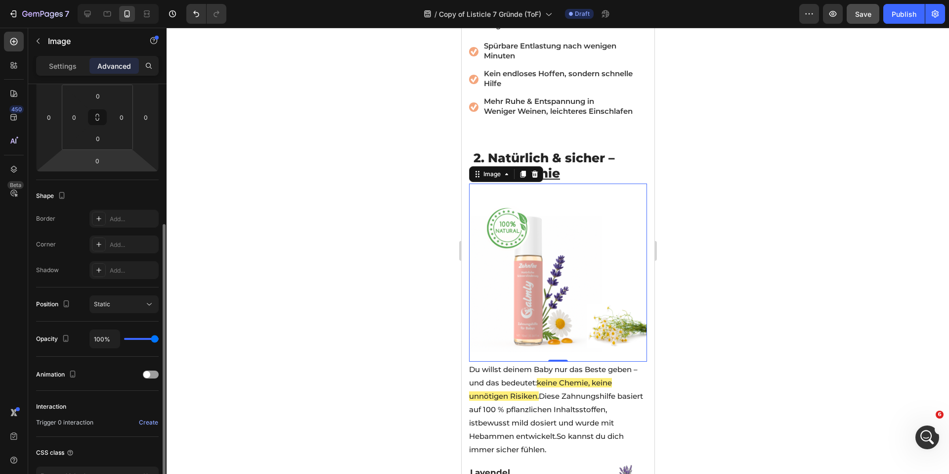
scroll to position [226, 0]
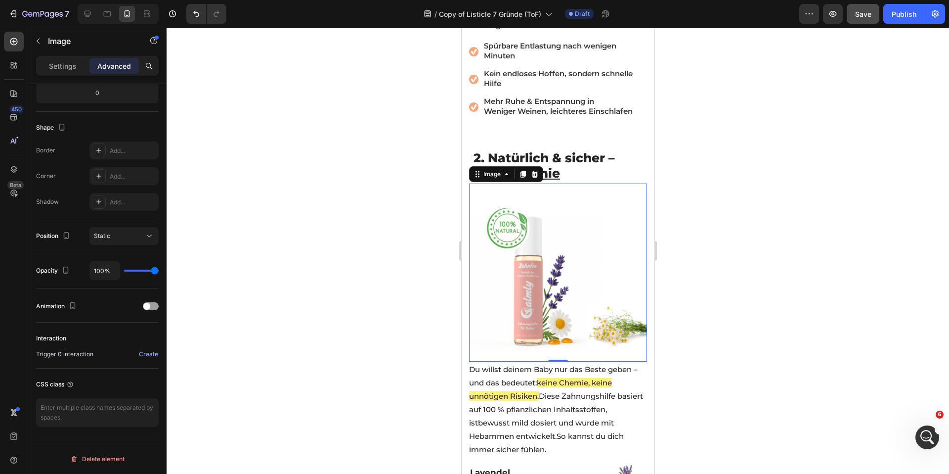
click at [346, 173] on div at bounding box center [558, 251] width 782 height 446
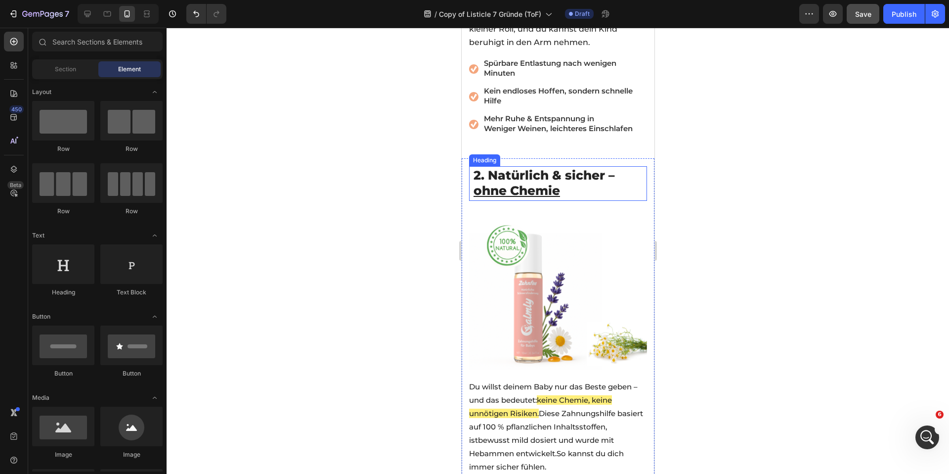
scroll to position [641, 0]
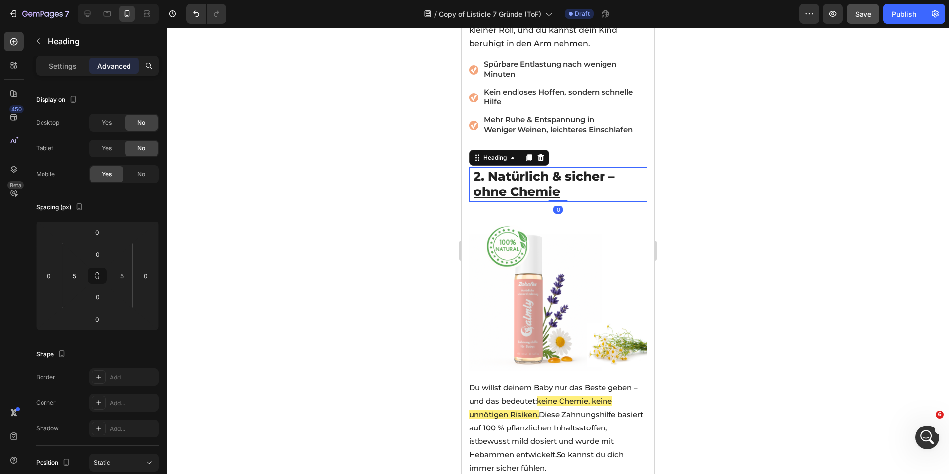
click at [542, 193] on u "ohne Chemie" at bounding box center [516, 191] width 87 height 15
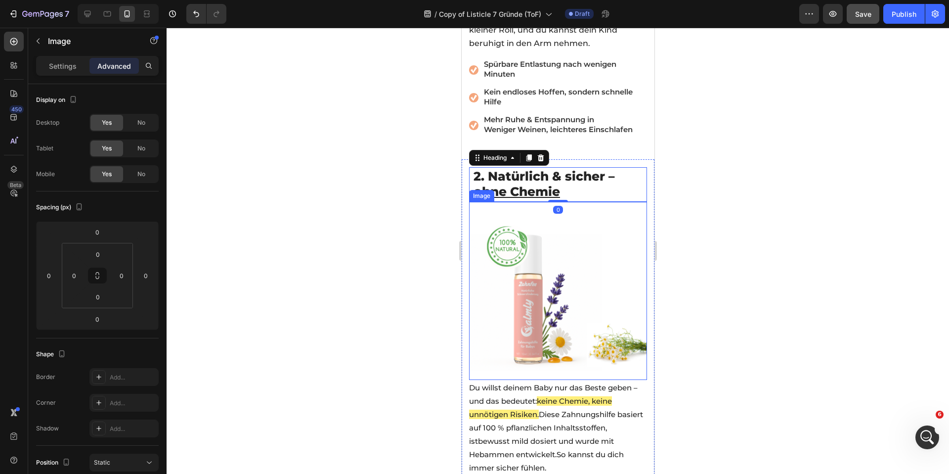
click at [540, 205] on img at bounding box center [558, 291] width 178 height 178
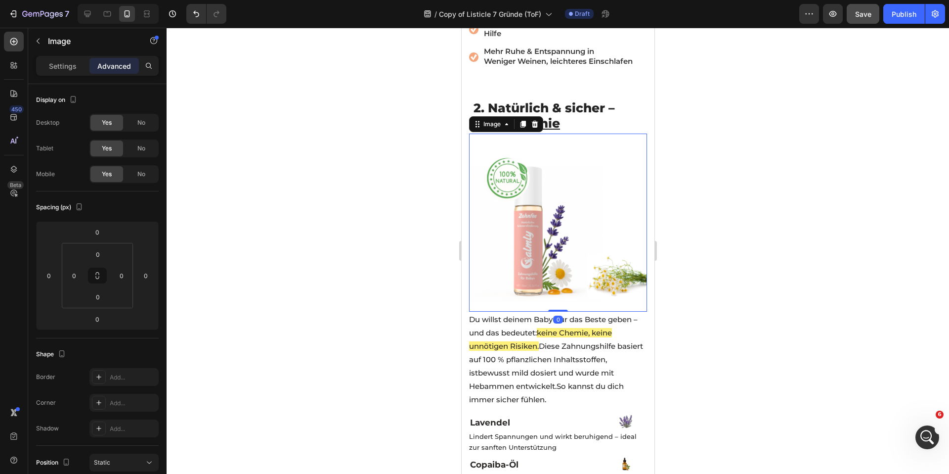
scroll to position [711, 0]
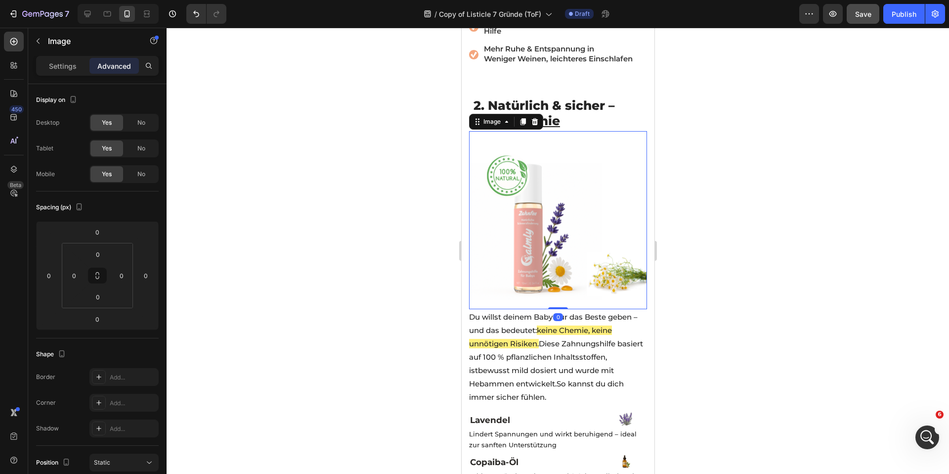
click at [387, 210] on div at bounding box center [558, 251] width 782 height 446
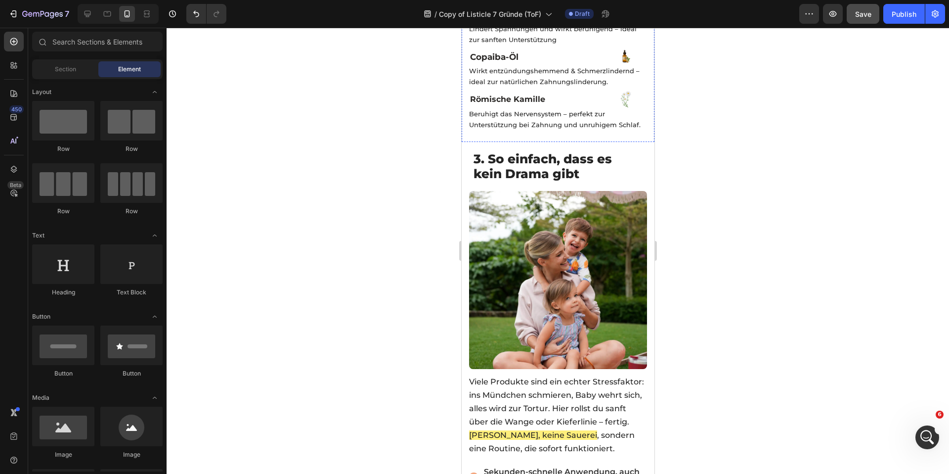
scroll to position [1117, 0]
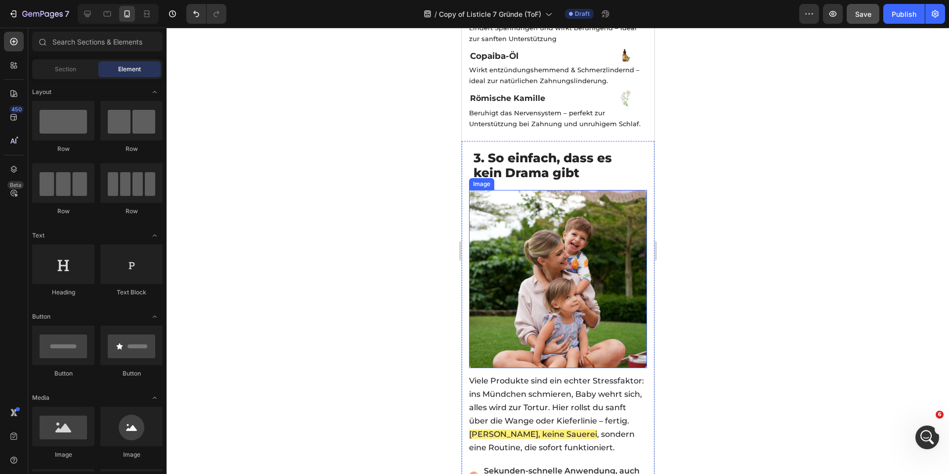
click at [547, 203] on img at bounding box center [558, 279] width 178 height 178
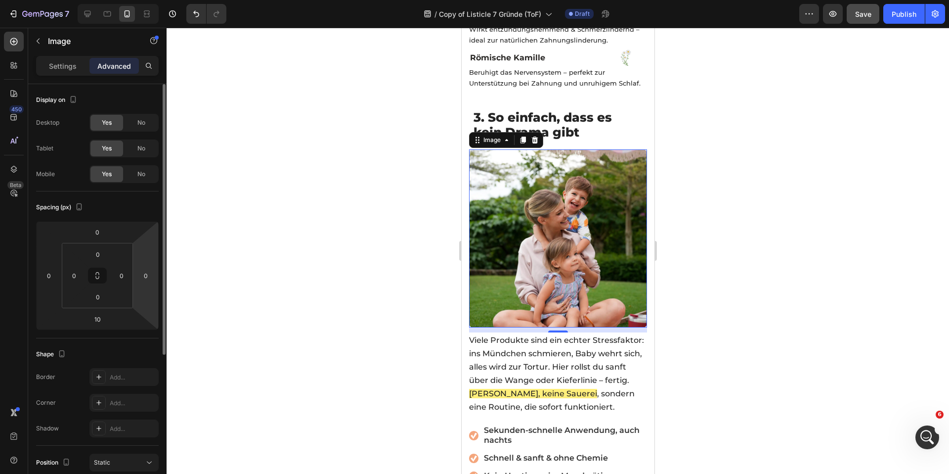
scroll to position [1164, 0]
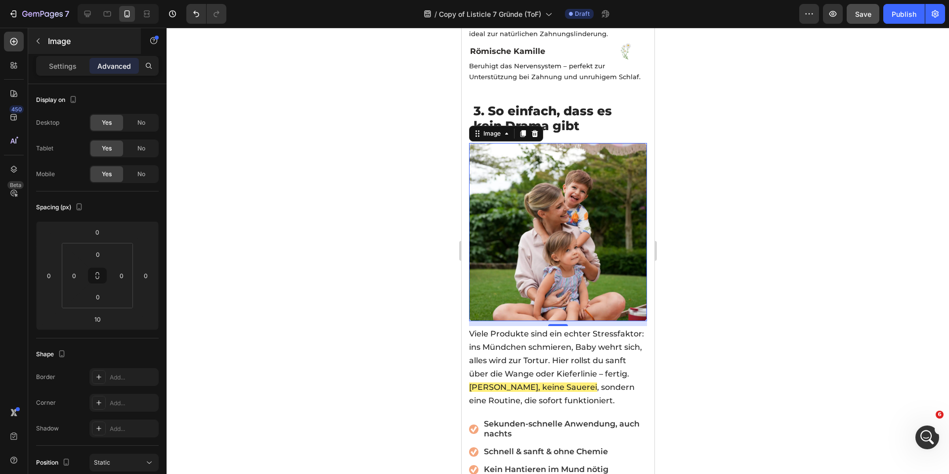
click at [40, 46] on button "button" at bounding box center [38, 41] width 16 height 16
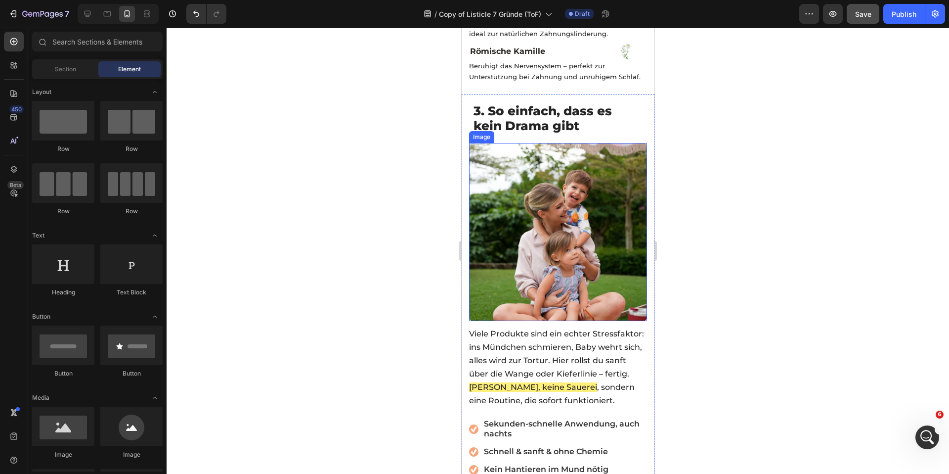
click at [501, 175] on img at bounding box center [558, 232] width 178 height 178
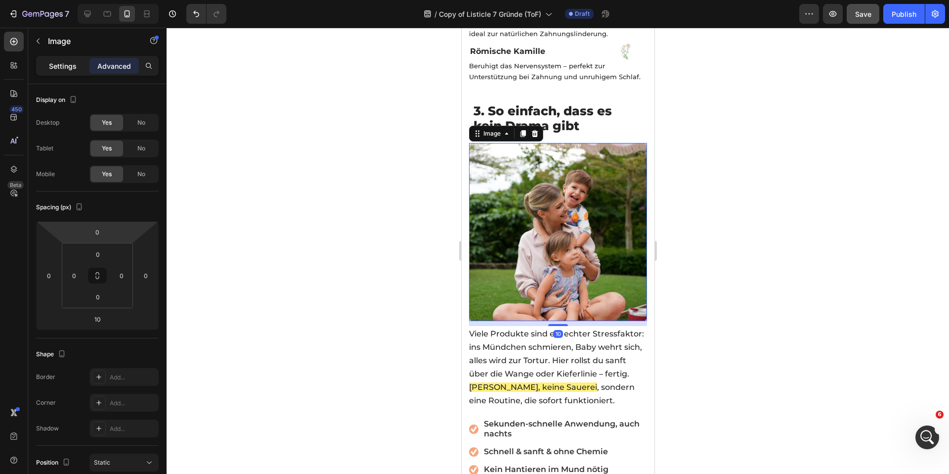
click at [61, 58] on div "Settings" at bounding box center [62, 66] width 49 height 16
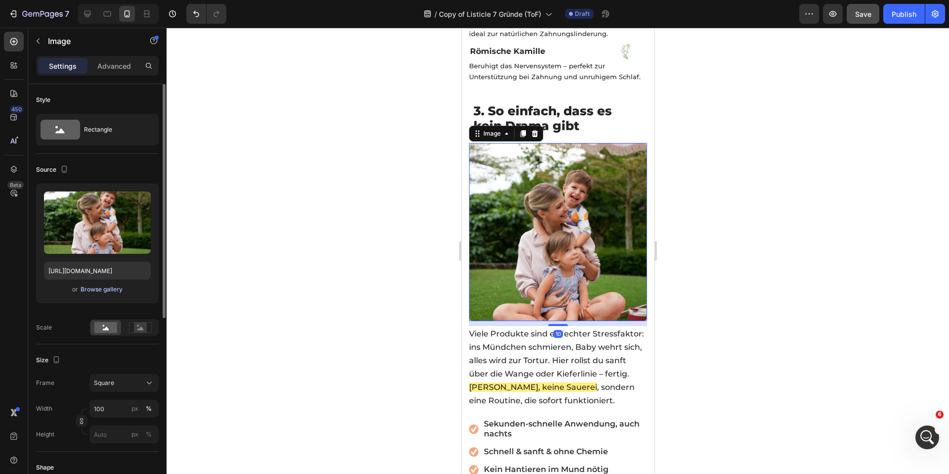
click at [99, 290] on div "Browse gallery" at bounding box center [102, 289] width 42 height 9
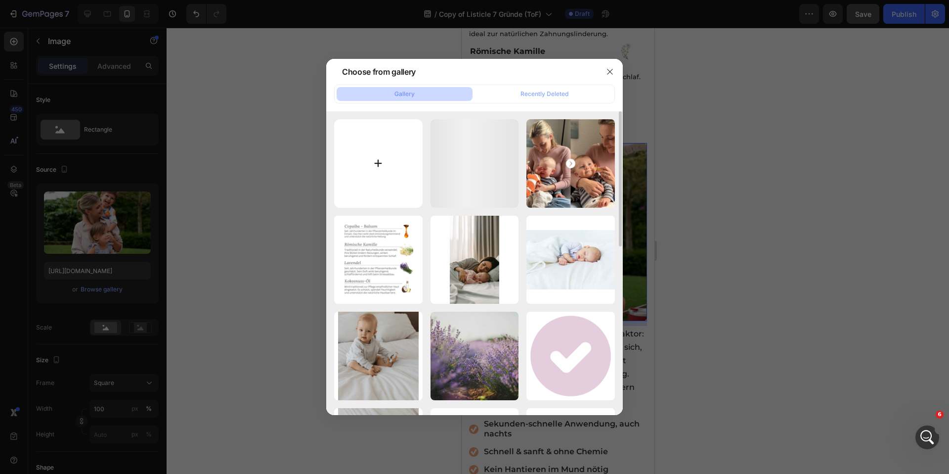
click at [394, 155] on input "file" at bounding box center [378, 163] width 88 height 88
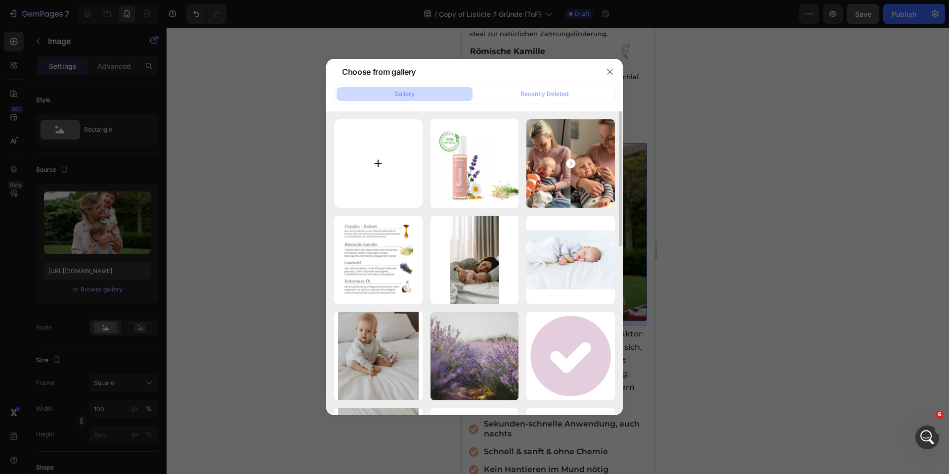
type input "C:\fakepath\CALMLY 2.0 (33).png"
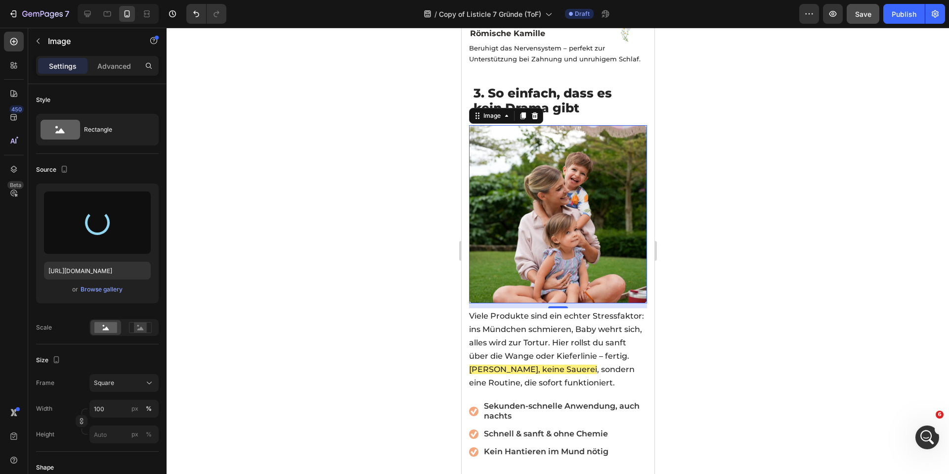
scroll to position [1182, 0]
type input "[URL][DOMAIN_NAME]"
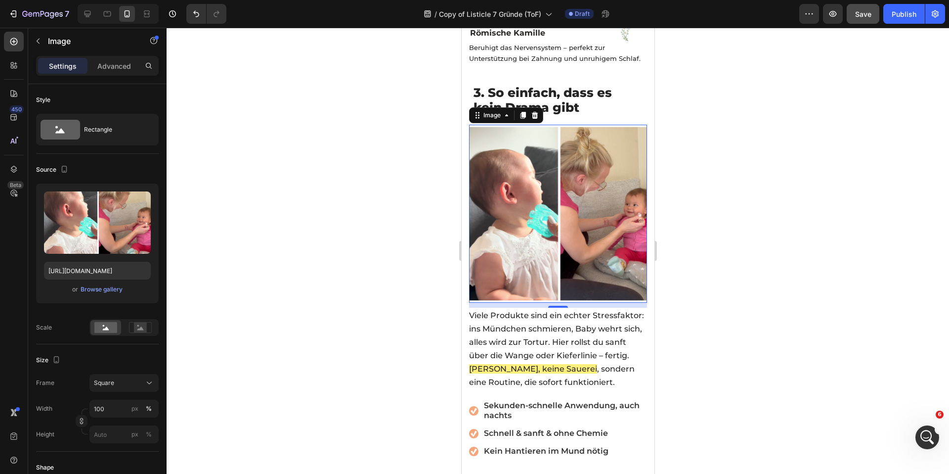
click at [375, 286] on div at bounding box center [558, 251] width 782 height 446
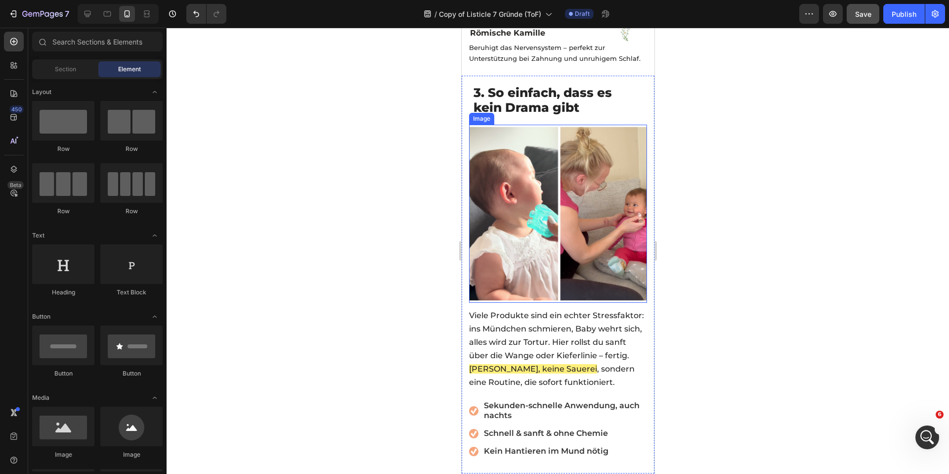
click at [519, 193] on img at bounding box center [558, 214] width 178 height 178
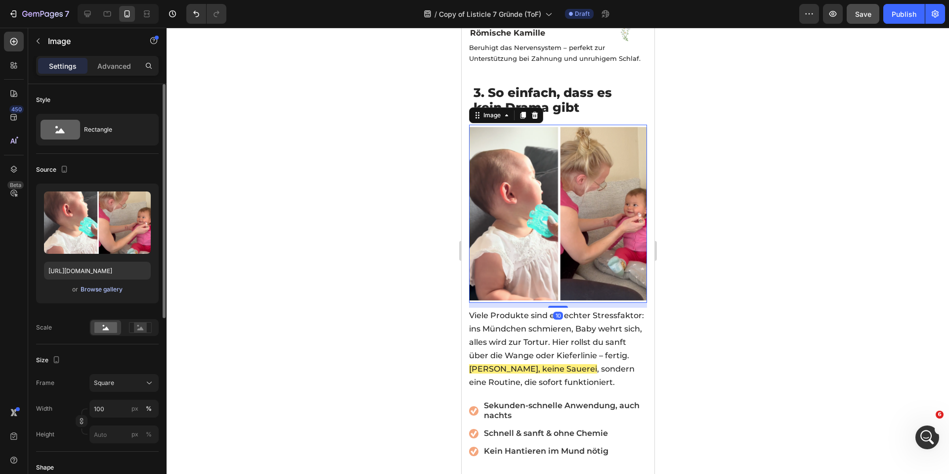
click at [95, 287] on div "Browse gallery" at bounding box center [102, 289] width 42 height 9
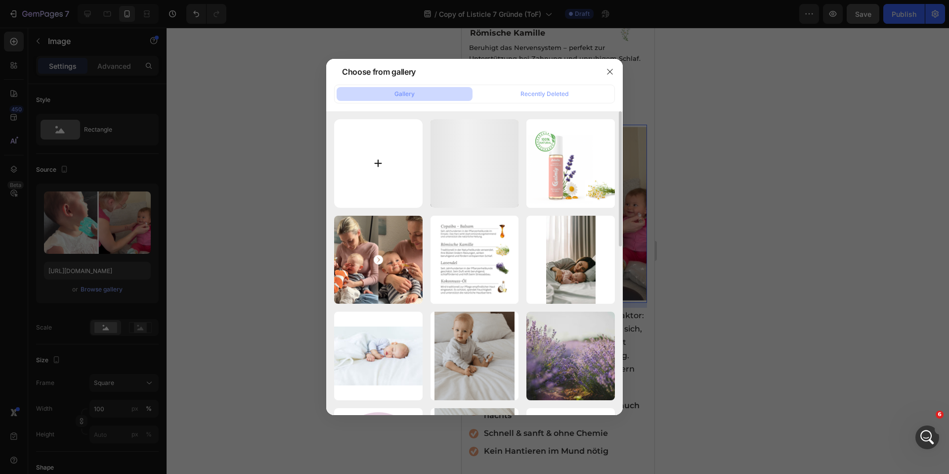
click at [374, 190] on input "file" at bounding box center [378, 163] width 88 height 88
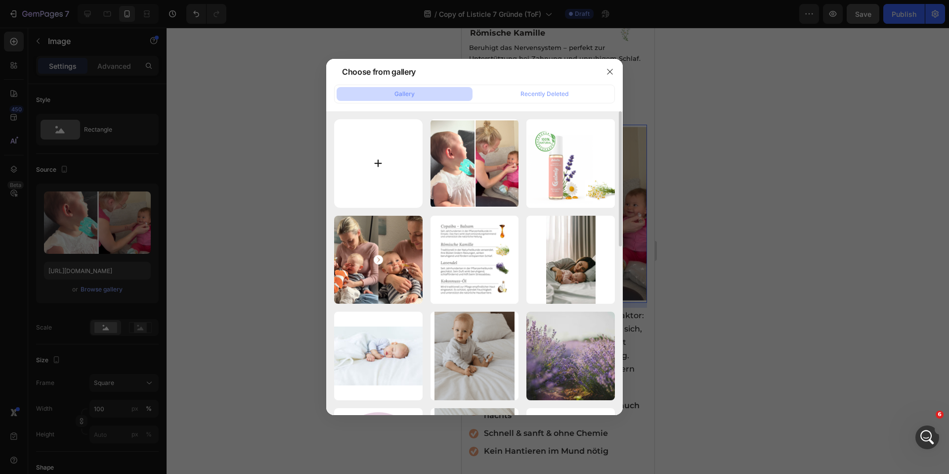
type input "C:\fakepath\CALMLY 2.0 (34).png"
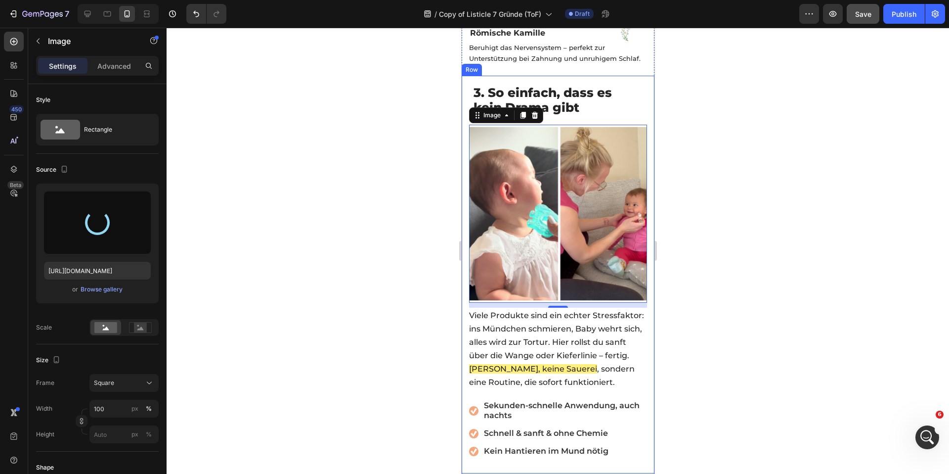
type input "[URL][DOMAIN_NAME]"
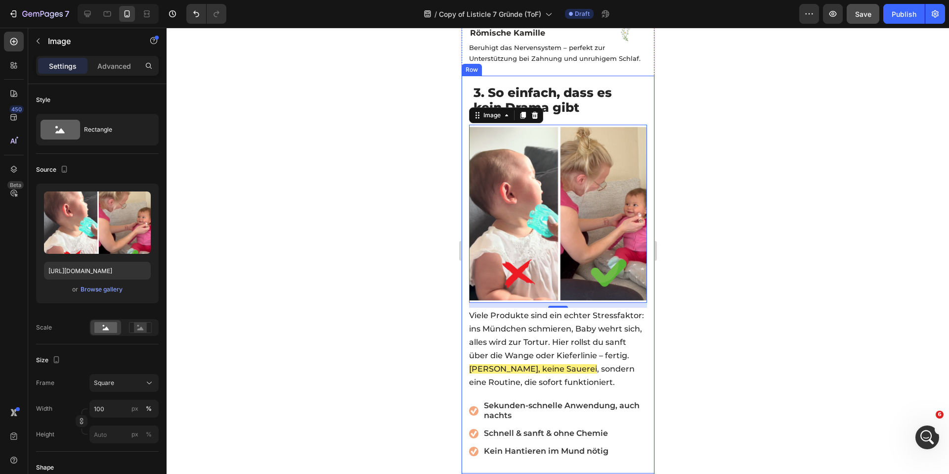
click at [409, 155] on div at bounding box center [558, 251] width 782 height 446
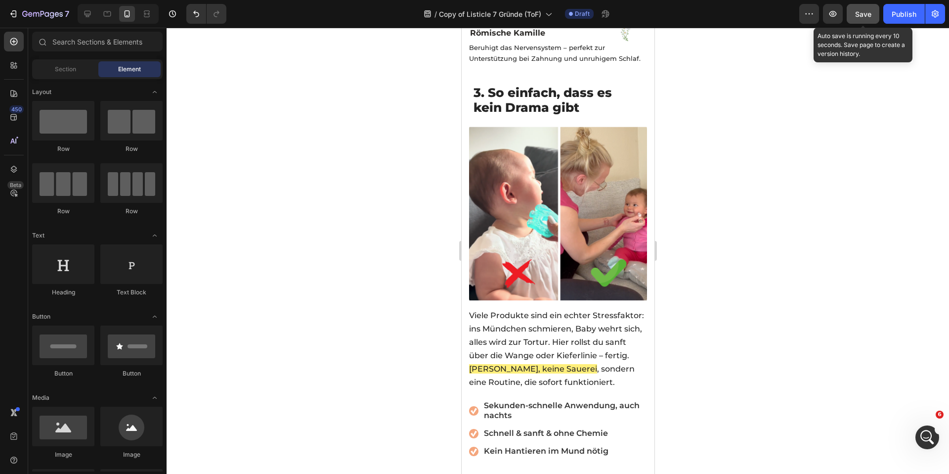
click at [876, 16] on button "Save" at bounding box center [863, 14] width 33 height 20
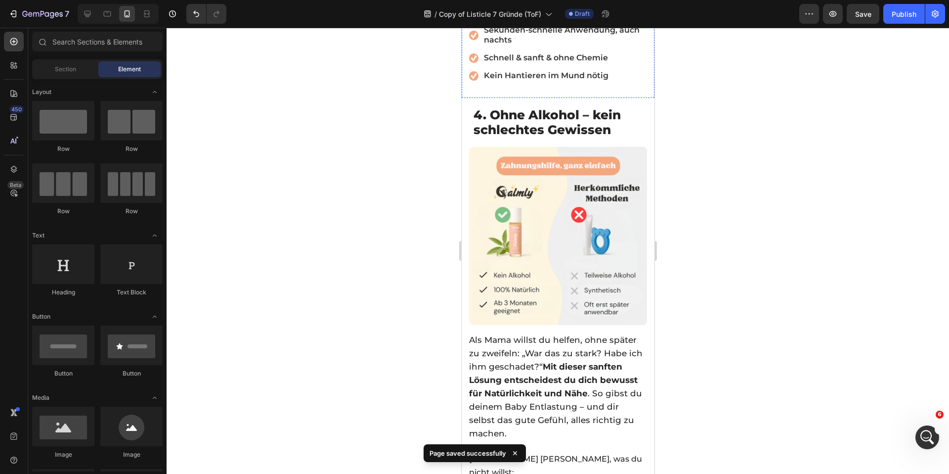
scroll to position [1574, 0]
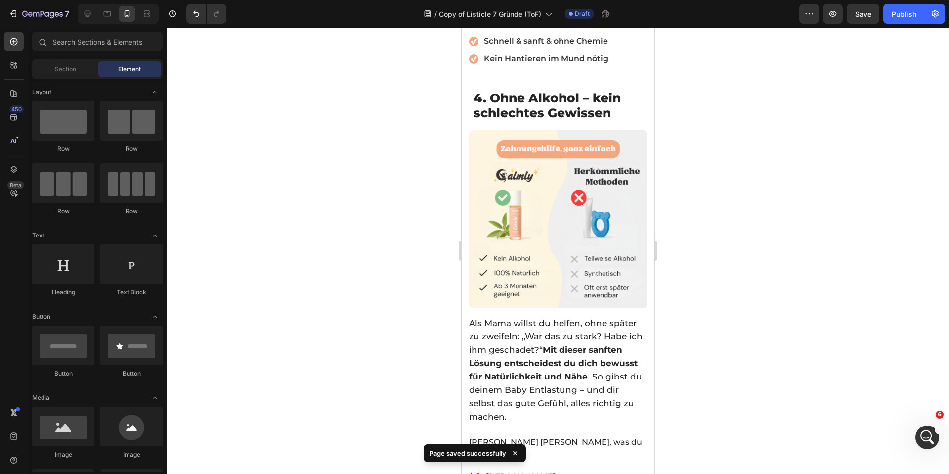
click at [289, 139] on div at bounding box center [558, 251] width 782 height 446
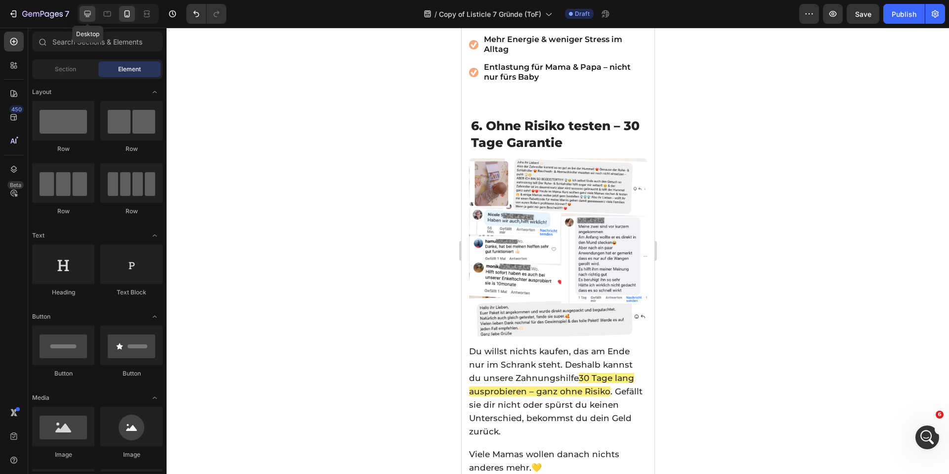
click at [90, 13] on icon at bounding box center [88, 14] width 6 height 6
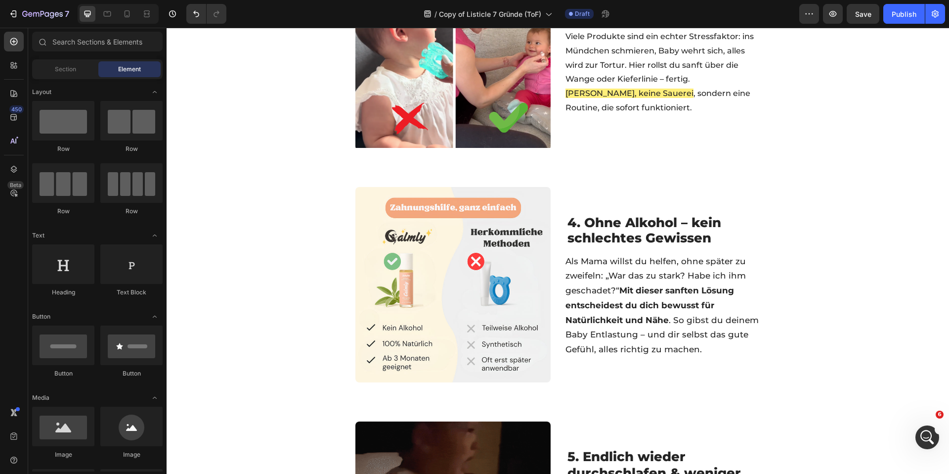
scroll to position [488, 0]
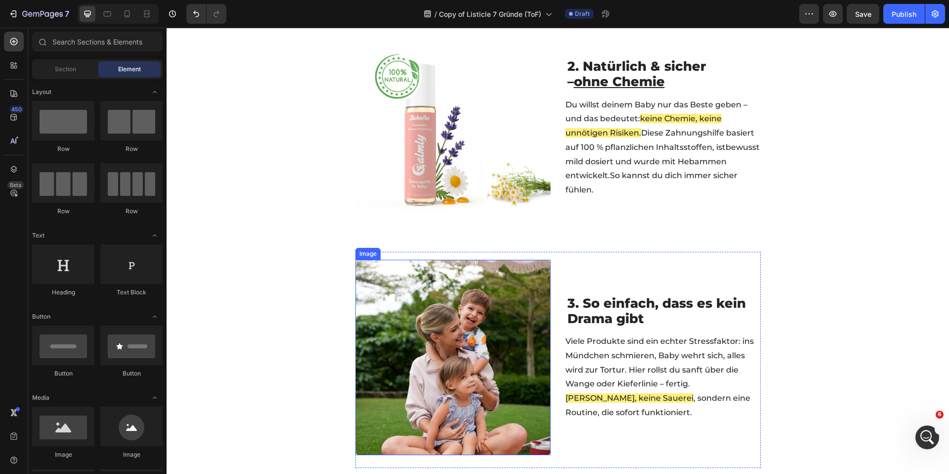
click at [444, 371] on img at bounding box center [452, 357] width 195 height 195
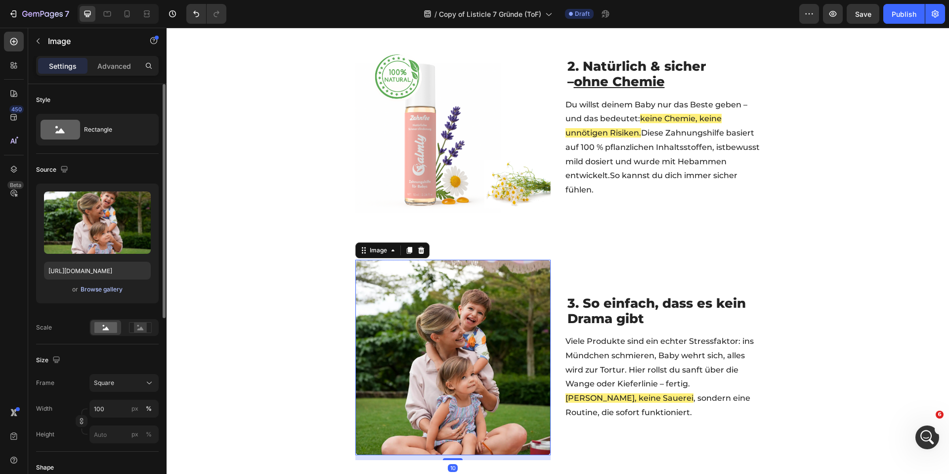
click at [115, 292] on div "Browse gallery" at bounding box center [102, 289] width 42 height 9
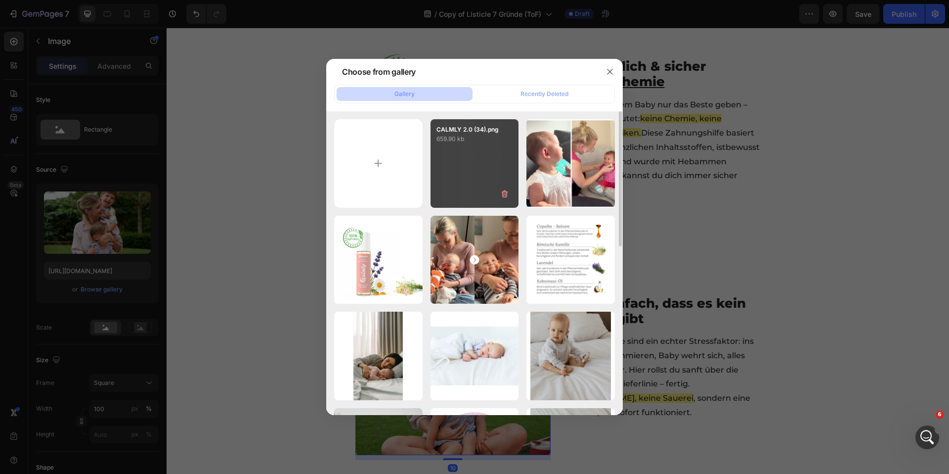
click at [480, 168] on div "CALMLY 2.0 (34).png 659.90 kb" at bounding box center [475, 163] width 88 height 88
type input "[URL][DOMAIN_NAME]"
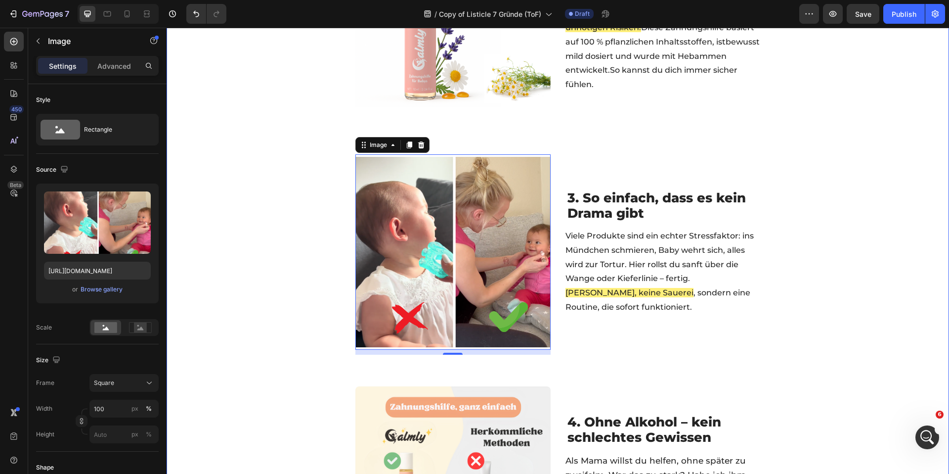
click at [274, 183] on div "☀️ [PERSON_NAME] SPECIAL 🧊 BIS ZU 50% OFF + GESCHENKE Text Block 05 std 08 min …" at bounding box center [558, 384] width 782 height 1861
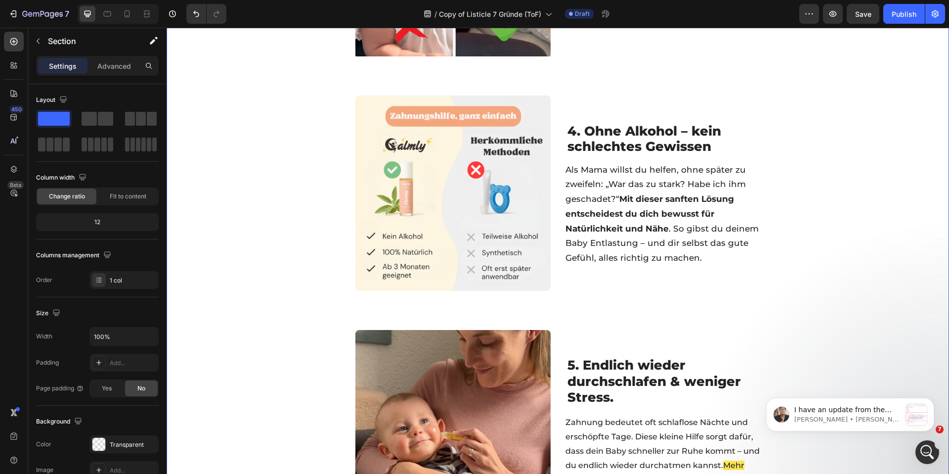
scroll to position [906, 0]
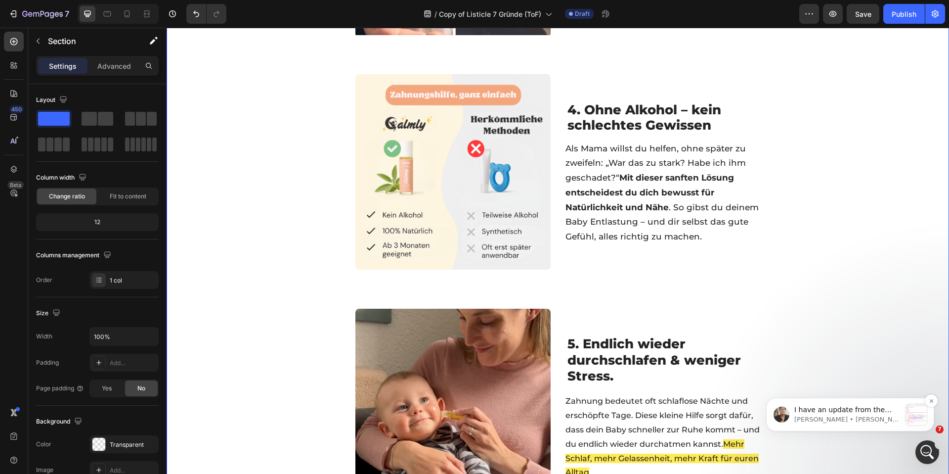
click at [901, 417] on p "[PERSON_NAME] • [PERSON_NAME]" at bounding box center [847, 419] width 107 height 9
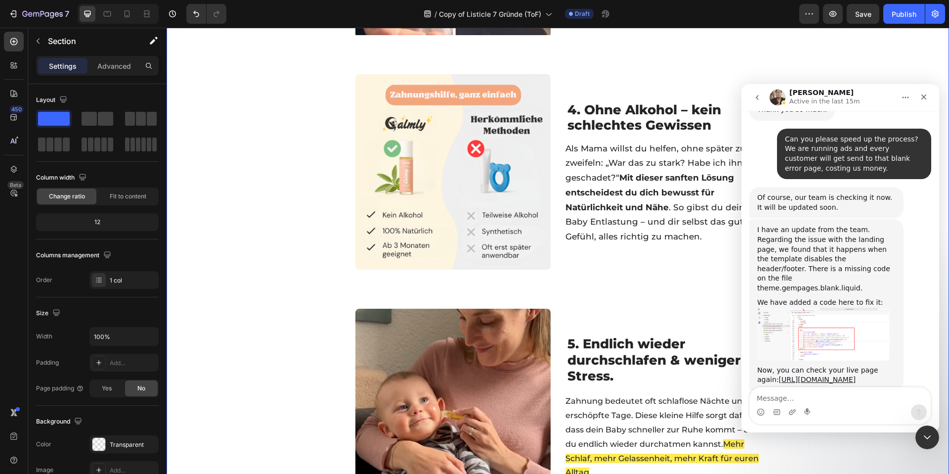
scroll to position [982, 0]
click at [821, 393] on textarea "Message…" at bounding box center [840, 395] width 181 height 17
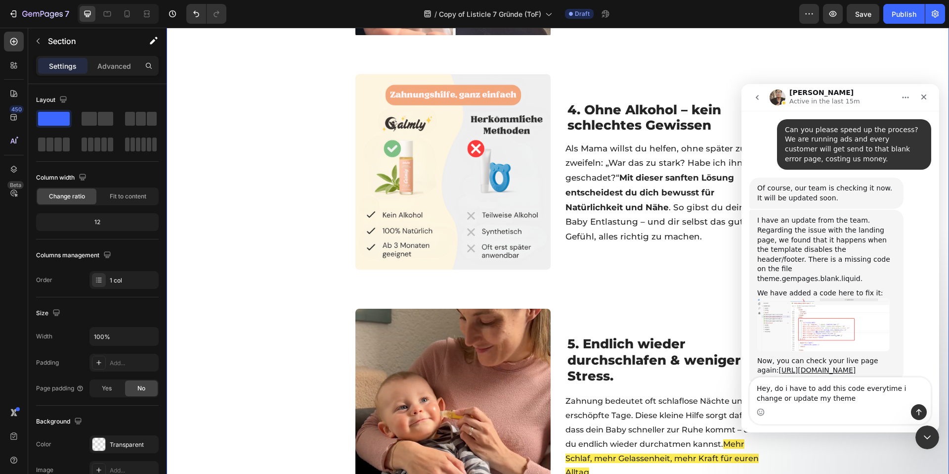
type textarea "Hey, do i have to add this code everytime i change or update my theme?"
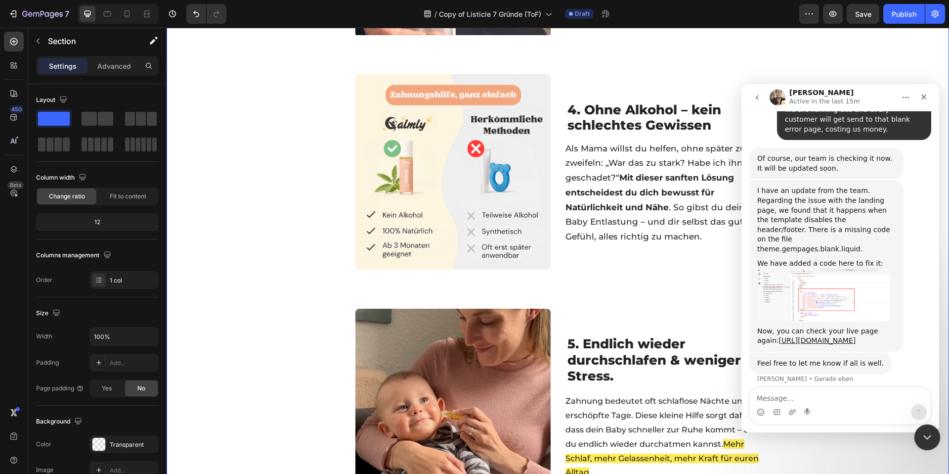
drag, startPoint x: 920, startPoint y: 432, endPoint x: 1364, endPoint y: 698, distance: 518.0
click at [920, 431] on icon "Intercom-Nachrichtendienst schließen" at bounding box center [926, 436] width 12 height 12
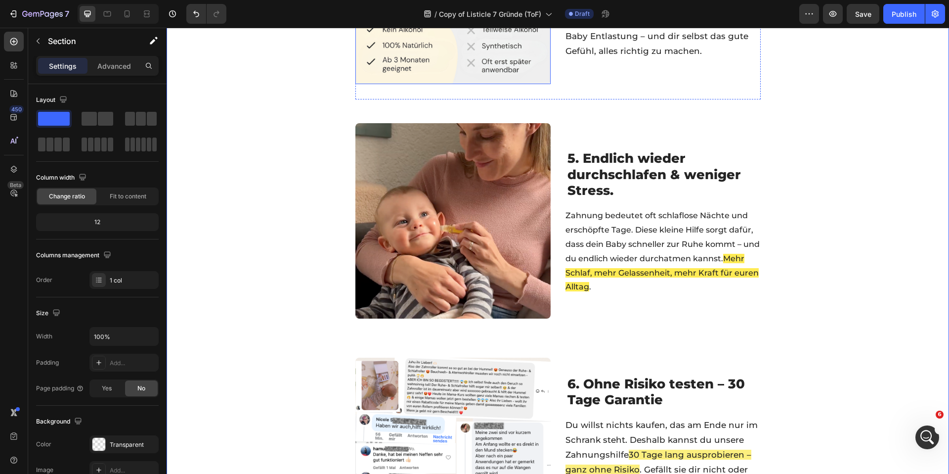
scroll to position [1103, 0]
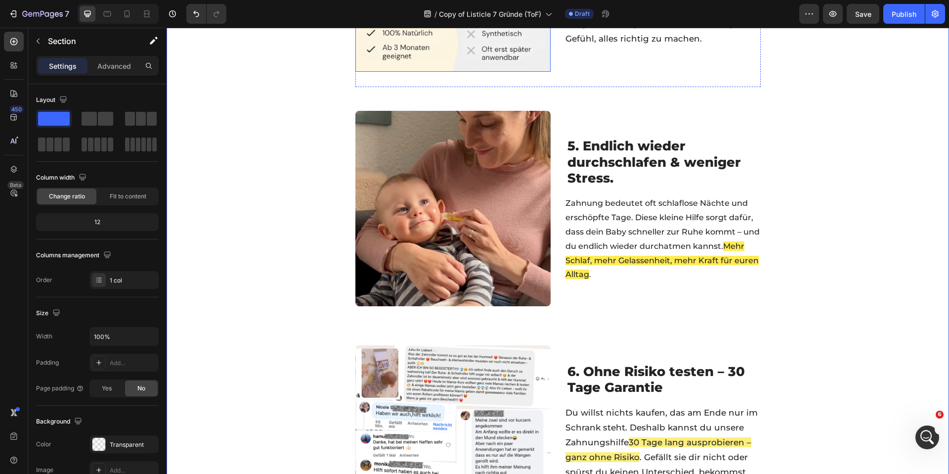
click at [487, 193] on img at bounding box center [452, 208] width 195 height 195
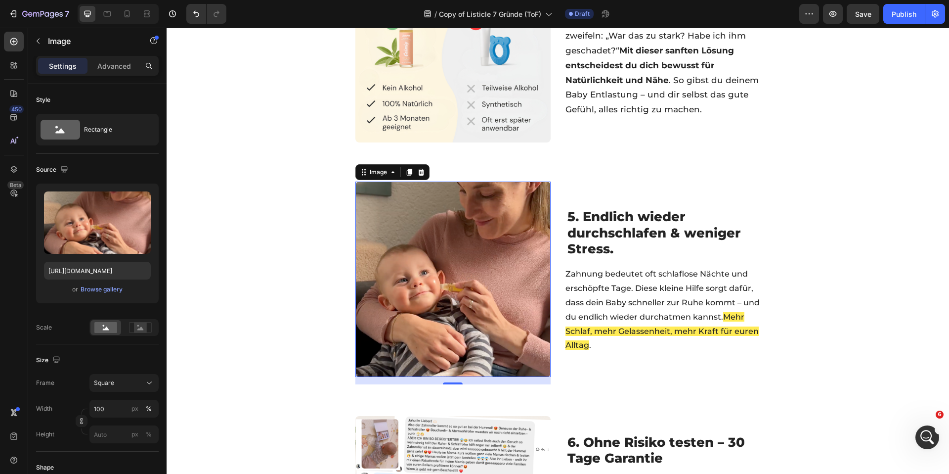
scroll to position [1054, 0]
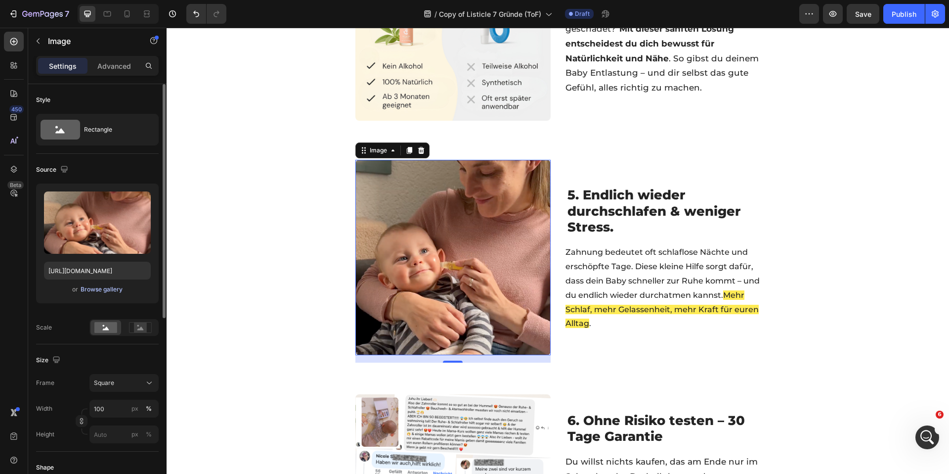
click at [99, 286] on div "Browse gallery" at bounding box center [102, 289] width 42 height 9
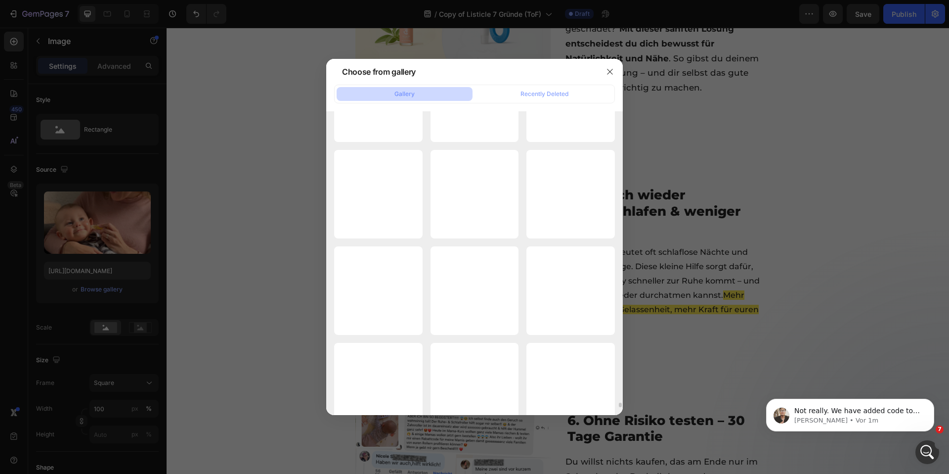
scroll to position [19837, 0]
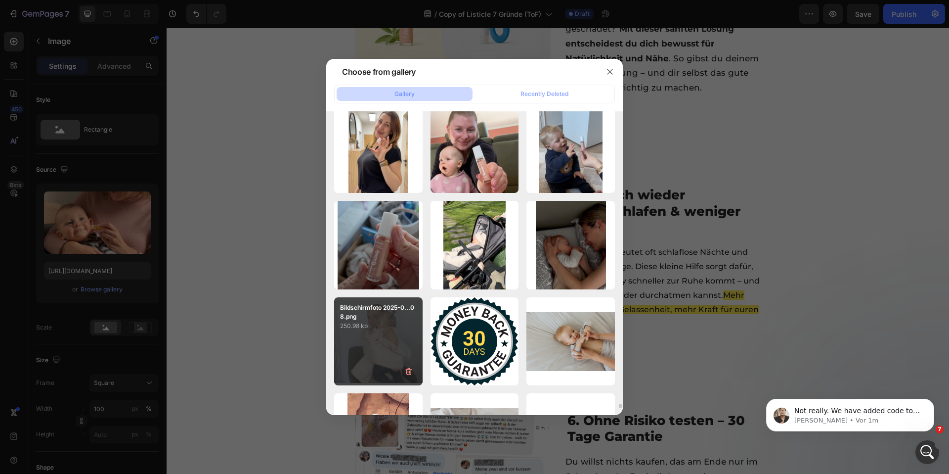
click at [388, 342] on div "Bildschirmfoto 2025-0...08.png 250.98 kb" at bounding box center [378, 341] width 88 height 88
type input "[URL][DOMAIN_NAME]"
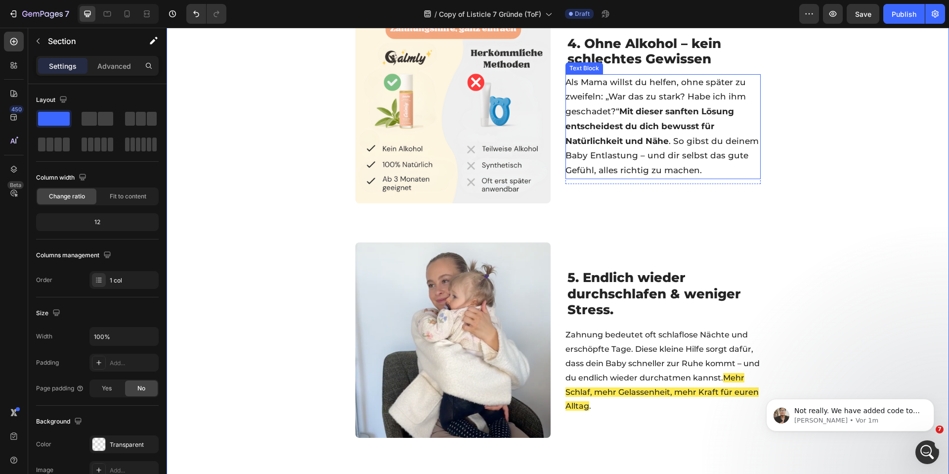
scroll to position [1020, 0]
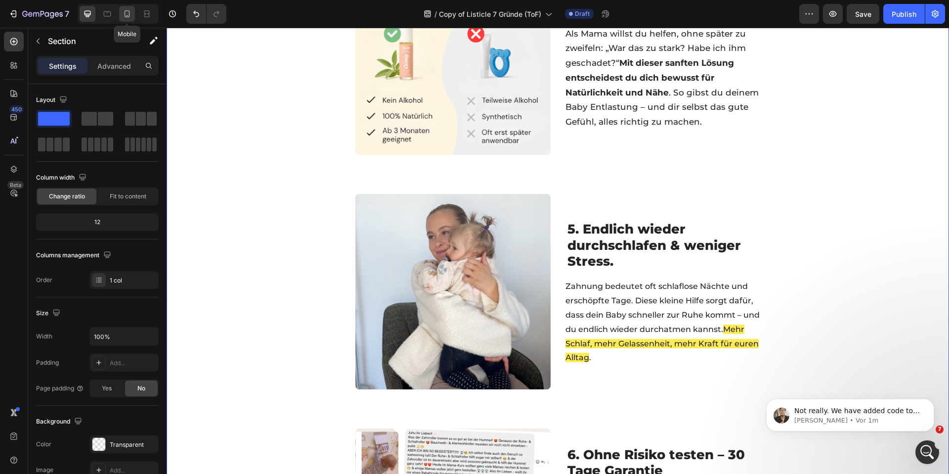
click at [127, 19] on div at bounding box center [127, 14] width 16 height 16
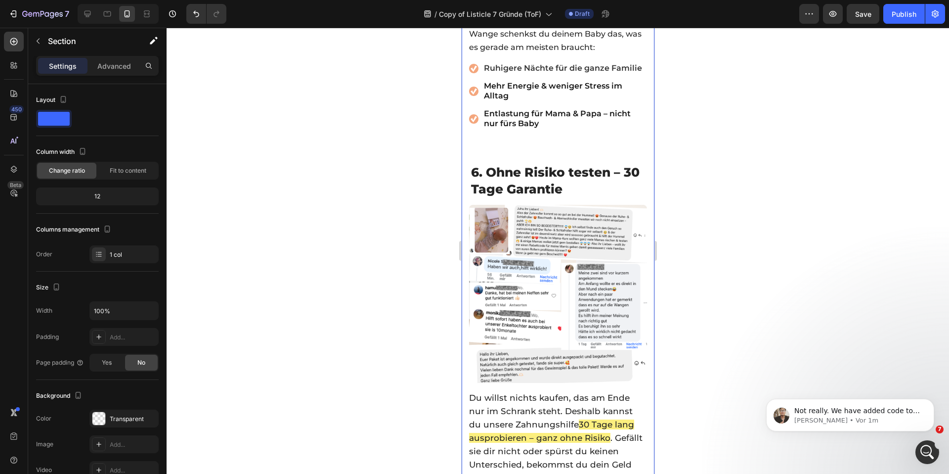
scroll to position [3384, 0]
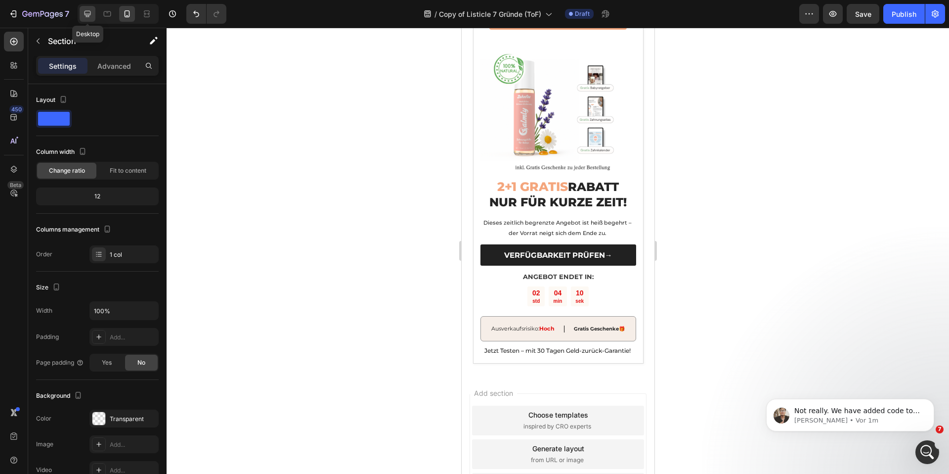
click at [82, 12] on div at bounding box center [88, 14] width 16 height 16
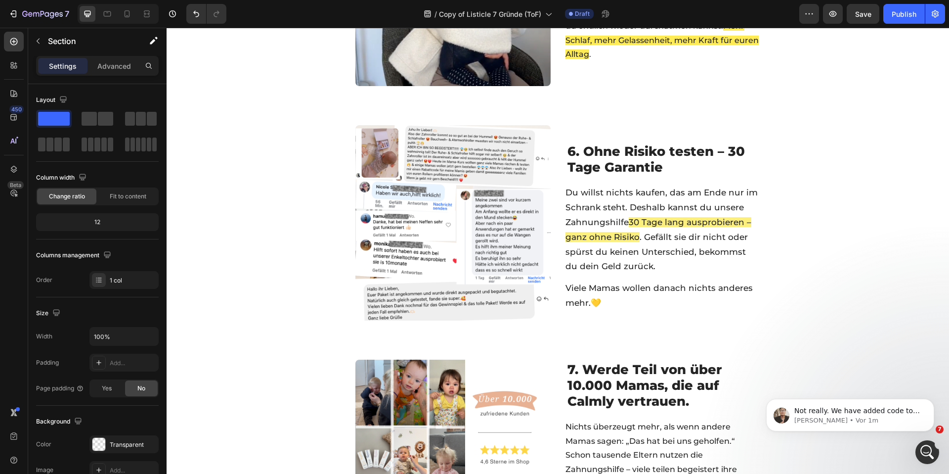
scroll to position [1329, 0]
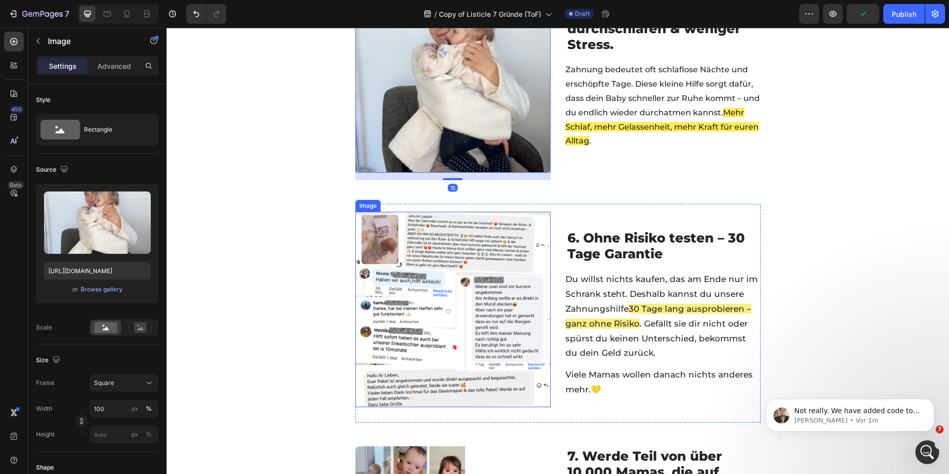
scroll to position [1234, 0]
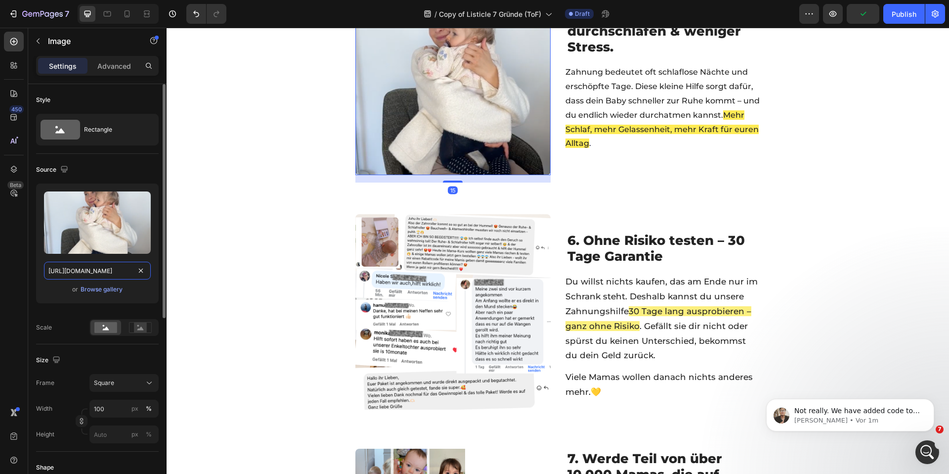
click at [129, 267] on input "[URL][DOMAIN_NAME]" at bounding box center [97, 270] width 107 height 18
click at [125, 17] on icon at bounding box center [127, 14] width 10 height 10
type input "[URL][DOMAIN_NAME]"
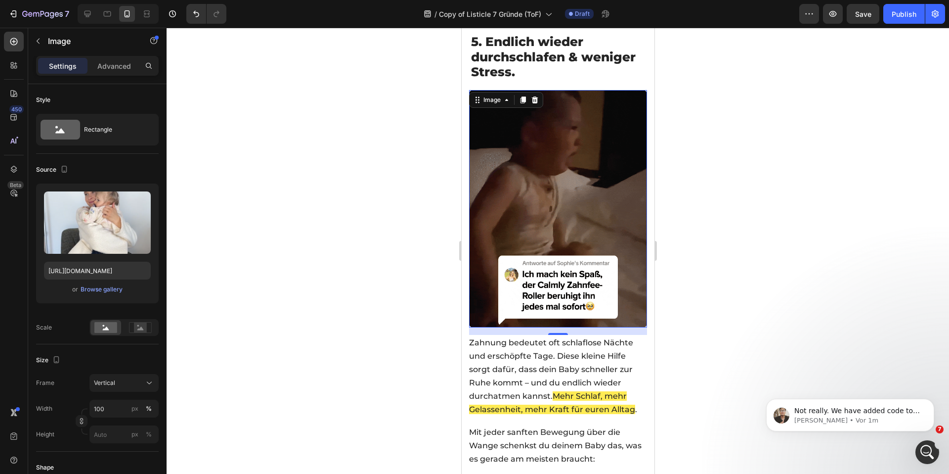
scroll to position [2430, 0]
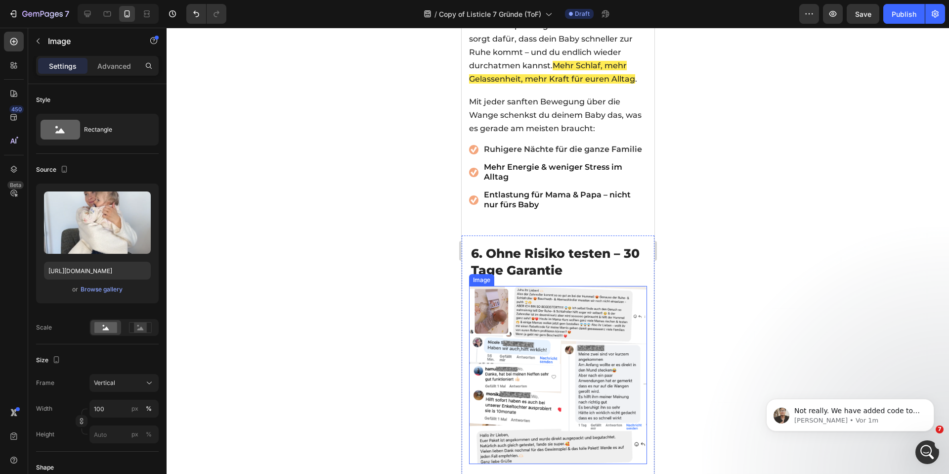
click at [536, 313] on img at bounding box center [558, 375] width 178 height 178
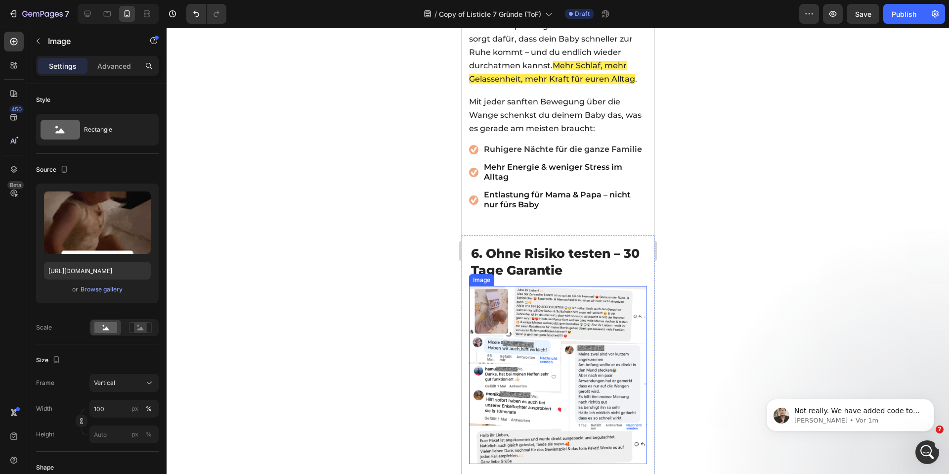
scroll to position [226, 0]
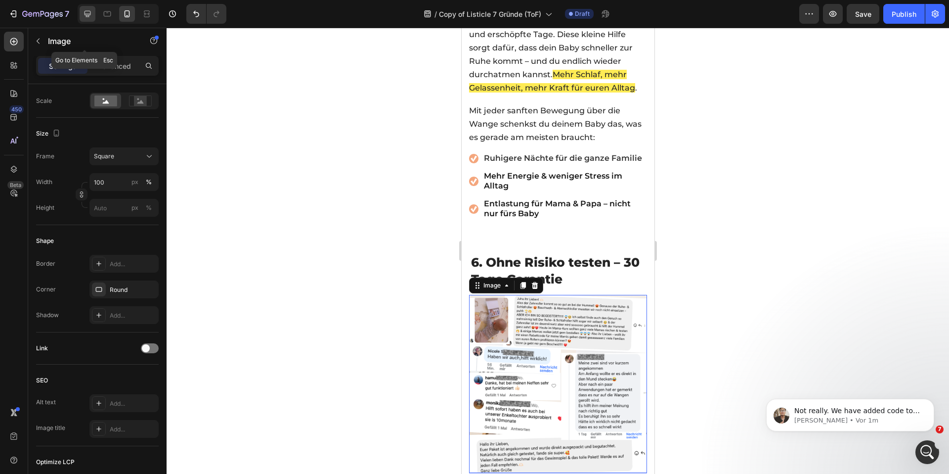
click at [86, 18] on icon at bounding box center [88, 14] width 10 height 10
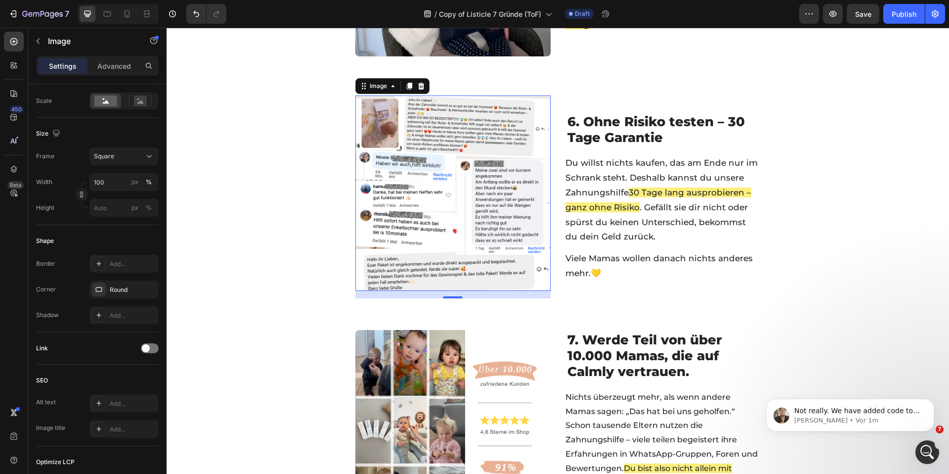
scroll to position [1351, 0]
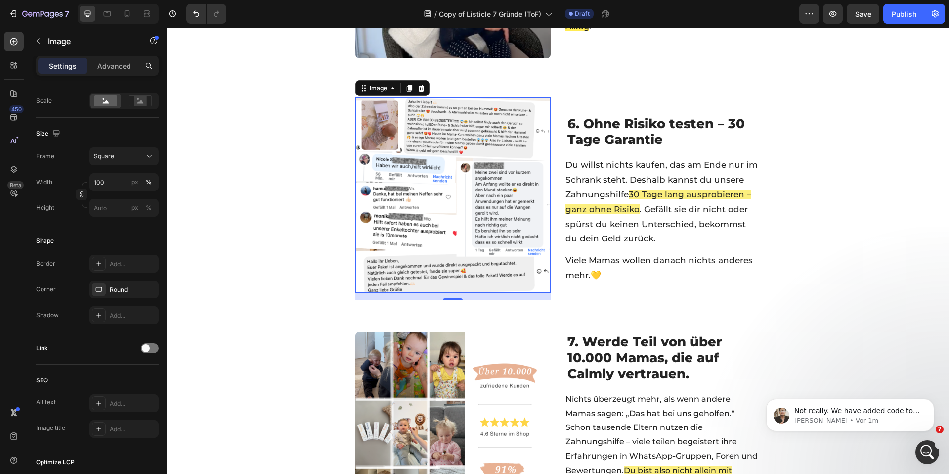
click at [476, 195] on img at bounding box center [452, 194] width 195 height 195
click at [921, 449] on icon "Intercom-Nachrichtendienst öffnen" at bounding box center [926, 450] width 16 height 16
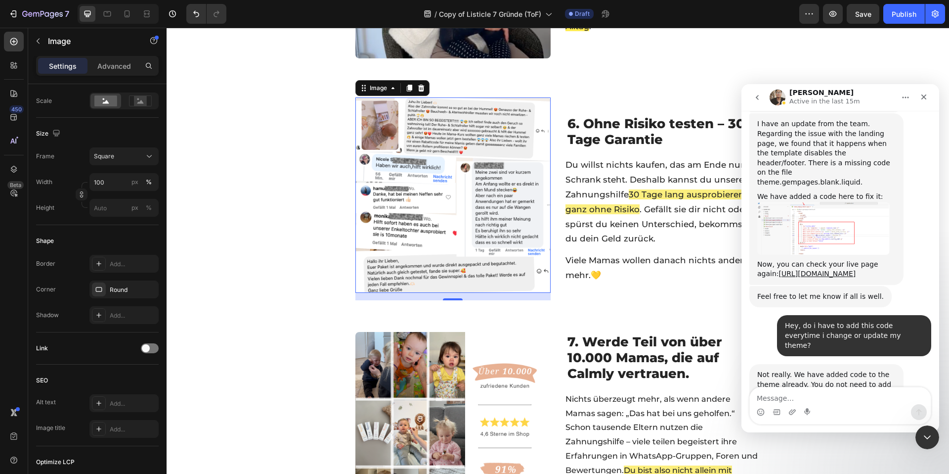
scroll to position [1095, 0]
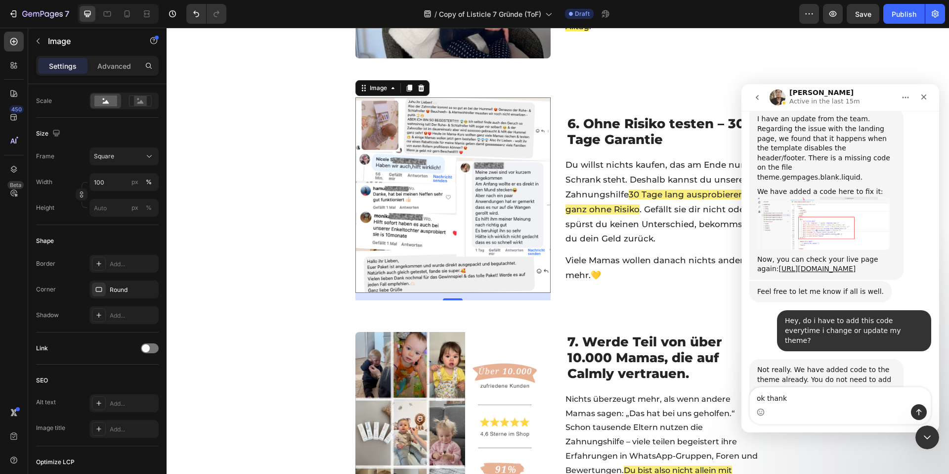
type textarea "ok thanks"
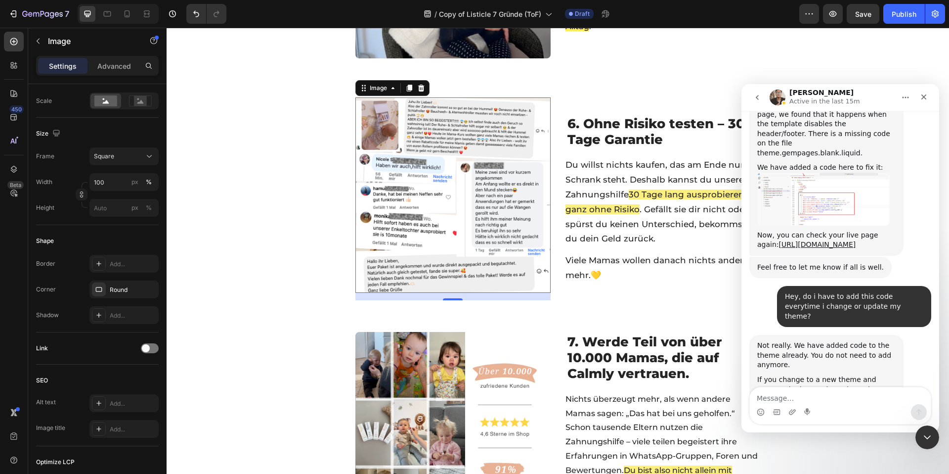
scroll to position [1124, 0]
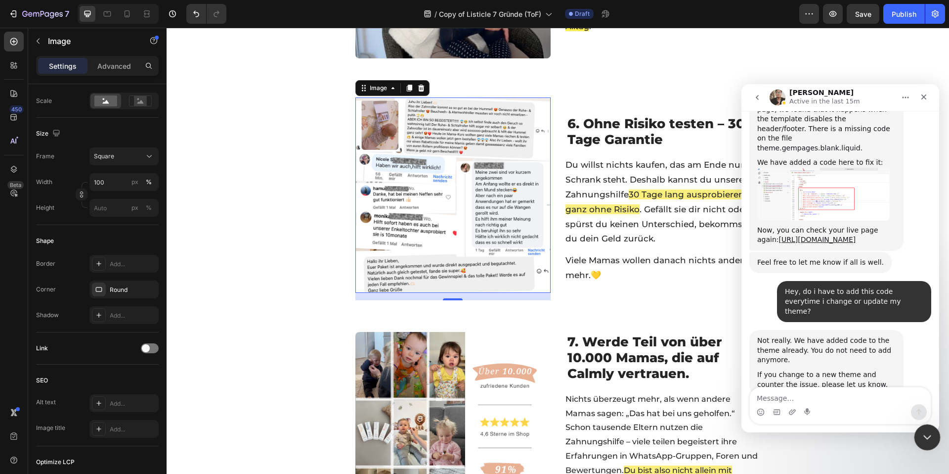
click at [925, 437] on icon "Intercom-Nachrichtendienst schließen" at bounding box center [926, 436] width 12 height 12
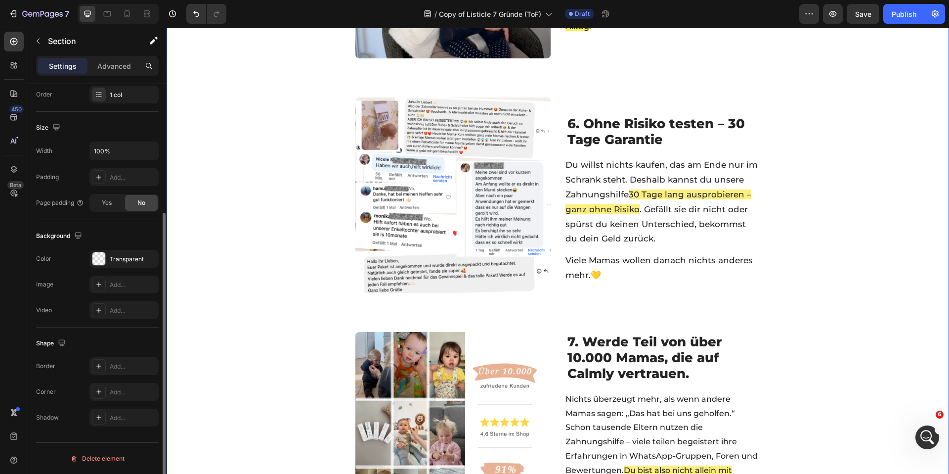
scroll to position [0, 0]
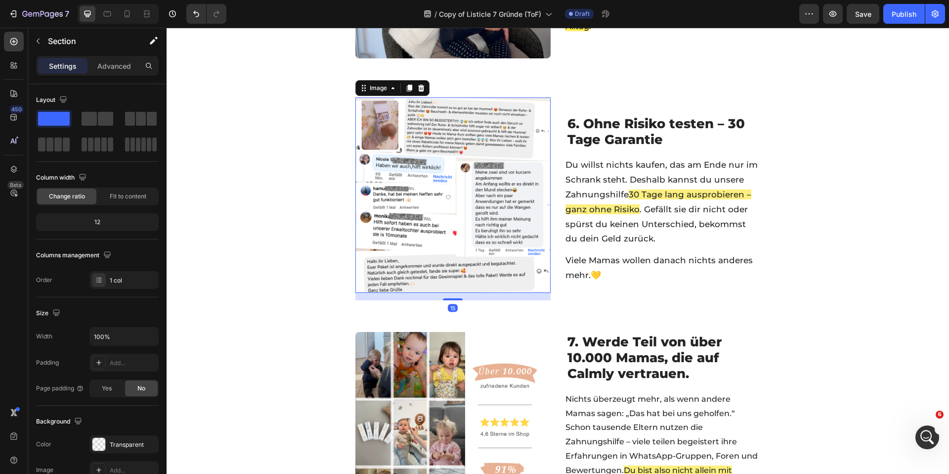
click at [467, 144] on img at bounding box center [452, 194] width 195 height 195
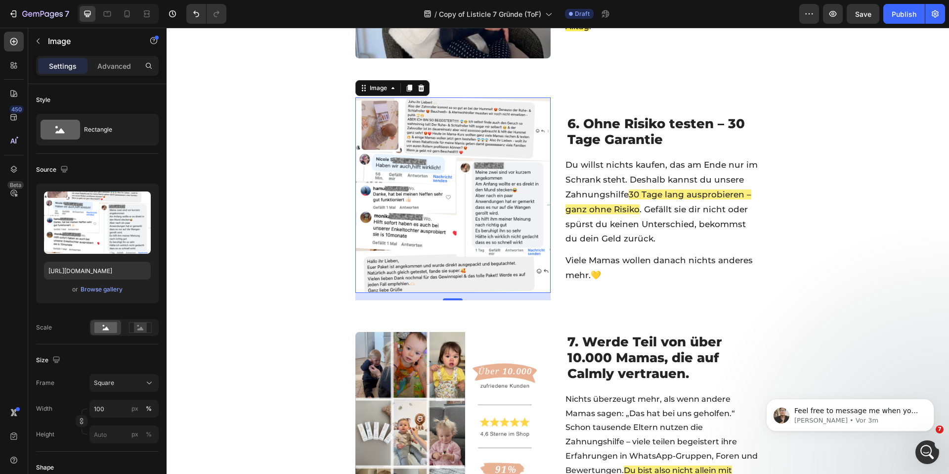
scroll to position [1170, 0]
click at [446, 212] on img at bounding box center [452, 194] width 195 height 195
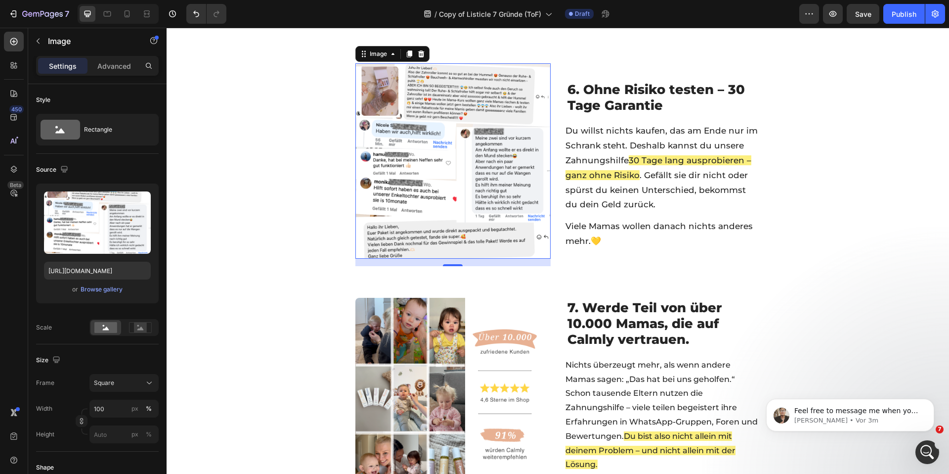
scroll to position [1521, 0]
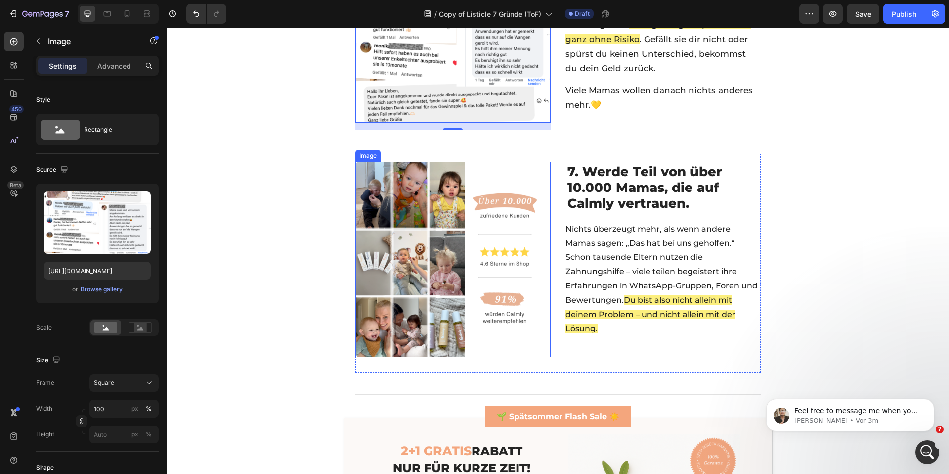
click at [418, 243] on img at bounding box center [452, 259] width 195 height 195
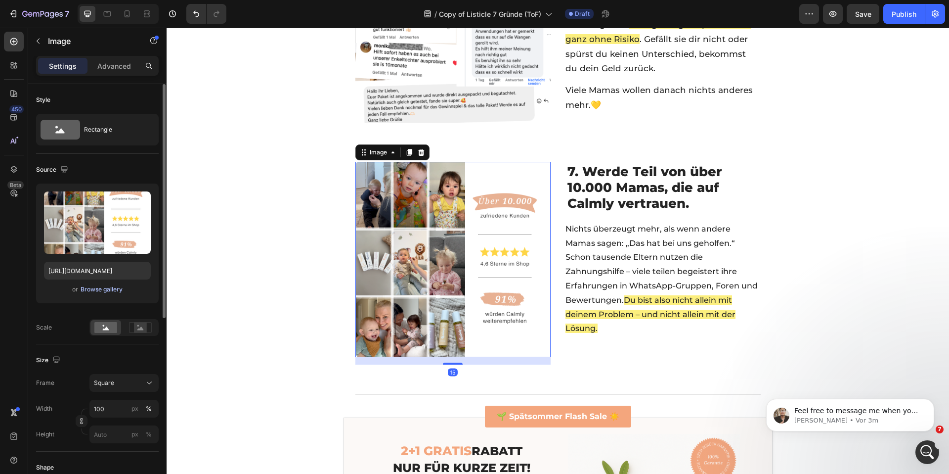
click at [99, 290] on div "Browse gallery" at bounding box center [102, 289] width 42 height 9
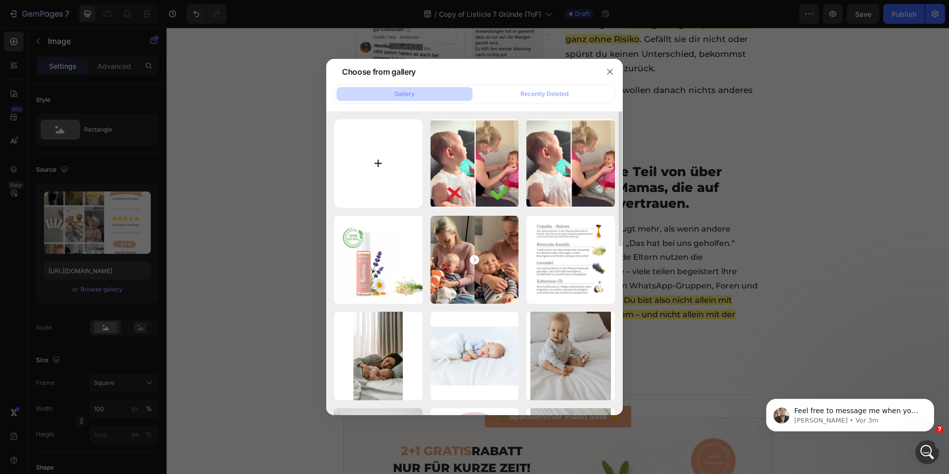
click at [400, 146] on input "file" at bounding box center [378, 163] width 88 height 88
type input "C:\fakepath\CALMLY 2.0 (35).png"
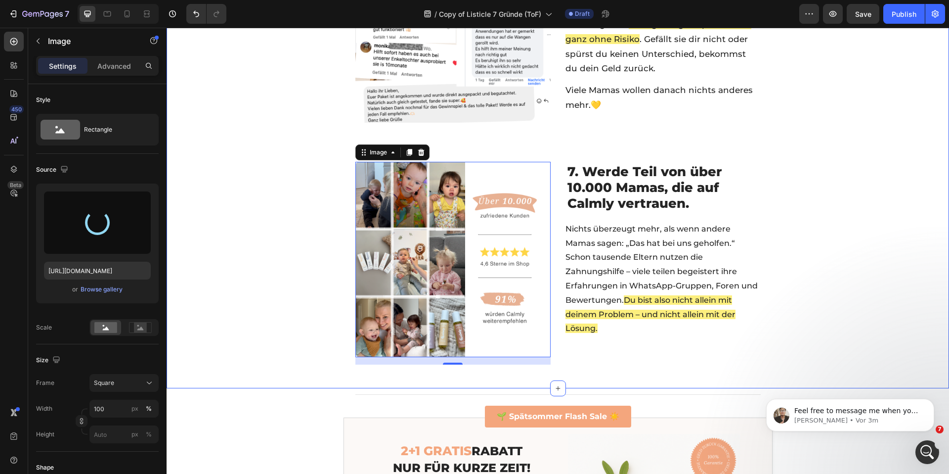
type input "[URL][DOMAIN_NAME]"
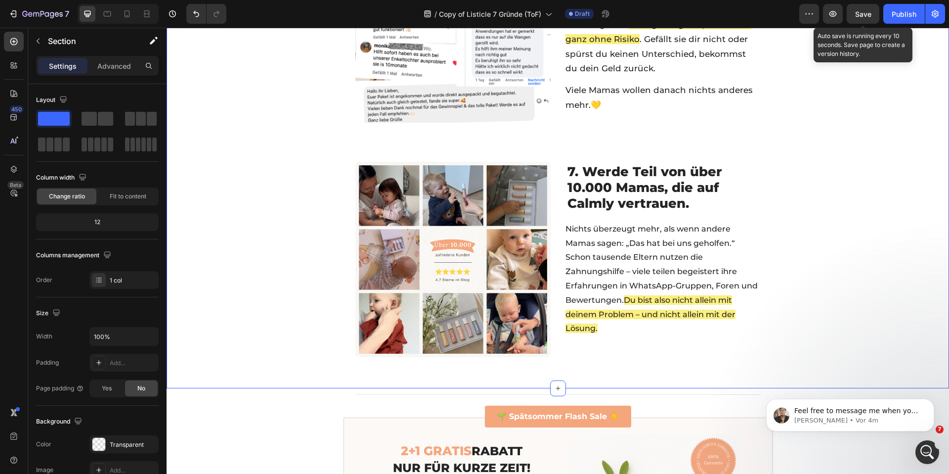
click at [864, 15] on span "Save" at bounding box center [863, 14] width 16 height 8
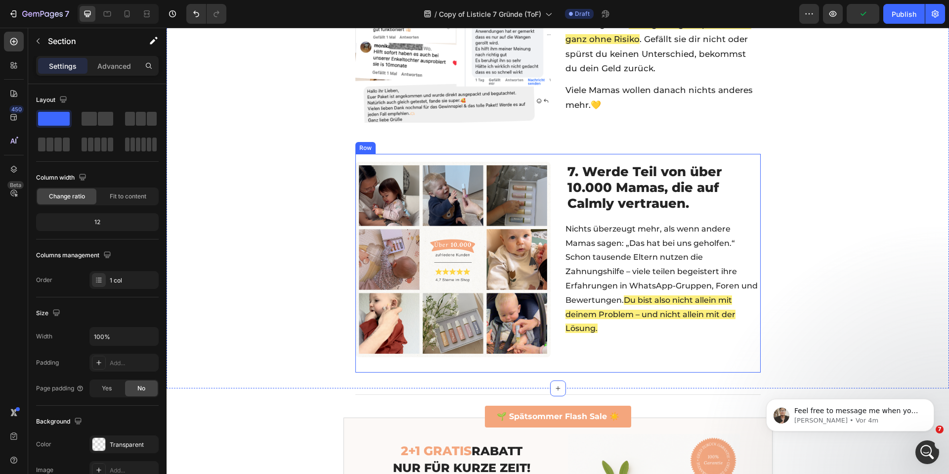
click at [557, 209] on div "7. Werde Teil von über 10.000 Mamas, die auf [GEOGRAPHIC_DATA] vertrauen. Headi…" at bounding box center [557, 263] width 405 height 218
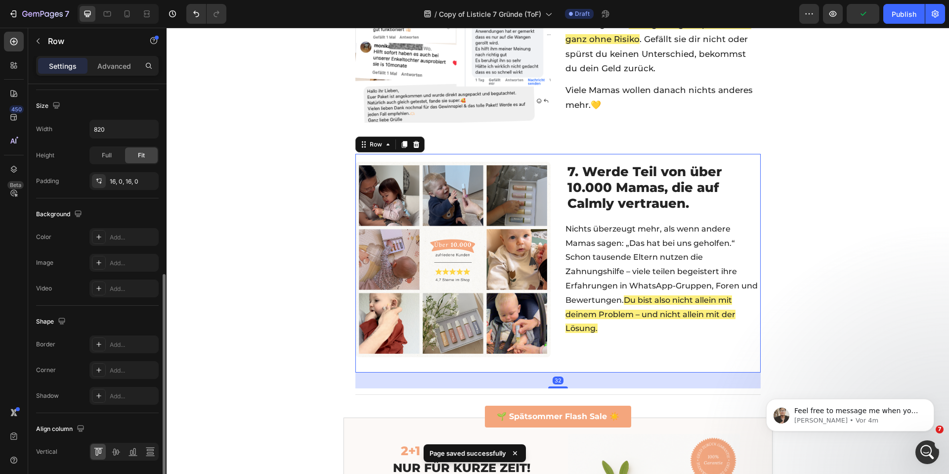
scroll to position [298, 0]
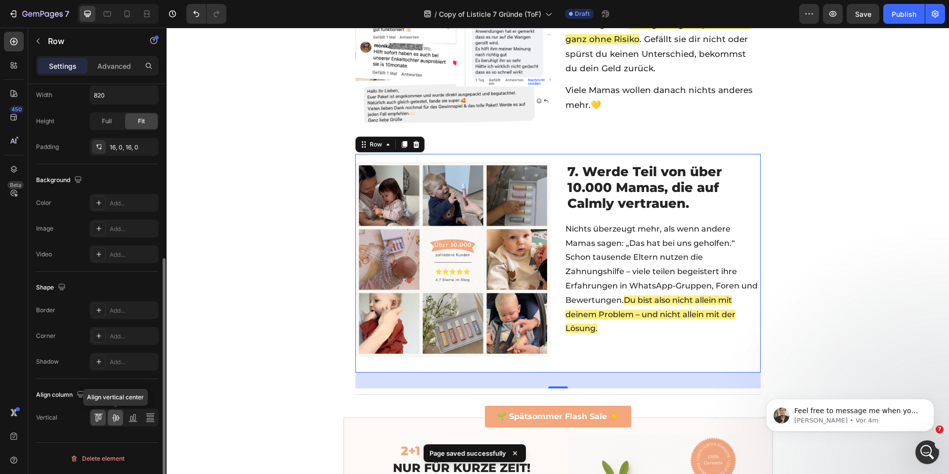
click at [113, 420] on icon at bounding box center [116, 417] width 8 height 7
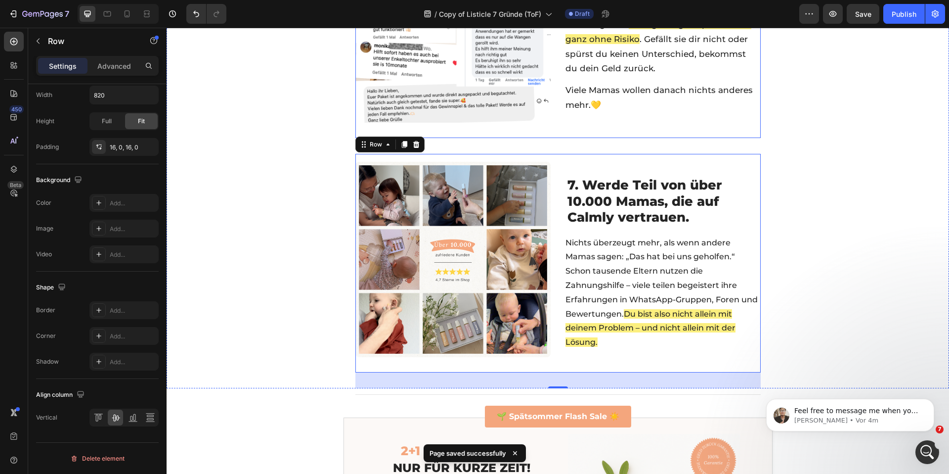
click at [555, 81] on div "6. Ohne Risiko testen – 30 Tage Garantie Heading Image 6. Ohne Risiko testen – …" at bounding box center [557, 28] width 405 height 218
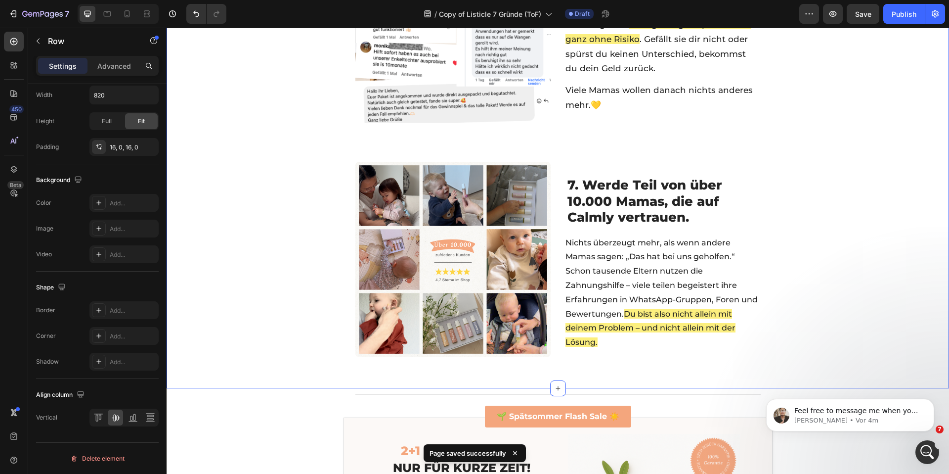
scroll to position [0, 0]
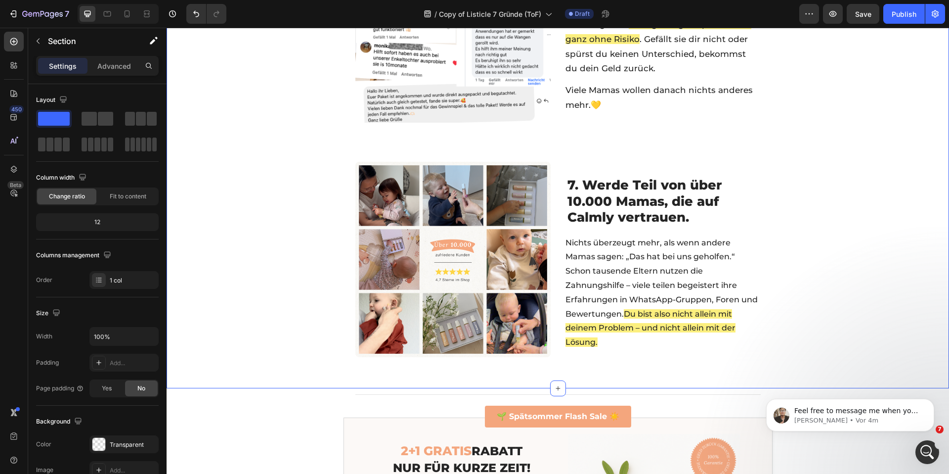
click at [357, 221] on img at bounding box center [452, 259] width 195 height 195
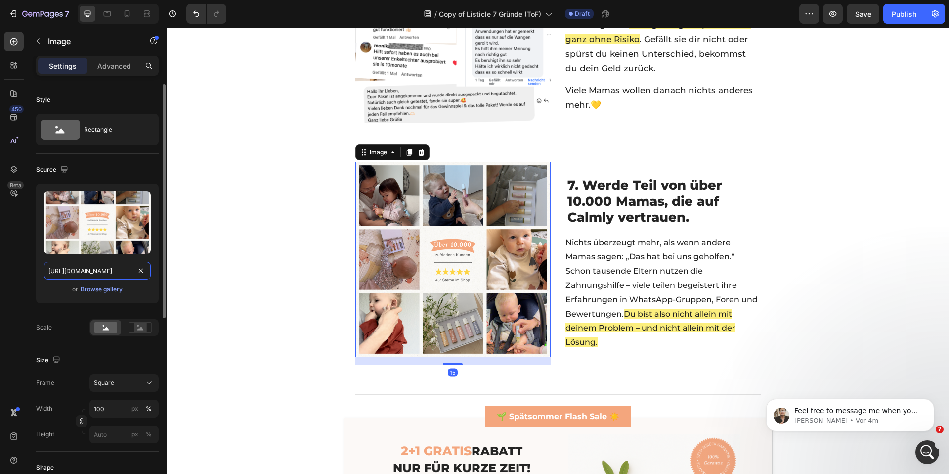
click at [119, 270] on input "[URL][DOMAIN_NAME]" at bounding box center [97, 270] width 107 height 18
click at [127, 15] on icon at bounding box center [127, 14] width 10 height 10
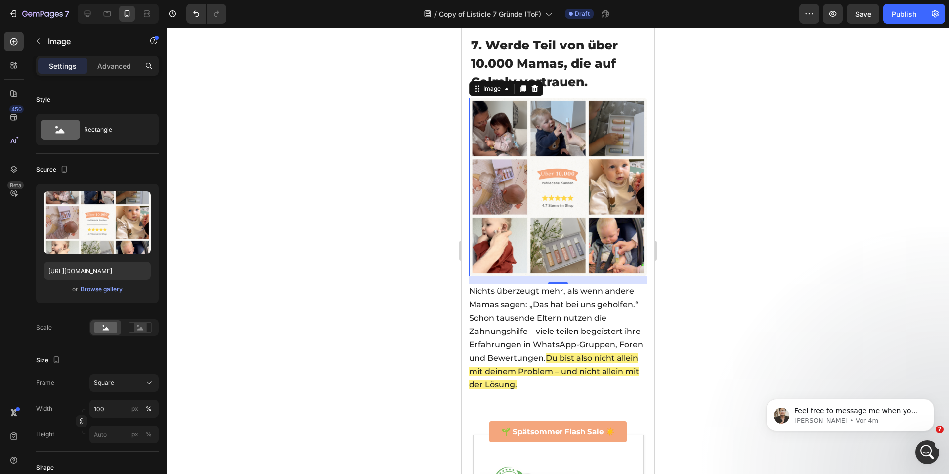
scroll to position [3015, 0]
click at [524, 195] on img at bounding box center [558, 186] width 178 height 178
click at [451, 198] on div at bounding box center [558, 251] width 782 height 446
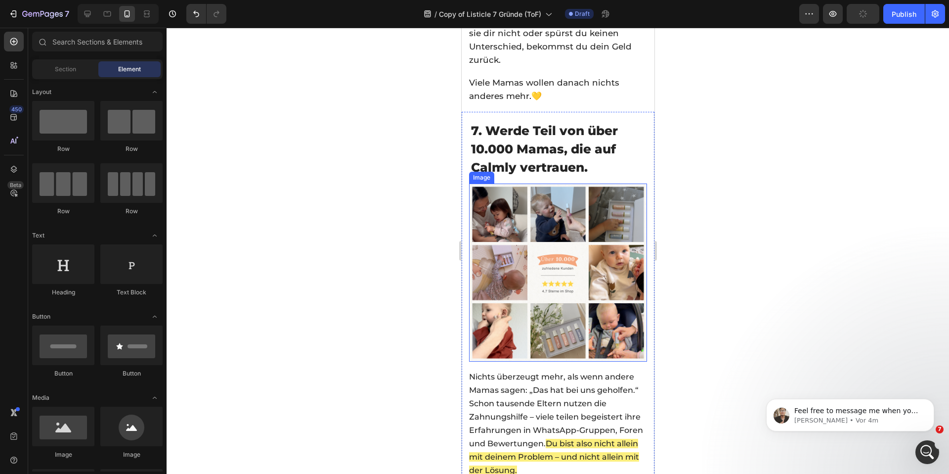
scroll to position [2928, 0]
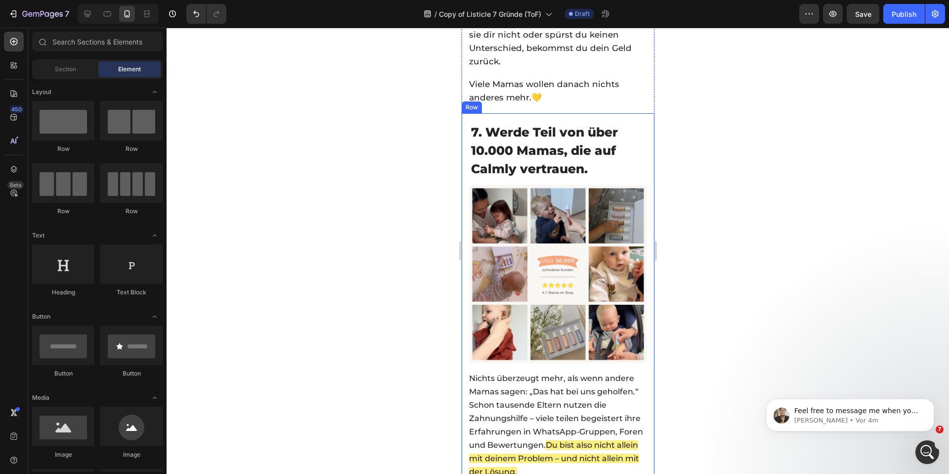
click at [524, 231] on img at bounding box center [558, 274] width 178 height 178
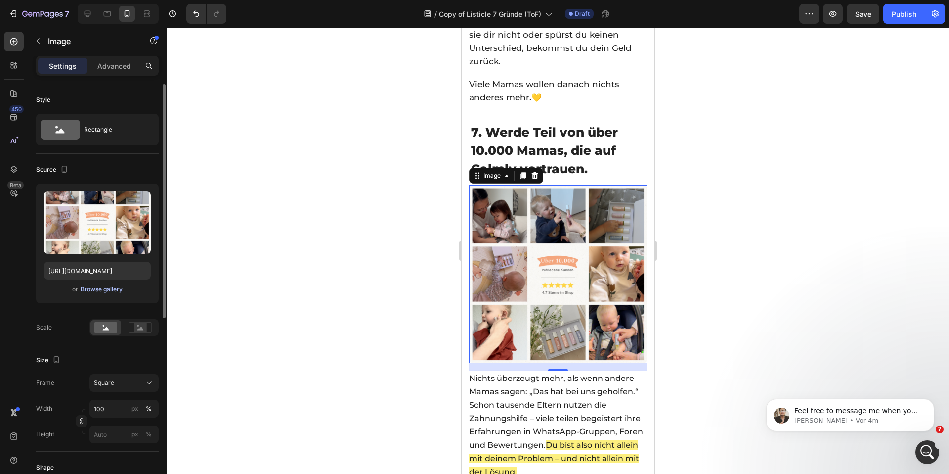
click at [109, 287] on div "Browse gallery" at bounding box center [102, 289] width 42 height 9
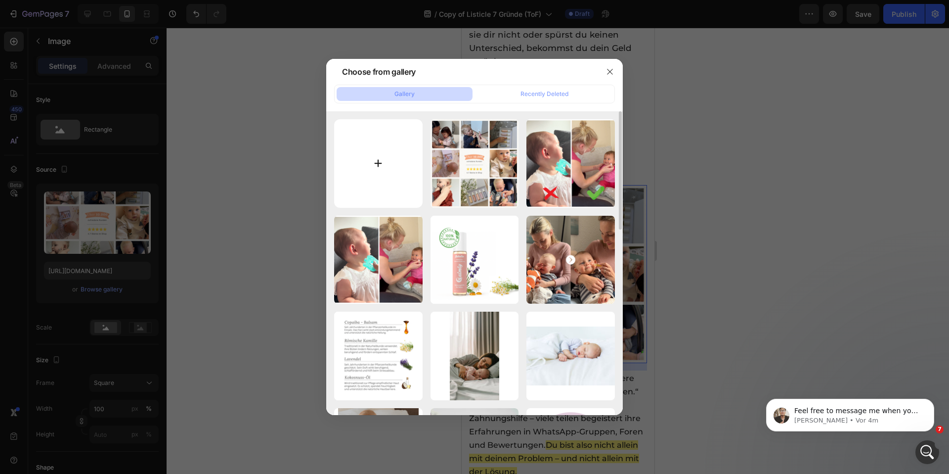
click at [366, 186] on input "file" at bounding box center [378, 163] width 88 height 88
type input "C:\fakepath\CALMLY 2.0 (36).png"
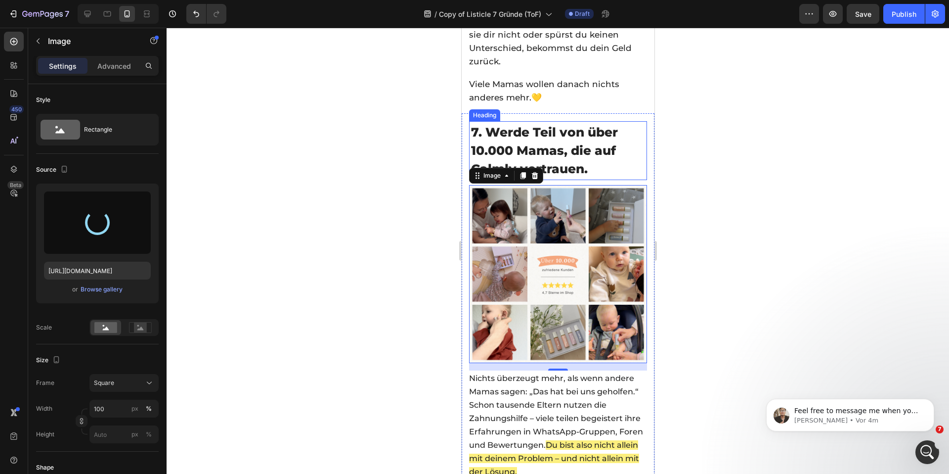
type input "[URL][DOMAIN_NAME]"
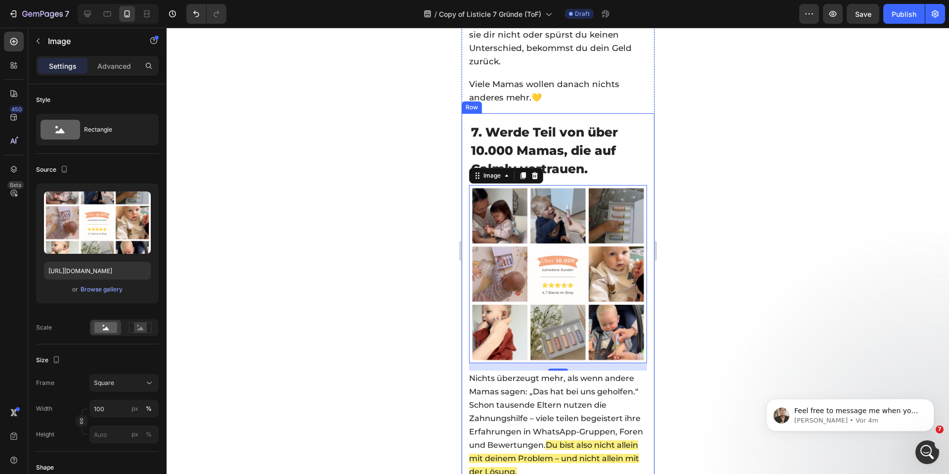
click at [435, 118] on div at bounding box center [558, 251] width 782 height 446
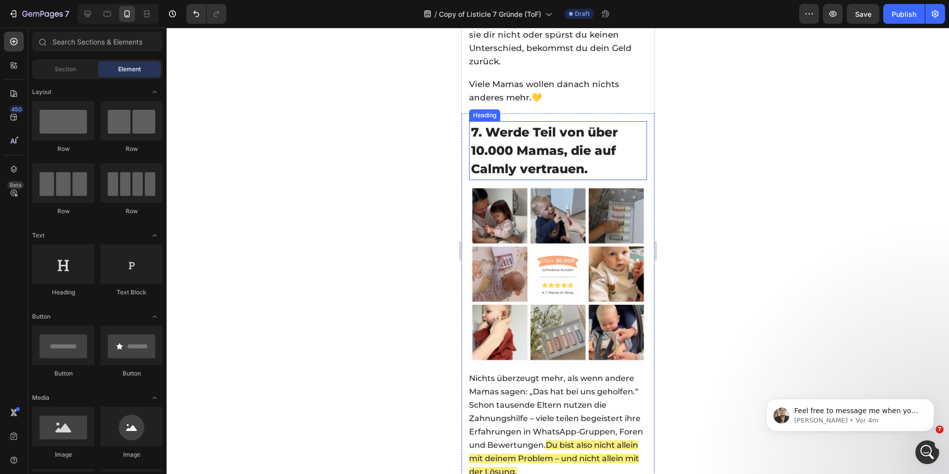
click at [538, 123] on h2 "7. Werde Teil von über 10.000 Mamas, die auf Calmly vertrauen." at bounding box center [558, 150] width 178 height 59
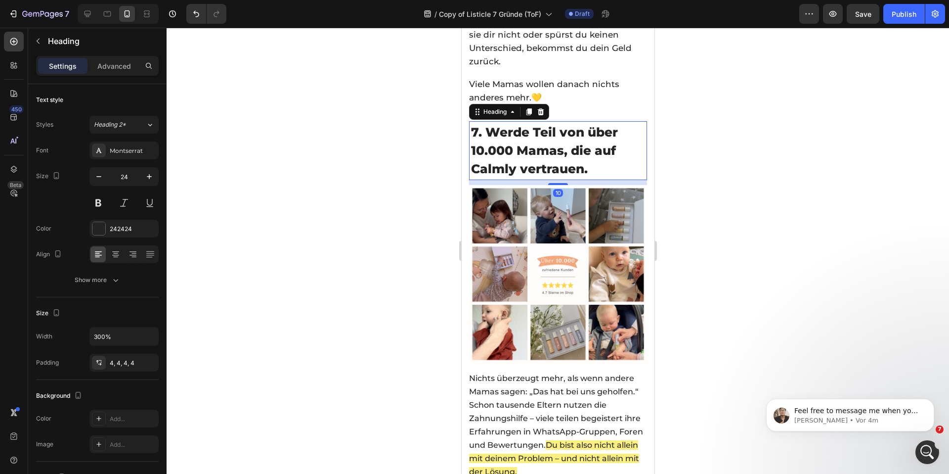
click at [538, 123] on h2 "7. Werde Teil von über 10.000 Mamas, die auf Calmly vertrauen." at bounding box center [558, 150] width 178 height 59
click at [538, 123] on p "7. Werde Teil von über 10.000 Mamas, die auf Calmly vertrauen." at bounding box center [558, 150] width 174 height 55
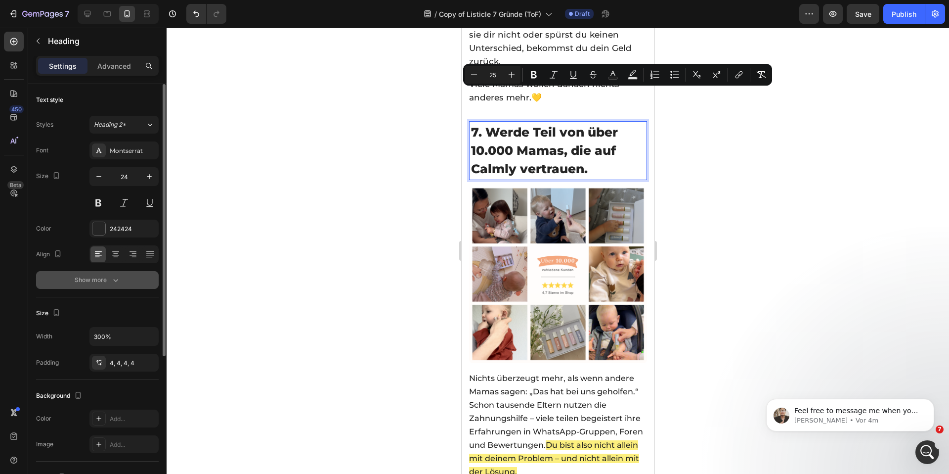
click at [111, 280] on icon "button" at bounding box center [116, 280] width 10 height 10
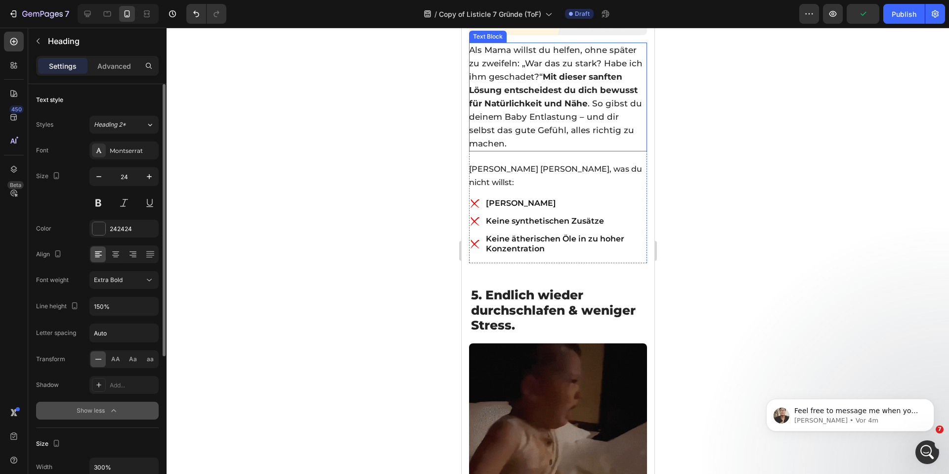
scroll to position [1857, 0]
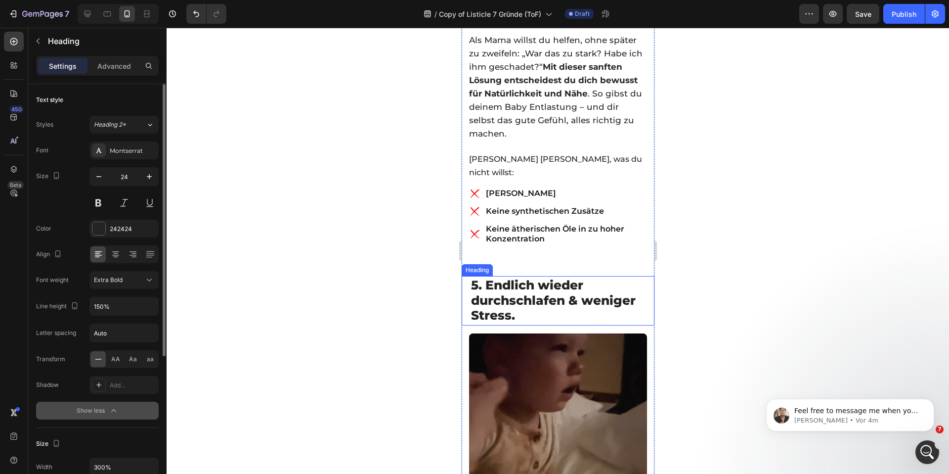
click at [501, 277] on span "5. Endlich wieder durchschlafen & weniger Stress." at bounding box center [553, 299] width 165 height 45
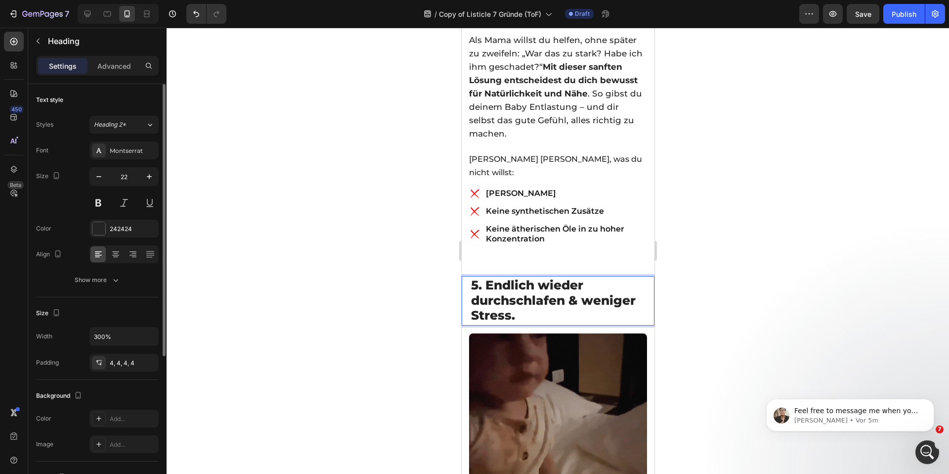
click at [501, 277] on span "5. Endlich wieder durchschlafen & weniger Stress." at bounding box center [553, 299] width 165 height 45
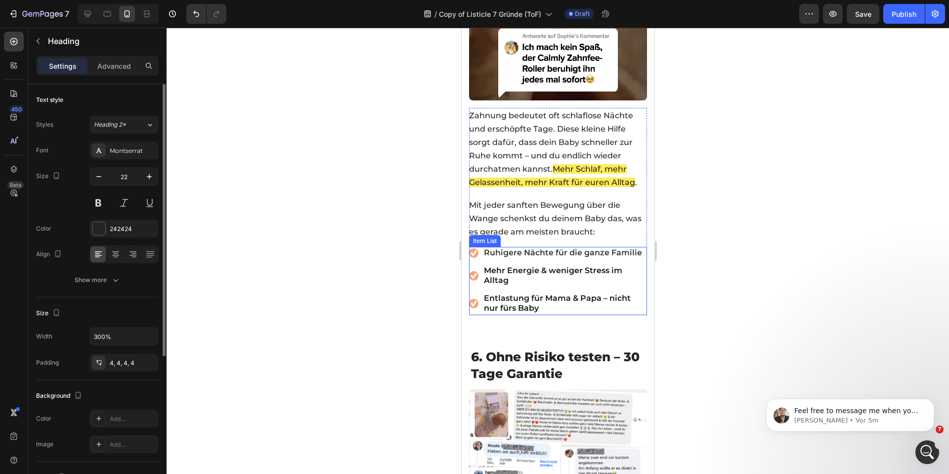
scroll to position [2367, 0]
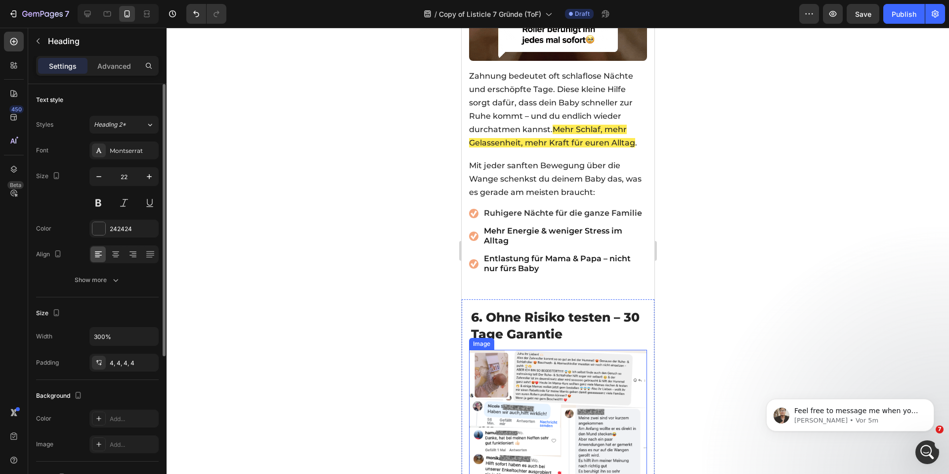
click at [508, 309] on span "6. Ohne Risiko testen – 30 Tage Garantie" at bounding box center [555, 325] width 169 height 32
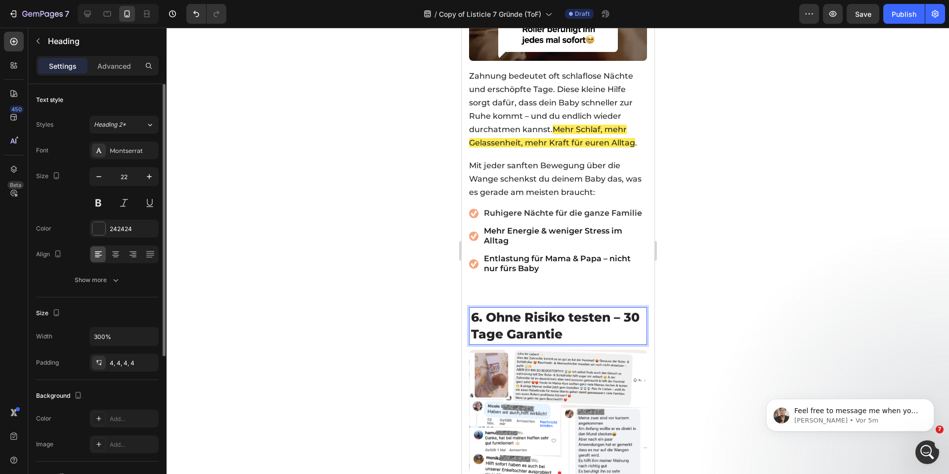
drag, startPoint x: 508, startPoint y: 306, endPoint x: 852, endPoint y: 318, distance: 344.7
click at [508, 309] on span "6. Ohne Risiko testen – 30 Tage Garantie" at bounding box center [555, 325] width 169 height 32
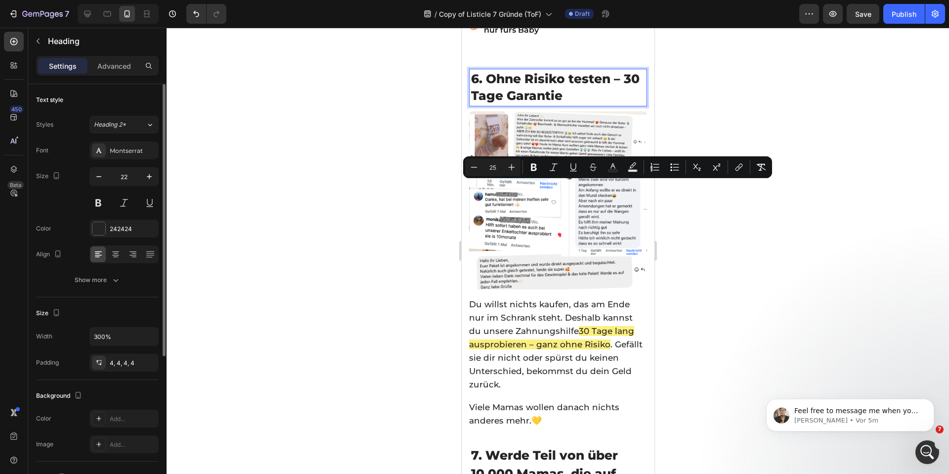
scroll to position [2697, 0]
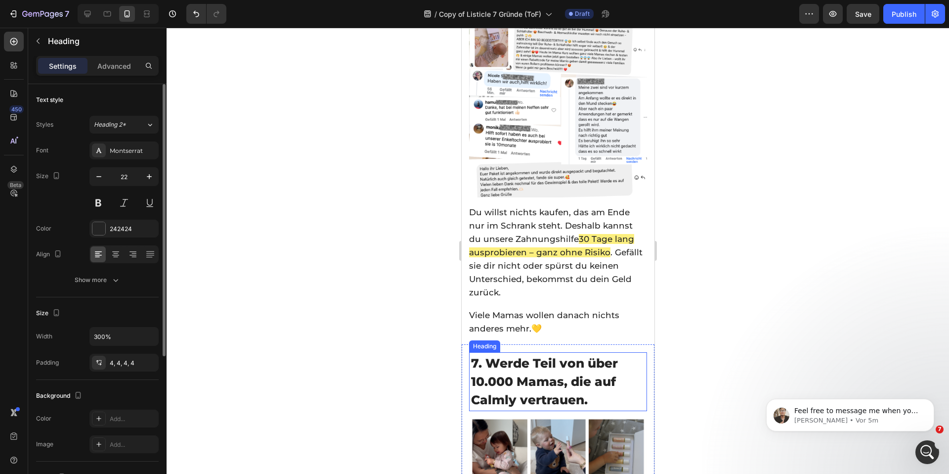
click at [502, 354] on p "⁠⁠⁠⁠⁠⁠⁠ 7. Werde Teil von über 10.000 Mamas, die auf Calmly vertrauen." at bounding box center [558, 381] width 174 height 55
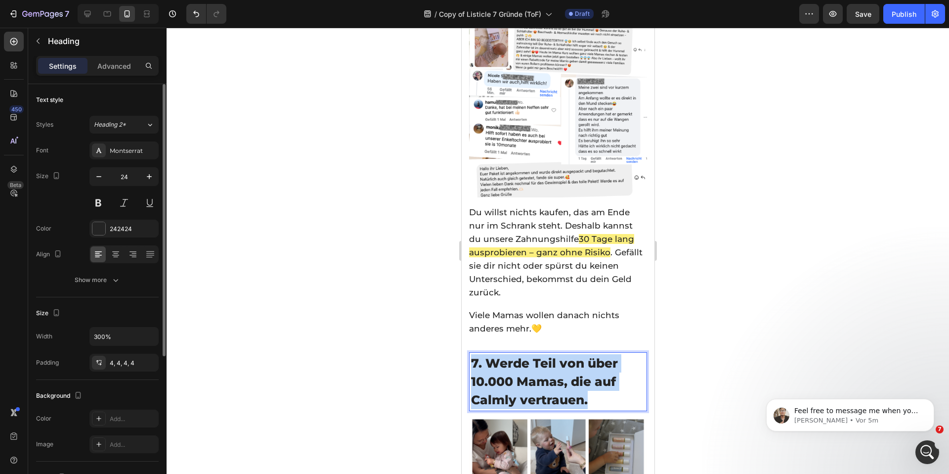
click at [502, 354] on p "7. Werde Teil von über 10.000 Mamas, die auf Calmly vertrauen." at bounding box center [558, 381] width 174 height 55
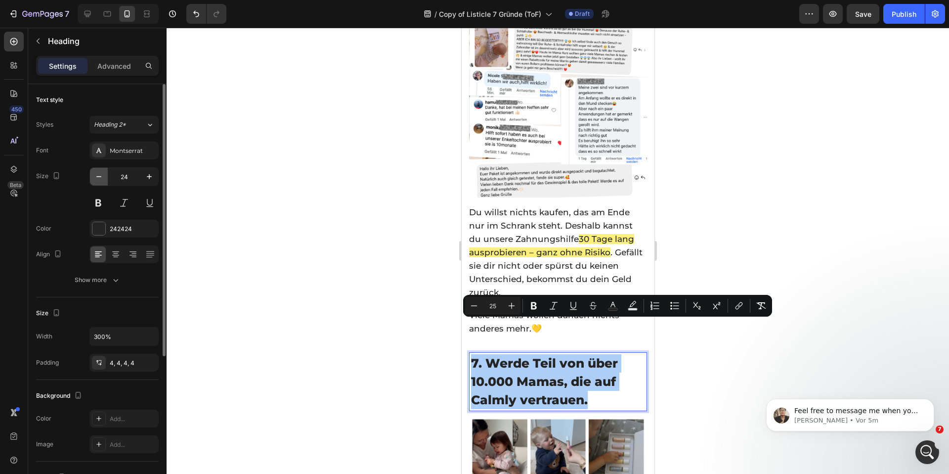
click at [94, 174] on icon "button" at bounding box center [99, 177] width 10 height 10
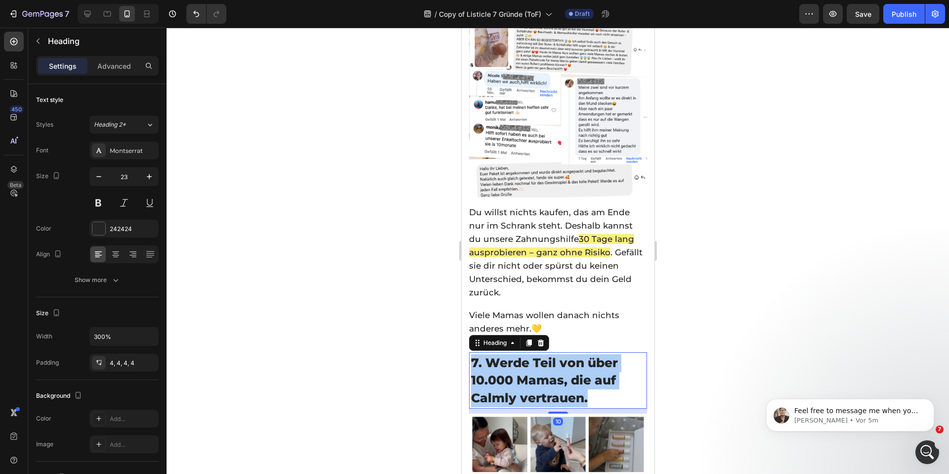
type input "22"
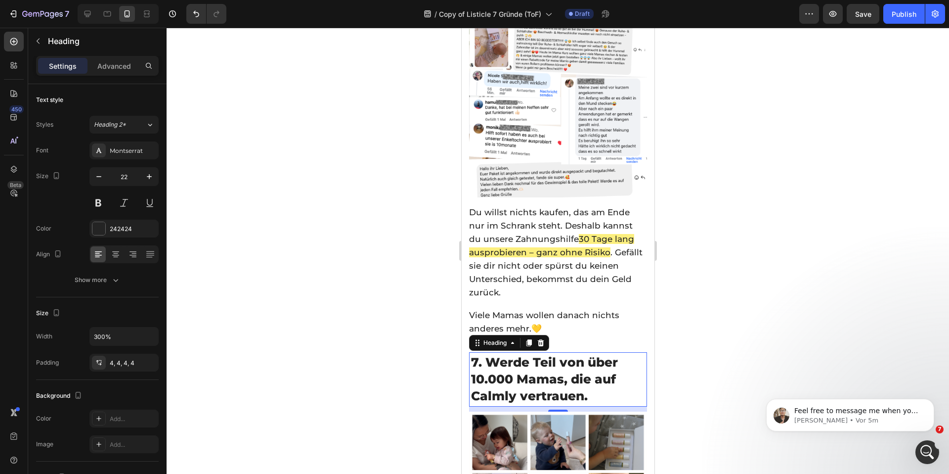
click at [379, 168] on div at bounding box center [558, 251] width 782 height 446
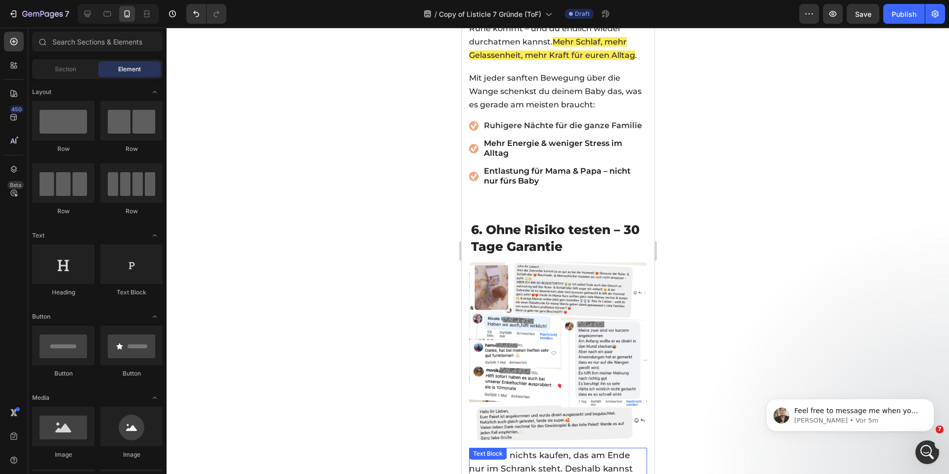
scroll to position [2448, 0]
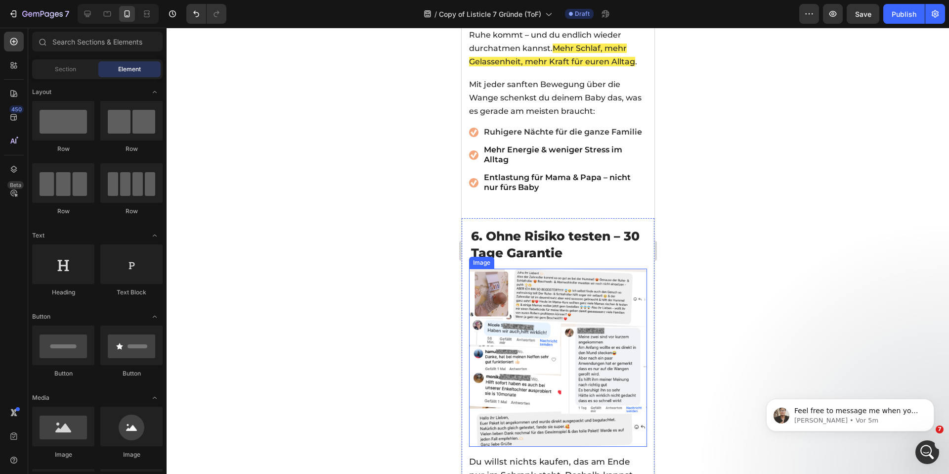
click at [558, 268] on img at bounding box center [558, 357] width 178 height 178
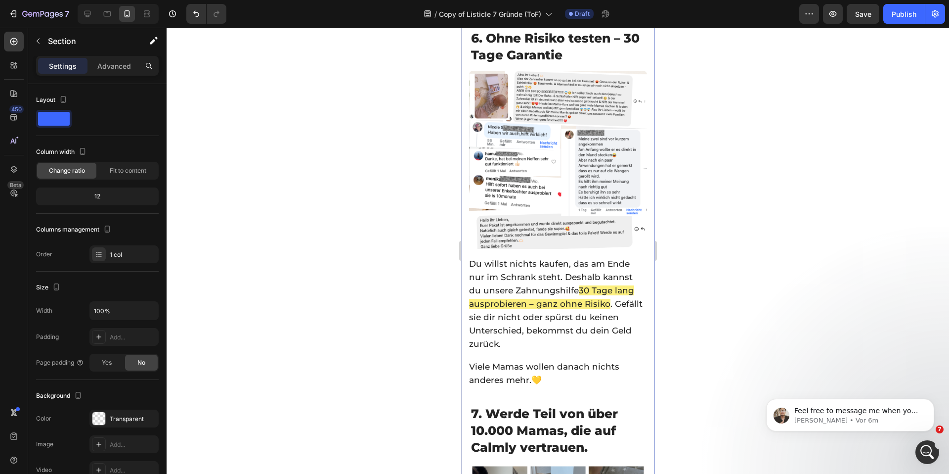
scroll to position [2694, 0]
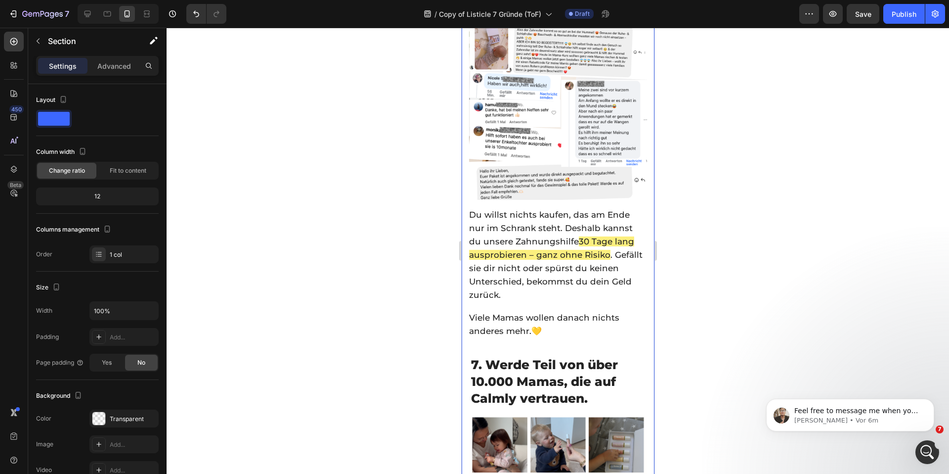
click at [516, 144] on img at bounding box center [558, 111] width 178 height 178
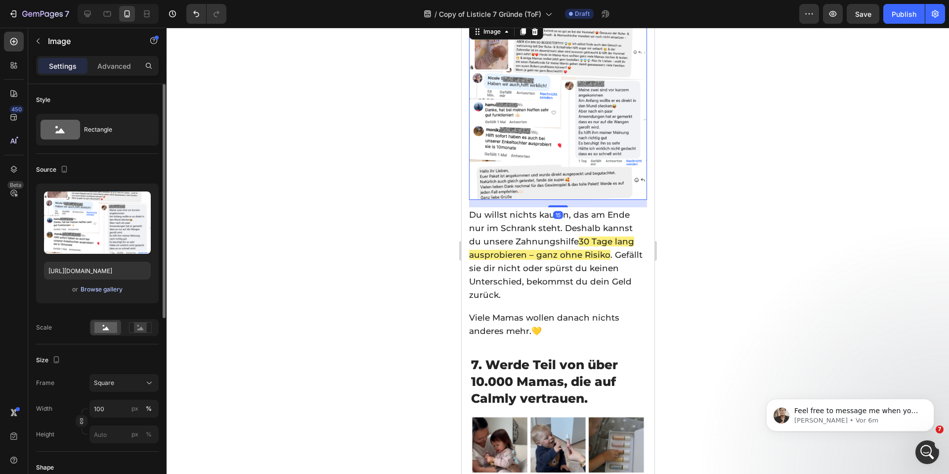
click at [98, 284] on button "Browse gallery" at bounding box center [101, 289] width 43 height 10
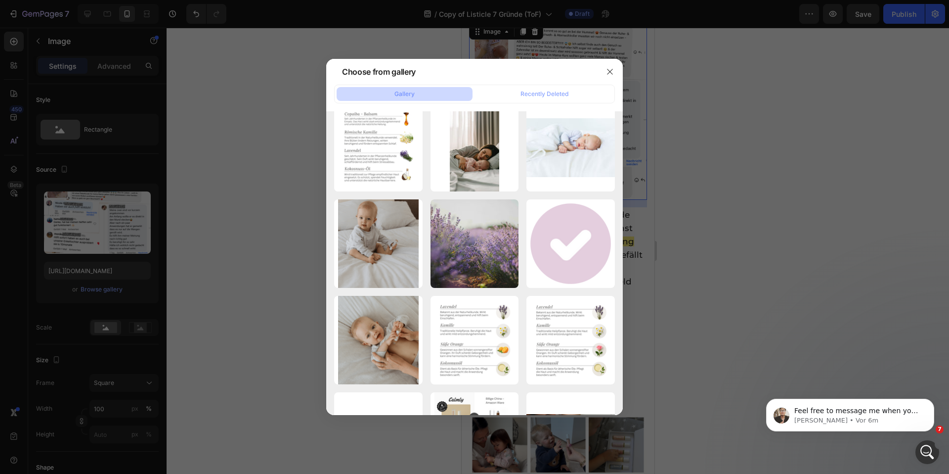
scroll to position [8494, 0]
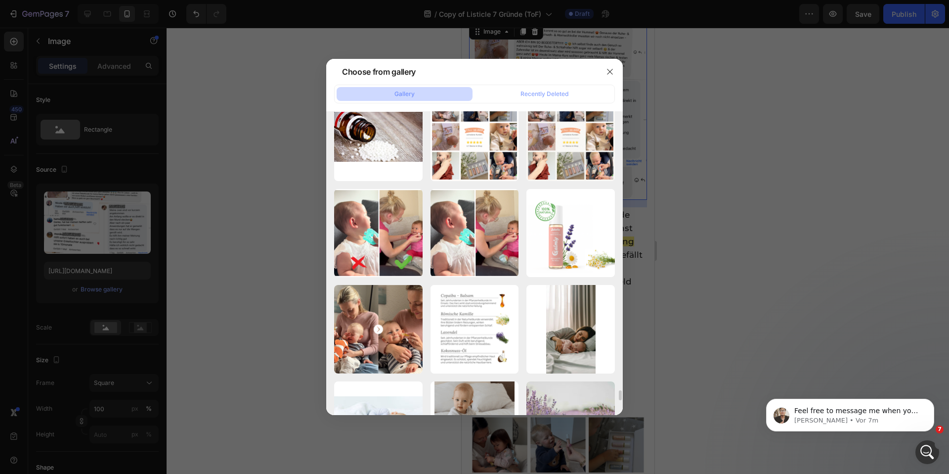
click at [263, 205] on div at bounding box center [474, 237] width 949 height 474
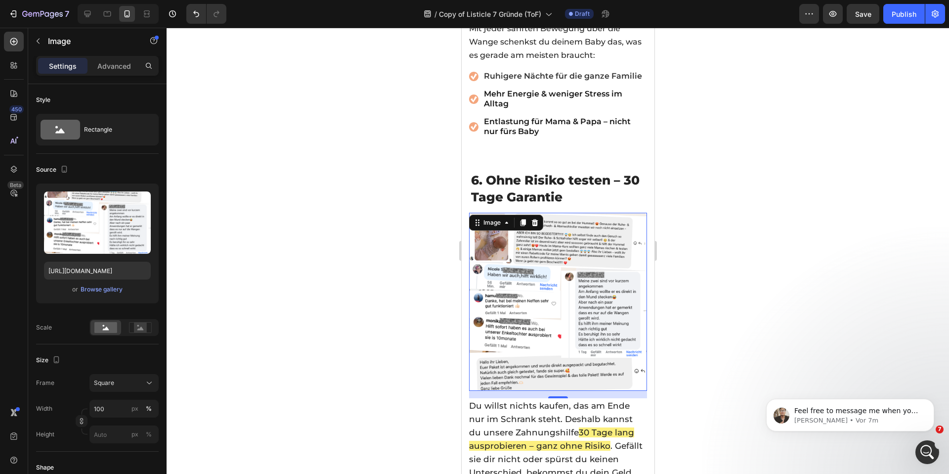
click at [516, 215] on div "Image" at bounding box center [506, 223] width 74 height 16
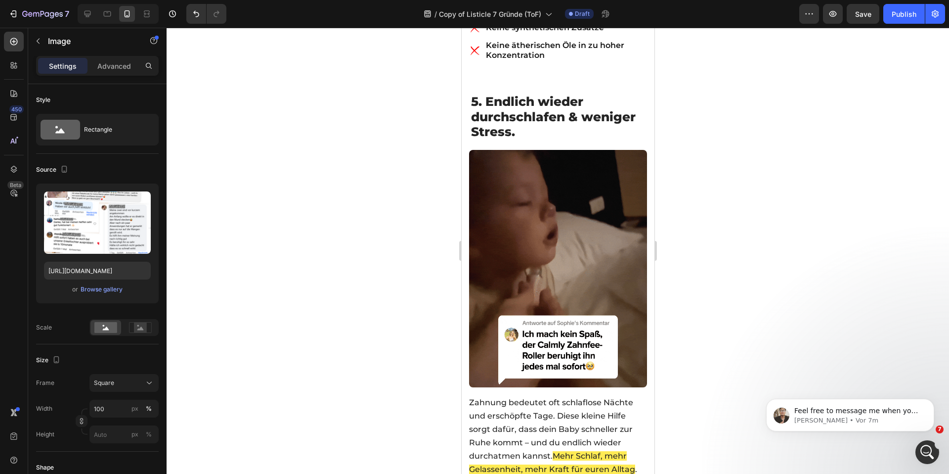
click at [511, 213] on img at bounding box center [558, 268] width 178 height 237
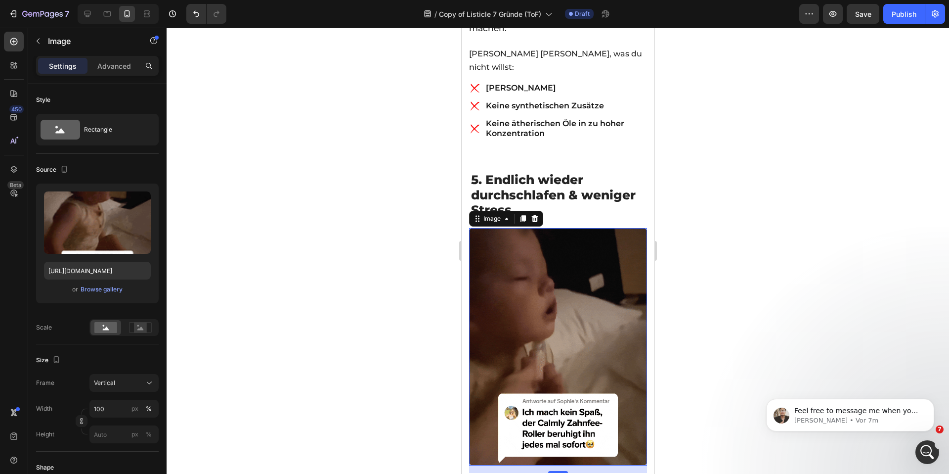
click at [402, 195] on div at bounding box center [558, 251] width 782 height 446
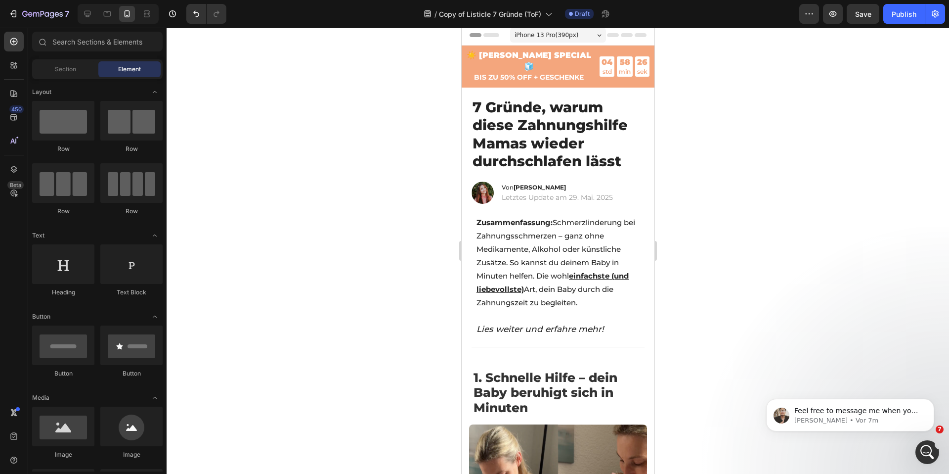
scroll to position [0, 0]
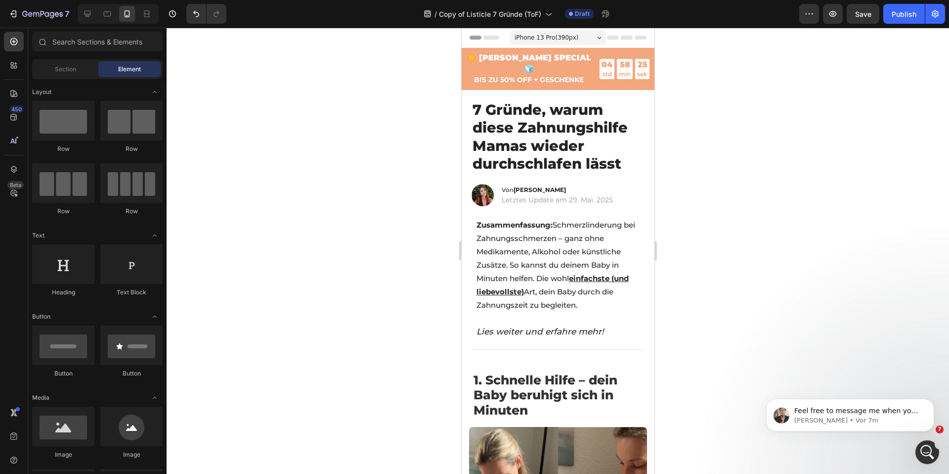
click at [372, 160] on div at bounding box center [558, 251] width 782 height 446
click at [7, 119] on div "450" at bounding box center [14, 117] width 20 height 20
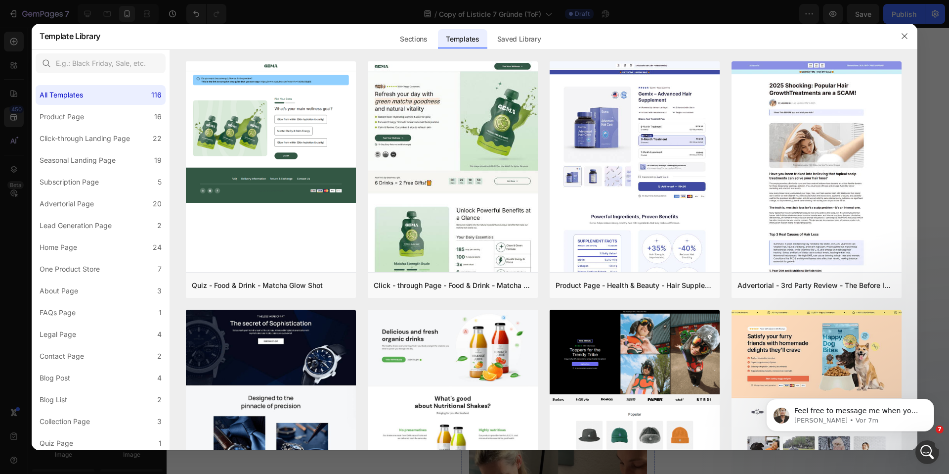
click at [11, 90] on div at bounding box center [474, 237] width 949 height 474
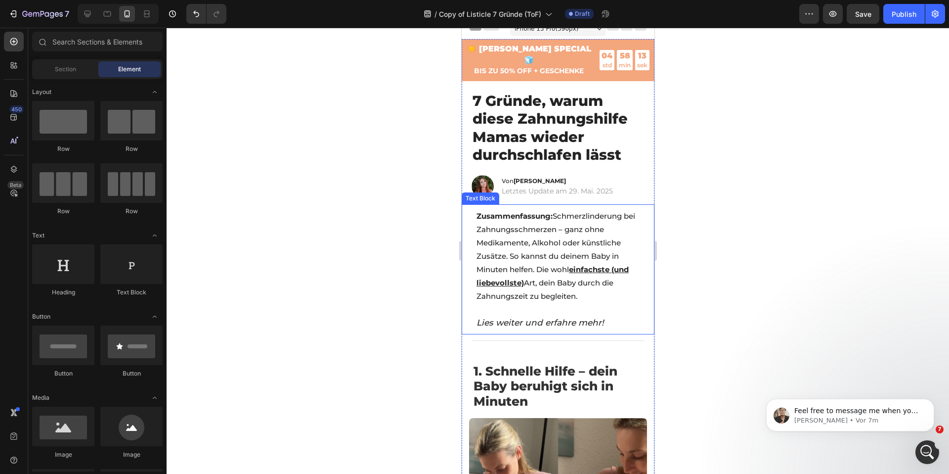
scroll to position [71, 0]
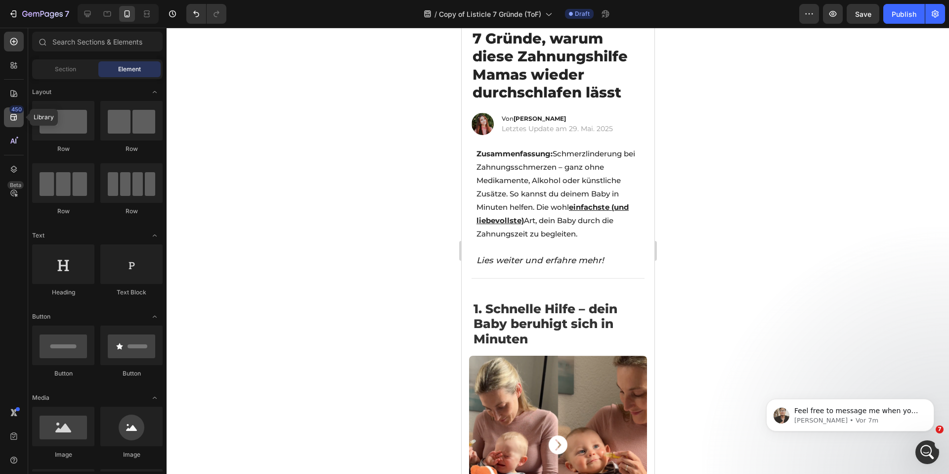
click at [18, 119] on icon at bounding box center [14, 117] width 10 height 10
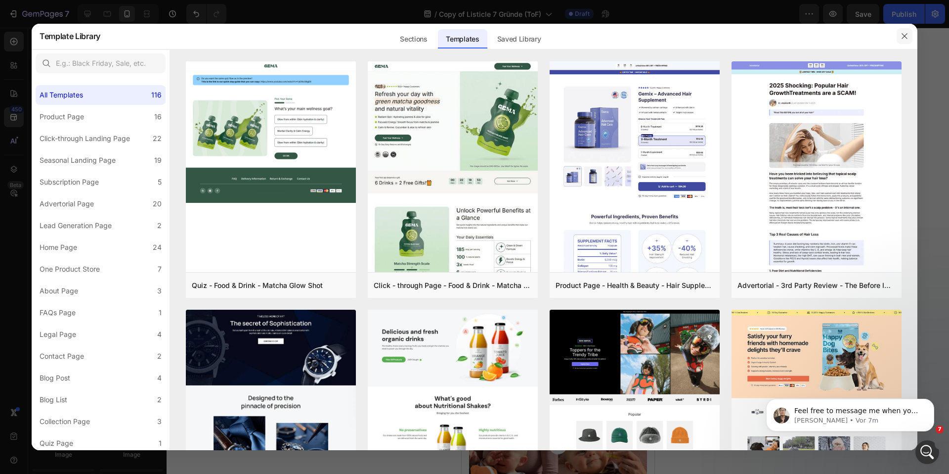
click at [905, 38] on icon "button" at bounding box center [905, 36] width 8 height 8
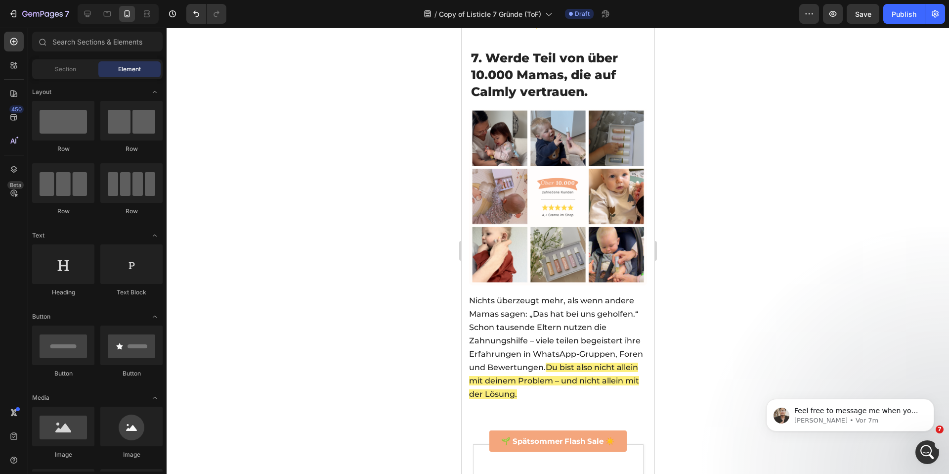
scroll to position [3489, 0]
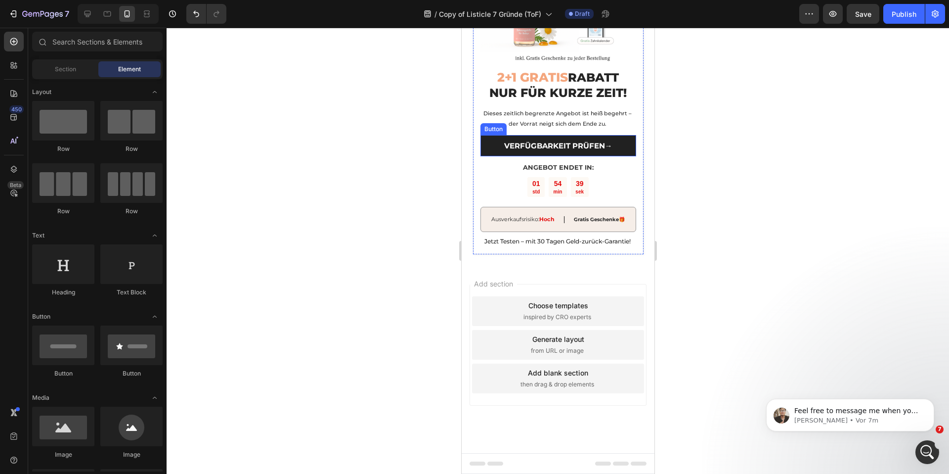
click at [484, 147] on link "VERFÜGBARKEIT PRÜFEN→" at bounding box center [558, 145] width 156 height 21
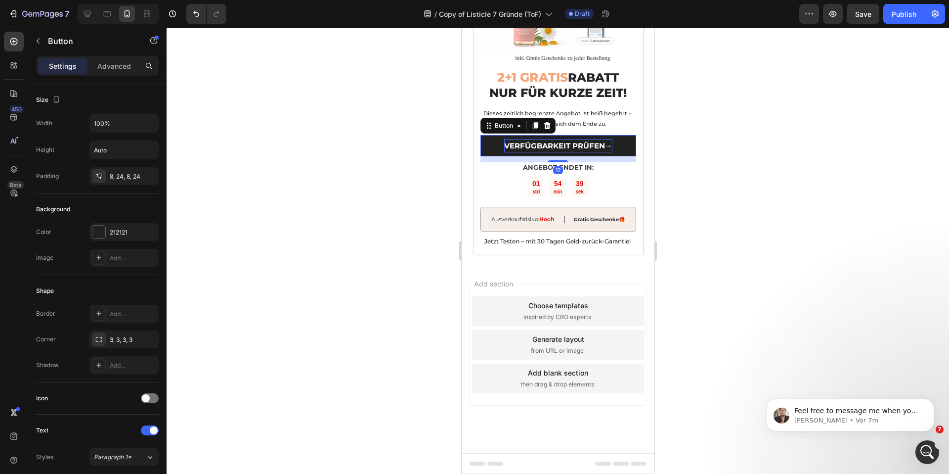
drag, startPoint x: 533, startPoint y: 126, endPoint x: 521, endPoint y: 140, distance: 18.9
click at [533, 126] on icon at bounding box center [534, 125] width 5 height 7
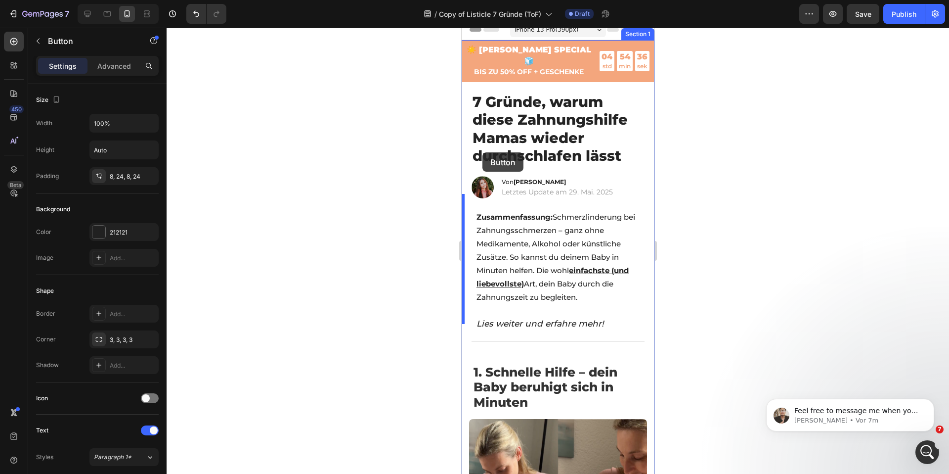
scroll to position [0, 0]
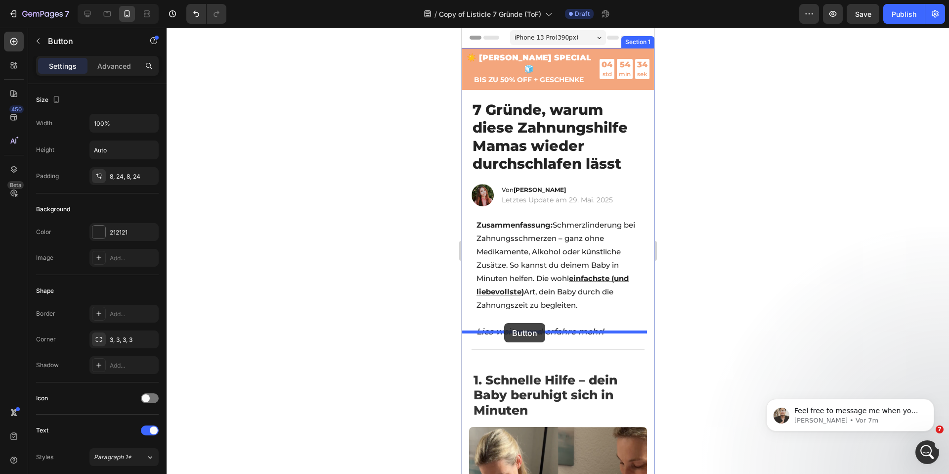
drag, startPoint x: 484, startPoint y: 153, endPoint x: 504, endPoint y: 323, distance: 170.7
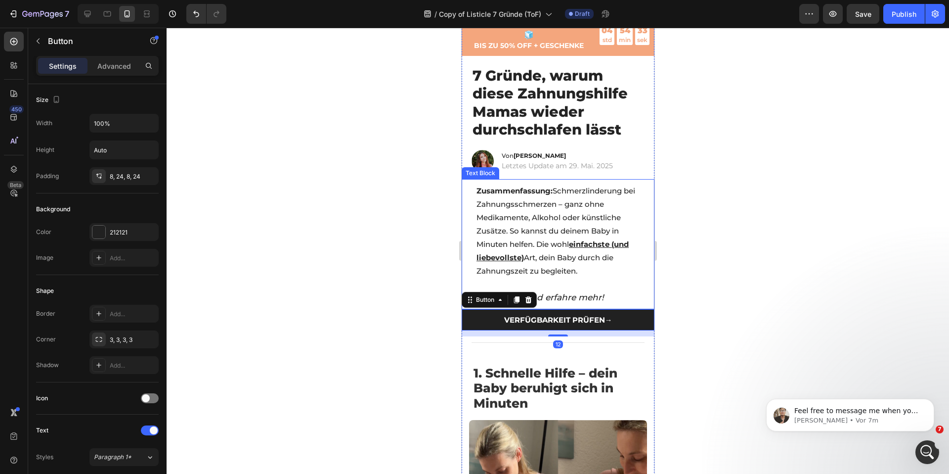
scroll to position [191, 0]
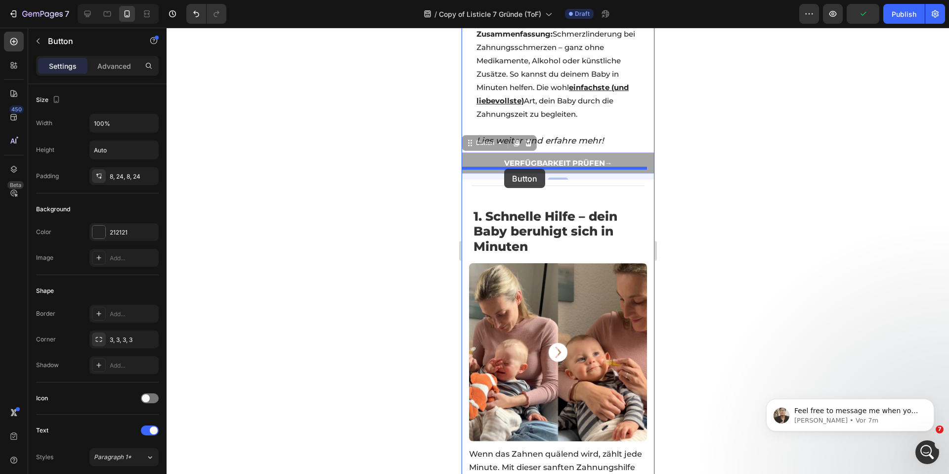
drag, startPoint x: 468, startPoint y: 130, endPoint x: 504, endPoint y: 169, distance: 52.4
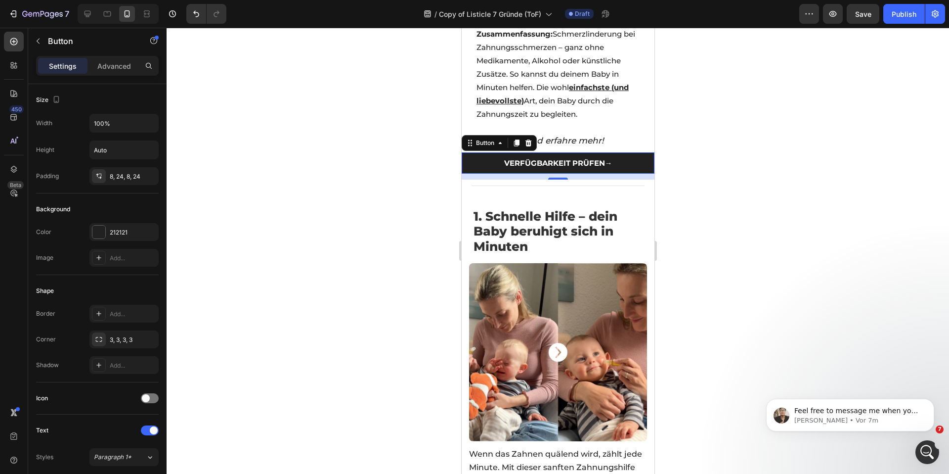
click at [409, 174] on div at bounding box center [558, 251] width 782 height 446
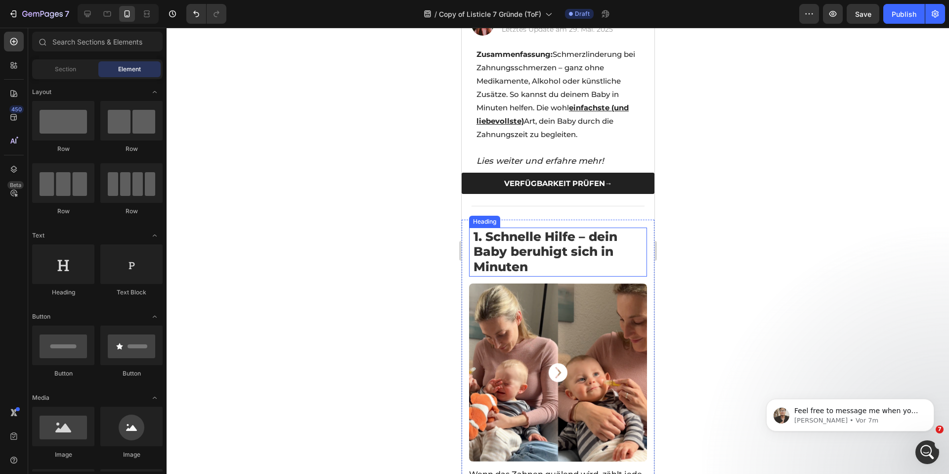
scroll to position [168, 0]
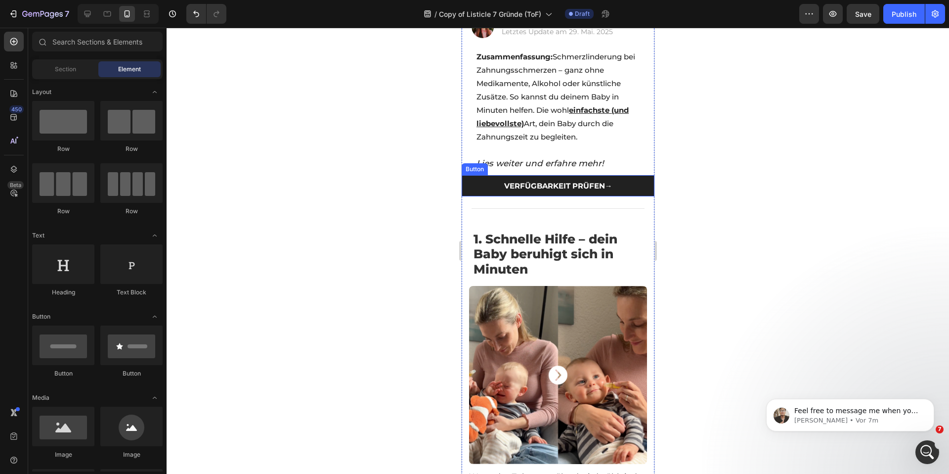
click at [486, 180] on link "VERFÜGBARKEIT PRÜFEN→" at bounding box center [557, 185] width 193 height 21
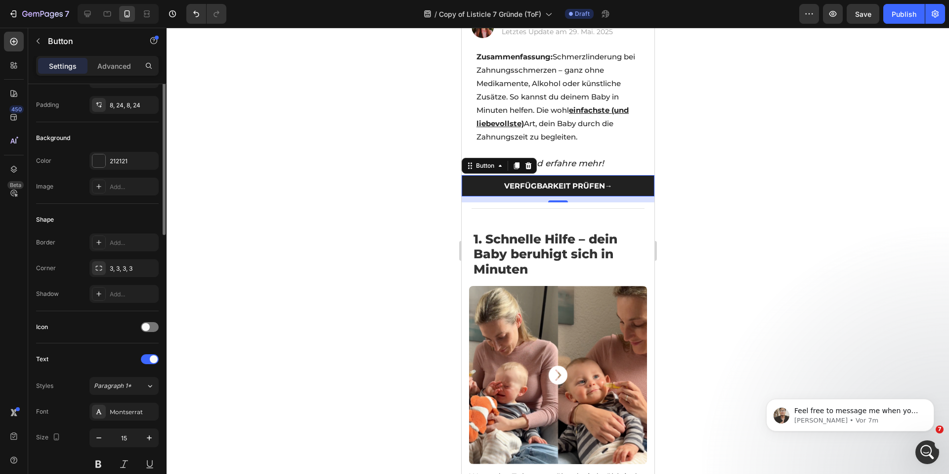
scroll to position [0, 0]
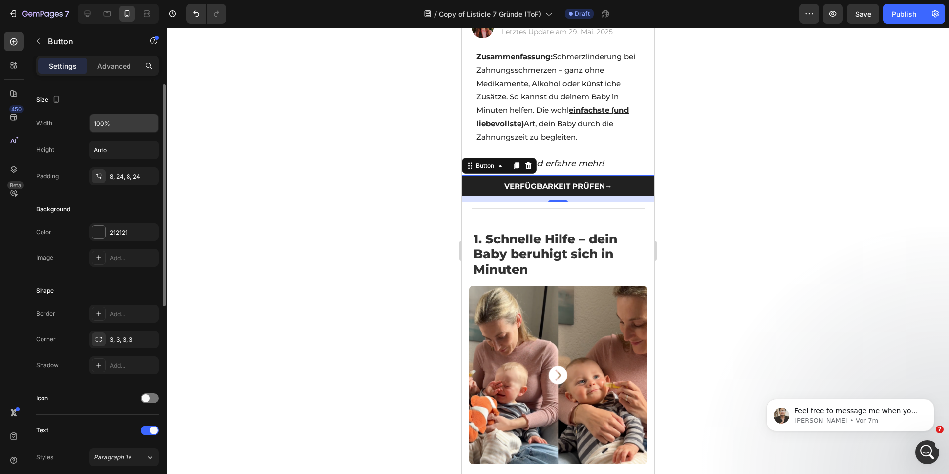
click at [118, 132] on div "Width 100% Height Auto Padding 8, 24, 8, 24" at bounding box center [97, 149] width 123 height 71
click at [143, 124] on button "button" at bounding box center [149, 123] width 18 height 18
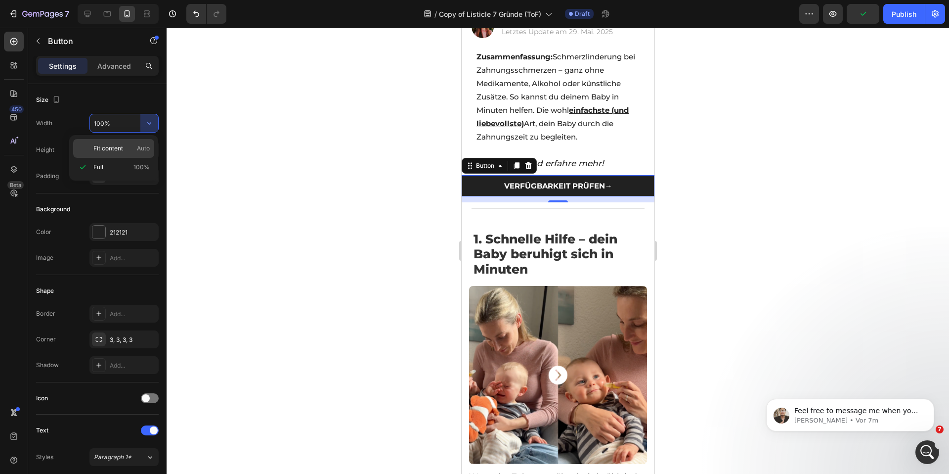
click at [123, 150] on p "Fit content Auto" at bounding box center [121, 148] width 56 height 9
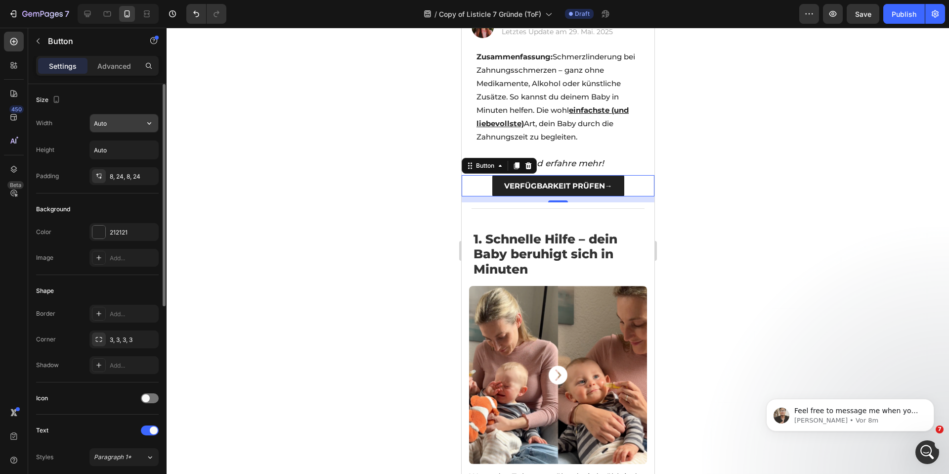
click at [137, 125] on input "Auto" at bounding box center [124, 123] width 68 height 18
click at [144, 124] on icon "button" at bounding box center [149, 123] width 10 height 10
click at [112, 104] on div "Size" at bounding box center [97, 100] width 123 height 16
click at [137, 124] on input "Auto" at bounding box center [124, 123] width 68 height 18
click at [150, 123] on icon "button" at bounding box center [149, 123] width 4 height 2
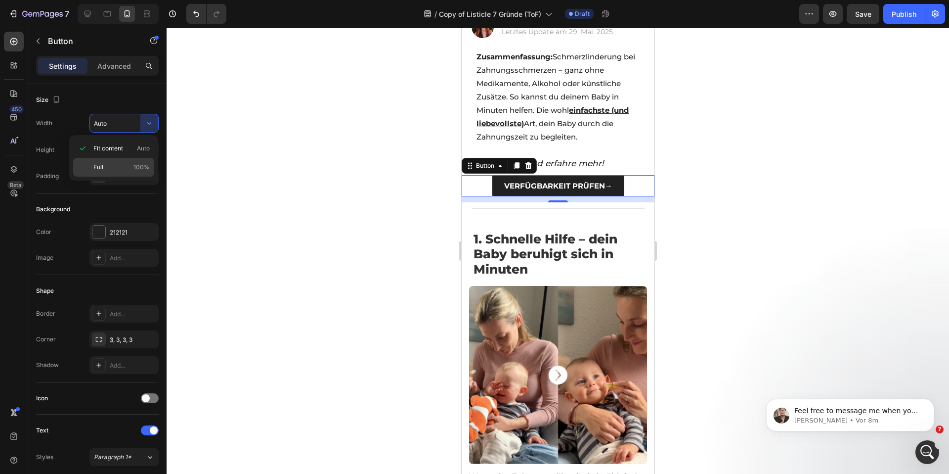
click at [125, 161] on div "Full 100%" at bounding box center [113, 167] width 81 height 19
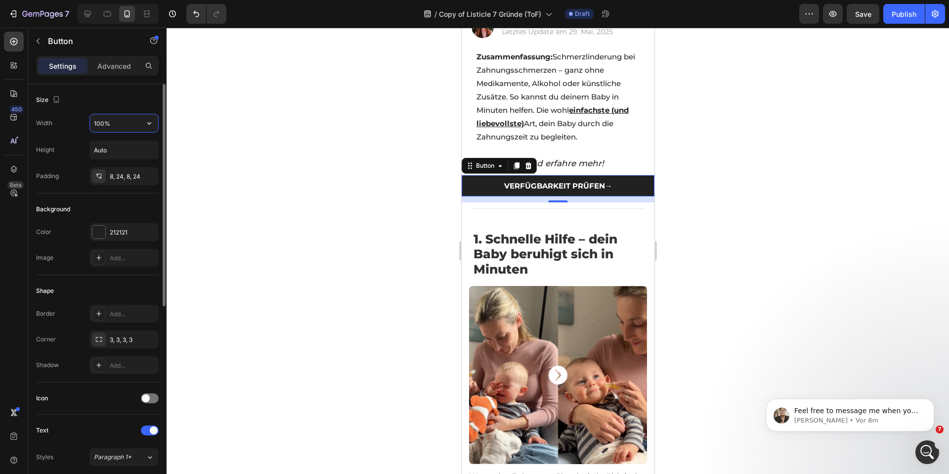
click at [123, 125] on input "100%" at bounding box center [124, 123] width 68 height 18
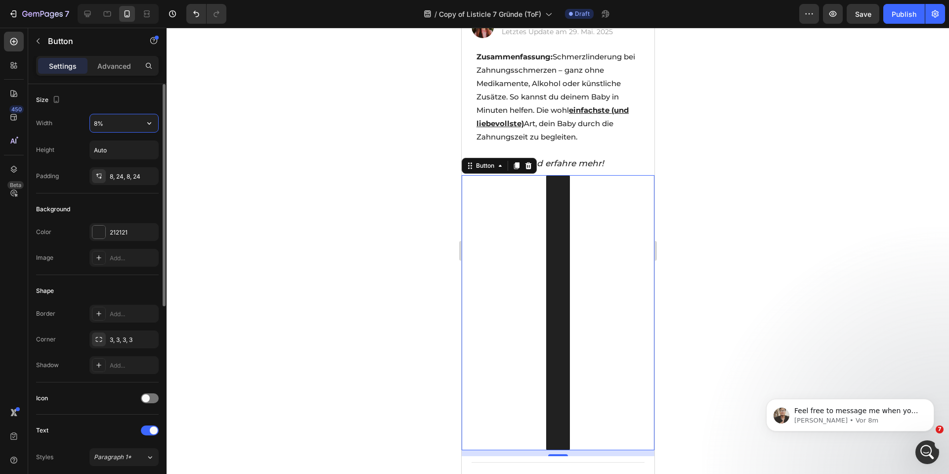
type input "80%"
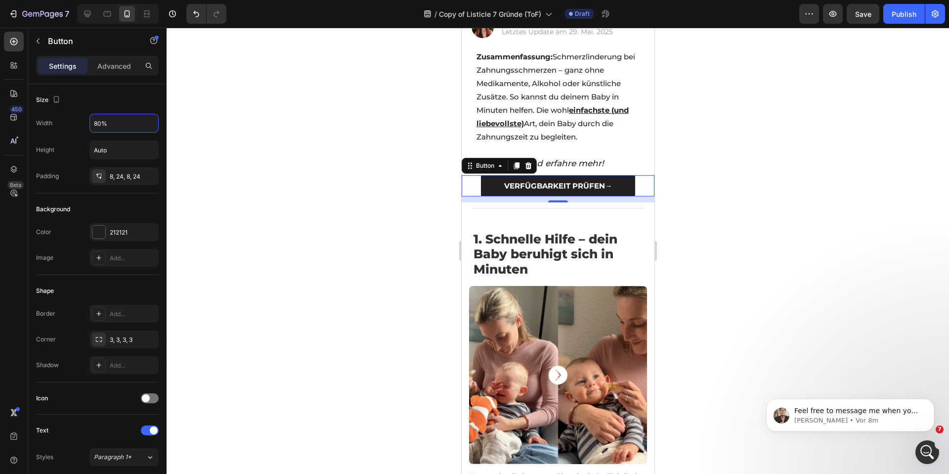
click at [304, 185] on div at bounding box center [558, 251] width 782 height 446
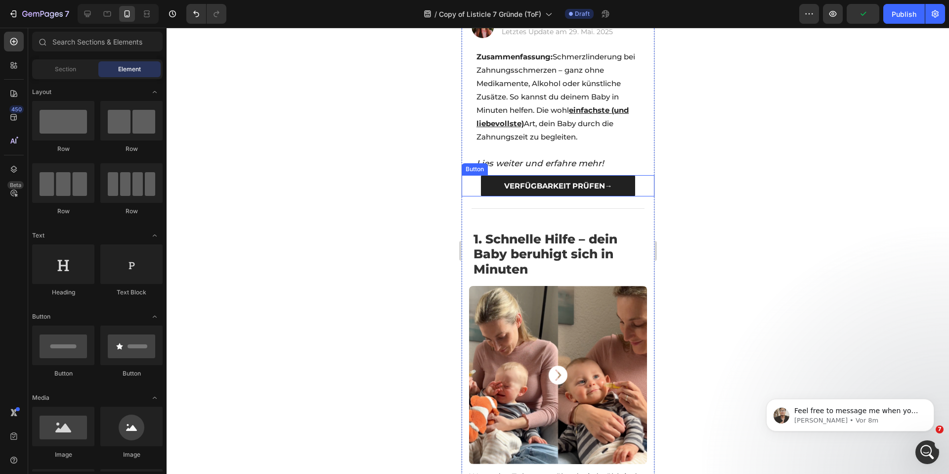
click at [491, 176] on link "VERFÜGBARKEIT PRÜFEN→" at bounding box center [557, 185] width 154 height 21
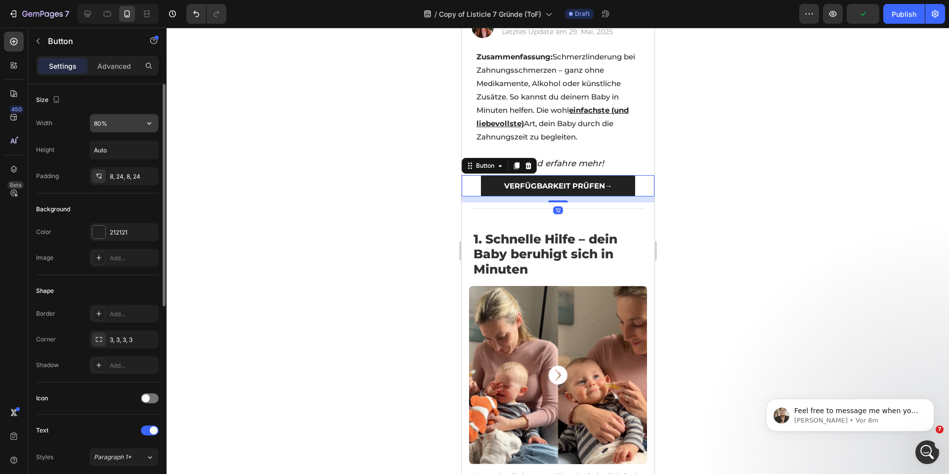
click at [105, 120] on input "80%" at bounding box center [124, 123] width 68 height 18
type input "85"
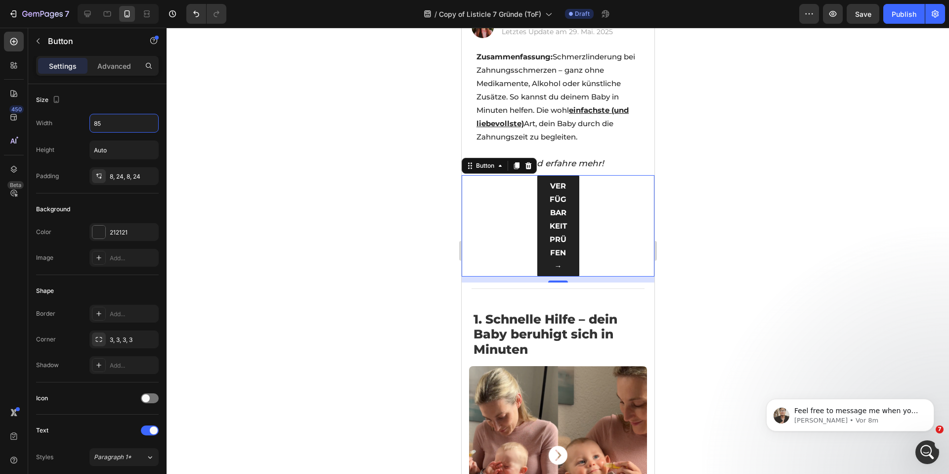
click at [220, 141] on div at bounding box center [558, 251] width 782 height 446
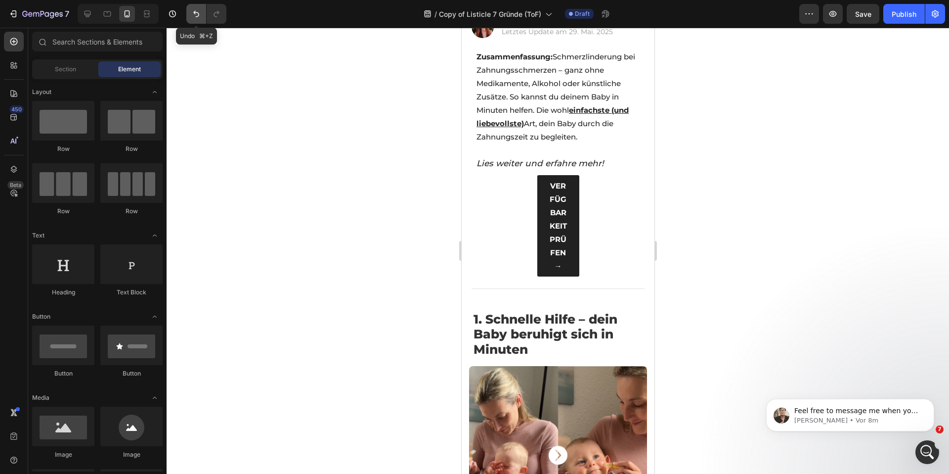
click at [197, 19] on button "Undo/Redo" at bounding box center [196, 14] width 20 height 20
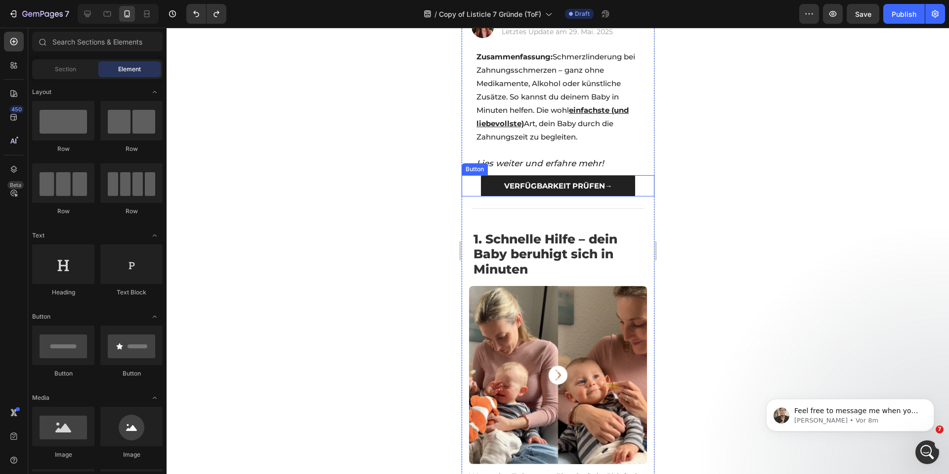
click at [494, 180] on link "VERFÜGBARKEIT PRÜFEN→" at bounding box center [557, 185] width 154 height 21
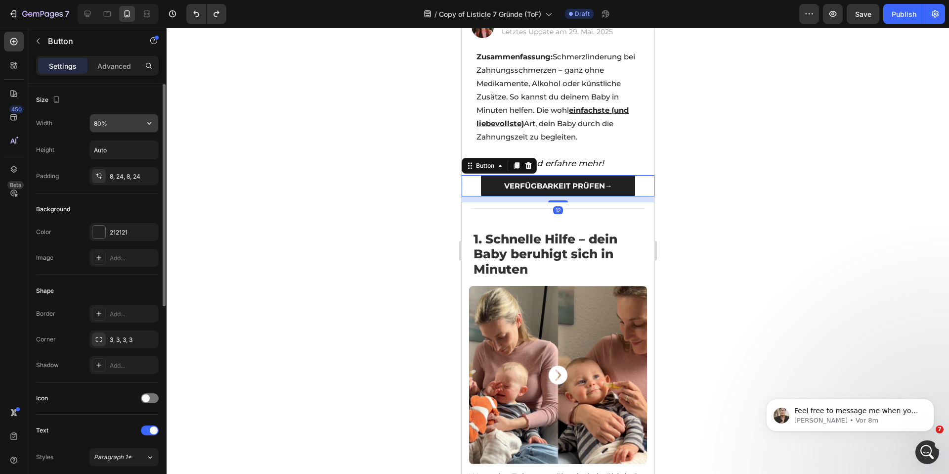
click at [105, 125] on input "80%" at bounding box center [124, 123] width 68 height 18
type input "90%"
click at [338, 183] on div at bounding box center [558, 251] width 782 height 446
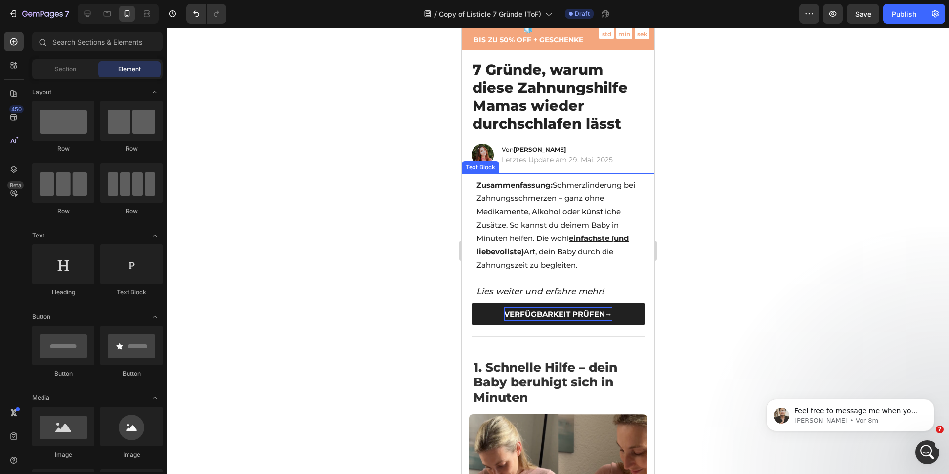
scroll to position [111, 0]
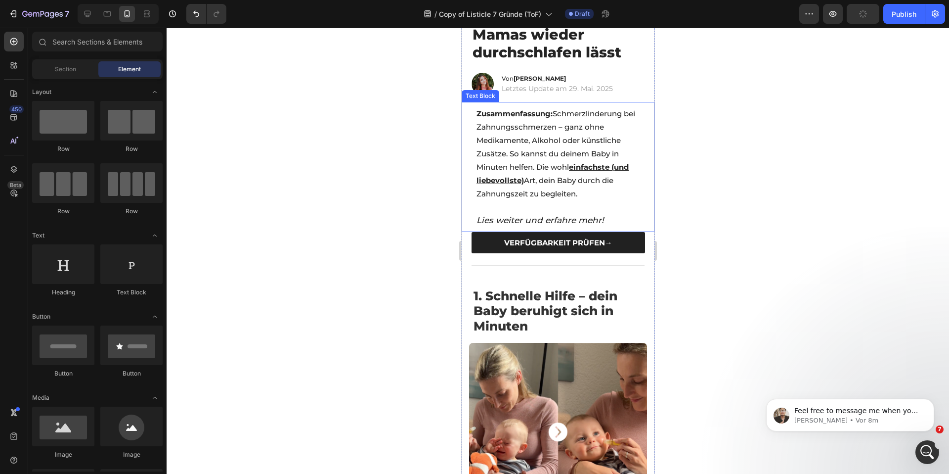
click at [606, 214] on p "Zusammenfassung: Schmerzlinderung bei Zahnungsschmerzen – ganz ohne Medikamente…" at bounding box center [557, 167] width 163 height 120
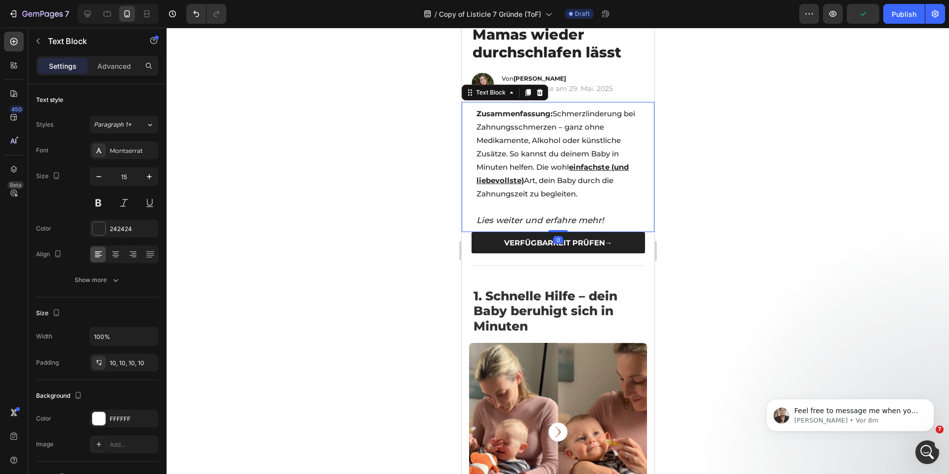
click at [596, 215] on icon "Lies weiter und erfahre mehr!" at bounding box center [540, 220] width 128 height 10
click at [631, 215] on div "Zusammenfassung: Schmerzlinderung bei Zahnungsschmerzen – ganz ohne Medikamente…" at bounding box center [557, 167] width 173 height 130
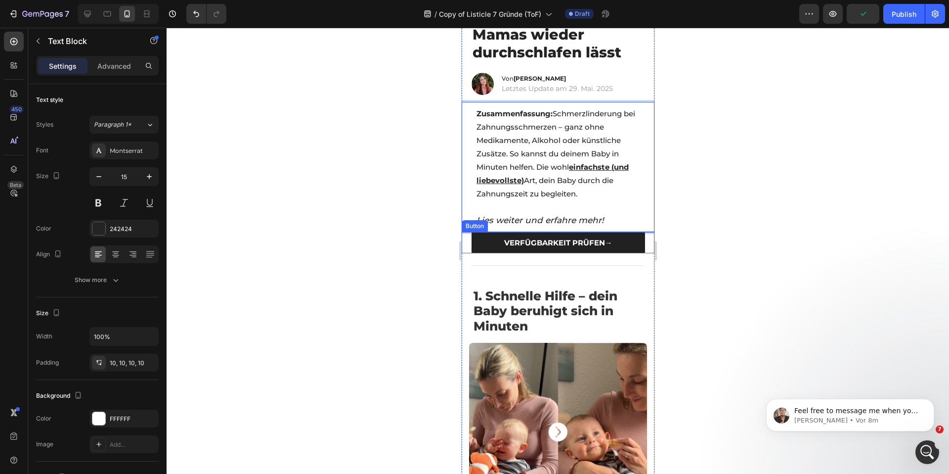
click at [642, 232] on div "VERFÜGBARKEIT PRÜFEN→ Button" at bounding box center [557, 242] width 193 height 21
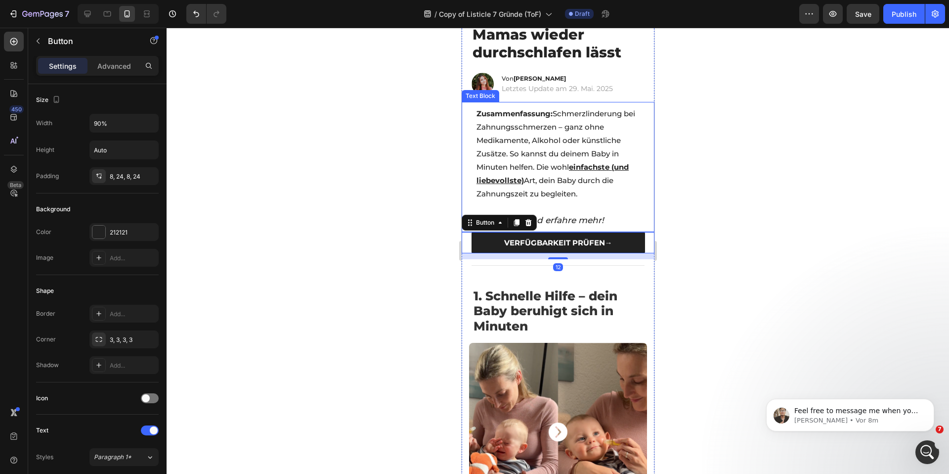
click at [588, 215] on icon "Lies weiter und erfahre mehr!" at bounding box center [540, 220] width 128 height 10
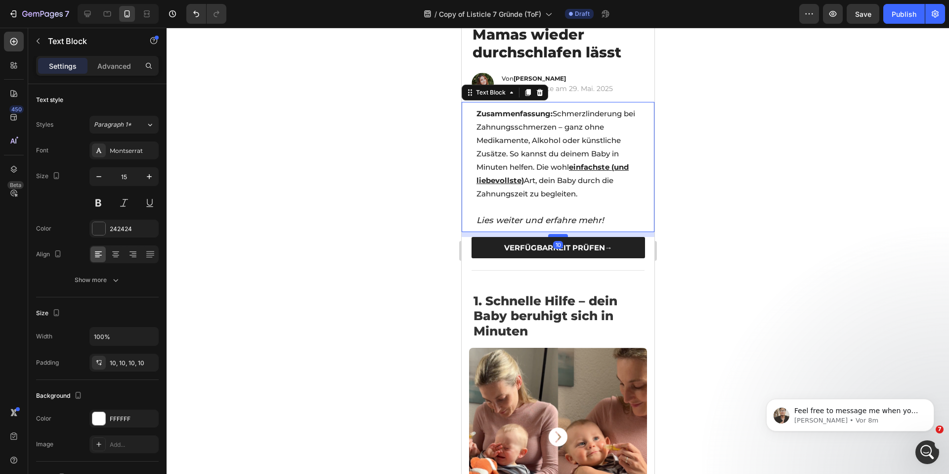
drag, startPoint x: 548, startPoint y: 219, endPoint x: 546, endPoint y: 224, distance: 5.5
click at [548, 234] on div at bounding box center [558, 235] width 20 height 3
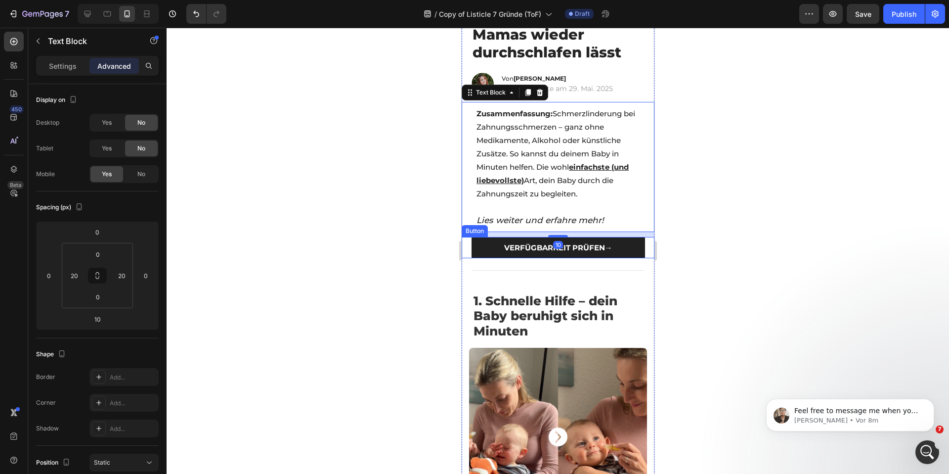
click at [370, 225] on div at bounding box center [558, 251] width 782 height 446
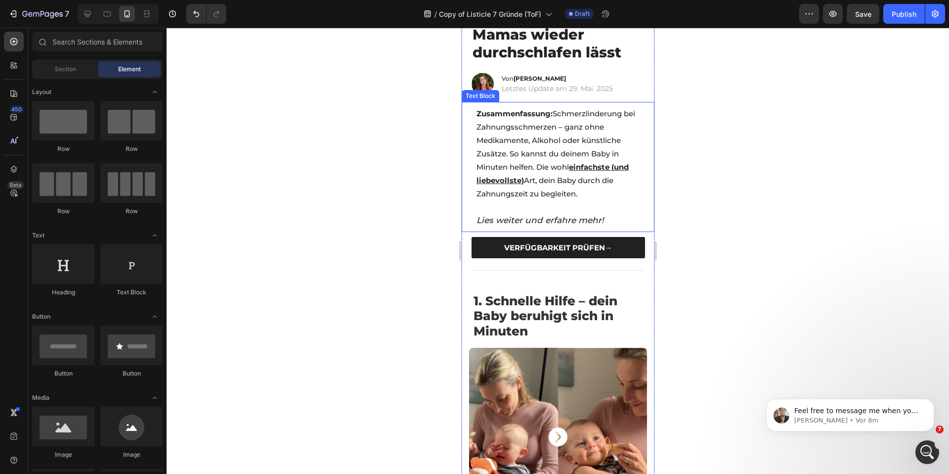
click at [600, 131] on span "Zusammenfassung: Schmerzlinderung bei Zahnungsschmerzen – ganz ohne Medikamente…" at bounding box center [555, 153] width 159 height 89
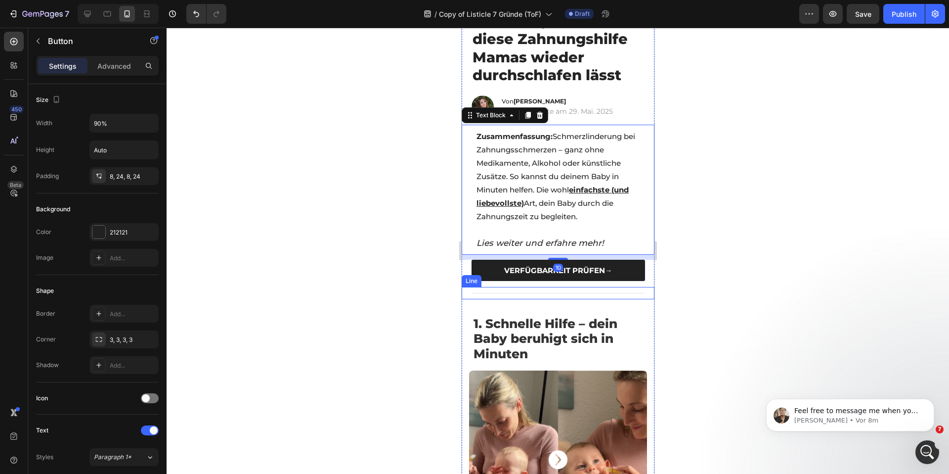
click at [482, 264] on link "VERFÜGBARKEIT PRÜFEN→" at bounding box center [557, 270] width 173 height 21
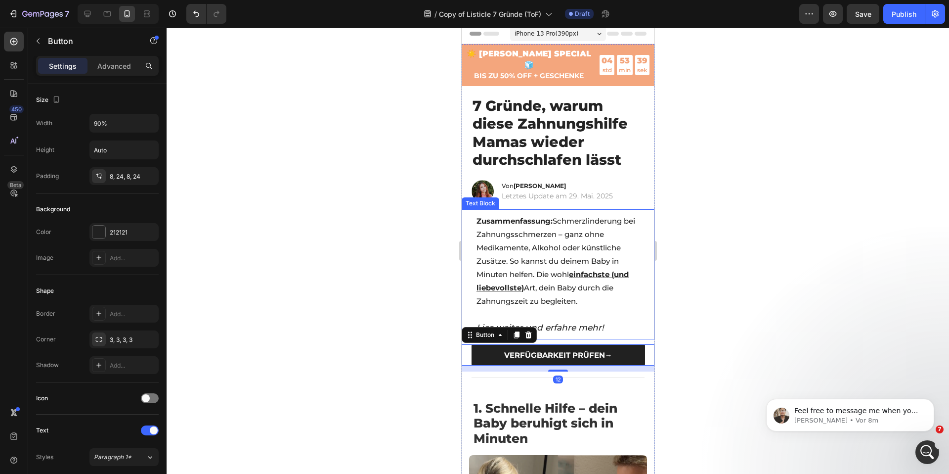
scroll to position [0, 0]
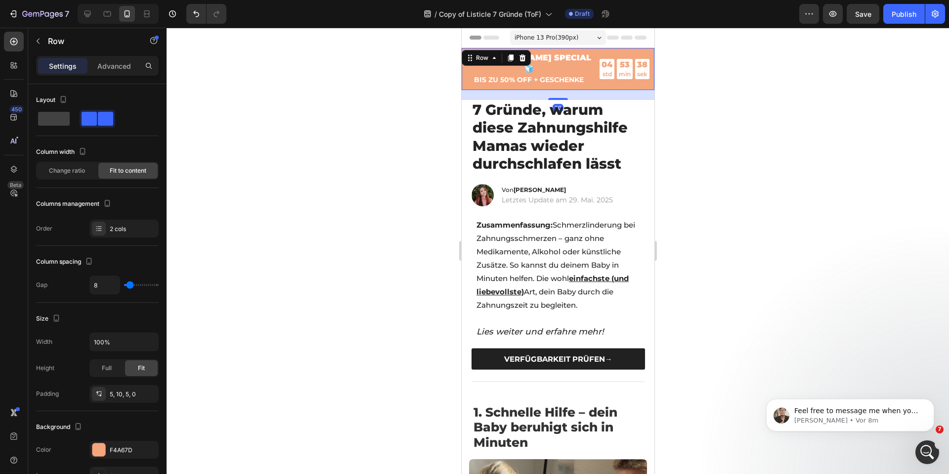
click at [514, 77] on div "☀️ [PERSON_NAME] SPECIAL 🧊 BIS ZU 50% OFF + GESCHENKE Text Block 04 std 53 min …" at bounding box center [557, 69] width 193 height 42
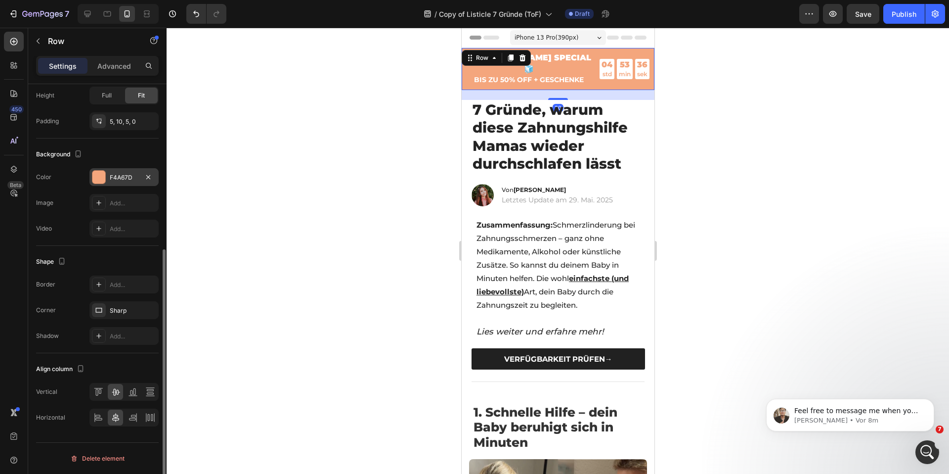
click at [120, 184] on div "F4A67D" at bounding box center [123, 177] width 69 height 18
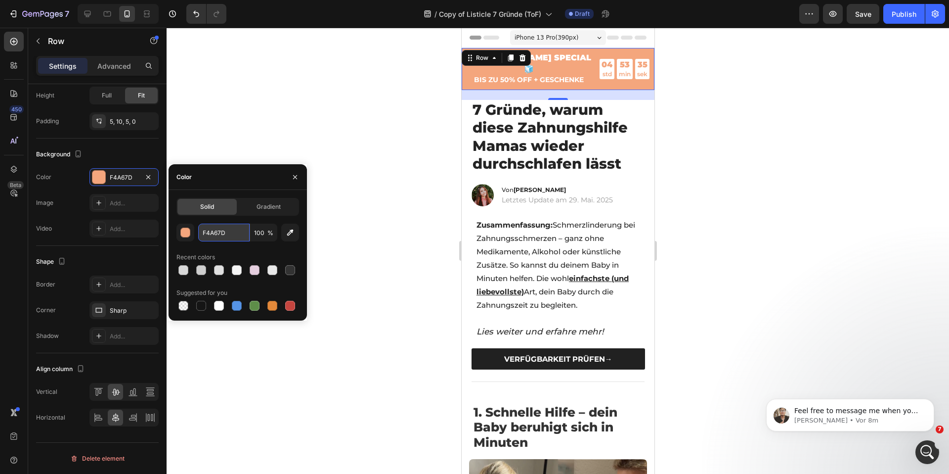
click at [224, 235] on input "F4A67D" at bounding box center [223, 232] width 51 height 18
click at [478, 348] on link "VERFÜGBARKEIT PRÜFEN→" at bounding box center [557, 358] width 173 height 21
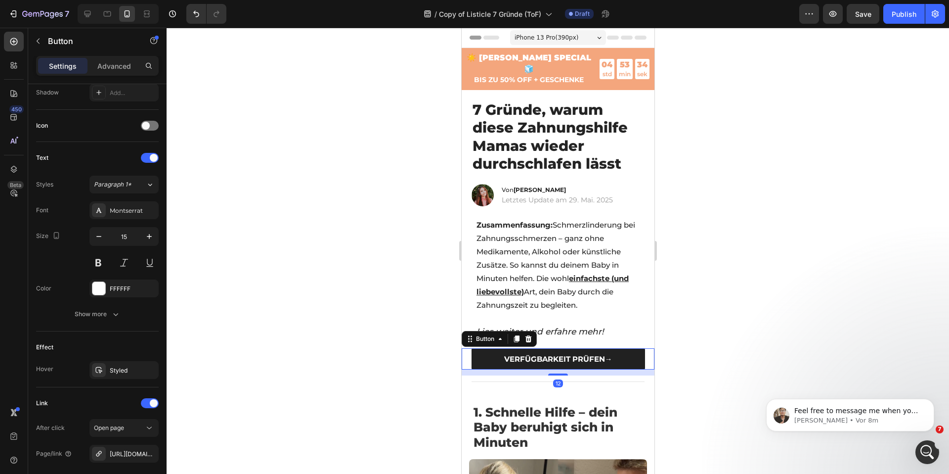
scroll to position [0, 0]
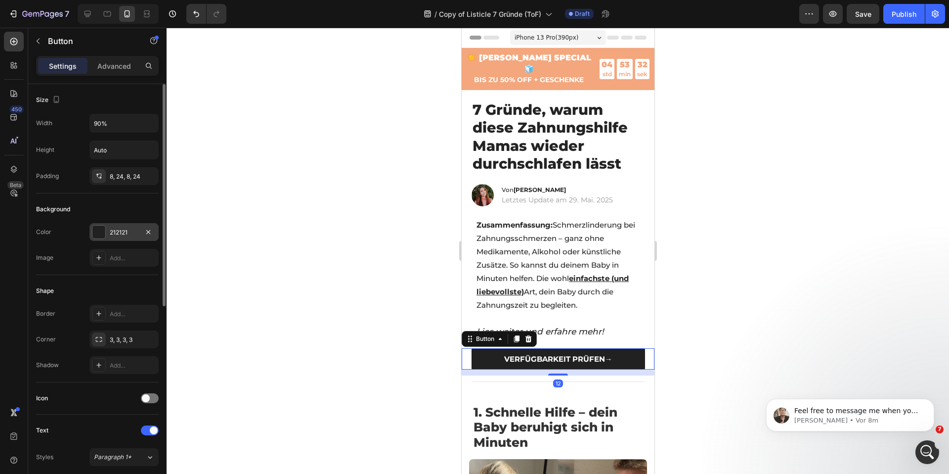
click at [120, 238] on div "212121" at bounding box center [123, 232] width 69 height 18
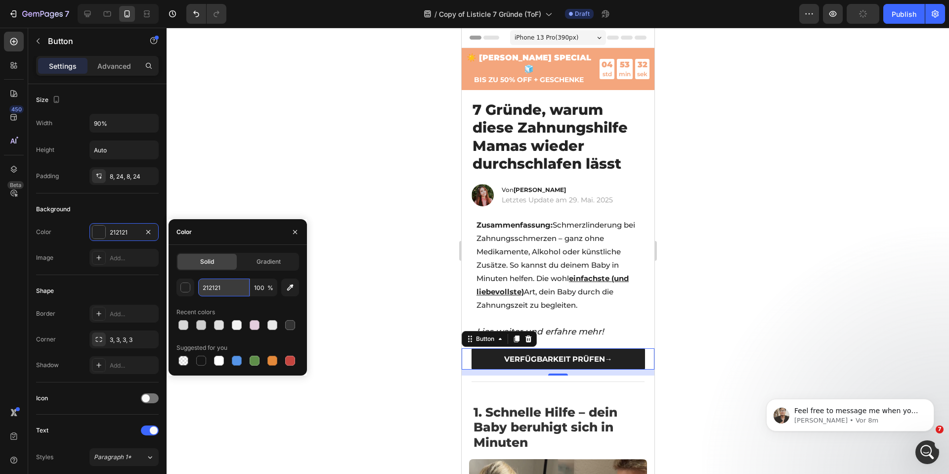
click at [232, 289] on input "212121" at bounding box center [223, 287] width 51 height 18
paste input "F4A67D"
type input "F4A67D"
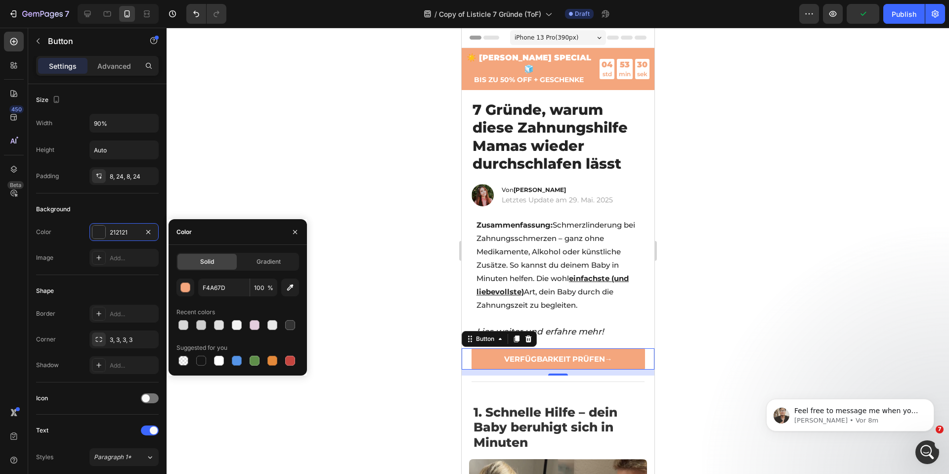
click at [352, 180] on div at bounding box center [558, 251] width 782 height 446
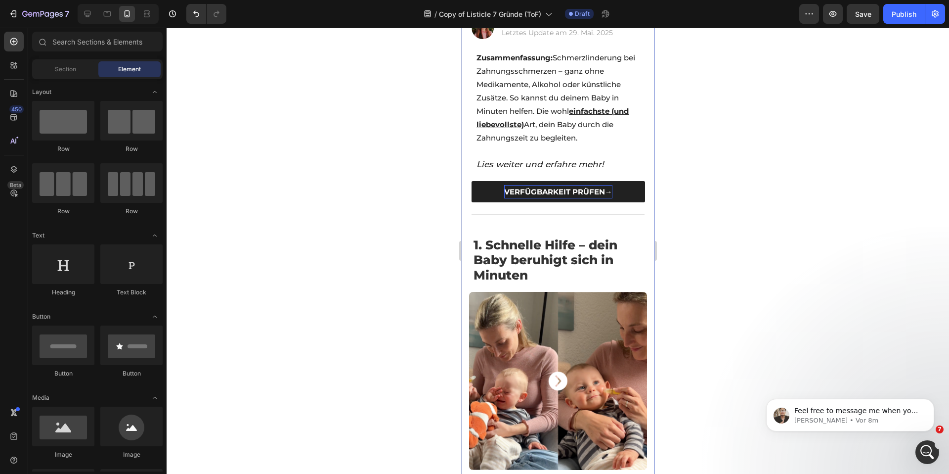
scroll to position [167, 0]
click at [492, 183] on link "VERFÜGBARKEIT PRÜFEN→" at bounding box center [557, 191] width 173 height 21
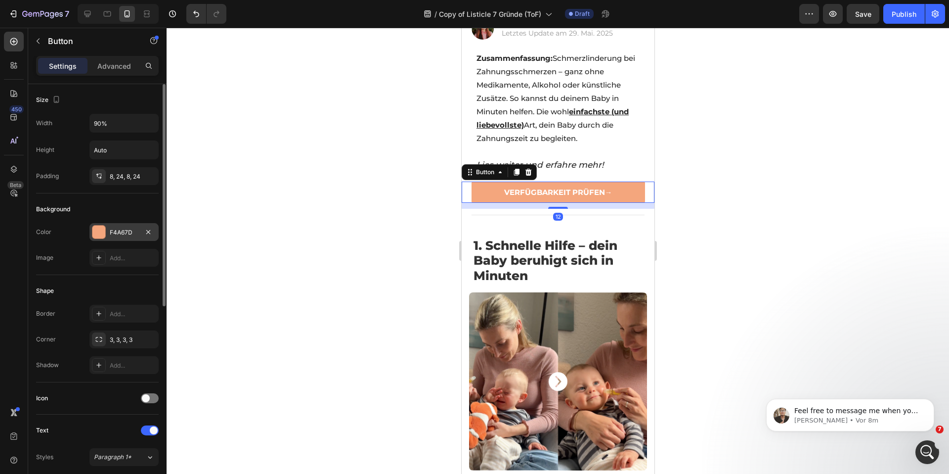
click at [122, 235] on div "F4A67D" at bounding box center [124, 232] width 29 height 9
click at [125, 178] on div "8, 24, 8, 24" at bounding box center [124, 176] width 29 height 9
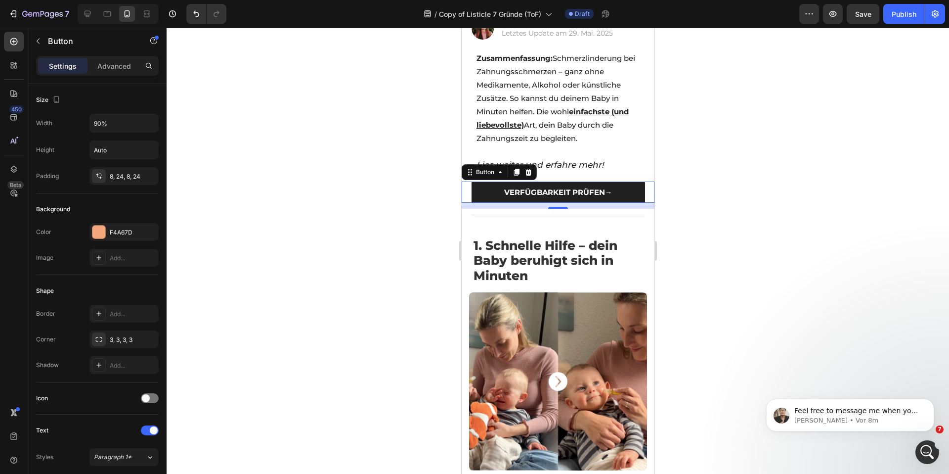
click at [480, 185] on link "VERFÜGBARKEIT PRÜFEN→" at bounding box center [557, 191] width 173 height 21
click at [112, 70] on p "Advanced" at bounding box center [114, 66] width 34 height 10
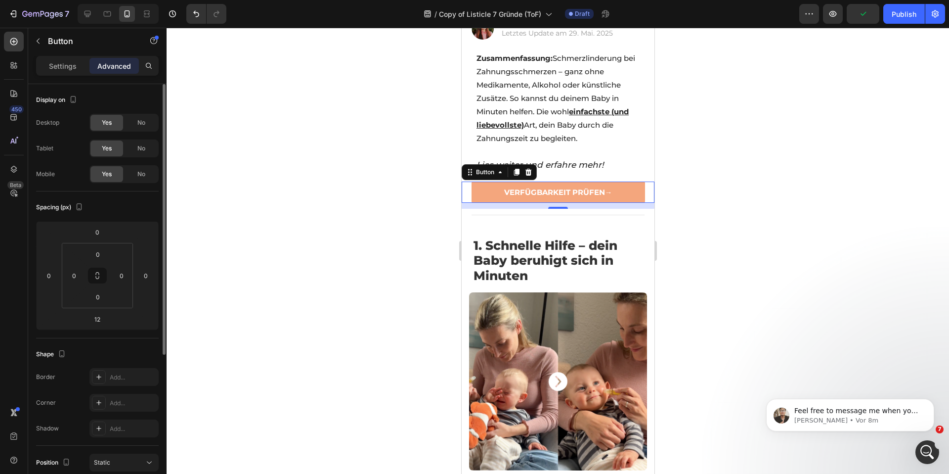
scroll to position [192, 0]
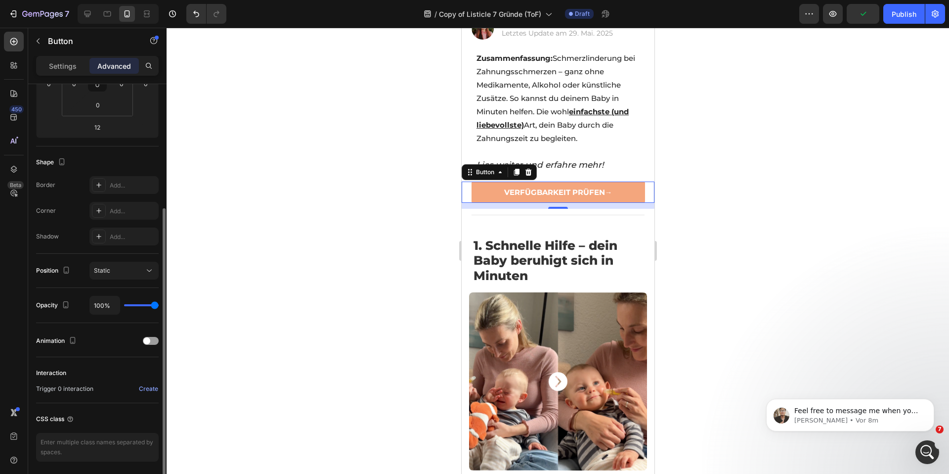
click at [72, 78] on div "Settings Advanced" at bounding box center [97, 70] width 138 height 28
click at [71, 64] on p "Settings" at bounding box center [63, 66] width 28 height 10
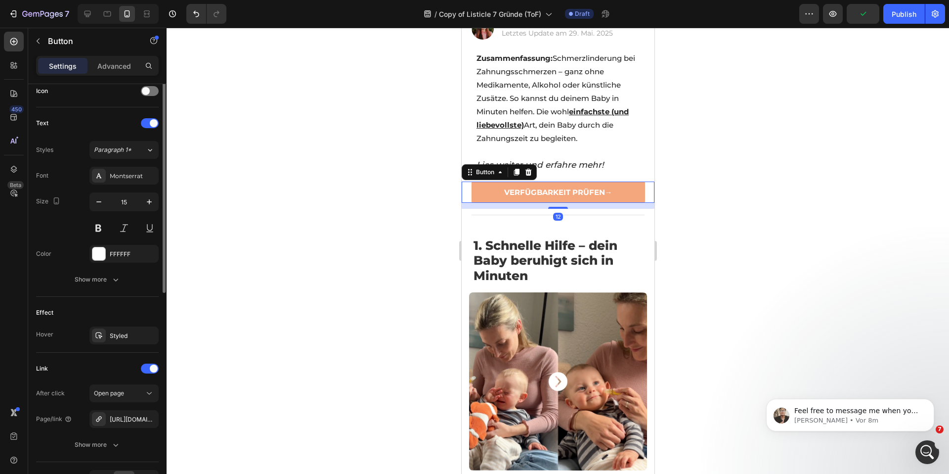
scroll to position [368, 0]
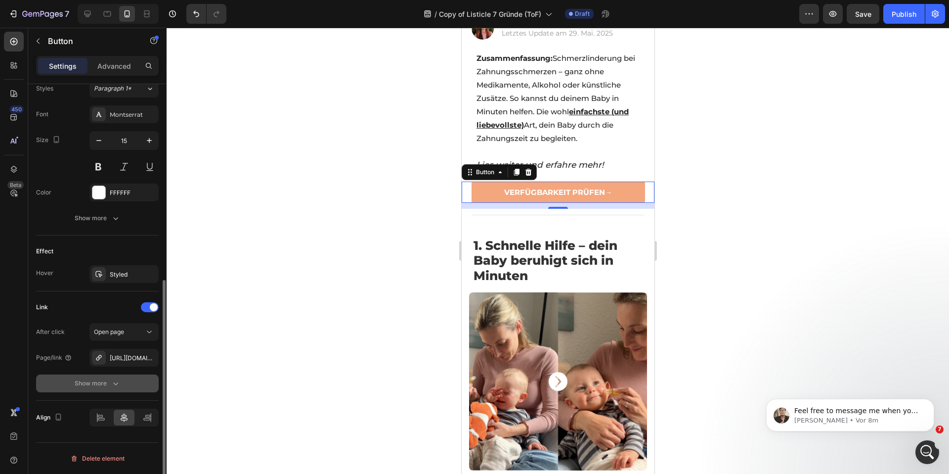
click at [108, 386] on div "Show more" at bounding box center [98, 383] width 46 height 10
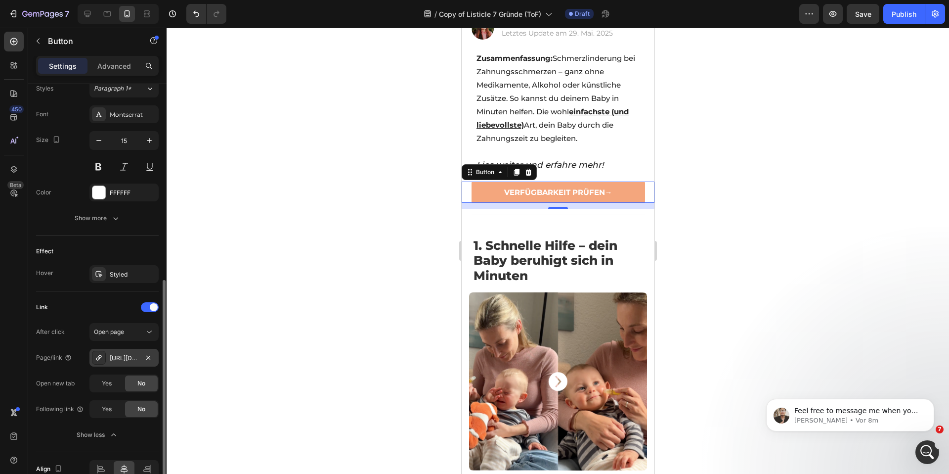
click at [126, 360] on div "[URL][DOMAIN_NAME]" at bounding box center [124, 357] width 29 height 9
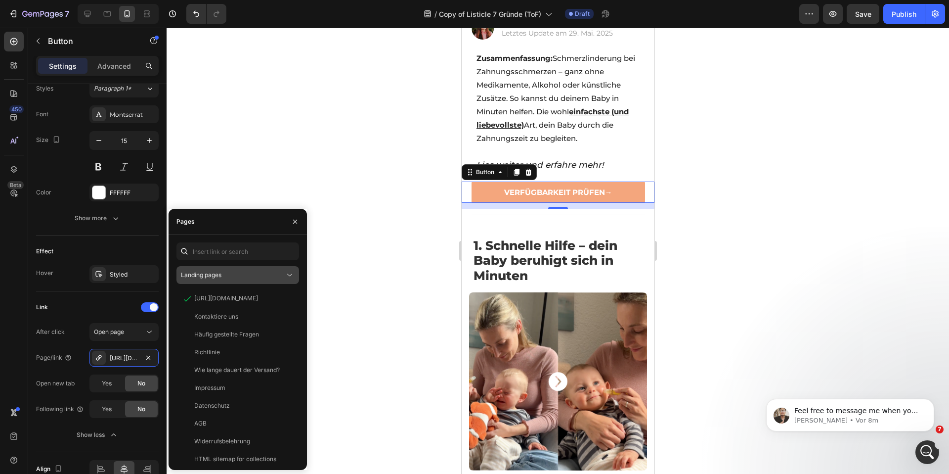
click at [230, 272] on div "Landing pages" at bounding box center [233, 274] width 104 height 9
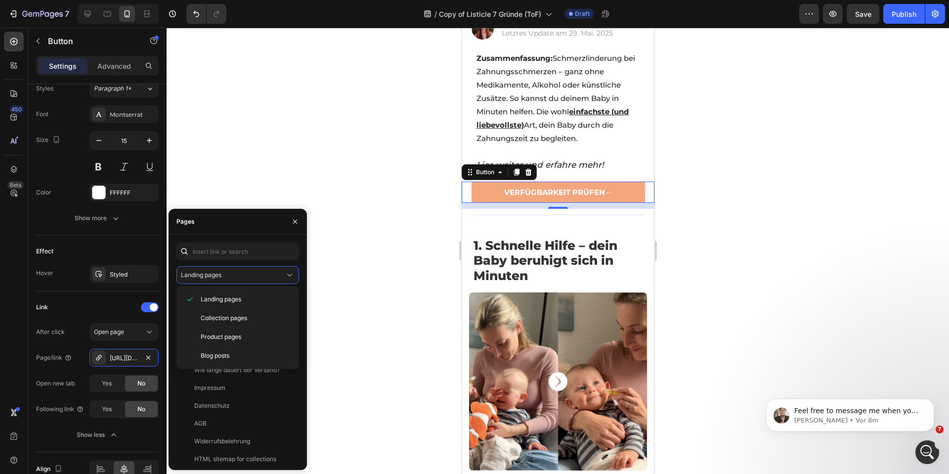
click at [0, 341] on div "450 Beta" at bounding box center [14, 251] width 28 height 446
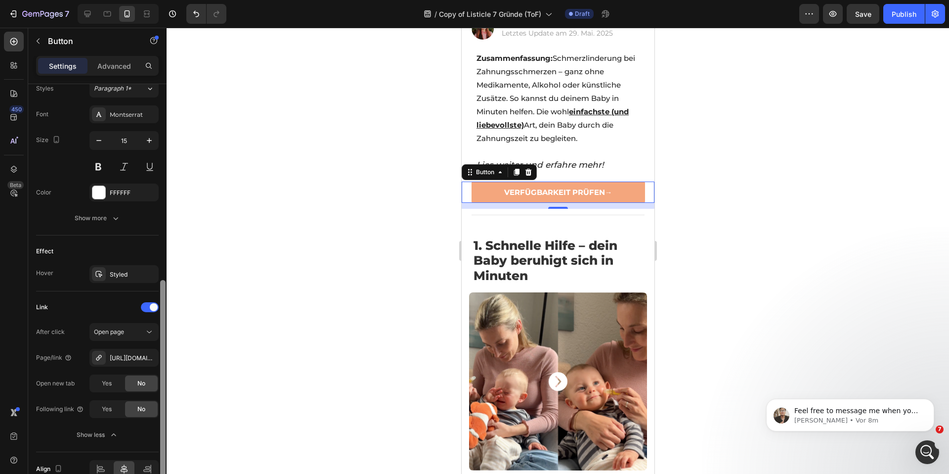
click at [163, 331] on div at bounding box center [162, 391] width 5 height 222
click at [148, 332] on icon at bounding box center [149, 332] width 5 height 2
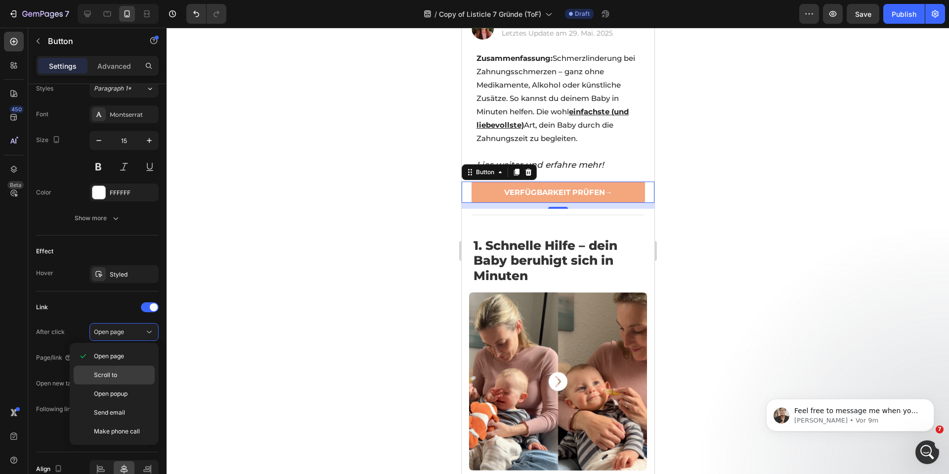
click at [125, 379] on p "Scroll to" at bounding box center [122, 374] width 56 height 9
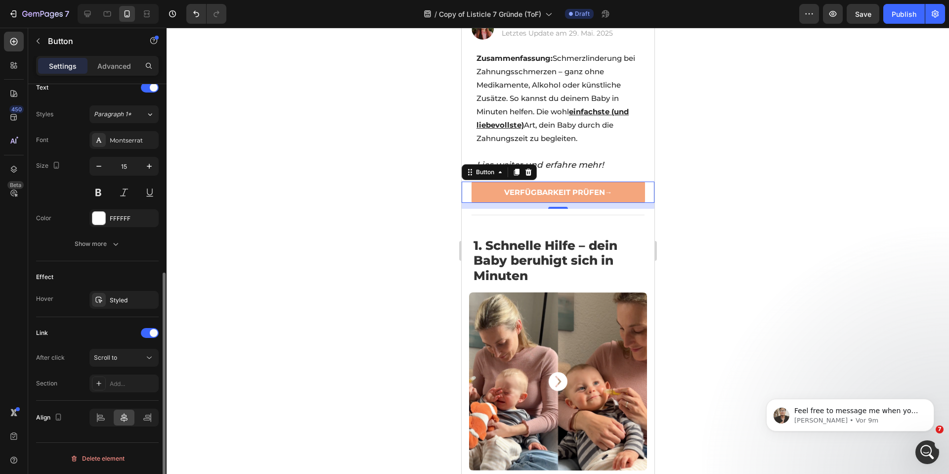
scroll to position [343, 0]
click at [126, 377] on div "Add..." at bounding box center [123, 383] width 69 height 18
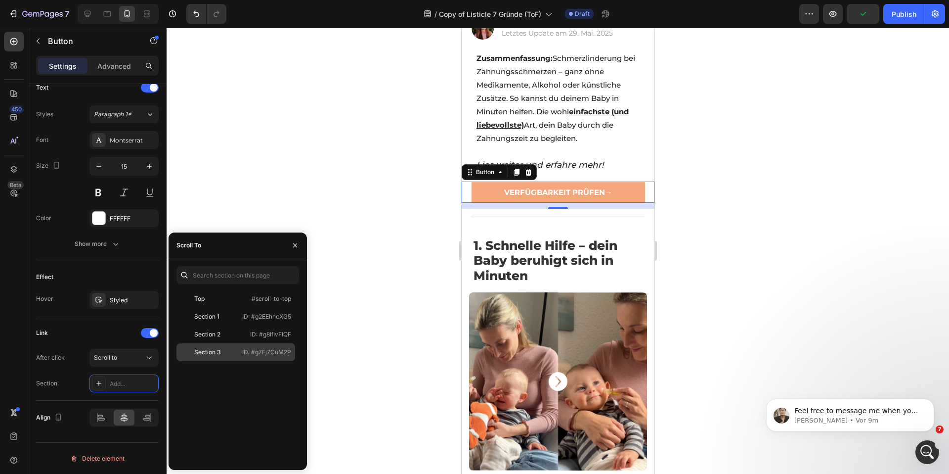
click at [222, 356] on div "Section 3" at bounding box center [208, 351] width 57 height 9
click at [839, 90] on div at bounding box center [558, 251] width 782 height 446
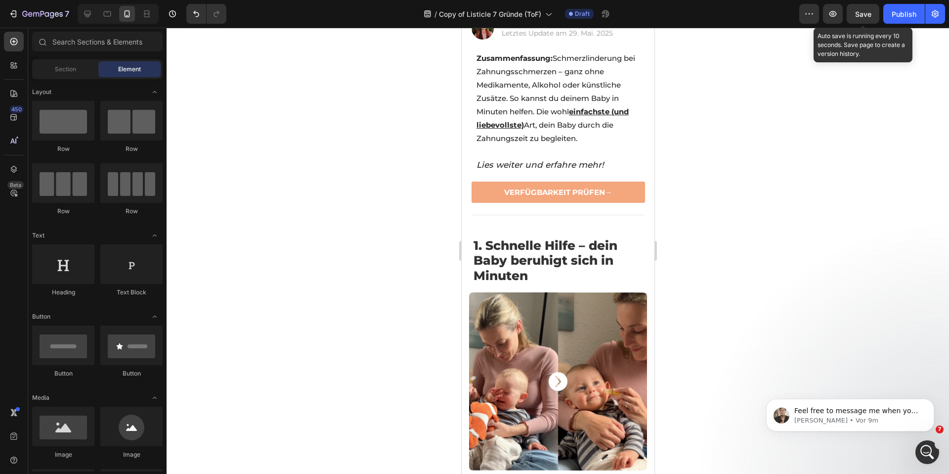
click at [867, 16] on span "Save" at bounding box center [863, 14] width 16 height 8
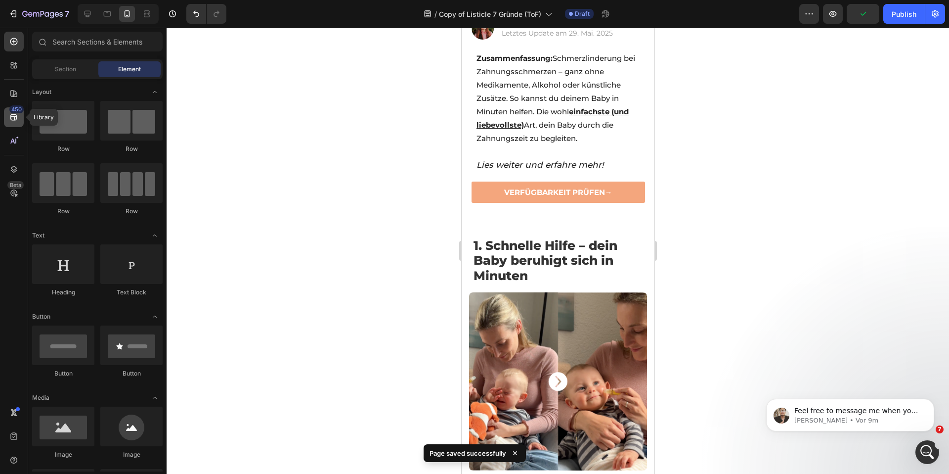
click at [12, 118] on icon at bounding box center [14, 117] width 10 height 10
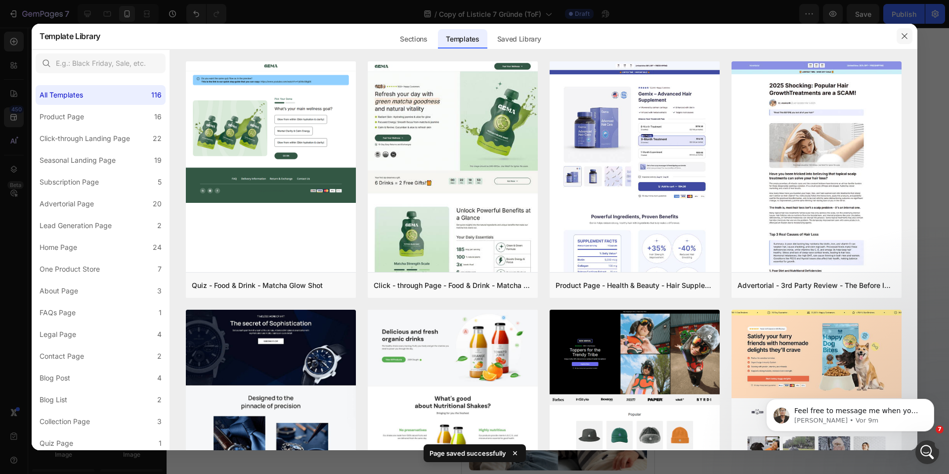
click at [906, 35] on icon "button" at bounding box center [904, 36] width 5 height 5
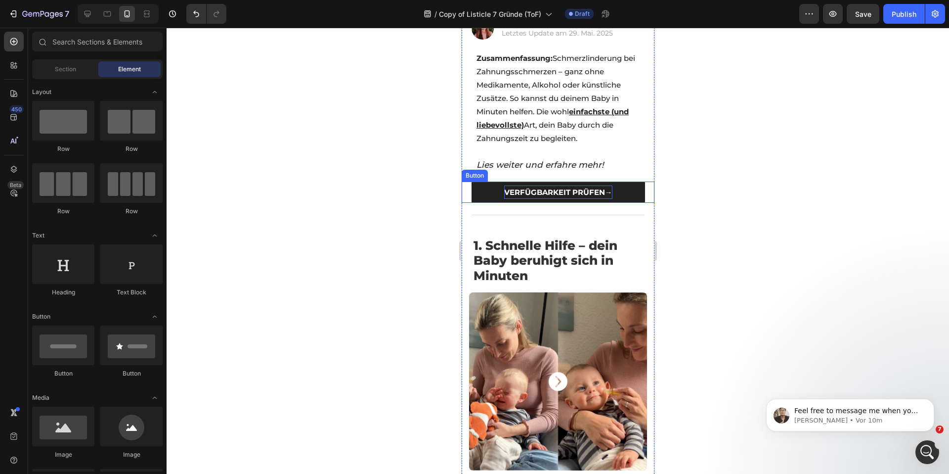
click at [541, 187] on strong "VERFÜGBARKEIT PRÜFEN→" at bounding box center [558, 191] width 108 height 9
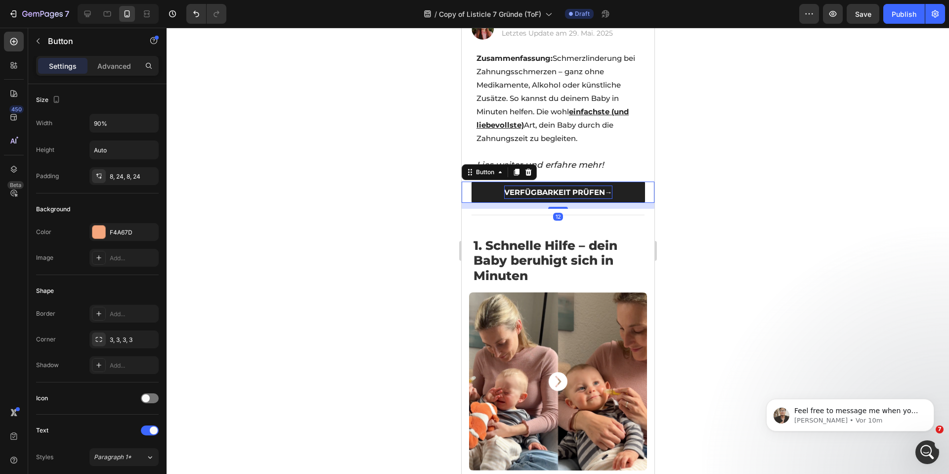
click at [541, 187] on strong "VERFÜGBARKEIT PRÜFEN→" at bounding box center [558, 191] width 108 height 9
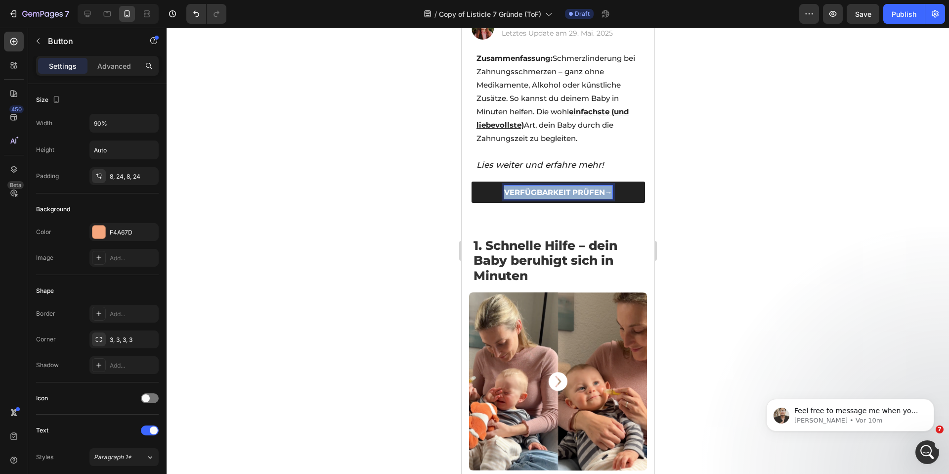
click at [541, 187] on strong "VERFÜGBARKEIT PRÜFEN→" at bounding box center [558, 191] width 108 height 9
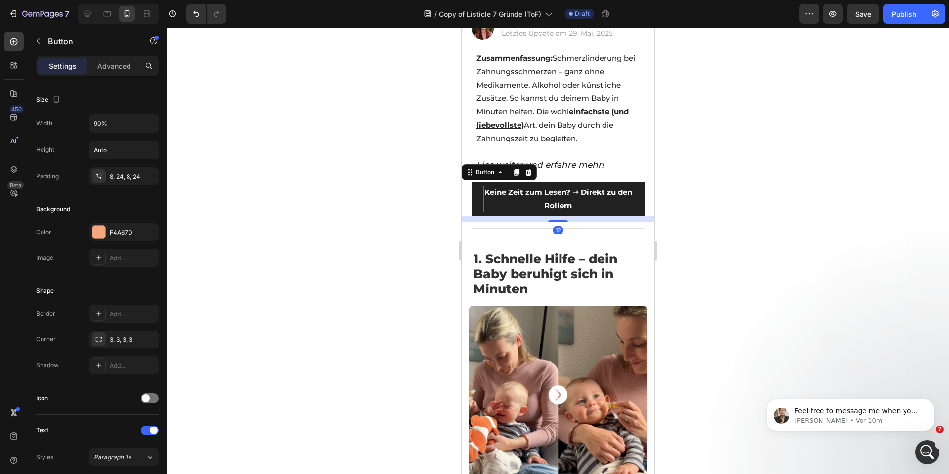
click at [390, 187] on div at bounding box center [558, 251] width 782 height 446
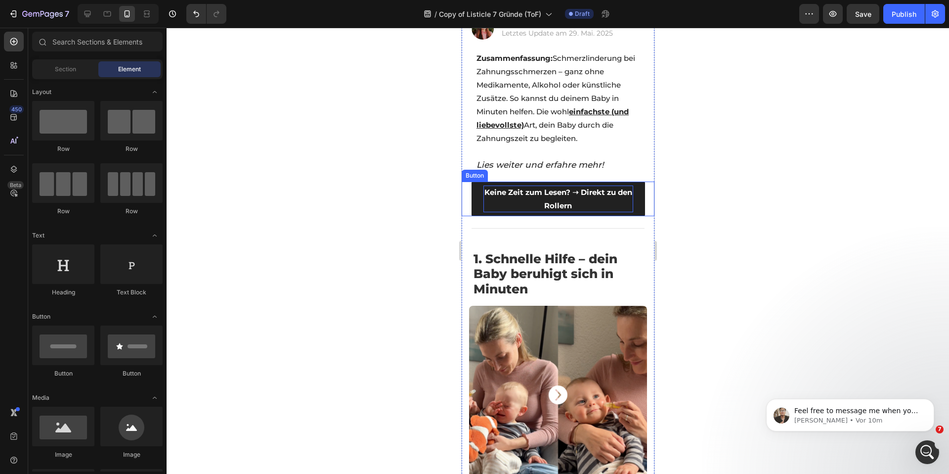
click at [549, 187] on p "Keine Zeit zum Lesen? ➝ Direkt zu den Rollern" at bounding box center [558, 198] width 150 height 27
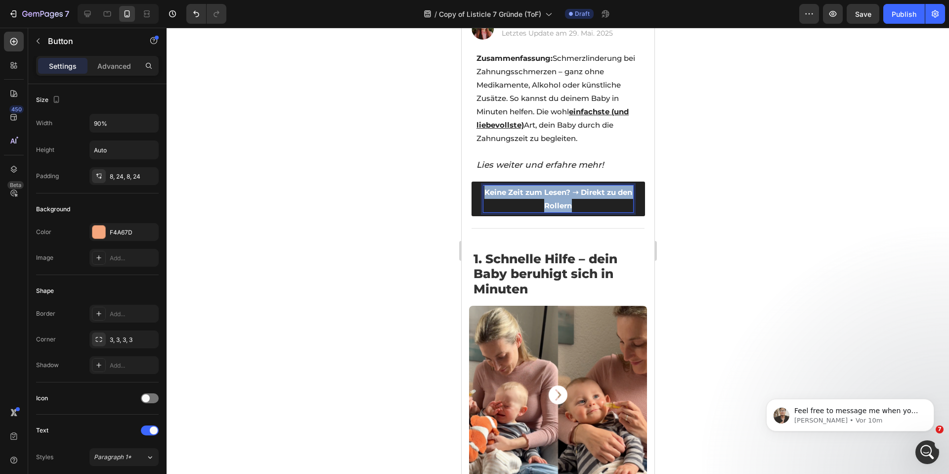
click at [549, 187] on p "Keine Zeit zum Lesen? ➝ Direkt zu den Rollern" at bounding box center [558, 198] width 150 height 27
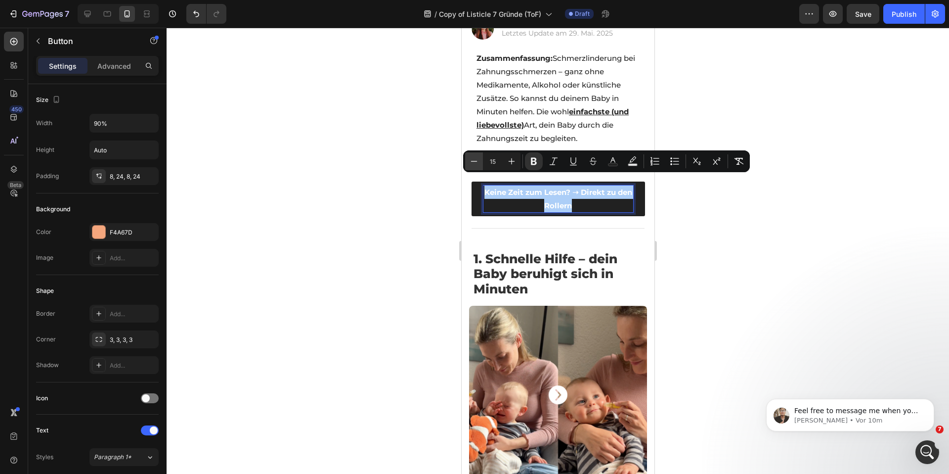
click at [469, 159] on icon "Editor contextual toolbar" at bounding box center [474, 161] width 10 height 10
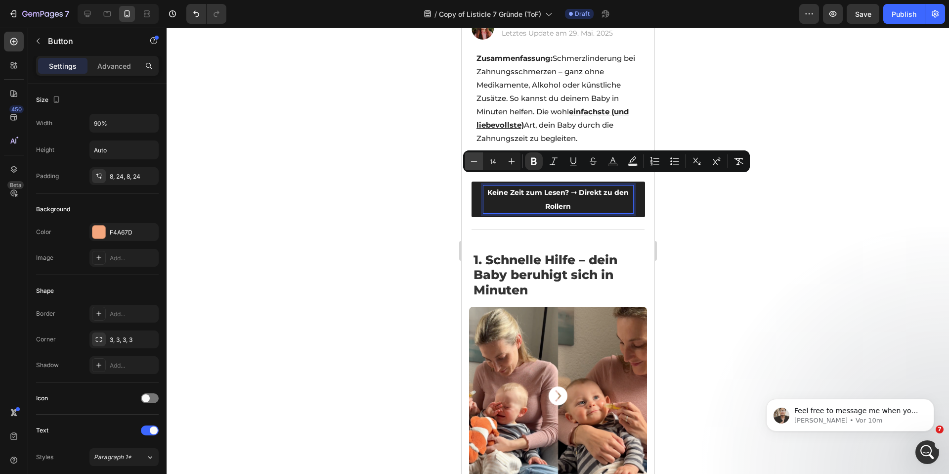
click at [469, 159] on icon "Editor contextual toolbar" at bounding box center [474, 161] width 10 height 10
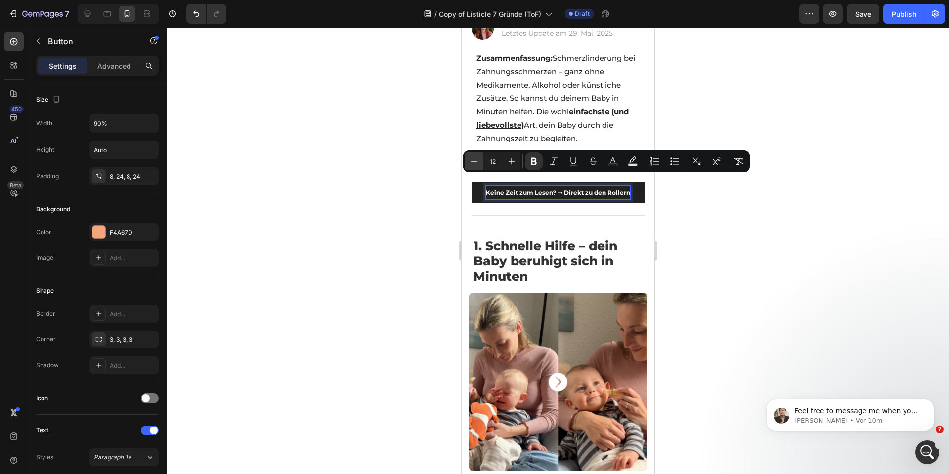
click at [469, 159] on icon "Editor contextual toolbar" at bounding box center [474, 161] width 10 height 10
type input "11"
click at [419, 166] on div at bounding box center [558, 251] width 782 height 446
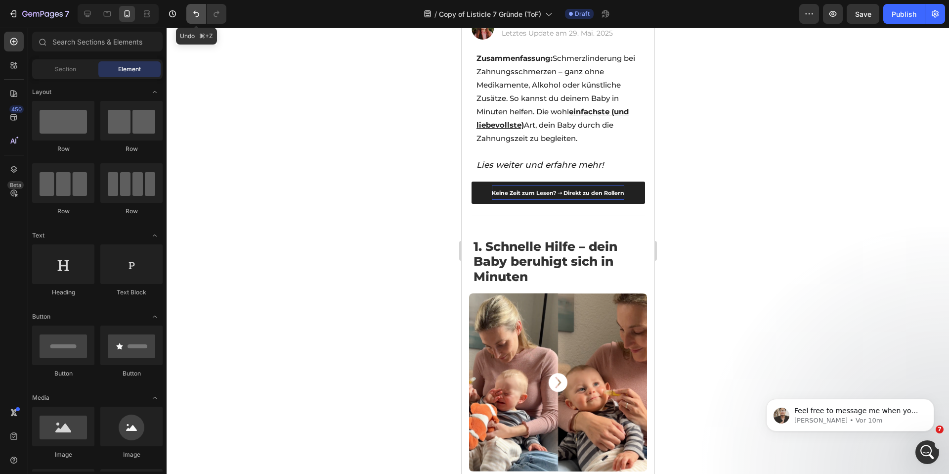
click at [190, 17] on button "Undo/Redo" at bounding box center [196, 14] width 20 height 20
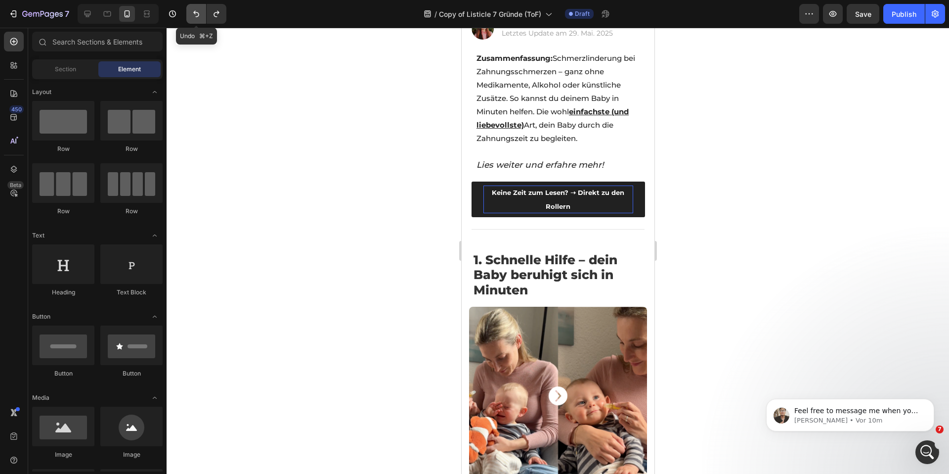
click at [190, 17] on button "Undo/Redo" at bounding box center [196, 14] width 20 height 20
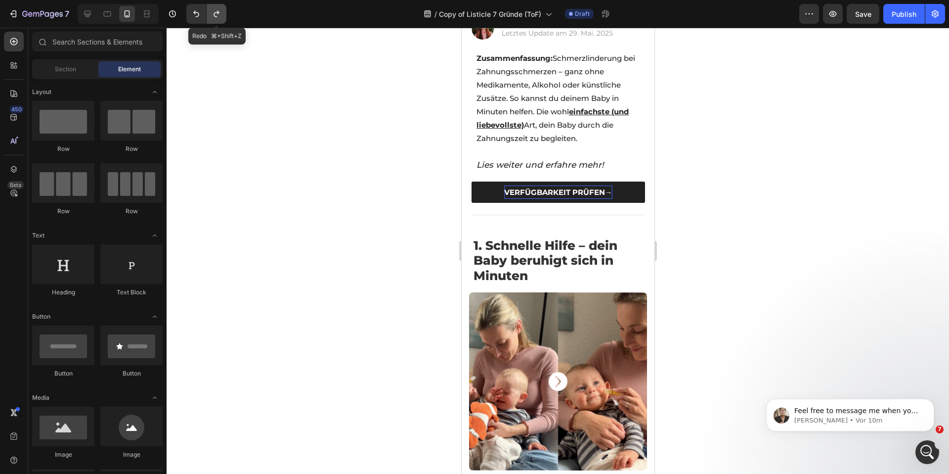
click at [210, 12] on button "Undo/Redo" at bounding box center [217, 14] width 20 height 20
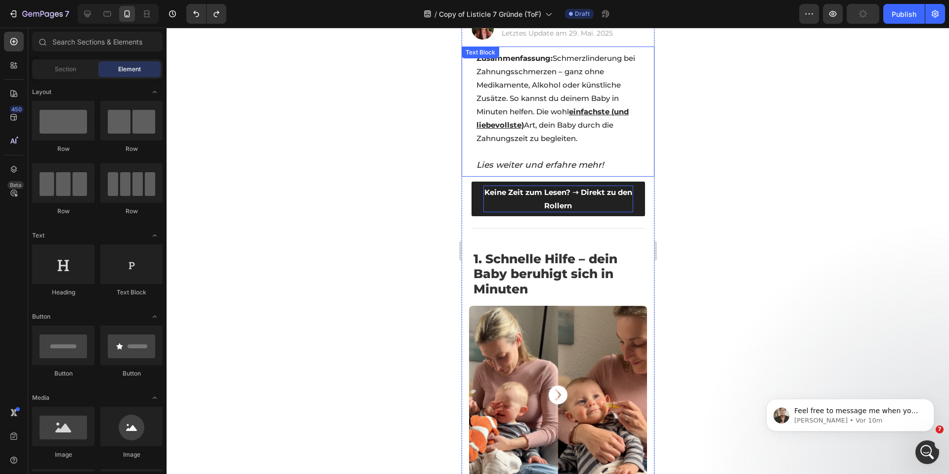
click at [544, 187] on strong "Keine Zeit zum Lesen? ➝ Direkt zu den Rollern" at bounding box center [558, 198] width 148 height 23
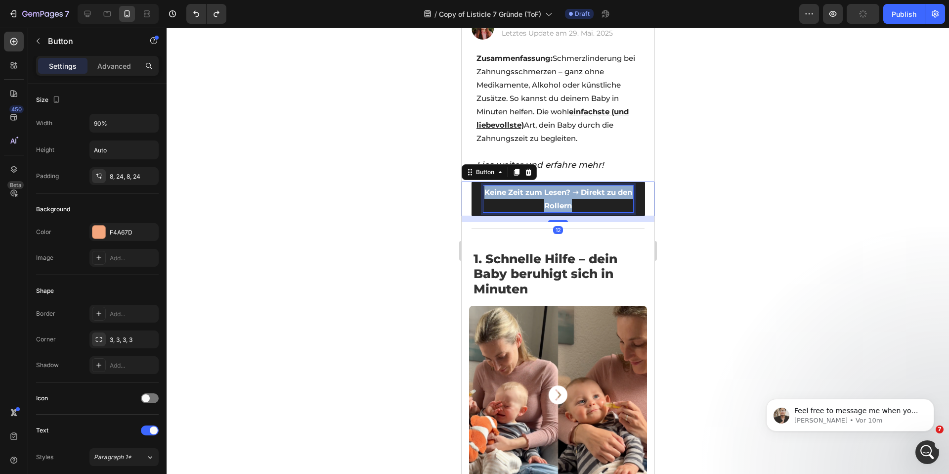
click at [544, 187] on strong "Keine Zeit zum Lesen? ➝ Direkt zu den Rollern" at bounding box center [558, 198] width 148 height 23
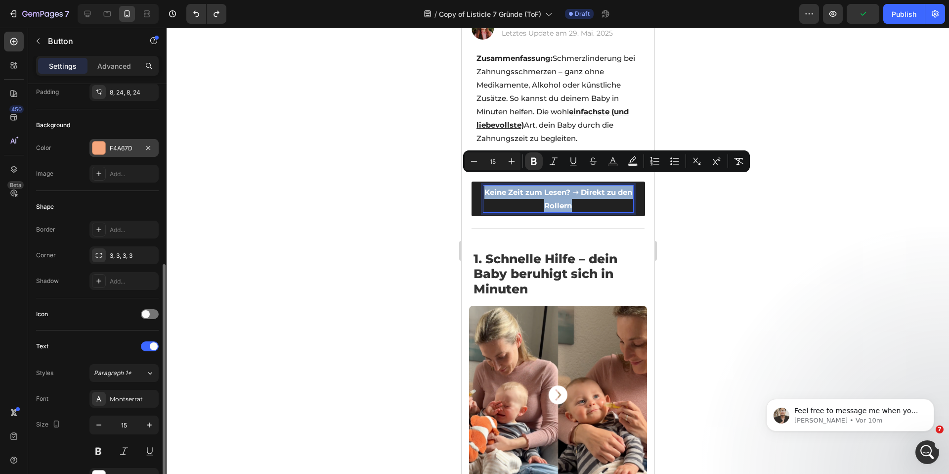
scroll to position [171, 0]
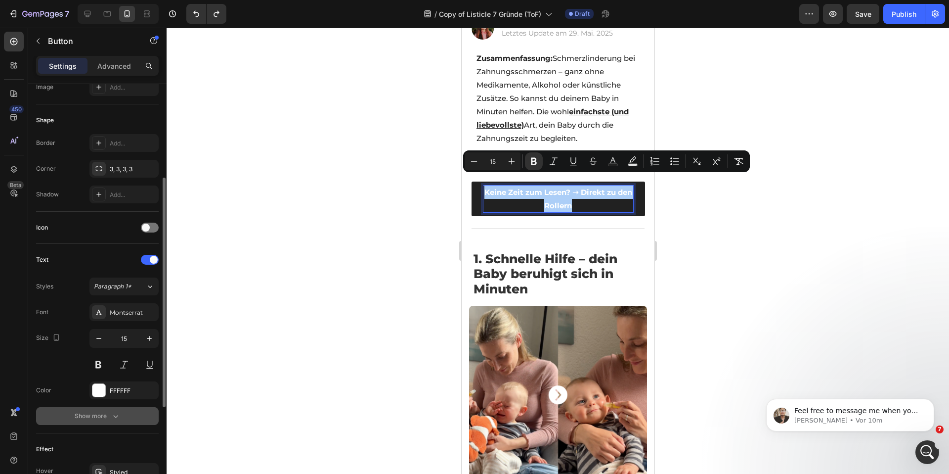
click at [132, 418] on button "Show more" at bounding box center [97, 416] width 123 height 18
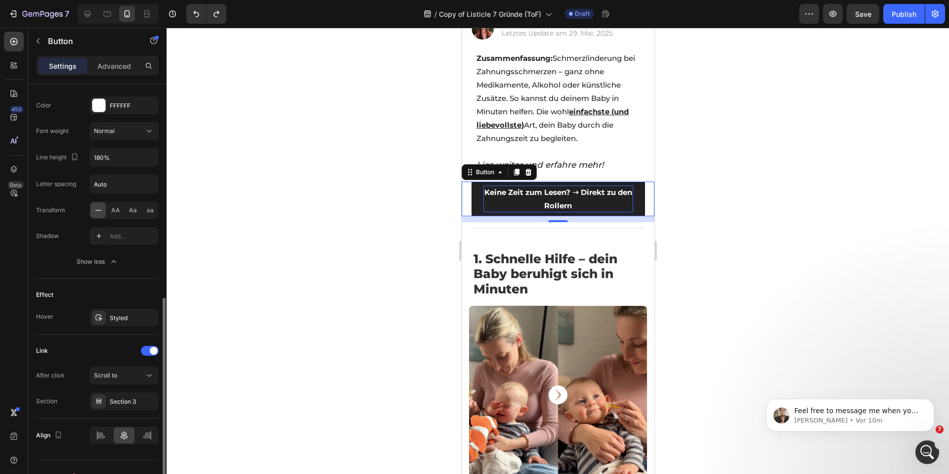
scroll to position [472, 0]
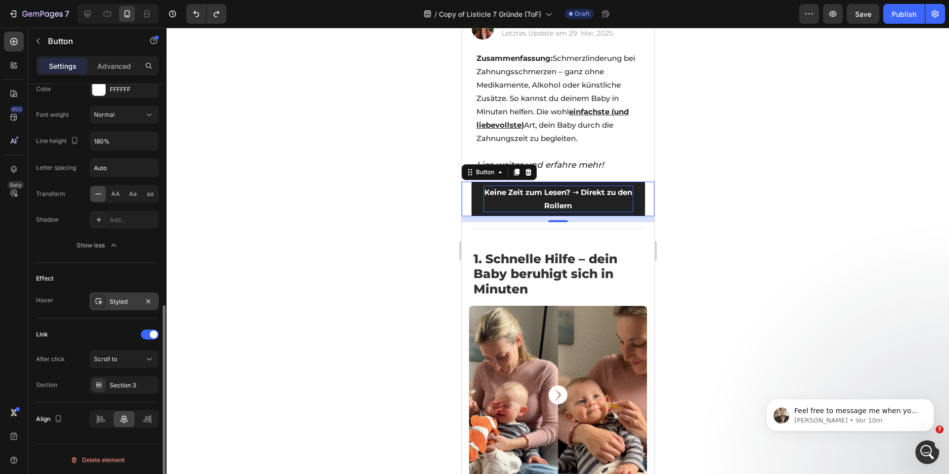
click at [127, 300] on div "Styled" at bounding box center [124, 301] width 29 height 9
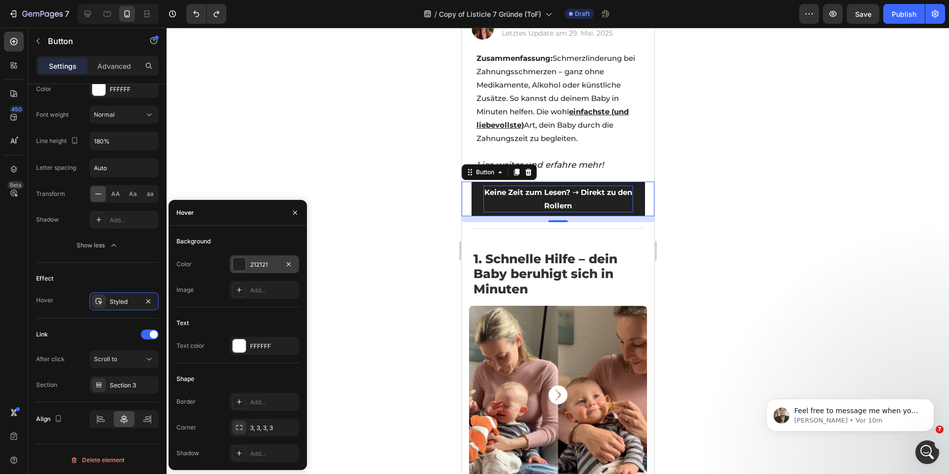
click at [262, 263] on div "212121" at bounding box center [264, 264] width 29 height 9
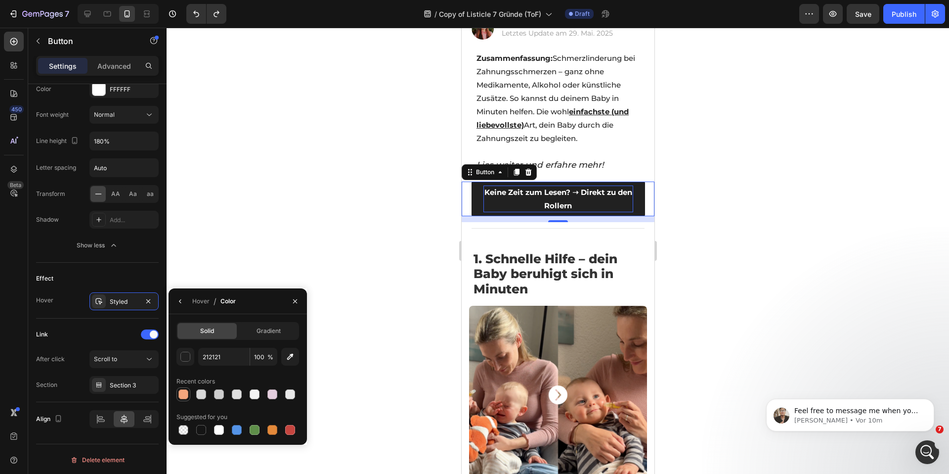
click at [187, 391] on div at bounding box center [183, 394] width 10 height 10
type input "F4A67D"
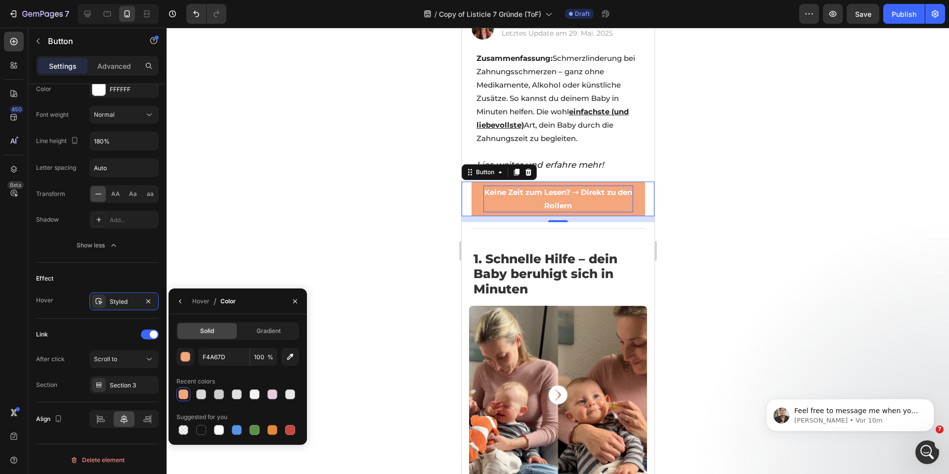
click at [416, 240] on div at bounding box center [558, 251] width 782 height 446
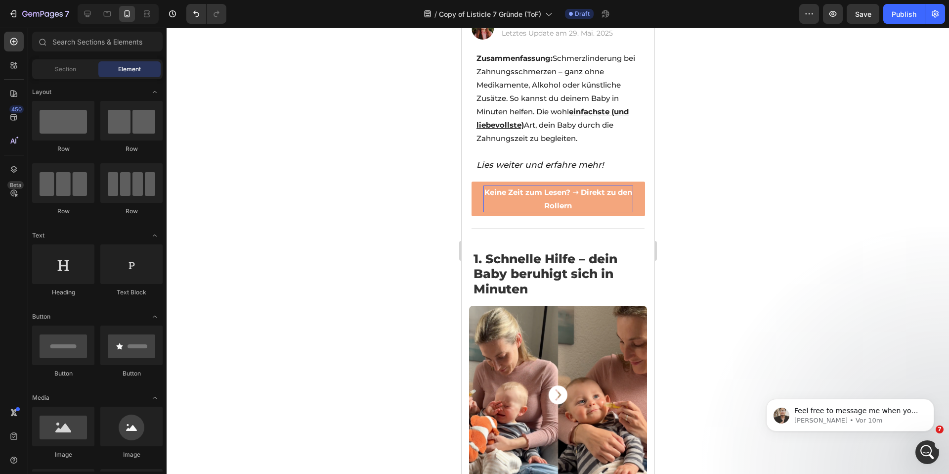
click at [352, 183] on div at bounding box center [558, 251] width 782 height 446
click at [537, 189] on strong "Keine Zeit zum Lesen? ➝ Direkt zu den Rollern" at bounding box center [558, 198] width 148 height 23
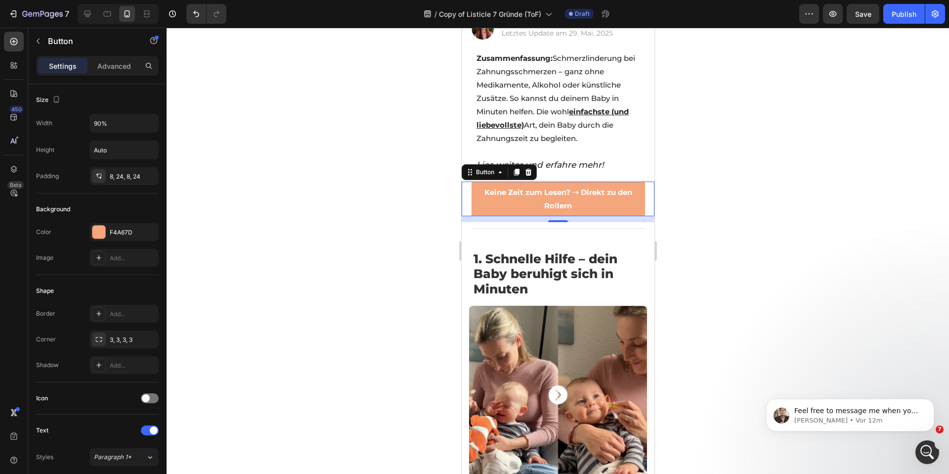
click at [535, 189] on strong "Keine Zeit zum Lesen? ➝ Direkt zu den Rollern" at bounding box center [558, 198] width 148 height 23
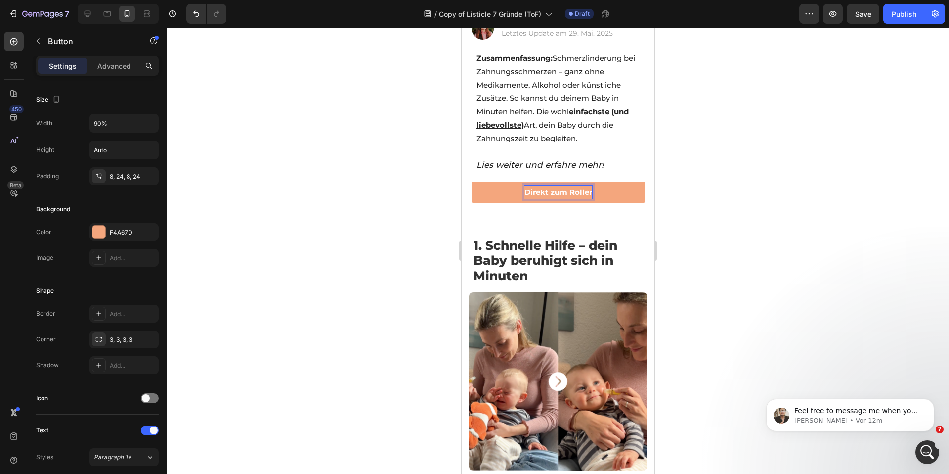
click at [376, 187] on div at bounding box center [558, 251] width 782 height 446
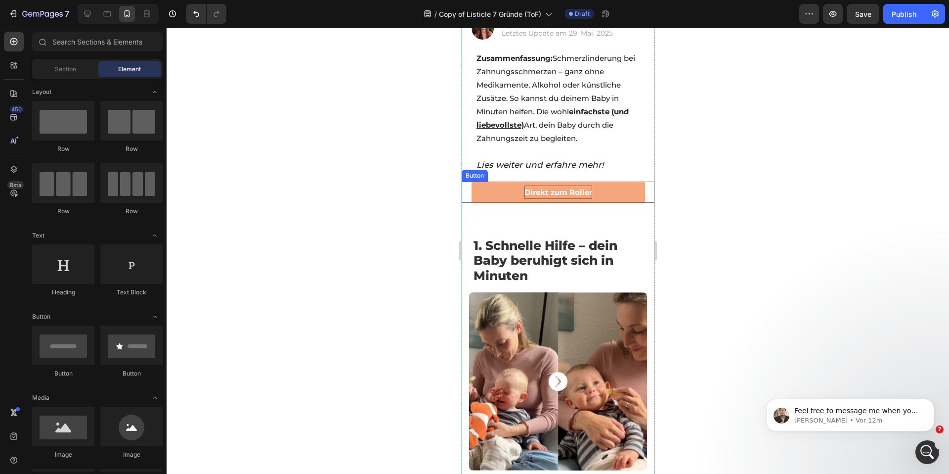
click at [534, 187] on strong "Direkt zum Roller" at bounding box center [558, 191] width 68 height 9
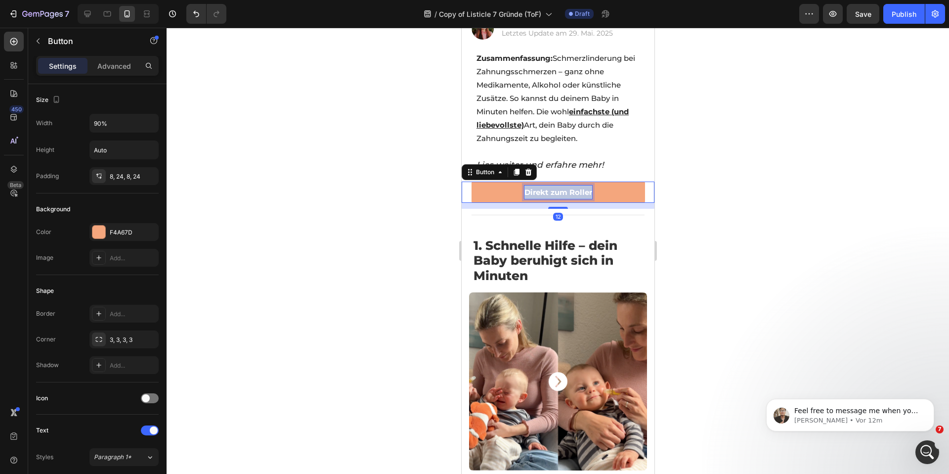
click at [534, 187] on strong "Direkt zum Roller" at bounding box center [558, 191] width 68 height 9
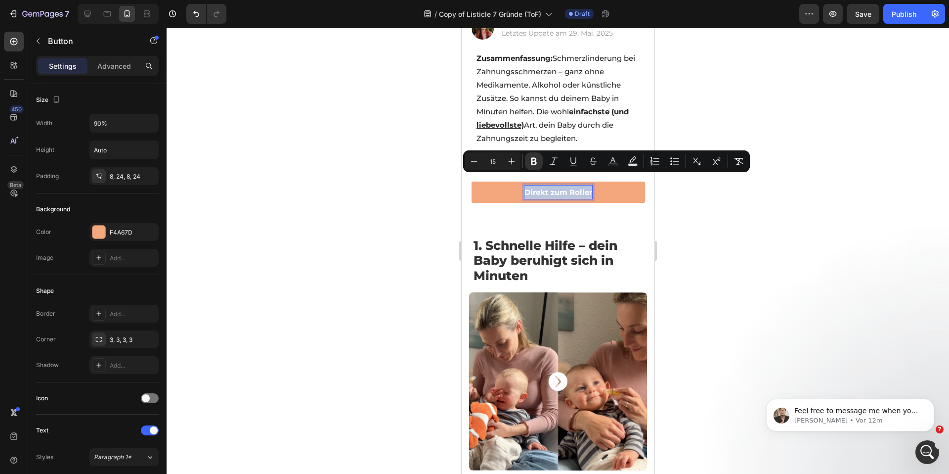
click at [590, 181] on link "Direkt zum Roller" at bounding box center [557, 191] width 173 height 21
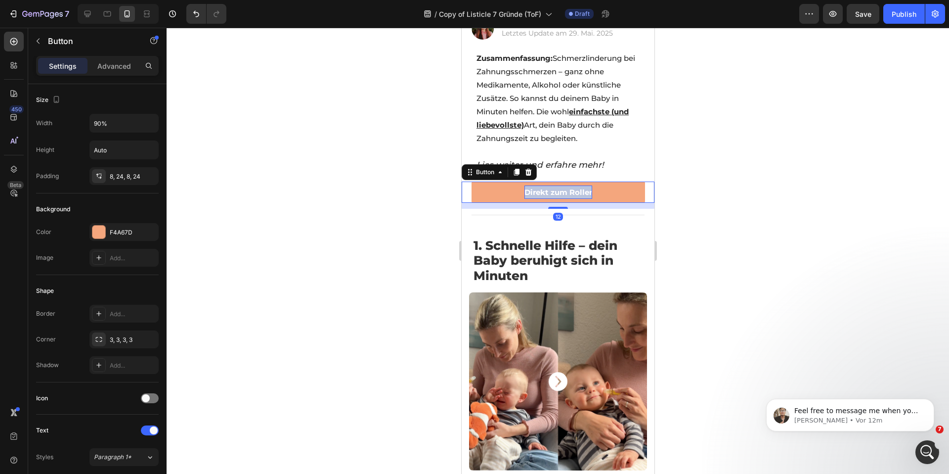
click at [586, 187] on strong "Direkt zum Roller" at bounding box center [558, 191] width 68 height 9
click at [509, 184] on link "Direkt zum Roller" at bounding box center [557, 191] width 173 height 21
click at [586, 187] on strong "Direkt zum Roller" at bounding box center [558, 191] width 68 height 9
click at [718, 188] on div at bounding box center [558, 251] width 782 height 446
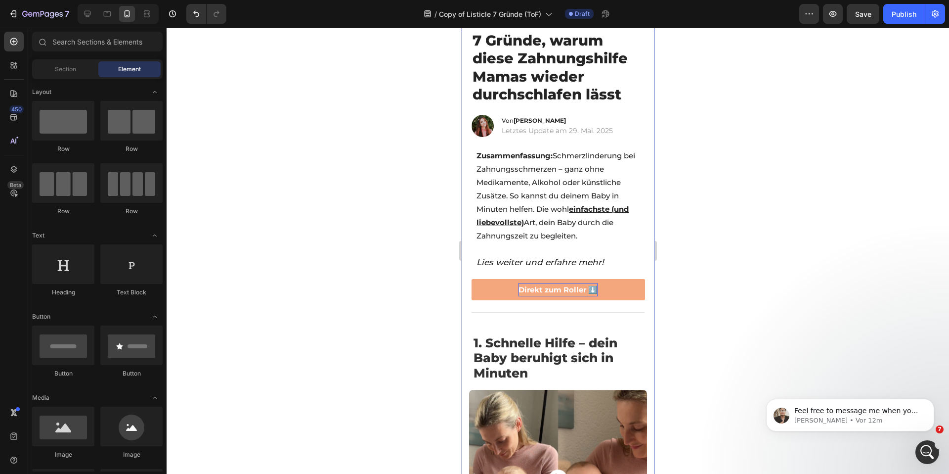
scroll to position [80, 0]
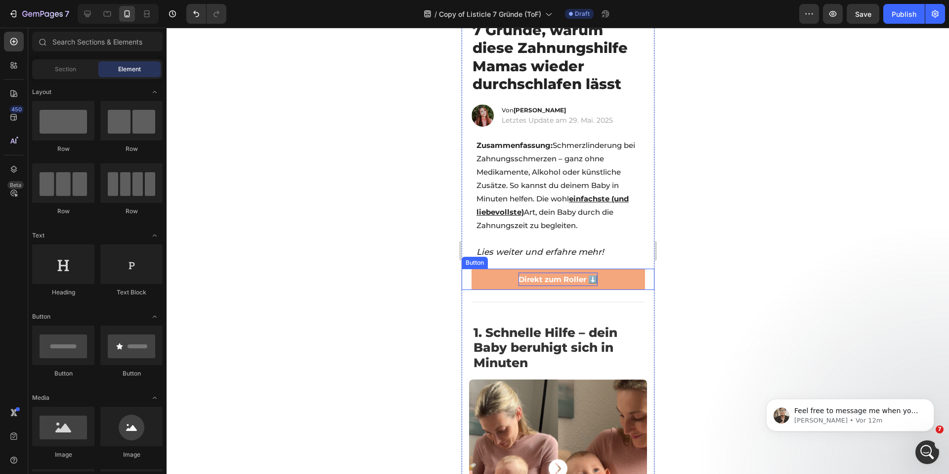
click at [545, 274] on strong "Direkt zum Roller ⬇️" at bounding box center [557, 278] width 79 height 9
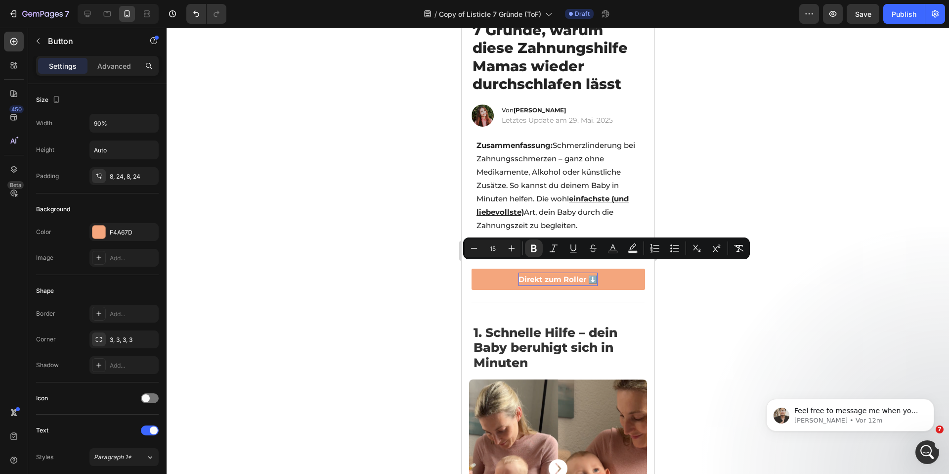
click at [396, 223] on div at bounding box center [558, 251] width 782 height 446
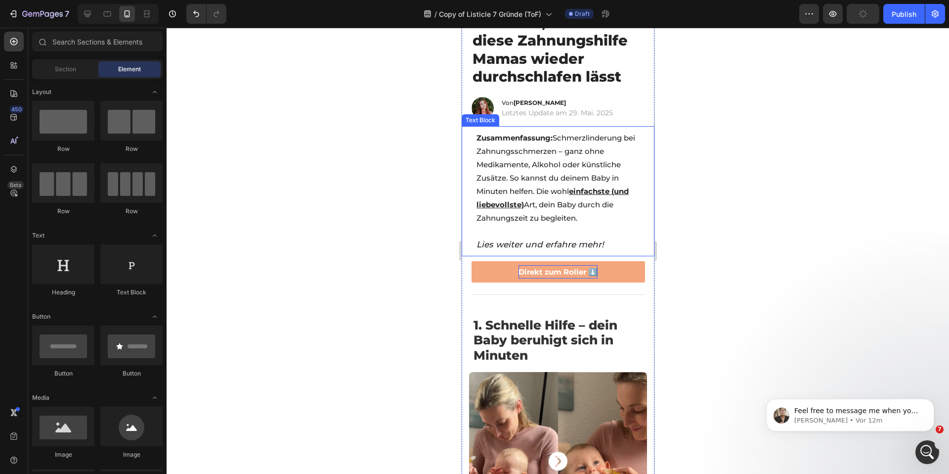
scroll to position [90, 0]
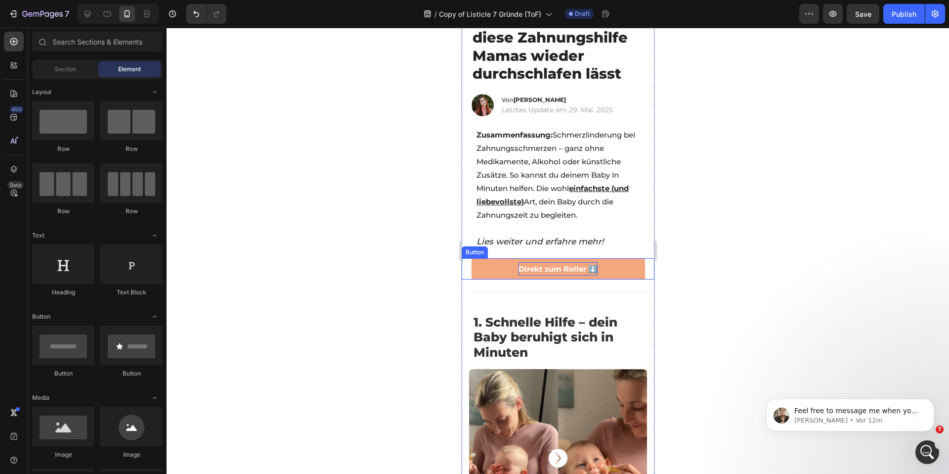
click at [499, 261] on link "Direkt zum Roller ⬇️" at bounding box center [557, 268] width 173 height 21
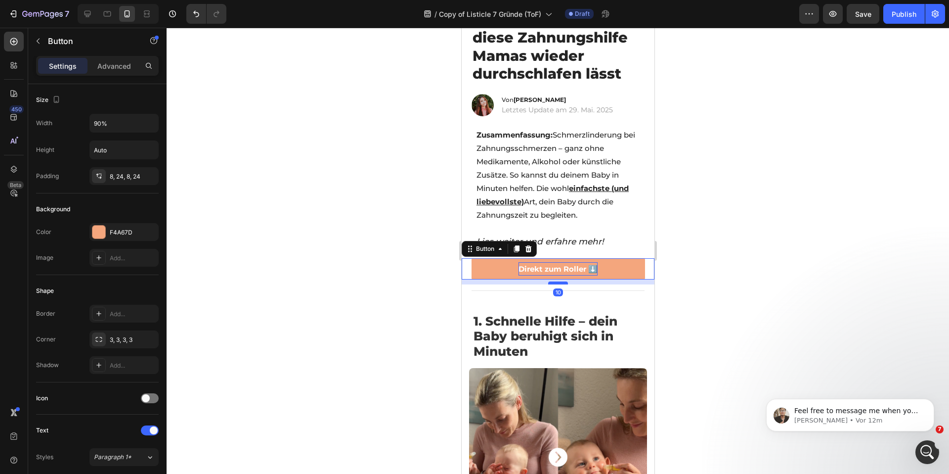
drag, startPoint x: 551, startPoint y: 272, endPoint x: 825, endPoint y: 297, distance: 275.9
click at [551, 281] on div at bounding box center [558, 282] width 20 height 3
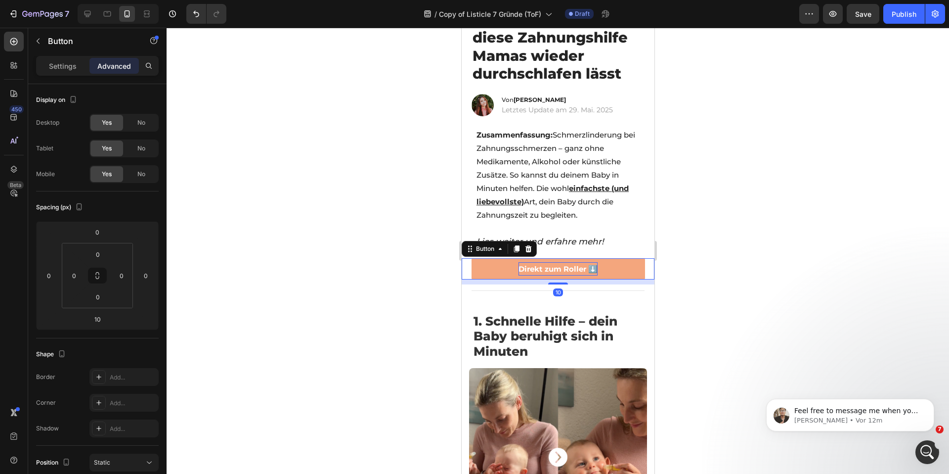
drag, startPoint x: 27, startPoint y: 242, endPoint x: 362, endPoint y: 268, distance: 336.6
click at [364, 269] on div at bounding box center [558, 251] width 782 height 446
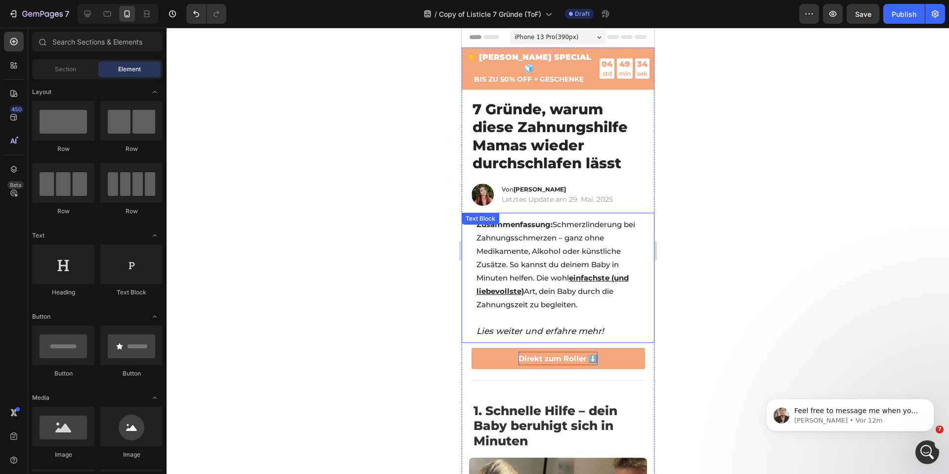
scroll to position [0, 0]
click at [88, 17] on icon at bounding box center [88, 14] width 6 height 6
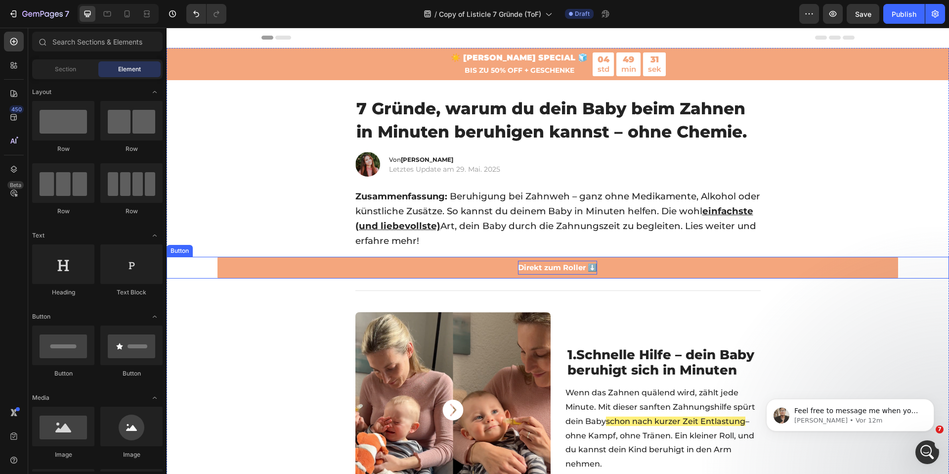
click at [309, 272] on link "Direkt zum Roller ⬇️" at bounding box center [557, 268] width 681 height 22
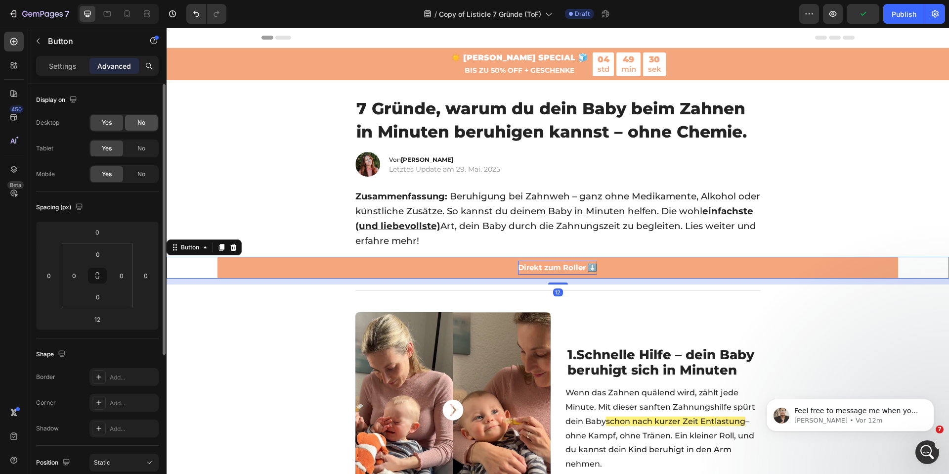
click at [146, 123] on div "No" at bounding box center [141, 123] width 33 height 16
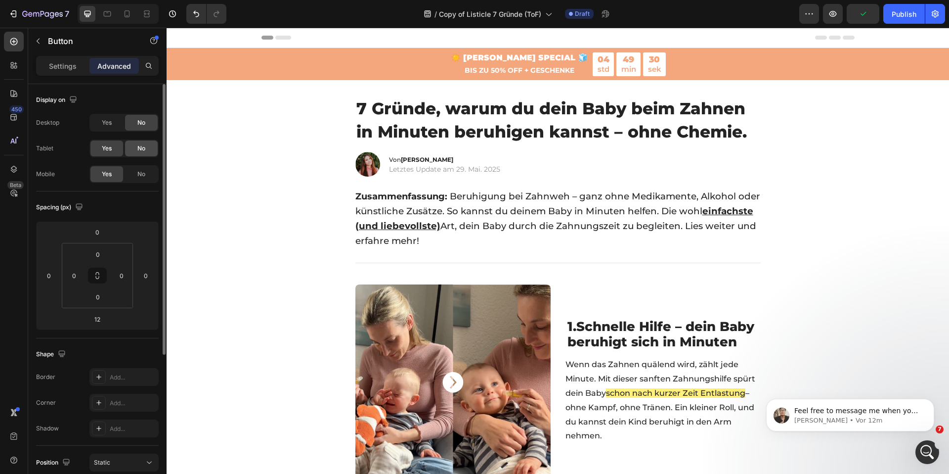
click at [141, 156] on div "No" at bounding box center [141, 148] width 33 height 16
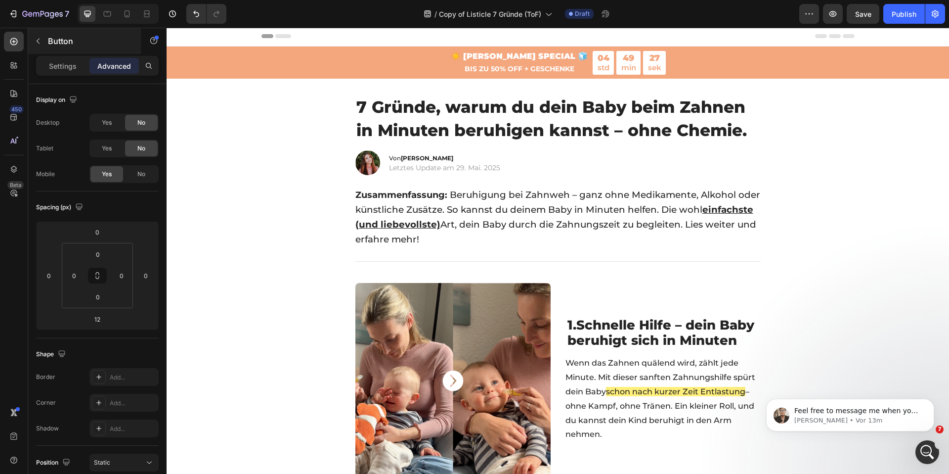
scroll to position [2, 0]
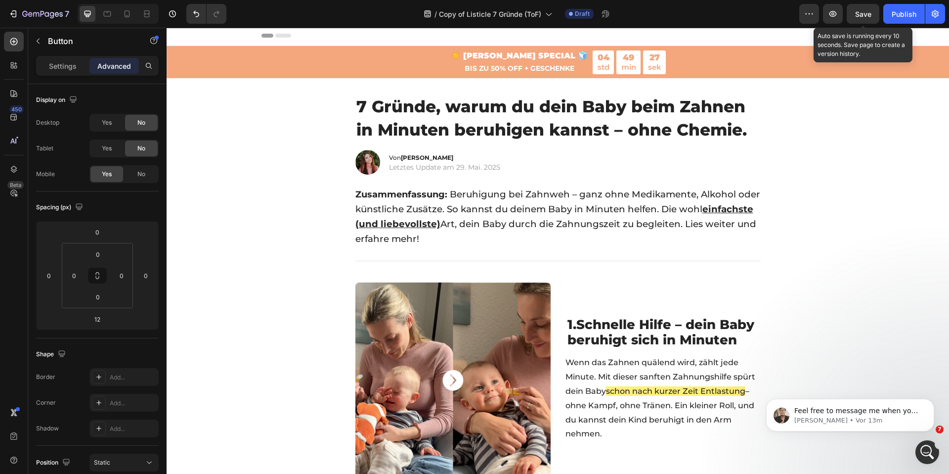
click at [864, 16] on span "Save" at bounding box center [863, 14] width 16 height 8
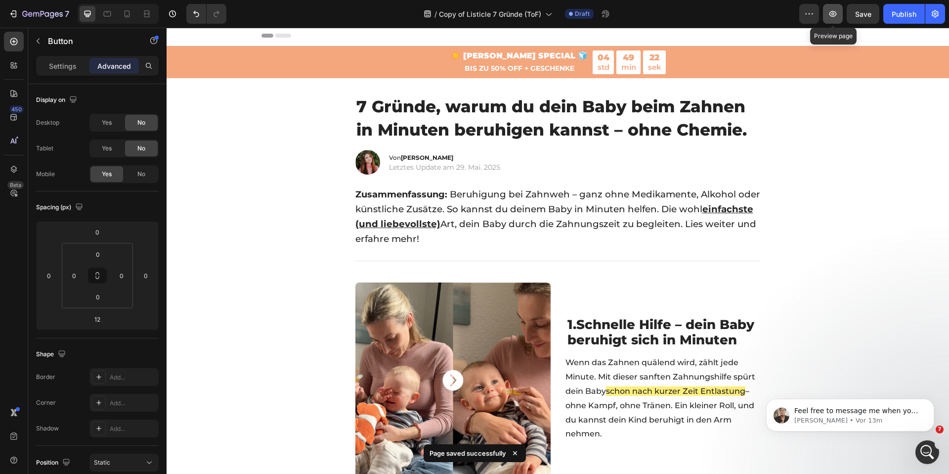
click at [839, 16] on button "button" at bounding box center [833, 14] width 20 height 20
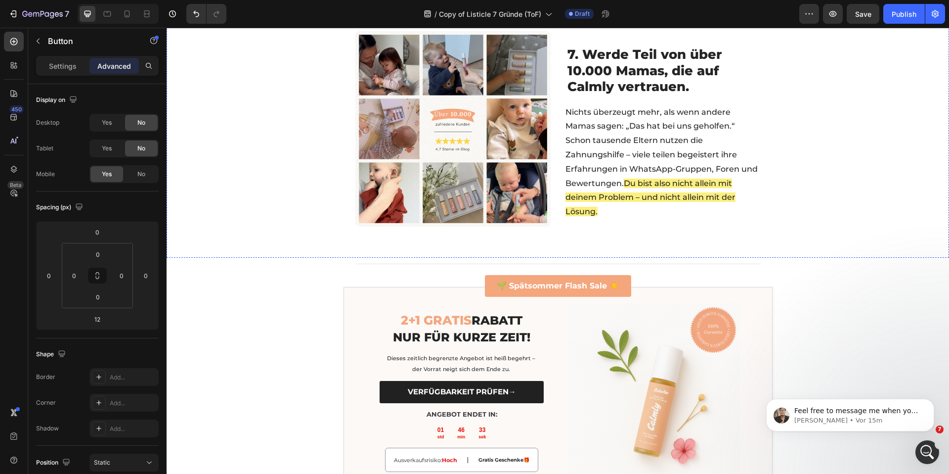
scroll to position [1838, 0]
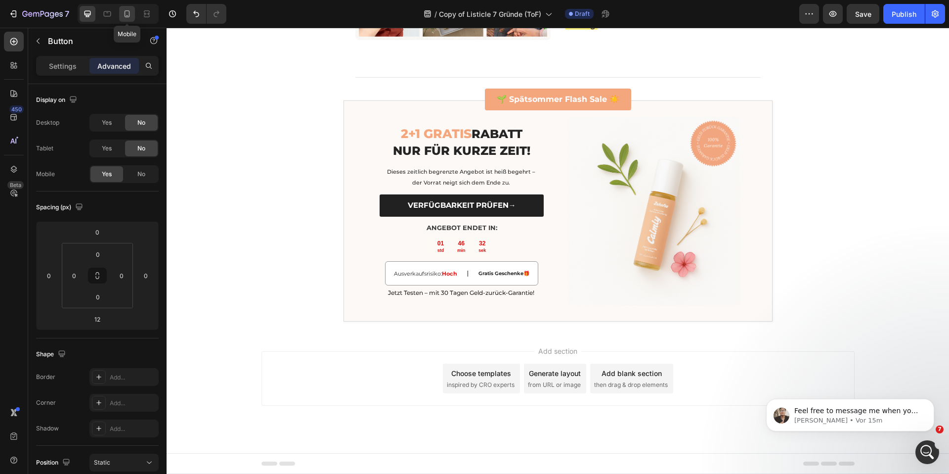
click at [129, 11] on icon at bounding box center [127, 14] width 10 height 10
type input "10"
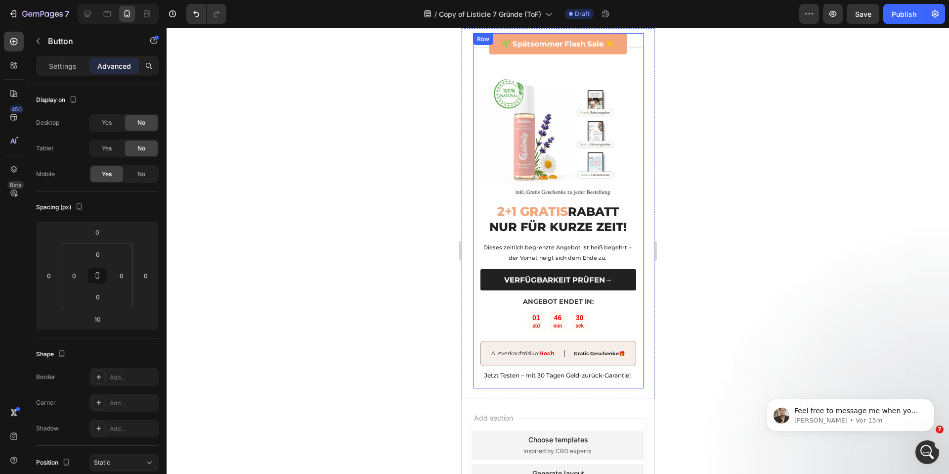
scroll to position [3339, 0]
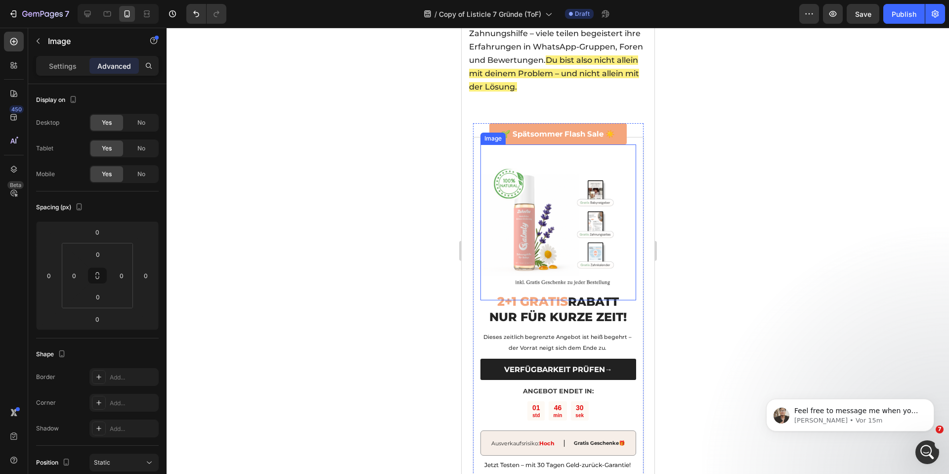
click at [547, 219] on img at bounding box center [558, 222] width 156 height 156
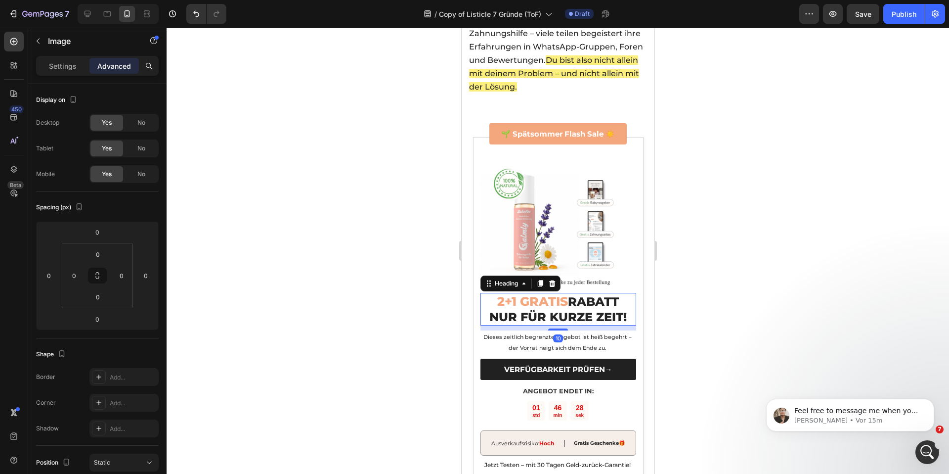
click at [497, 294] on span "2+1 GRATIS" at bounding box center [532, 301] width 71 height 15
click at [105, 235] on input "-15" at bounding box center [97, 231] width 20 height 15
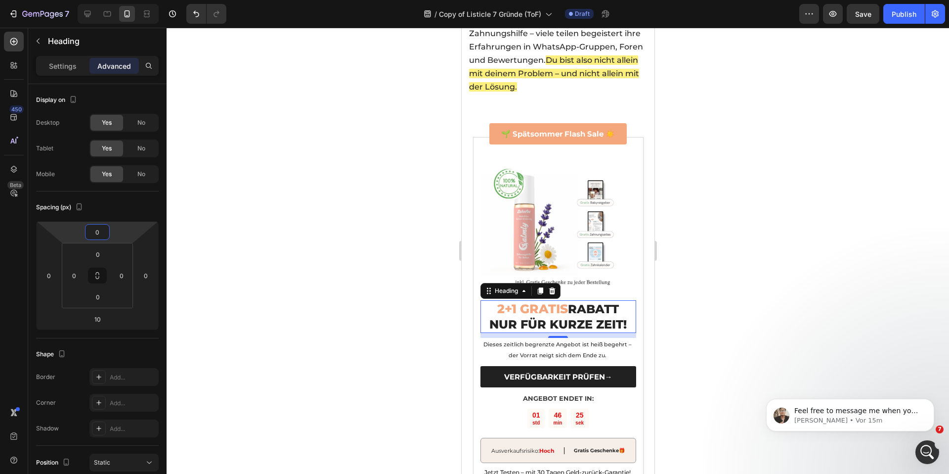
click at [425, 157] on div at bounding box center [558, 251] width 782 height 446
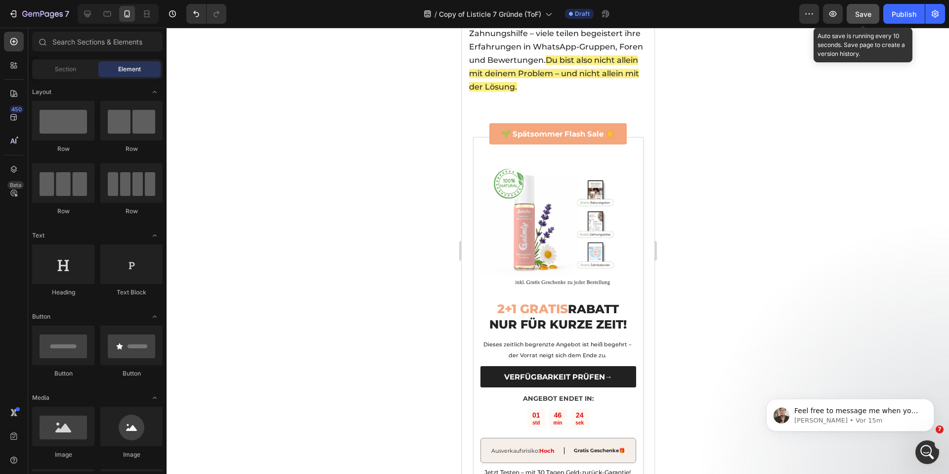
click at [863, 19] on button "Save" at bounding box center [863, 14] width 33 height 20
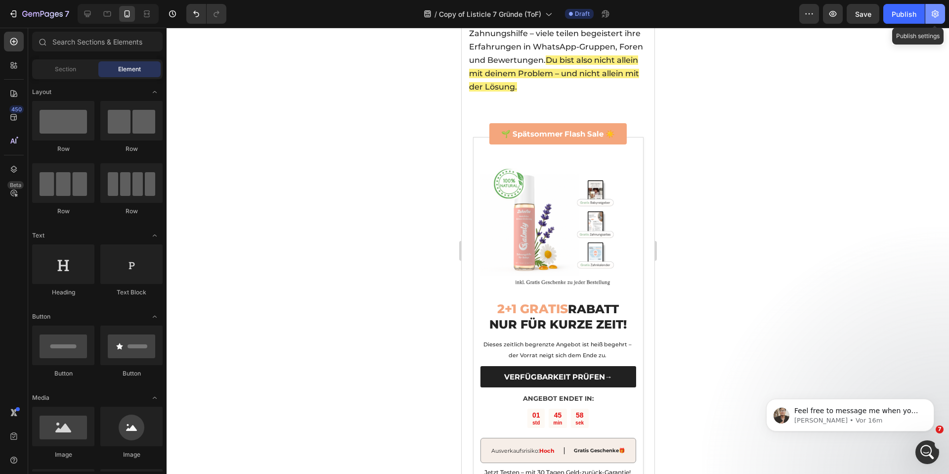
click at [926, 12] on button "button" at bounding box center [935, 14] width 20 height 20
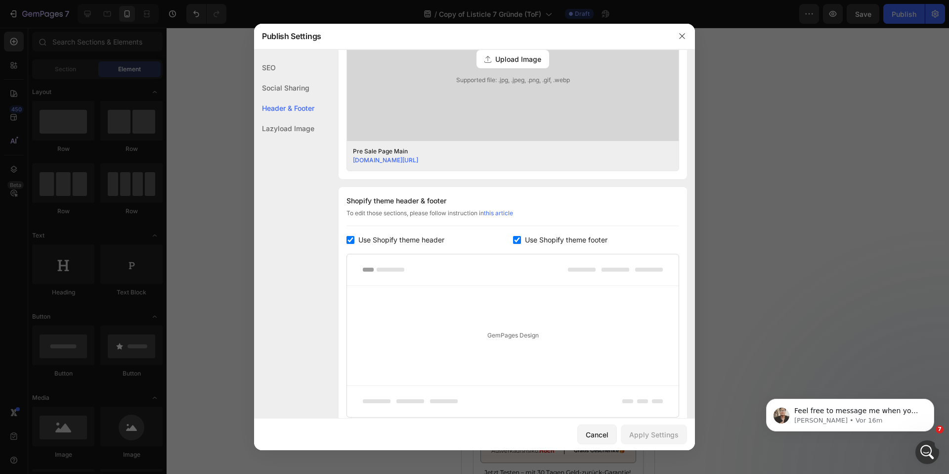
scroll to position [342, 0]
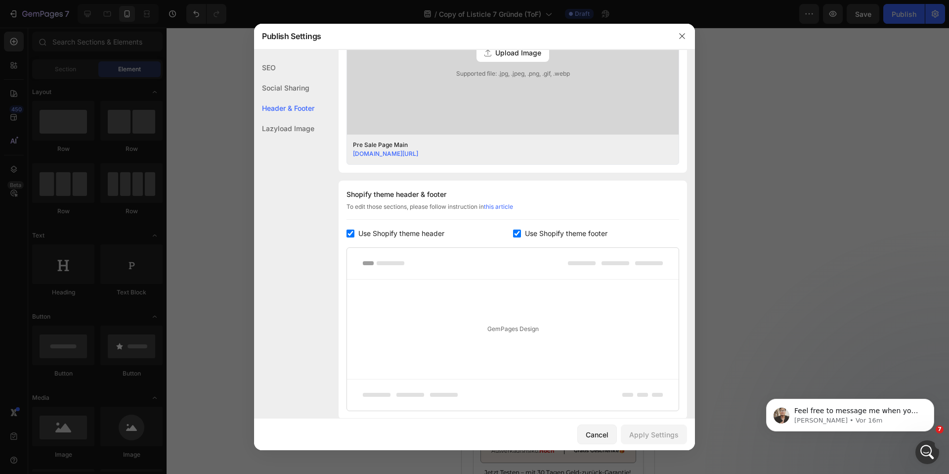
drag, startPoint x: 530, startPoint y: 236, endPoint x: 504, endPoint y: 235, distance: 26.7
click at [529, 236] on span "Use Shopify theme footer" at bounding box center [566, 233] width 83 height 12
checkbox input "false"
click at [423, 236] on span "Use Shopify theme header" at bounding box center [401, 233] width 86 height 12
checkbox input "false"
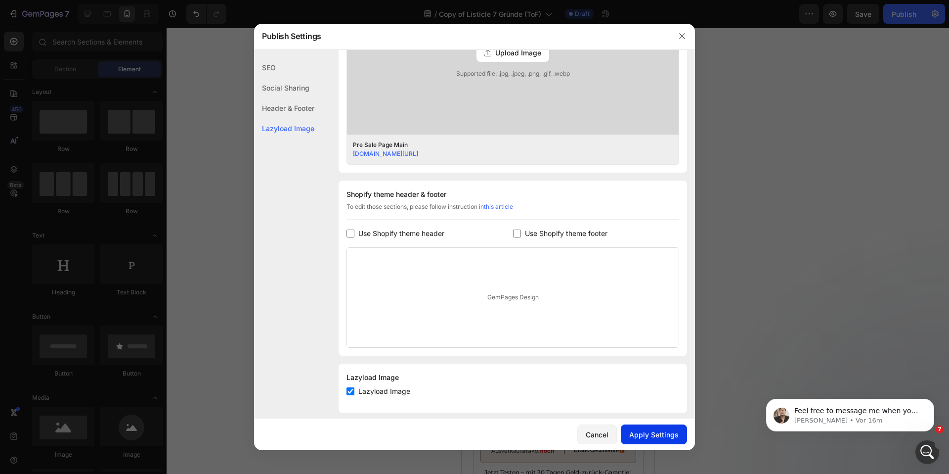
click at [635, 433] on div "Apply Settings" at bounding box center [653, 434] width 49 height 10
click at [683, 38] on icon "button" at bounding box center [682, 36] width 8 height 8
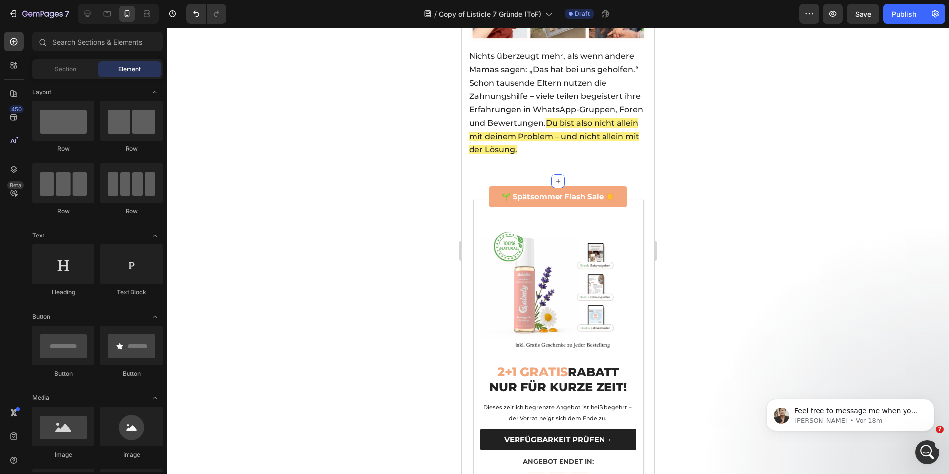
scroll to position [3257, 0]
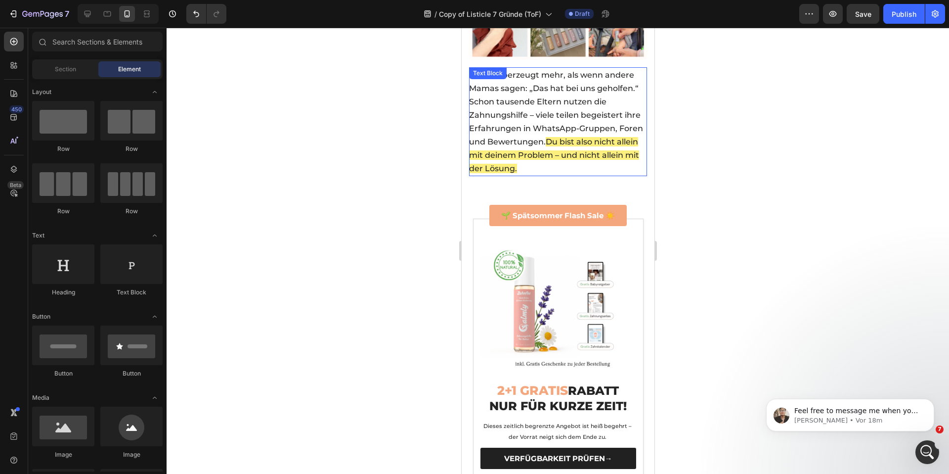
click at [573, 137] on span "Du bist also nicht allein mit deinem Problem – und nicht allein mit der Lösung." at bounding box center [554, 155] width 170 height 36
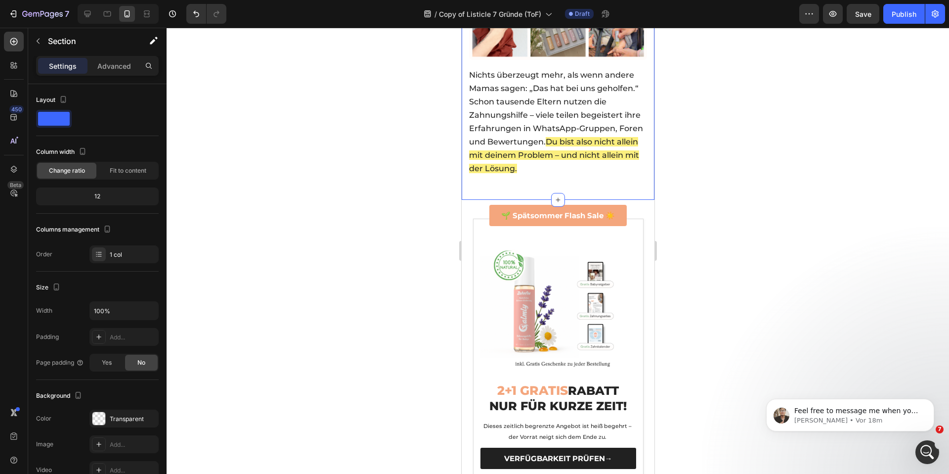
click at [383, 146] on div at bounding box center [558, 251] width 782 height 446
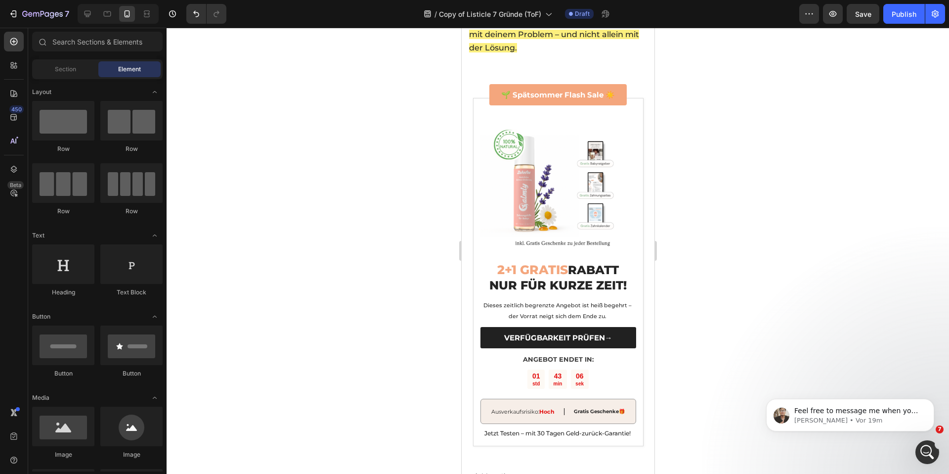
scroll to position [3401, 0]
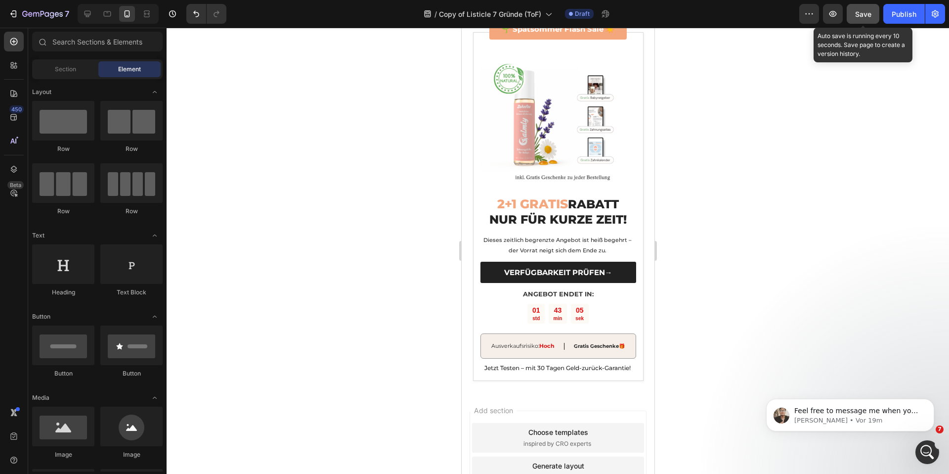
click at [871, 6] on button "Save" at bounding box center [863, 14] width 33 height 20
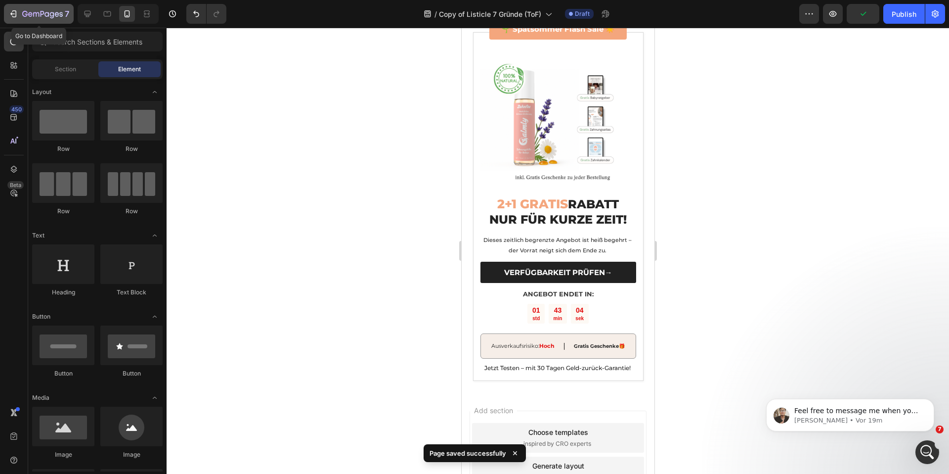
click at [15, 20] on button "7" at bounding box center [39, 14] width 70 height 20
